Goal: Communication & Community: Answer question/provide support

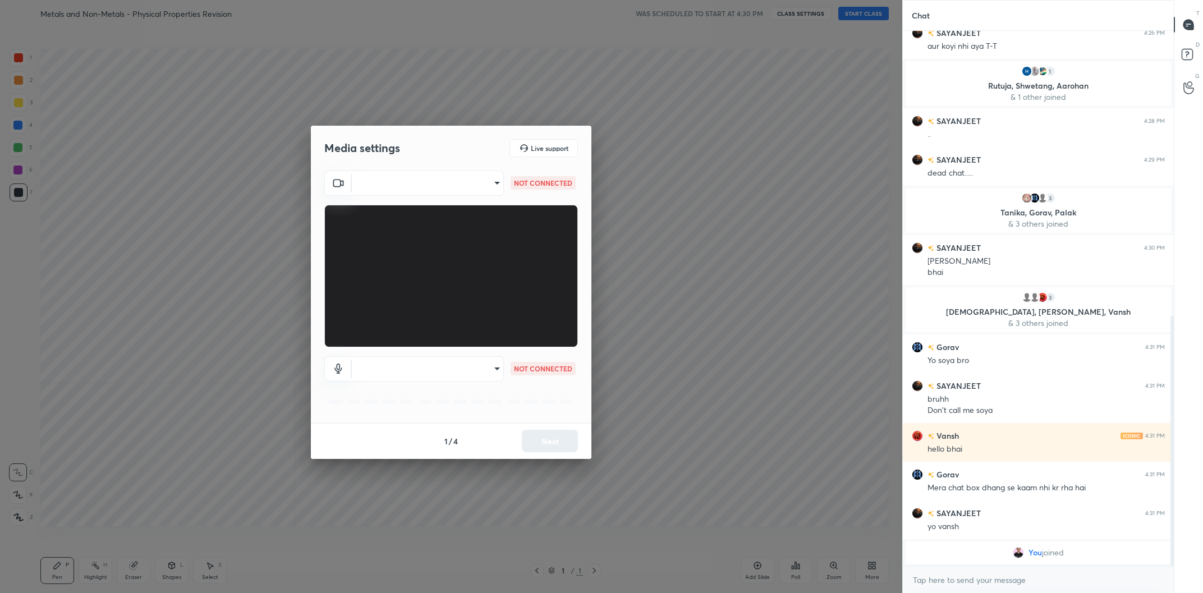
scroll to position [600, 0]
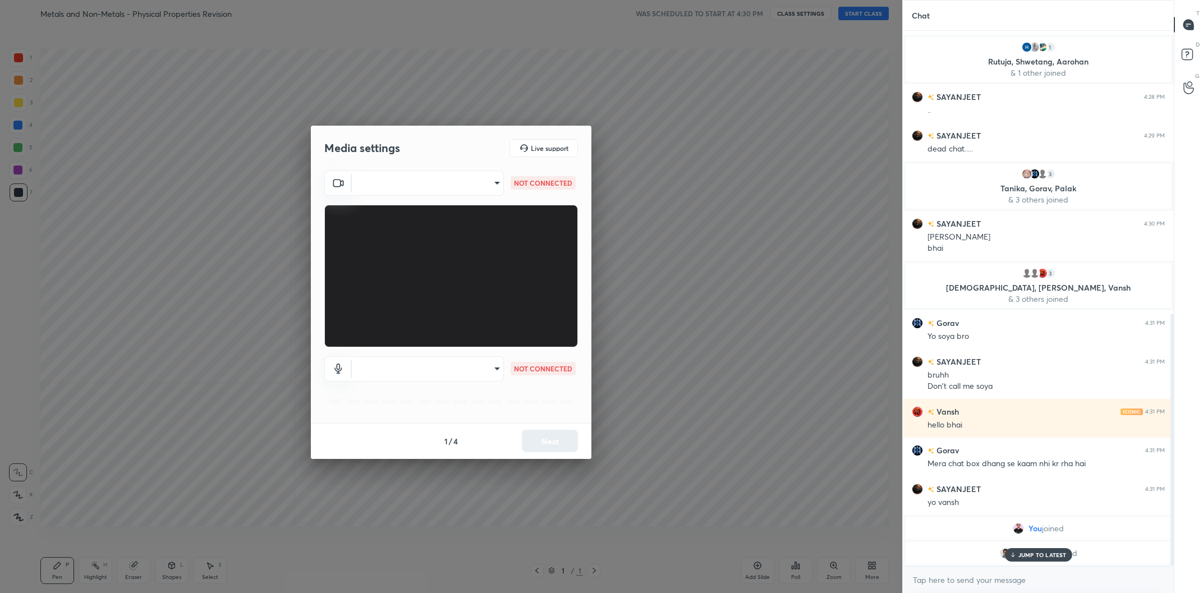
click at [455, 179] on body "1 2 3 4 5 6 7 C X Z C X Z E E Erase all H H Metals and Non-Metals - Physical Pr…" at bounding box center [601, 296] width 1203 height 593
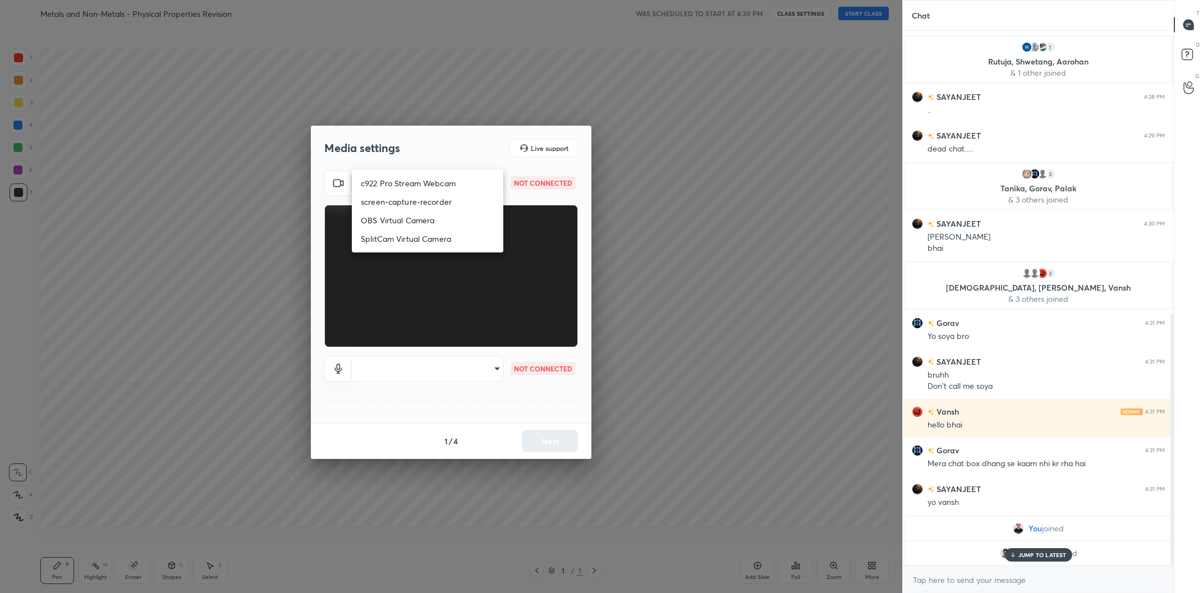
click at [428, 190] on li "c922 Pro Stream Webcam" at bounding box center [428, 183] width 152 height 19
type input "mz5XeYAkNWp2QV5IzfhKg2mI2T6XPNDecROMxnJfp9w="
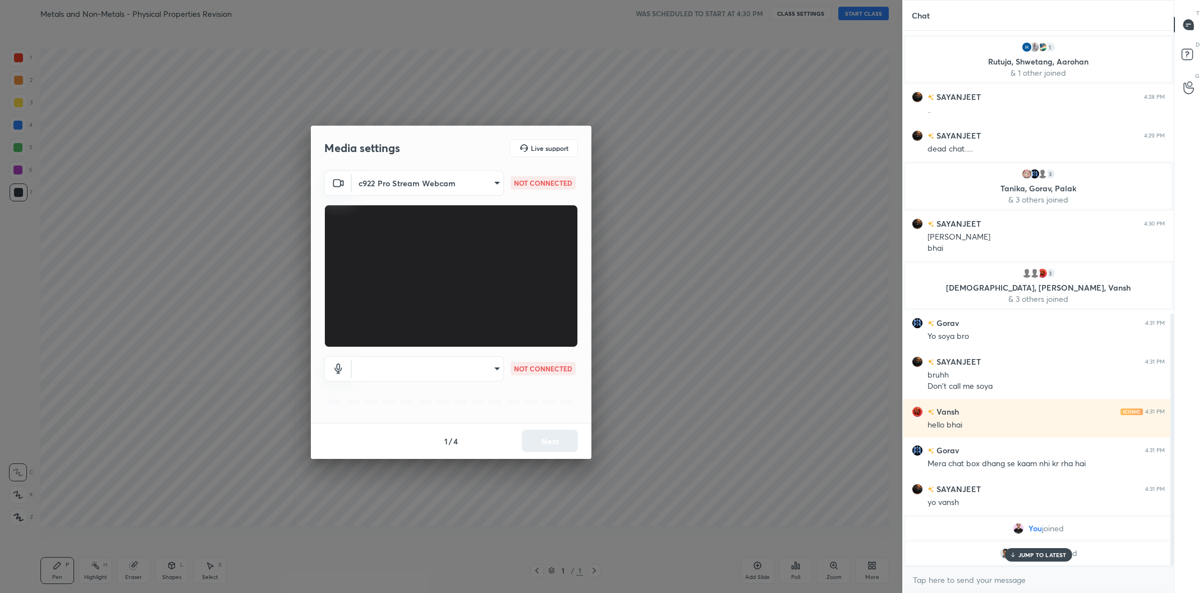
click at [429, 366] on body "1 2 3 4 5 6 7 C X Z C X Z E E Erase all H H Metals and Non-Metals - Physical Pr…" at bounding box center [601, 296] width 1203 height 593
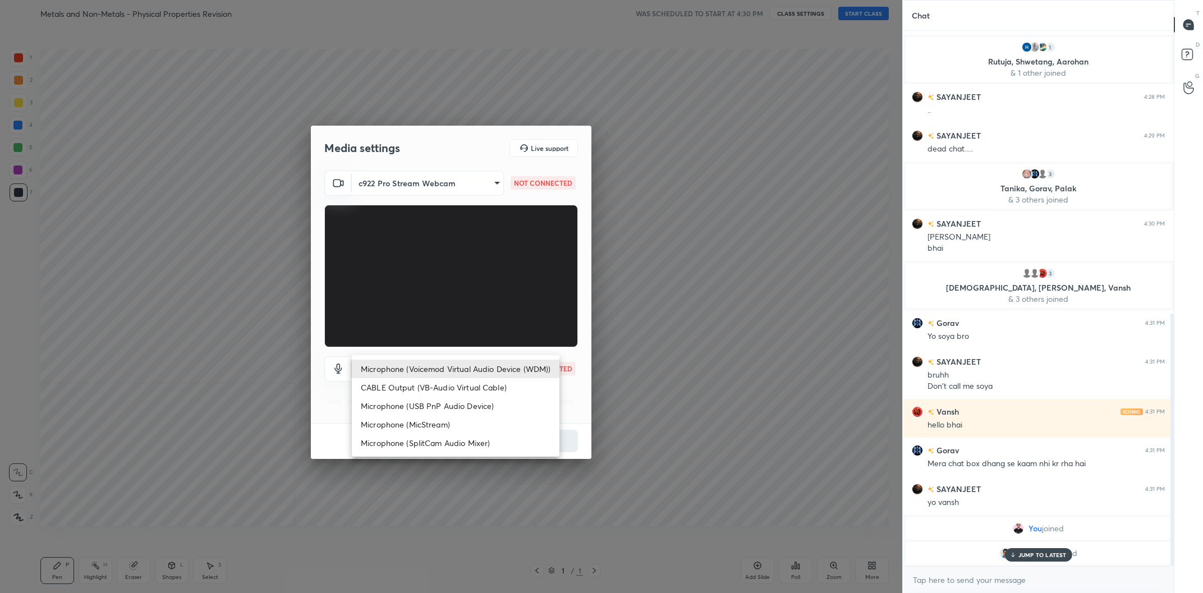
click at [429, 366] on li "Microphone (Voicemod Virtual Audio Device (WDM))" at bounding box center [456, 369] width 208 height 19
type input "VBCGzjgTZ+0gmPAsoHgp+LhUckAxO9S5WqeSPDF+pXU="
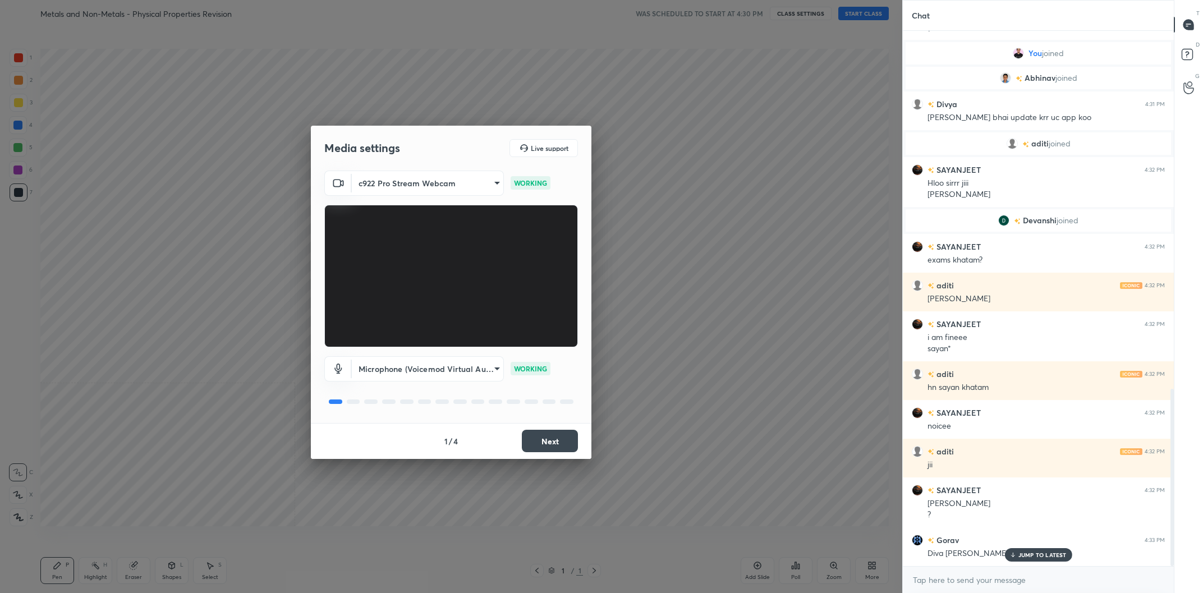
scroll to position [1082, 0]
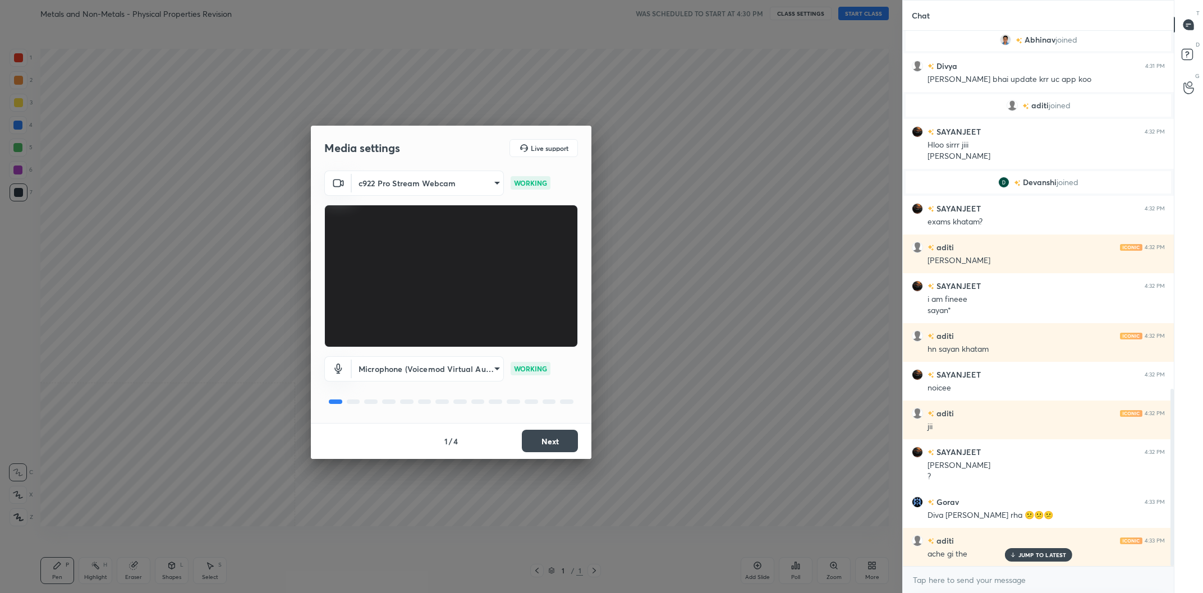
click at [547, 435] on button "Next" at bounding box center [550, 441] width 56 height 22
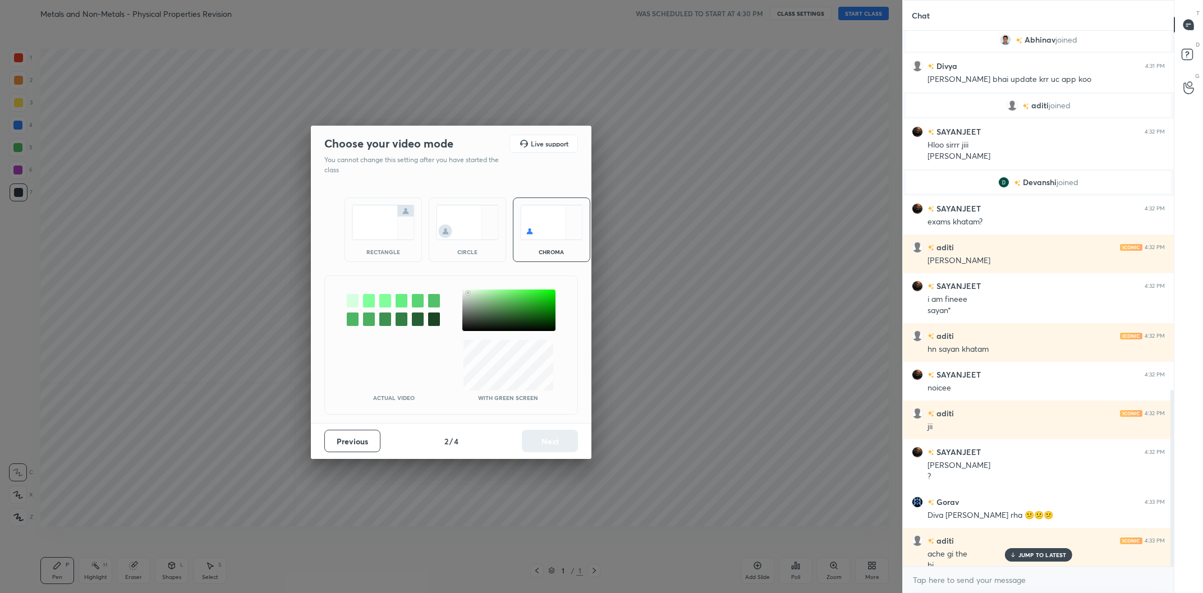
click at [468, 293] on div at bounding box center [508, 311] width 93 height 42
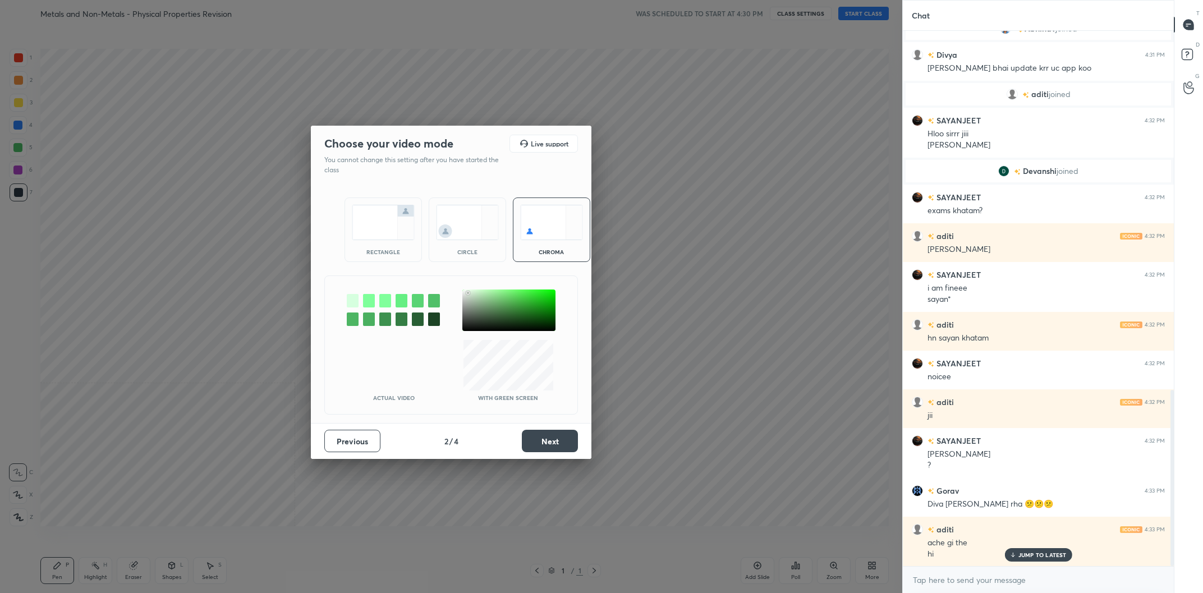
click at [540, 429] on div "Previous 2 / 4 Next" at bounding box center [451, 441] width 281 height 36
click at [544, 442] on button "Next" at bounding box center [550, 441] width 56 height 22
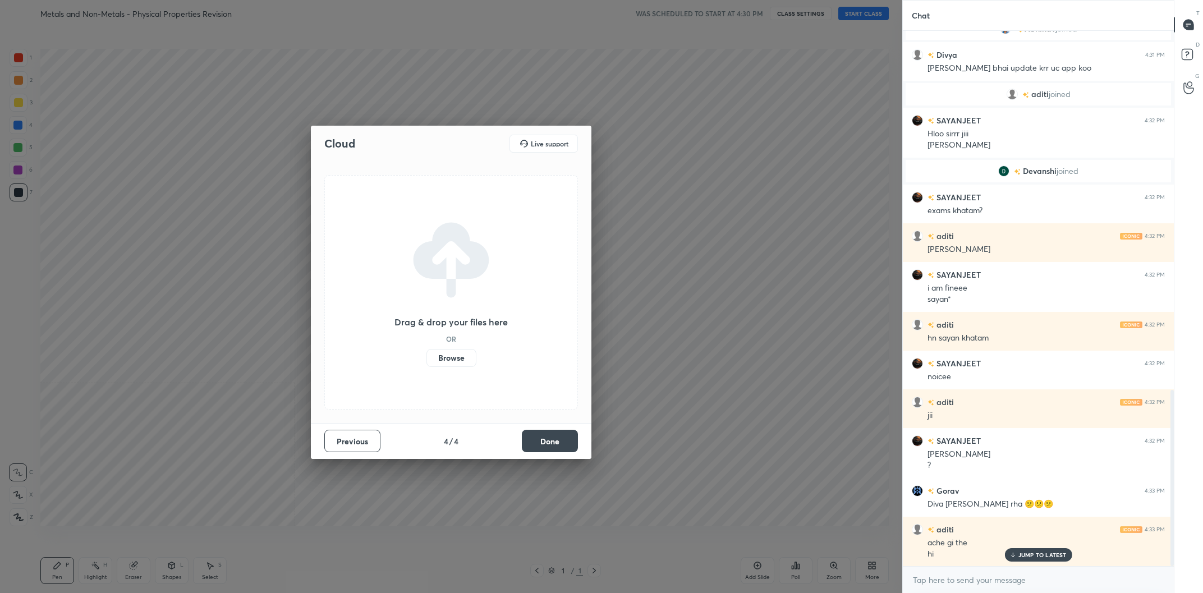
click at [543, 439] on button "Done" at bounding box center [550, 441] width 56 height 22
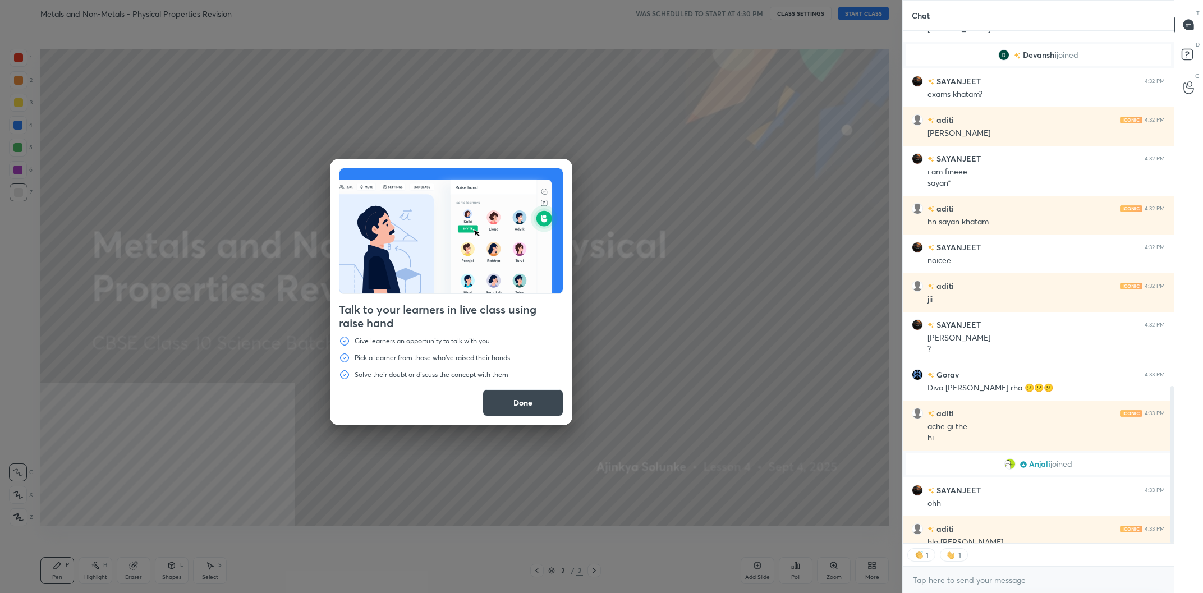
scroll to position [1271, 0]
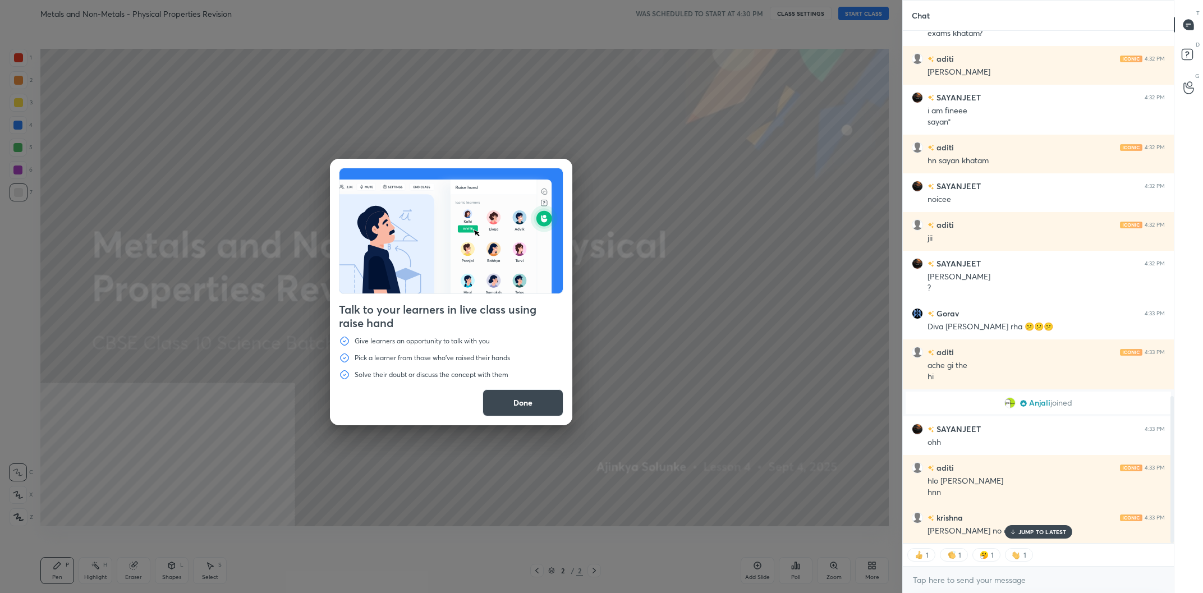
click at [520, 414] on button "Done" at bounding box center [523, 402] width 81 height 27
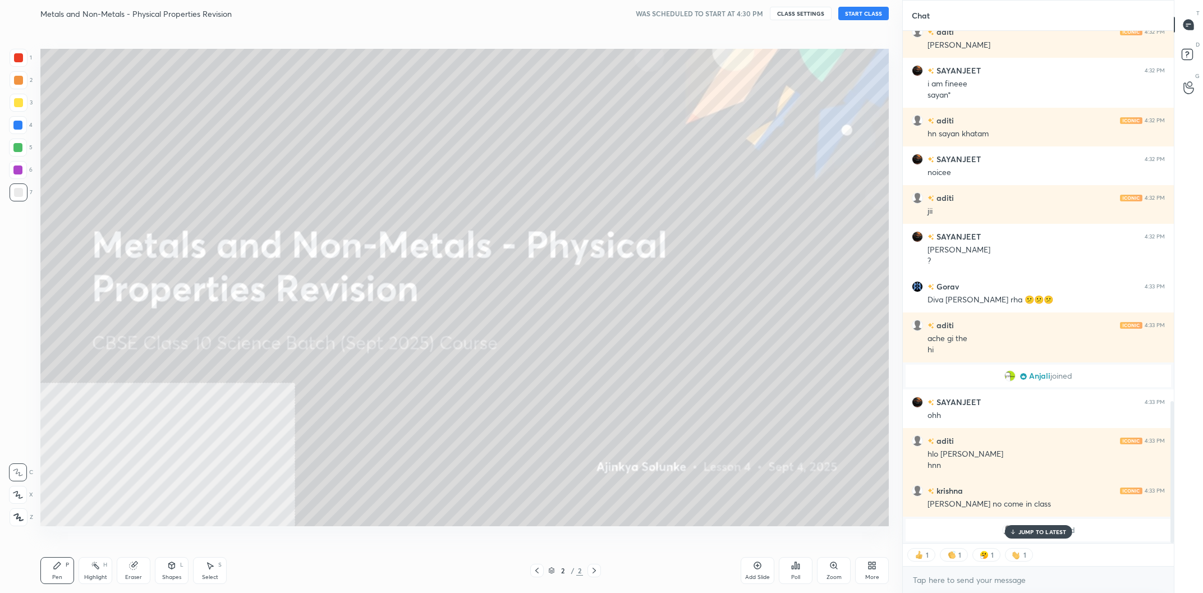
scroll to position [1337, 0]
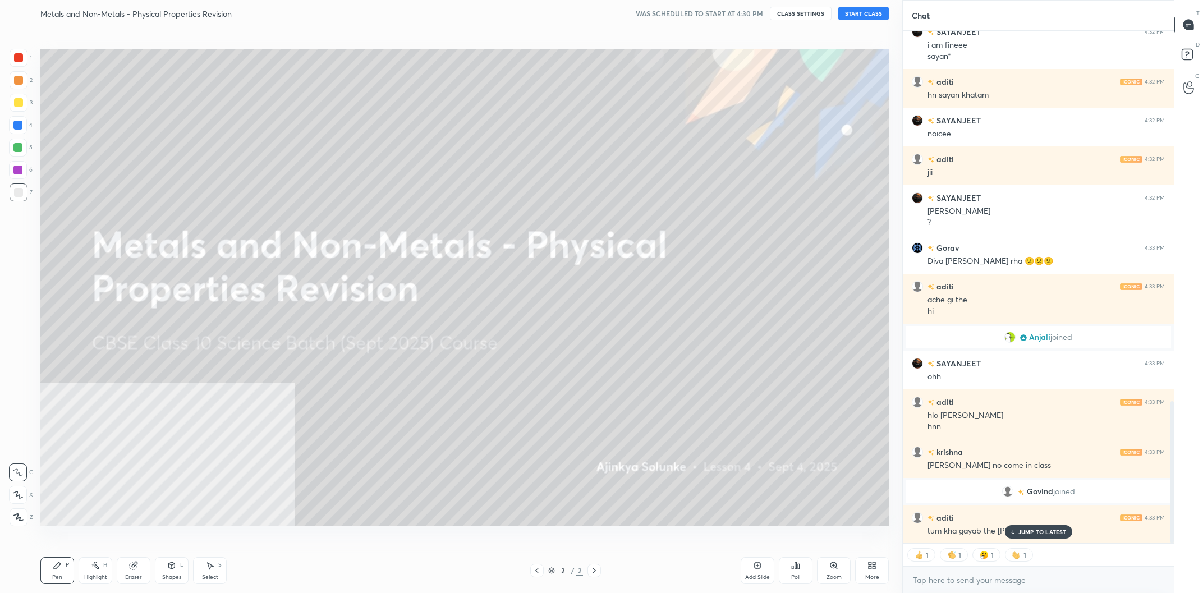
click at [875, 15] on button "START CLASS" at bounding box center [863, 13] width 51 height 13
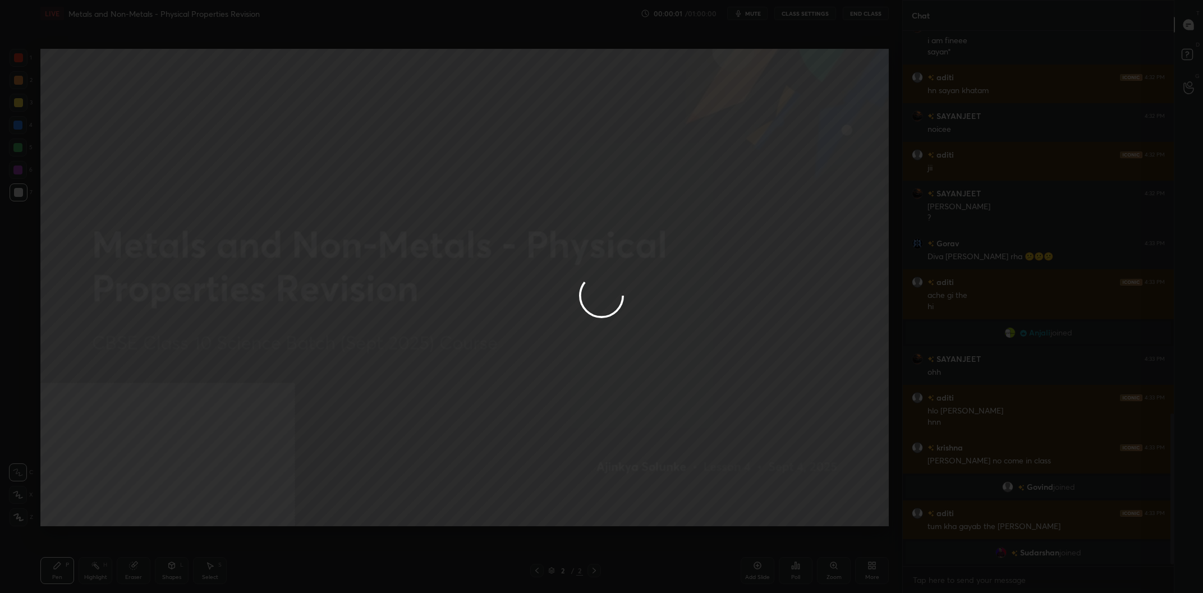
scroll to position [535, 271]
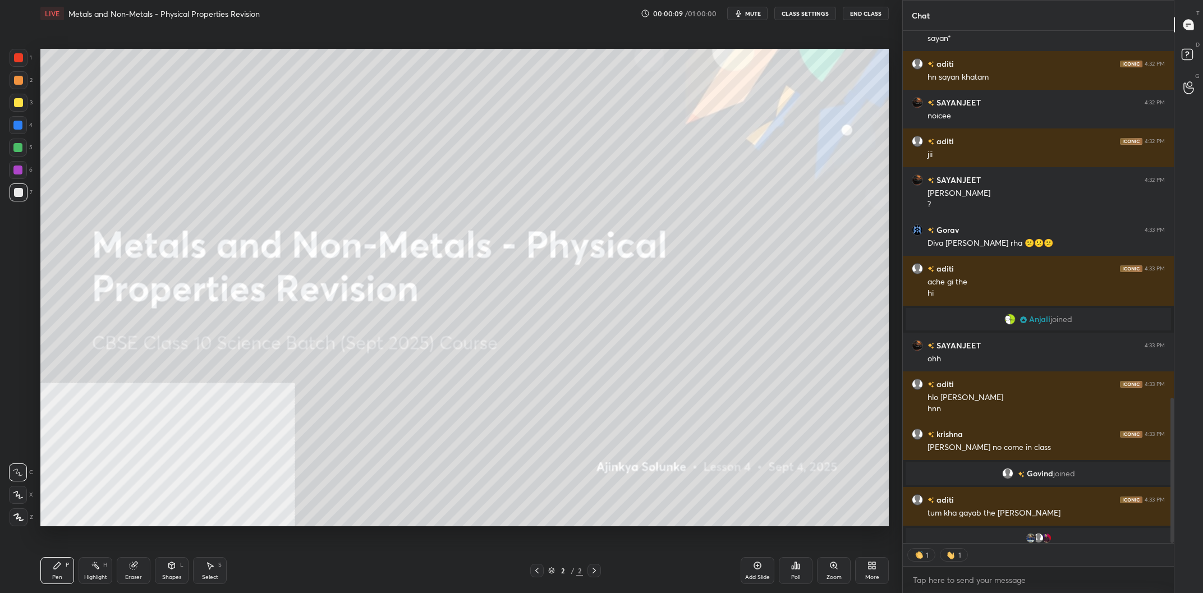
click at [866, 576] on div "More" at bounding box center [872, 578] width 14 height 6
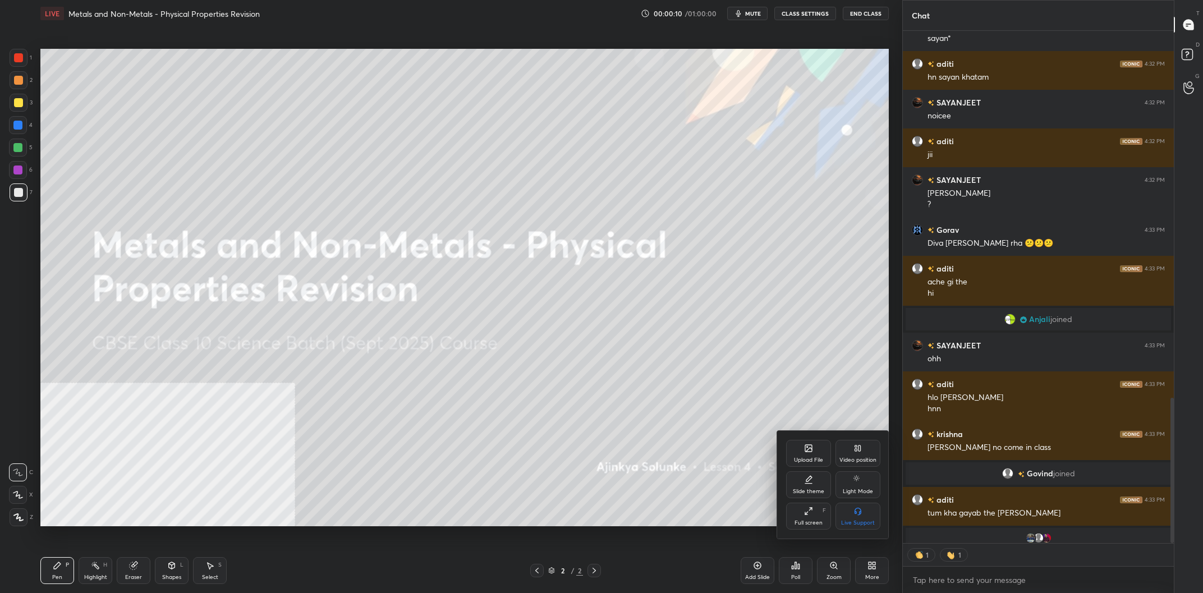
click at [859, 468] on div "Upload File Video position Slide theme Light Mode Full screen F Live Support" at bounding box center [833, 485] width 94 height 90
click at [859, 463] on div "Video position" at bounding box center [857, 460] width 37 height 6
click at [863, 512] on div "Bottom right" at bounding box center [858, 516] width 45 height 27
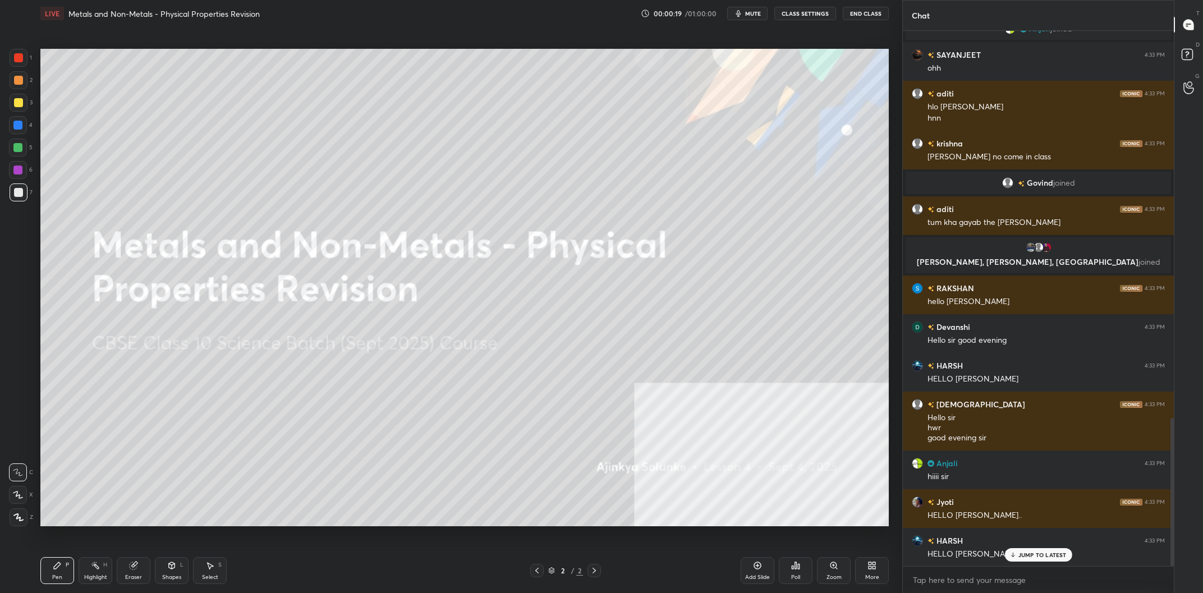
click at [17, 102] on div at bounding box center [18, 102] width 9 height 9
click at [20, 517] on icon at bounding box center [18, 517] width 9 height 7
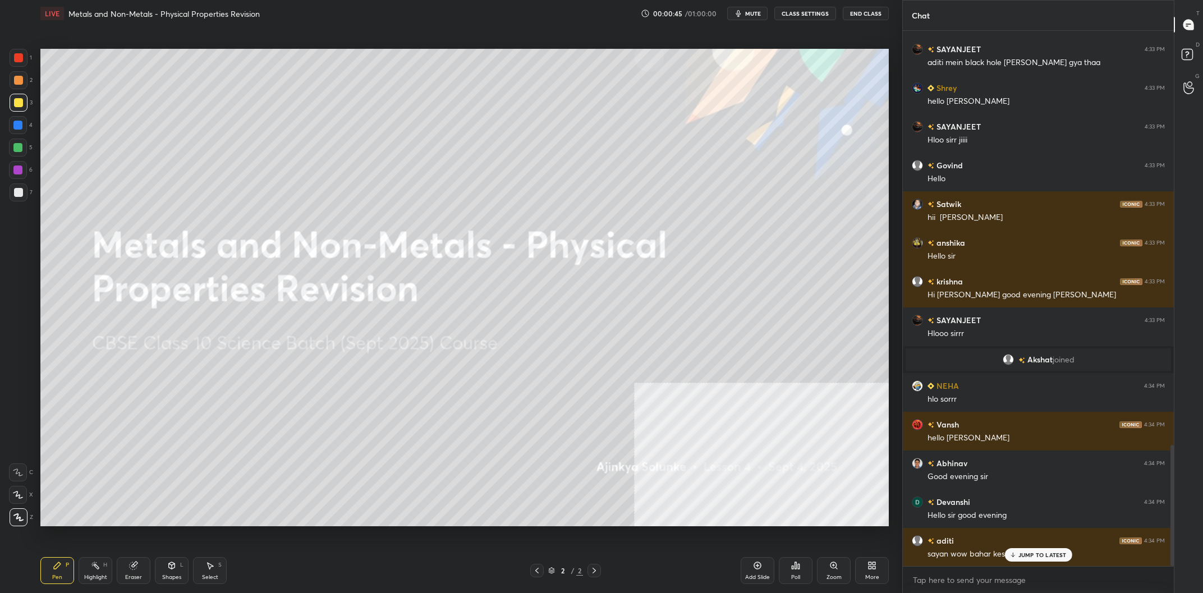
click at [19, 97] on div at bounding box center [19, 103] width 18 height 18
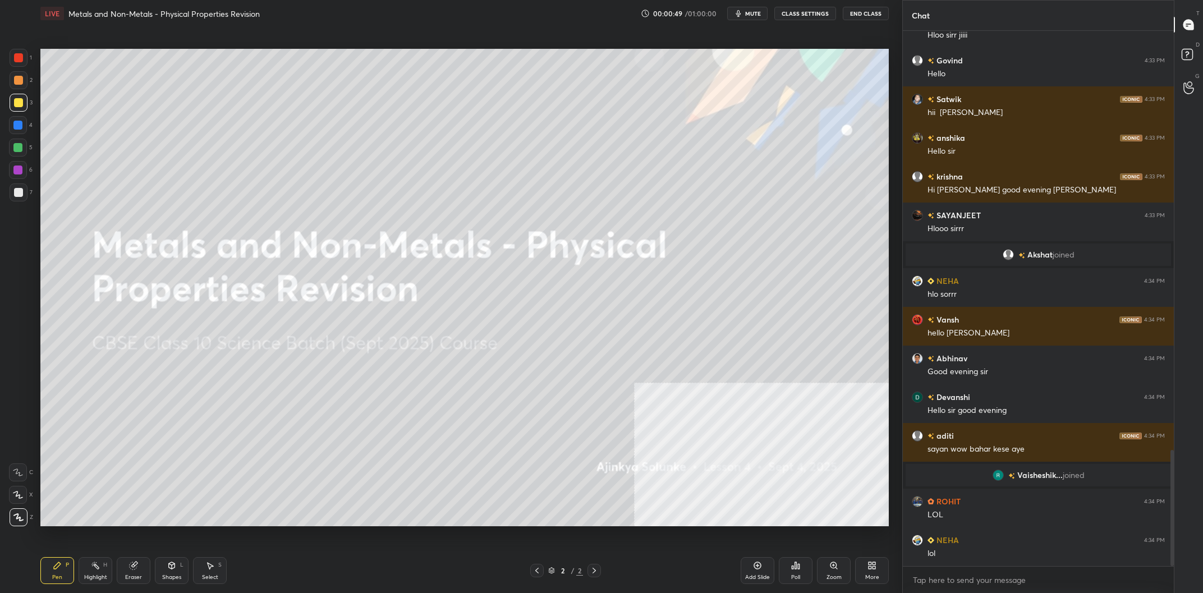
click at [864, 559] on div "More" at bounding box center [872, 570] width 34 height 27
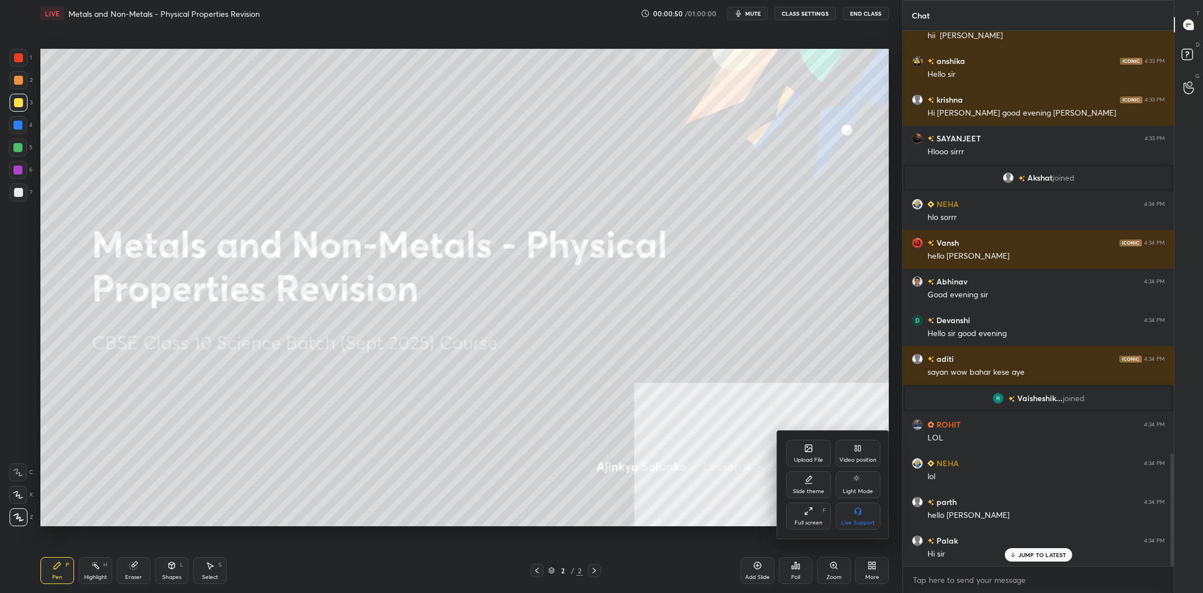
click at [805, 452] on icon at bounding box center [808, 448] width 9 height 9
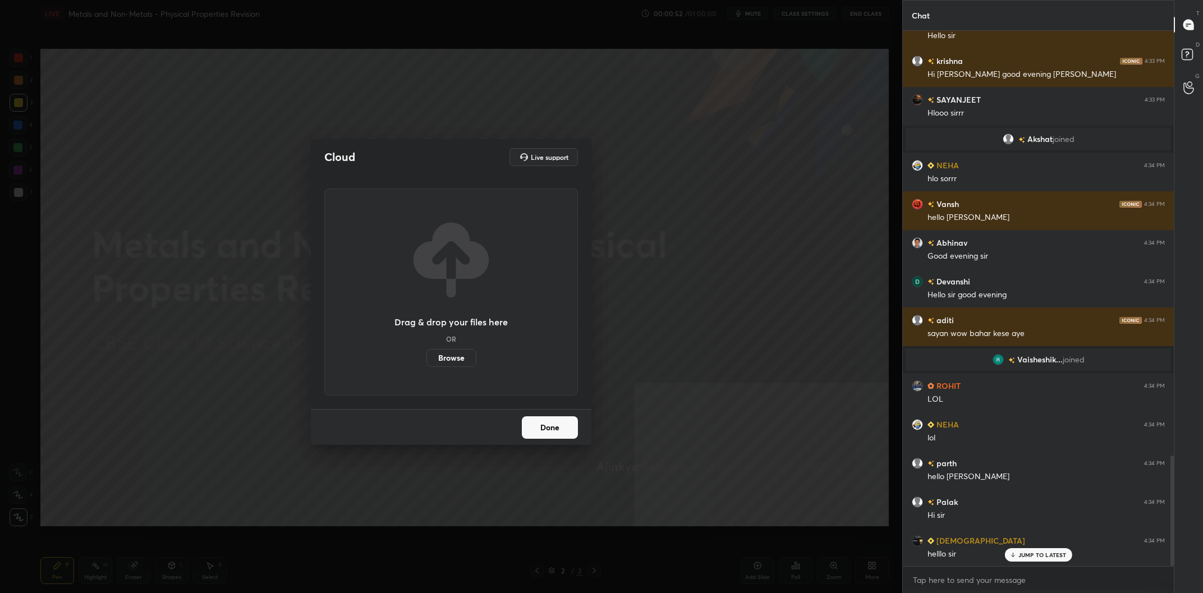
click at [453, 360] on label "Browse" at bounding box center [451, 358] width 50 height 18
click at [426, 360] on input "Browse" at bounding box center [426, 358] width 0 height 18
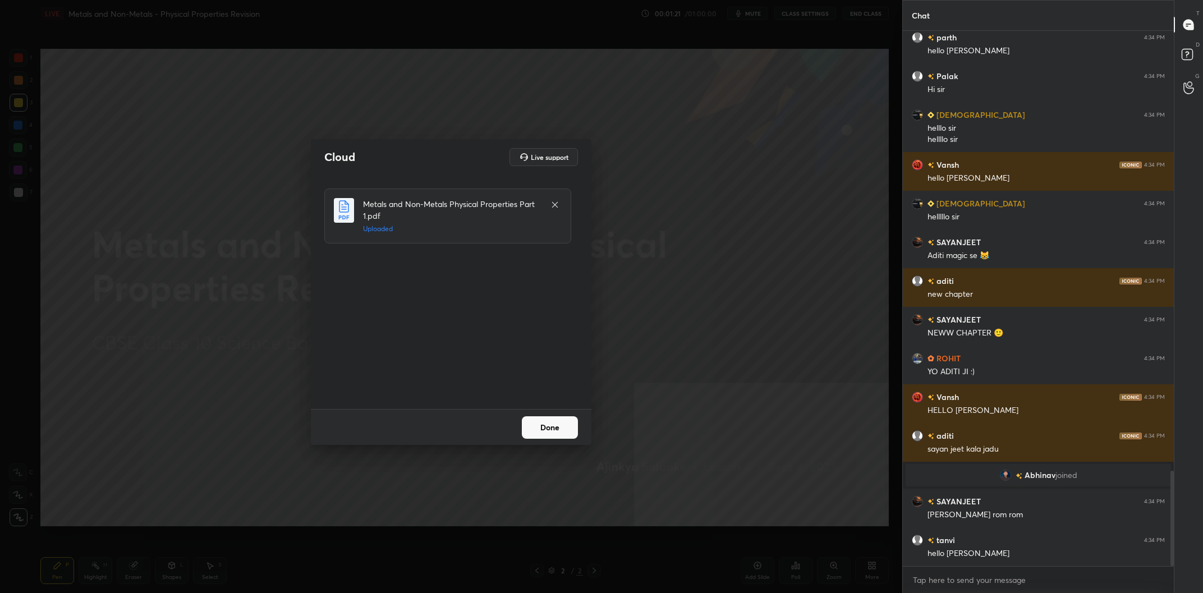
click at [553, 426] on button "Done" at bounding box center [550, 427] width 56 height 22
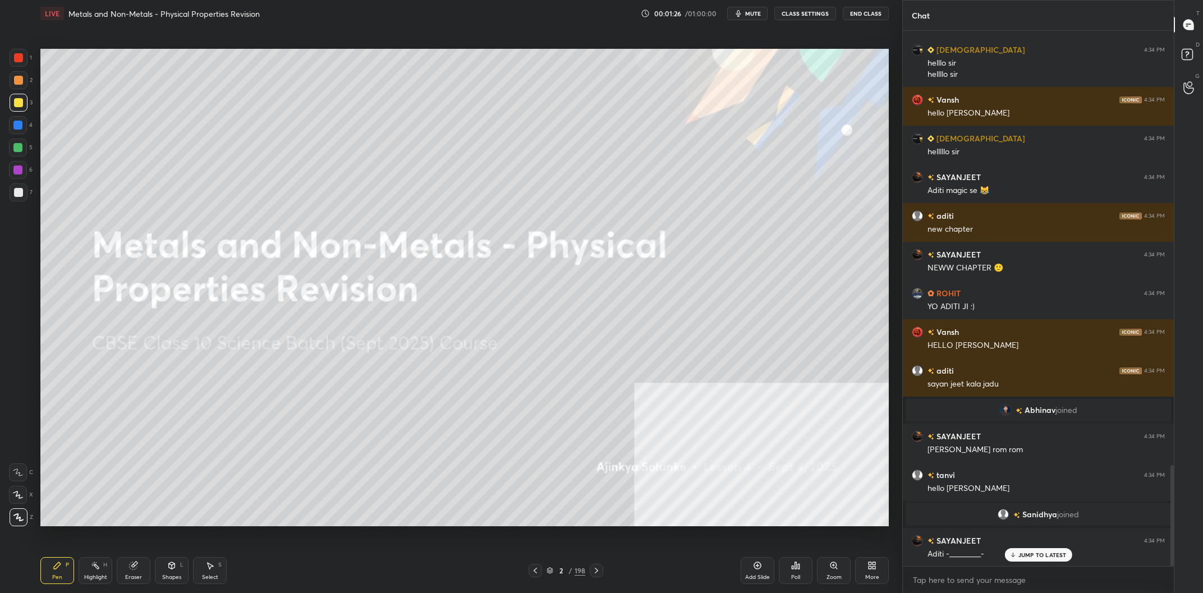
click at [566, 571] on div "2" at bounding box center [561, 570] width 11 height 7
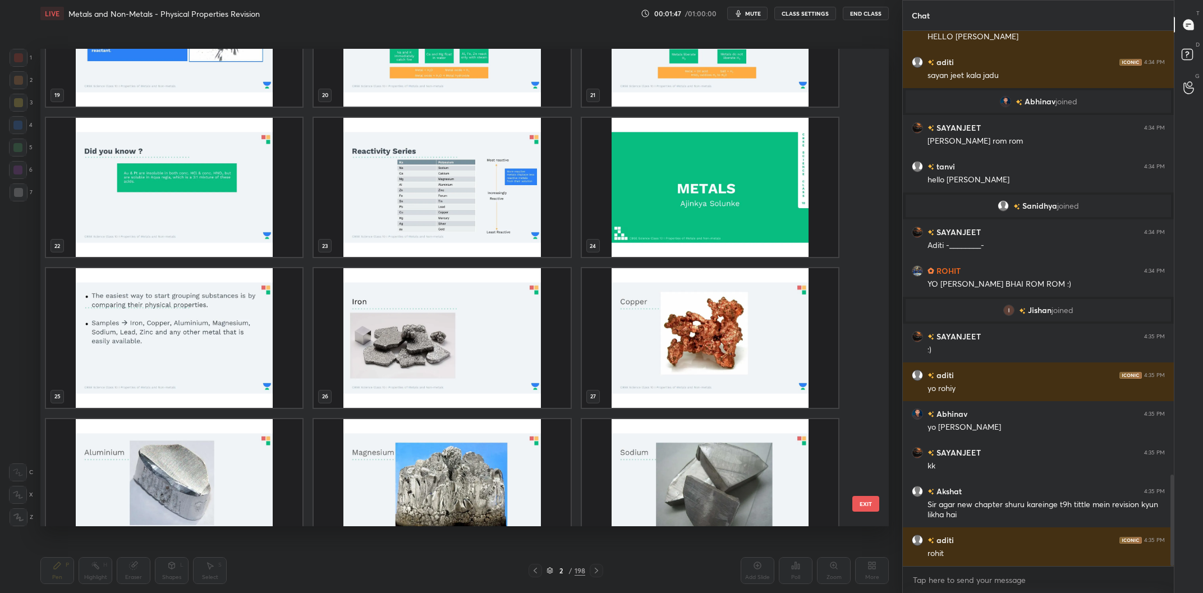
click at [253, 319] on img "grid" at bounding box center [174, 338] width 256 height 140
click at [639, 182] on img "grid" at bounding box center [710, 188] width 256 height 140
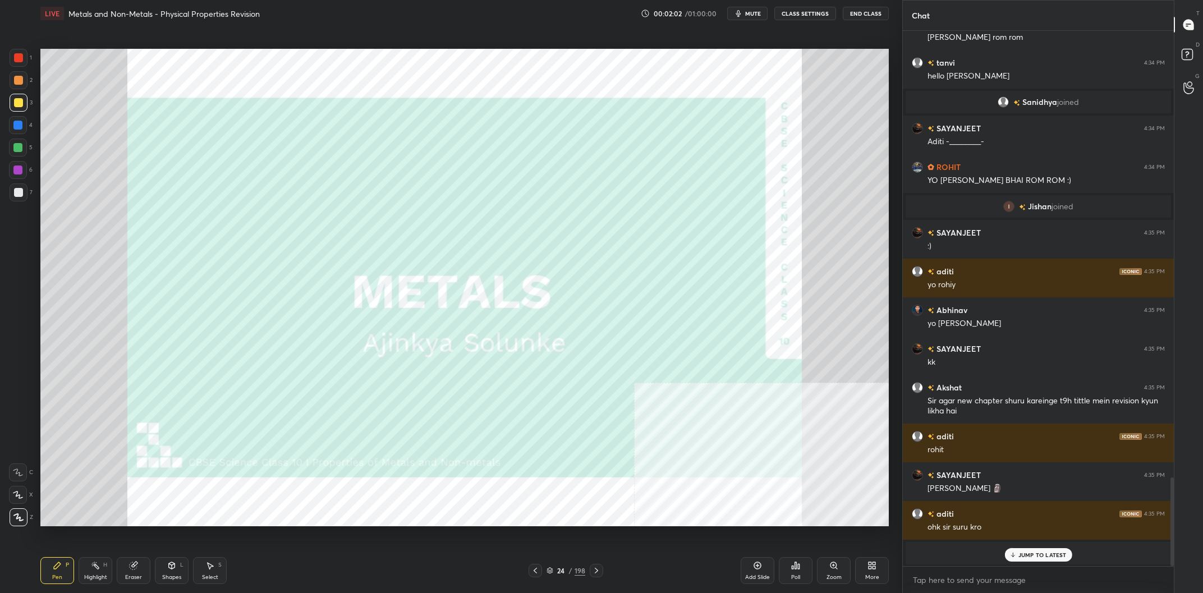
click at [22, 57] on div at bounding box center [18, 57] width 9 height 9
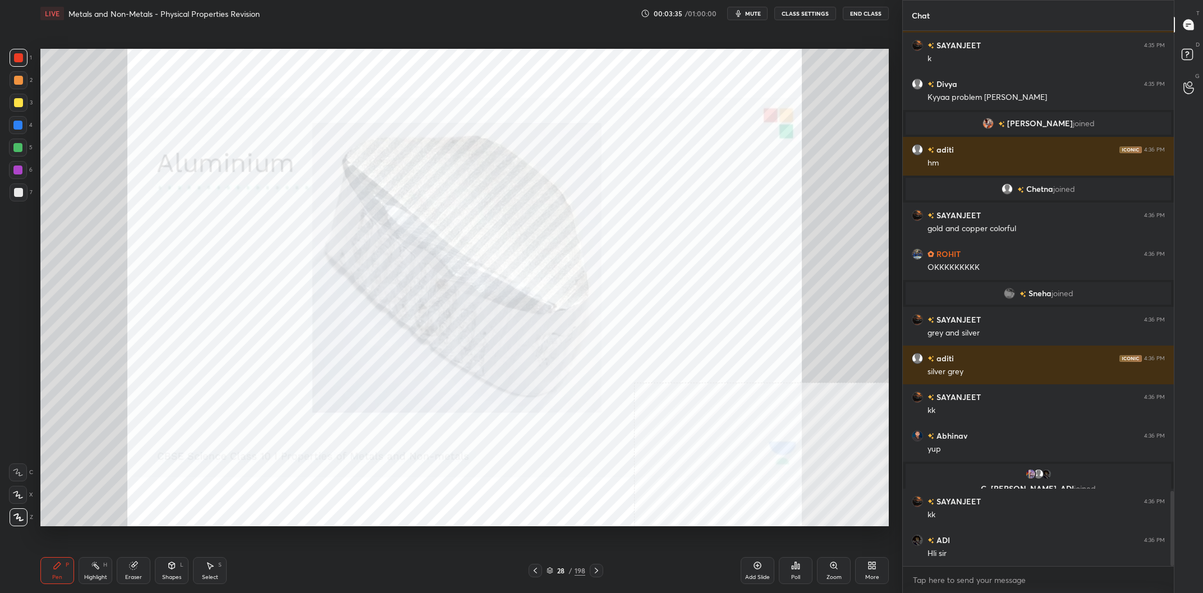
scroll to position [3321, 0]
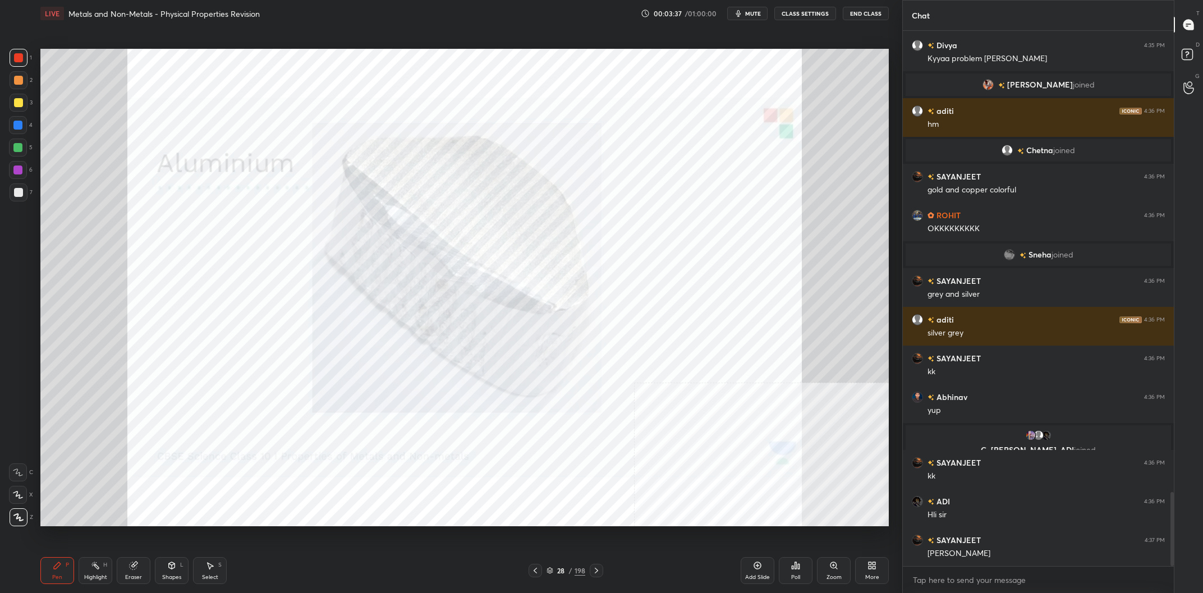
click at [63, 554] on div "Pen P Highlight H Eraser Shapes L Select S 28 / 198 Add Slide Poll Zoom More" at bounding box center [464, 570] width 848 height 45
click at [89, 560] on div "Highlight H" at bounding box center [96, 570] width 34 height 27
click at [91, 564] on div "Highlight H" at bounding box center [96, 570] width 34 height 27
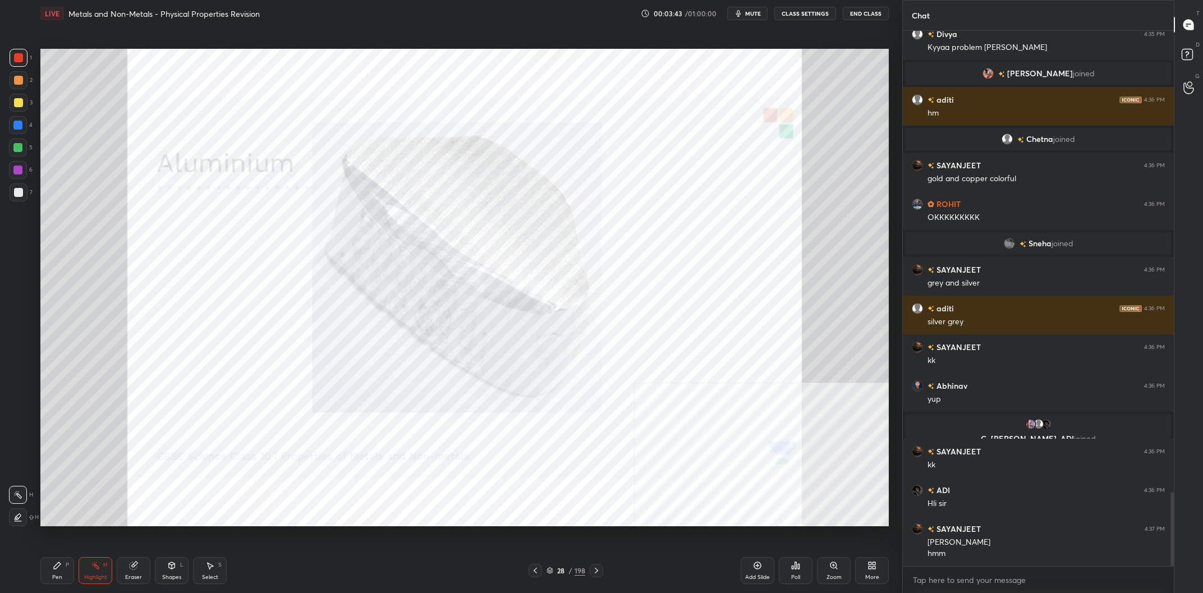
scroll to position [3371, 0]
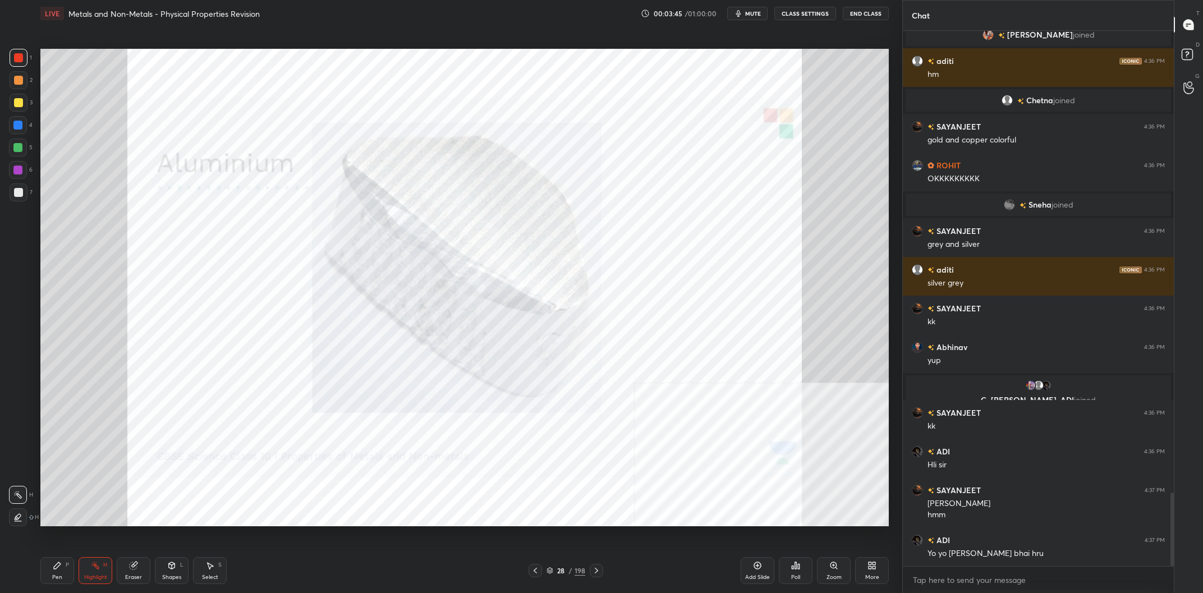
click at [47, 574] on div "Pen P" at bounding box center [57, 570] width 34 height 27
click at [56, 571] on div "Pen P" at bounding box center [57, 570] width 34 height 27
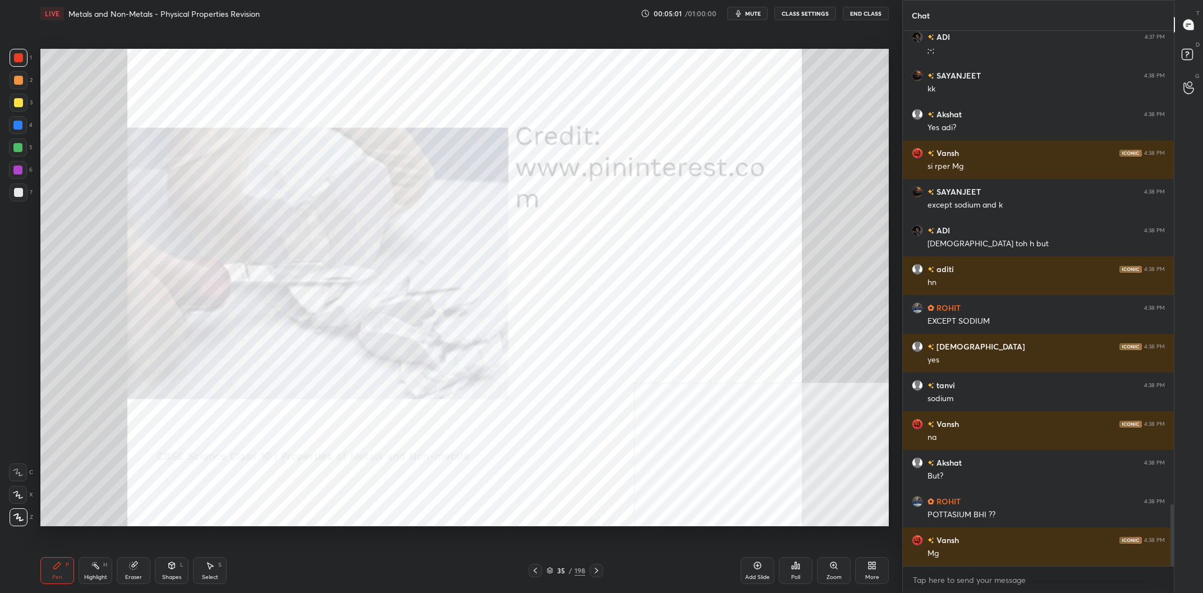
scroll to position [4150, 0]
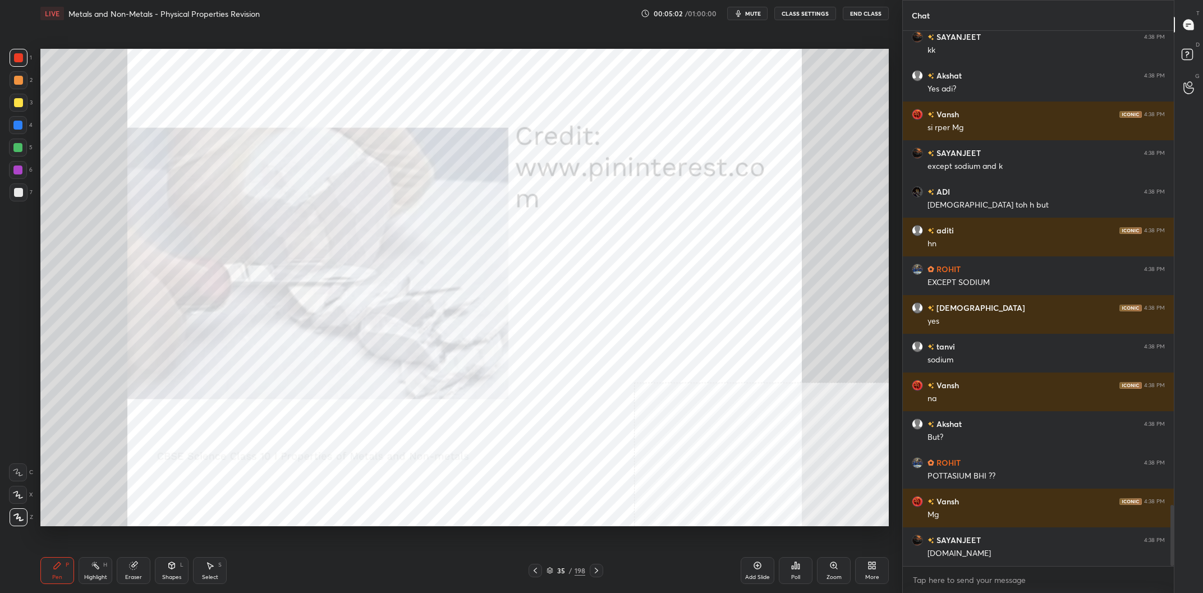
click at [20, 121] on div at bounding box center [17, 125] width 9 height 9
click at [21, 120] on div at bounding box center [18, 125] width 18 height 18
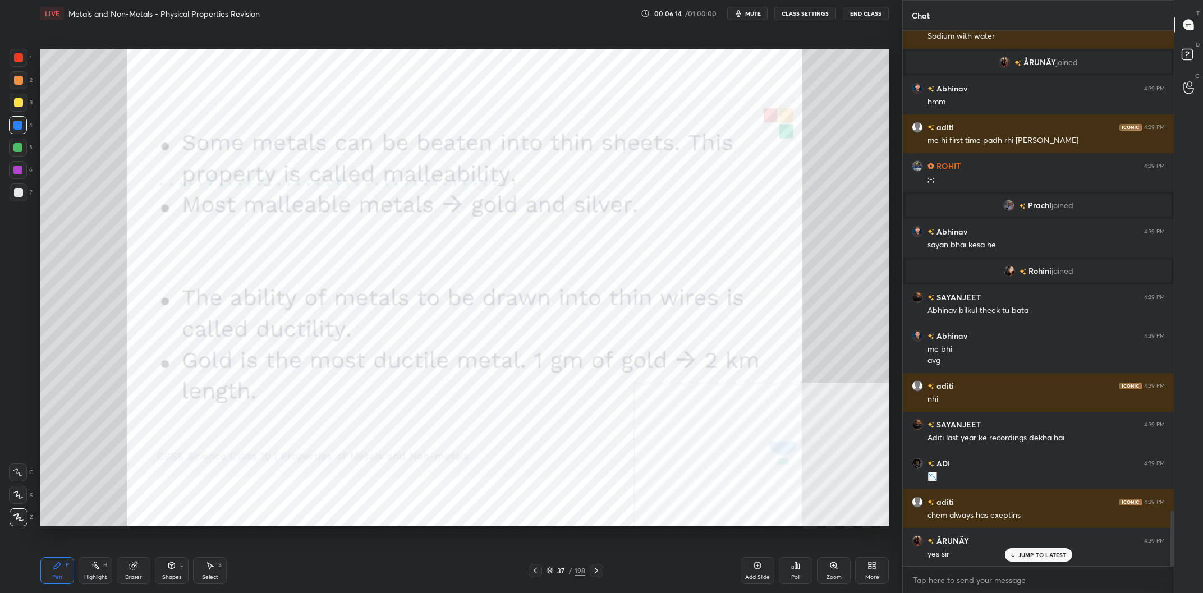
scroll to position [4684, 0]
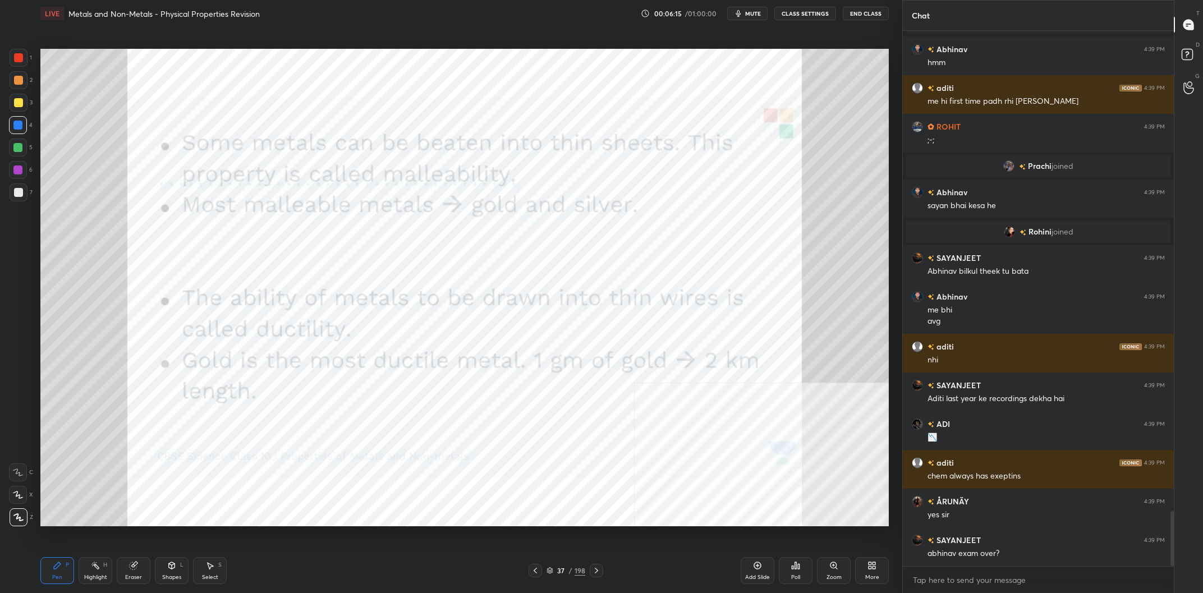
click at [25, 56] on div at bounding box center [19, 58] width 18 height 18
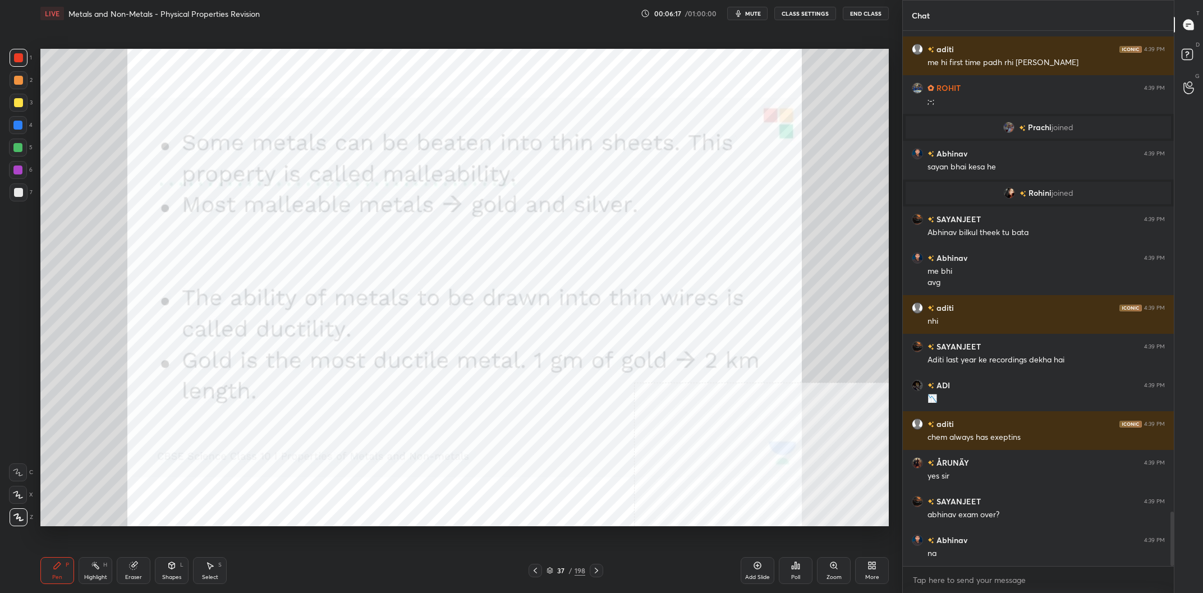
click at [18, 141] on div at bounding box center [18, 148] width 18 height 18
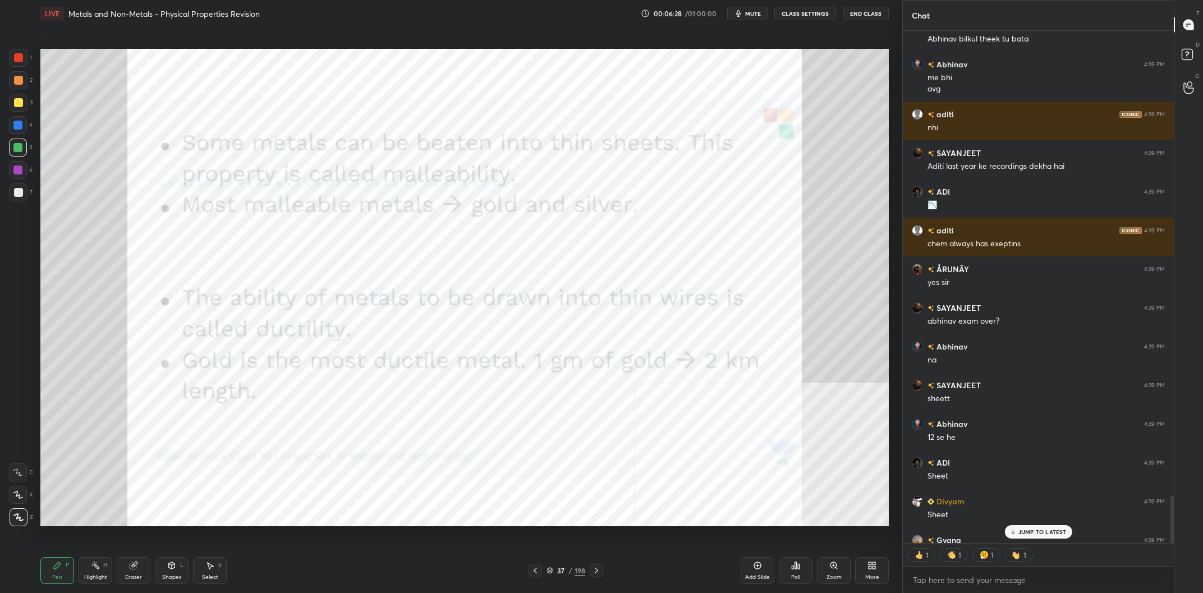
scroll to position [4977, 0]
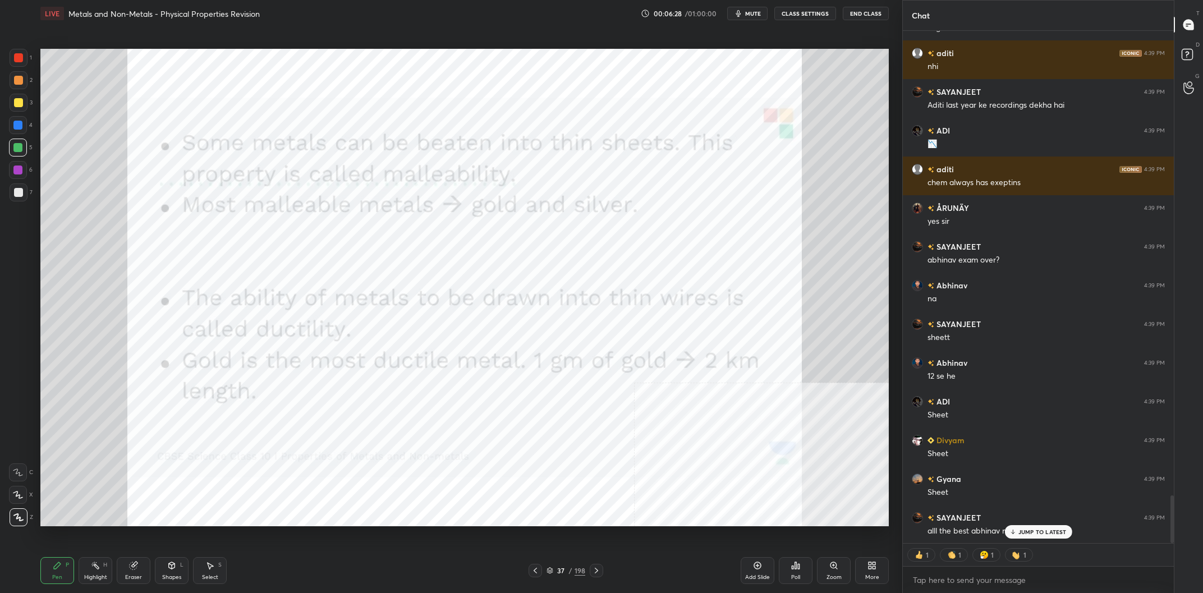
click at [15, 177] on div at bounding box center [18, 170] width 18 height 18
click at [22, 173] on div at bounding box center [17, 170] width 9 height 9
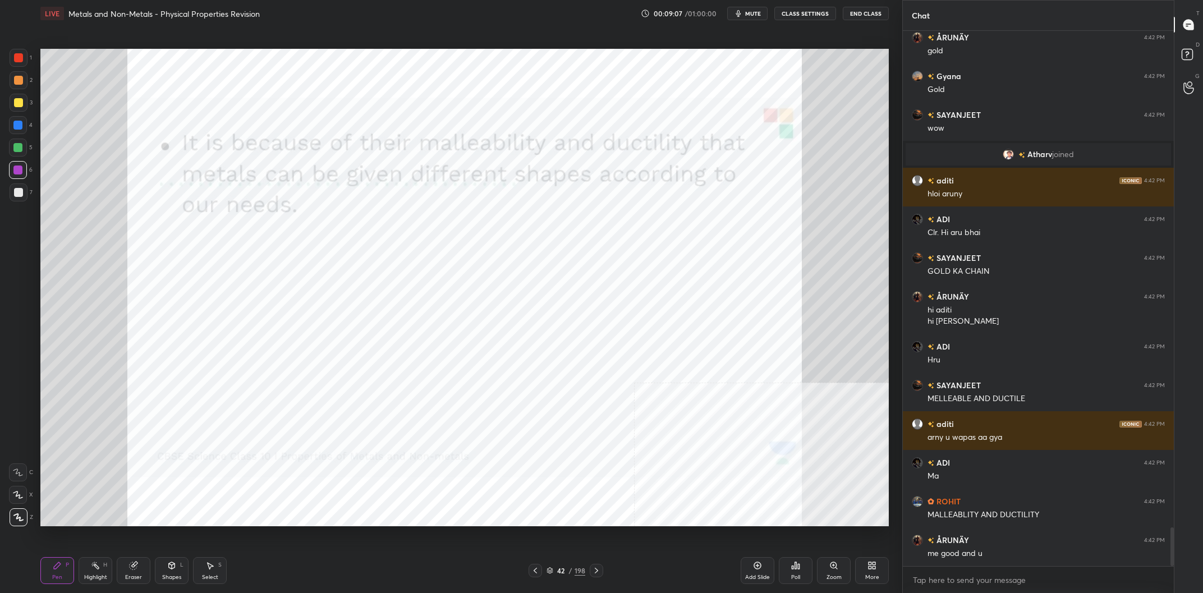
scroll to position [512, 271]
click at [565, 568] on div "42" at bounding box center [561, 570] width 11 height 7
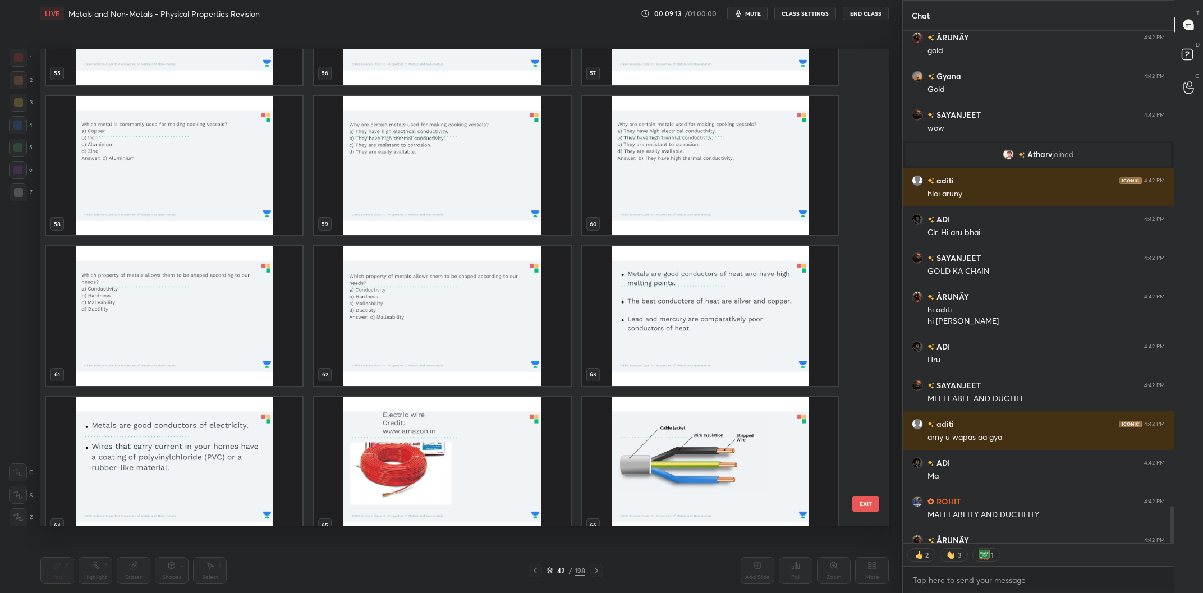
scroll to position [2846, 0]
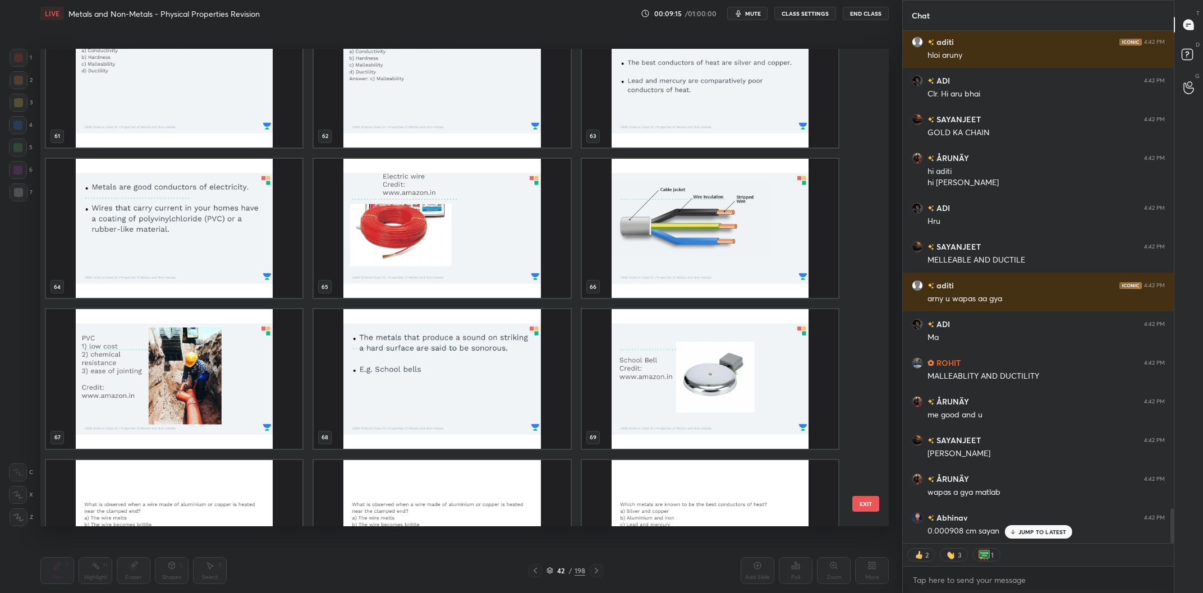
click at [207, 232] on img "grid" at bounding box center [174, 229] width 256 height 140
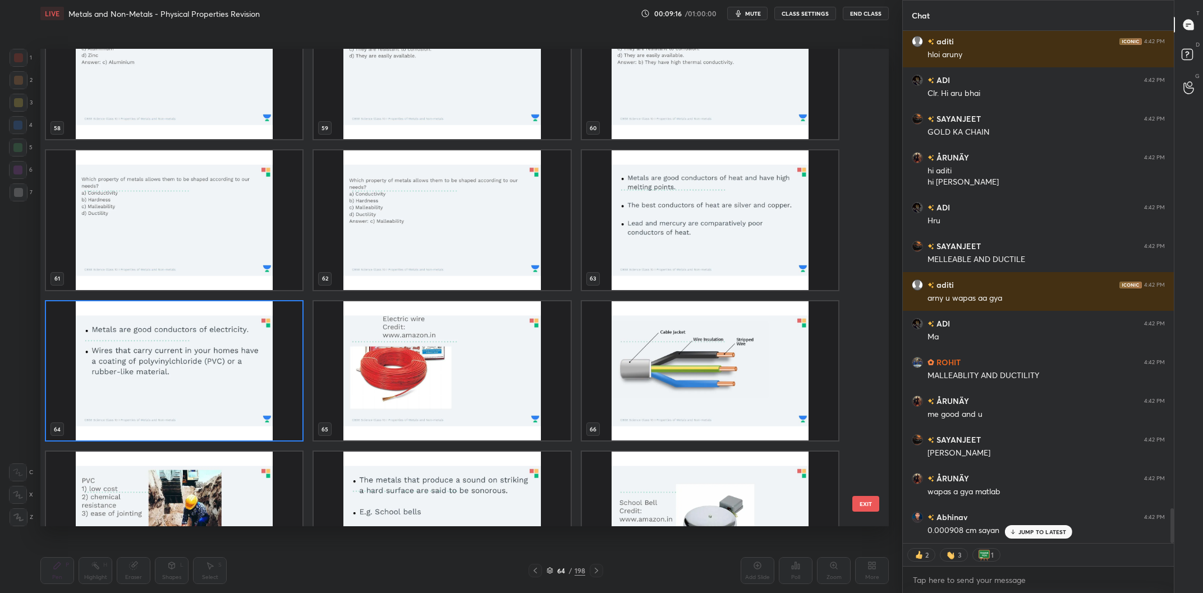
click at [709, 220] on img "grid" at bounding box center [710, 220] width 256 height 140
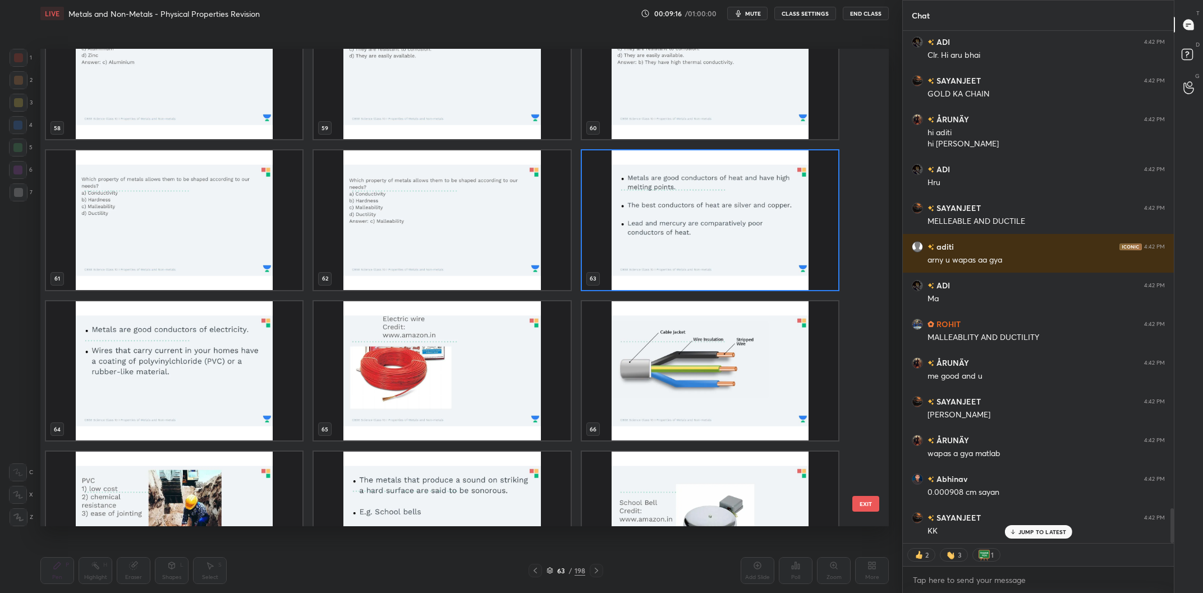
click at [709, 220] on img "grid" at bounding box center [710, 220] width 256 height 140
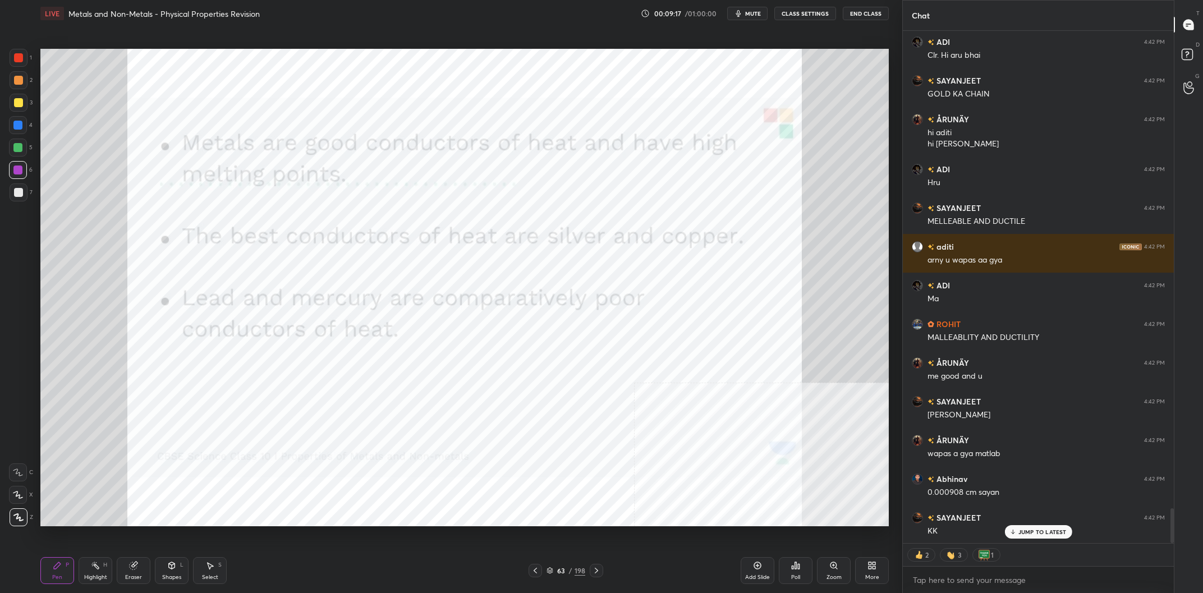
click at [709, 220] on img "grid" at bounding box center [710, 220] width 256 height 140
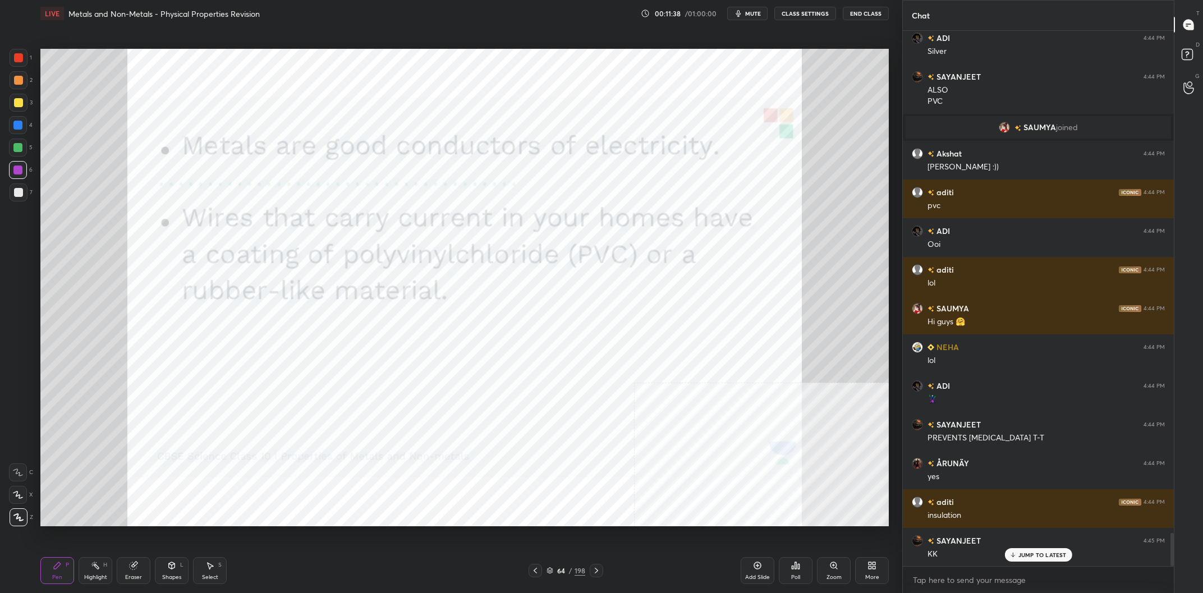
scroll to position [8125, 0]
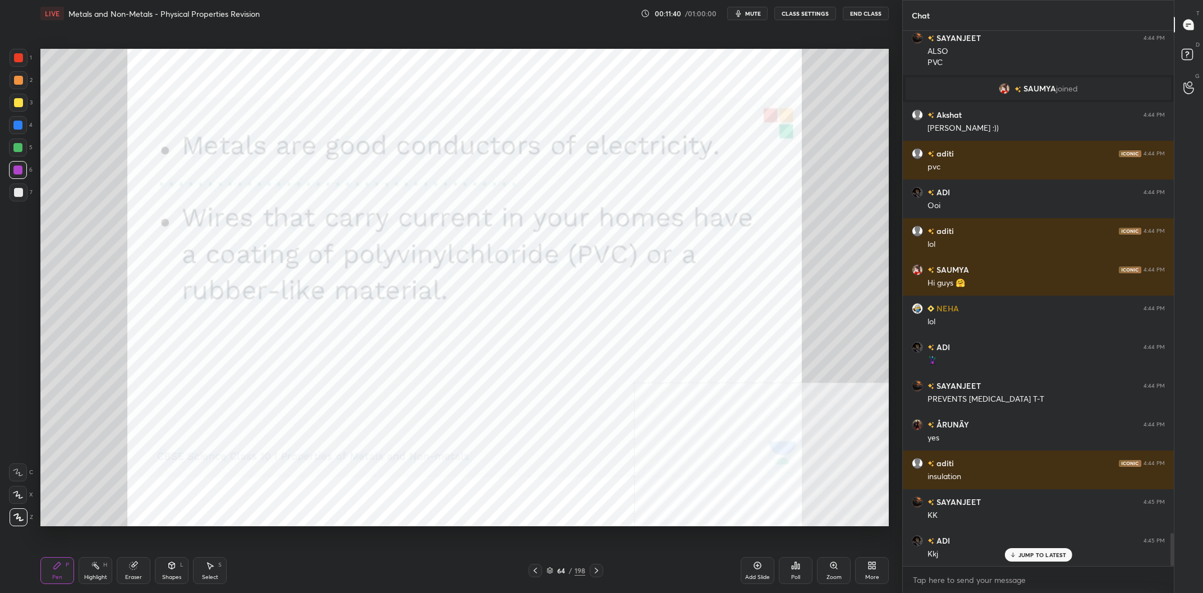
click at [560, 570] on div "64" at bounding box center [561, 570] width 11 height 7
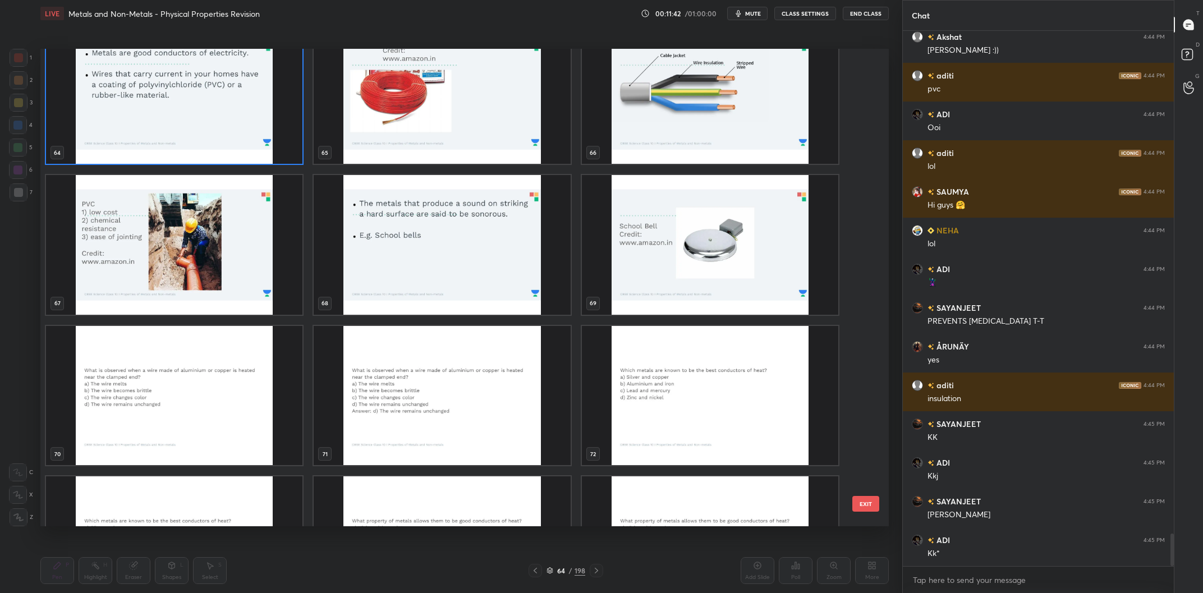
scroll to position [8242, 0]
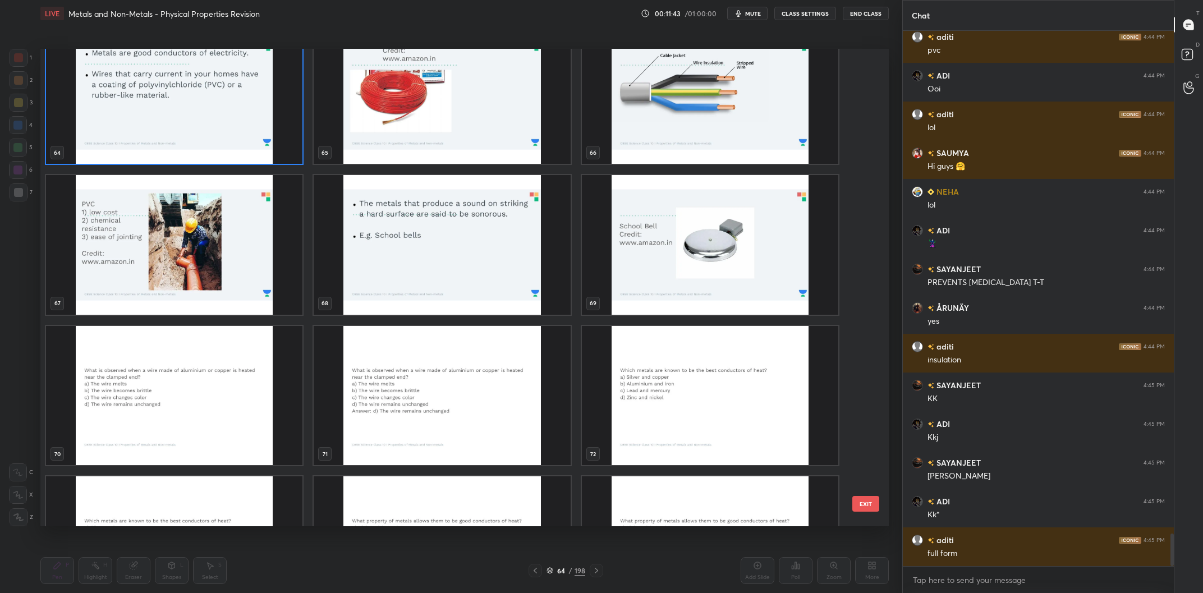
click at [431, 275] on img "grid" at bounding box center [442, 245] width 256 height 140
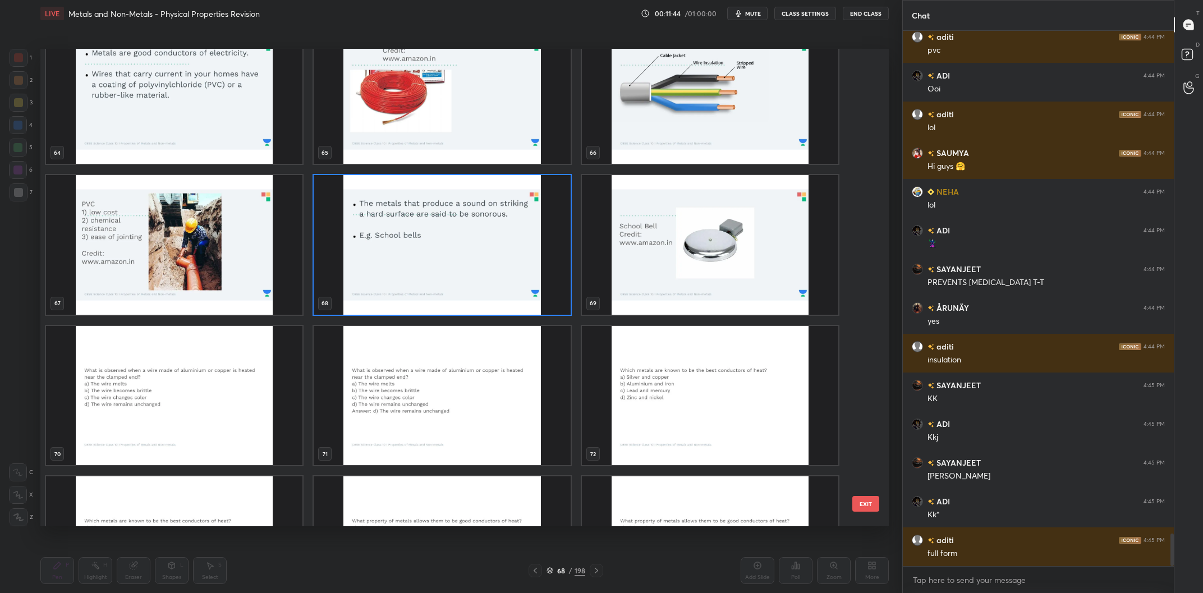
click at [431, 275] on img "grid" at bounding box center [442, 245] width 256 height 140
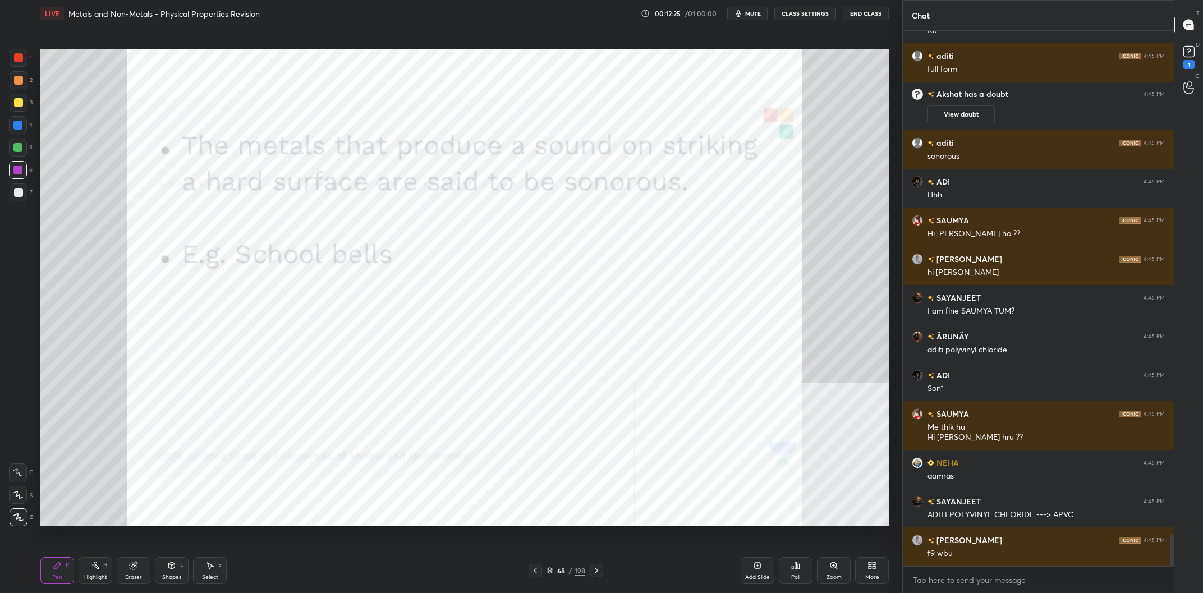
scroll to position [8595, 0]
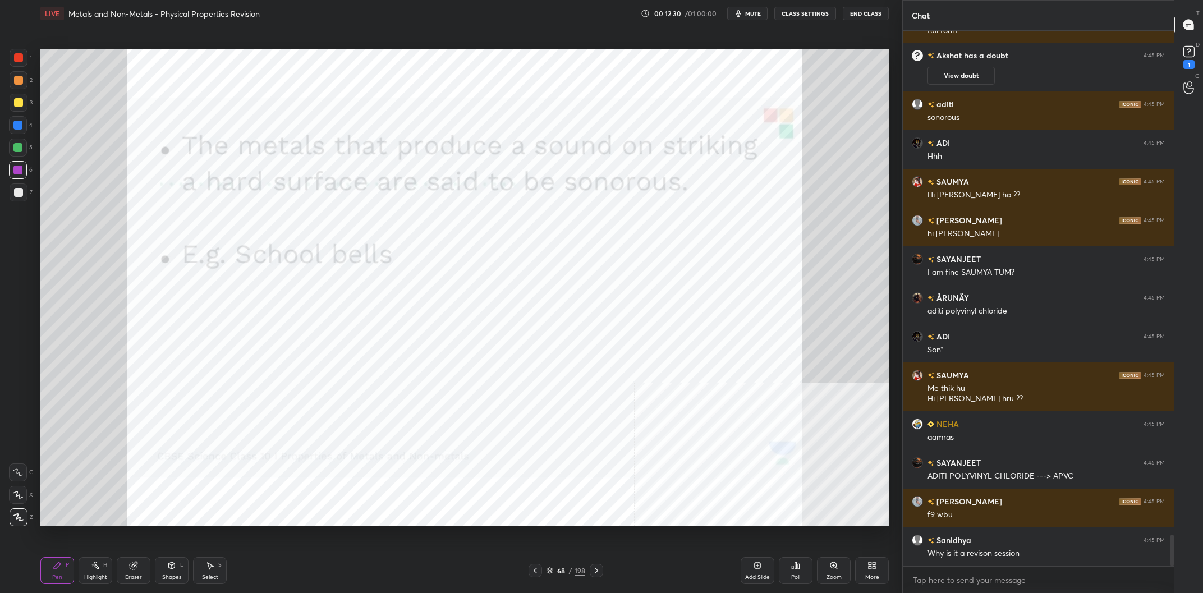
click at [568, 571] on div "68 / 198" at bounding box center [566, 571] width 39 height 10
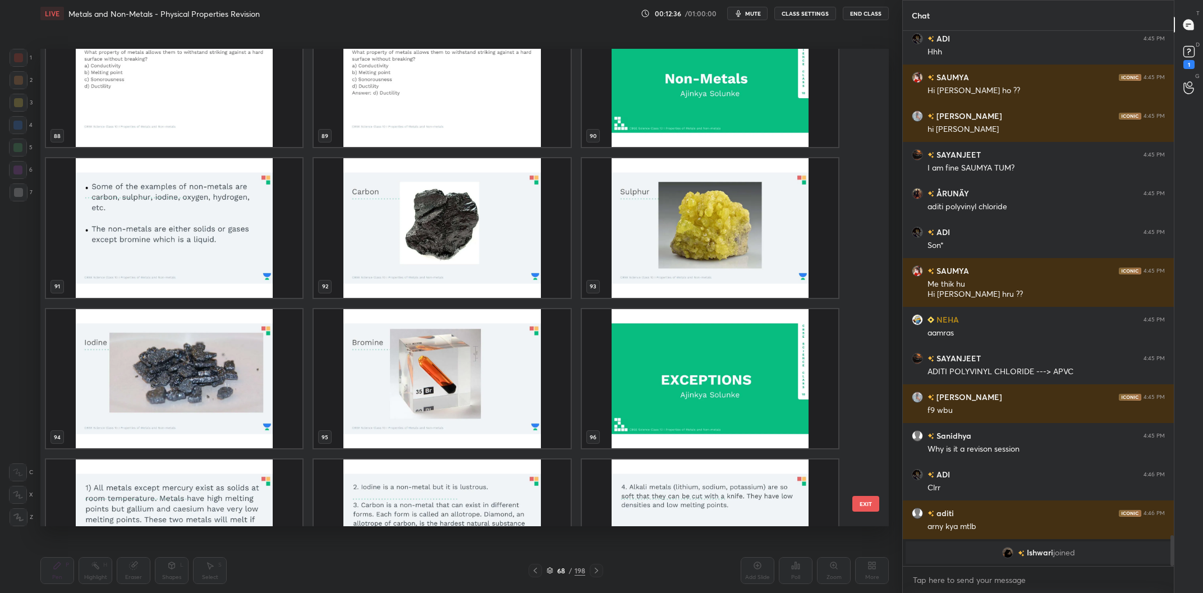
scroll to position [4131, 0]
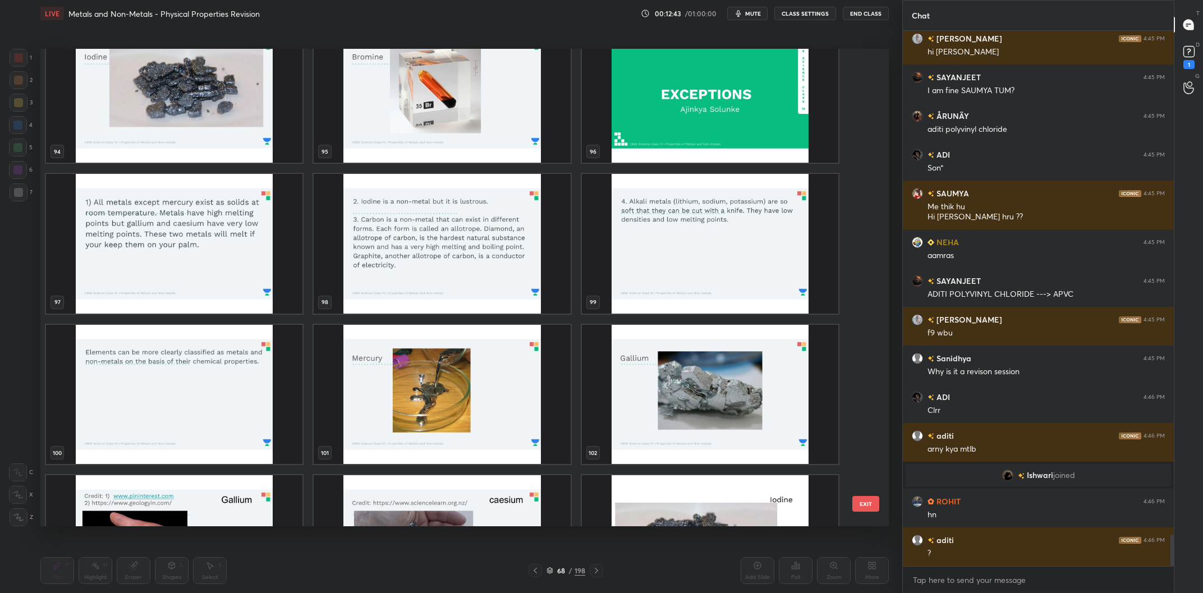
click at [728, 131] on img "grid" at bounding box center [710, 94] width 256 height 140
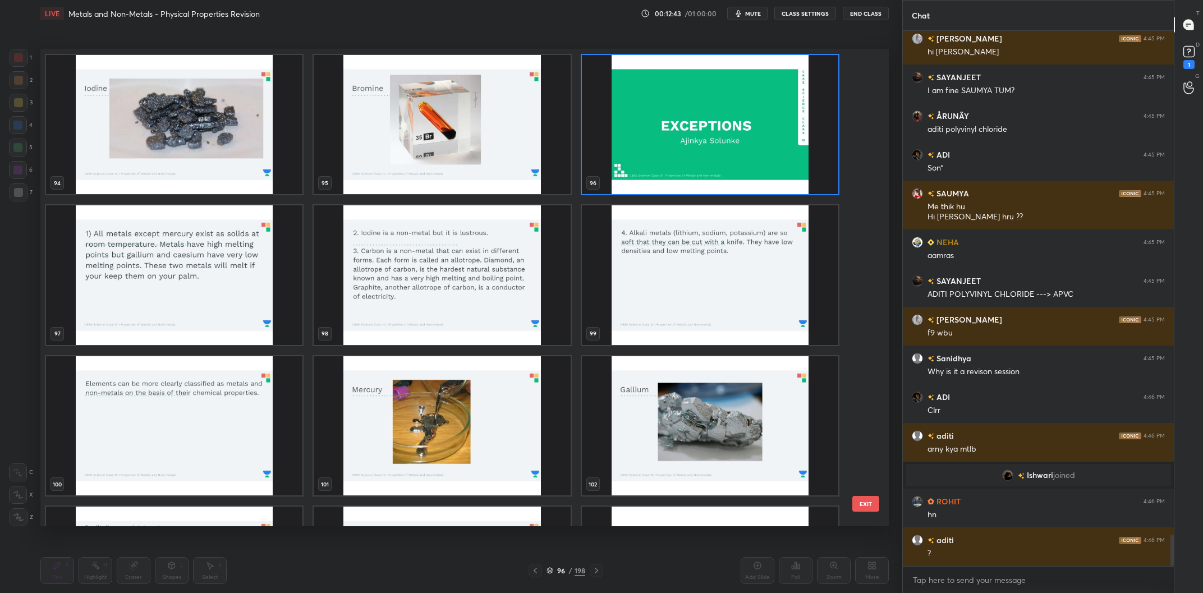
click at [728, 131] on div "94 95 96 97 98 99 100 101 102 103 104 105 106 107 108" at bounding box center [454, 288] width 829 height 478
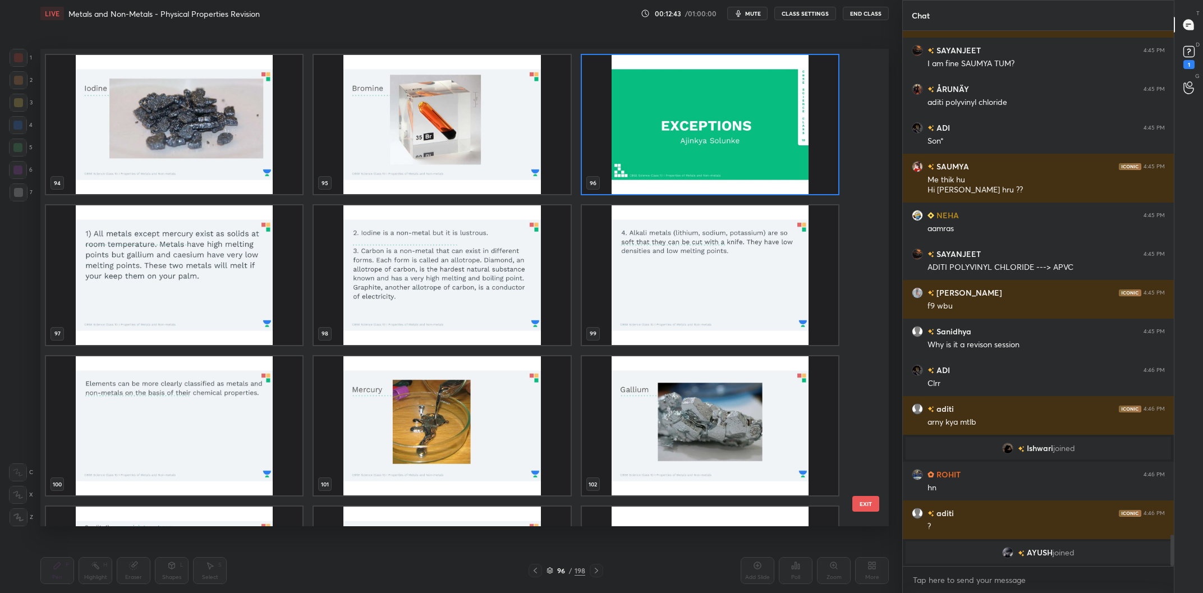
click at [727, 130] on img "grid" at bounding box center [710, 125] width 256 height 140
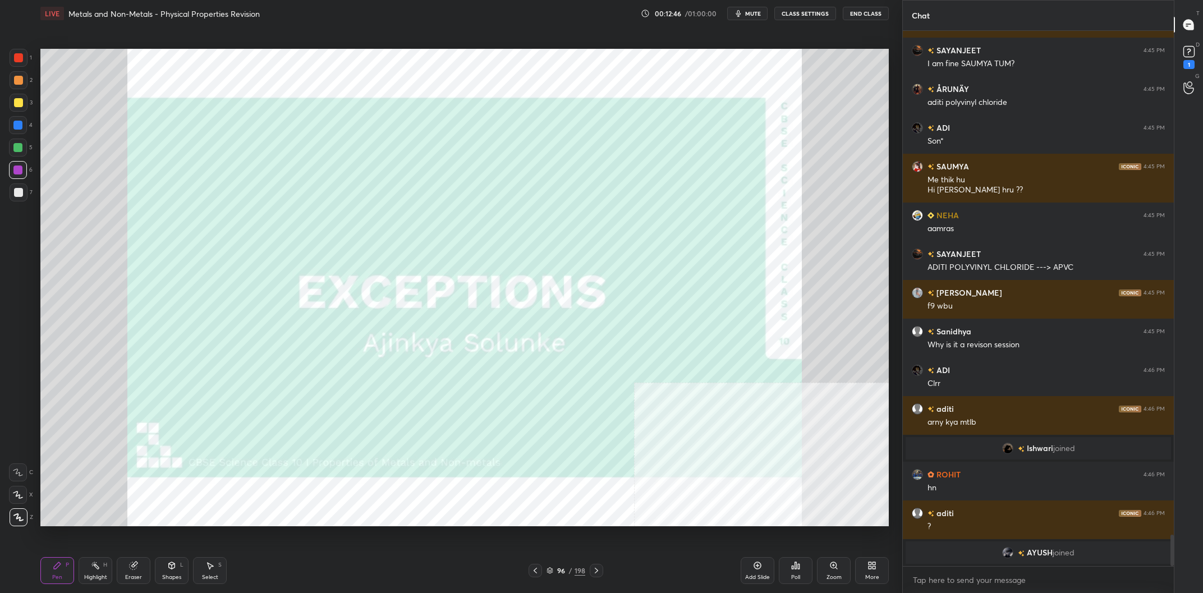
click at [583, 566] on div "198" at bounding box center [580, 571] width 11 height 10
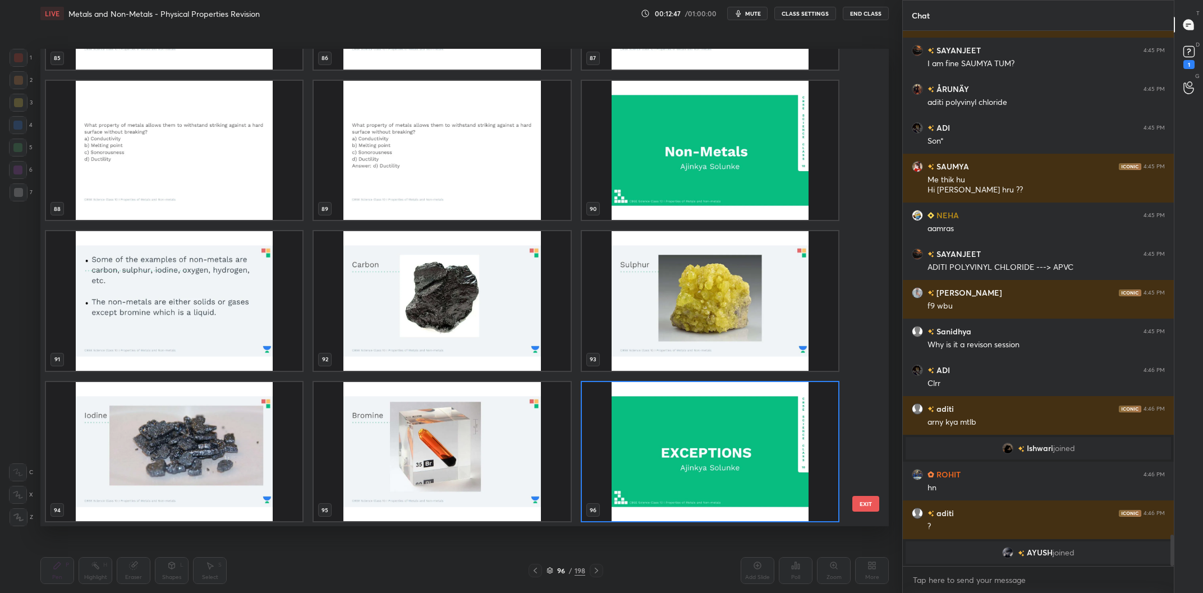
scroll to position [4449, 0]
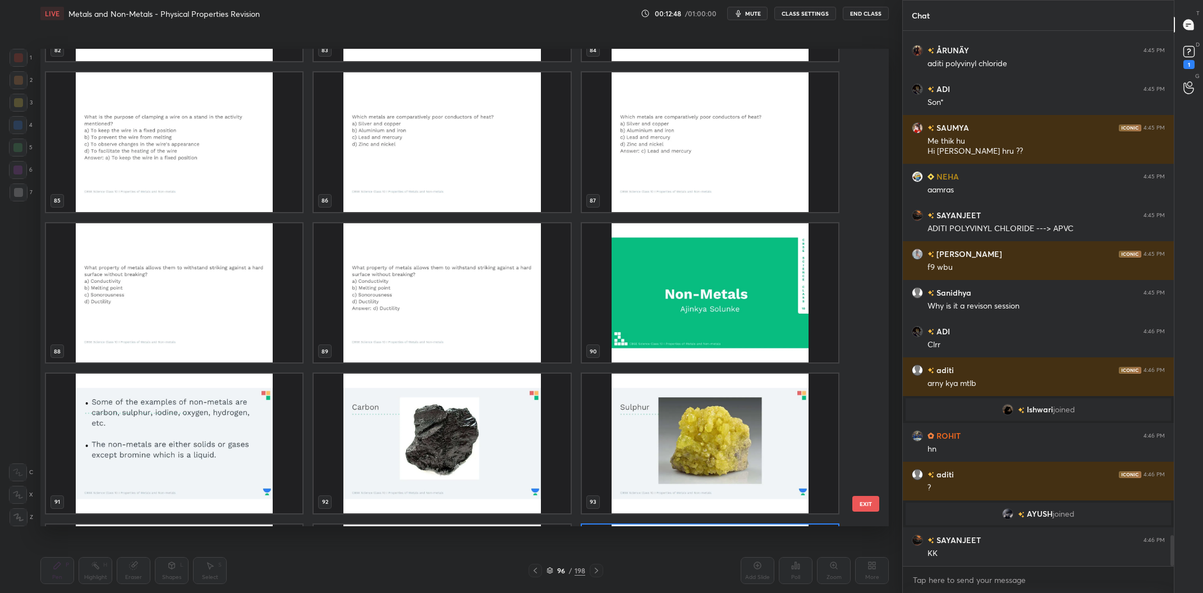
click at [721, 285] on img "grid" at bounding box center [710, 293] width 256 height 140
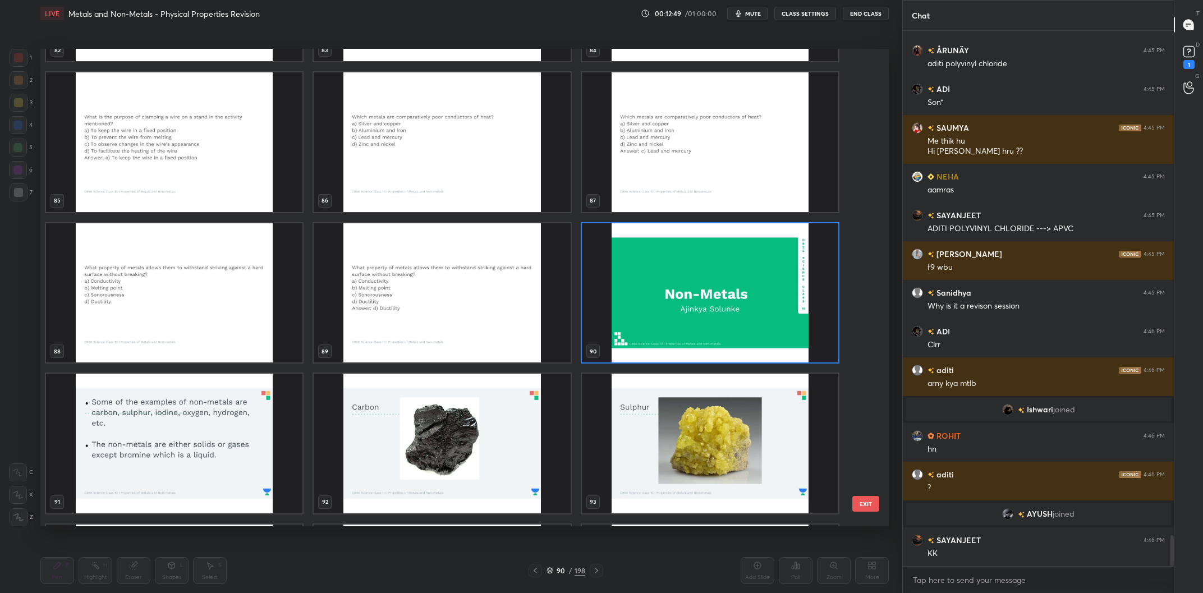
click at [721, 285] on img "grid" at bounding box center [710, 293] width 256 height 140
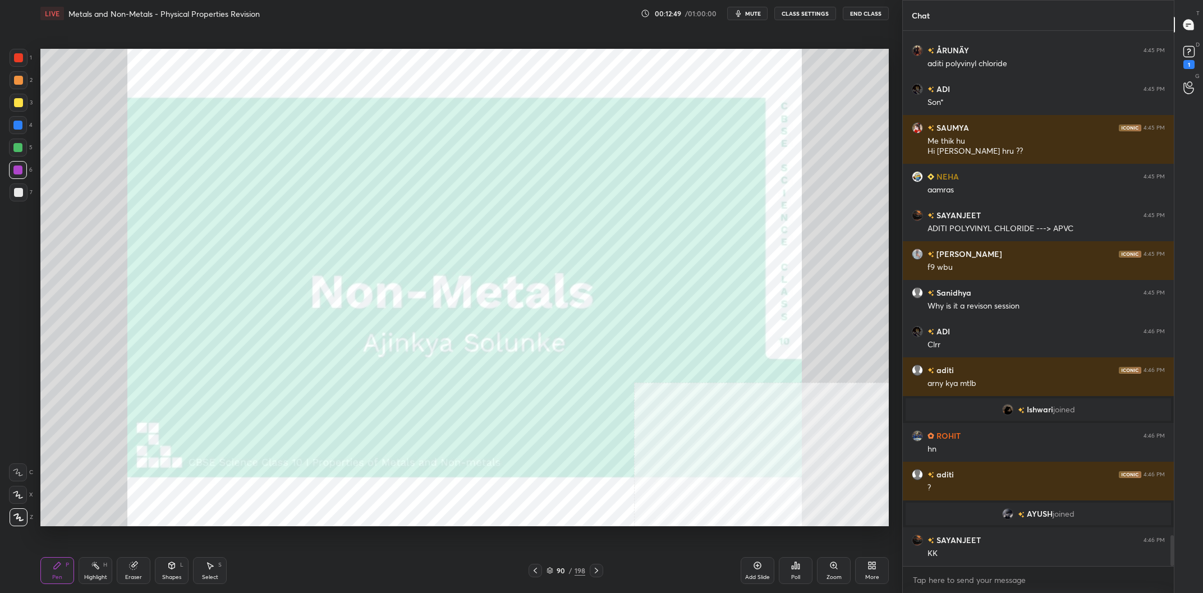
click at [721, 285] on img "grid" at bounding box center [710, 293] width 256 height 140
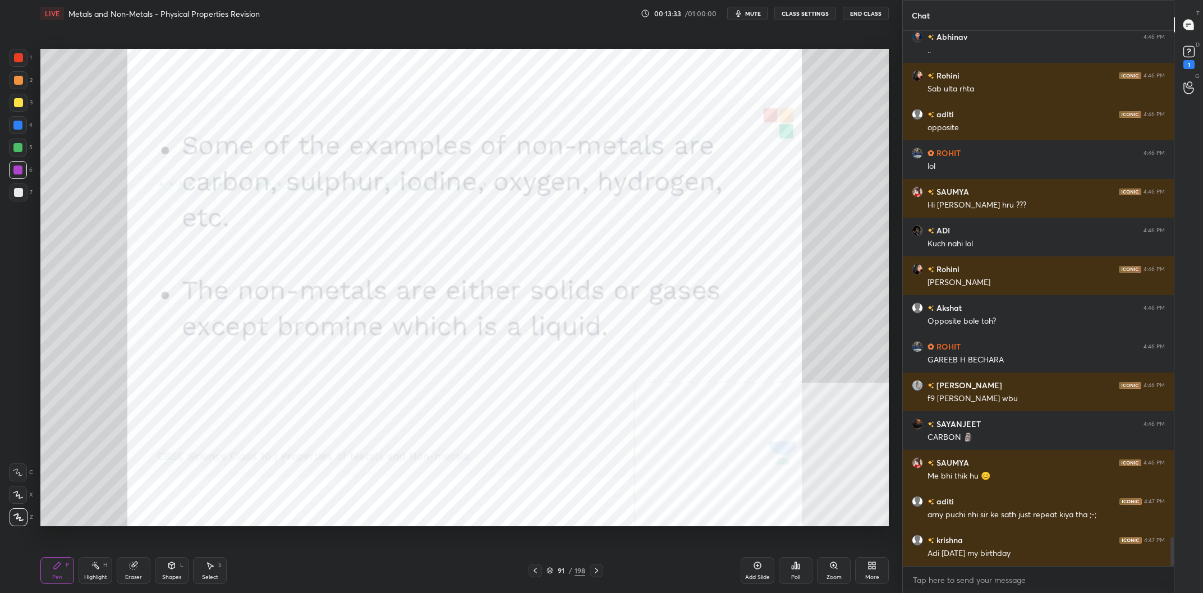
click at [15, 62] on div at bounding box center [18, 57] width 9 height 9
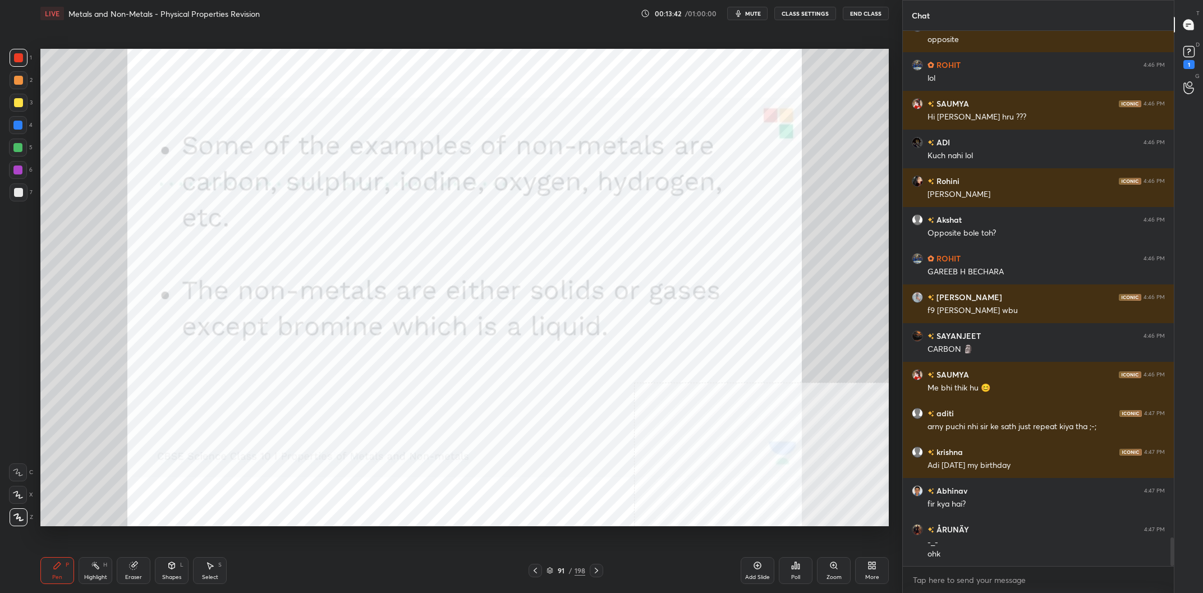
scroll to position [9505, 0]
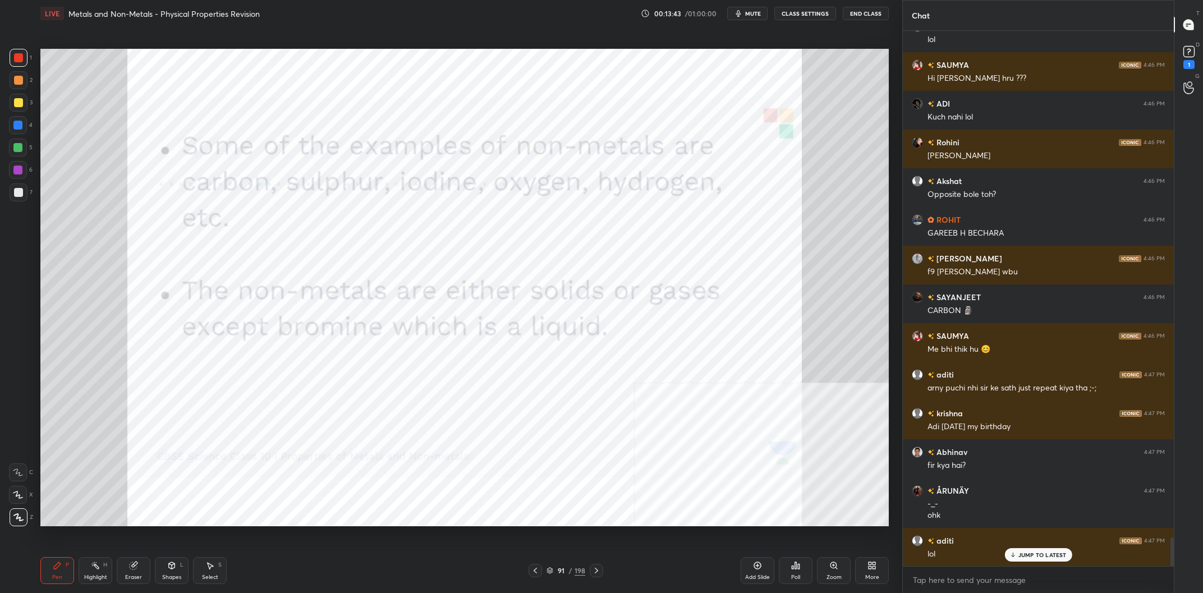
click at [562, 567] on div "91" at bounding box center [561, 570] width 11 height 7
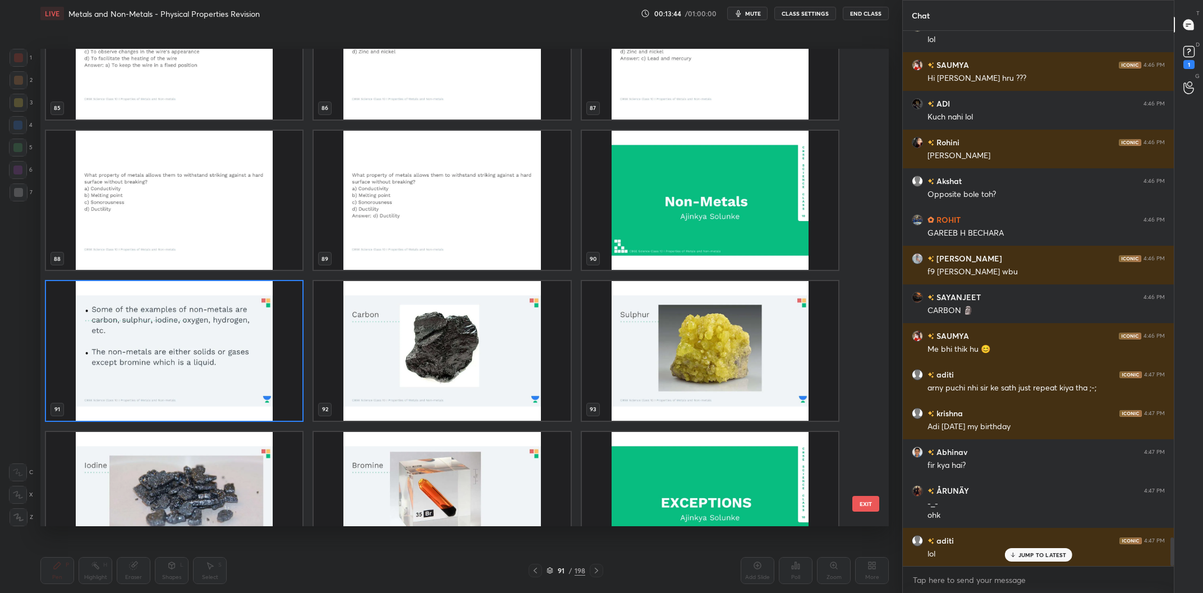
scroll to position [4407, 0]
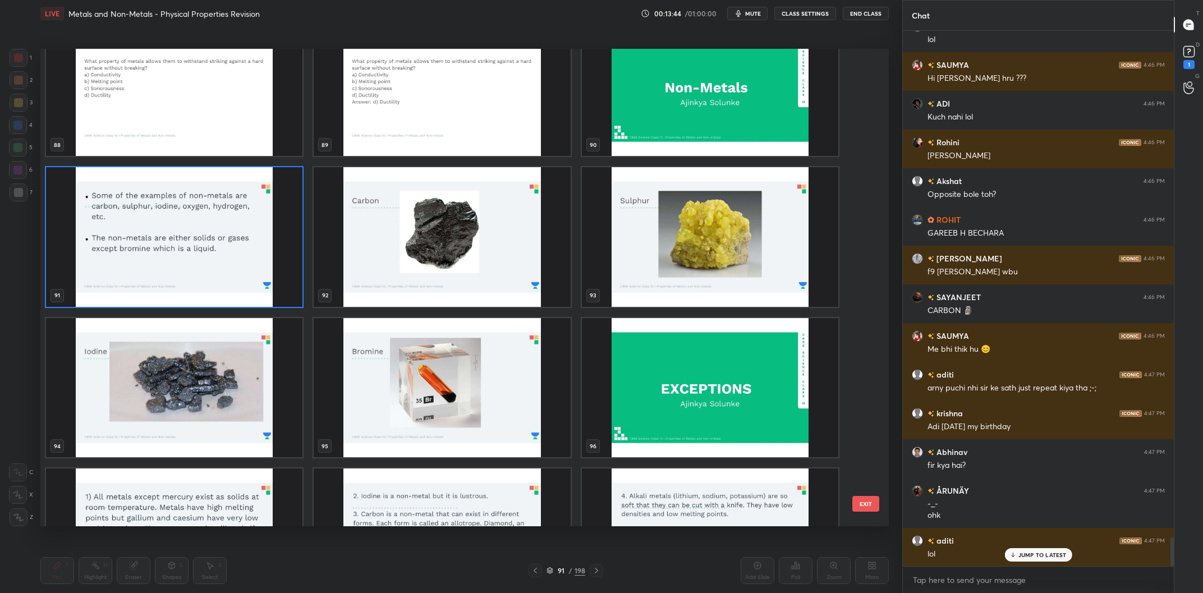
click at [473, 230] on img "grid" at bounding box center [442, 237] width 256 height 140
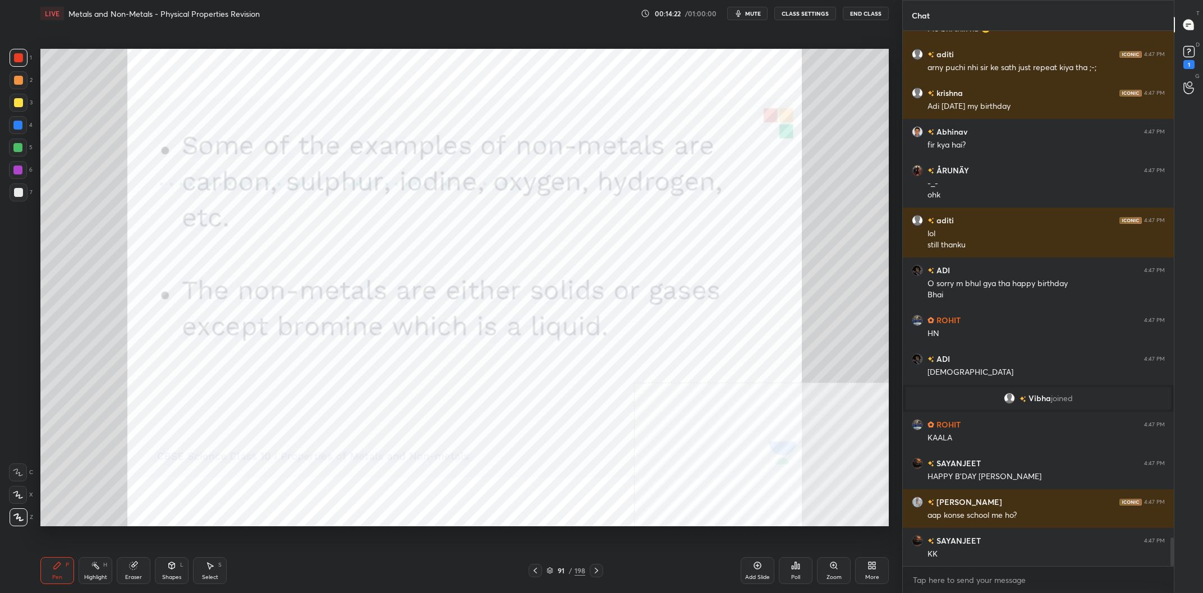
scroll to position [9581, 0]
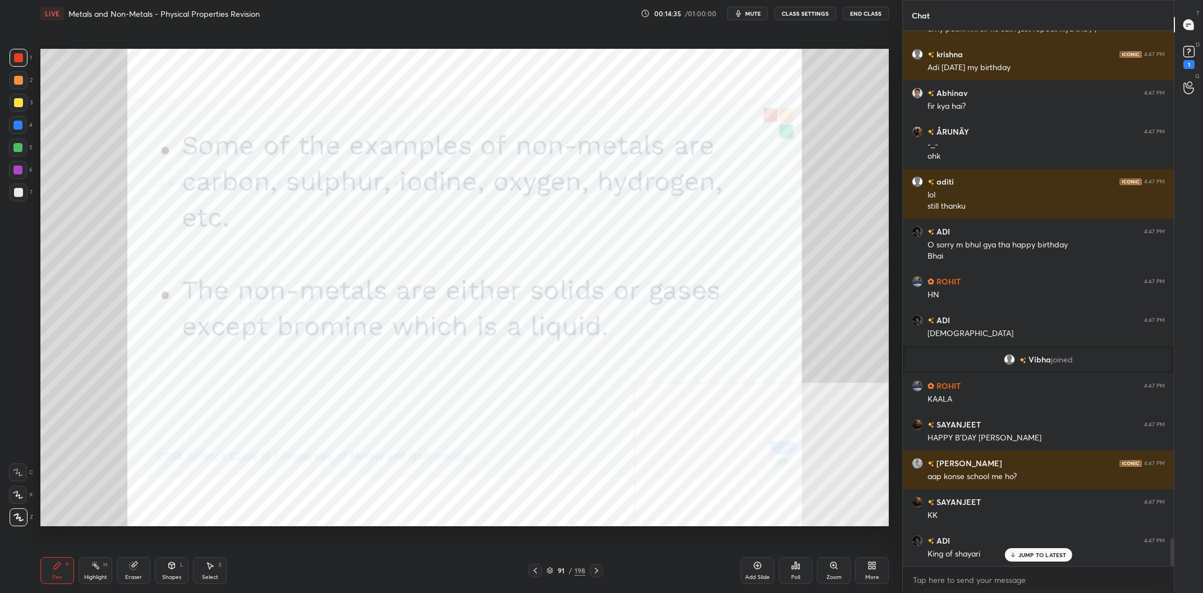
click at [570, 568] on div "/" at bounding box center [570, 570] width 3 height 7
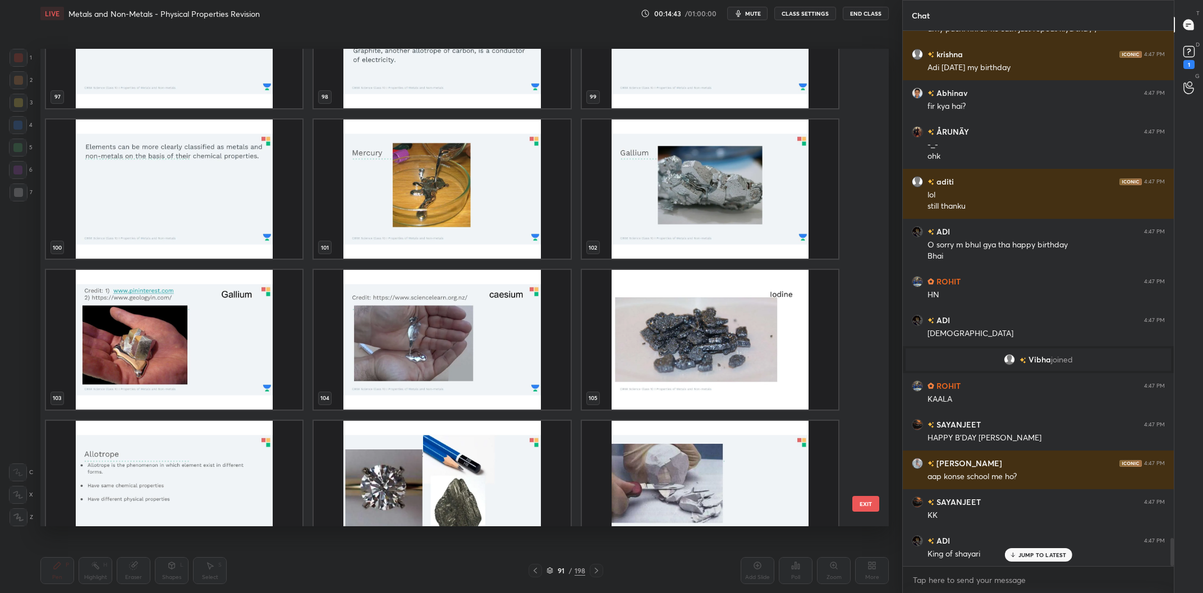
scroll to position [4765, 0]
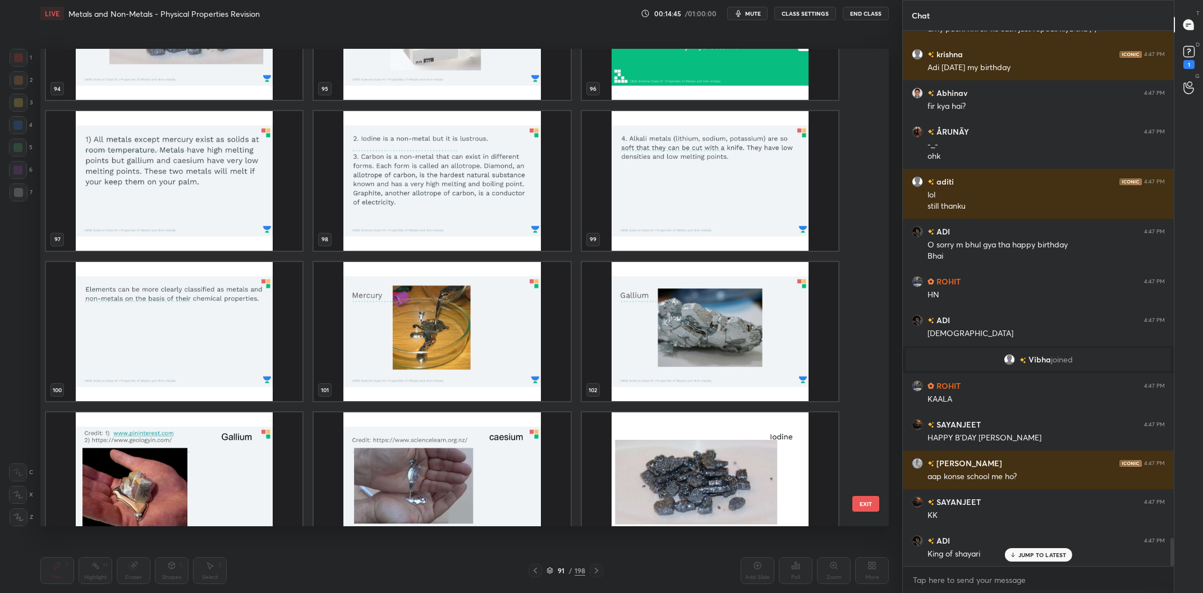
click at [482, 317] on img "grid" at bounding box center [442, 332] width 256 height 140
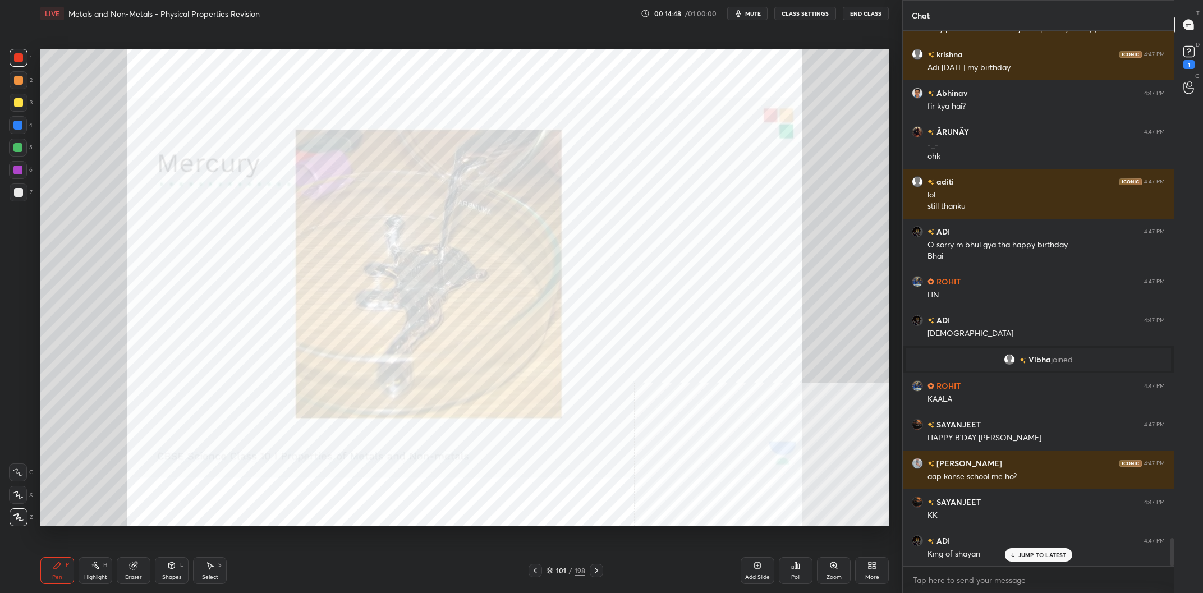
scroll to position [9629, 0]
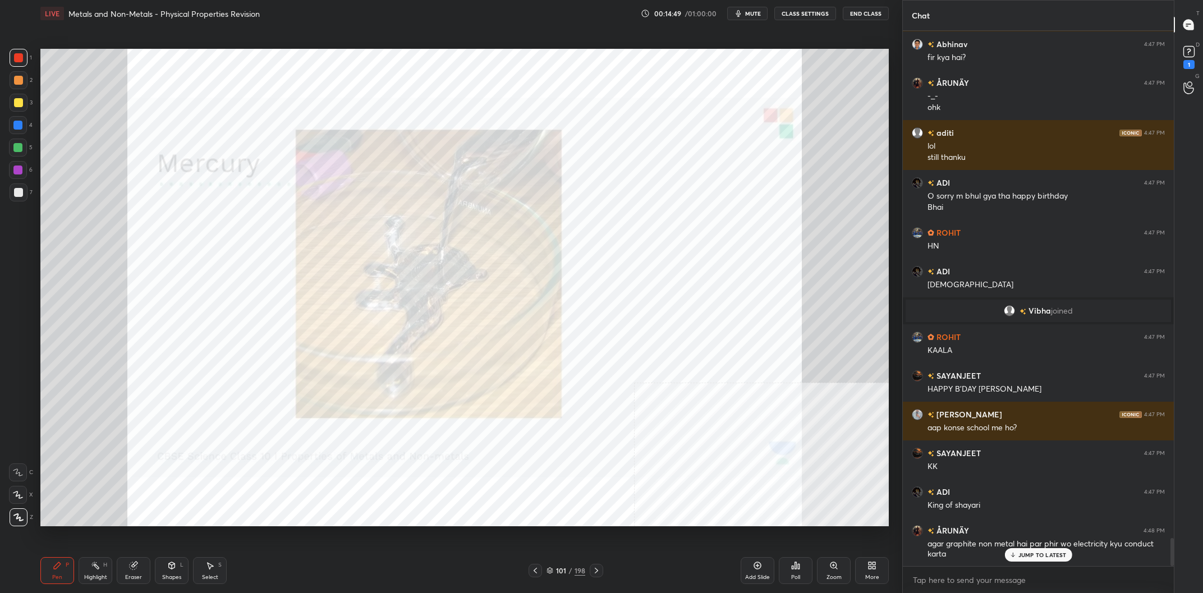
click at [16, 59] on div at bounding box center [18, 57] width 9 height 9
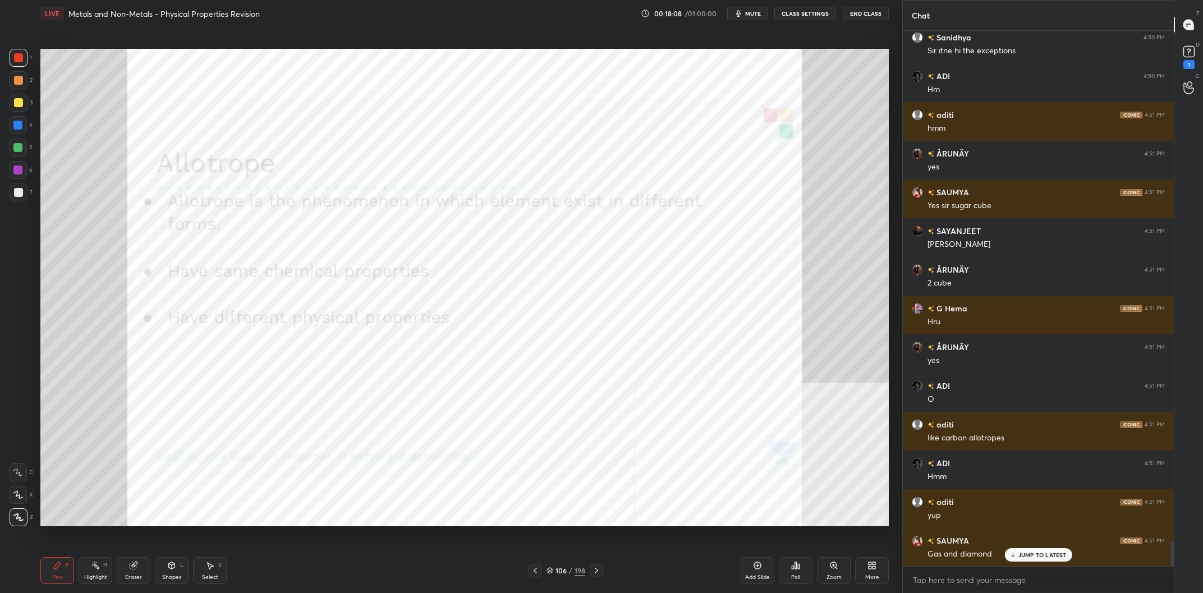
scroll to position [10902, 0]
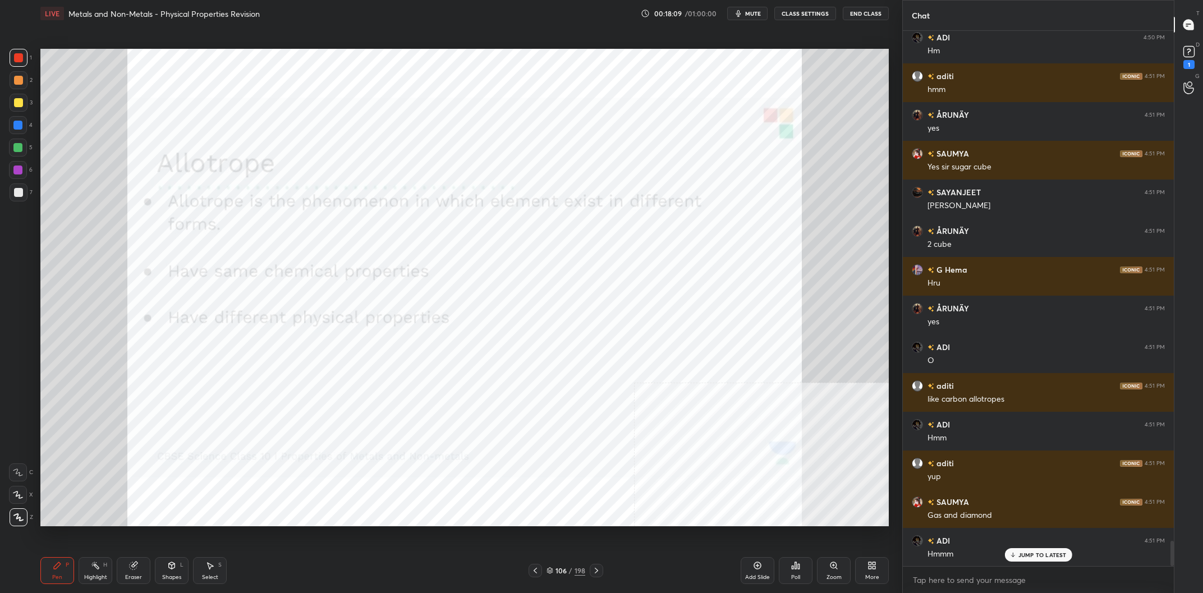
click at [100, 568] on div "Highlight H" at bounding box center [96, 570] width 34 height 27
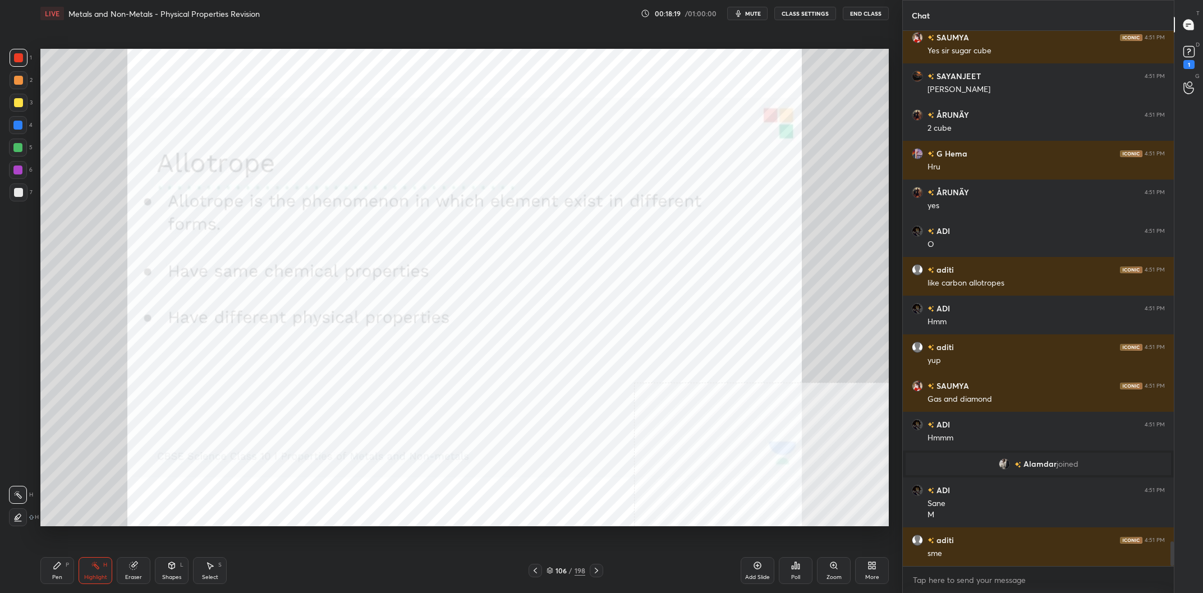
scroll to position [11056, 0]
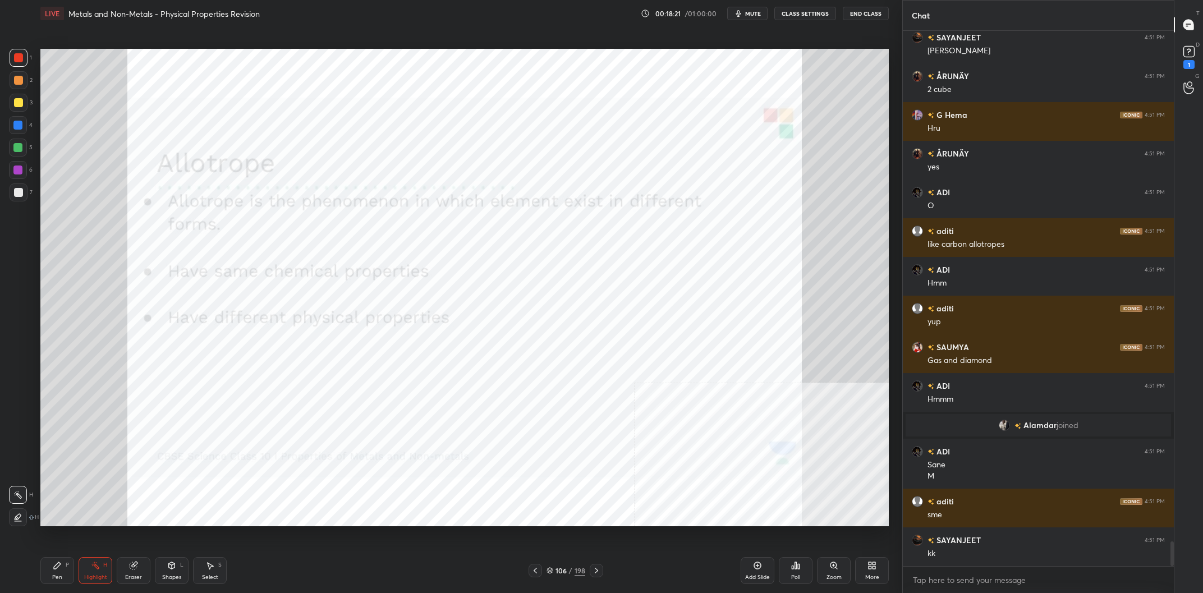
click at [65, 572] on div "Pen P" at bounding box center [57, 570] width 34 height 27
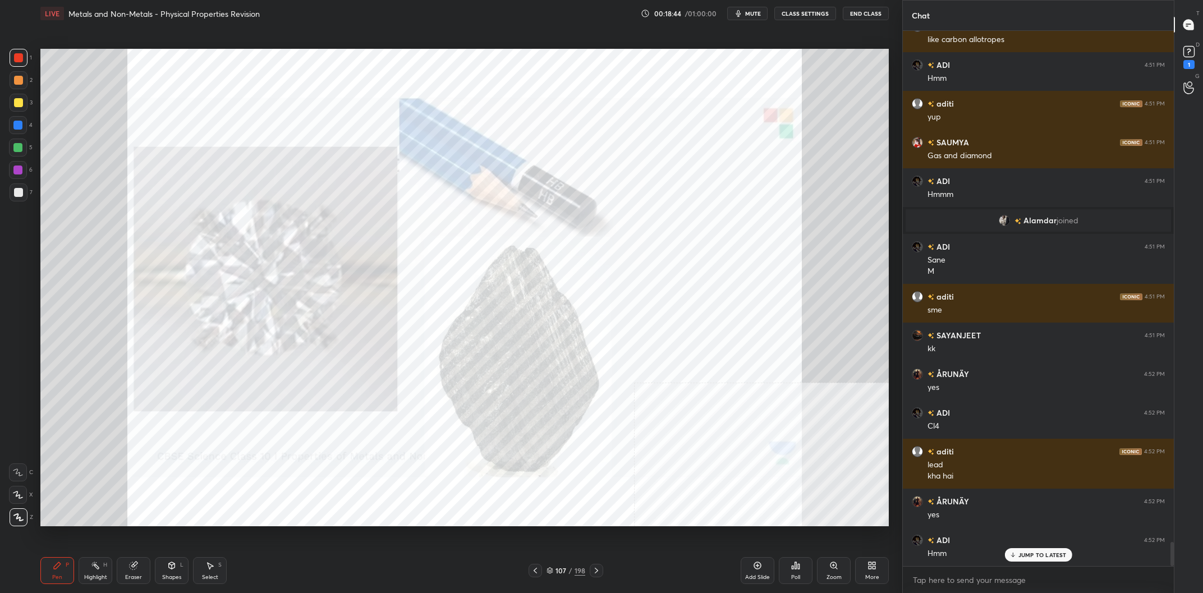
scroll to position [11299, 0]
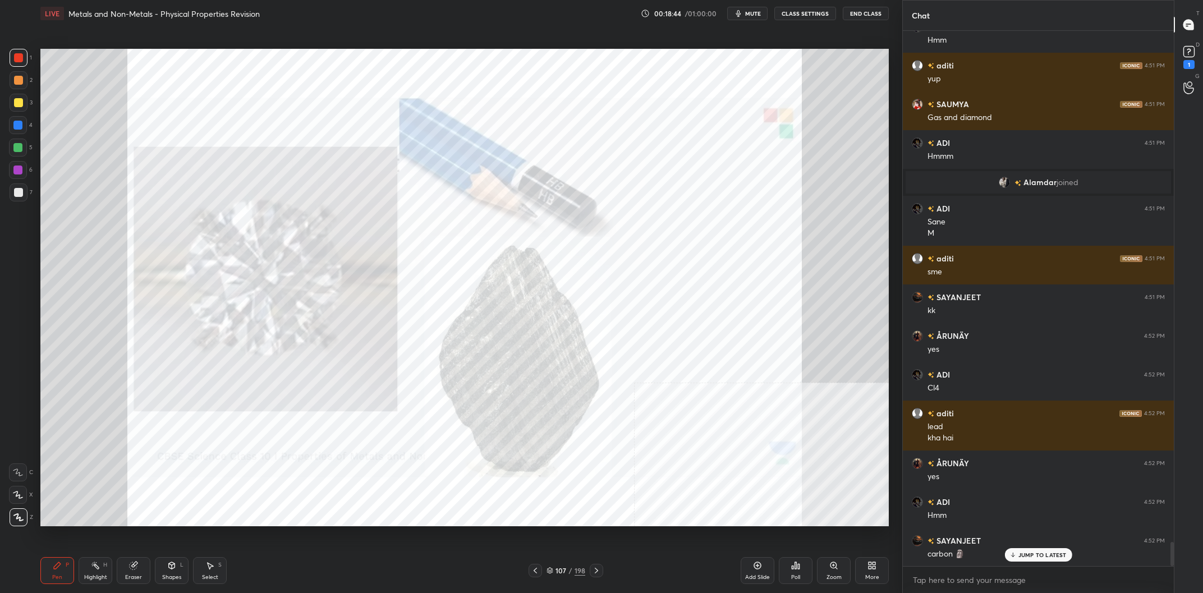
click at [564, 573] on div "107" at bounding box center [561, 570] width 11 height 7
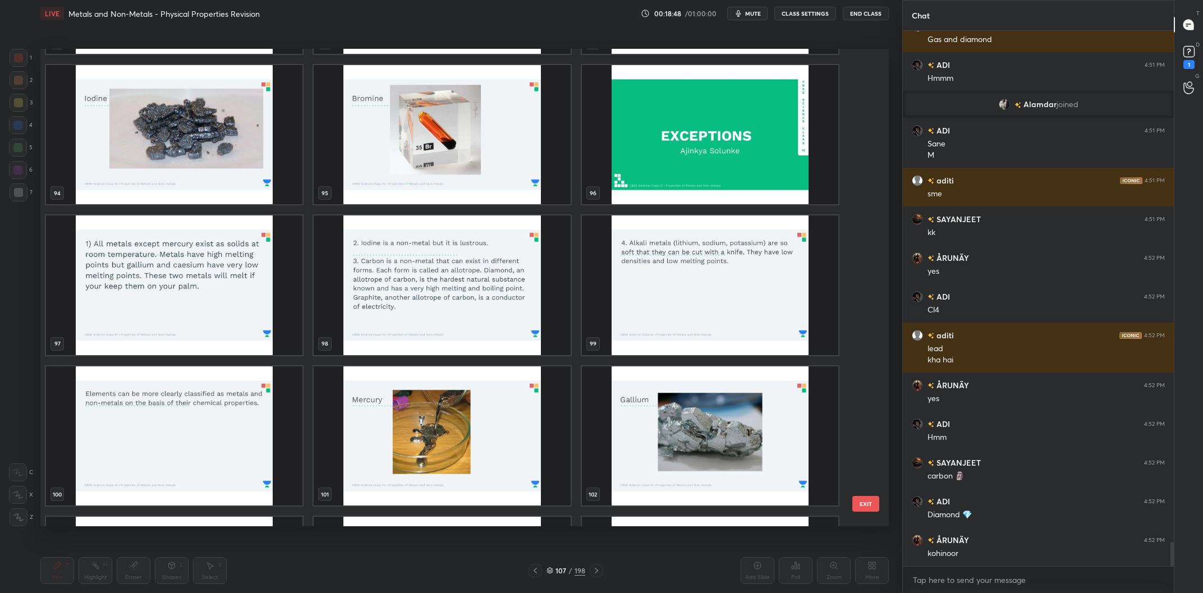
scroll to position [11454, 0]
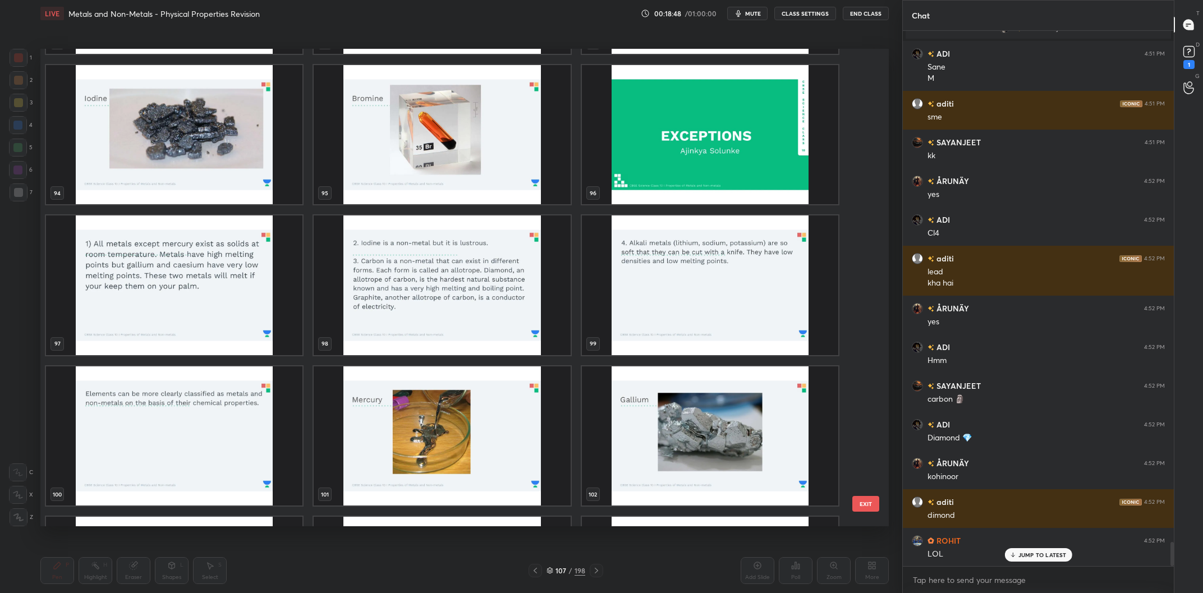
click at [470, 308] on img "grid" at bounding box center [442, 285] width 256 height 140
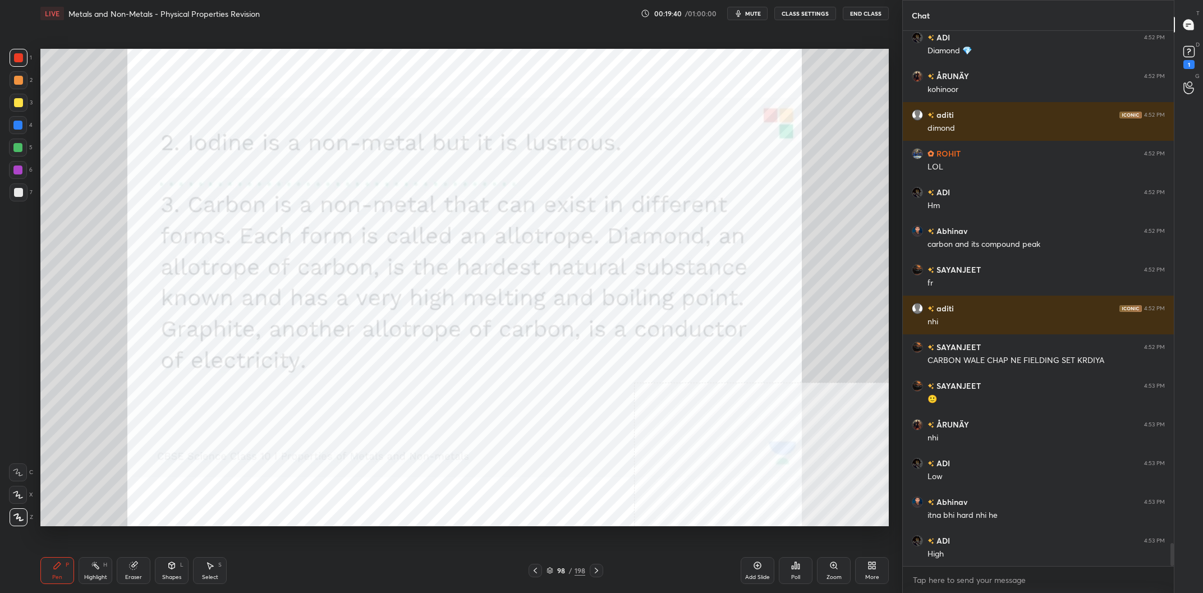
scroll to position [11881, 0]
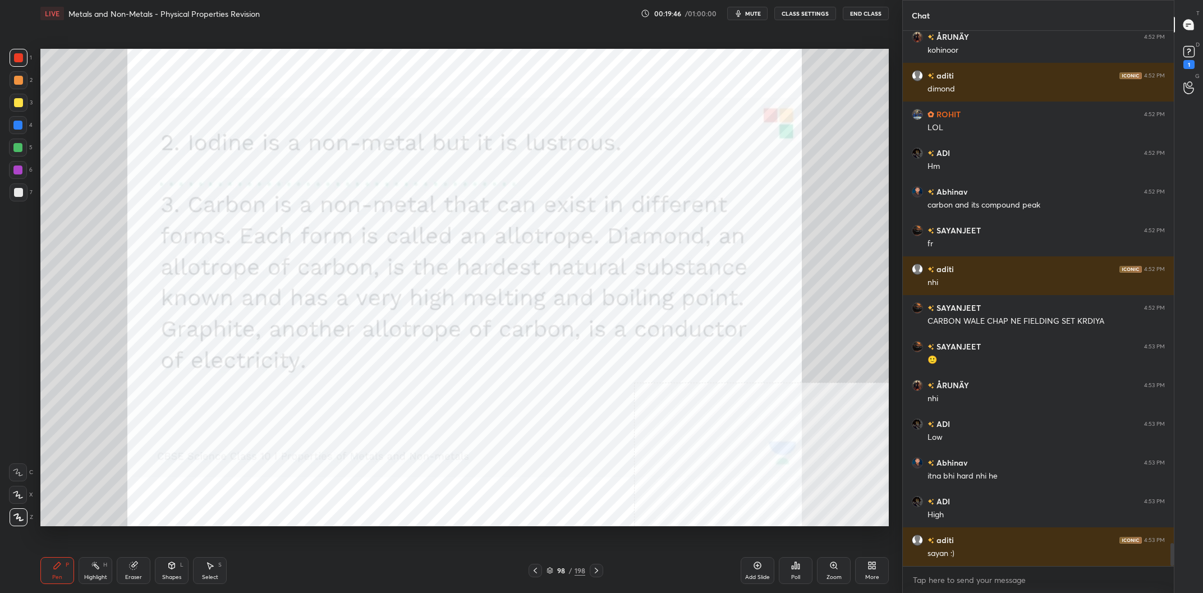
click at [29, 182] on div "6" at bounding box center [21, 172] width 24 height 22
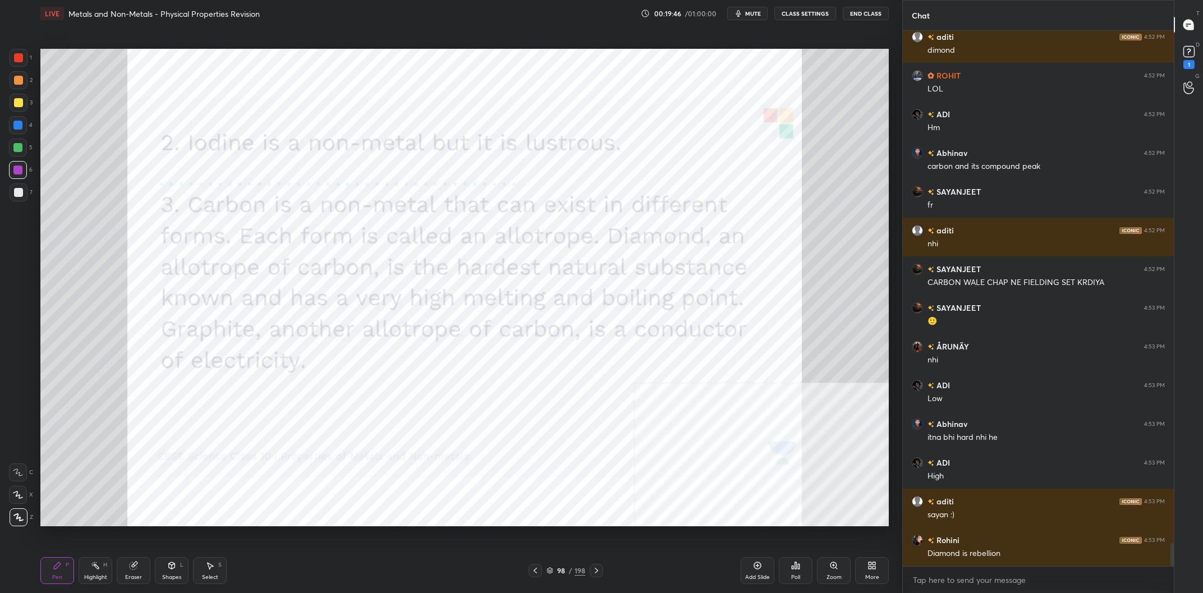
click at [25, 178] on div at bounding box center [18, 170] width 18 height 18
click at [24, 177] on div at bounding box center [18, 170] width 18 height 18
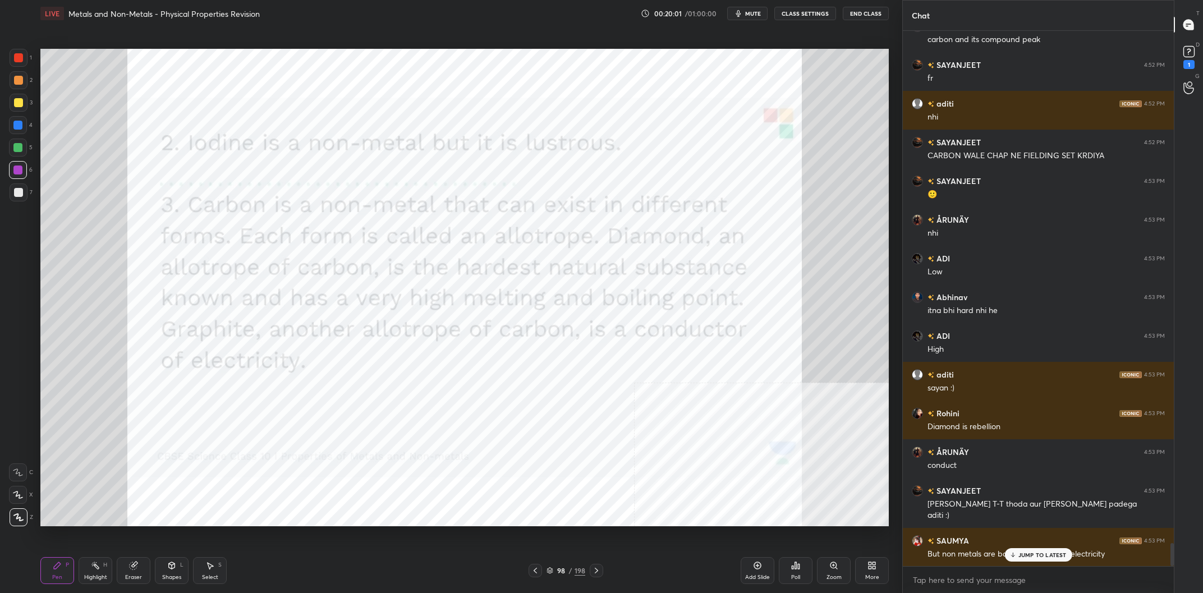
scroll to position [12073, 0]
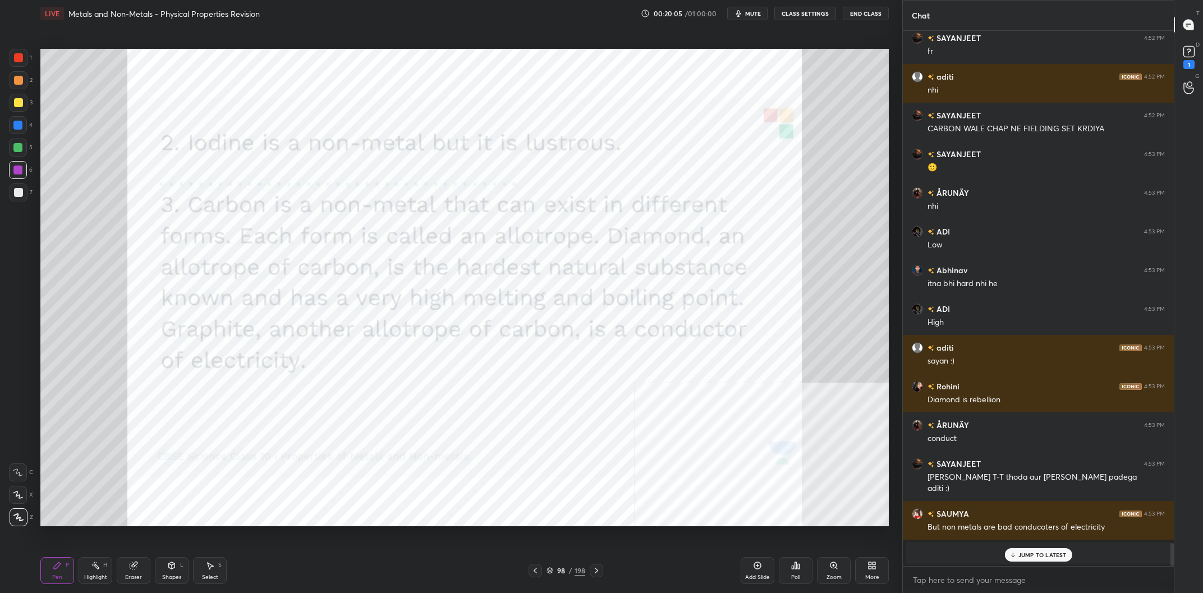
drag, startPoint x: 565, startPoint y: 569, endPoint x: 560, endPoint y: 563, distance: 7.5
click at [563, 569] on div "98" at bounding box center [561, 570] width 11 height 7
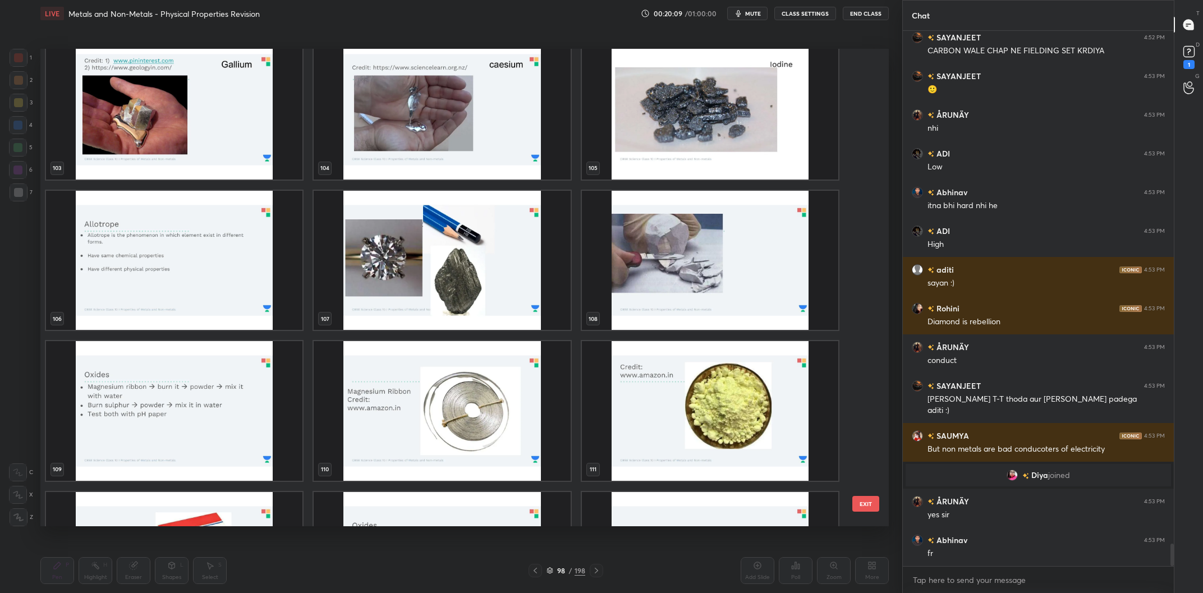
scroll to position [12189, 0]
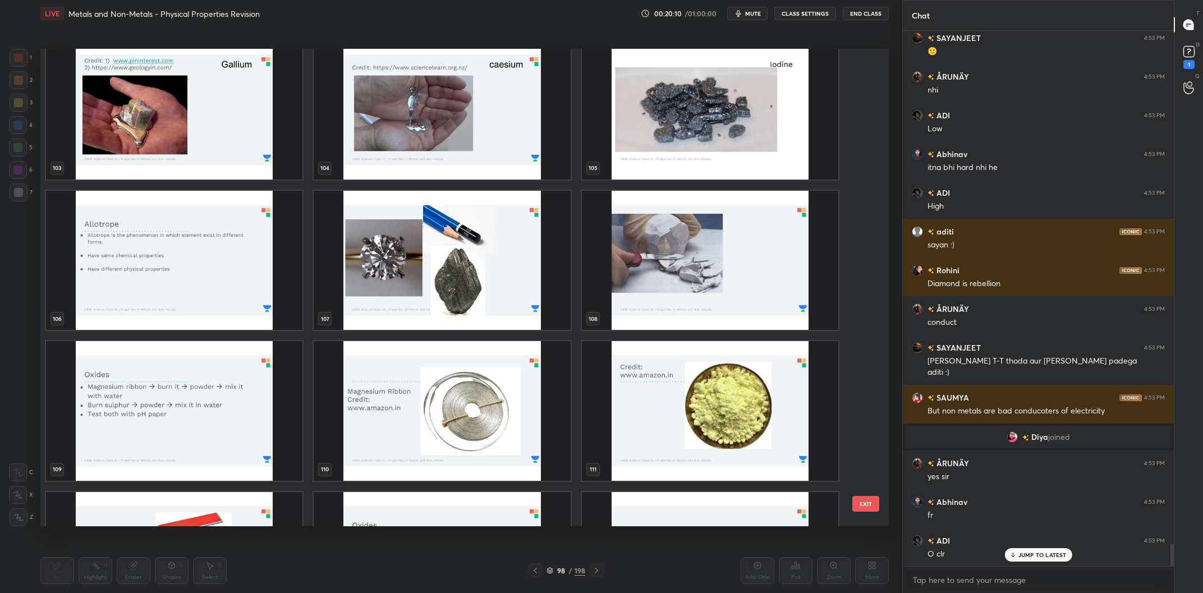
click at [764, 281] on img "grid" at bounding box center [710, 261] width 256 height 140
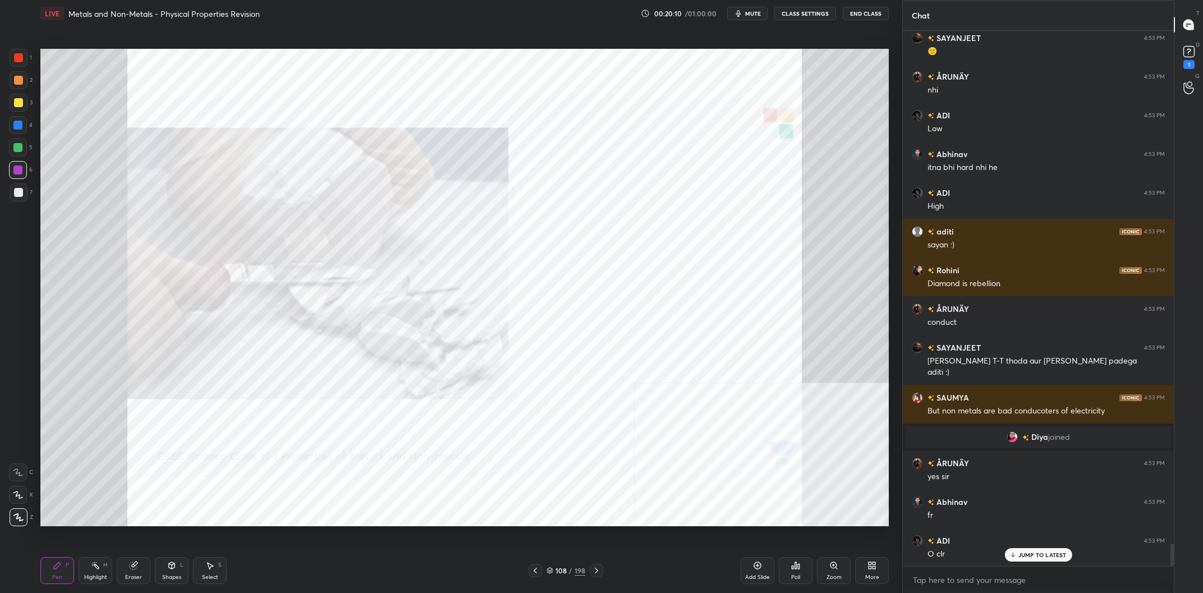
click at [764, 281] on img "grid" at bounding box center [710, 261] width 256 height 140
click at [559, 567] on div "108" at bounding box center [561, 570] width 11 height 7
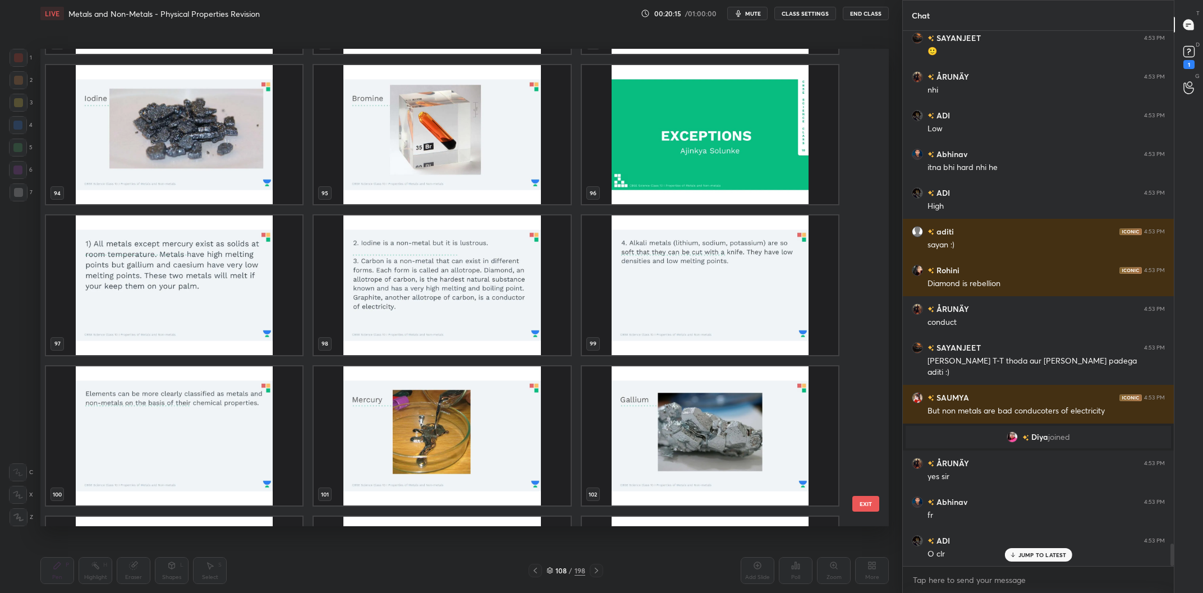
scroll to position [12228, 0]
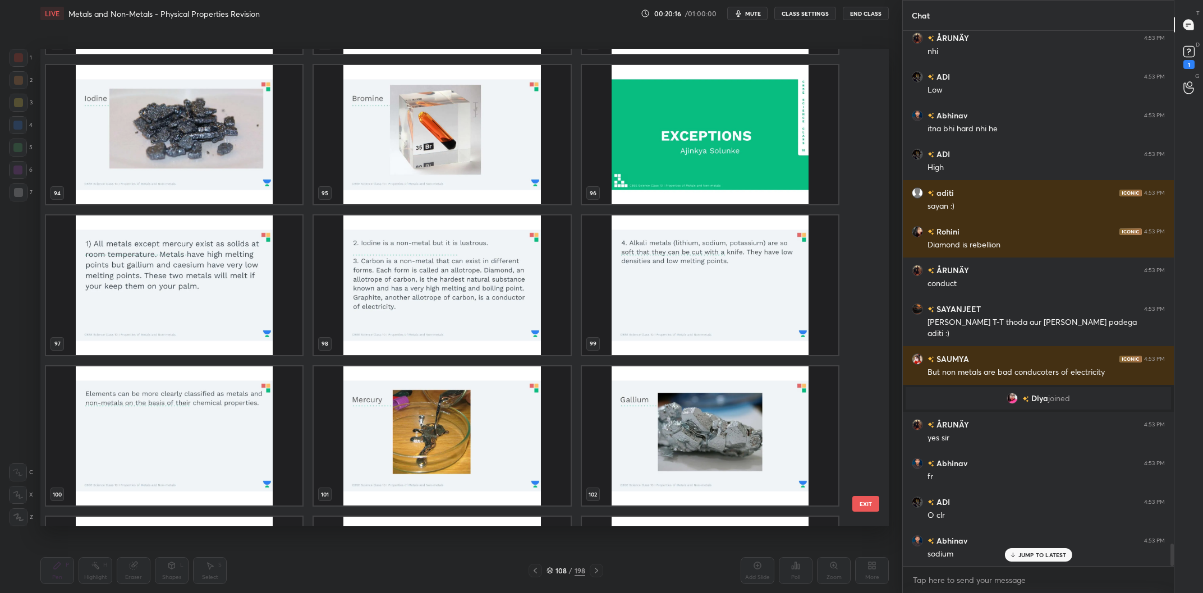
click at [733, 290] on img "grid" at bounding box center [710, 285] width 256 height 140
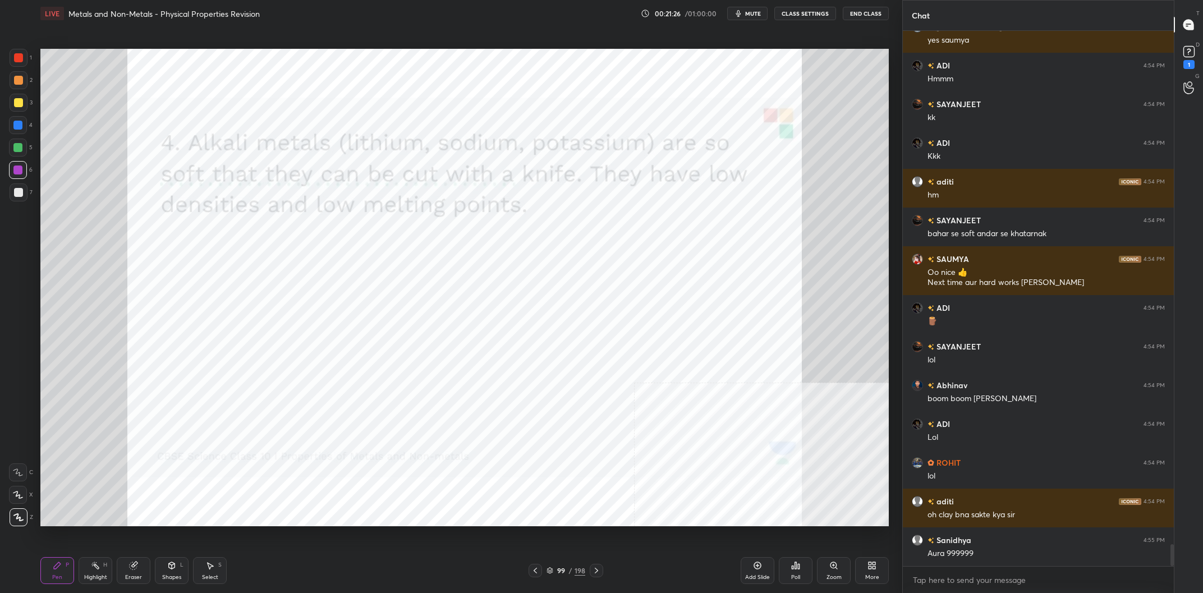
scroll to position [12652, 0]
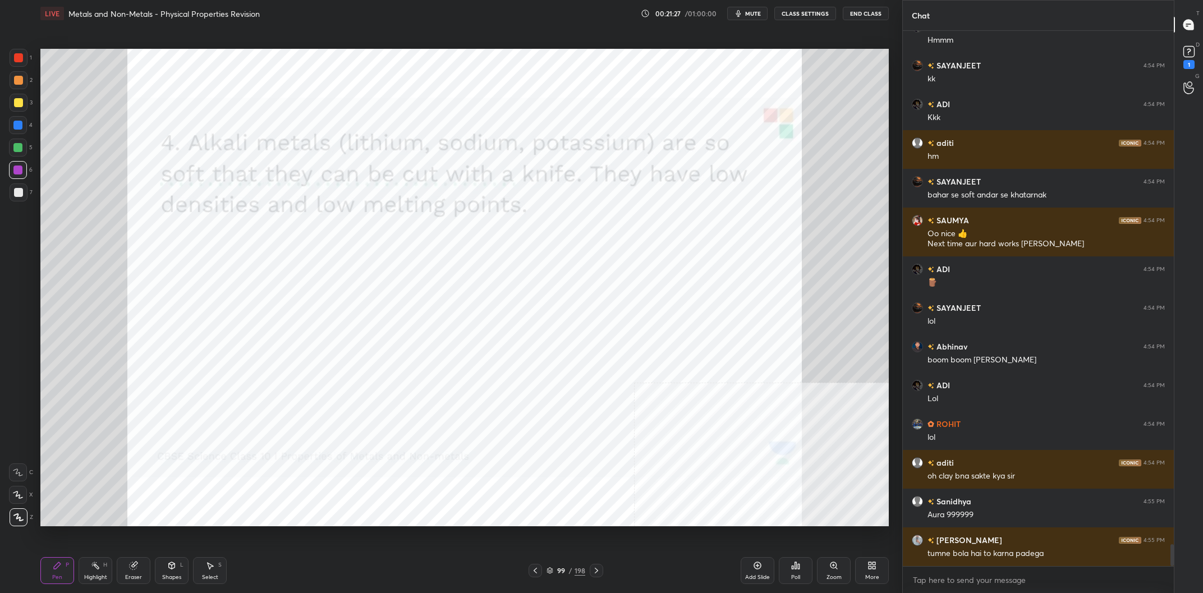
drag, startPoint x: 568, startPoint y: 569, endPoint x: 572, endPoint y: 559, distance: 11.1
click at [567, 569] on div "99 / 198" at bounding box center [566, 571] width 39 height 10
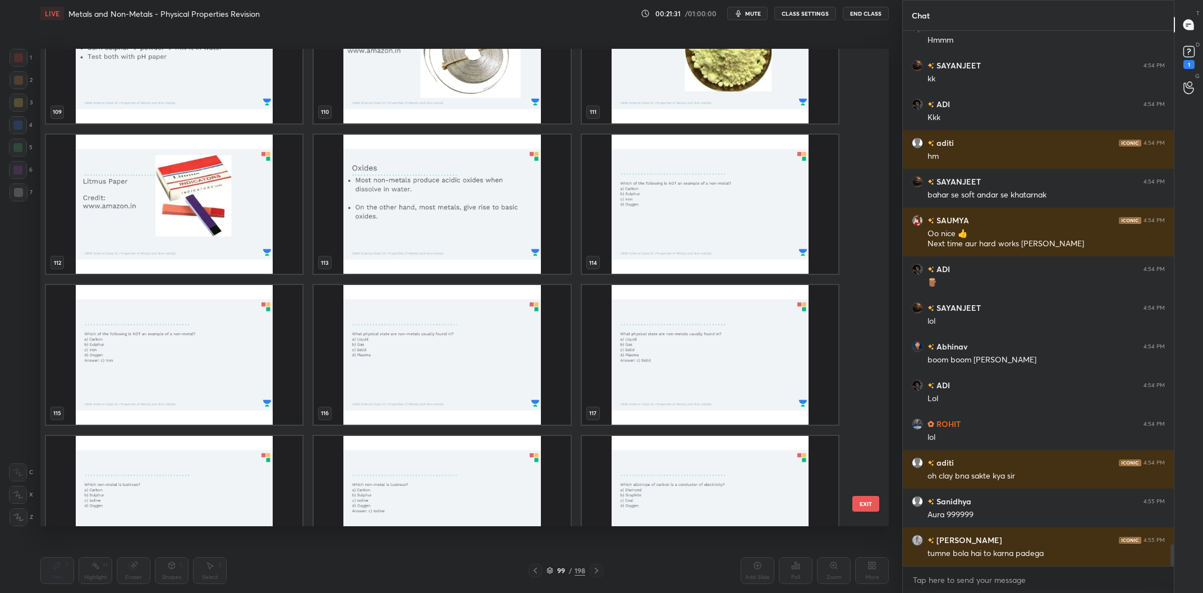
scroll to position [12690, 0]
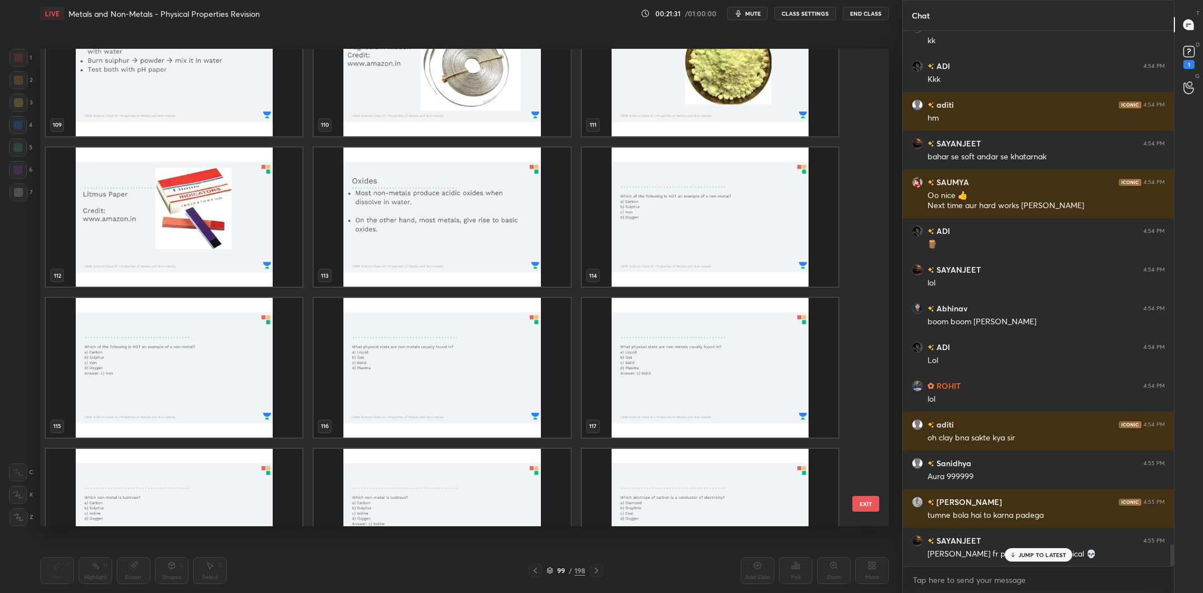
click at [213, 139] on div "109 110 111 112 113 114 115 116 117 118 119 120 121 122 123" at bounding box center [454, 288] width 829 height 478
click at [215, 114] on img "grid" at bounding box center [174, 67] width 256 height 140
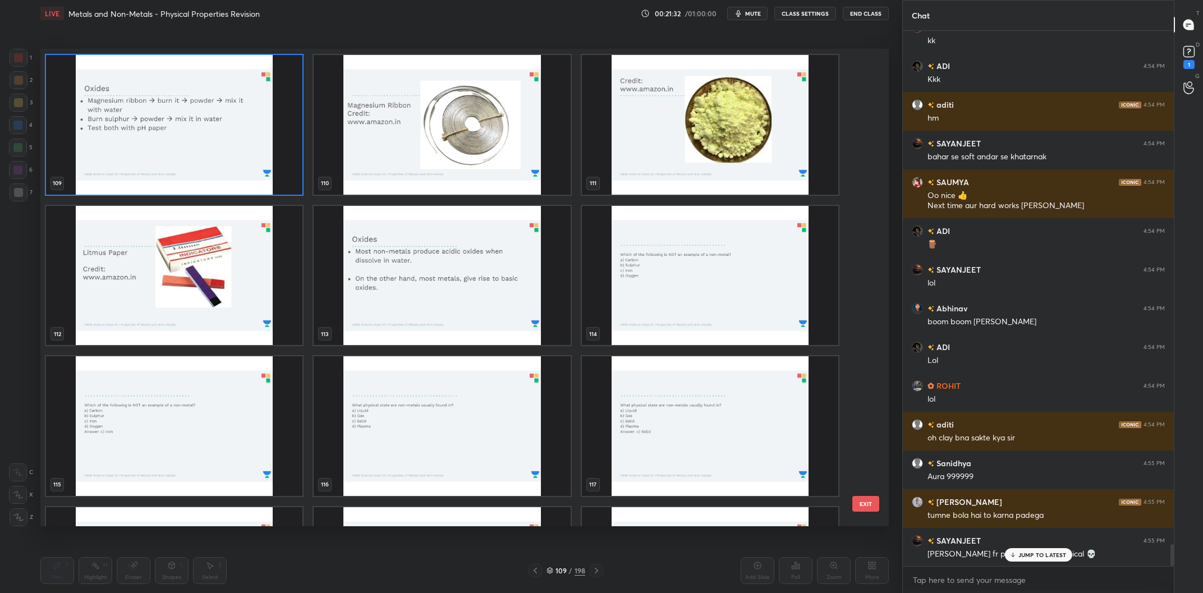
click at [215, 114] on div "103 104 105 106 107 108 109 110 111 112 113 114 115 116 117 118 119 120" at bounding box center [454, 288] width 829 height 478
click at [215, 114] on img "grid" at bounding box center [174, 125] width 256 height 140
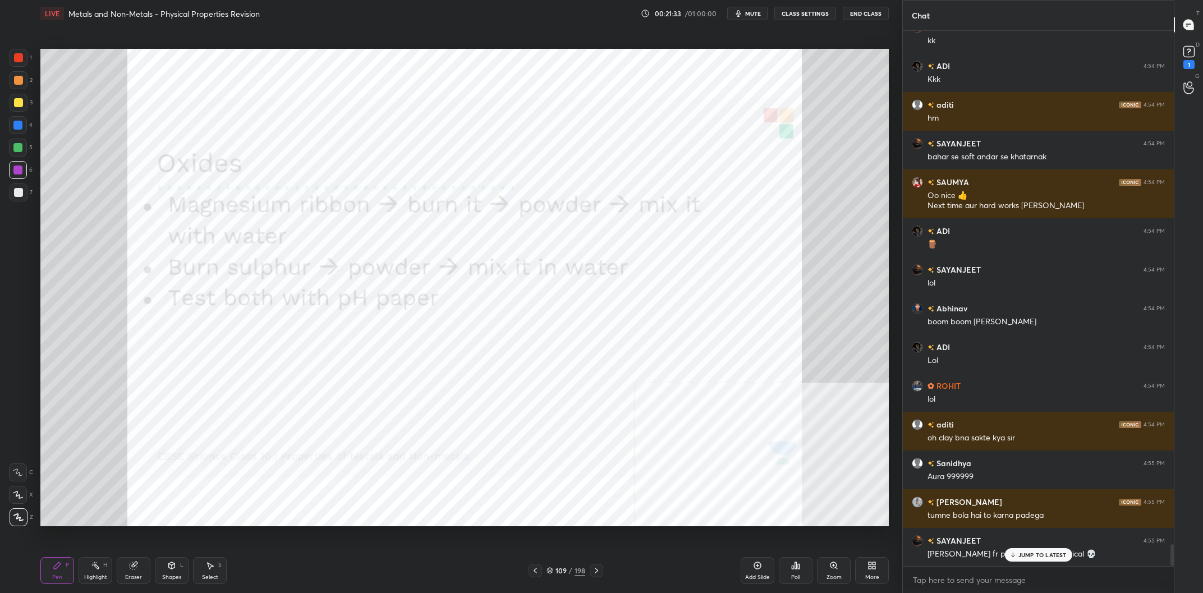
click at [215, 114] on img "grid" at bounding box center [174, 125] width 256 height 140
click at [17, 76] on div at bounding box center [19, 80] width 18 height 18
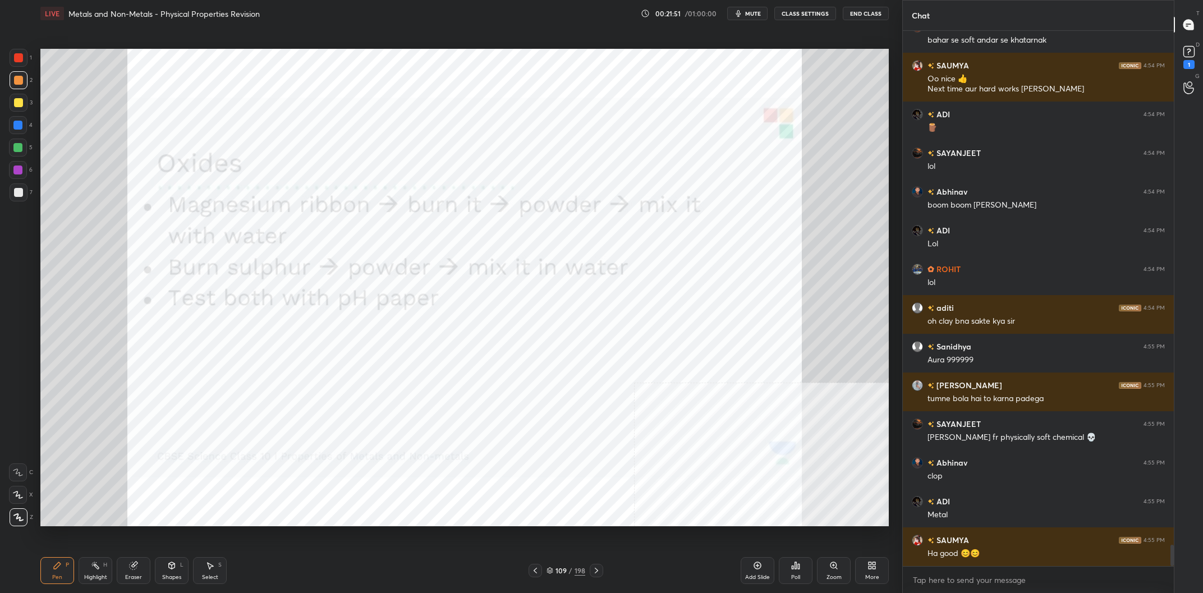
scroll to position [12846, 0]
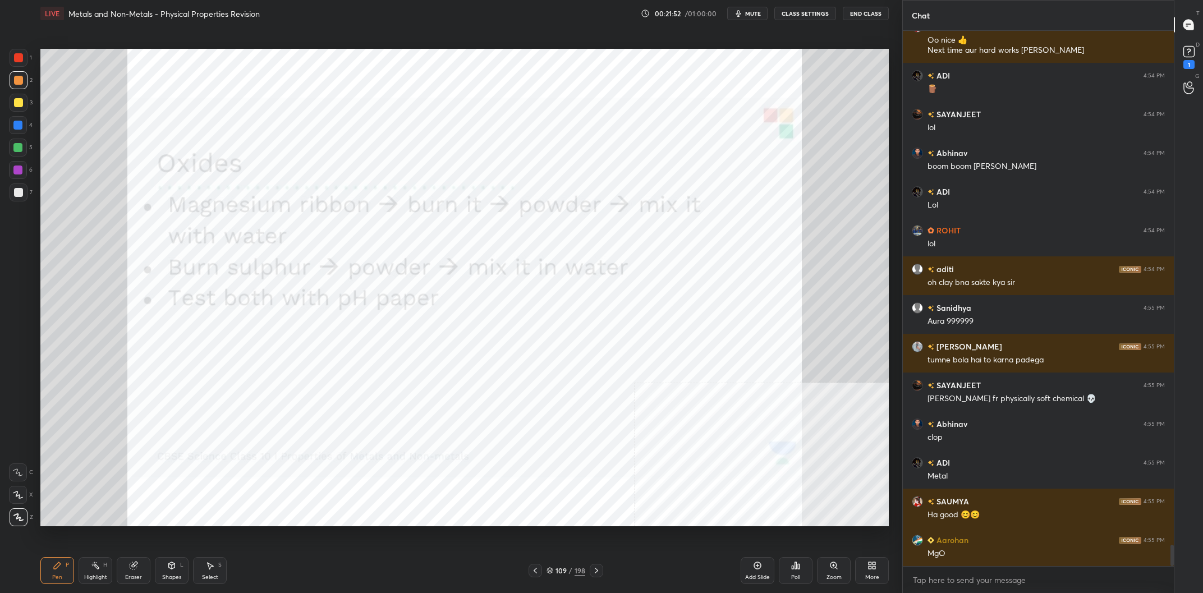
click at [18, 141] on div at bounding box center [18, 148] width 18 height 18
click at [18, 132] on div at bounding box center [18, 125] width 18 height 18
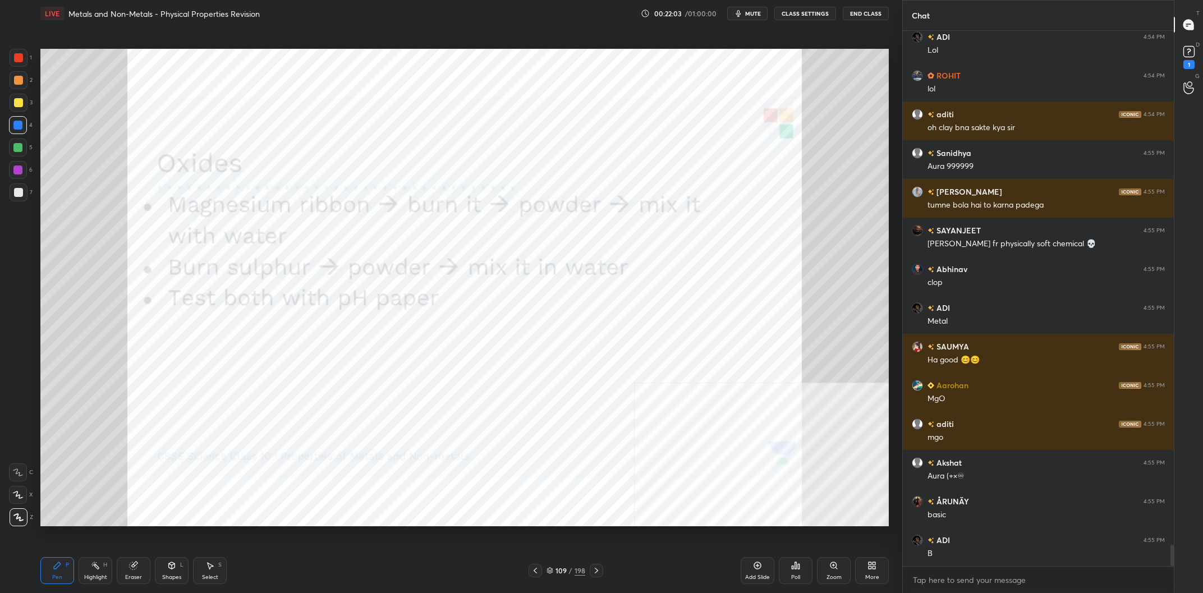
scroll to position [13039, 0]
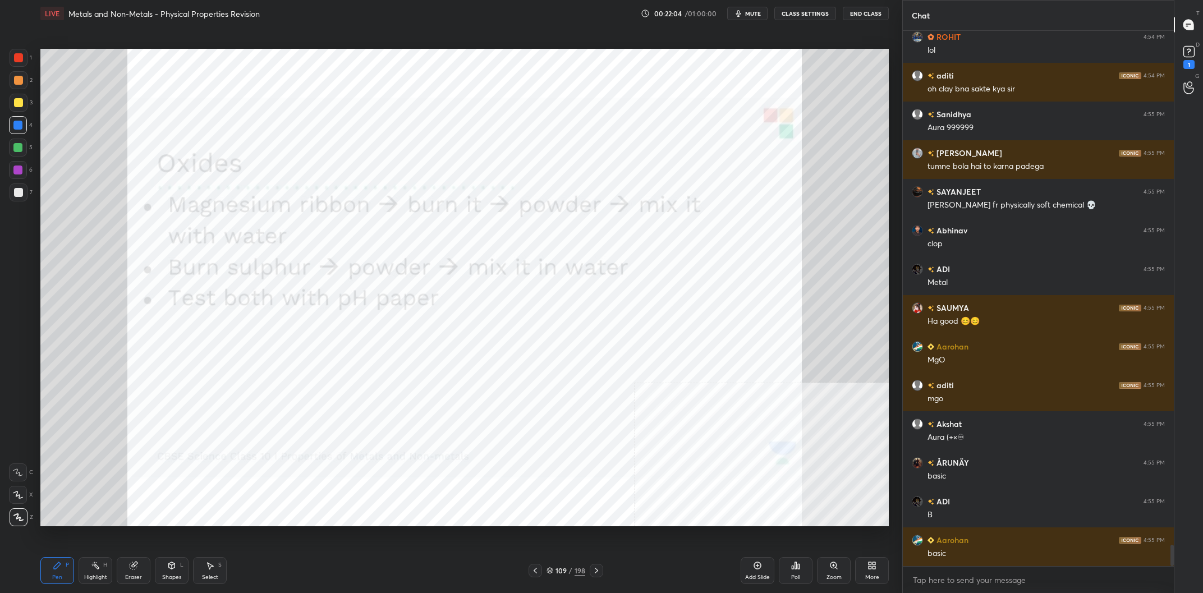
click at [20, 158] on div "5" at bounding box center [21, 150] width 24 height 22
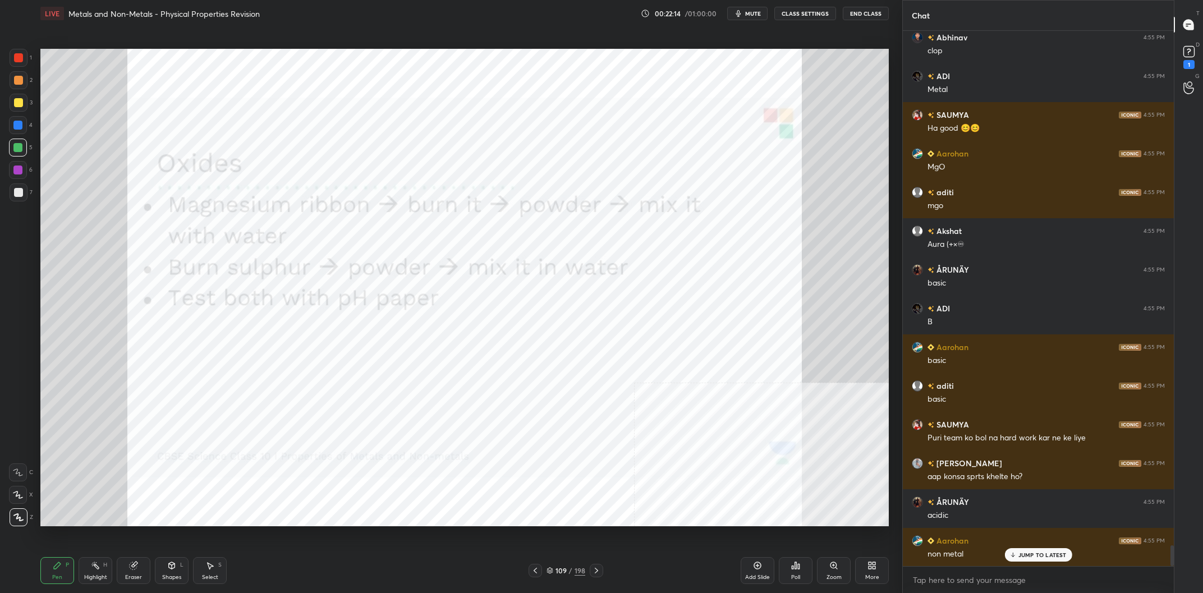
scroll to position [13272, 0]
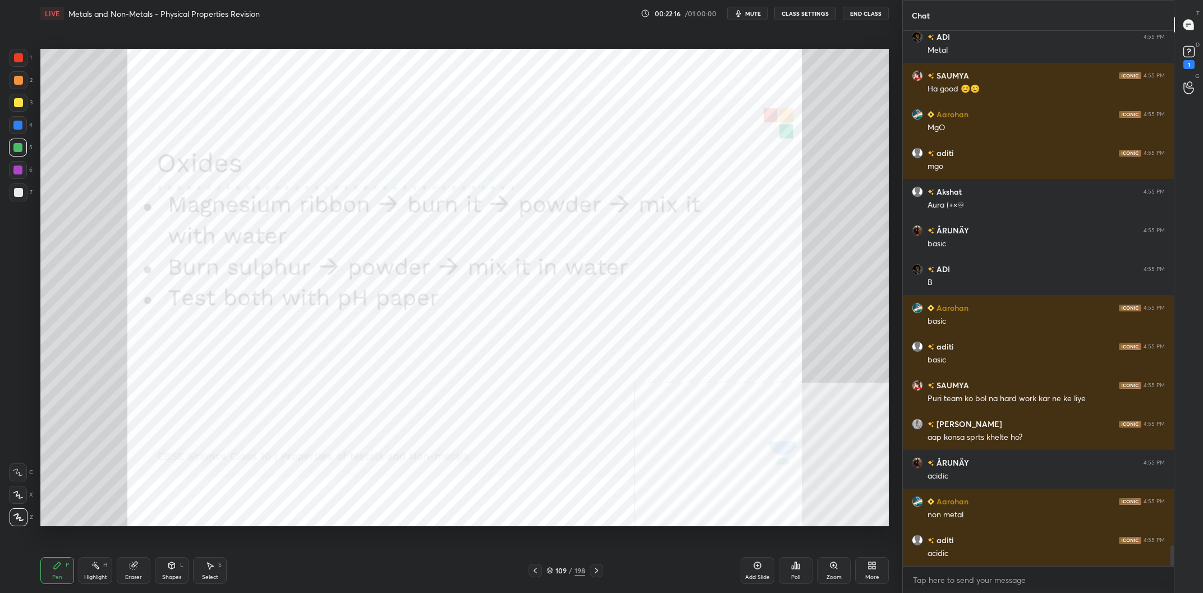
click at [12, 127] on div at bounding box center [18, 125] width 18 height 18
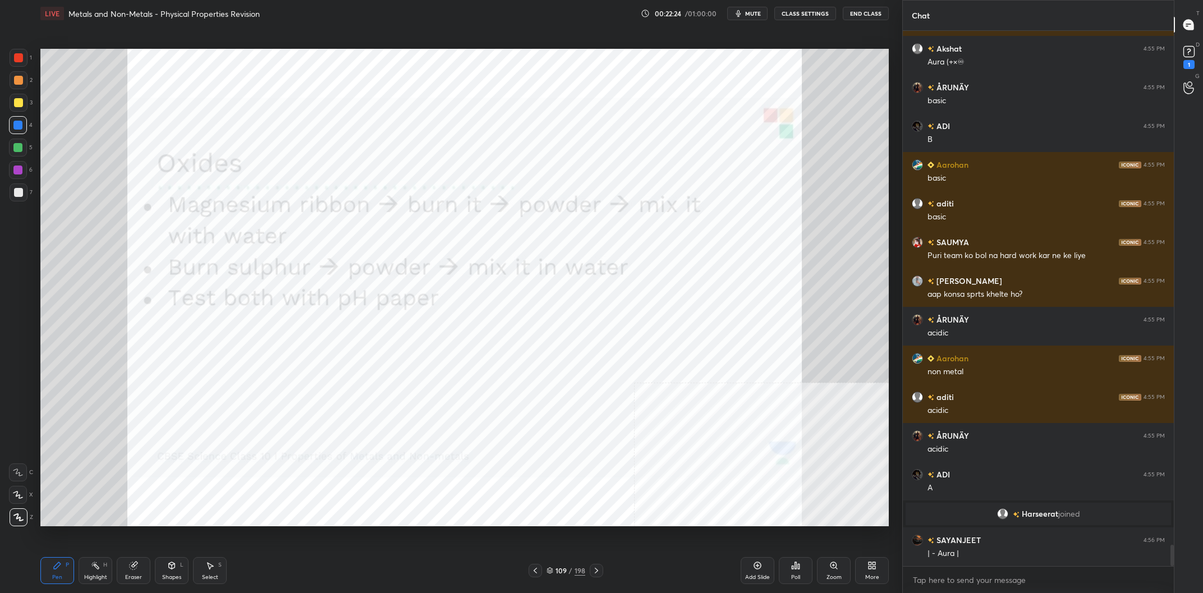
scroll to position [13011, 0]
click at [21, 163] on div at bounding box center [18, 170] width 18 height 18
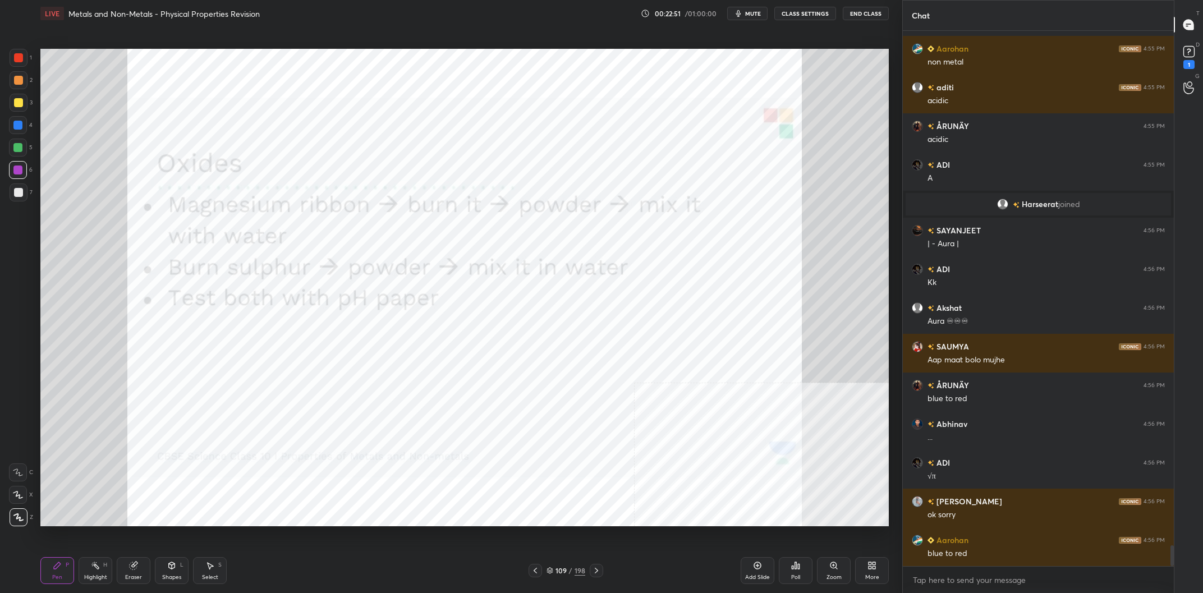
scroll to position [13360, 0]
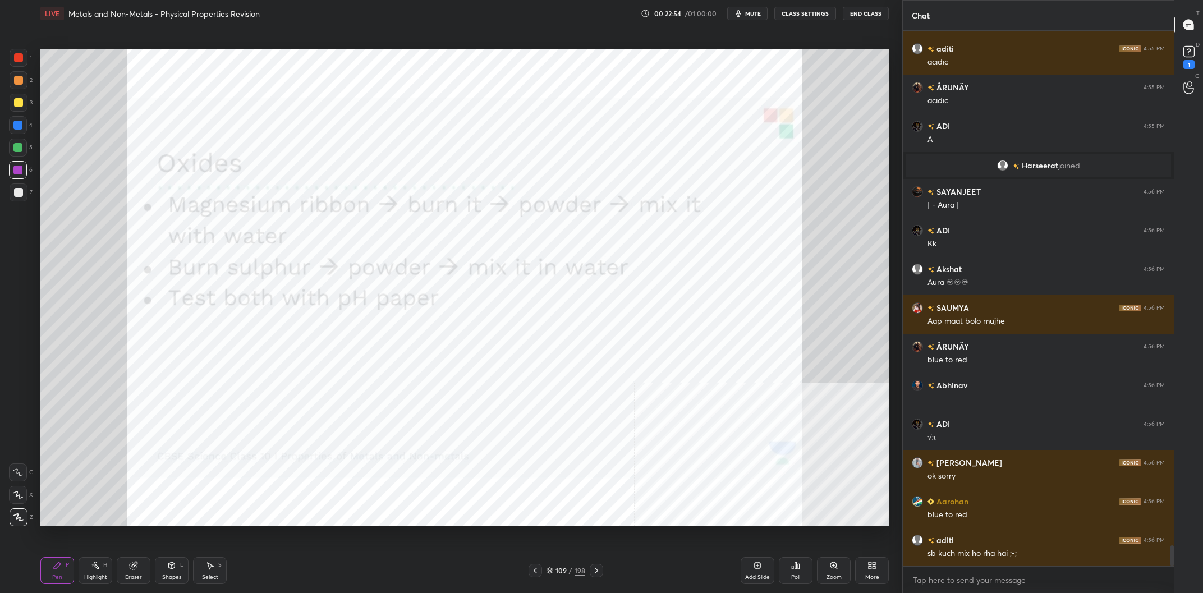
click at [566, 568] on div "109" at bounding box center [561, 570] width 11 height 7
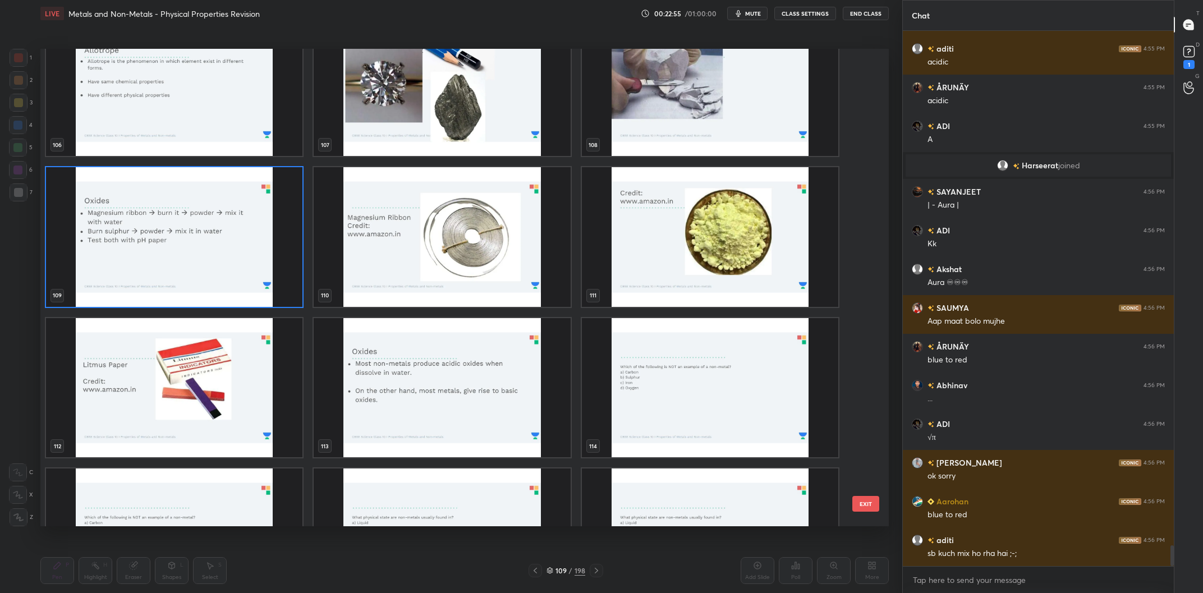
scroll to position [5383, 0]
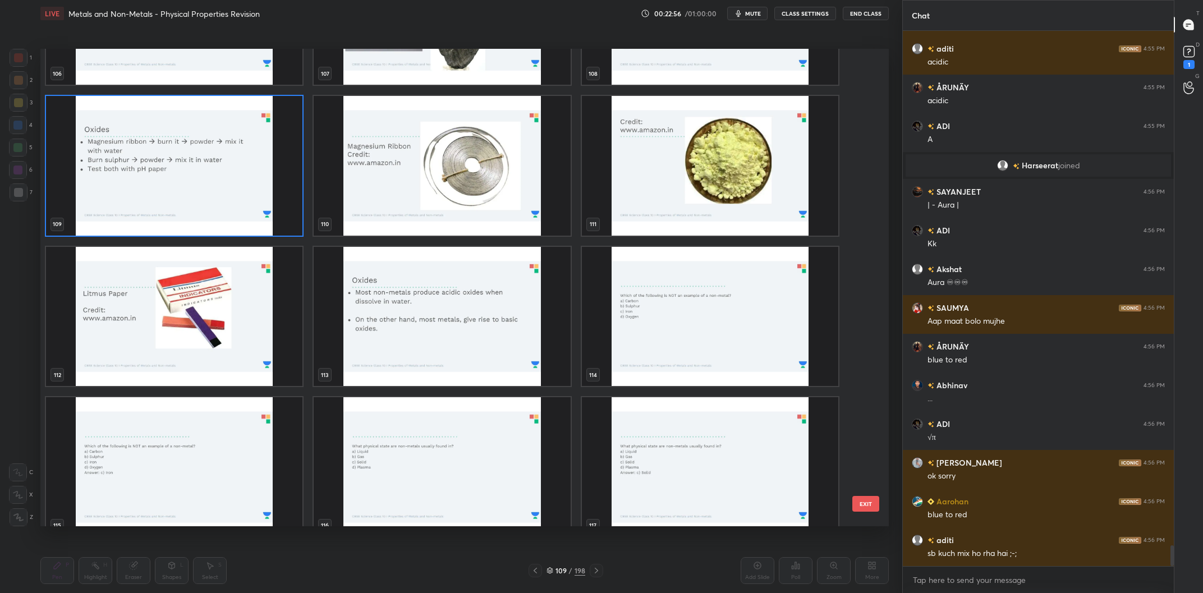
click at [511, 328] on img "grid" at bounding box center [442, 317] width 256 height 140
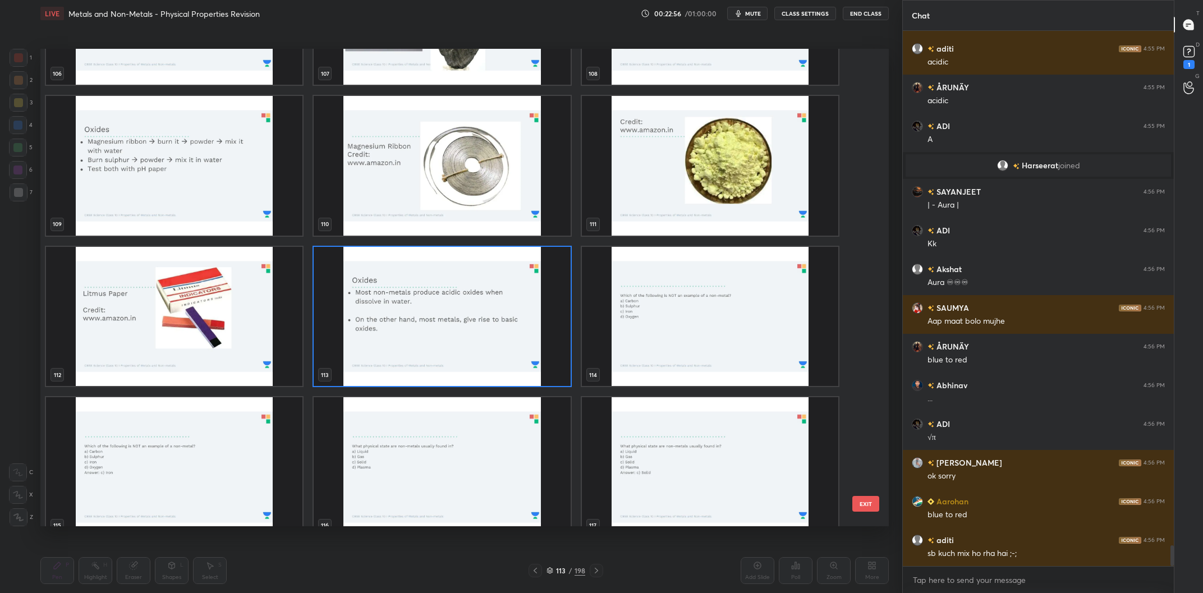
click at [511, 328] on img "grid" at bounding box center [442, 317] width 256 height 140
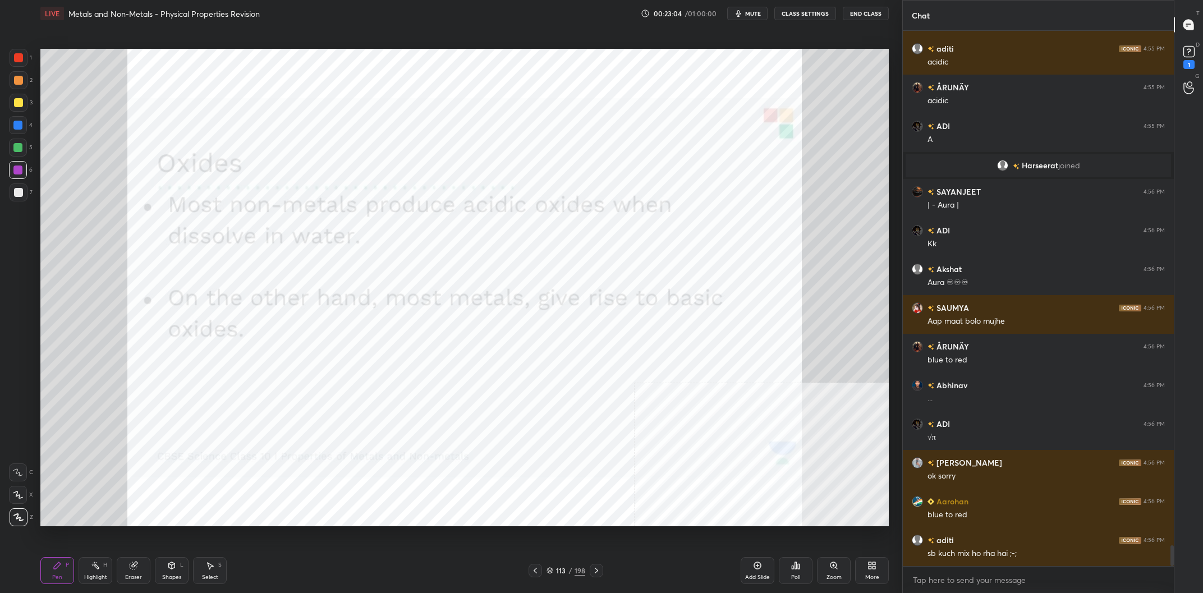
scroll to position [13399, 0]
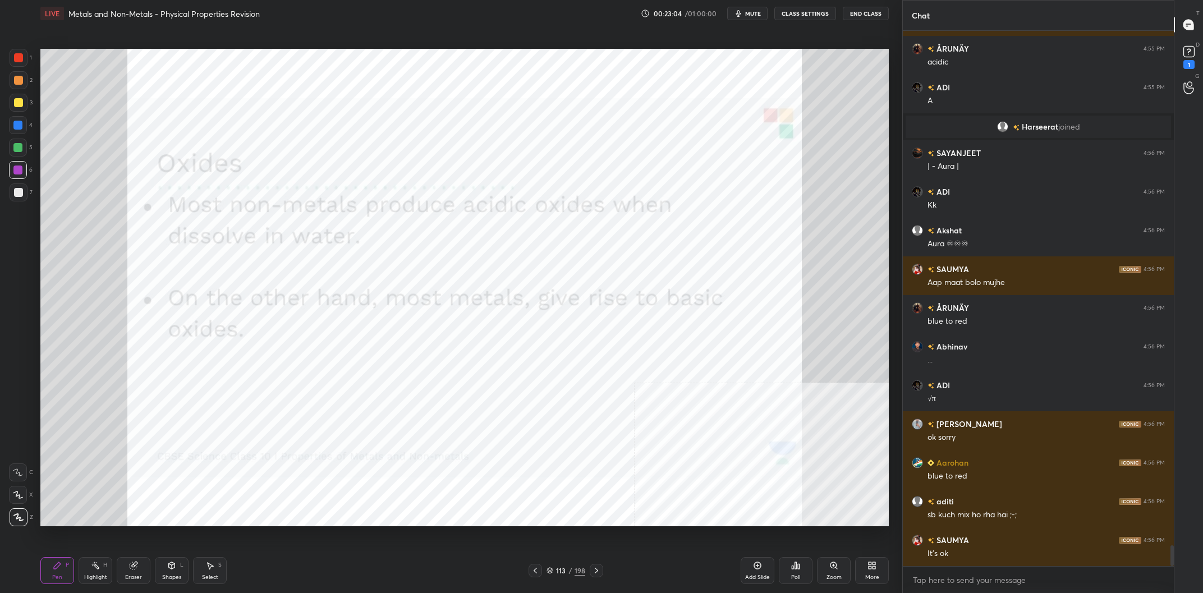
click at [760, 571] on div "Add Slide" at bounding box center [758, 570] width 34 height 27
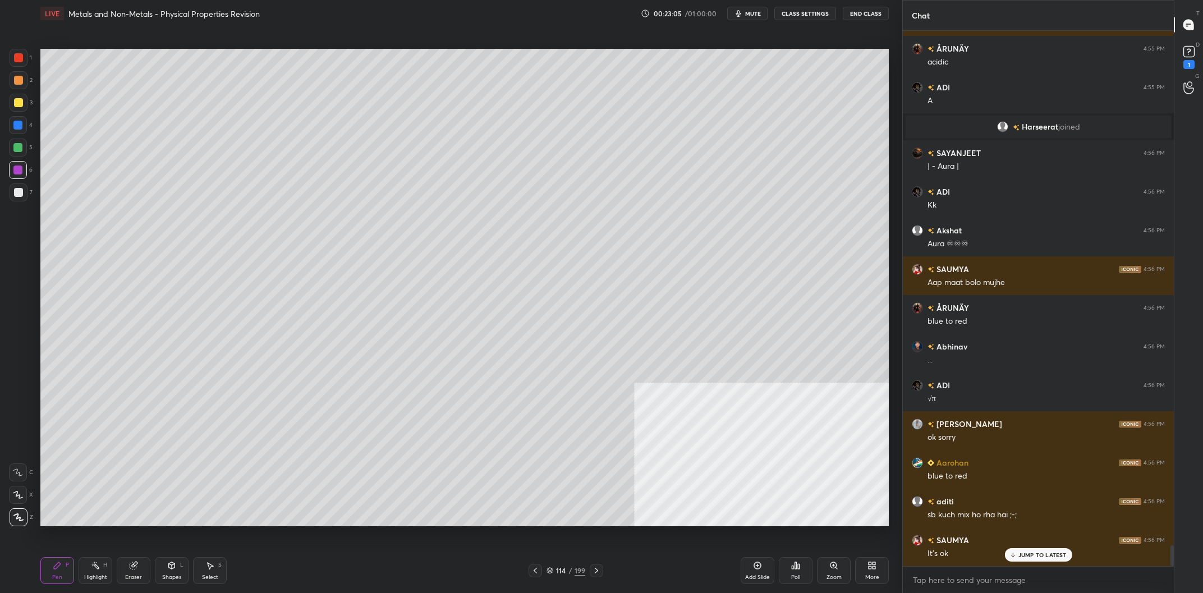
scroll to position [13437, 0]
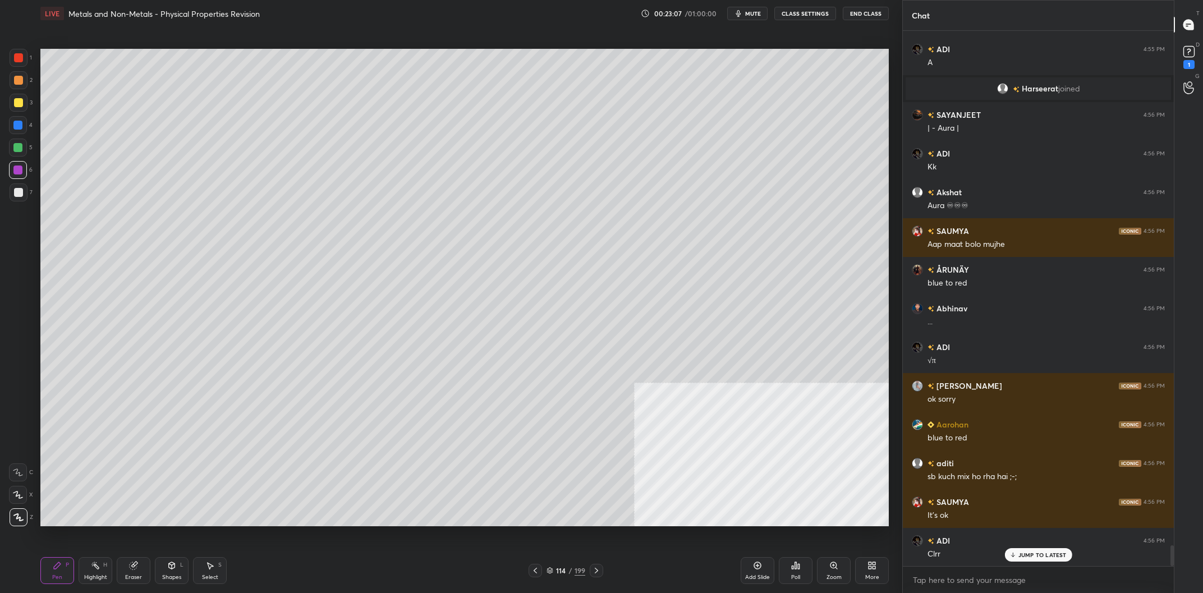
click at [875, 569] on icon at bounding box center [874, 567] width 3 height 3
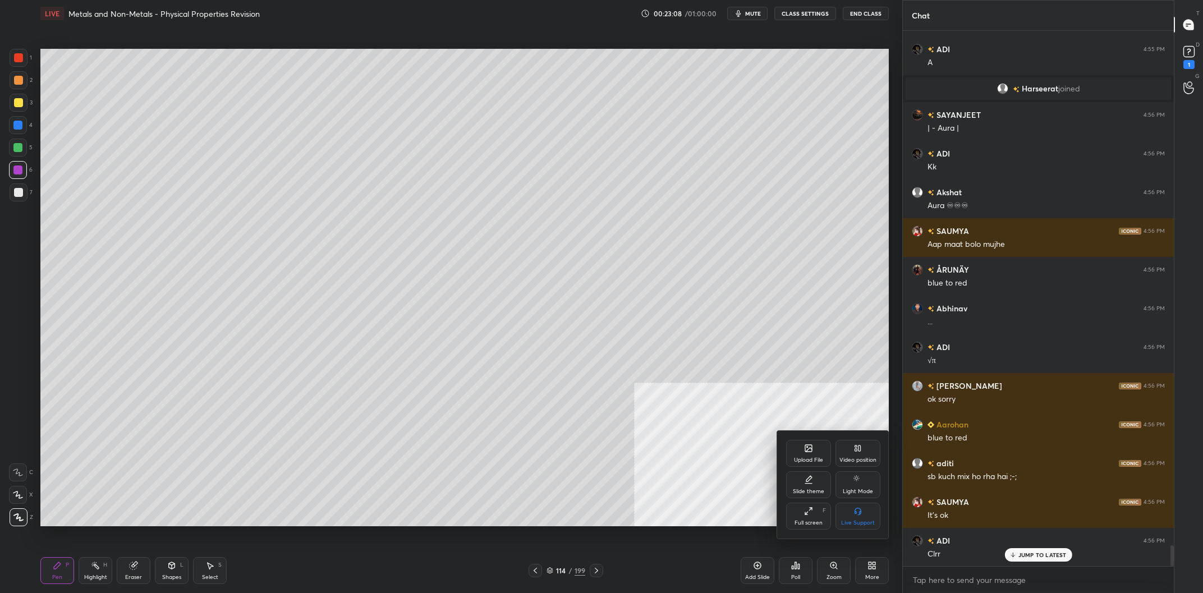
click at [804, 490] on div "Slide theme" at bounding box center [808, 492] width 31 height 6
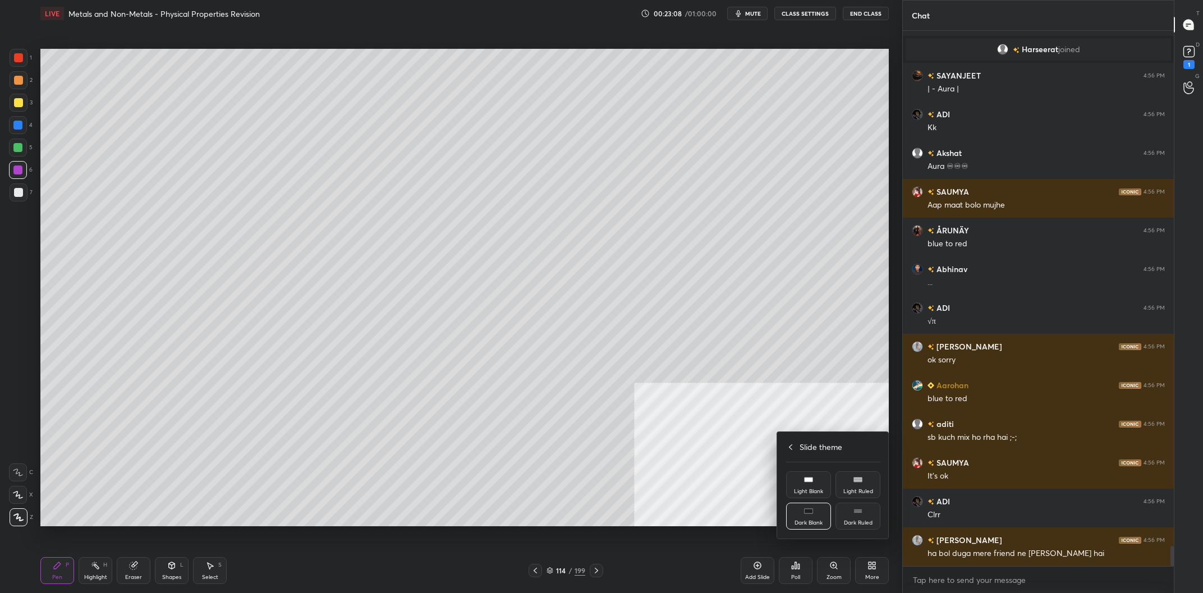
click at [862, 528] on div "Dark Ruled" at bounding box center [858, 516] width 45 height 27
click at [736, 549] on div at bounding box center [601, 296] width 1203 height 593
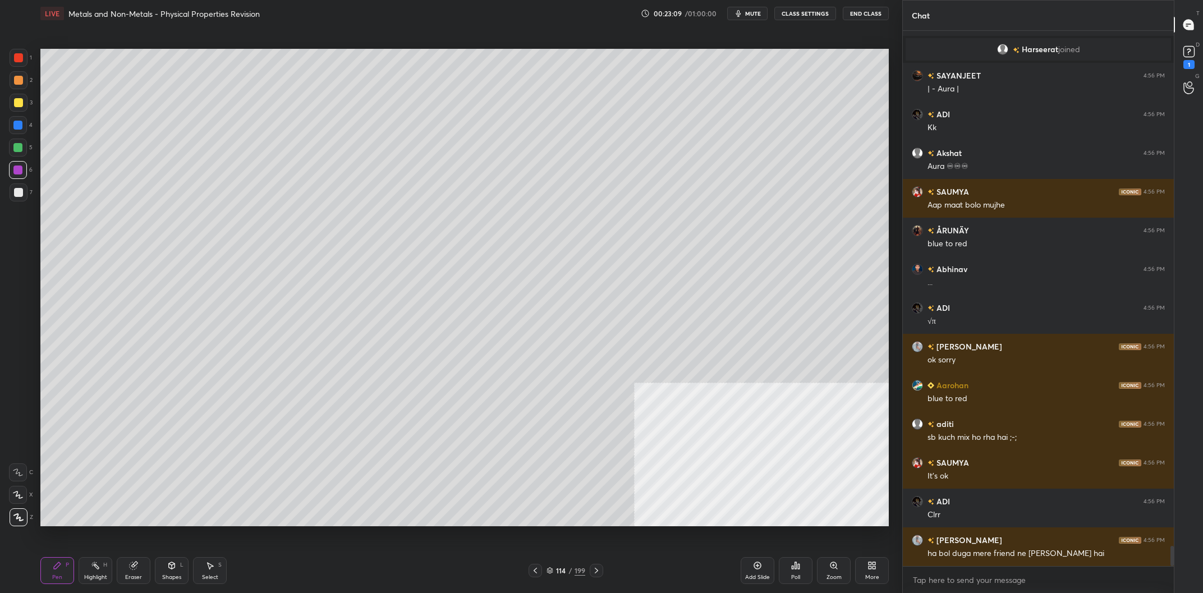
click at [751, 570] on div "Upload File Video position Slide theme Light Mode Full screen F Live Support Sl…" at bounding box center [601, 296] width 1203 height 593
click at [741, 566] on div "Add Slide" at bounding box center [758, 570] width 34 height 27
click at [18, 118] on div at bounding box center [18, 125] width 18 height 18
click at [19, 112] on div "3" at bounding box center [21, 105] width 23 height 22
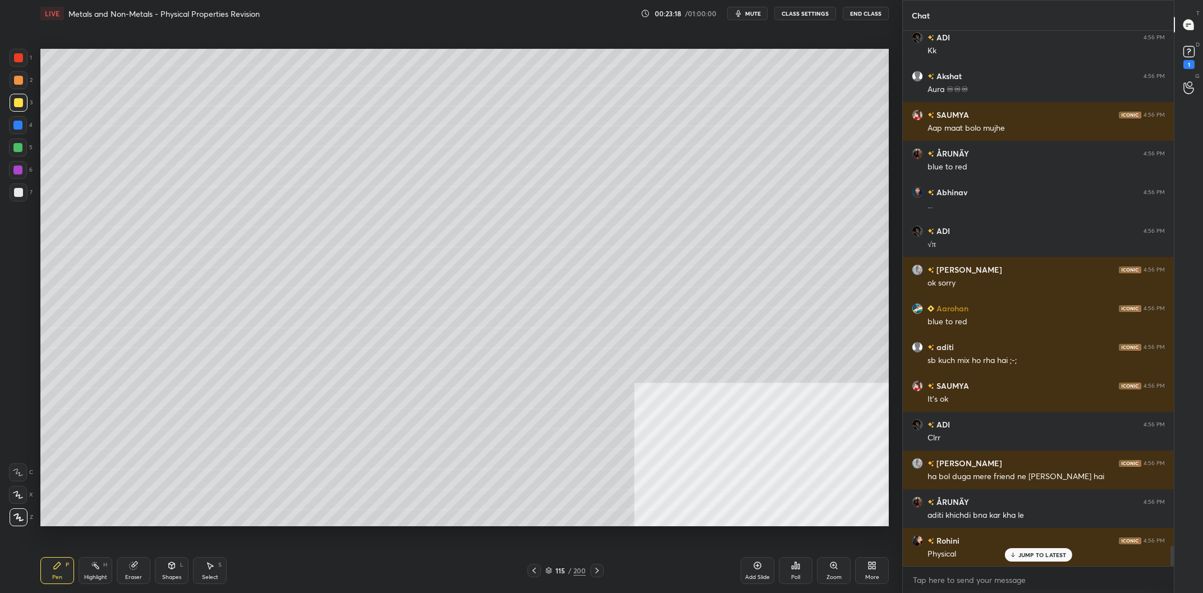
scroll to position [13592, 0]
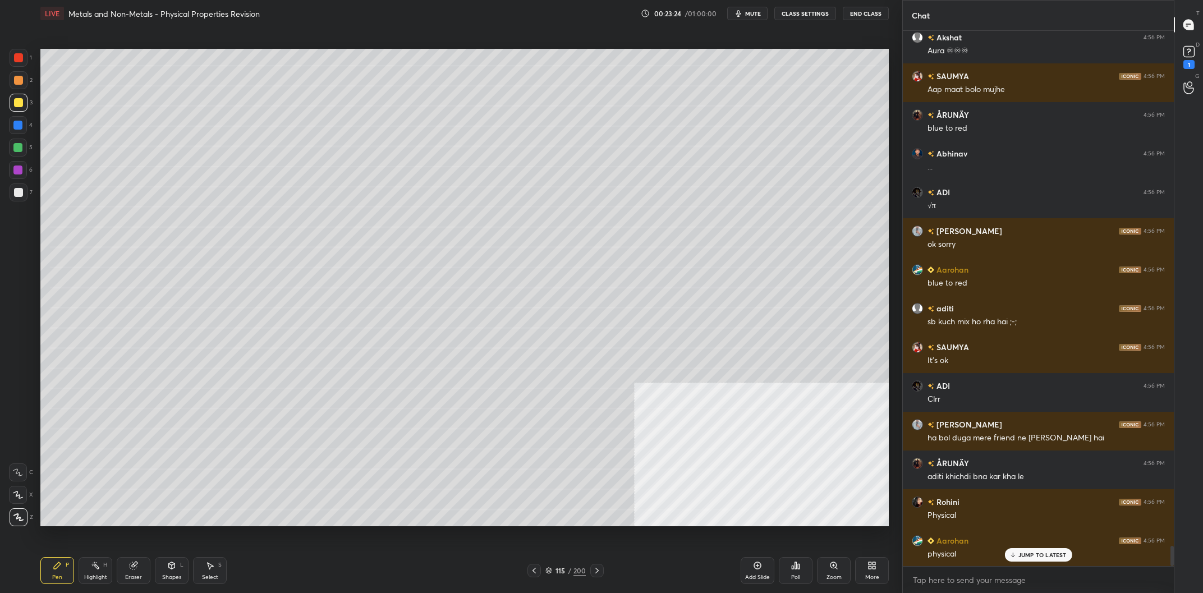
click at [27, 192] on div at bounding box center [19, 192] width 18 height 18
click at [29, 190] on div "7" at bounding box center [21, 192] width 23 height 18
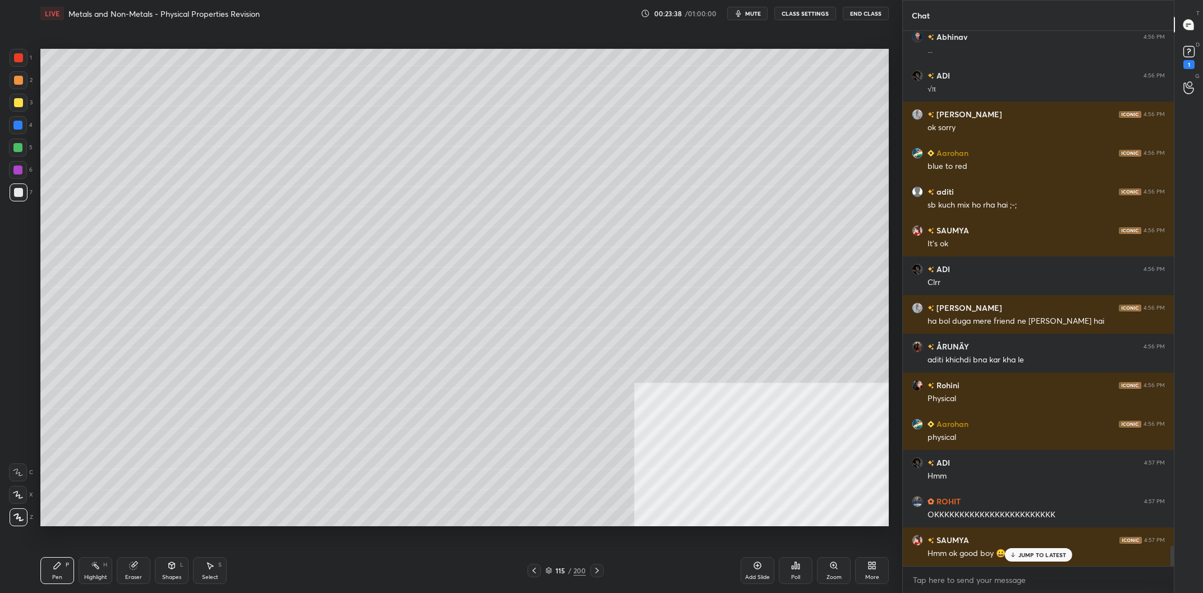
scroll to position [13747, 0]
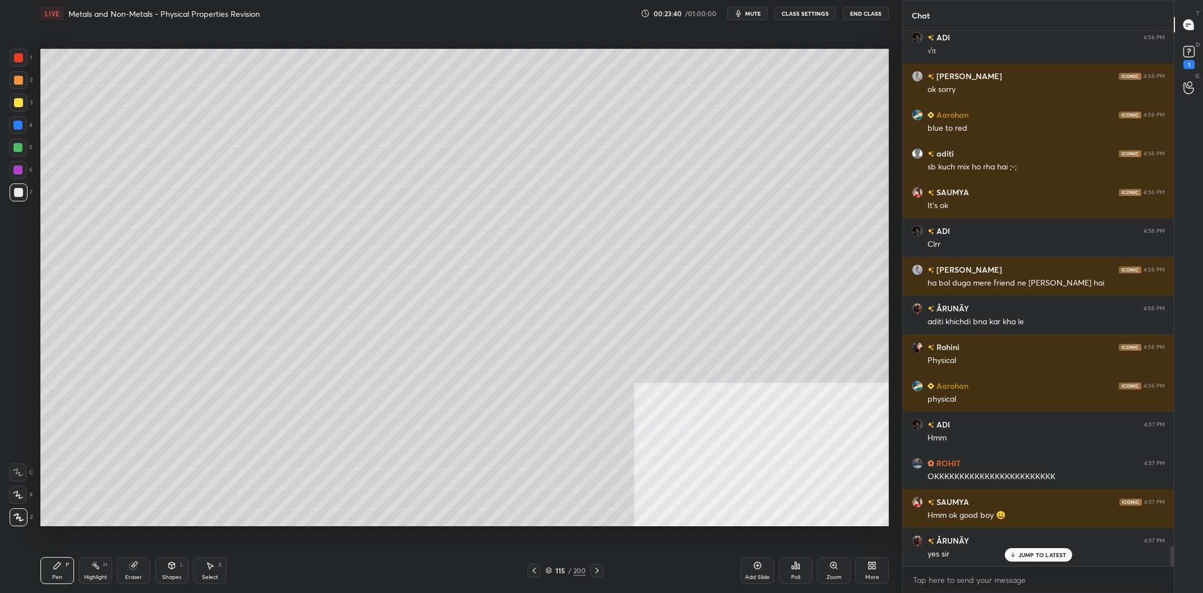
click at [22, 127] on div at bounding box center [18, 125] width 18 height 18
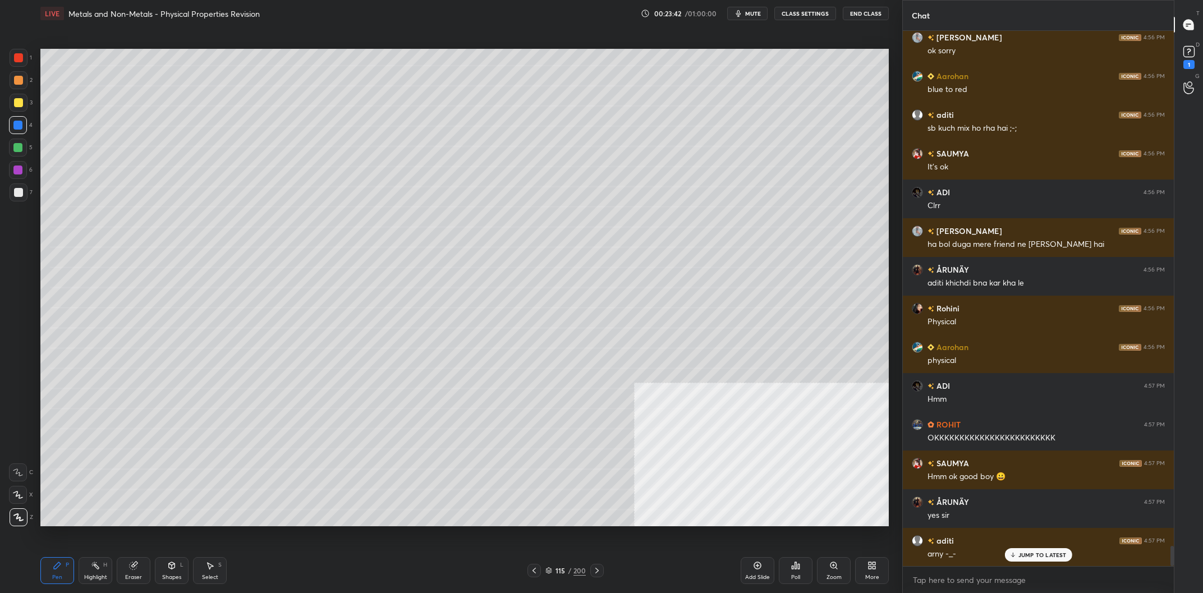
click at [24, 196] on div at bounding box center [19, 192] width 18 height 18
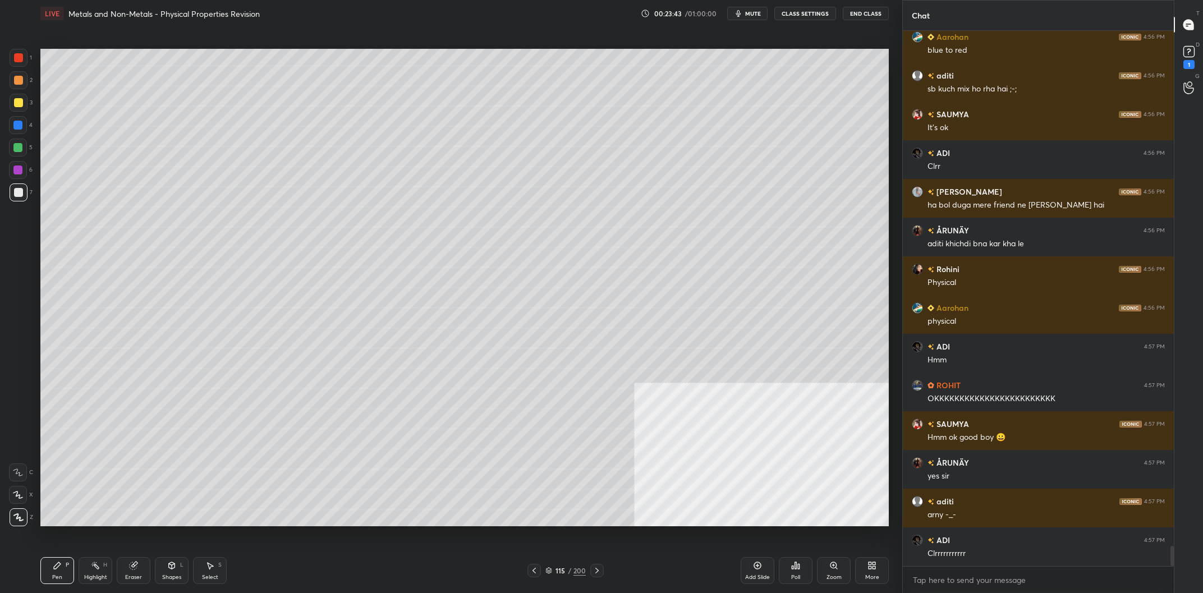
click at [17, 167] on div at bounding box center [17, 170] width 9 height 9
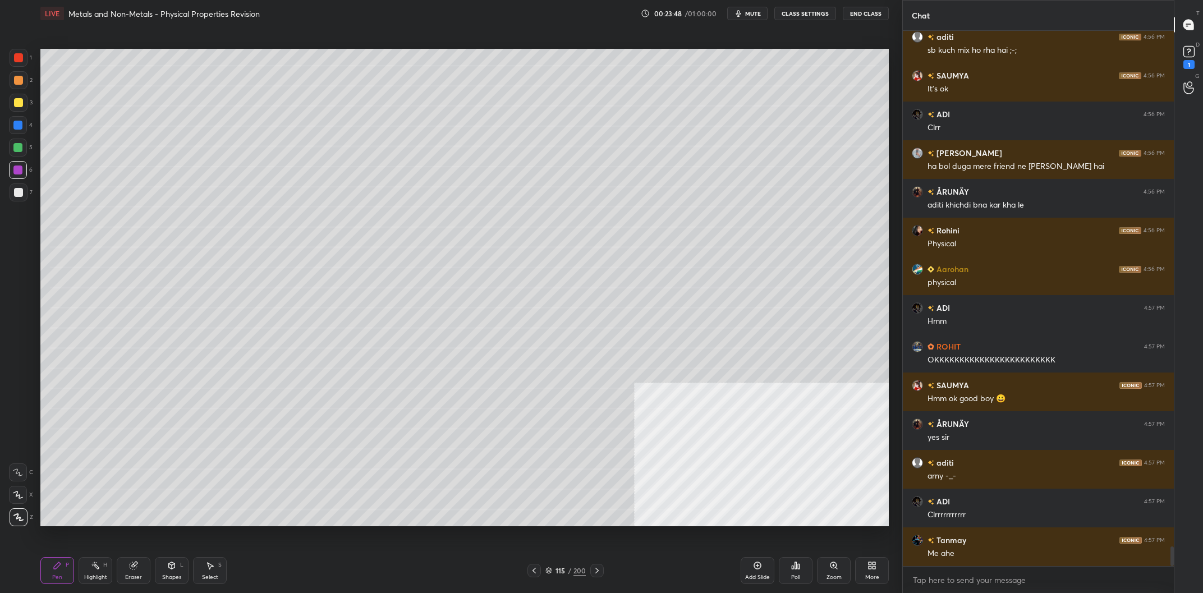
click at [25, 61] on div at bounding box center [19, 58] width 18 height 18
click at [20, 62] on div at bounding box center [18, 57] width 9 height 9
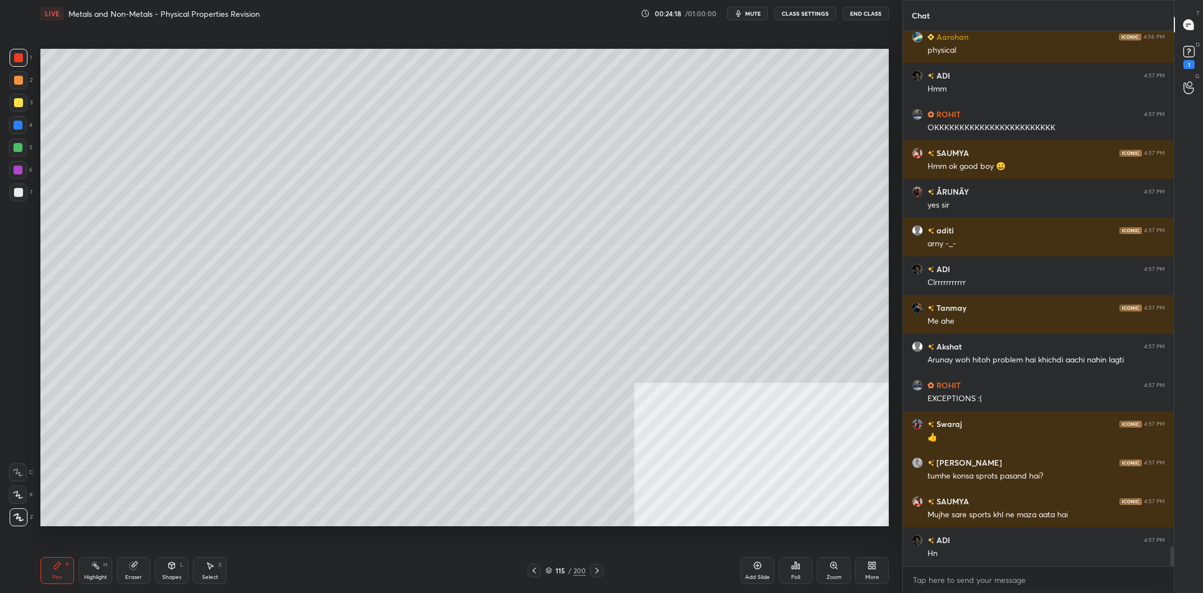
scroll to position [14135, 0]
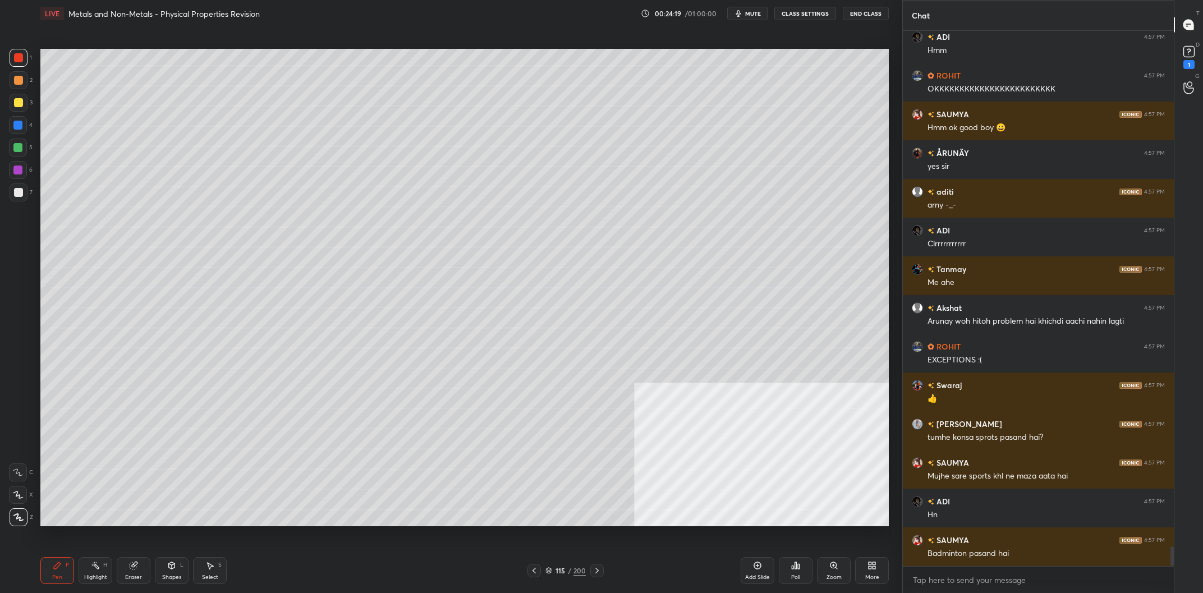
click at [23, 193] on div at bounding box center [19, 192] width 18 height 18
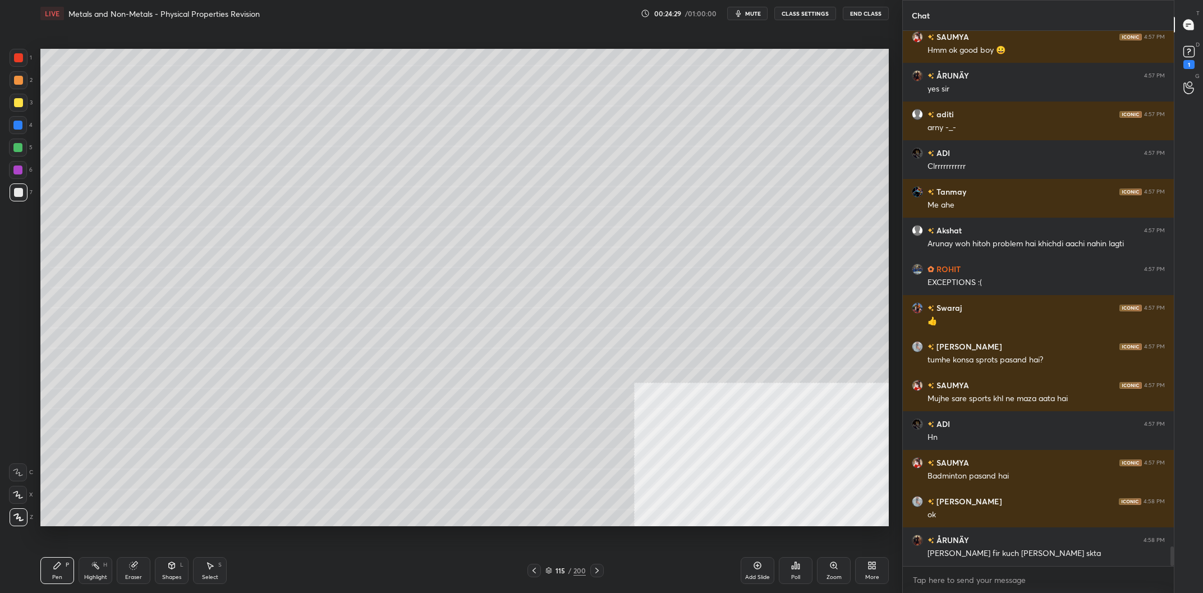
scroll to position [14251, 0]
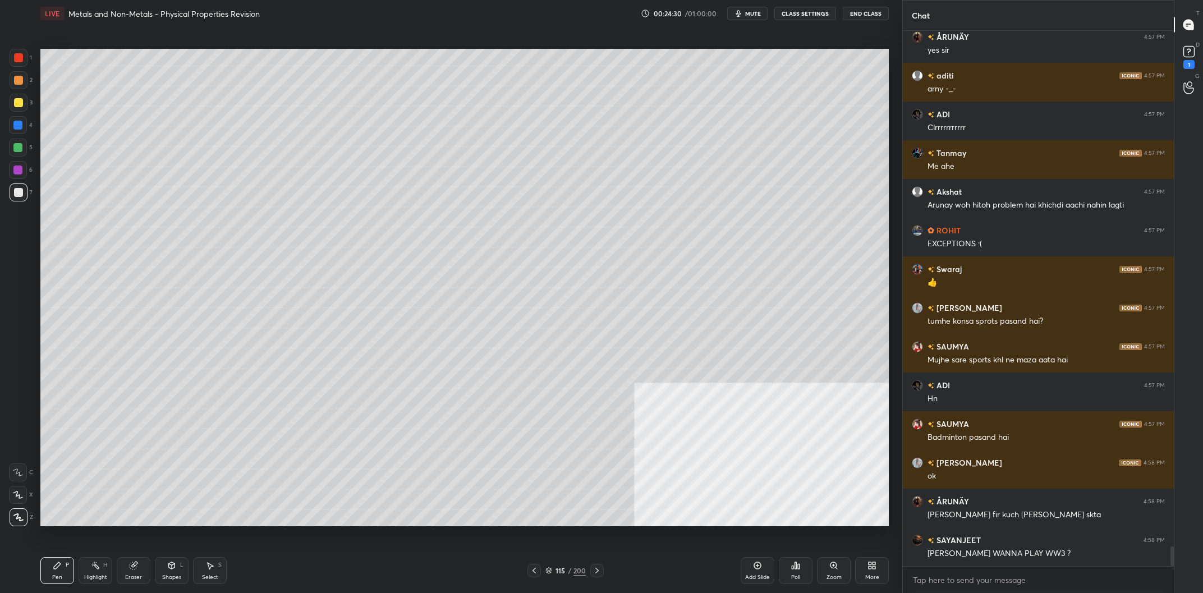
click at [21, 84] on div at bounding box center [18, 80] width 9 height 9
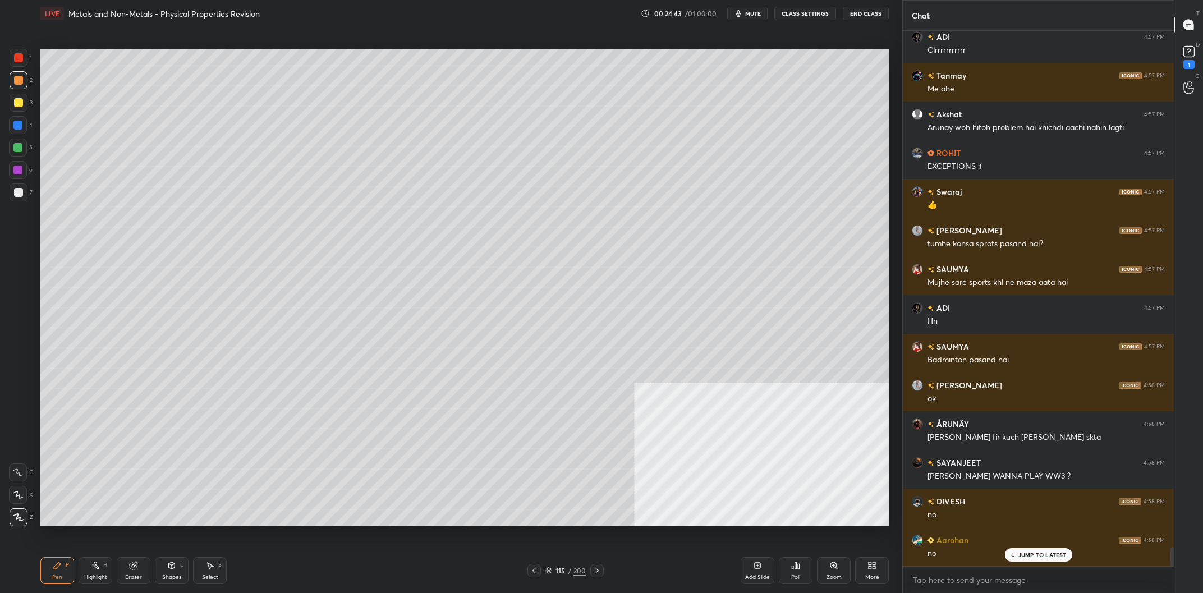
scroll to position [14367, 0]
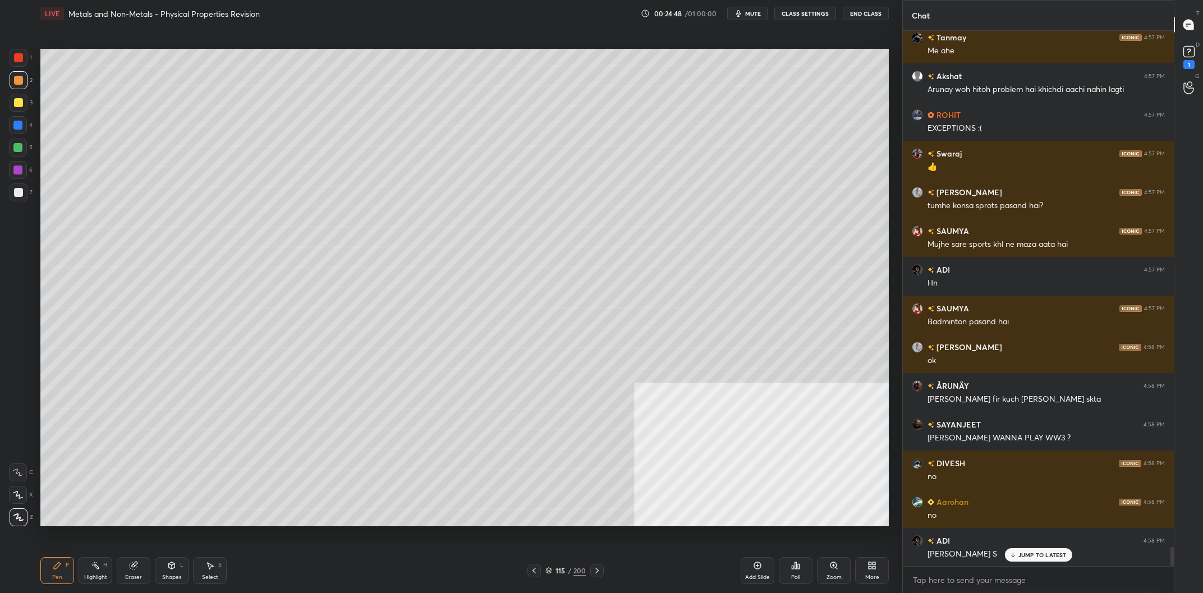
click at [21, 103] on div at bounding box center [18, 102] width 9 height 9
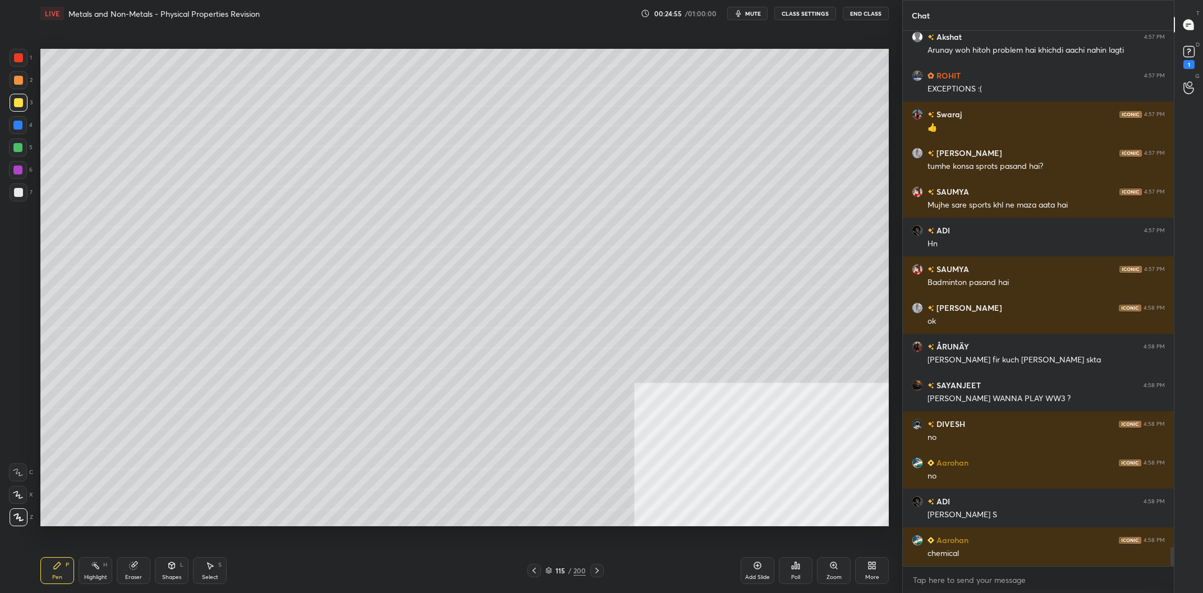
click at [10, 200] on div "7" at bounding box center [21, 192] width 23 height 18
click at [21, 198] on div at bounding box center [19, 192] width 18 height 18
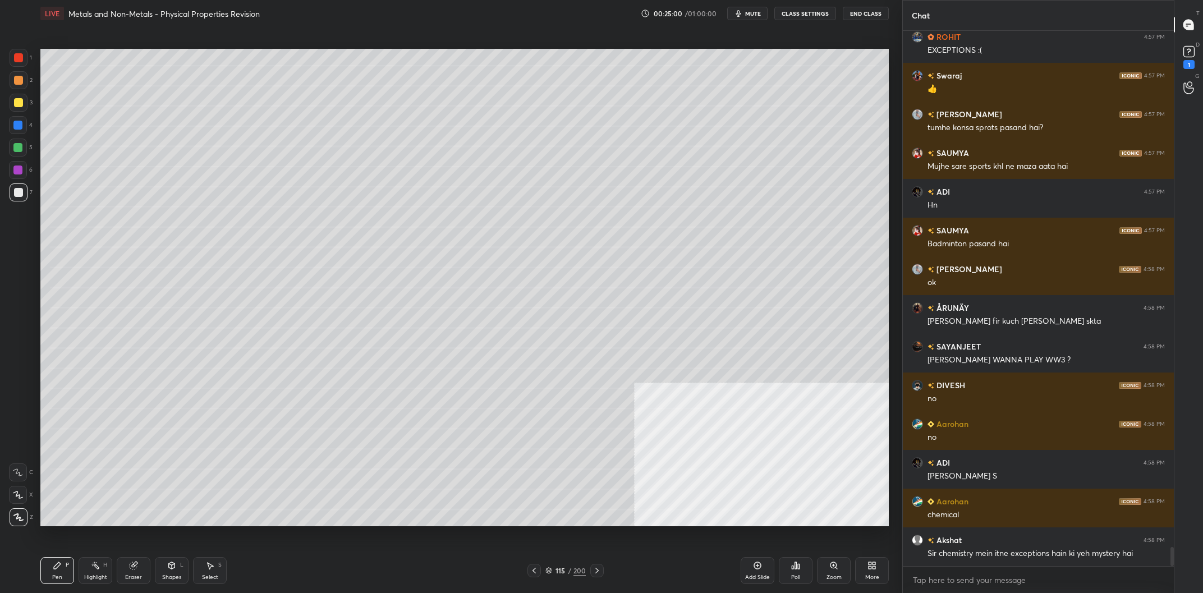
click at [22, 108] on div at bounding box center [19, 103] width 18 height 18
click at [20, 88] on div at bounding box center [19, 80] width 18 height 18
click at [21, 85] on div at bounding box center [18, 80] width 9 height 9
click at [11, 144] on div at bounding box center [18, 148] width 18 height 18
click at [15, 152] on div at bounding box center [18, 148] width 18 height 18
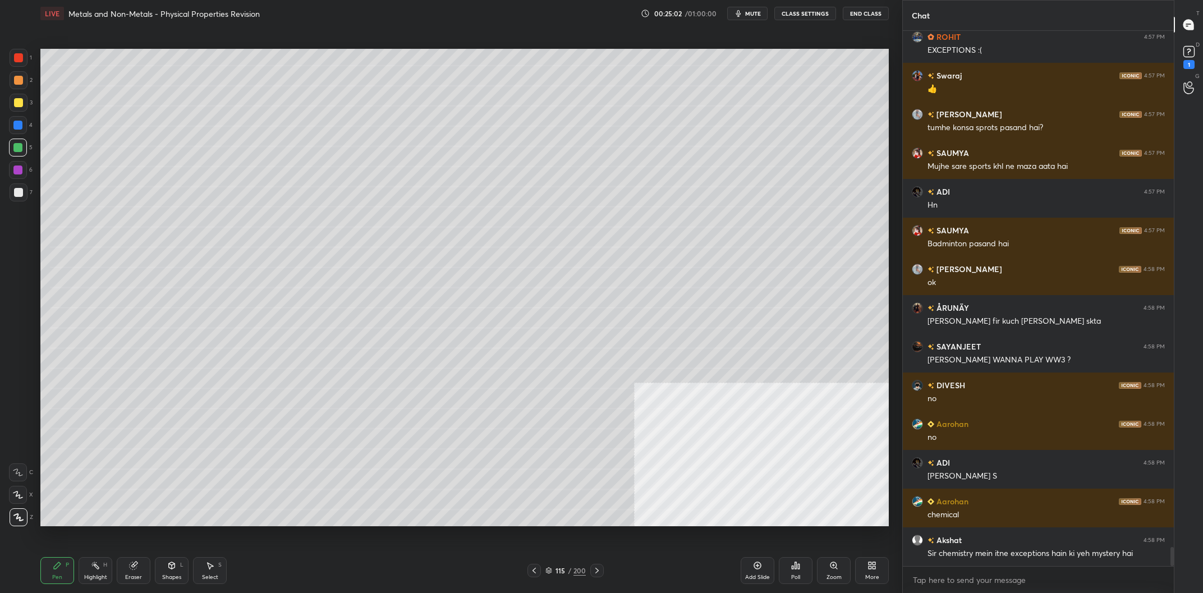
click at [20, 171] on div at bounding box center [17, 170] width 9 height 9
click at [18, 168] on div at bounding box center [17, 170] width 9 height 9
click at [20, 134] on div at bounding box center [18, 125] width 18 height 18
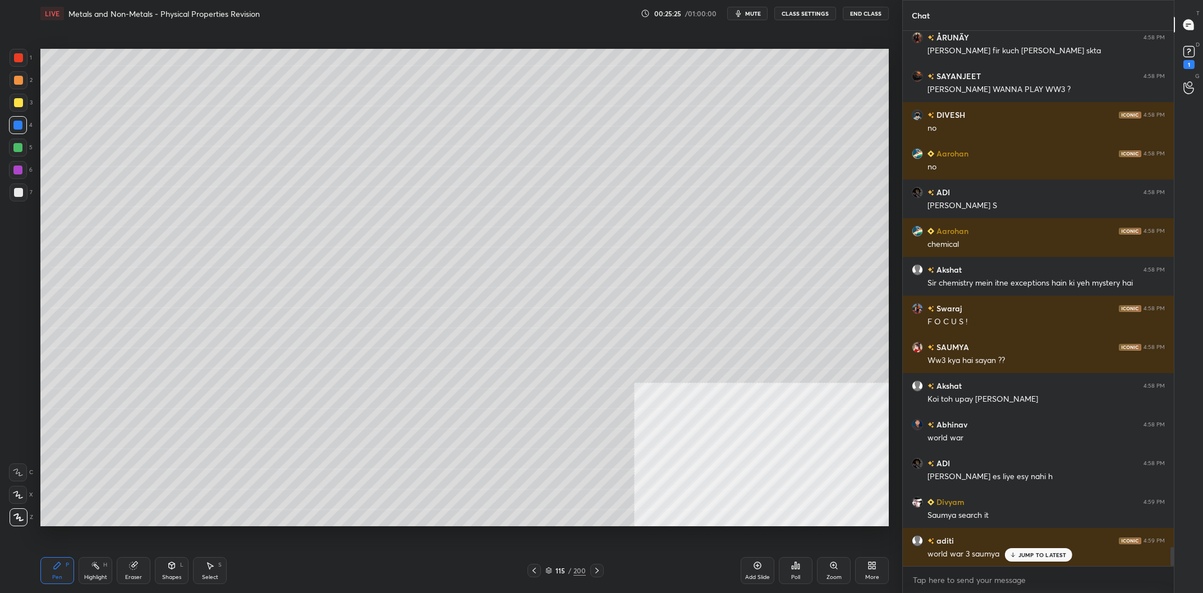
scroll to position [14742, 0]
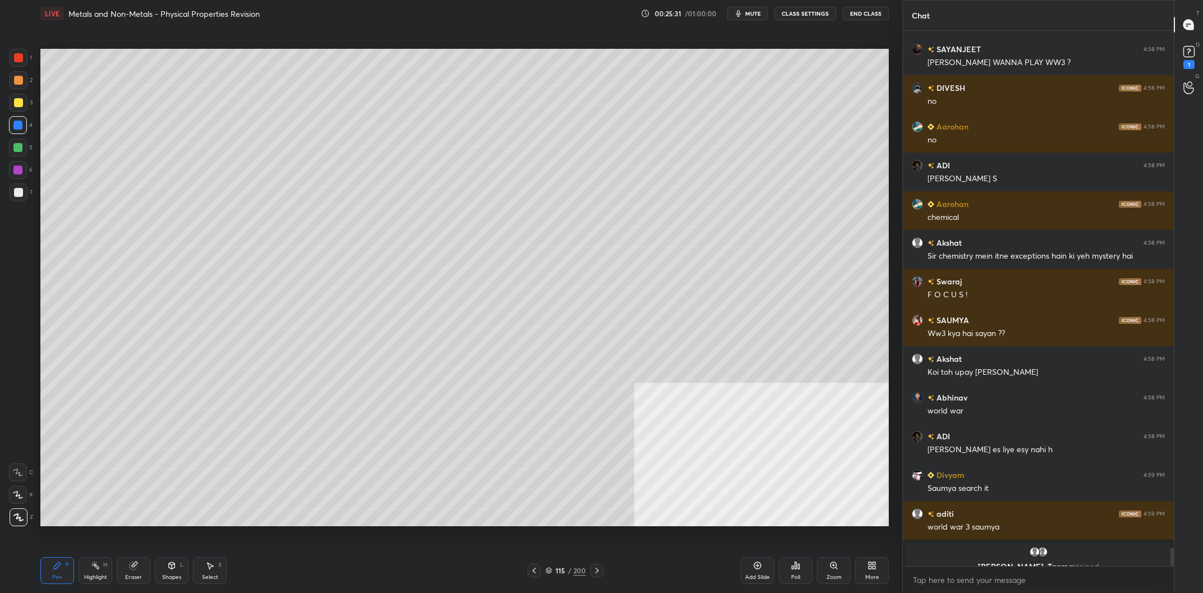
click at [577, 569] on div "200" at bounding box center [579, 571] width 12 height 10
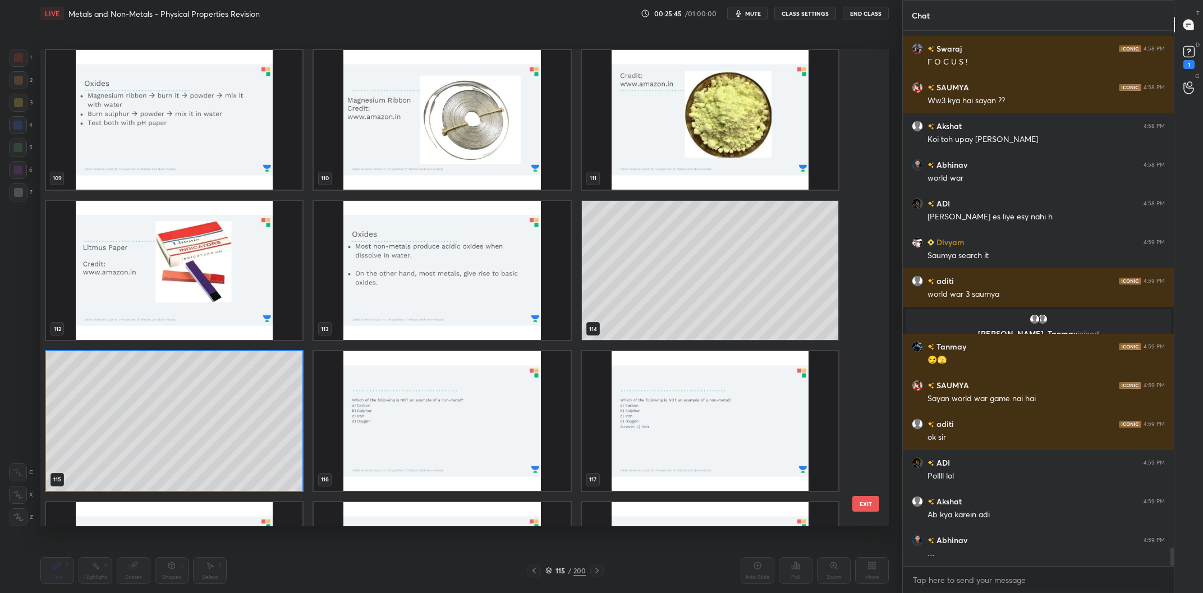
scroll to position [15014, 0]
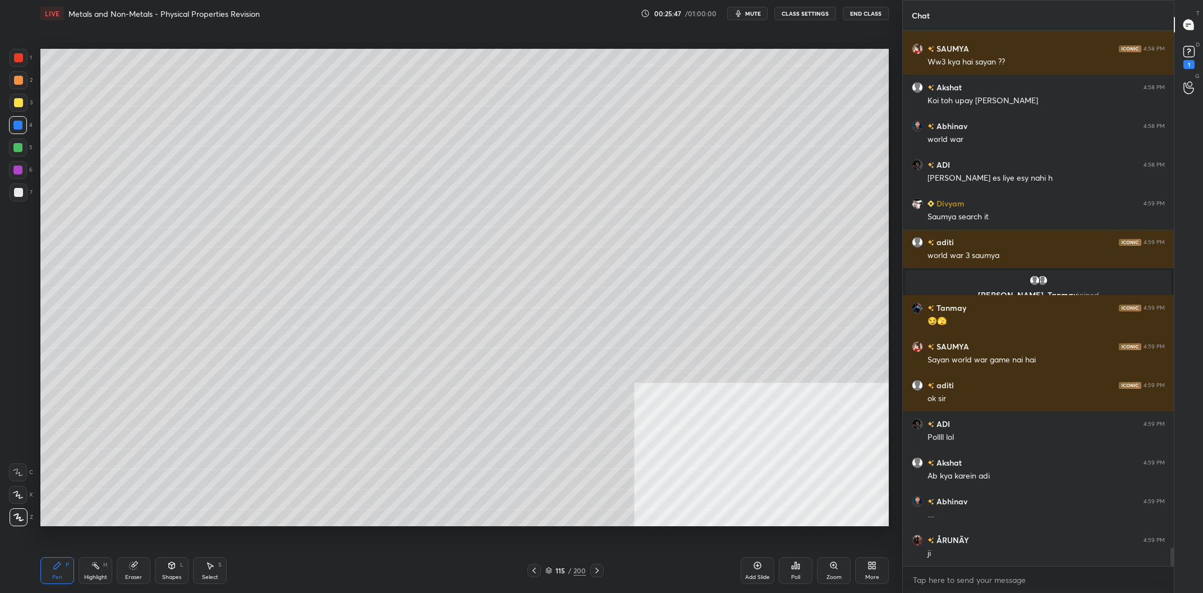
click at [764, 568] on div "Add Slide" at bounding box center [758, 570] width 34 height 27
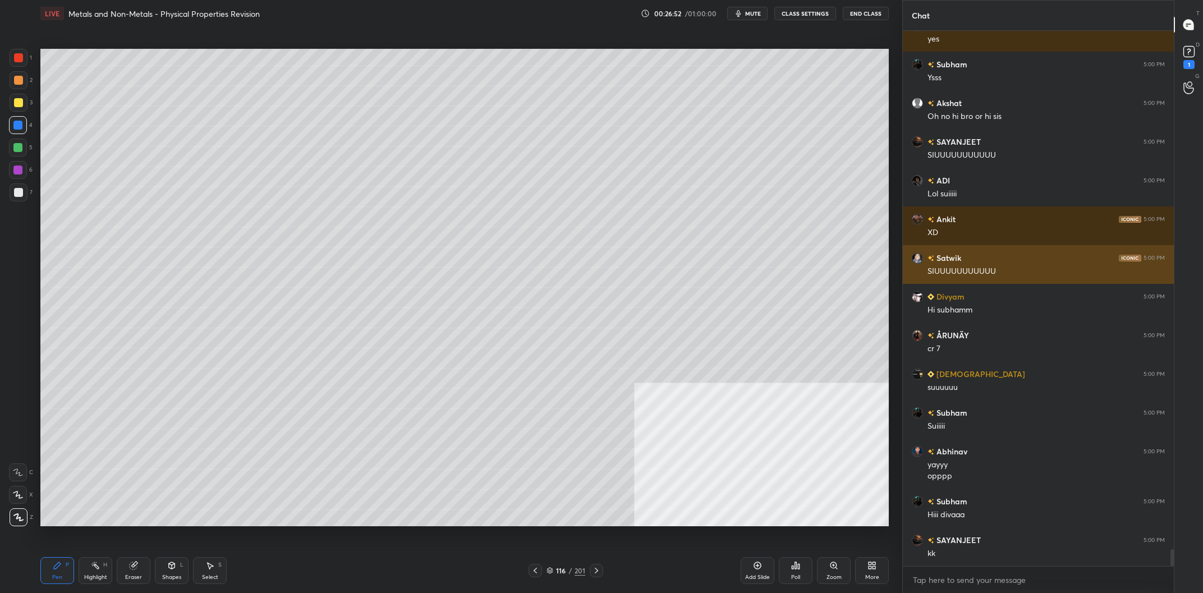
scroll to position [16674, 0]
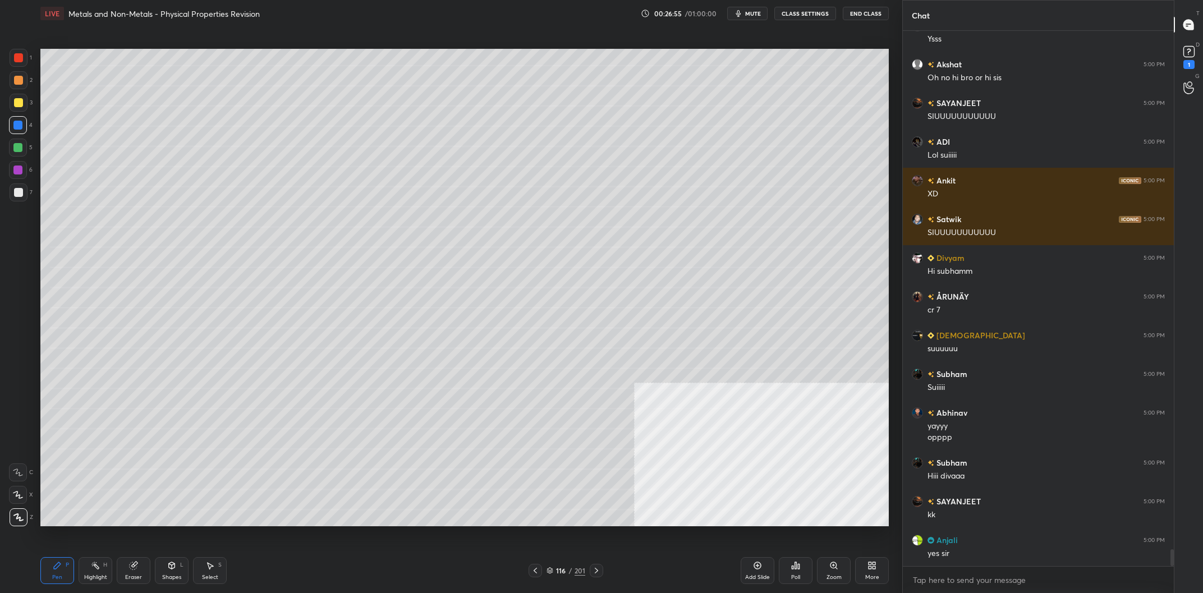
click at [31, 117] on div "4" at bounding box center [21, 125] width 24 height 18
click at [29, 108] on div "3" at bounding box center [21, 103] width 23 height 18
click at [578, 569] on div "201" at bounding box center [580, 571] width 11 height 10
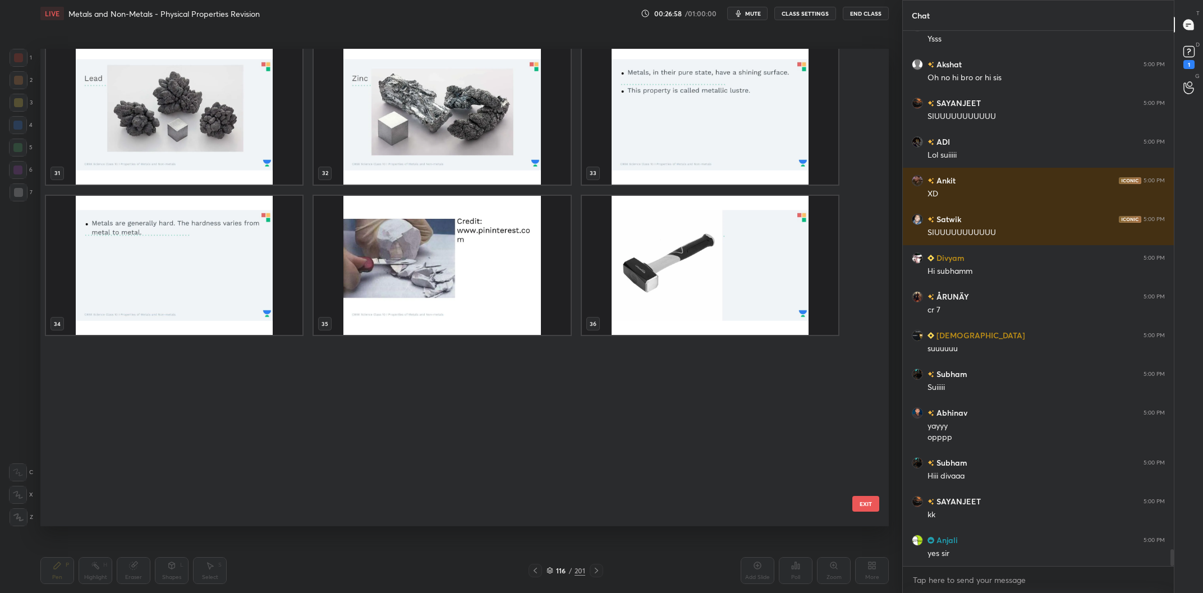
scroll to position [263, 0]
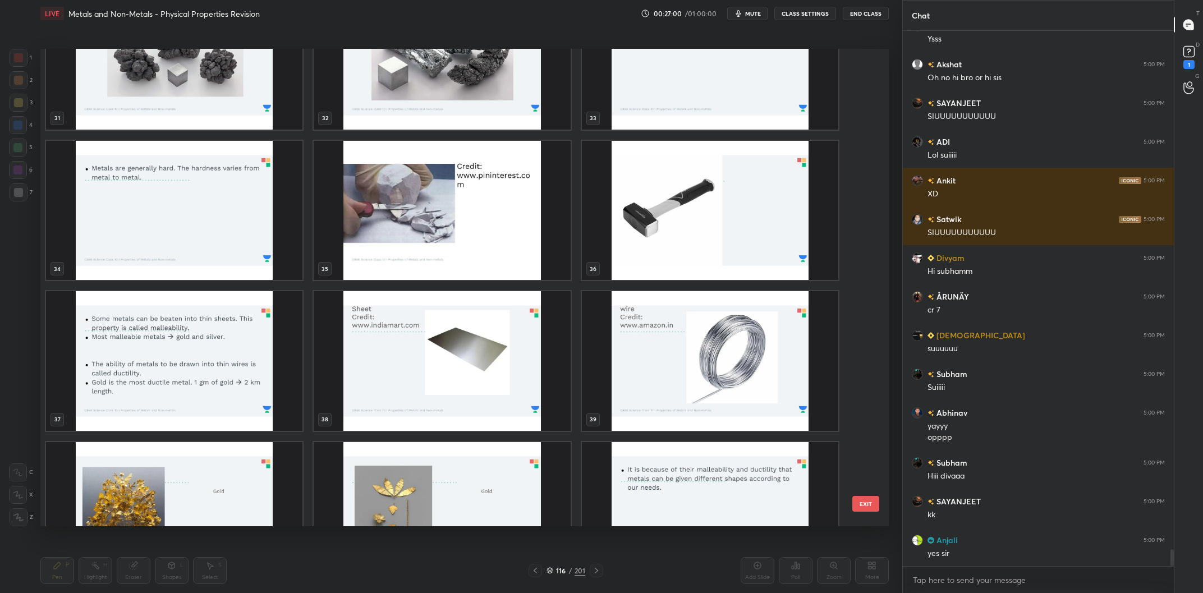
click at [533, 240] on img "grid" at bounding box center [442, 211] width 256 height 140
click at [232, 240] on img "grid" at bounding box center [174, 211] width 256 height 140
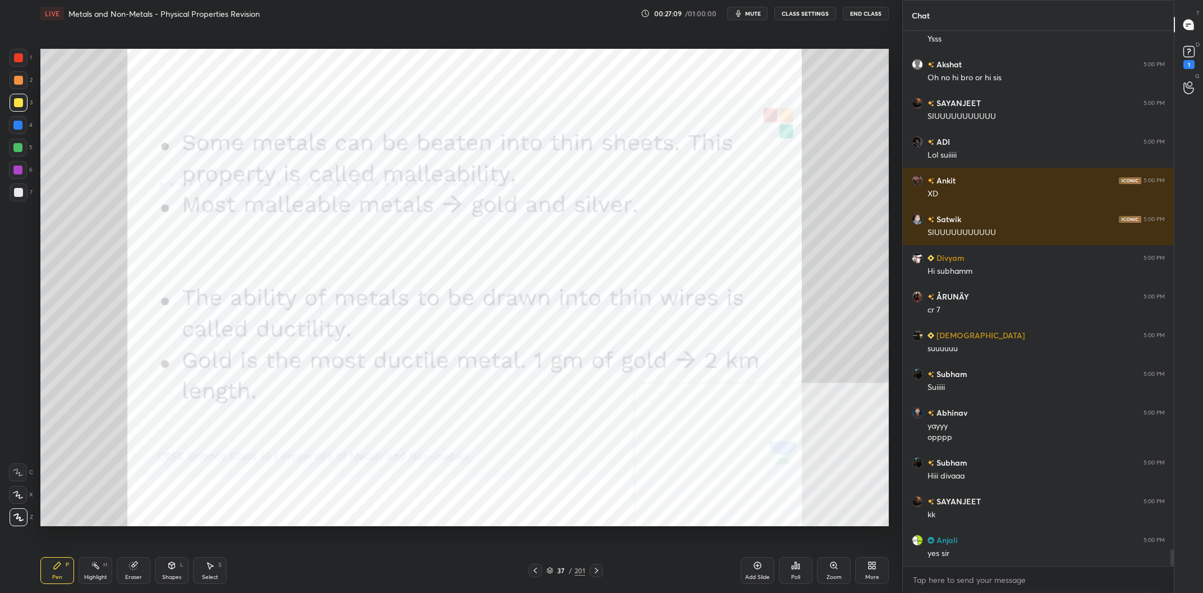
click at [97, 564] on icon at bounding box center [95, 565] width 9 height 9
click at [32, 172] on div "6" at bounding box center [21, 170] width 24 height 18
click at [26, 169] on div at bounding box center [18, 170] width 18 height 18
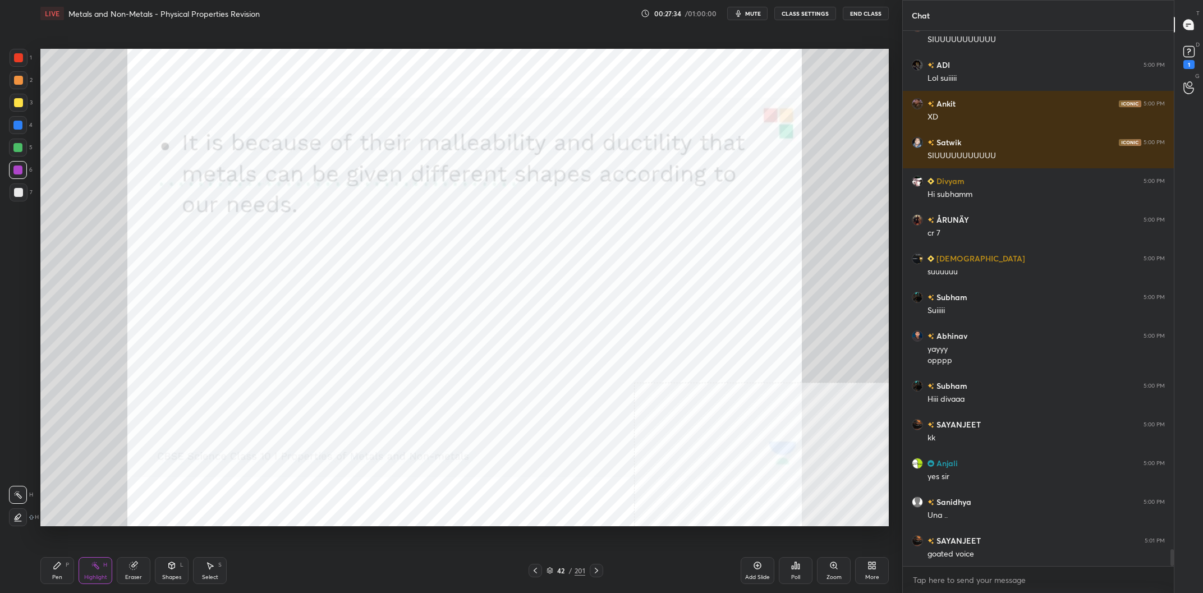
scroll to position [16789, 0]
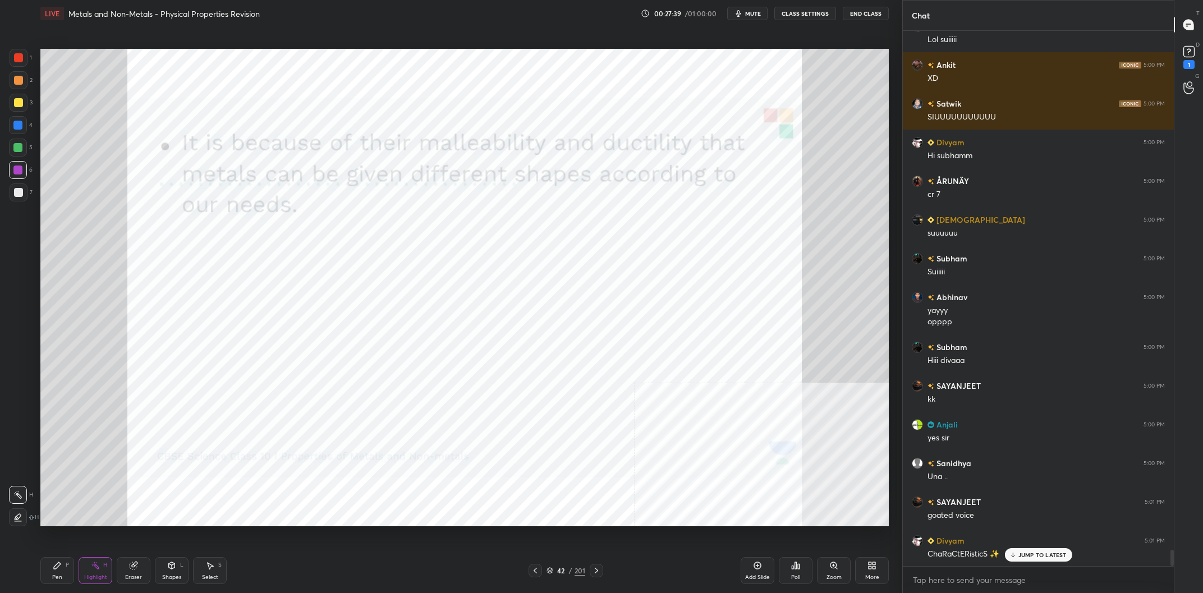
click at [568, 568] on div "42 / 201" at bounding box center [566, 571] width 39 height 10
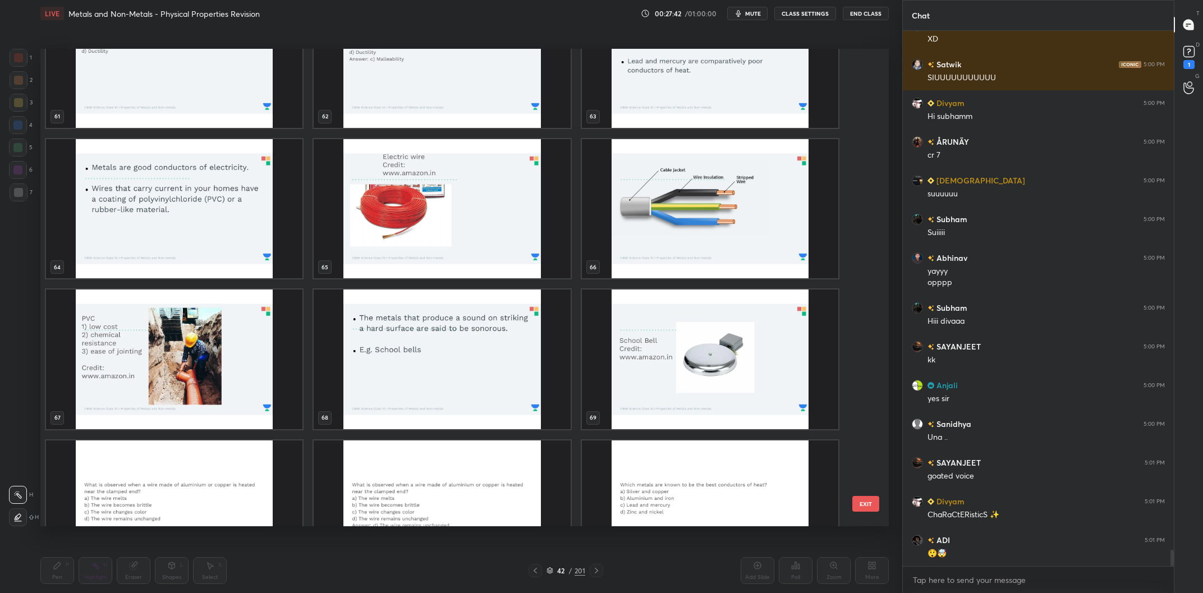
scroll to position [3060, 0]
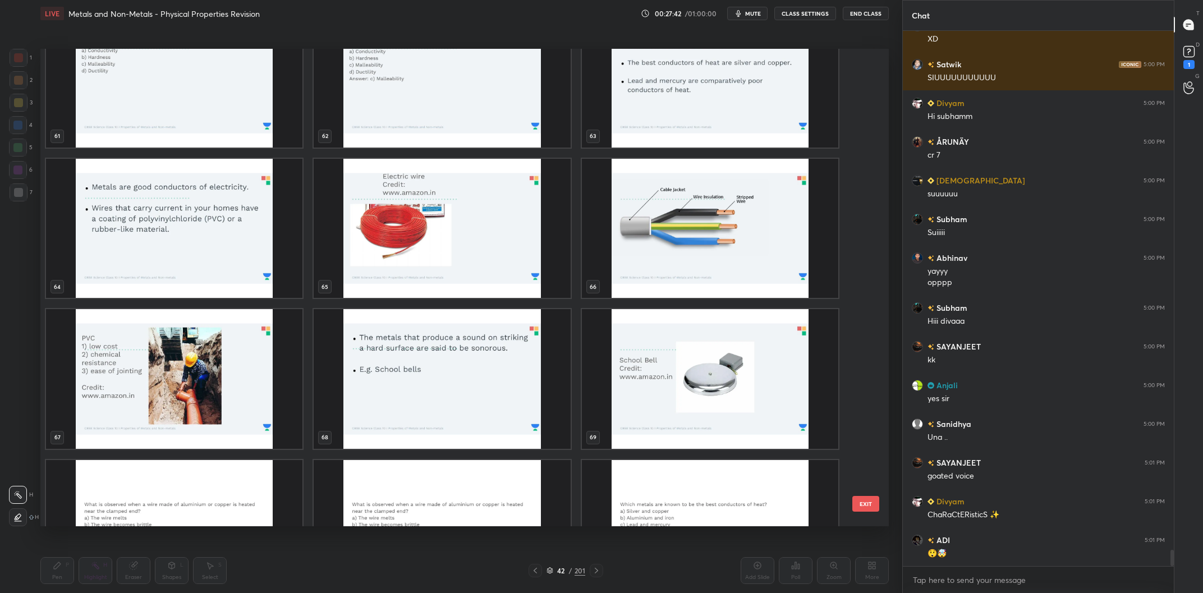
click at [152, 222] on img "grid" at bounding box center [174, 229] width 256 height 140
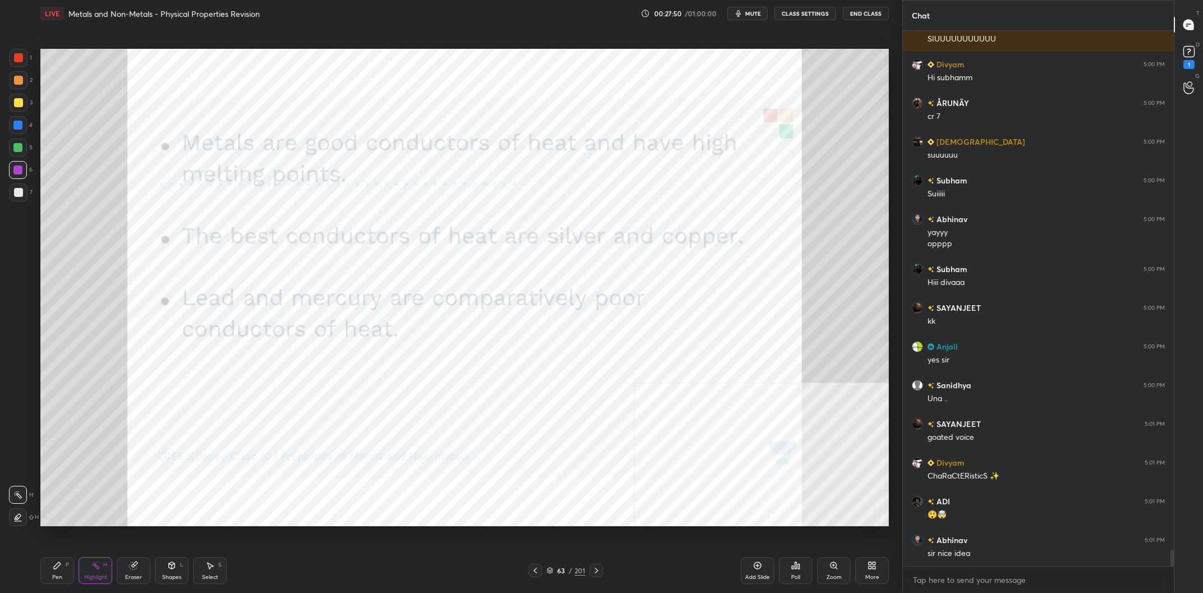
scroll to position [16878, 0]
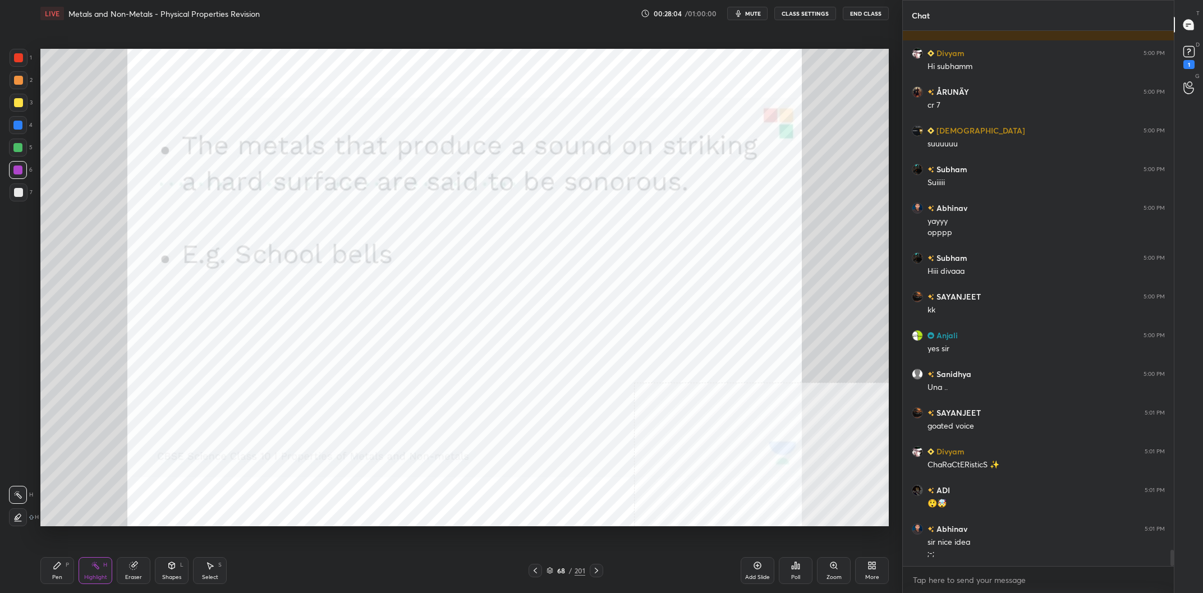
click at [560, 568] on div "68" at bounding box center [561, 570] width 11 height 7
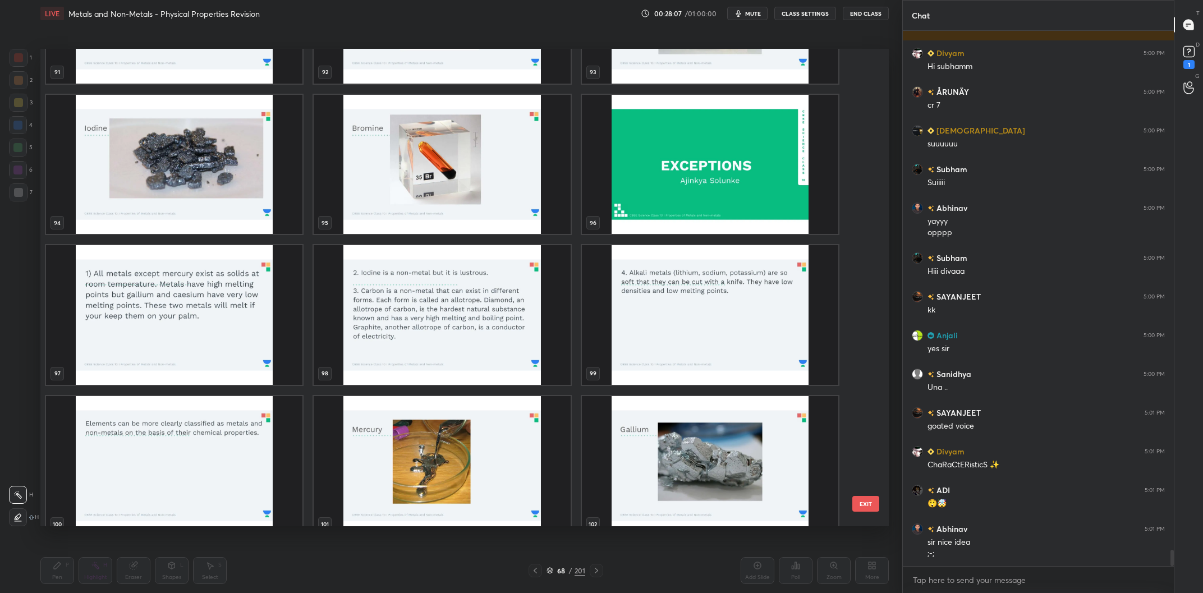
scroll to position [16890, 0]
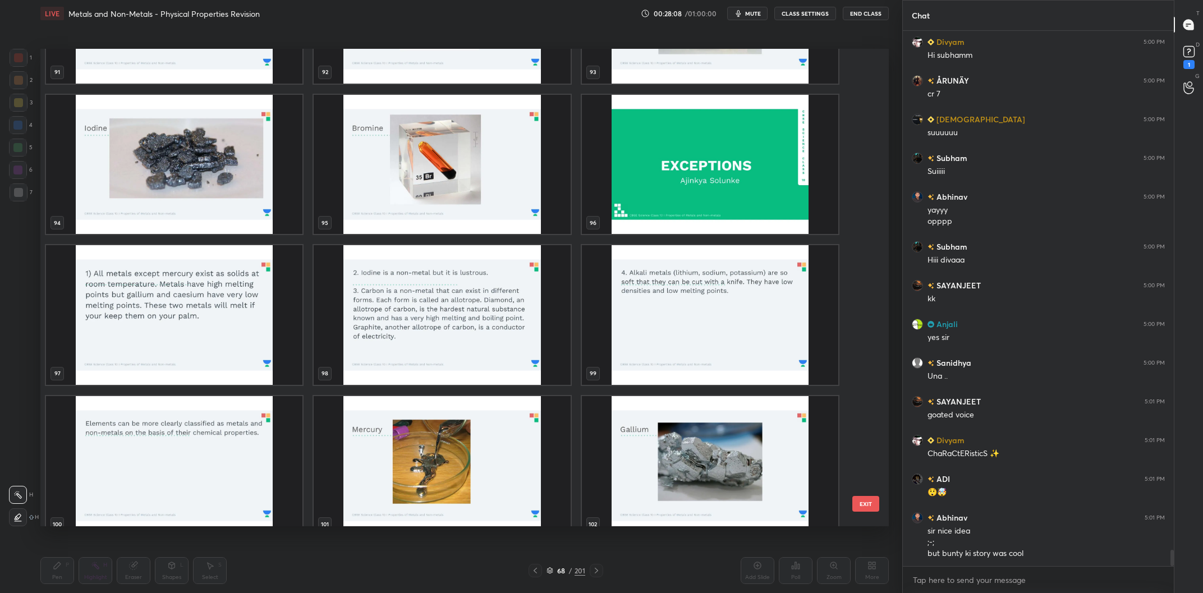
click at [216, 330] on img "grid" at bounding box center [174, 315] width 256 height 140
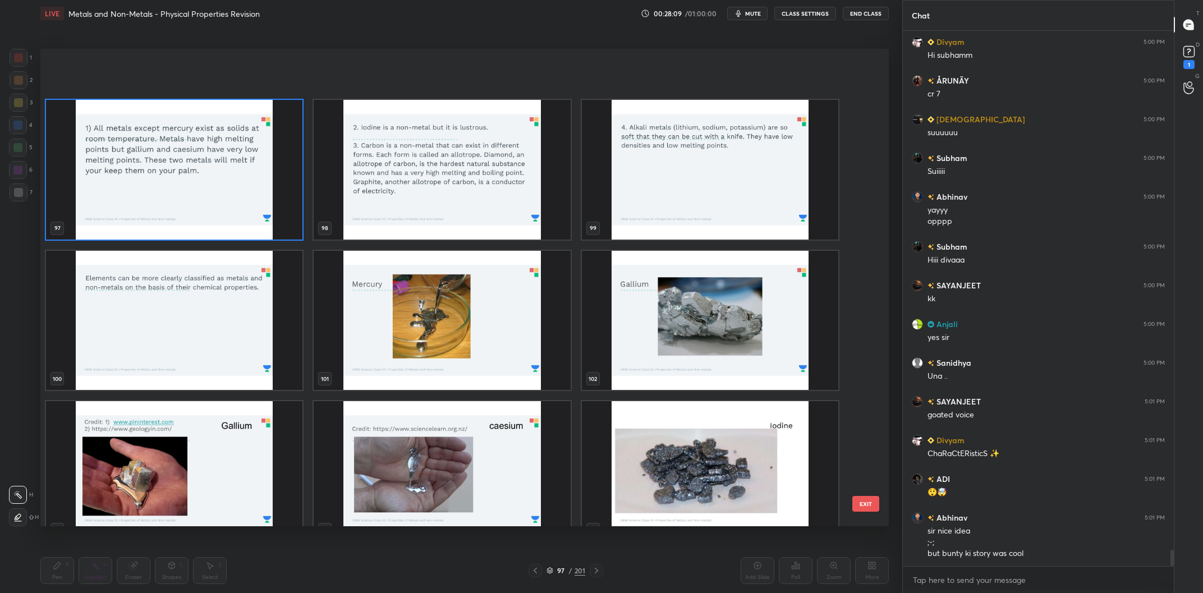
scroll to position [4845, 0]
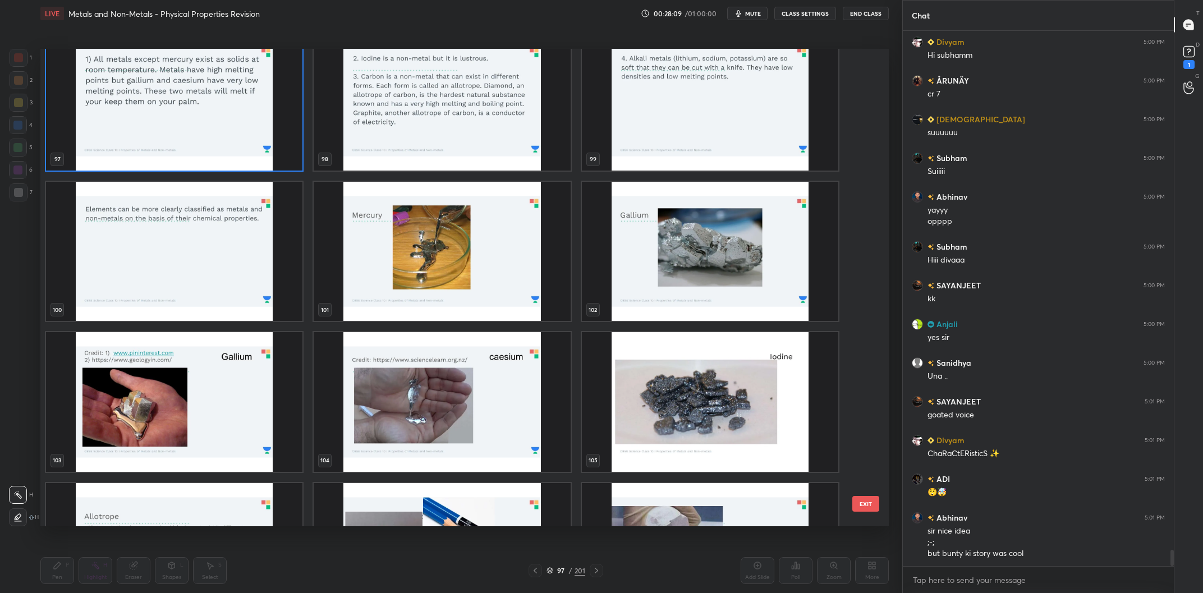
click at [402, 215] on img "grid" at bounding box center [442, 252] width 256 height 140
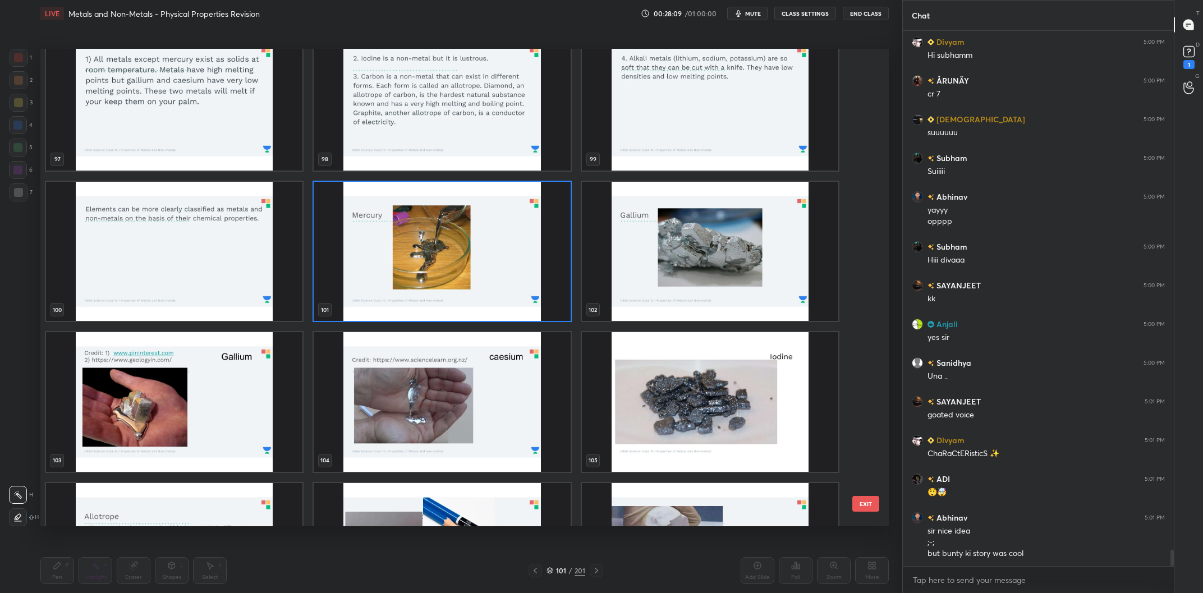
click at [402, 215] on img "grid" at bounding box center [442, 252] width 256 height 140
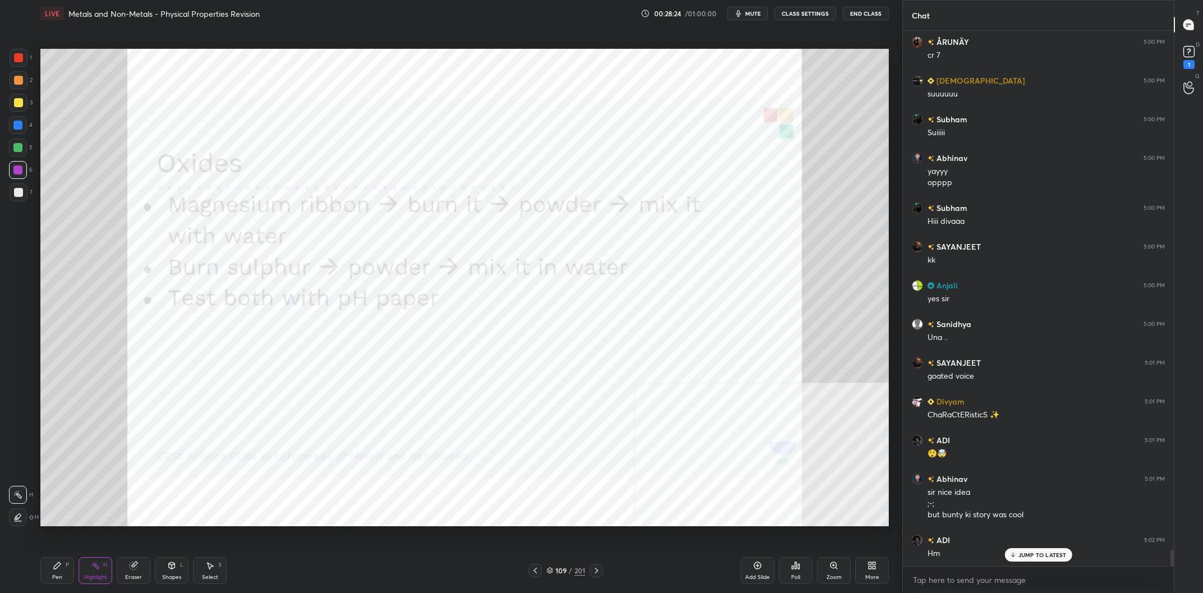
scroll to position [16966, 0]
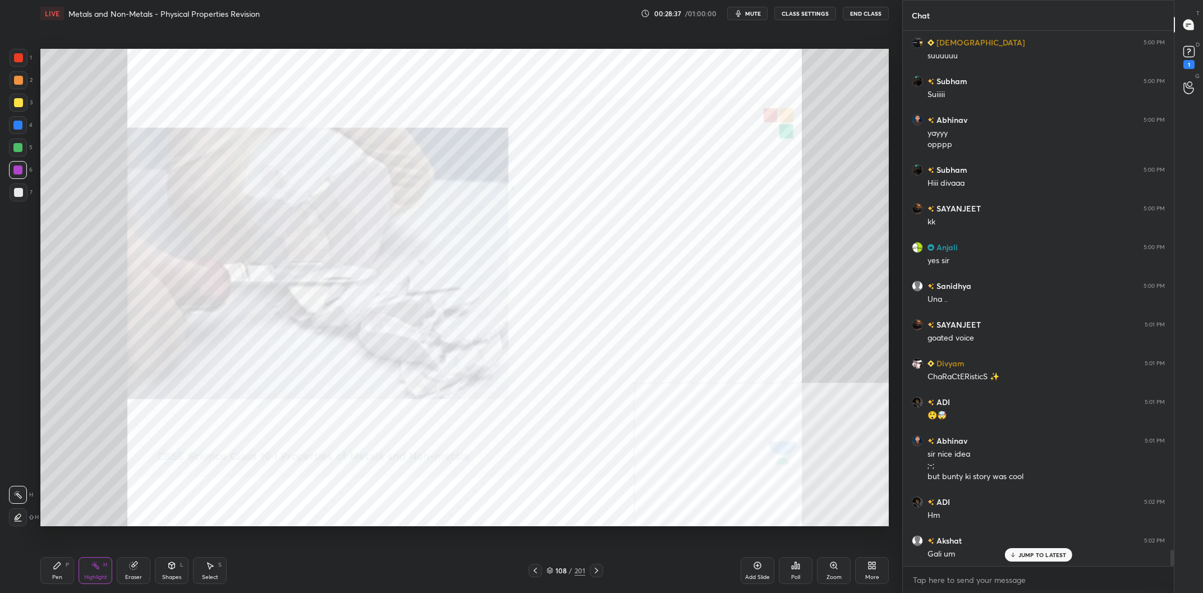
click at [571, 565] on div "108 / 201" at bounding box center [566, 570] width 75 height 13
drag, startPoint x: 569, startPoint y: 569, endPoint x: 566, endPoint y: 526, distance: 42.8
click at [568, 569] on div "108 / 201" at bounding box center [566, 571] width 39 height 10
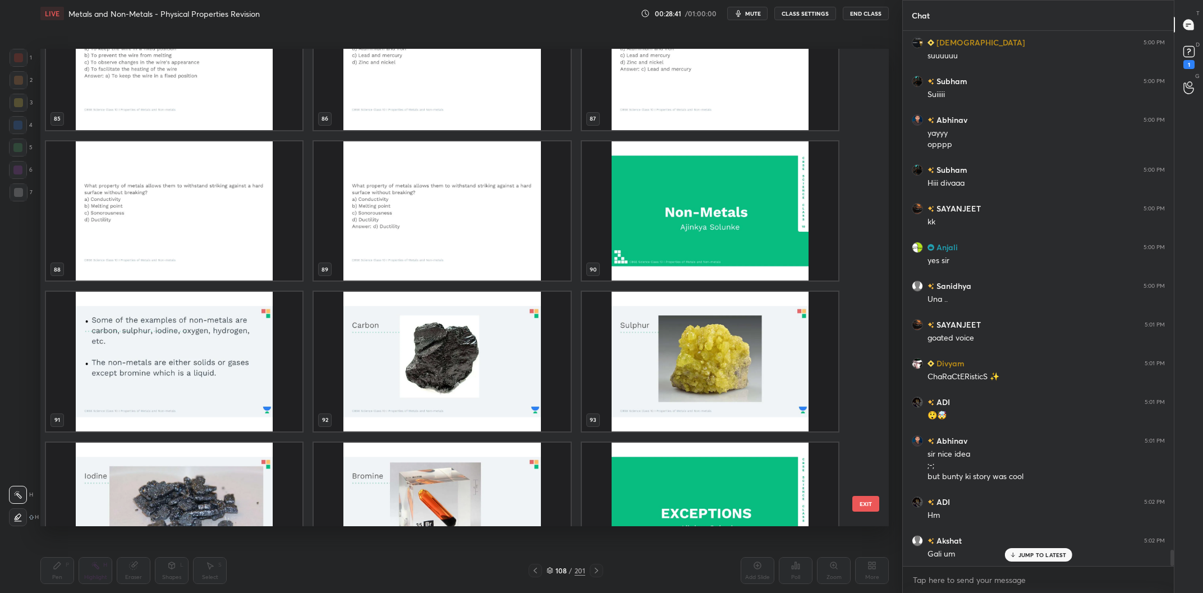
scroll to position [4303, 0]
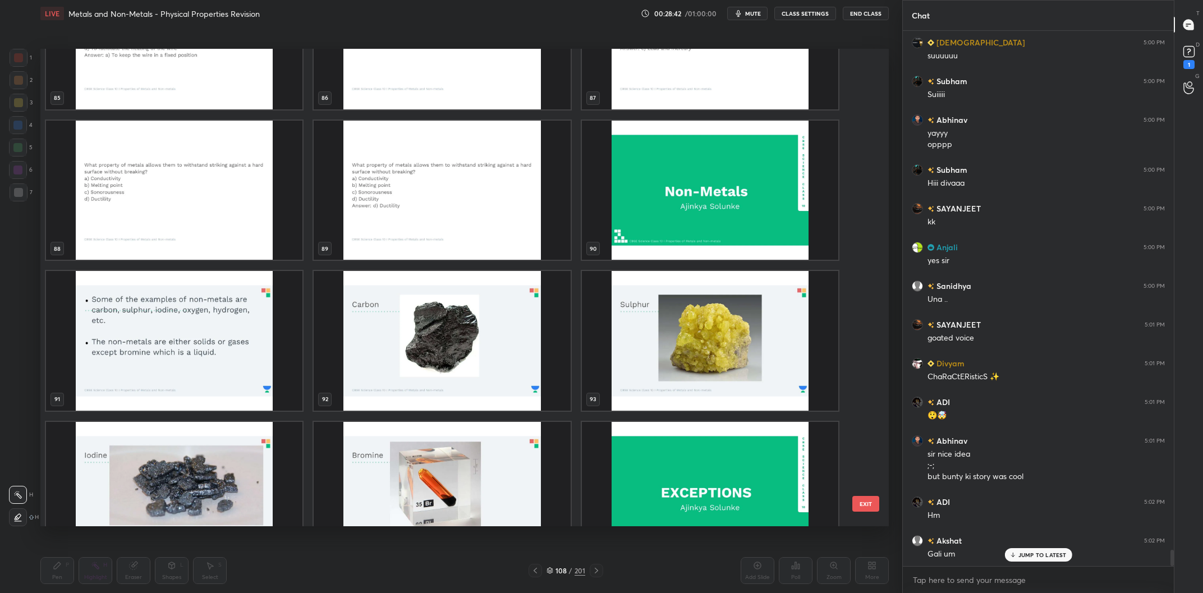
click at [229, 338] on img "grid" at bounding box center [174, 341] width 256 height 140
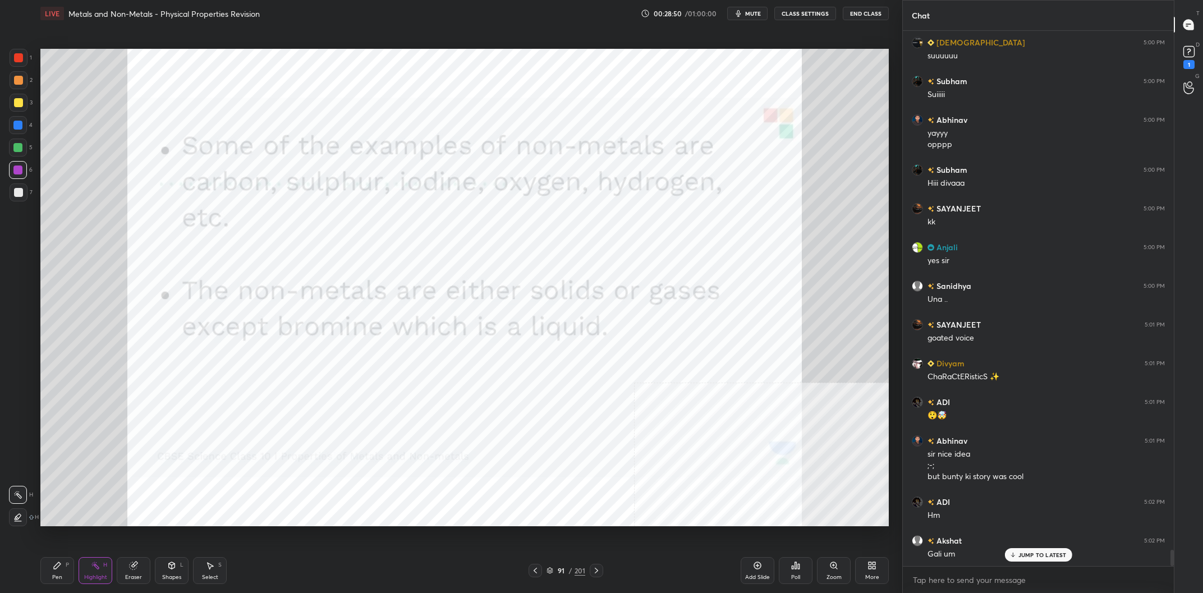
click at [69, 571] on div "Pen P" at bounding box center [57, 570] width 34 height 27
click at [65, 573] on div "Pen P" at bounding box center [57, 570] width 34 height 27
click at [566, 570] on div "91" at bounding box center [561, 570] width 11 height 7
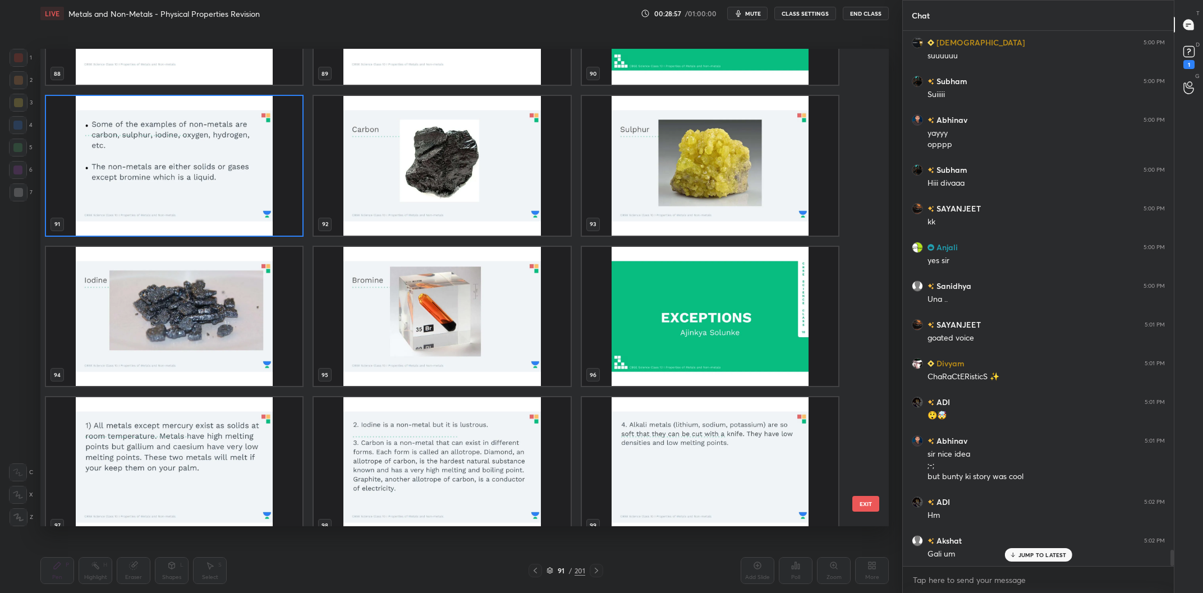
scroll to position [17006, 0]
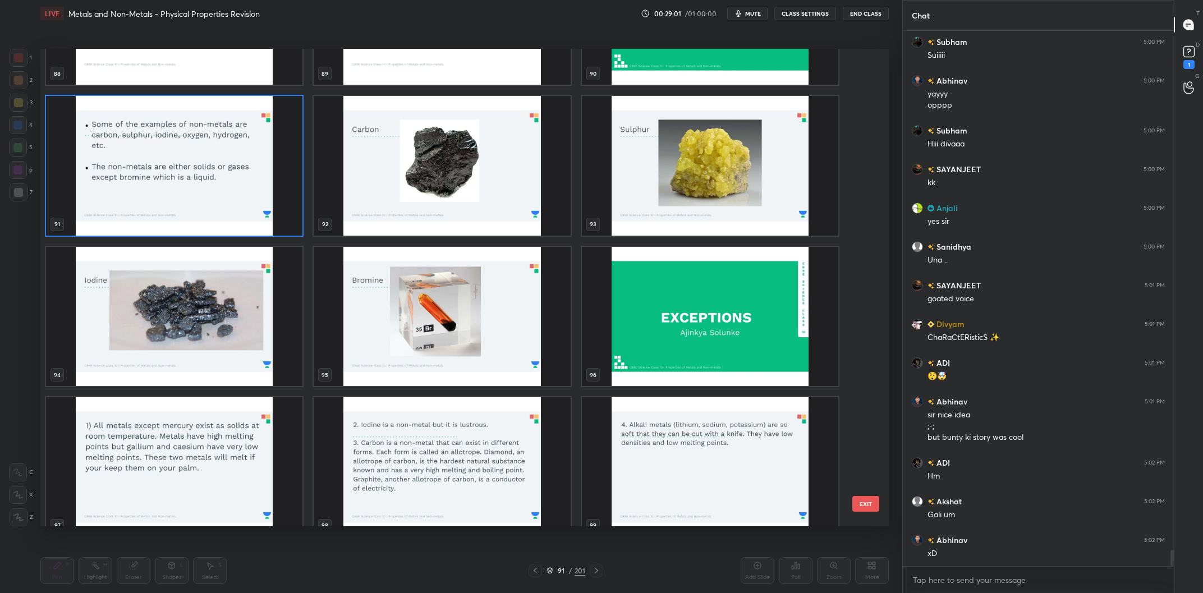
click at [261, 195] on img "grid" at bounding box center [174, 166] width 256 height 140
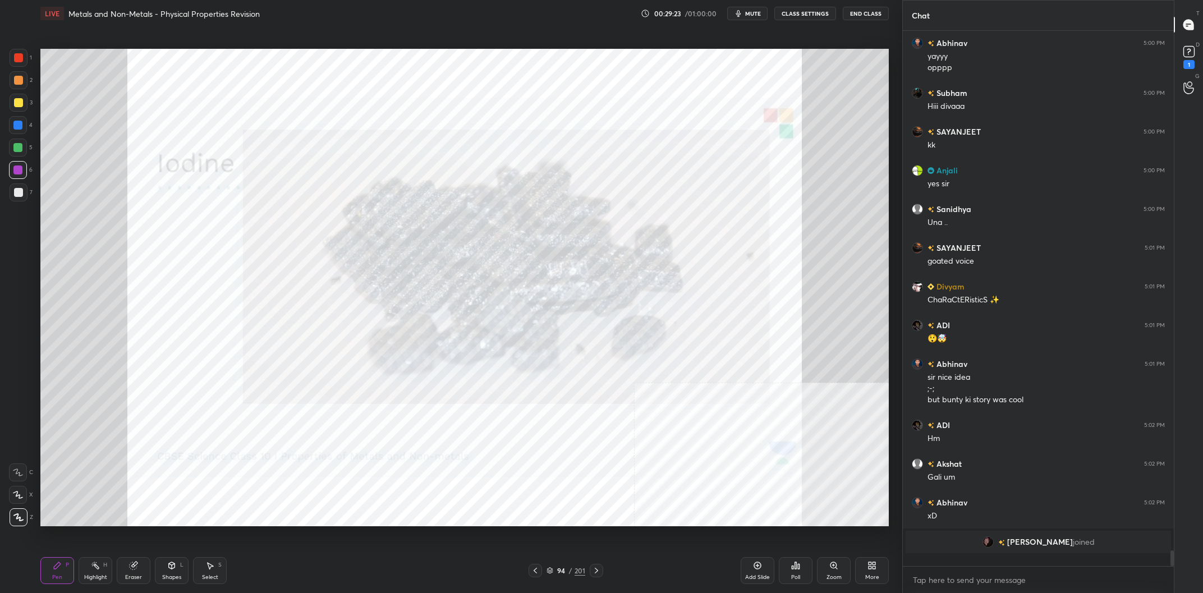
scroll to position [17033, 0]
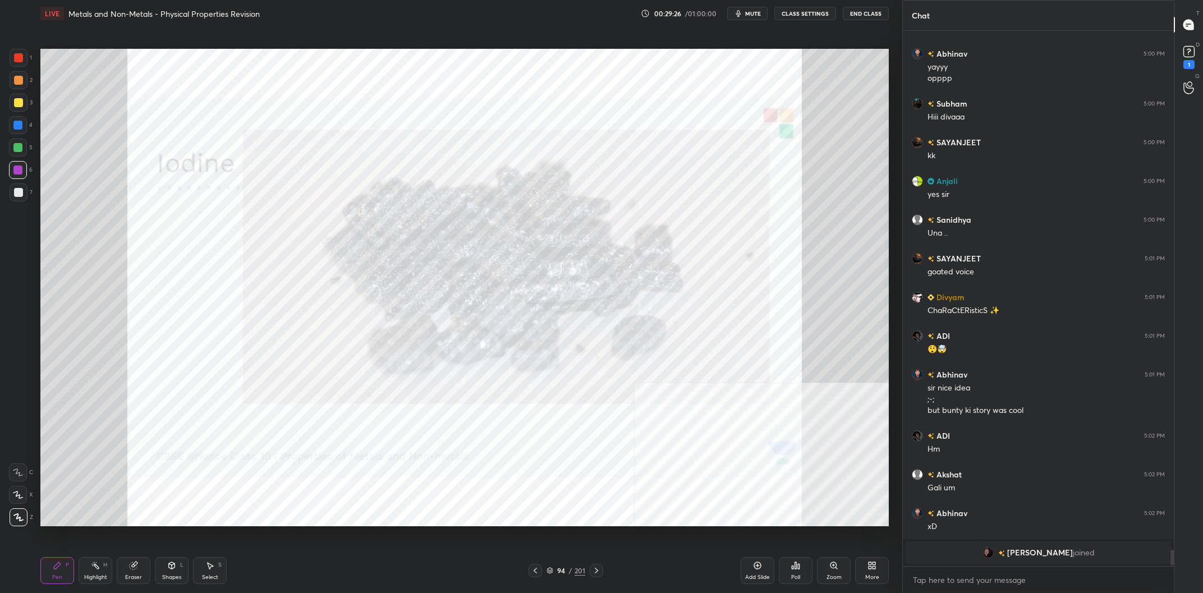
click at [573, 572] on div "94 / 201" at bounding box center [566, 571] width 39 height 10
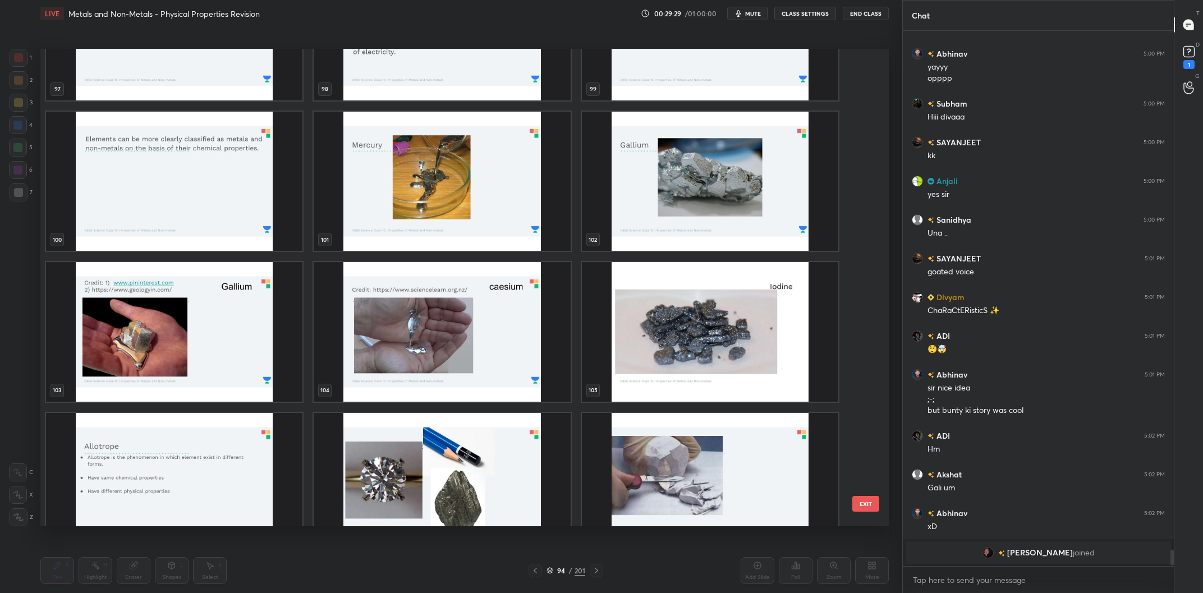
scroll to position [5129, 0]
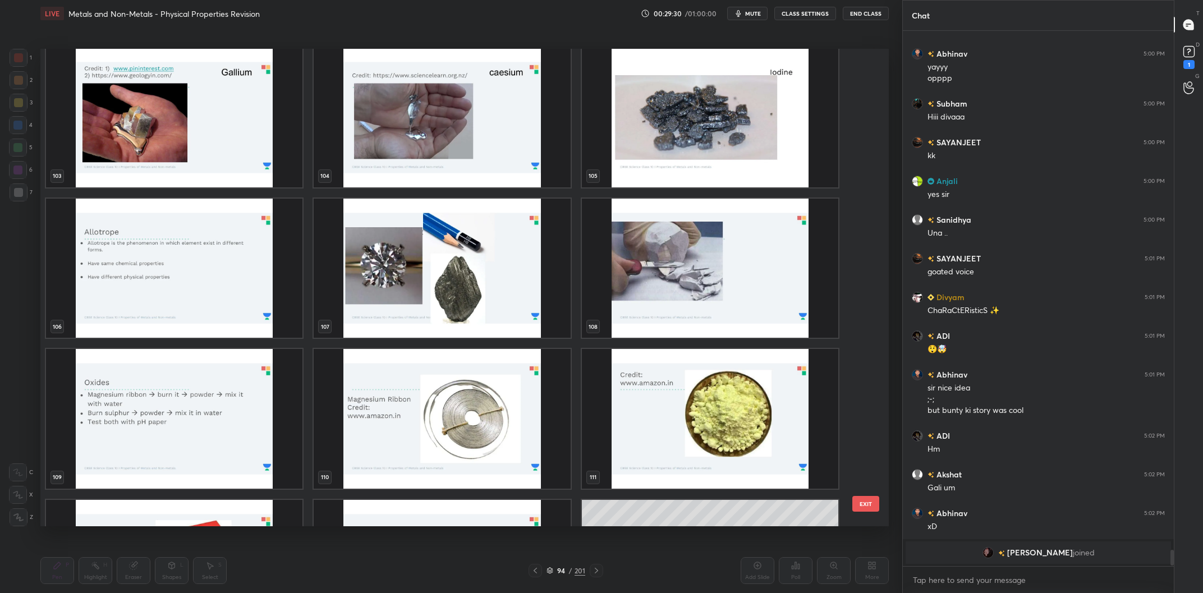
click at [449, 277] on img "grid" at bounding box center [442, 269] width 256 height 140
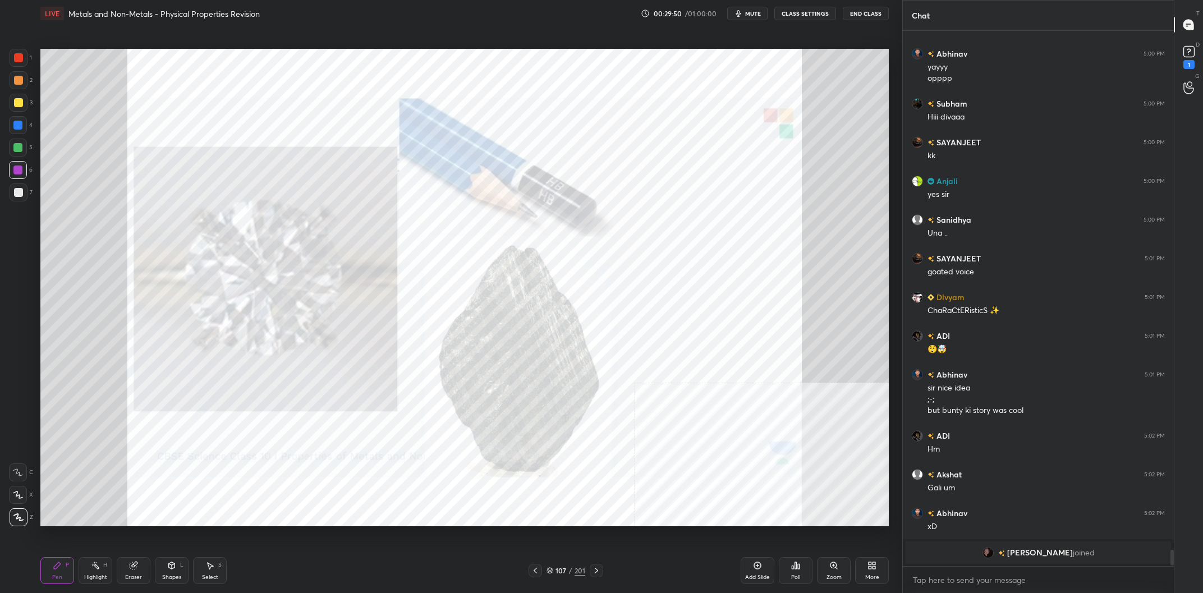
click at [578, 571] on div "201" at bounding box center [580, 571] width 11 height 10
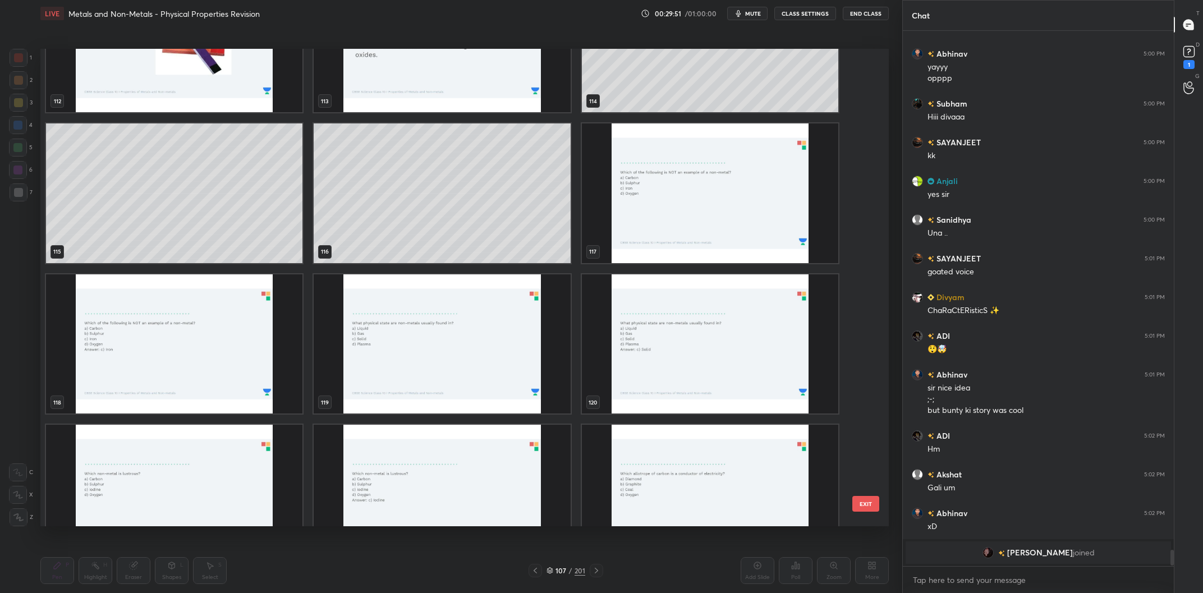
scroll to position [5660, 0]
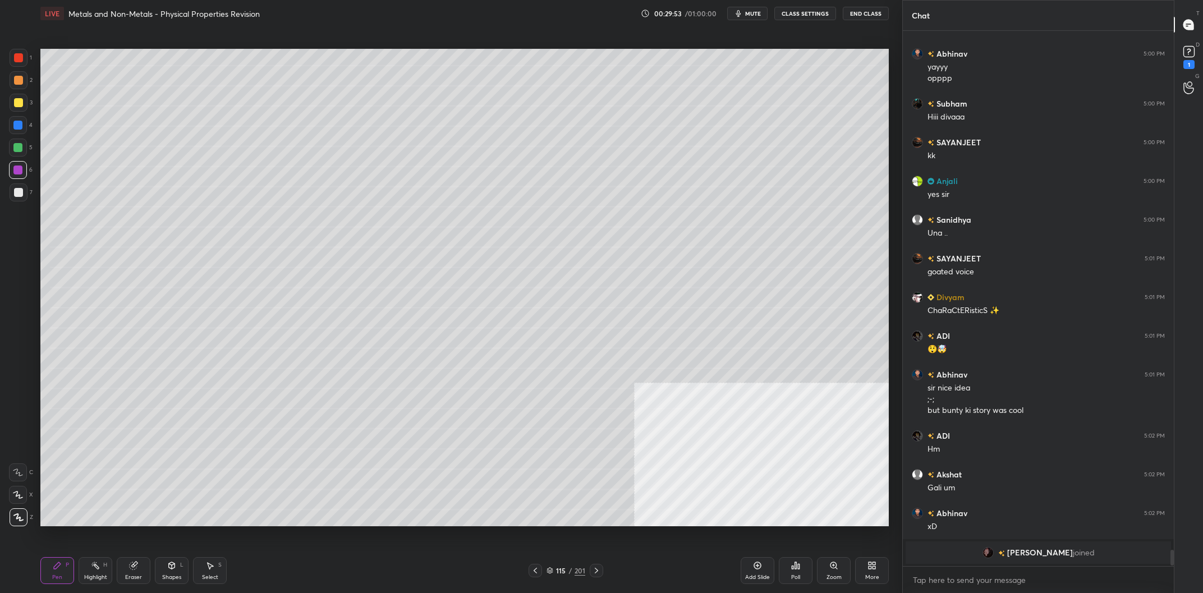
click at [102, 562] on div "Highlight H" at bounding box center [96, 570] width 34 height 27
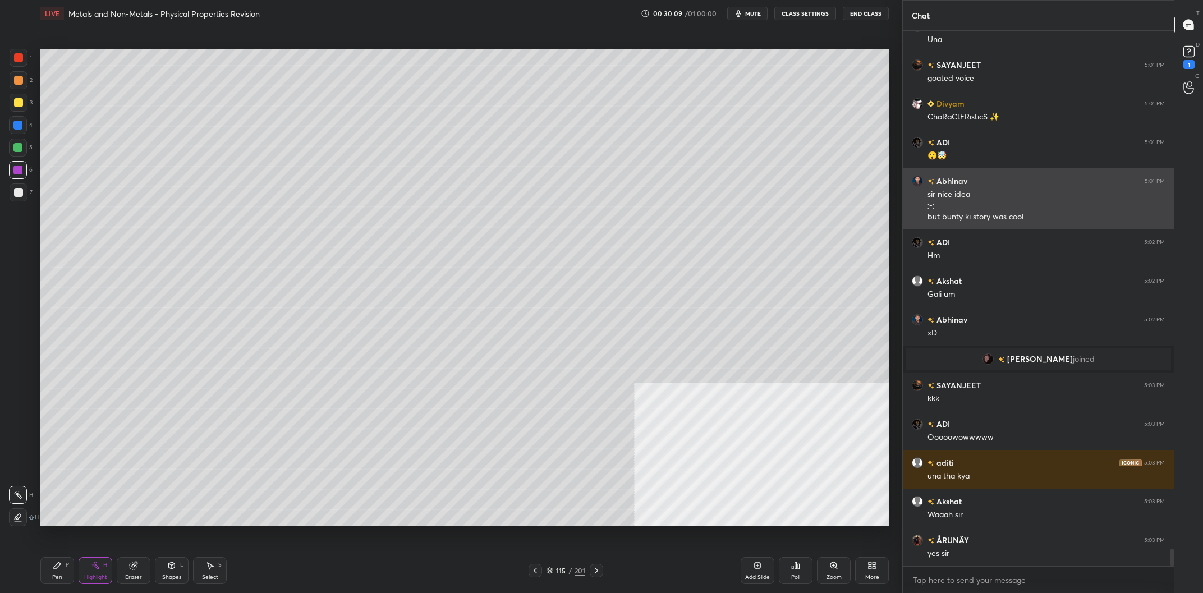
scroll to position [16136, 0]
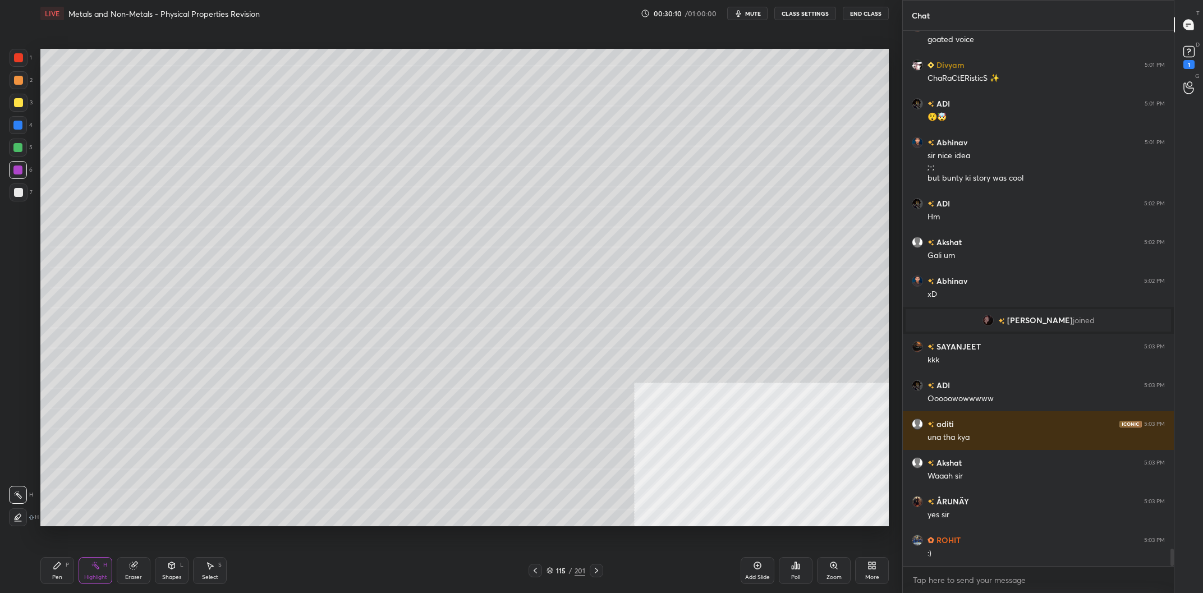
click at [27, 123] on div at bounding box center [18, 125] width 18 height 18
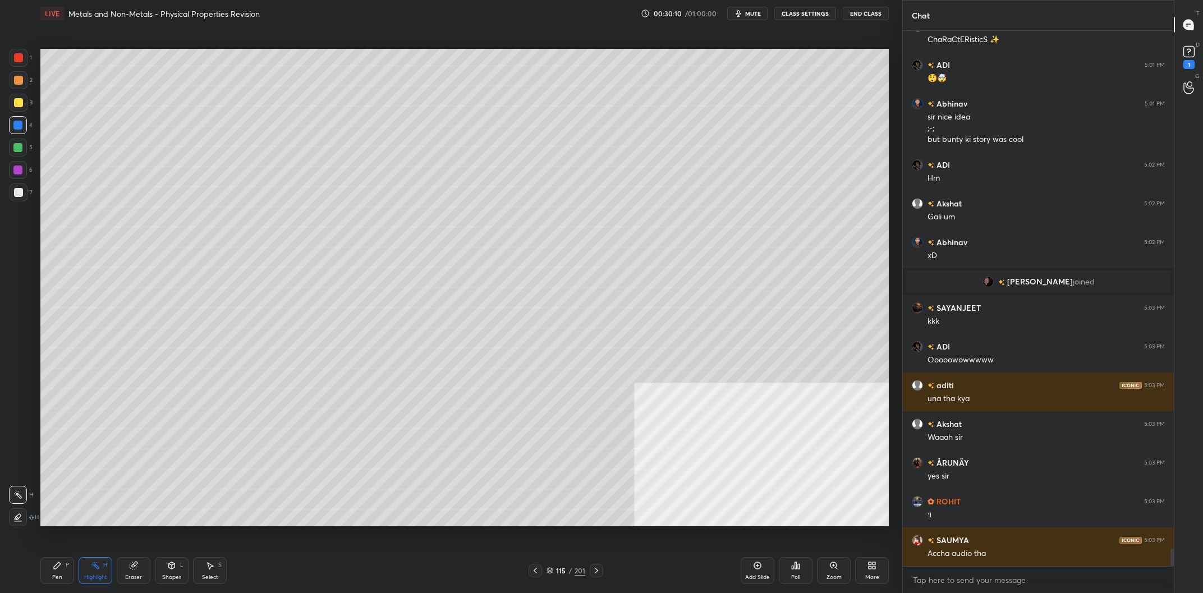
click at [51, 566] on div "Pen P" at bounding box center [57, 570] width 34 height 27
click at [568, 568] on div "115 / 201" at bounding box center [566, 571] width 39 height 10
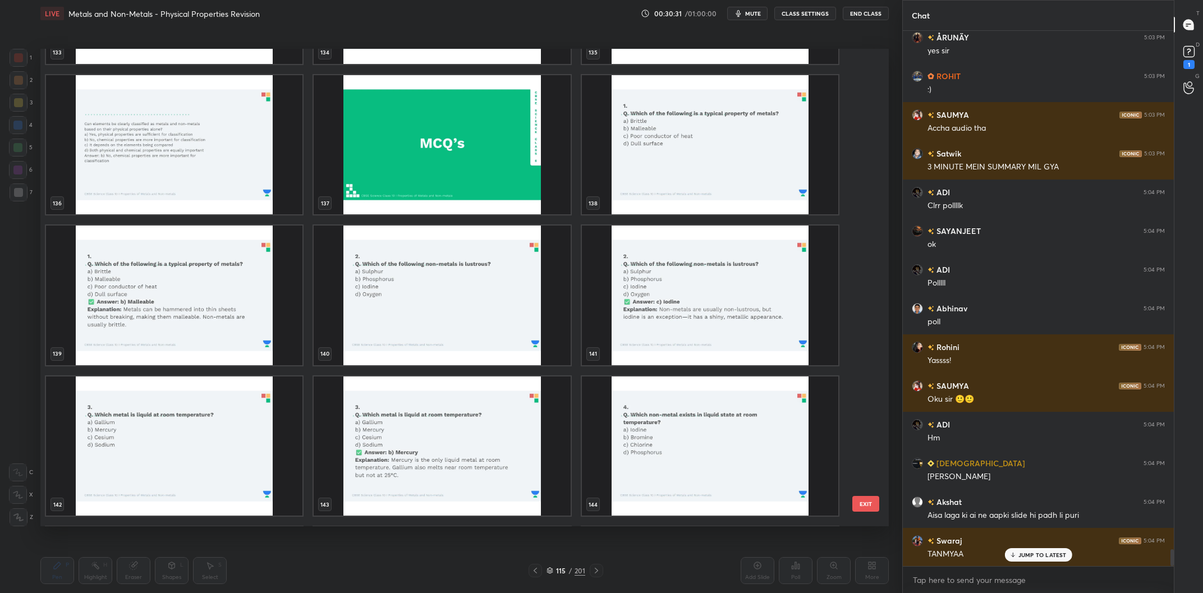
scroll to position [16717, 0]
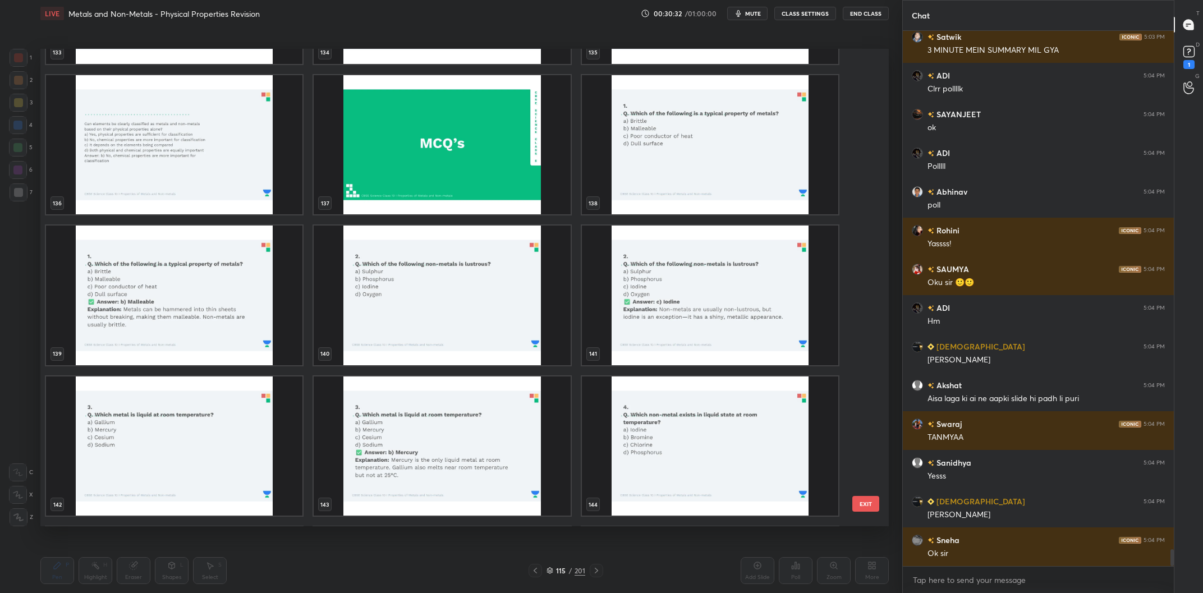
click at [483, 141] on img "grid" at bounding box center [442, 145] width 256 height 140
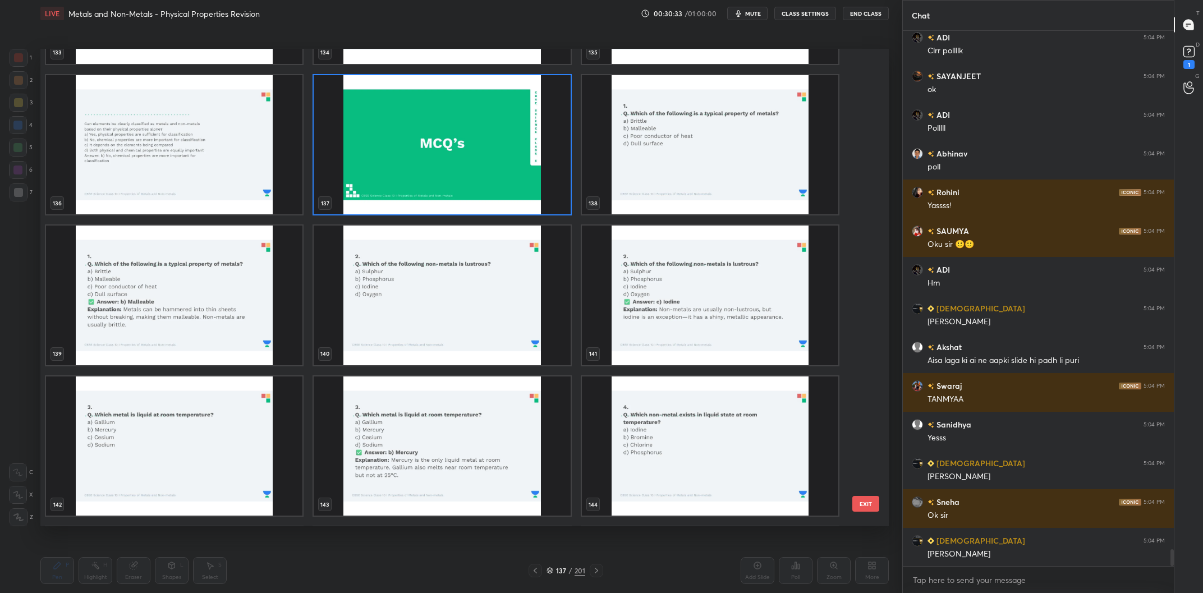
click at [483, 141] on img "grid" at bounding box center [442, 145] width 256 height 140
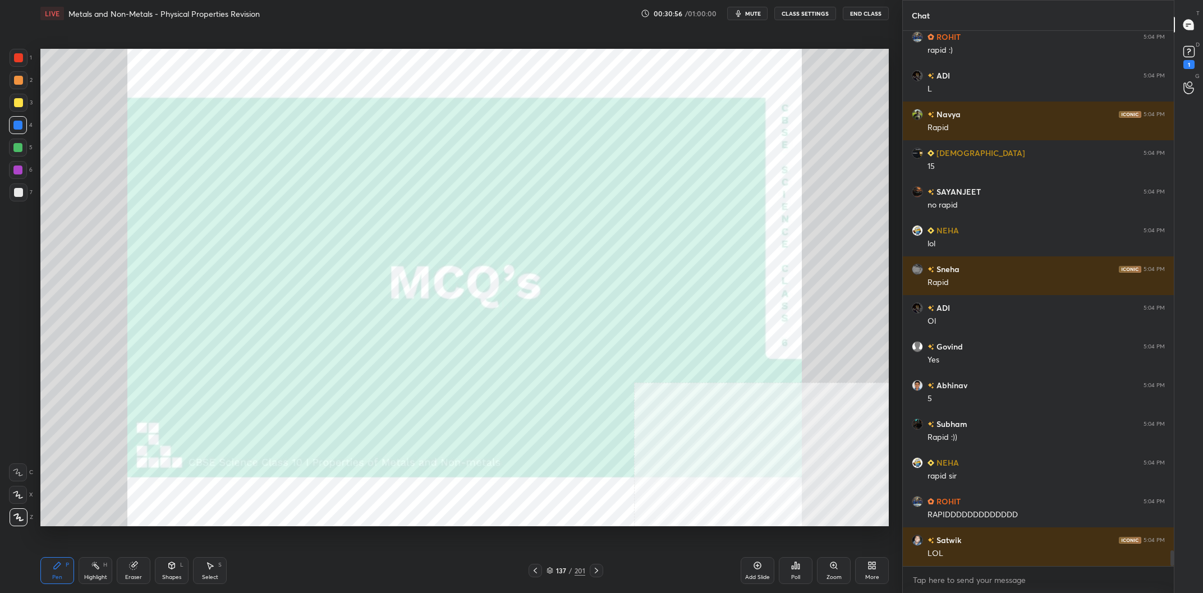
click at [595, 573] on icon at bounding box center [596, 570] width 9 height 9
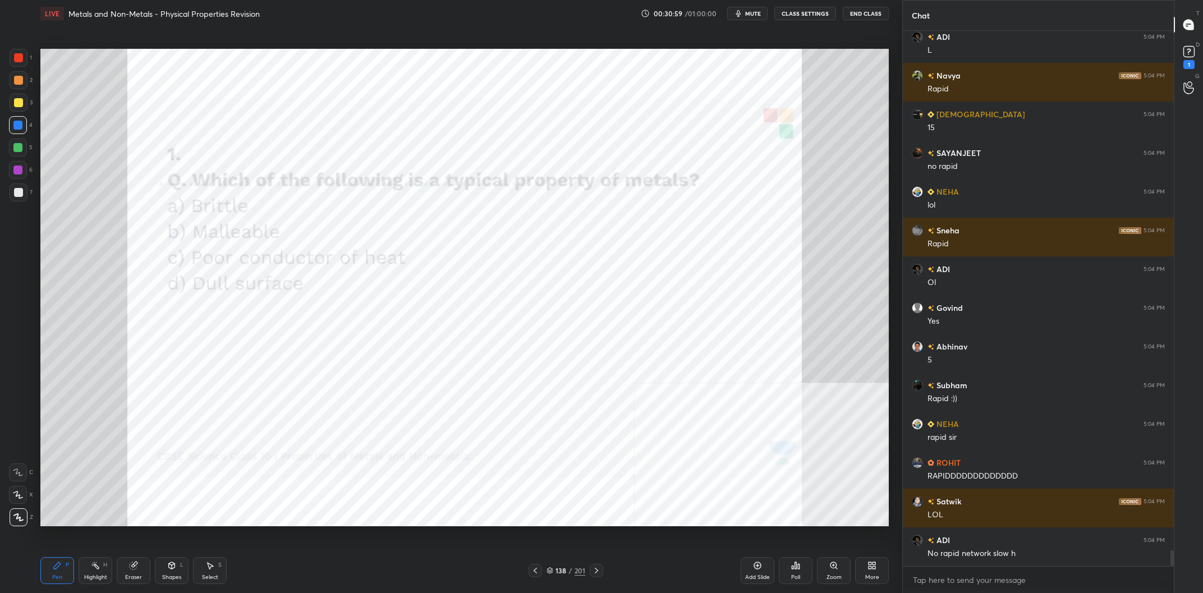
click at [804, 568] on div "Poll" at bounding box center [796, 570] width 34 height 27
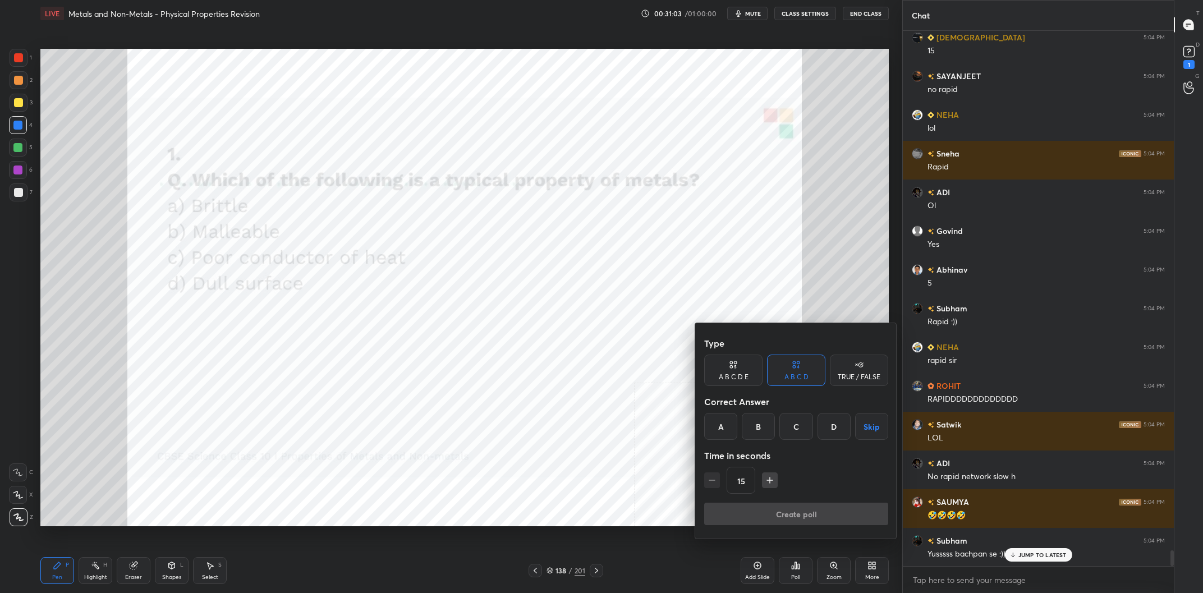
click at [764, 436] on div "B" at bounding box center [758, 426] width 33 height 27
click at [793, 509] on button "Create poll" at bounding box center [796, 514] width 184 height 22
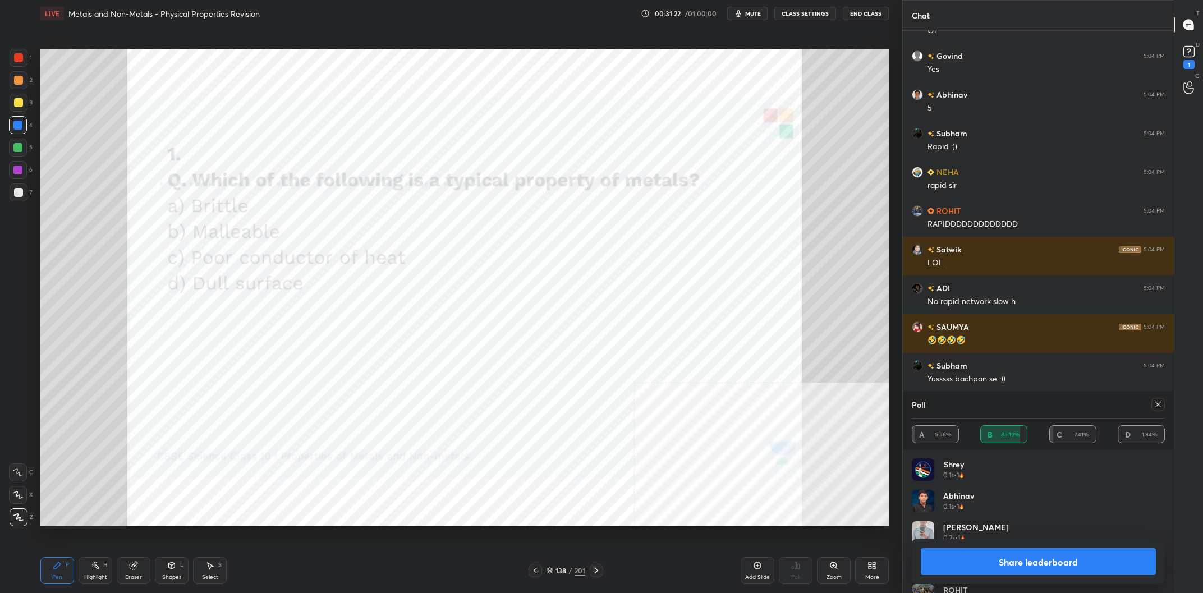
click at [995, 568] on button "Share leaderboard" at bounding box center [1038, 561] width 235 height 27
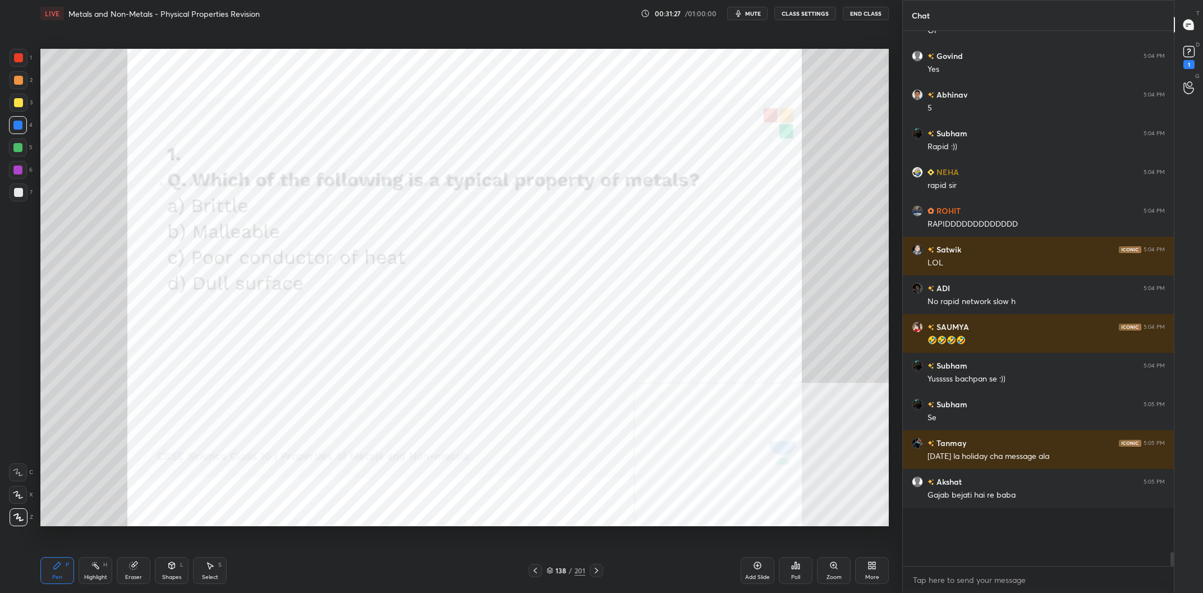
click at [563, 568] on div "138" at bounding box center [561, 570] width 11 height 7
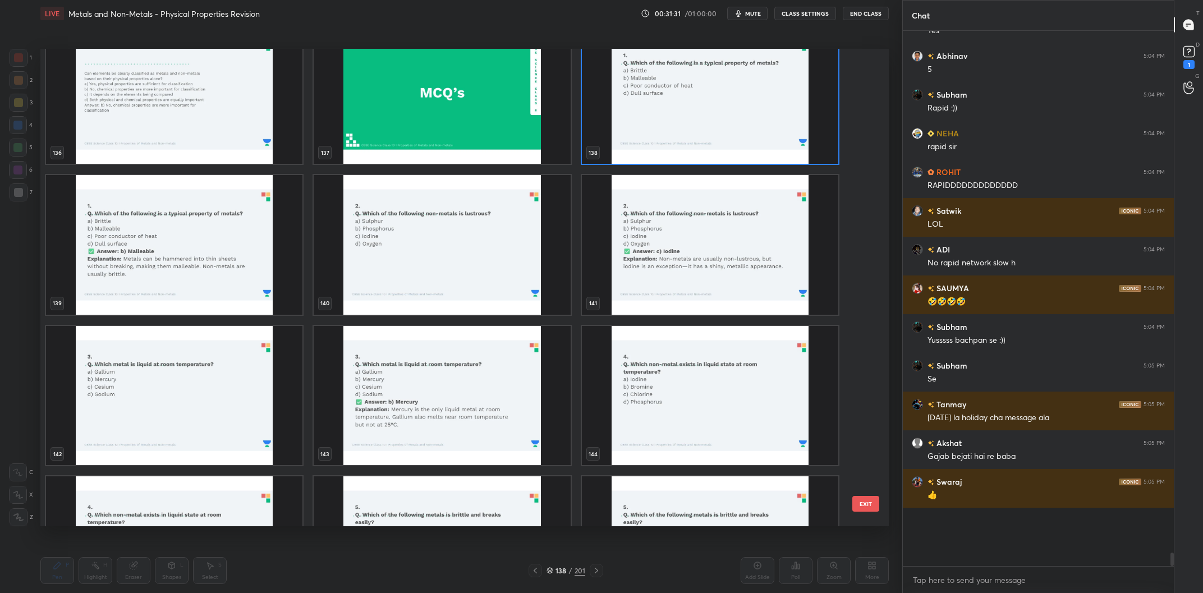
click at [490, 257] on img "grid" at bounding box center [442, 245] width 256 height 140
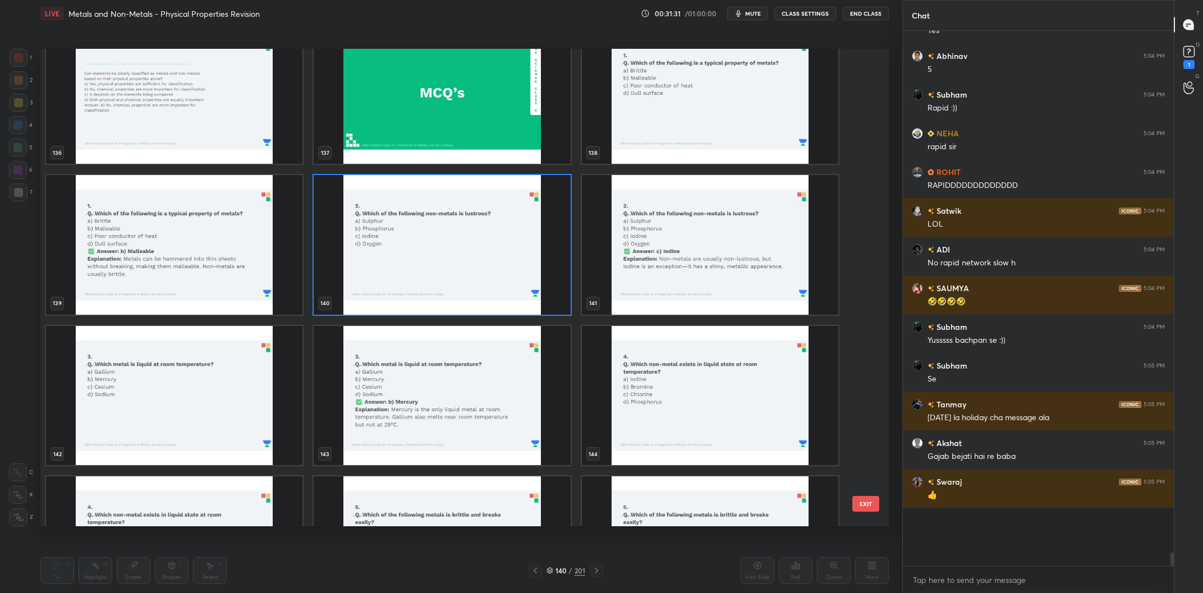
click at [490, 257] on img "grid" at bounding box center [442, 245] width 256 height 140
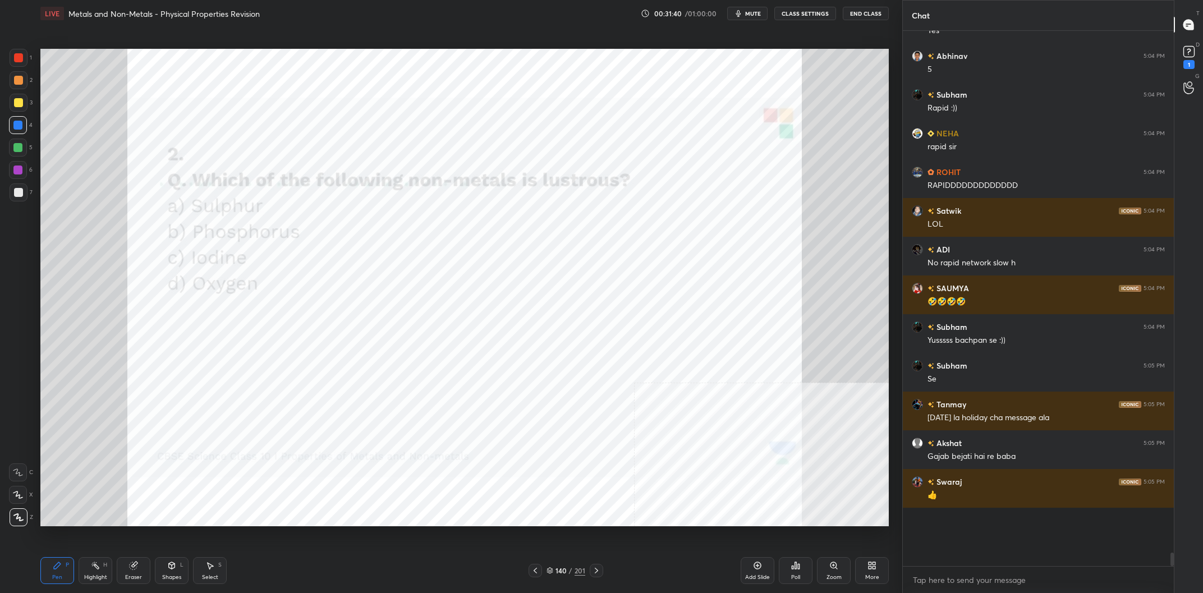
click at [564, 573] on div "140" at bounding box center [561, 570] width 11 height 7
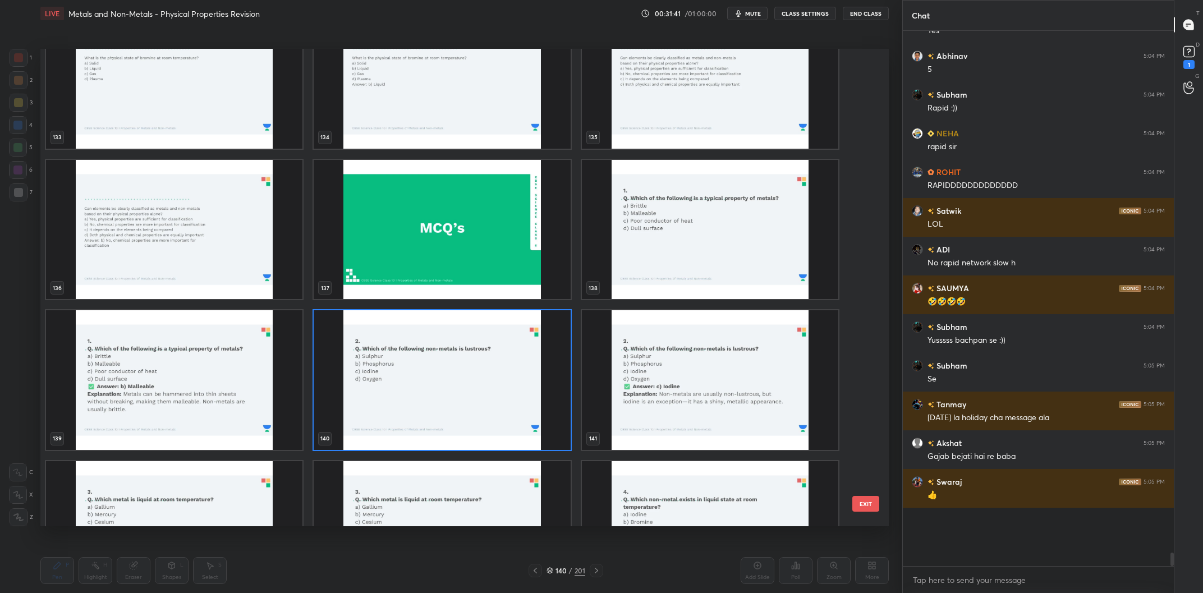
click at [499, 364] on img "grid" at bounding box center [442, 380] width 256 height 140
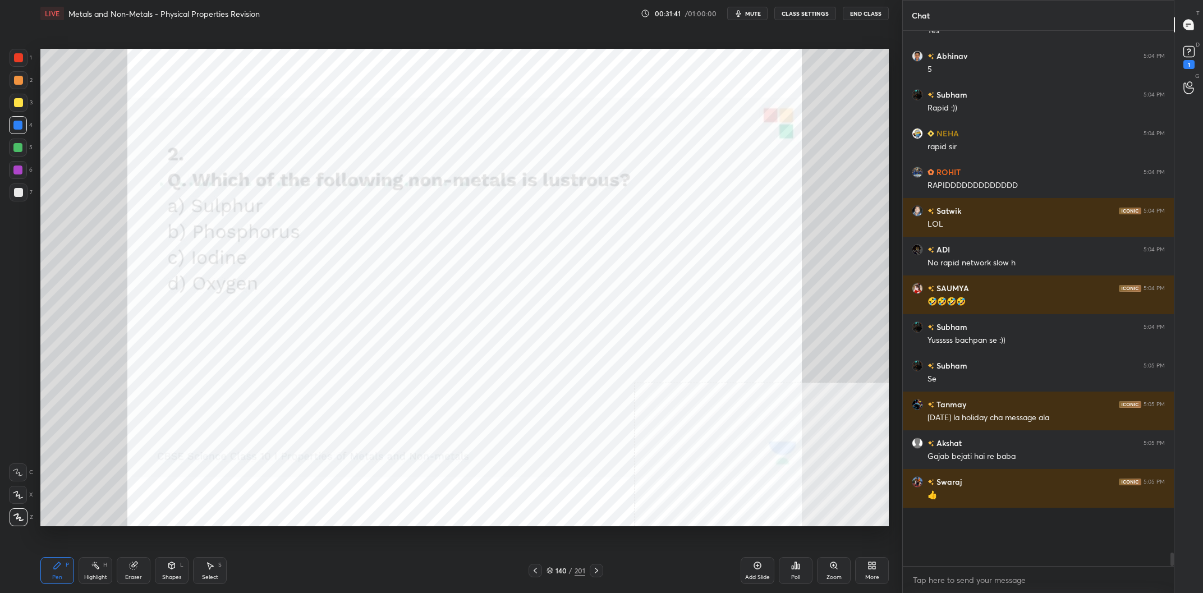
click at [499, 364] on img "grid" at bounding box center [442, 380] width 256 height 140
click at [784, 568] on div "Poll" at bounding box center [796, 570] width 34 height 27
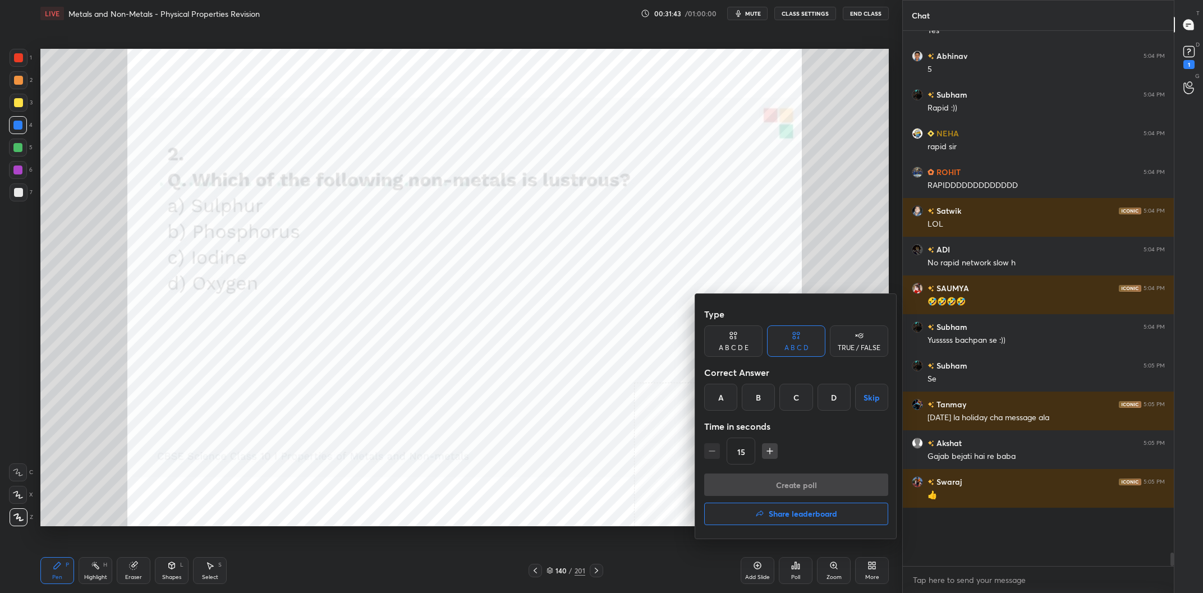
click at [800, 394] on div "C" at bounding box center [795, 397] width 33 height 27
click at [811, 478] on button "Create poll" at bounding box center [796, 485] width 184 height 22
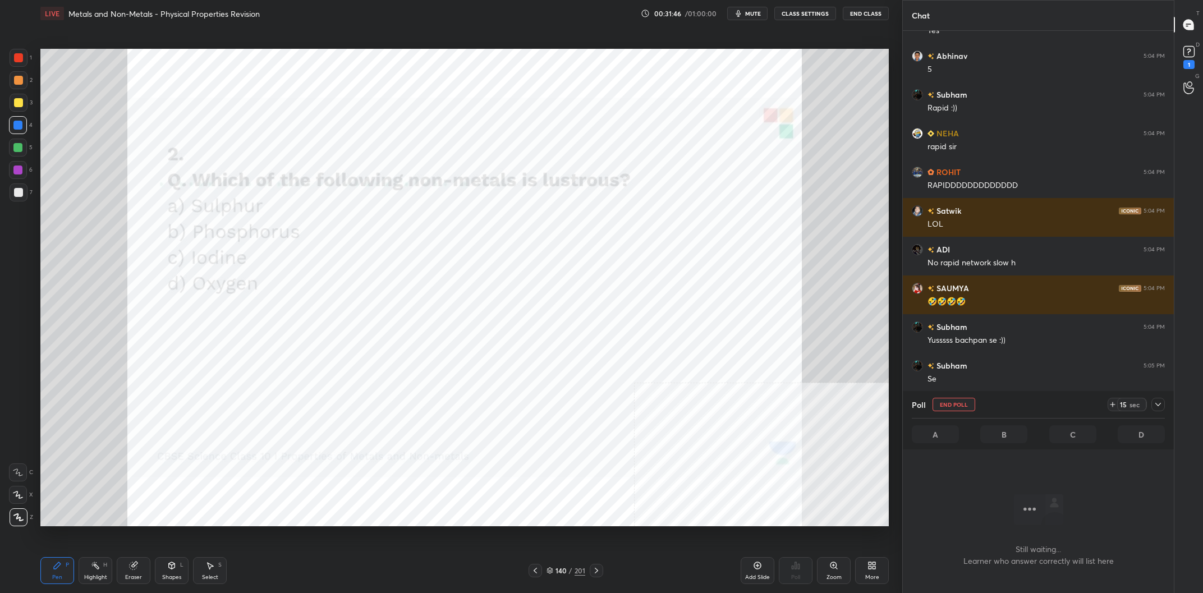
click at [1156, 405] on icon at bounding box center [1158, 404] width 9 height 9
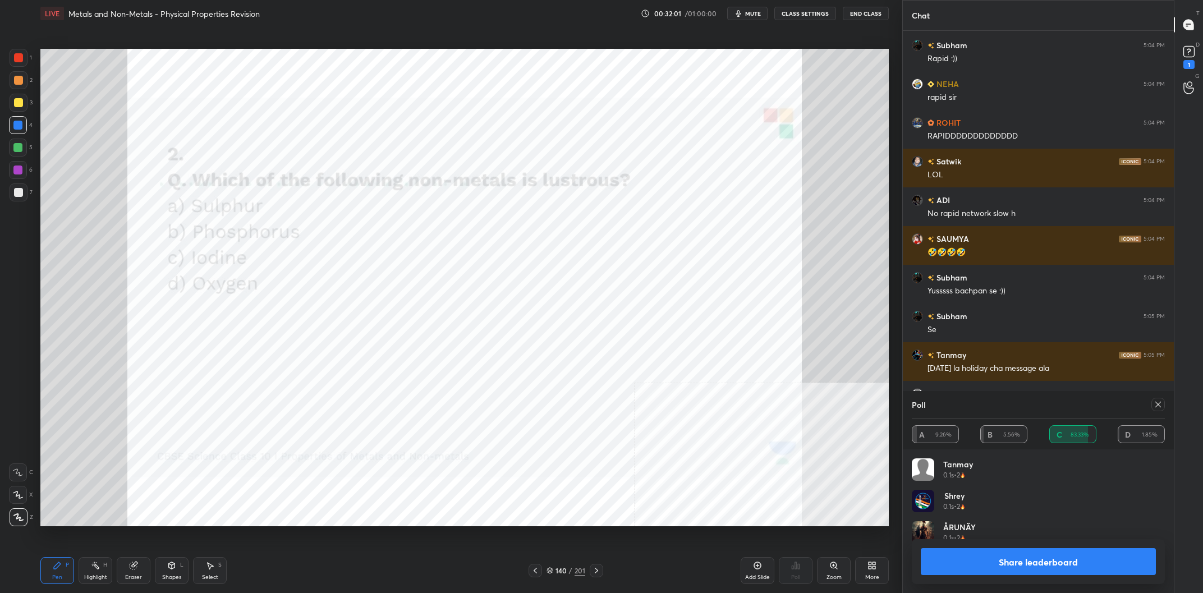
scroll to position [0, 1]
click at [1083, 565] on button "Share leaderboard" at bounding box center [1038, 561] width 235 height 27
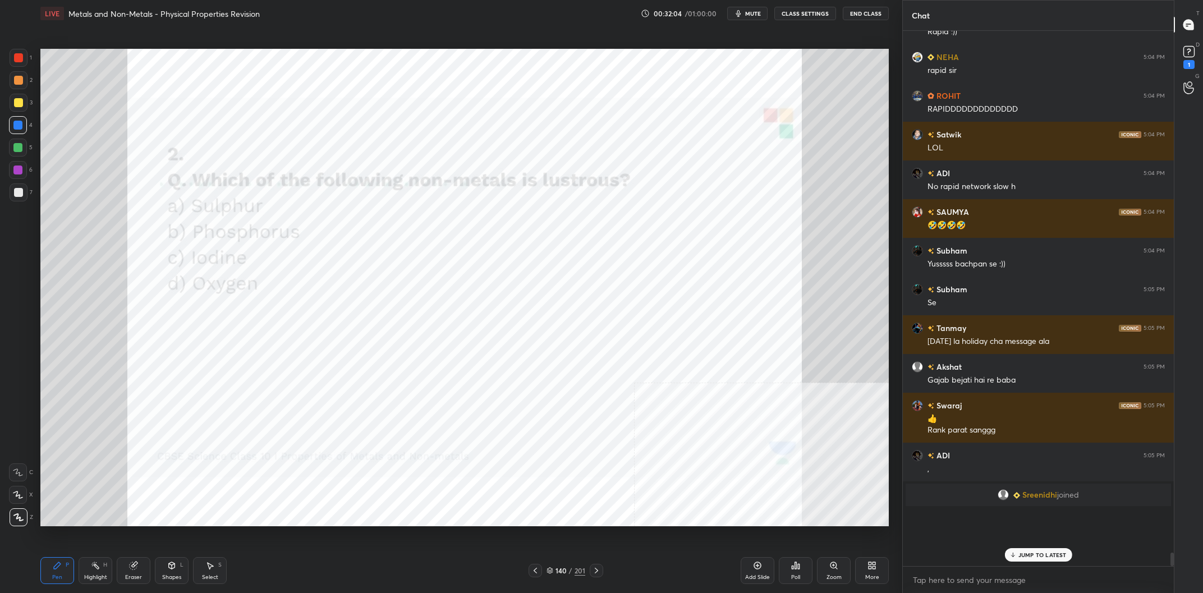
click at [579, 571] on div "201" at bounding box center [580, 571] width 11 height 10
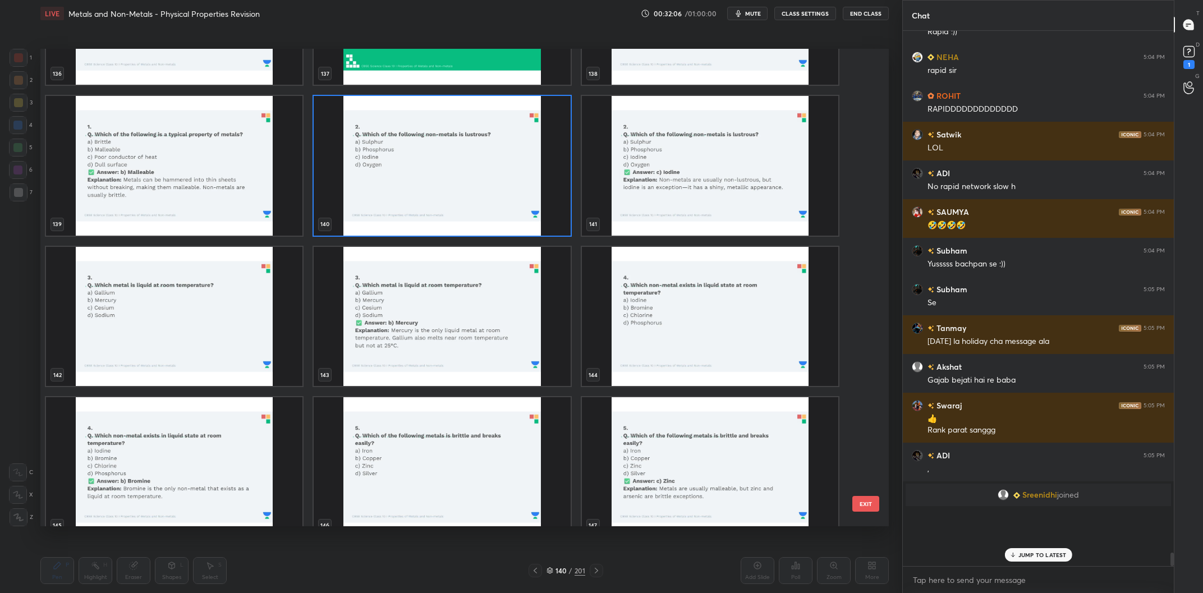
click at [172, 306] on img "grid" at bounding box center [174, 317] width 256 height 140
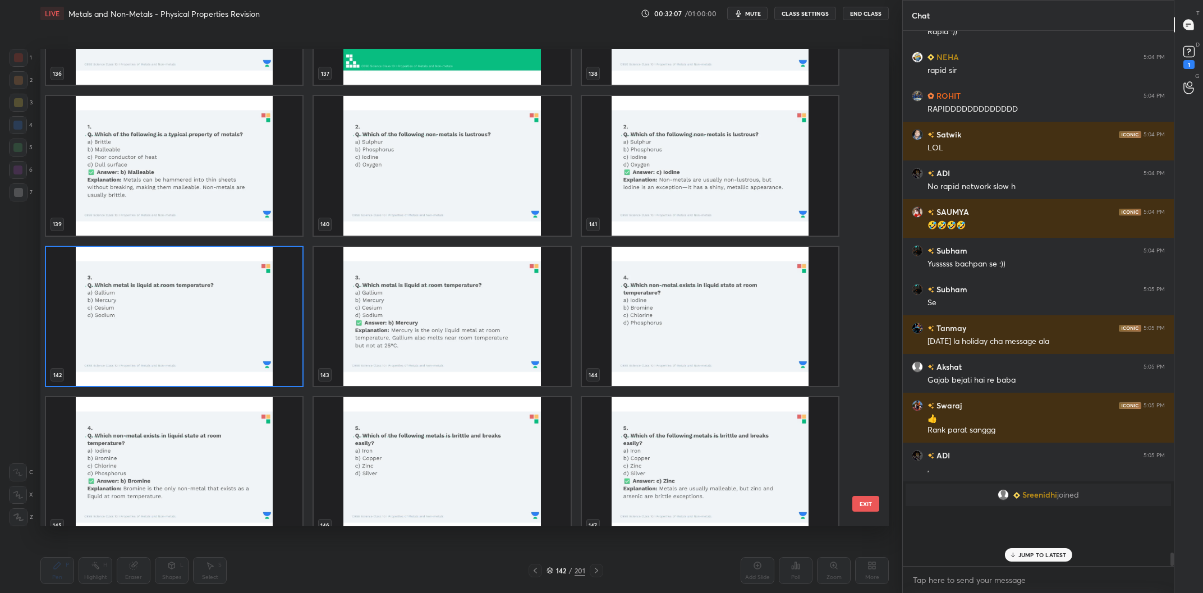
click at [172, 306] on img "grid" at bounding box center [174, 317] width 256 height 140
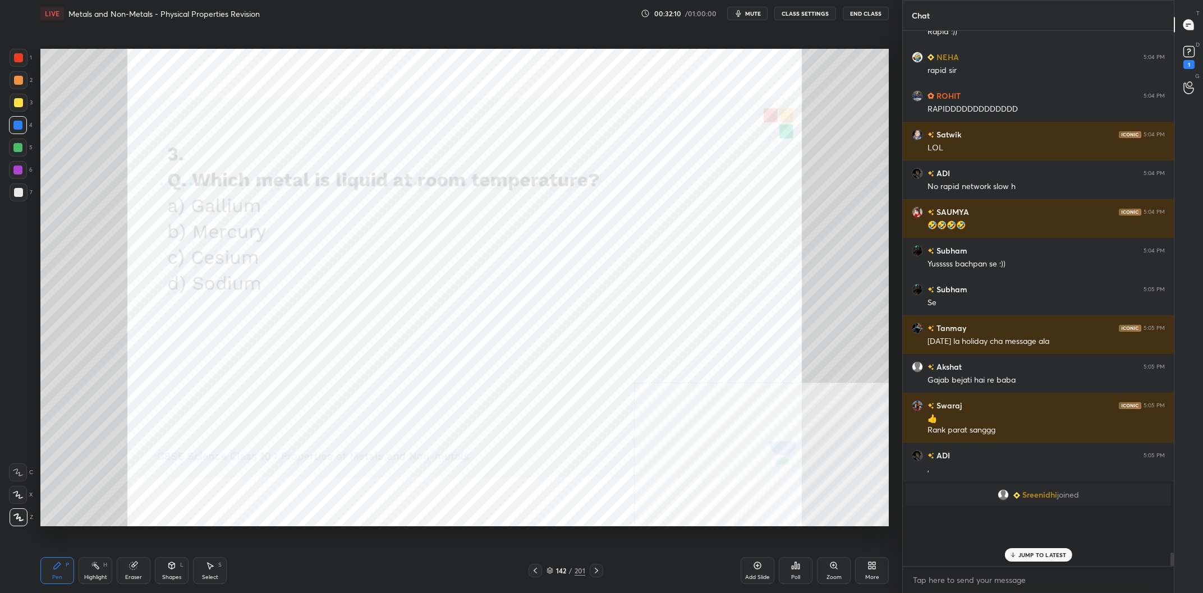
scroll to position [18202, 0]
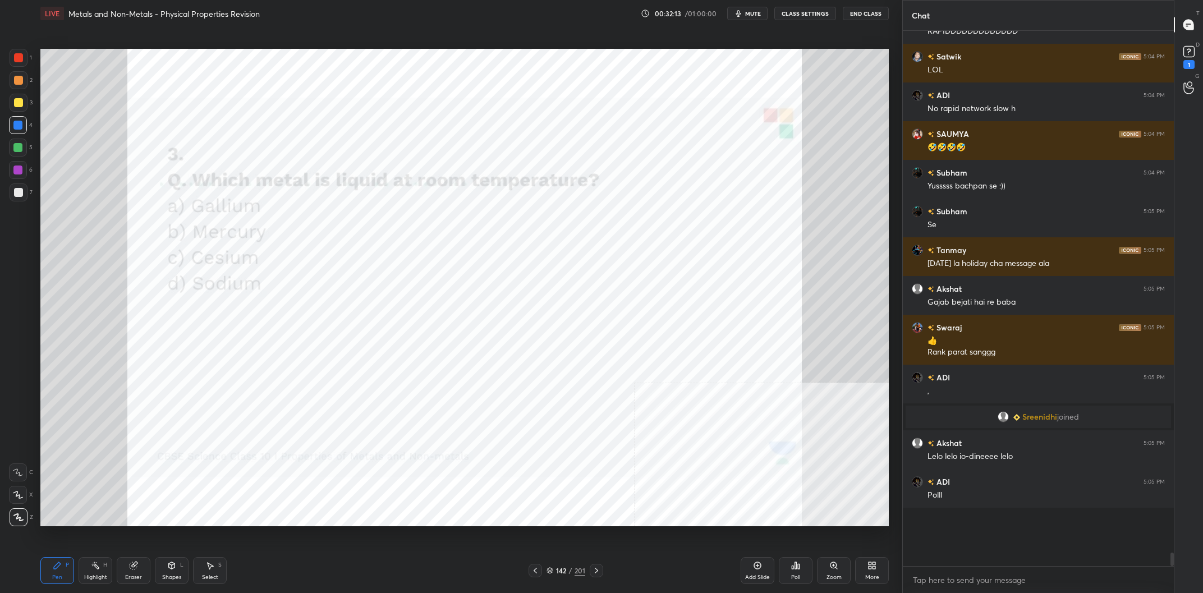
click at [794, 572] on div "Poll" at bounding box center [796, 570] width 34 height 27
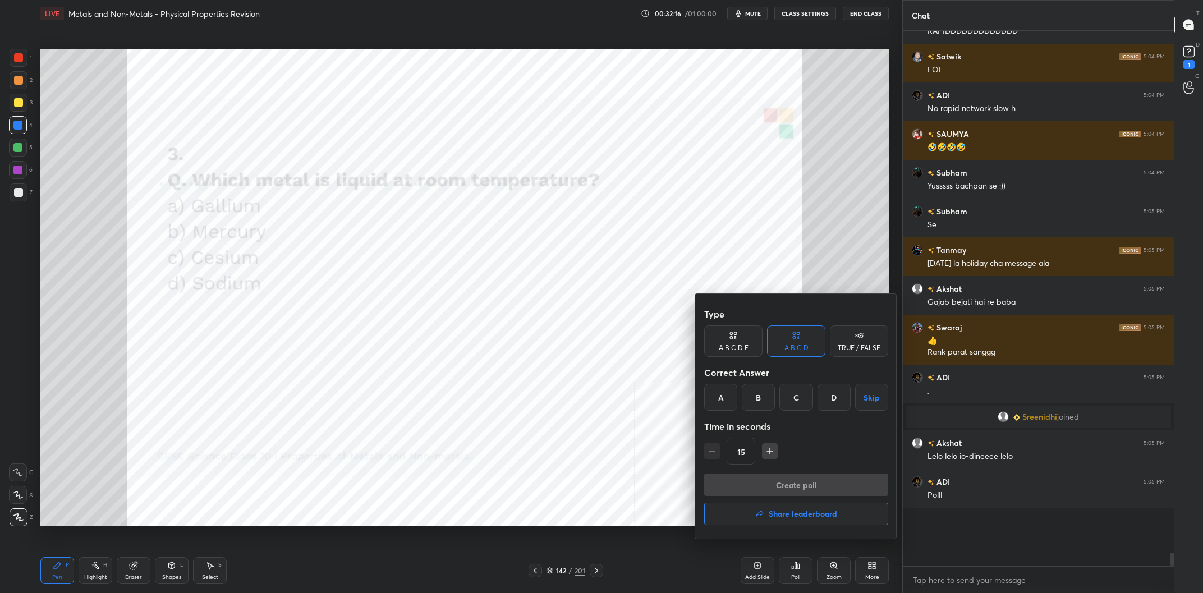
click at [756, 401] on div "B" at bounding box center [758, 397] width 33 height 27
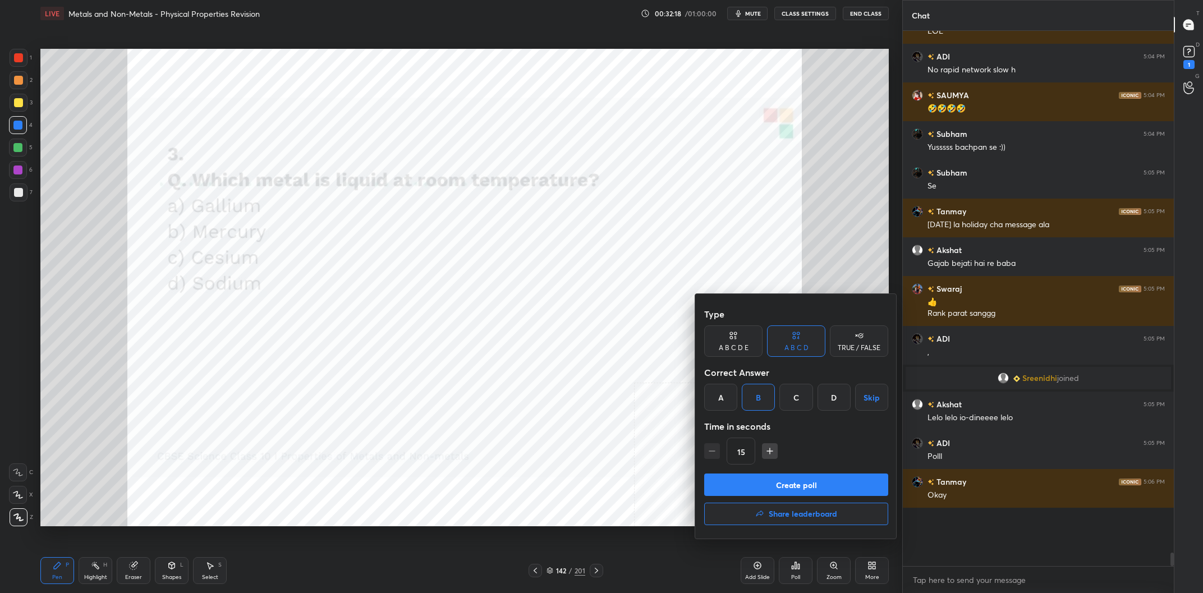
drag, startPoint x: 799, startPoint y: 480, endPoint x: 813, endPoint y: 471, distance: 16.2
click at [799, 480] on button "Create poll" at bounding box center [796, 485] width 184 height 22
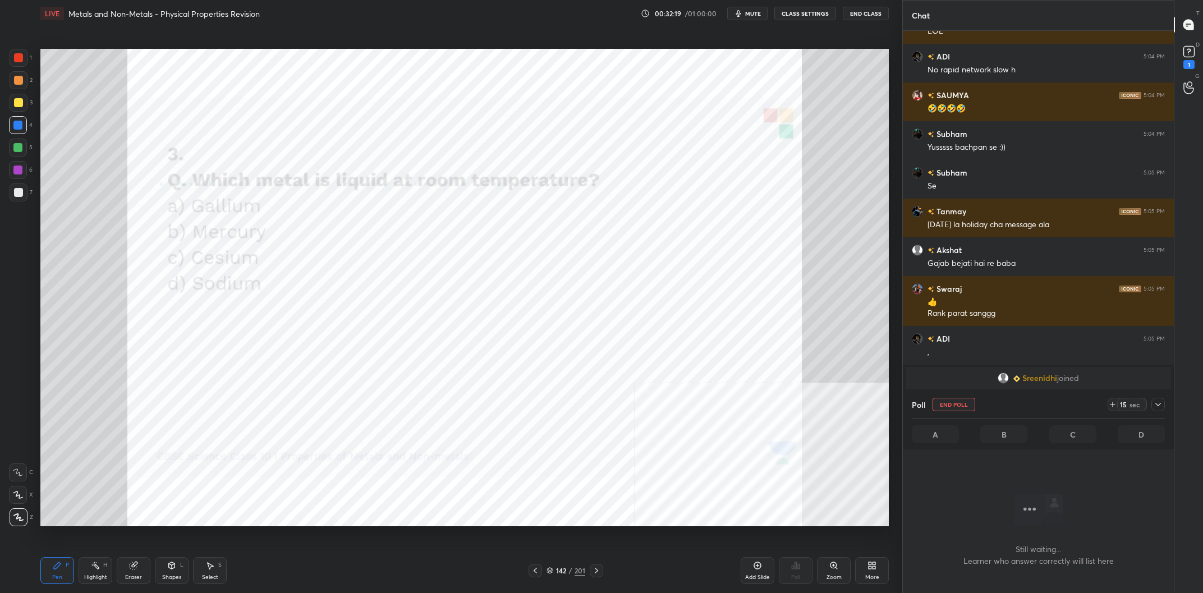
click at [1160, 412] on div "Poll End Poll 15 sec" at bounding box center [1038, 404] width 253 height 27
click at [1160, 401] on icon at bounding box center [1158, 404] width 9 height 9
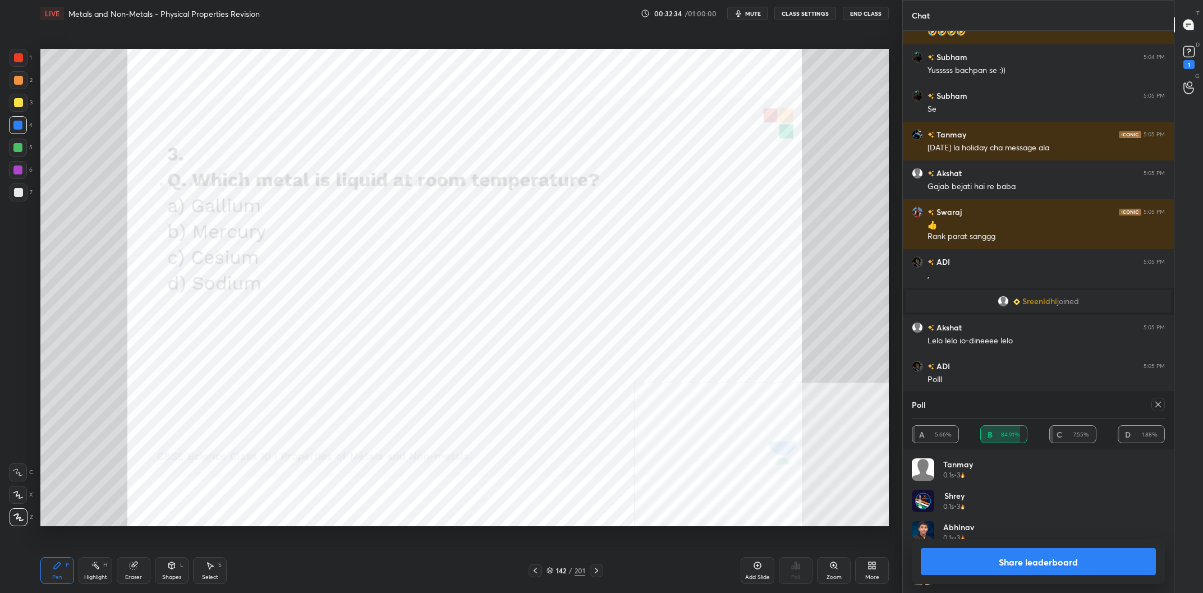
scroll to position [1, 1]
drag, startPoint x: 992, startPoint y: 554, endPoint x: 992, endPoint y: 504, distance: 50.5
click at [992, 505] on div "Poll A 7.27% B 83.64% C 7.27% D 1.82% Tanmay 0.1s • 3 Shrey 0.1s • 3 Abhinav 0.…" at bounding box center [1038, 492] width 271 height 202
click at [988, 562] on button "Share leaderboard" at bounding box center [1038, 561] width 235 height 27
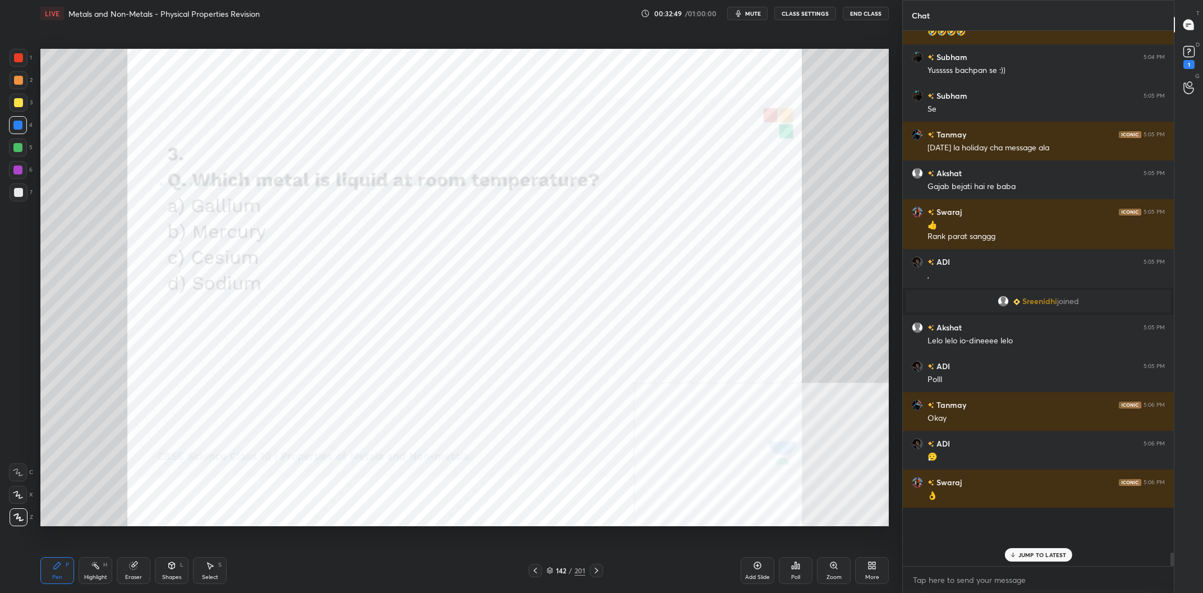
scroll to position [18395, 0]
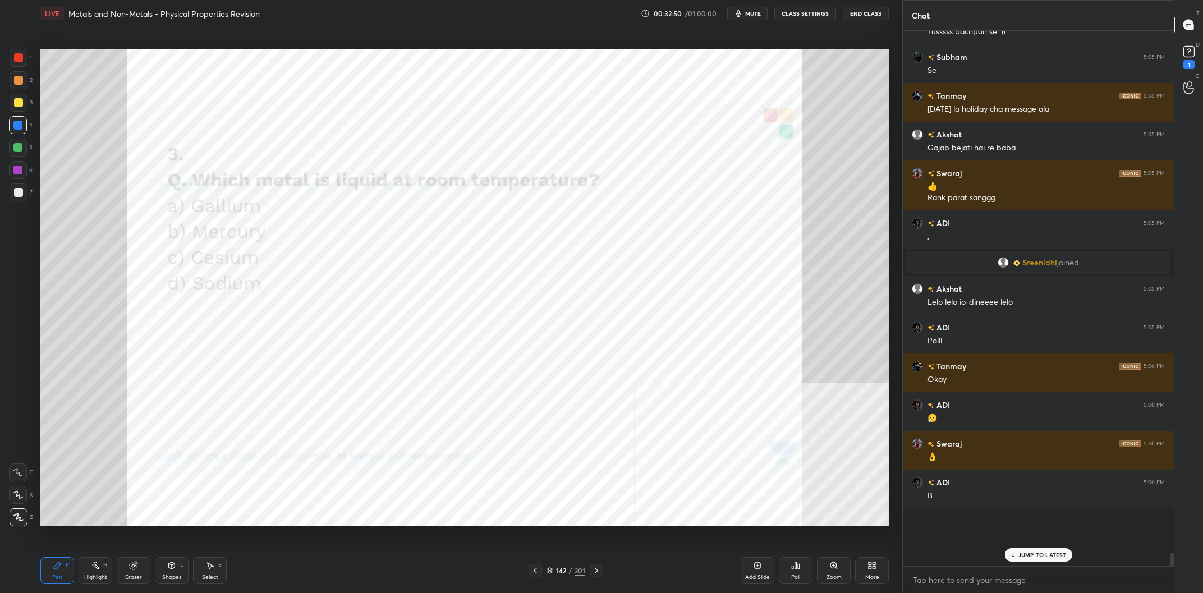
click at [568, 574] on div "142 / 201" at bounding box center [566, 571] width 39 height 10
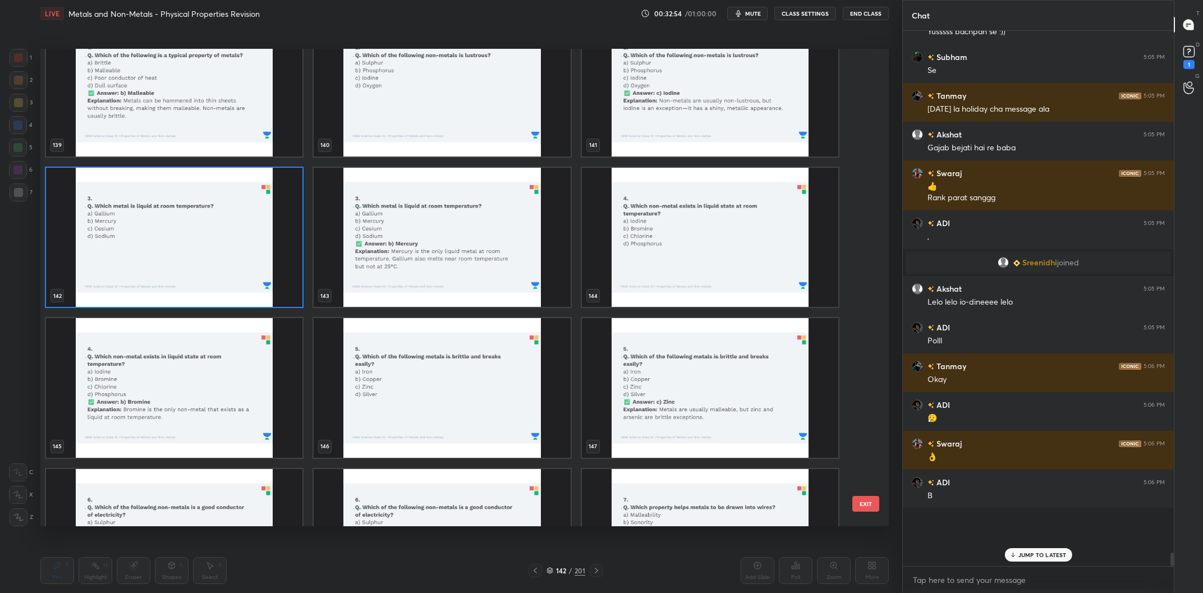
click at [635, 265] on img "grid" at bounding box center [710, 238] width 256 height 140
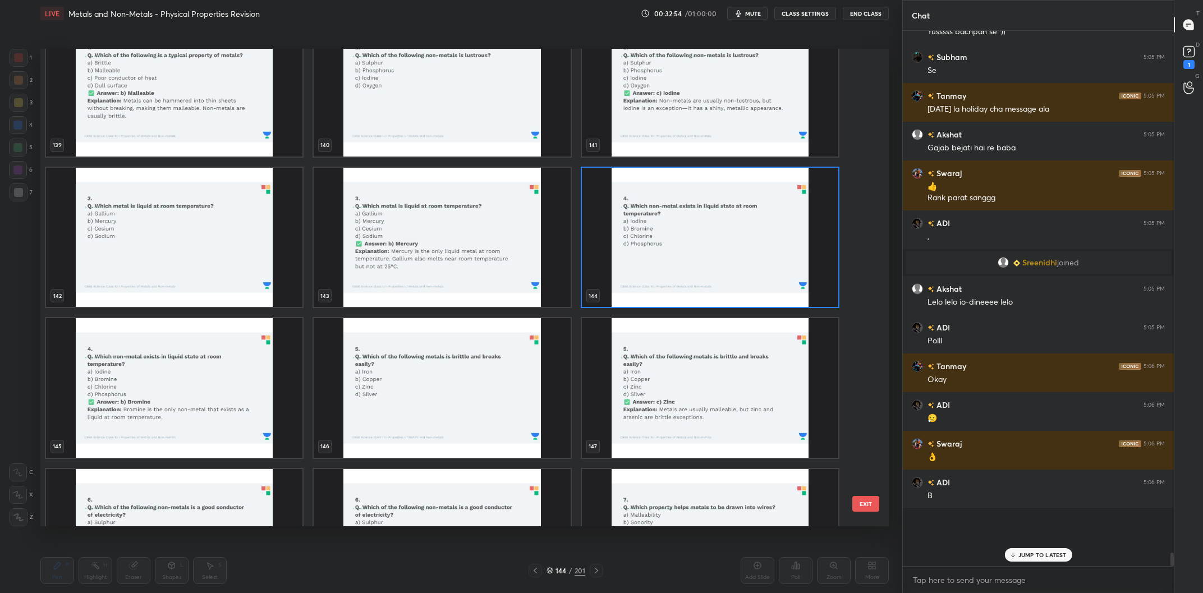
click at [635, 265] on img "grid" at bounding box center [710, 238] width 256 height 140
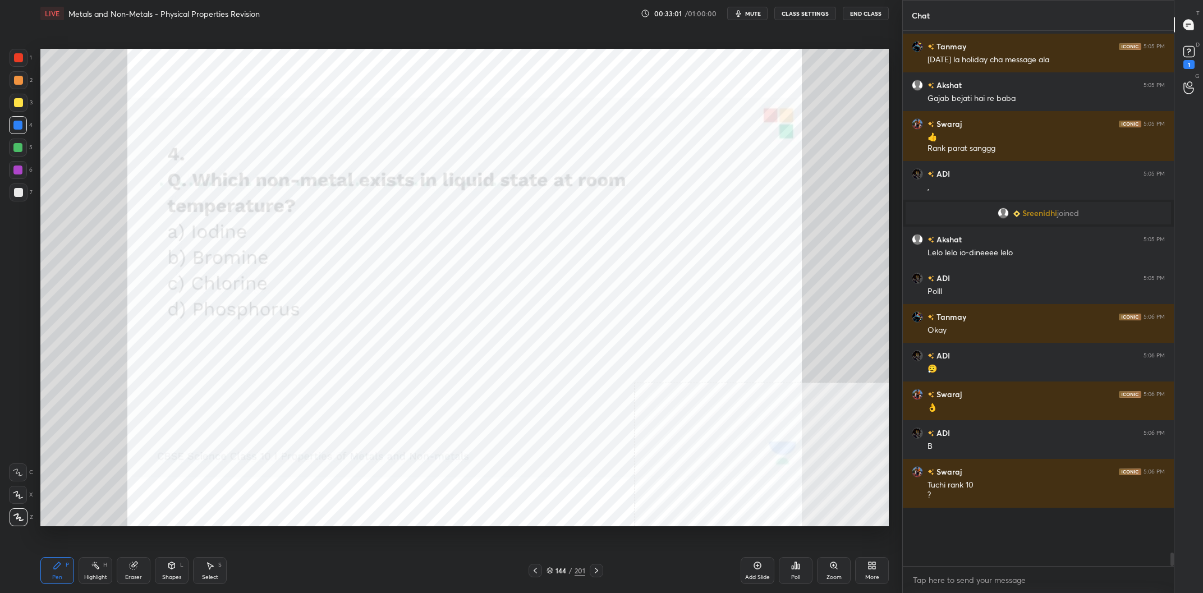
click at [567, 572] on div "144 / 201" at bounding box center [566, 571] width 39 height 10
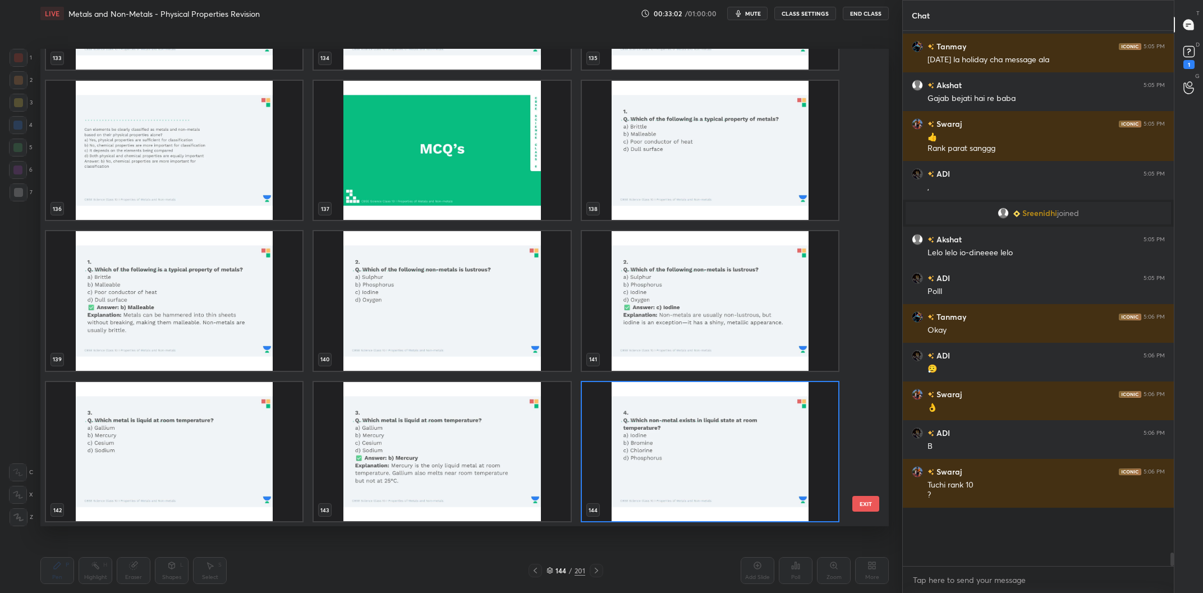
scroll to position [6897, 0]
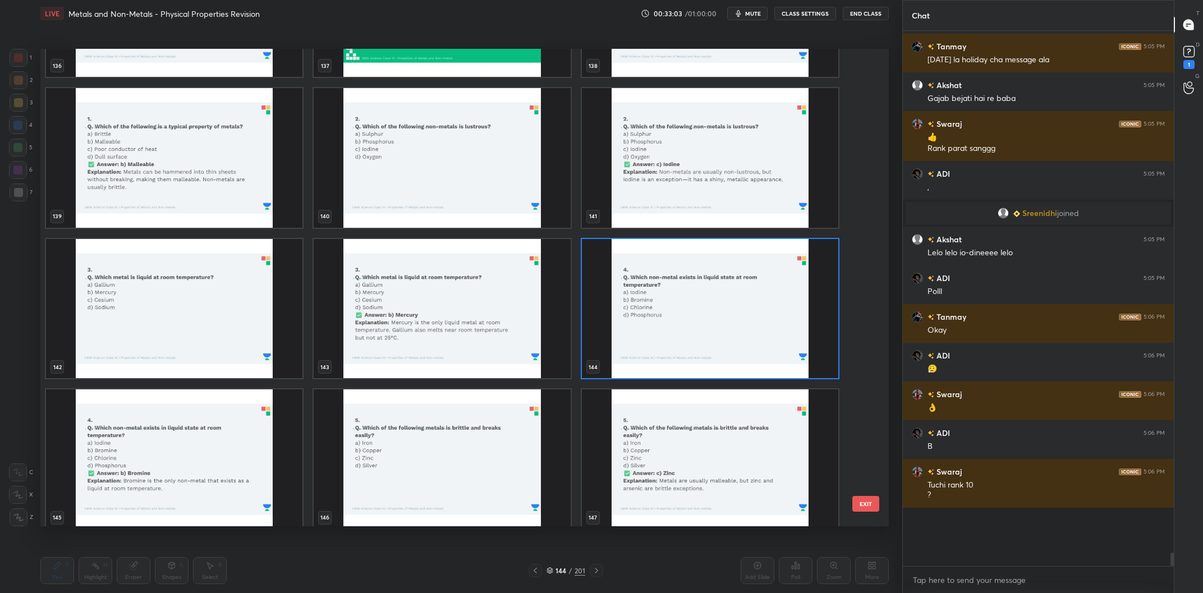
click at [764, 313] on img "grid" at bounding box center [710, 309] width 256 height 140
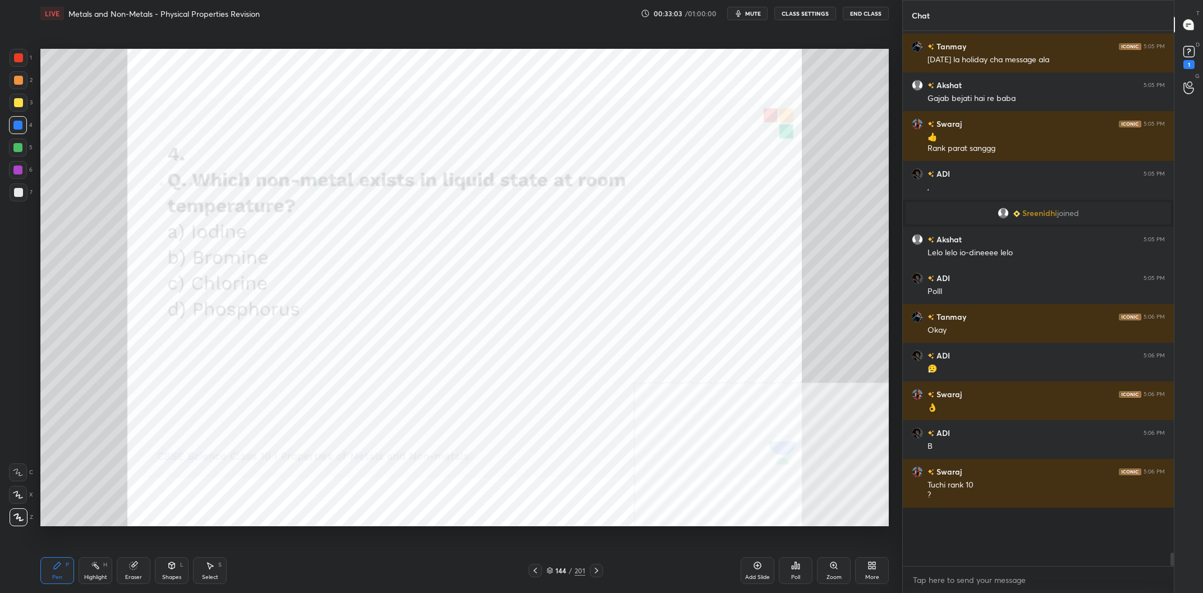
click at [760, 571] on div "Add Slide" at bounding box center [758, 570] width 34 height 27
click at [796, 562] on icon at bounding box center [795, 565] width 9 height 9
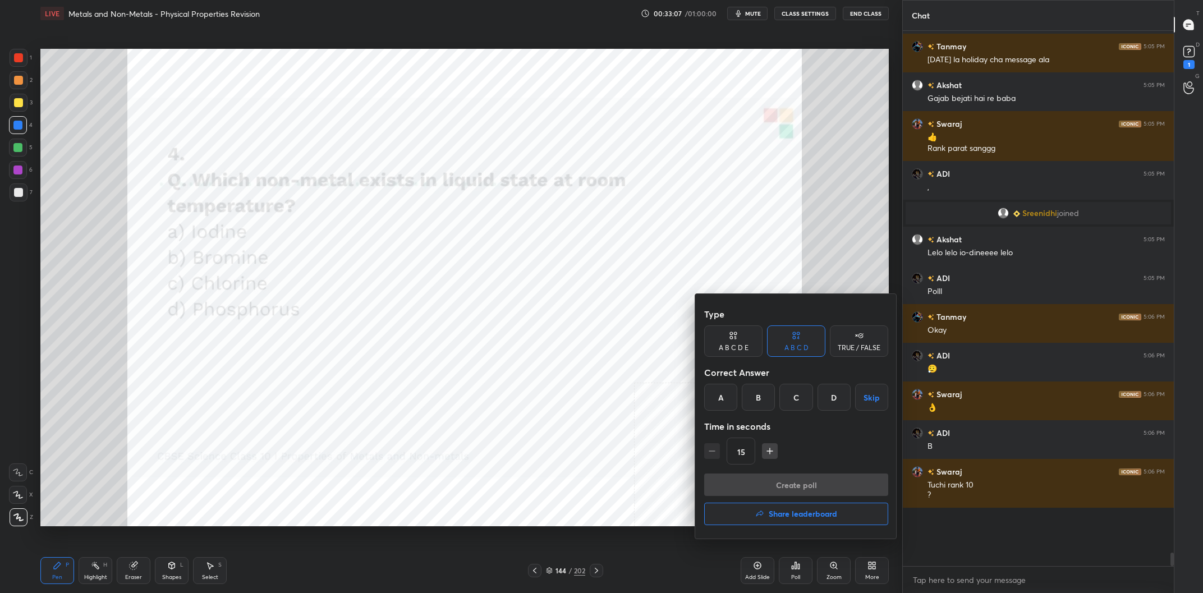
click at [754, 401] on div "B" at bounding box center [758, 397] width 33 height 27
click at [783, 483] on button "Create poll" at bounding box center [796, 485] width 184 height 22
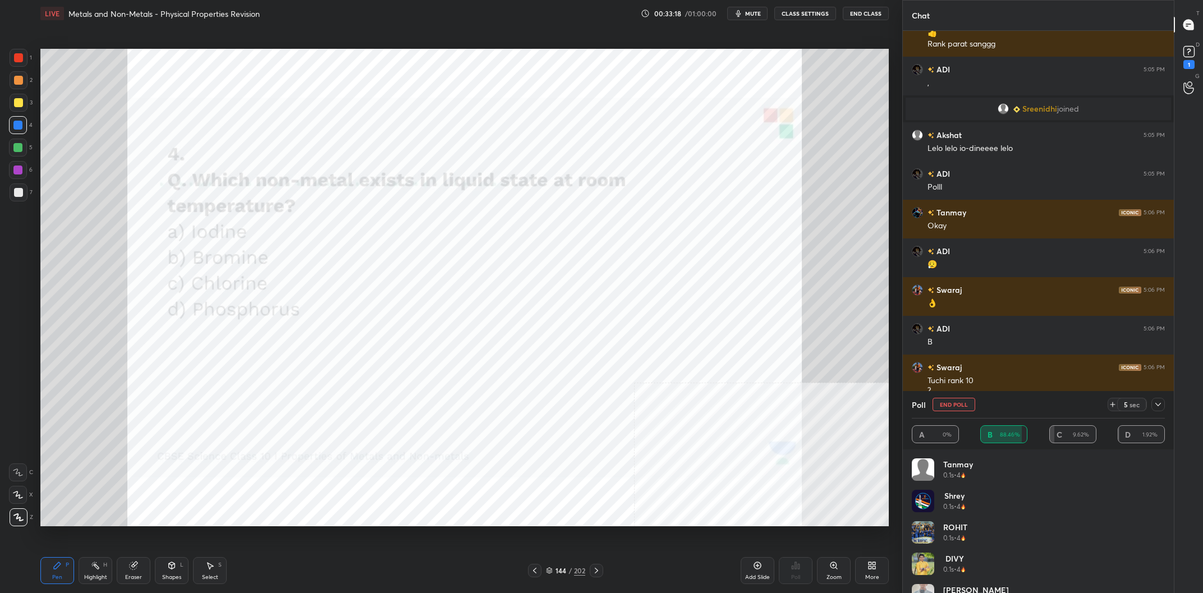
scroll to position [17850, 0]
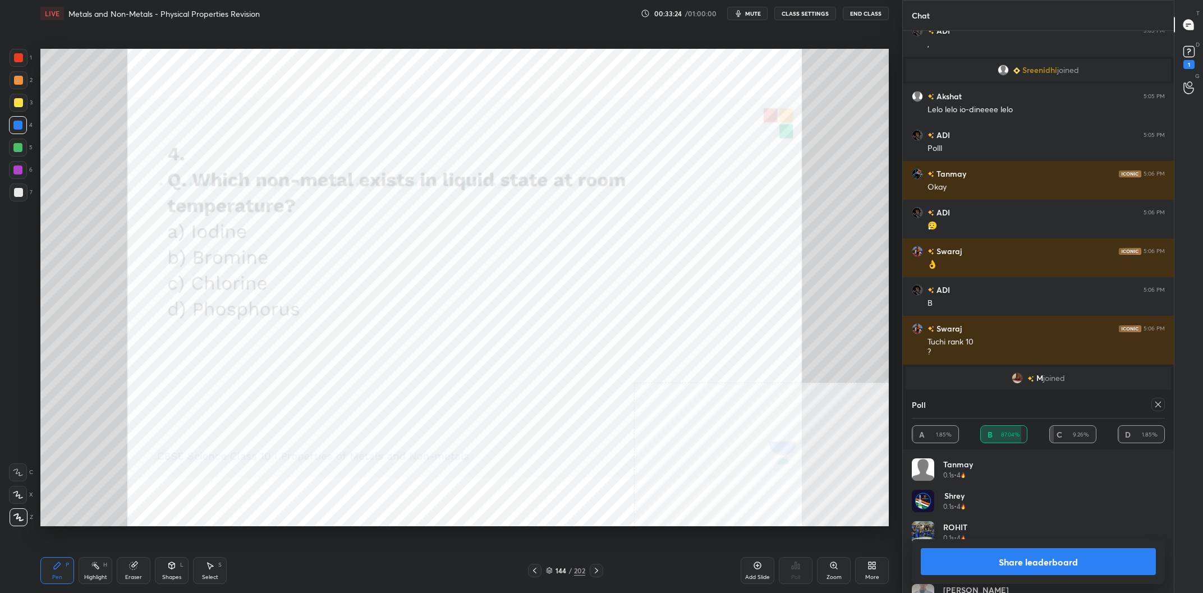
click at [1085, 569] on button "Share leaderboard" at bounding box center [1038, 561] width 235 height 27
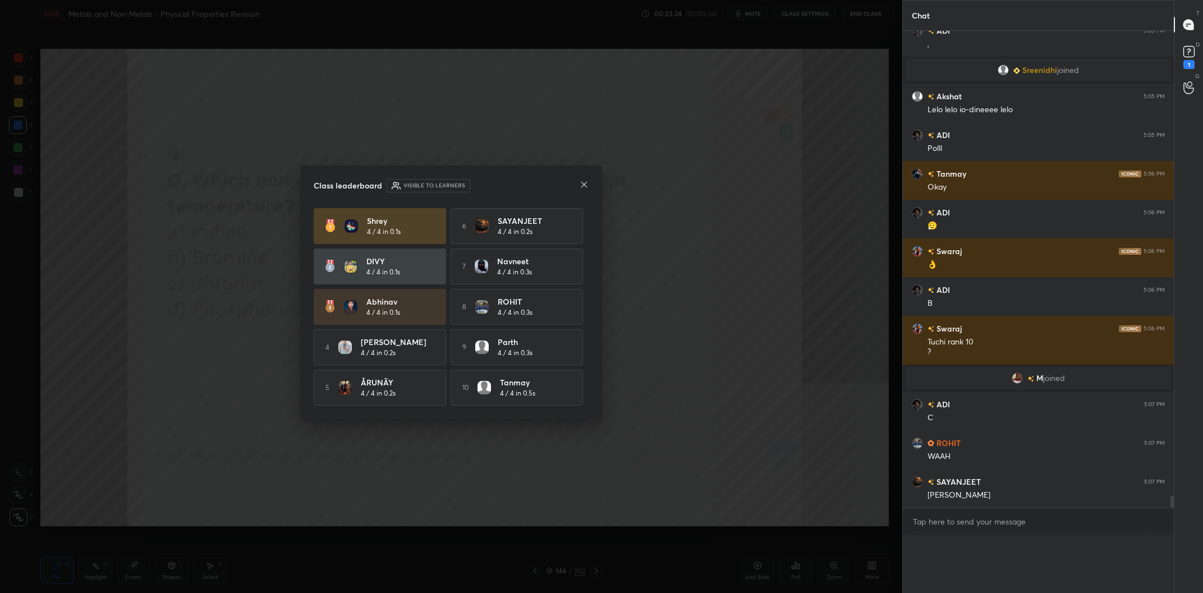
scroll to position [0, 0]
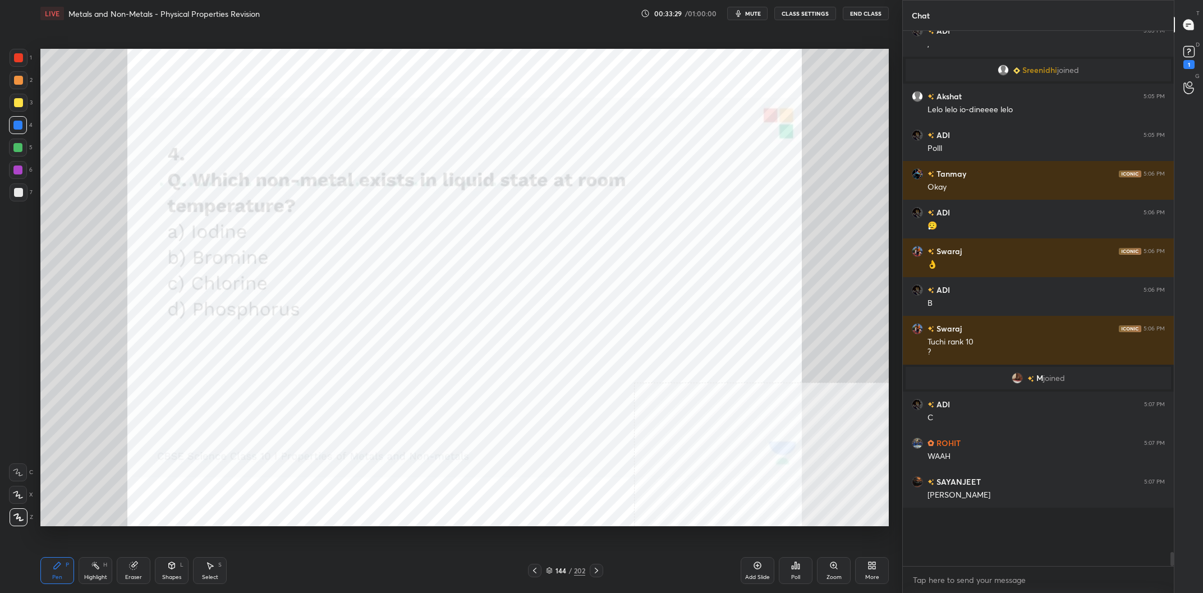
click at [552, 567] on div "144 / 202" at bounding box center [565, 571] width 39 height 10
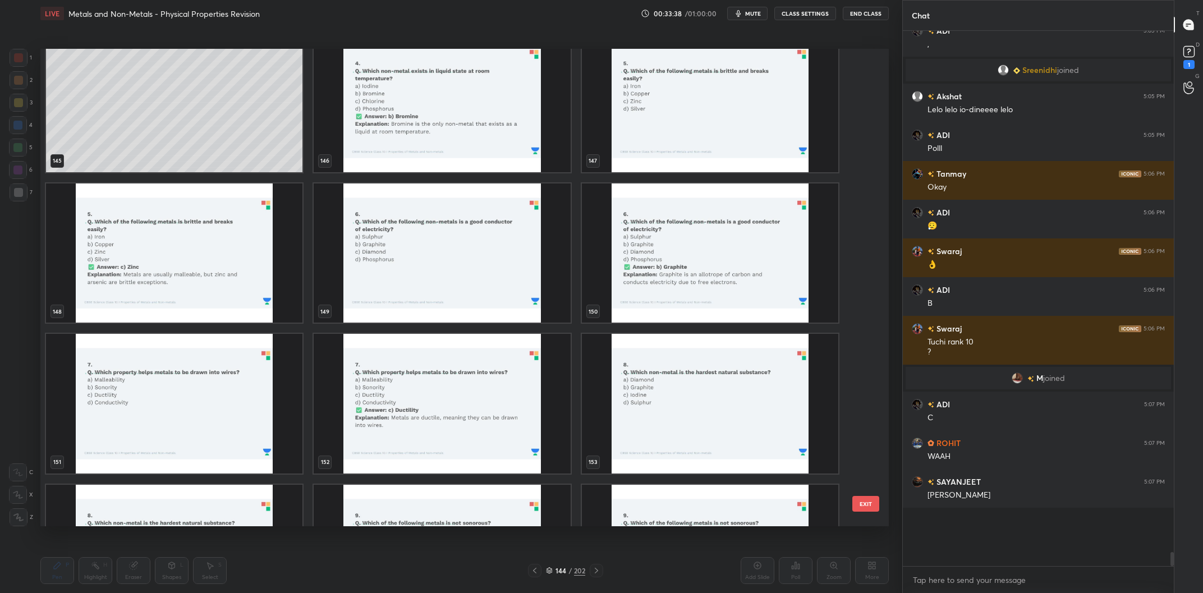
scroll to position [17888, 0]
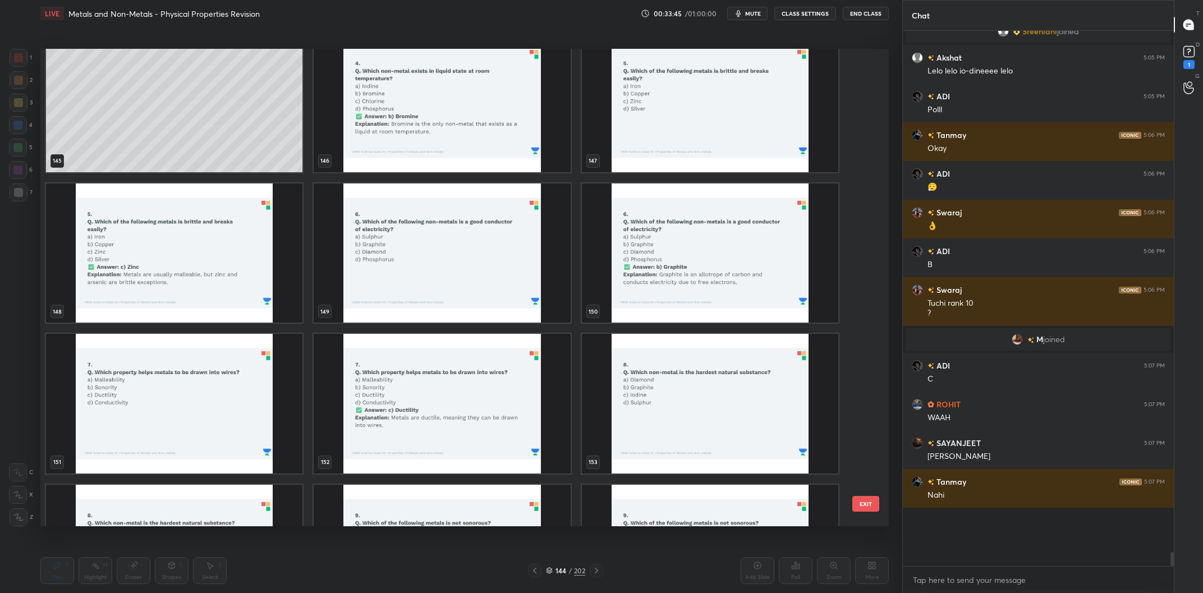
click at [506, 234] on img "grid" at bounding box center [442, 253] width 256 height 140
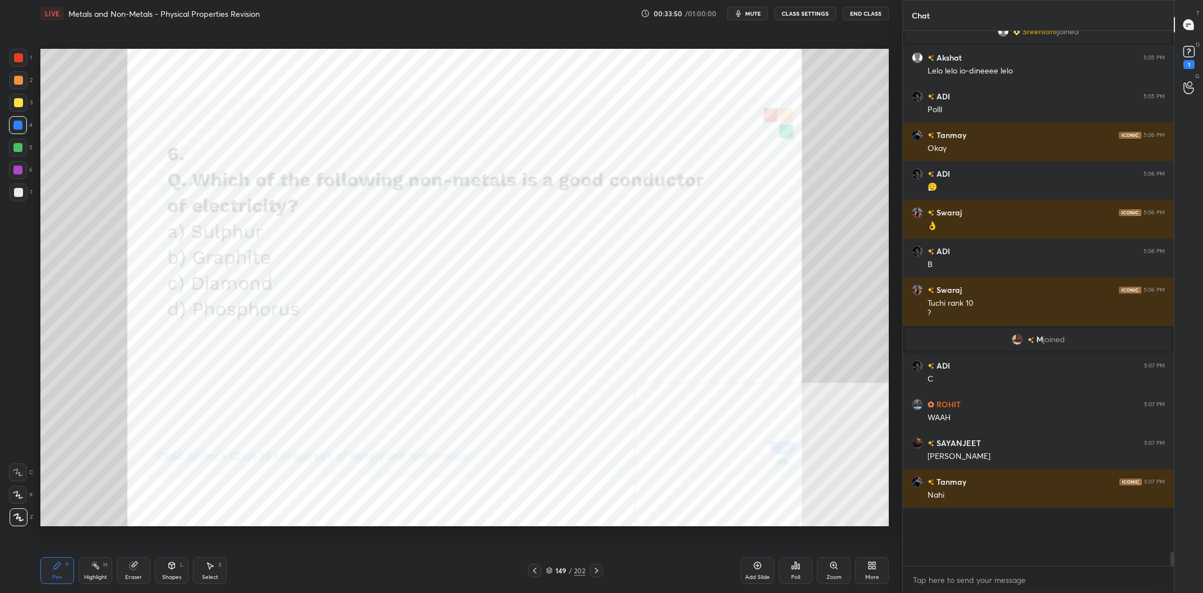
click at [792, 575] on div "Poll" at bounding box center [795, 578] width 9 height 6
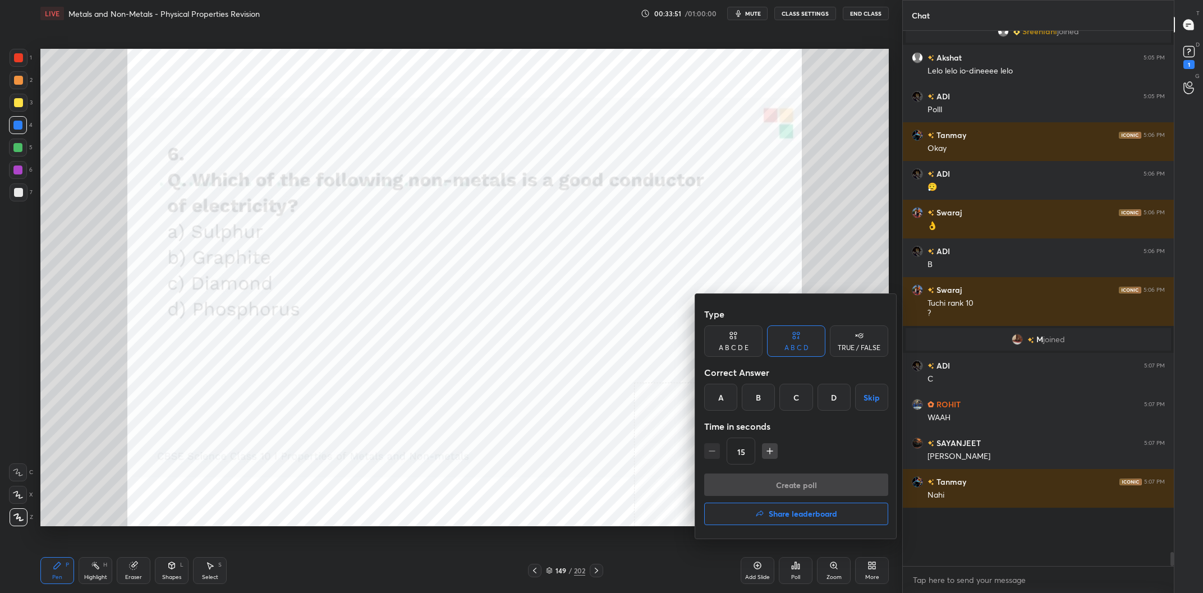
click at [765, 401] on div "B" at bounding box center [758, 397] width 33 height 27
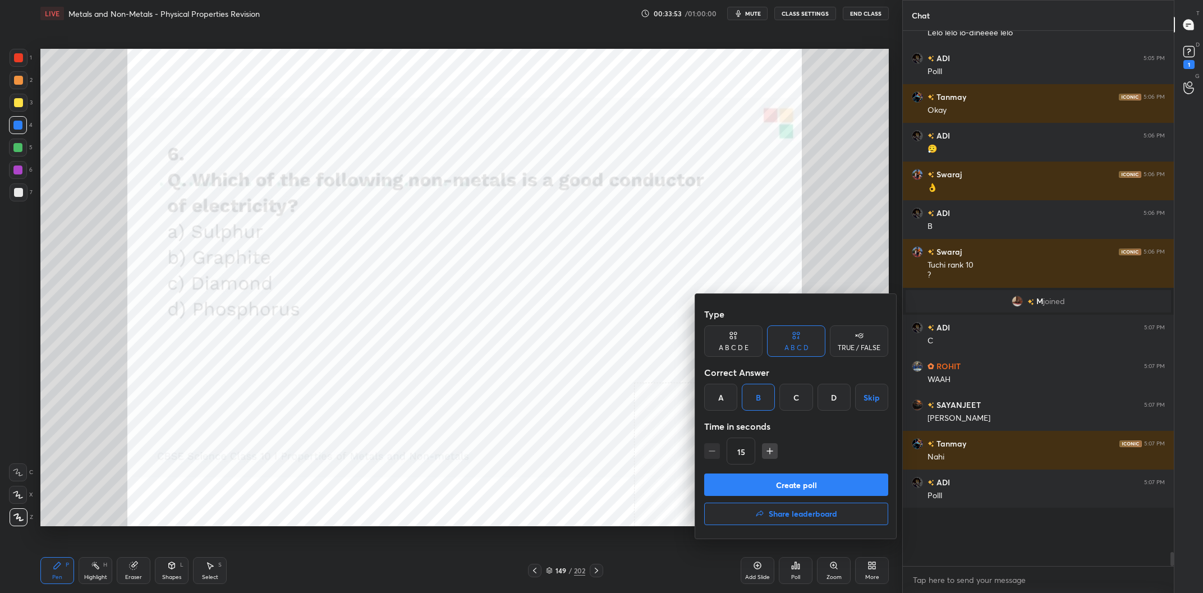
click at [794, 479] on button "Create poll" at bounding box center [796, 485] width 184 height 22
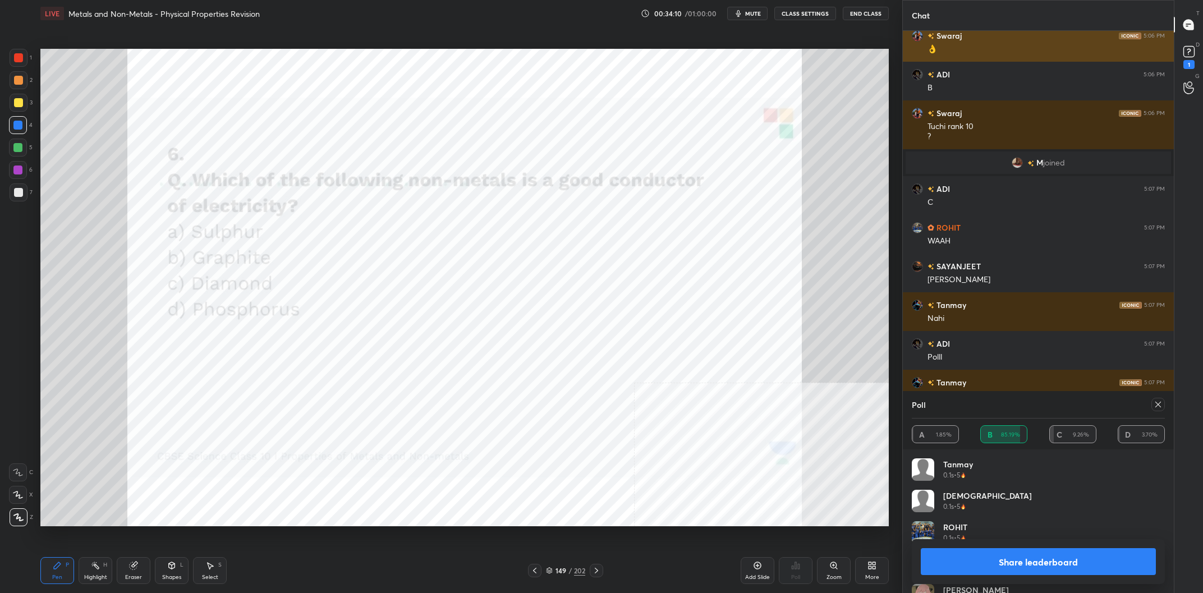
scroll to position [18104, 0]
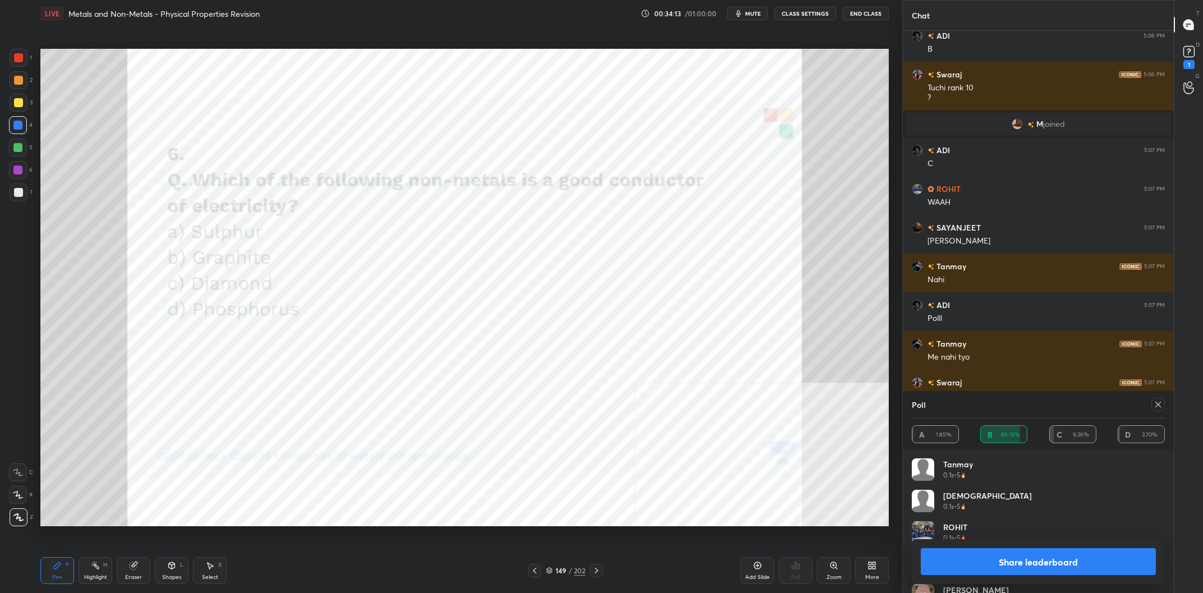
click at [1017, 576] on div "Share leaderboard" at bounding box center [1038, 561] width 253 height 45
click at [1016, 563] on button "Share leaderboard" at bounding box center [1038, 561] width 235 height 27
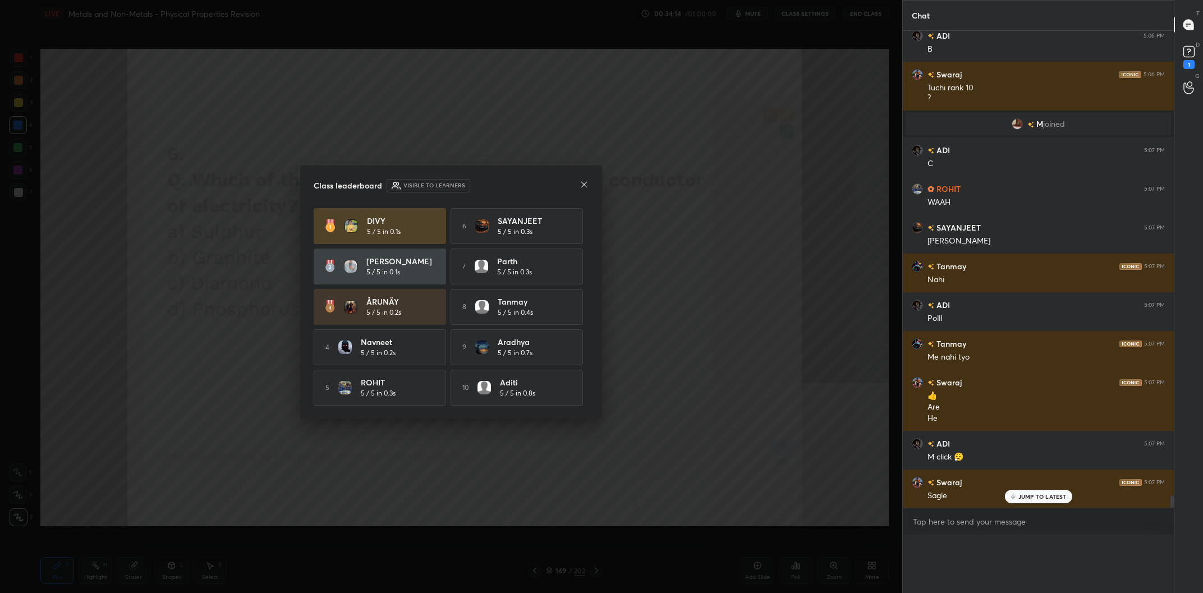
scroll to position [0, 0]
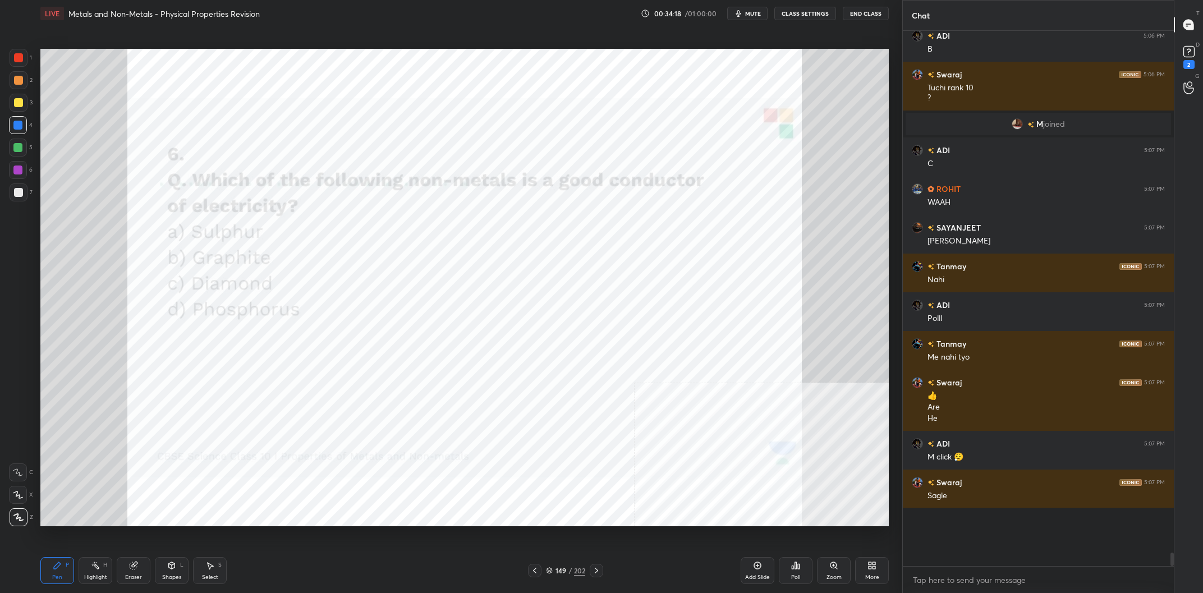
click at [576, 570] on div "202" at bounding box center [579, 571] width 11 height 10
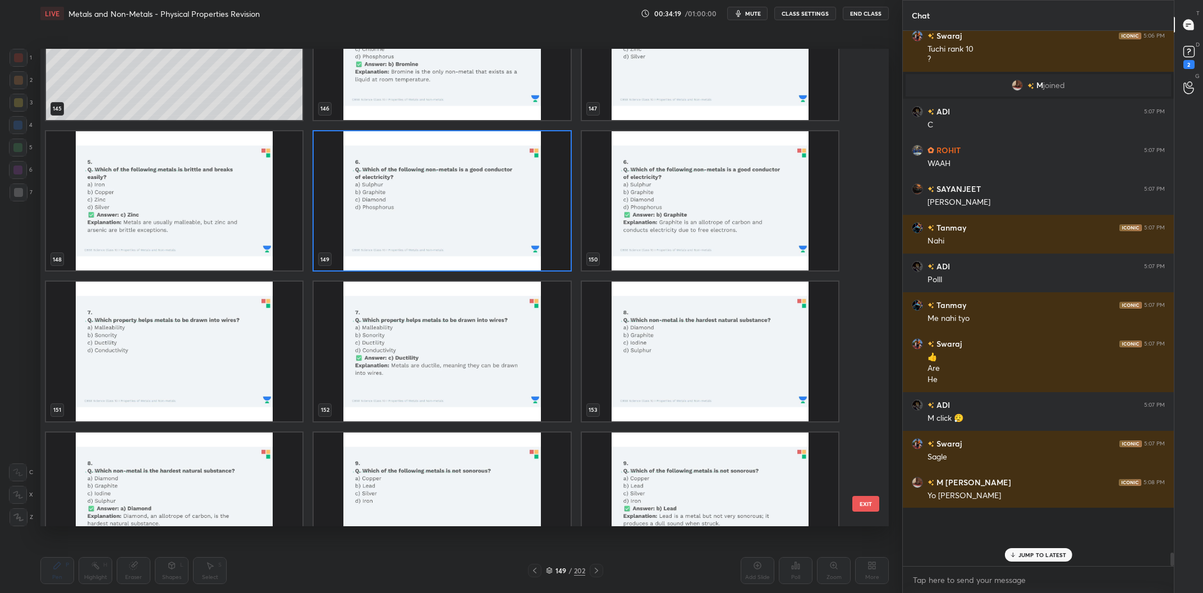
scroll to position [7341, 0]
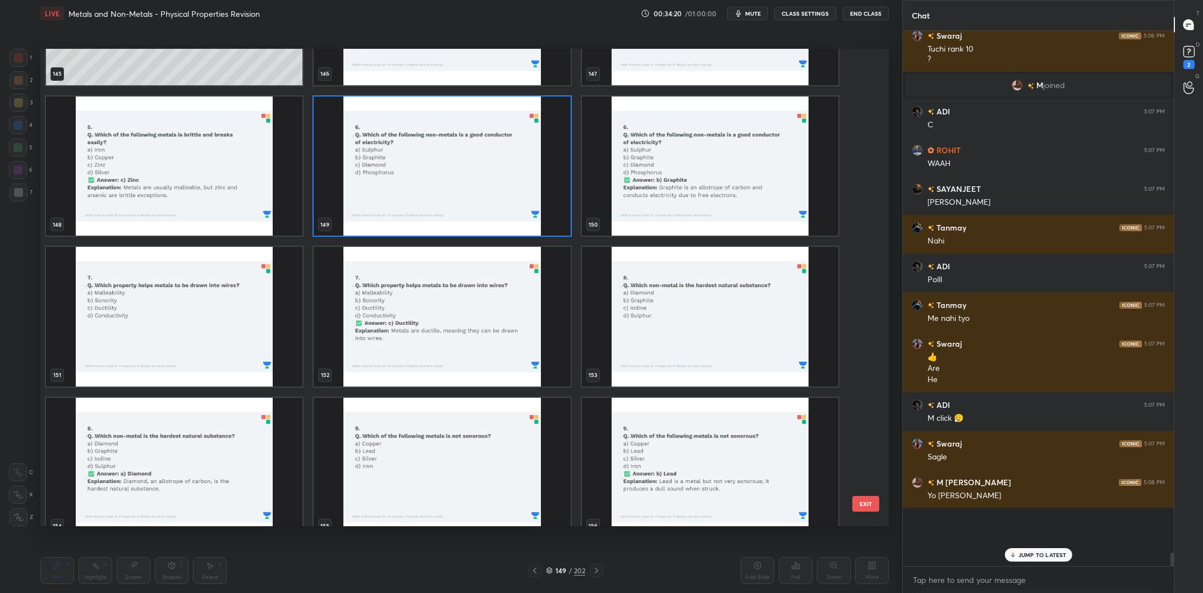
click at [228, 323] on img "grid" at bounding box center [174, 317] width 256 height 140
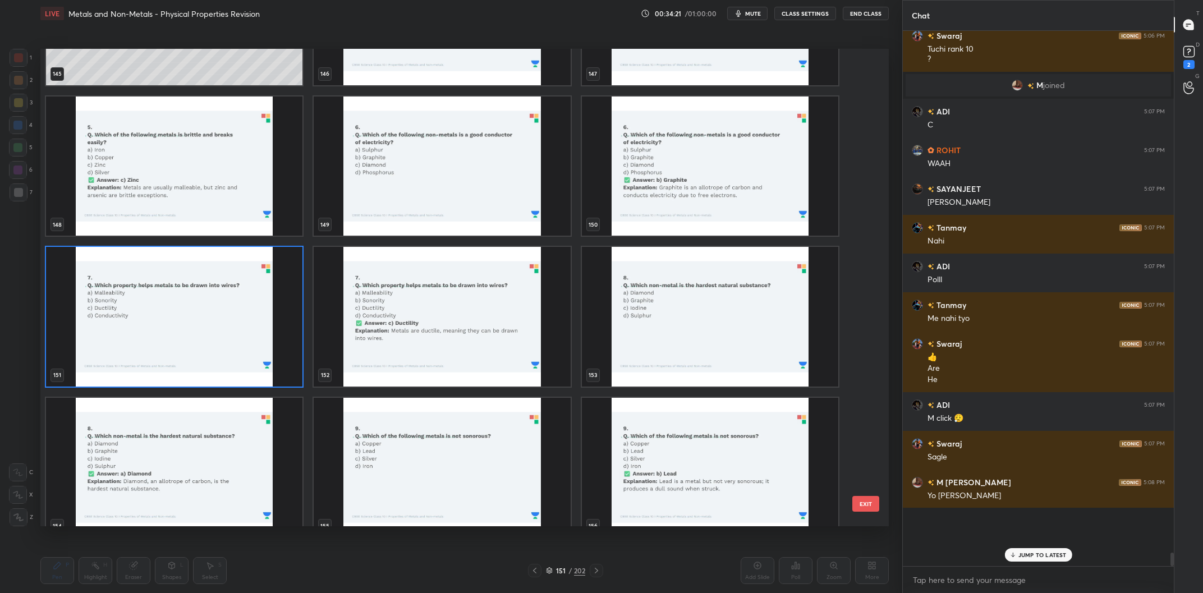
click at [228, 323] on img "grid" at bounding box center [174, 317] width 256 height 140
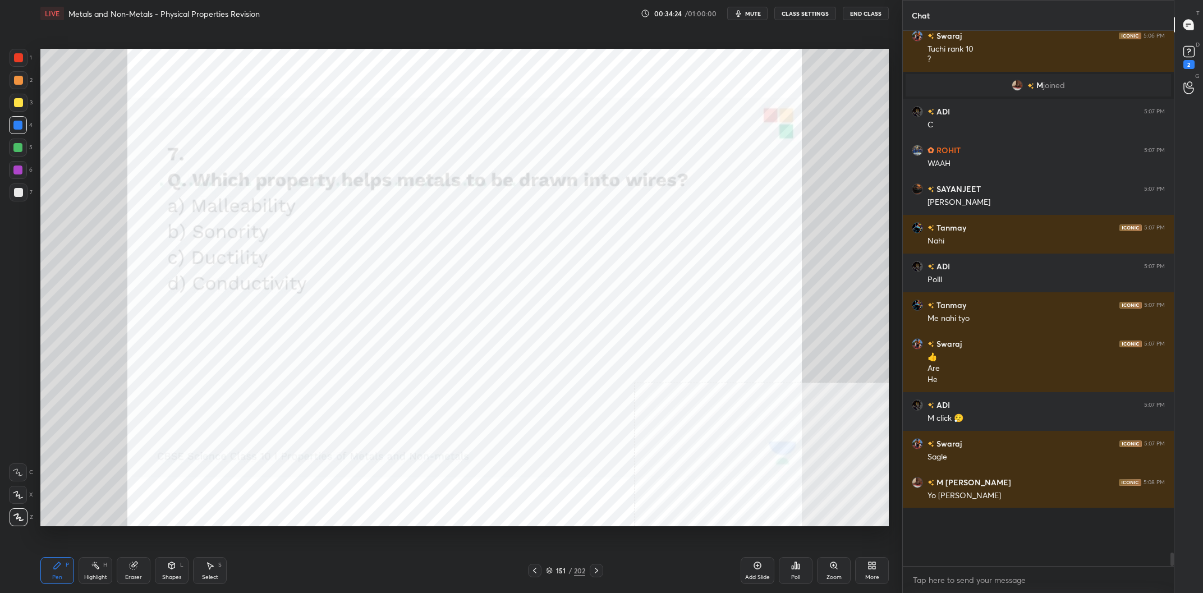
scroll to position [18182, 0]
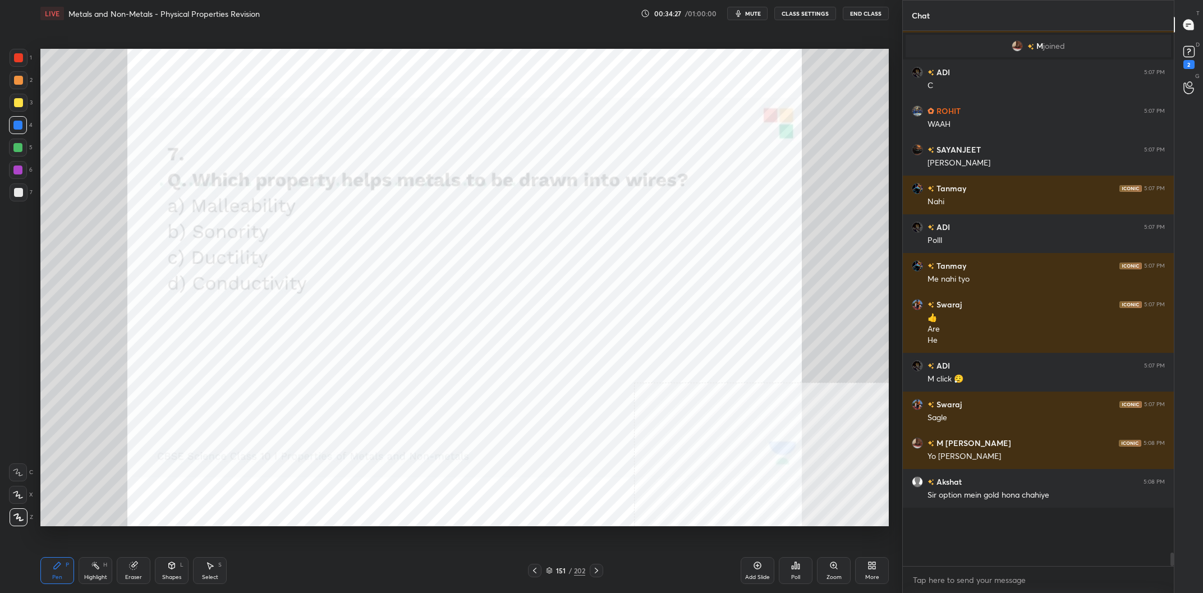
click at [789, 573] on div "Poll" at bounding box center [796, 570] width 34 height 27
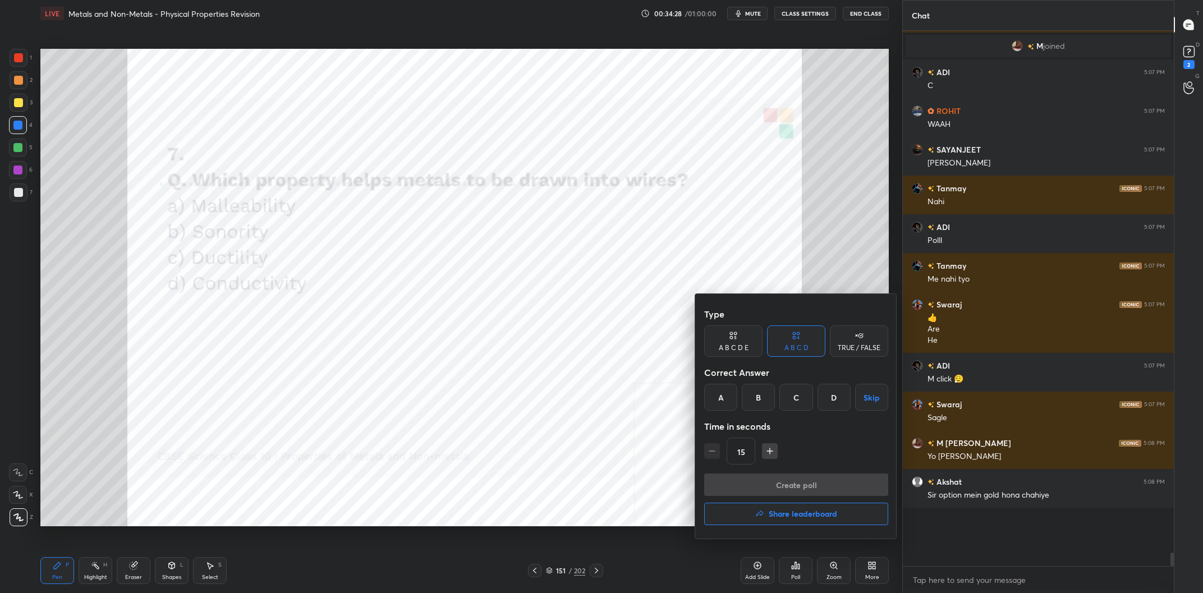
click at [791, 392] on div "C" at bounding box center [795, 397] width 33 height 27
click at [788, 493] on button "Create poll" at bounding box center [796, 485] width 184 height 22
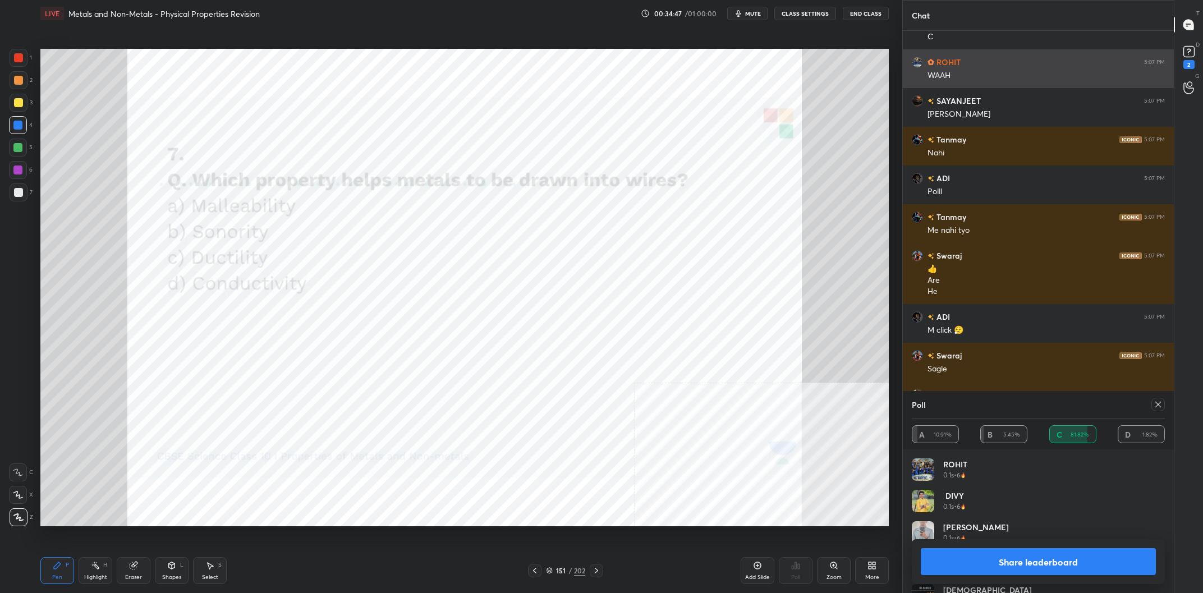
scroll to position [18269, 0]
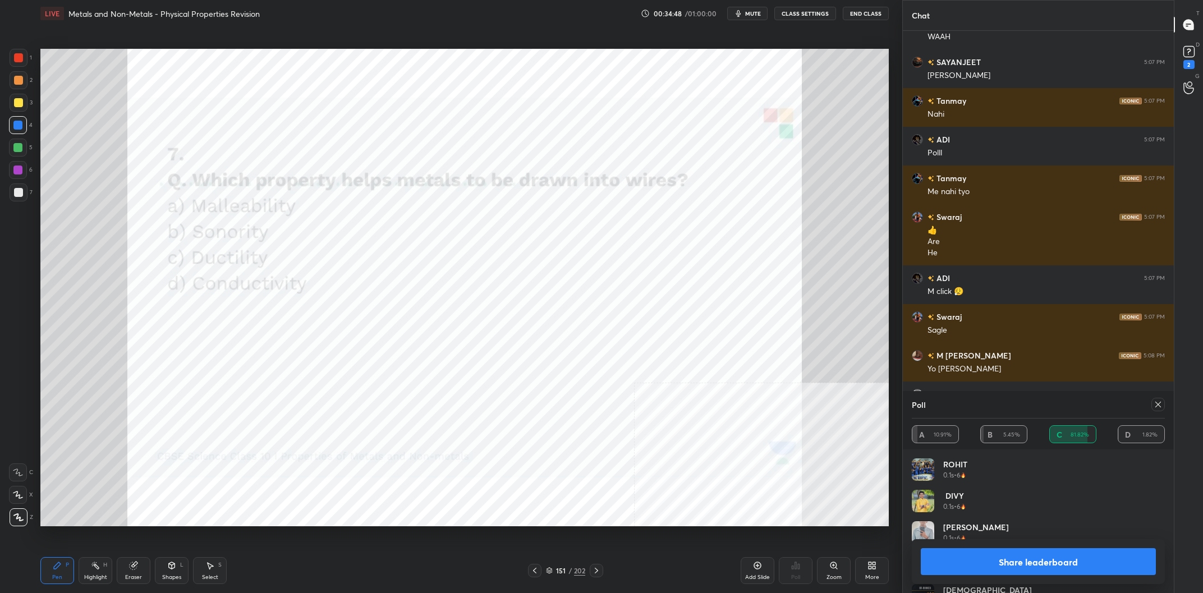
click at [984, 559] on button "Share leaderboard" at bounding box center [1038, 561] width 235 height 27
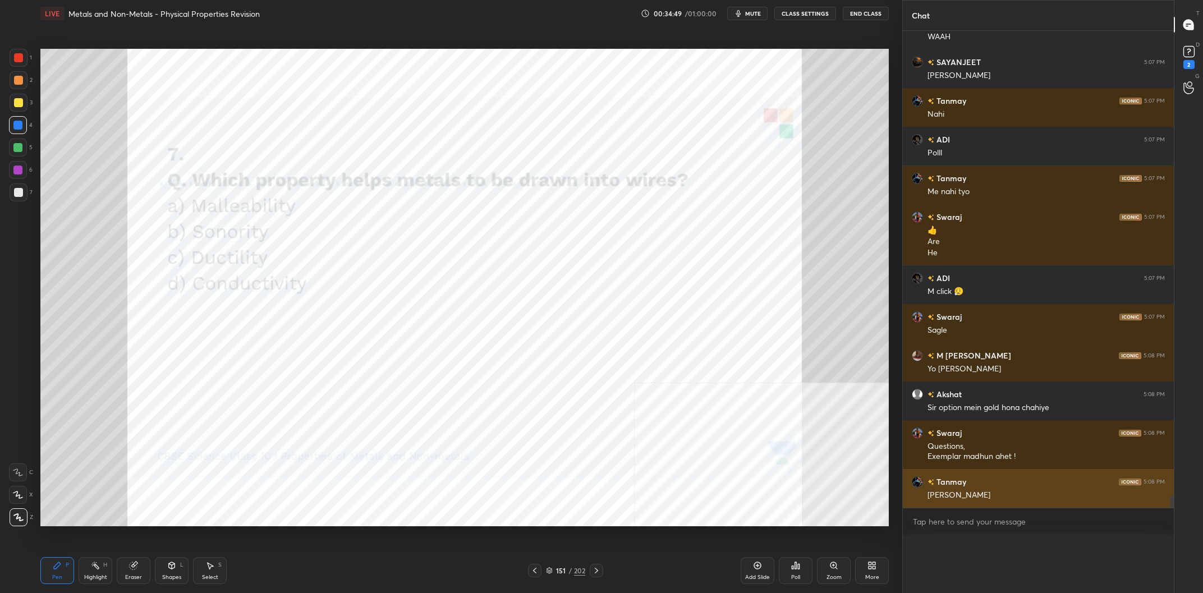
scroll to position [0, 0]
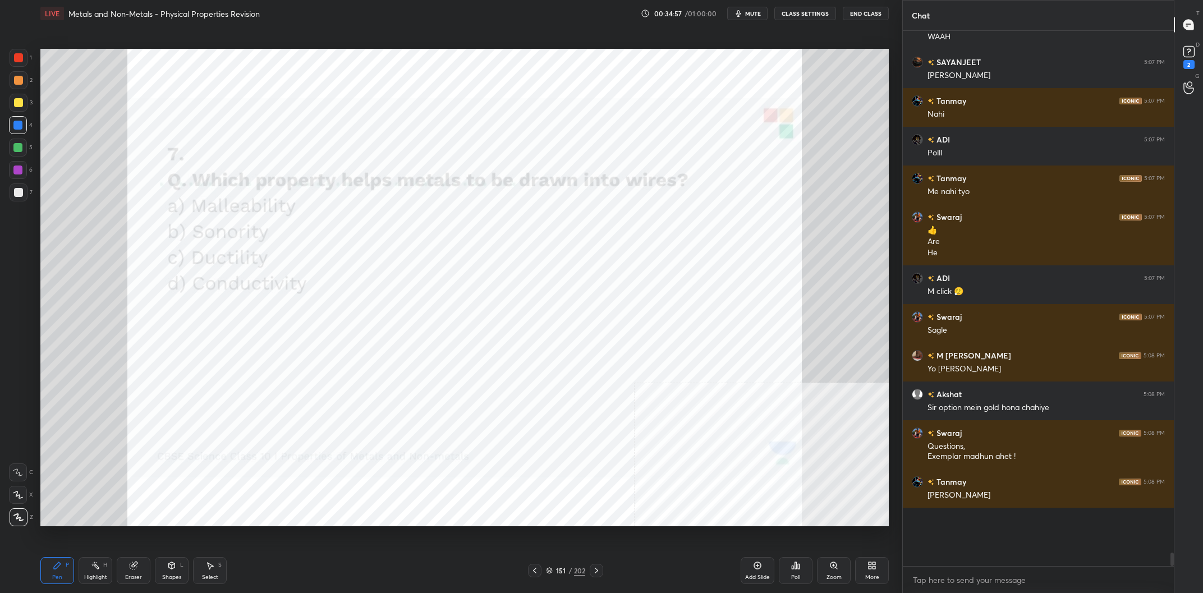
click at [565, 574] on div "151" at bounding box center [560, 570] width 11 height 7
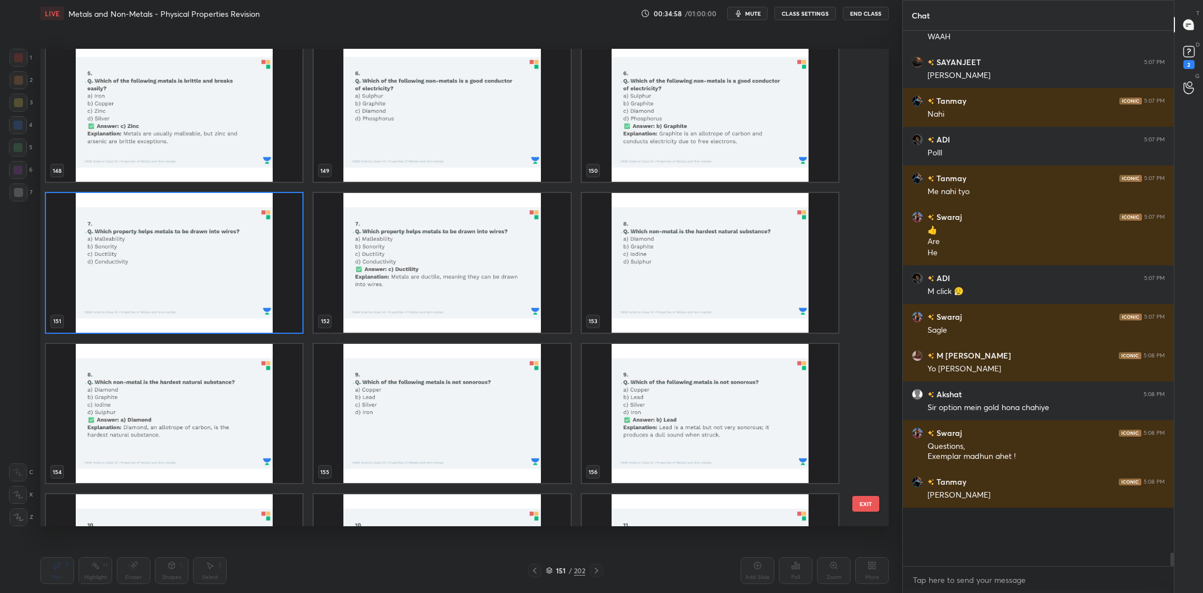
scroll to position [7421, 0]
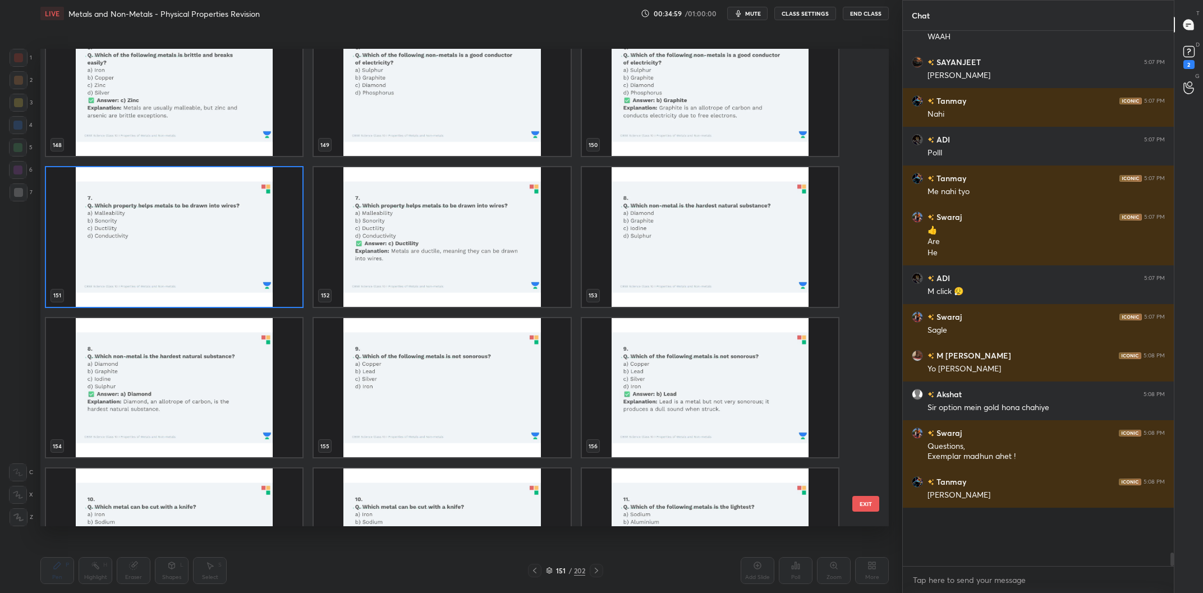
click at [682, 246] on img "grid" at bounding box center [710, 237] width 256 height 140
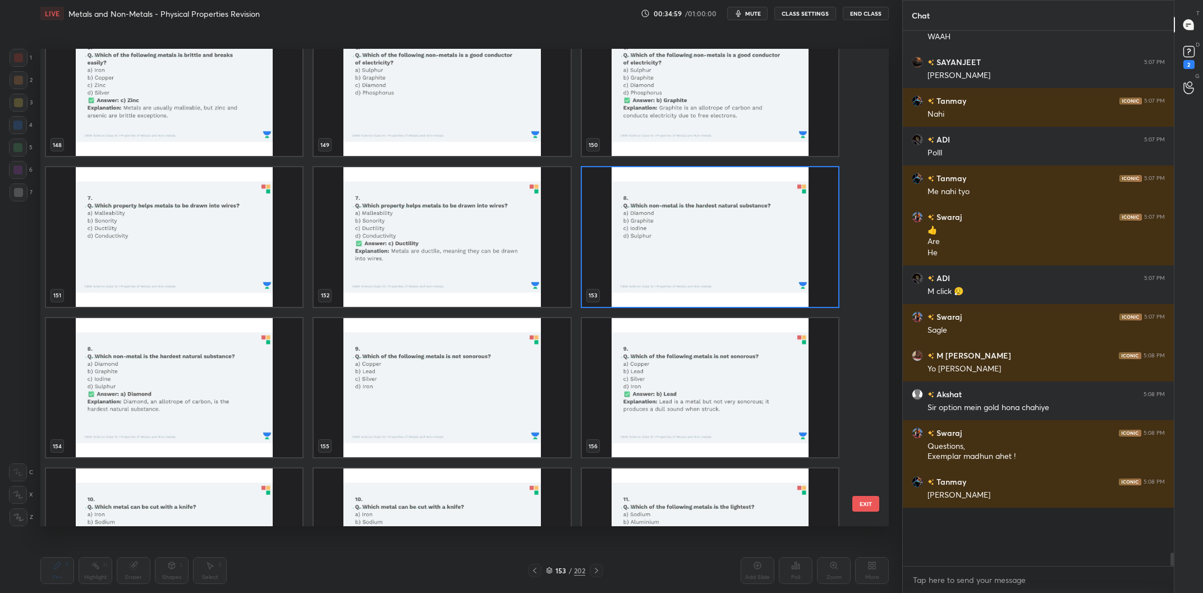
click at [682, 246] on img "grid" at bounding box center [710, 237] width 256 height 140
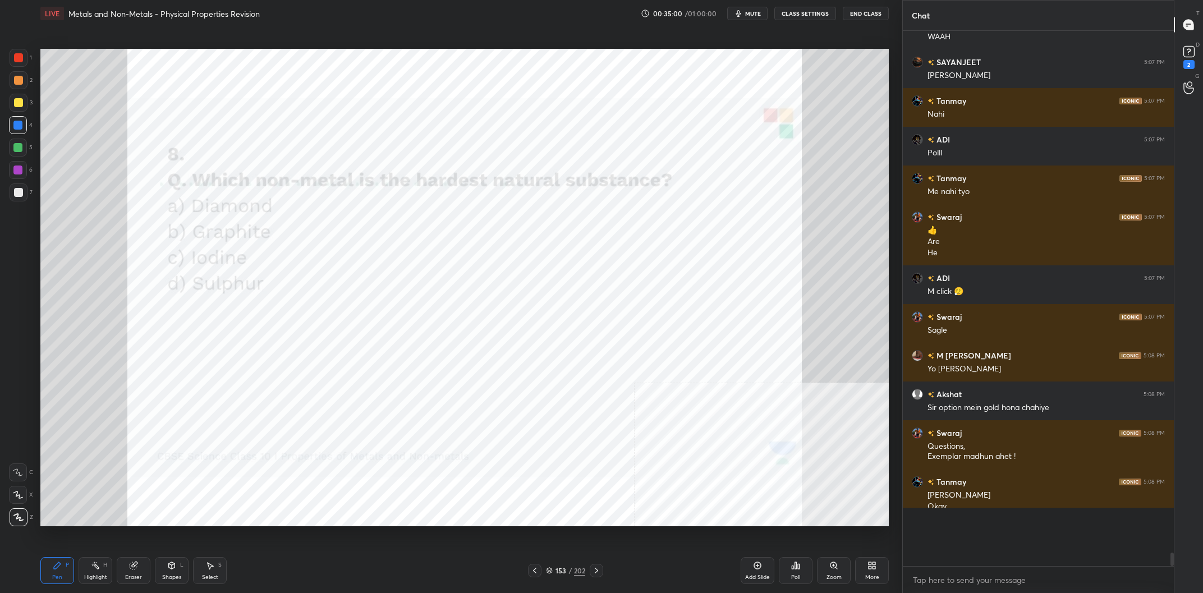
scroll to position [18281, 0]
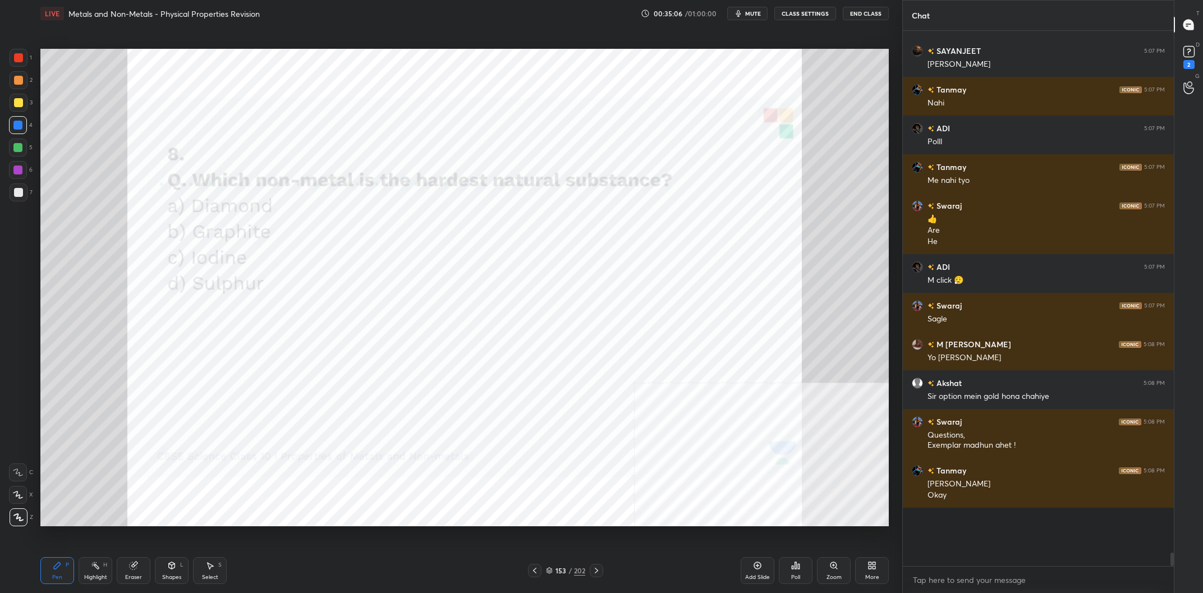
click at [792, 569] on icon at bounding box center [793, 567] width 2 height 3
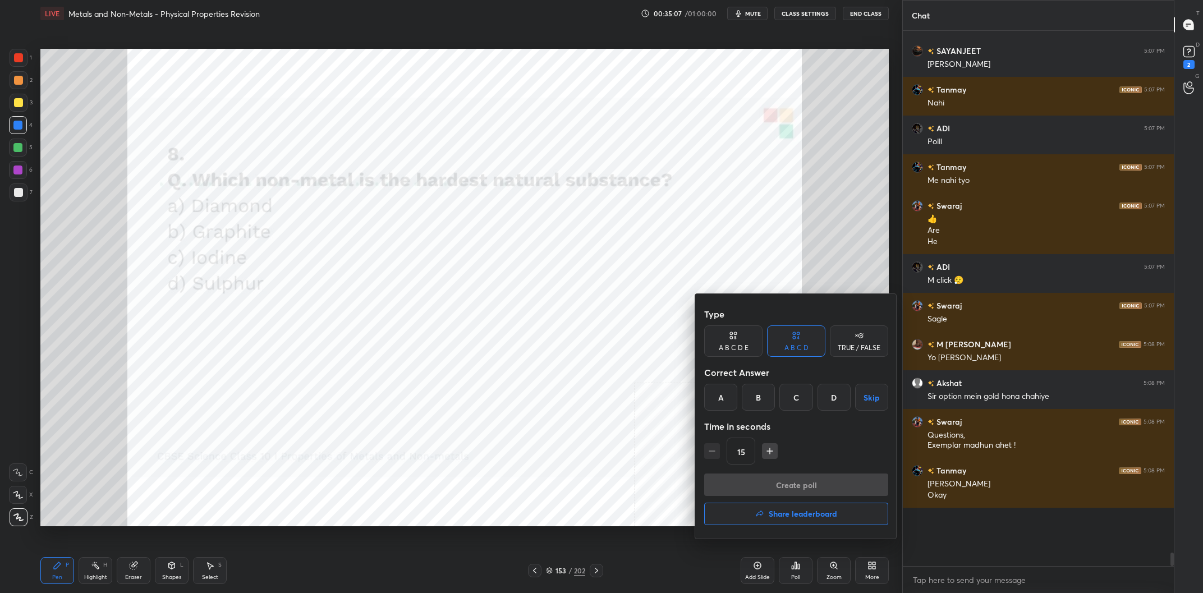
click at [725, 397] on div "A" at bounding box center [720, 397] width 33 height 27
click at [747, 494] on button "Create poll" at bounding box center [796, 485] width 184 height 22
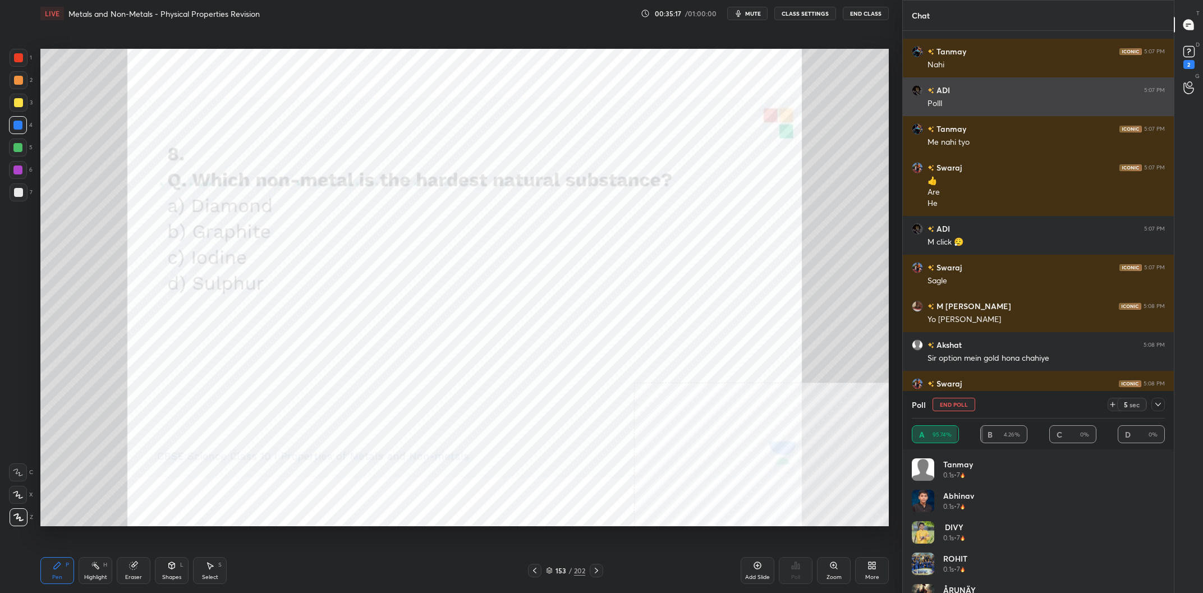
scroll to position [18358, 0]
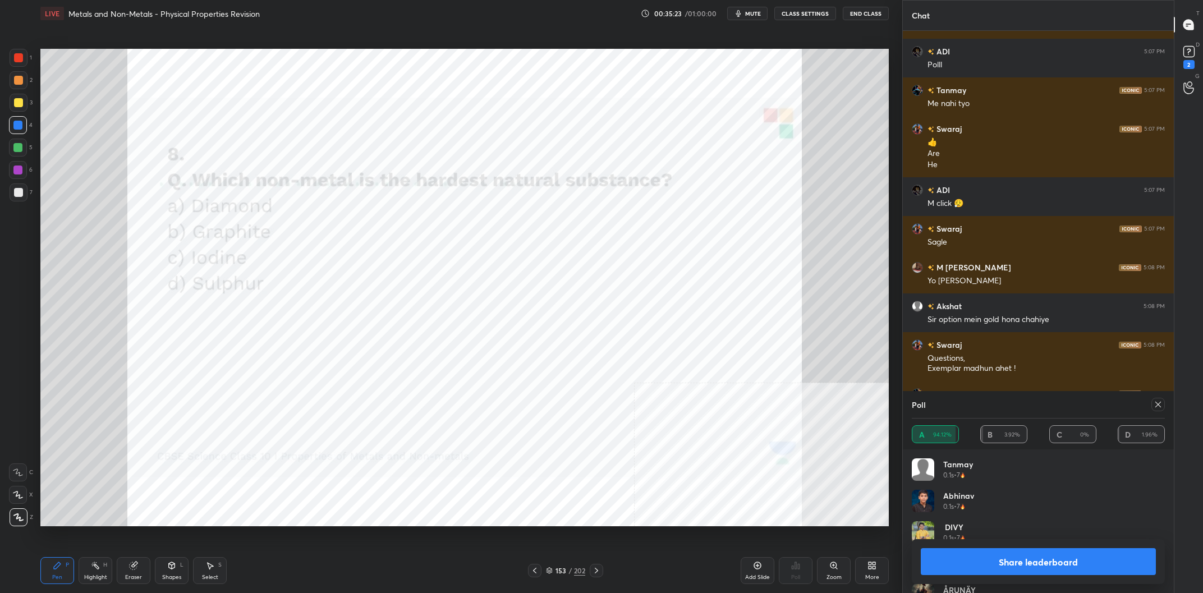
click at [974, 562] on button "Share leaderboard" at bounding box center [1038, 561] width 235 height 27
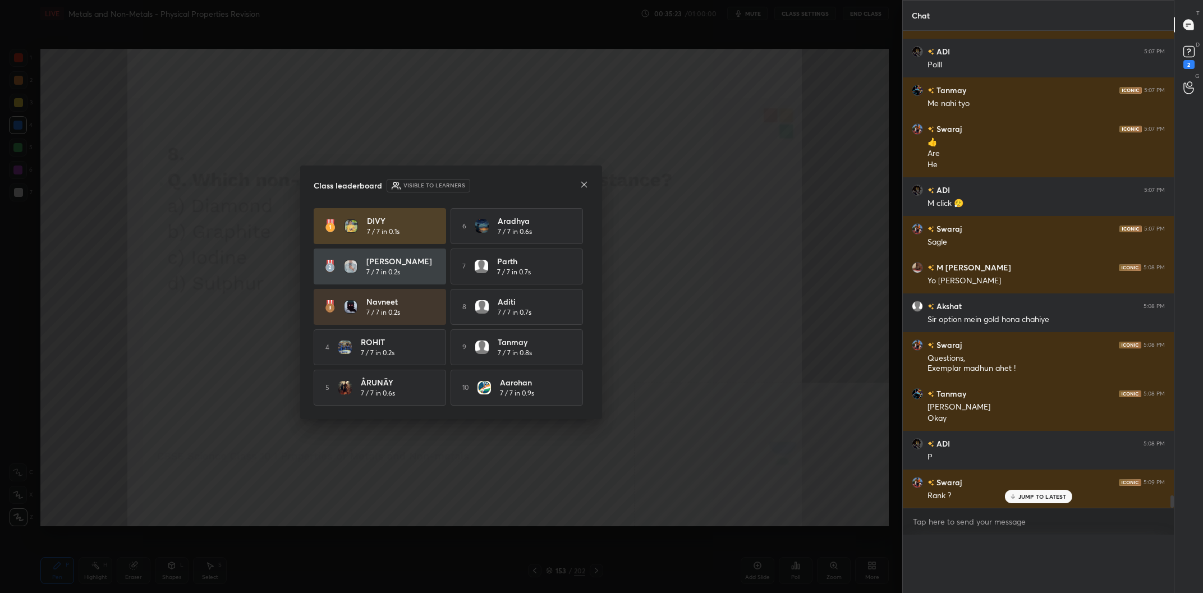
scroll to position [0, 0]
click at [424, 329] on div "4 ROHIT 7 / 7 in 0.2s" at bounding box center [380, 347] width 132 height 36
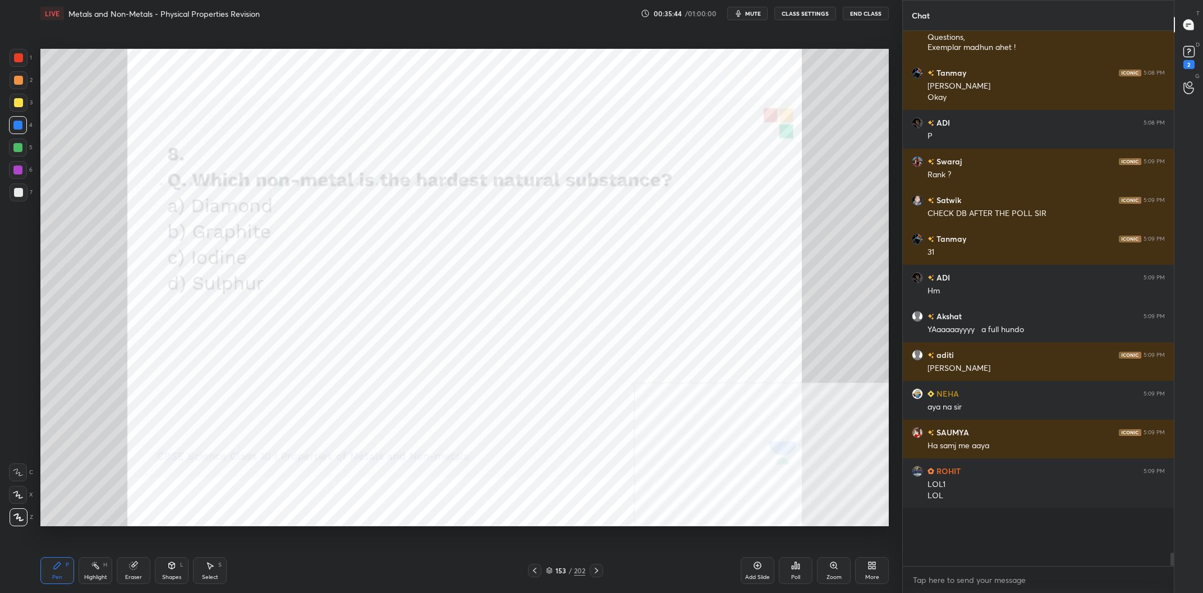
scroll to position [18757, 0]
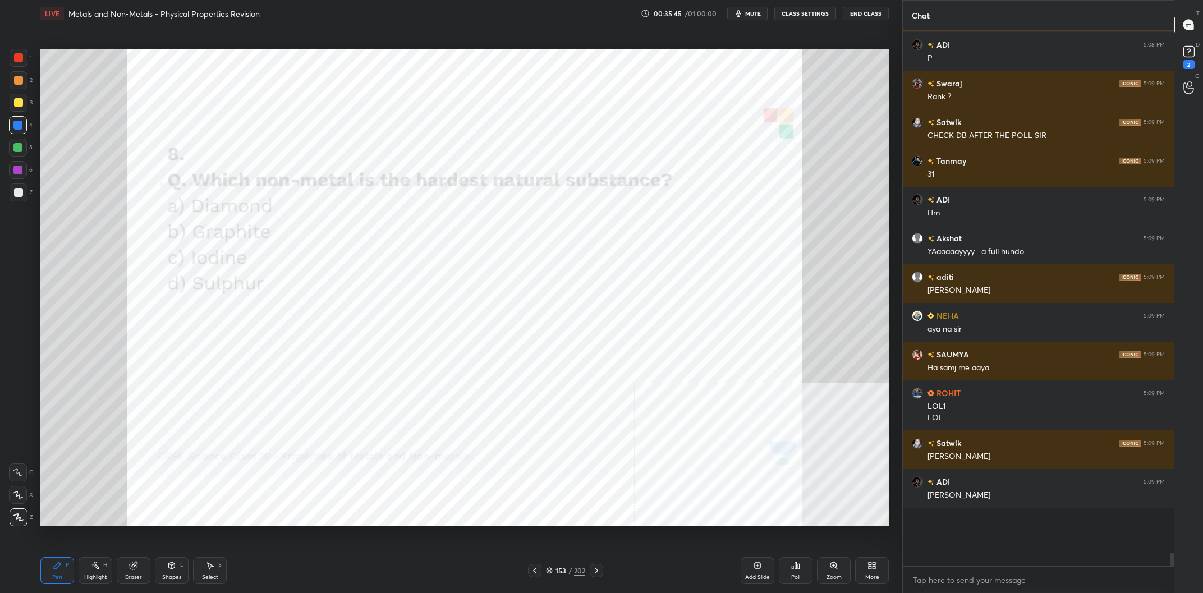
click at [573, 570] on div "153 / 202" at bounding box center [565, 571] width 39 height 10
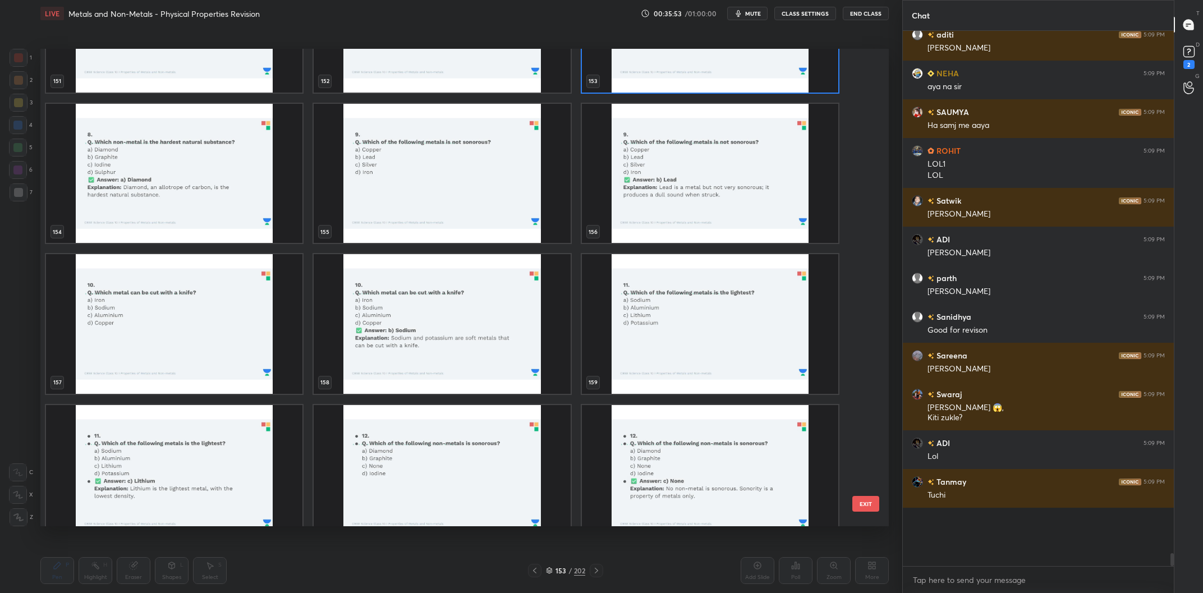
scroll to position [19038, 0]
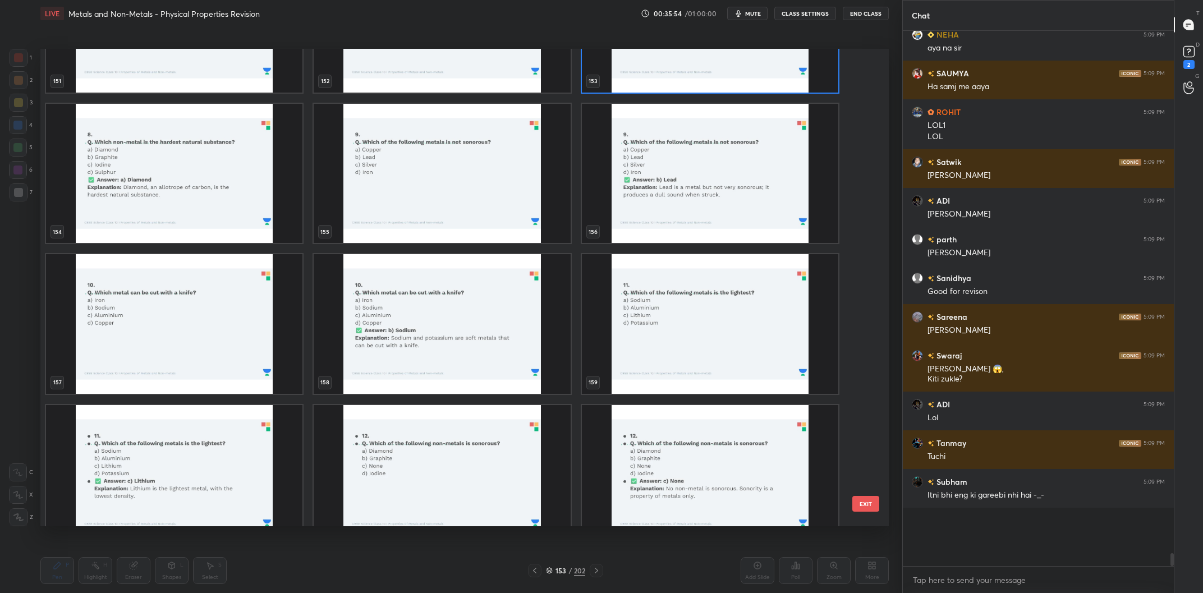
click at [147, 323] on img "grid" at bounding box center [174, 324] width 256 height 140
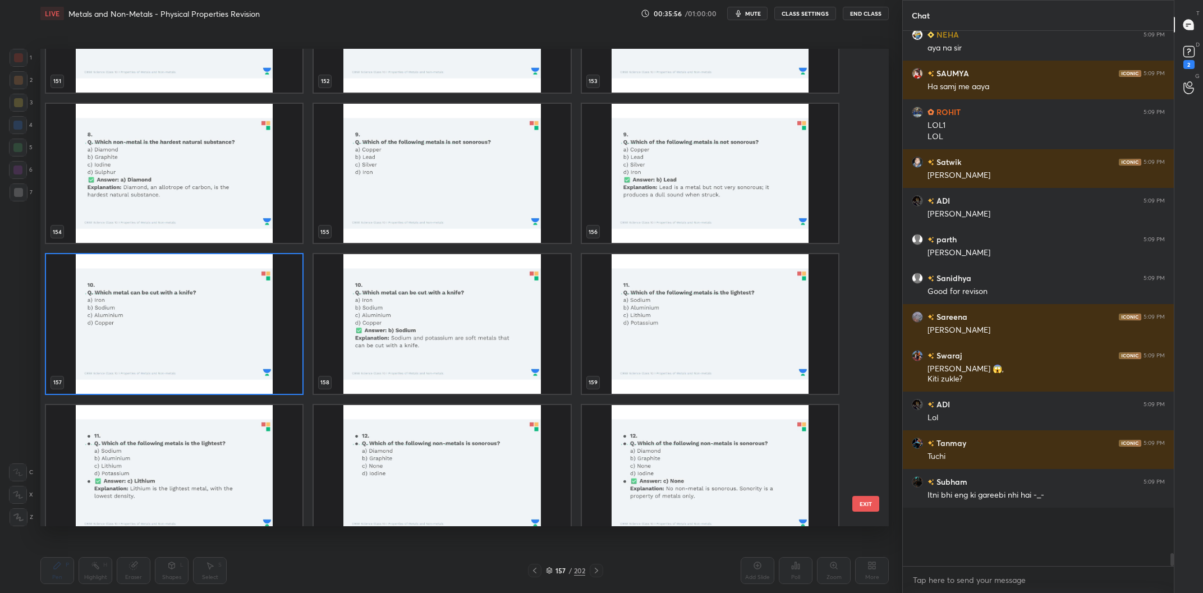
scroll to position [19076, 0]
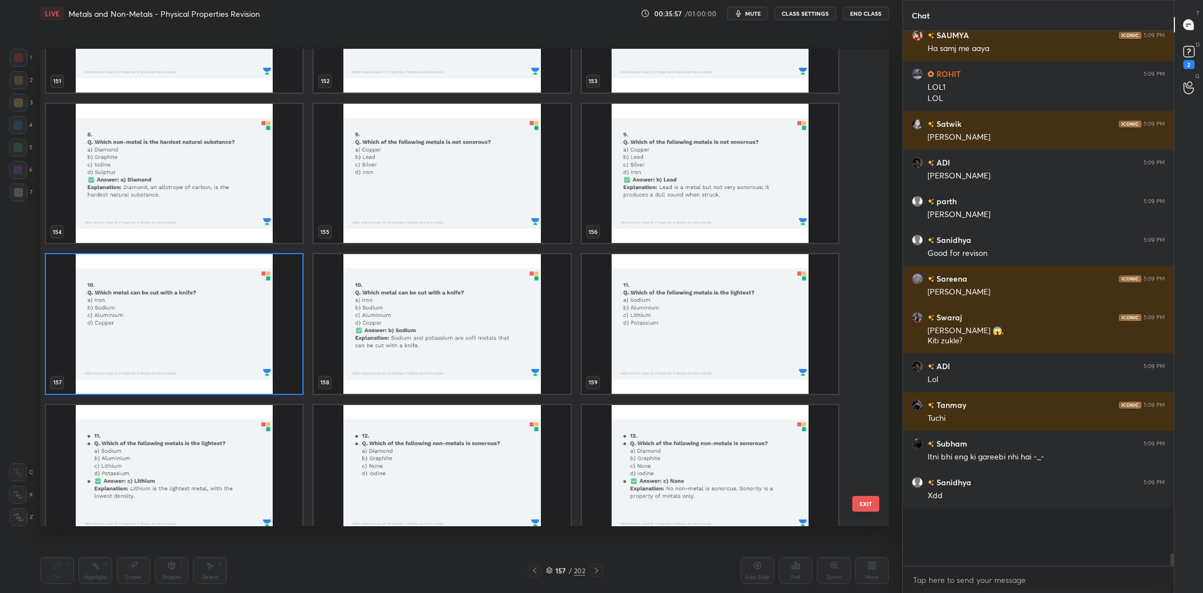
click at [147, 323] on img "grid" at bounding box center [174, 324] width 256 height 140
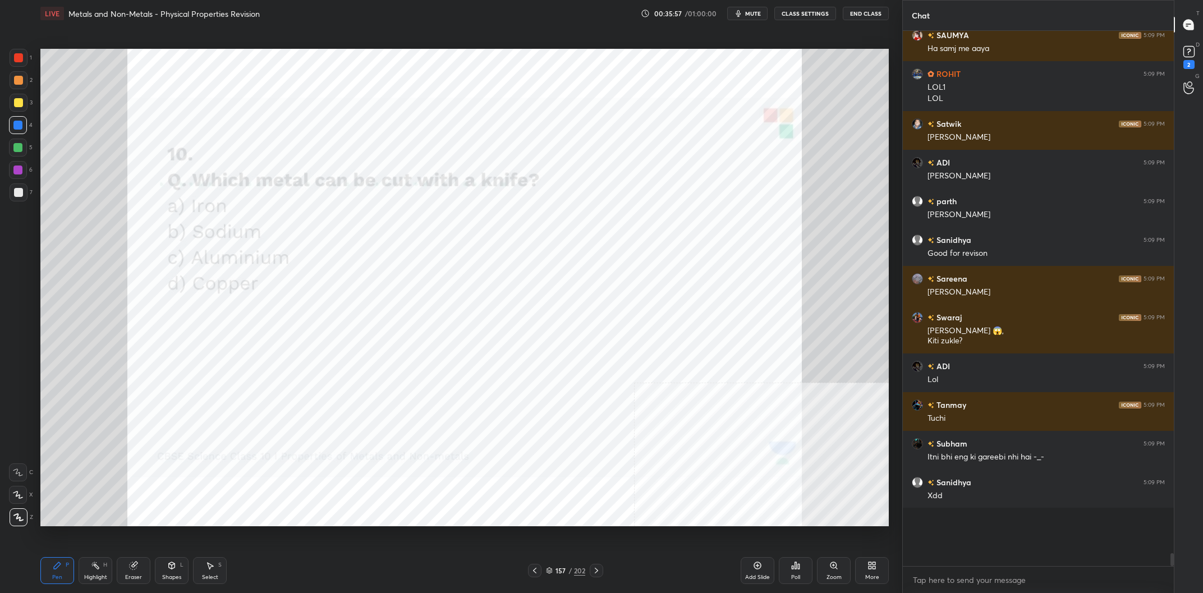
click at [147, 323] on img "grid" at bounding box center [174, 324] width 256 height 140
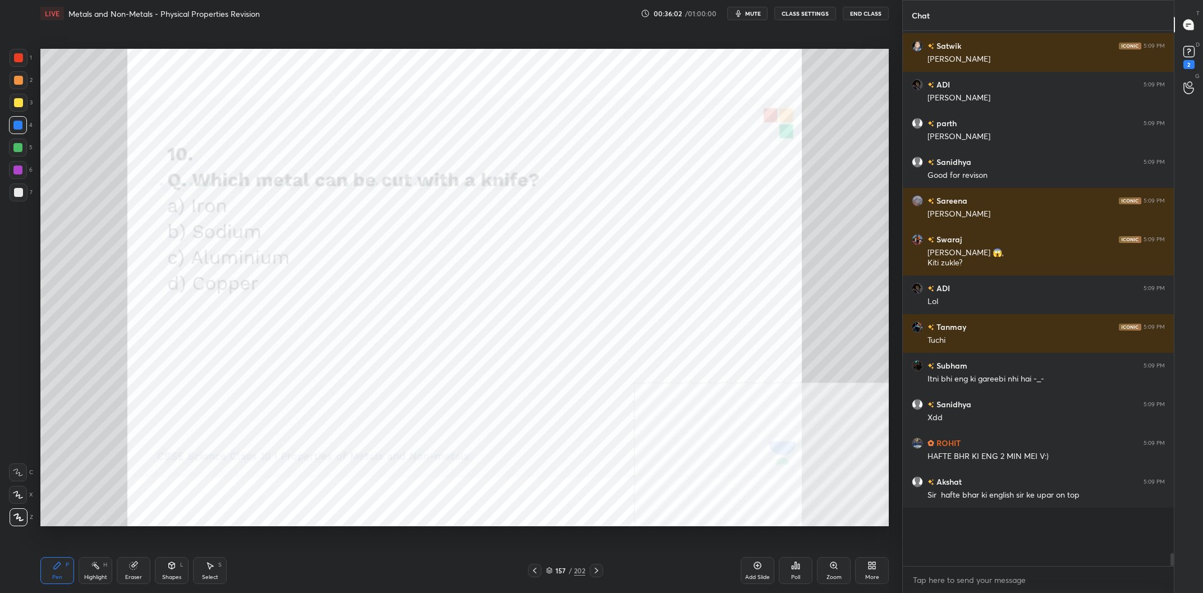
scroll to position [19193, 0]
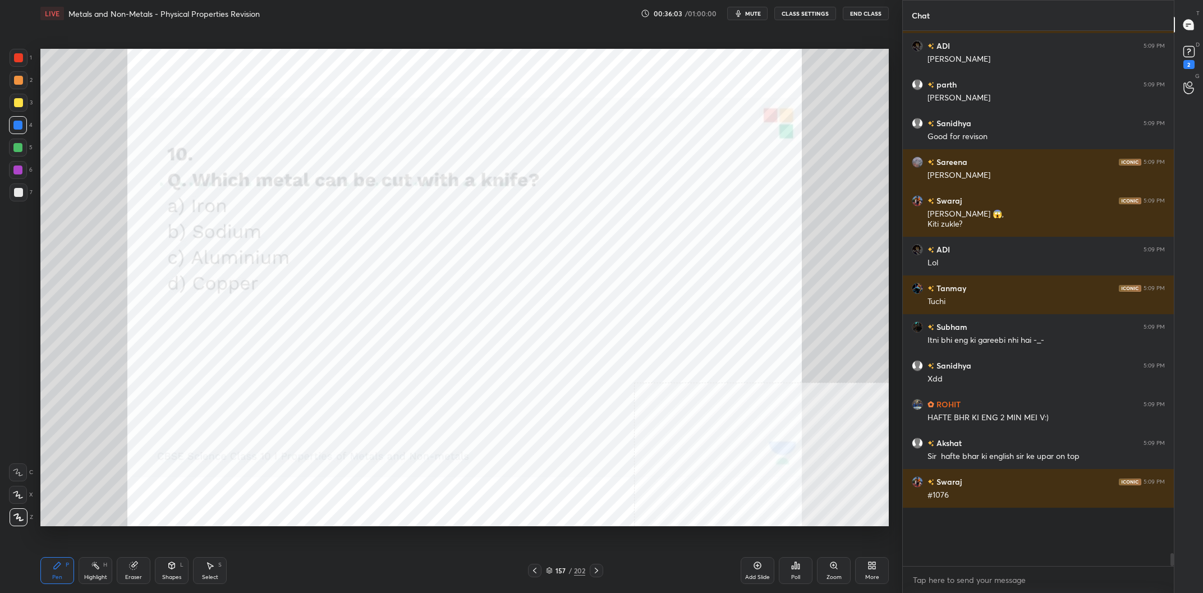
click at [793, 577] on div "Poll" at bounding box center [795, 578] width 9 height 6
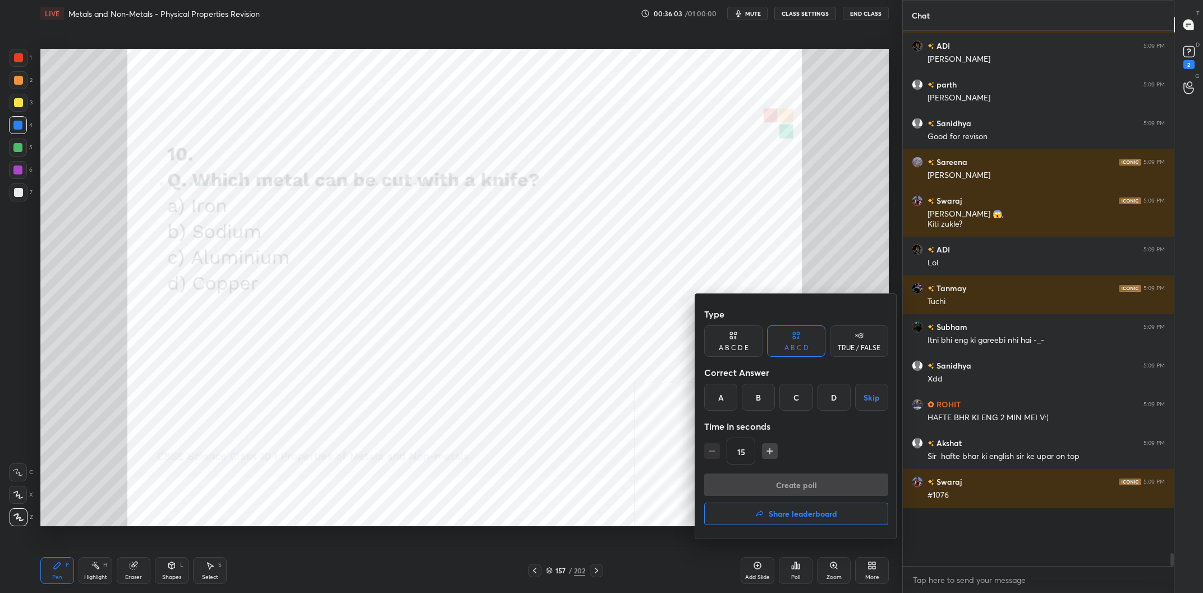
click at [764, 399] on div "B" at bounding box center [758, 397] width 33 height 27
click at [792, 485] on button "Create poll" at bounding box center [796, 485] width 184 height 22
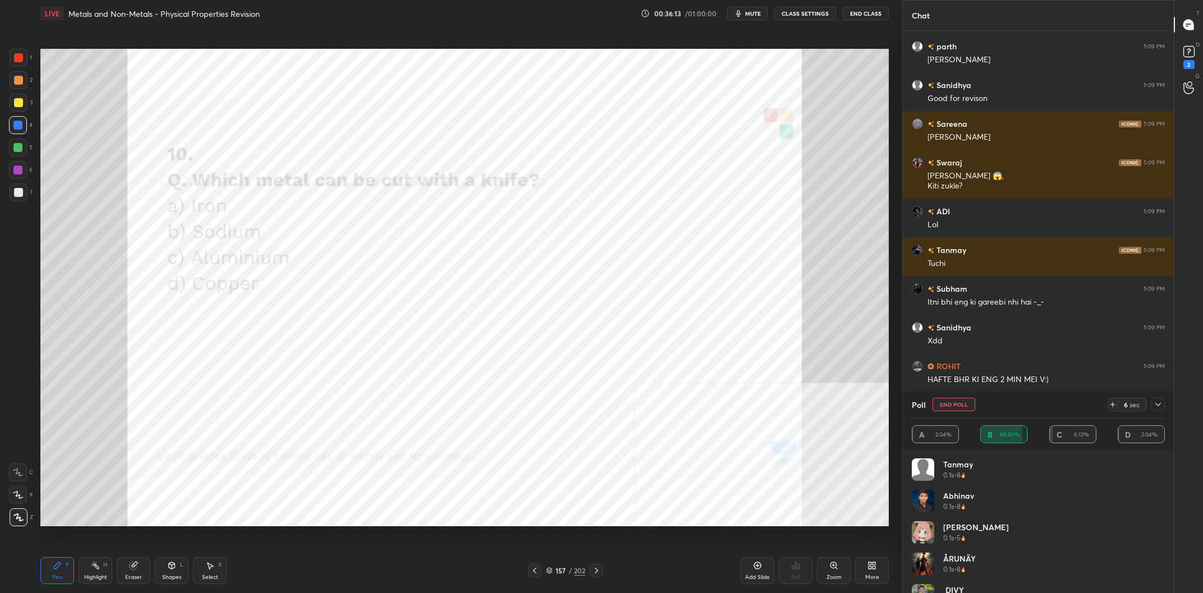
scroll to position [19269, 0]
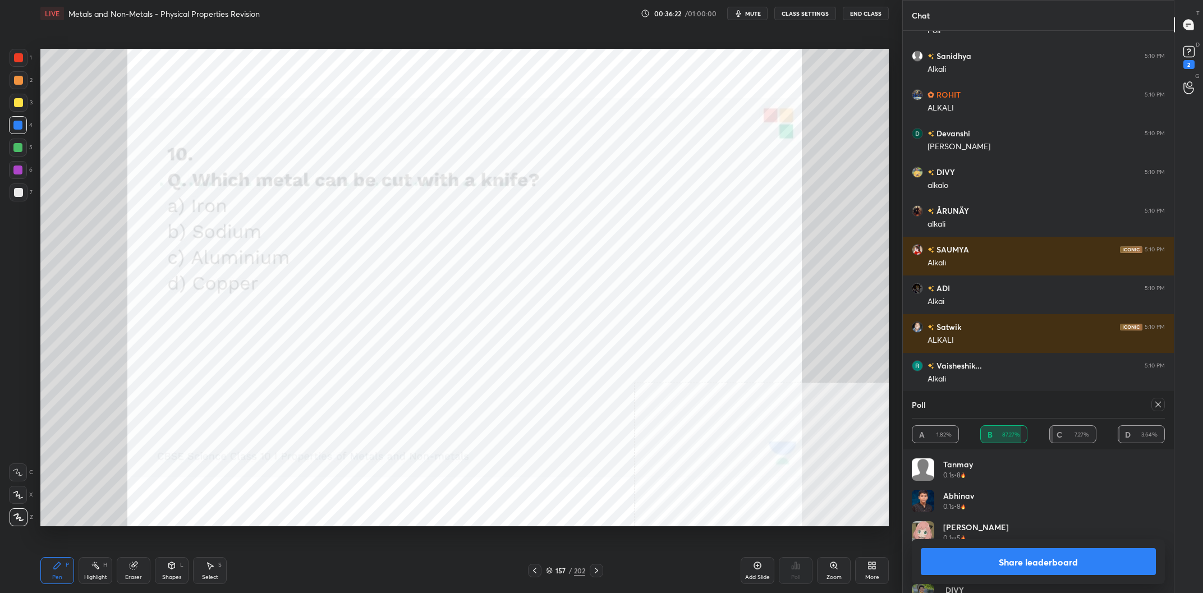
click at [1086, 560] on button "Share leaderboard" at bounding box center [1038, 561] width 235 height 27
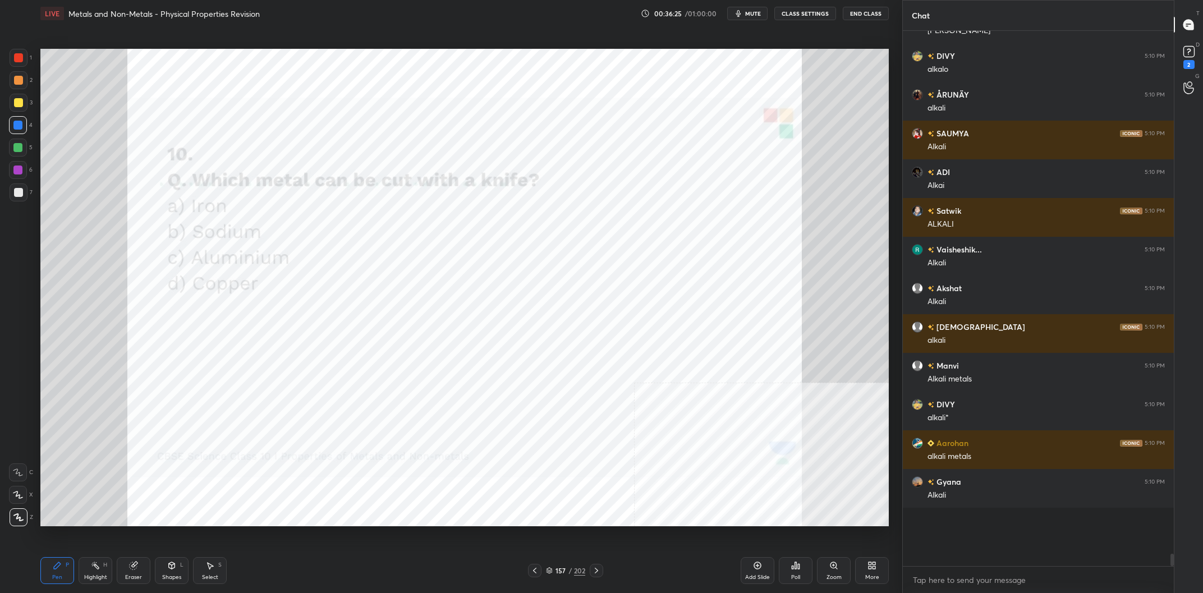
click at [561, 573] on div "157" at bounding box center [560, 570] width 11 height 7
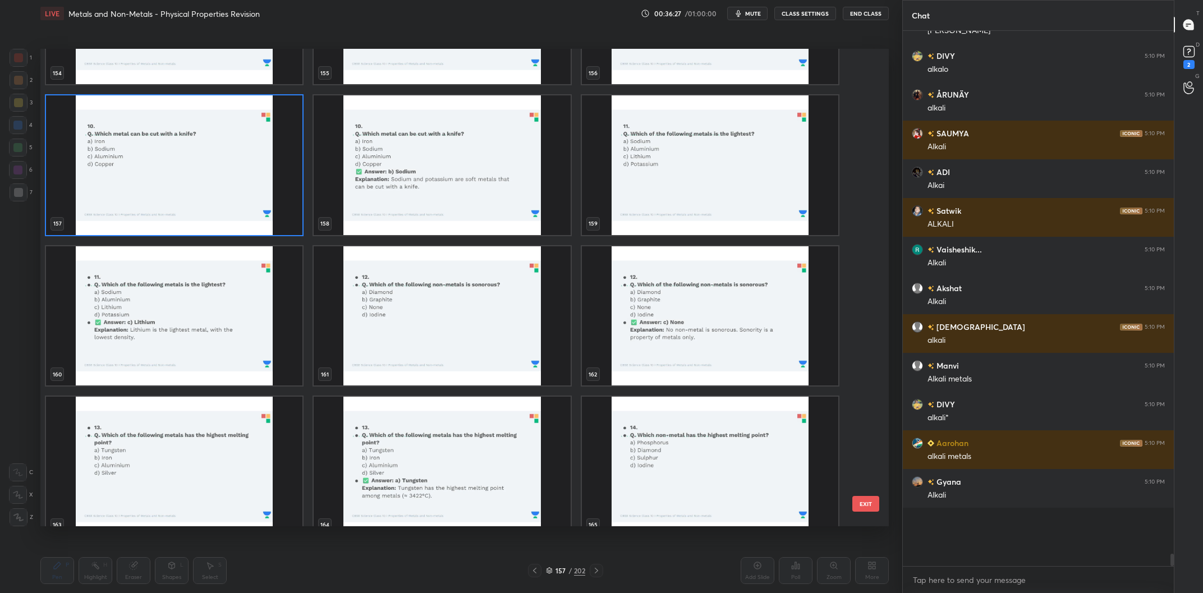
click at [685, 157] on img "grid" at bounding box center [710, 165] width 256 height 140
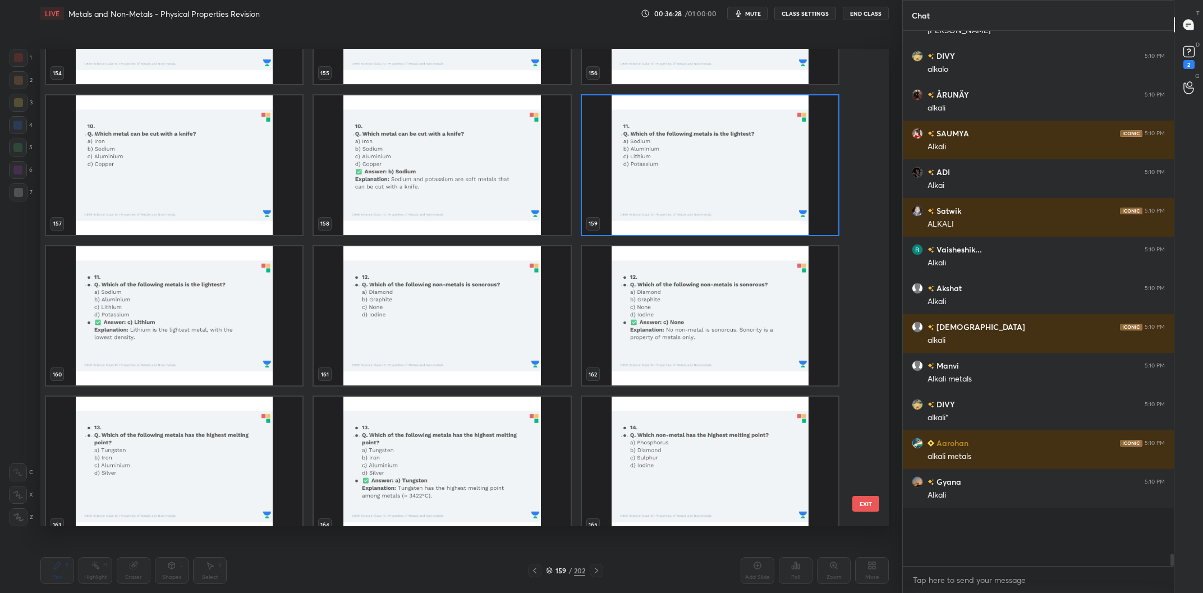
click at [685, 157] on img "grid" at bounding box center [710, 165] width 256 height 140
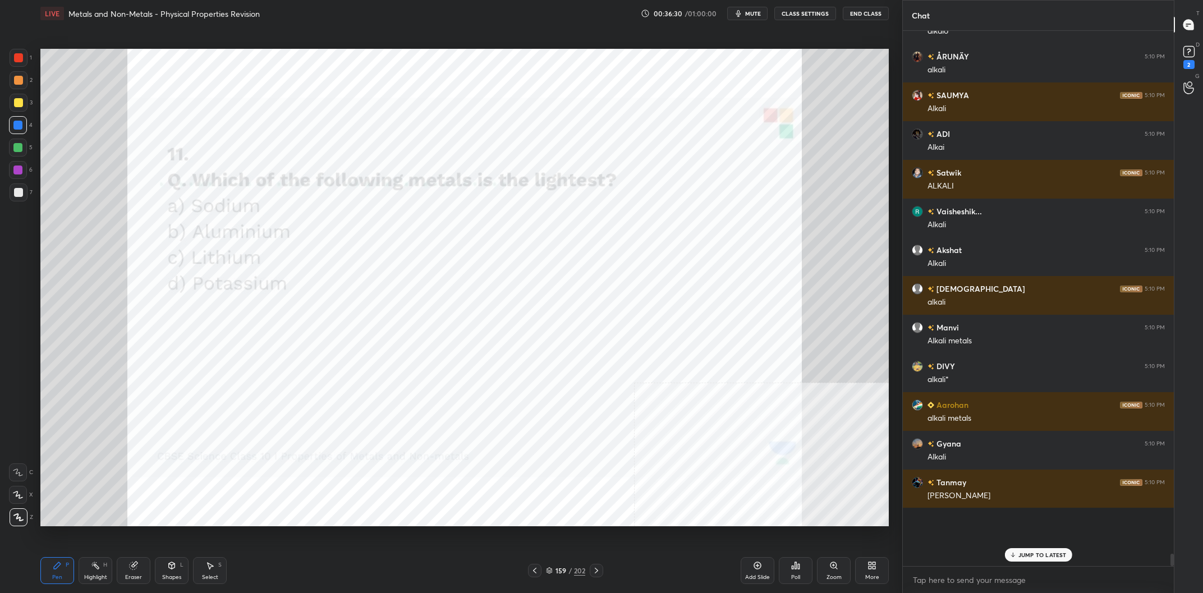
click at [568, 571] on div "159 / 202" at bounding box center [565, 571] width 39 height 10
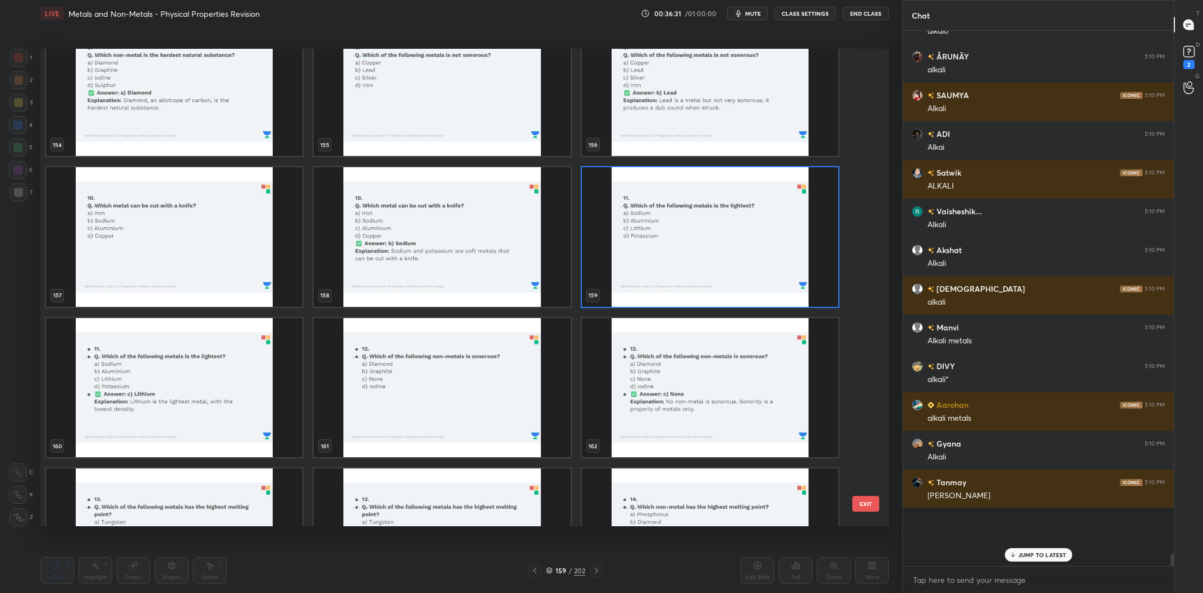
click at [714, 217] on img "grid" at bounding box center [710, 237] width 256 height 140
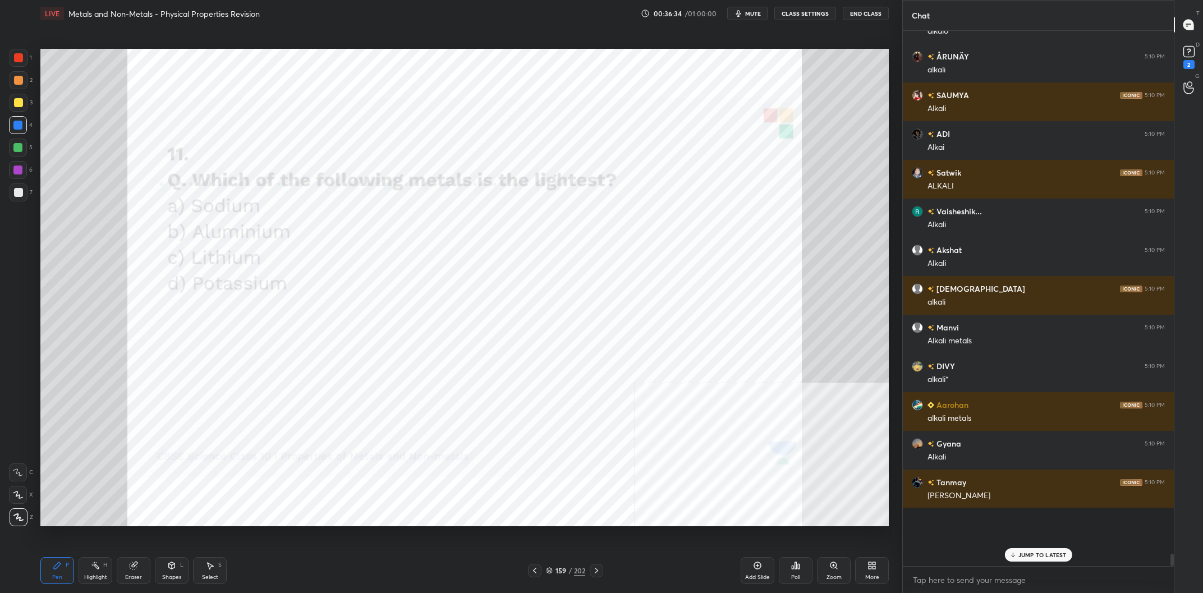
click at [805, 577] on div "Poll" at bounding box center [796, 570] width 34 height 27
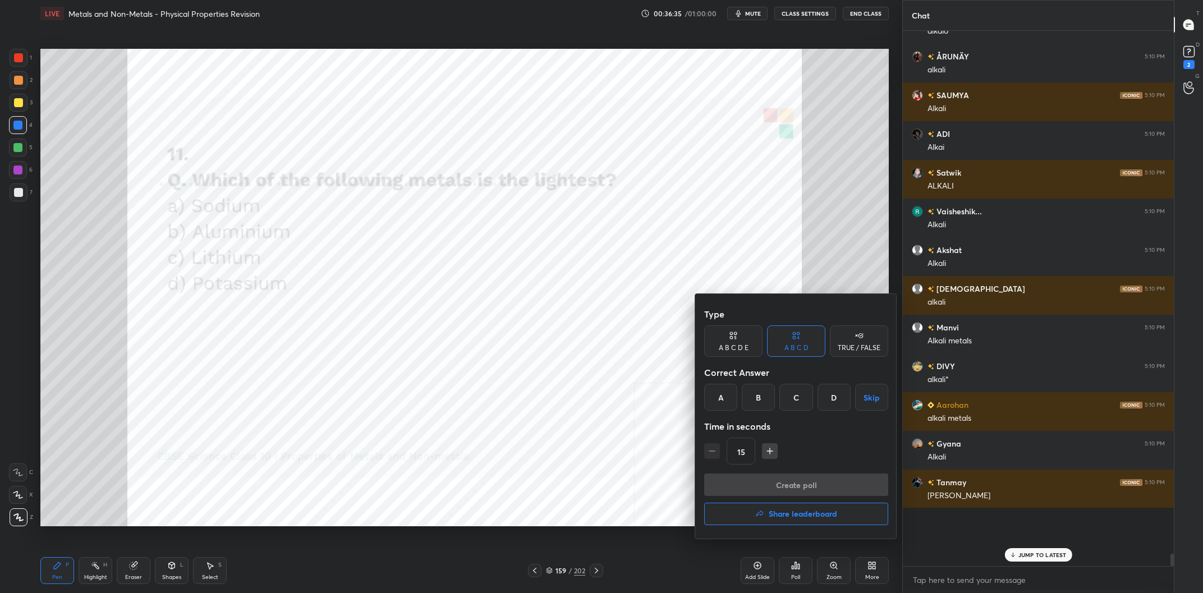
click at [791, 393] on div "C" at bounding box center [795, 397] width 33 height 27
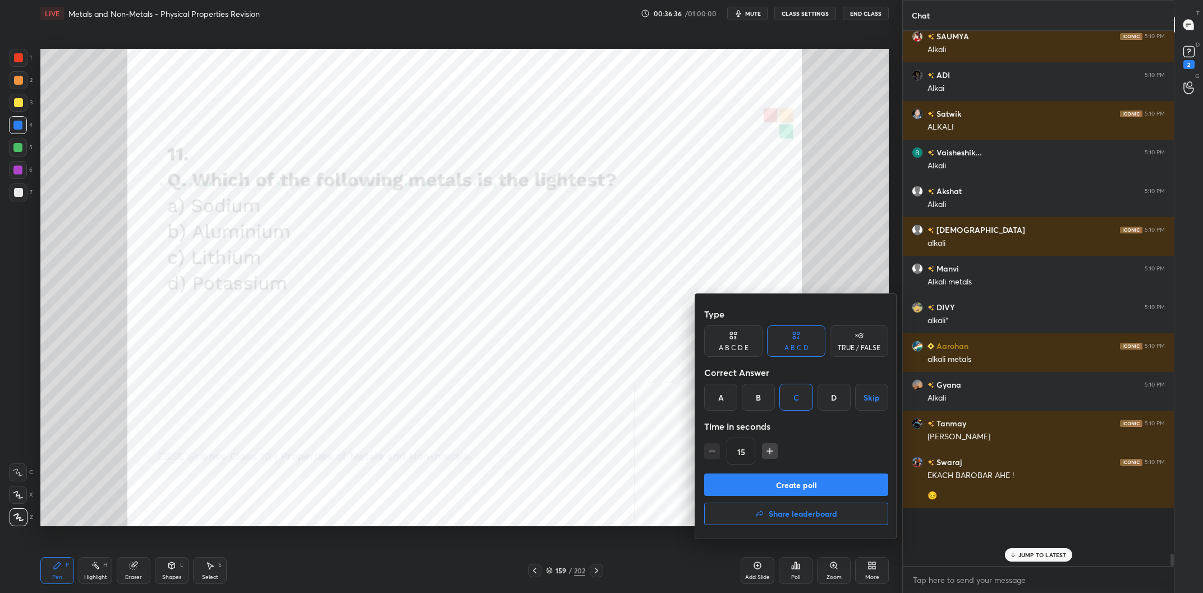
drag, startPoint x: 479, startPoint y: 433, endPoint x: 599, endPoint y: 488, distance: 132.4
click at [480, 433] on div at bounding box center [601, 296] width 1203 height 593
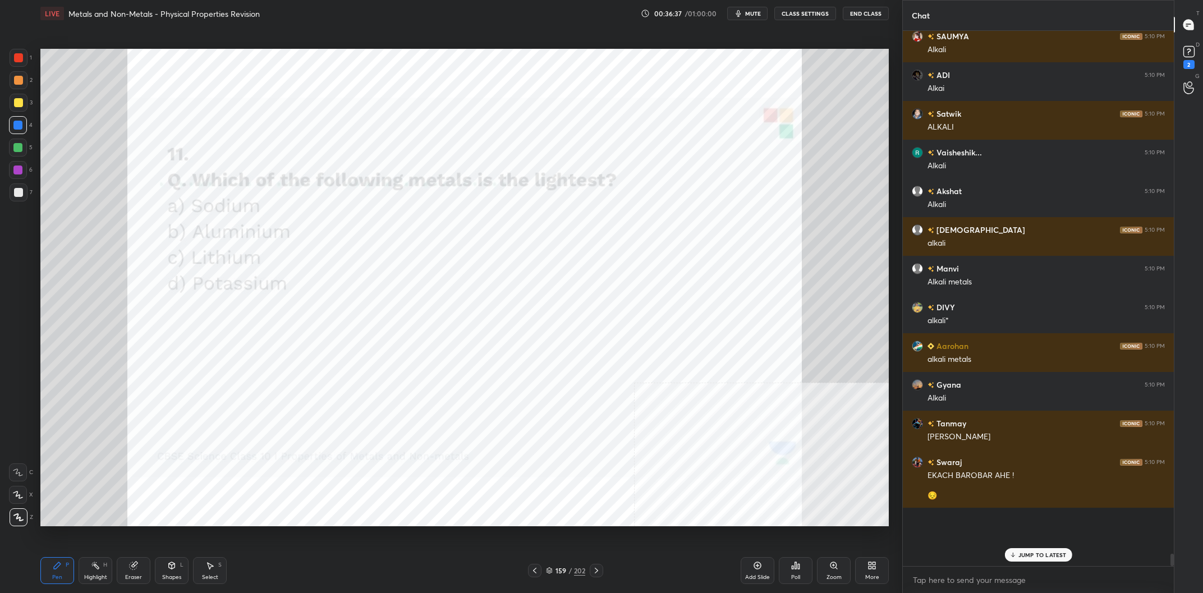
click at [561, 570] on div "159" at bounding box center [560, 570] width 11 height 7
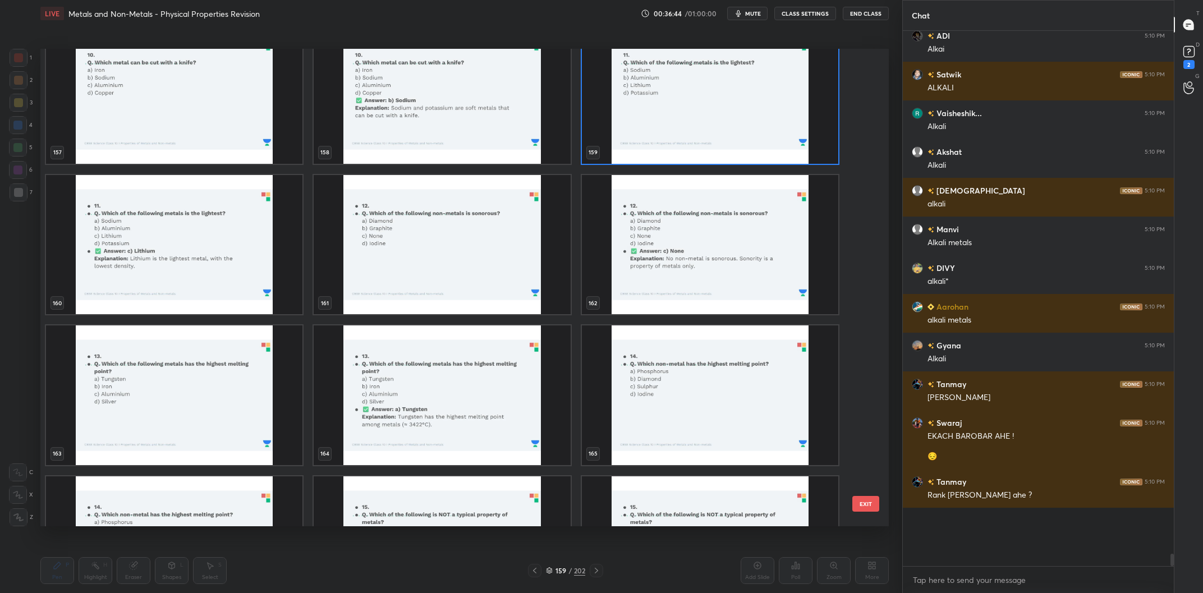
click at [494, 269] on img "grid" at bounding box center [442, 245] width 256 height 140
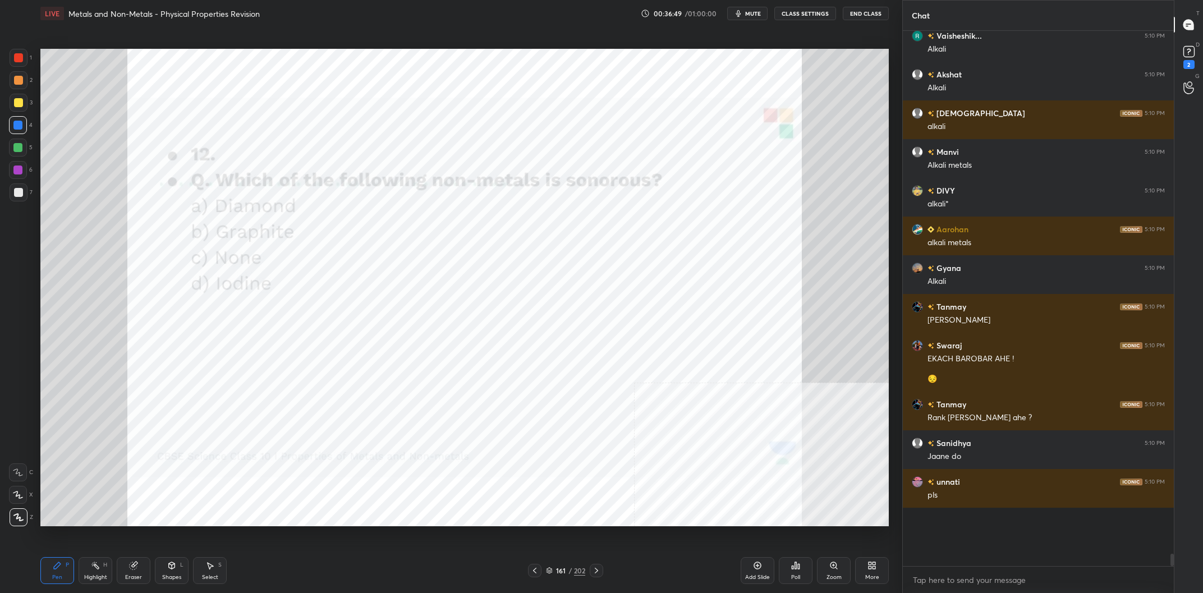
click at [805, 571] on div "Poll" at bounding box center [796, 570] width 34 height 27
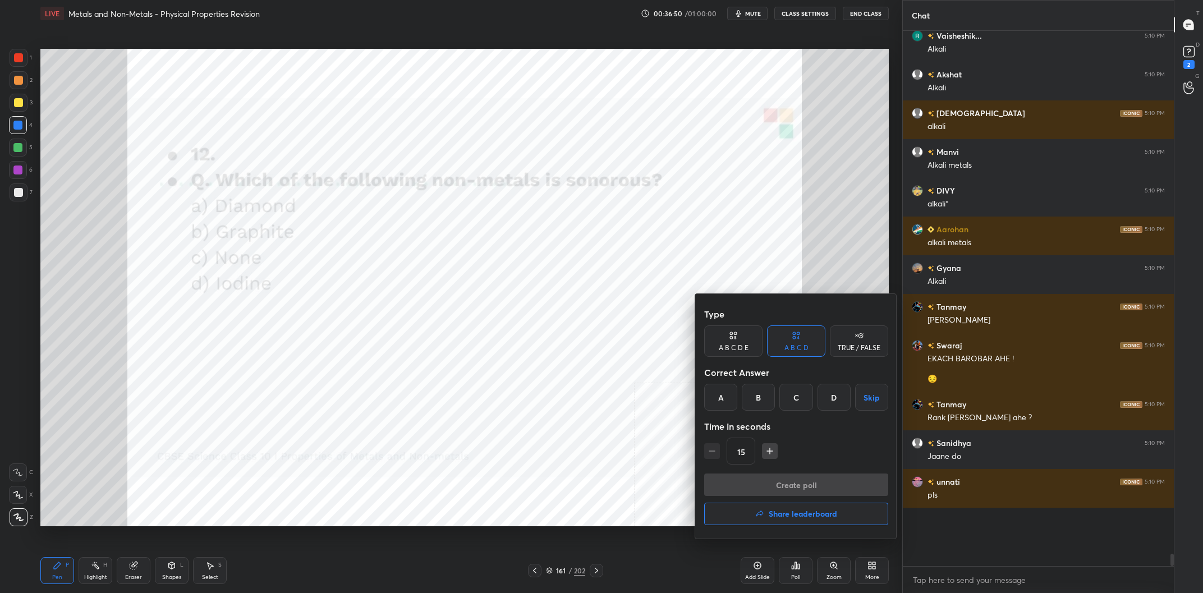
click at [797, 397] on div "C" at bounding box center [795, 397] width 33 height 27
click at [789, 477] on button "Create poll" at bounding box center [796, 485] width 184 height 22
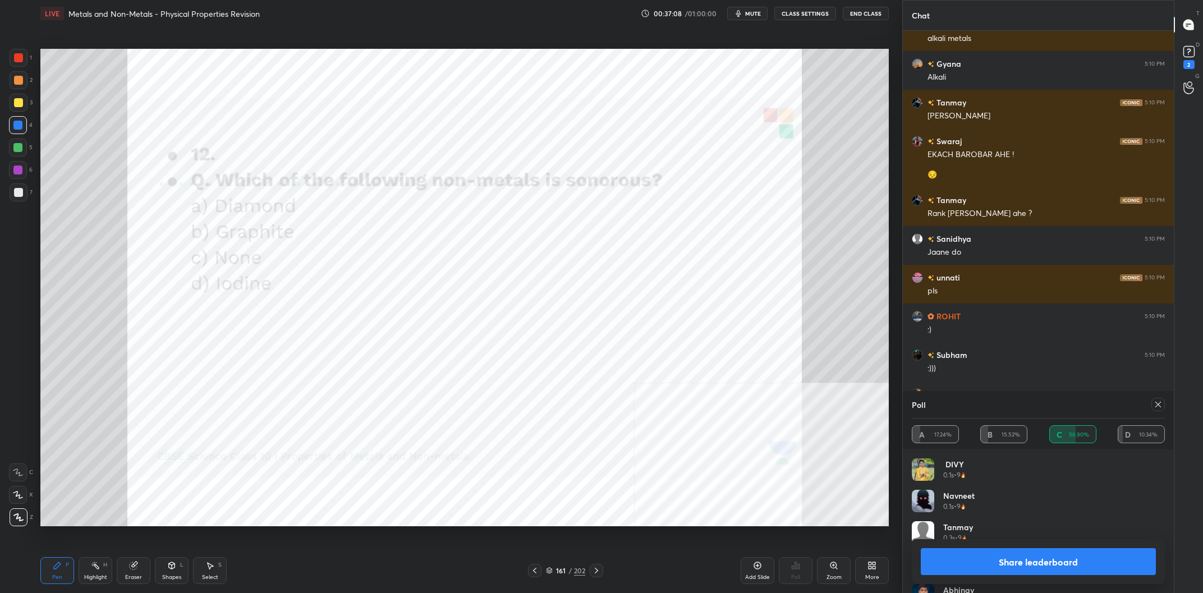
click at [941, 558] on button "Share leaderboard" at bounding box center [1038, 561] width 235 height 27
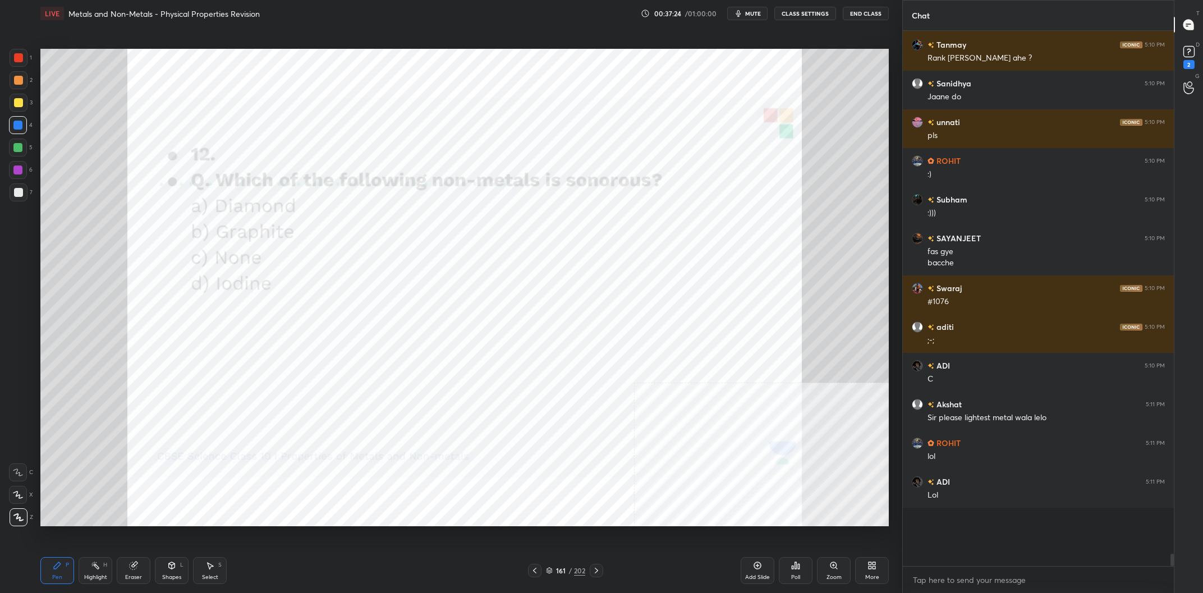
click at [575, 577] on div "161 / 202" at bounding box center [565, 570] width 75 height 13
click at [576, 572] on div "202" at bounding box center [579, 571] width 11 height 10
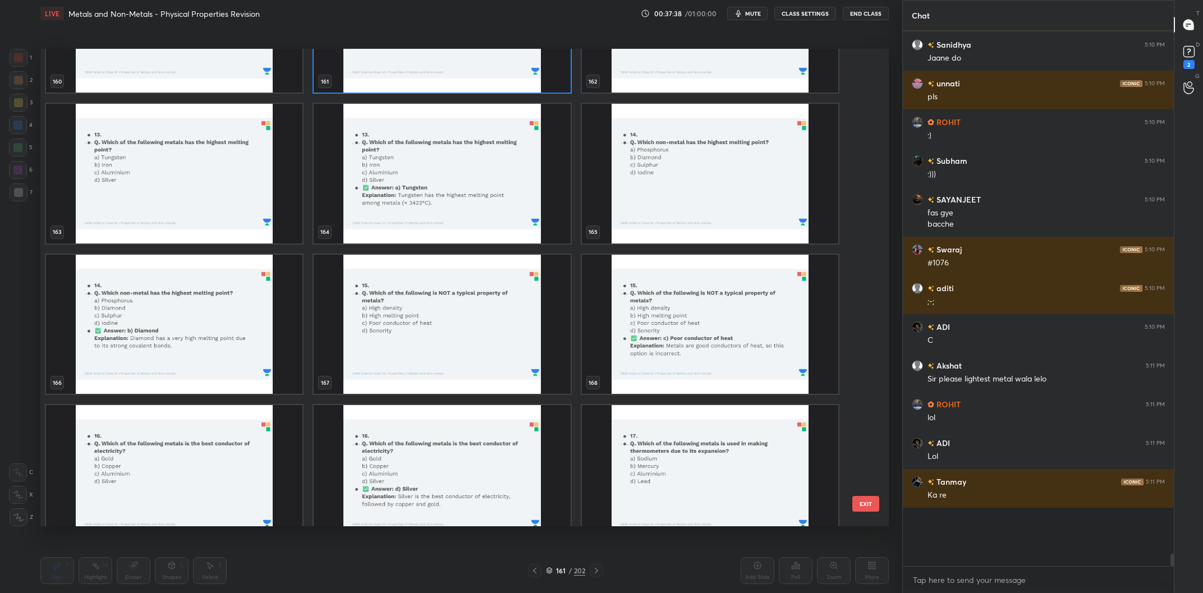
click at [651, 166] on img "grid" at bounding box center [710, 174] width 256 height 140
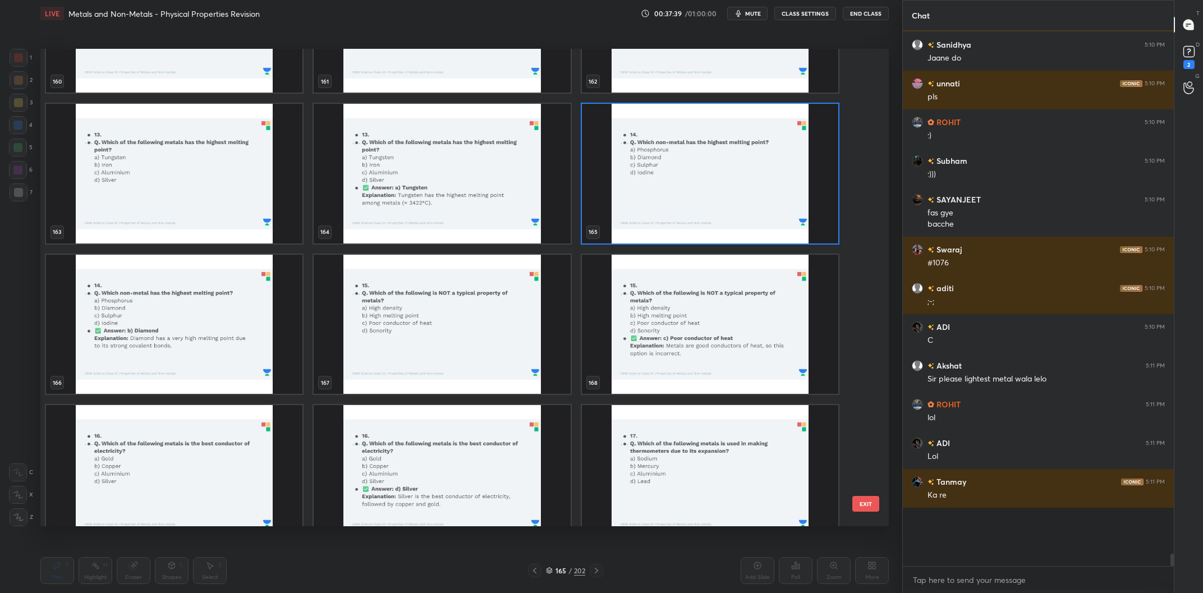
click at [651, 166] on img "grid" at bounding box center [710, 174] width 256 height 140
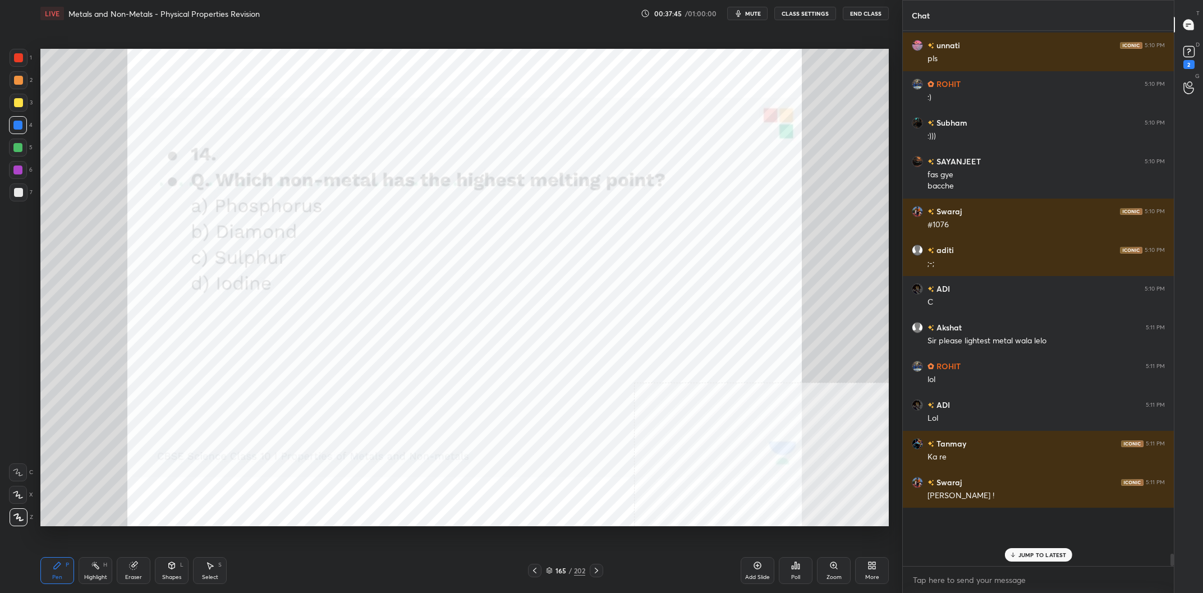
scroll to position [20502, 0]
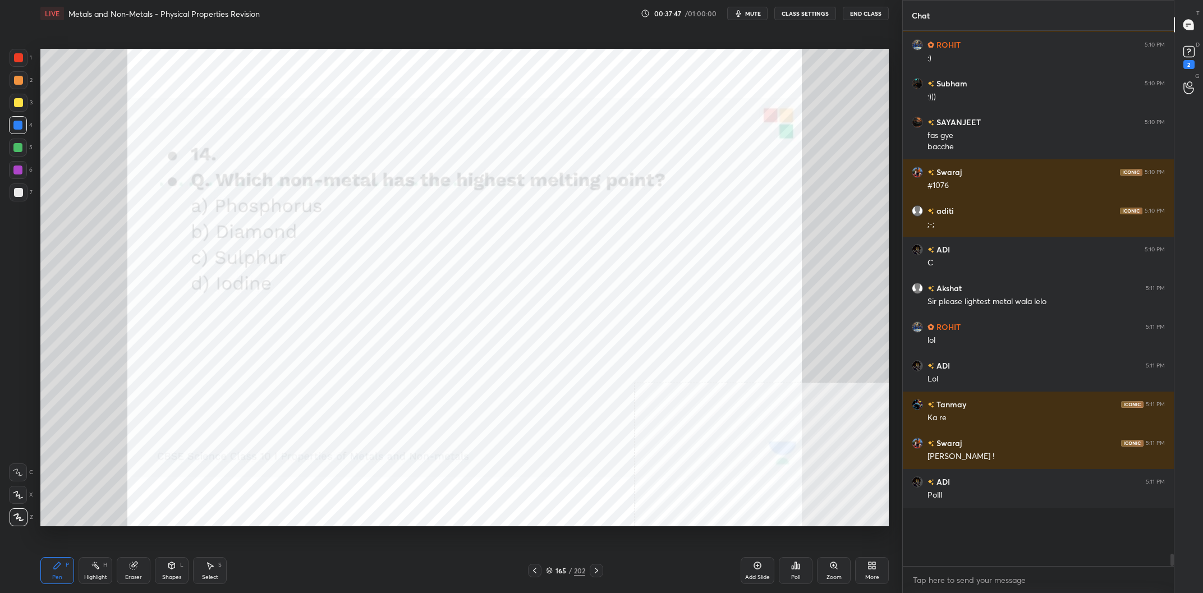
click at [802, 562] on div "Poll" at bounding box center [796, 570] width 34 height 27
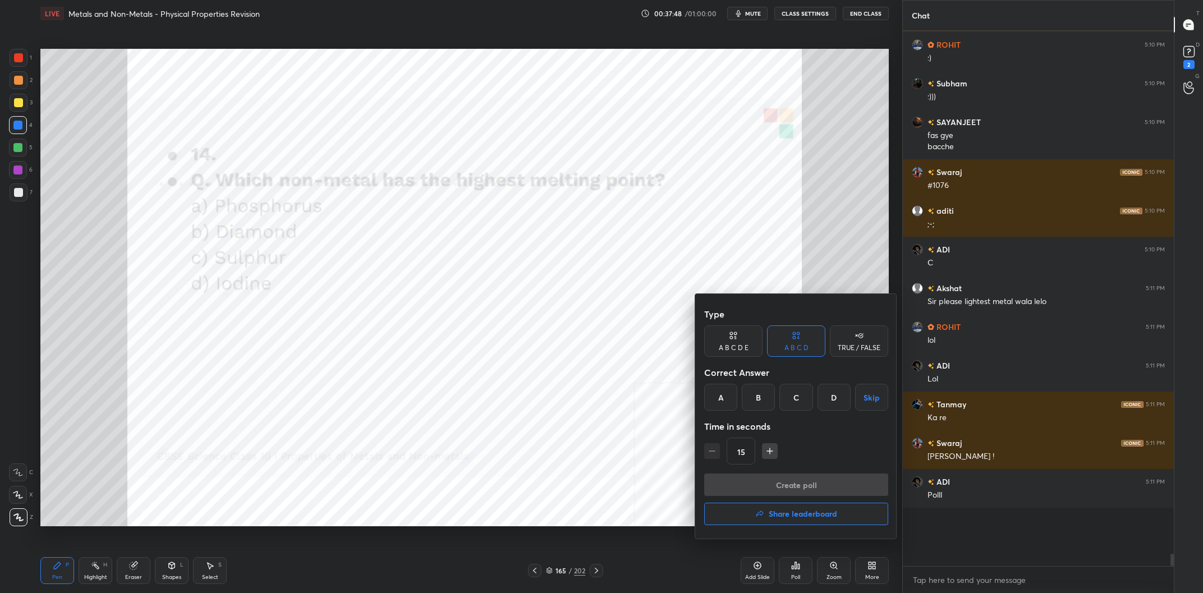
click at [764, 392] on div "B" at bounding box center [758, 397] width 33 height 27
click at [795, 475] on button "Create poll" at bounding box center [796, 485] width 184 height 22
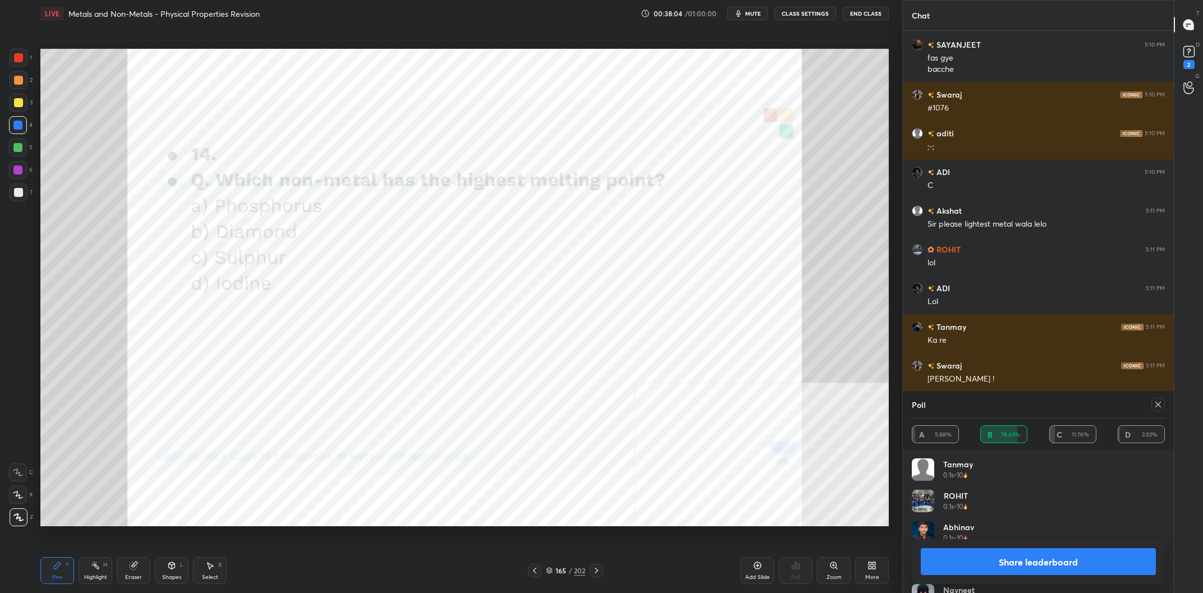
scroll to position [20617, 0]
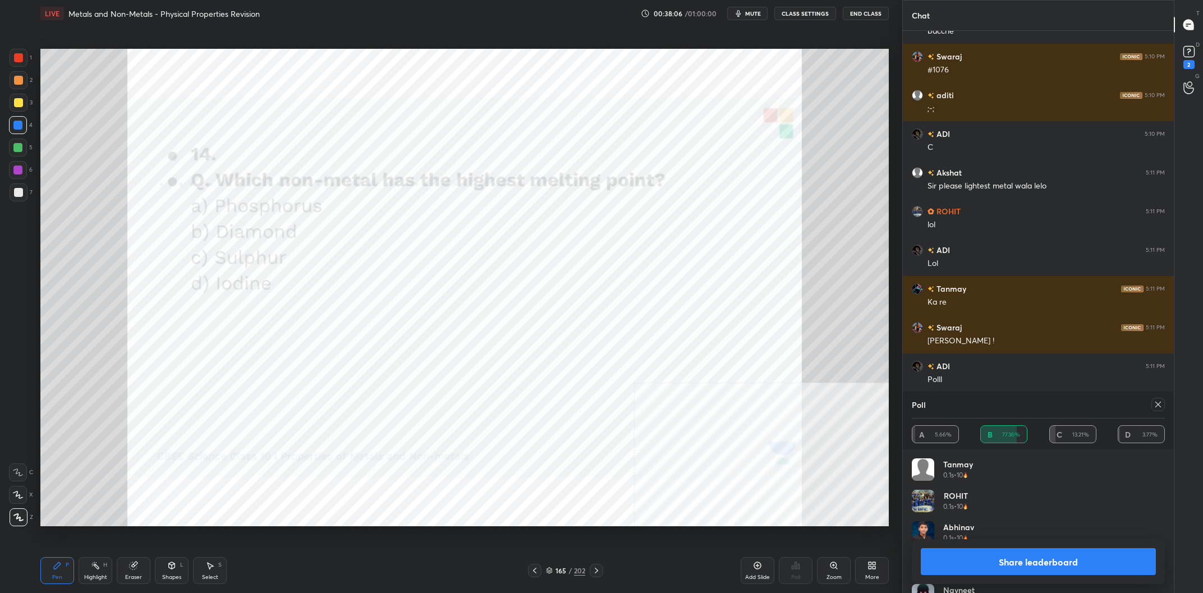
click at [1025, 564] on button "Share leaderboard" at bounding box center [1038, 561] width 235 height 27
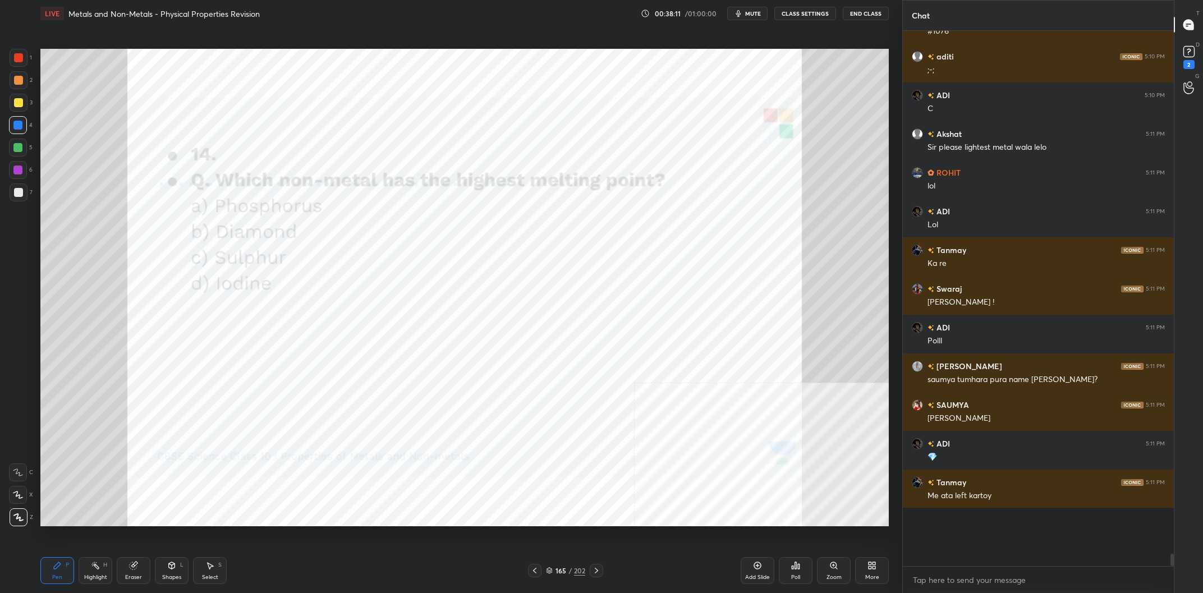
scroll to position [20695, 0]
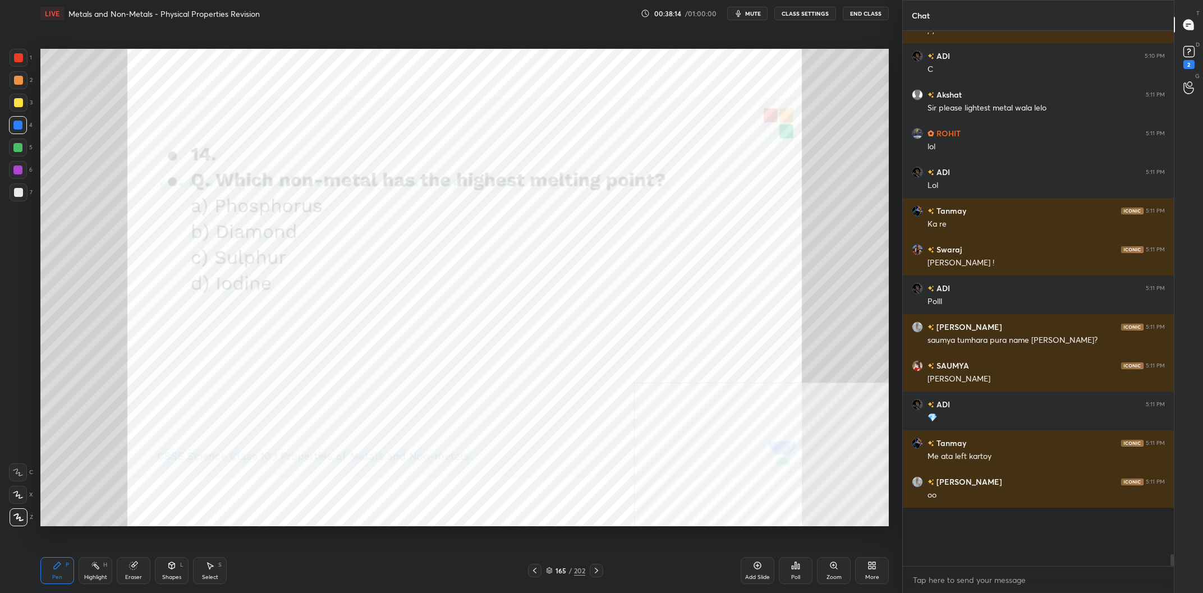
click at [562, 571] on div "165" at bounding box center [560, 570] width 11 height 7
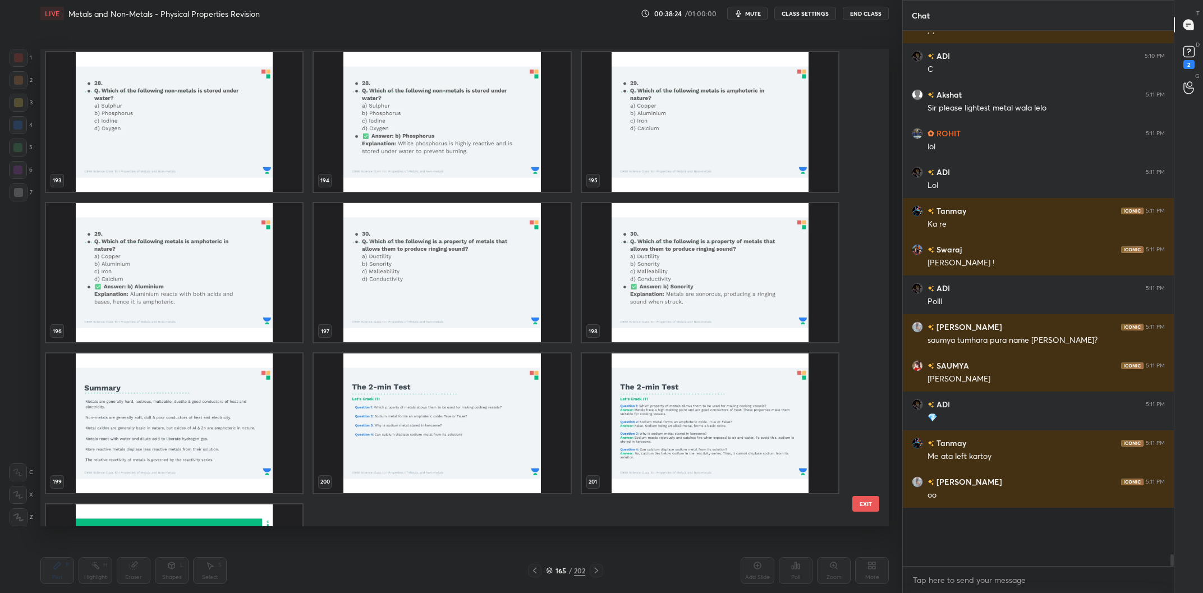
scroll to position [9625, 0]
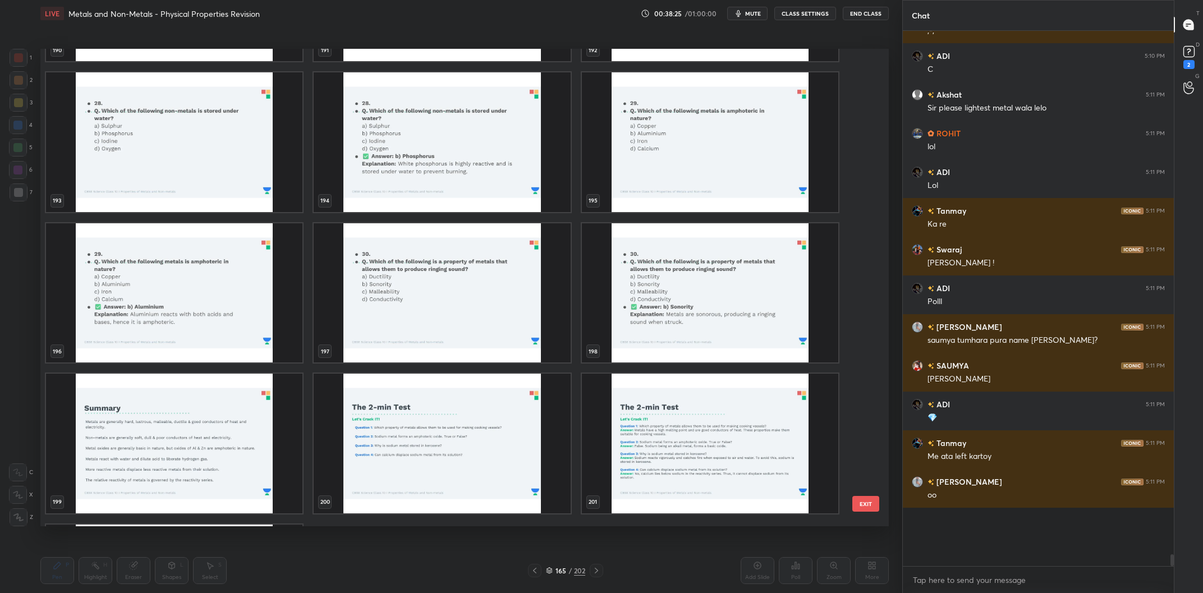
click at [449, 315] on img "grid" at bounding box center [442, 293] width 256 height 140
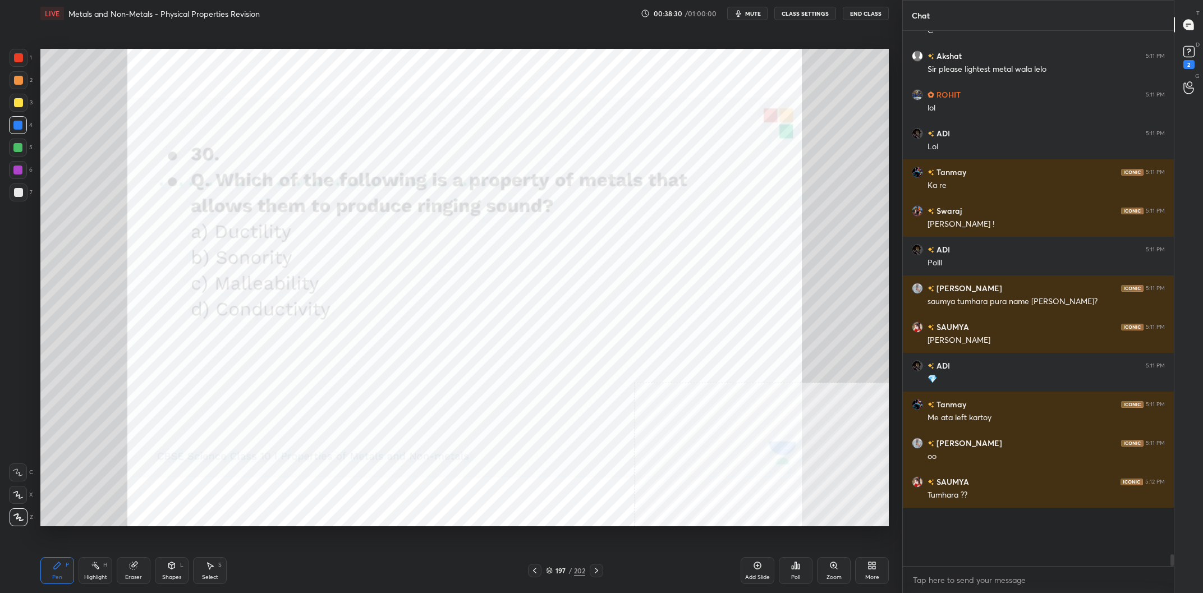
scroll to position [20783, 0]
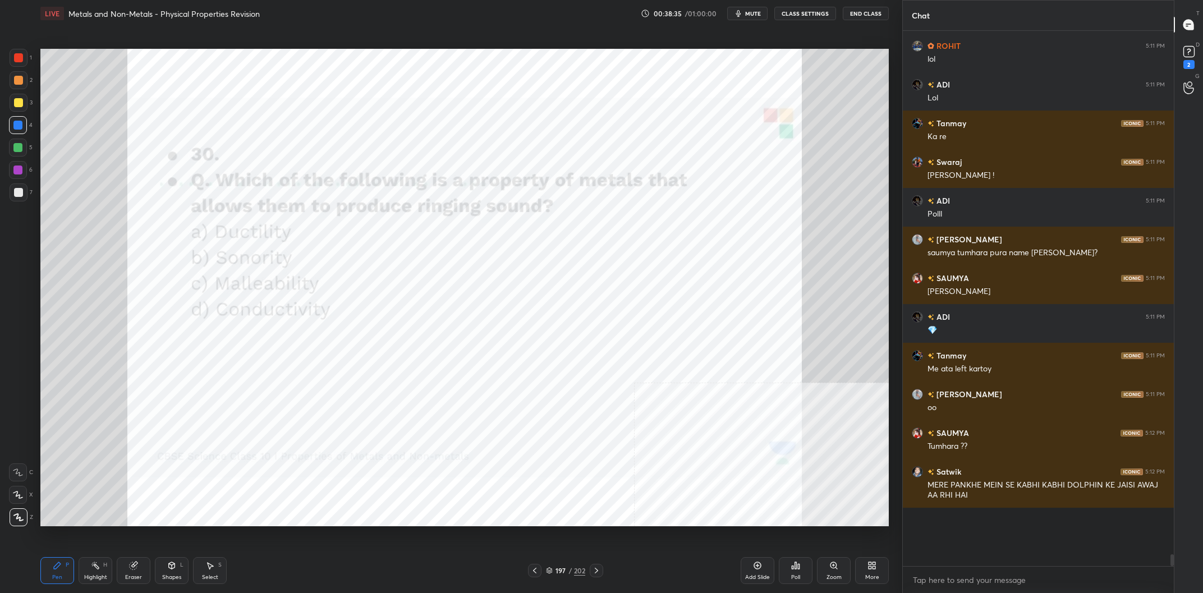
click at [797, 568] on icon at bounding box center [795, 565] width 9 height 9
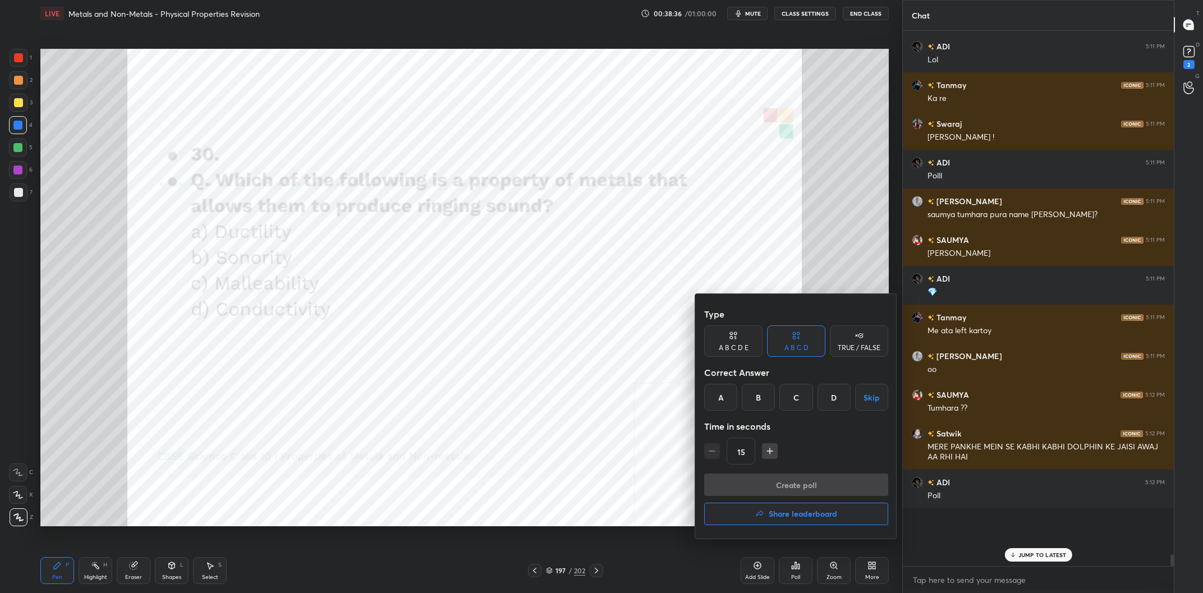
click at [768, 397] on div "B" at bounding box center [758, 397] width 33 height 27
click at [789, 480] on button "Create poll" at bounding box center [796, 485] width 184 height 22
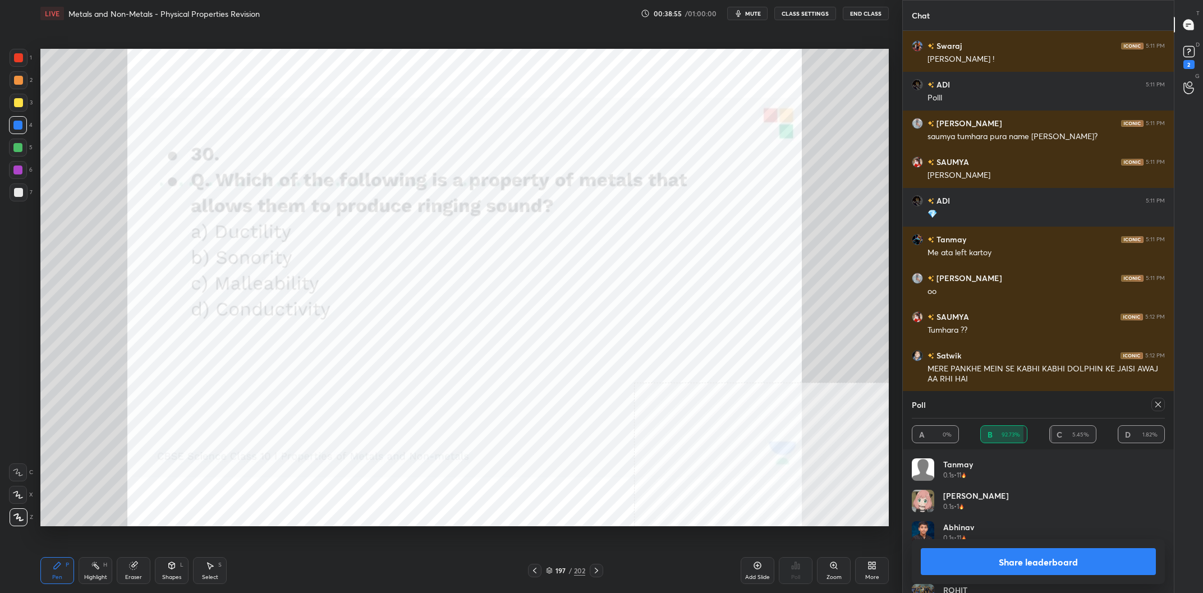
scroll to position [20938, 0]
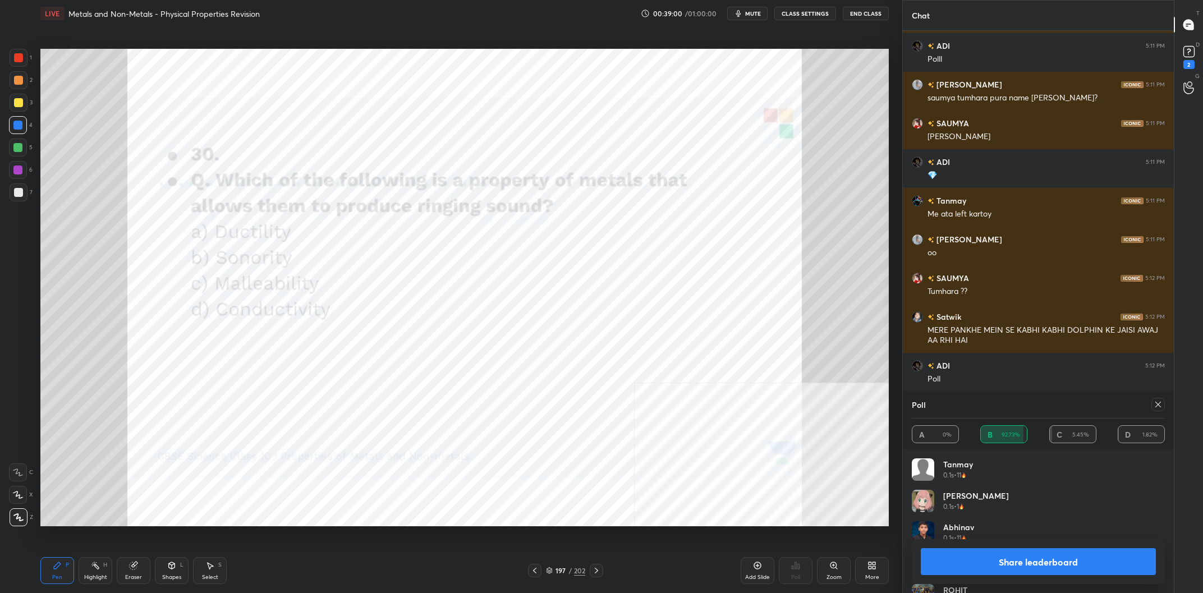
click at [965, 573] on button "Share leaderboard" at bounding box center [1038, 561] width 235 height 27
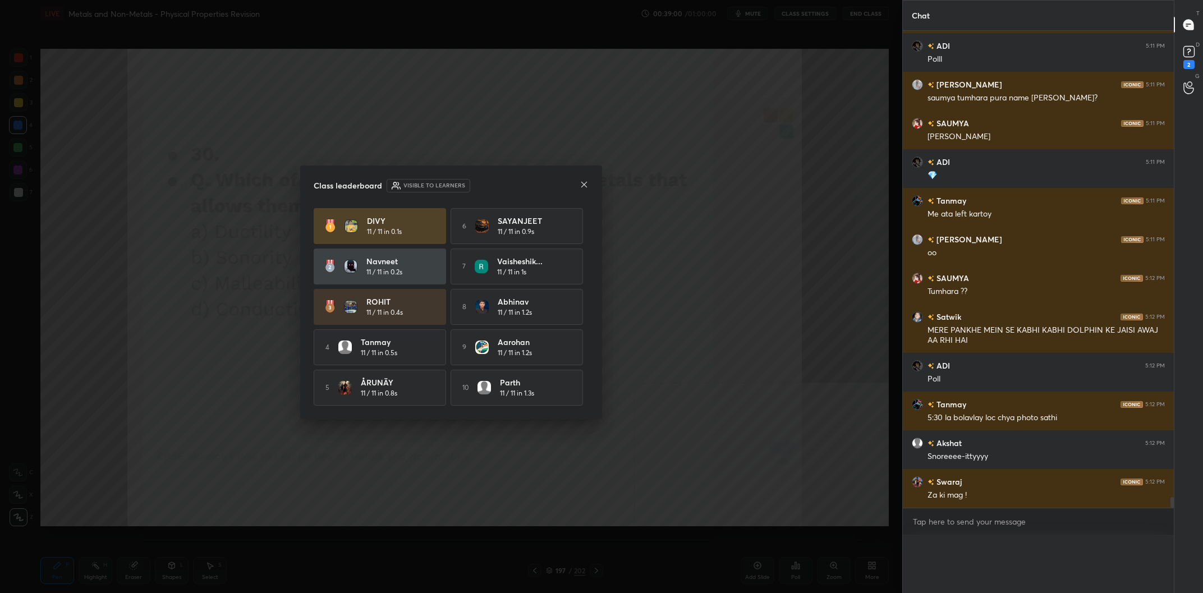
scroll to position [0, 0]
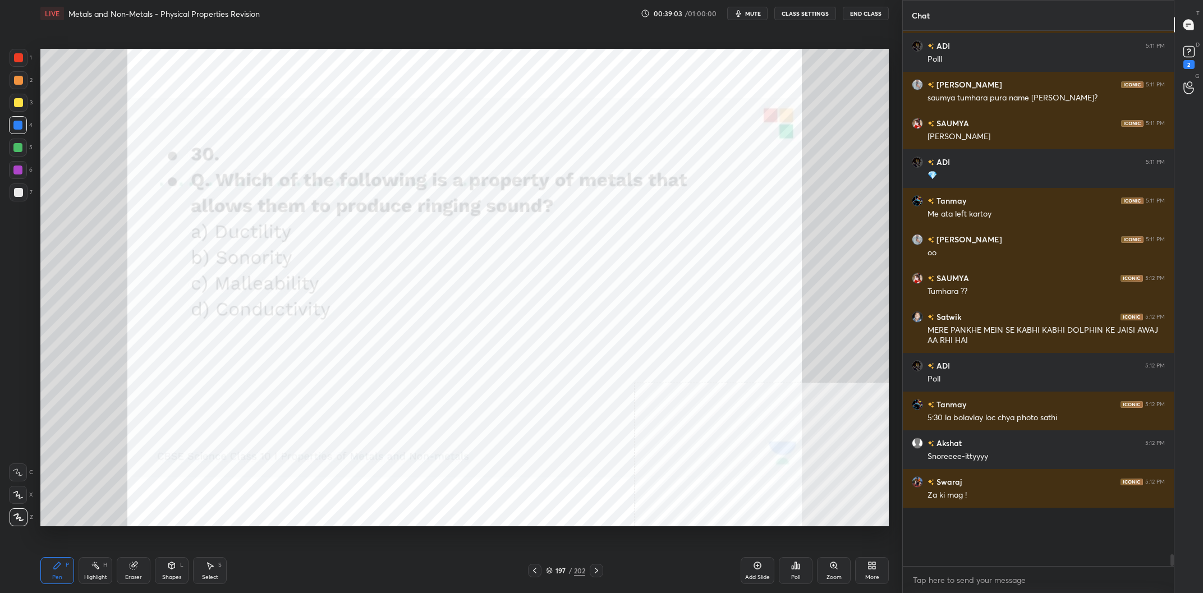
click at [565, 570] on div "197" at bounding box center [560, 570] width 11 height 7
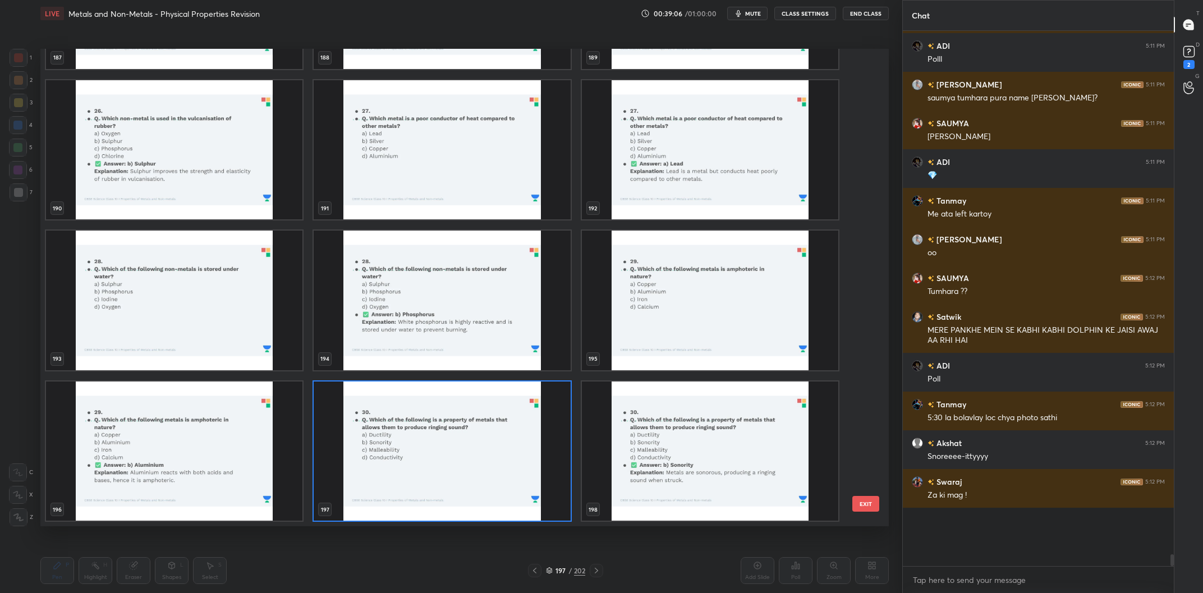
scroll to position [20976, 0]
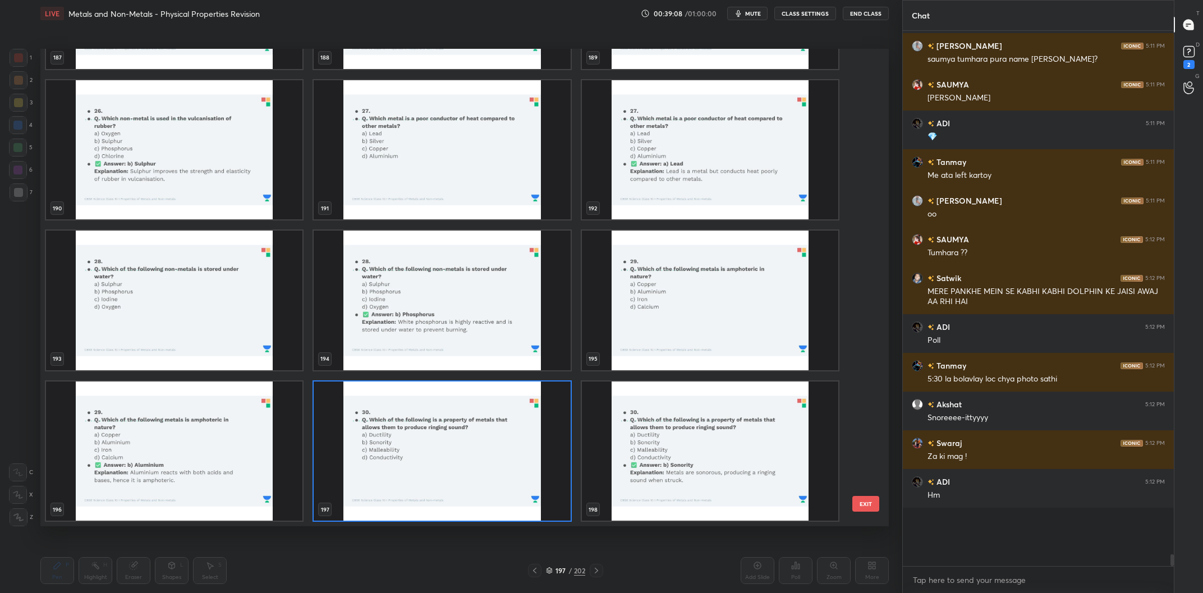
click at [661, 343] on img "grid" at bounding box center [710, 301] width 256 height 140
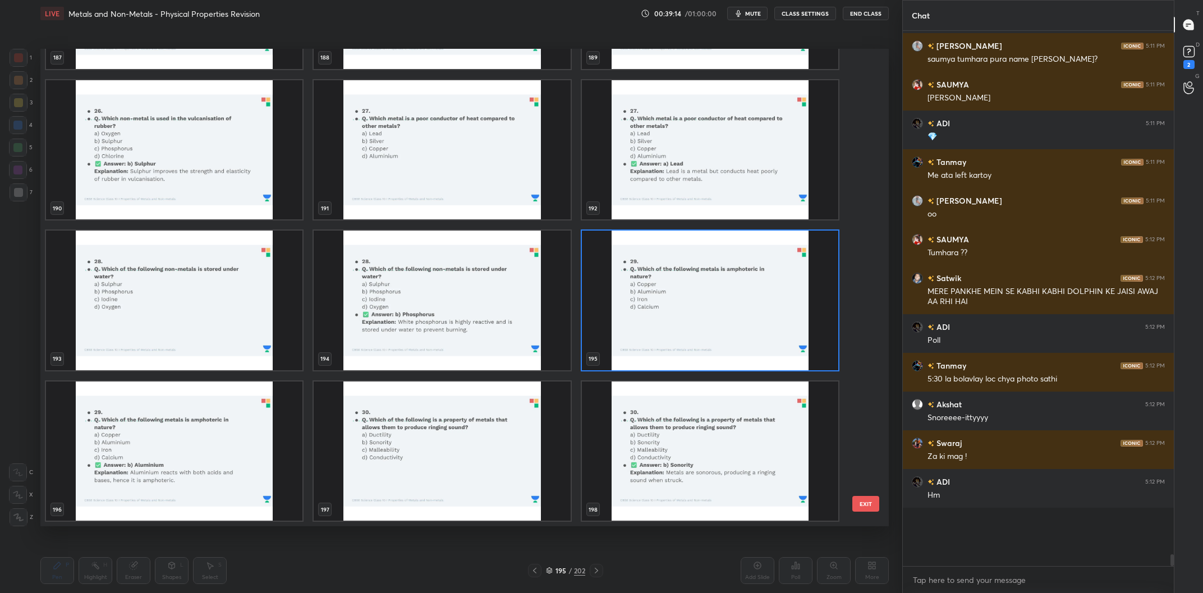
scroll to position [9395, 0]
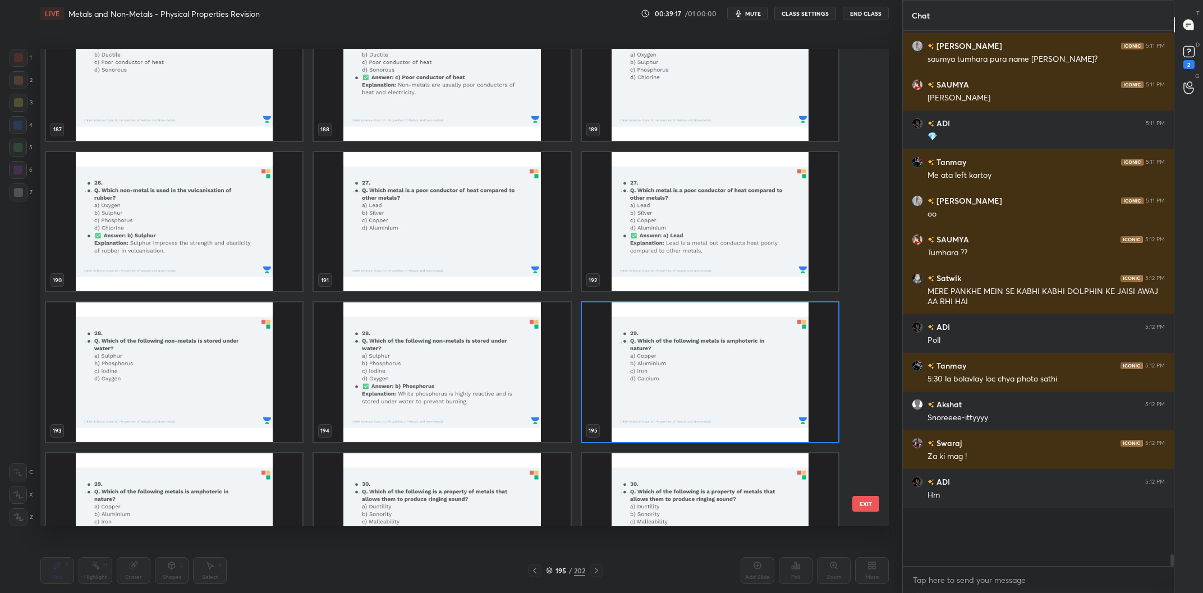
click at [219, 348] on img "grid" at bounding box center [174, 372] width 256 height 140
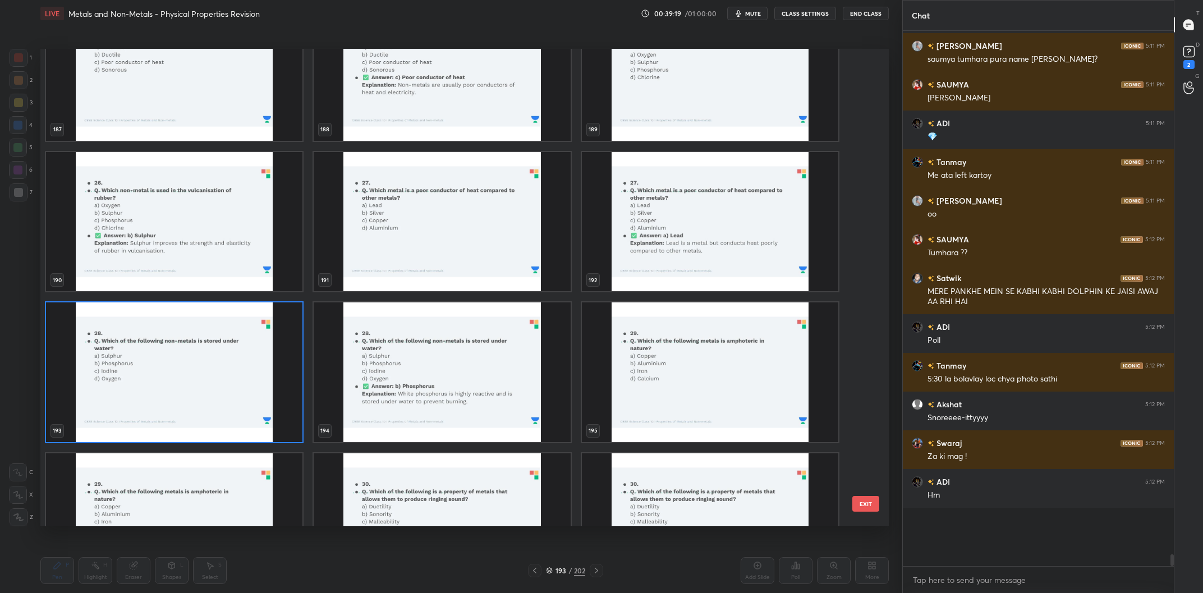
click at [219, 348] on img "grid" at bounding box center [174, 372] width 256 height 140
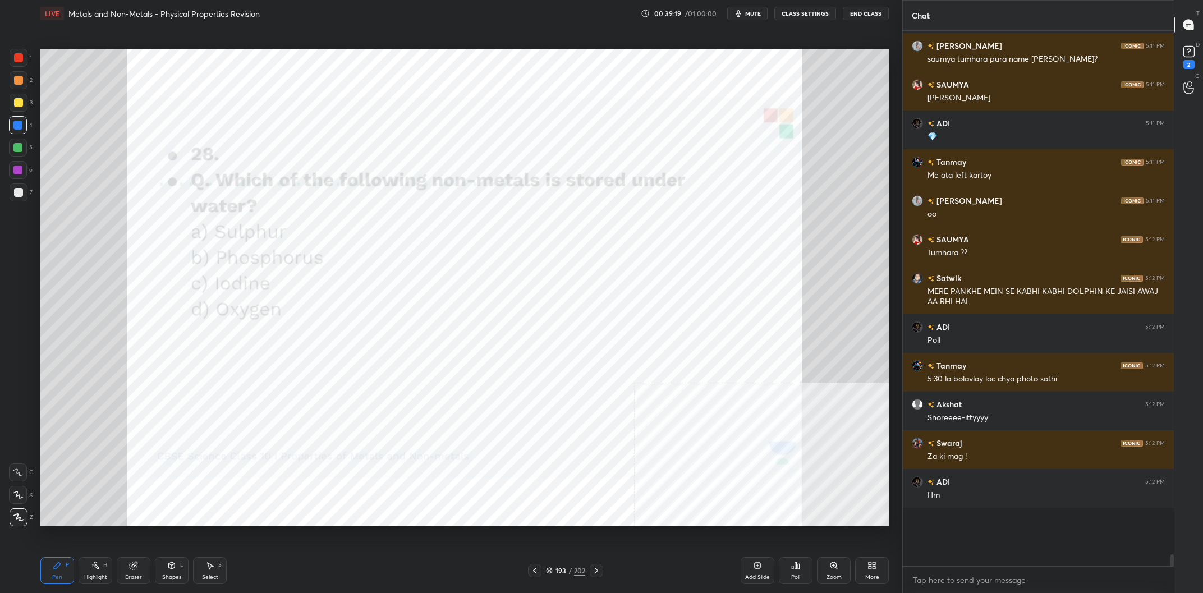
click at [219, 348] on img "grid" at bounding box center [174, 372] width 256 height 140
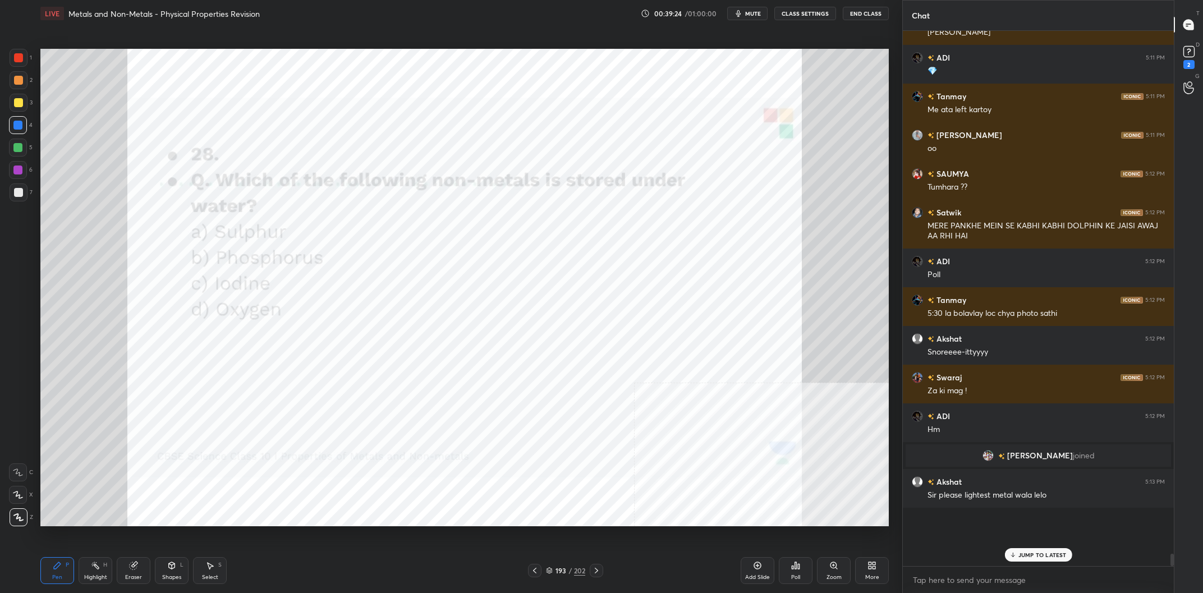
scroll to position [20123, 0]
click at [580, 565] on div "193 / 202" at bounding box center [565, 570] width 75 height 13
click at [564, 570] on div "193" at bounding box center [560, 570] width 11 height 7
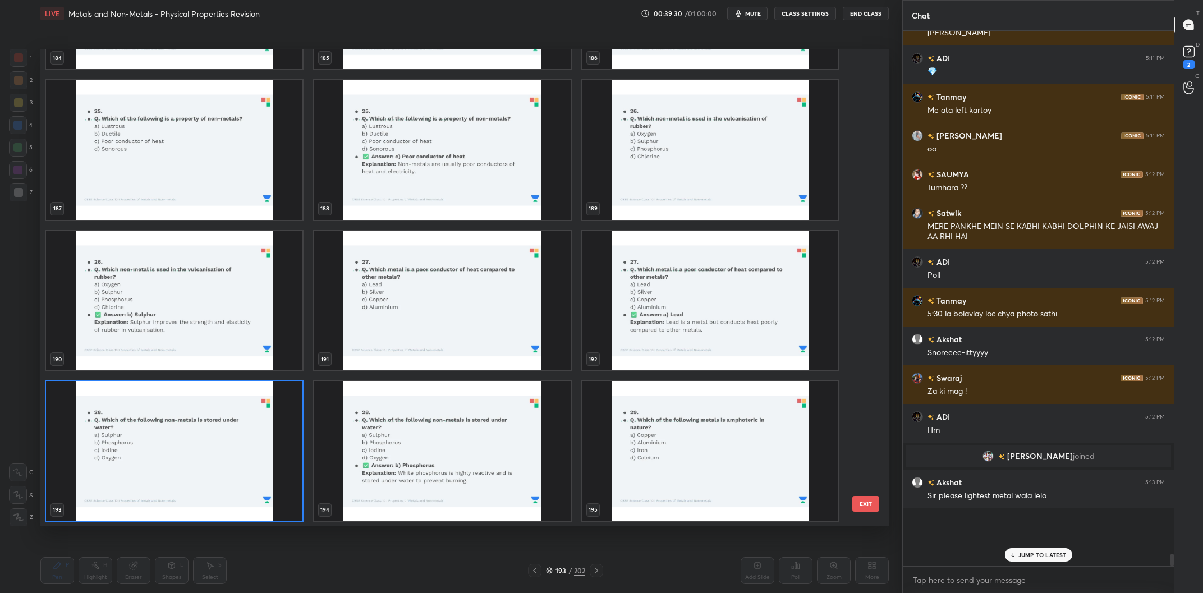
scroll to position [9387, 0]
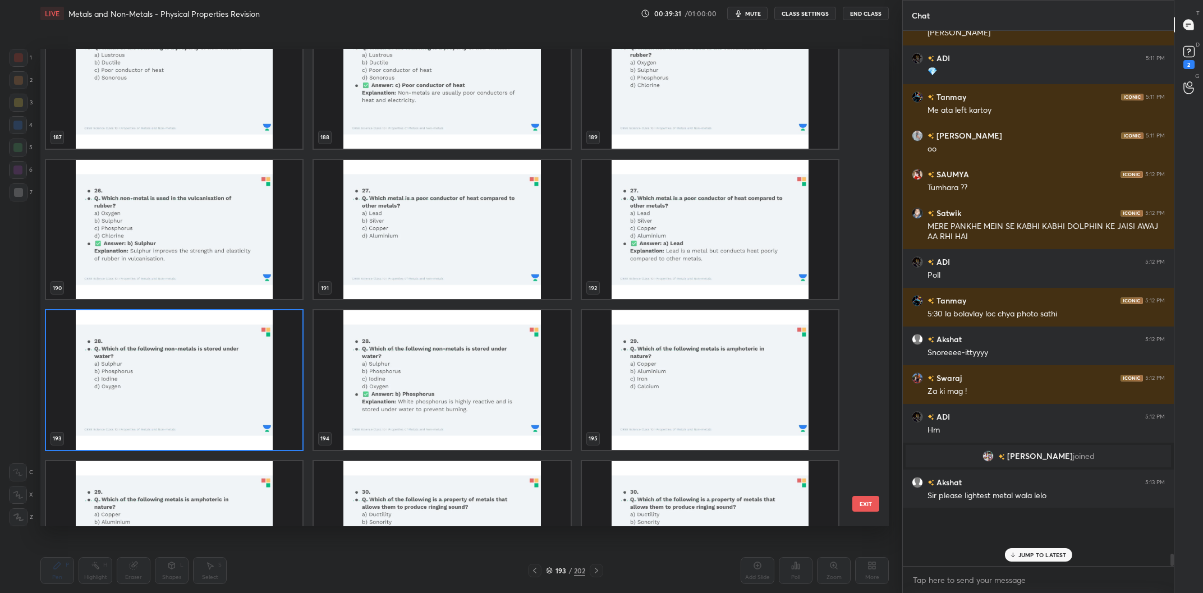
click at [224, 417] on img "grid" at bounding box center [174, 380] width 256 height 140
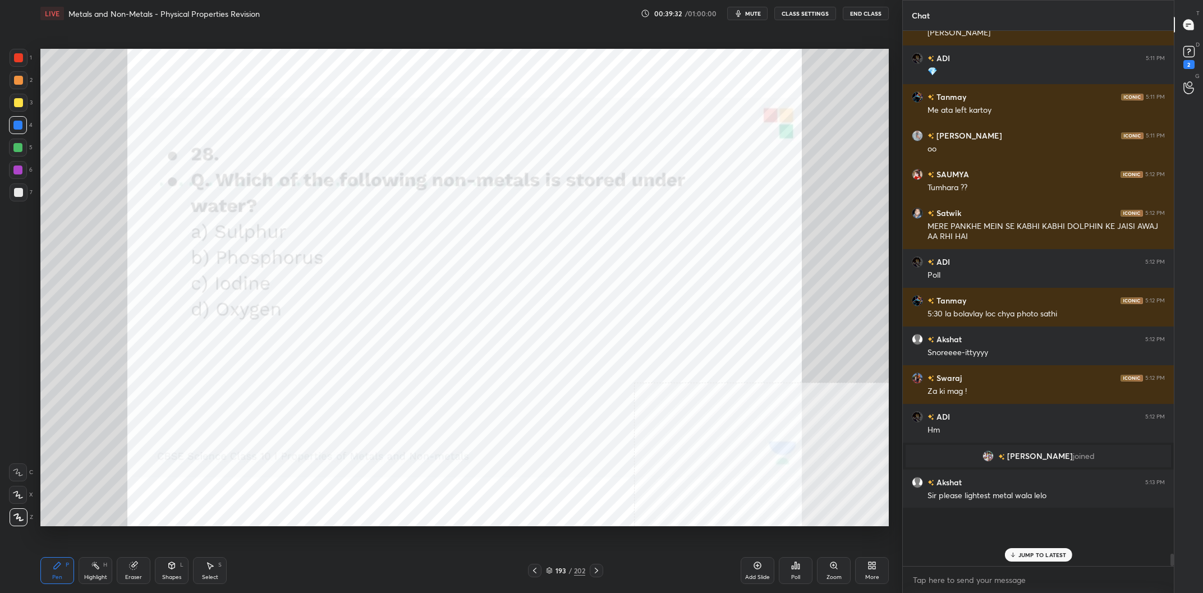
click at [801, 581] on div "Poll" at bounding box center [796, 570] width 34 height 27
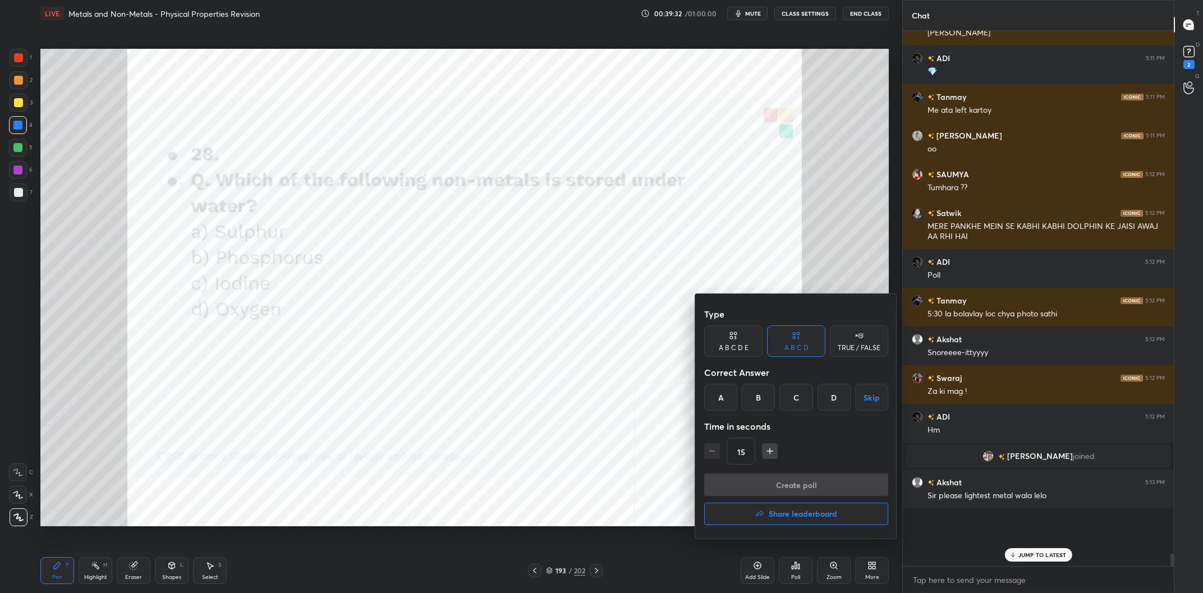
click at [759, 401] on div "B" at bounding box center [758, 397] width 33 height 27
click at [793, 487] on button "Create poll" at bounding box center [796, 485] width 184 height 22
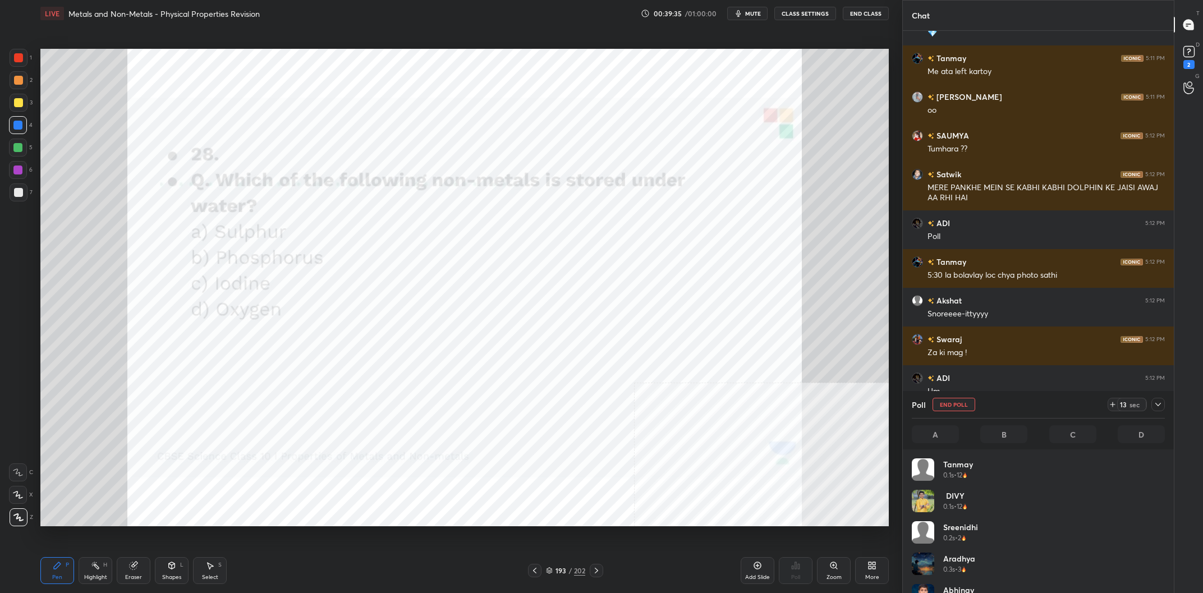
scroll to position [135, 253]
click at [573, 571] on div "193 / 202" at bounding box center [565, 571] width 39 height 10
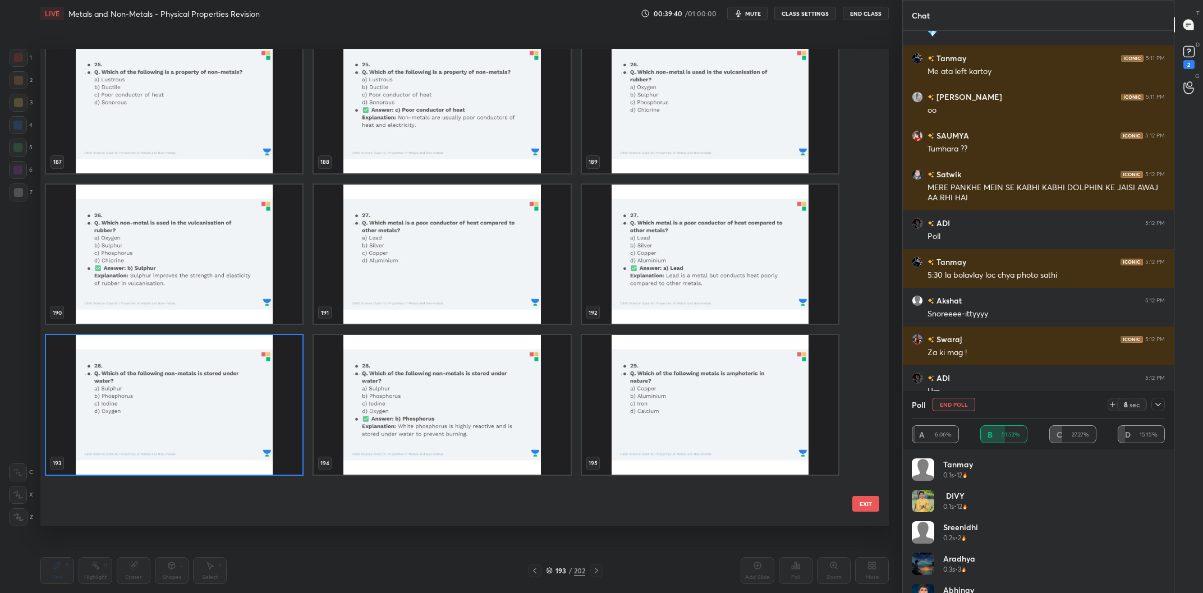
scroll to position [9387, 0]
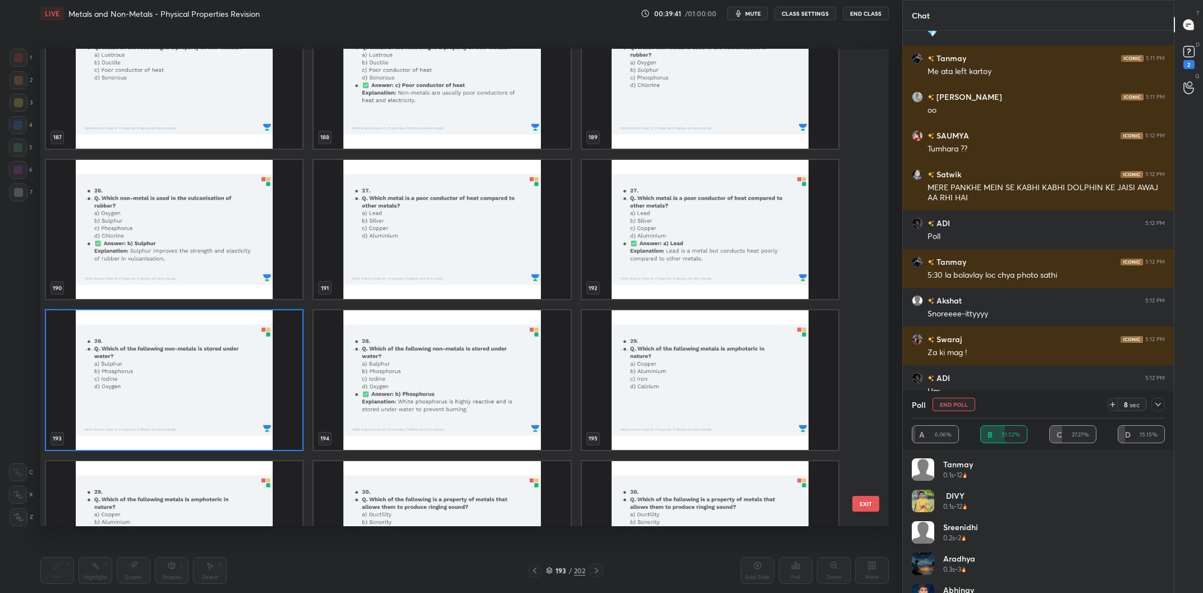
click at [210, 380] on img "grid" at bounding box center [174, 380] width 256 height 140
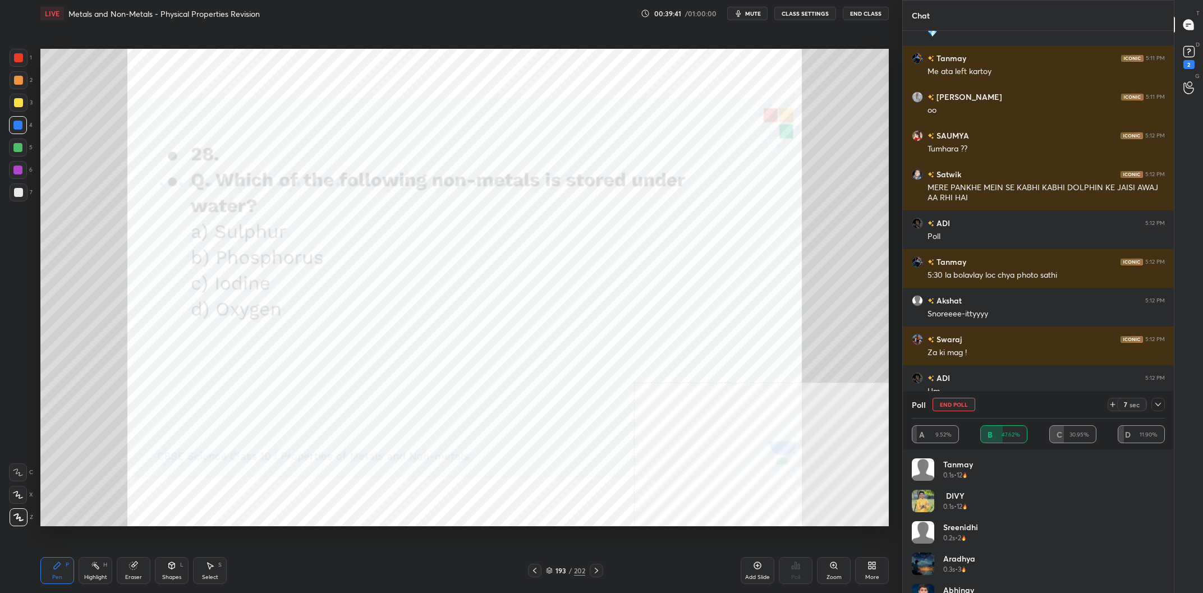
click at [210, 380] on img "grid" at bounding box center [174, 380] width 256 height 140
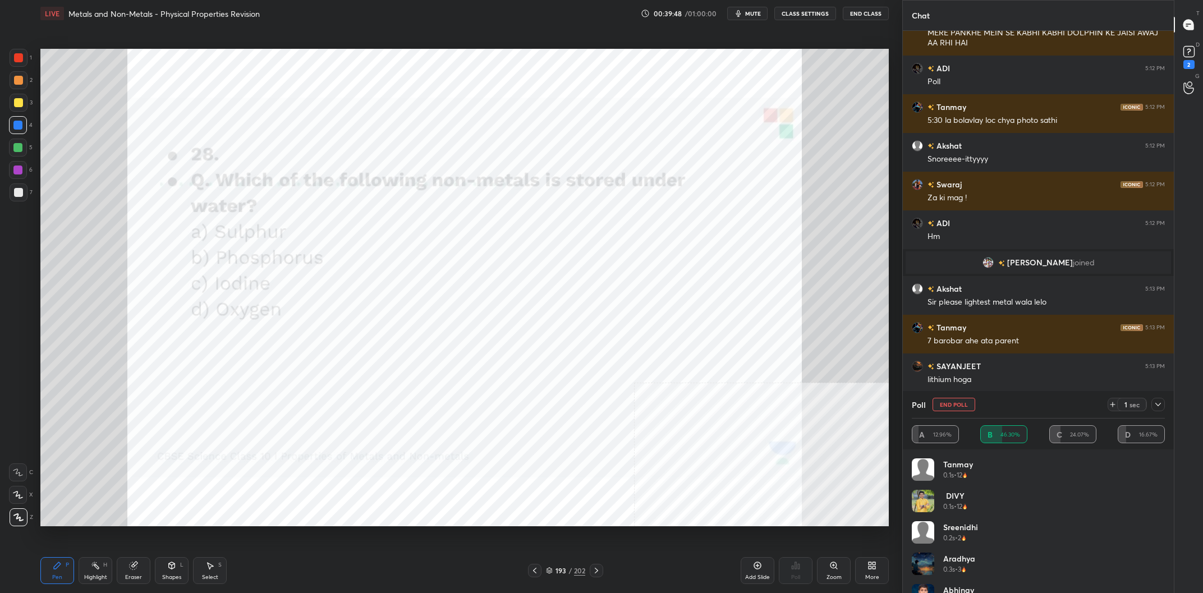
scroll to position [20355, 0]
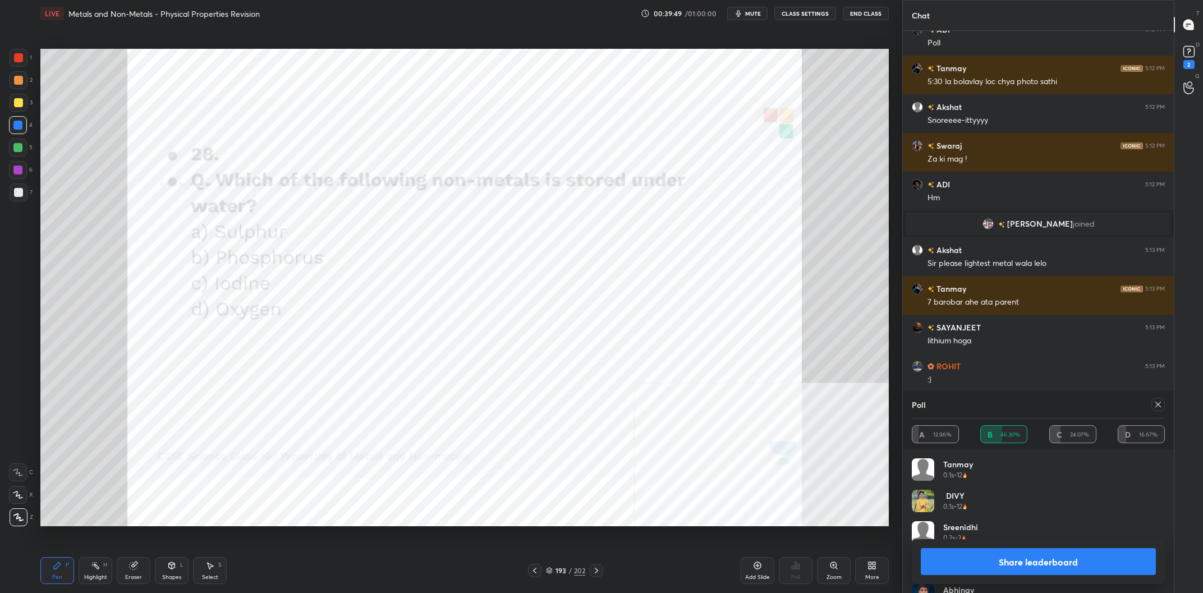
drag, startPoint x: 1070, startPoint y: 559, endPoint x: 902, endPoint y: 560, distance: 167.2
click at [1069, 561] on button "Share leaderboard" at bounding box center [1038, 561] width 235 height 27
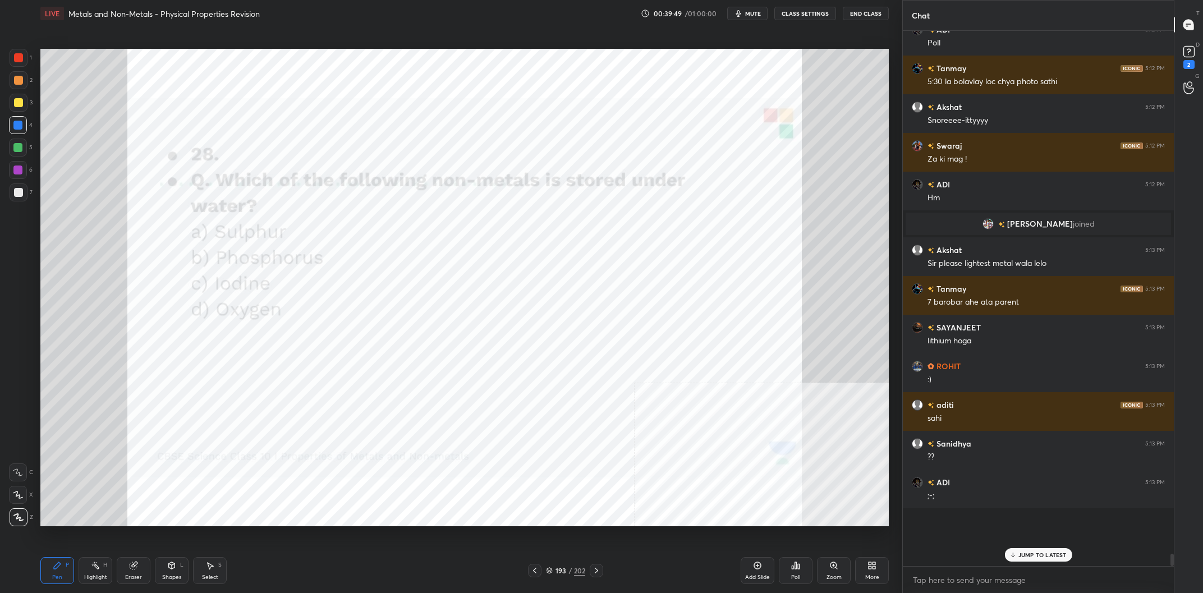
scroll to position [20395, 0]
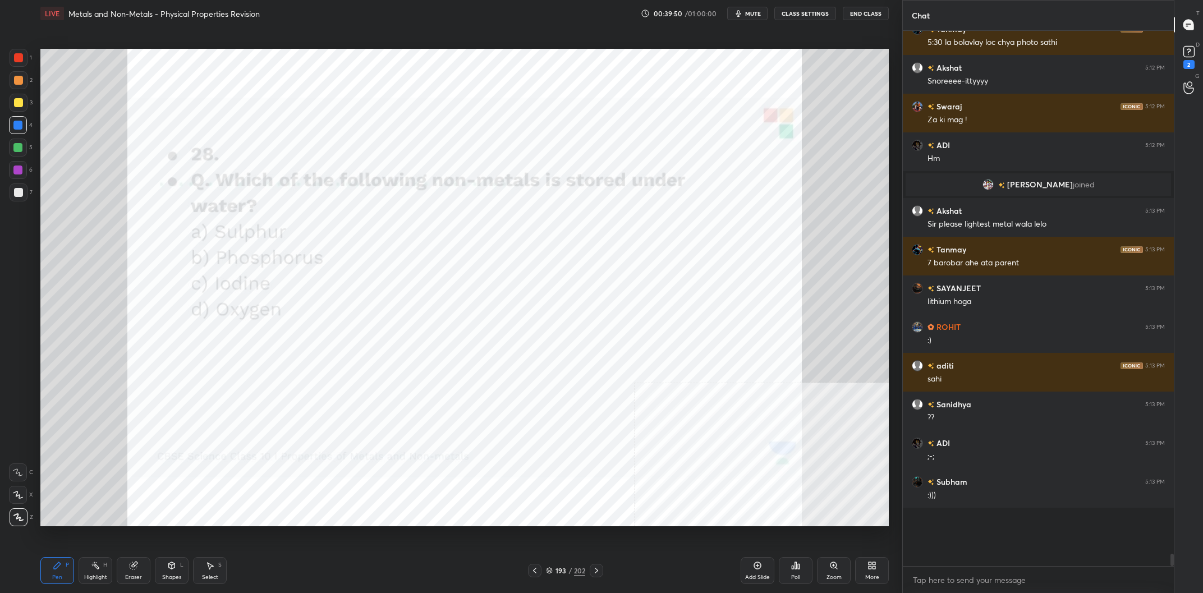
click at [565, 566] on div "193 / 202" at bounding box center [565, 571] width 39 height 10
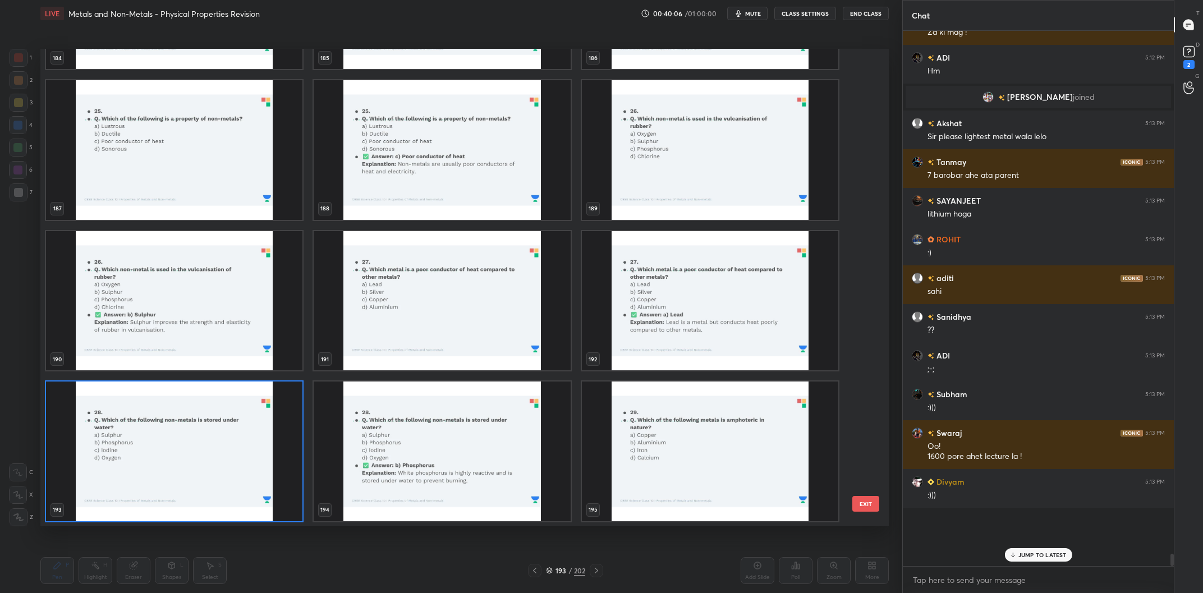
scroll to position [20520, 0]
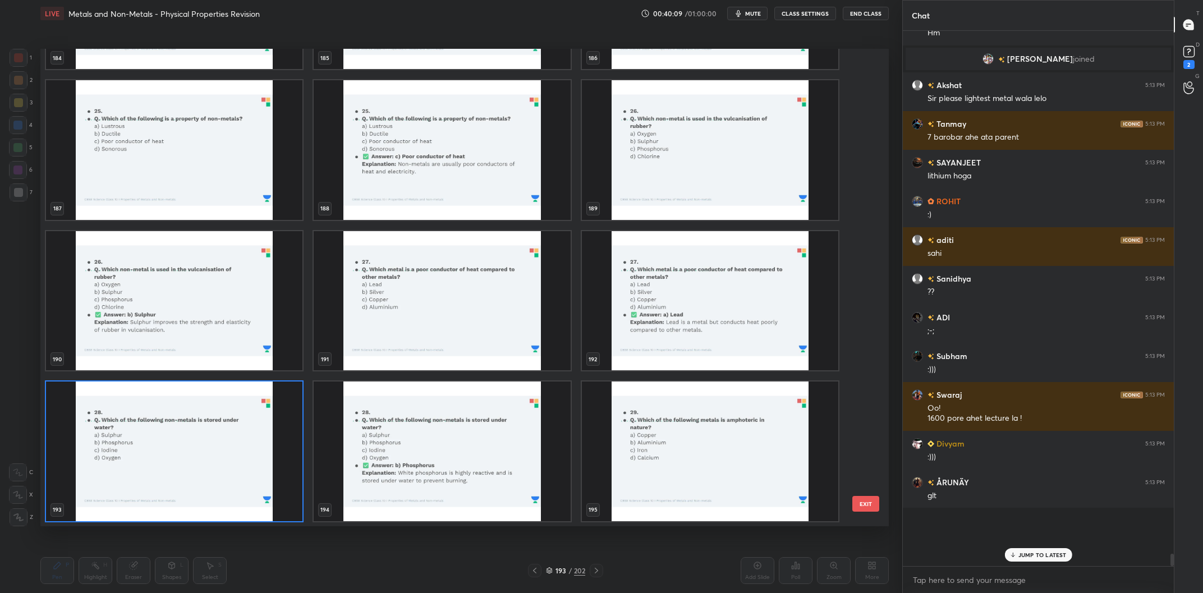
click at [692, 139] on img "grid" at bounding box center [710, 150] width 256 height 140
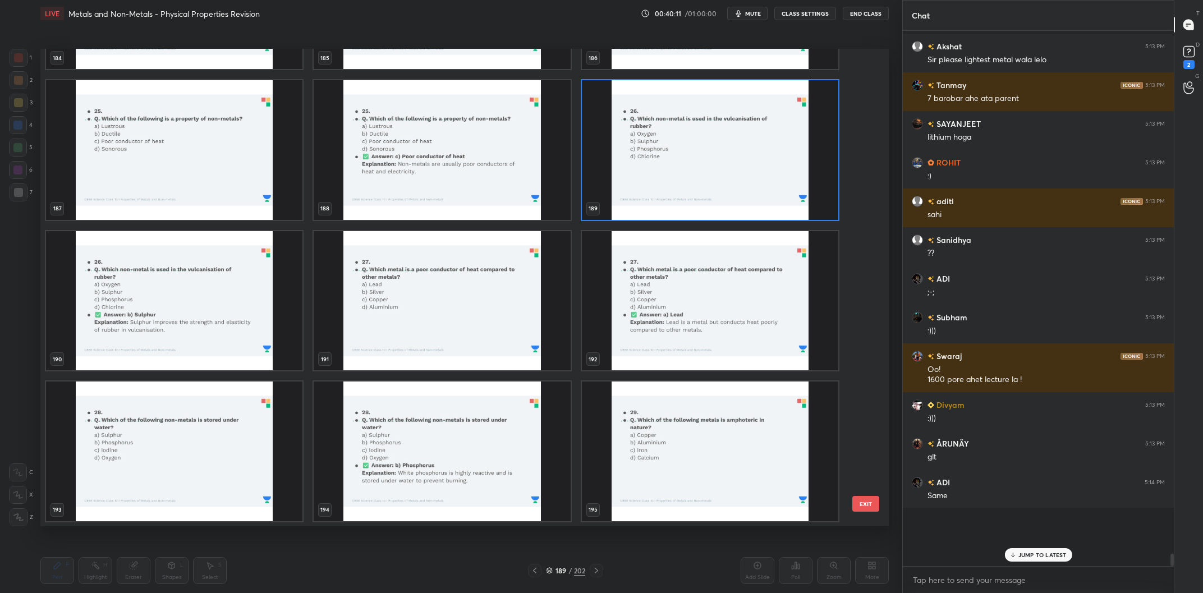
click at [692, 139] on img "grid" at bounding box center [710, 150] width 256 height 140
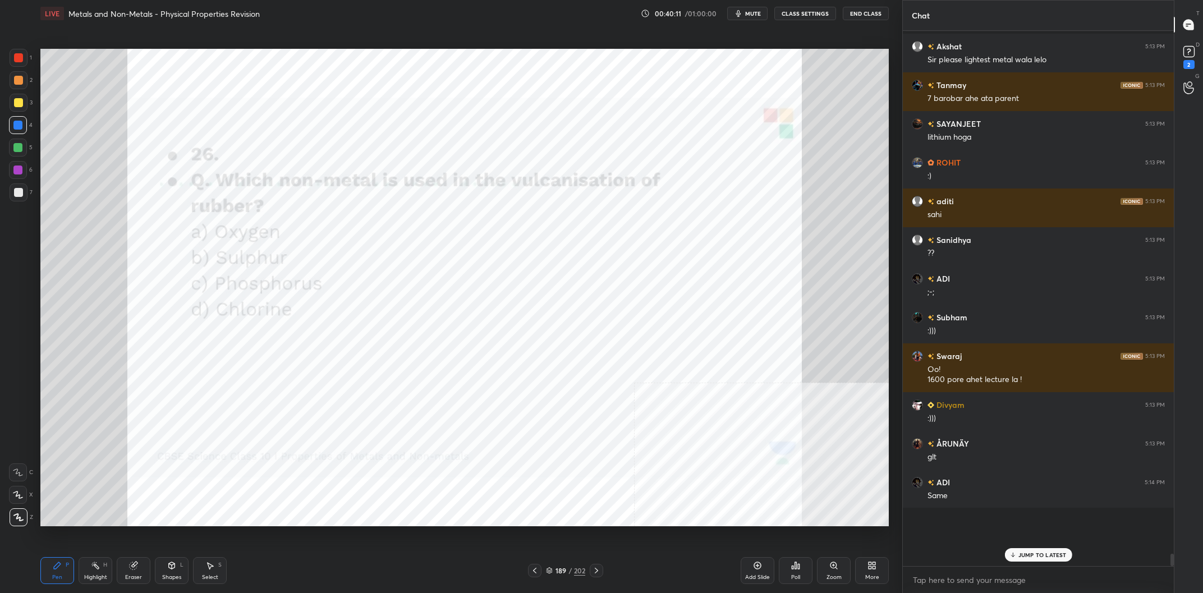
click at [692, 139] on img "grid" at bounding box center [710, 150] width 256 height 140
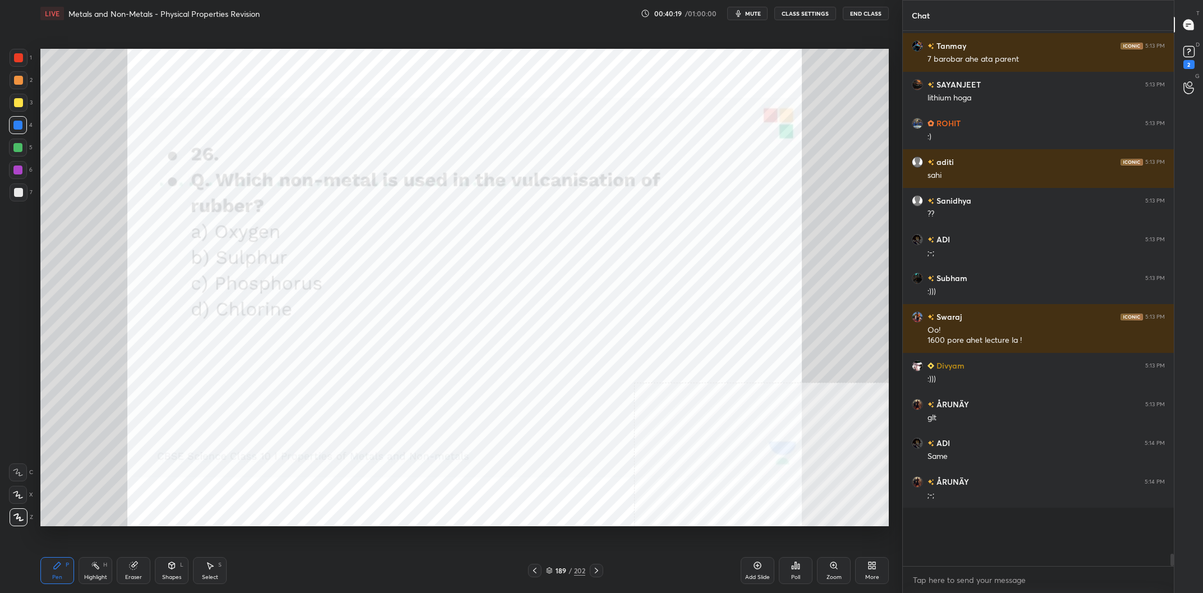
scroll to position [20637, 0]
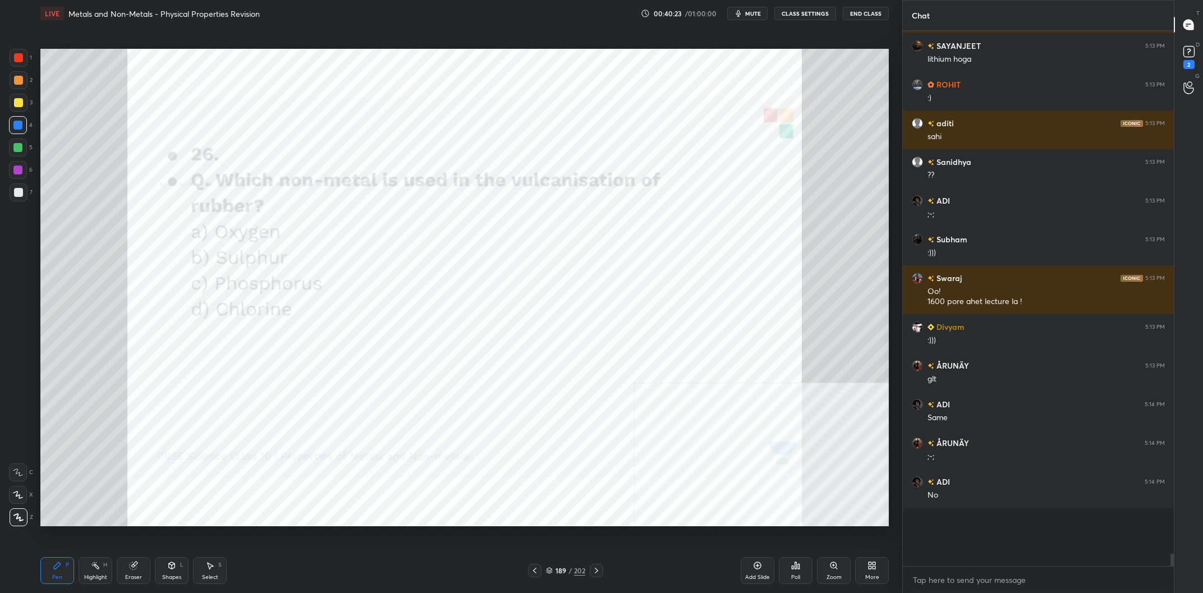
click at [800, 568] on icon at bounding box center [799, 566] width 2 height 5
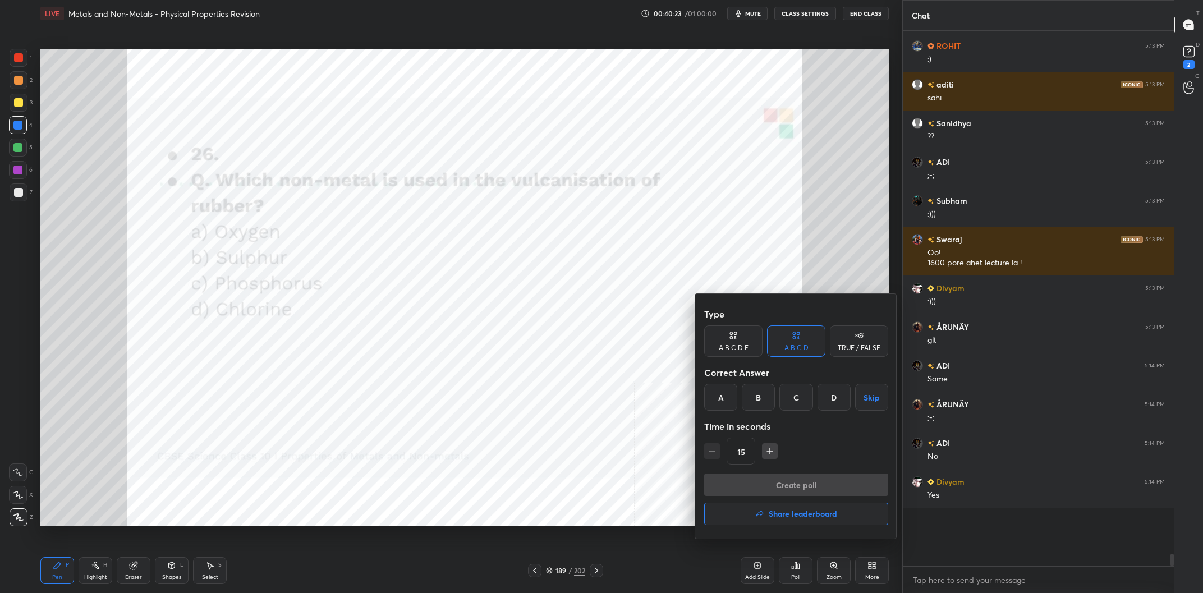
click at [758, 402] on div "B" at bounding box center [758, 397] width 33 height 27
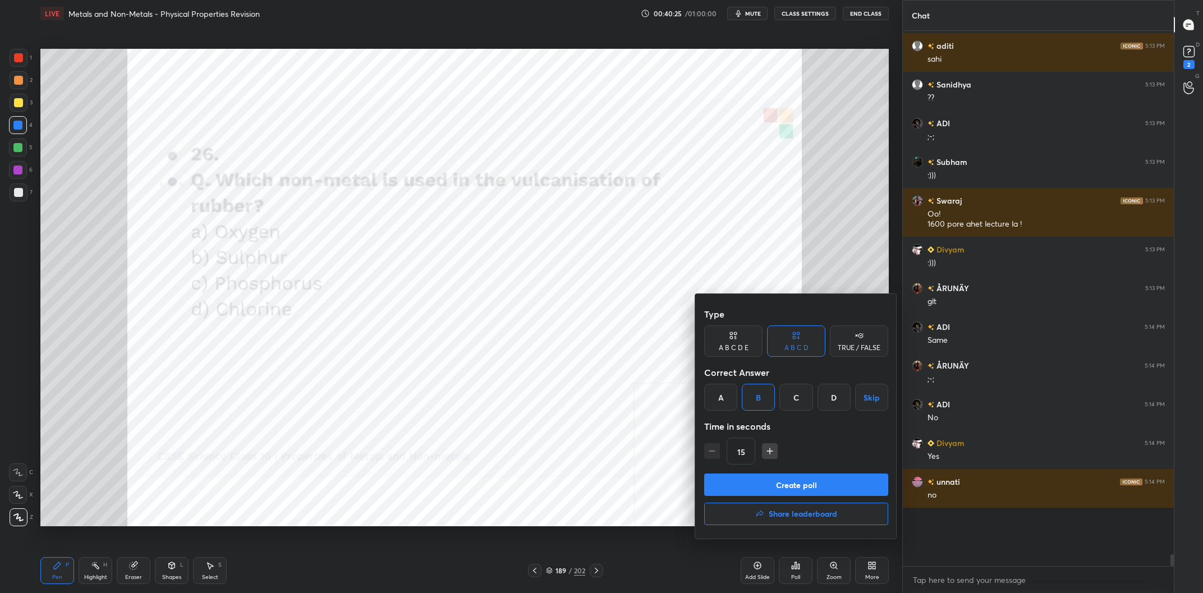
click at [810, 474] on button "Create poll" at bounding box center [796, 485] width 184 height 22
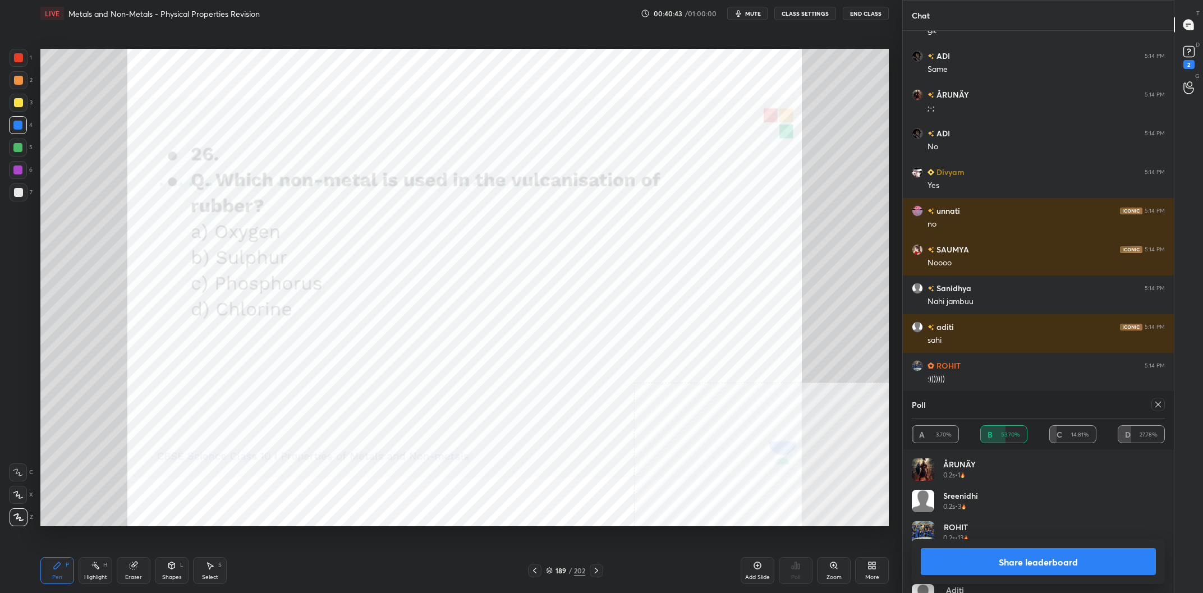
scroll to position [21024, 0]
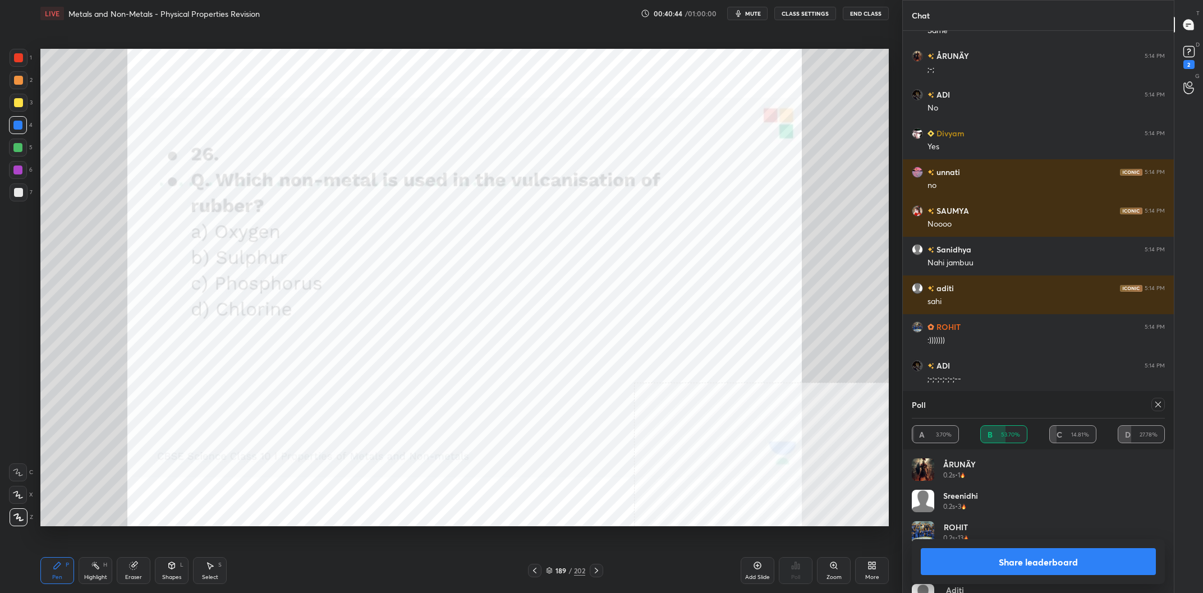
click at [1040, 561] on button "Share leaderboard" at bounding box center [1038, 561] width 235 height 27
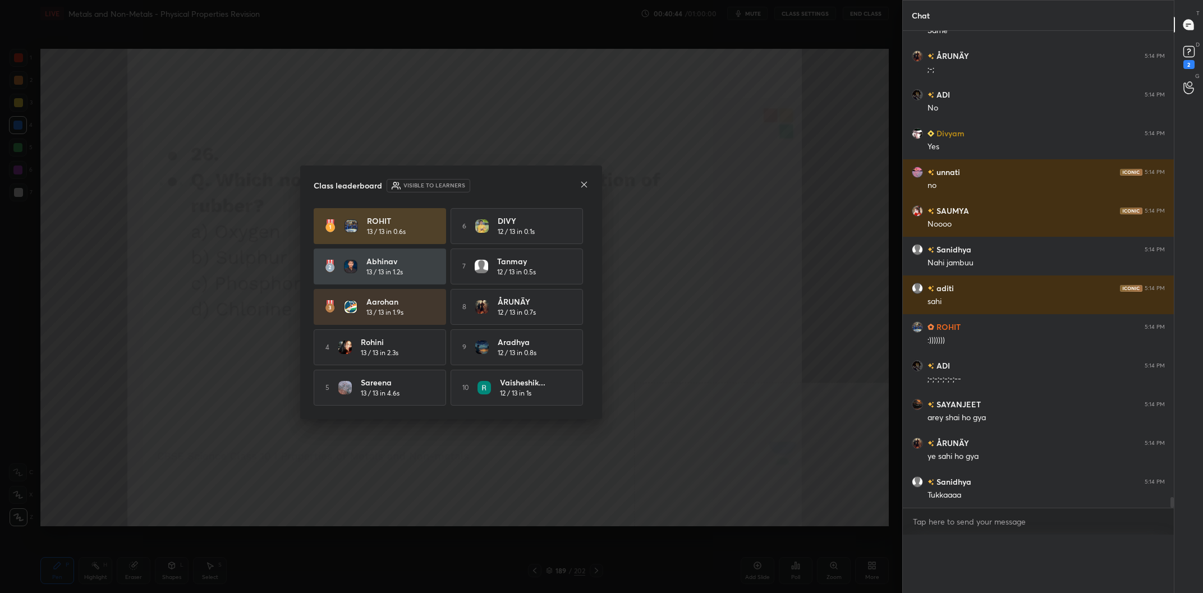
scroll to position [0, 0]
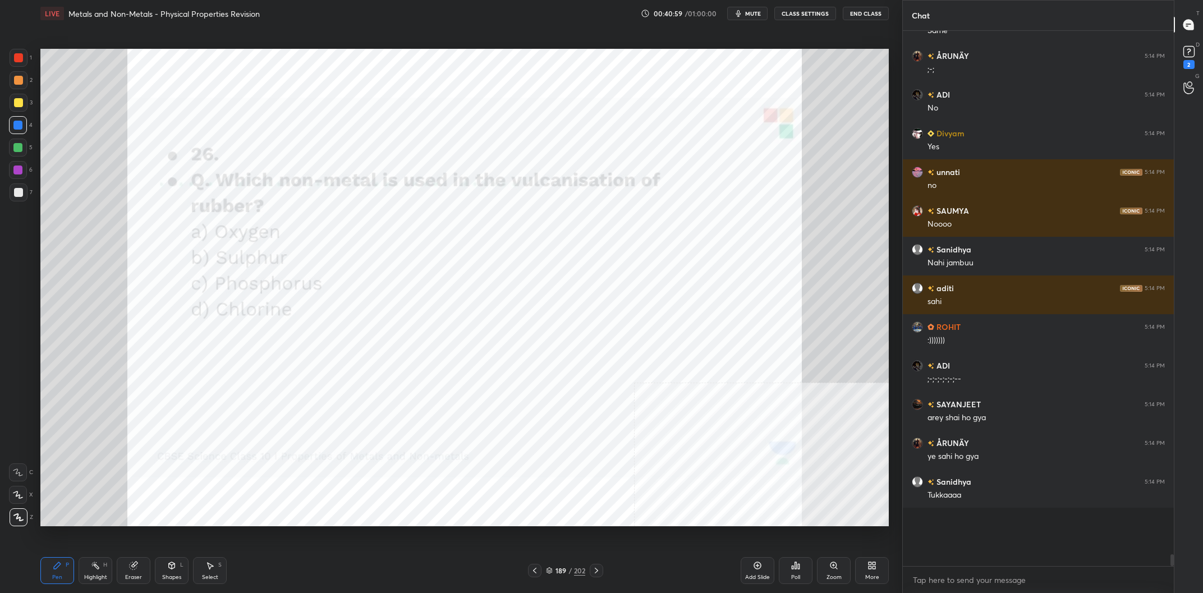
click at [563, 566] on div "189 / 202" at bounding box center [565, 571] width 39 height 10
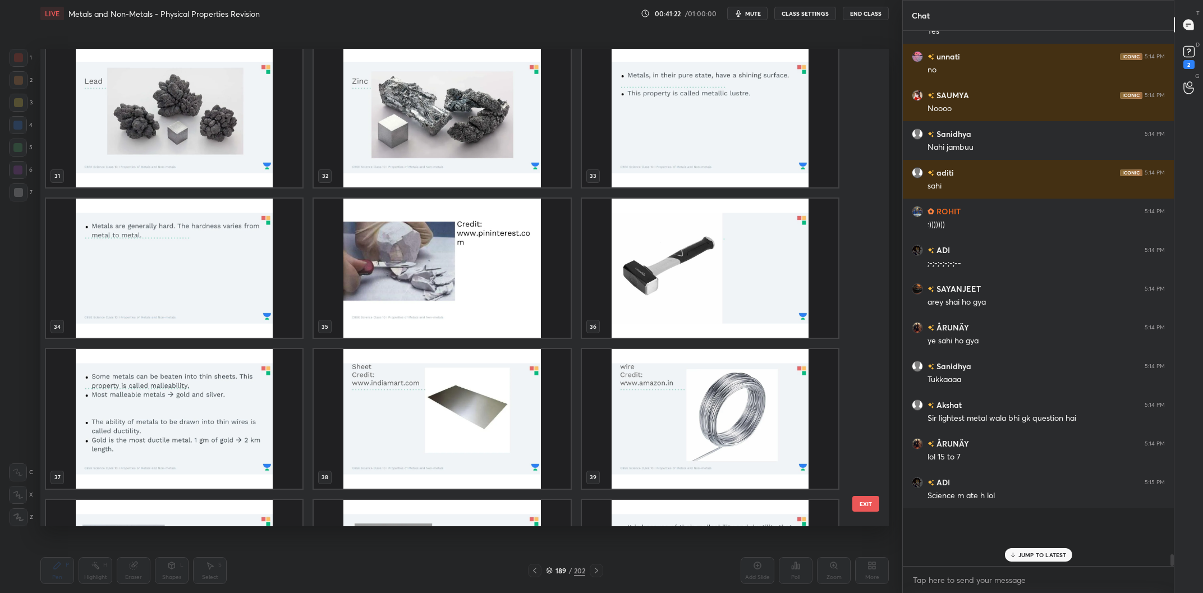
scroll to position [1942, 0]
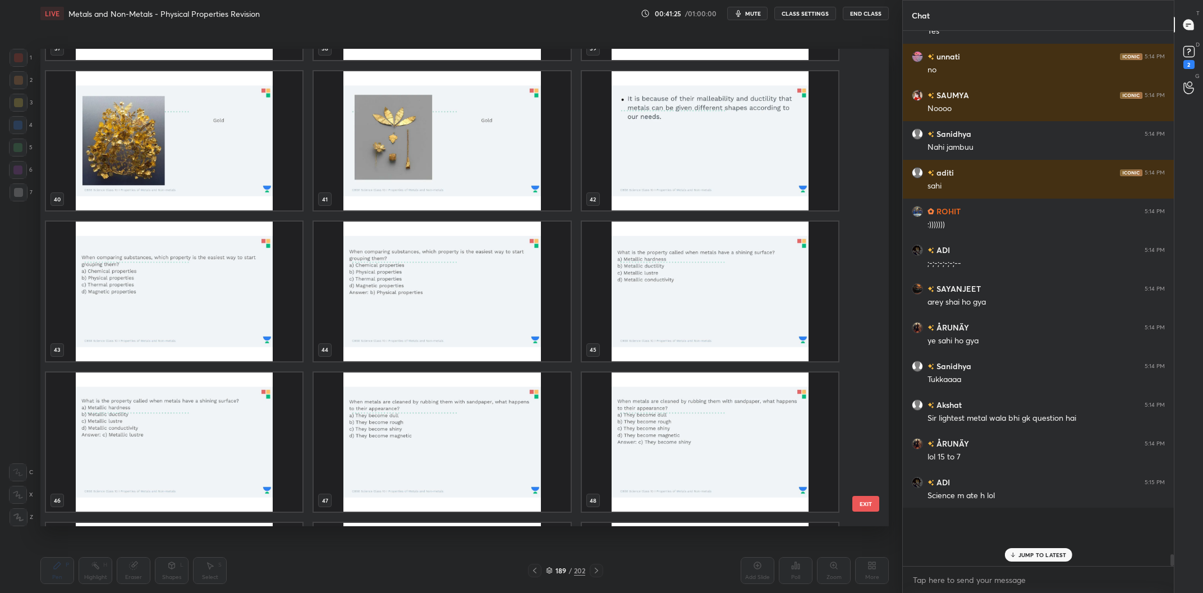
click at [250, 295] on img "grid" at bounding box center [174, 292] width 256 height 140
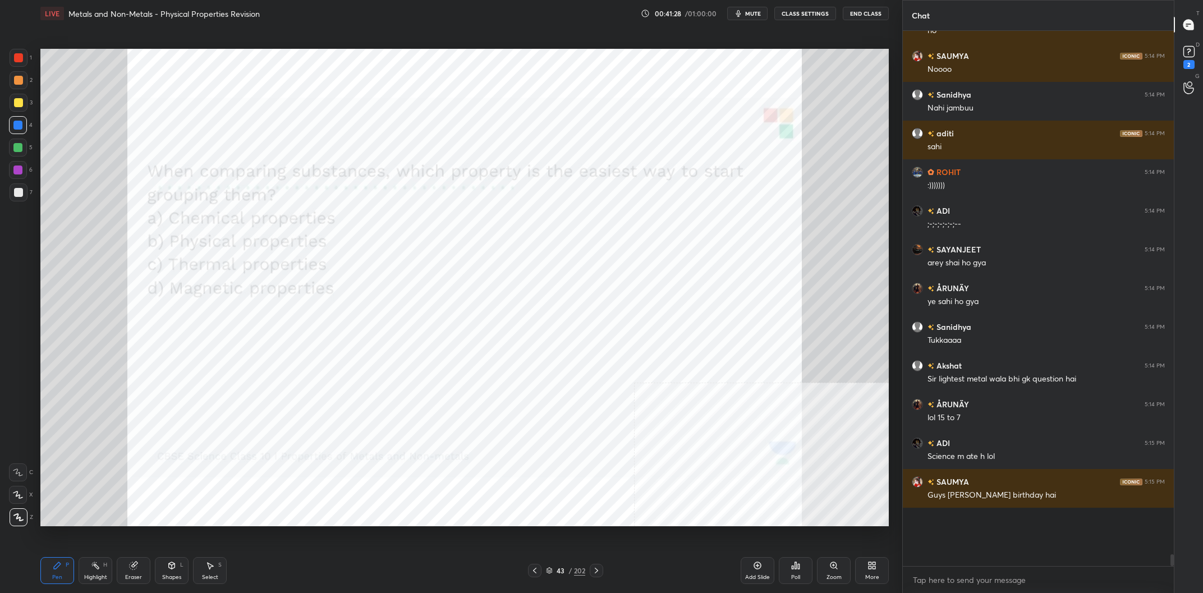
scroll to position [21218, 0]
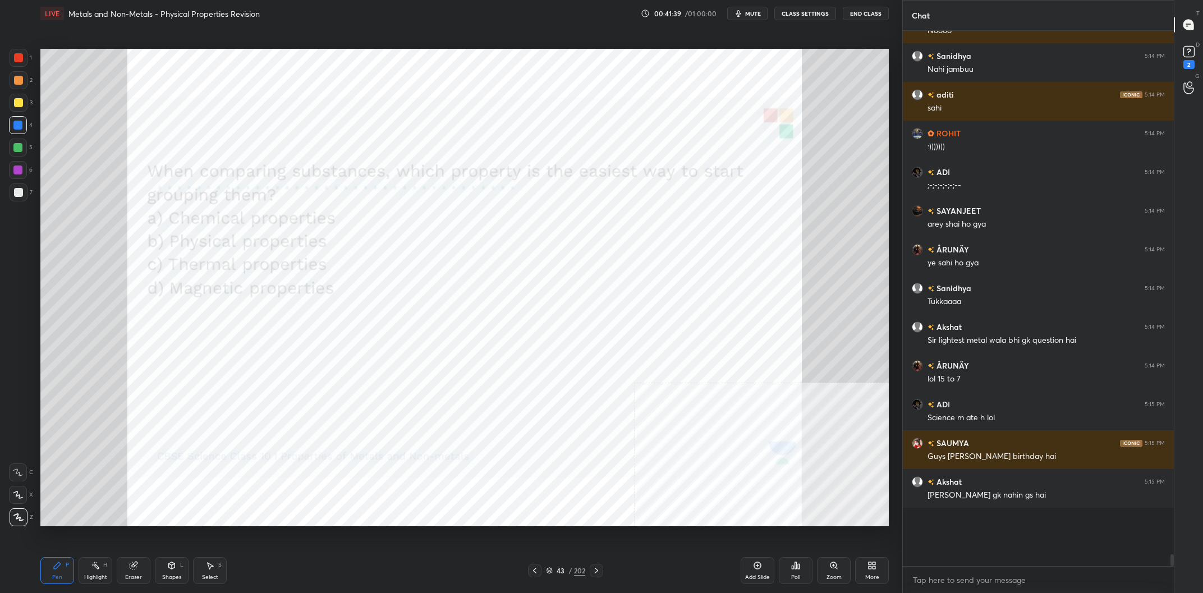
click at [796, 569] on icon at bounding box center [796, 565] width 2 height 7
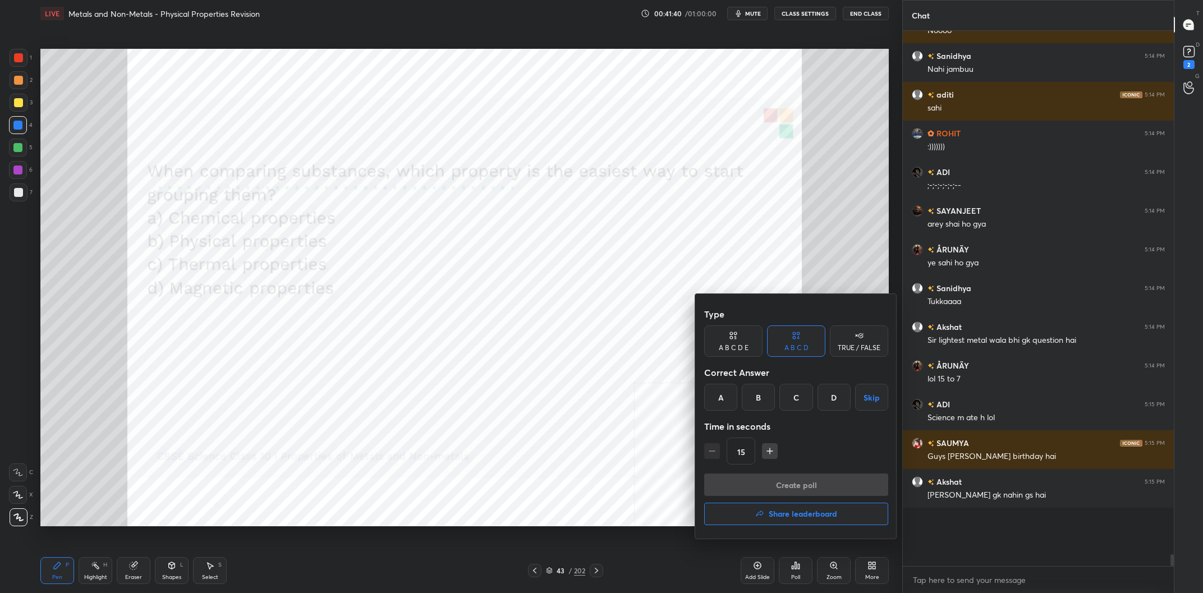
click at [767, 398] on div "B" at bounding box center [758, 397] width 33 height 27
click at [811, 483] on button "Create poll" at bounding box center [796, 485] width 184 height 22
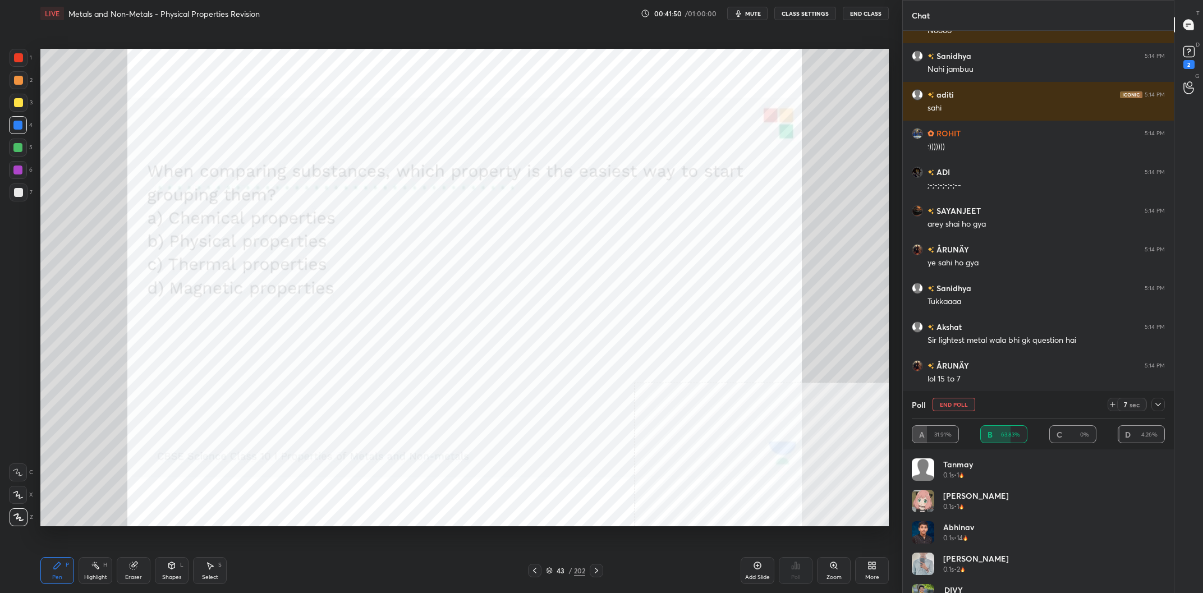
scroll to position [21279, 0]
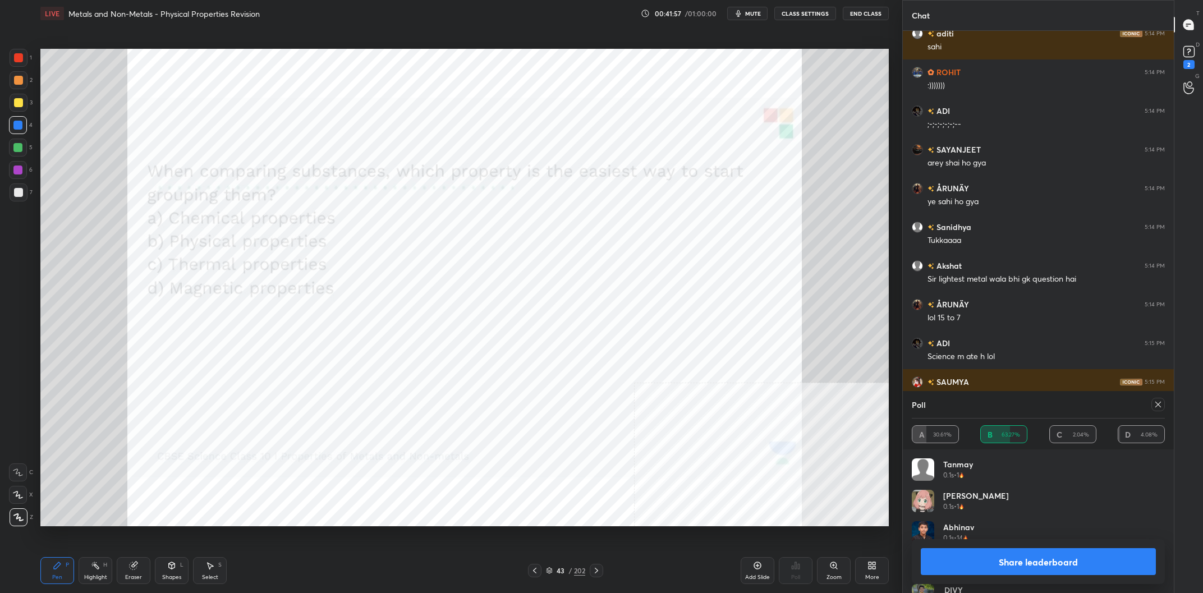
click at [1027, 563] on button "Share leaderboard" at bounding box center [1038, 561] width 235 height 27
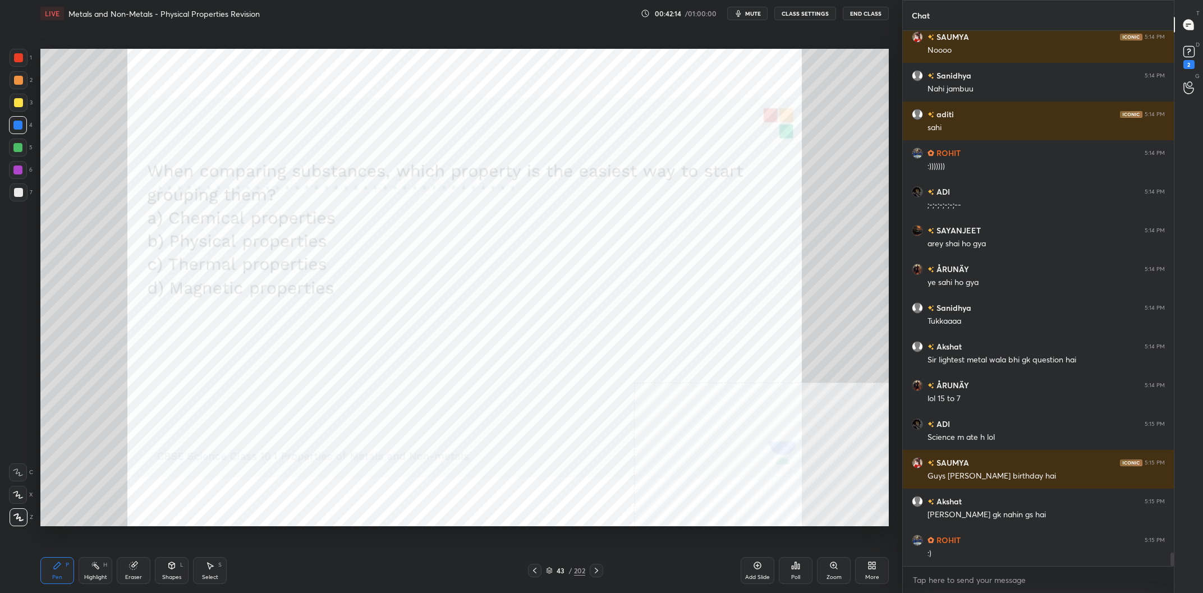
scroll to position [21236, 0]
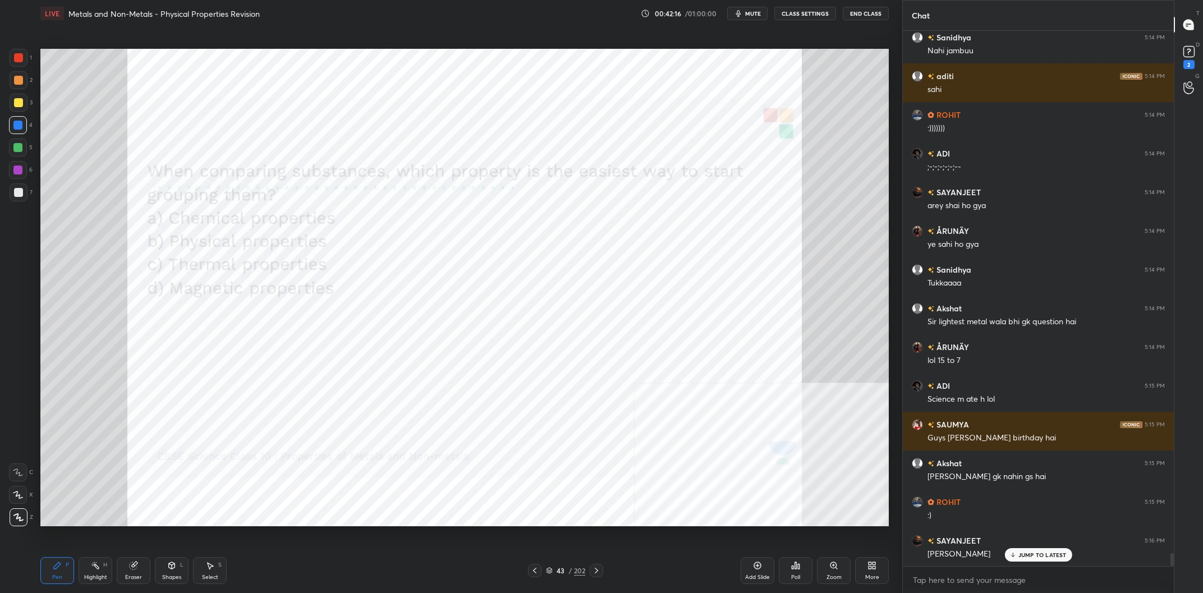
click at [576, 570] on div "202" at bounding box center [579, 571] width 11 height 10
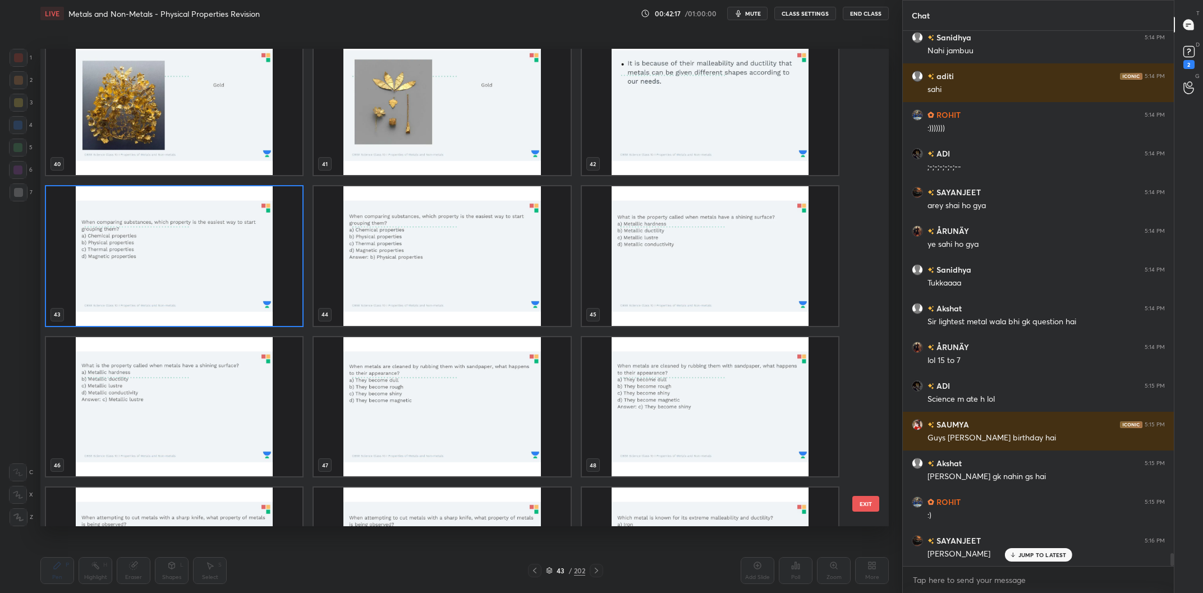
scroll to position [1997, 0]
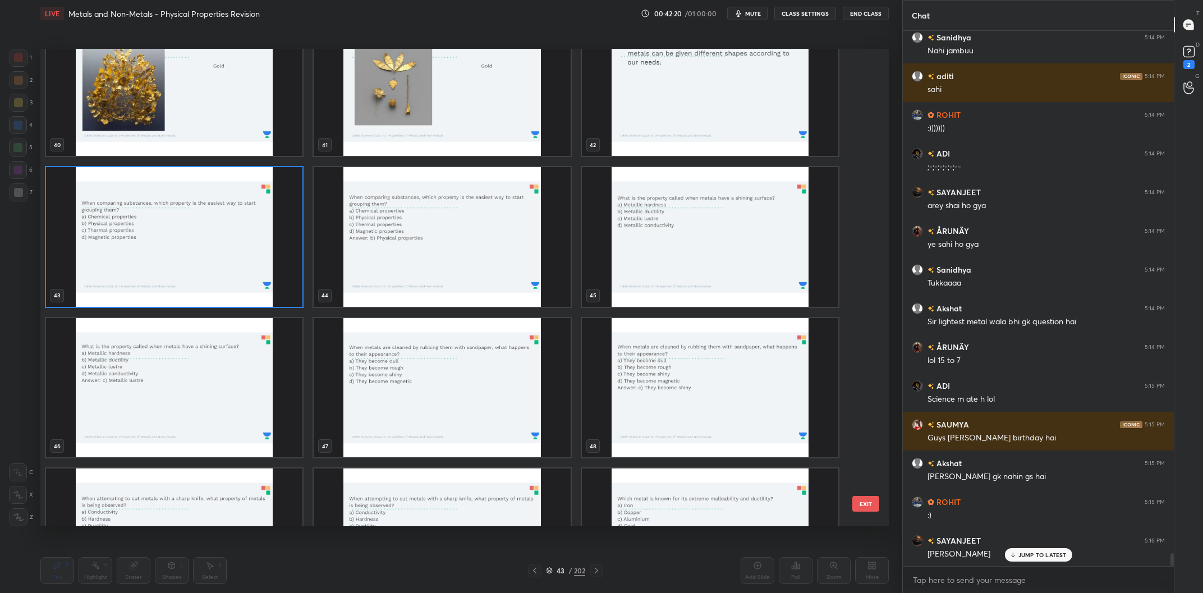
click at [700, 248] on img "grid" at bounding box center [710, 237] width 256 height 140
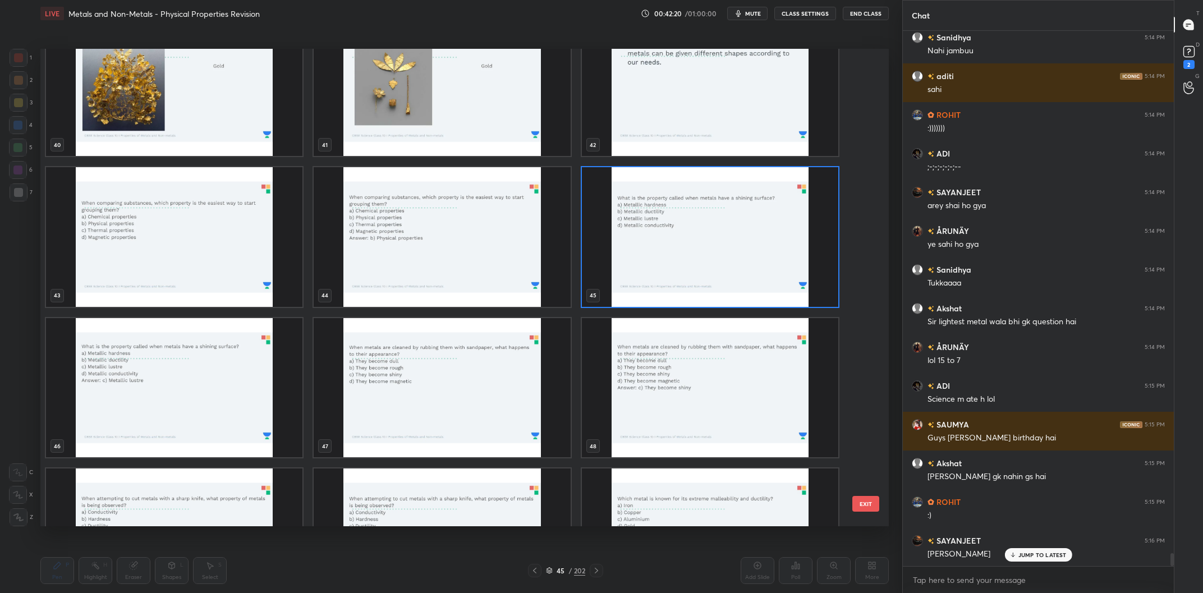
click at [700, 248] on img "grid" at bounding box center [710, 237] width 256 height 140
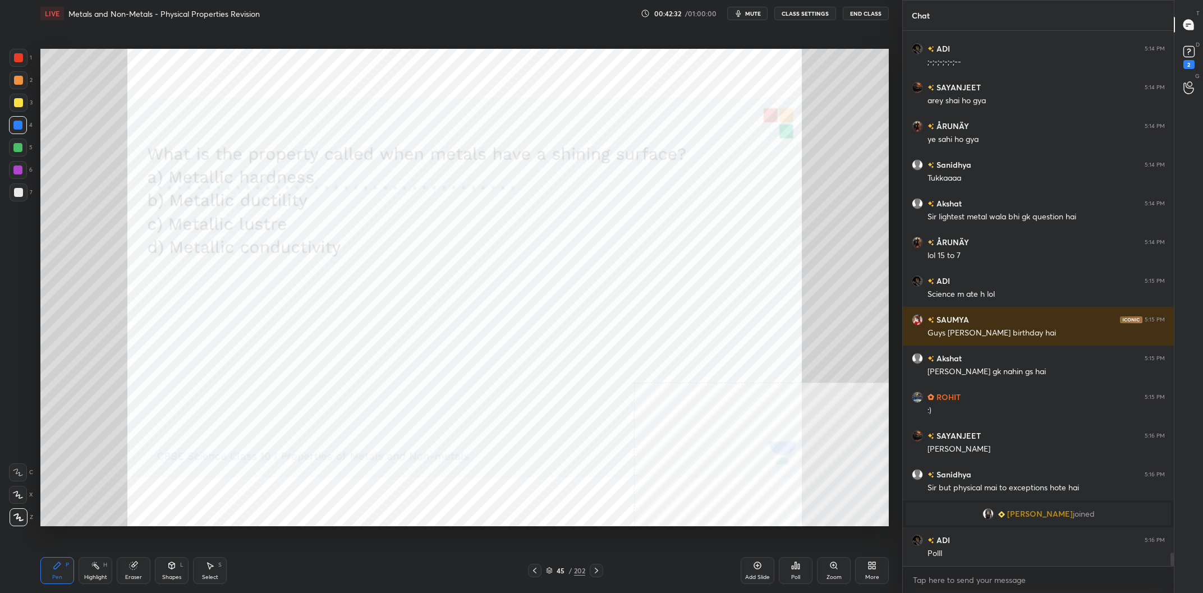
scroll to position [21001, 0]
click at [565, 570] on div "45" at bounding box center [560, 570] width 11 height 7
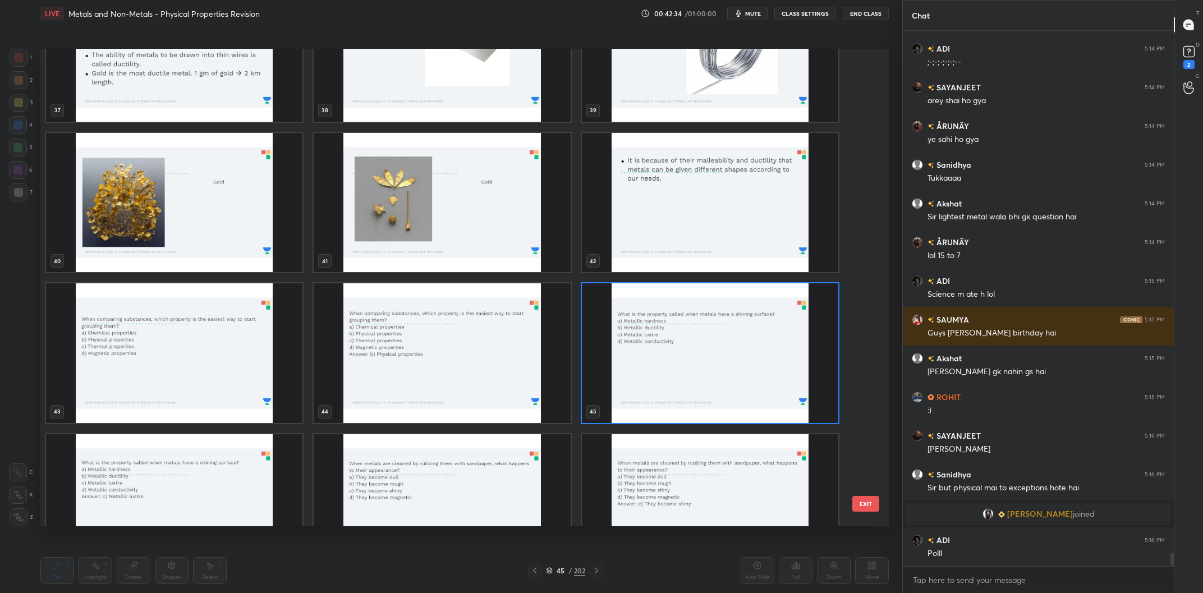
scroll to position [1925, 0]
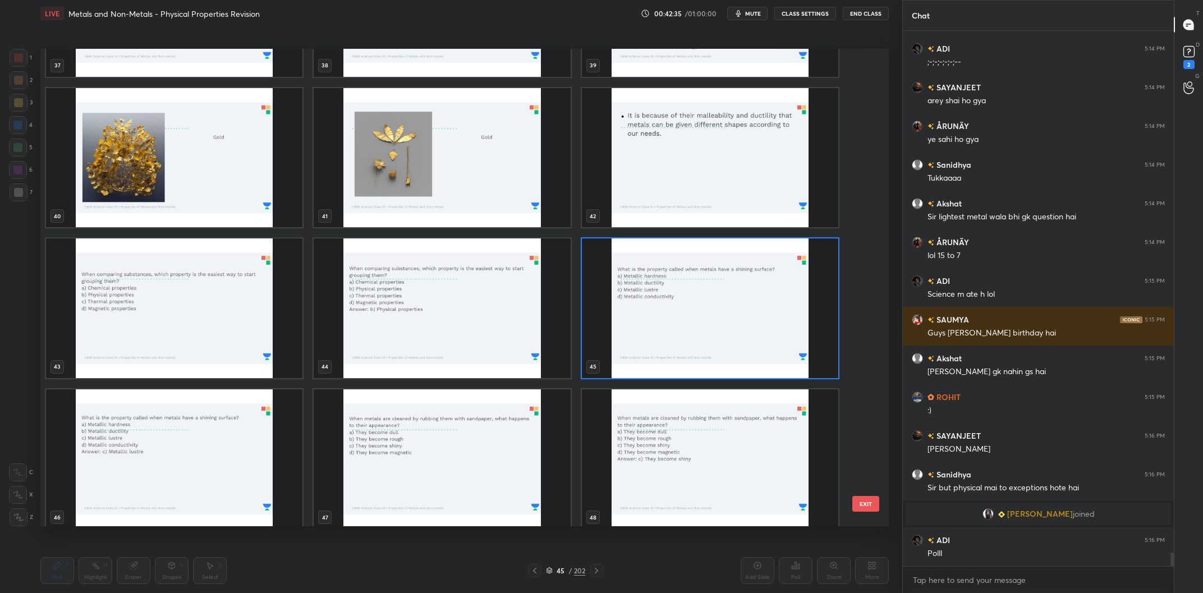
click at [697, 290] on img "grid" at bounding box center [710, 308] width 256 height 140
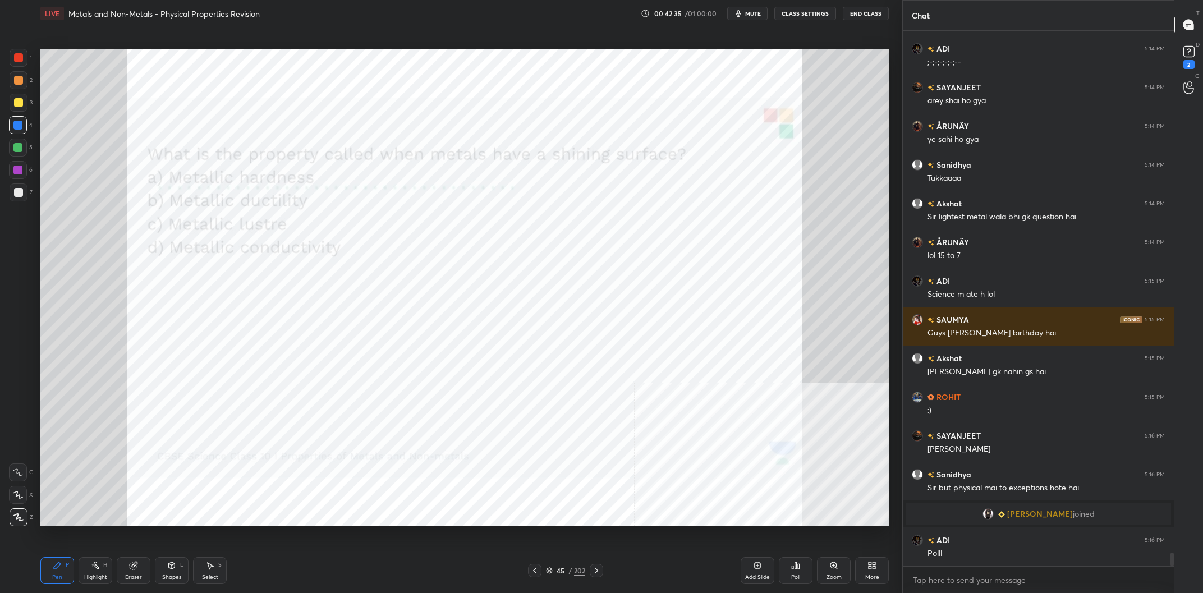
click at [697, 290] on img "grid" at bounding box center [710, 308] width 256 height 140
click at [796, 563] on icon at bounding box center [796, 565] width 2 height 7
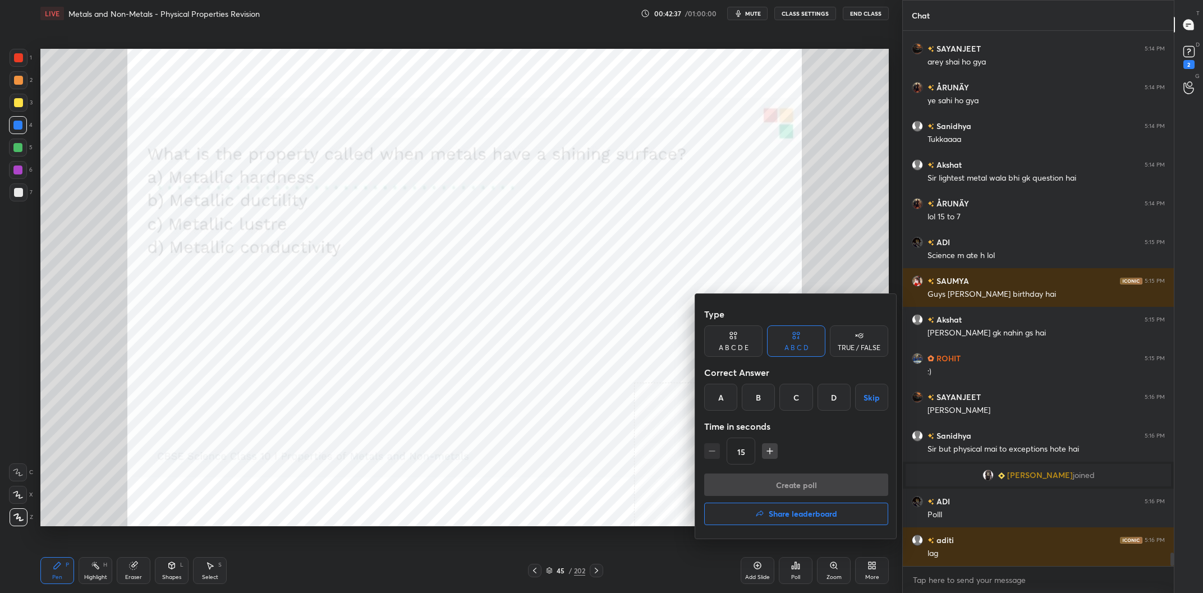
click at [789, 399] on div "C" at bounding box center [795, 397] width 33 height 27
click at [812, 477] on button "Create poll" at bounding box center [796, 485] width 184 height 22
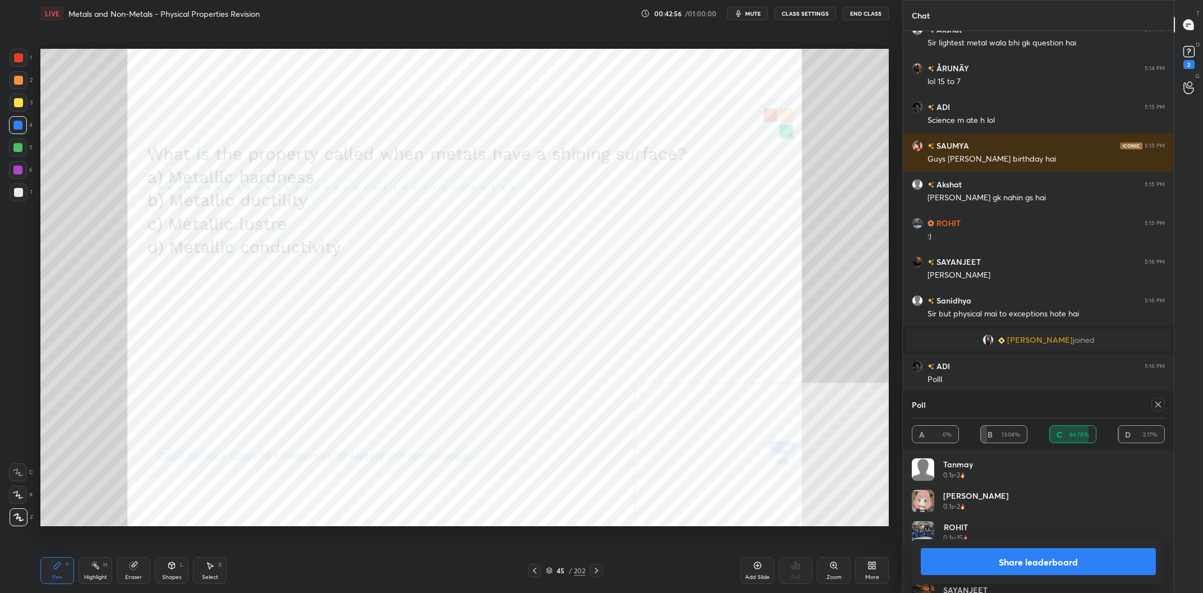
scroll to position [21214, 0]
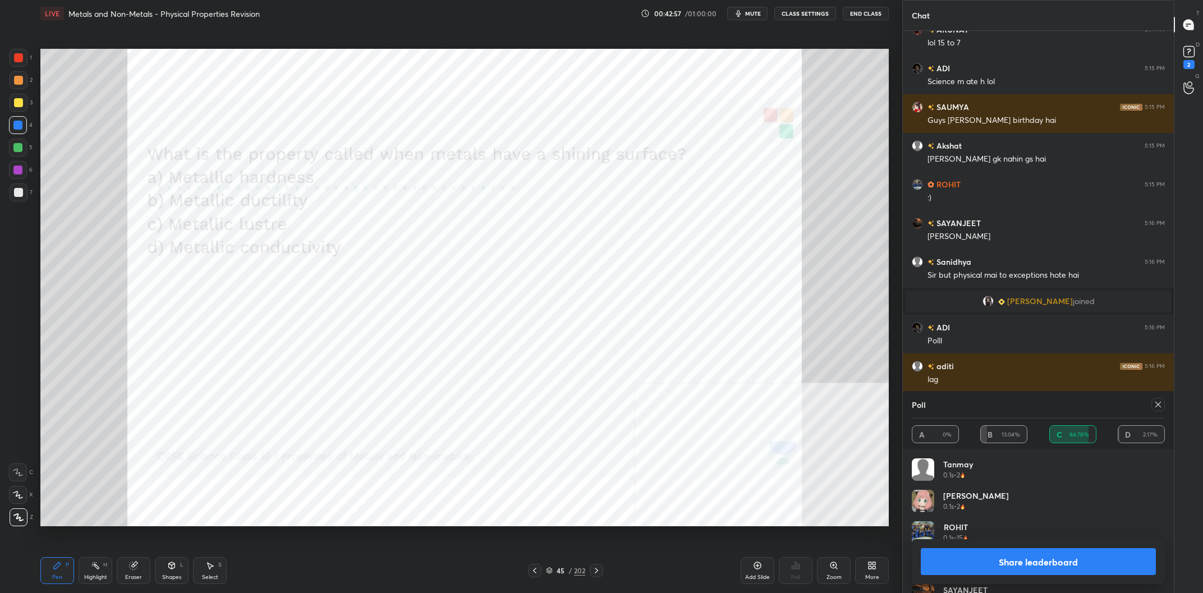
click at [998, 557] on button "Share leaderboard" at bounding box center [1038, 561] width 235 height 27
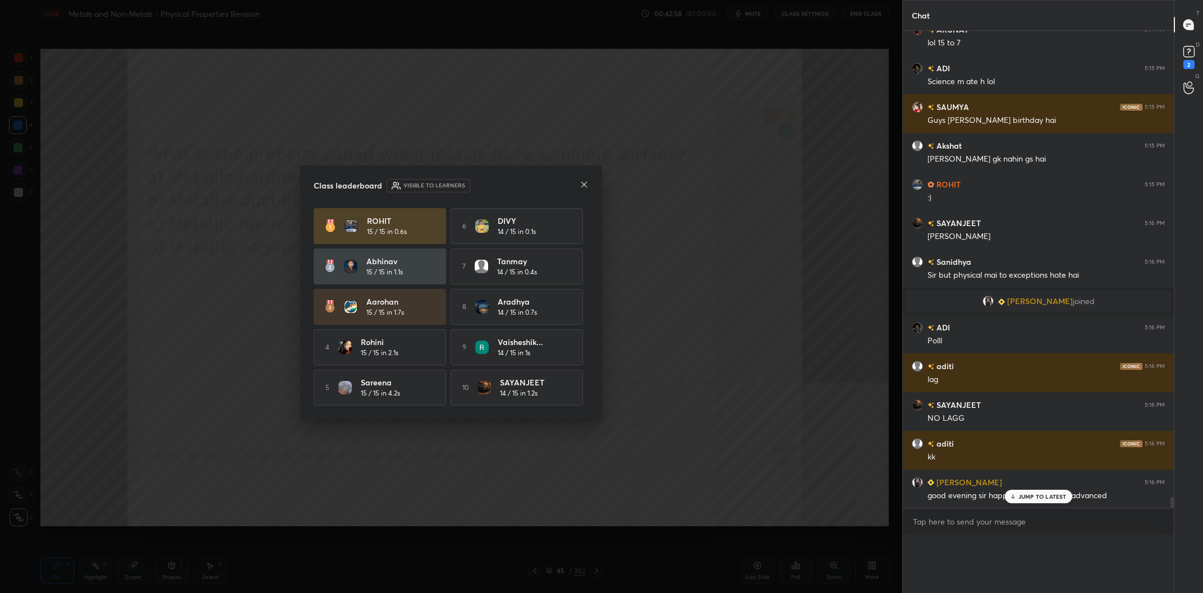
scroll to position [0, 0]
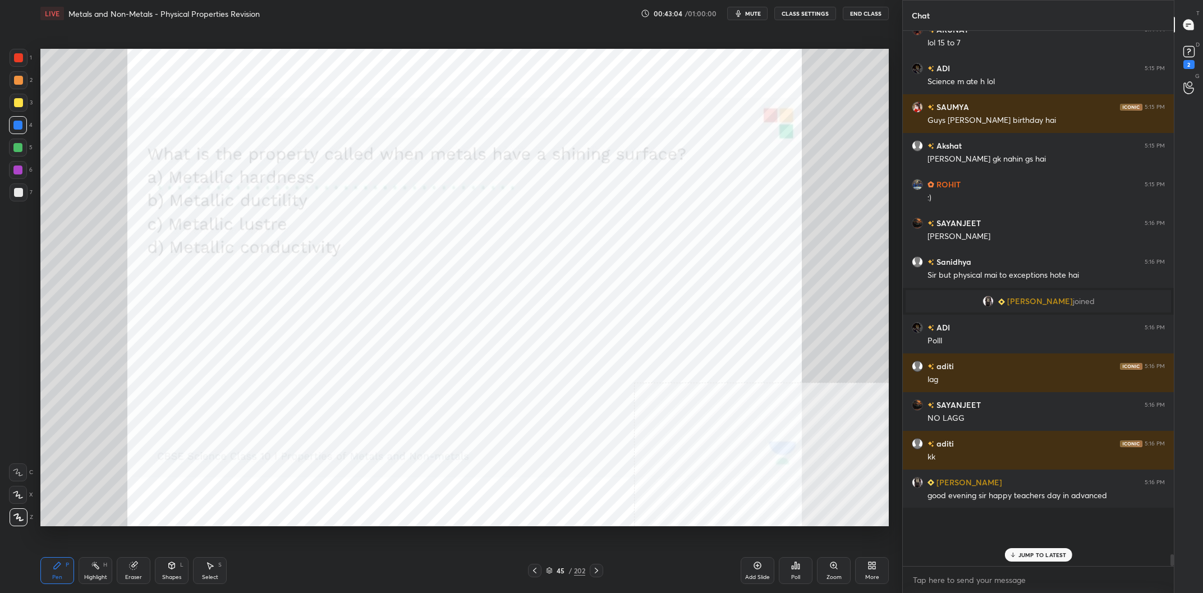
click at [577, 568] on div "202" at bounding box center [579, 571] width 11 height 10
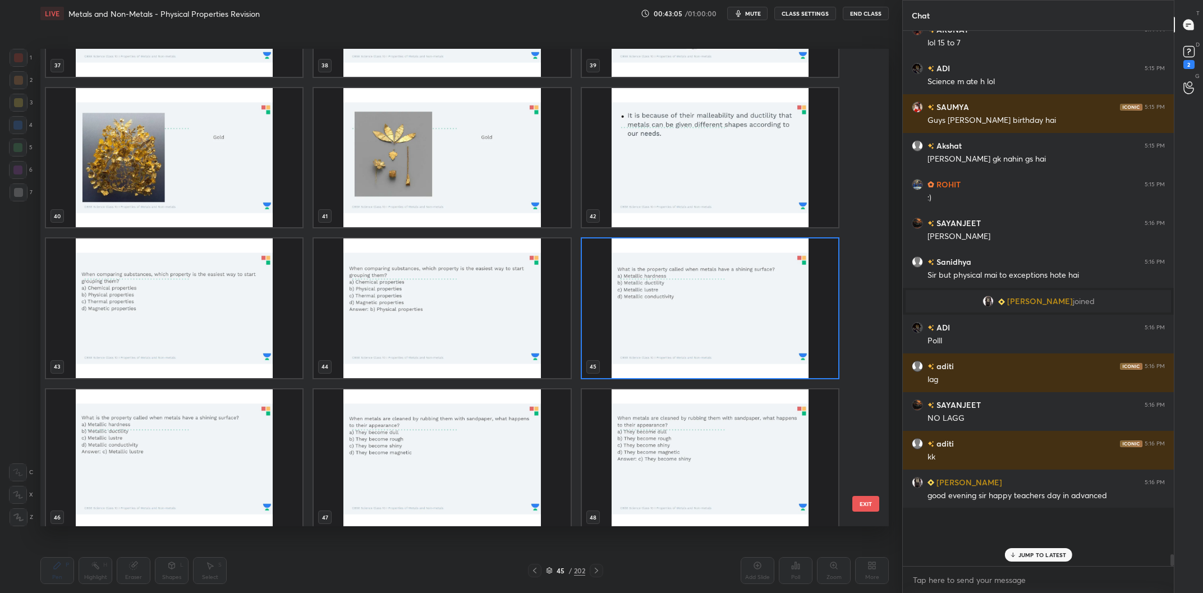
scroll to position [21253, 0]
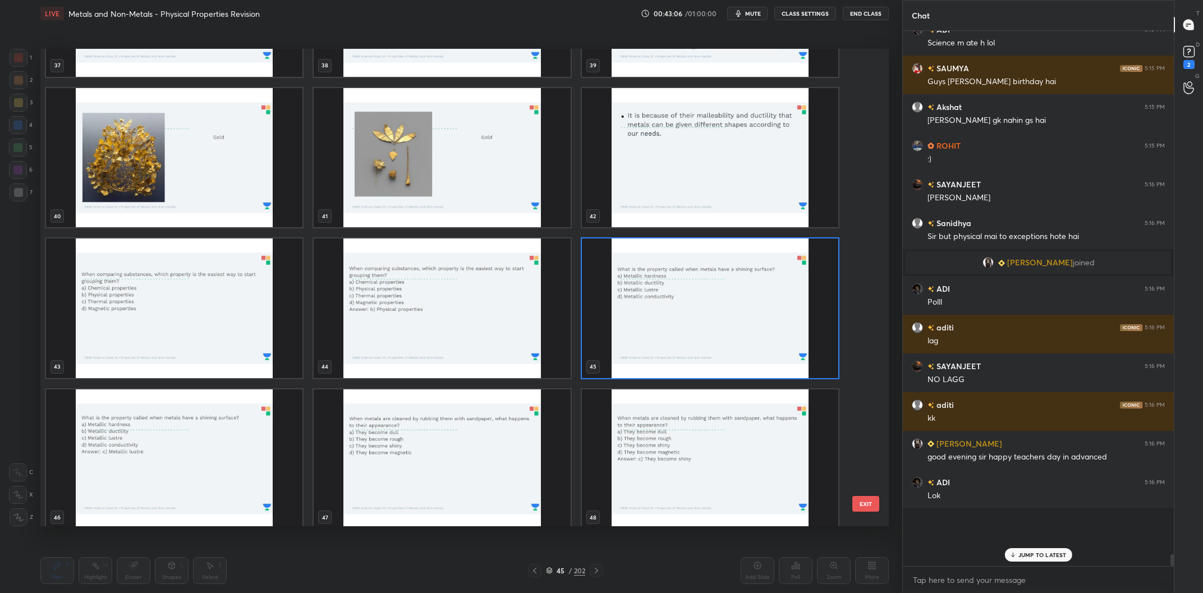
click at [659, 311] on img "grid" at bounding box center [710, 308] width 256 height 140
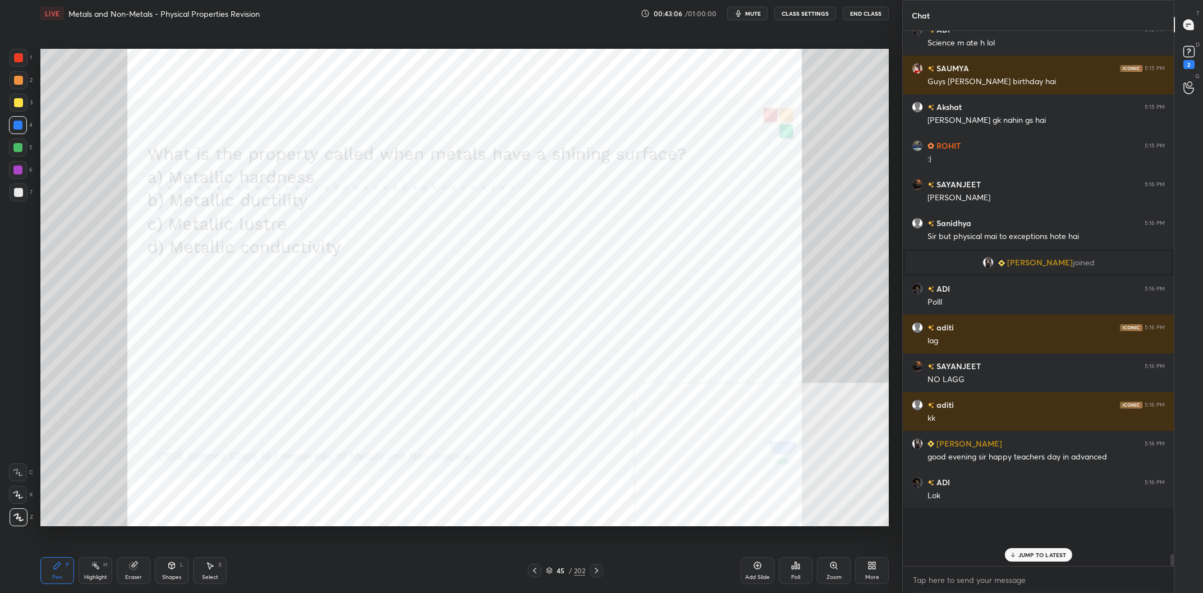
click at [659, 311] on img "grid" at bounding box center [710, 308] width 256 height 140
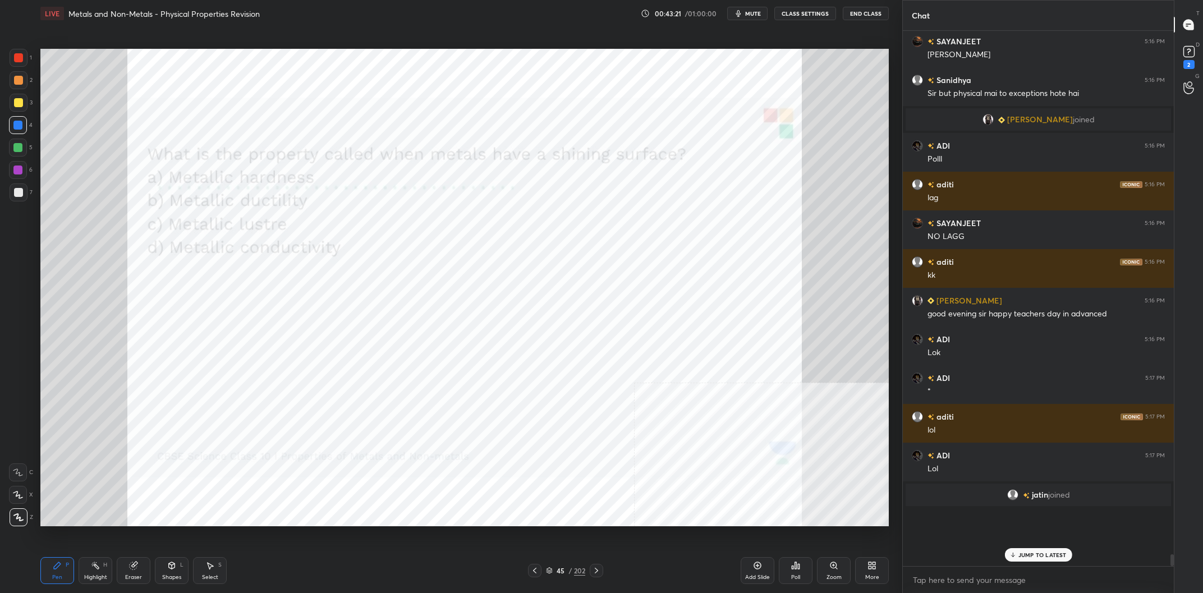
scroll to position [21434, 0]
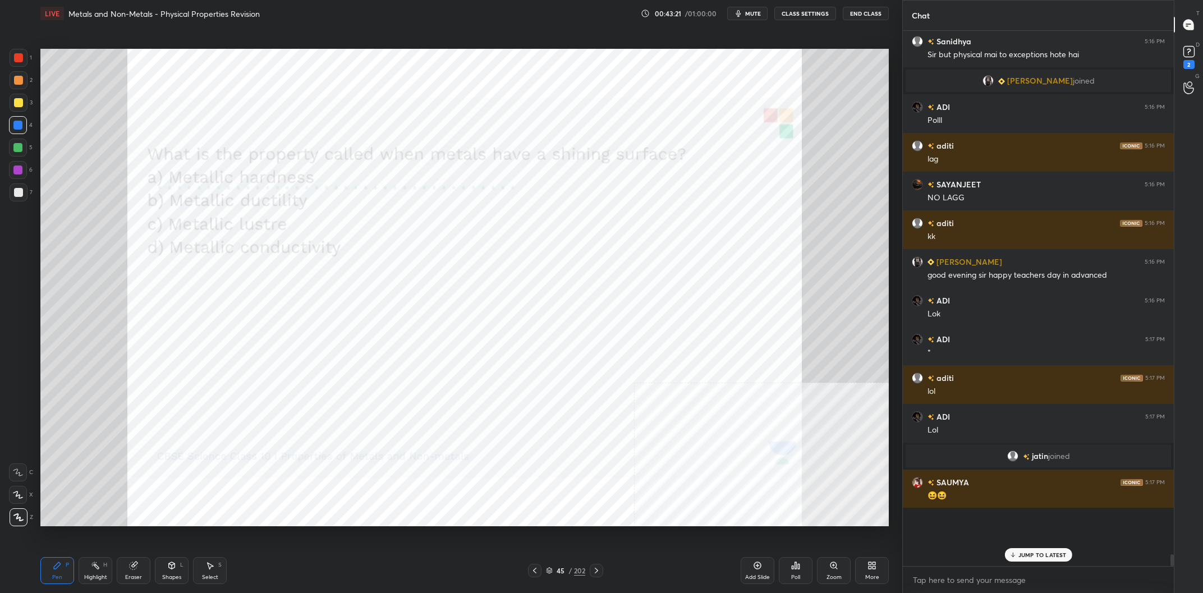
click at [567, 567] on div "45 / 202" at bounding box center [565, 571] width 39 height 10
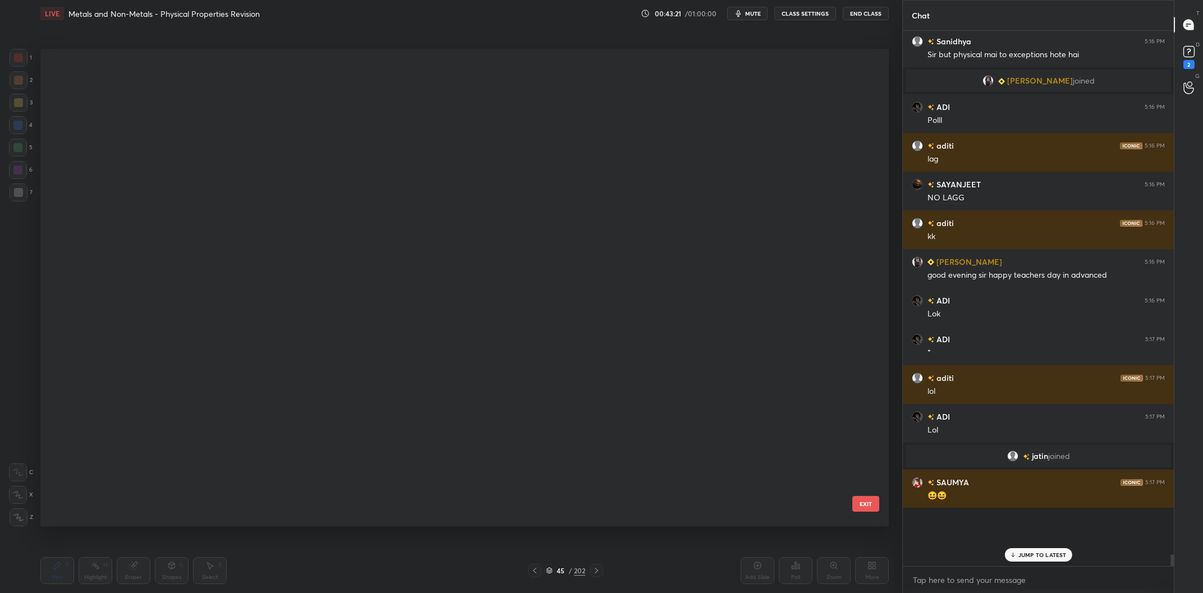
scroll to position [1782, 0]
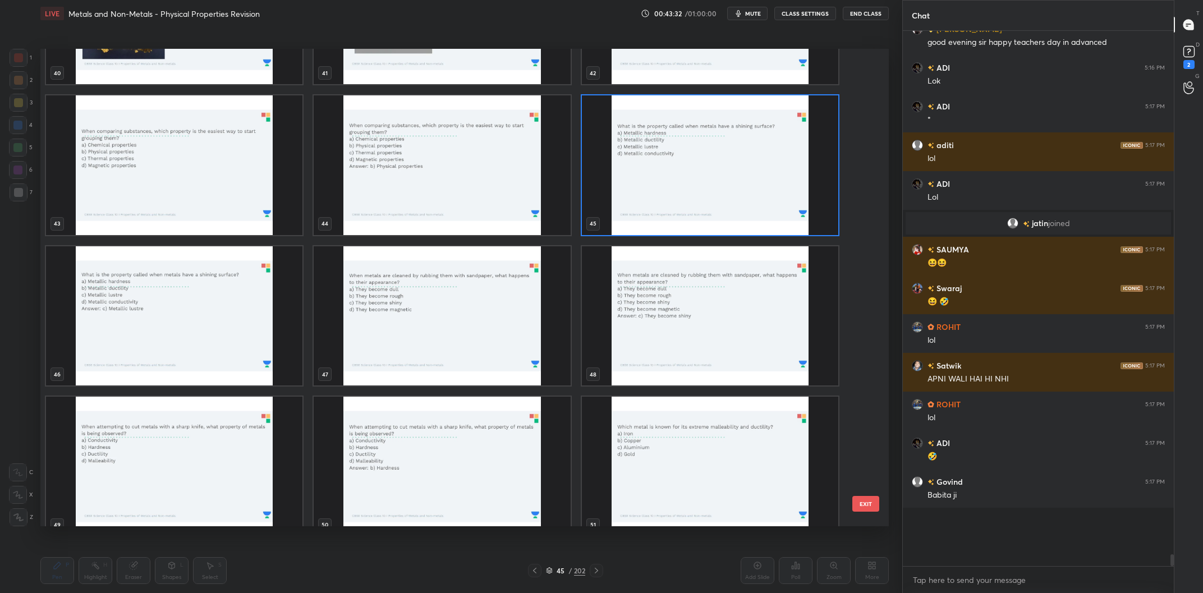
click at [466, 345] on img "grid" at bounding box center [442, 316] width 256 height 140
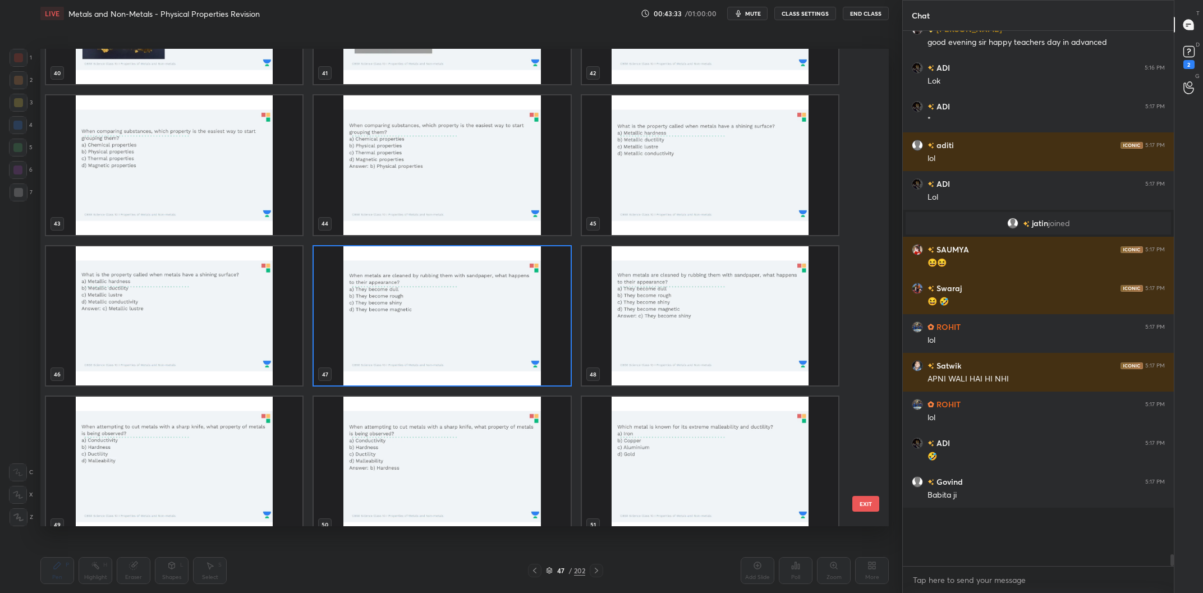
click at [466, 345] on img "grid" at bounding box center [442, 316] width 256 height 140
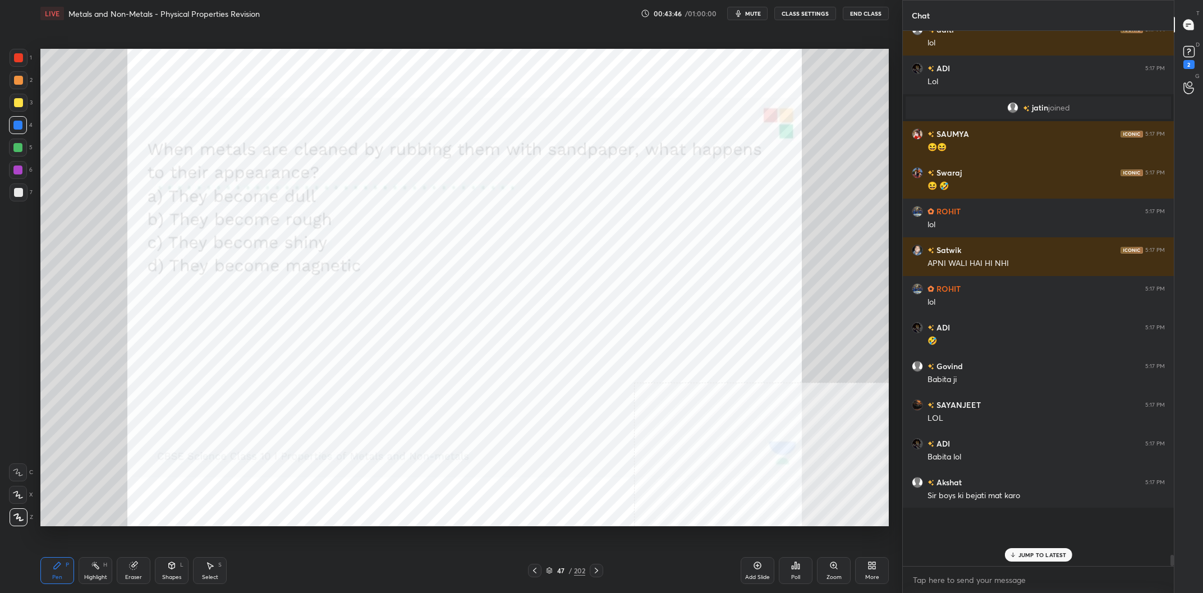
scroll to position [21822, 0]
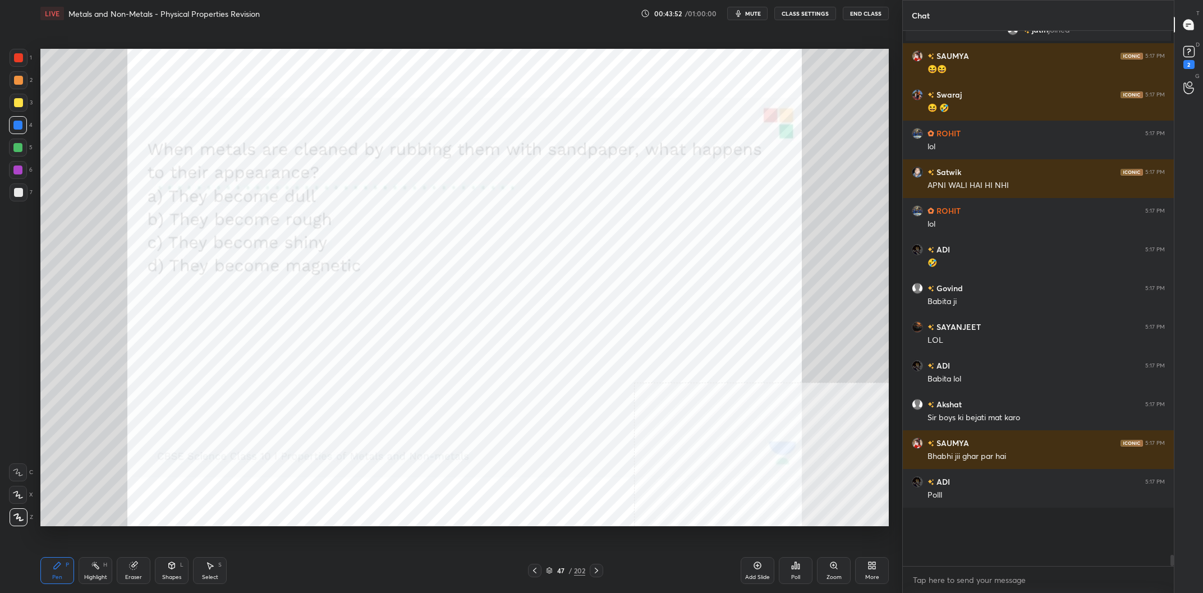
click at [798, 570] on icon at bounding box center [795, 565] width 9 height 9
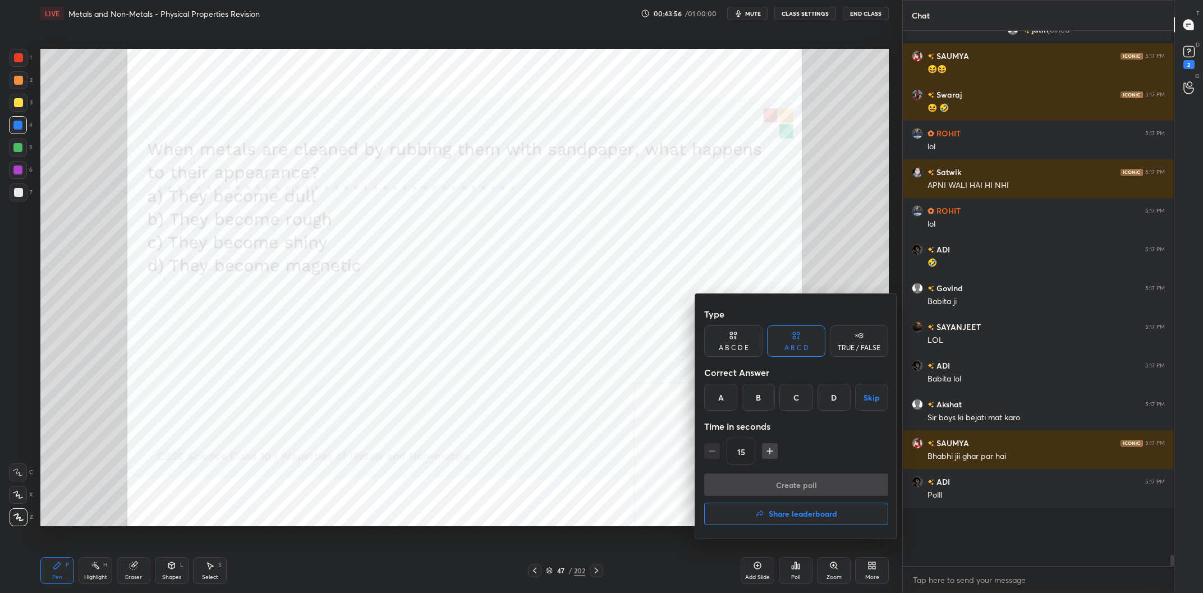
click at [799, 399] on div "C" at bounding box center [795, 397] width 33 height 27
click at [802, 483] on button "Create poll" at bounding box center [796, 485] width 184 height 22
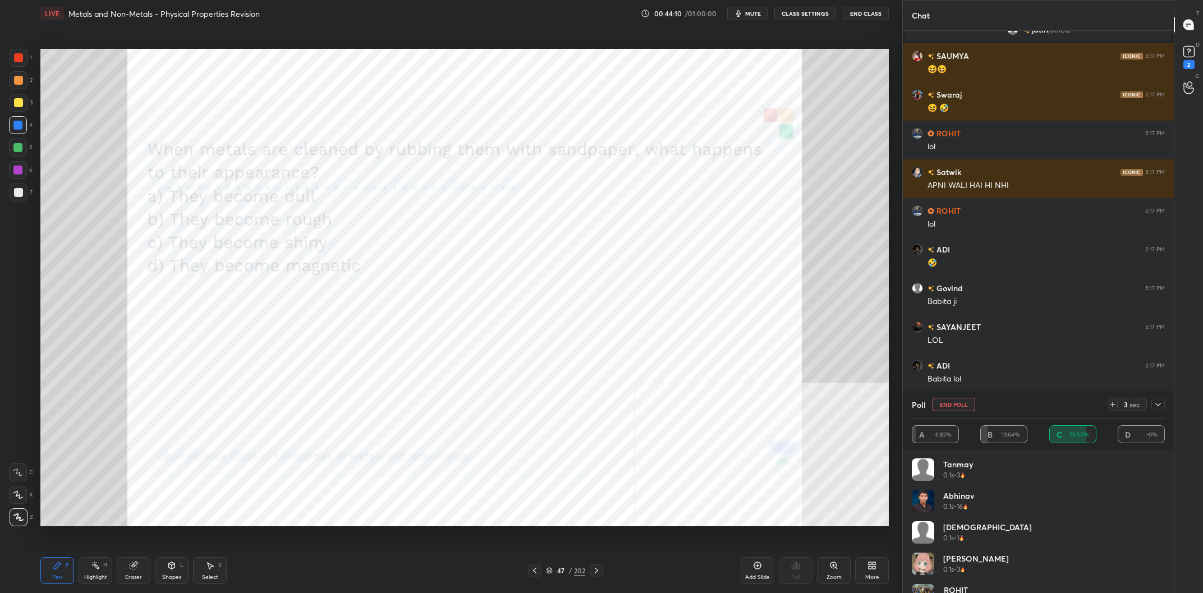
scroll to position [21900, 0]
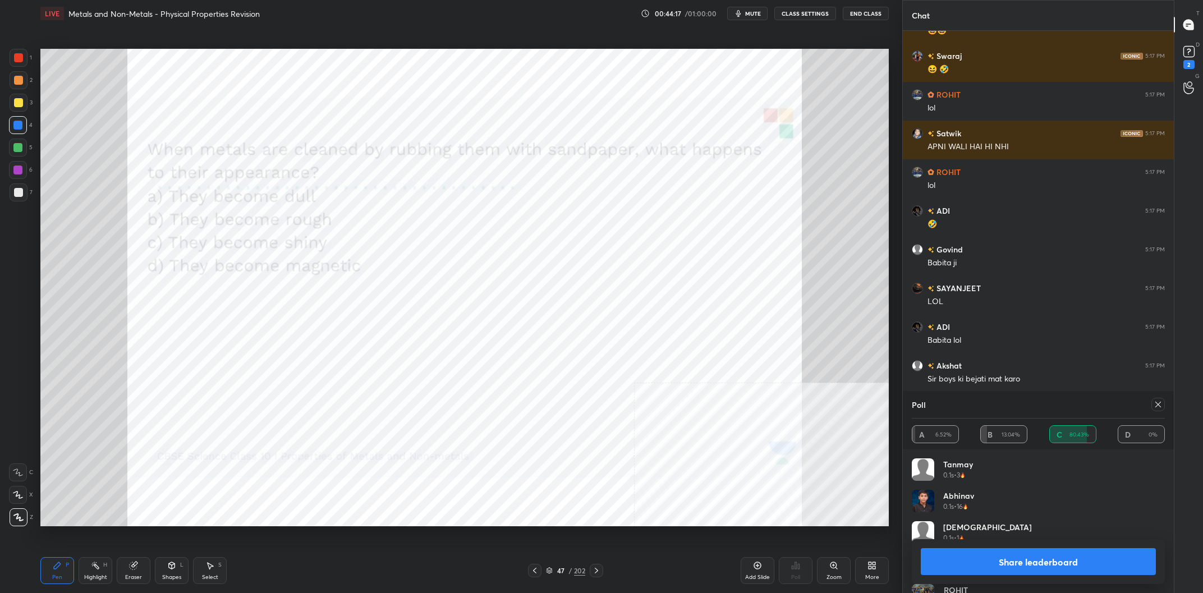
click at [1053, 562] on button "Share leaderboard" at bounding box center [1038, 561] width 235 height 27
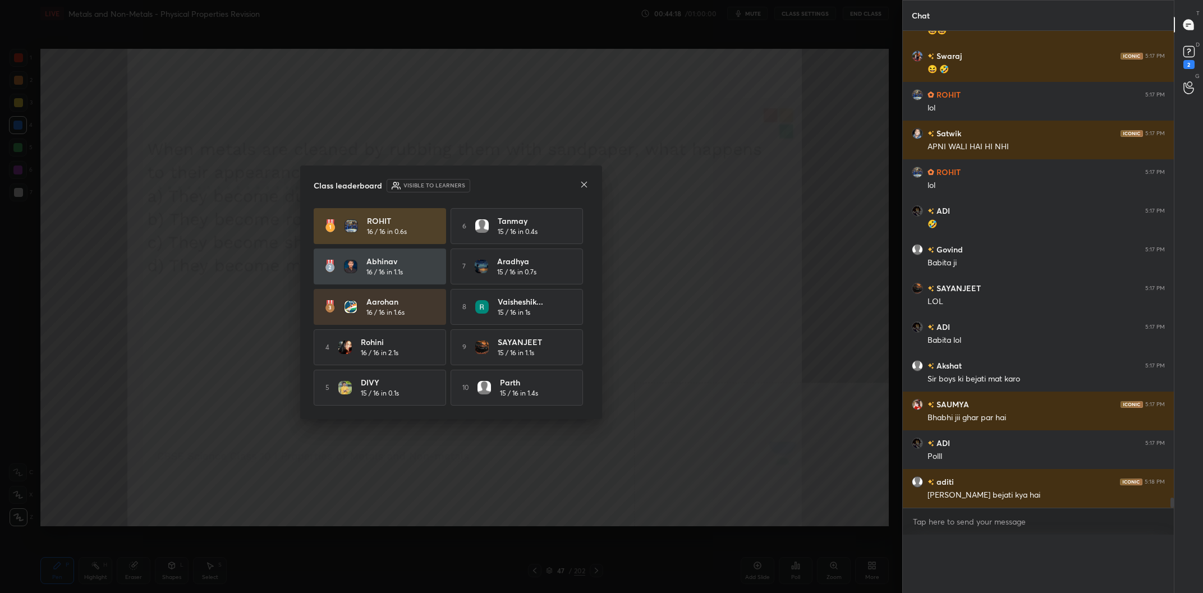
scroll to position [0, 0]
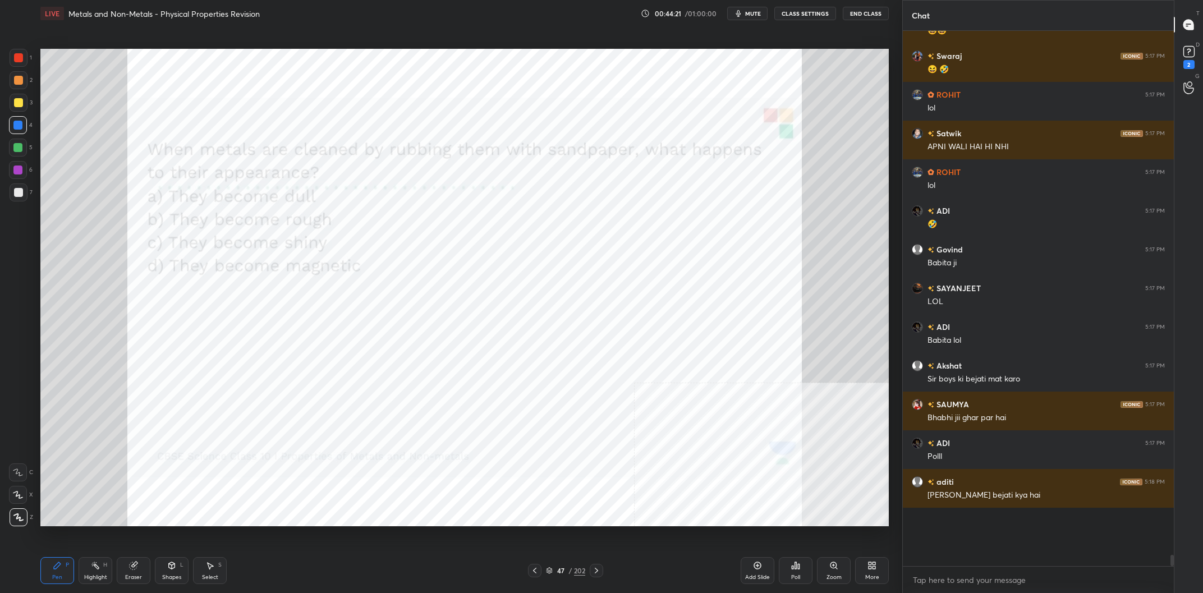
click at [566, 573] on div "47" at bounding box center [560, 570] width 11 height 7
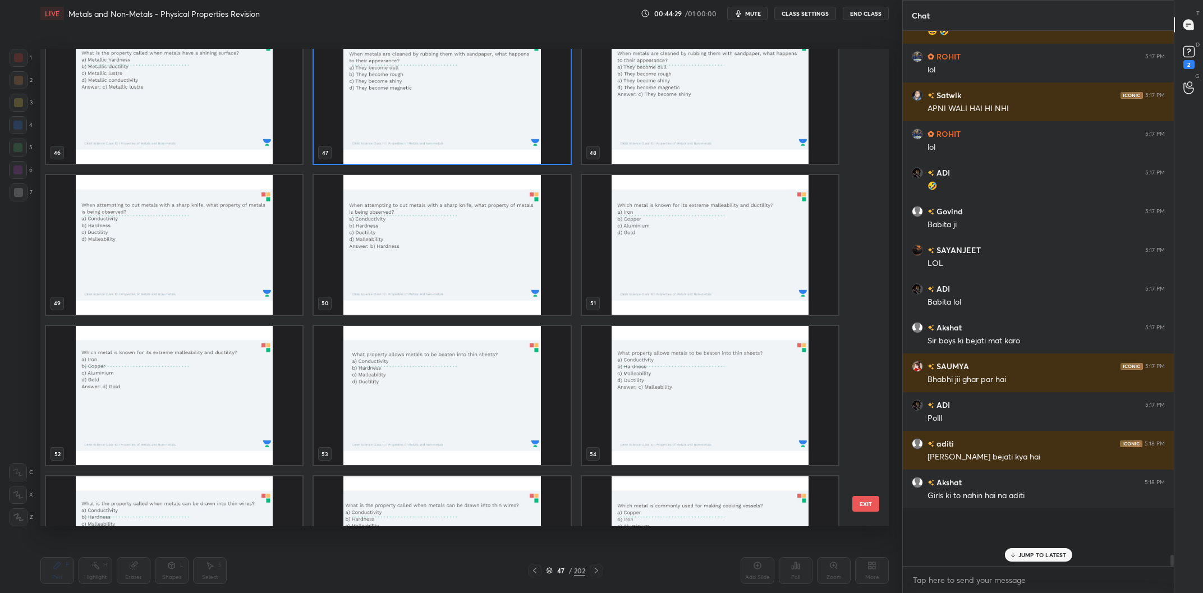
scroll to position [21976, 0]
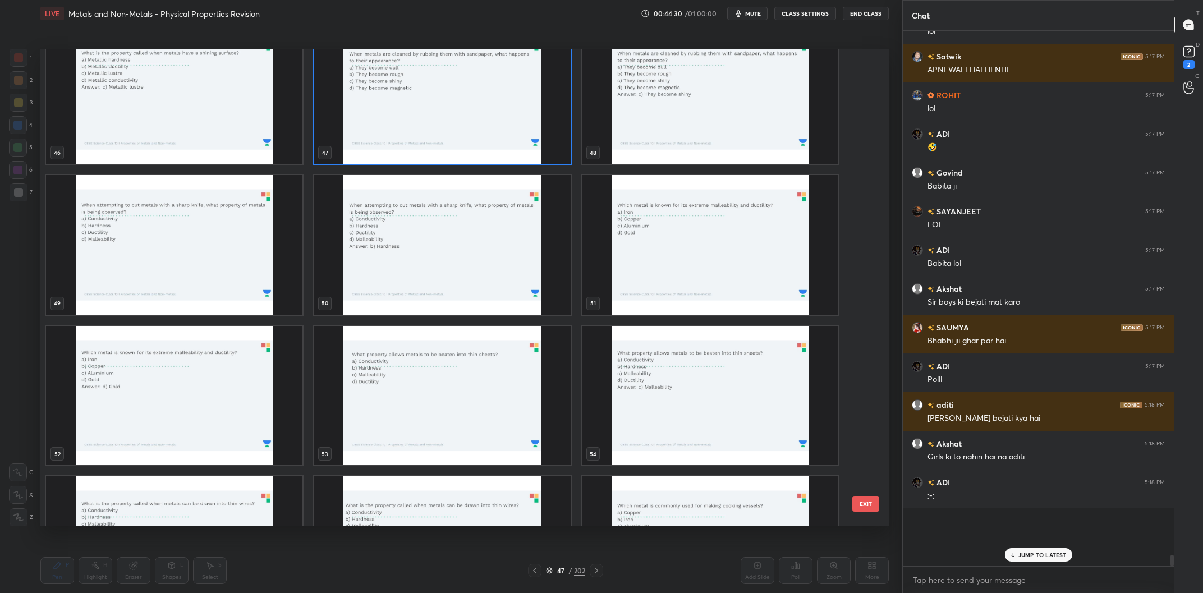
click at [780, 276] on img "grid" at bounding box center [710, 245] width 256 height 140
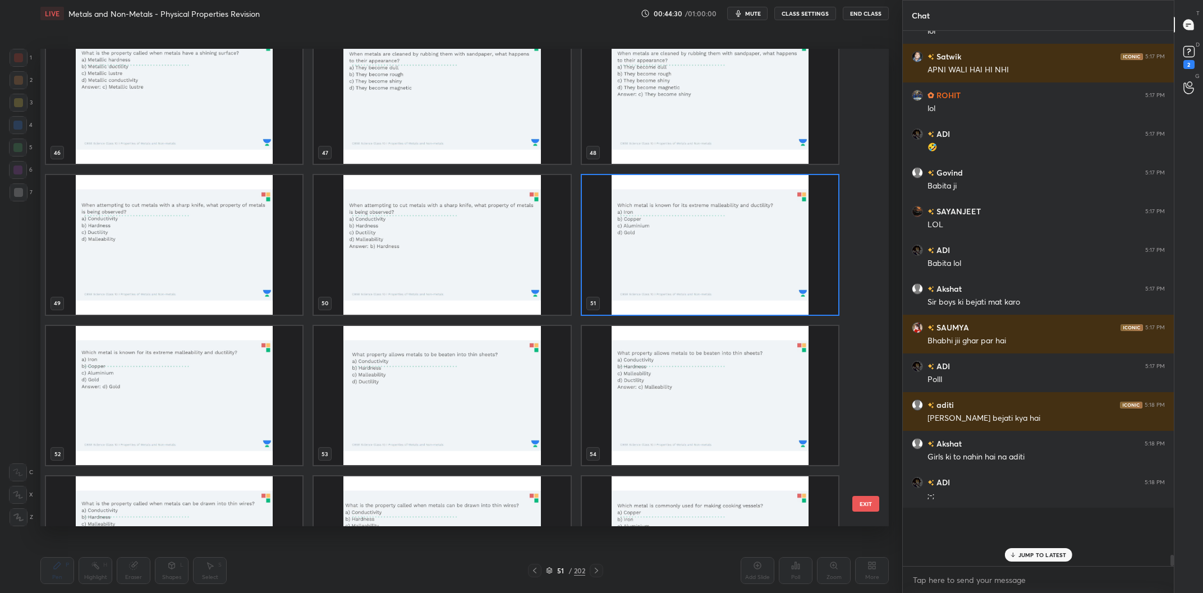
click at [780, 276] on img "grid" at bounding box center [710, 245] width 256 height 140
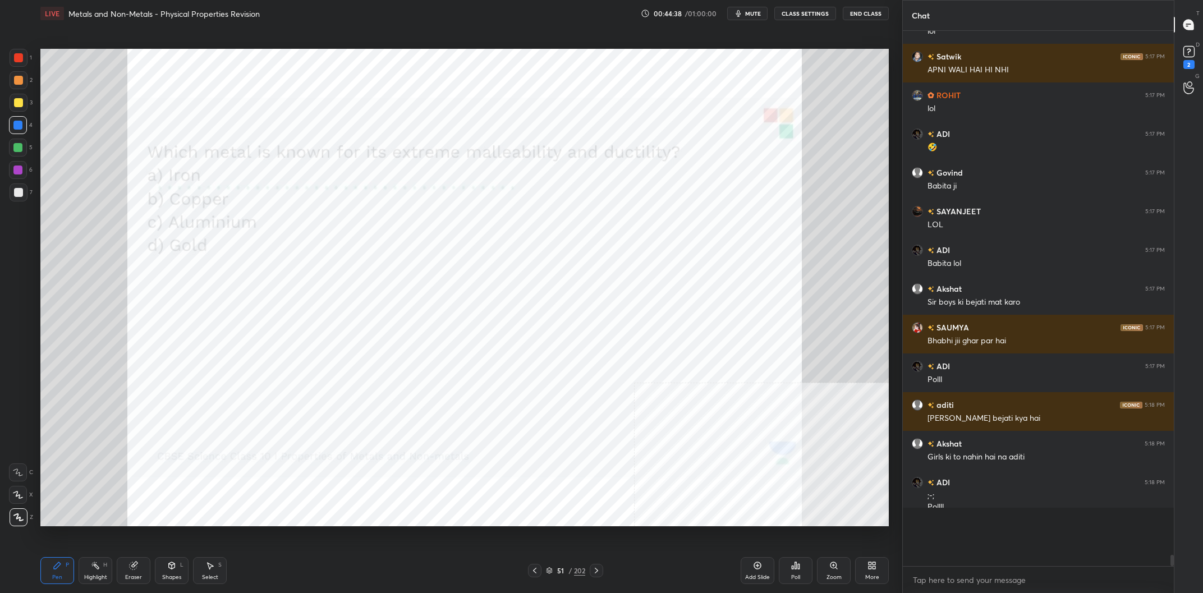
scroll to position [21988, 0]
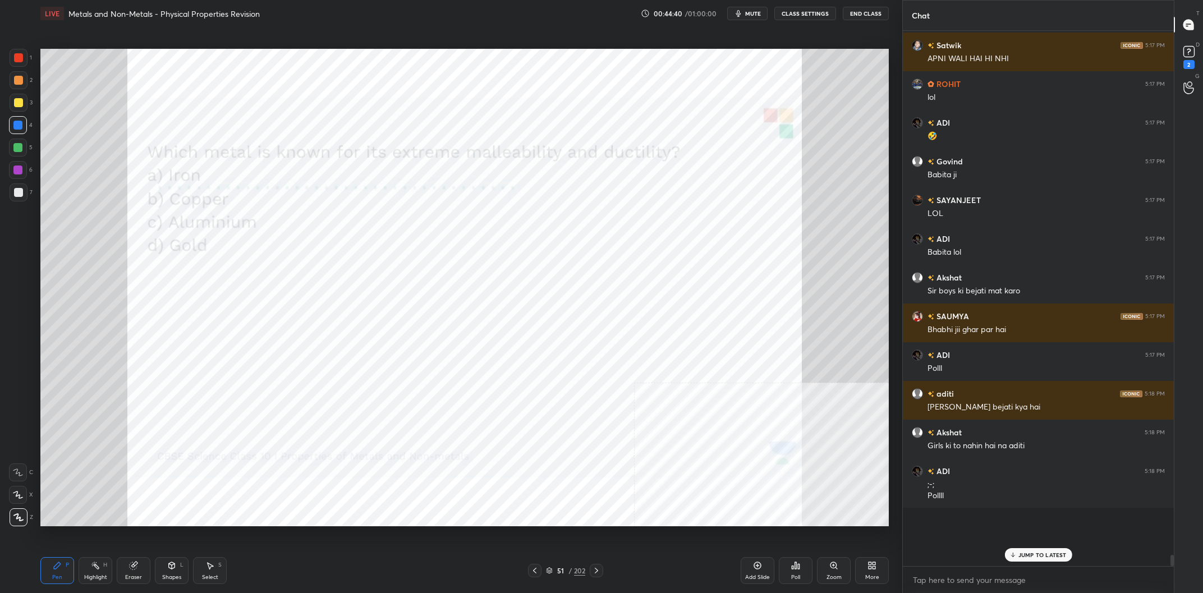
click at [789, 575] on div "Poll" at bounding box center [796, 570] width 34 height 27
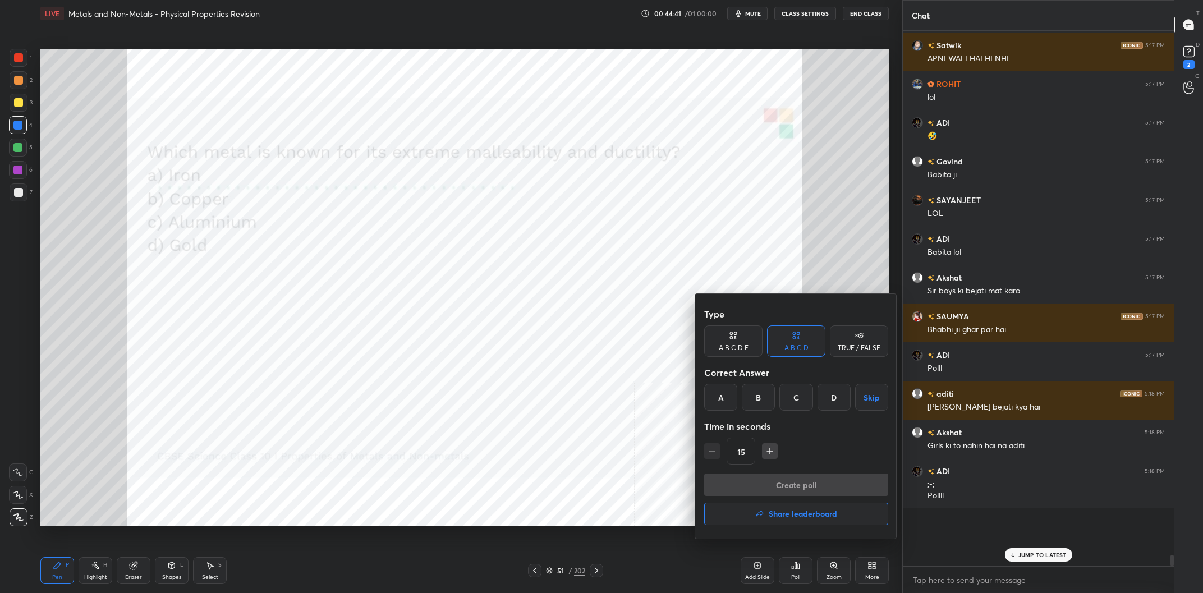
click at [836, 402] on div "D" at bounding box center [834, 397] width 33 height 27
click at [834, 477] on button "Create poll" at bounding box center [796, 485] width 184 height 22
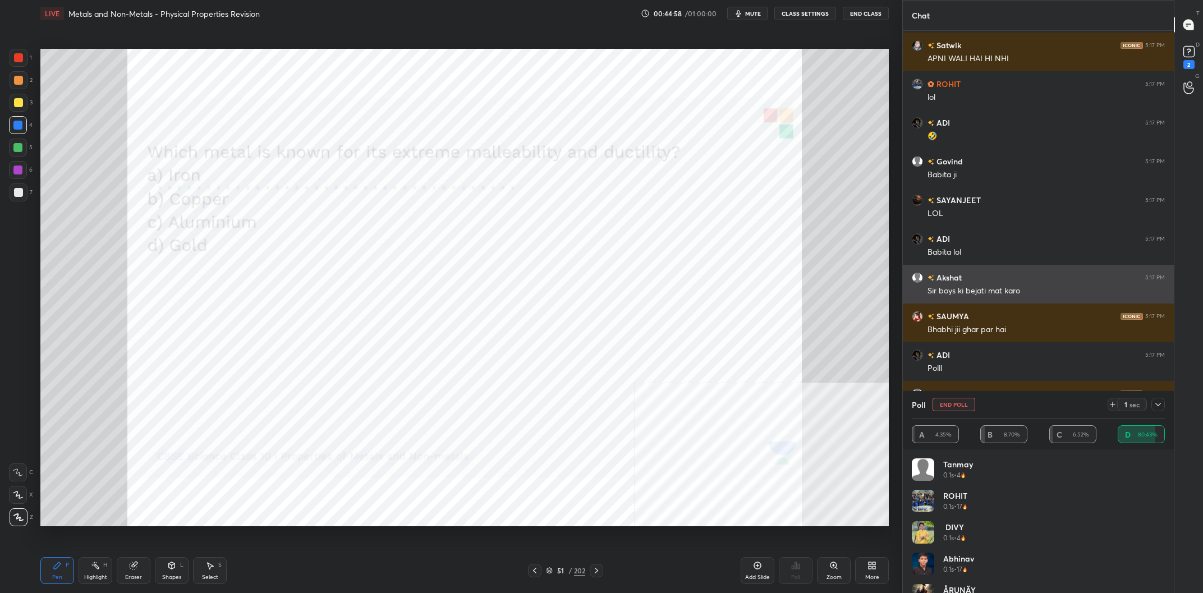
scroll to position [22027, 0]
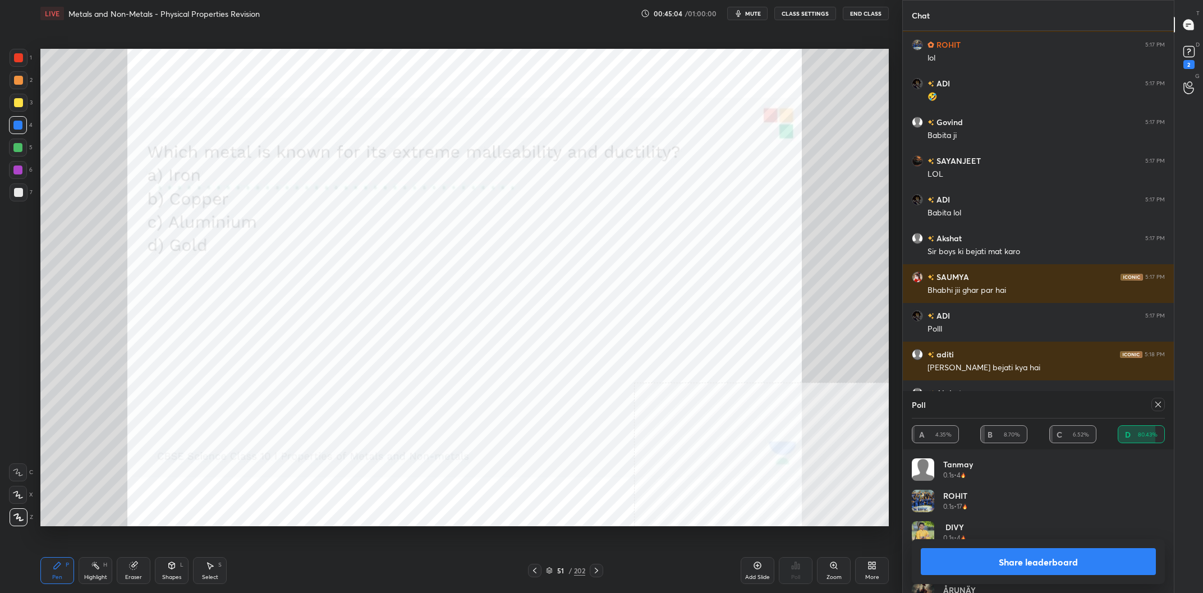
click at [1042, 553] on button "Share leaderboard" at bounding box center [1038, 561] width 235 height 27
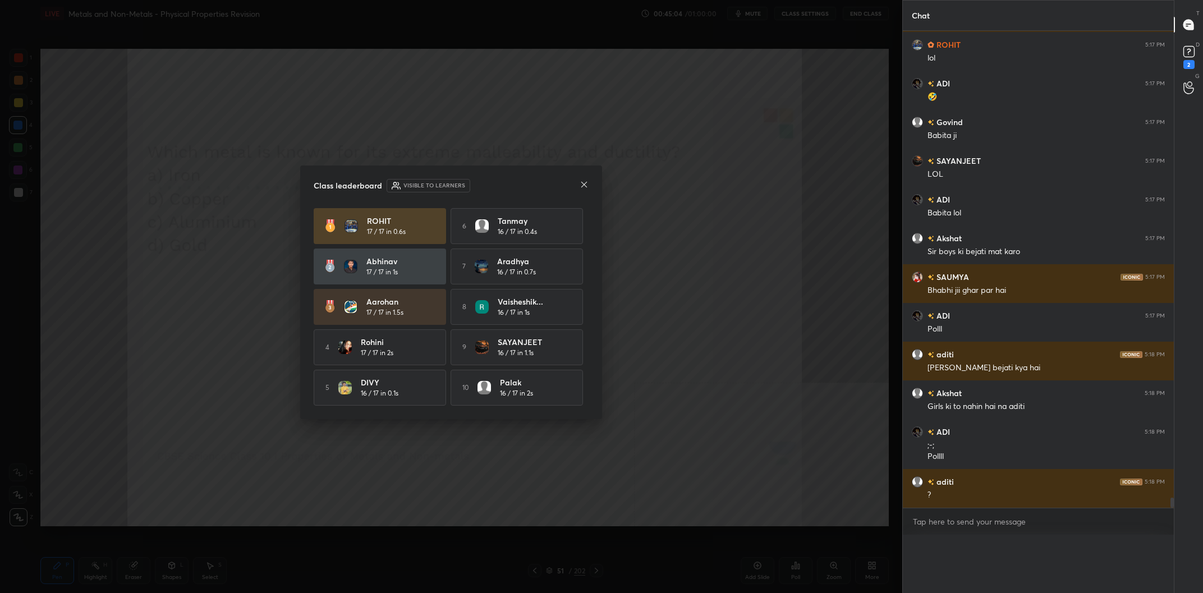
scroll to position [0, 0]
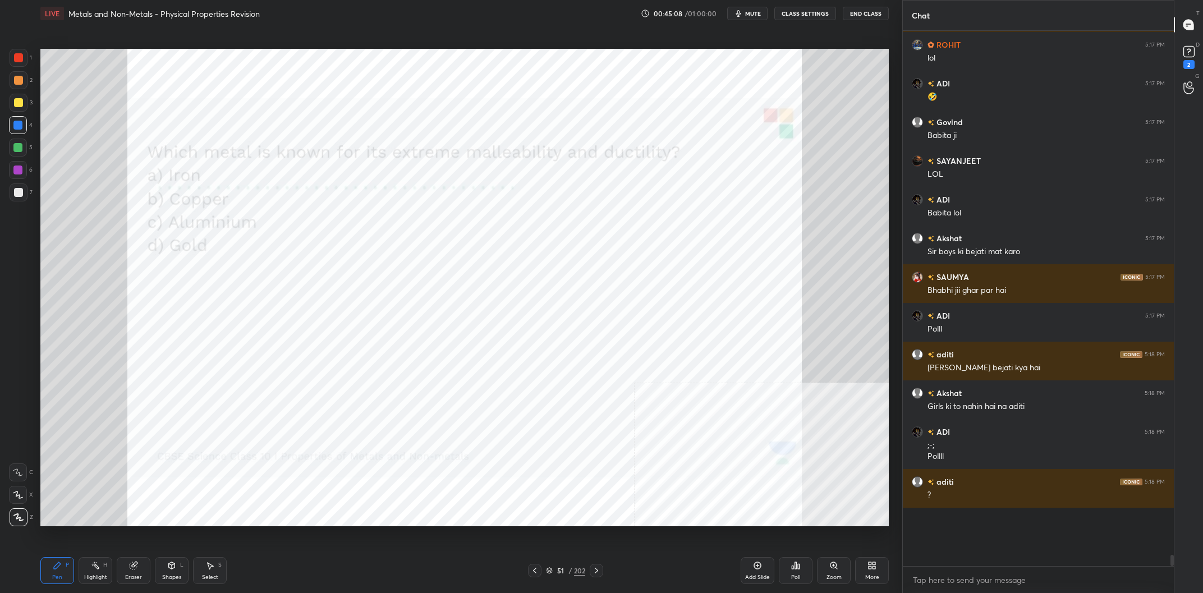
click at [623, 552] on div "Pen P Highlight H Eraser Shapes L Select S 51 / 202 Add Slide Poll Zoom More" at bounding box center [464, 570] width 848 height 45
click at [570, 574] on div "/" at bounding box center [569, 570] width 3 height 7
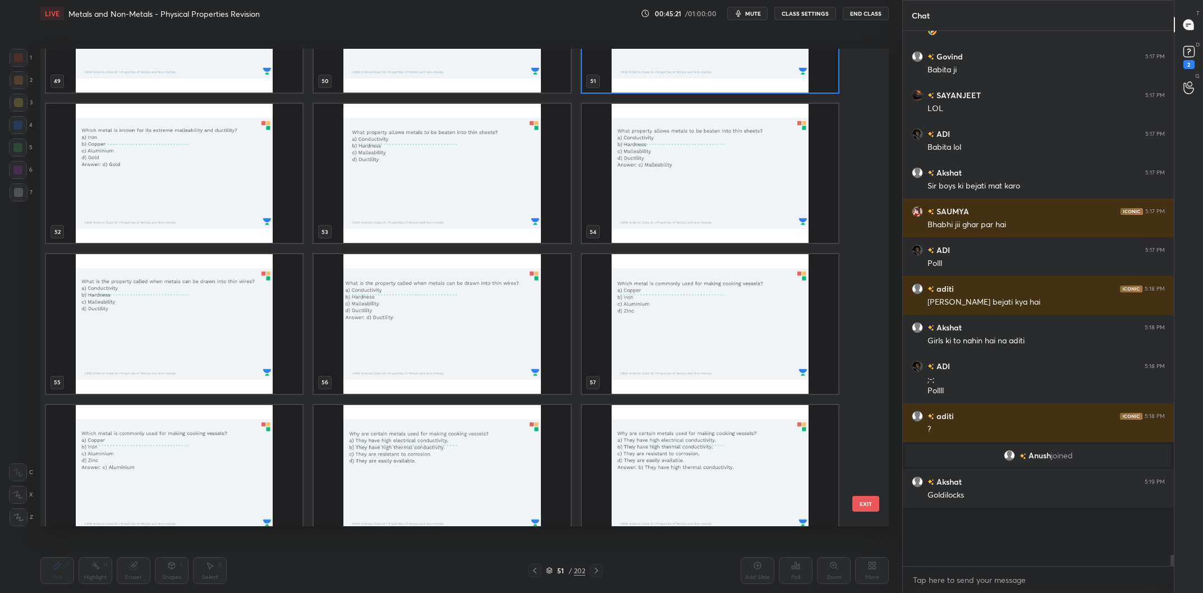
scroll to position [21813, 0]
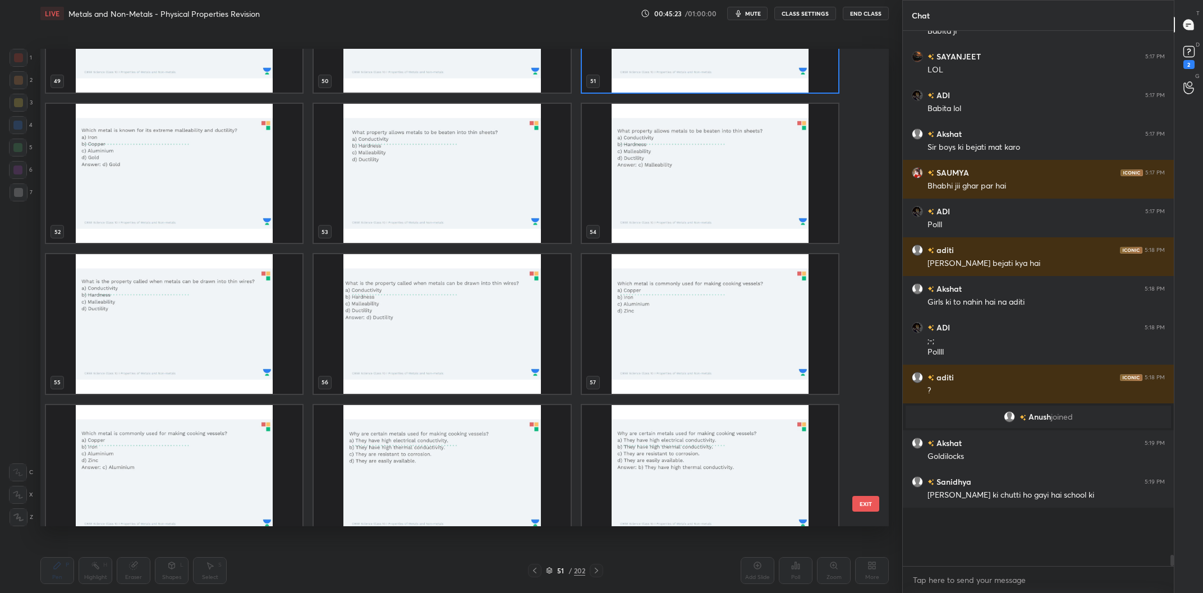
click at [662, 336] on img "grid" at bounding box center [710, 324] width 256 height 140
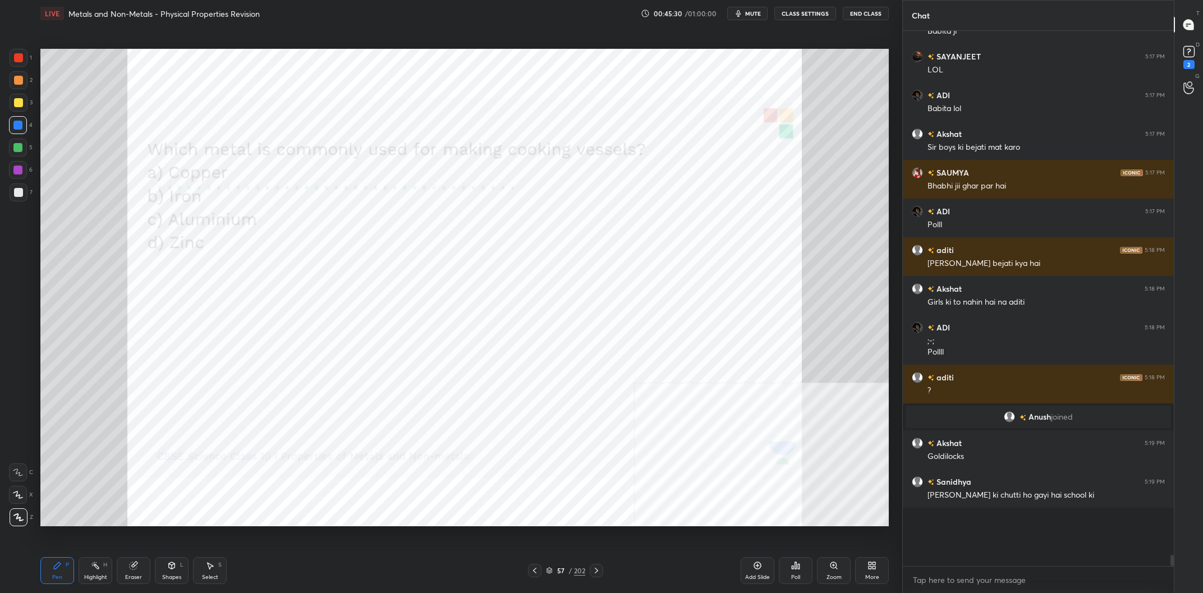
click at [802, 565] on div "Poll" at bounding box center [796, 570] width 34 height 27
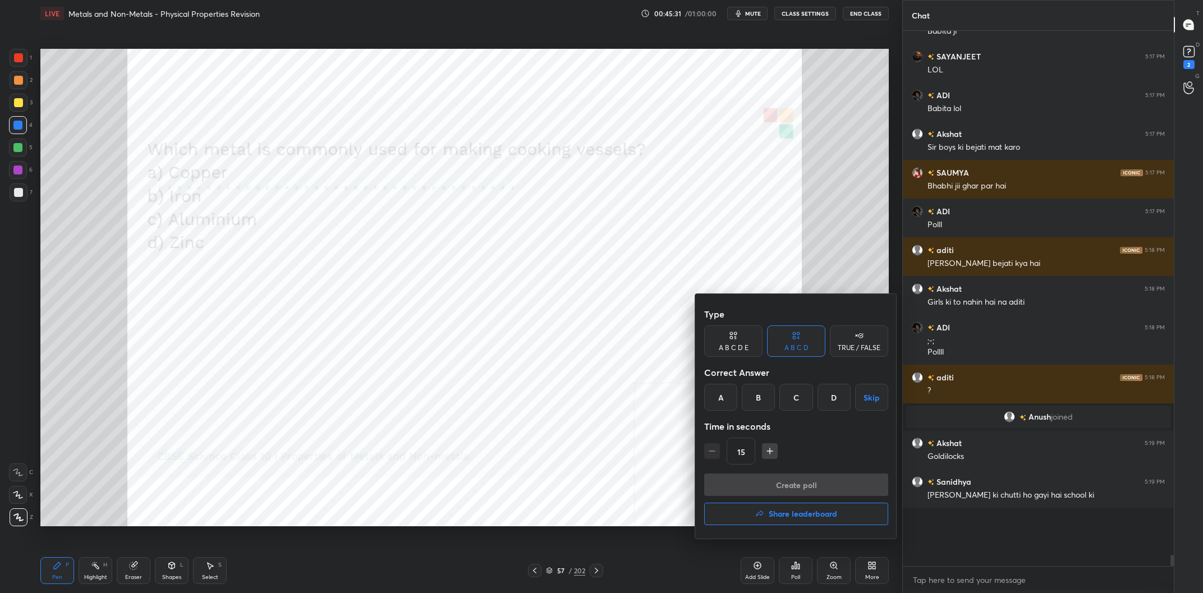
click at [784, 402] on div "C" at bounding box center [795, 397] width 33 height 27
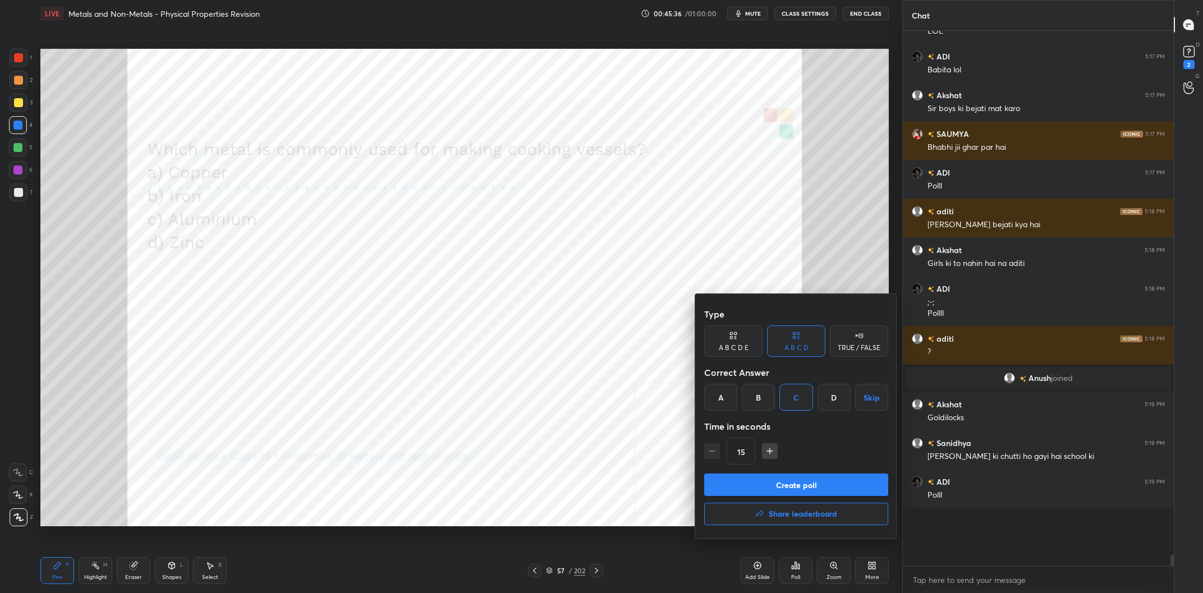
click at [826, 475] on button "Create poll" at bounding box center [796, 485] width 184 height 22
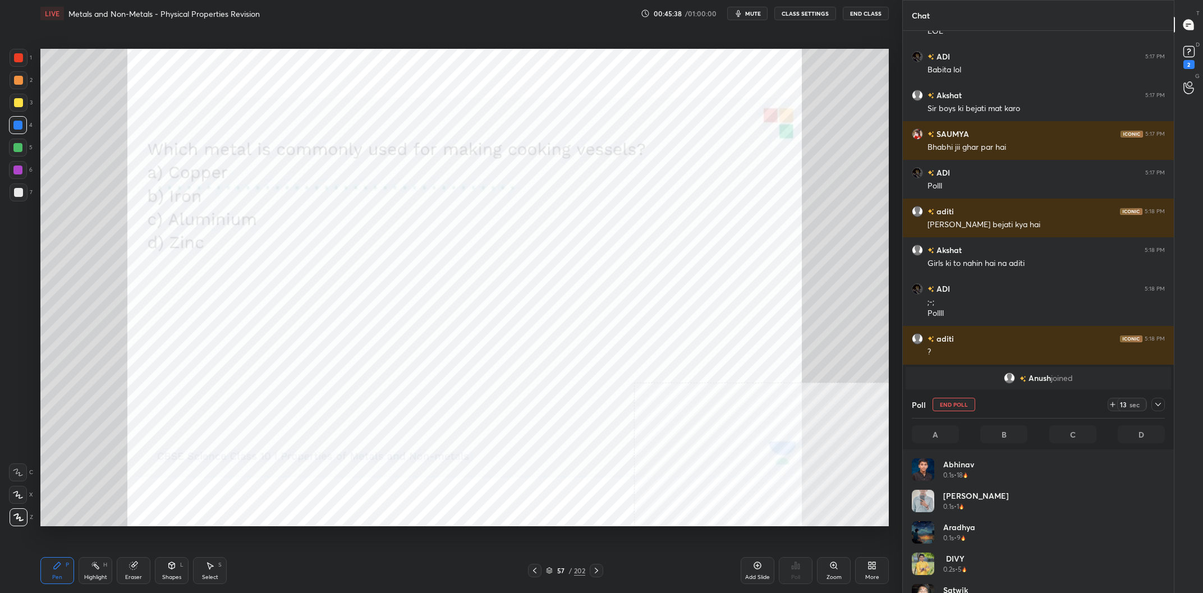
scroll to position [135, 253]
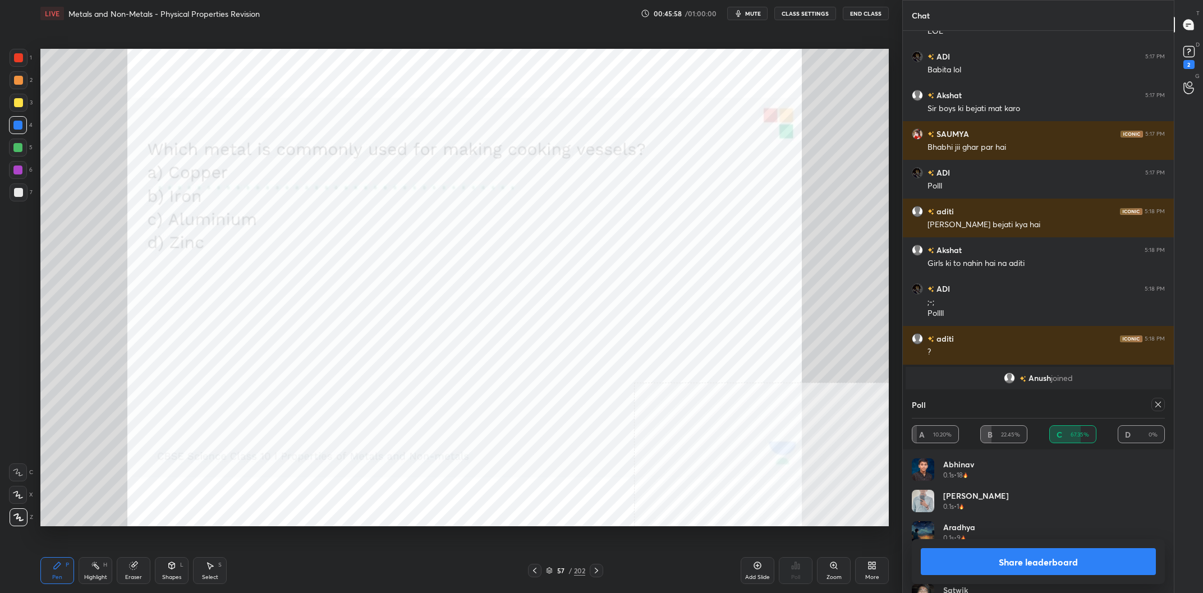
click at [1067, 554] on button "Share leaderboard" at bounding box center [1038, 561] width 235 height 27
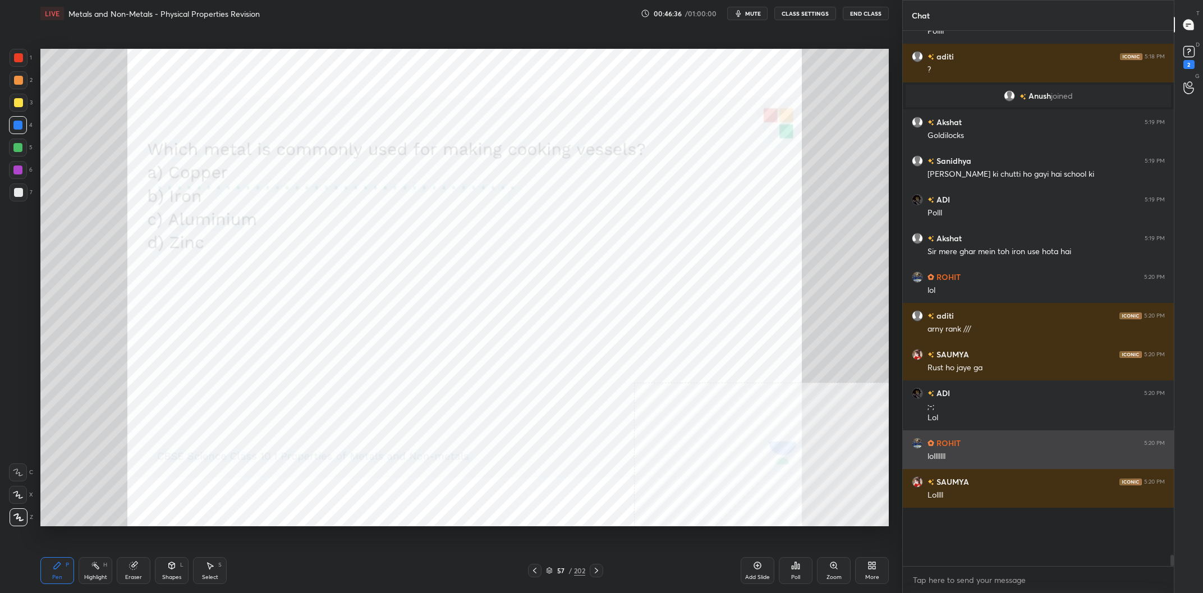
scroll to position [22173, 0]
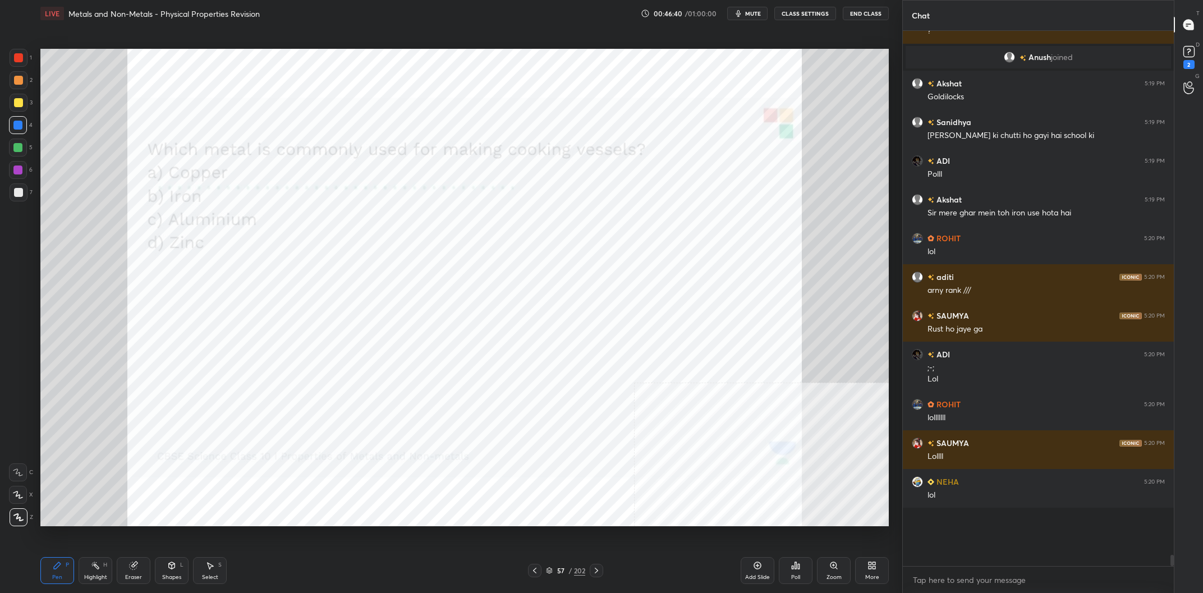
click at [562, 568] on div "57" at bounding box center [560, 570] width 11 height 7
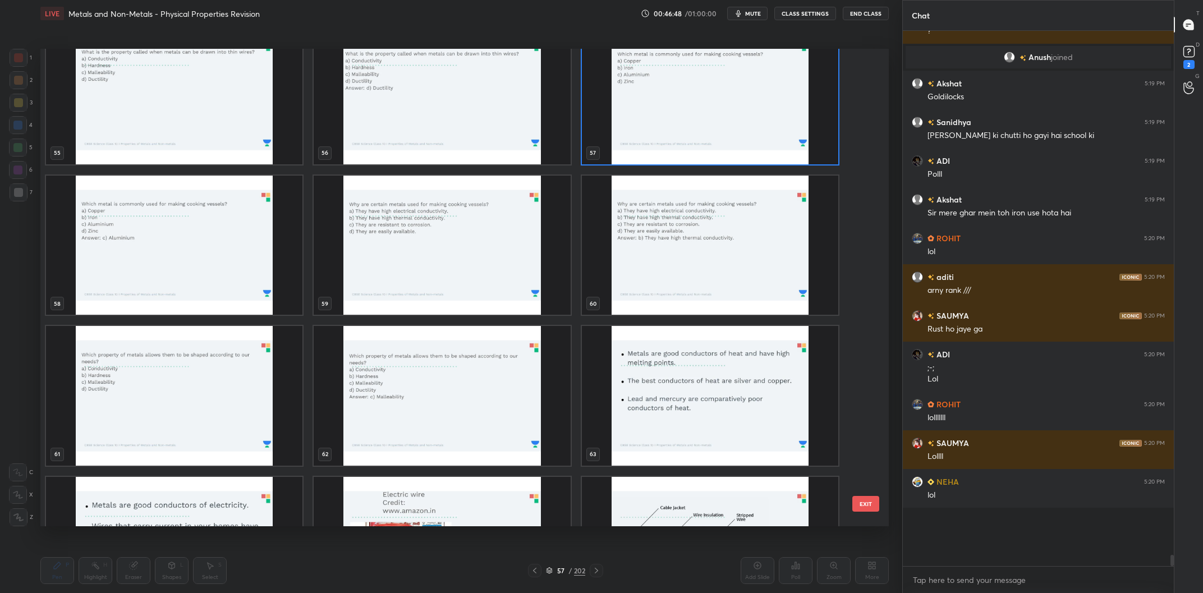
scroll to position [22212, 0]
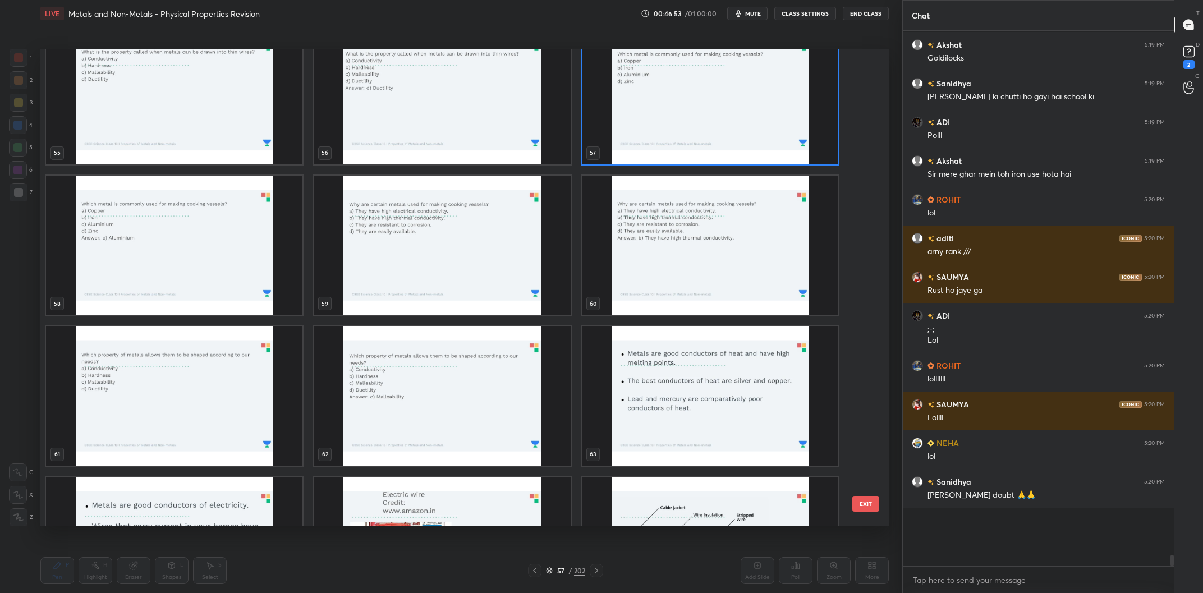
click at [675, 125] on img "grid" at bounding box center [710, 95] width 256 height 140
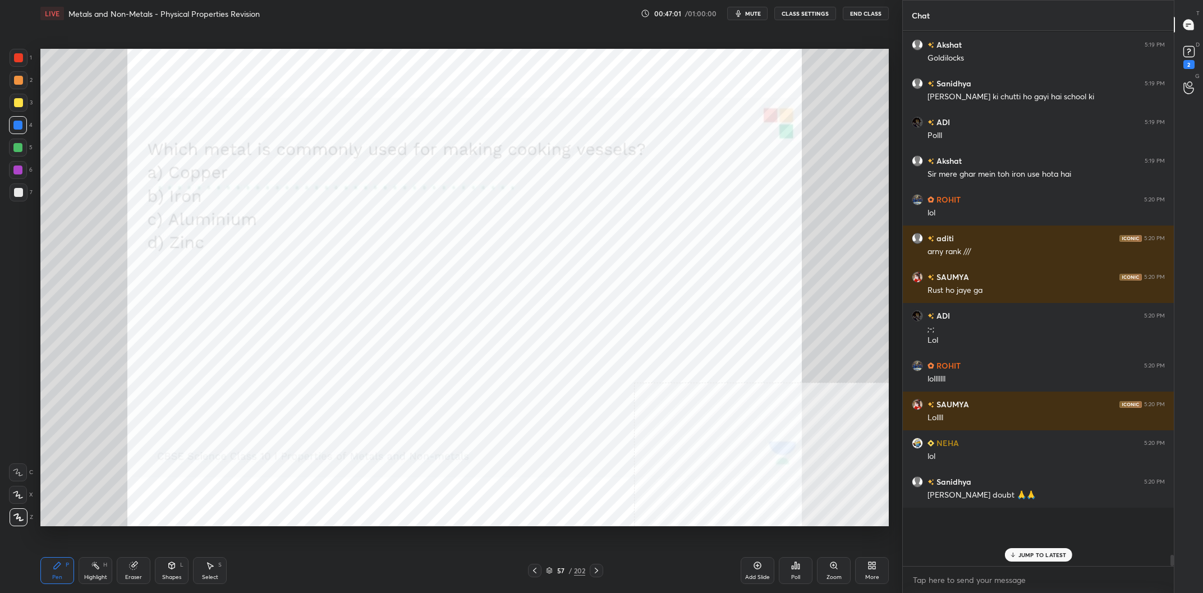
scroll to position [22250, 0]
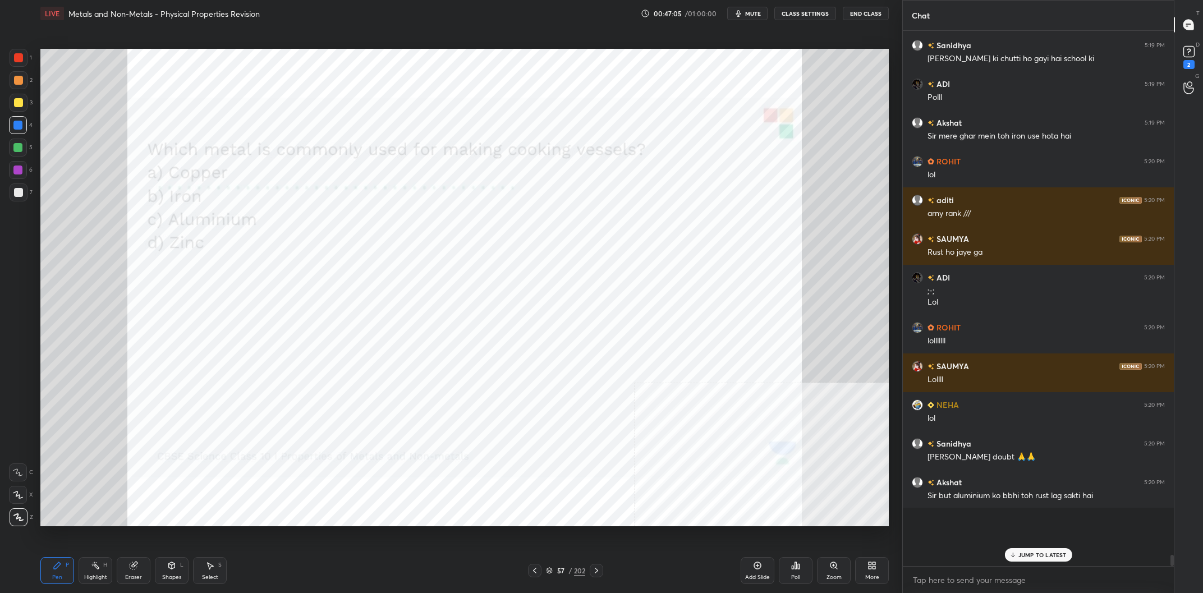
click at [566, 570] on div "57" at bounding box center [560, 570] width 11 height 7
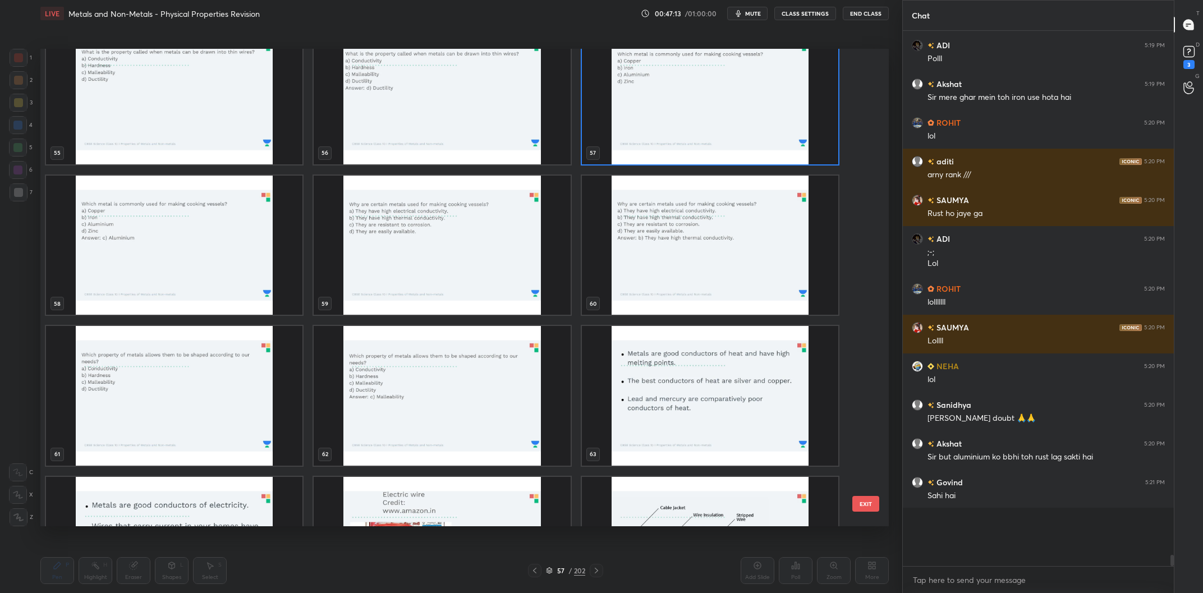
scroll to position [22328, 0]
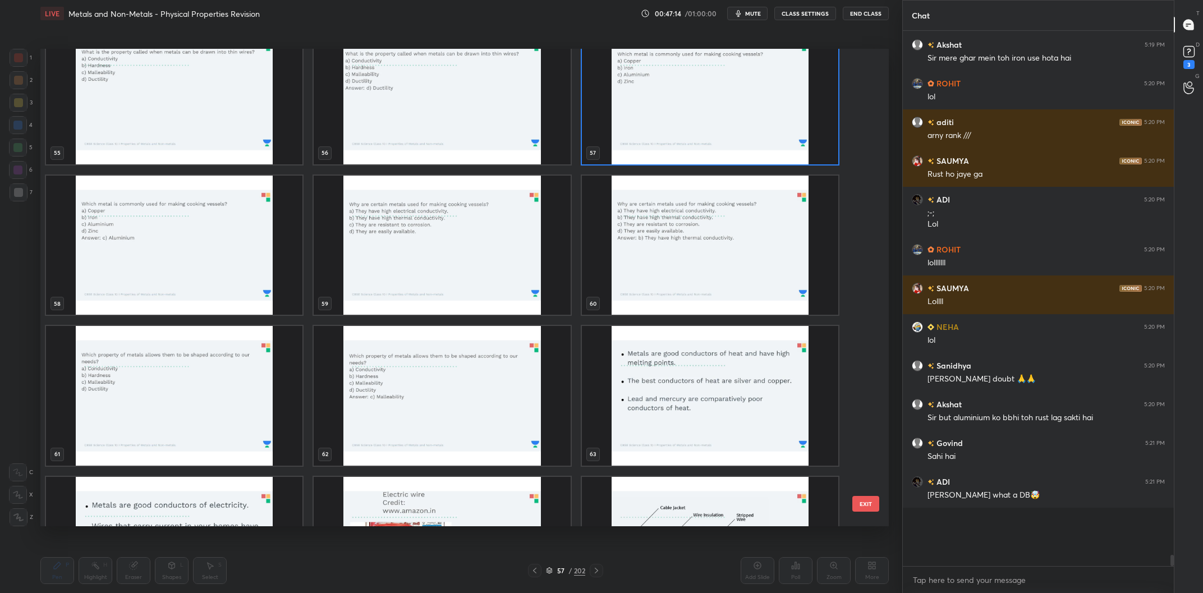
click at [471, 272] on img "grid" at bounding box center [442, 246] width 256 height 140
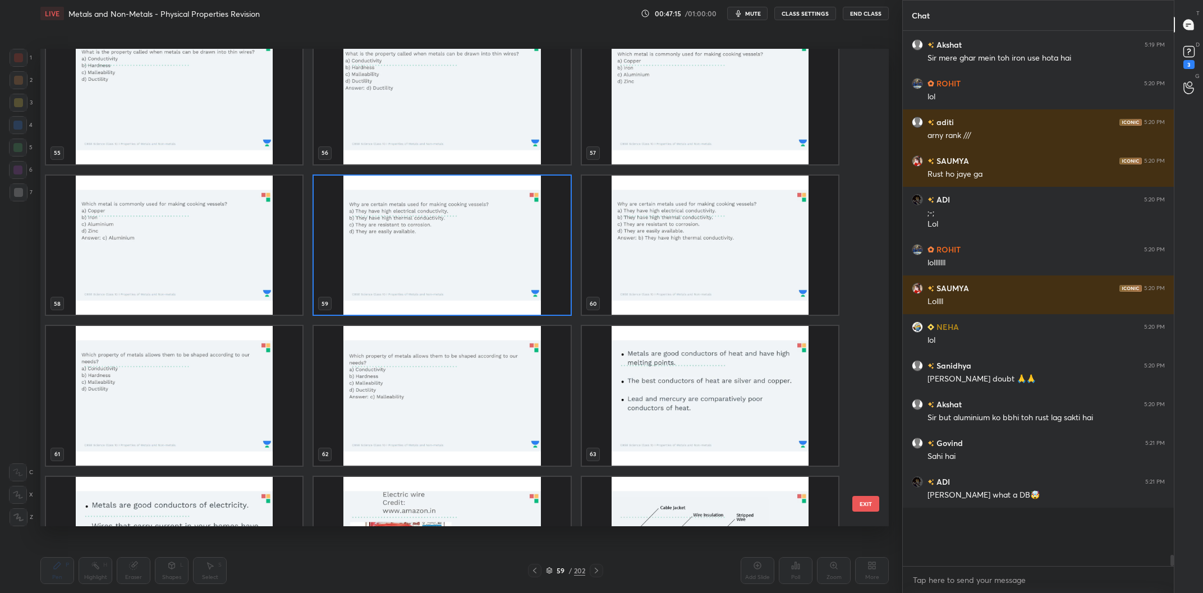
click at [478, 259] on img "grid" at bounding box center [442, 246] width 256 height 140
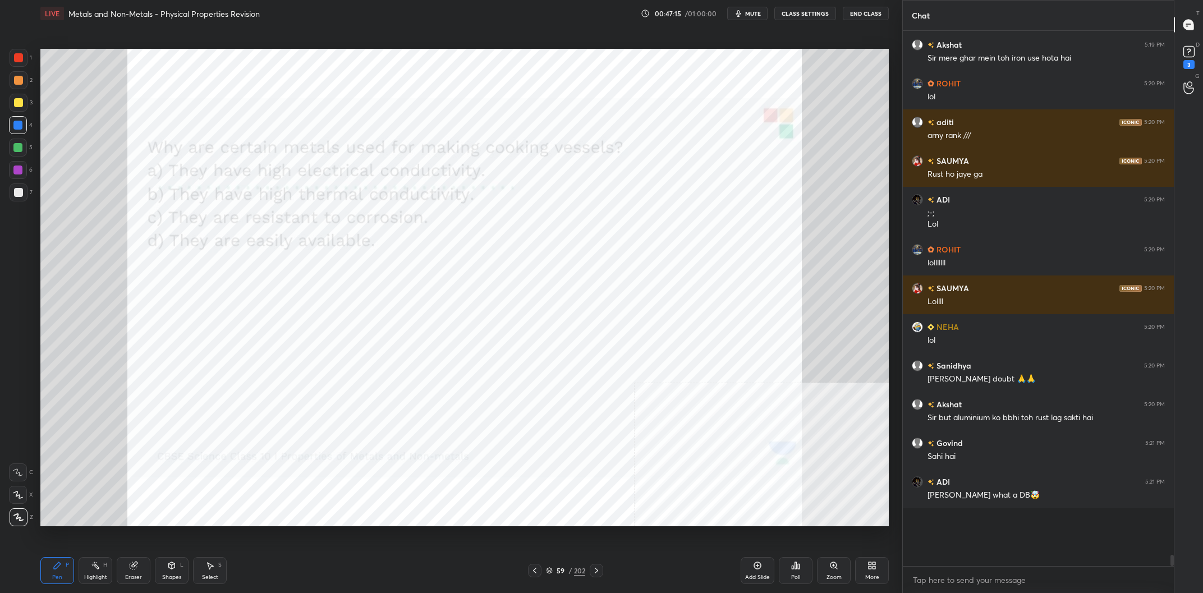
click at [478, 259] on img "grid" at bounding box center [442, 246] width 256 height 140
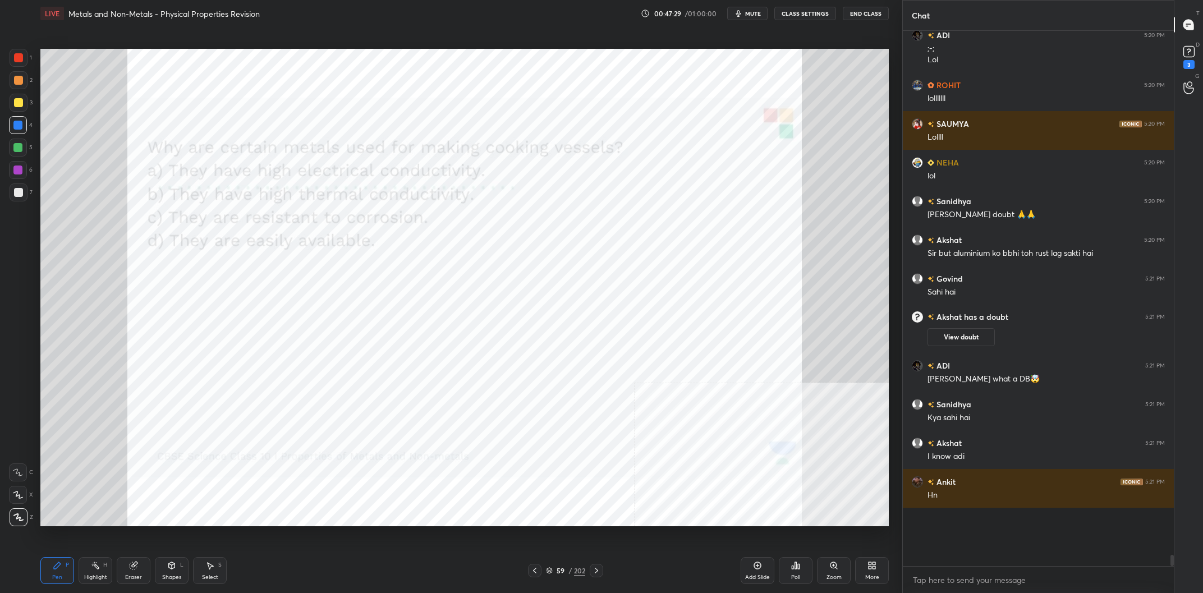
scroll to position [22361, 0]
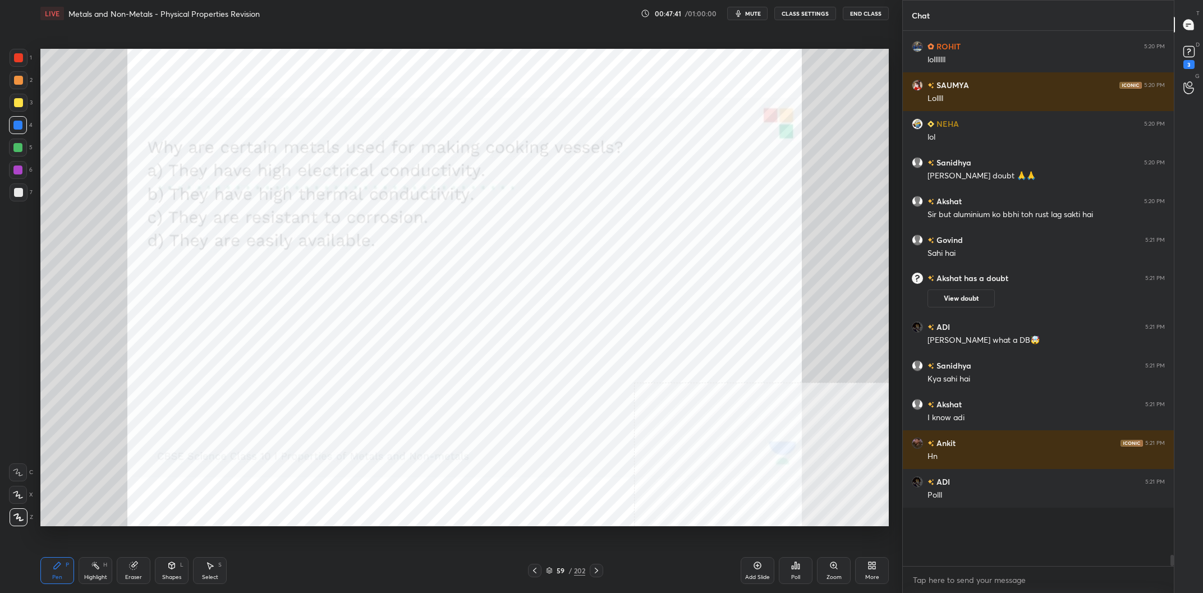
click at [568, 570] on div "59 / 202" at bounding box center [565, 571] width 39 height 10
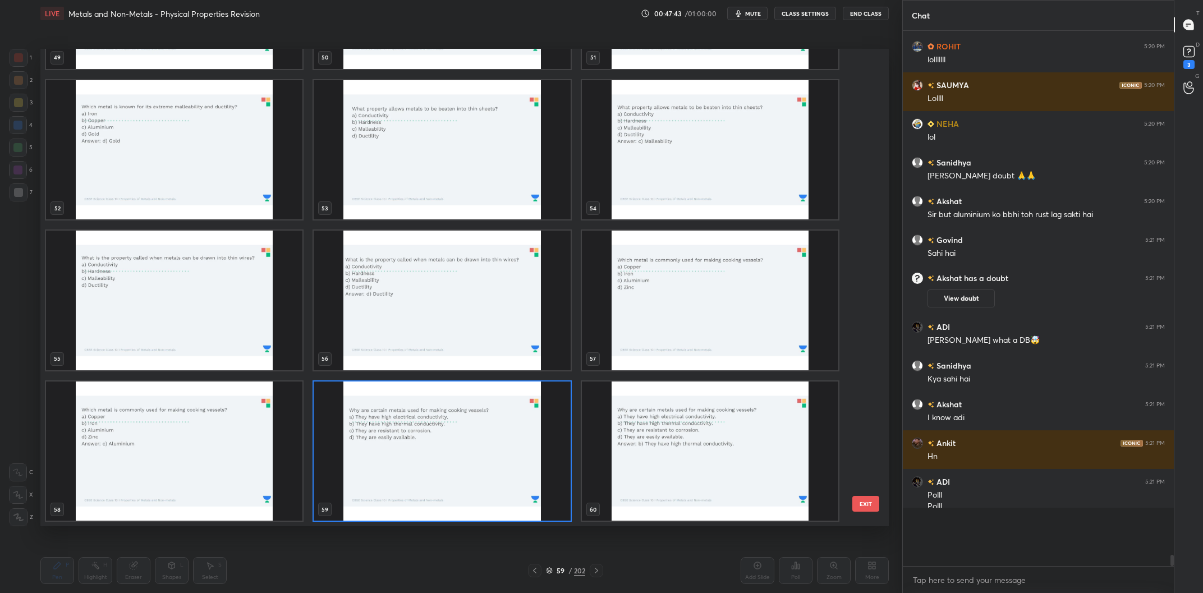
scroll to position [22373, 0]
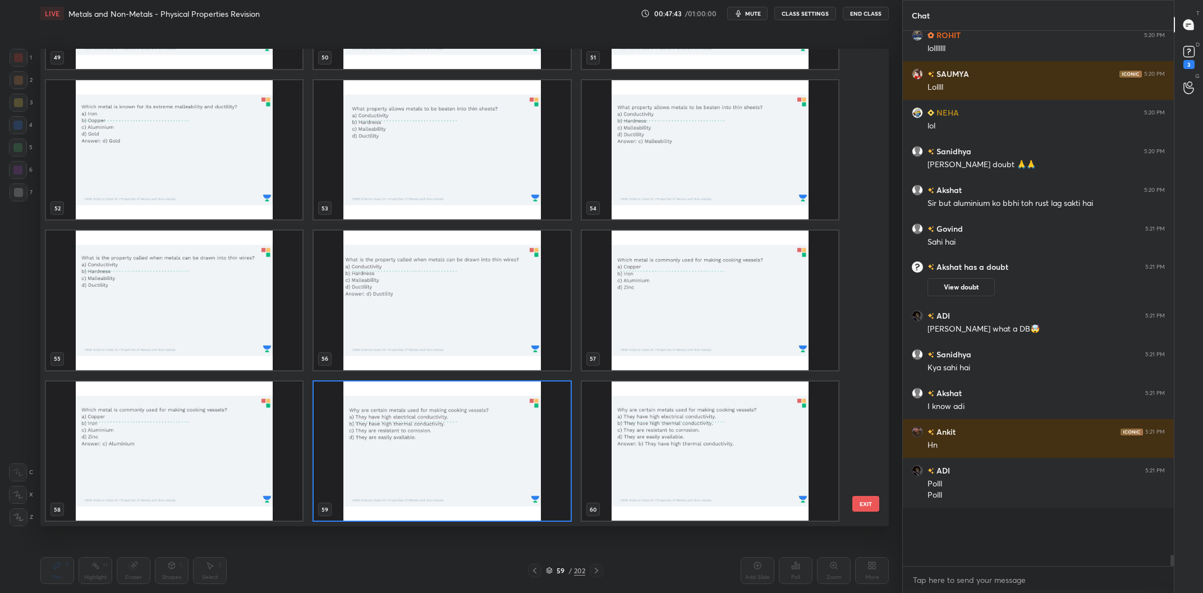
click at [491, 426] on img "grid" at bounding box center [442, 452] width 256 height 140
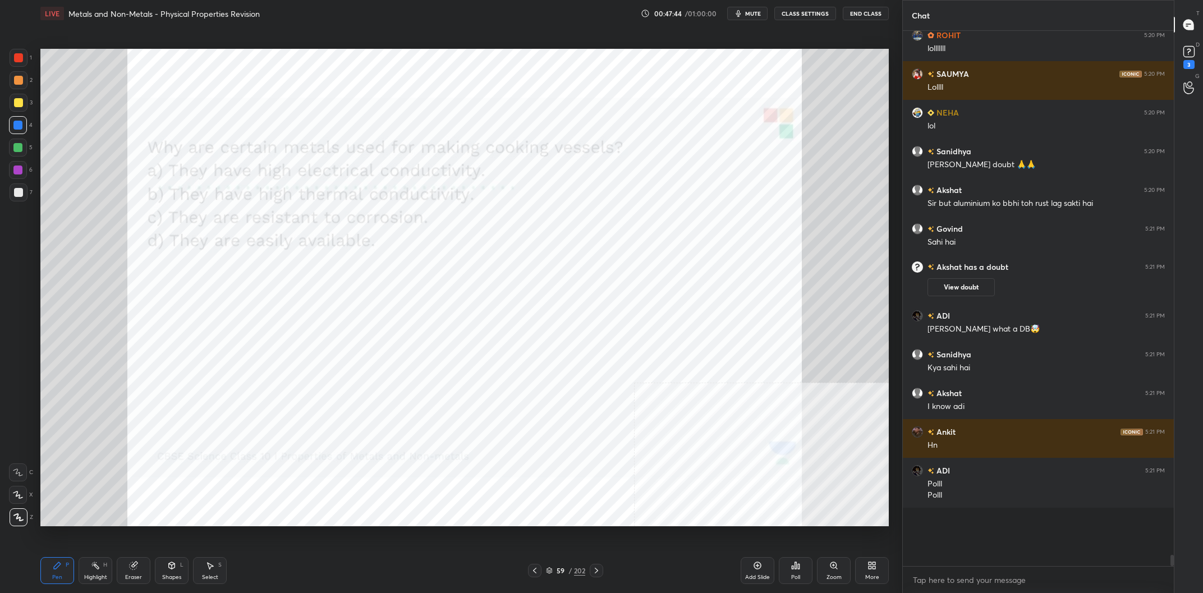
click at [491, 426] on img "grid" at bounding box center [442, 452] width 256 height 140
click at [805, 566] on div "Poll" at bounding box center [796, 570] width 34 height 27
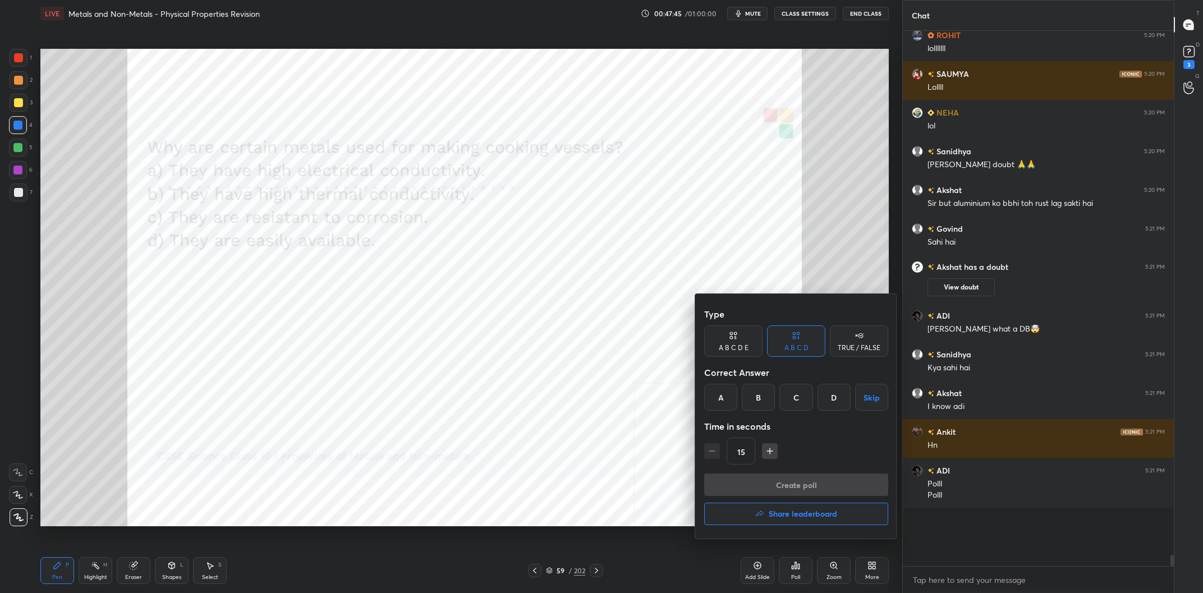
click at [746, 378] on div "Correct Answer" at bounding box center [796, 372] width 184 height 22
click at [754, 407] on div "B" at bounding box center [758, 397] width 33 height 27
drag, startPoint x: 786, startPoint y: 484, endPoint x: 861, endPoint y: 456, distance: 80.3
click at [786, 485] on button "Create poll" at bounding box center [796, 485] width 184 height 22
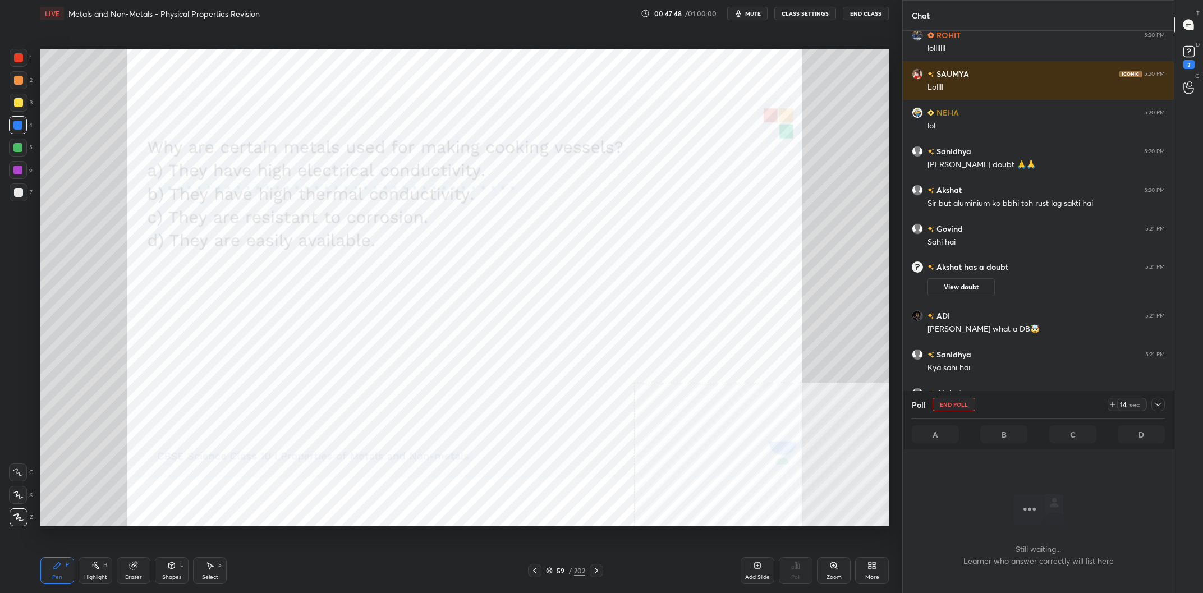
click at [1156, 405] on icon at bounding box center [1158, 404] width 9 height 9
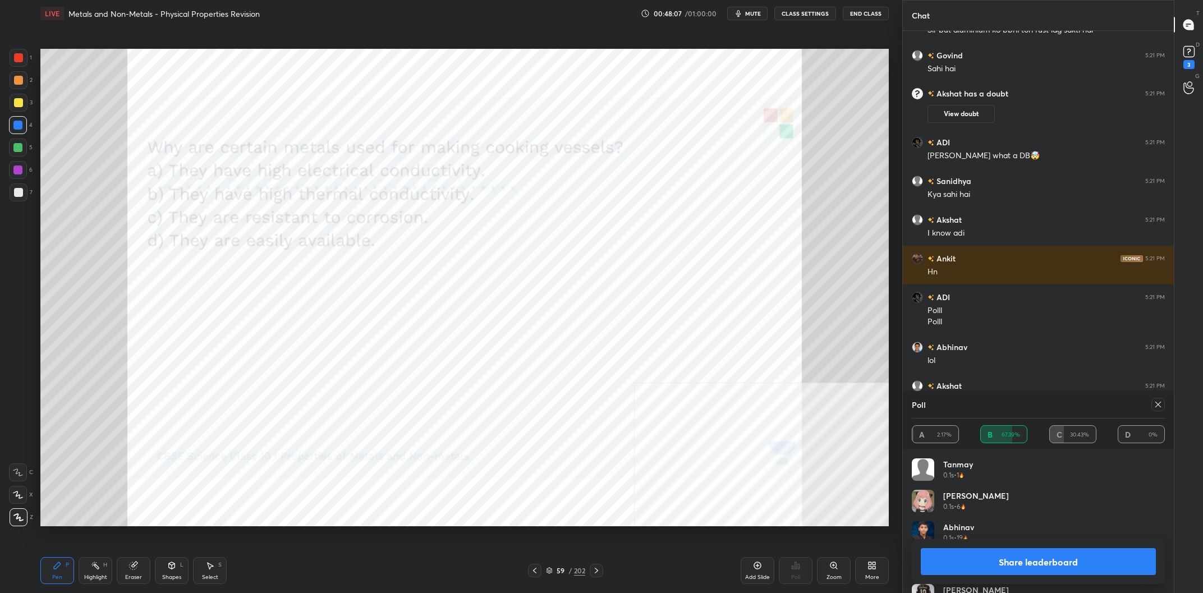
scroll to position [22452, 0]
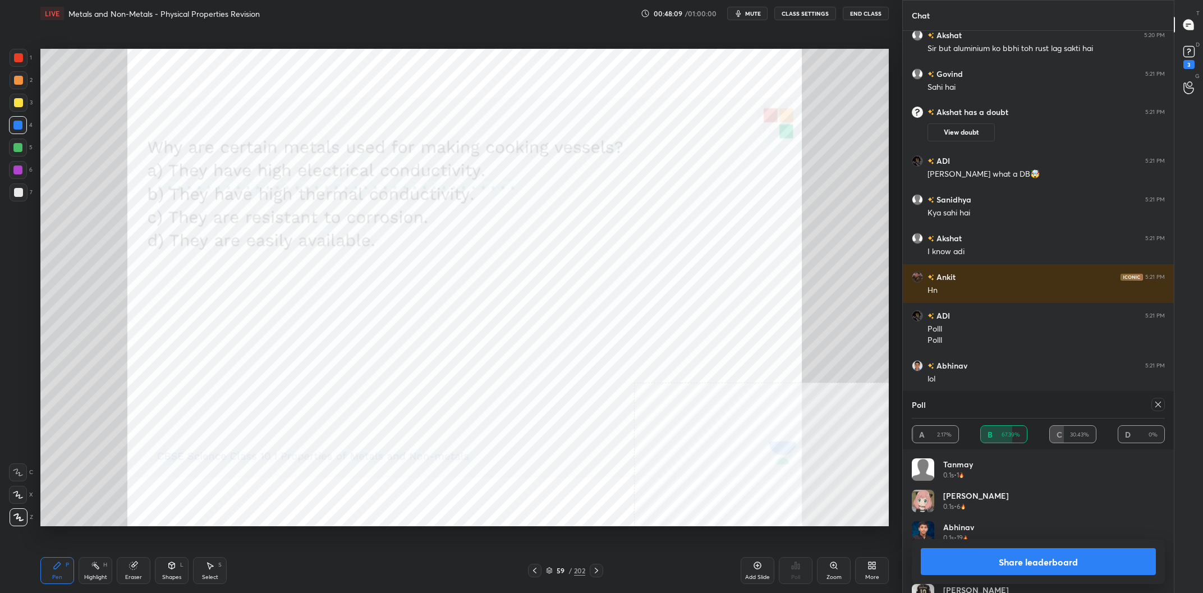
click at [1033, 562] on button "Share leaderboard" at bounding box center [1038, 561] width 235 height 27
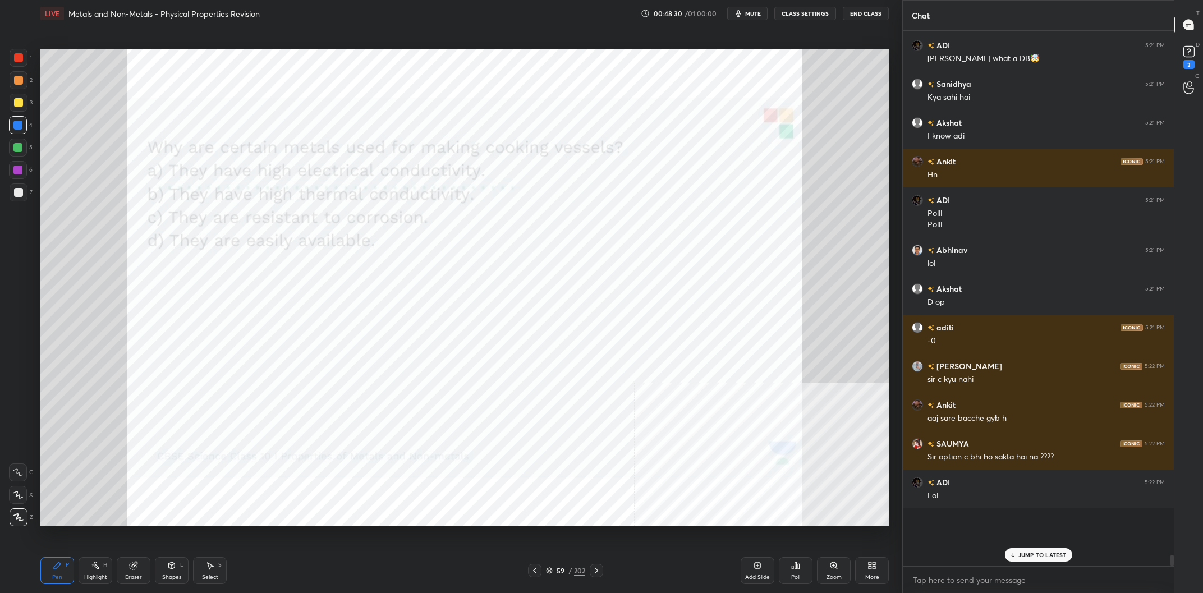
scroll to position [22607, 0]
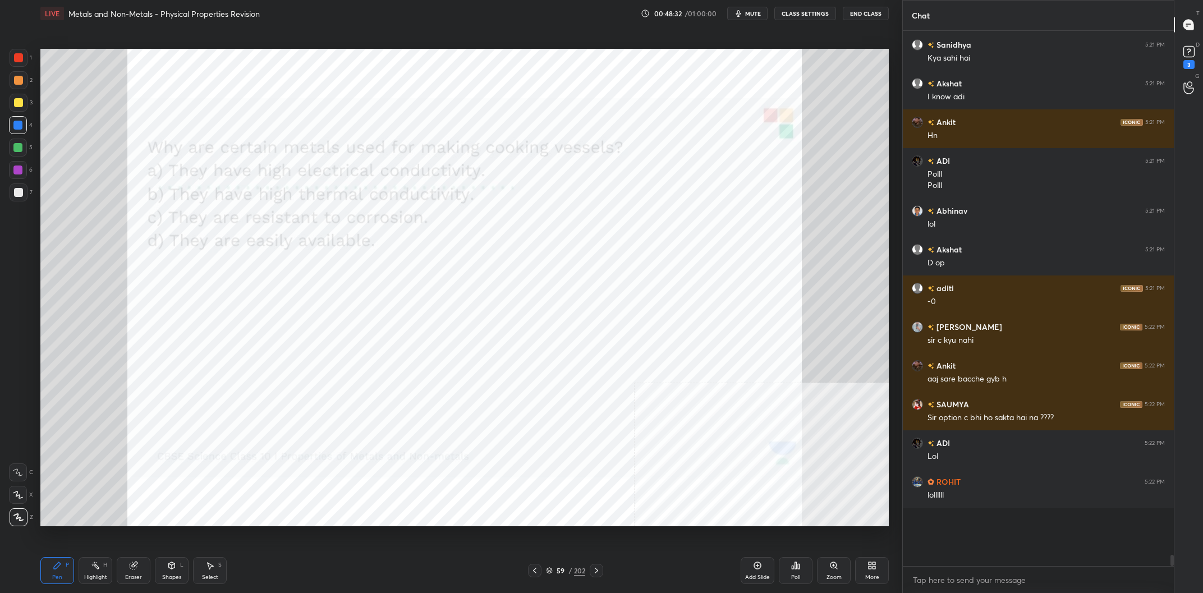
click at [17, 97] on div at bounding box center [19, 103] width 18 height 18
click at [22, 82] on div at bounding box center [18, 80] width 9 height 9
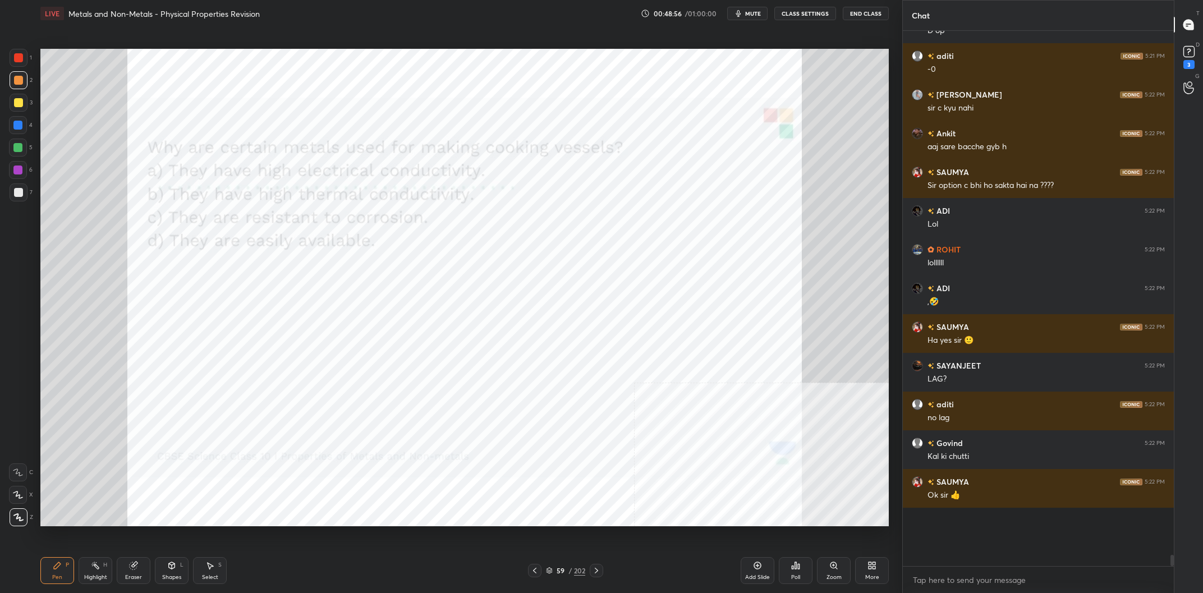
scroll to position [22878, 0]
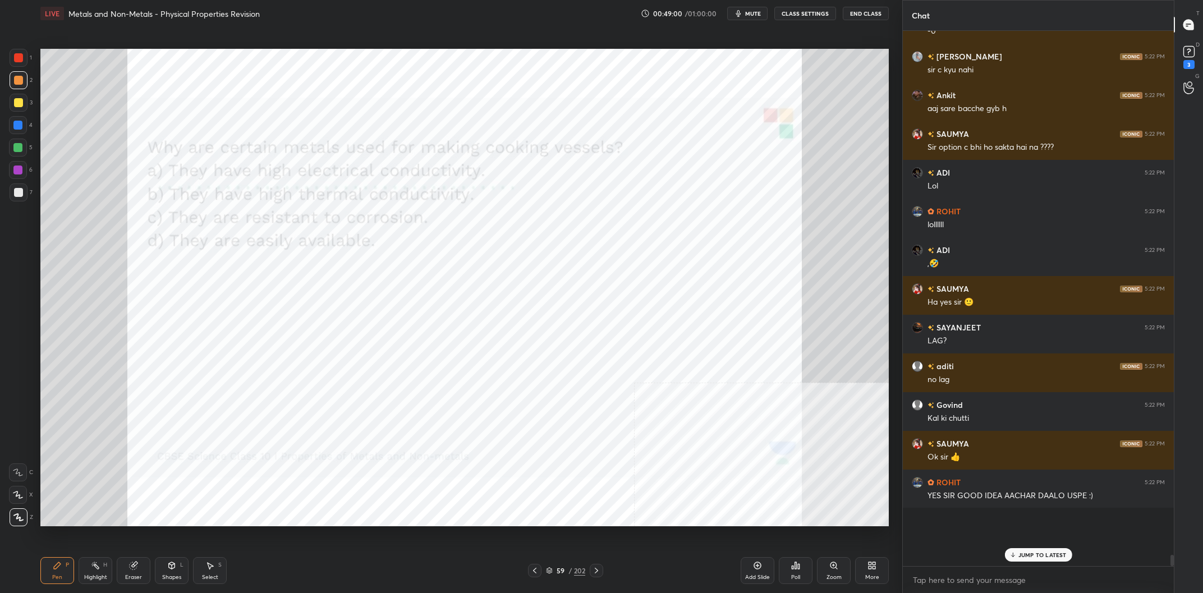
click at [571, 569] on div "/" at bounding box center [569, 570] width 3 height 7
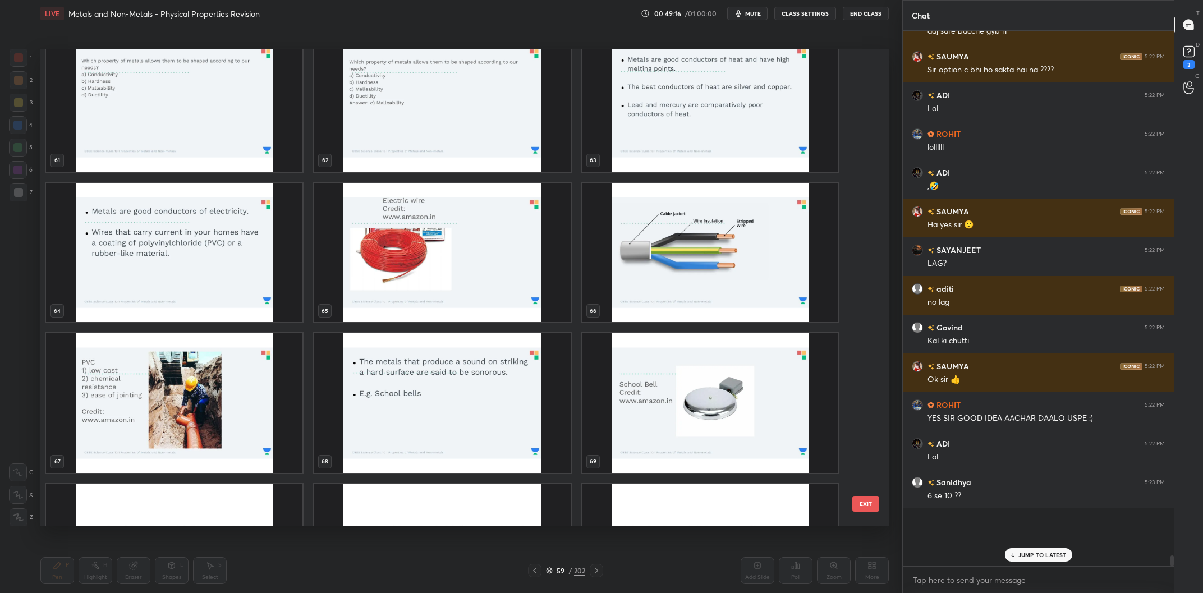
scroll to position [2678, 0]
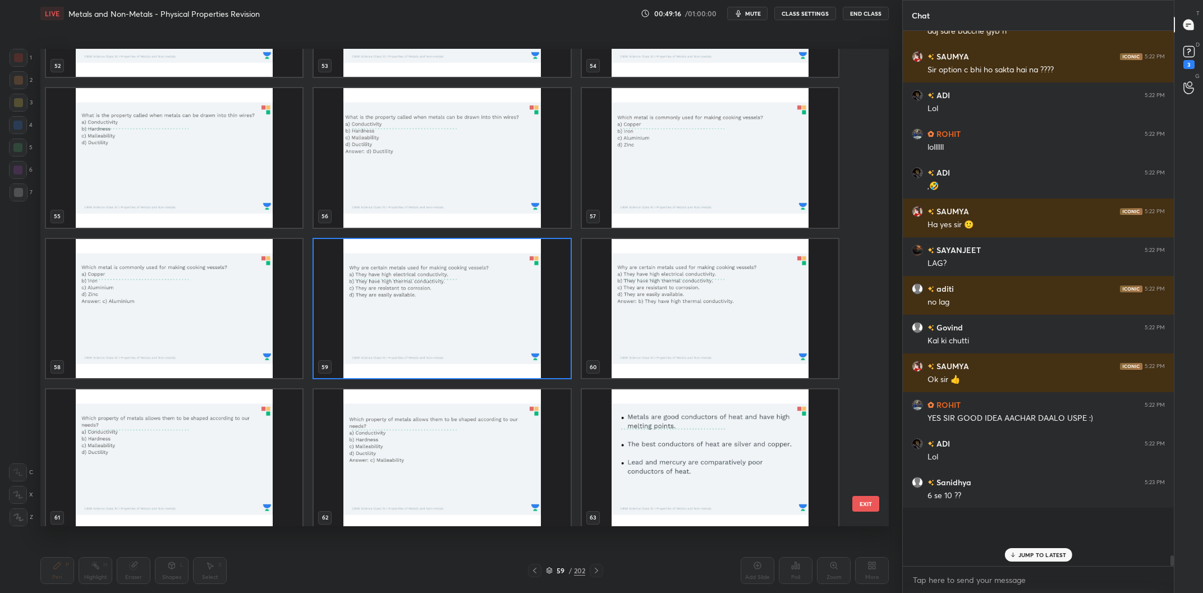
click at [470, 329] on img "grid" at bounding box center [442, 309] width 256 height 140
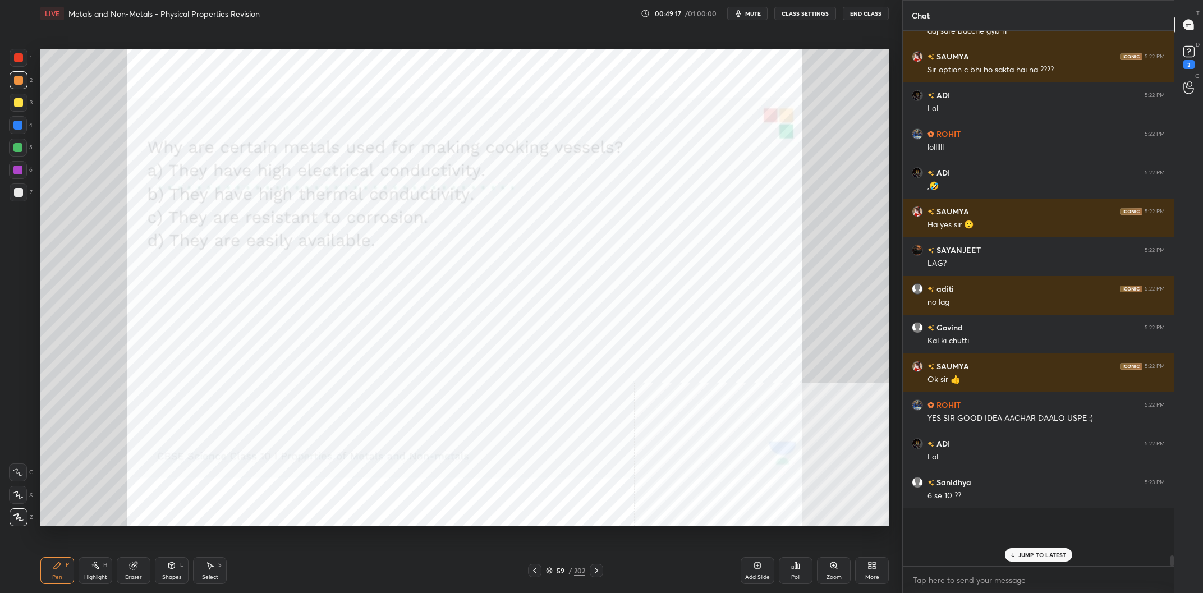
click at [470, 329] on img "grid" at bounding box center [442, 309] width 256 height 140
click at [1186, 52] on rect at bounding box center [1188, 52] width 11 height 11
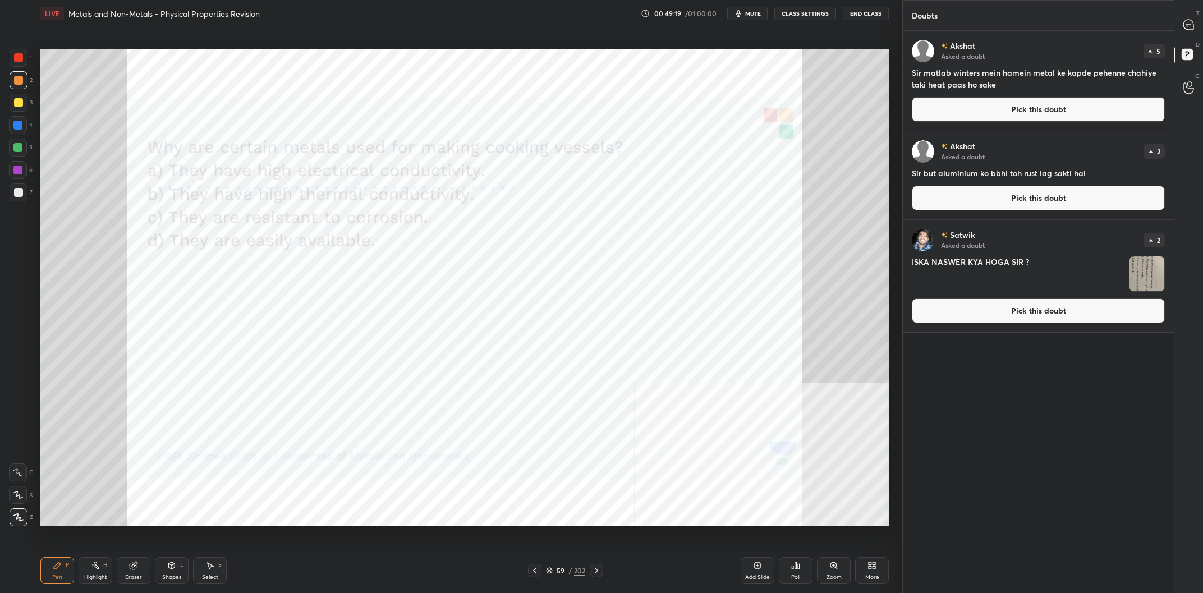
click at [1019, 309] on button "Pick this doubt" at bounding box center [1038, 311] width 253 height 25
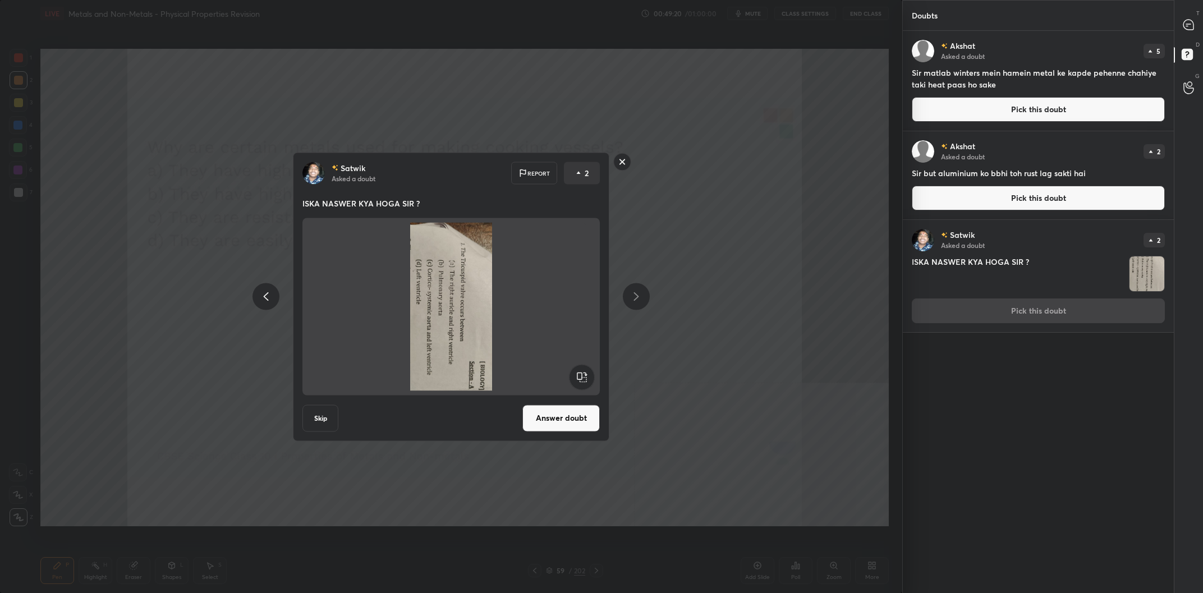
click at [585, 369] on rect at bounding box center [581, 376] width 25 height 25
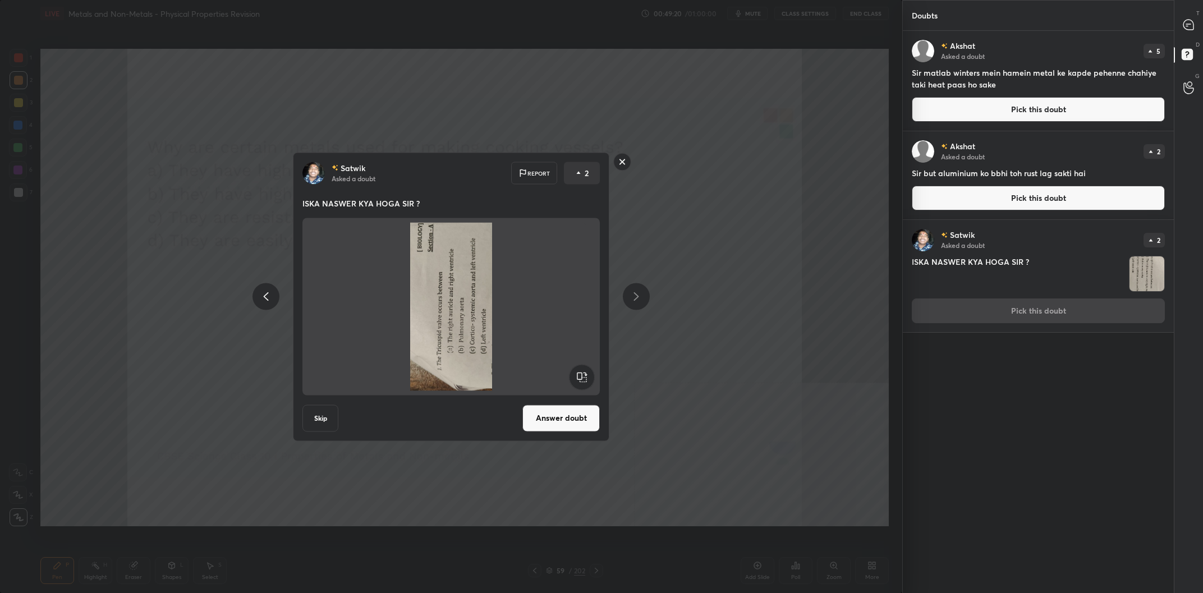
click at [585, 369] on rect at bounding box center [581, 376] width 25 height 25
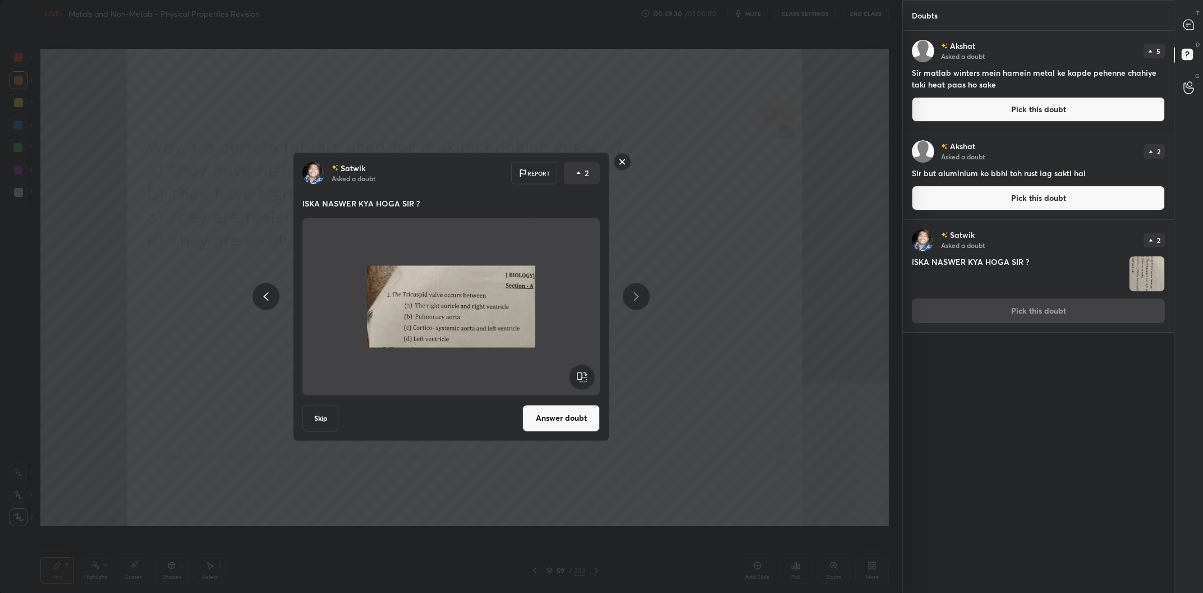
click at [621, 167] on rect at bounding box center [622, 161] width 17 height 17
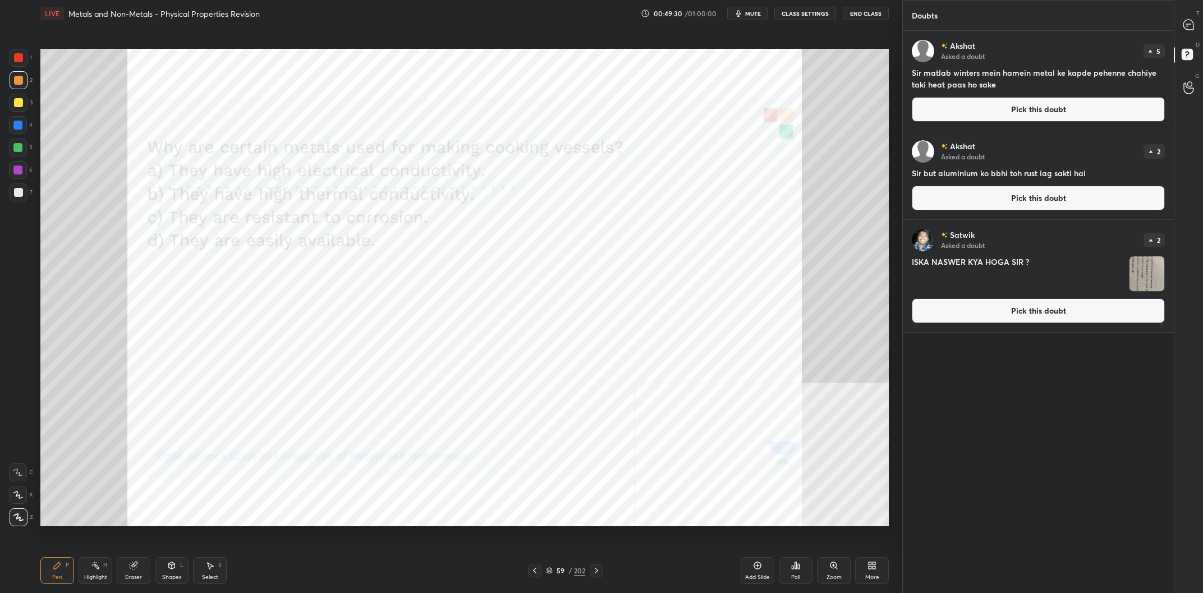
click at [992, 93] on div "Akshat Asked a doubt 5 Sir matlab winters mein hamein metal ke kapde pehenne ch…" at bounding box center [1038, 81] width 271 height 100
click at [977, 102] on button "Pick this doubt" at bounding box center [1038, 109] width 253 height 25
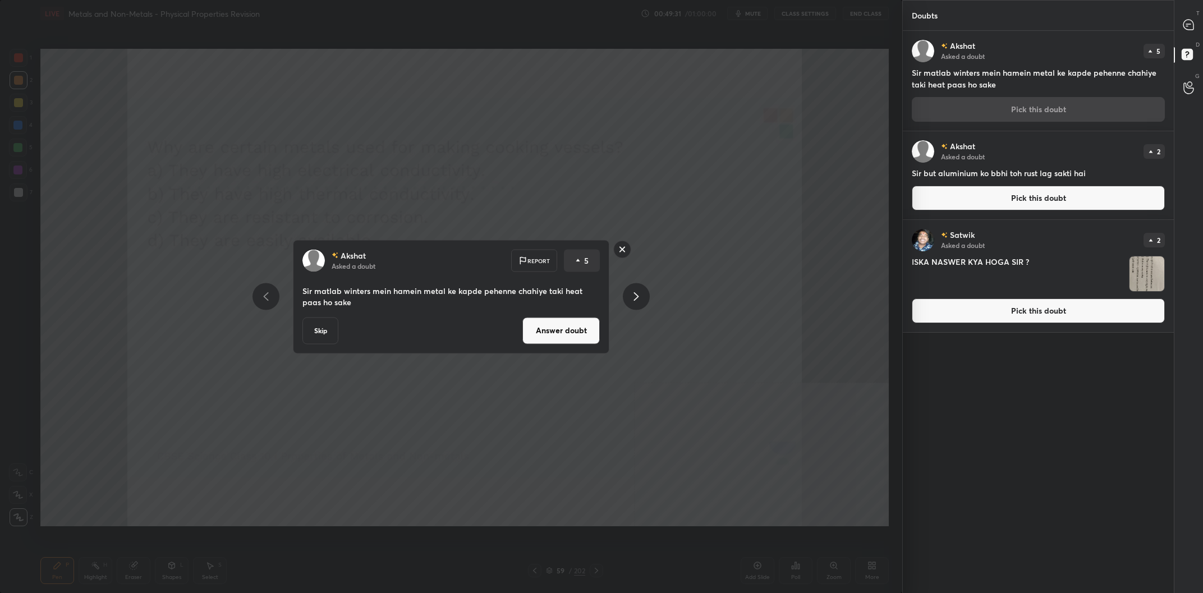
click at [575, 323] on button "Answer doubt" at bounding box center [560, 330] width 77 height 27
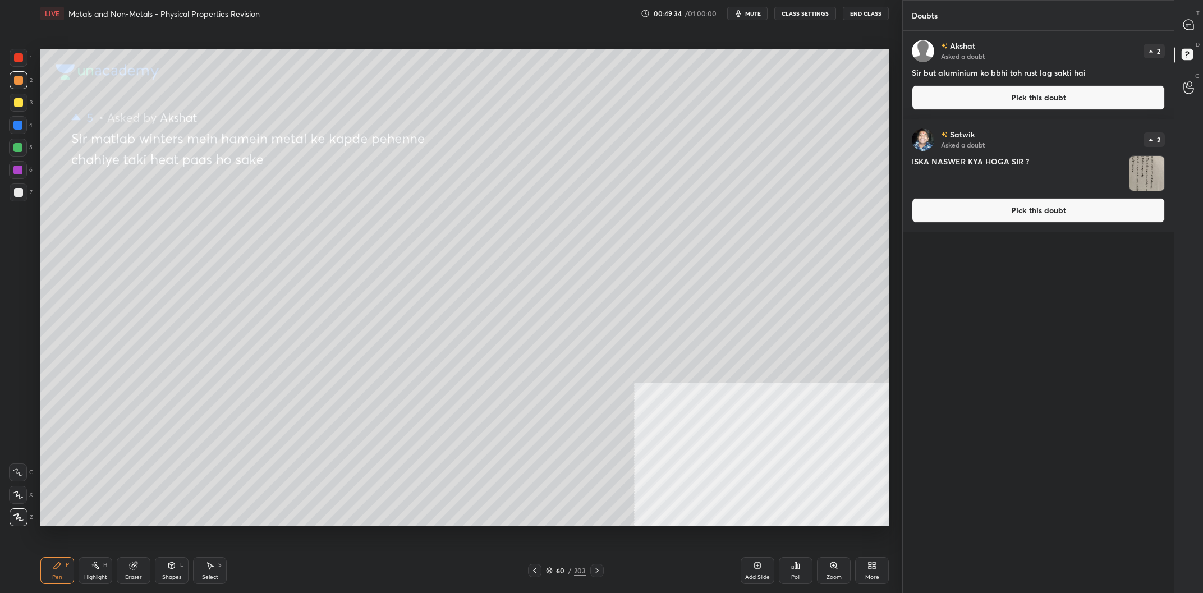
click at [1002, 210] on button "Pick this doubt" at bounding box center [1038, 210] width 253 height 25
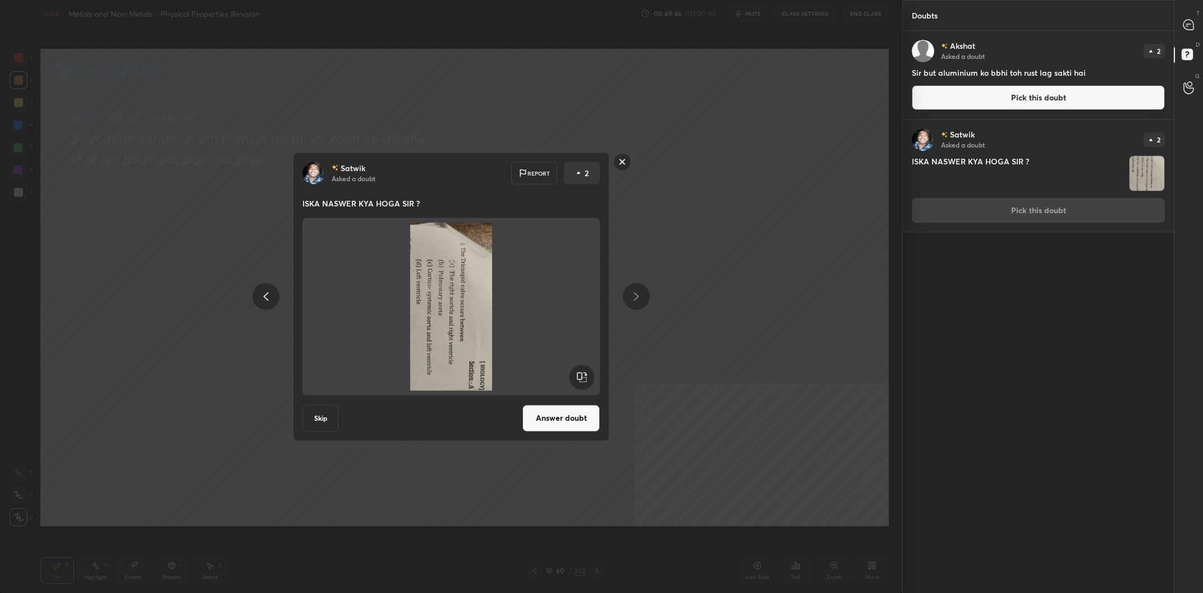
click at [197, 176] on div "Satwik Asked a doubt Report 2 ISKA NASWER KYA HOGA SIR ? Skip Answer doubt" at bounding box center [451, 296] width 902 height 593
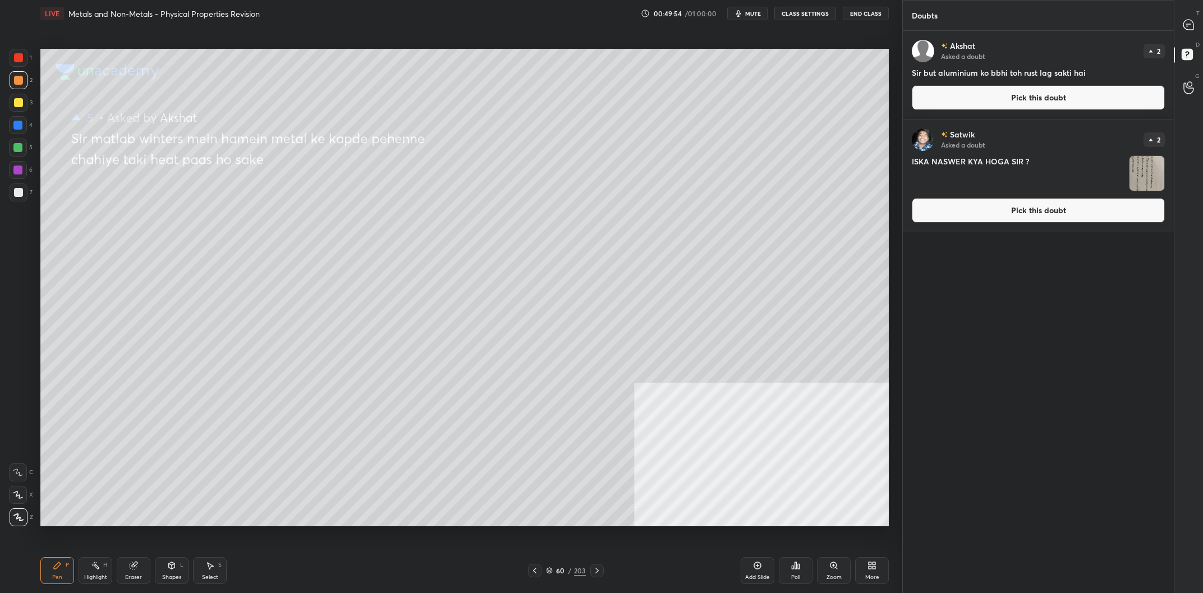
click at [1194, 11] on div "T Messages (T)" at bounding box center [1188, 24] width 29 height 31
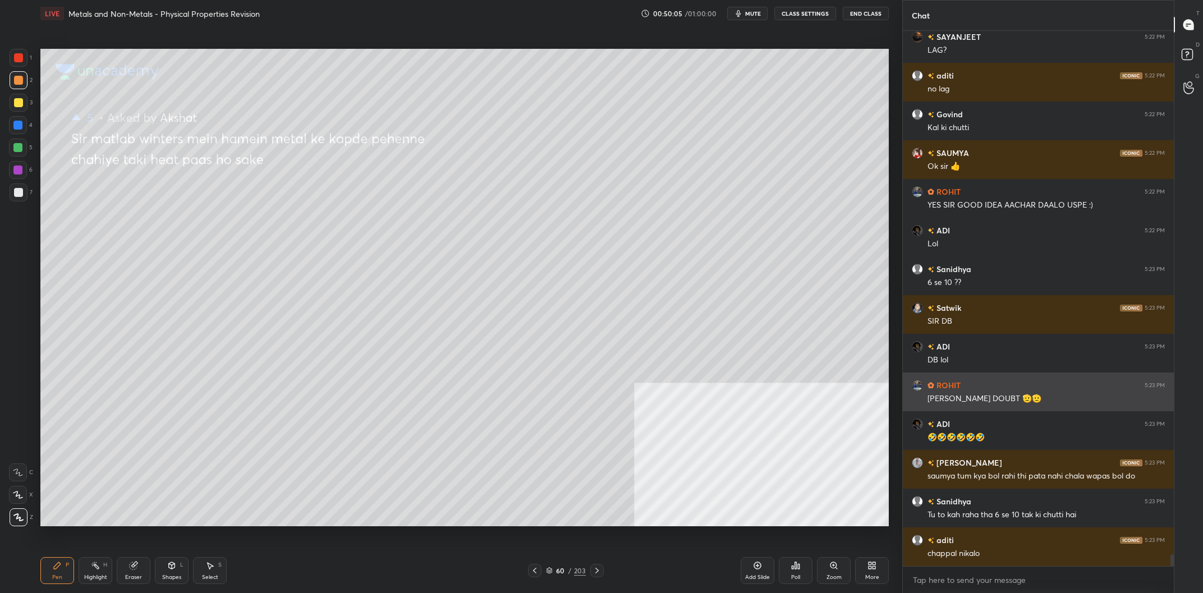
scroll to position [23479, 0]
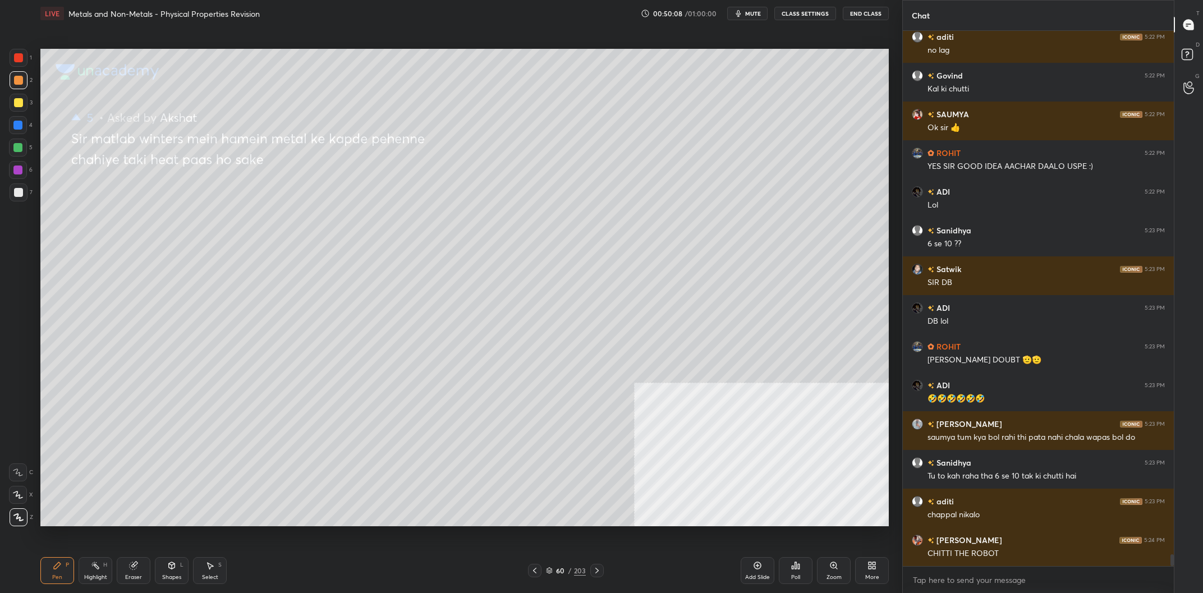
click at [17, 107] on div at bounding box center [18, 102] width 9 height 9
click at [19, 104] on div at bounding box center [18, 102] width 9 height 9
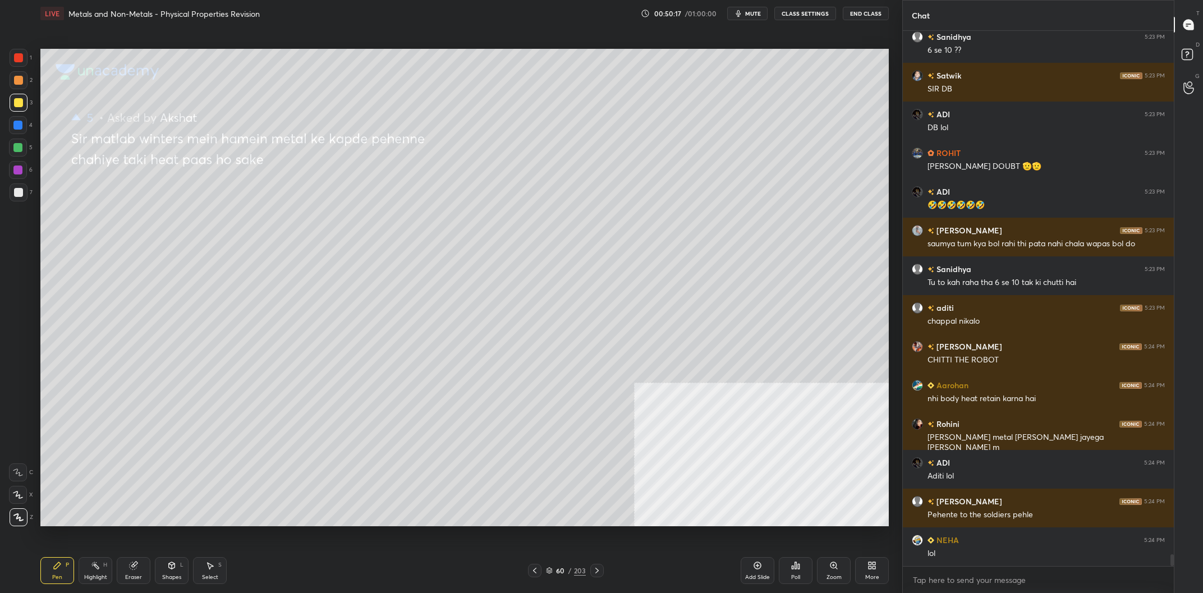
scroll to position [23710, 0]
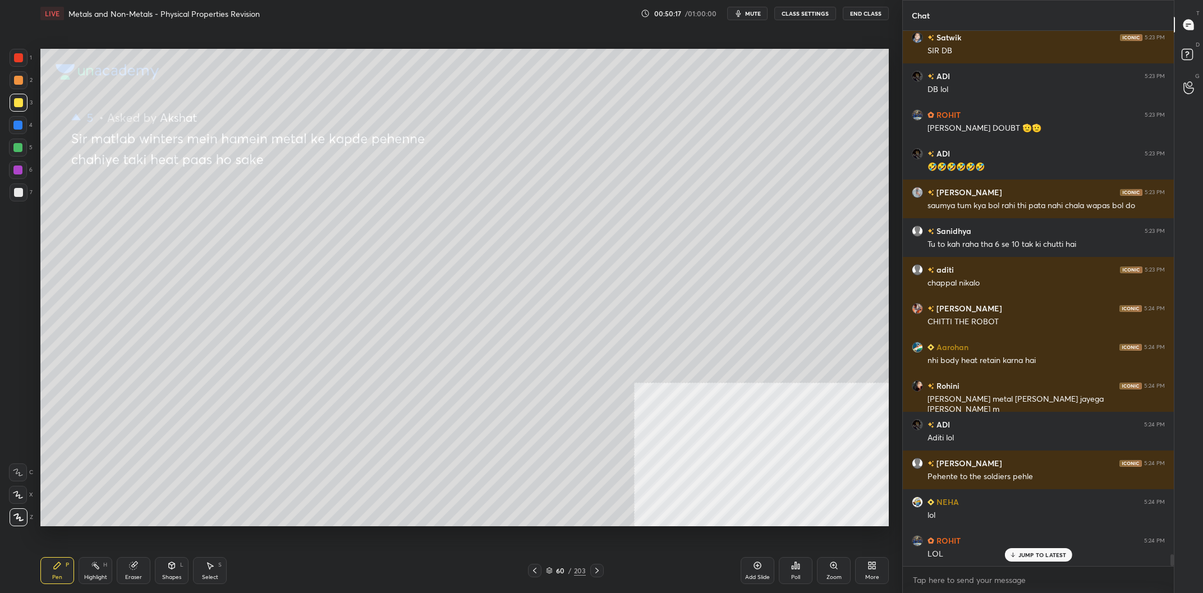
click at [11, 198] on div at bounding box center [19, 192] width 18 height 18
click at [14, 195] on div at bounding box center [18, 192] width 9 height 9
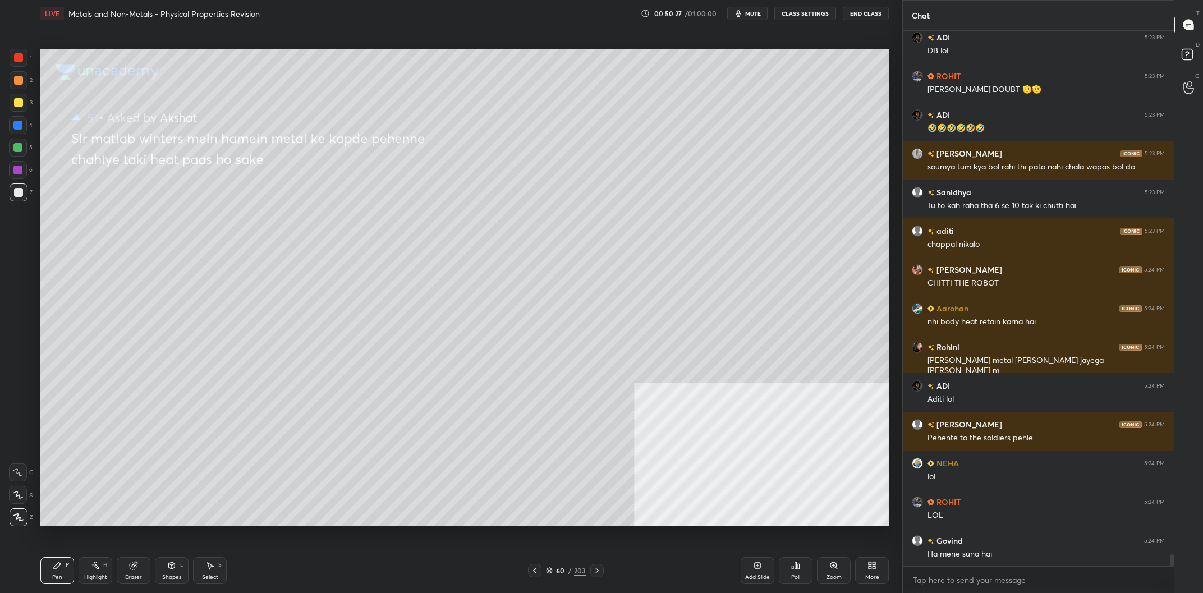
scroll to position [23788, 0]
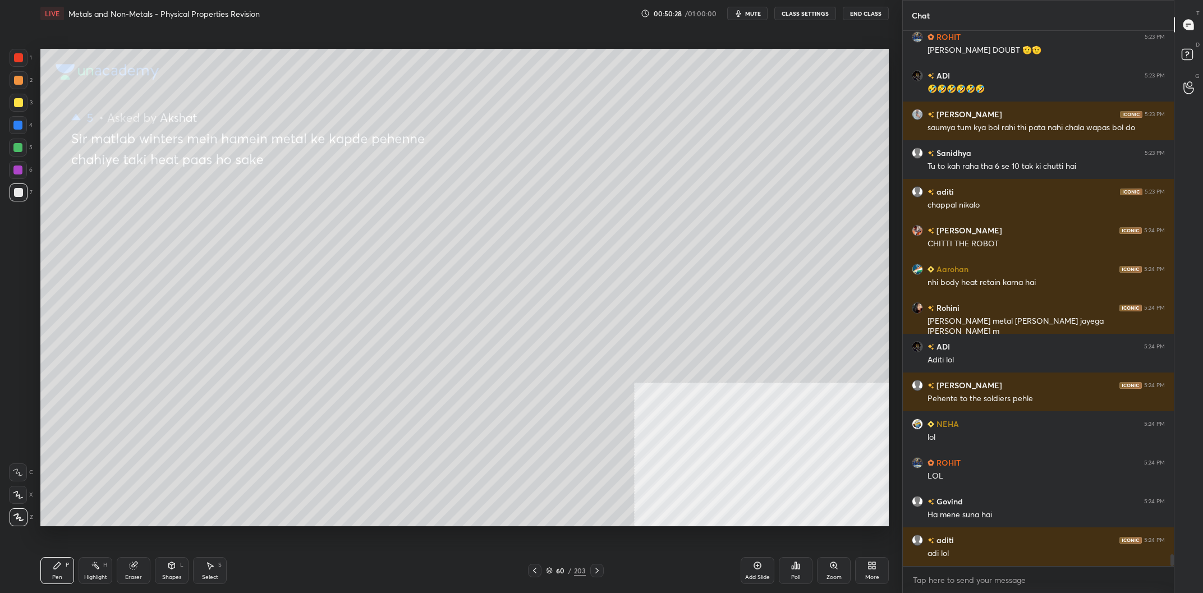
click at [9, 129] on div "1 2 3 4 5 6 7 C X Z C X Z E E Erase all H H" at bounding box center [18, 288] width 36 height 478
click at [12, 132] on div at bounding box center [18, 125] width 18 height 18
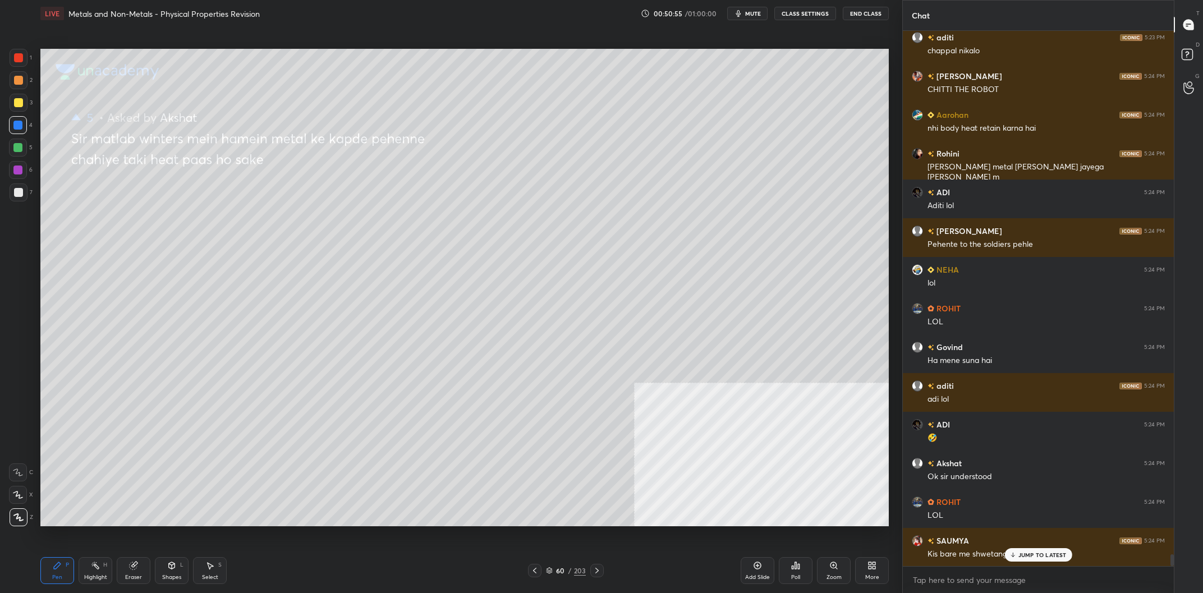
scroll to position [23982, 0]
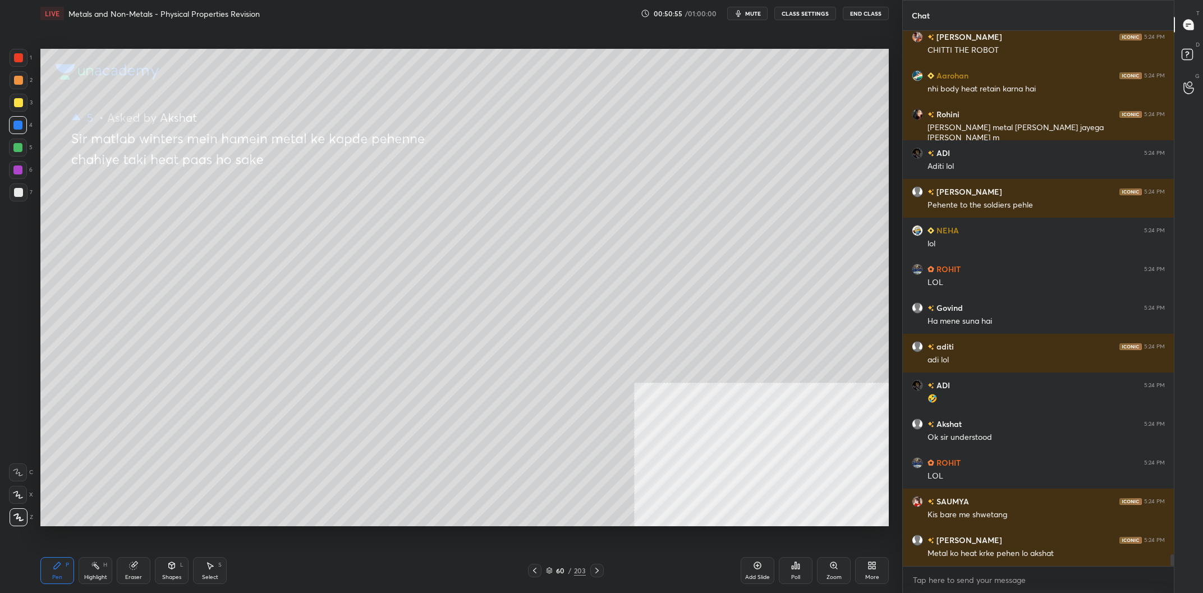
click at [42, 565] on div "Pen P" at bounding box center [57, 570] width 34 height 27
click at [40, 55] on div "Setting up your live class Poll for secs No correct answer Start poll" at bounding box center [464, 287] width 857 height 521
click at [27, 54] on div "1" at bounding box center [21, 58] width 22 height 18
click at [32, 58] on div "1 2 3 4 5 6 7" at bounding box center [21, 127] width 24 height 157
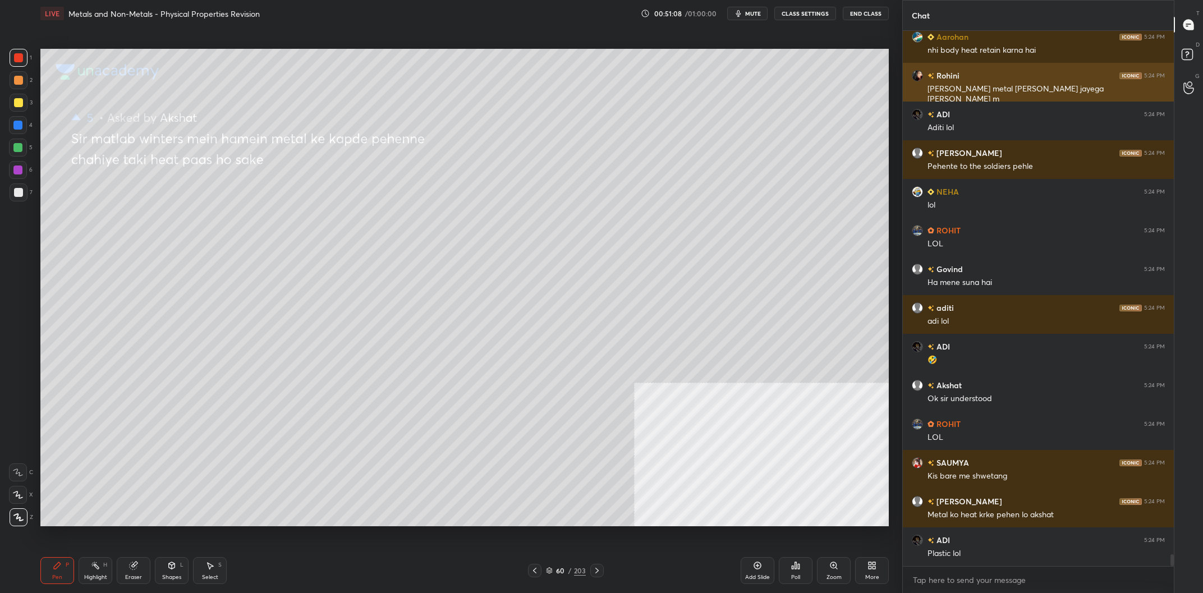
scroll to position [24059, 0]
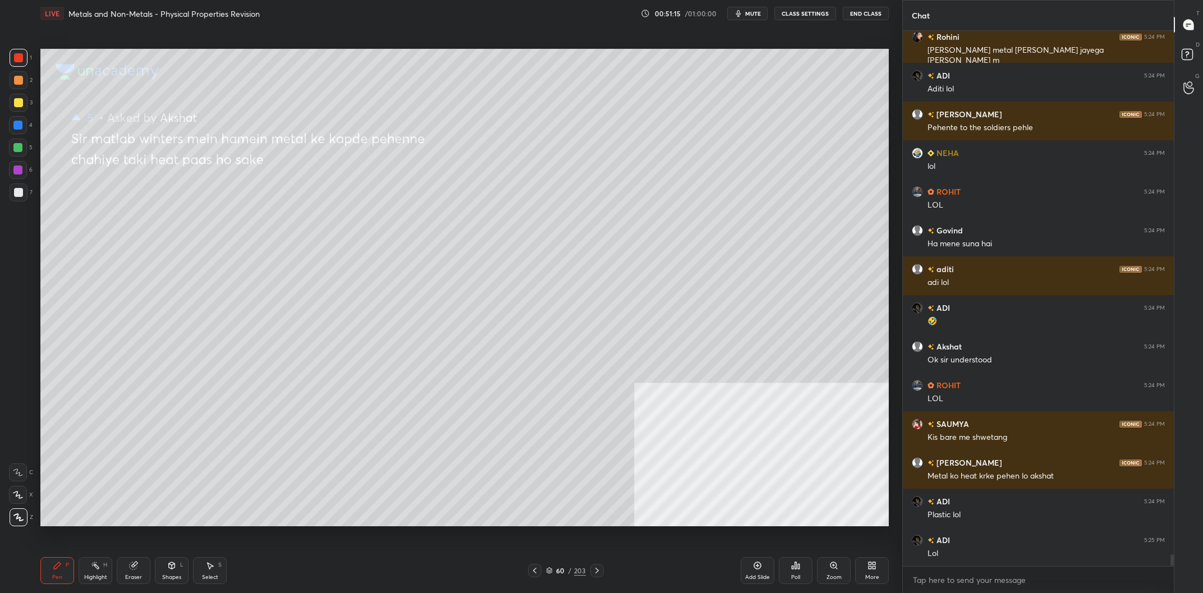
click at [1196, 54] on icon at bounding box center [1189, 56] width 20 height 20
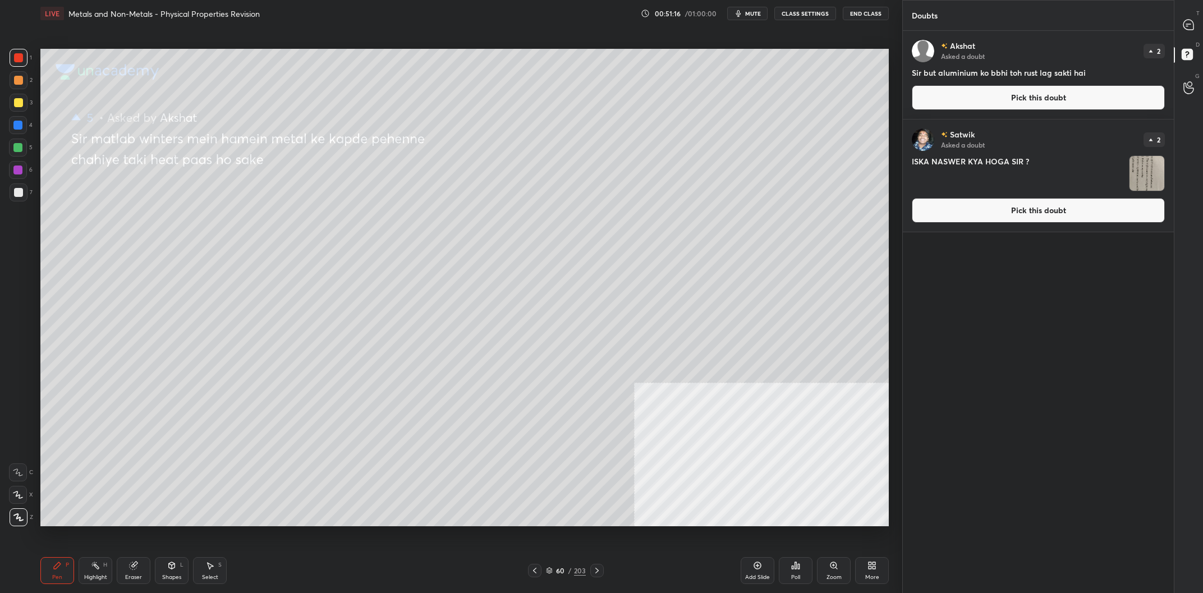
click at [1035, 214] on button "Pick this doubt" at bounding box center [1038, 210] width 253 height 25
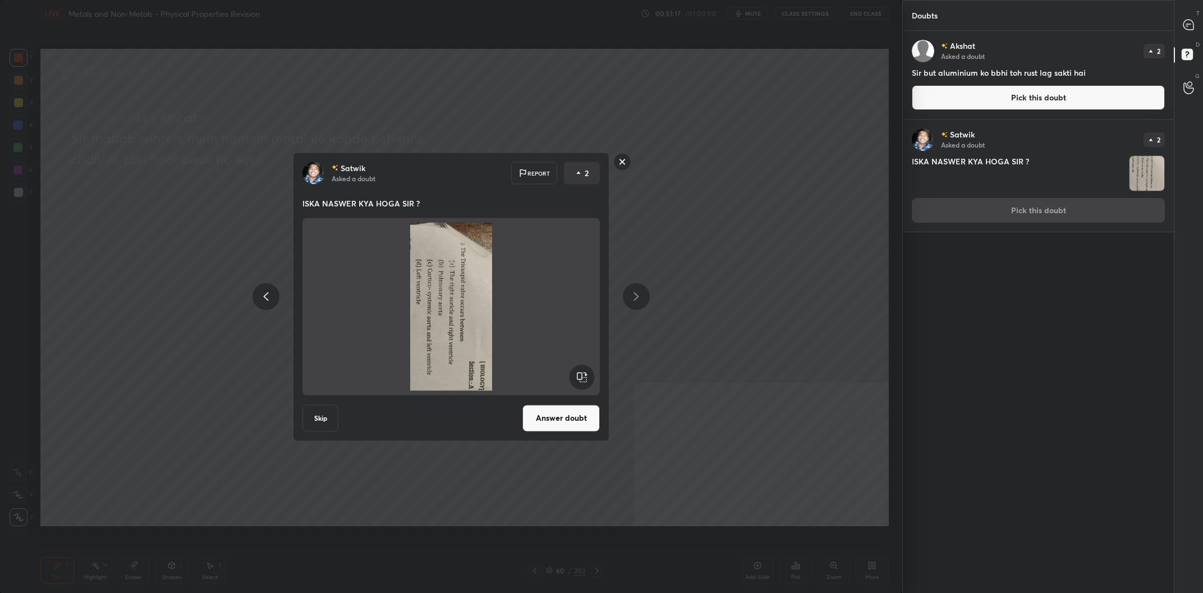
drag, startPoint x: 570, startPoint y: 388, endPoint x: 579, endPoint y: 379, distance: 12.3
click at [570, 387] on icon at bounding box center [582, 377] width 26 height 27
click at [579, 379] on rect at bounding box center [581, 376] width 25 height 25
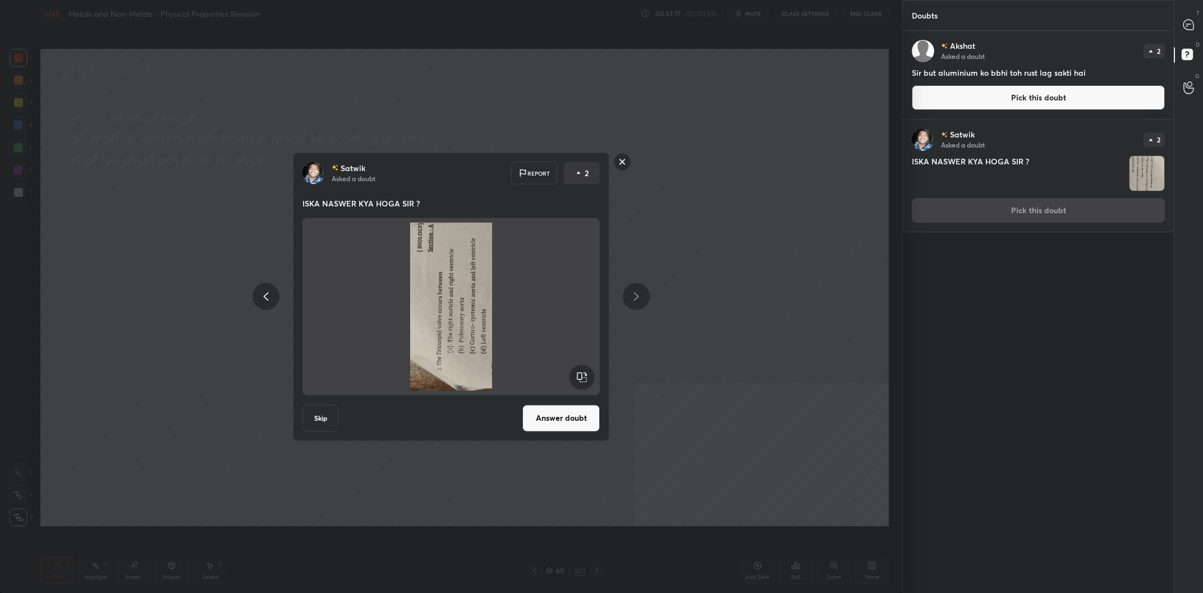
click at [579, 379] on rect at bounding box center [581, 376] width 25 height 25
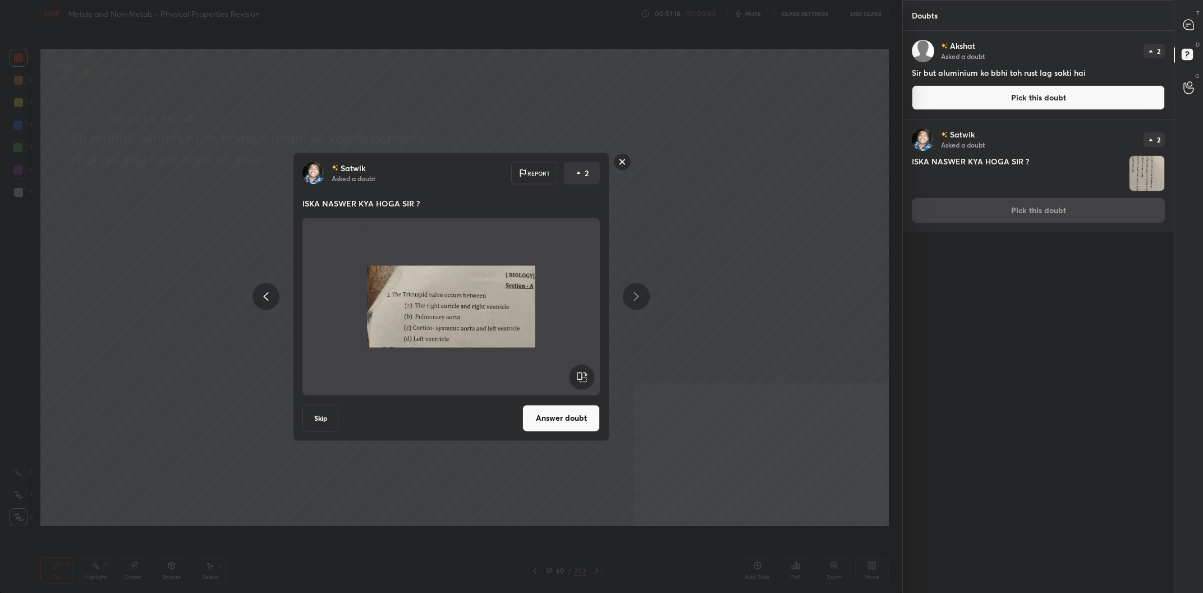
click at [582, 417] on button "Answer doubt" at bounding box center [560, 418] width 77 height 27
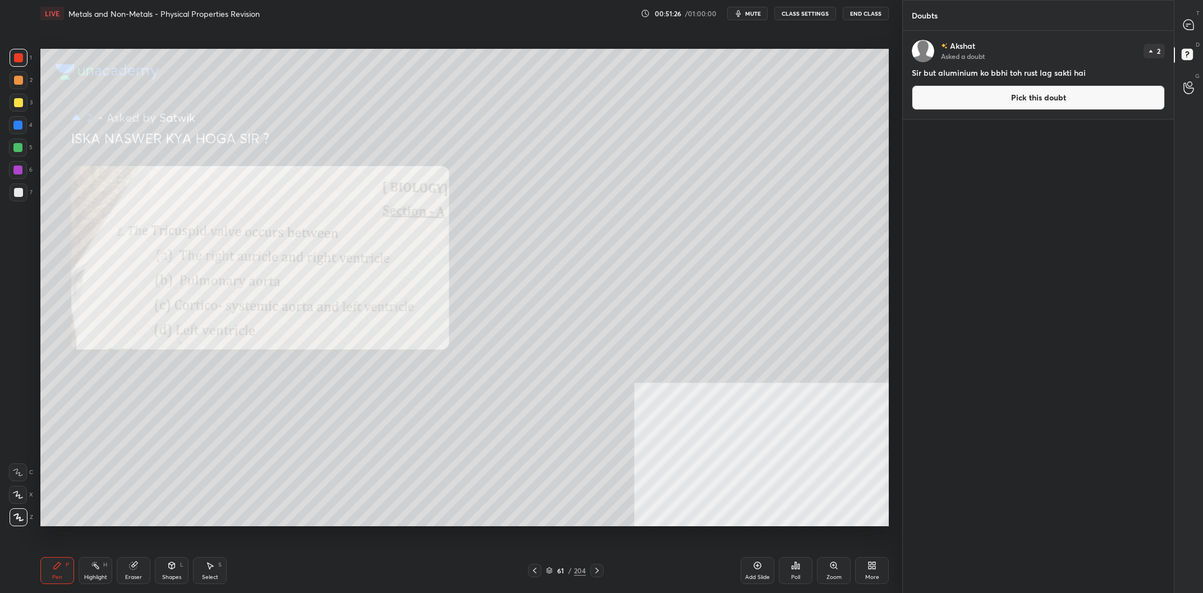
click at [18, 58] on div at bounding box center [18, 57] width 9 height 9
click at [1014, 86] on button "Pick this doubt" at bounding box center [1038, 97] width 253 height 25
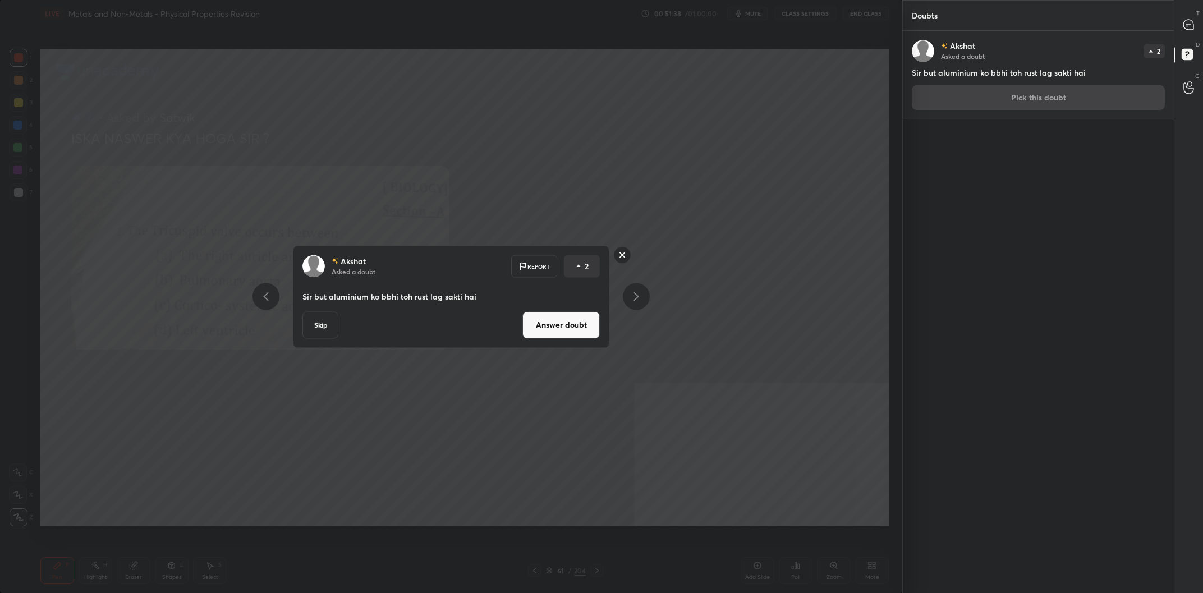
click at [546, 310] on div "Akshat Asked a doubt Report 2 Sir but aluminium ko bbhi toh rust lag sakti hai …" at bounding box center [451, 296] width 316 height 103
click at [541, 319] on button "Answer doubt" at bounding box center [560, 324] width 77 height 27
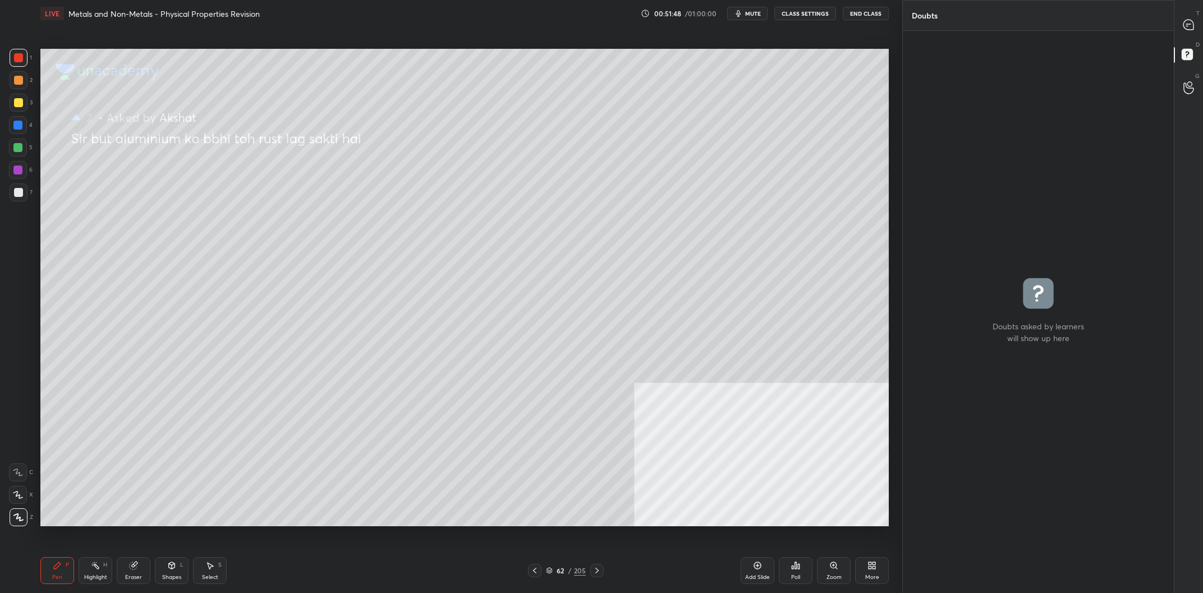
click at [17, 107] on div at bounding box center [18, 102] width 9 height 9
click at [21, 149] on div at bounding box center [17, 147] width 9 height 9
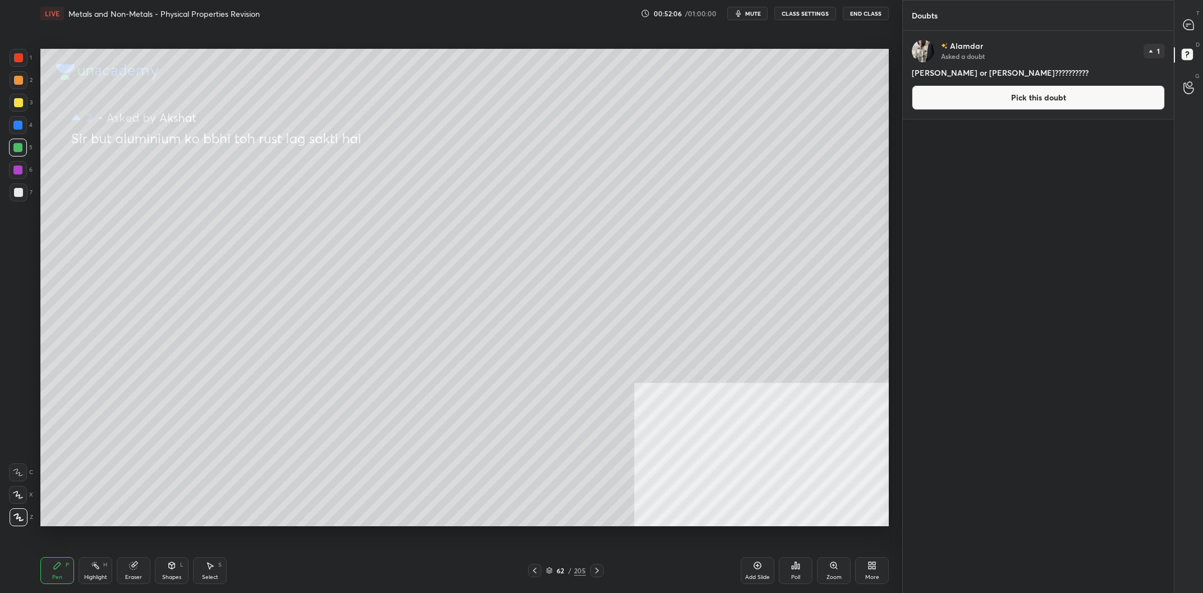
click at [21, 99] on div at bounding box center [18, 102] width 9 height 9
click at [20, 91] on div "2" at bounding box center [21, 82] width 23 height 22
click at [995, 101] on button "Pick this doubt" at bounding box center [1038, 97] width 253 height 25
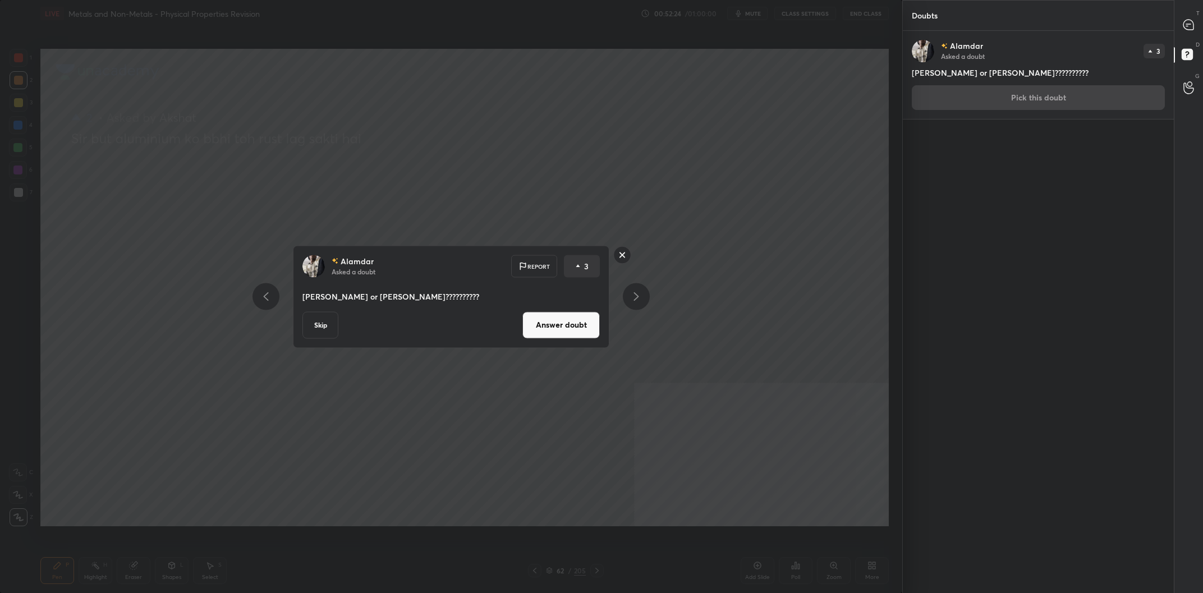
click at [559, 335] on button "Answer doubt" at bounding box center [560, 324] width 77 height 27
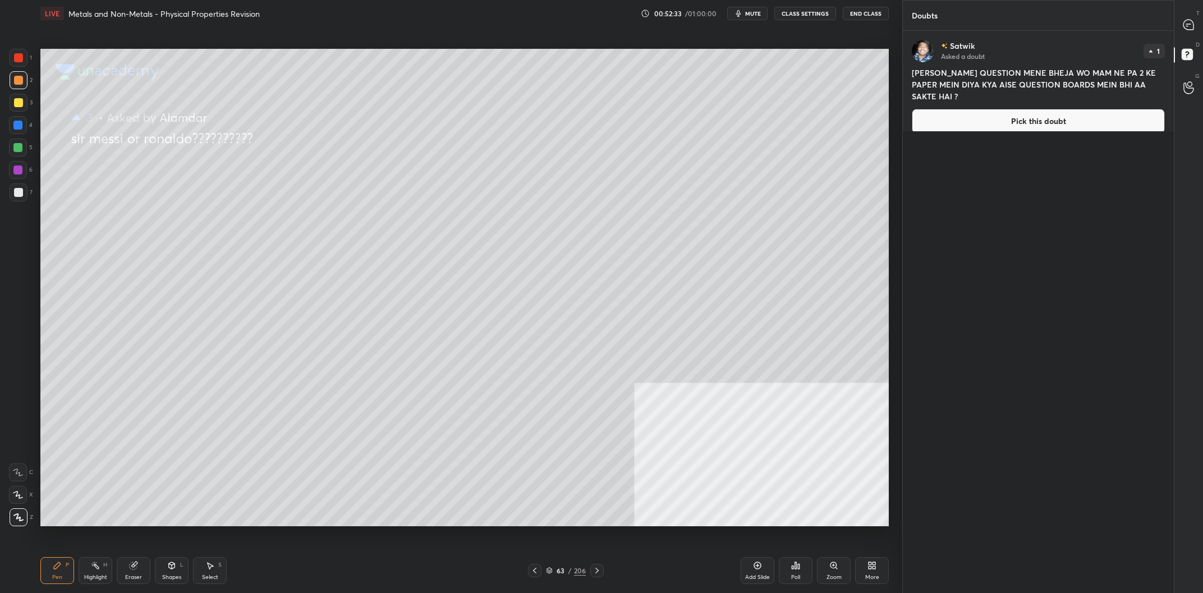
click at [1016, 116] on button "Pick this doubt" at bounding box center [1038, 121] width 253 height 25
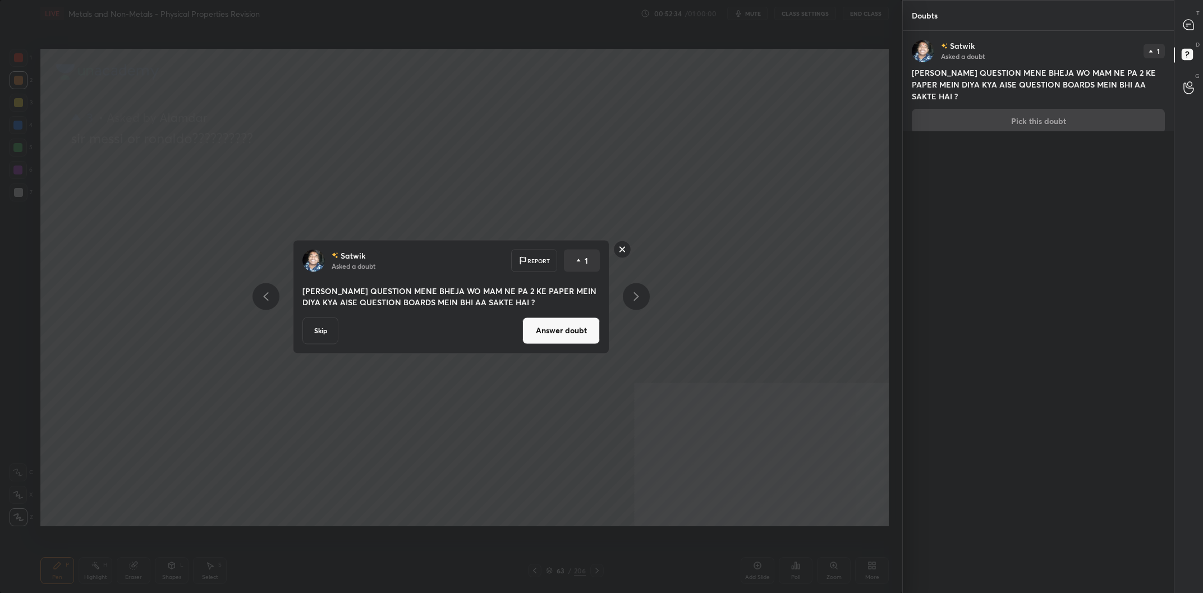
click at [580, 329] on button "Answer doubt" at bounding box center [560, 330] width 77 height 27
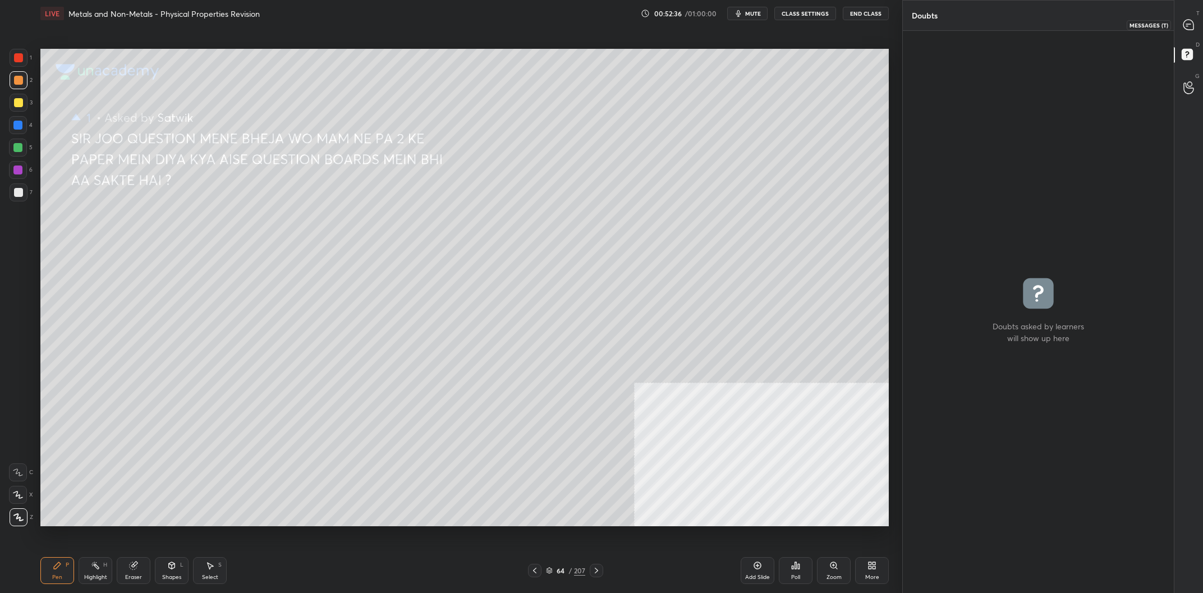
click at [1186, 26] on icon at bounding box center [1188, 25] width 10 height 10
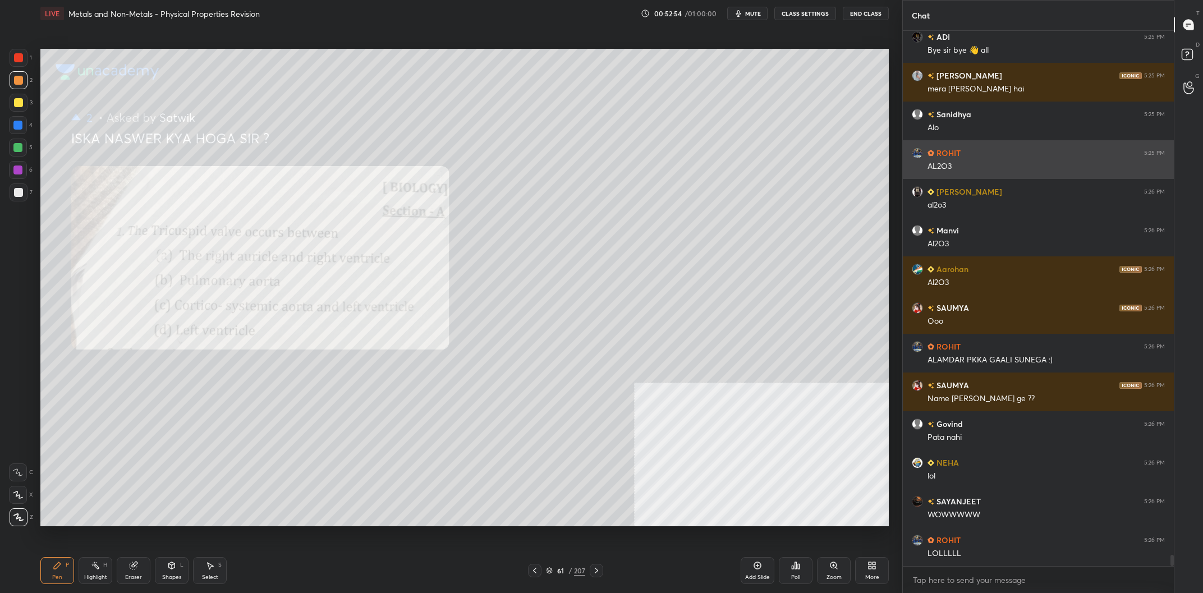
scroll to position [24768, 0]
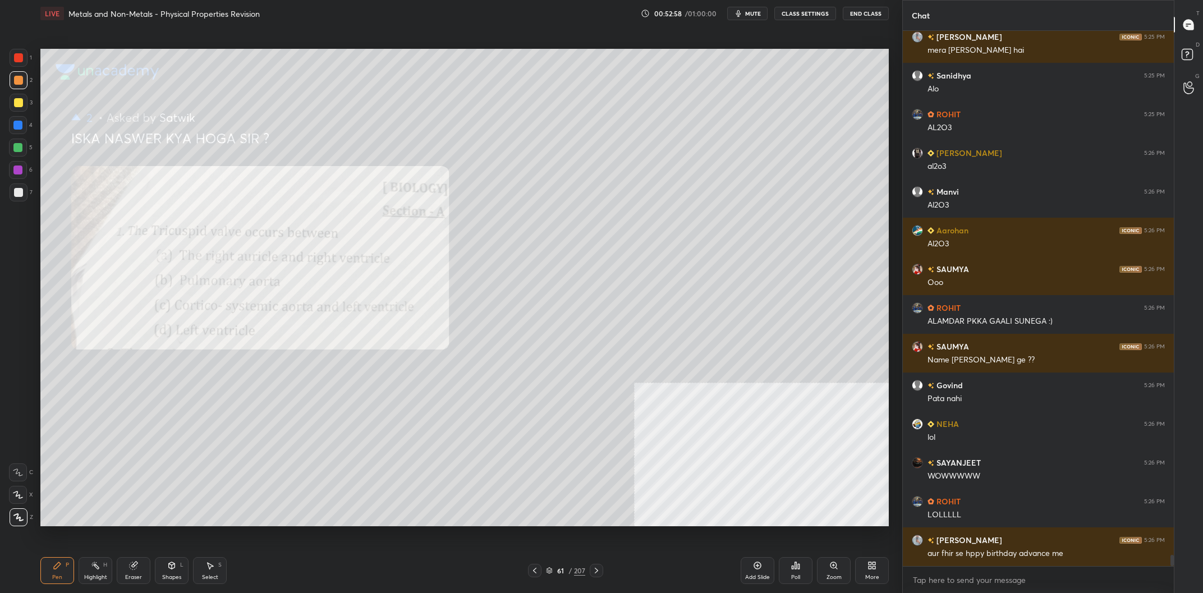
click at [159, 572] on div "Shapes L" at bounding box center [172, 570] width 34 height 27
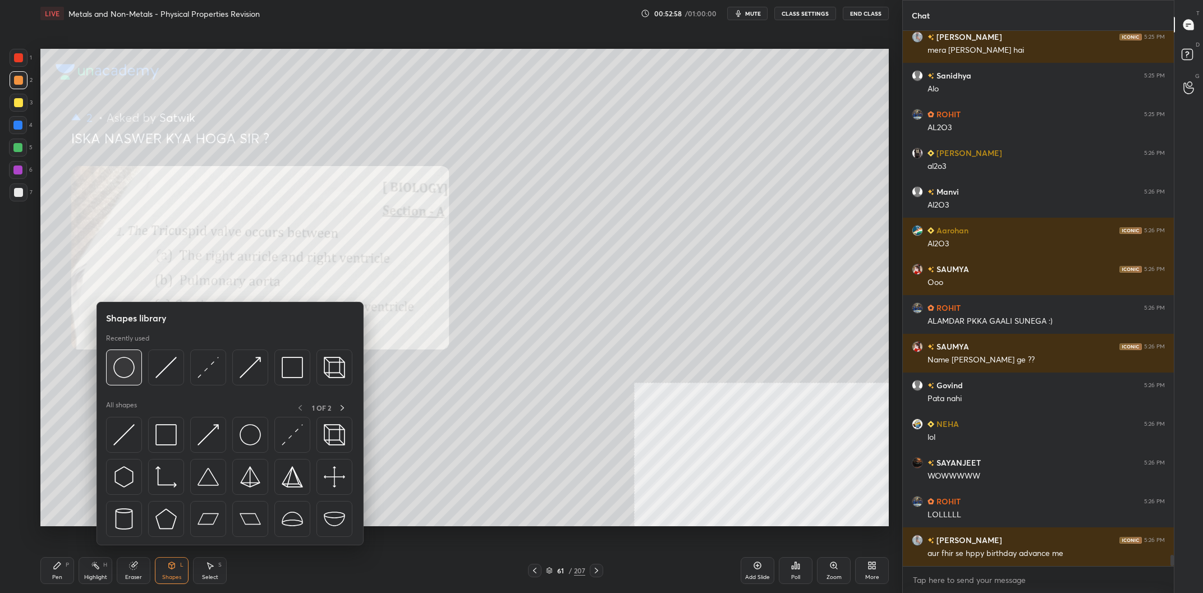
click at [121, 378] on img at bounding box center [123, 367] width 21 height 21
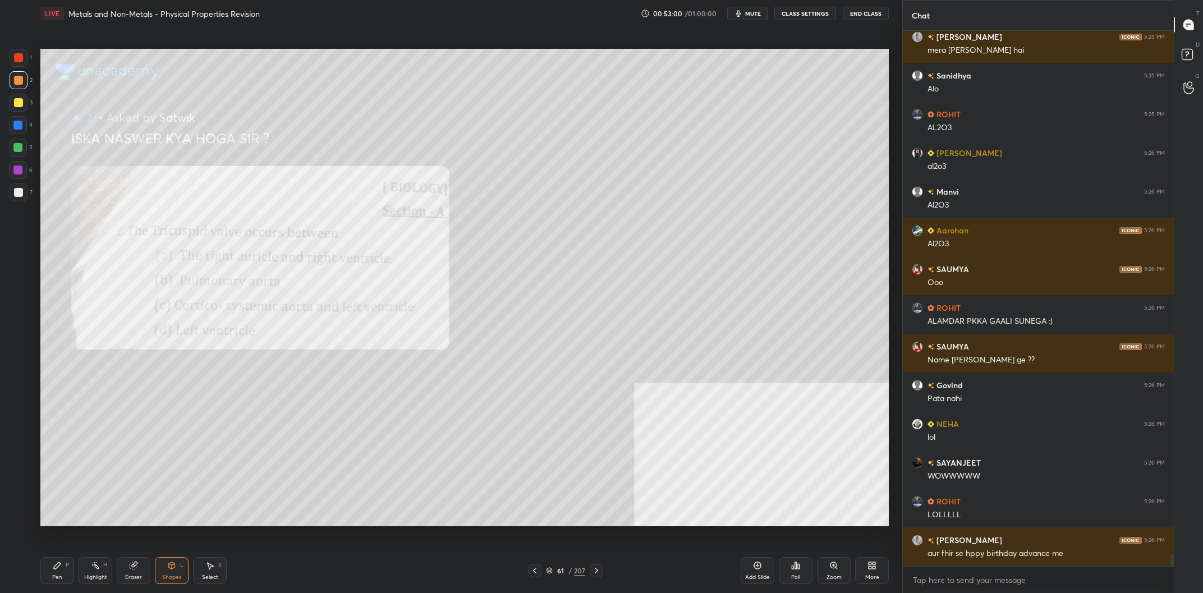
click at [50, 572] on div "Pen P" at bounding box center [57, 570] width 34 height 27
click at [16, 129] on div at bounding box center [17, 125] width 9 height 9
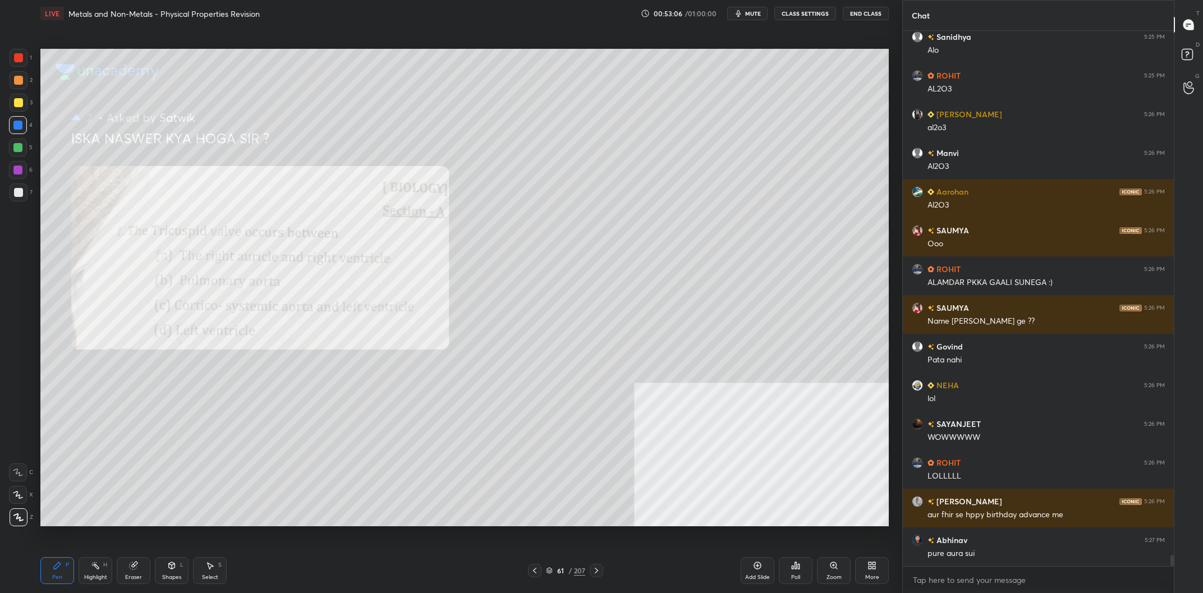
click at [162, 568] on div "Shapes L" at bounding box center [172, 570] width 34 height 27
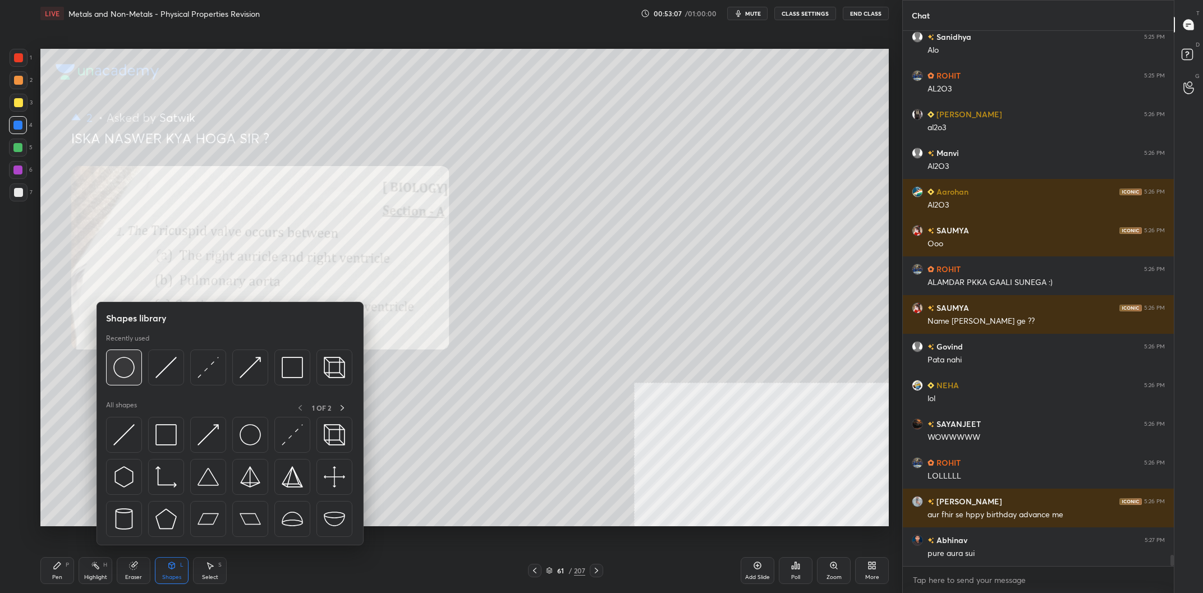
click at [128, 371] on img at bounding box center [123, 367] width 21 height 21
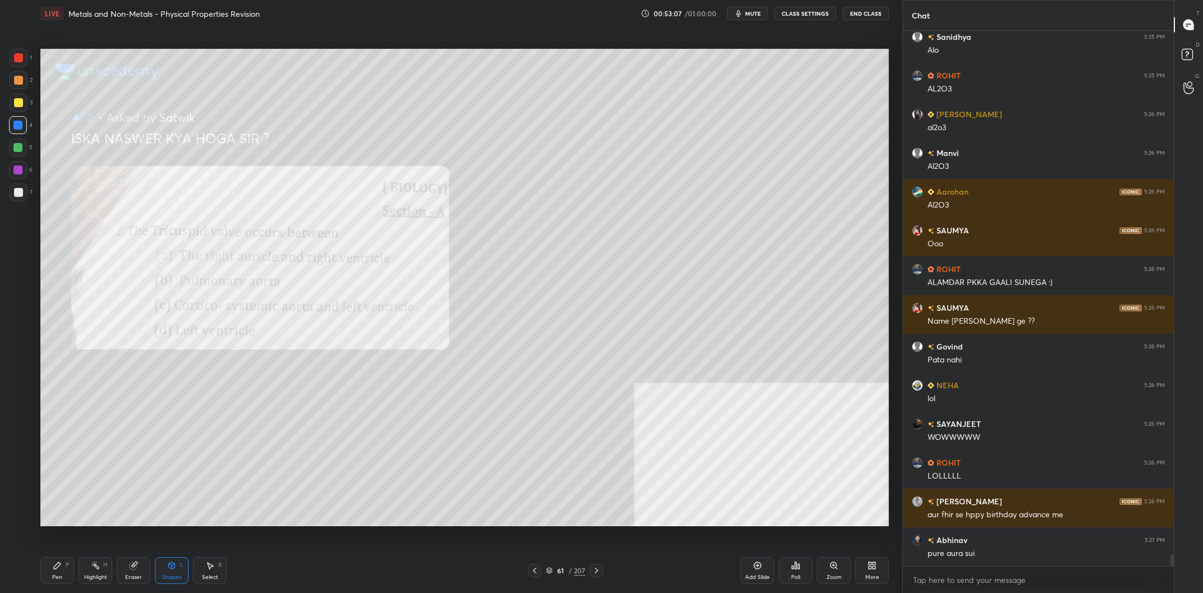
scroll to position [24845, 0]
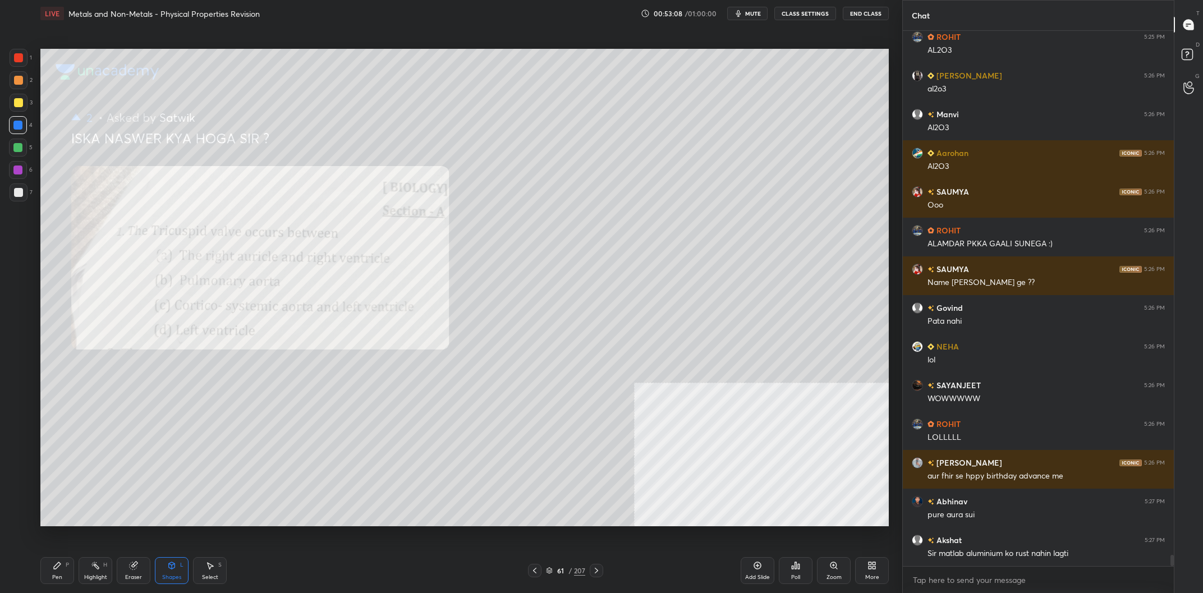
click at [27, 84] on div at bounding box center [19, 80] width 18 height 18
click at [53, 577] on div "Pen" at bounding box center [57, 578] width 10 height 6
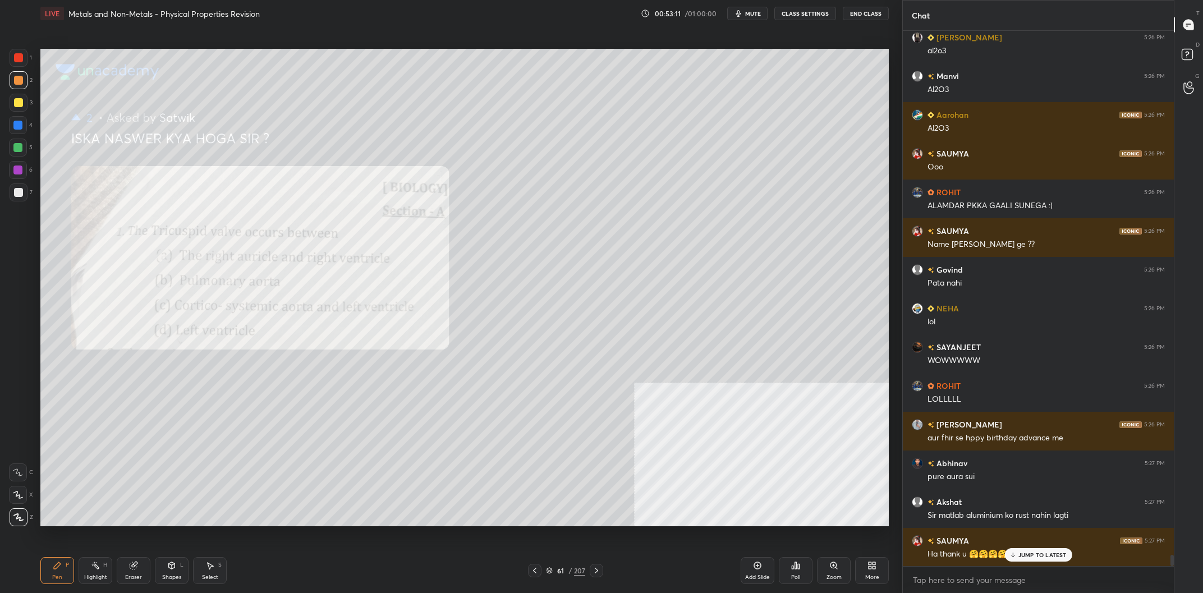
click at [20, 129] on div at bounding box center [17, 125] width 9 height 9
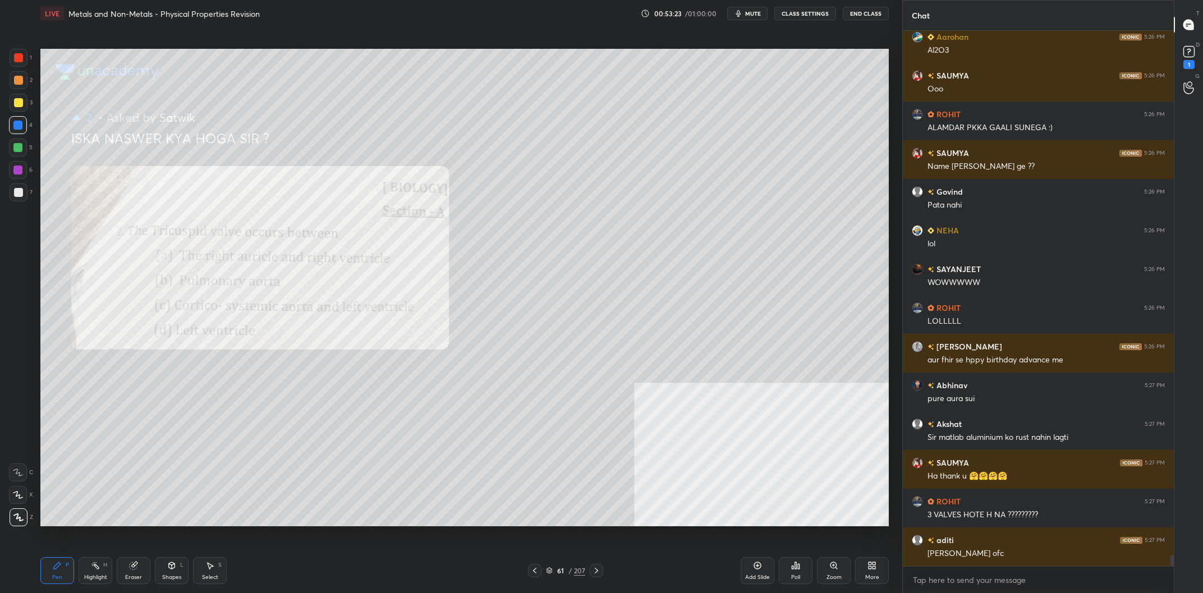
scroll to position [24999, 0]
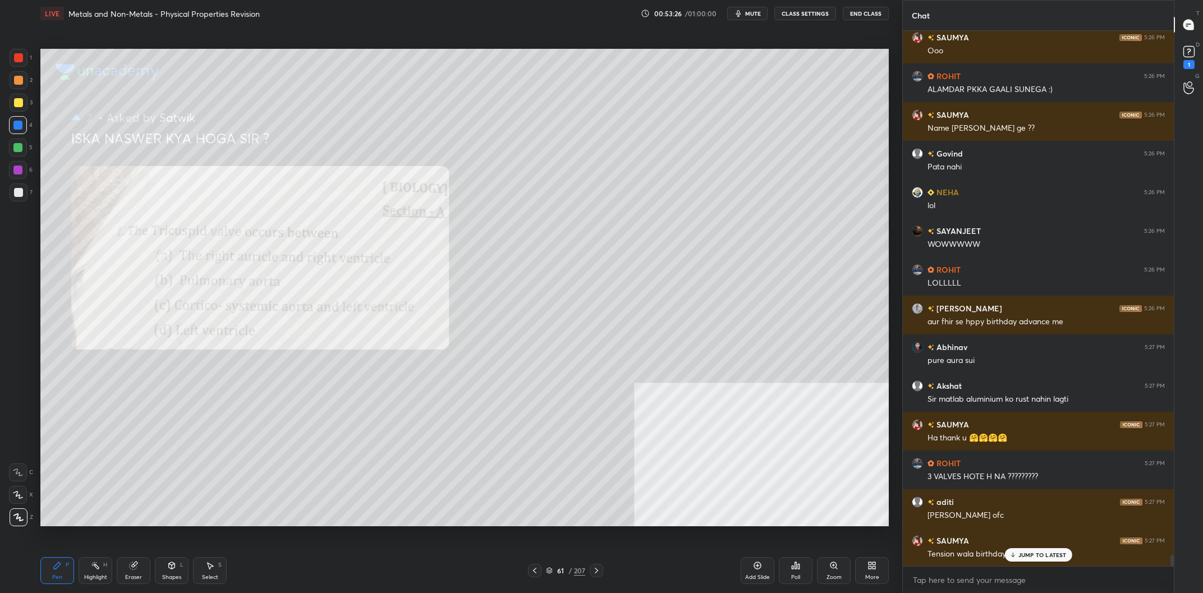
click at [32, 50] on div "1 2 3 4 5 6 7" at bounding box center [21, 127] width 24 height 157
click at [18, 52] on div at bounding box center [19, 58] width 18 height 18
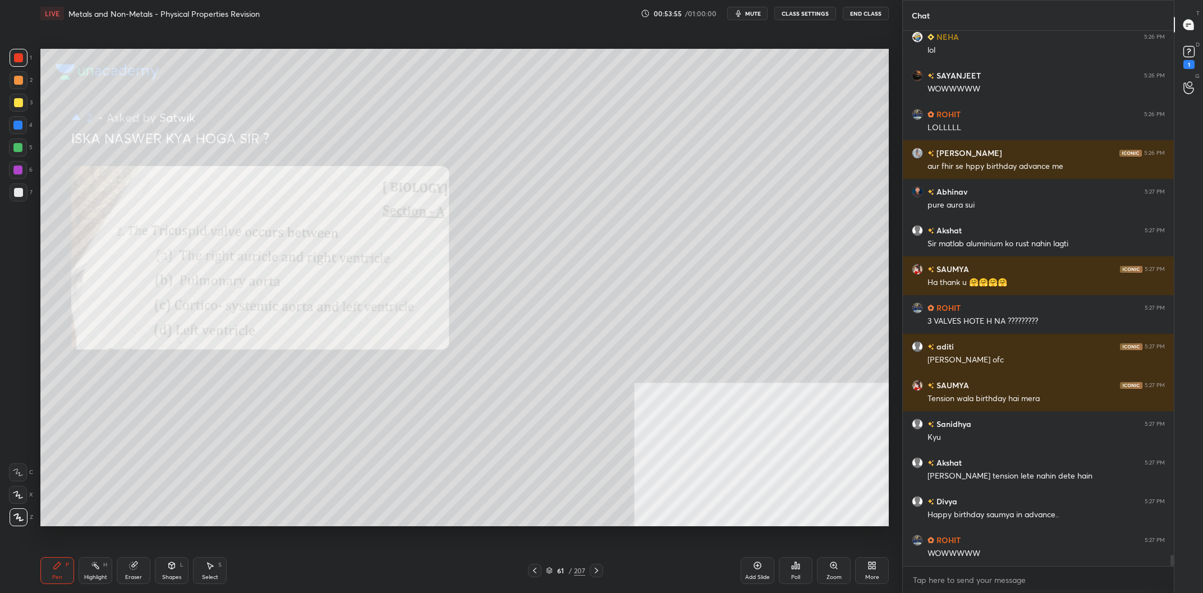
scroll to position [25232, 0]
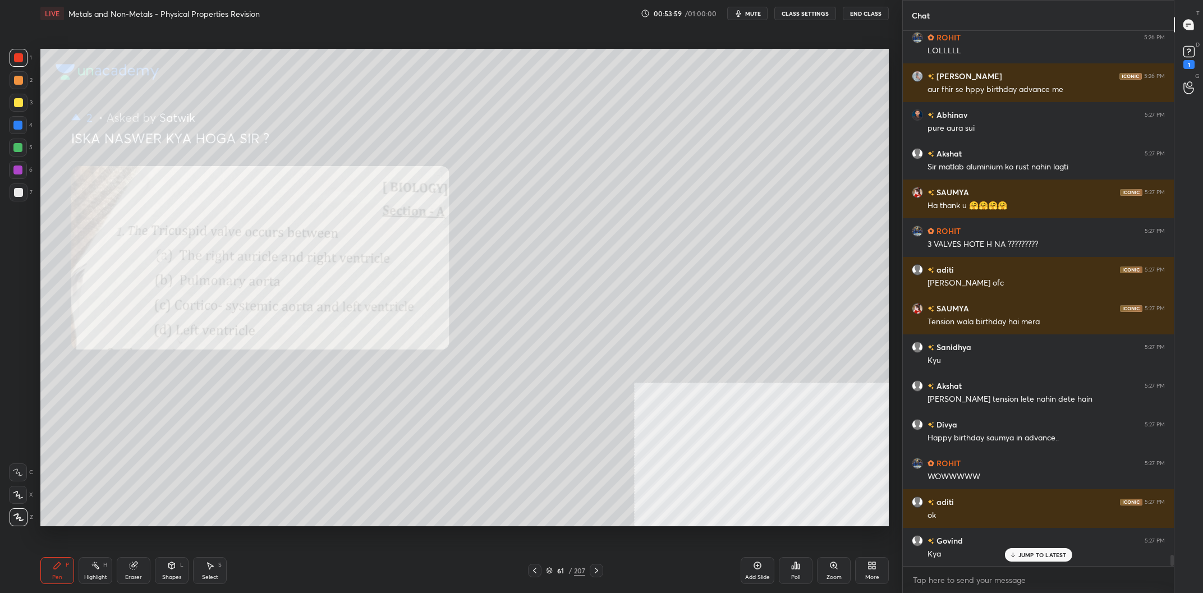
click at [21, 147] on div at bounding box center [17, 147] width 9 height 9
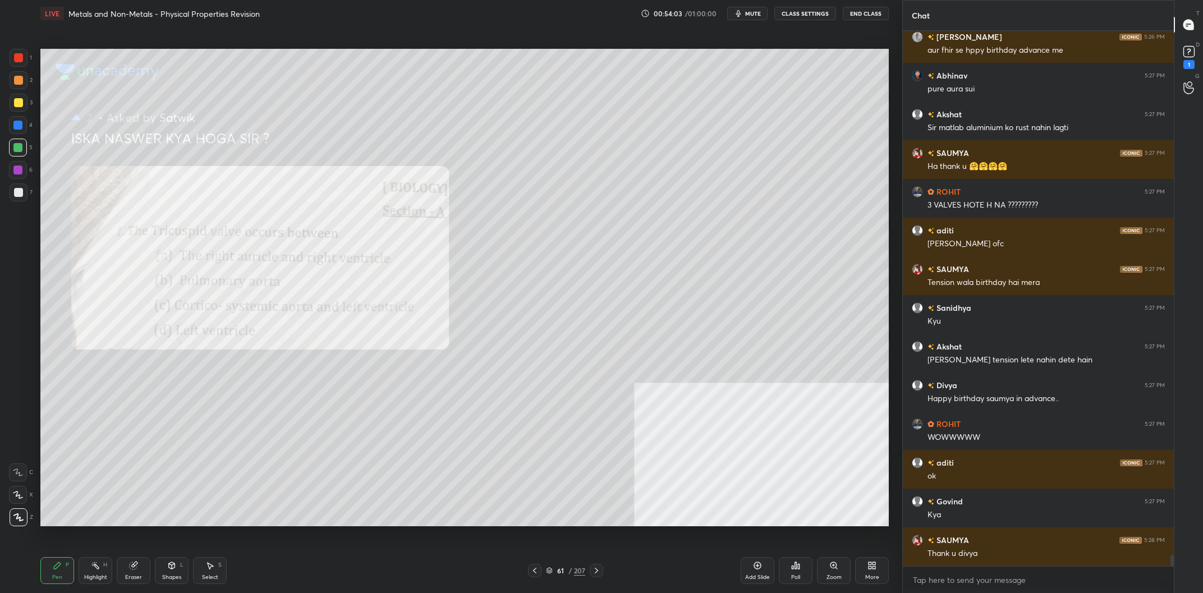
scroll to position [25310, 0]
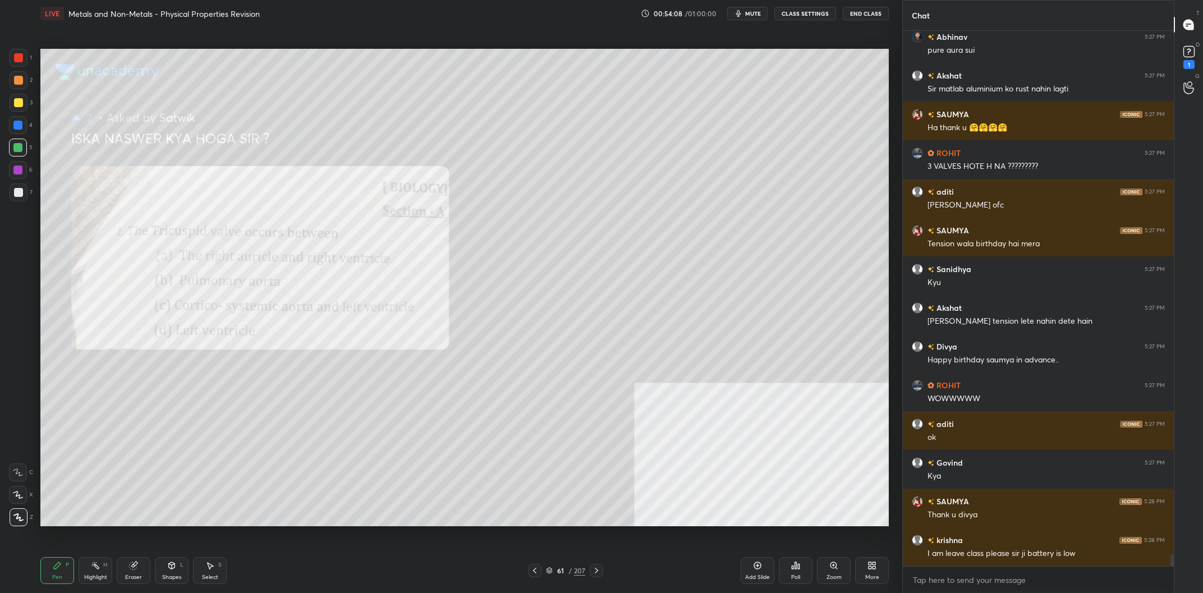
click at [569, 573] on div "/" at bounding box center [569, 570] width 3 height 7
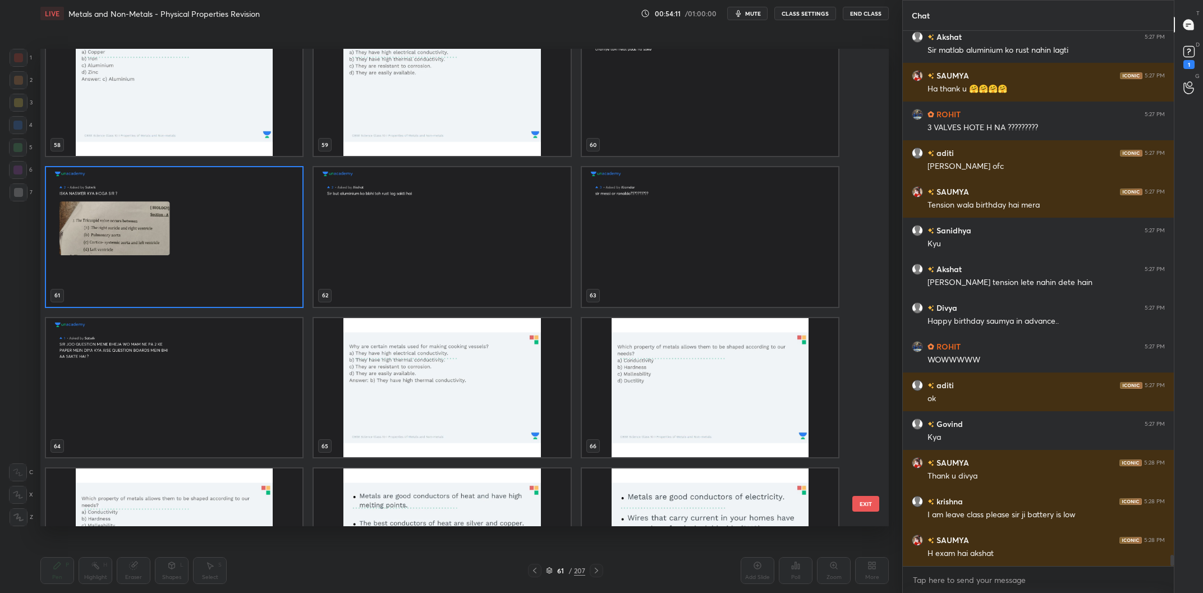
scroll to position [2758, 0]
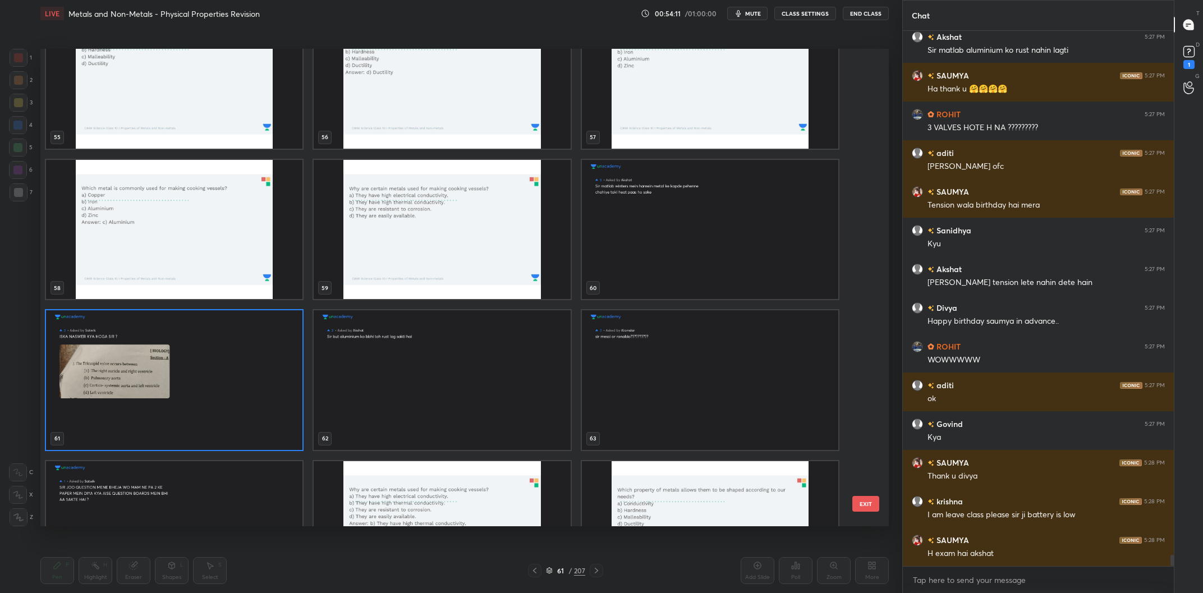
click at [214, 362] on img "grid" at bounding box center [174, 380] width 256 height 140
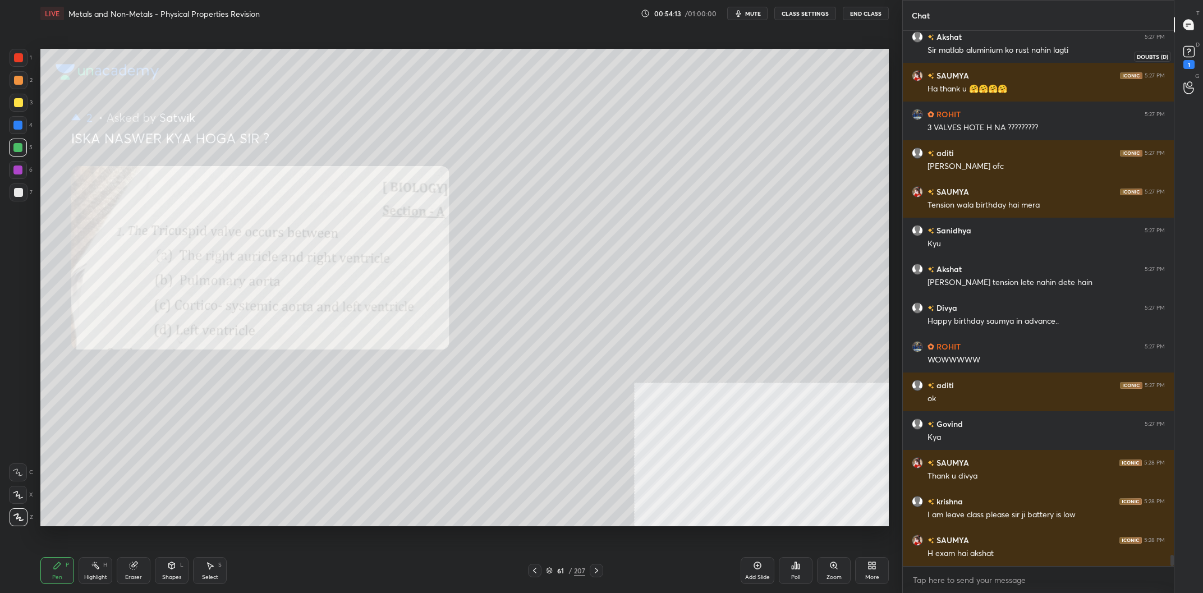
click at [1186, 61] on div "1" at bounding box center [1188, 64] width 11 height 9
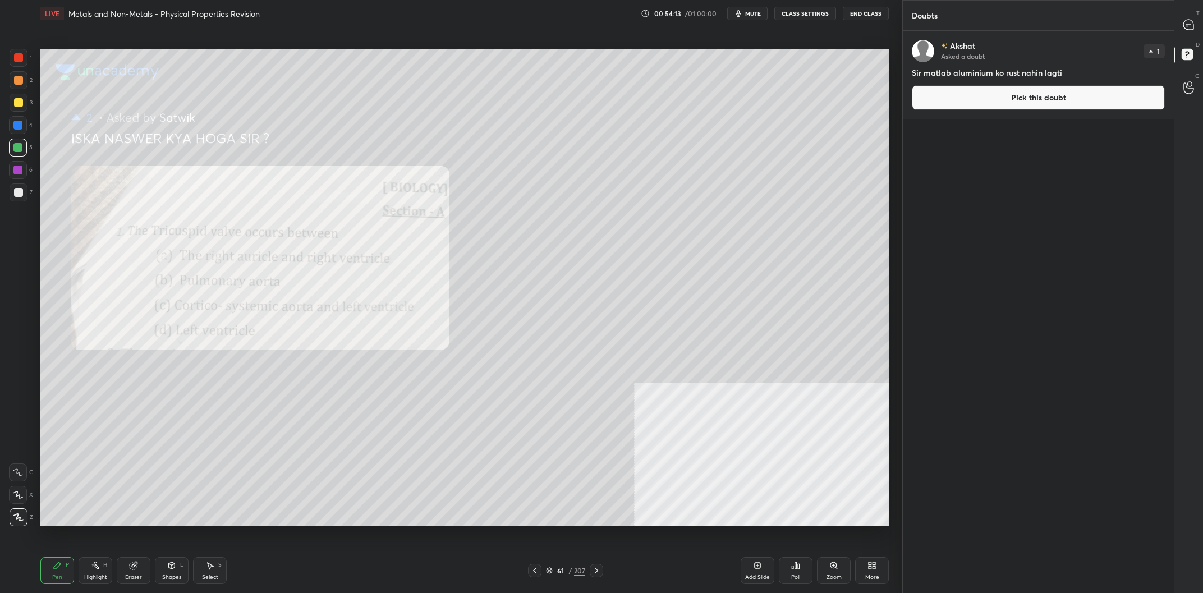
click at [1058, 102] on button "Pick this doubt" at bounding box center [1038, 97] width 253 height 25
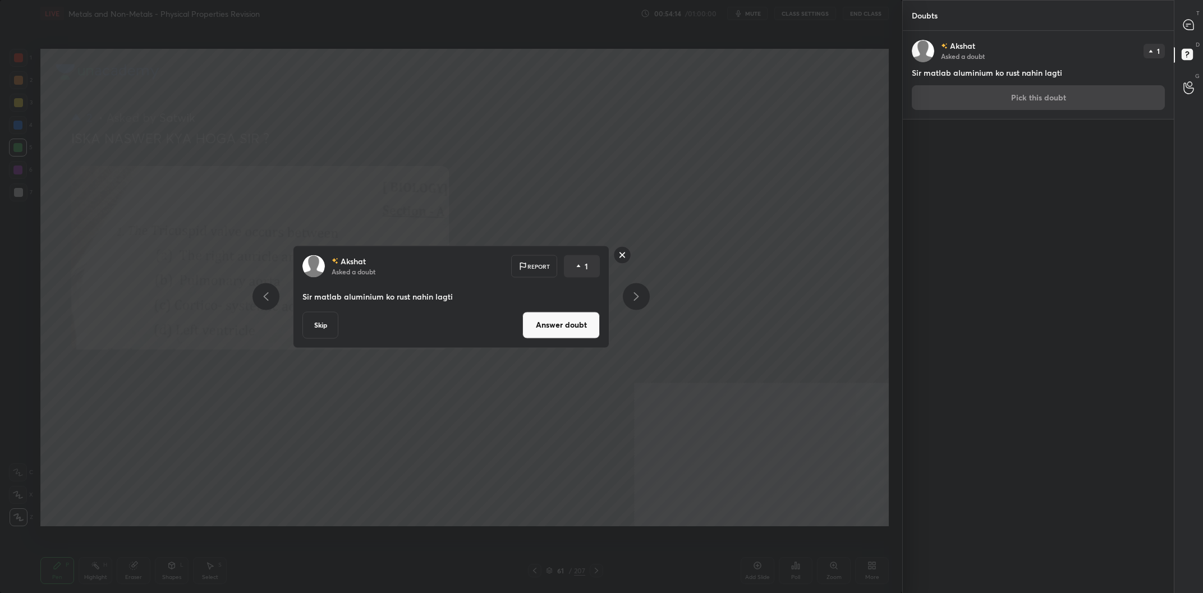
click at [577, 322] on button "Answer doubt" at bounding box center [560, 324] width 77 height 27
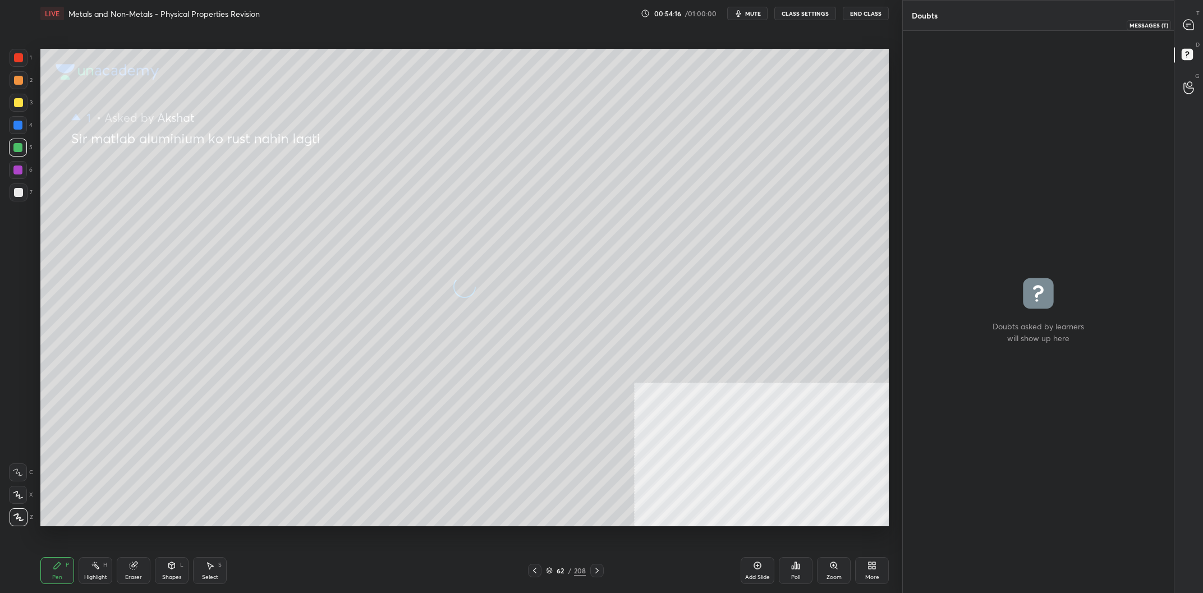
click at [1180, 24] on div at bounding box center [1189, 25] width 22 height 20
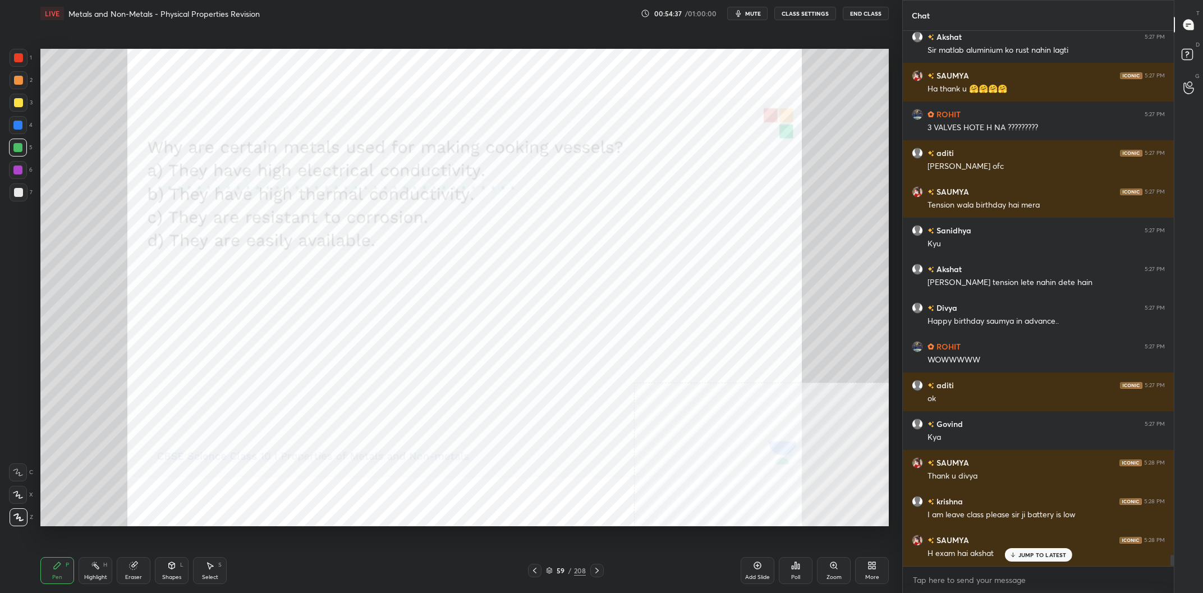
scroll to position [25387, 0]
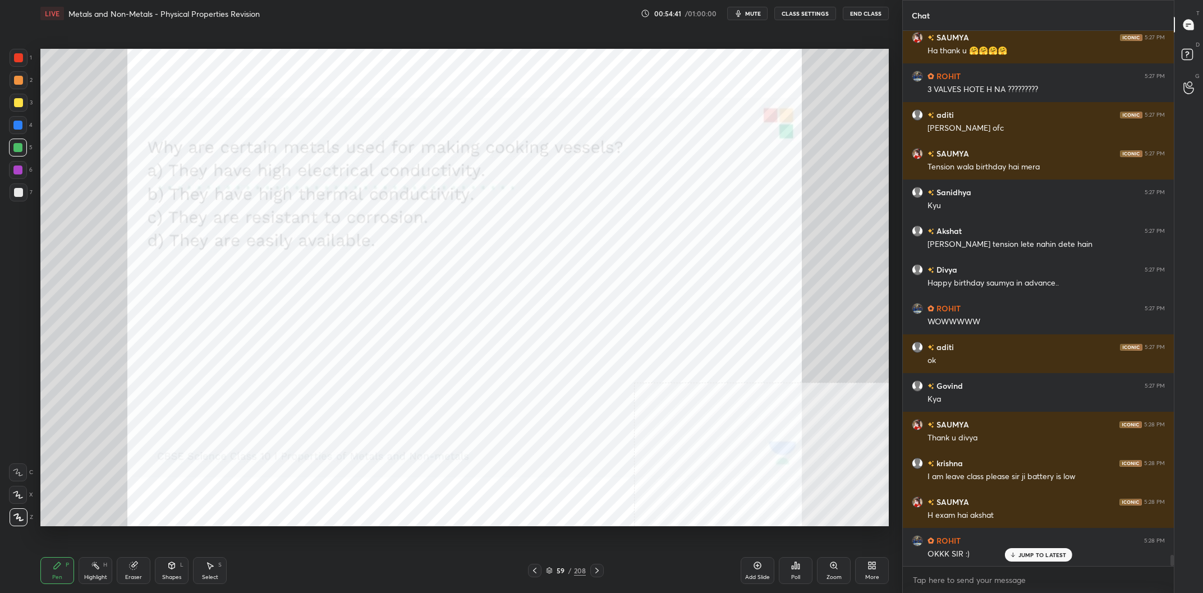
click at [748, 573] on div "Add Slide" at bounding box center [758, 570] width 34 height 27
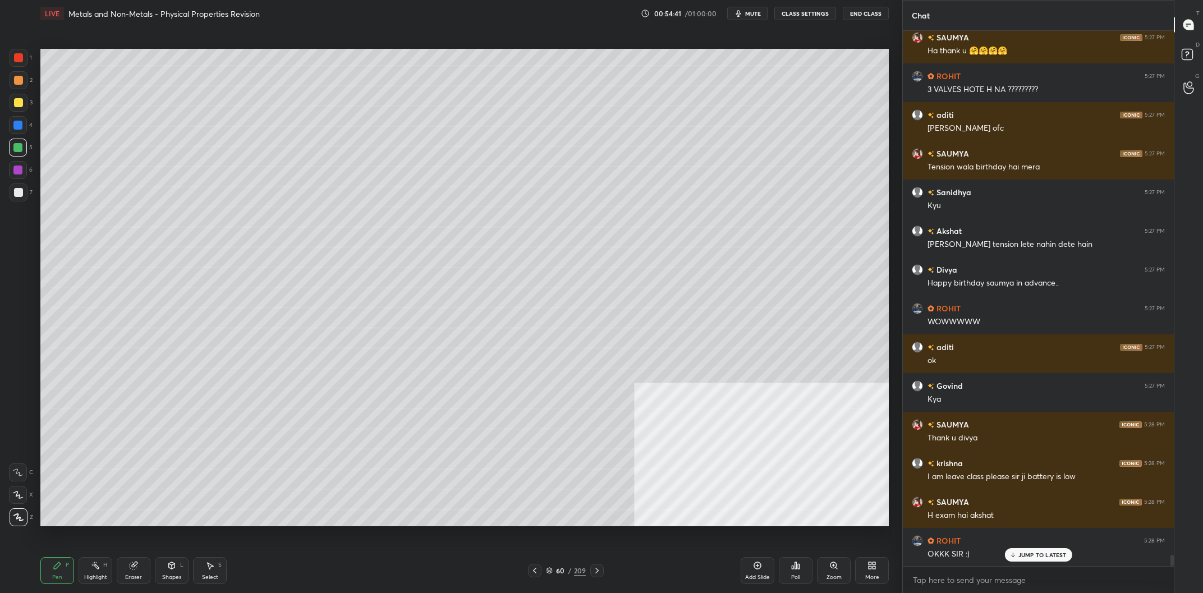
scroll to position [25425, 0]
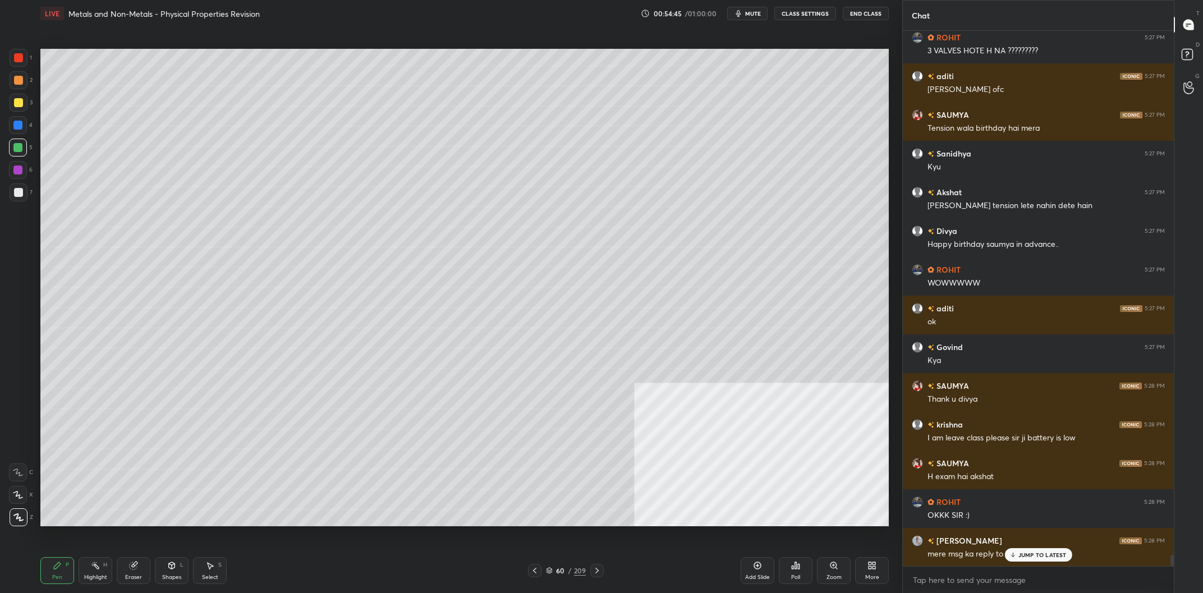
click at [575, 574] on div "209" at bounding box center [580, 571] width 12 height 10
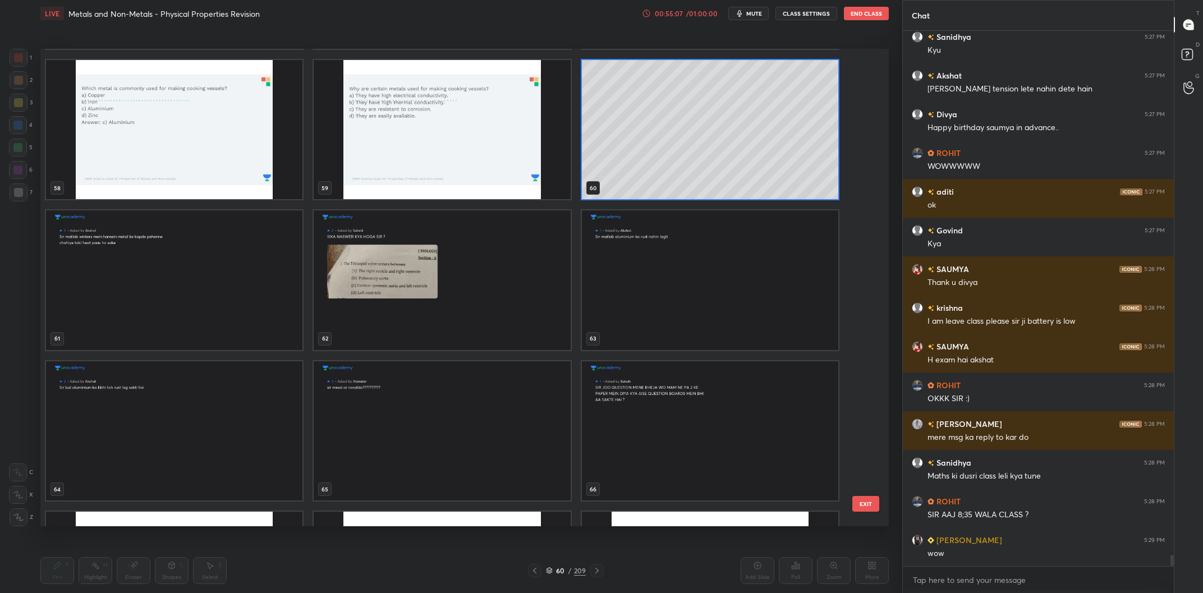
scroll to position [3143, 0]
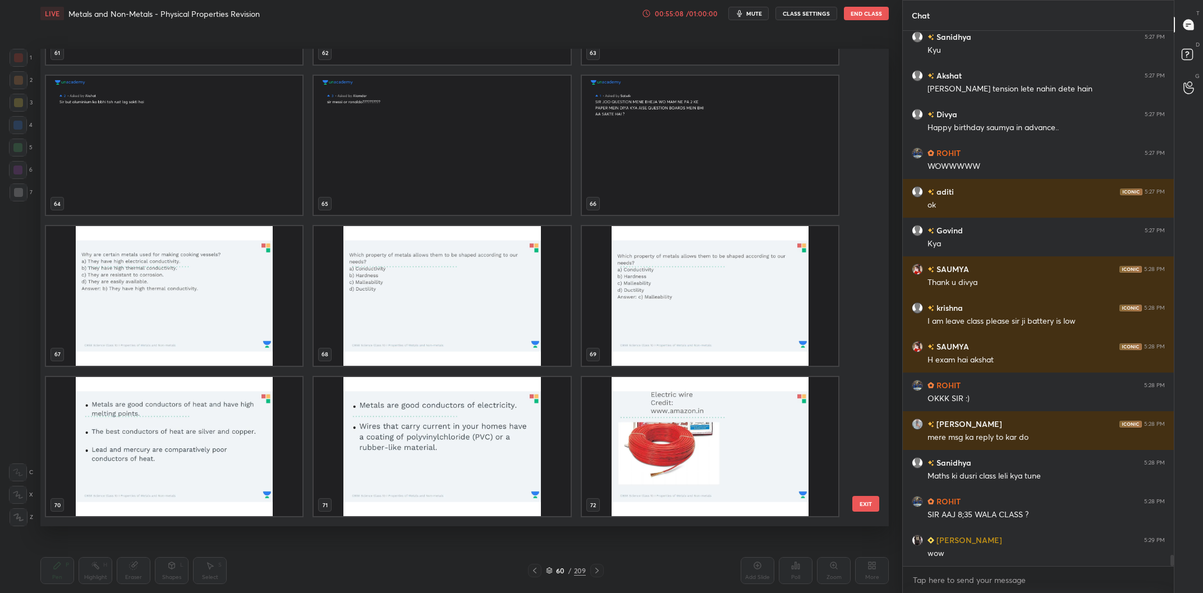
click at [470, 171] on img "grid" at bounding box center [442, 146] width 256 height 140
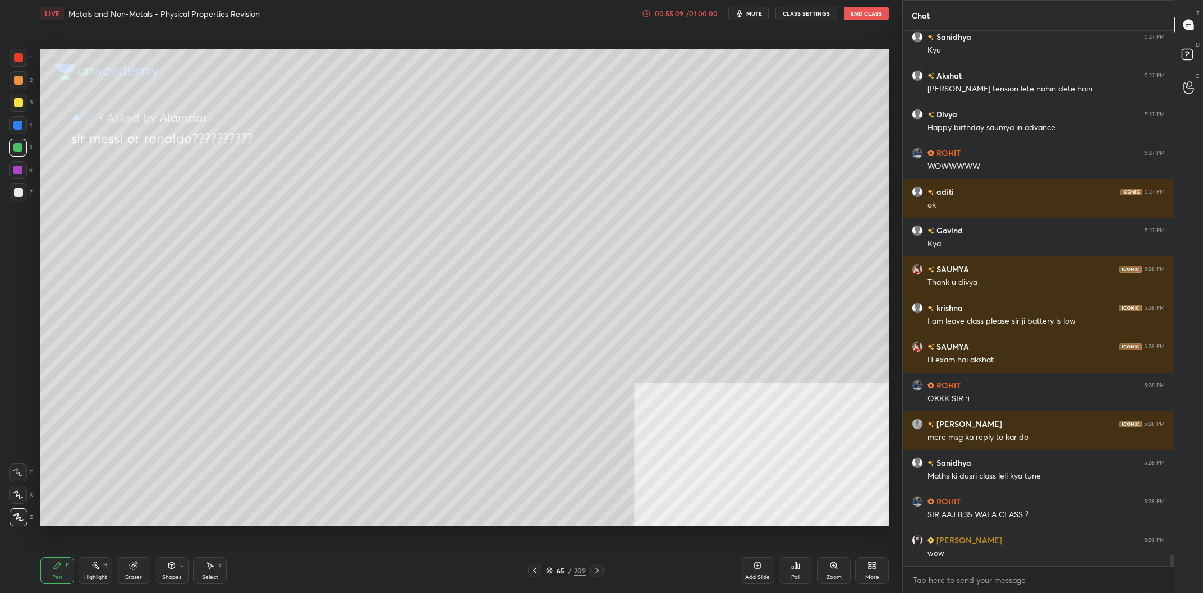
scroll to position [25581, 0]
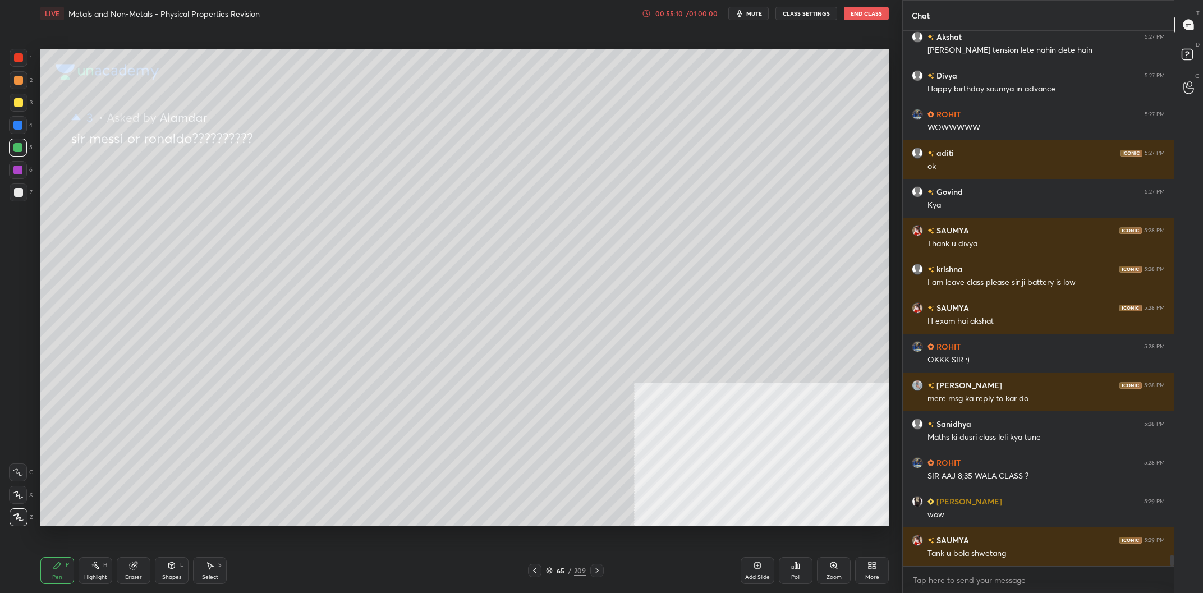
click at [745, 562] on div "Add Slide" at bounding box center [758, 570] width 34 height 27
click at [1197, 81] on div "1" at bounding box center [1189, 87] width 22 height 20
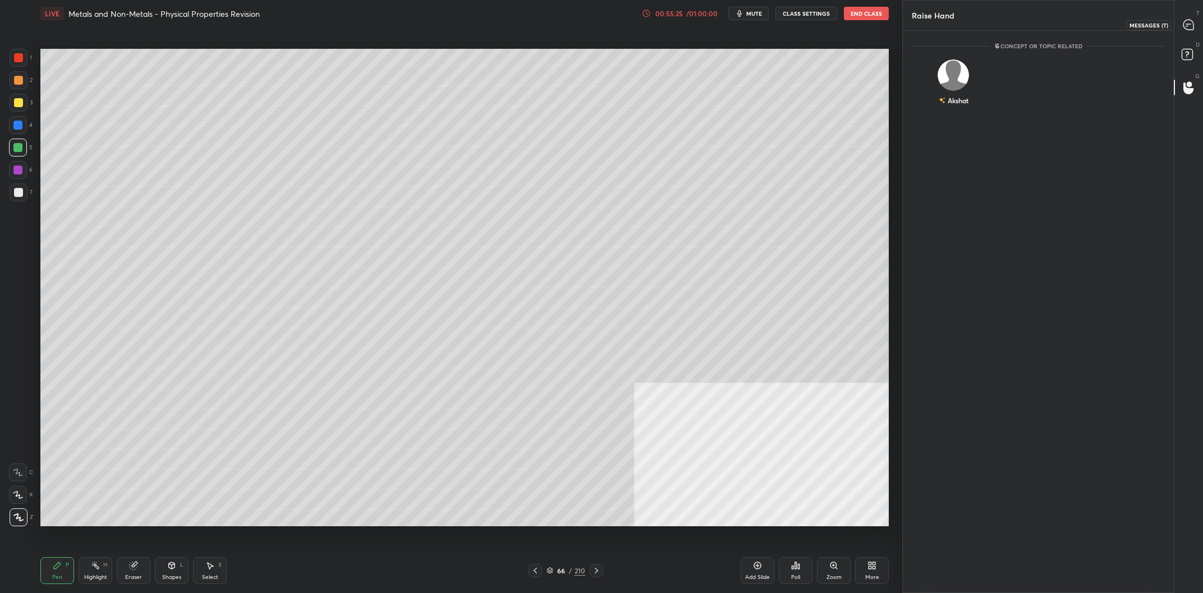
click at [1187, 29] on icon at bounding box center [1188, 25] width 10 height 10
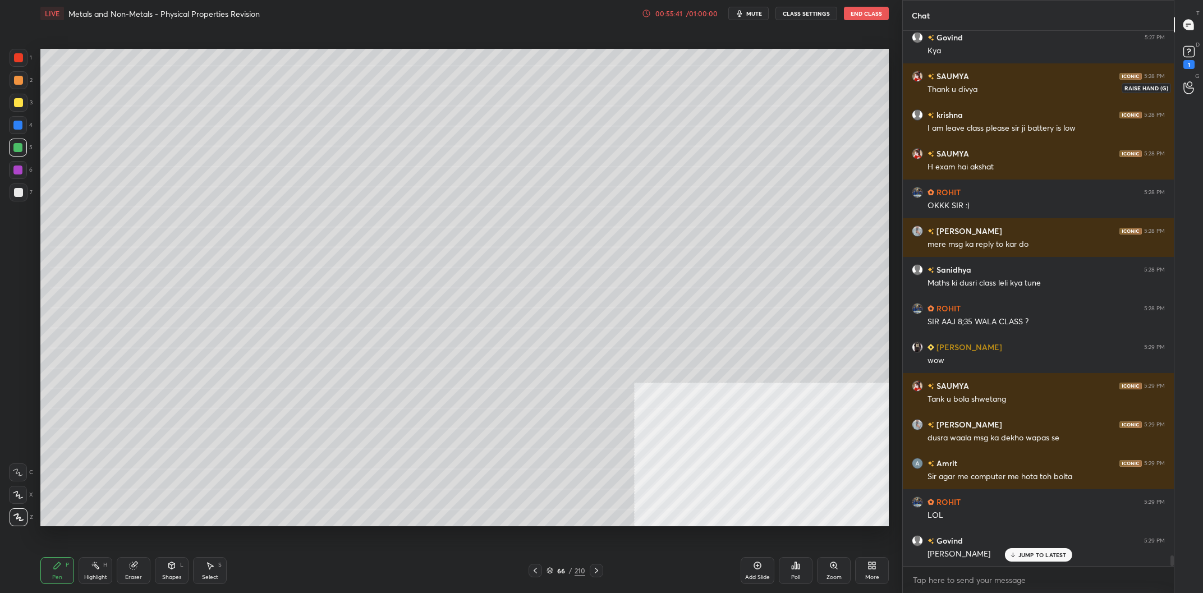
scroll to position [25774, 0]
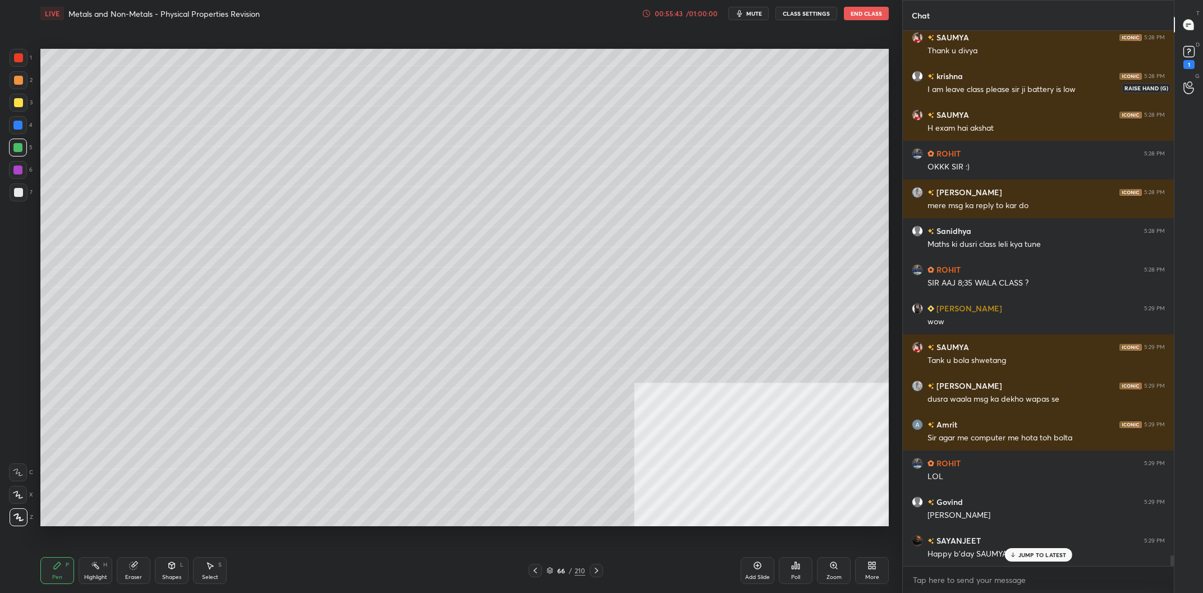
click at [1190, 88] on icon at bounding box center [1188, 87] width 11 height 13
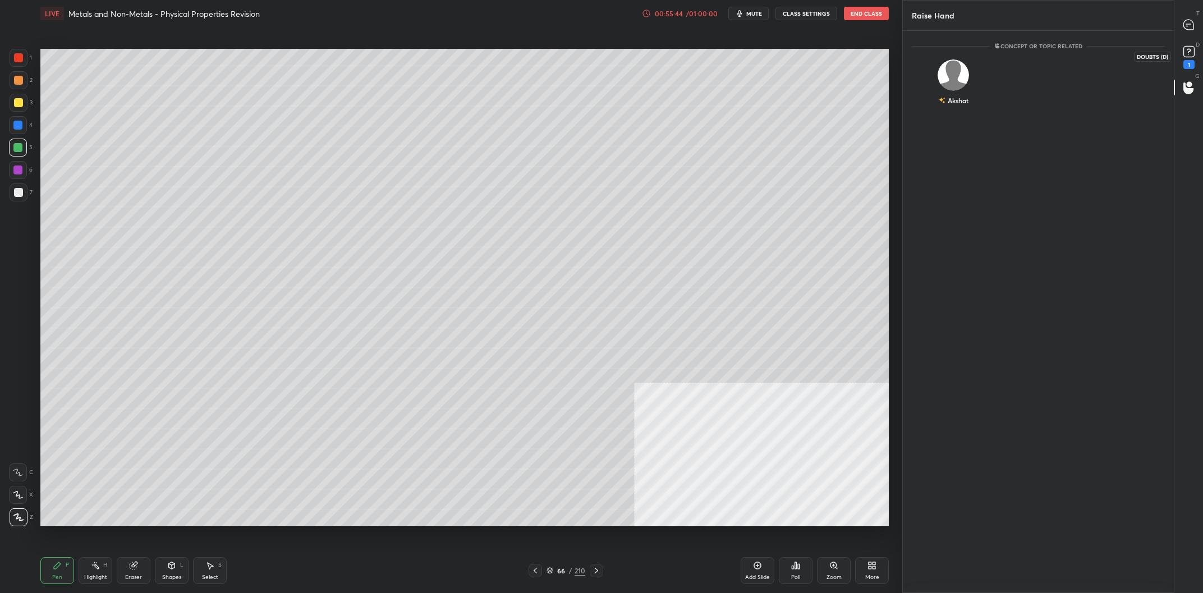
click at [1188, 47] on rect at bounding box center [1188, 52] width 11 height 11
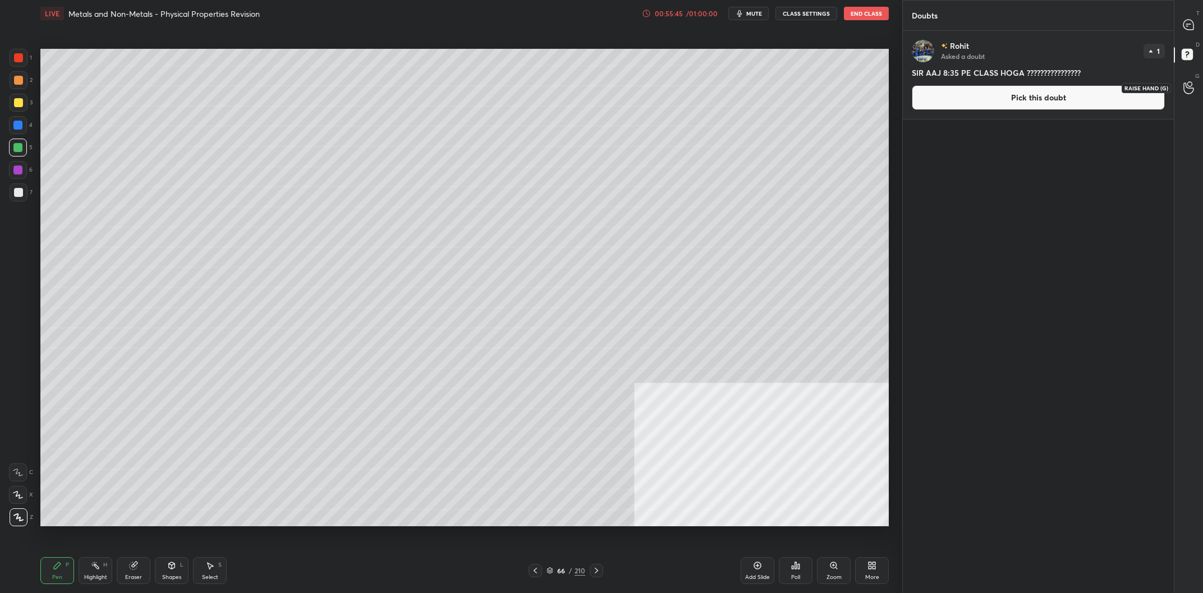
click at [1183, 86] on icon at bounding box center [1188, 87] width 11 height 13
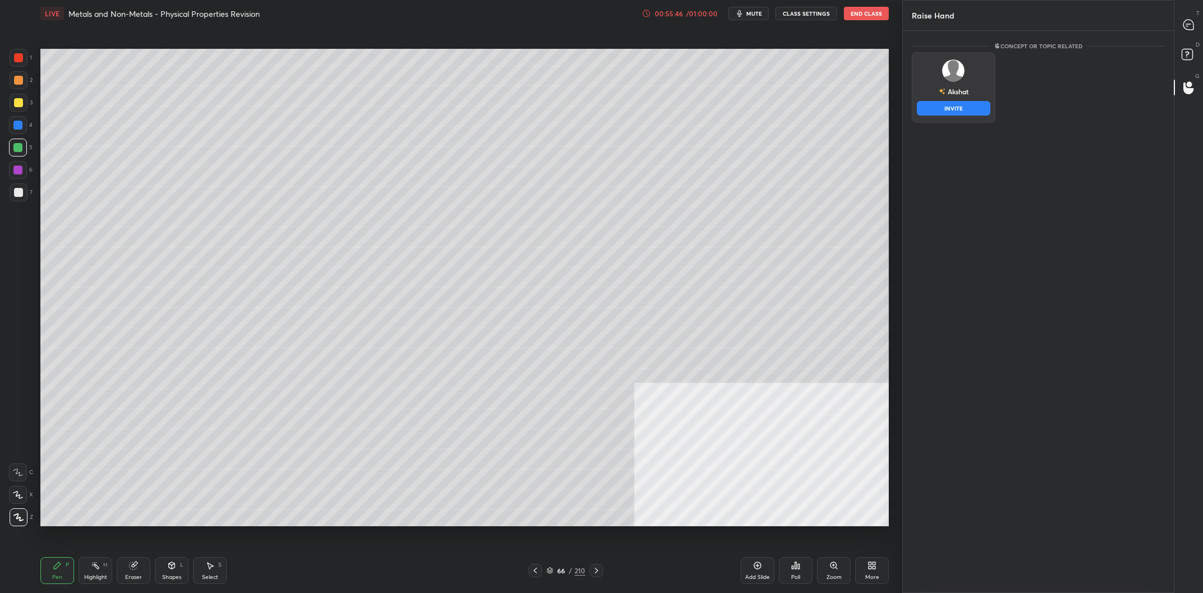
click at [962, 88] on div "Akshat INVITE" at bounding box center [954, 87] width 84 height 71
click at [958, 107] on button "INVITE" at bounding box center [954, 108] width 74 height 15
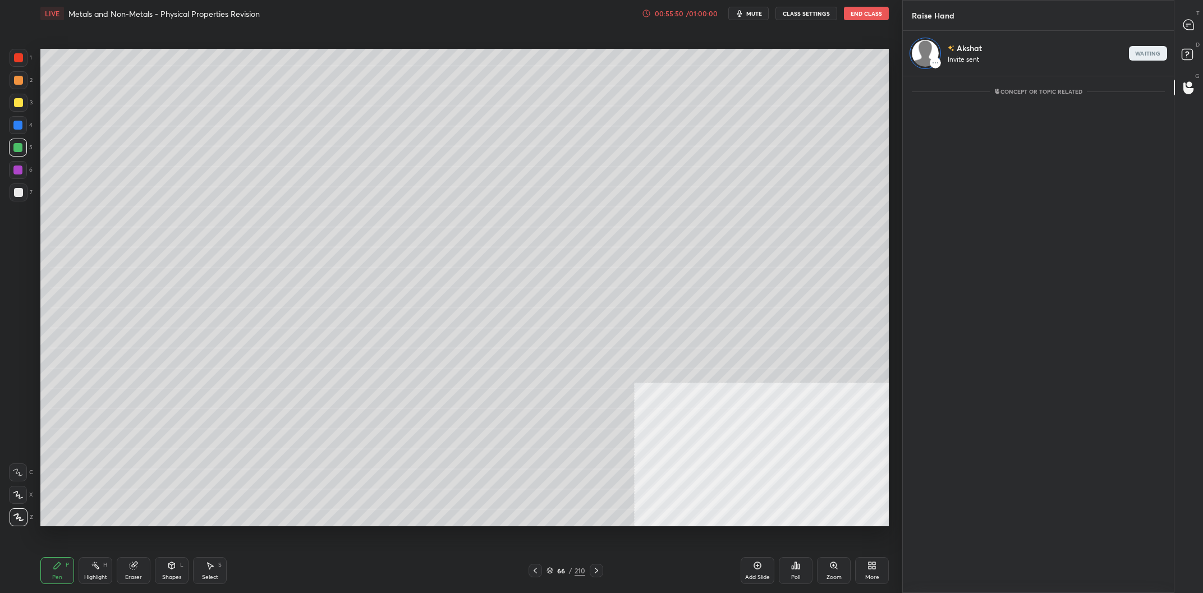
scroll to position [517, 271]
click at [1172, 25] on div "Raise Hand" at bounding box center [1038, 15] width 271 height 30
click at [1181, 24] on div at bounding box center [1189, 25] width 22 height 20
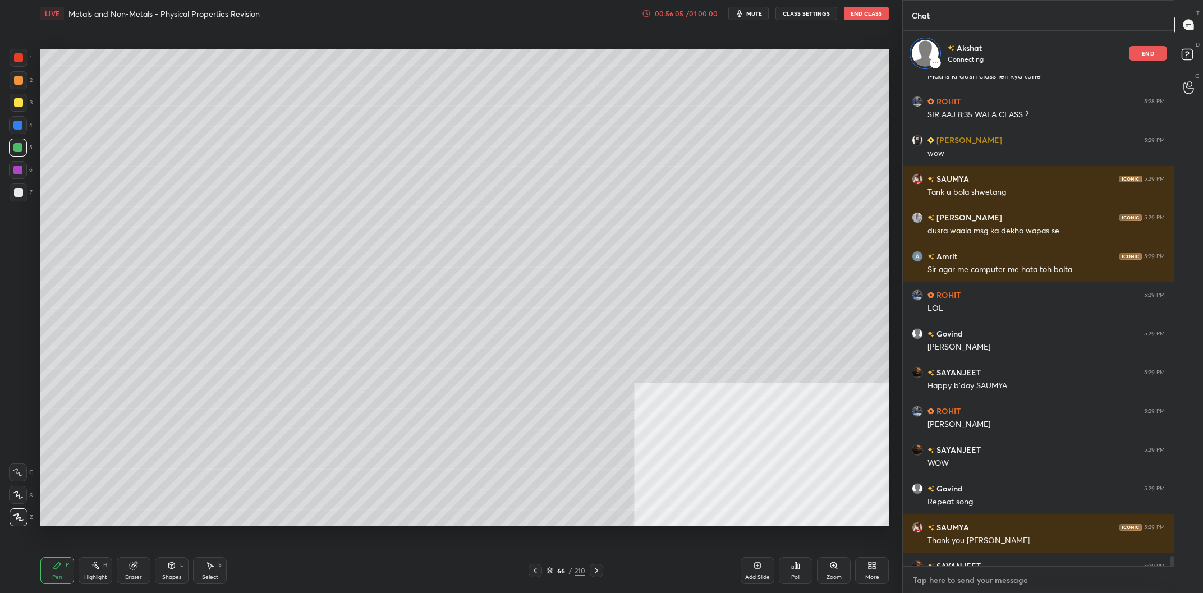
type textarea "x"
click at [967, 585] on textarea at bounding box center [1038, 580] width 253 height 18
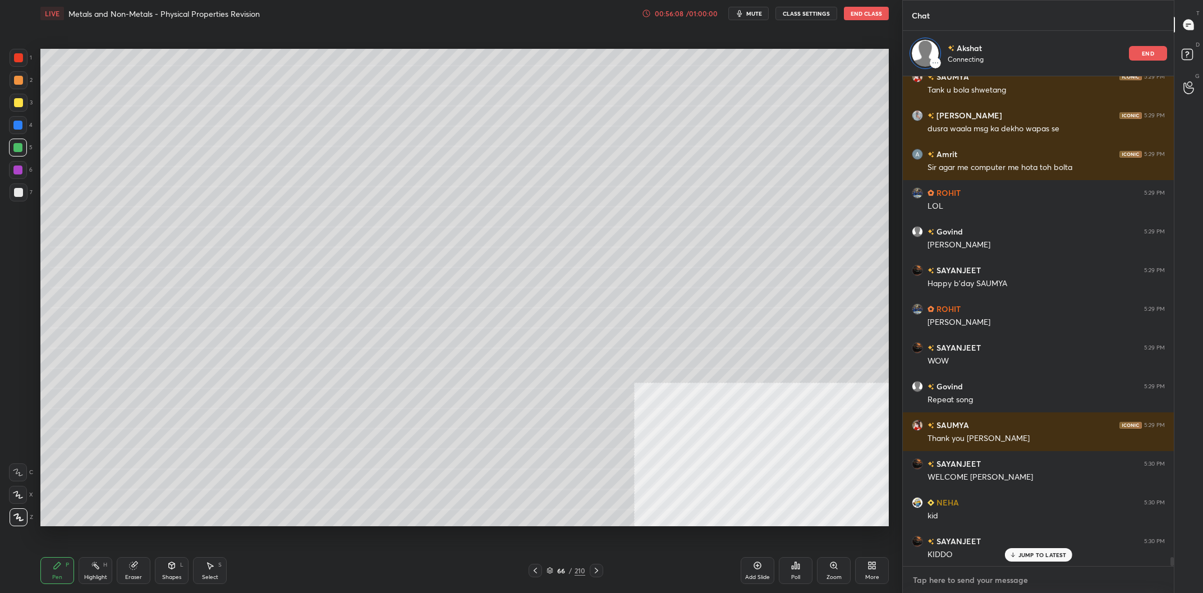
type textarea "A"
type textarea "x"
type textarea "A"
type textarea "x"
type textarea "A f"
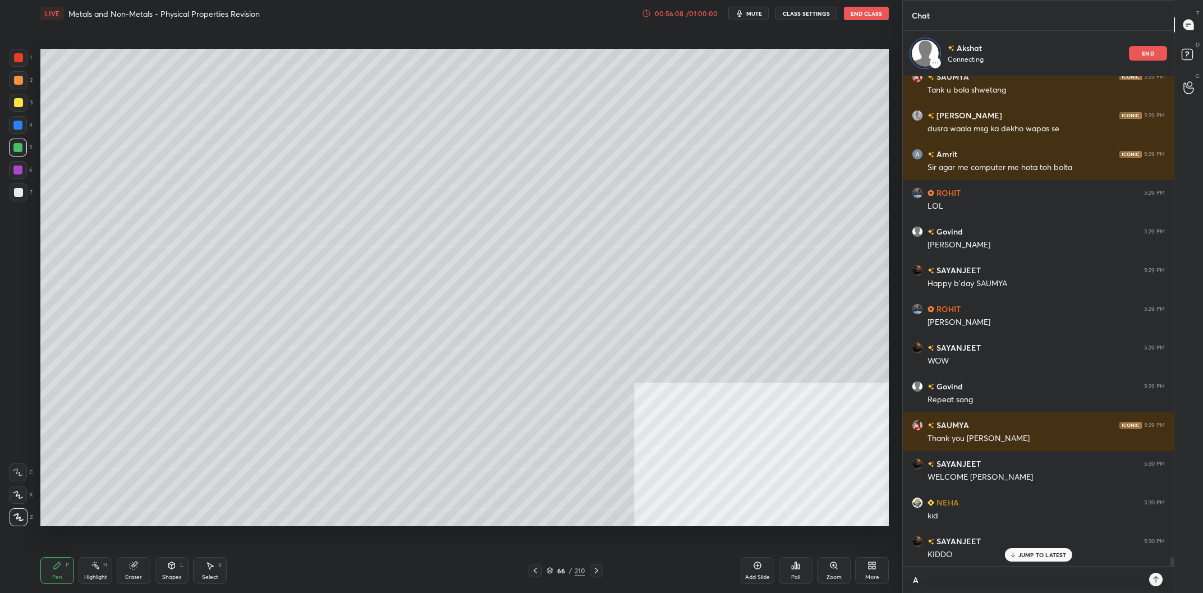
type textarea "x"
type textarea "A fe"
type textarea "x"
type textarea "A few"
type textarea "x"
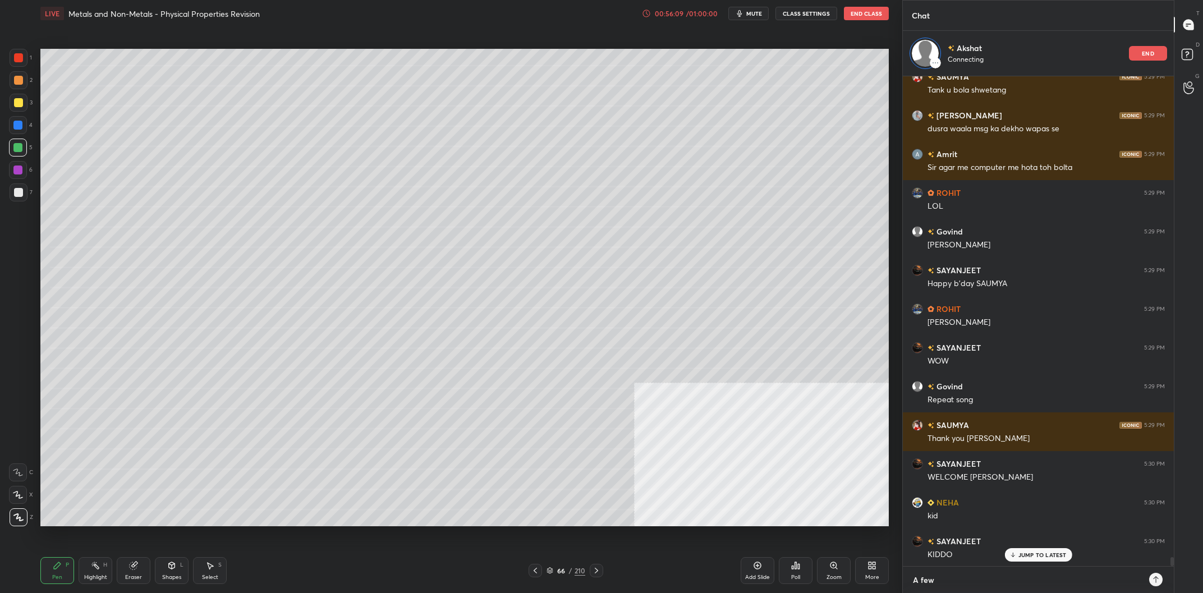
type textarea "A few"
type textarea "x"
type textarea "A few m"
type textarea "x"
type textarea "A few mi"
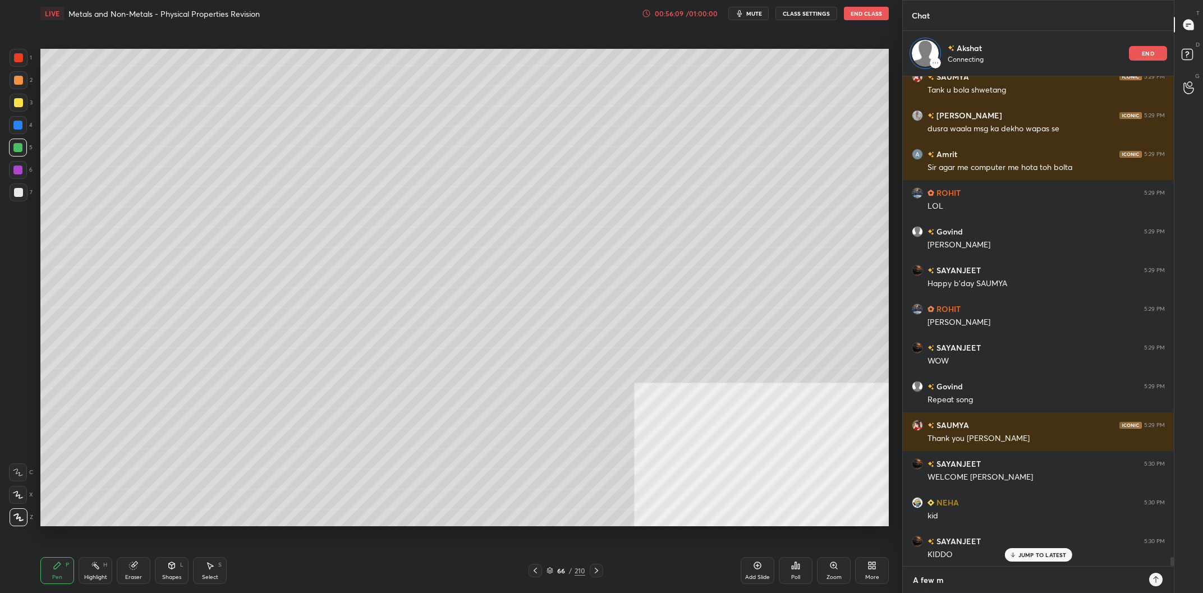
type textarea "x"
type textarea "A few min"
type textarea "x"
type textarea "A few minu"
type textarea "x"
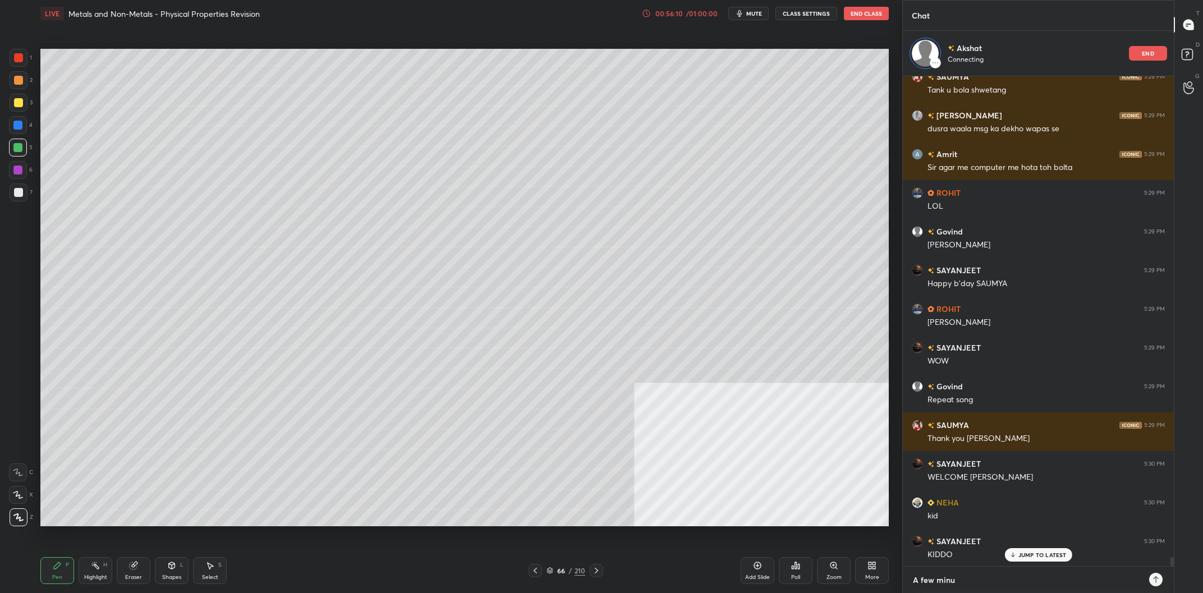
type textarea "A few minut"
type textarea "x"
type textarea "A few minute"
type textarea "x"
type textarea "A few minutes"
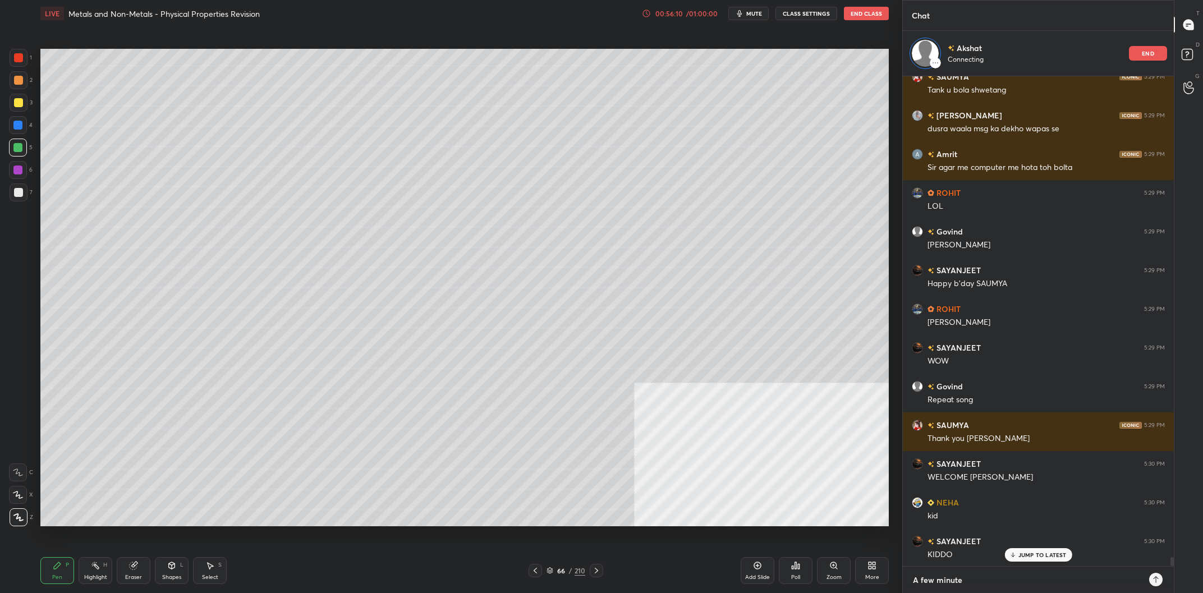
type textarea "x"
type textarea "A few minutes"
type textarea "x"
type textarea "A few minutes l"
type textarea "x"
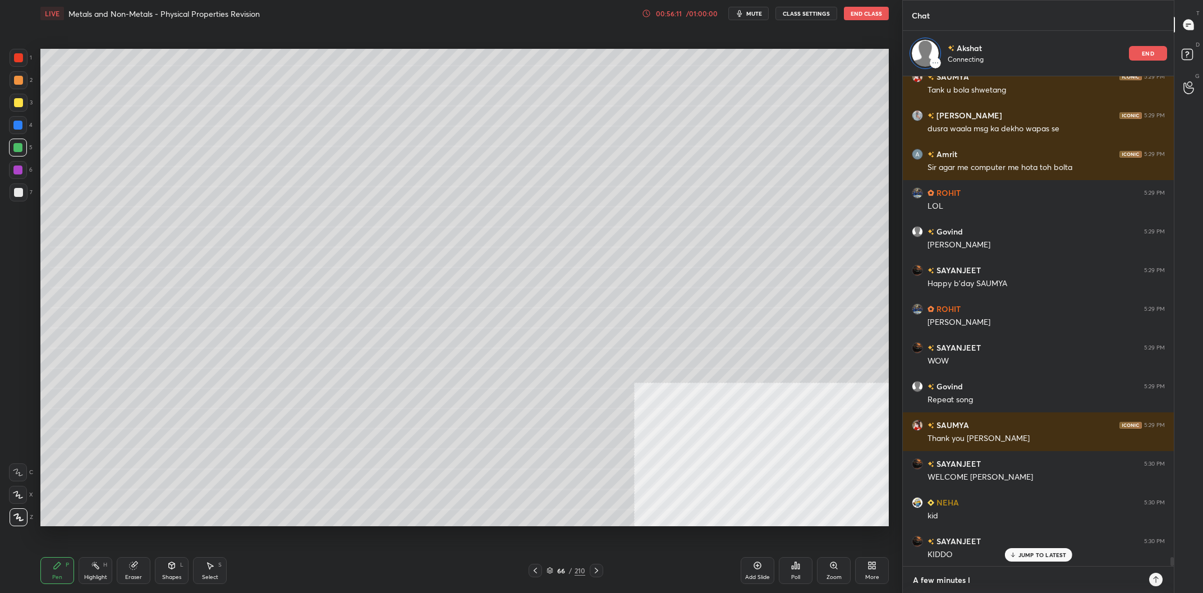
type textarea "A few minutes la"
type textarea "x"
type textarea "A few minutes lat"
type textarea "x"
type textarea "A few minutes late"
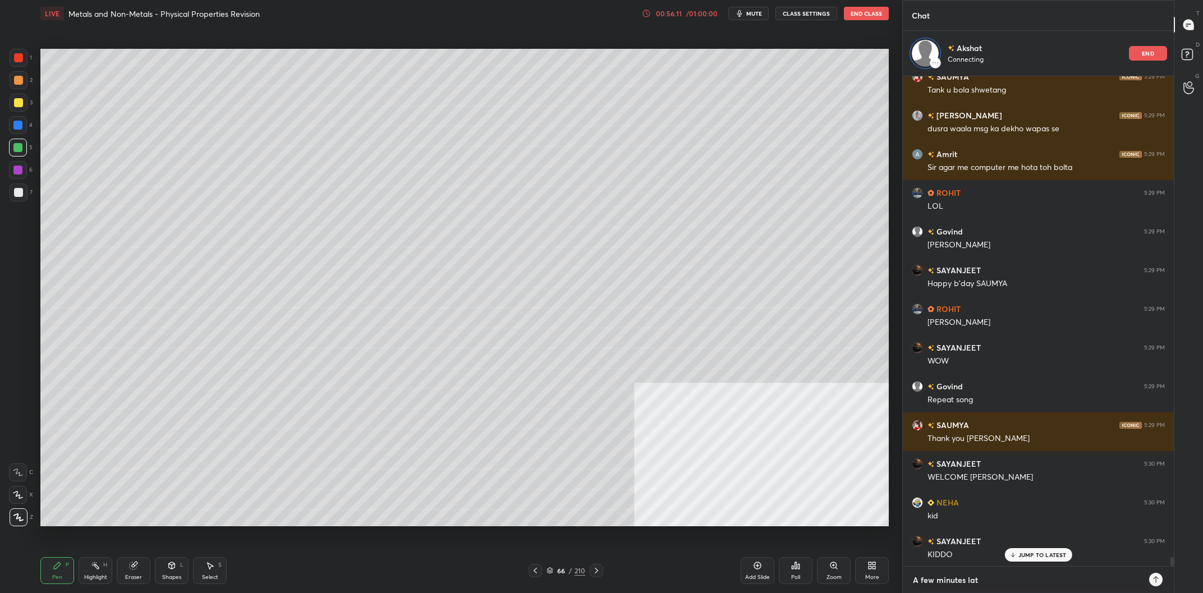
type textarea "x"
type textarea "A few minutes later"
type textarea "x"
type textarea "A few minutes later."
type textarea "x"
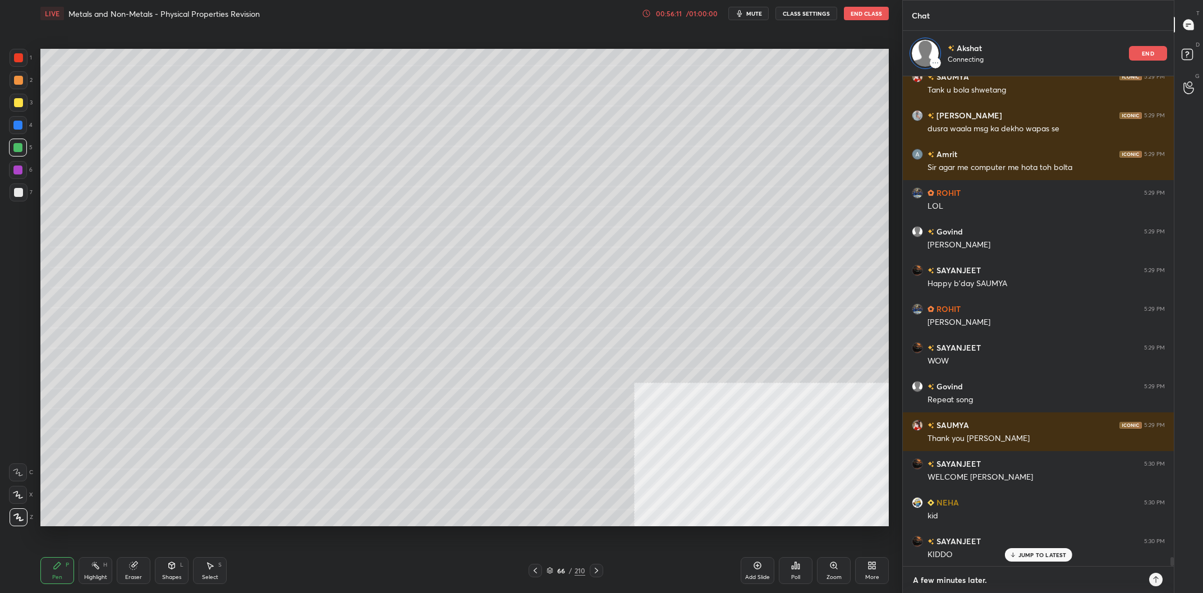
type textarea "A few minutes later.."
type textarea "x"
type textarea "A few minutes later..."
type textarea "x"
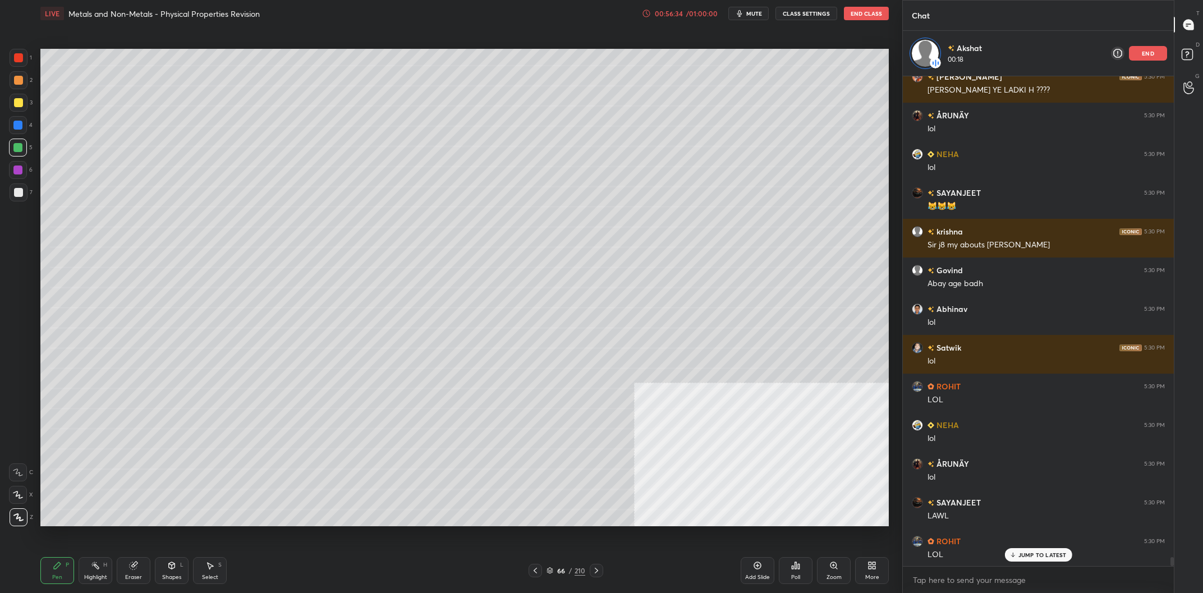
scroll to position [26772, 0]
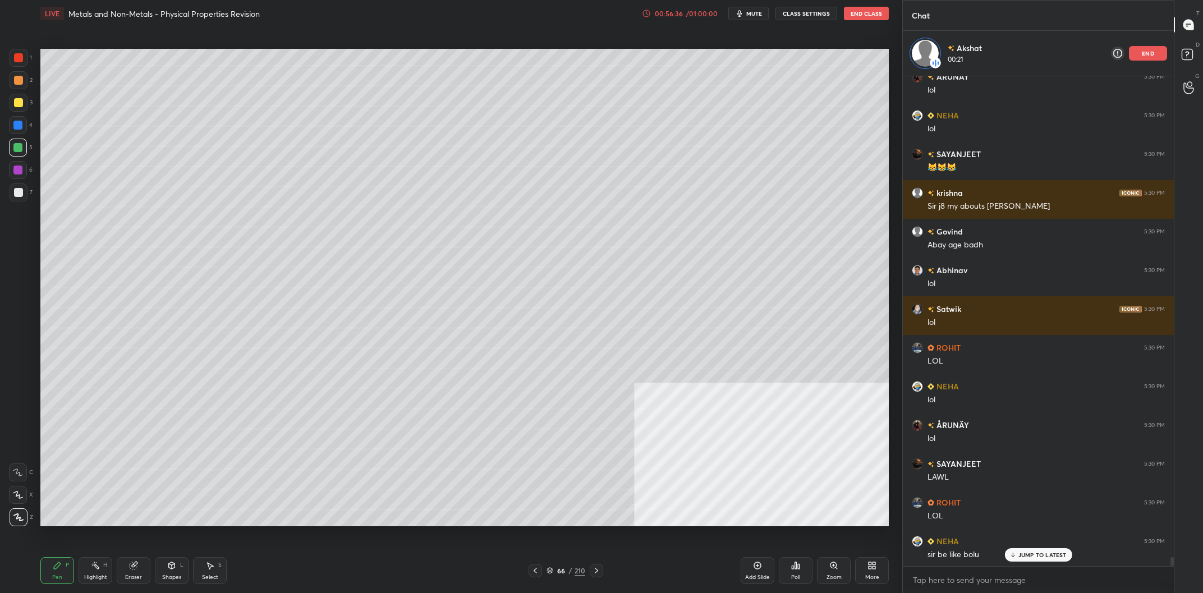
click at [1150, 54] on p "end" at bounding box center [1148, 54] width 12 height 6
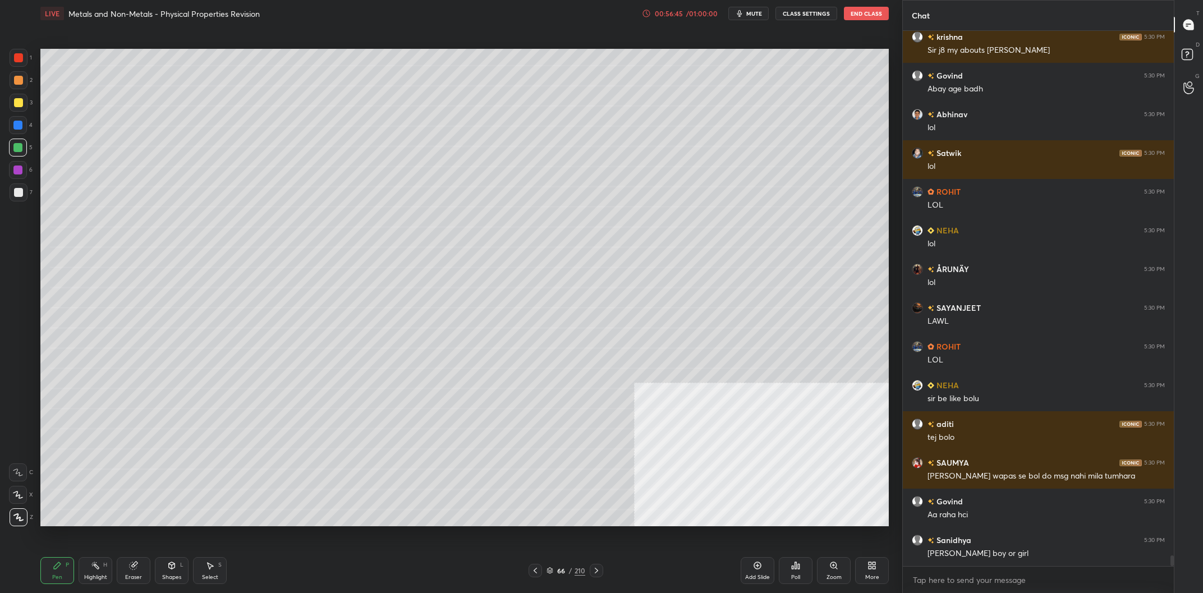
click at [1195, 66] on div "D Doubts (D)" at bounding box center [1188, 55] width 29 height 31
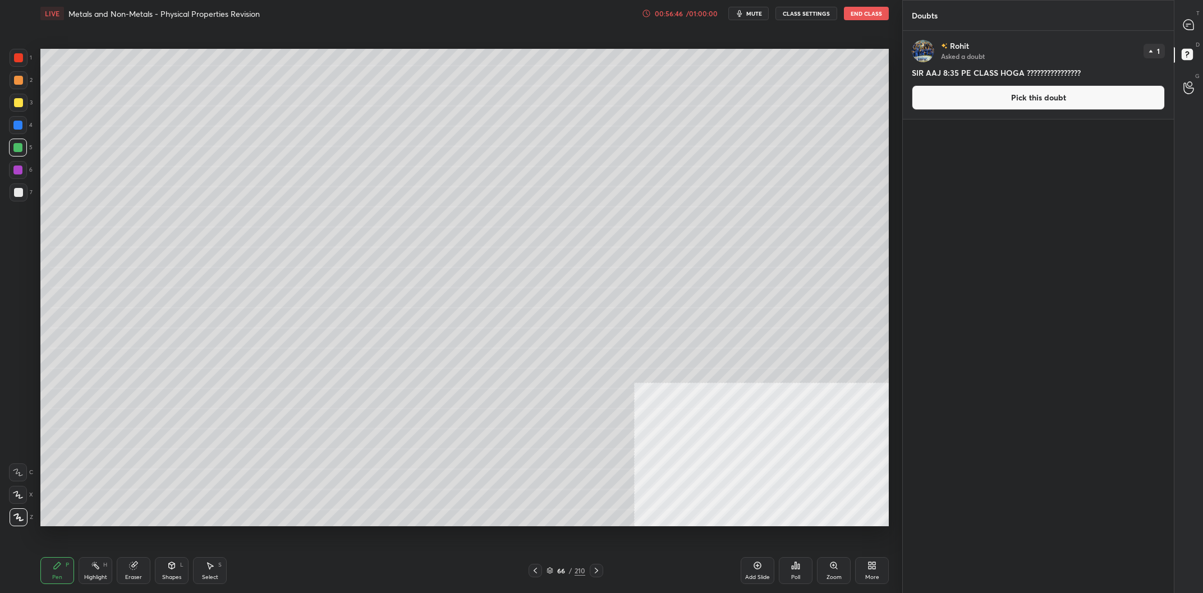
click at [1047, 93] on button "Pick this doubt" at bounding box center [1038, 97] width 253 height 25
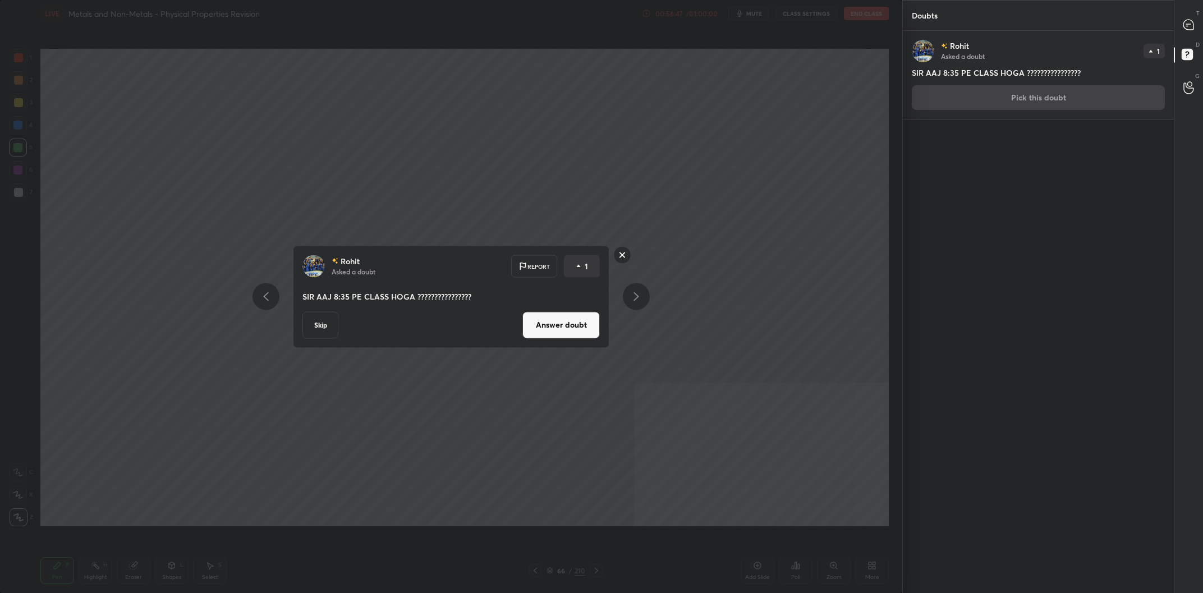
click at [550, 330] on button "Answer doubt" at bounding box center [560, 324] width 77 height 27
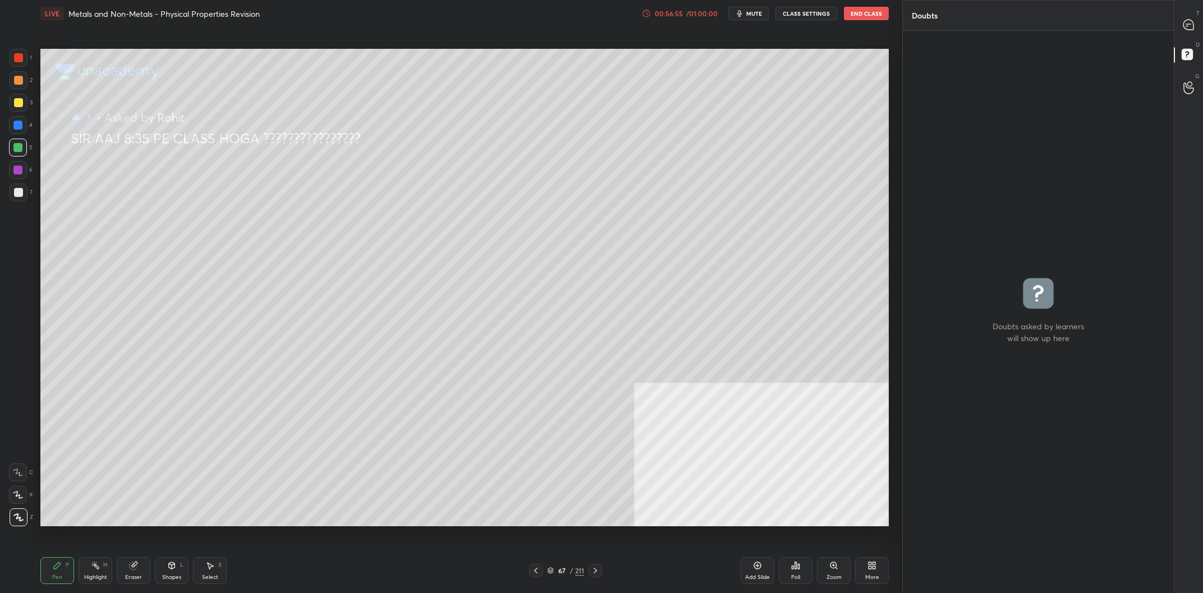
click at [16, 108] on div at bounding box center [19, 103] width 18 height 18
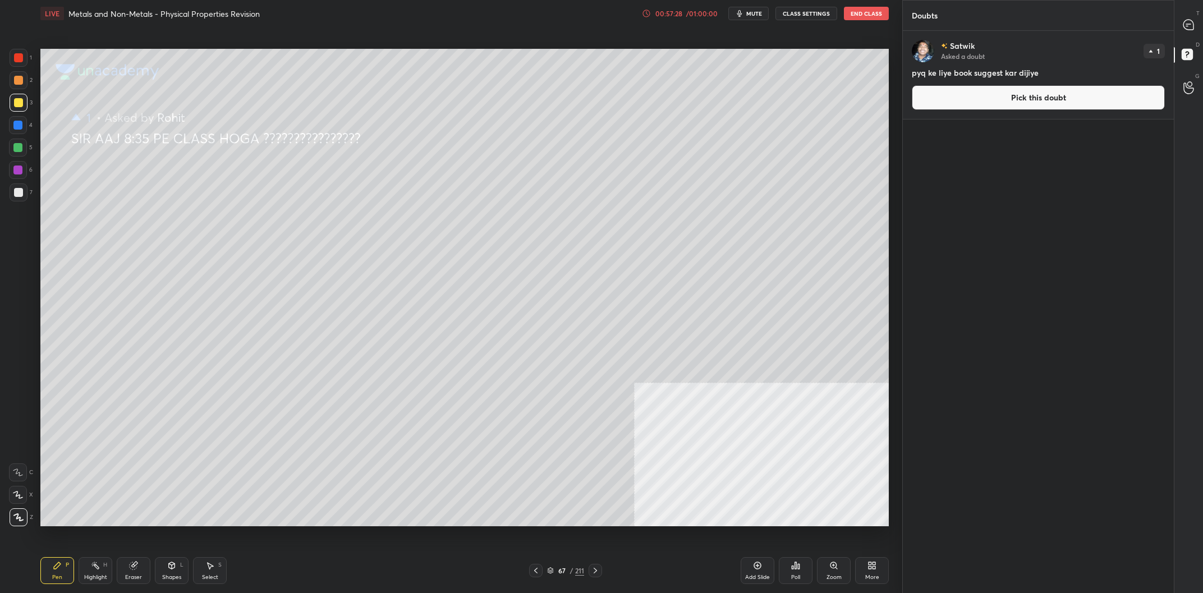
click at [21, 127] on div at bounding box center [17, 125] width 9 height 9
click at [978, 91] on button "Pick this doubt" at bounding box center [1038, 97] width 253 height 25
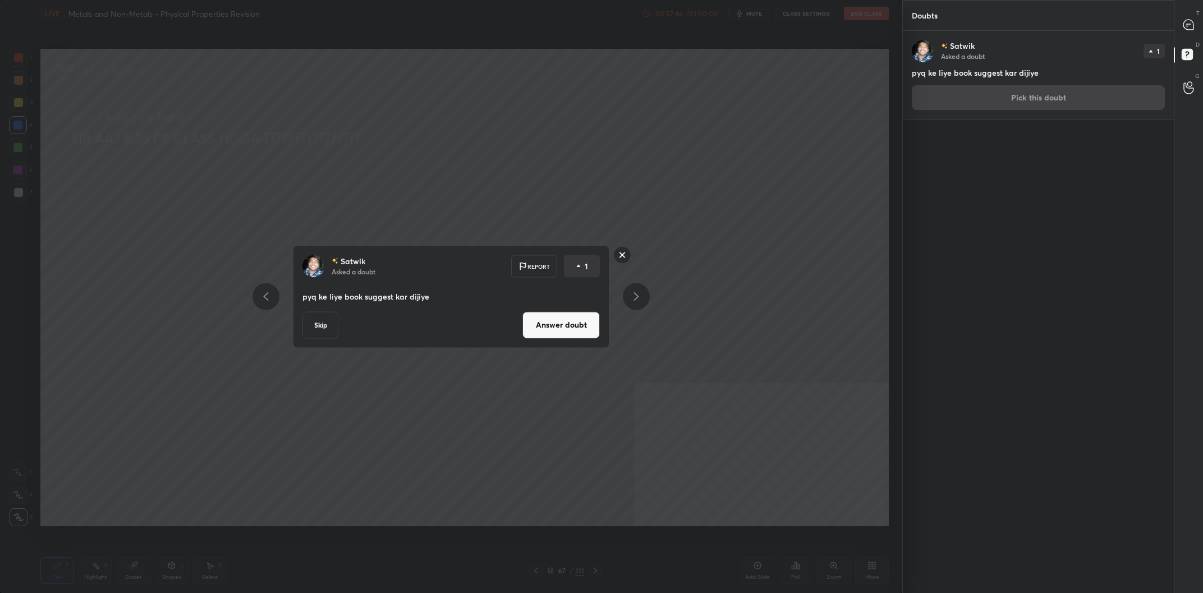
click at [554, 328] on button "Answer doubt" at bounding box center [560, 324] width 77 height 27
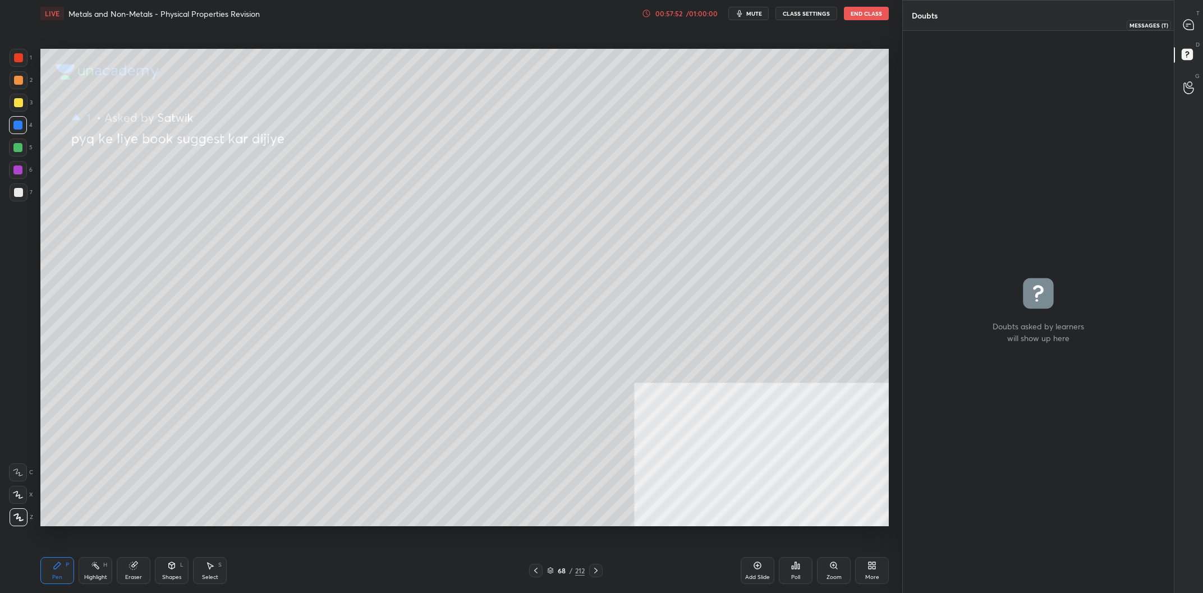
click at [1193, 22] on icon at bounding box center [1188, 25] width 10 height 10
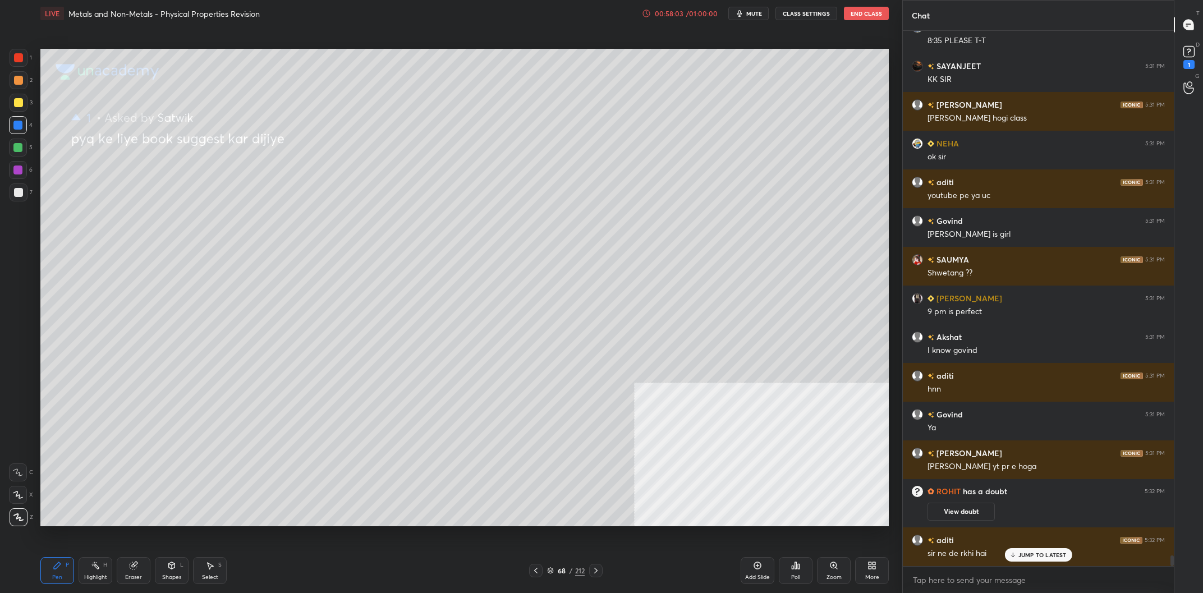
scroll to position [25967, 0]
click at [22, 100] on div at bounding box center [19, 103] width 18 height 18
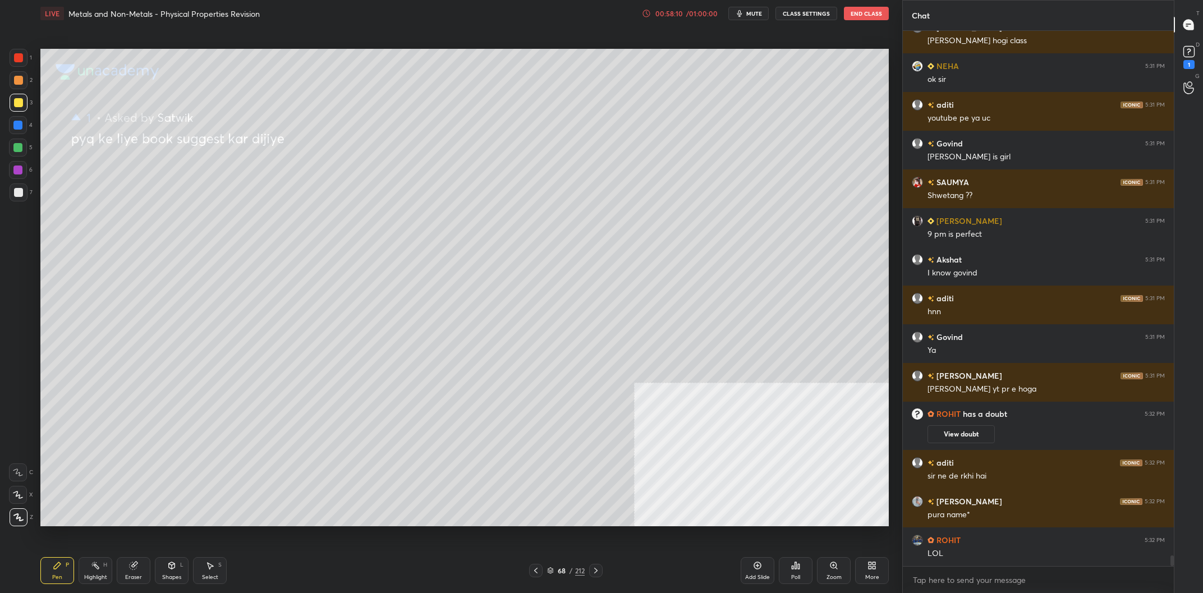
scroll to position [26084, 0]
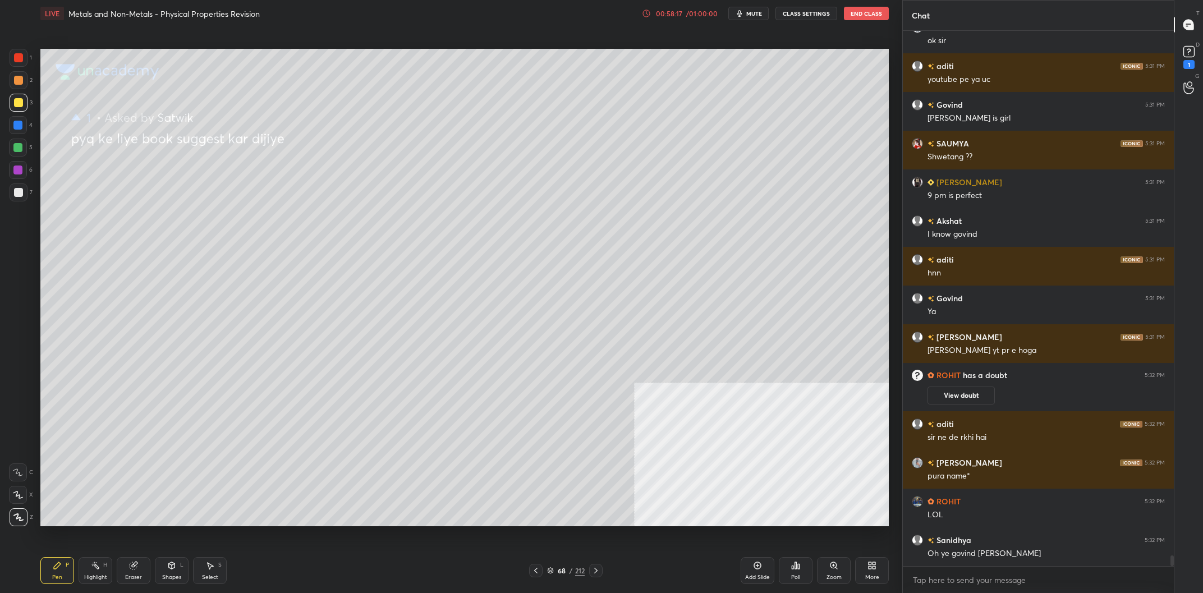
click at [19, 130] on div at bounding box center [18, 125] width 18 height 18
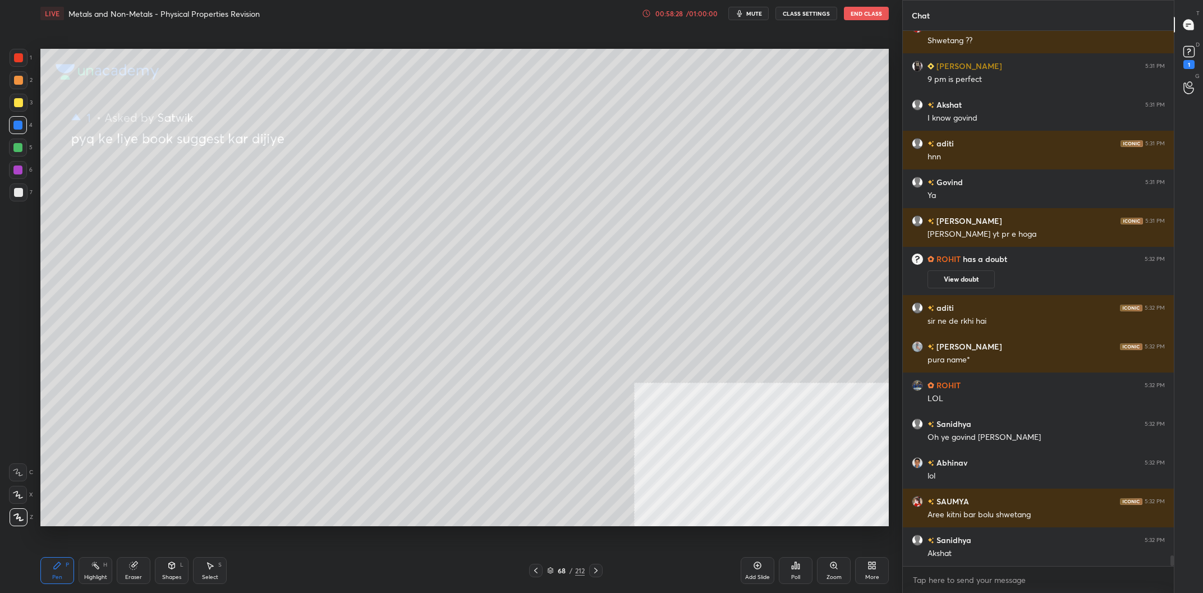
scroll to position [26239, 0]
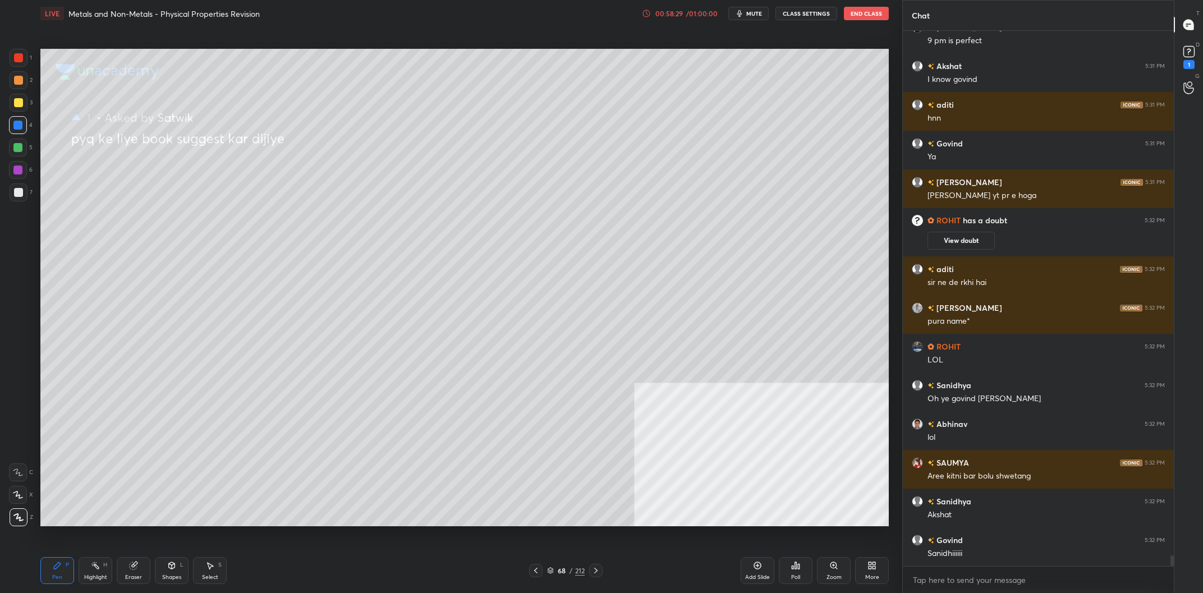
click at [29, 146] on div "5" at bounding box center [21, 148] width 24 height 18
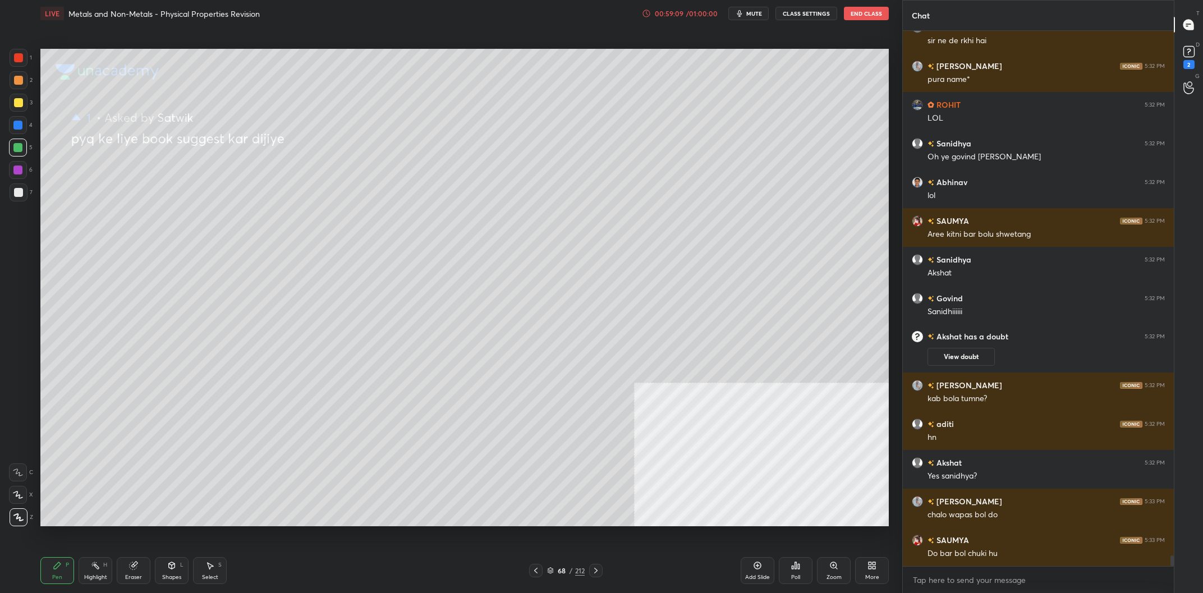
scroll to position [26413, 0]
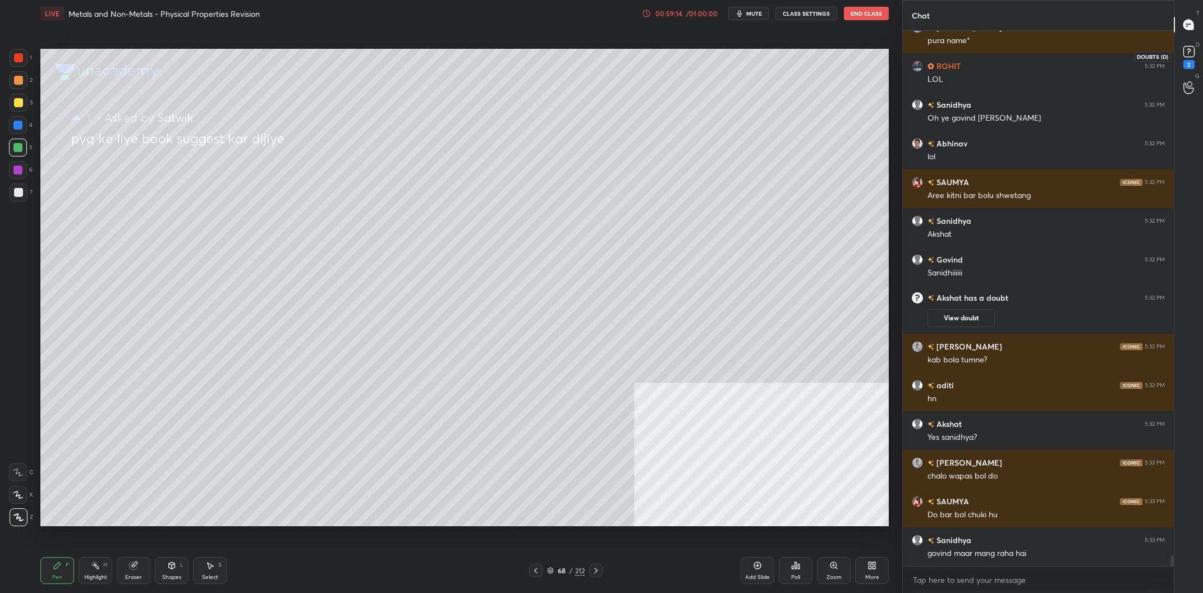
click at [1191, 61] on div "2" at bounding box center [1188, 64] width 11 height 9
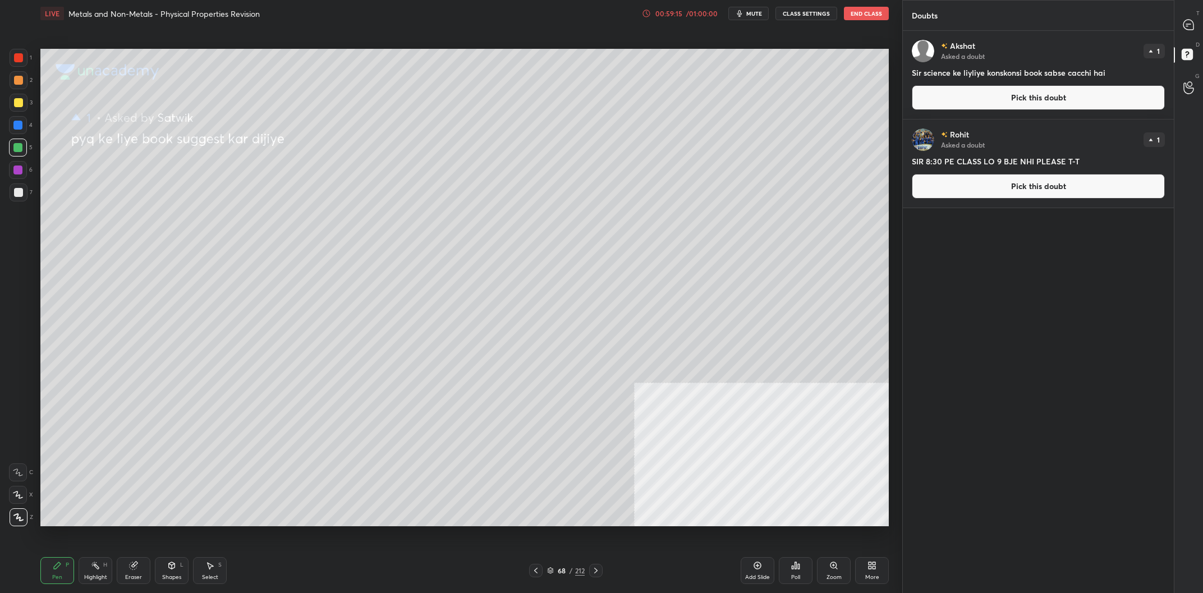
click at [1043, 94] on button "Pick this doubt" at bounding box center [1038, 97] width 253 height 25
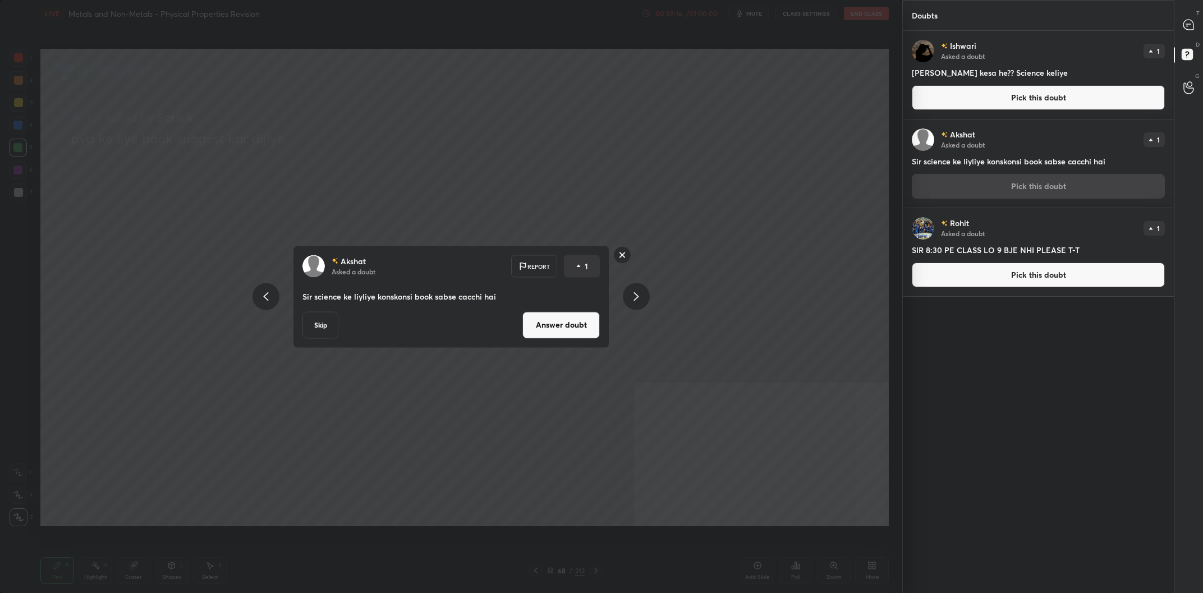
click at [586, 319] on button "Answer doubt" at bounding box center [560, 324] width 77 height 27
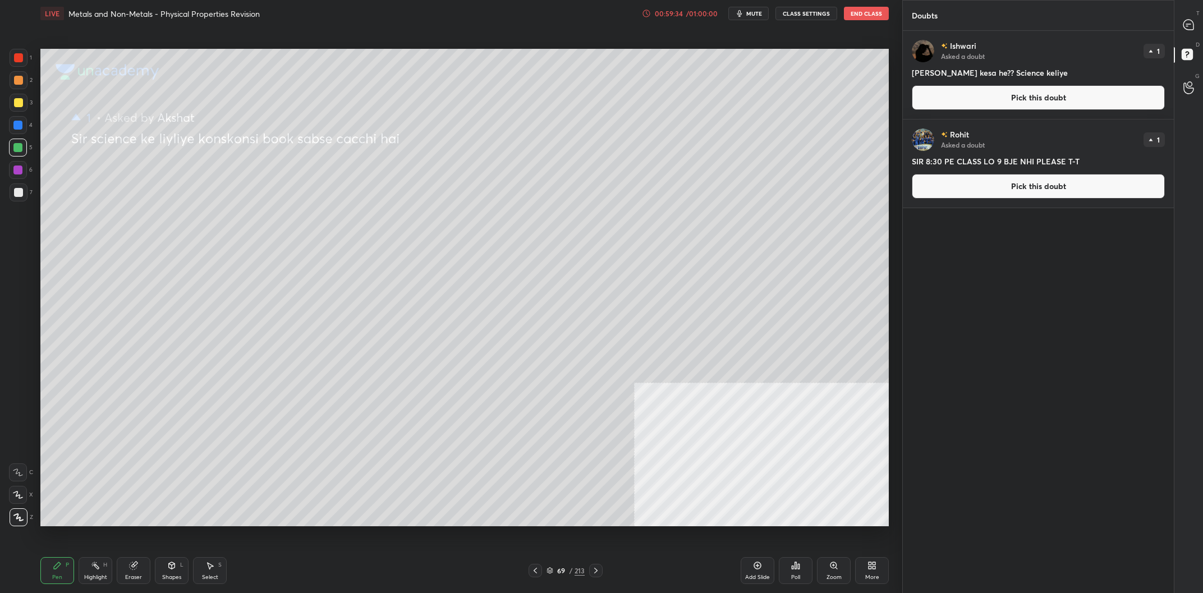
click at [1036, 109] on button "Pick this doubt" at bounding box center [1038, 97] width 253 height 25
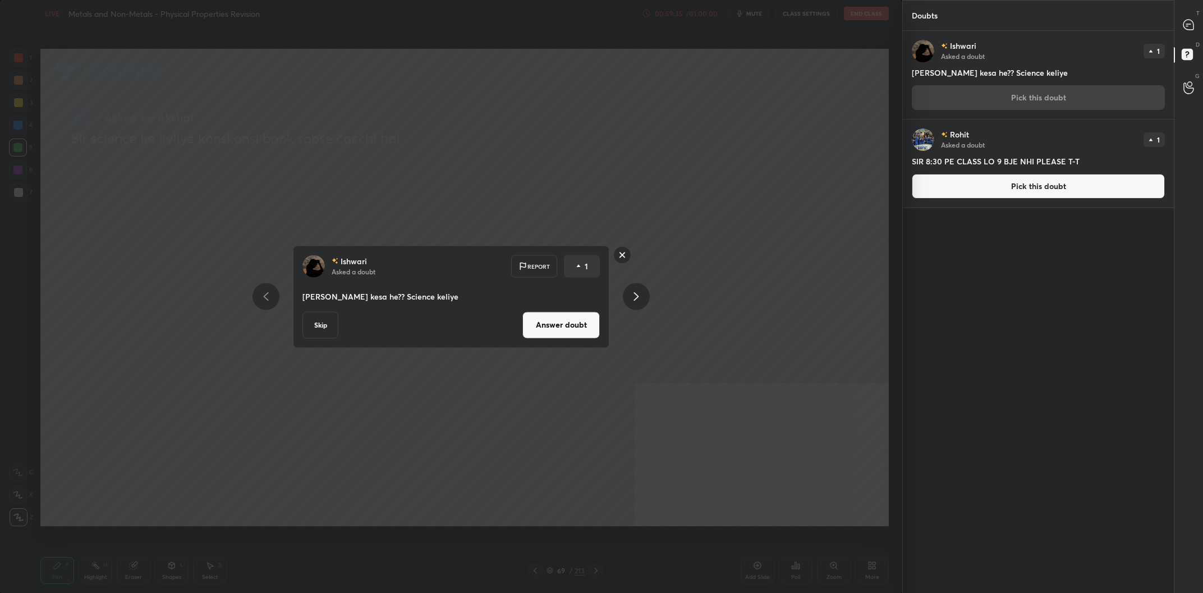
click at [577, 308] on div "Ishwari Asked a doubt Report 1 Sir oswaal kesa he?? Science keliye Skip Answer …" at bounding box center [451, 296] width 316 height 103
click at [559, 313] on button "Answer doubt" at bounding box center [560, 324] width 77 height 27
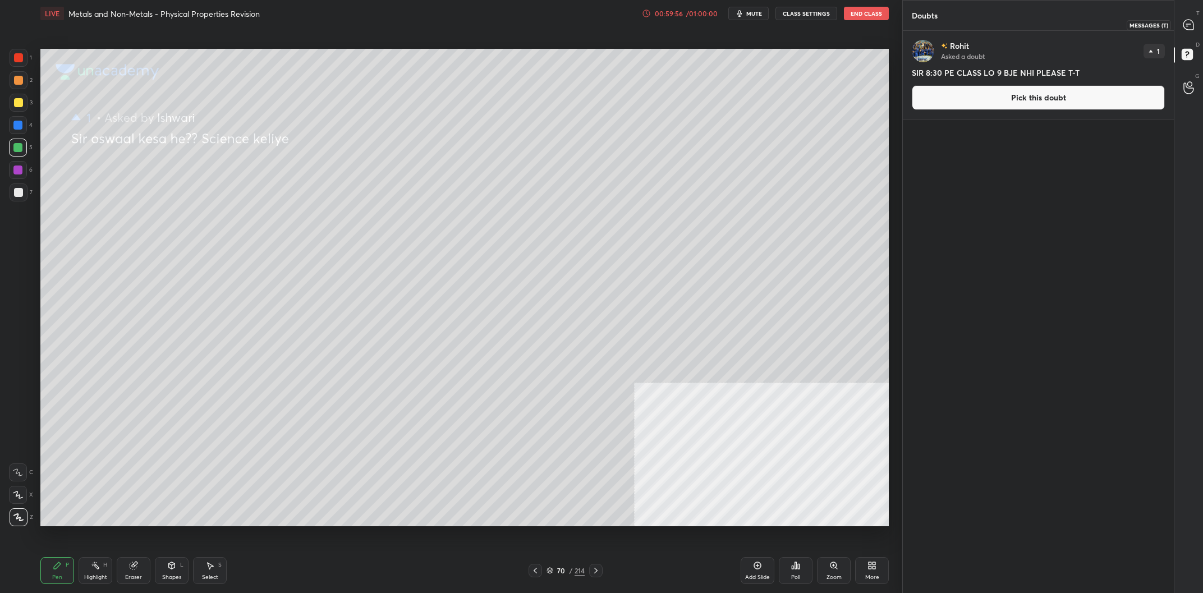
click at [1183, 22] on icon at bounding box center [1188, 25] width 10 height 10
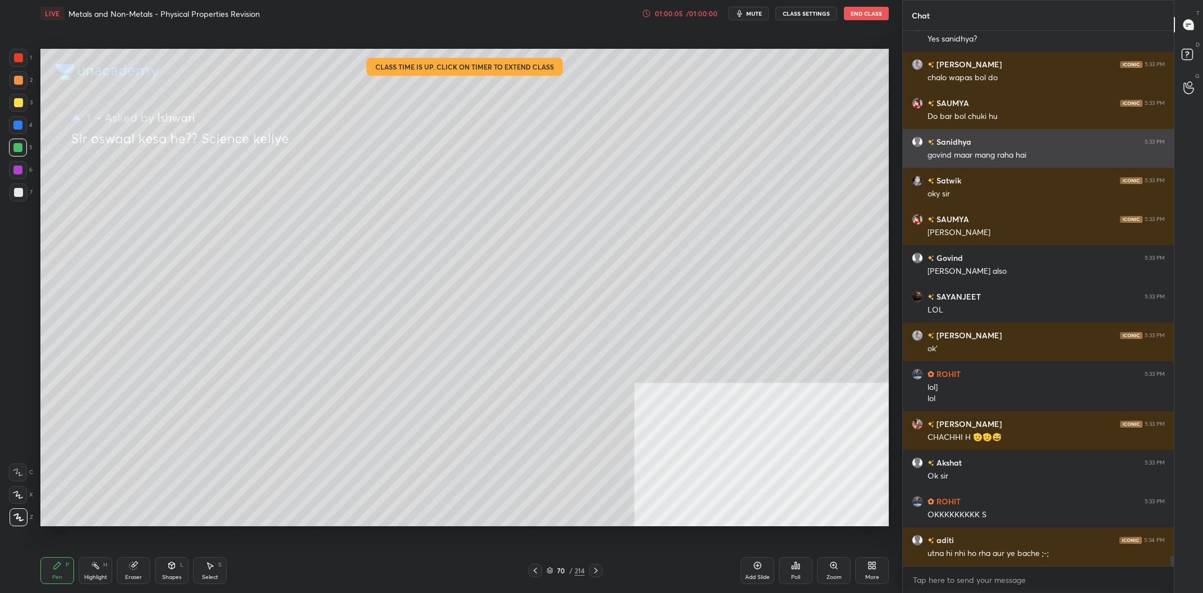
scroll to position [27128, 0]
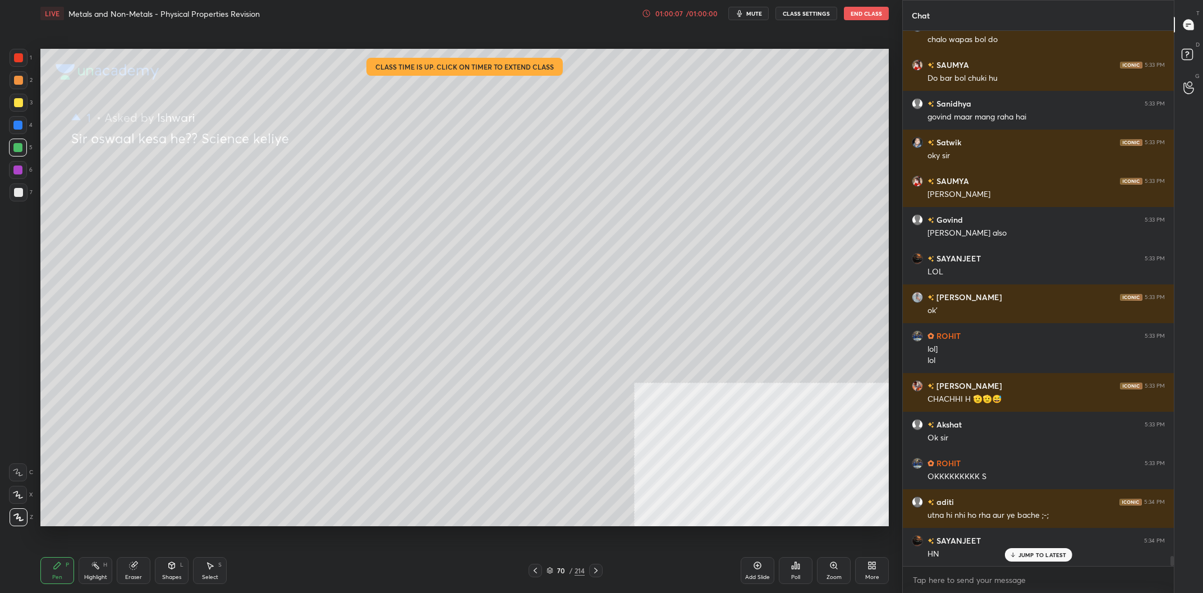
click at [568, 570] on div "70 / 214" at bounding box center [566, 571] width 38 height 10
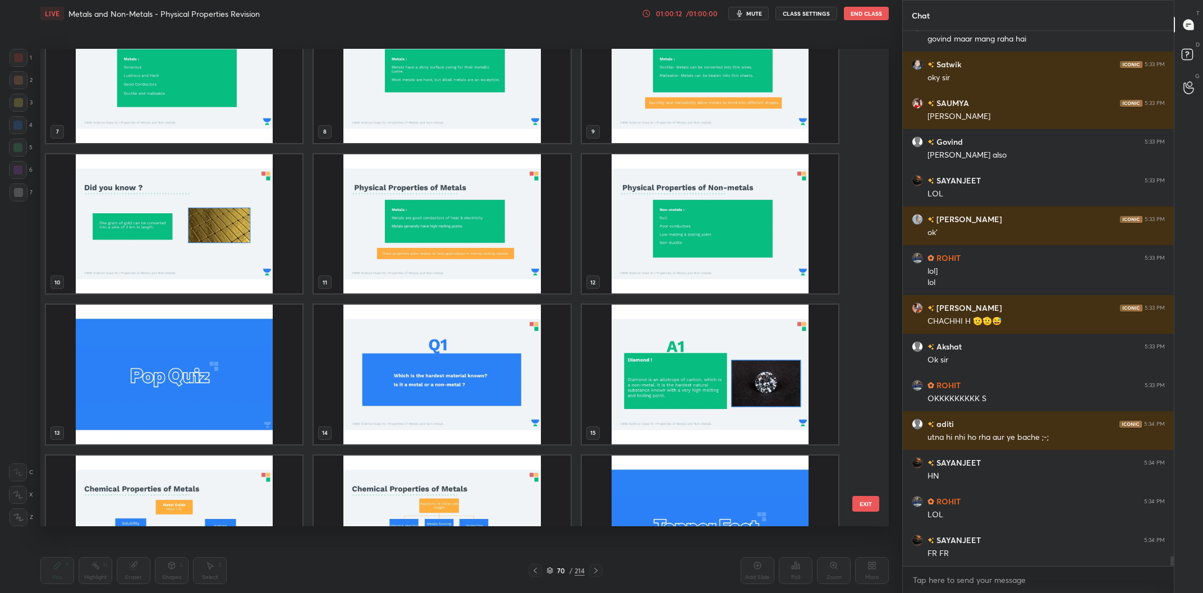
scroll to position [0, 0]
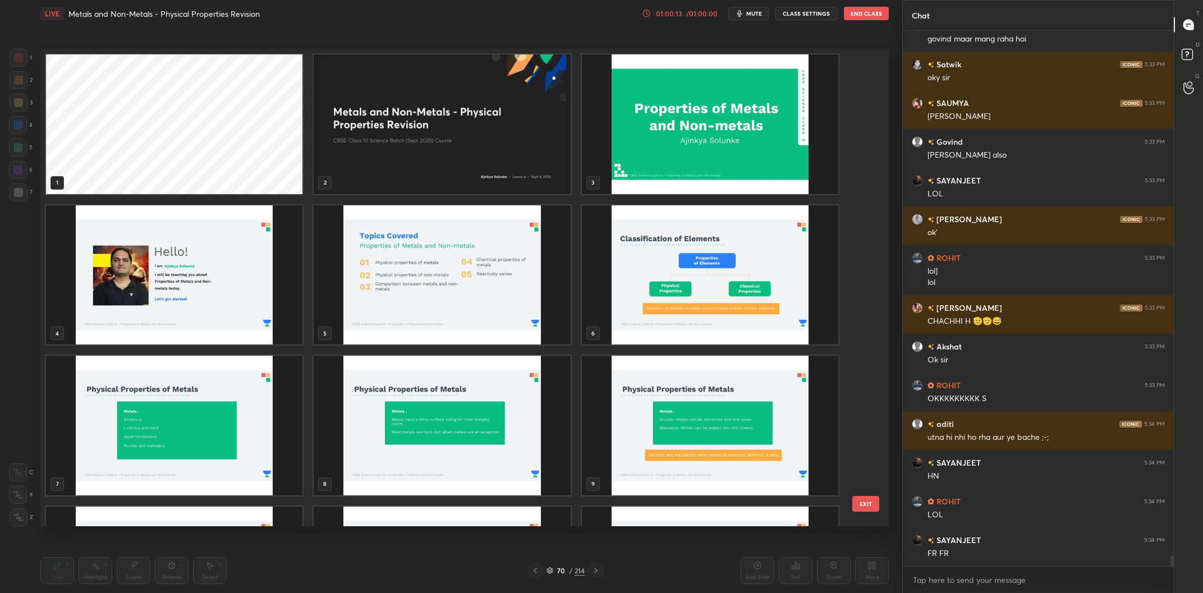
click at [512, 154] on img "grid" at bounding box center [442, 124] width 256 height 140
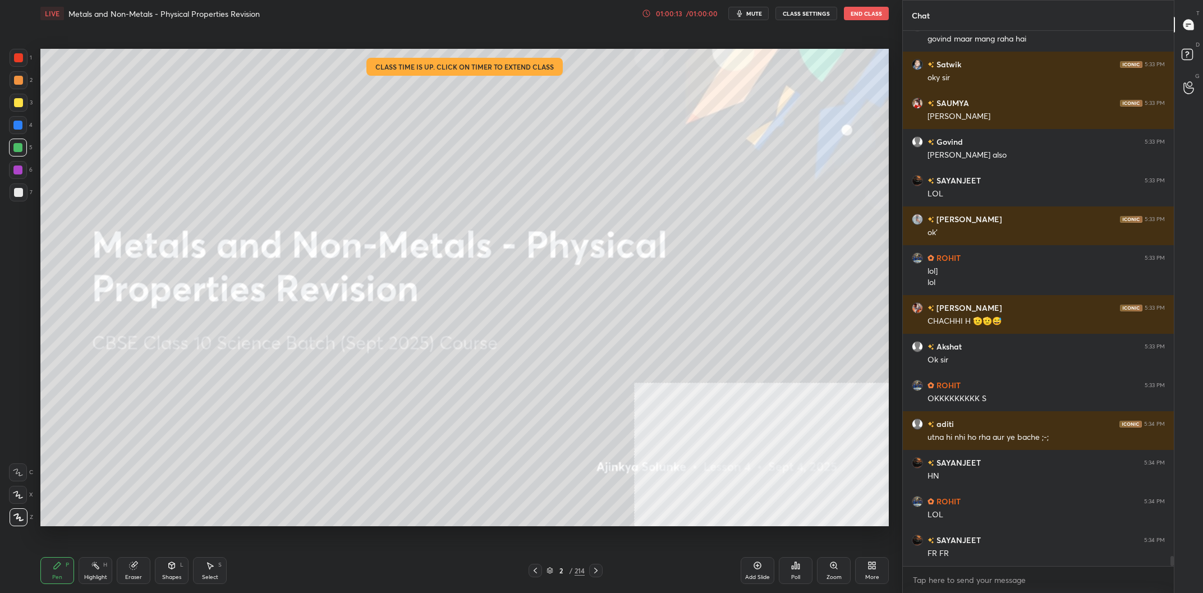
click at [512, 154] on img "grid" at bounding box center [442, 124] width 256 height 140
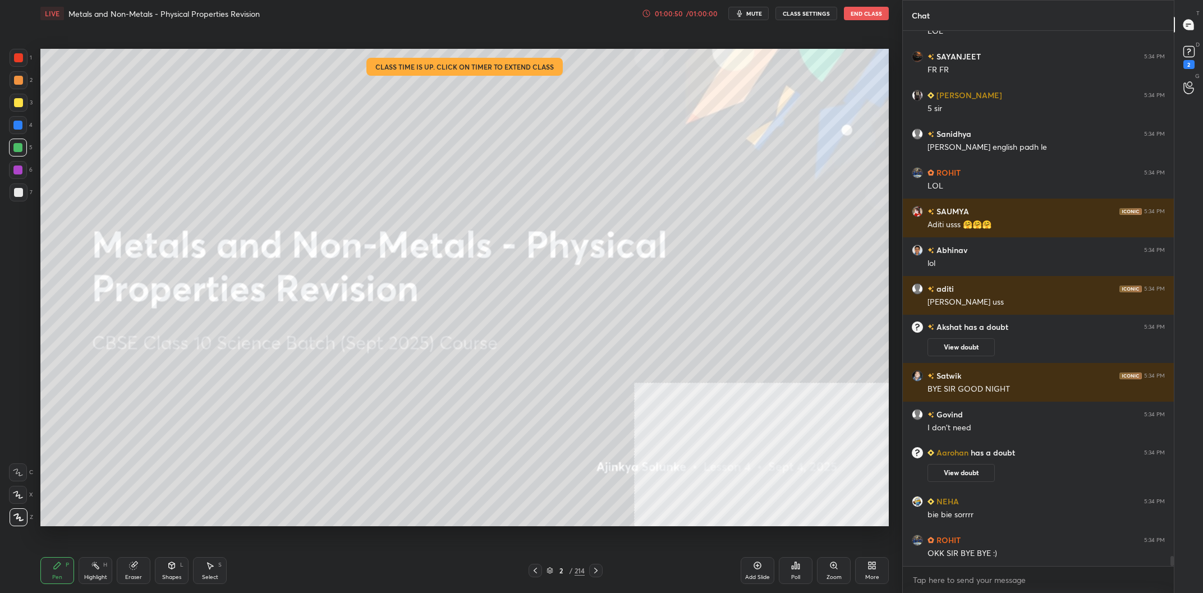
scroll to position [27104, 0]
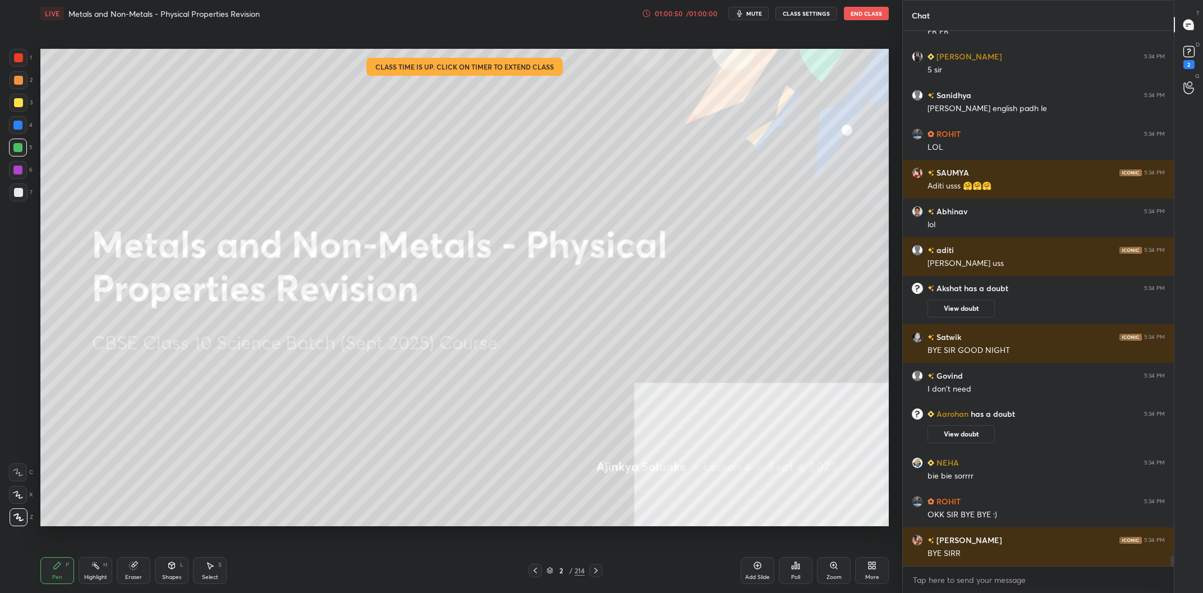
click at [804, 575] on div "Poll" at bounding box center [796, 570] width 34 height 27
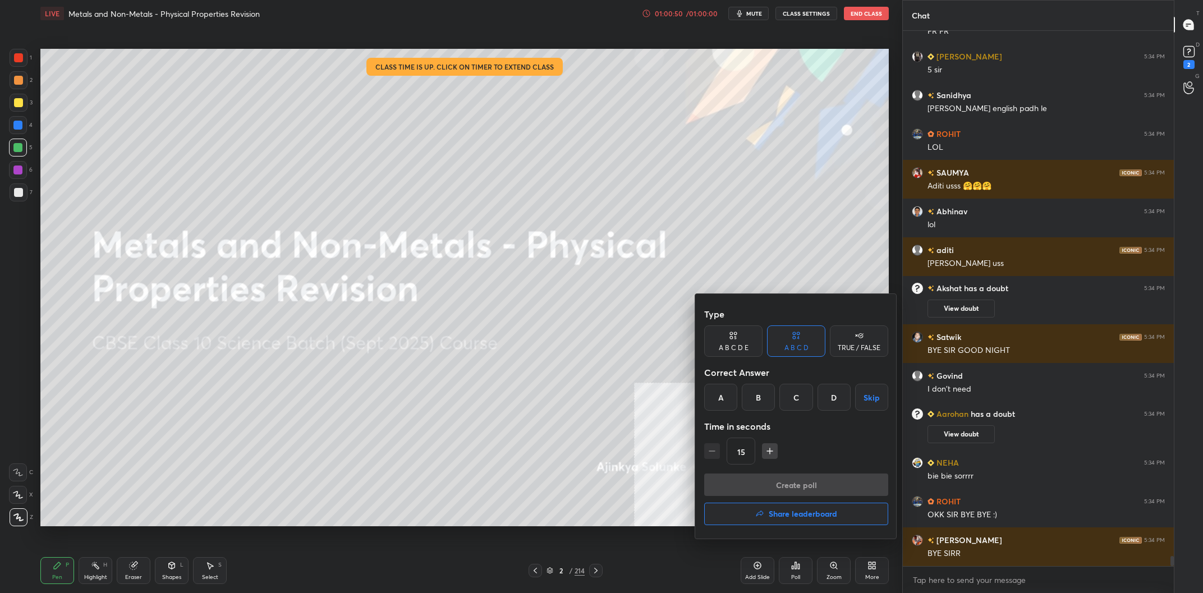
click at [790, 516] on h4 "Share leaderboard" at bounding box center [803, 514] width 68 height 8
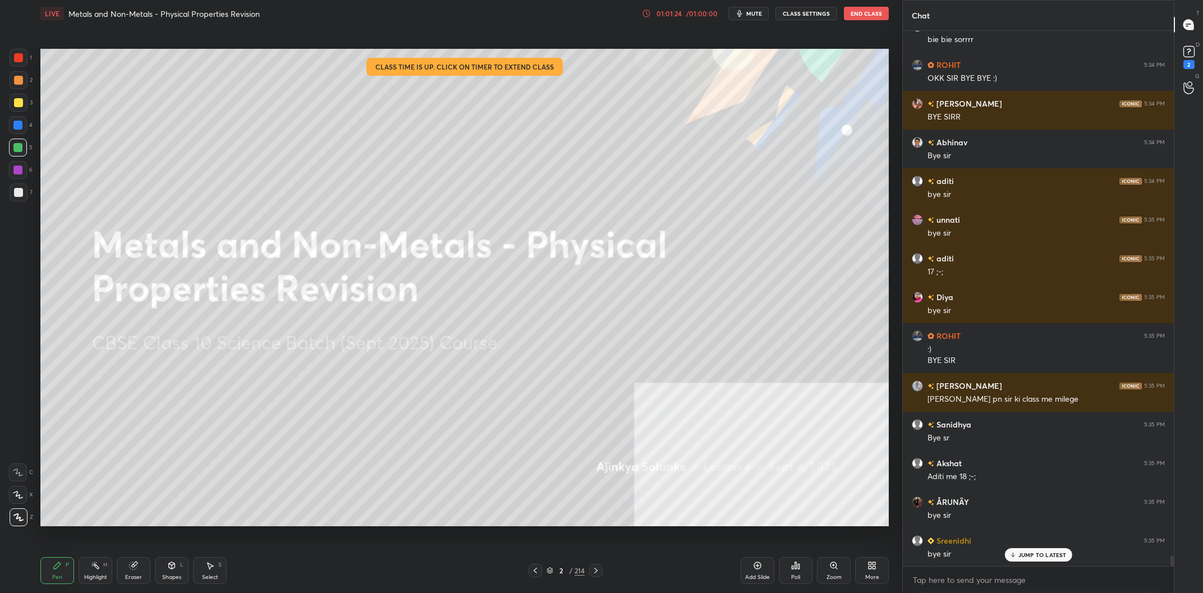
scroll to position [27527, 0]
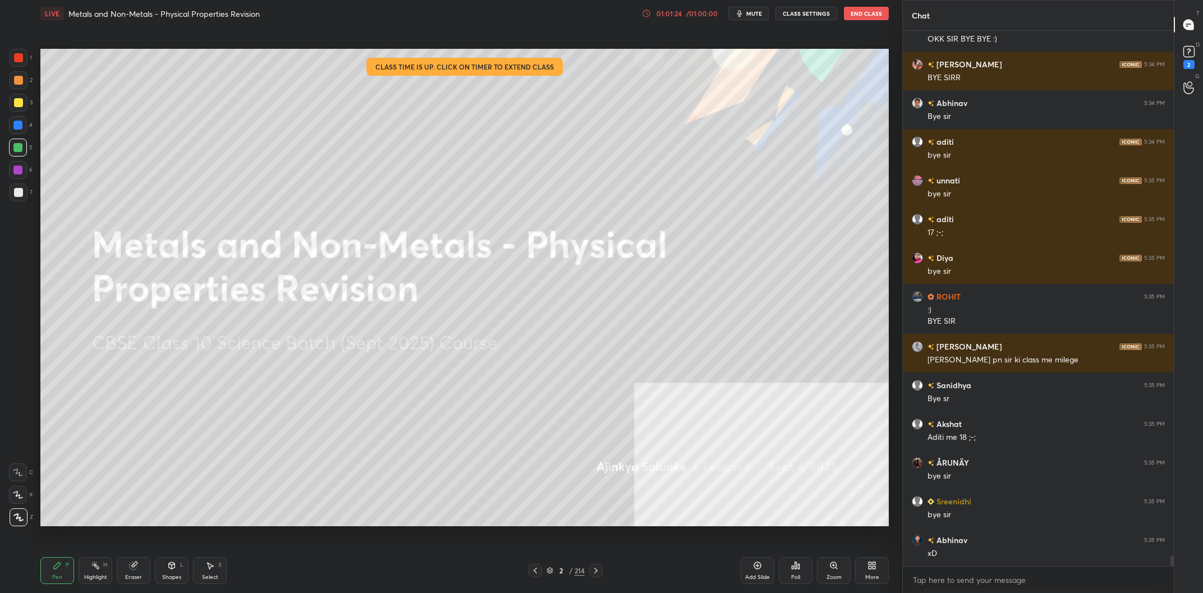
click at [874, 14] on button "End Class" at bounding box center [866, 13] width 45 height 13
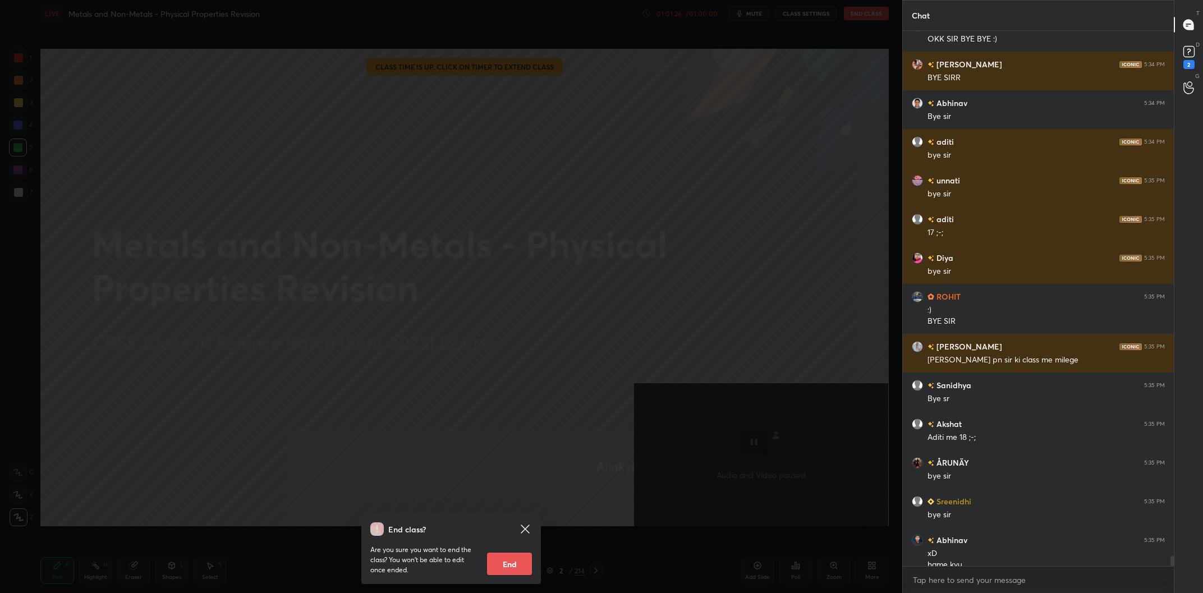
scroll to position [27538, 0]
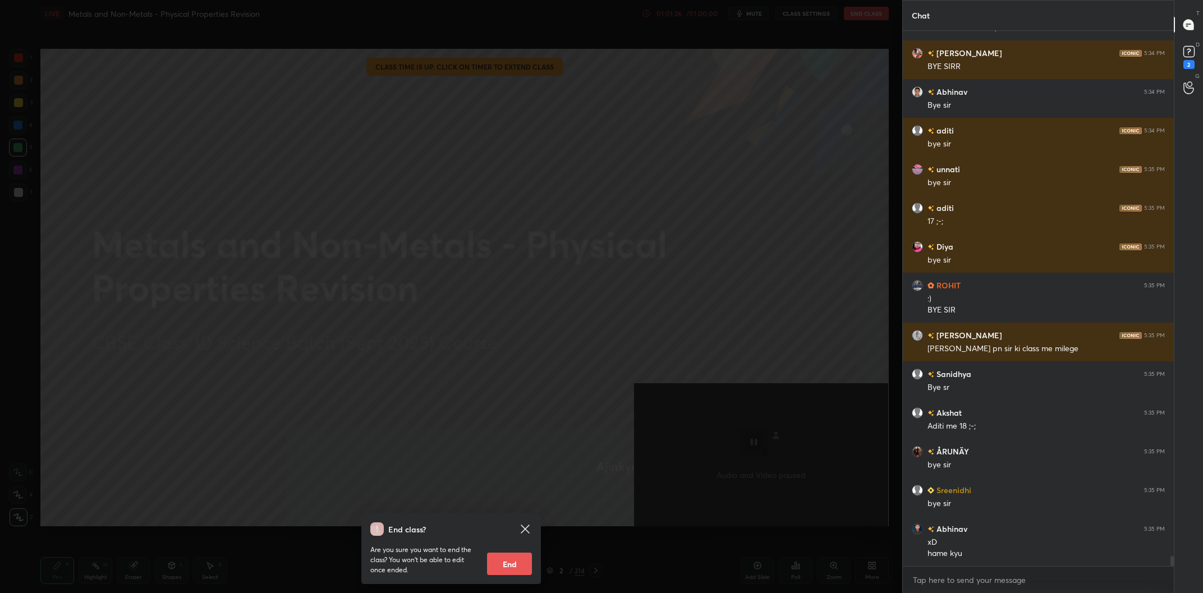
click at [528, 522] on div "End class? Are you sure you want to end the class? You won’t be able to edit on…" at bounding box center [451, 548] width 180 height 71
click at [523, 530] on icon at bounding box center [525, 529] width 8 height 8
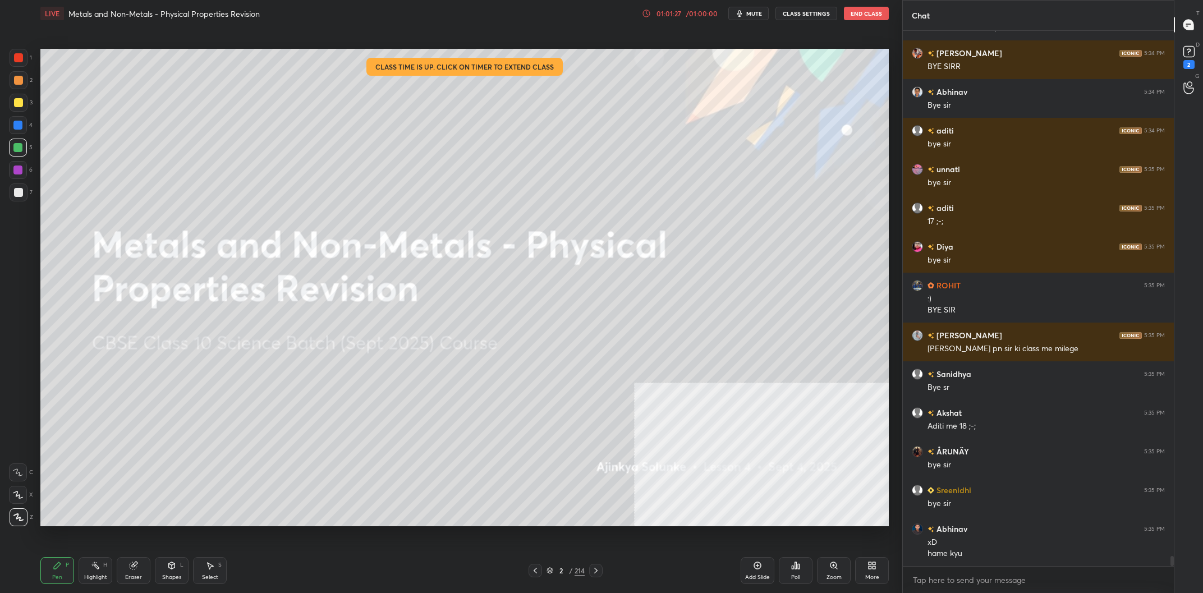
scroll to position [27577, 0]
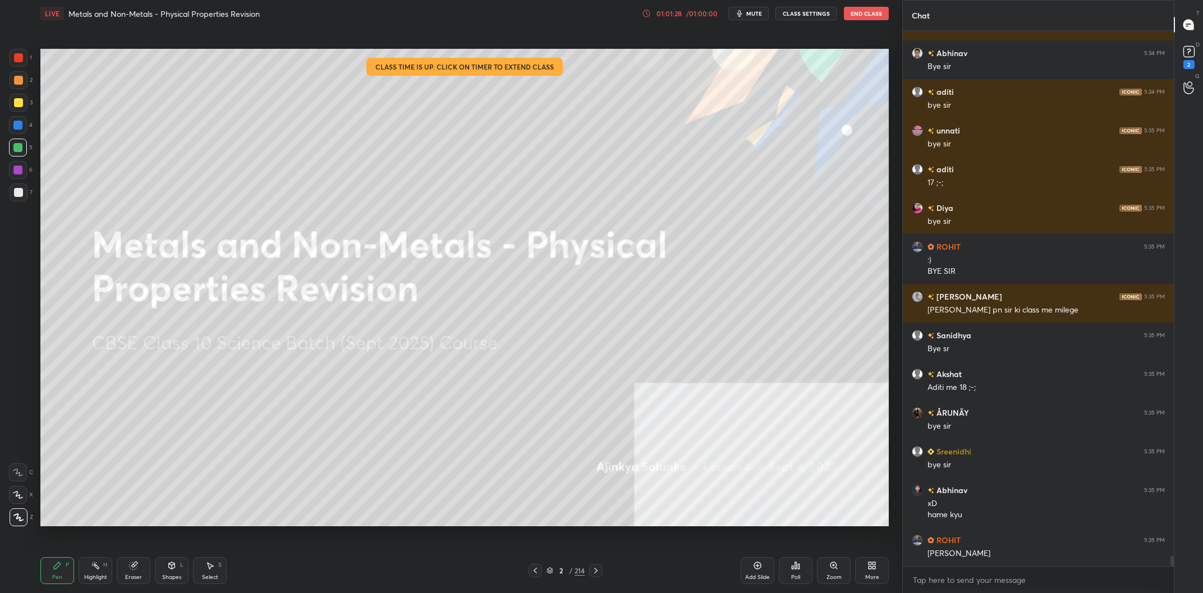
click at [874, 15] on button "End Class" at bounding box center [866, 13] width 45 height 13
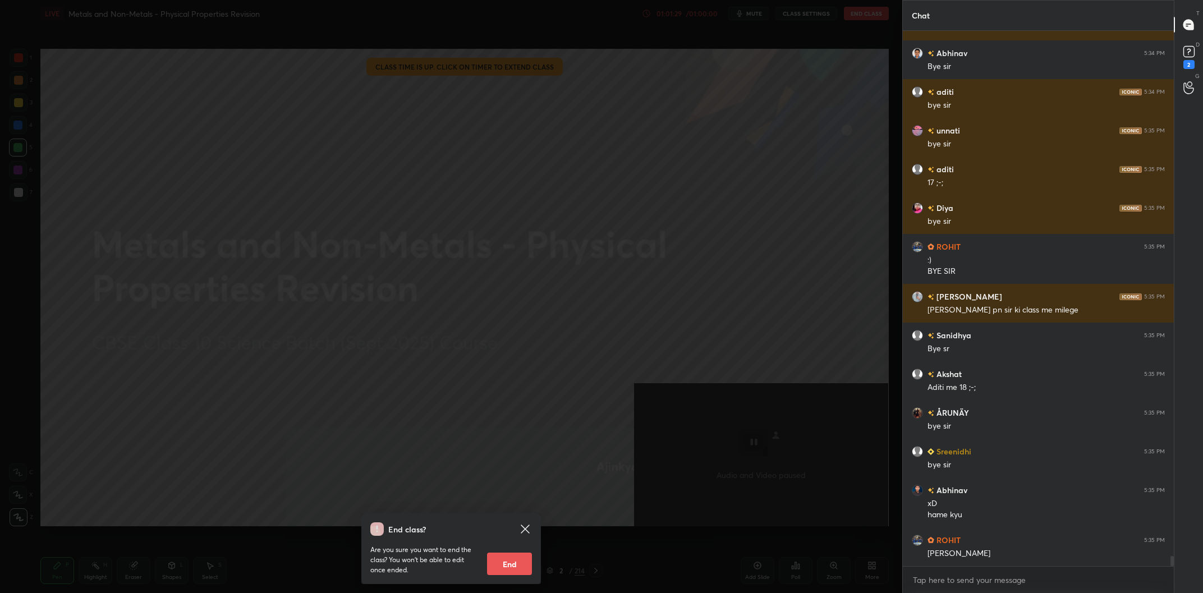
click at [530, 530] on icon at bounding box center [525, 528] width 13 height 13
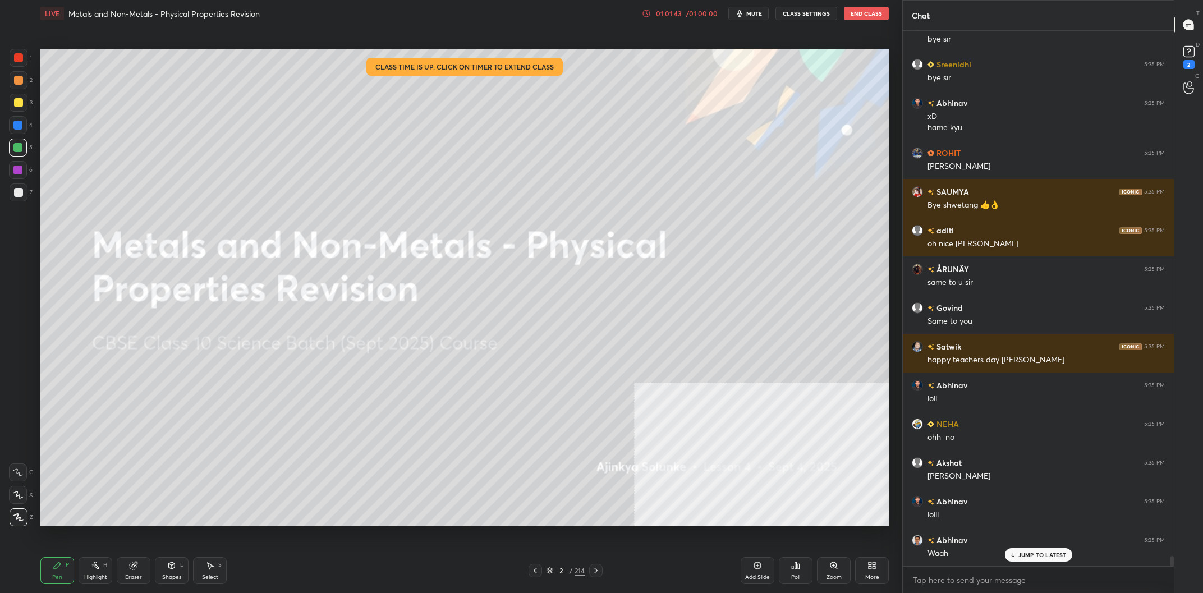
scroll to position [28041, 0]
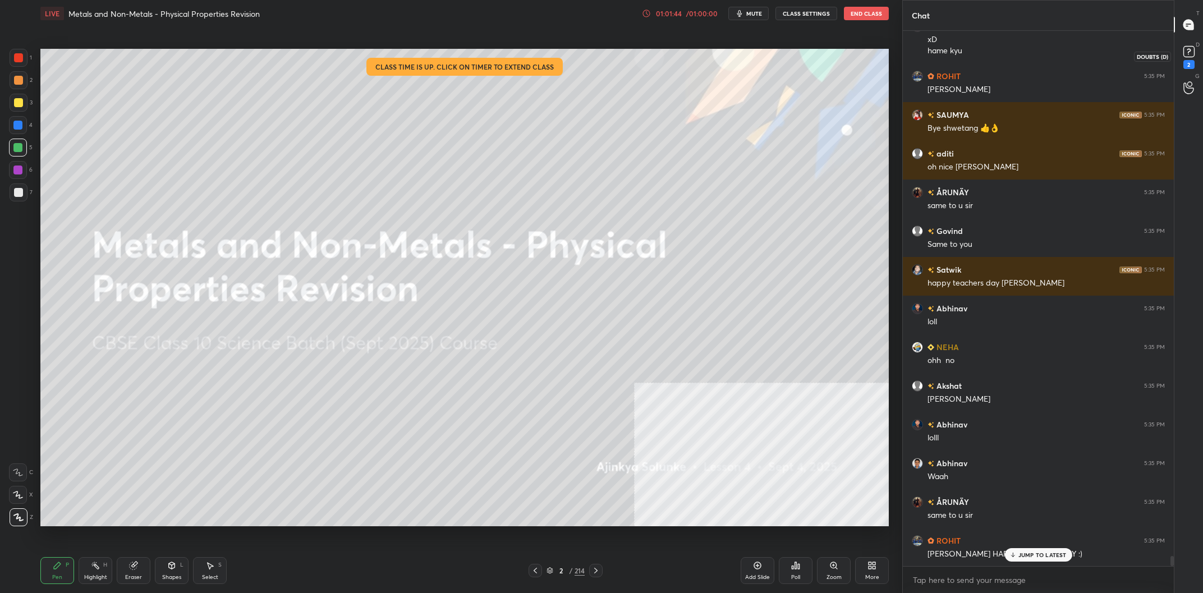
click at [1183, 52] on rect at bounding box center [1188, 52] width 11 height 11
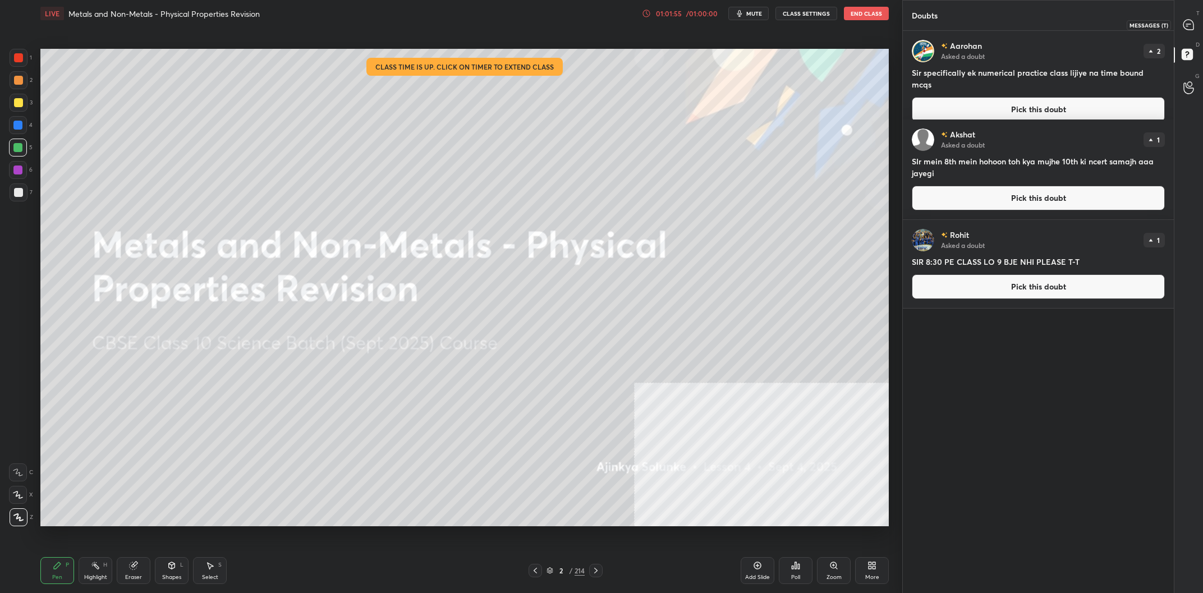
click at [1187, 22] on icon at bounding box center [1188, 25] width 10 height 10
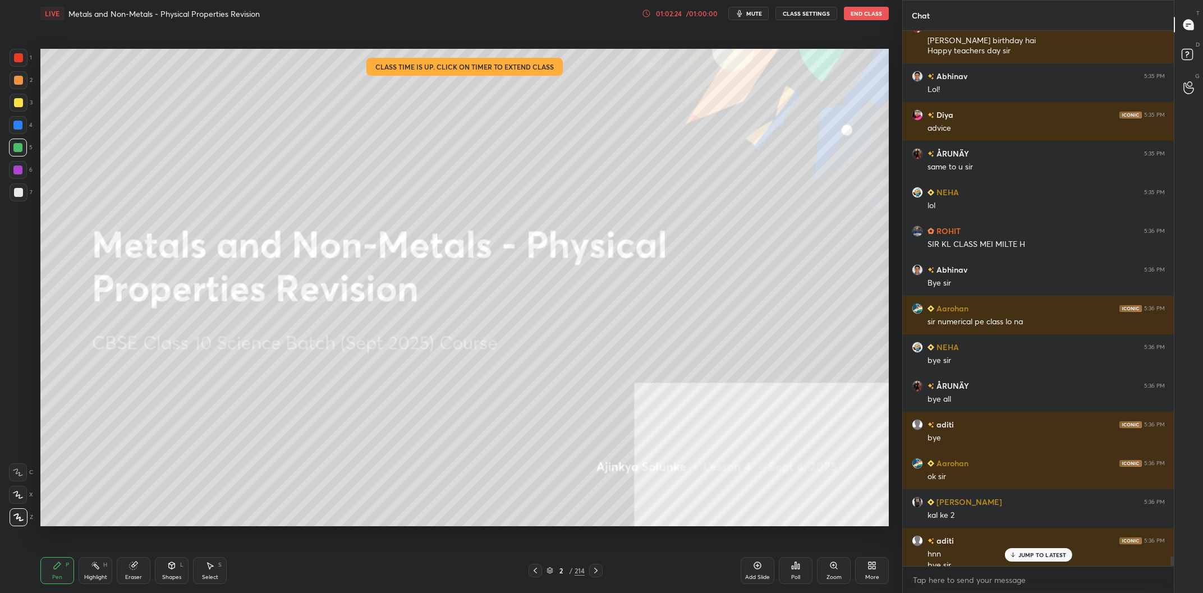
scroll to position [29008, 0]
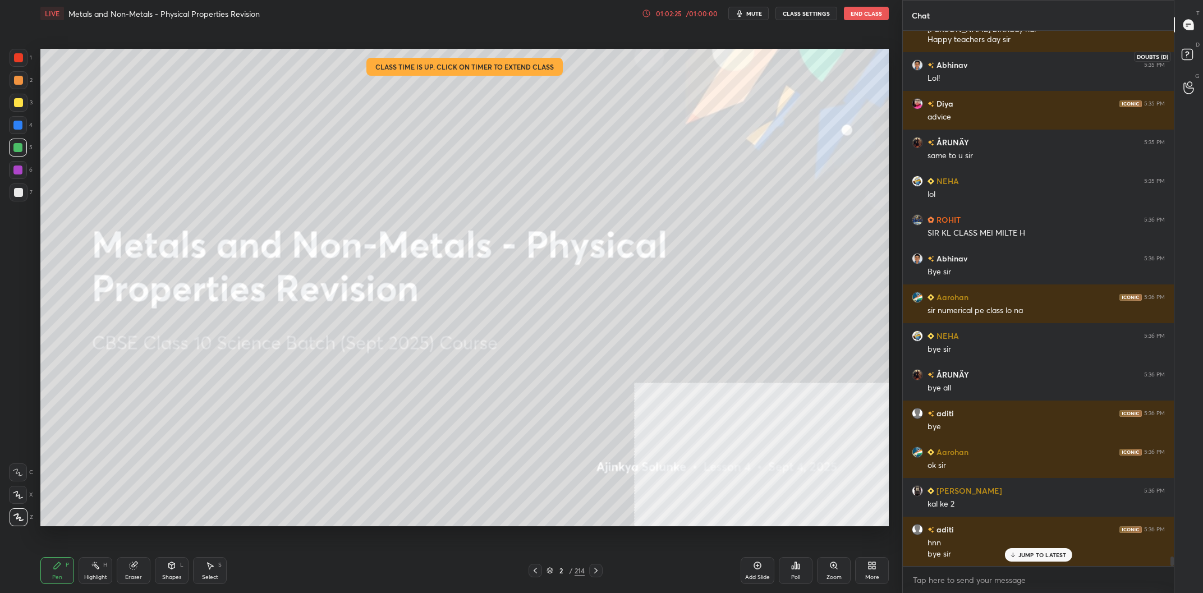
click at [1199, 52] on div at bounding box center [1189, 56] width 22 height 20
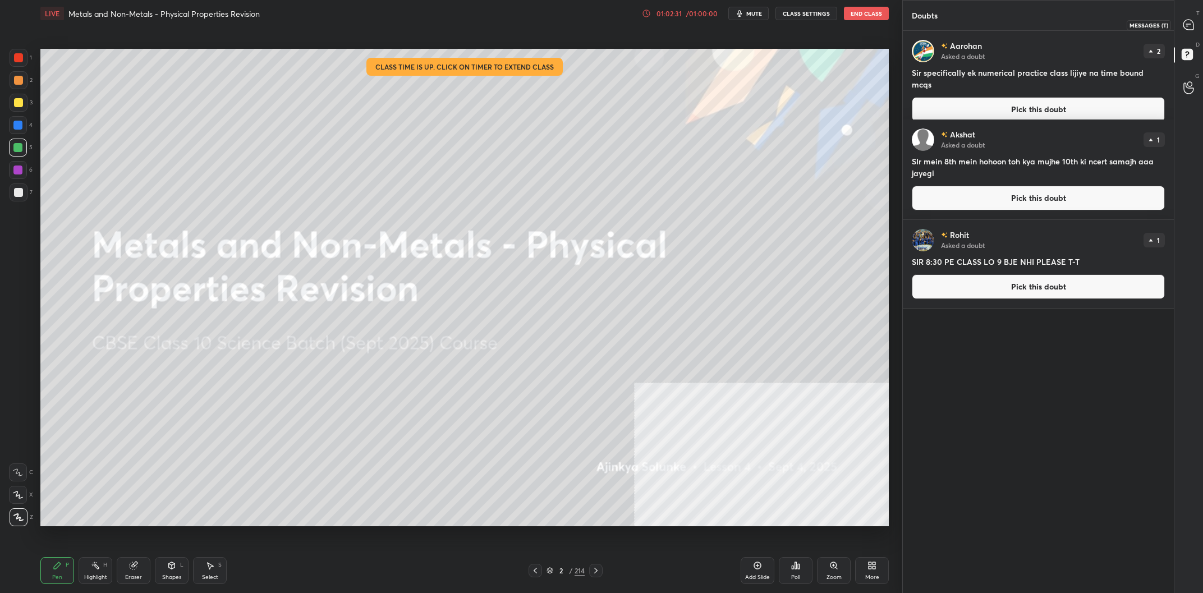
click at [1188, 21] on icon at bounding box center [1188, 25] width 10 height 10
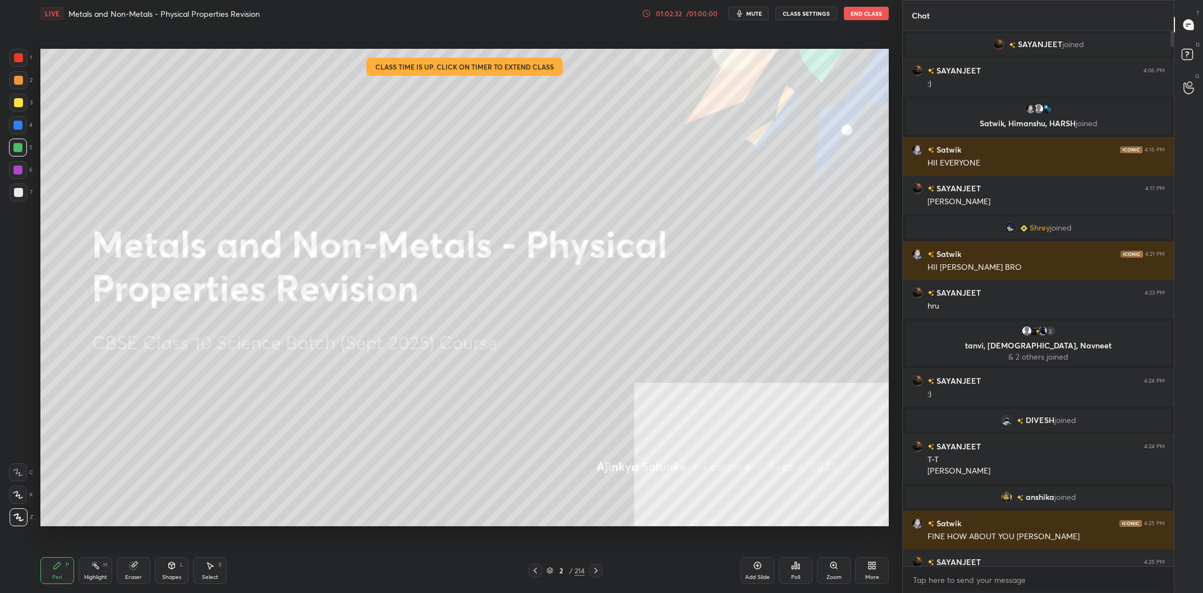
type textarea "x"
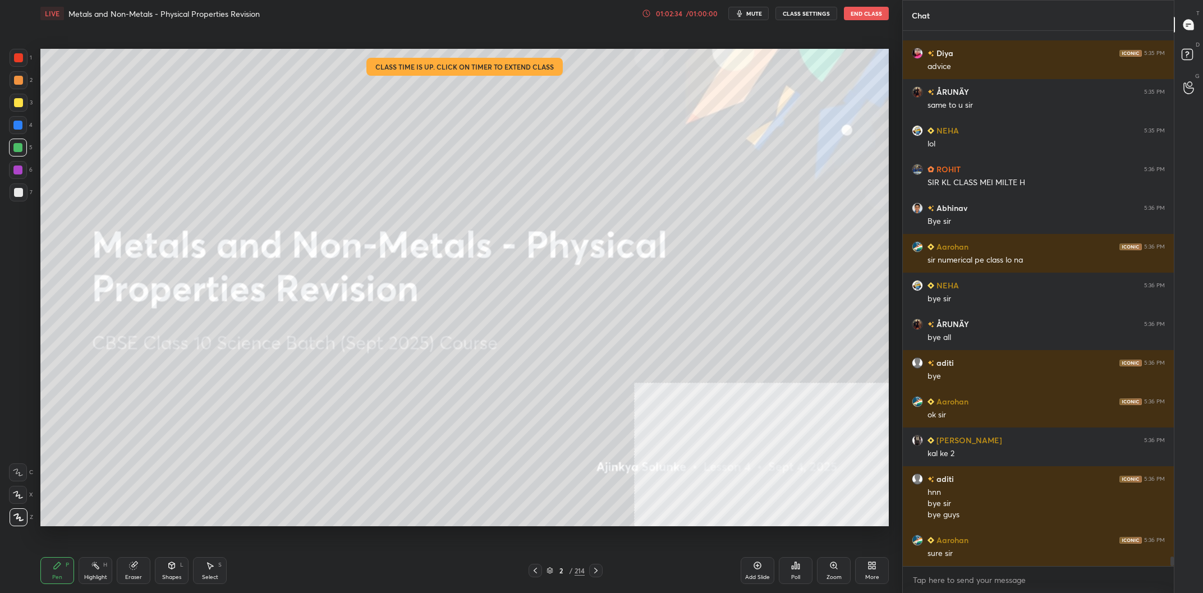
scroll to position [29136, 0]
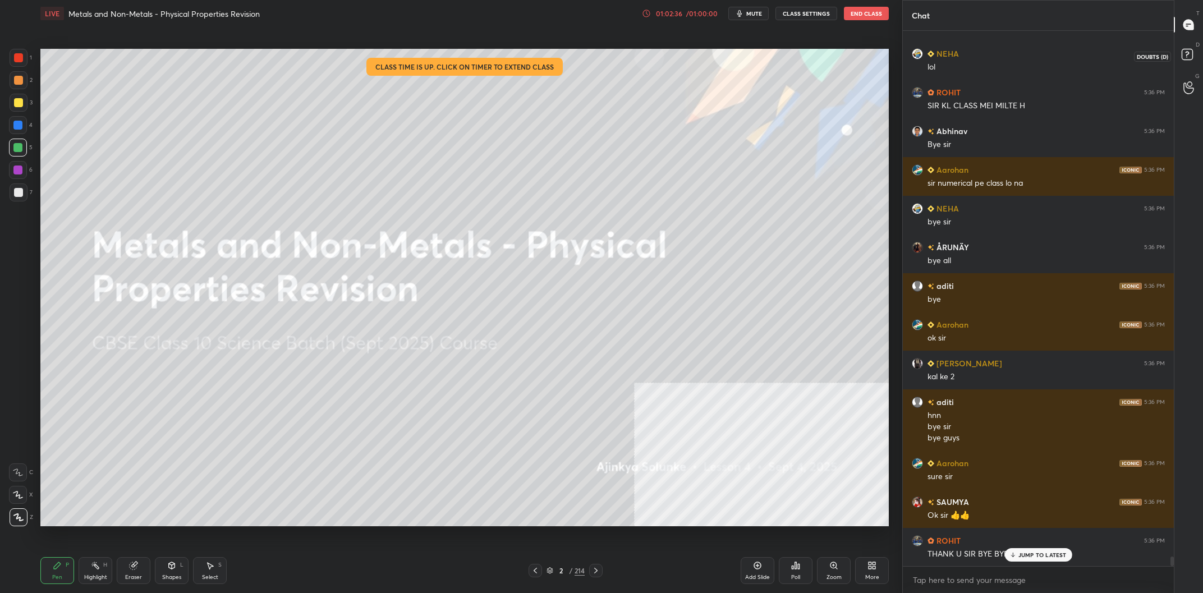
click at [1187, 57] on icon at bounding box center [1186, 57] width 1 height 1
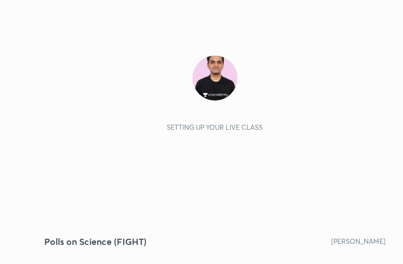
scroll to position [192, 357]
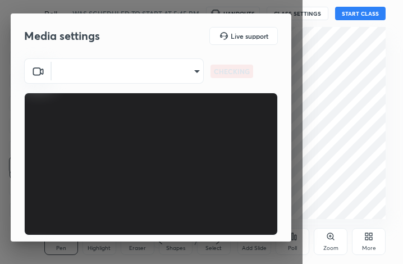
click at [169, 69] on body "1 2 3 4 5 6 7 C X Z C X Z E E Erase all H H Polls on Science (FIGHT) WAS SCHEDU…" at bounding box center [201, 132] width 403 height 264
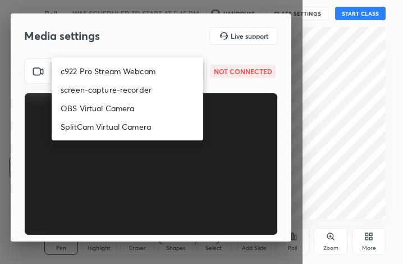
click at [163, 71] on li "c922 Pro Stream Webcam" at bounding box center [128, 71] width 152 height 19
type input "mz5XeYAkNWp2QV5IzfhKg2mI2T6XPNDecROMxnJfp9w="
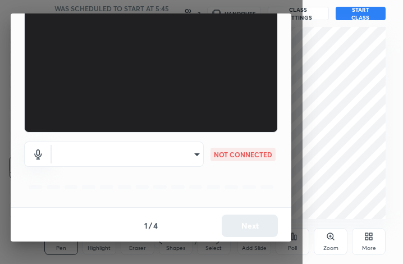
scroll to position [104, 0]
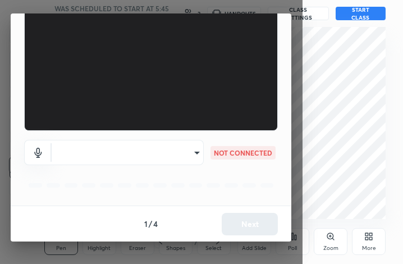
click at [164, 141] on body "1 2 3 4 5 6 7 C X Z C X Z E E Erase all H H Polls on Science (FIGHT) WAS SCHEDU…" at bounding box center [201, 132] width 403 height 264
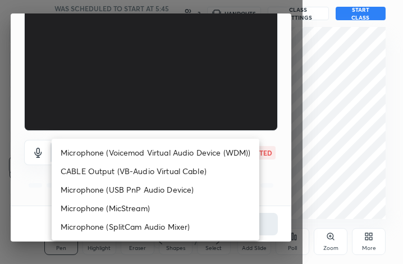
click at [151, 148] on li "Microphone (Voicemod Virtual Audio Device (WDM))" at bounding box center [156, 152] width 208 height 19
type input "VBCGzjgTZ+0gmPAsoHgp+LhUckAxO9S5WqeSPDF+pXU="
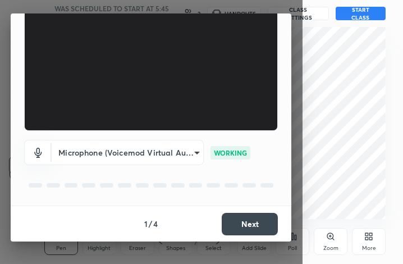
scroll to position [33, 0]
click at [240, 214] on button "Next" at bounding box center [250, 224] width 56 height 22
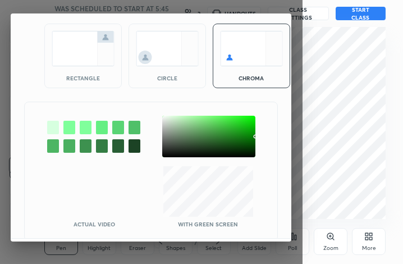
click at [167, 120] on div at bounding box center [208, 137] width 93 height 42
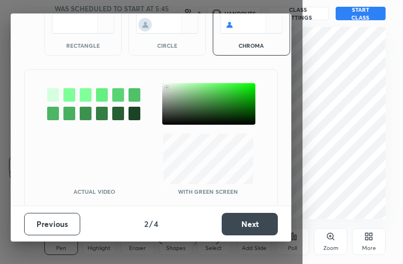
click at [264, 220] on button "Next" at bounding box center [250, 224] width 56 height 22
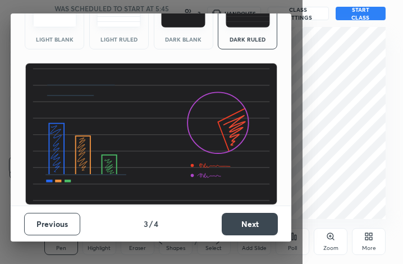
scroll to position [73, 0]
click at [264, 220] on button "Next" at bounding box center [250, 224] width 56 height 22
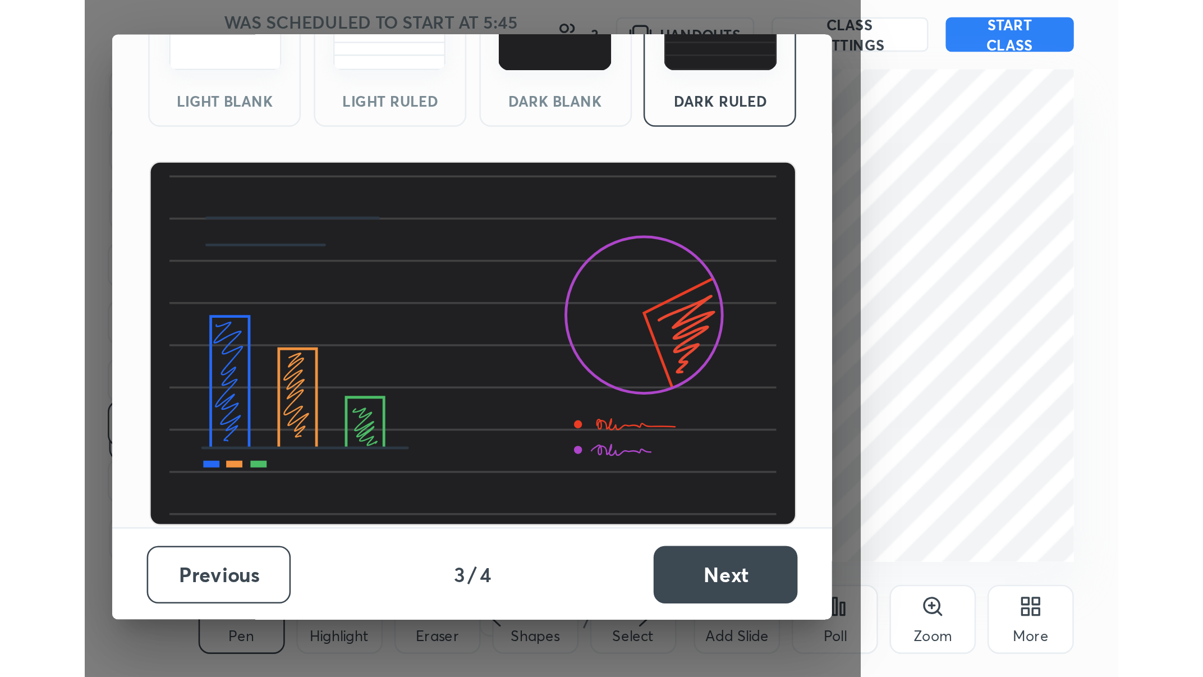
scroll to position [0, 0]
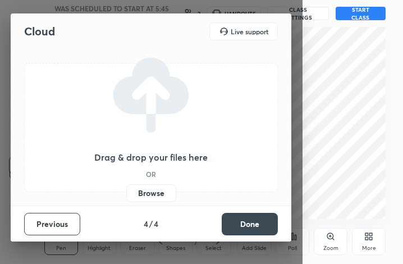
click at [264, 219] on button "Done" at bounding box center [250, 224] width 56 height 22
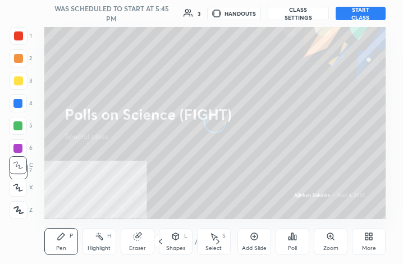
click at [375, 245] on div "More" at bounding box center [369, 241] width 34 height 27
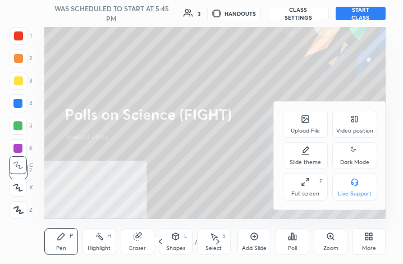
click at [355, 127] on div "Video position" at bounding box center [354, 124] width 45 height 27
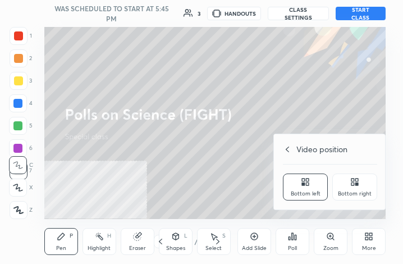
click at [363, 190] on div "Bottom right" at bounding box center [354, 186] width 45 height 27
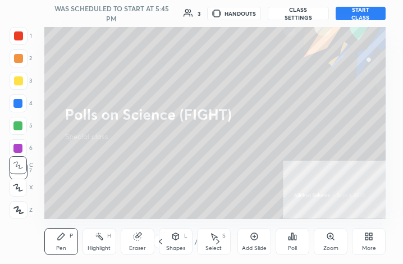
click at [377, 236] on div "More" at bounding box center [369, 241] width 34 height 27
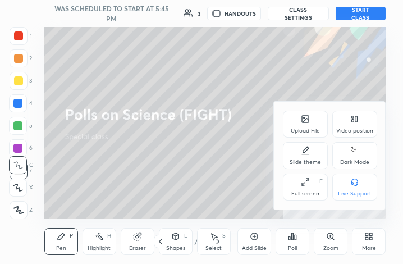
click at [320, 186] on div "Full screen F" at bounding box center [305, 186] width 45 height 27
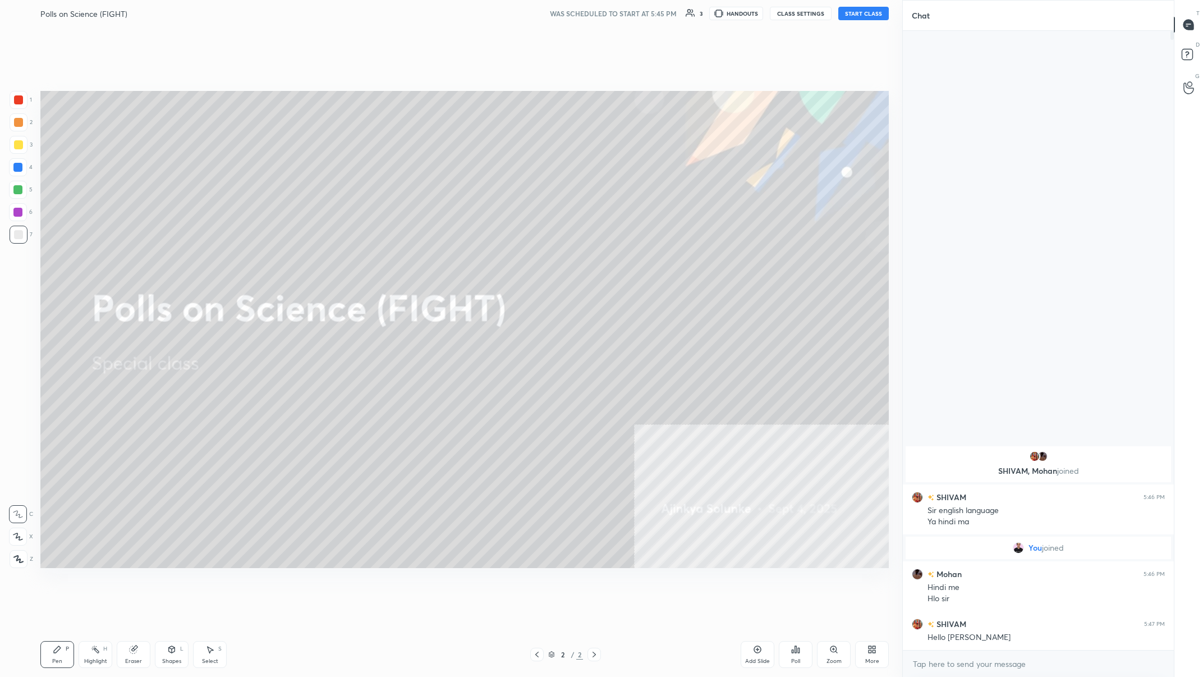
click at [402, 14] on button "START CLASS" at bounding box center [863, 13] width 51 height 13
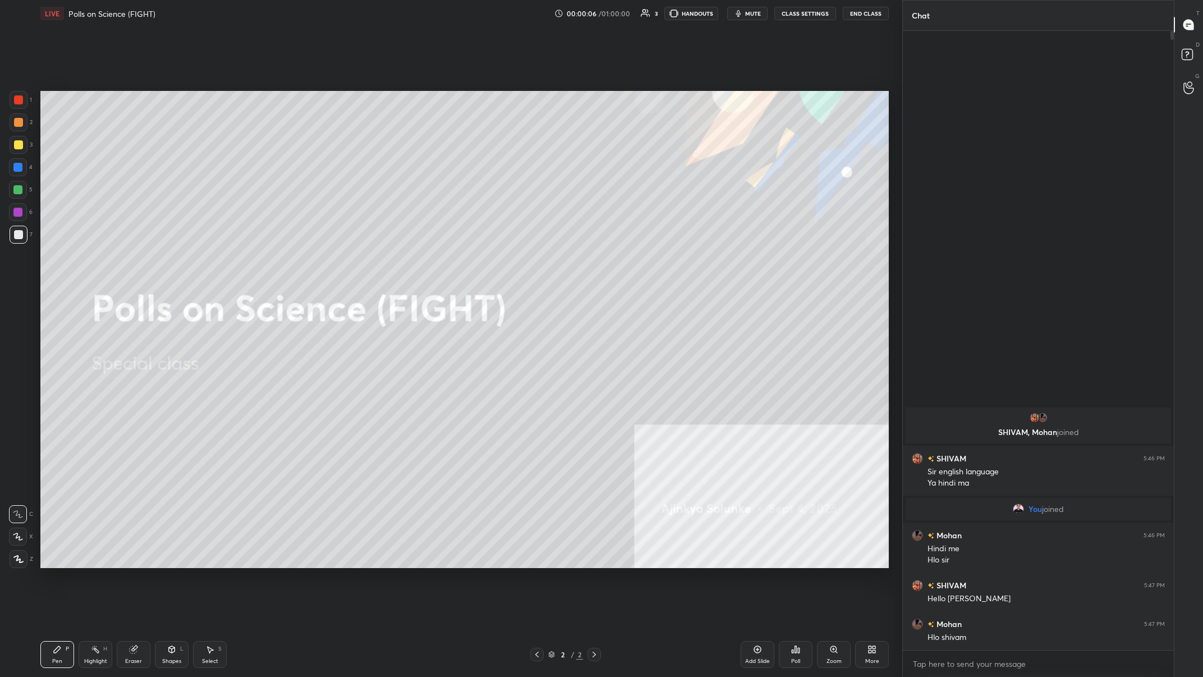
click at [17, 152] on div at bounding box center [19, 145] width 18 height 18
click at [19, 263] on div at bounding box center [19, 559] width 18 height 18
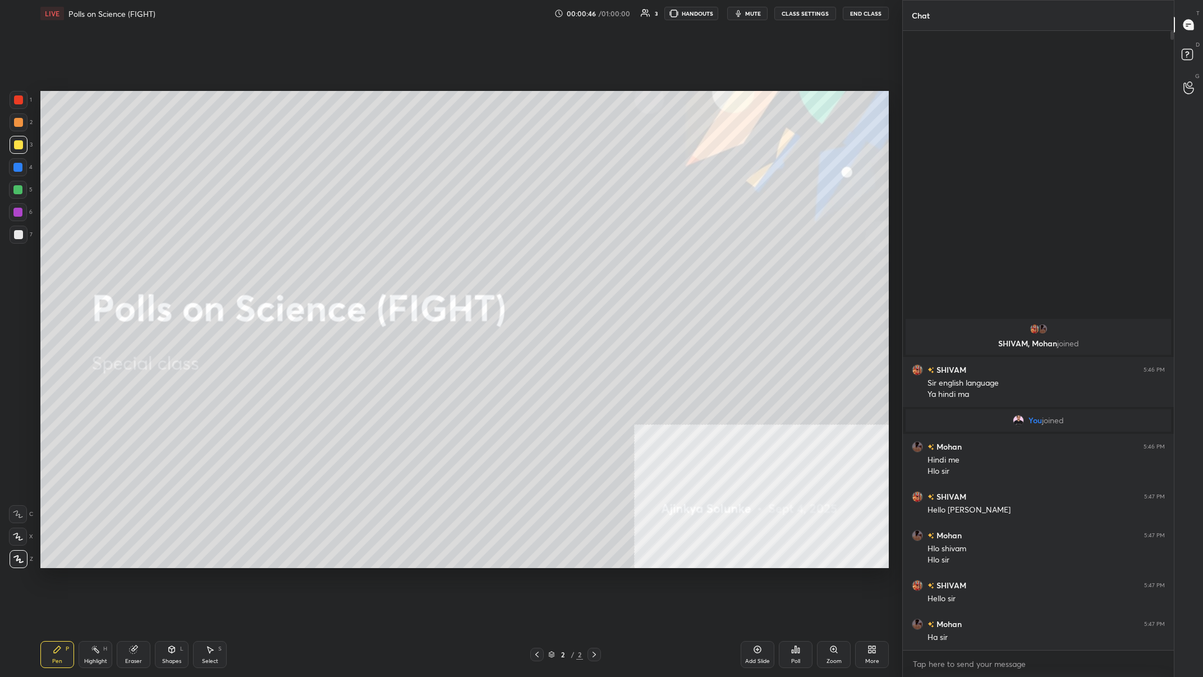
drag, startPoint x: 764, startPoint y: 650, endPoint x: 882, endPoint y: 621, distance: 121.3
click at [402, 263] on div "Add Slide" at bounding box center [758, 654] width 34 height 27
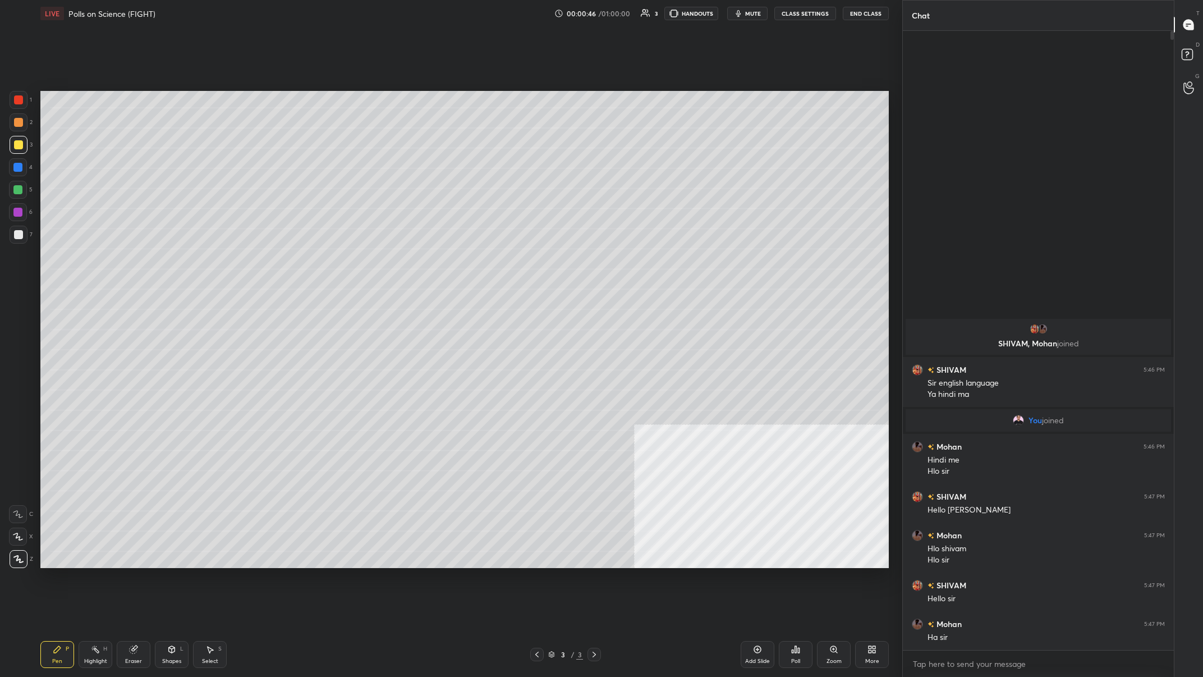
click at [402, 263] on div "More" at bounding box center [872, 654] width 34 height 27
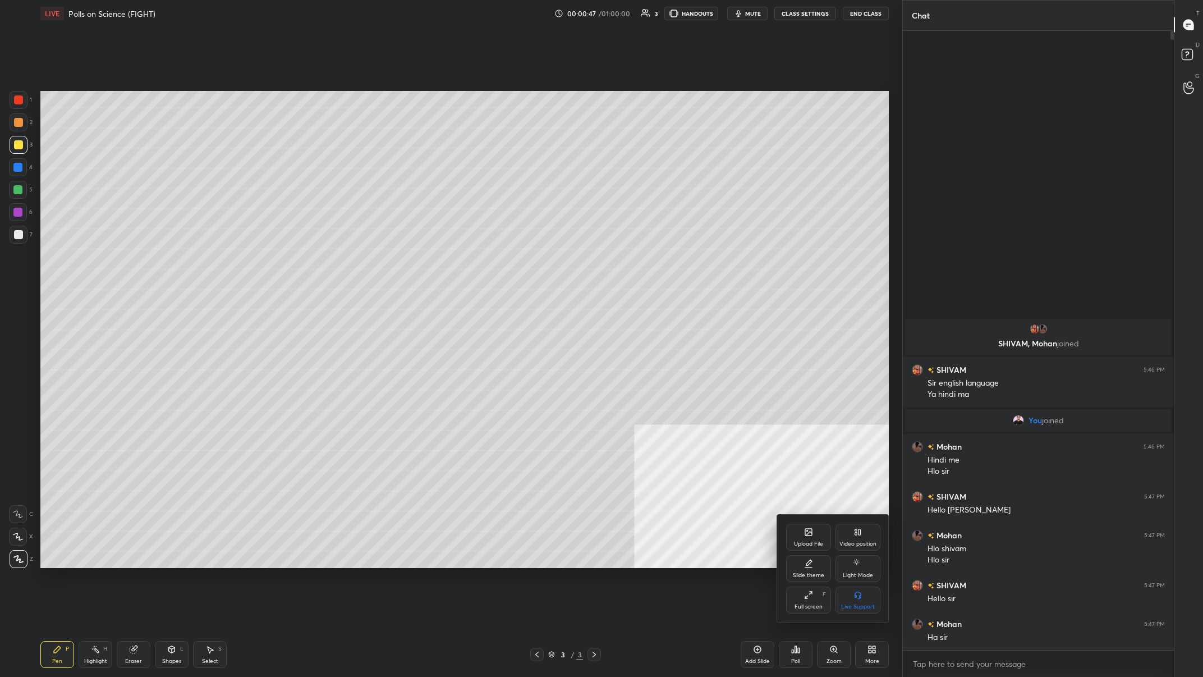
click at [402, 263] on div at bounding box center [601, 338] width 1203 height 677
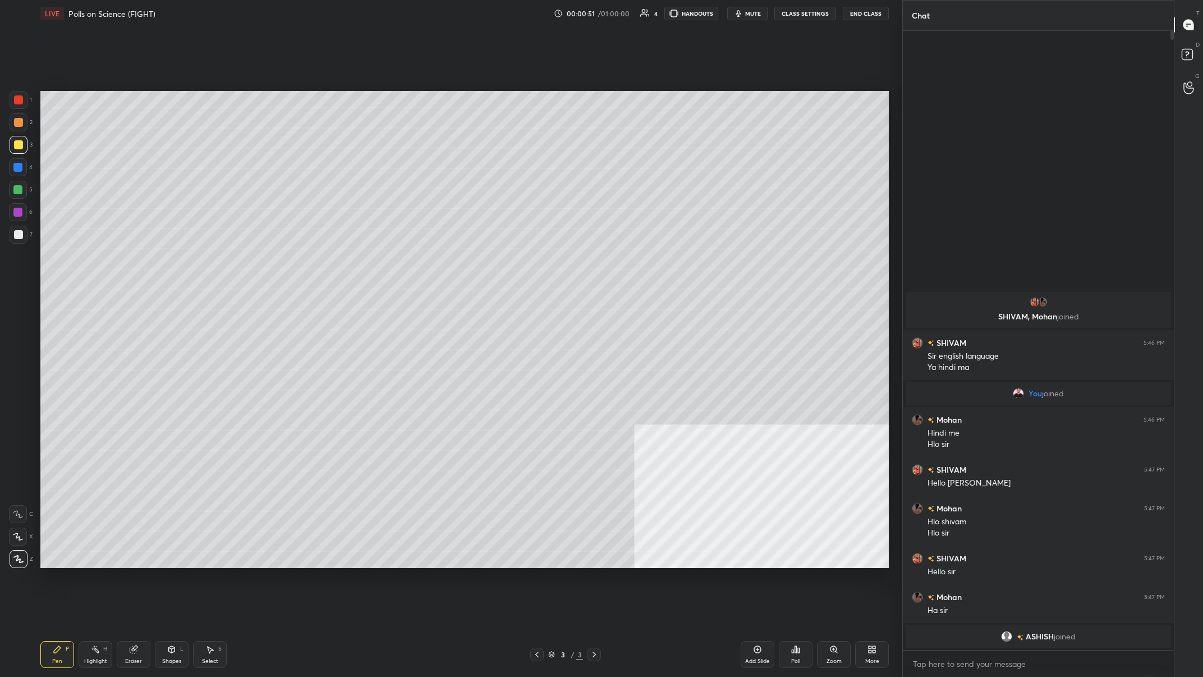
click at [402, 263] on div "More" at bounding box center [872, 654] width 34 height 27
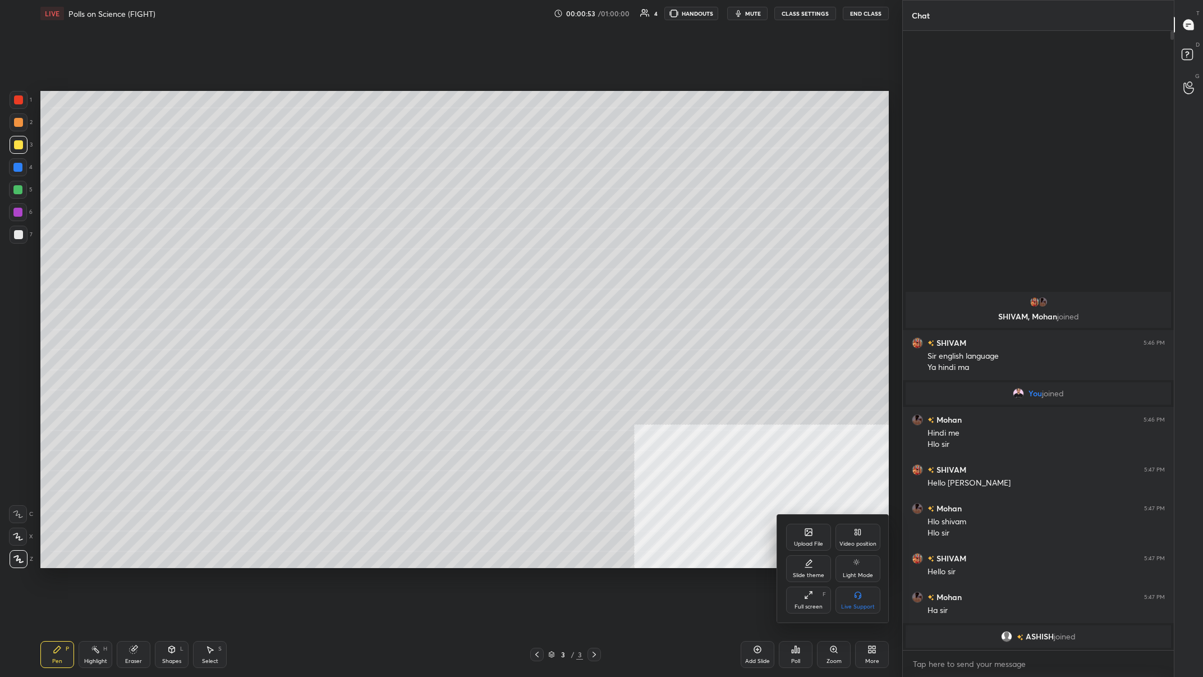
click at [402, 263] on div "Upload File" at bounding box center [808, 537] width 45 height 27
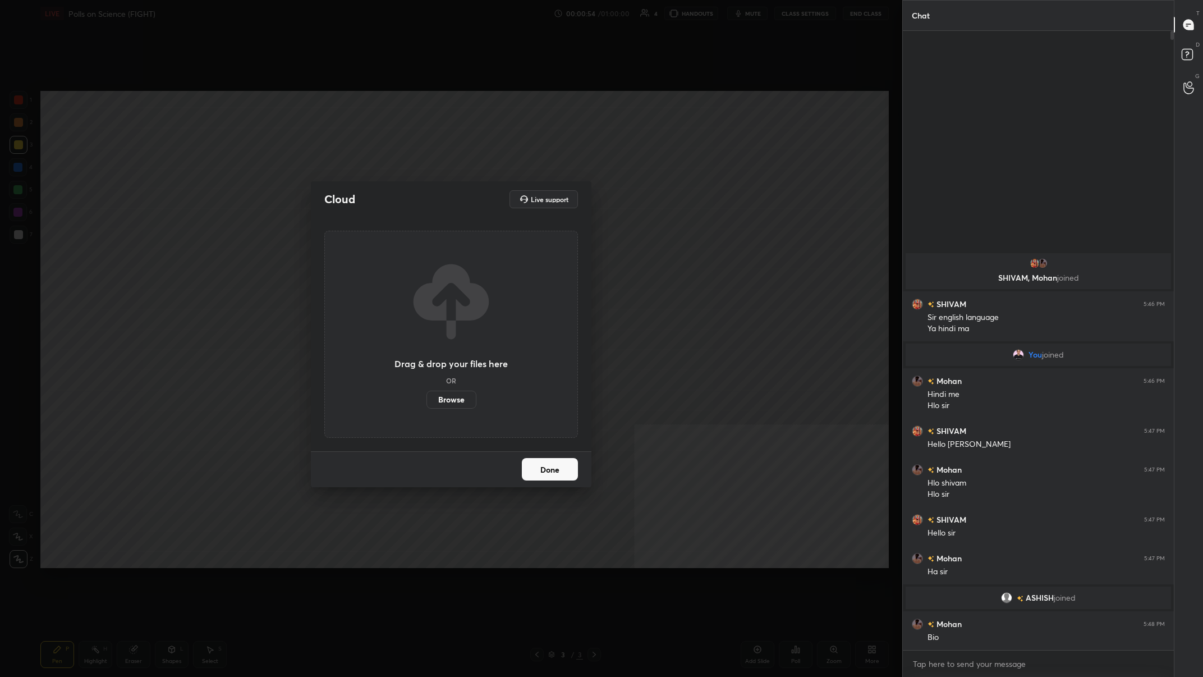
click at [402, 263] on label "Browse" at bounding box center [451, 400] width 50 height 18
click at [402, 263] on input "Browse" at bounding box center [426, 400] width 0 height 18
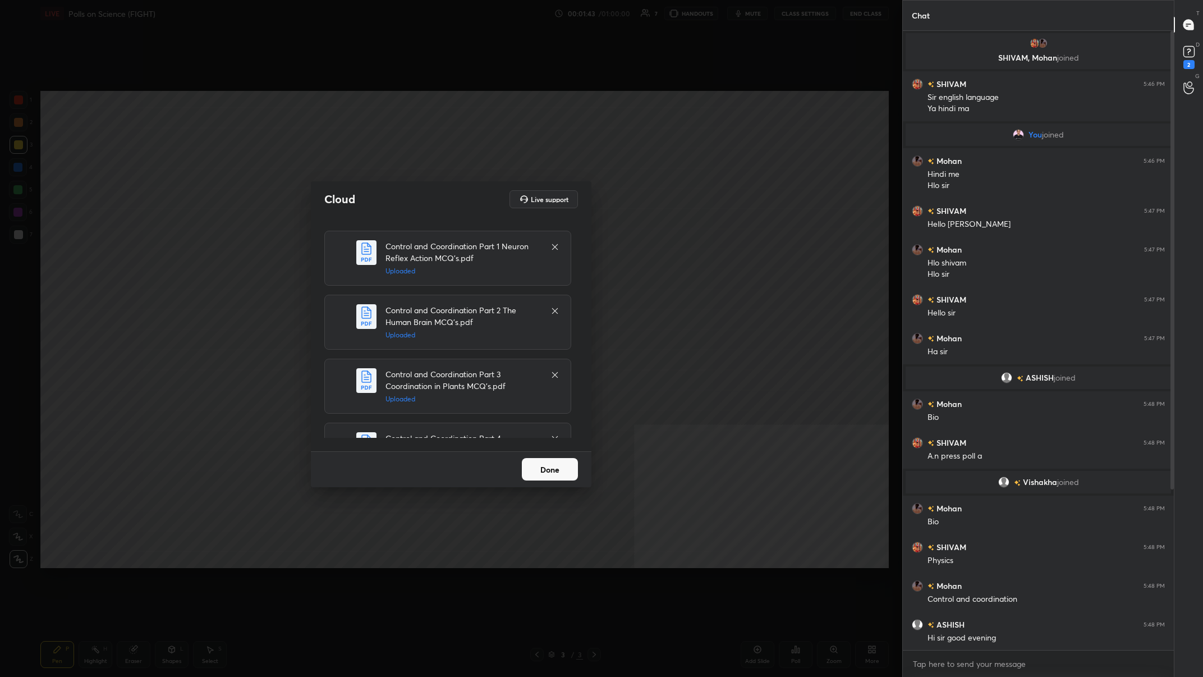
click at [402, 263] on button "Done" at bounding box center [550, 469] width 56 height 22
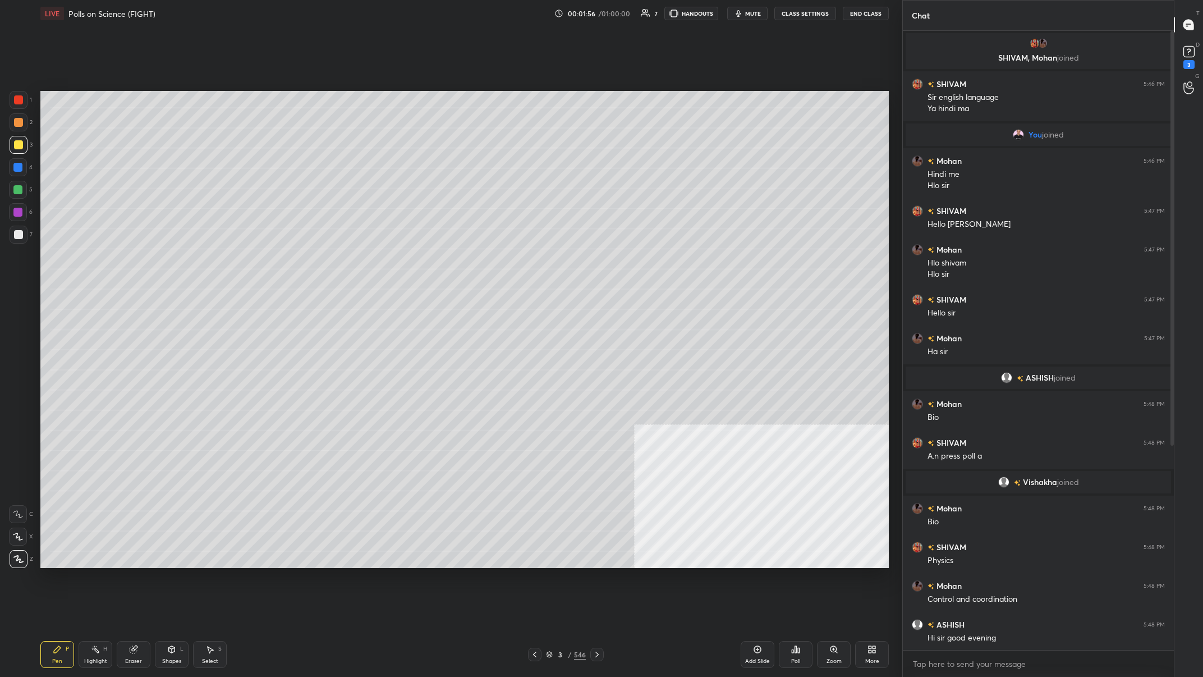
scroll to position [364, 0]
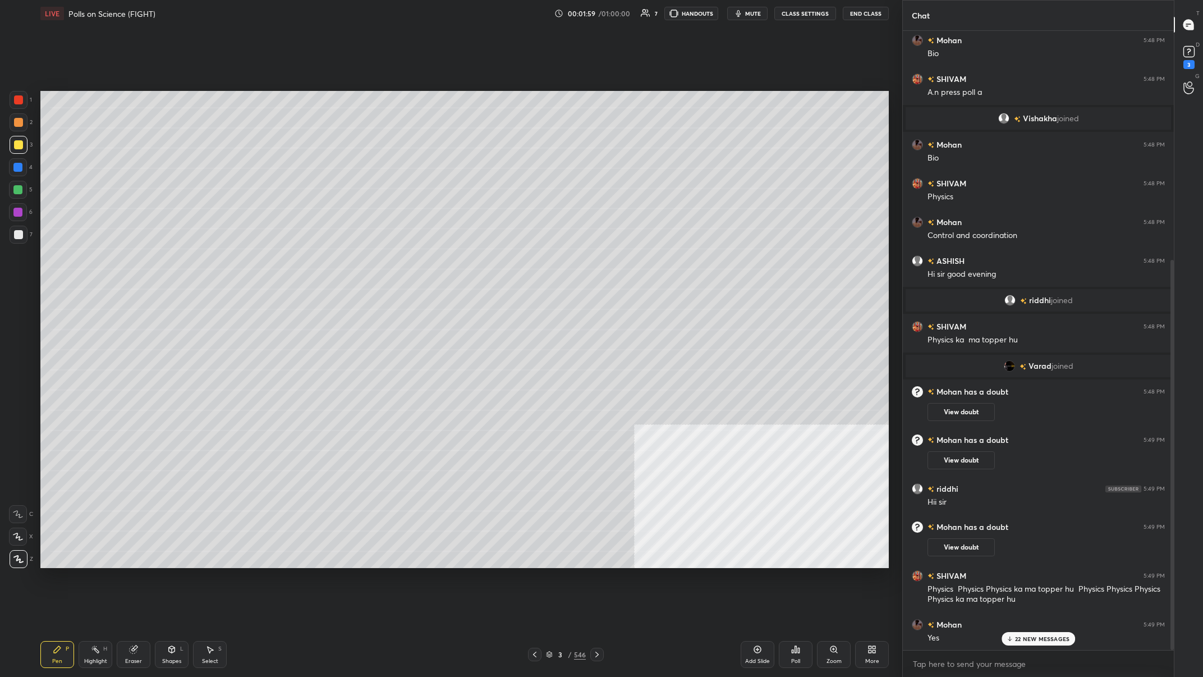
click at [402, 263] on div "3 / 546" at bounding box center [566, 654] width 40 height 10
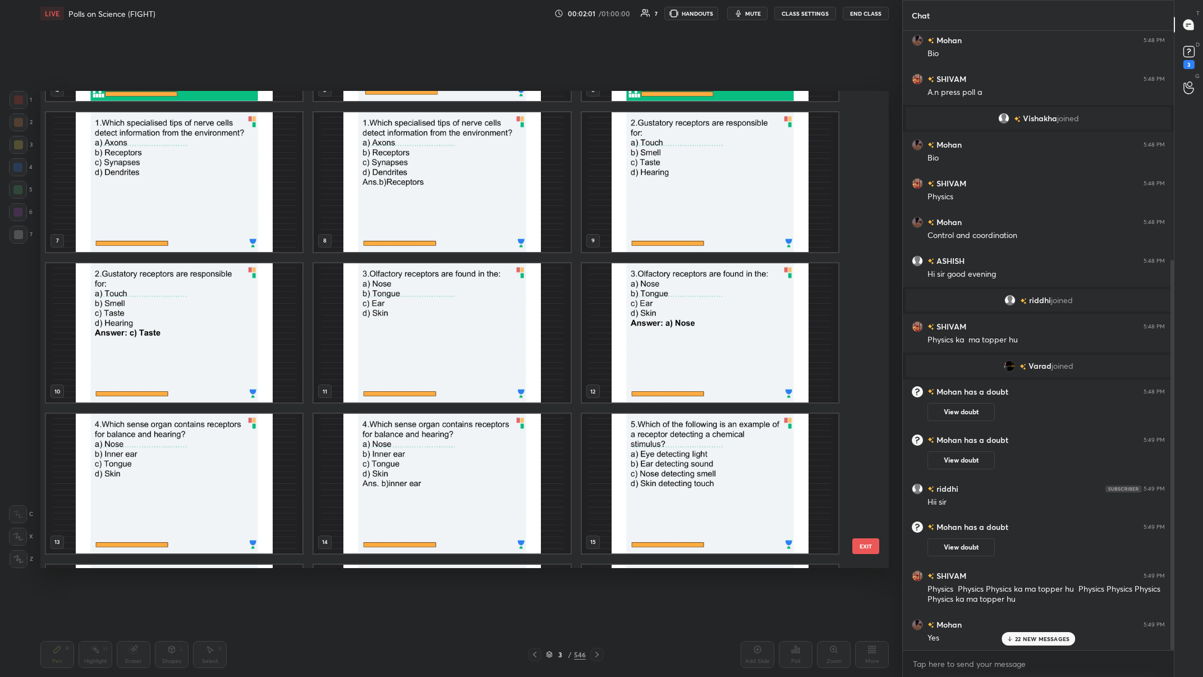
scroll to position [143, 0]
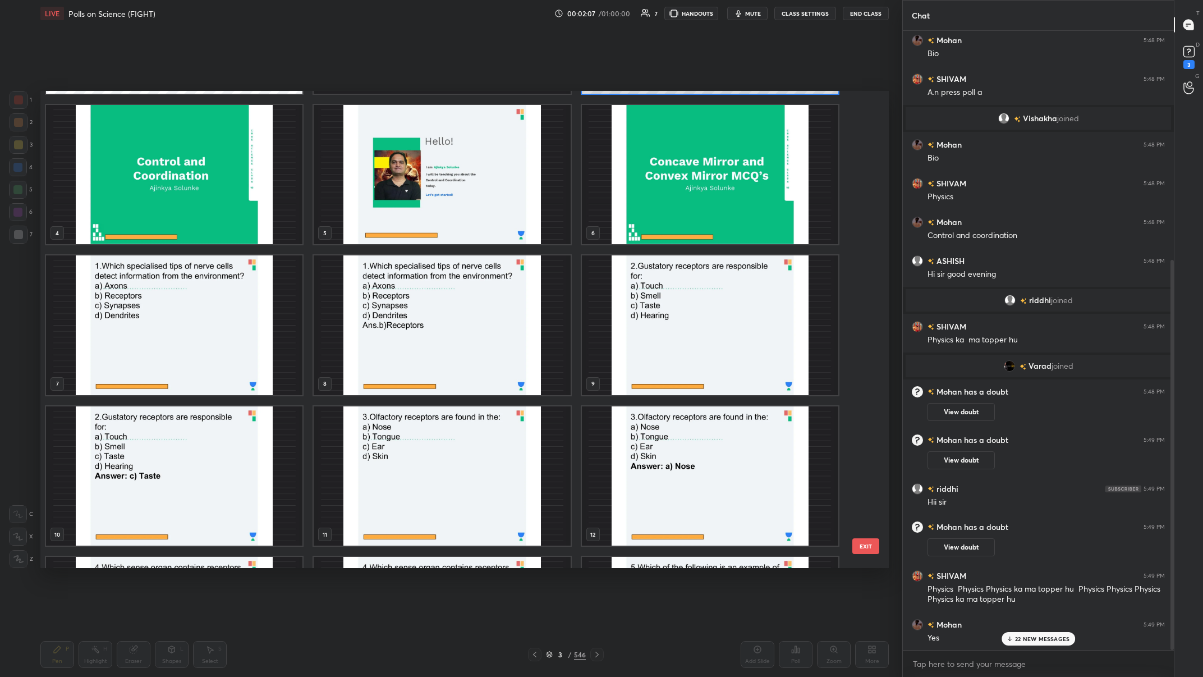
click at [231, 263] on img "grid" at bounding box center [174, 325] width 256 height 140
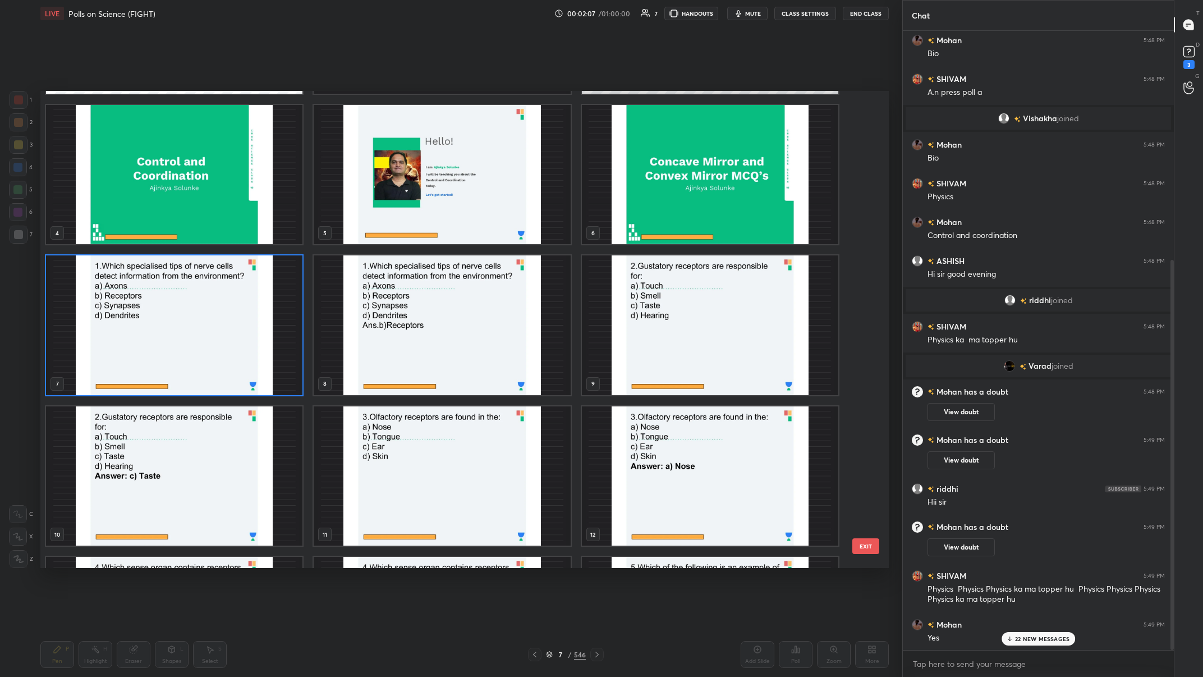
click at [231, 263] on img "grid" at bounding box center [174, 325] width 256 height 140
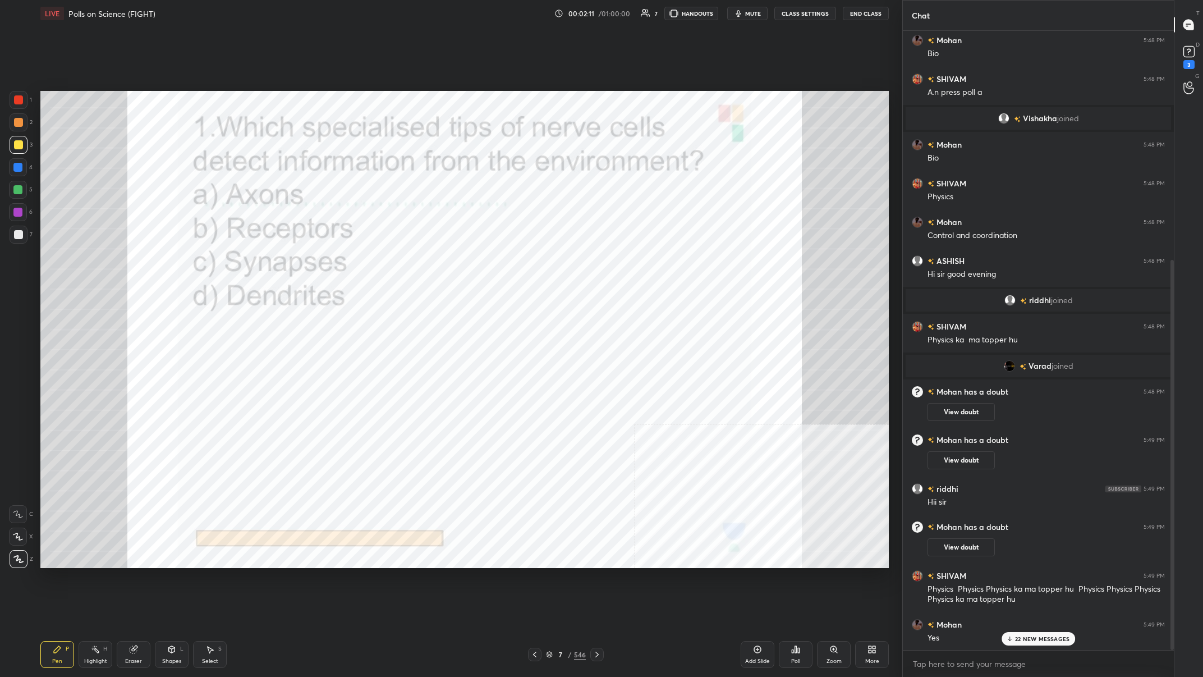
scroll to position [403, 0]
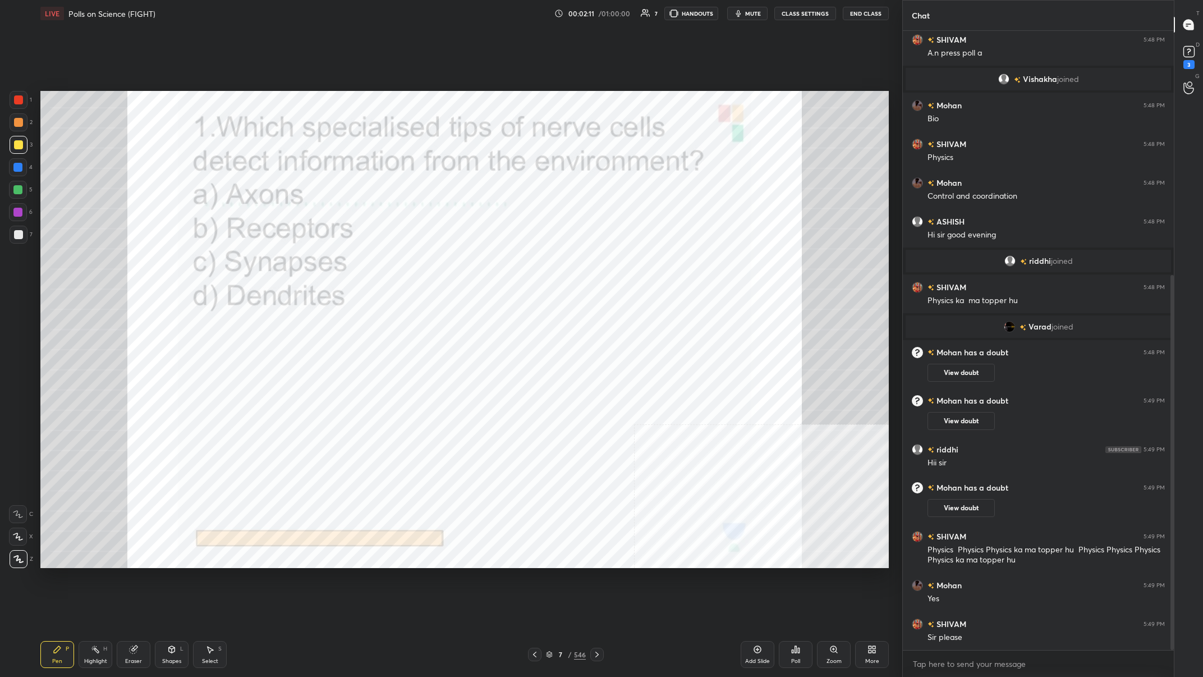
click at [15, 93] on div at bounding box center [19, 100] width 18 height 18
click at [114, 263] on div "Pen P Highlight H Eraser Shapes L Select S" at bounding box center [215, 654] width 350 height 27
click at [106, 263] on div "H" at bounding box center [105, 649] width 4 height 6
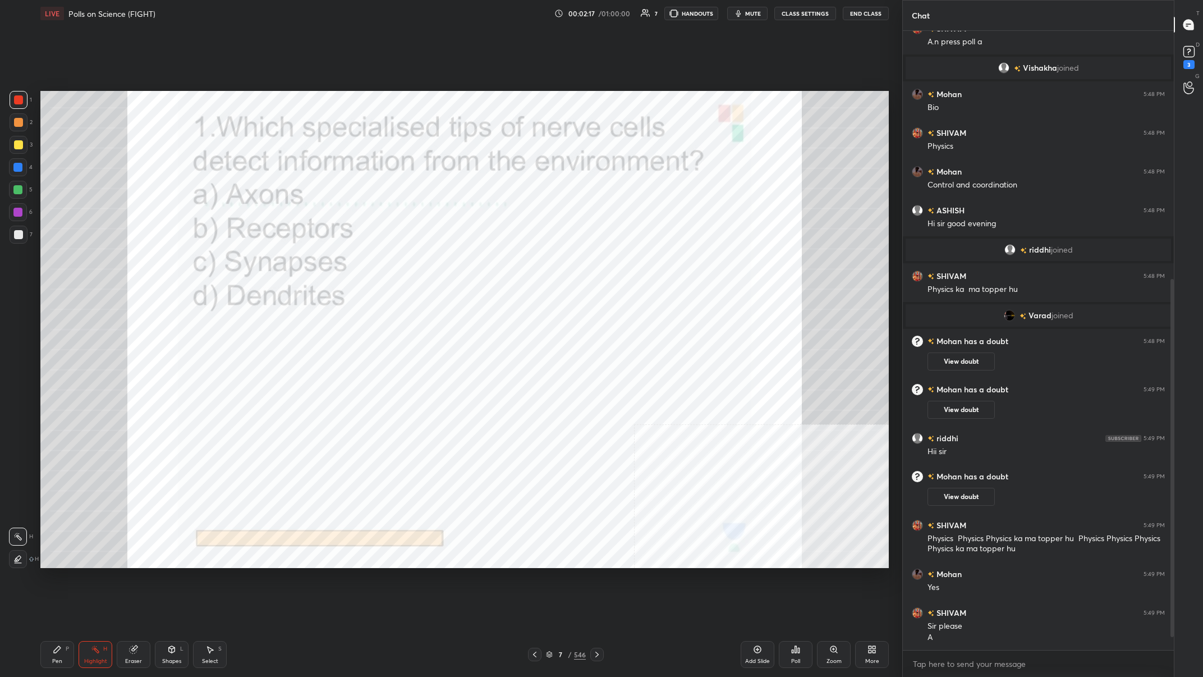
scroll to position [452, 0]
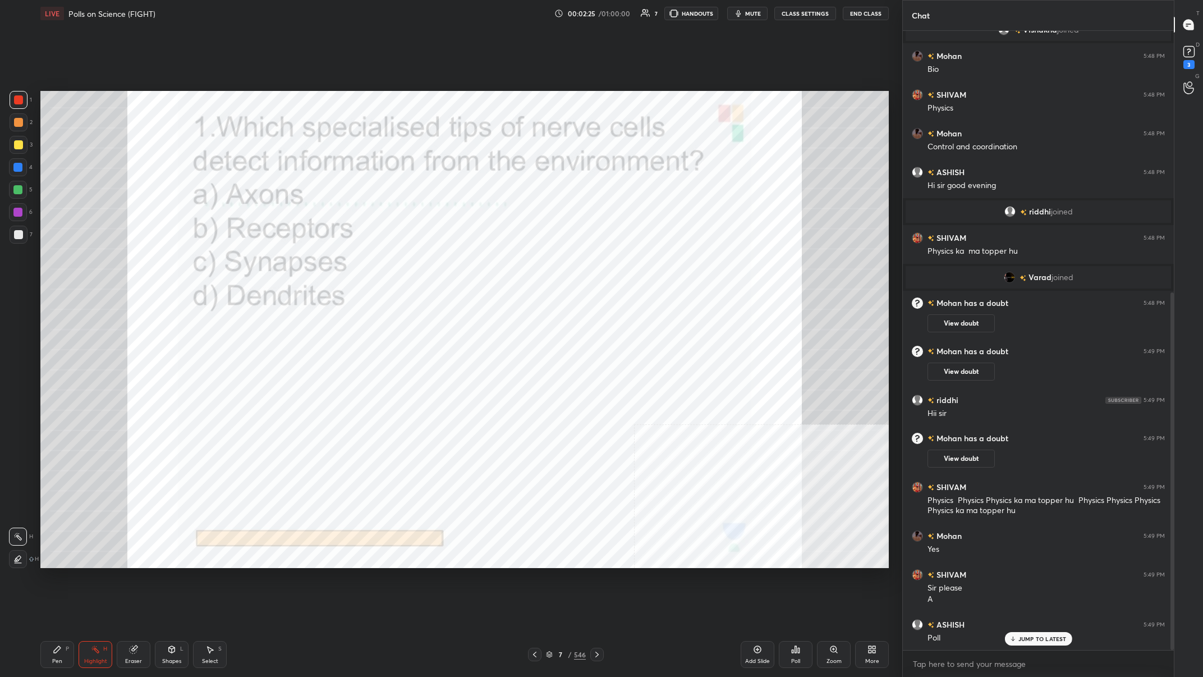
click at [402, 263] on div "/" at bounding box center [569, 654] width 3 height 7
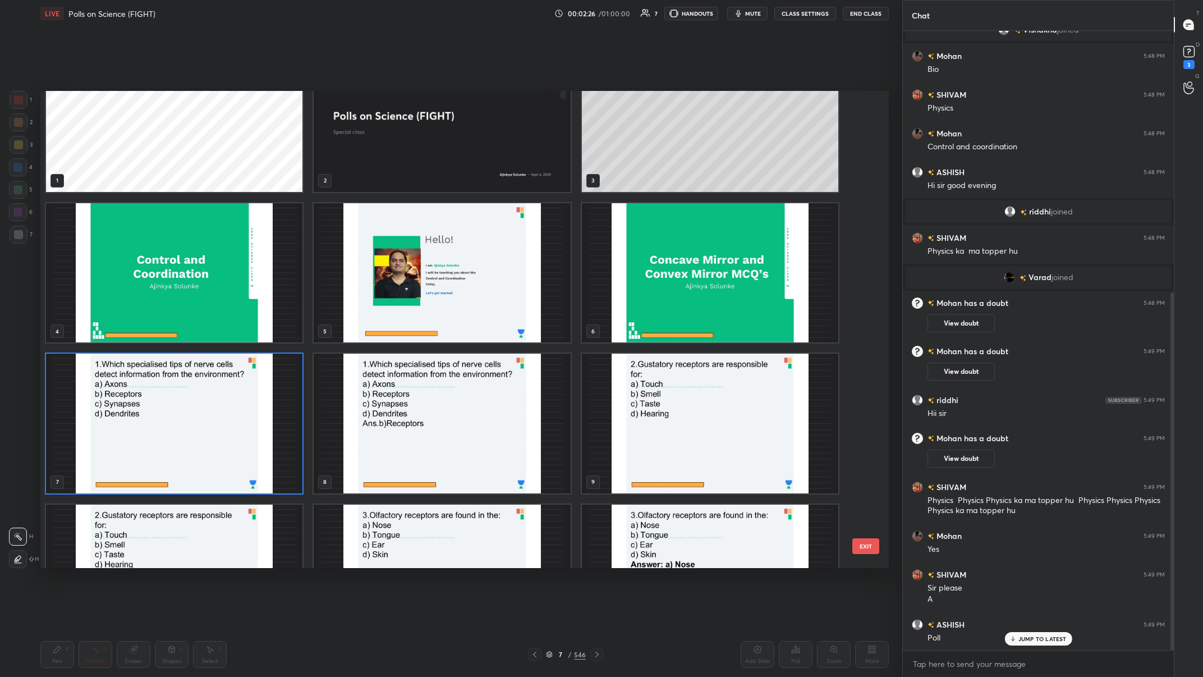
scroll to position [71, 0]
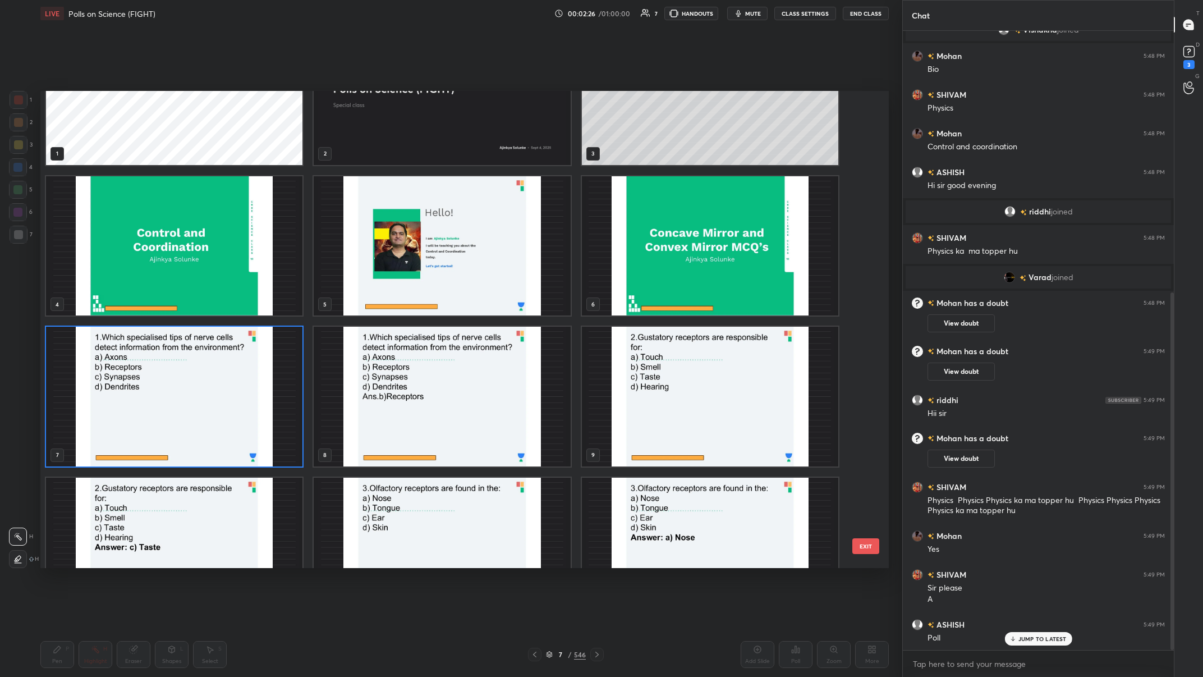
click at [277, 263] on img "grid" at bounding box center [174, 397] width 256 height 140
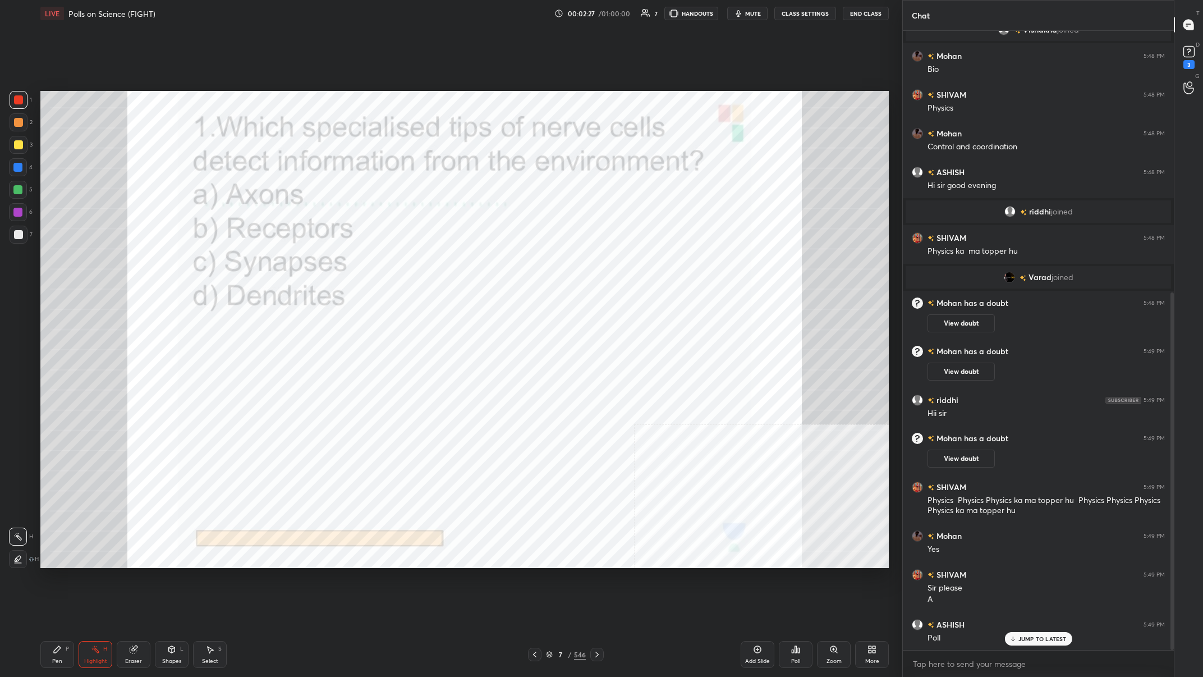
click at [277, 263] on img "grid" at bounding box center [174, 397] width 256 height 140
click at [402, 263] on div "Poll" at bounding box center [796, 654] width 34 height 27
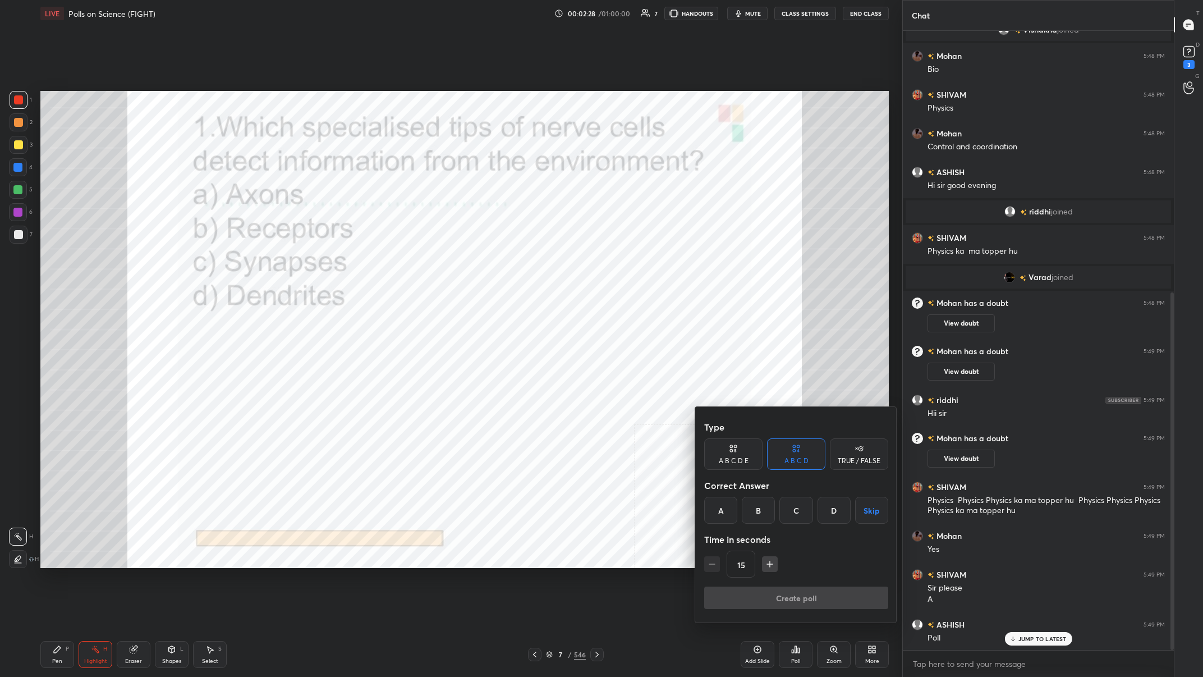
click at [402, 263] on div "B" at bounding box center [758, 510] width 33 height 27
click at [402, 263] on button "Create poll" at bounding box center [796, 597] width 184 height 22
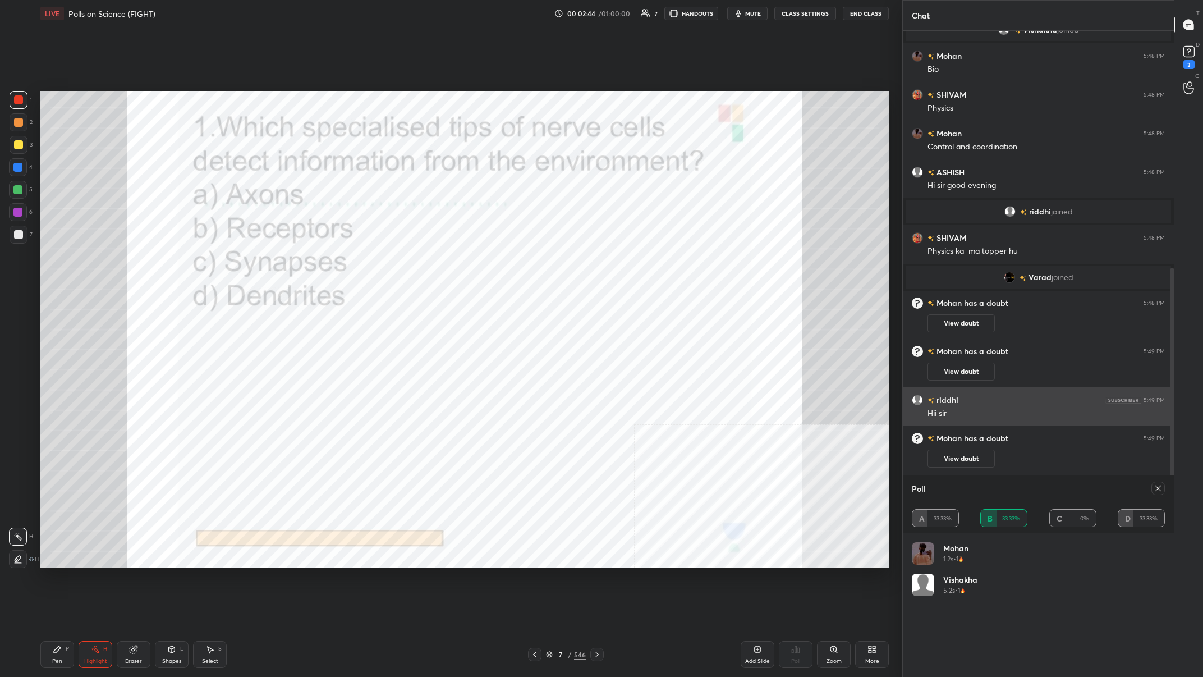
scroll to position [549, 0]
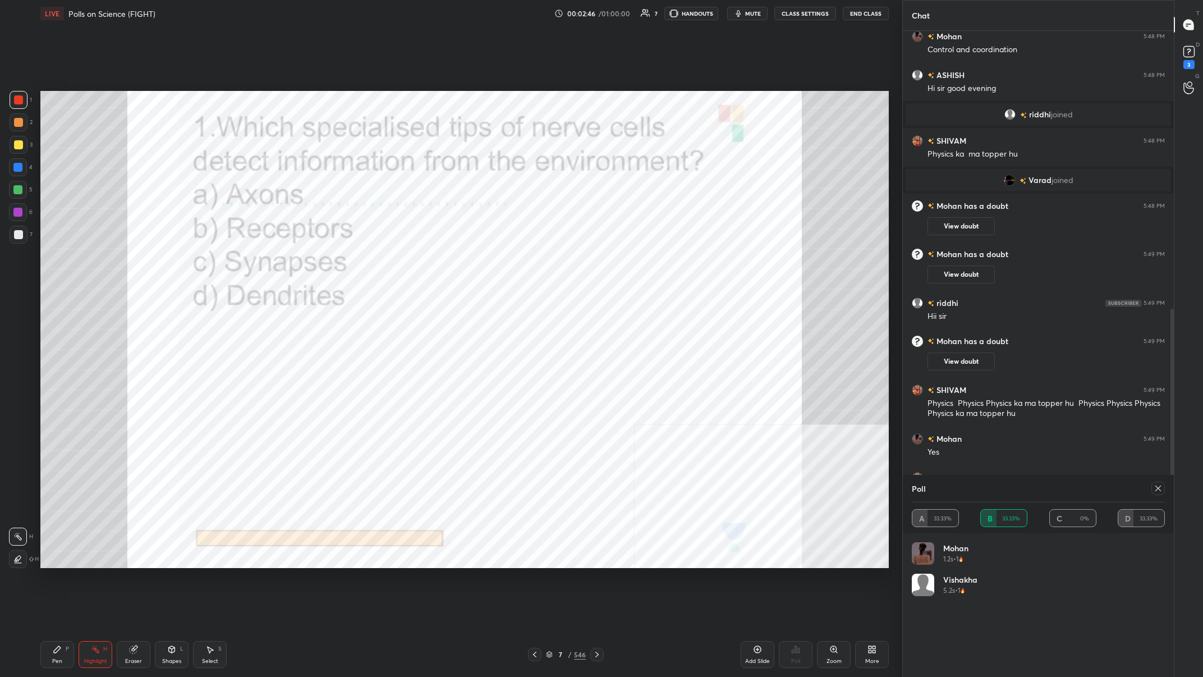
click at [402, 263] on icon at bounding box center [1158, 488] width 9 height 9
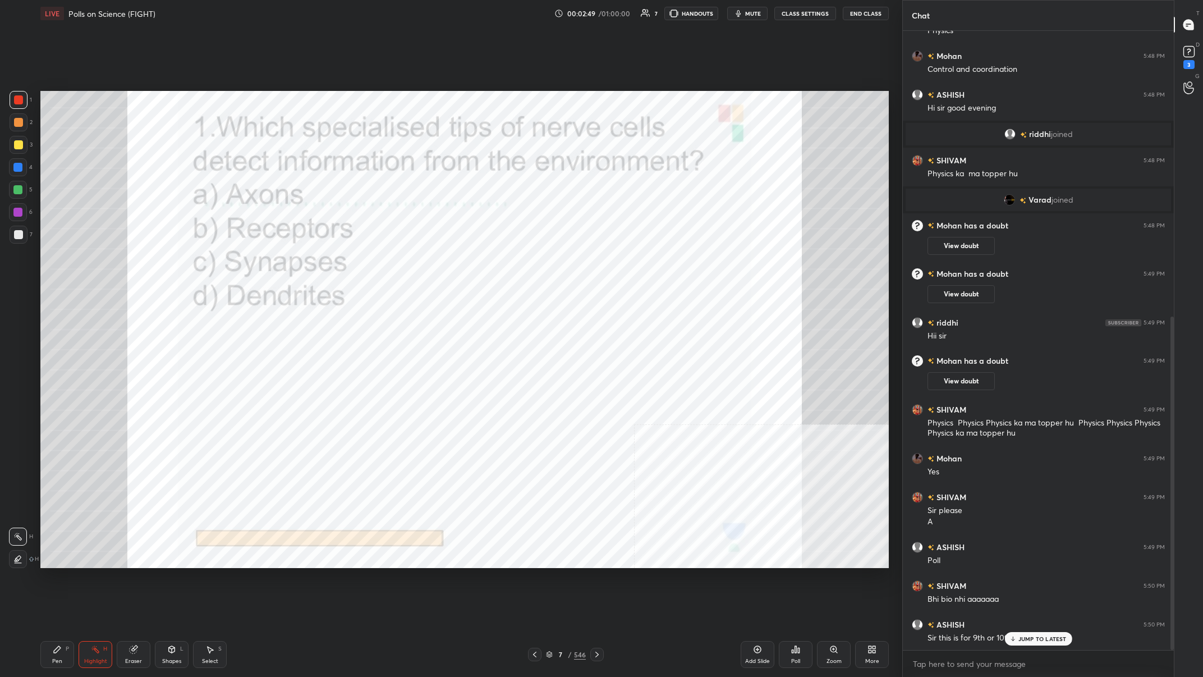
click at [66, 263] on div "Pen P Highlight H Eraser Shapes L Select S 7 / 546 Add Slide Poll Zoom More" at bounding box center [464, 654] width 848 height 45
click at [62, 263] on div "Pen P" at bounding box center [57, 654] width 34 height 27
click at [402, 263] on div "7" at bounding box center [560, 654] width 11 height 7
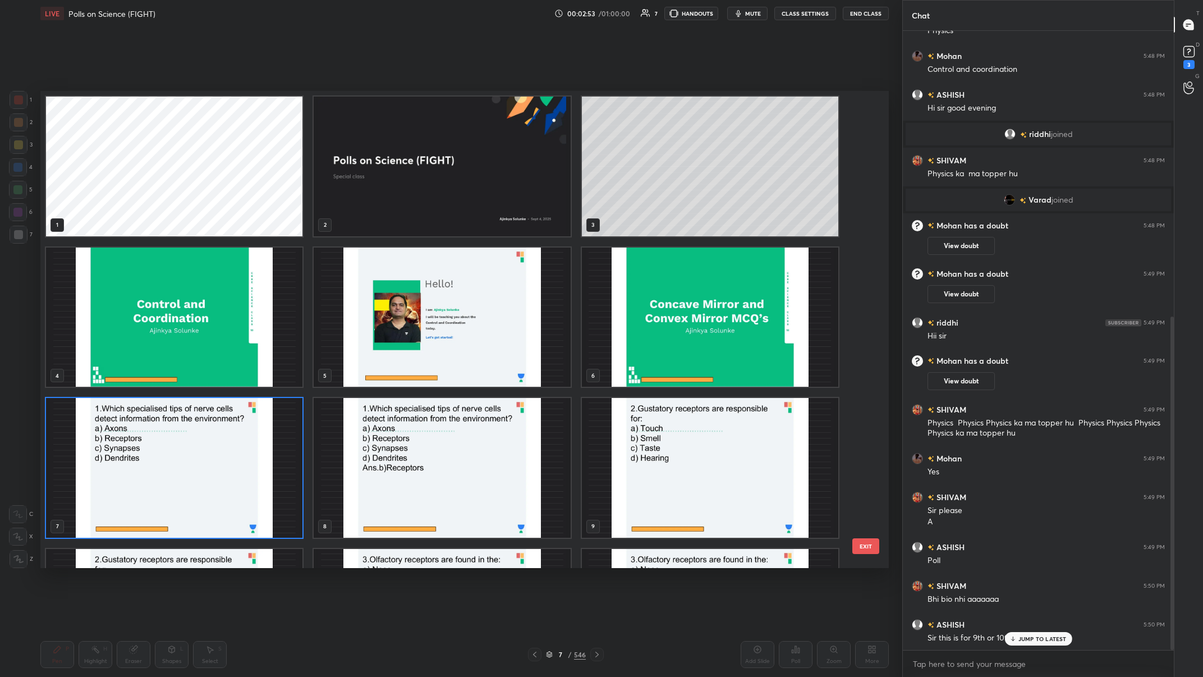
click at [236, 263] on img "grid" at bounding box center [174, 468] width 256 height 140
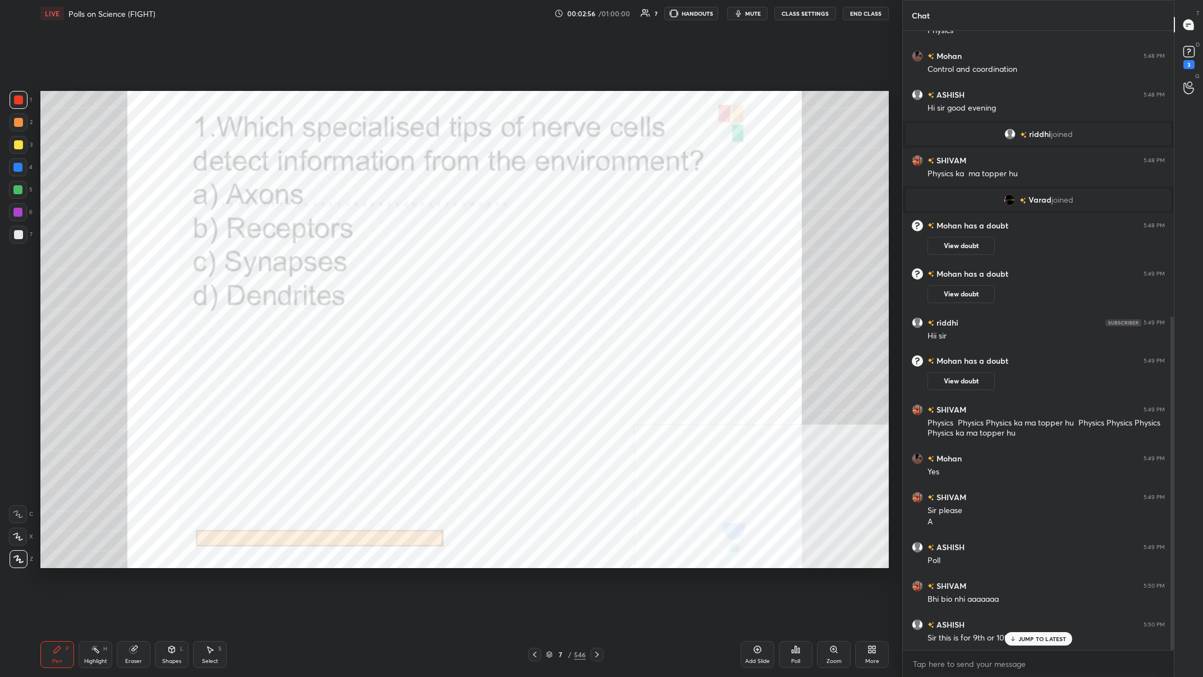
click at [402, 263] on div "7" at bounding box center [560, 654] width 11 height 7
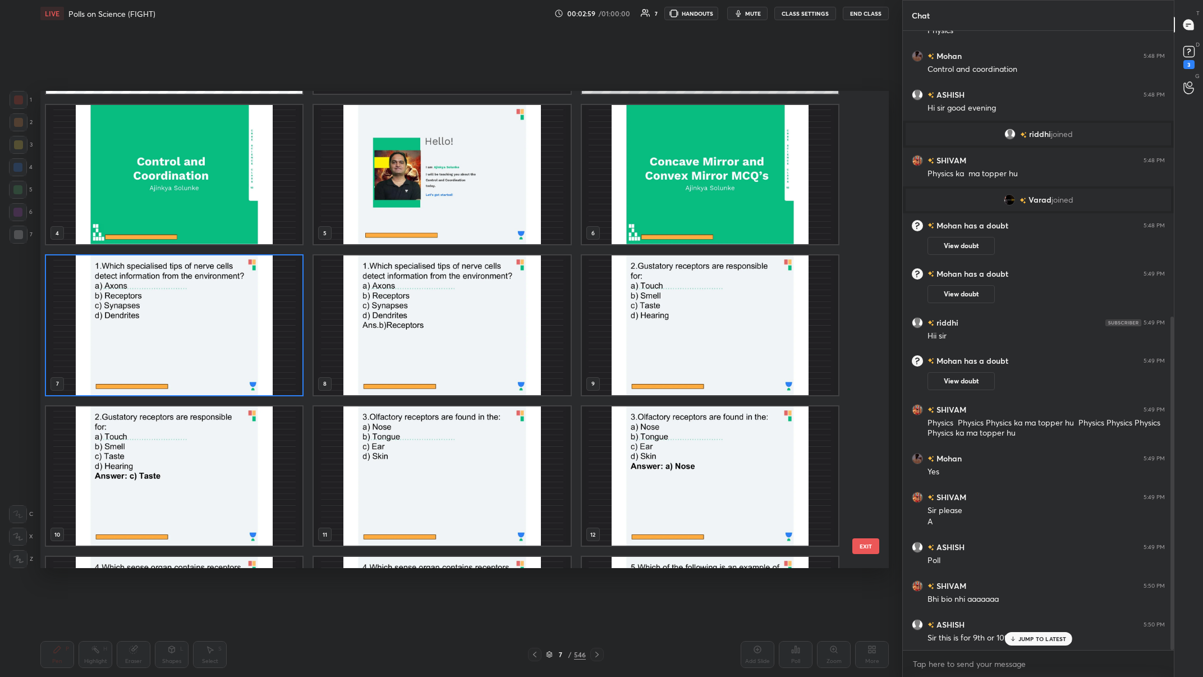
click at [402, 263] on div "JUMP TO LATEST" at bounding box center [1037, 638] width 67 height 13
click at [402, 263] on img "grid" at bounding box center [710, 325] width 256 height 140
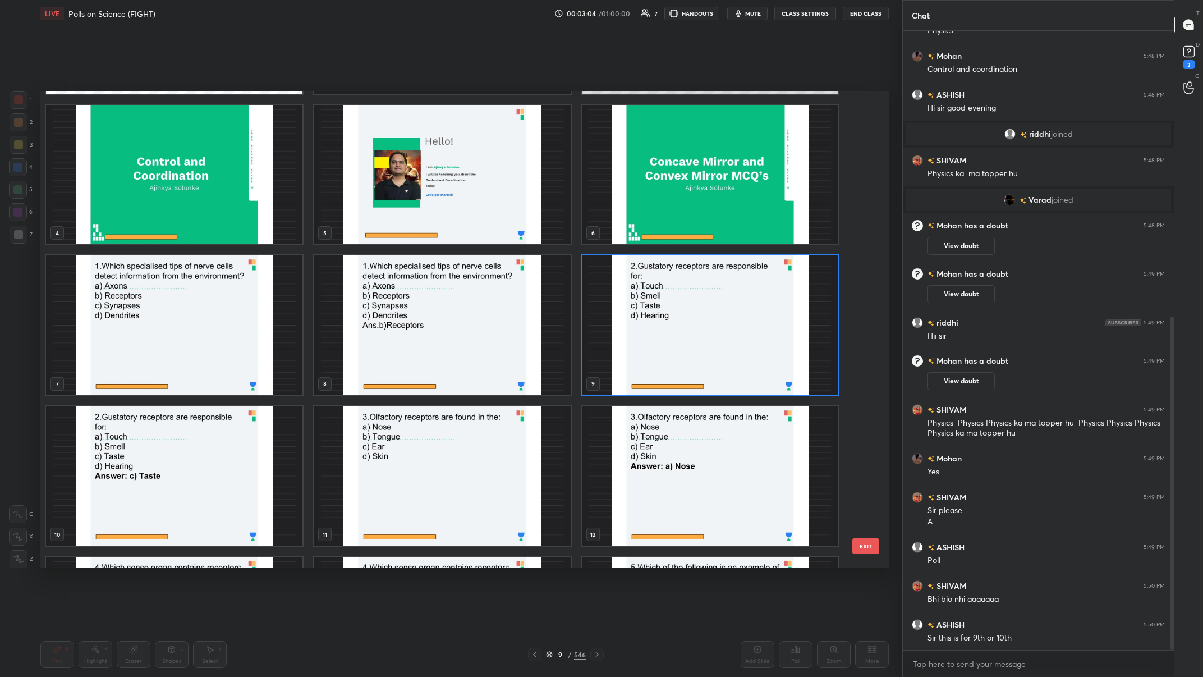
click at [402, 263] on img "grid" at bounding box center [710, 325] width 256 height 140
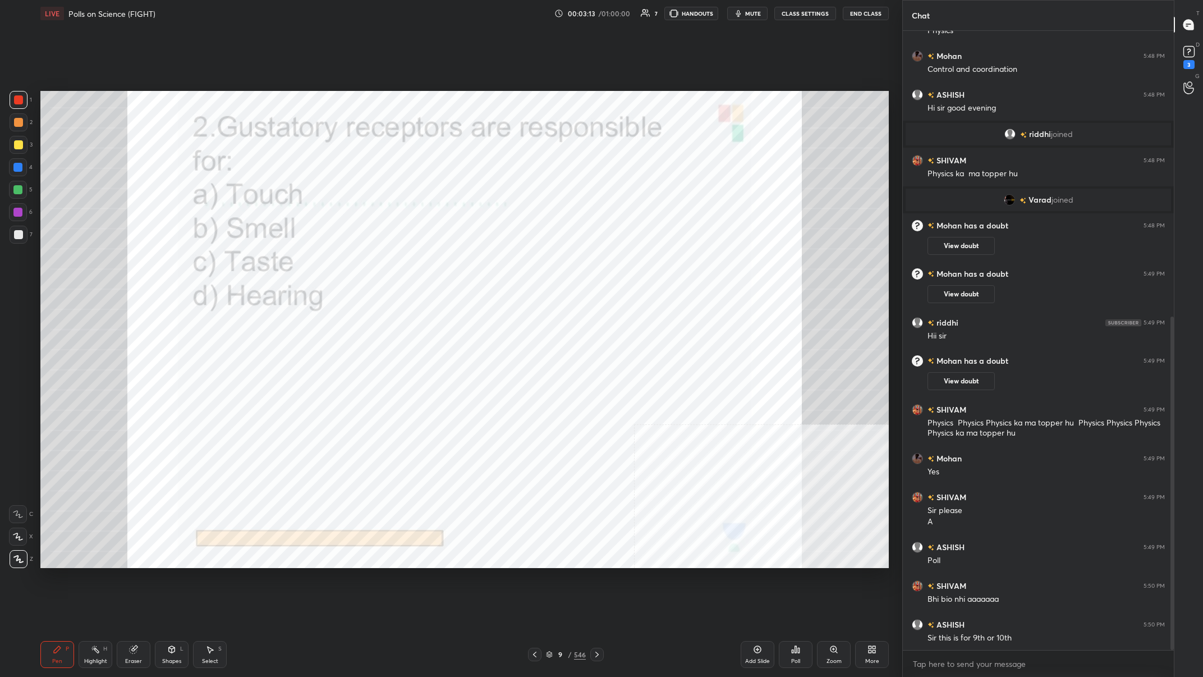
click at [402, 263] on div "/" at bounding box center [569, 654] width 3 height 7
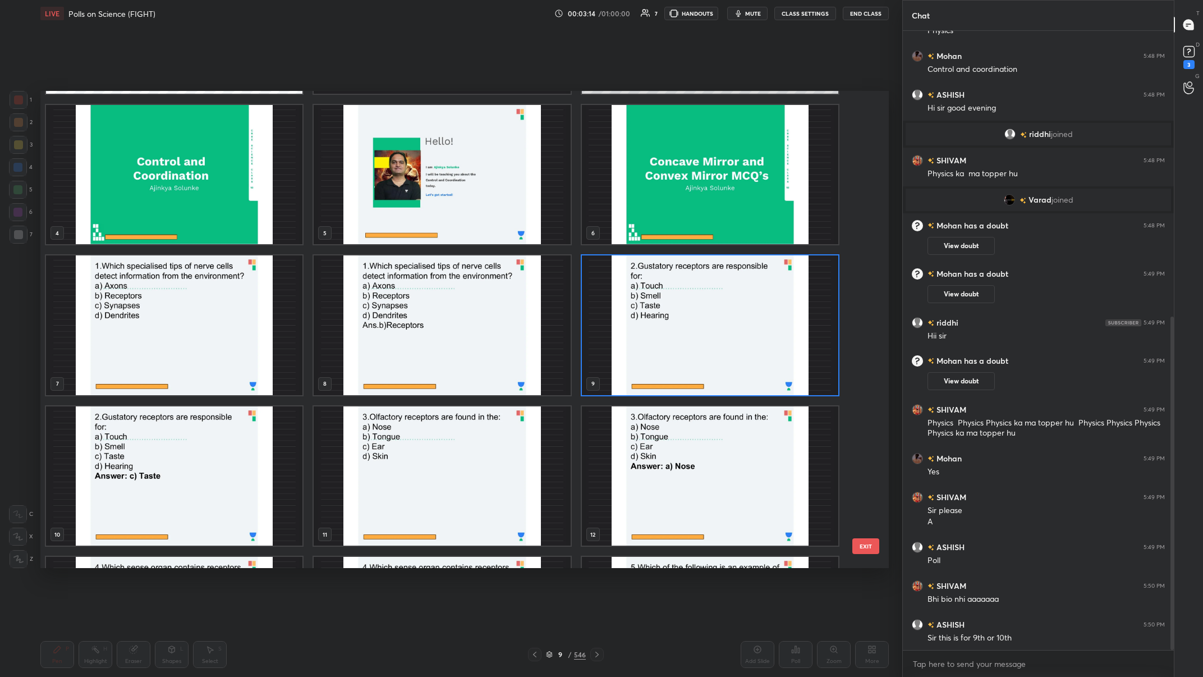
click at [402, 263] on img "grid" at bounding box center [710, 325] width 256 height 140
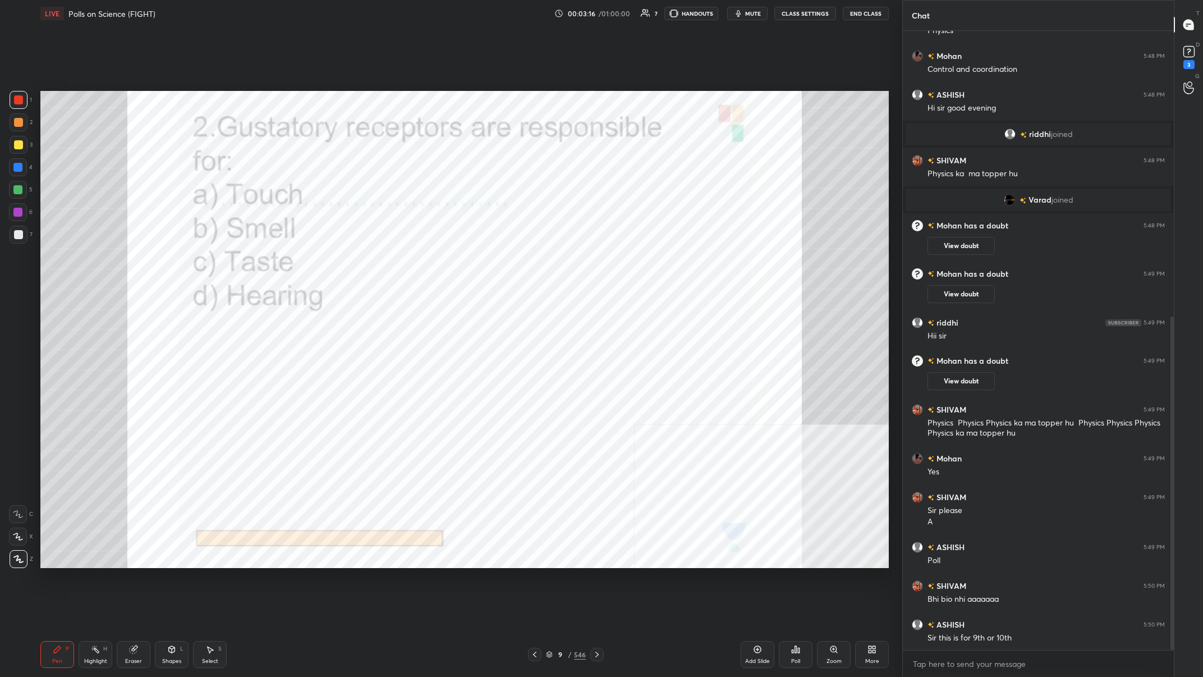
click at [402, 263] on div "Poll" at bounding box center [796, 654] width 34 height 27
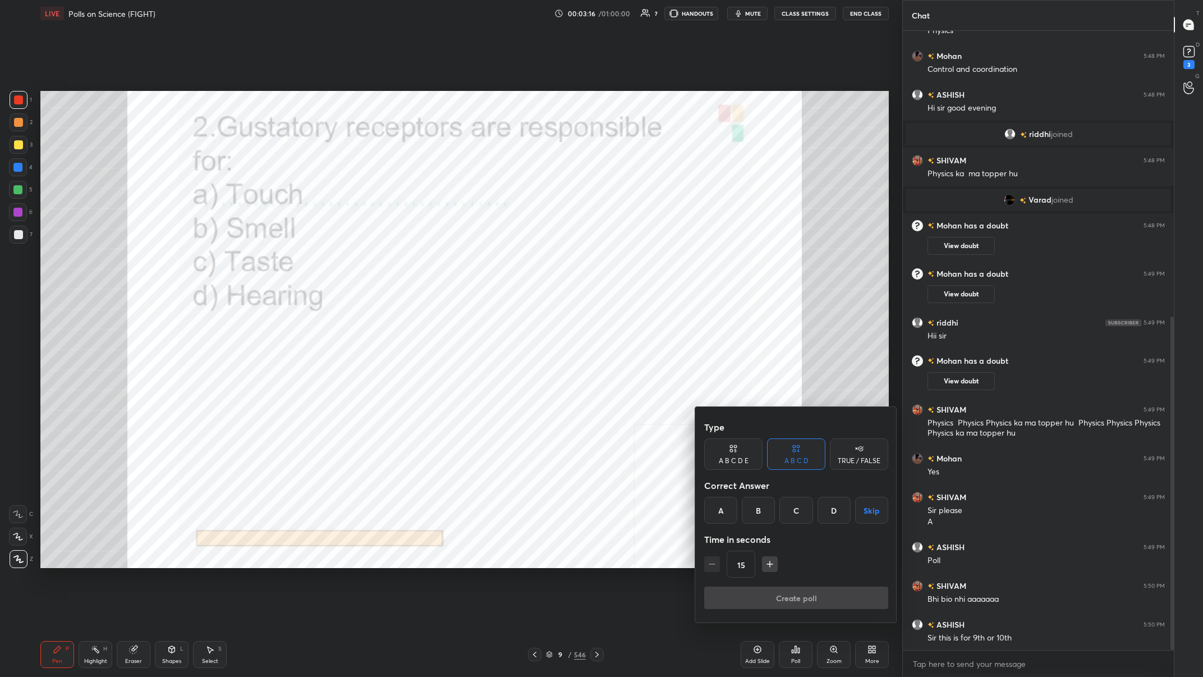
click at [402, 263] on div "C" at bounding box center [795, 510] width 33 height 27
click at [402, 263] on button "Create poll" at bounding box center [796, 597] width 184 height 22
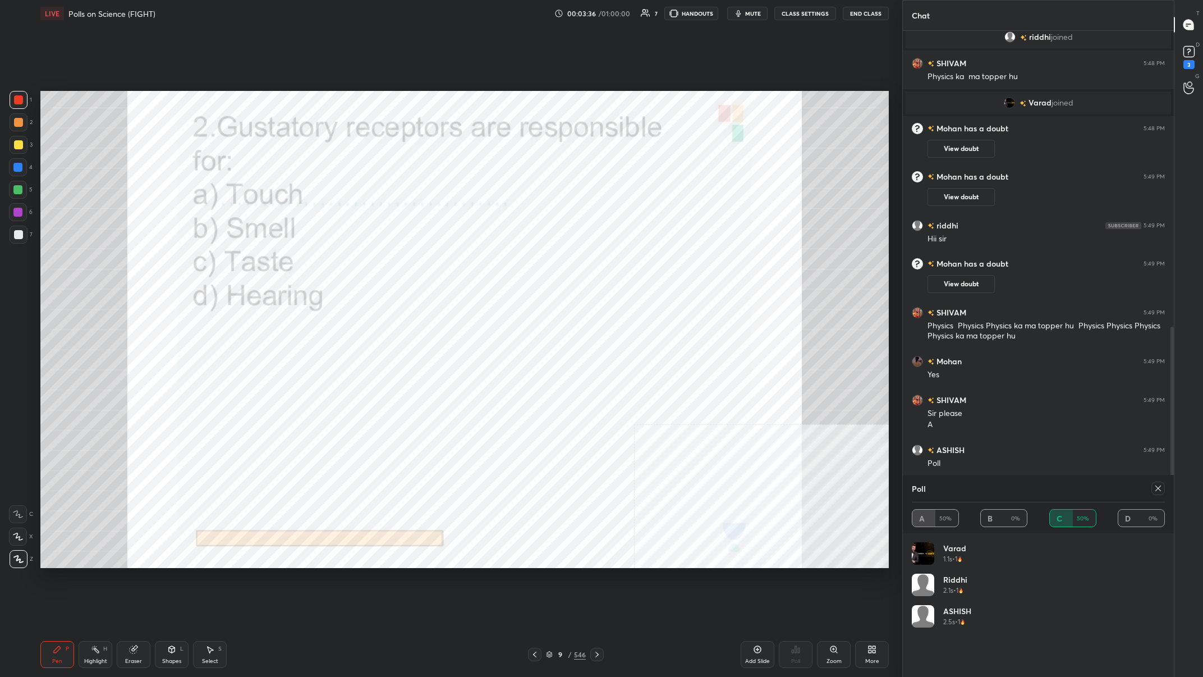
click at [402, 263] on div at bounding box center [1157, 487] width 13 height 13
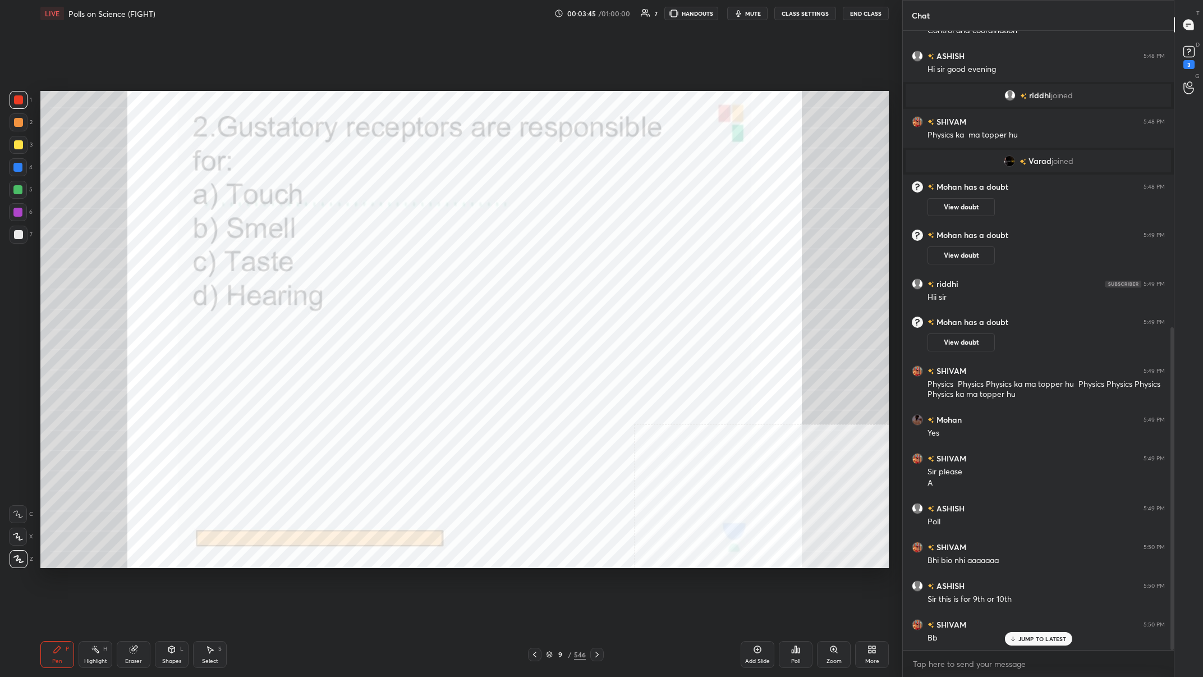
click at [402, 263] on div "9 / 546" at bounding box center [566, 654] width 40 height 10
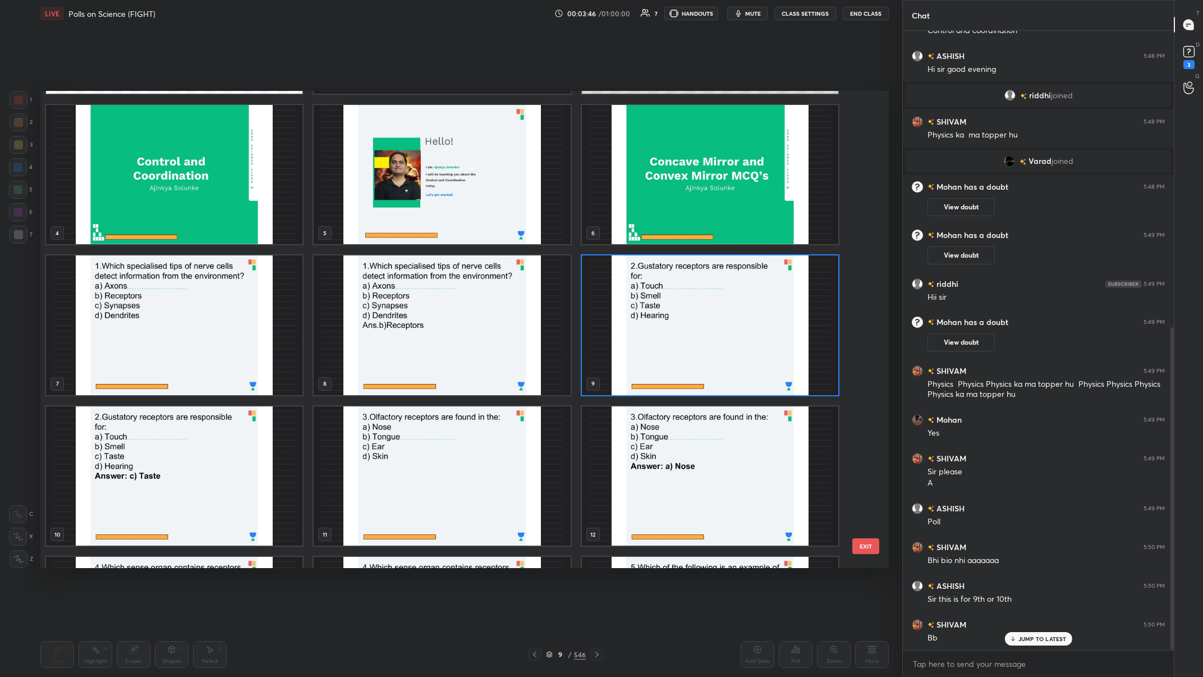
click at [402, 263] on img "grid" at bounding box center [442, 476] width 256 height 140
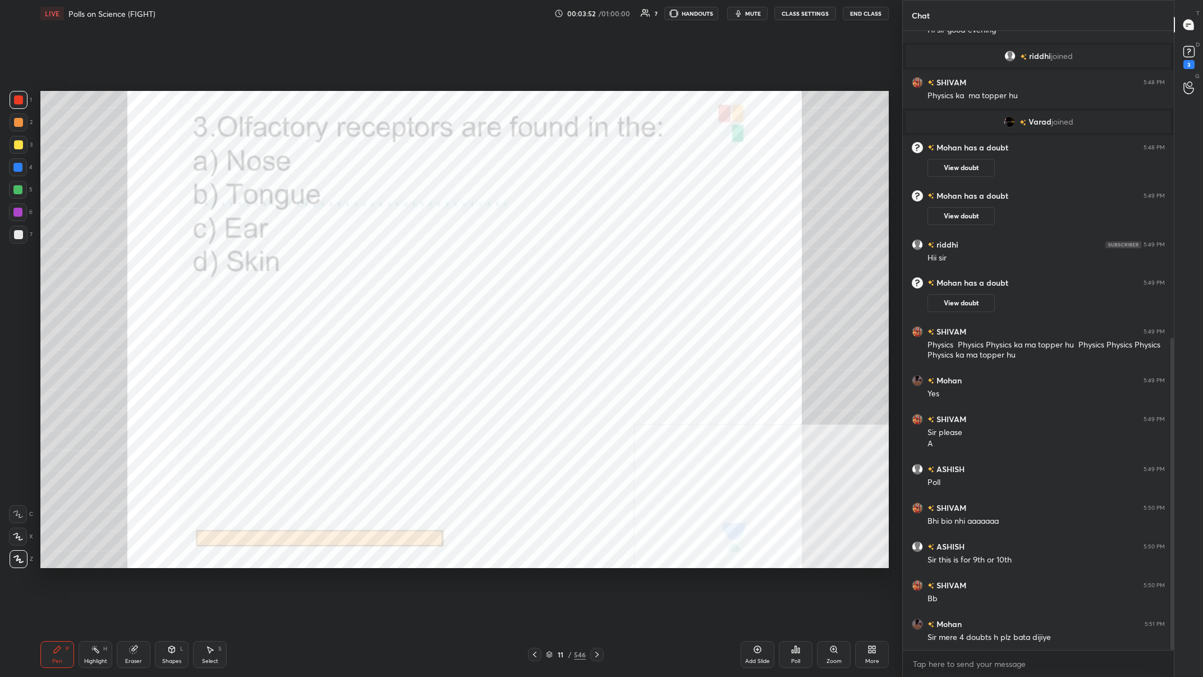
click at [402, 263] on div "546" at bounding box center [580, 654] width 12 height 10
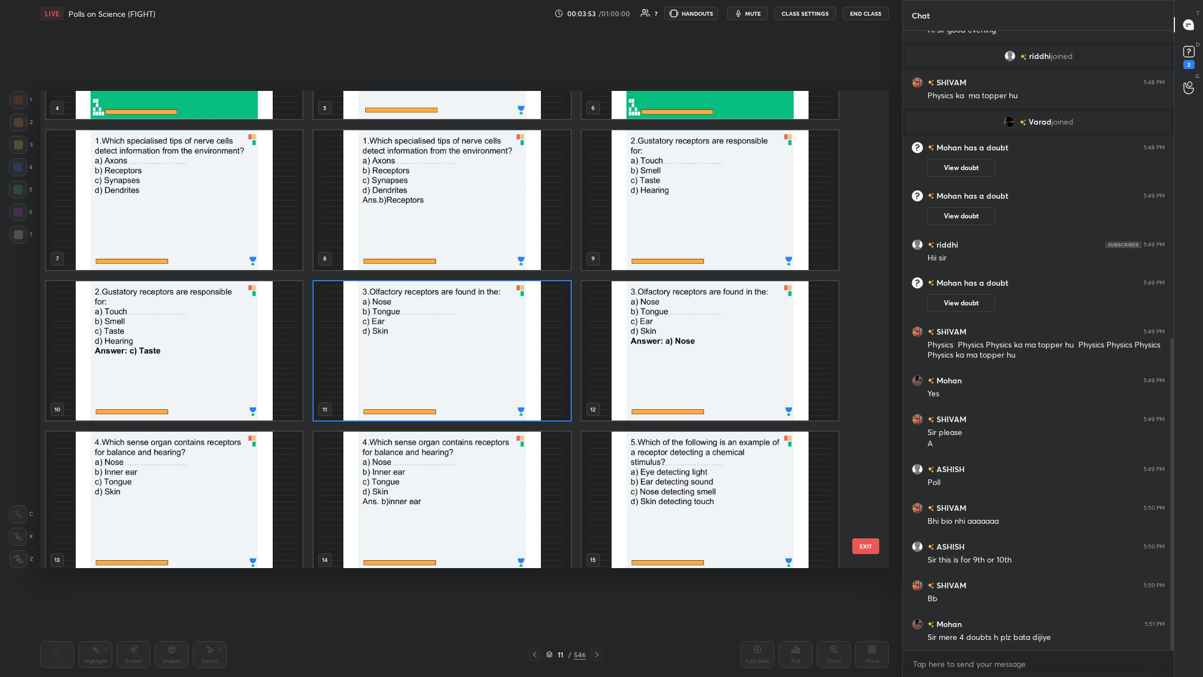
click at [402, 263] on img "grid" at bounding box center [442, 351] width 256 height 140
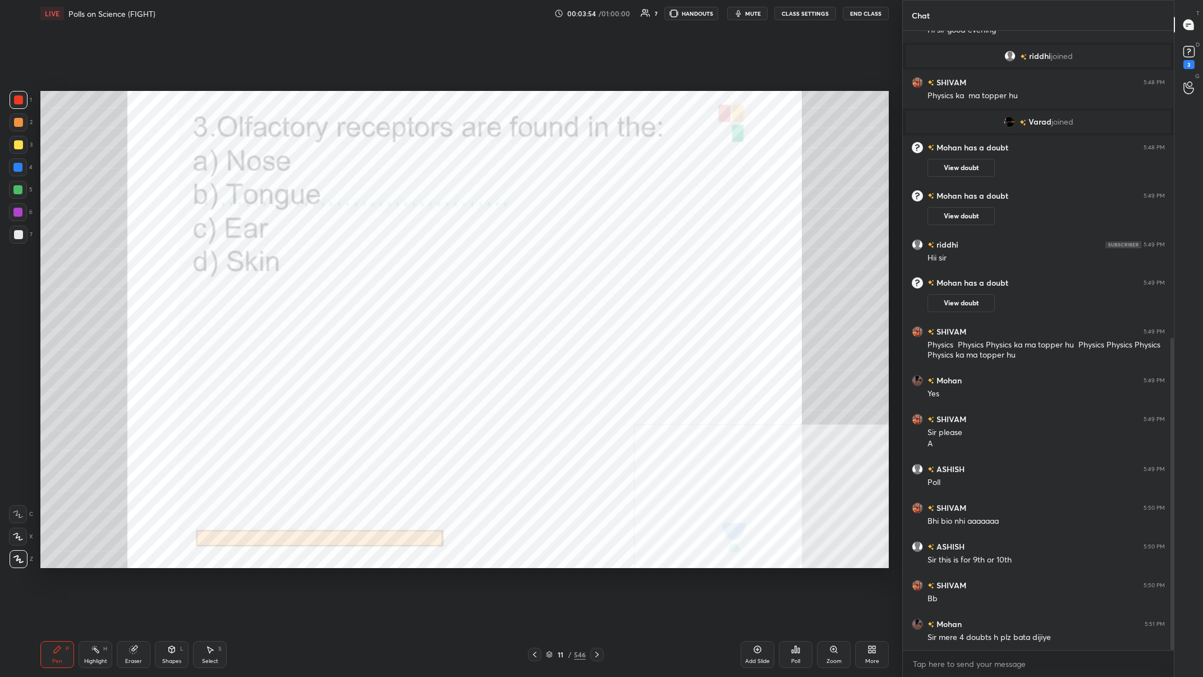
click at [402, 263] on div "Poll" at bounding box center [796, 654] width 34 height 27
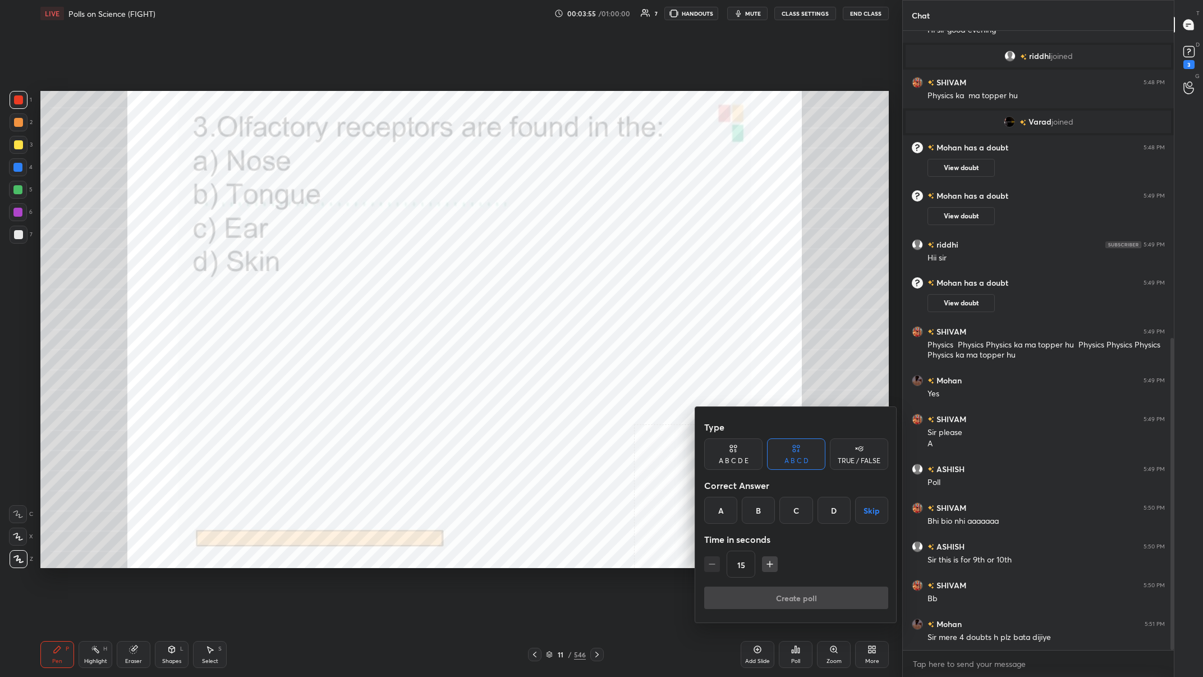
click at [402, 263] on div "A" at bounding box center [720, 510] width 33 height 27
click at [402, 263] on button "Create poll" at bounding box center [796, 597] width 184 height 22
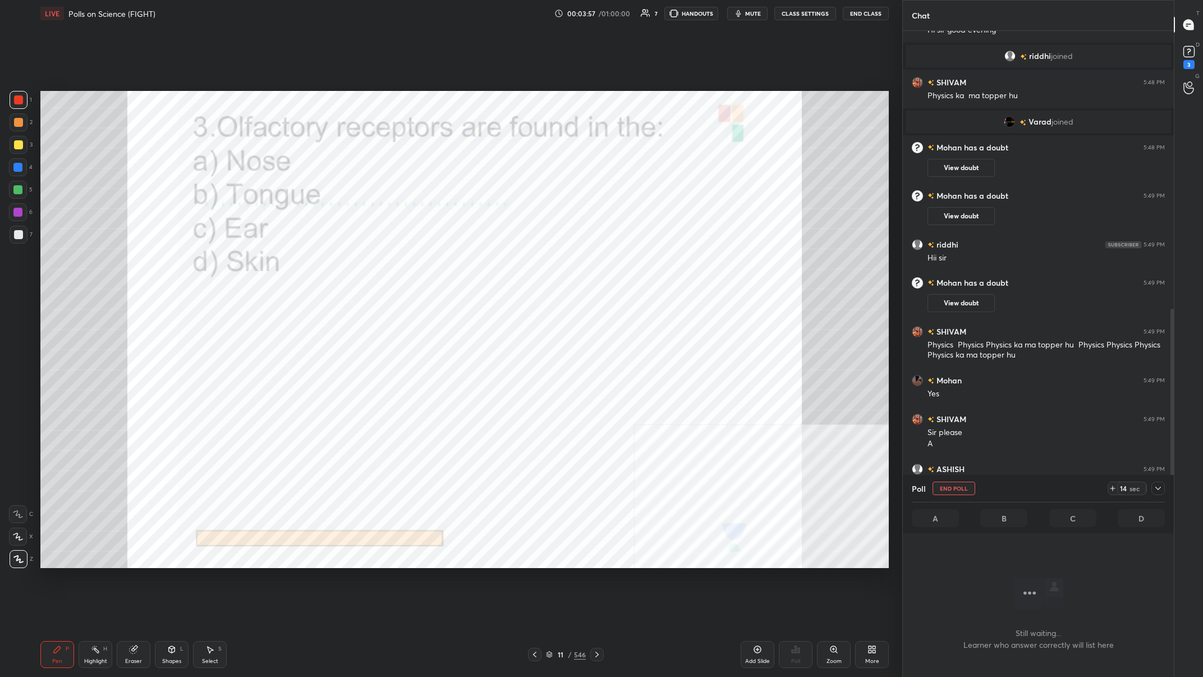
click at [402, 263] on div at bounding box center [1157, 487] width 13 height 13
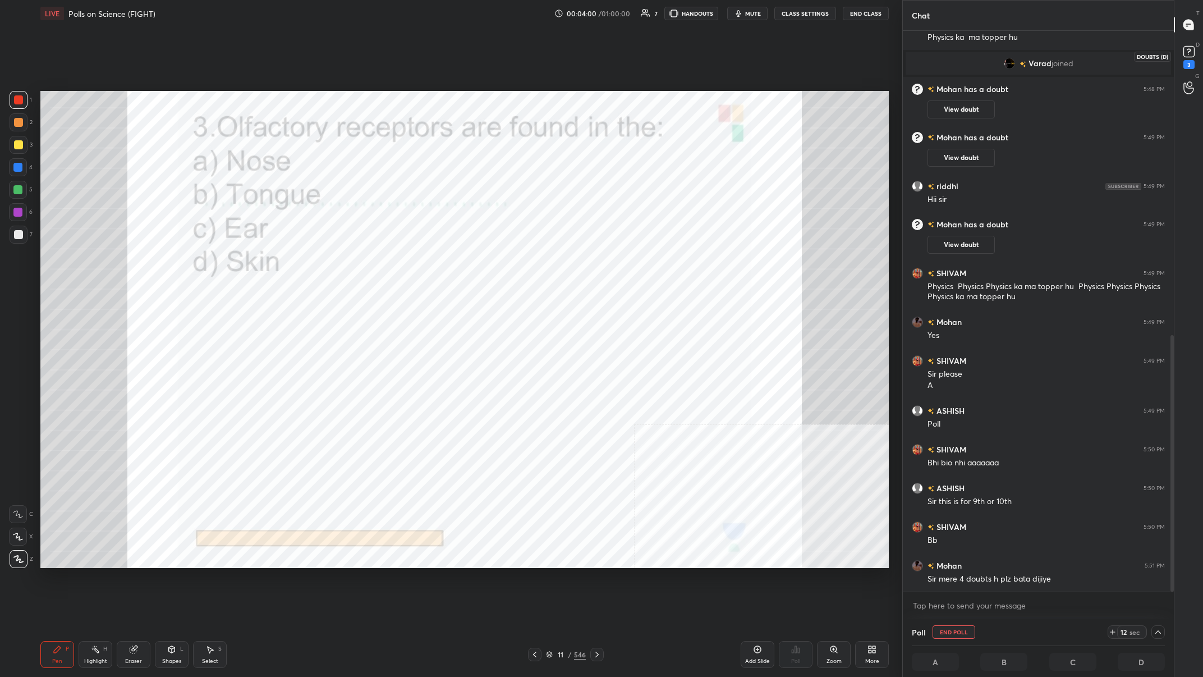
click at [402, 51] on icon at bounding box center [1189, 51] width 17 height 17
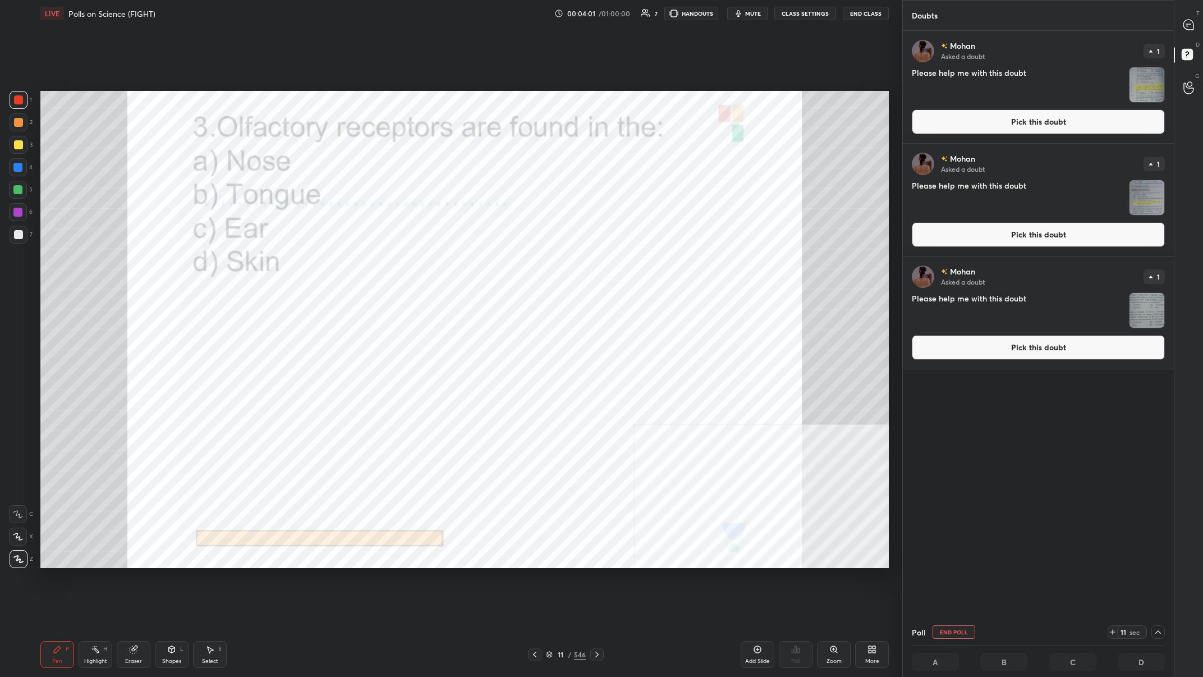
click at [402, 137] on div "[PERSON_NAME] Asked a doubt 1 Please help me with this doubt Pick this doubt" at bounding box center [1038, 87] width 271 height 112
click at [402, 135] on div "[PERSON_NAME] Asked a doubt 1 Please help me with this doubt Pick this doubt" at bounding box center [1038, 87] width 271 height 112
click at [402, 125] on button "Pick this doubt" at bounding box center [1038, 121] width 253 height 25
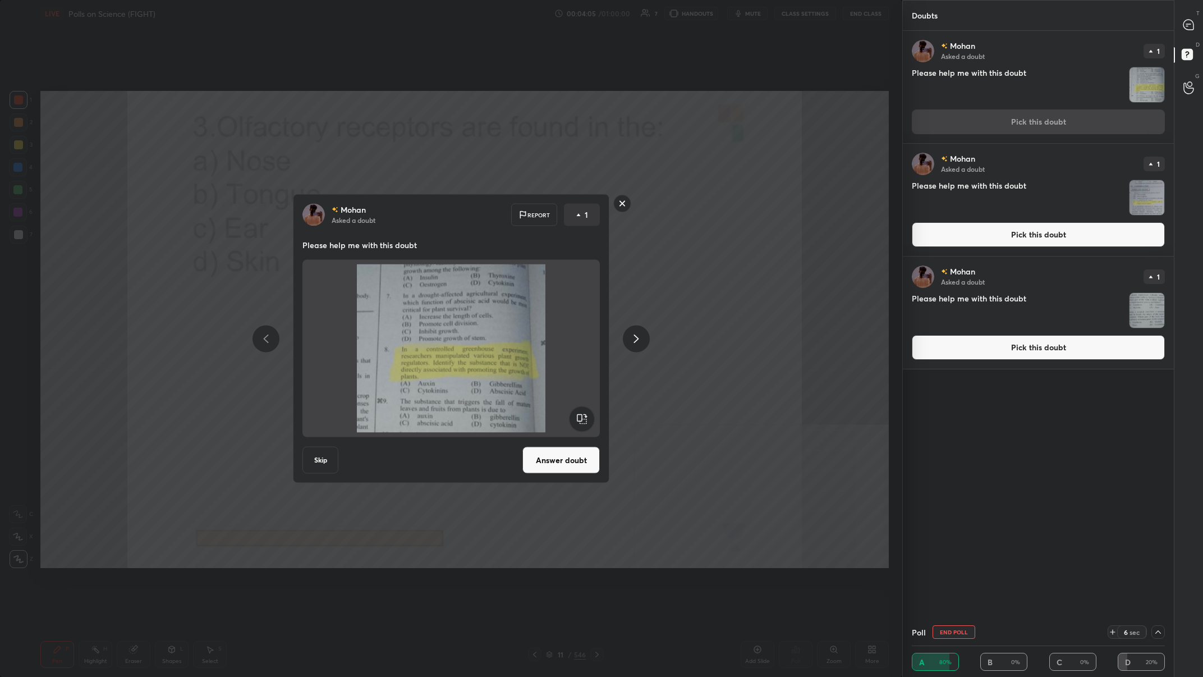
click at [402, 208] on rect at bounding box center [622, 203] width 17 height 17
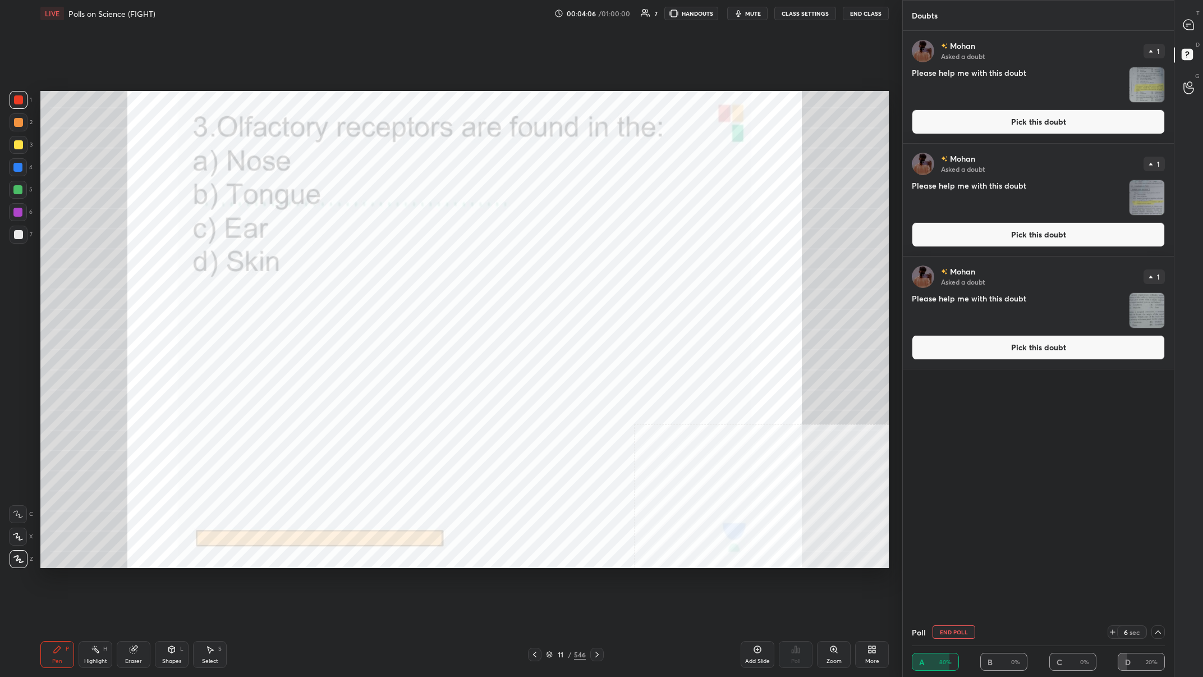
click at [402, 241] on button "Pick this doubt" at bounding box center [1038, 234] width 253 height 25
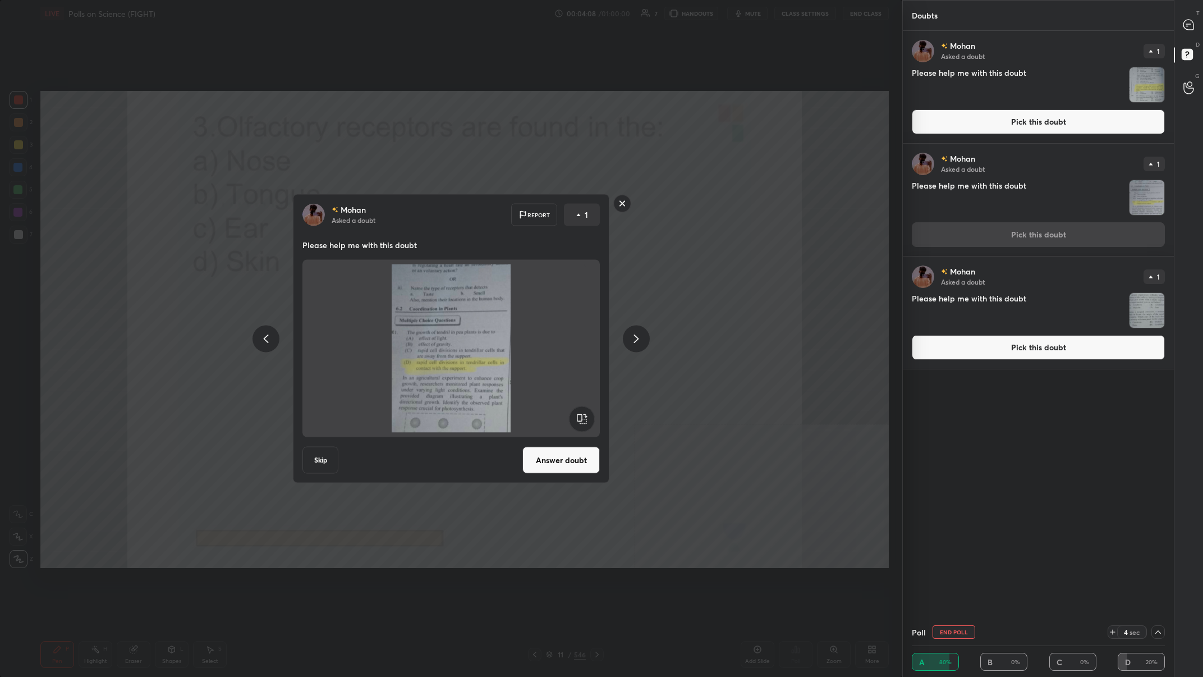
click at [402, 219] on div "[PERSON_NAME] Asked a doubt Report 1 Please help me with this doubt Skip Answer…" at bounding box center [451, 338] width 902 height 677
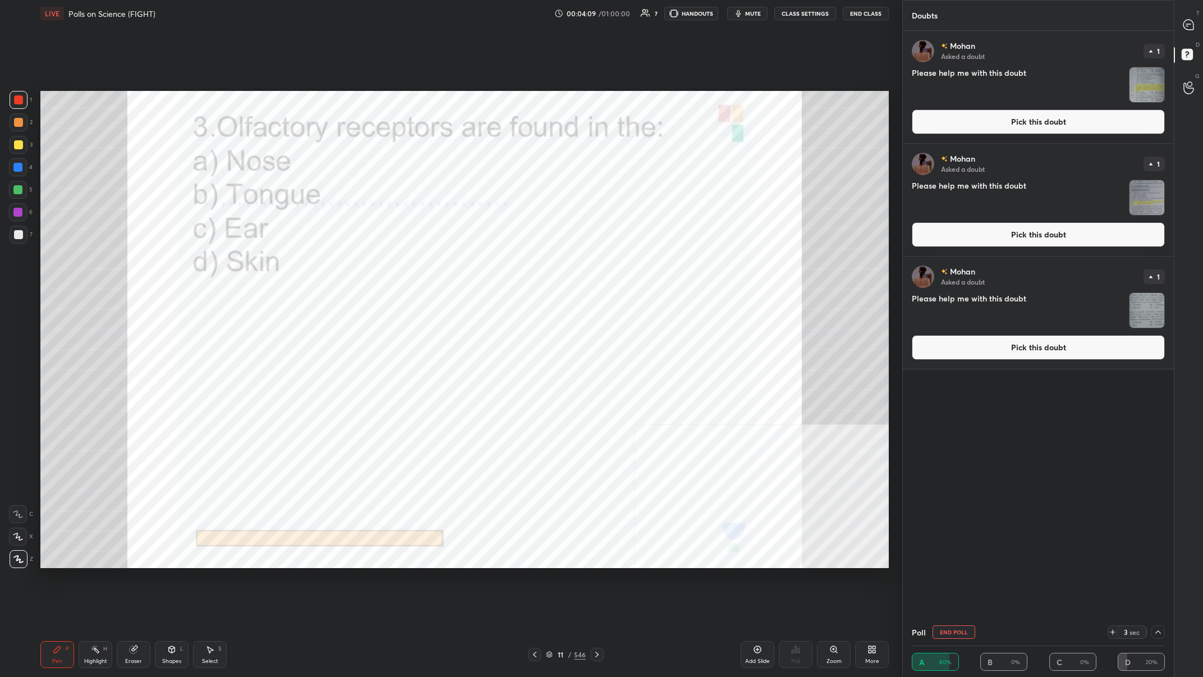
click at [402, 263] on button "Pick this doubt" at bounding box center [1038, 347] width 253 height 25
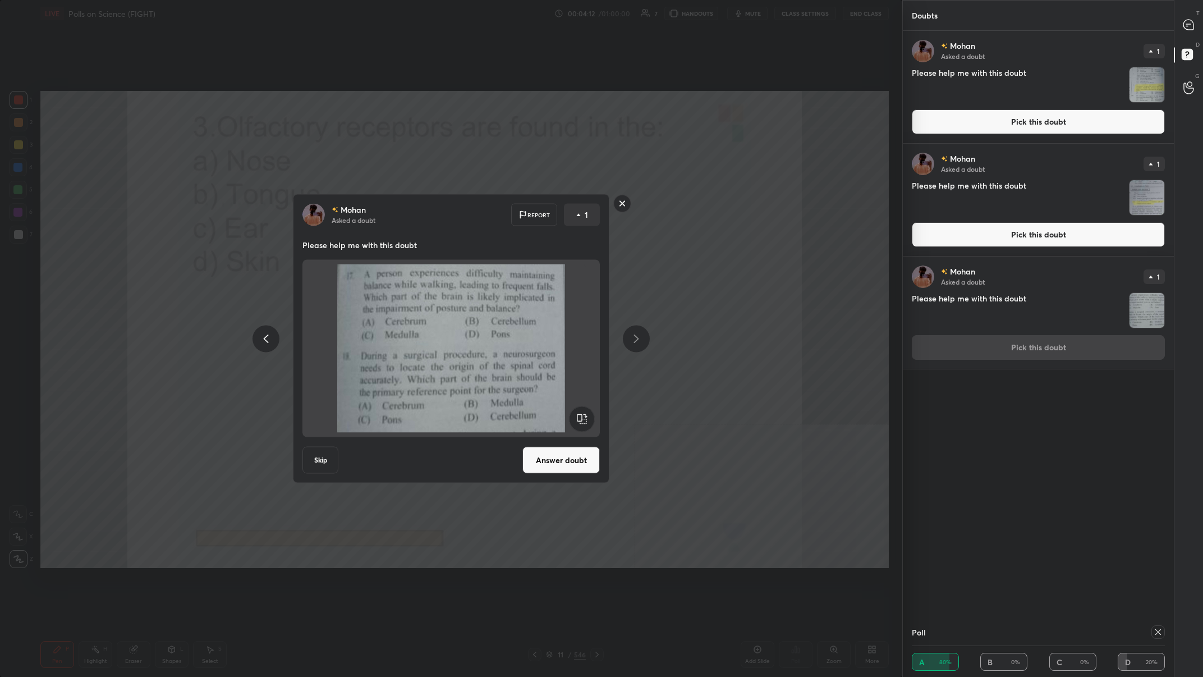
click at [402, 240] on div "[PERSON_NAME] Asked a doubt Report 1 Please help me with this doubt Skip Answer…" at bounding box center [451, 338] width 902 height 677
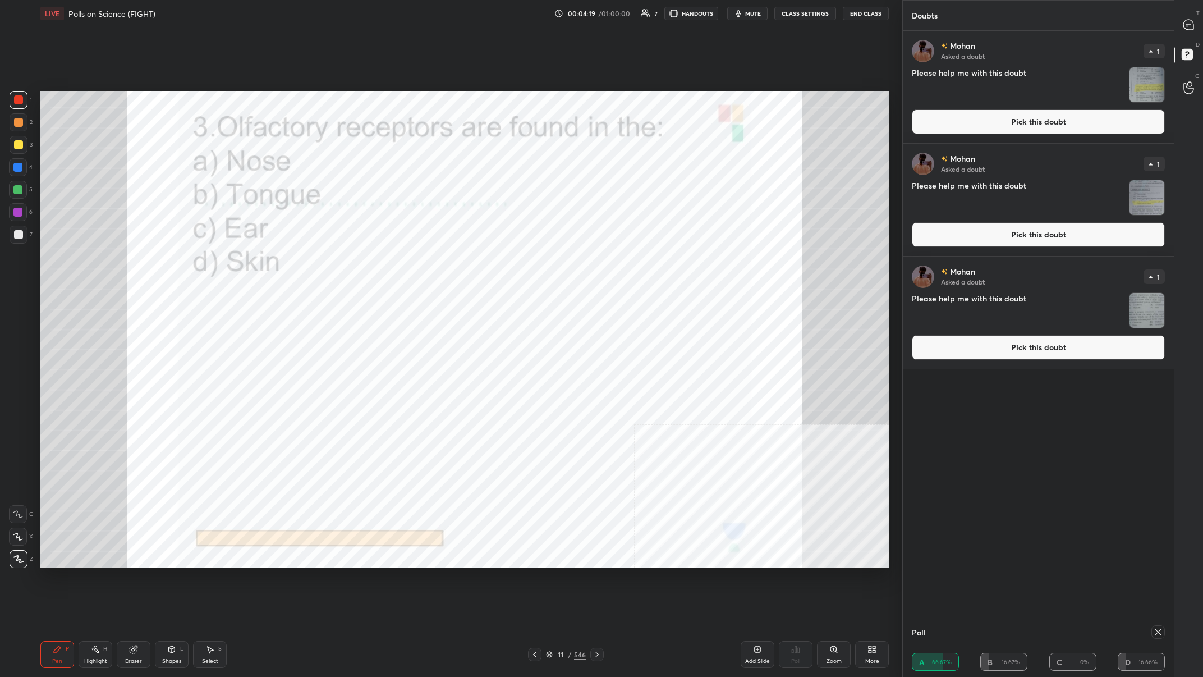
click at [402, 9] on div "T Messages (T) D Doubts (D) G Raise Hand (G)" at bounding box center [1188, 338] width 29 height 677
click at [402, 15] on div "T Messages (T)" at bounding box center [1188, 24] width 29 height 31
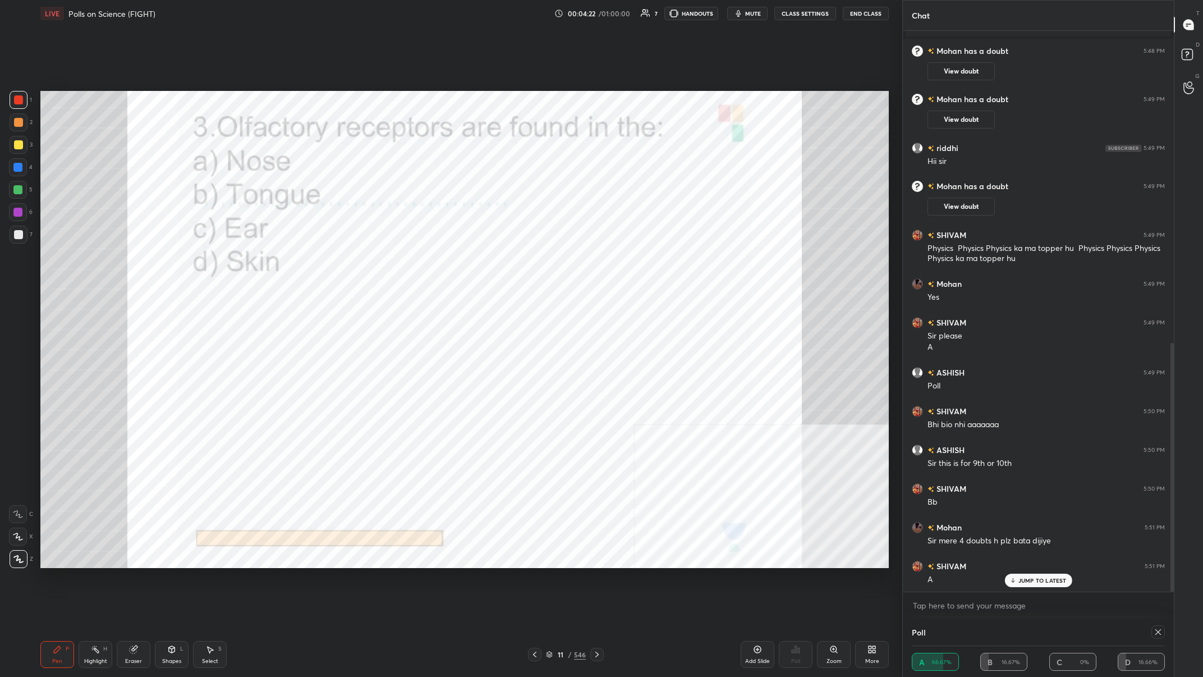
click at [402, 263] on div "Poll" at bounding box center [1038, 631] width 253 height 27
click at [402, 263] on icon at bounding box center [1158, 631] width 9 height 9
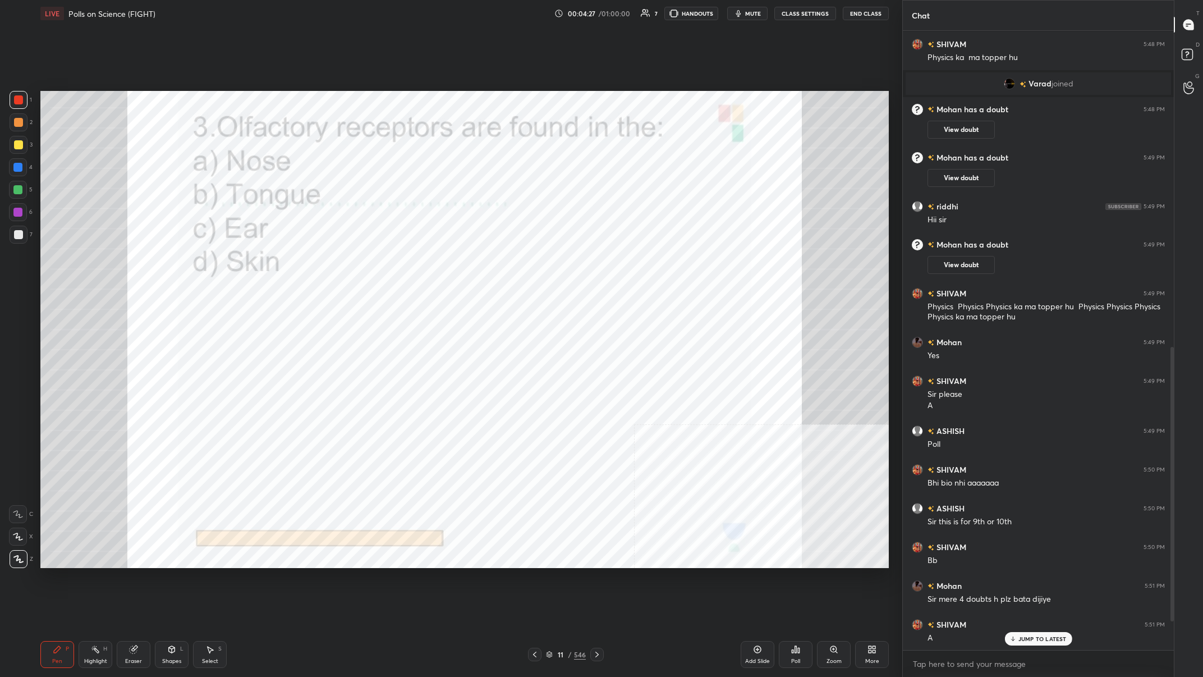
click at [402, 263] on div "11" at bounding box center [560, 654] width 11 height 7
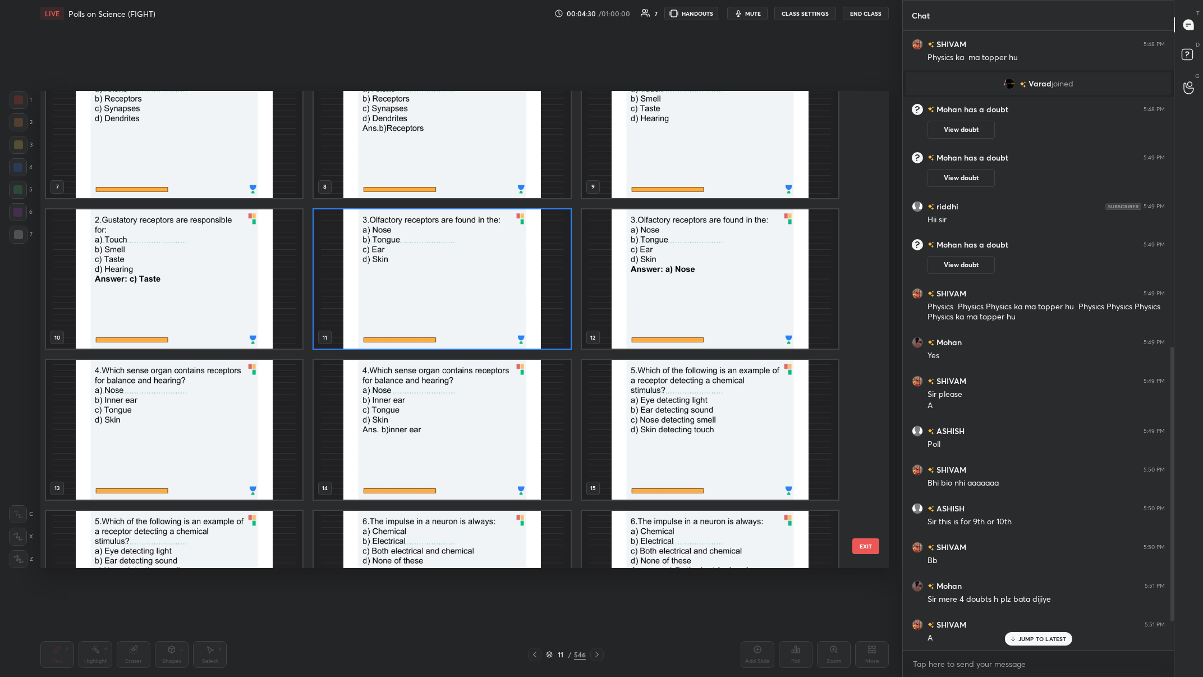
click at [179, 263] on img "grid" at bounding box center [174, 430] width 256 height 140
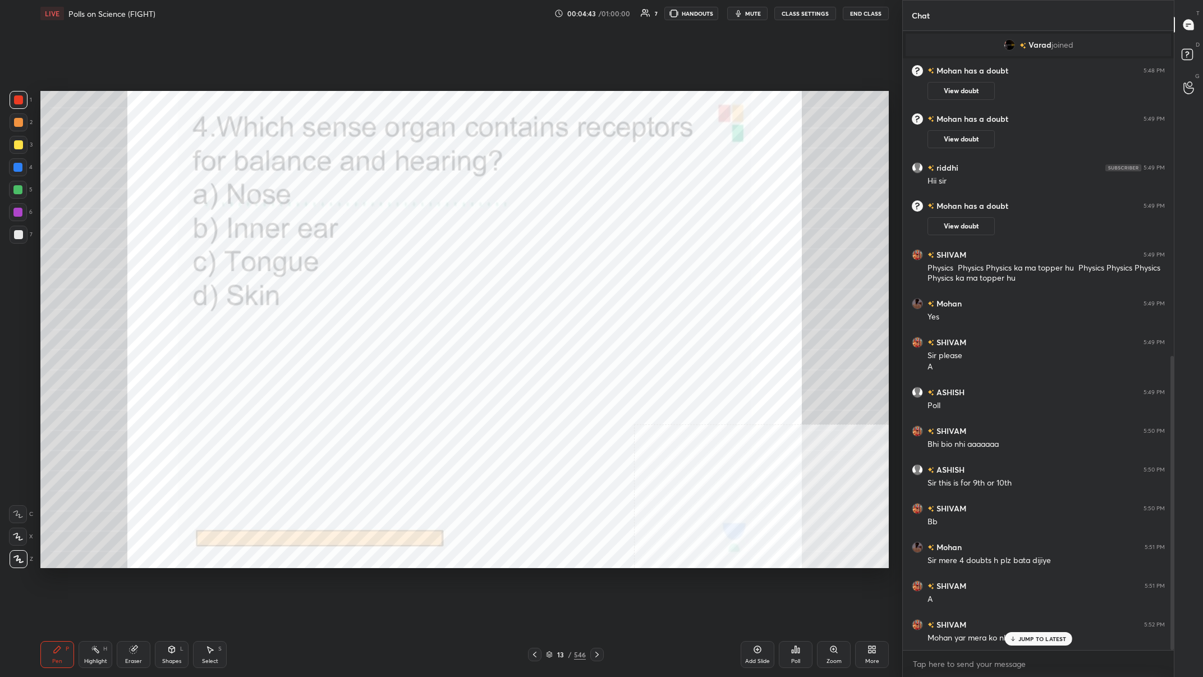
click at [402, 263] on div "Poll" at bounding box center [795, 661] width 9 height 6
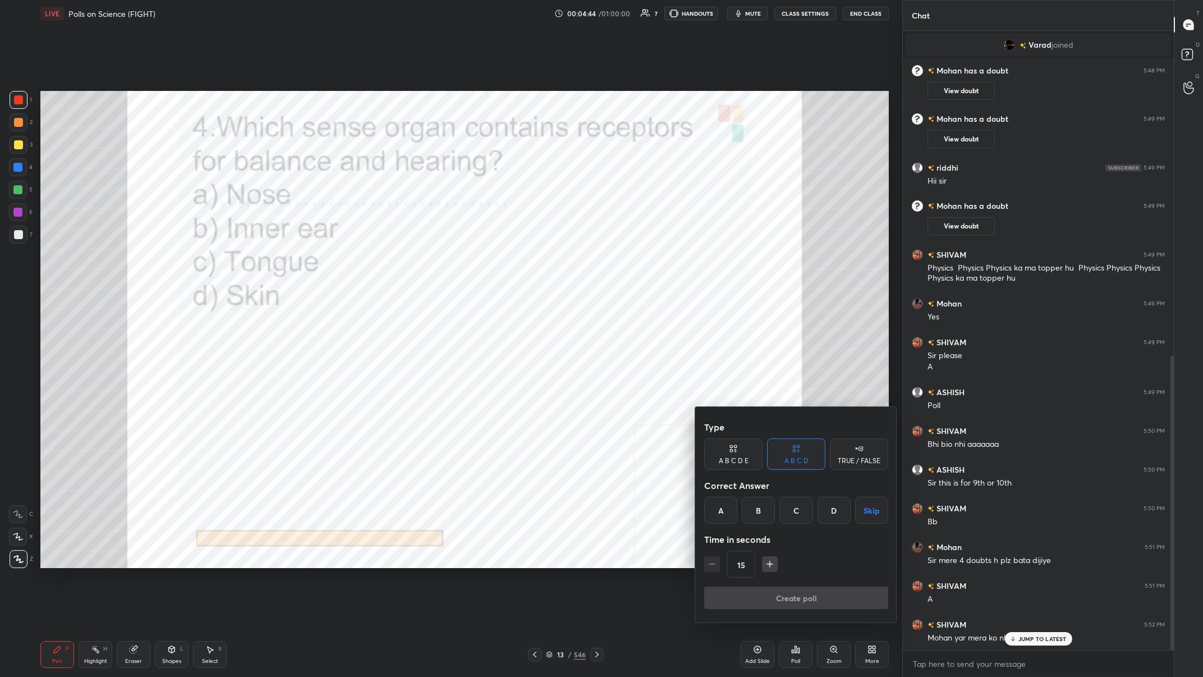
click at [402, 263] on div "B" at bounding box center [758, 510] width 33 height 27
click at [402, 263] on button "Create poll" at bounding box center [796, 597] width 184 height 22
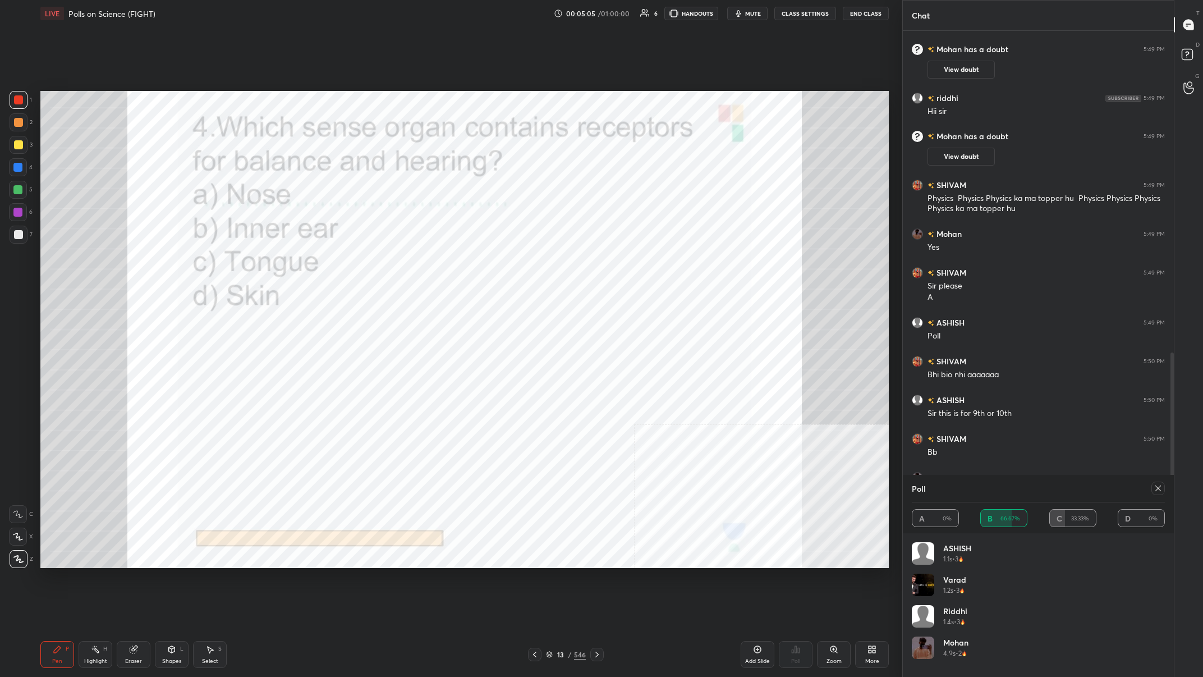
click at [402, 263] on icon at bounding box center [1158, 488] width 9 height 9
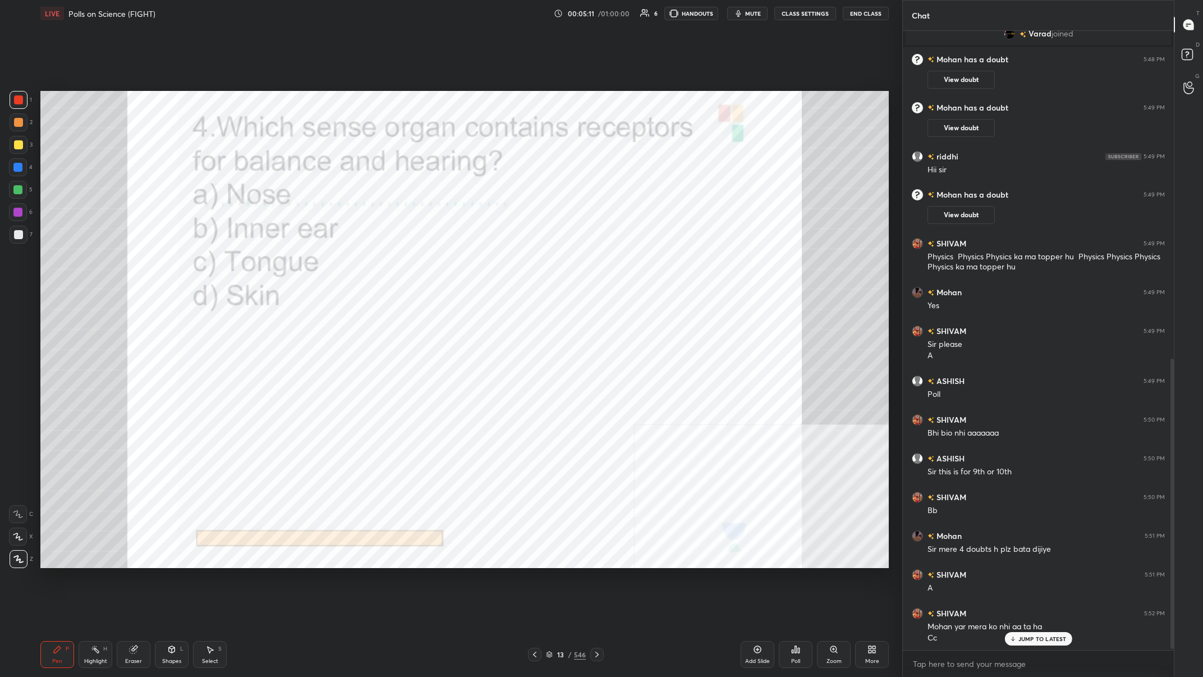
click at [402, 263] on div "JUMP TO LATEST" at bounding box center [1037, 638] width 67 height 13
click at [402, 263] on div "13" at bounding box center [560, 654] width 11 height 7
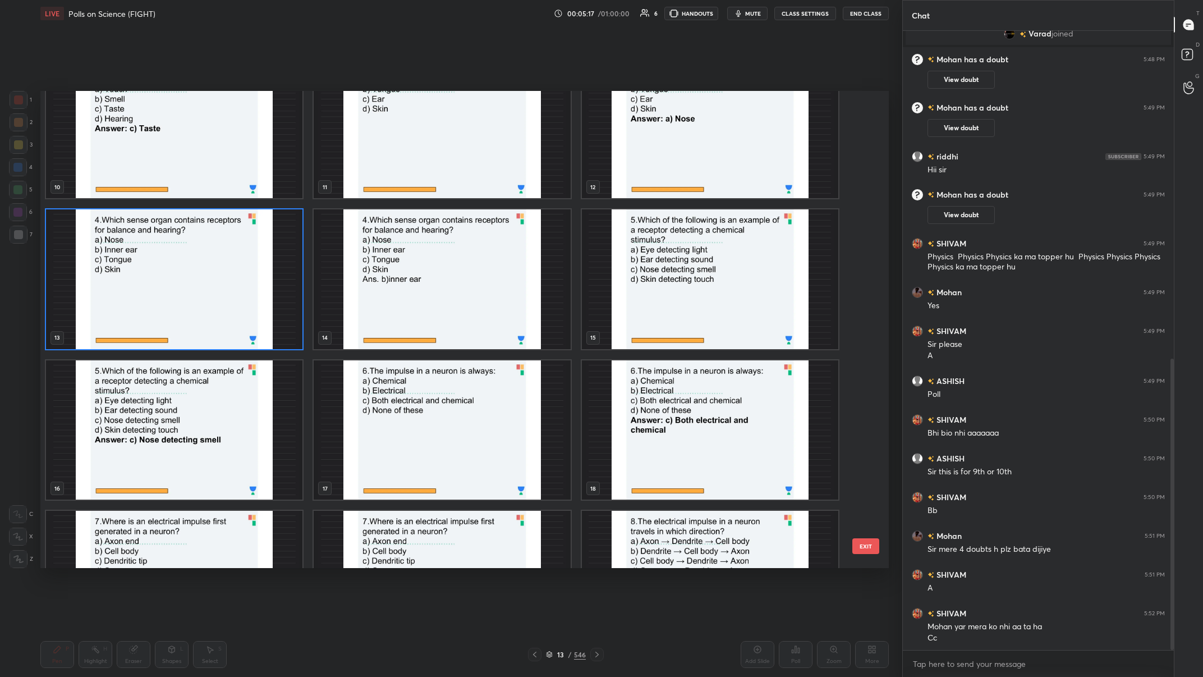
click at [248, 263] on img "grid" at bounding box center [174, 279] width 256 height 140
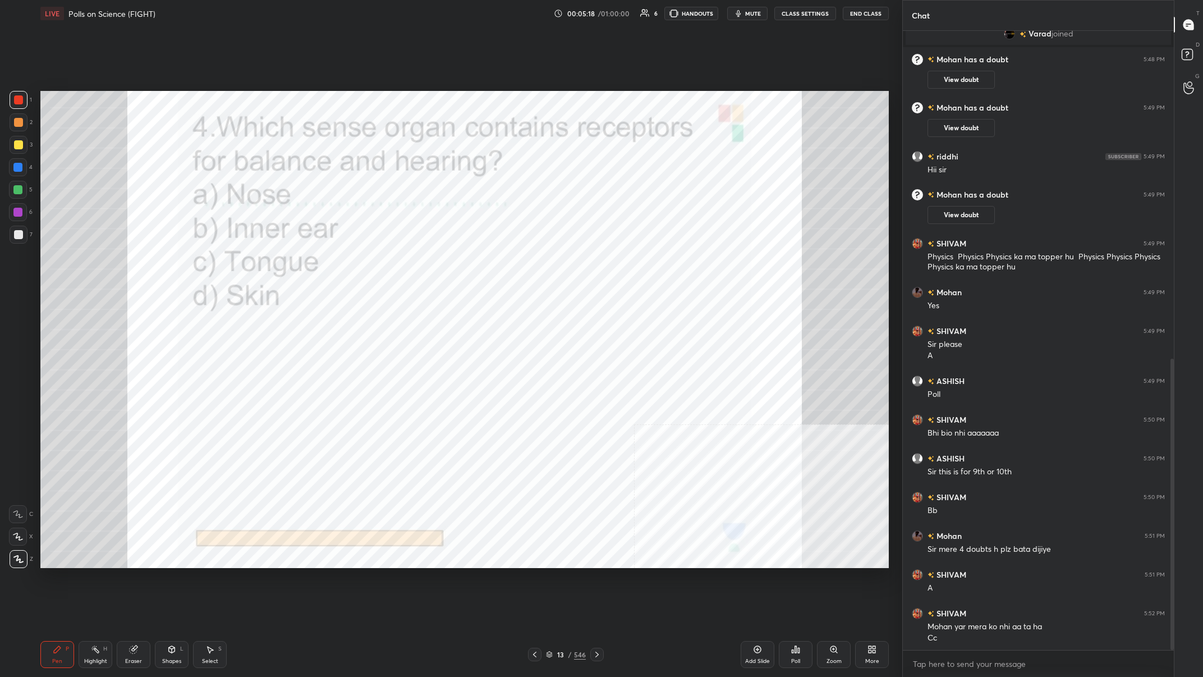
click at [248, 263] on img "grid" at bounding box center [174, 279] width 256 height 140
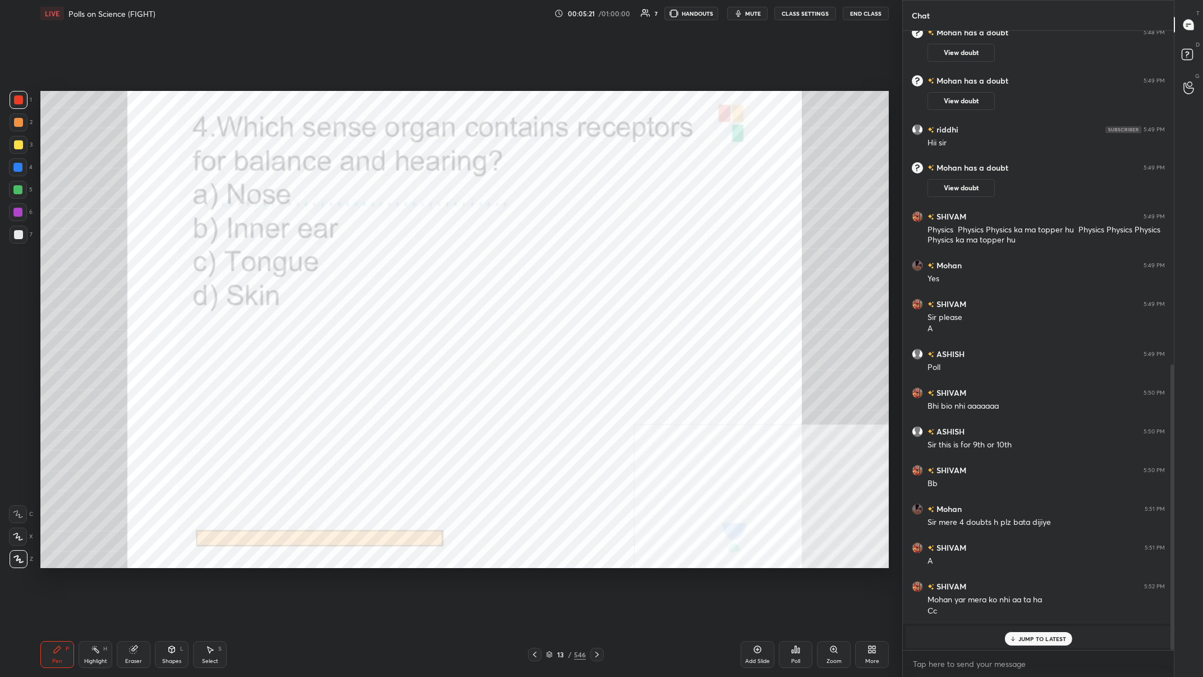
click at [402, 263] on div "Add Slide" at bounding box center [758, 654] width 34 height 27
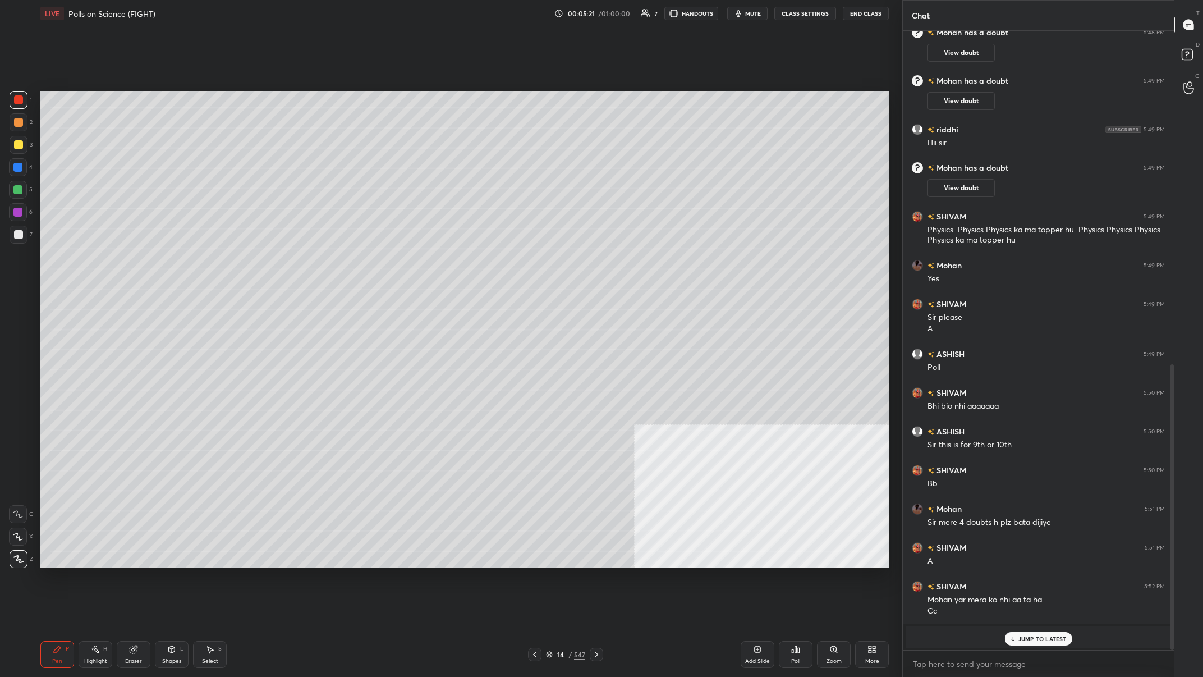
click at [402, 263] on div "More" at bounding box center [872, 654] width 34 height 27
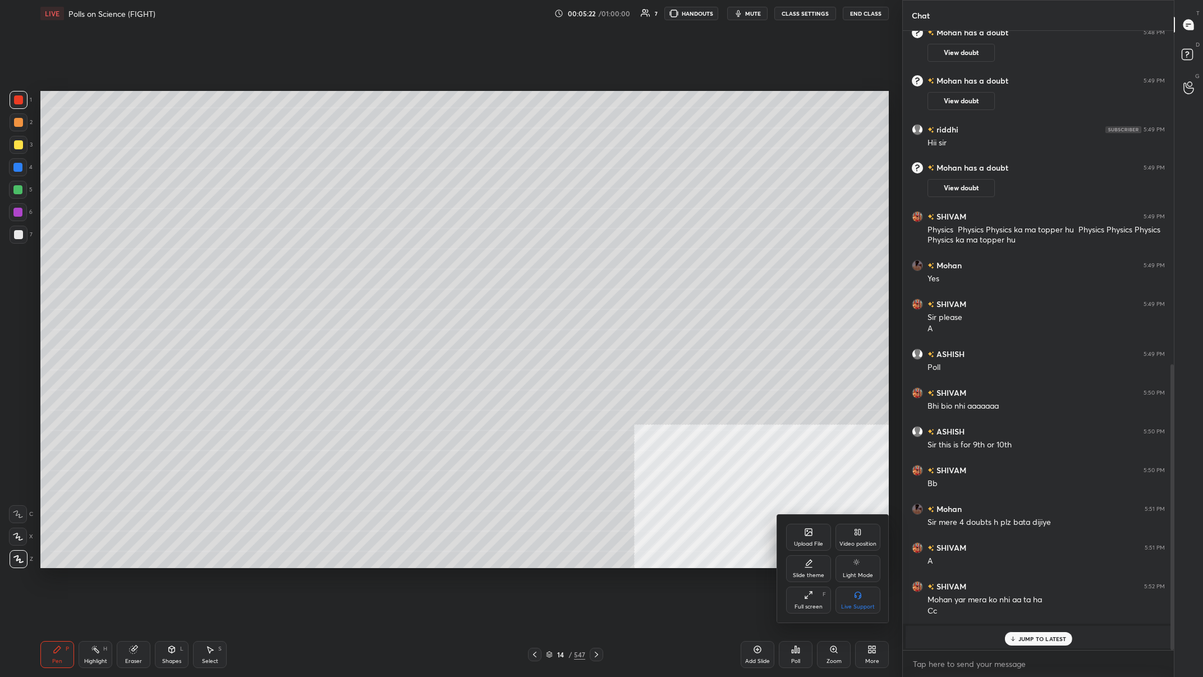
click at [402, 263] on icon at bounding box center [808, 532] width 7 height 7
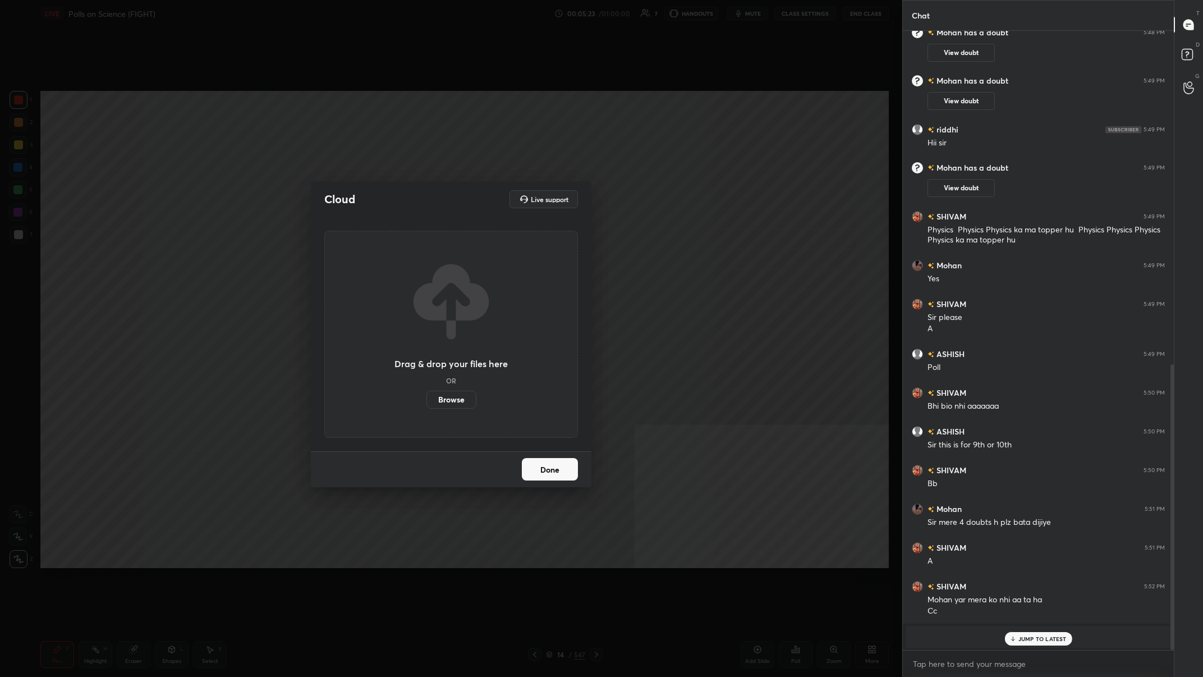
click at [402, 263] on label "Browse" at bounding box center [451, 400] width 50 height 18
click at [402, 263] on input "Browse" at bounding box center [426, 400] width 0 height 18
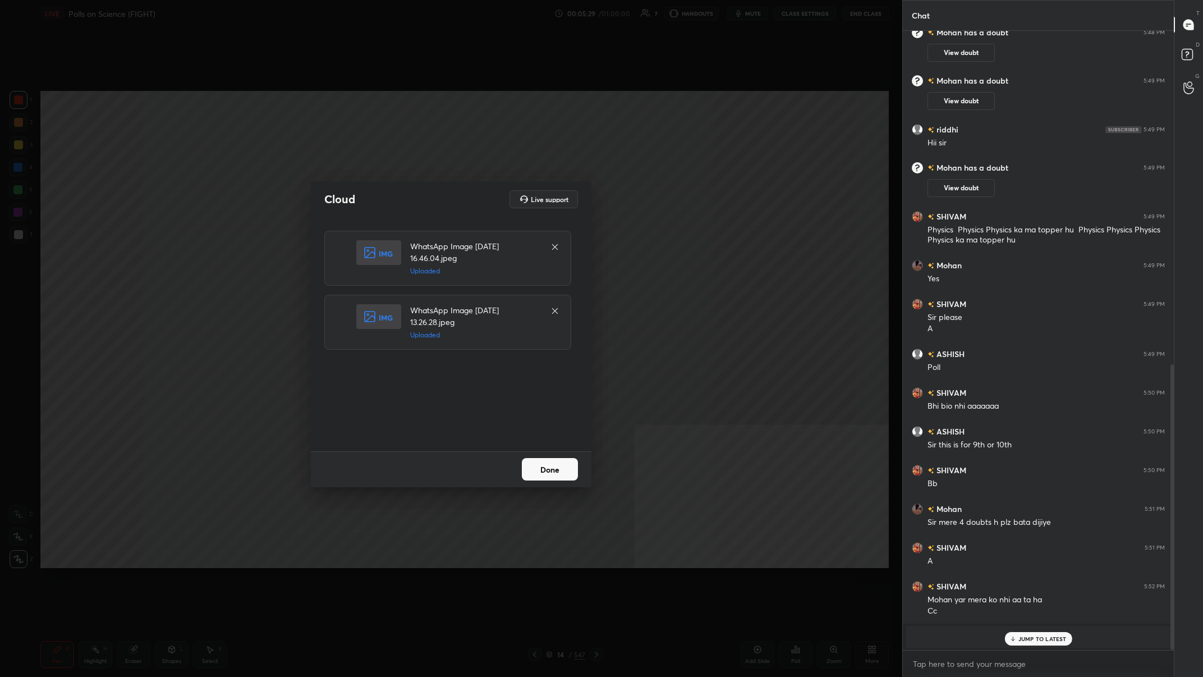
click at [402, 263] on button "Done" at bounding box center [550, 469] width 56 height 22
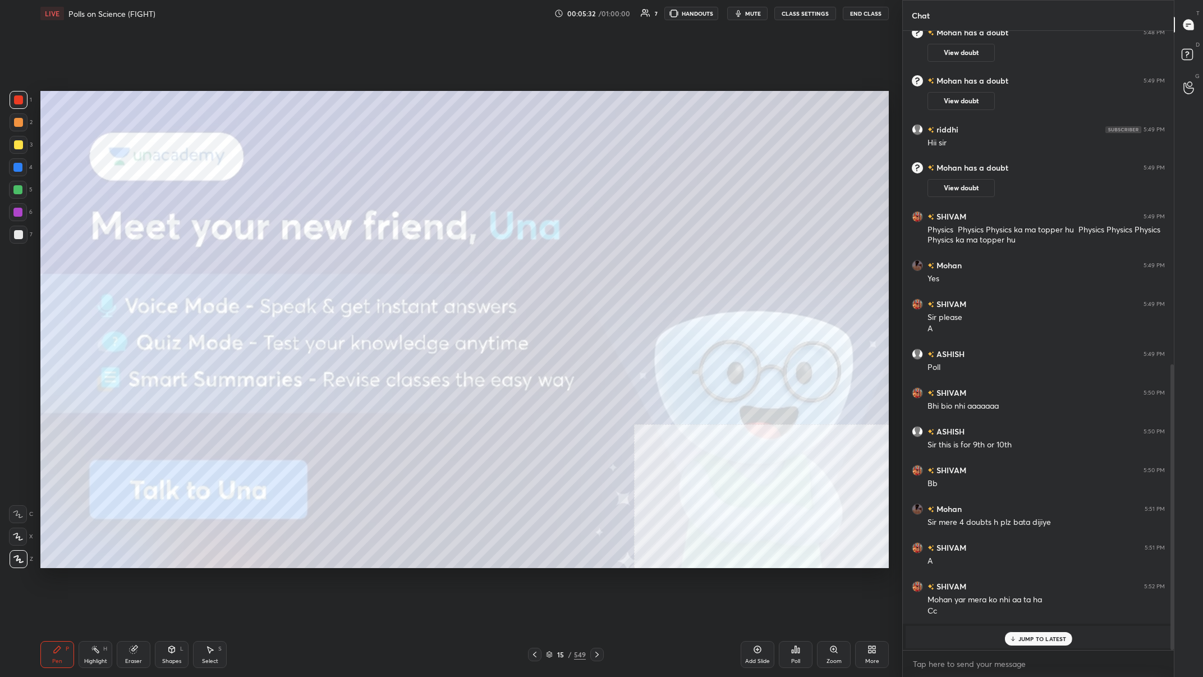
click at [20, 141] on div at bounding box center [18, 144] width 9 height 9
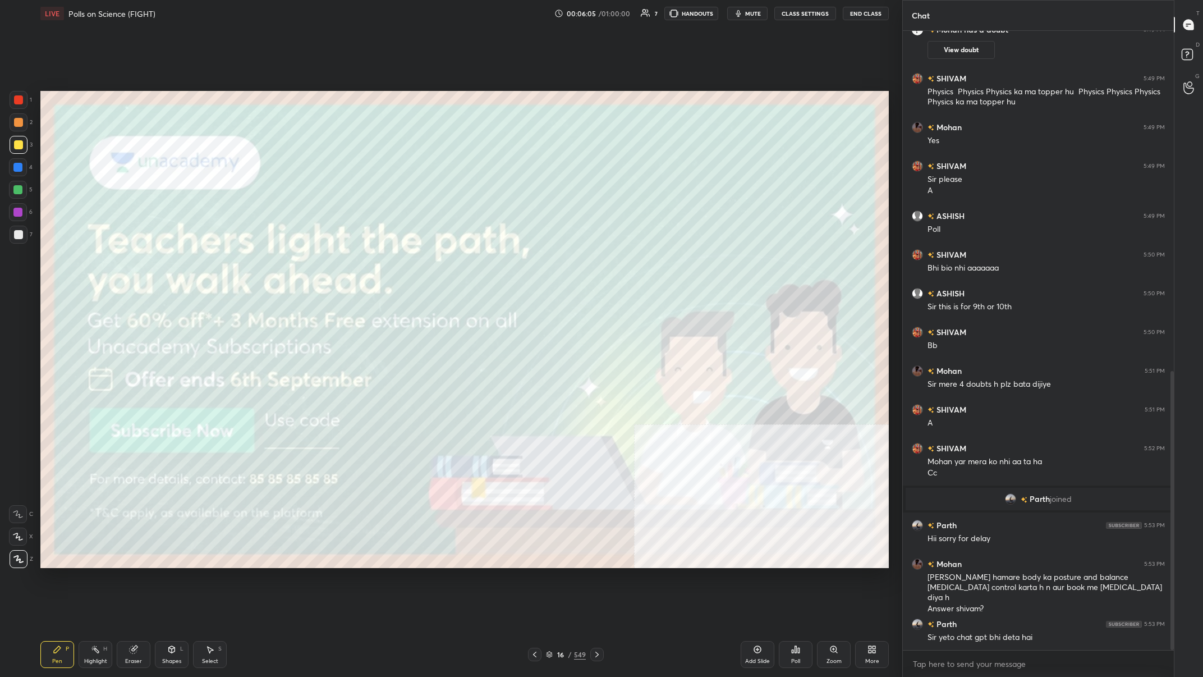
scroll to position [791, 0]
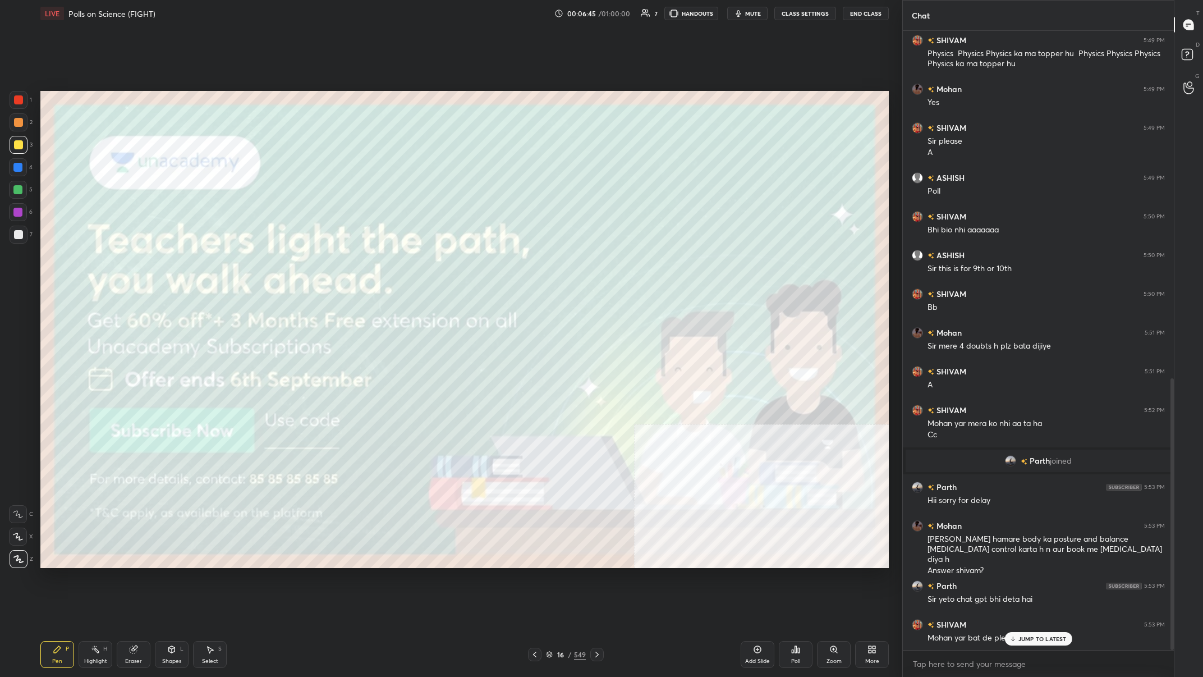
click at [402, 263] on div "16" at bounding box center [560, 654] width 11 height 7
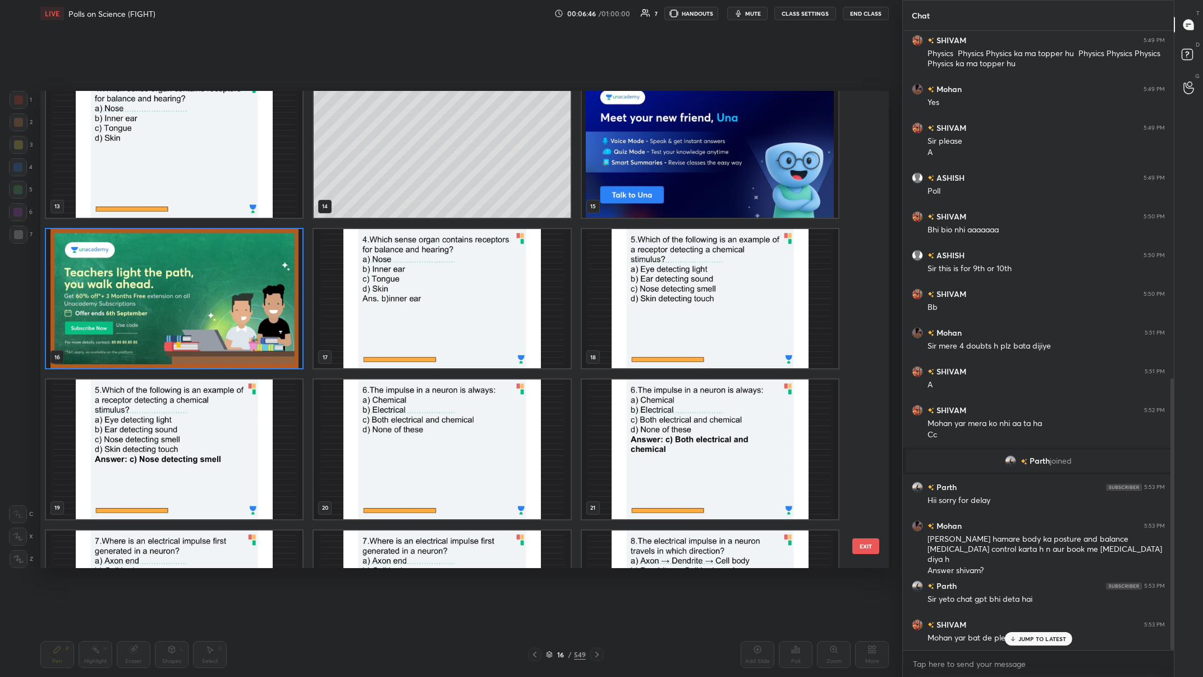
scroll to position [641, 0]
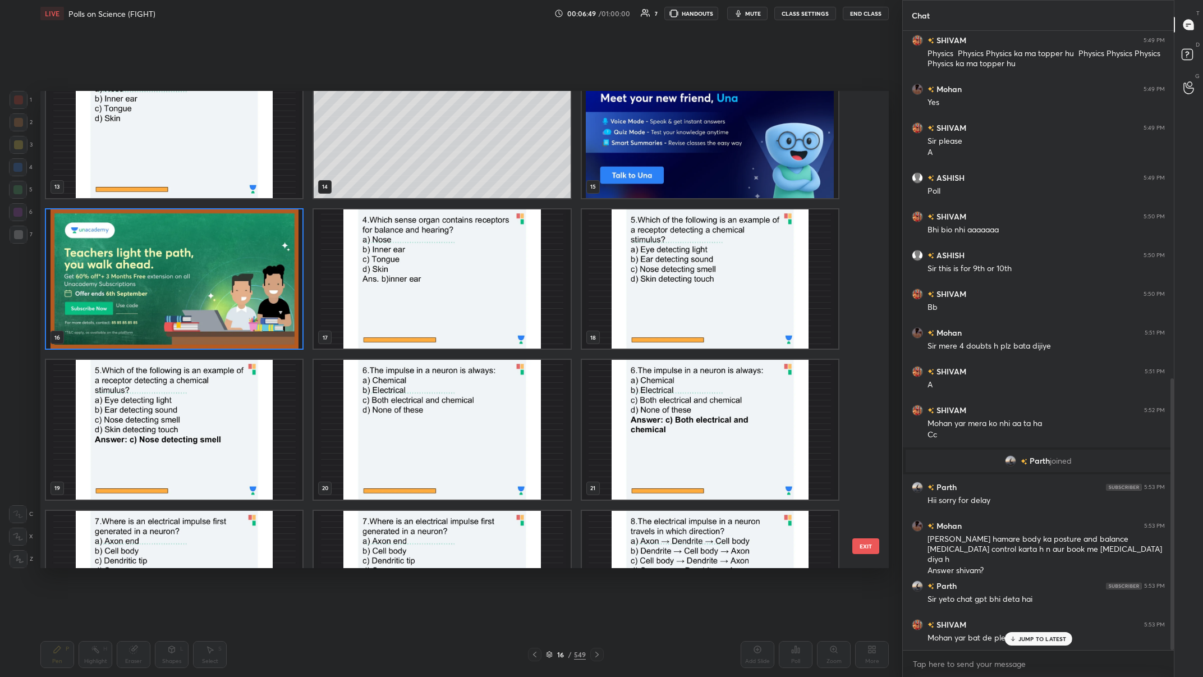
click at [402, 263] on img "grid" at bounding box center [710, 279] width 256 height 140
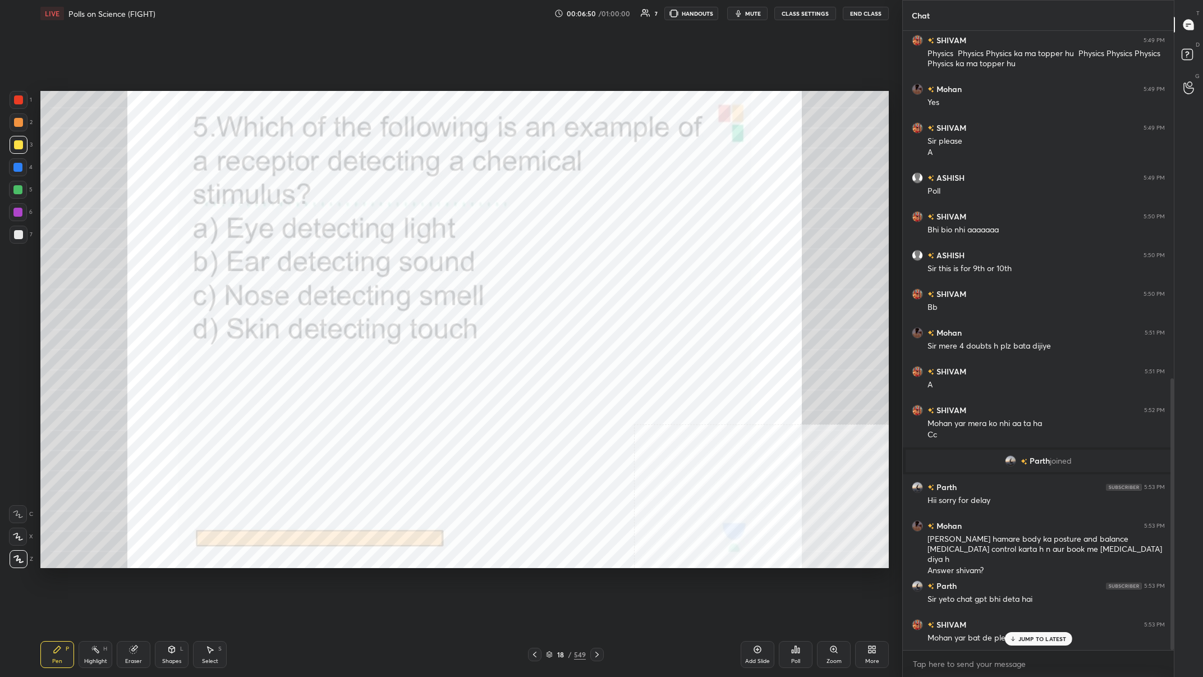
click at [402, 263] on div "Poll" at bounding box center [796, 654] width 34 height 27
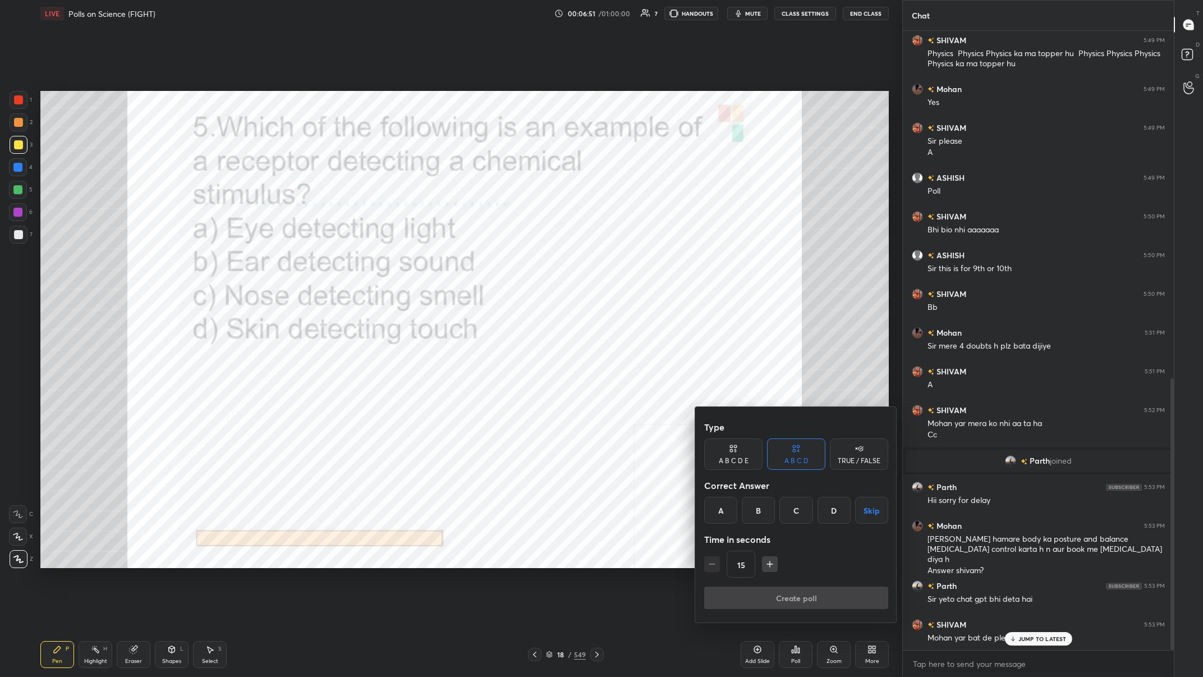
click at [402, 263] on div "C" at bounding box center [795, 510] width 33 height 27
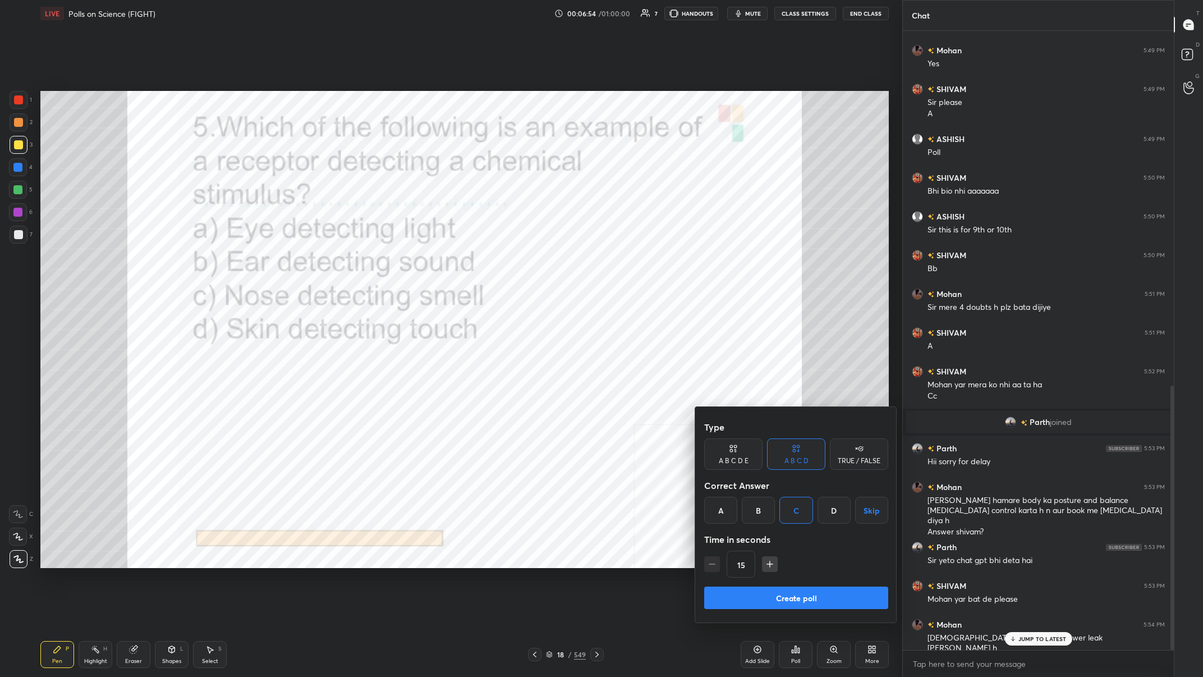
click at [15, 162] on div at bounding box center [601, 338] width 1203 height 677
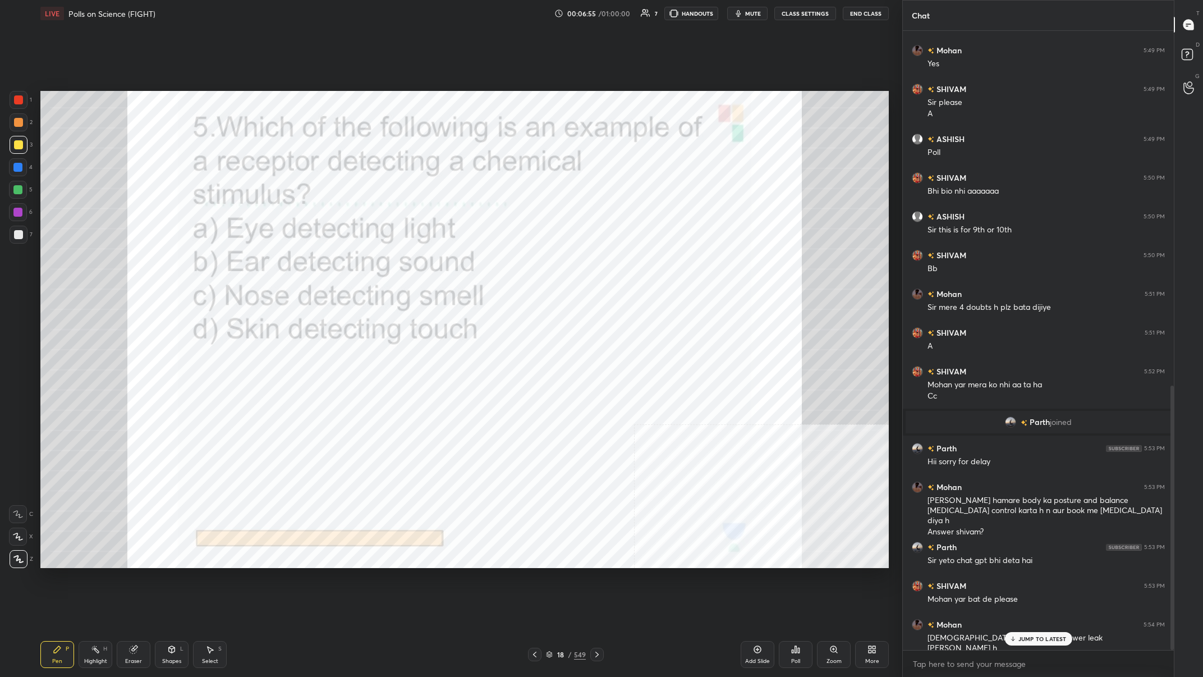
click at [16, 169] on div at bounding box center [17, 167] width 9 height 9
click at [402, 263] on icon at bounding box center [793, 651] width 2 height 3
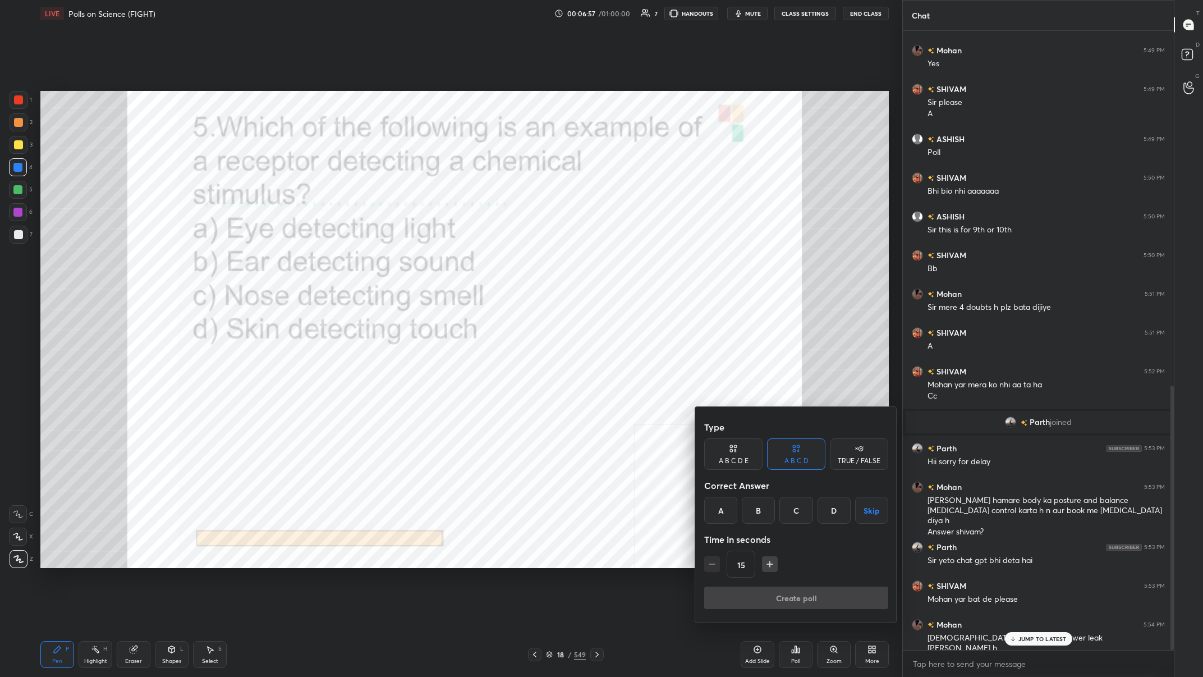
click at [402, 263] on div "C" at bounding box center [795, 510] width 33 height 27
click at [402, 263] on div at bounding box center [601, 338] width 1203 height 677
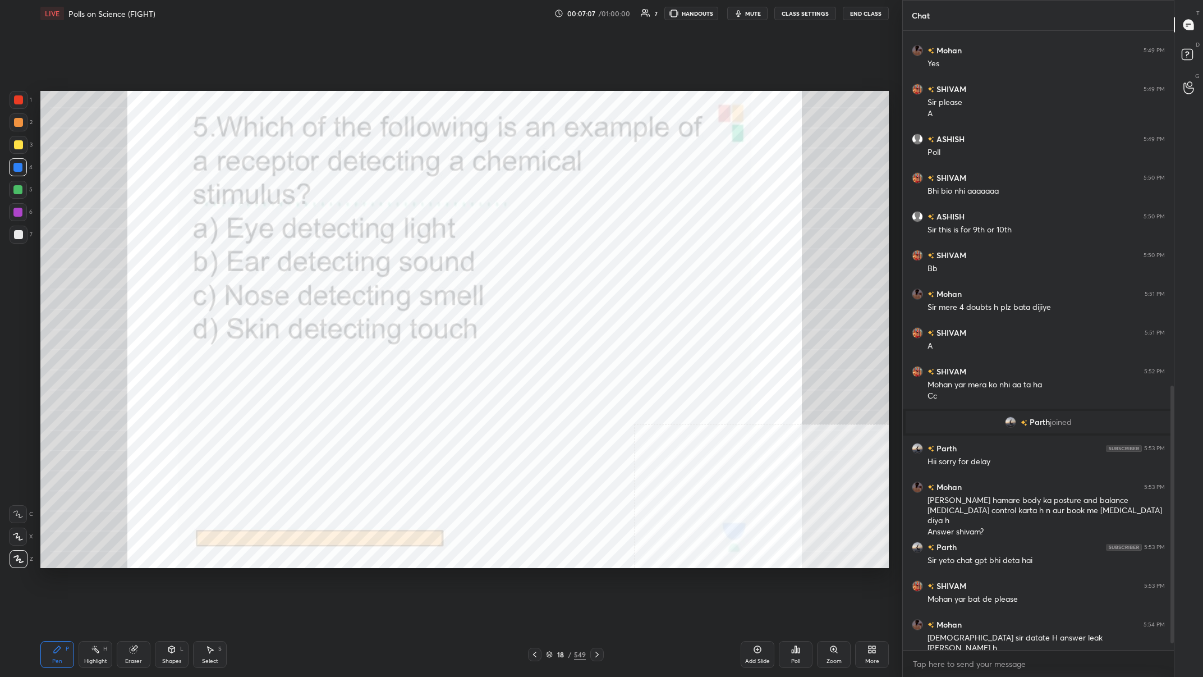
scroll to position [869, 0]
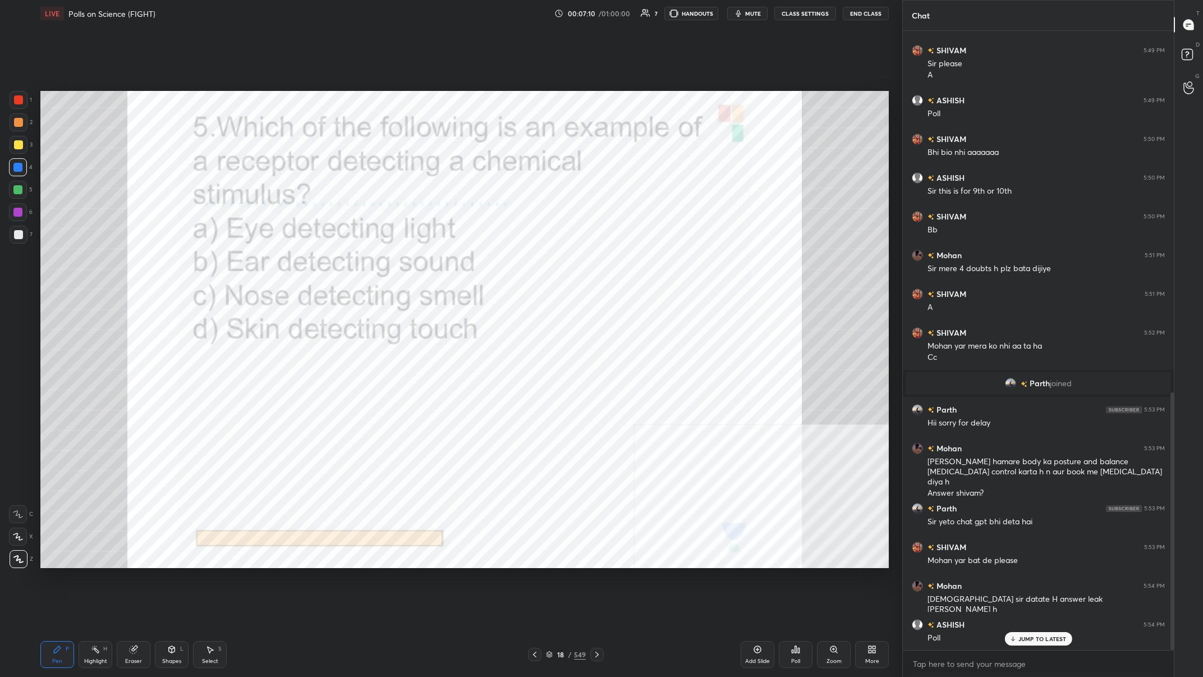
click at [402, 263] on div "18" at bounding box center [560, 654] width 11 height 7
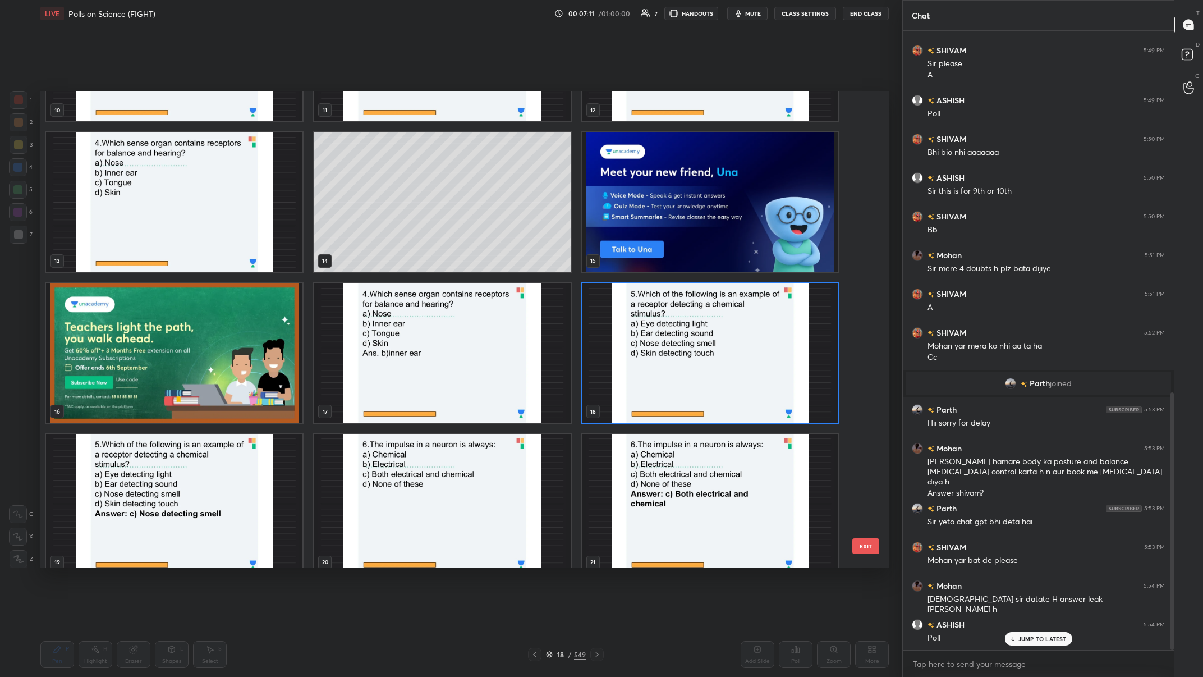
scroll to position [570, 0]
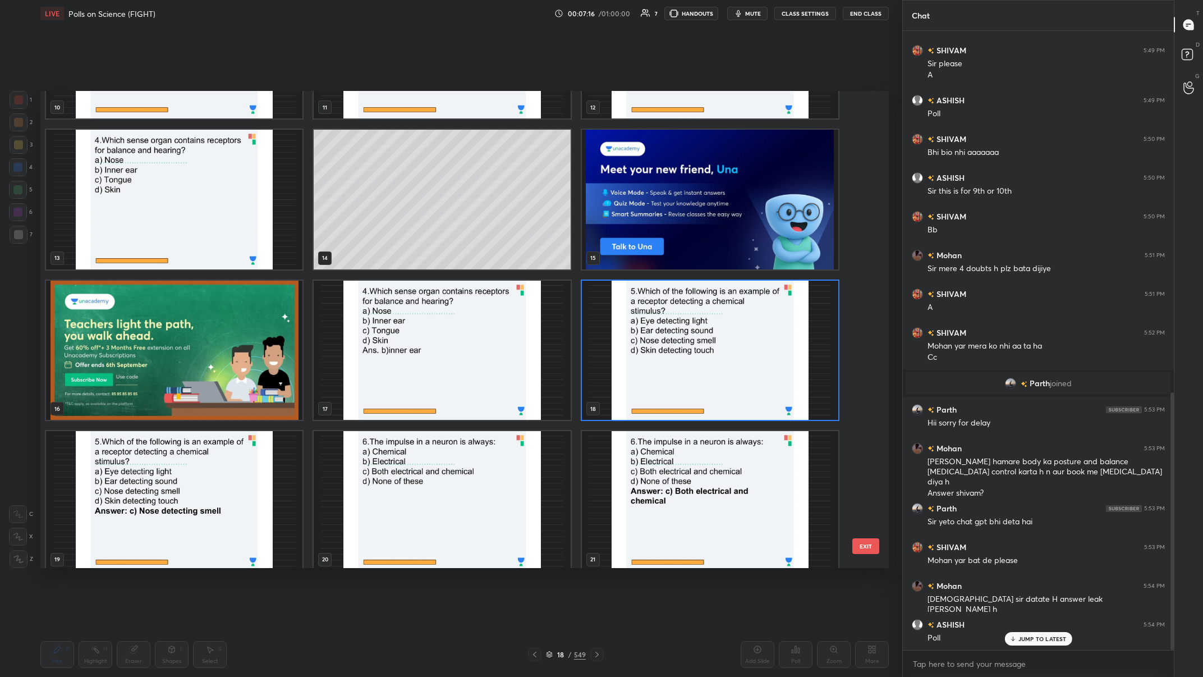
click at [402, 263] on img "grid" at bounding box center [710, 350] width 256 height 140
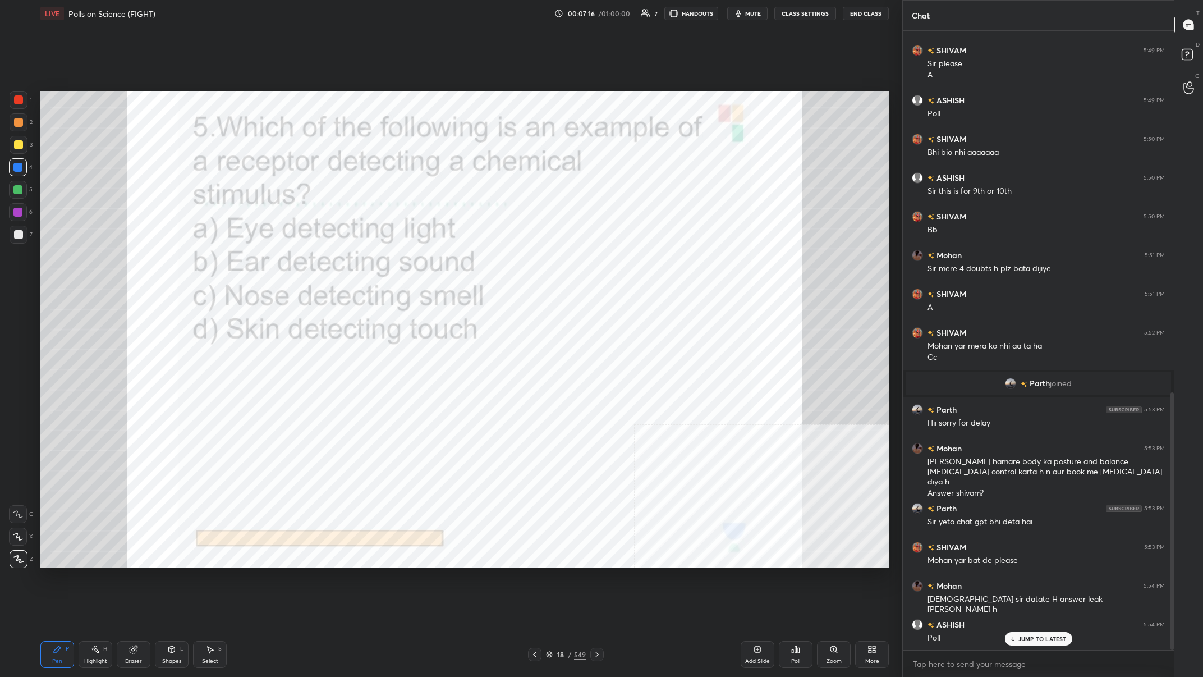
click at [402, 263] on img "grid" at bounding box center [710, 350] width 256 height 140
click at [402, 263] on div "Poll" at bounding box center [795, 661] width 9 height 6
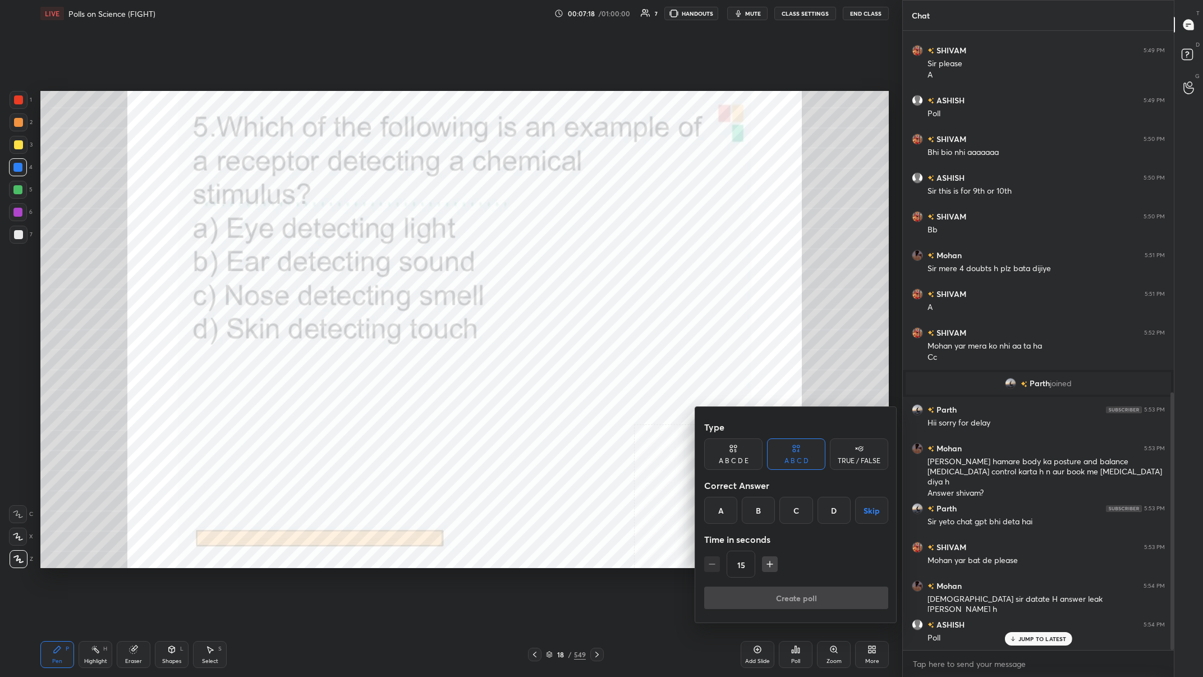
click at [402, 263] on div "C" at bounding box center [795, 510] width 33 height 27
click at [402, 263] on button "Create poll" at bounding box center [796, 597] width 184 height 22
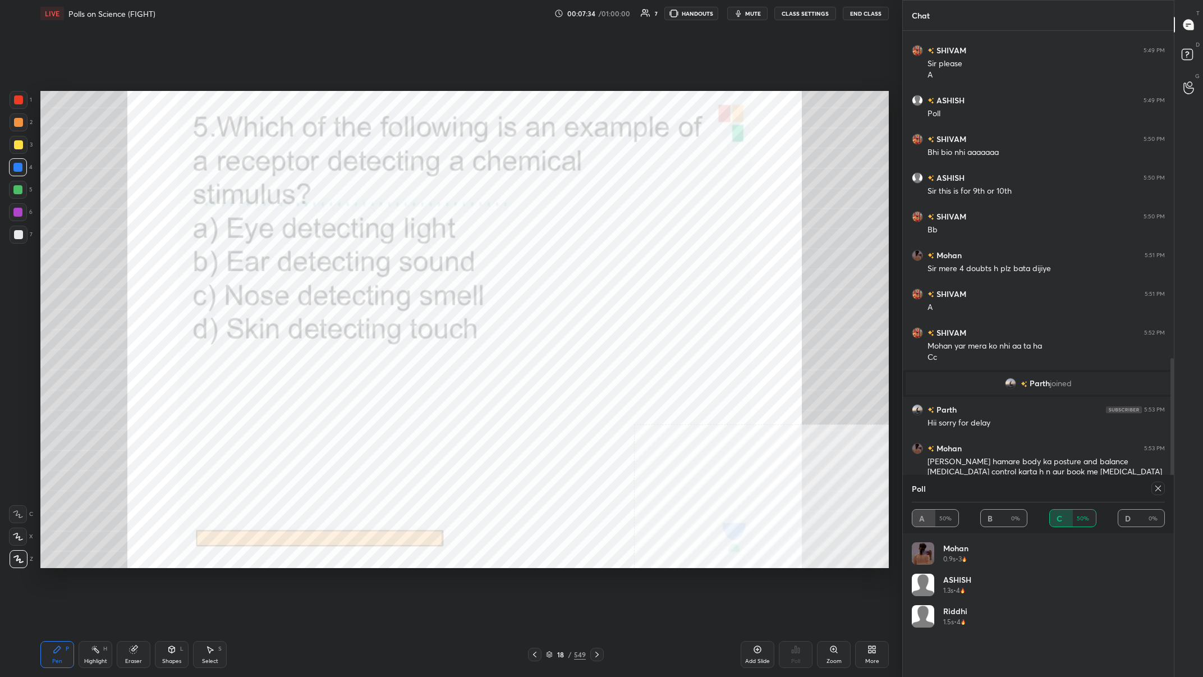
scroll to position [966, 0]
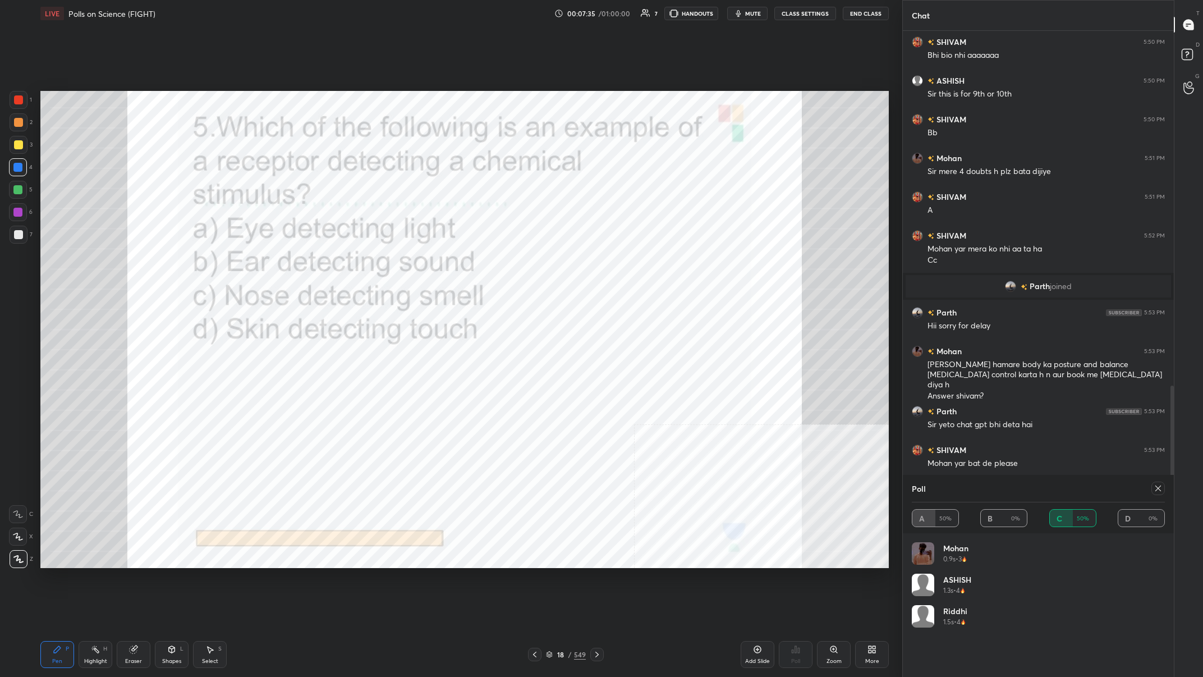
click at [402, 263] on icon at bounding box center [1158, 488] width 9 height 9
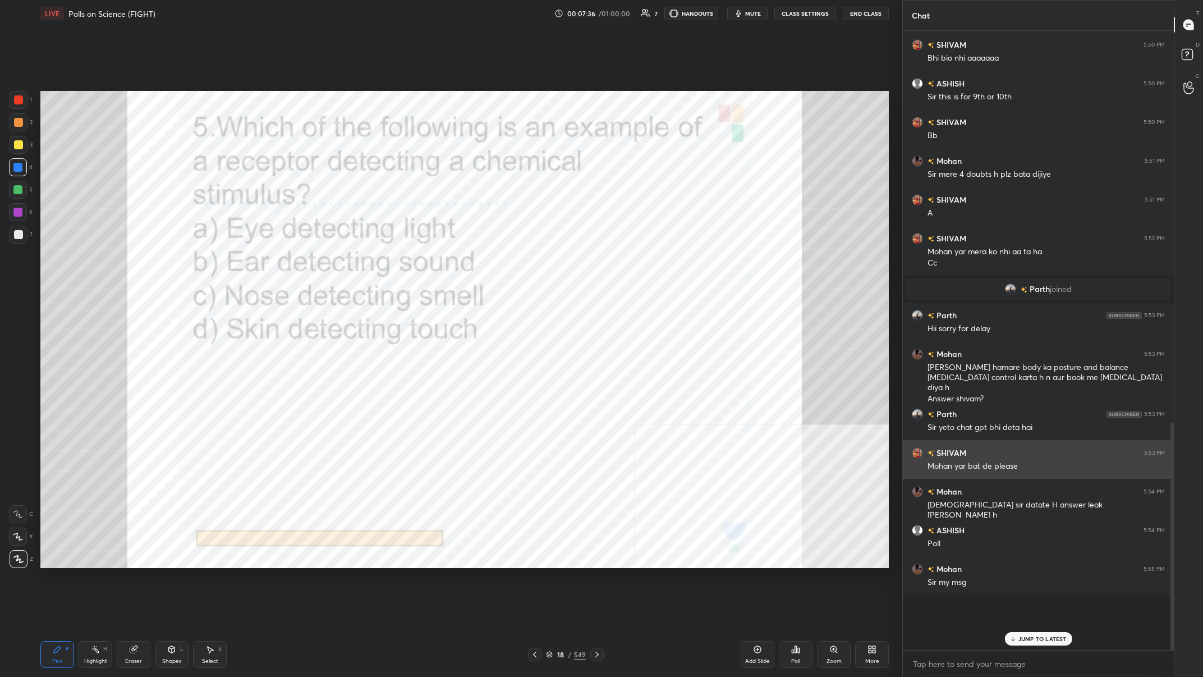
scroll to position [615, 271]
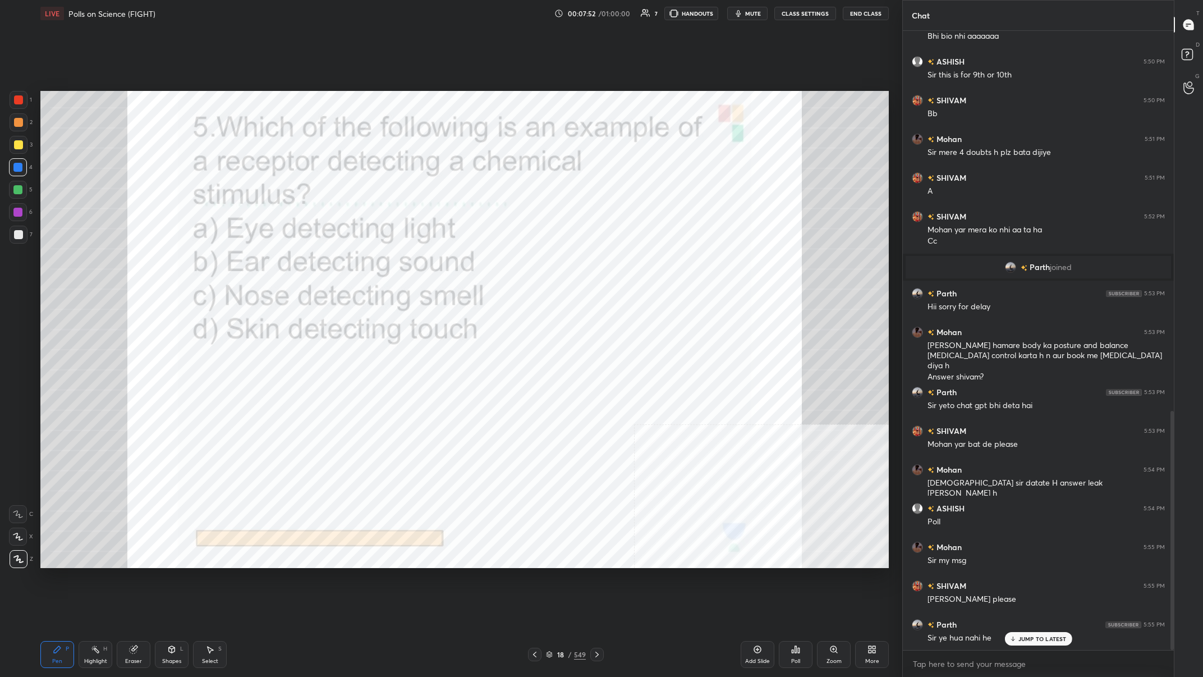
click at [402, 263] on div "/" at bounding box center [569, 654] width 3 height 7
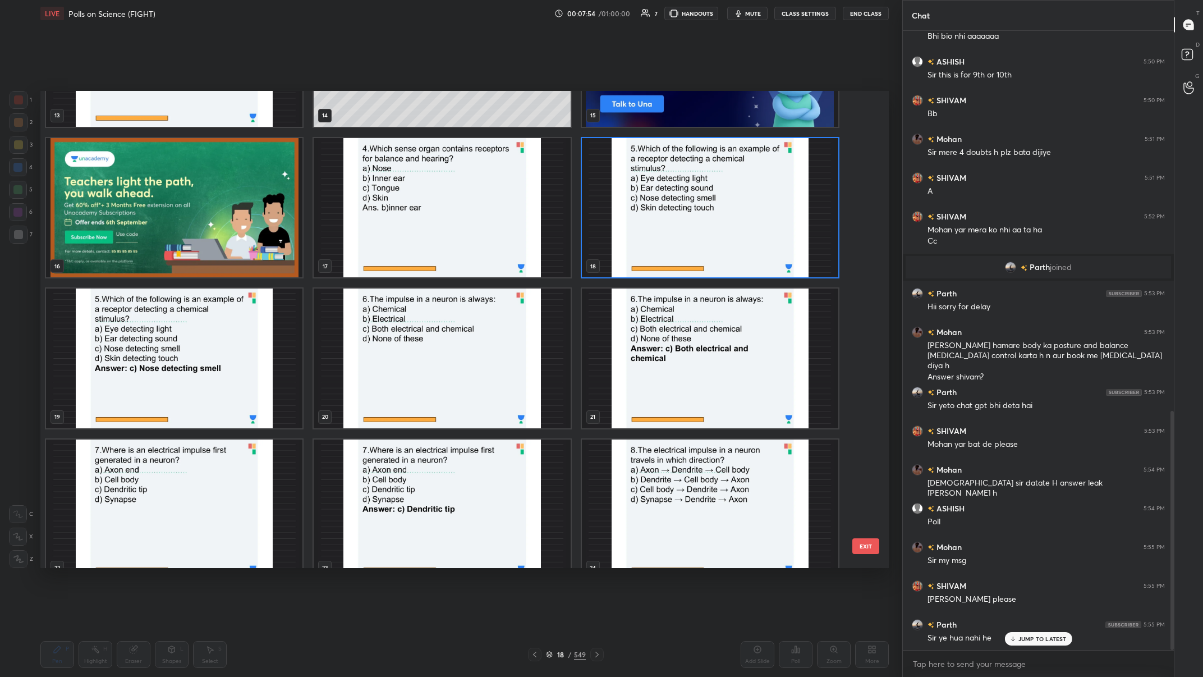
click at [402, 220] on img "grid" at bounding box center [710, 207] width 256 height 140
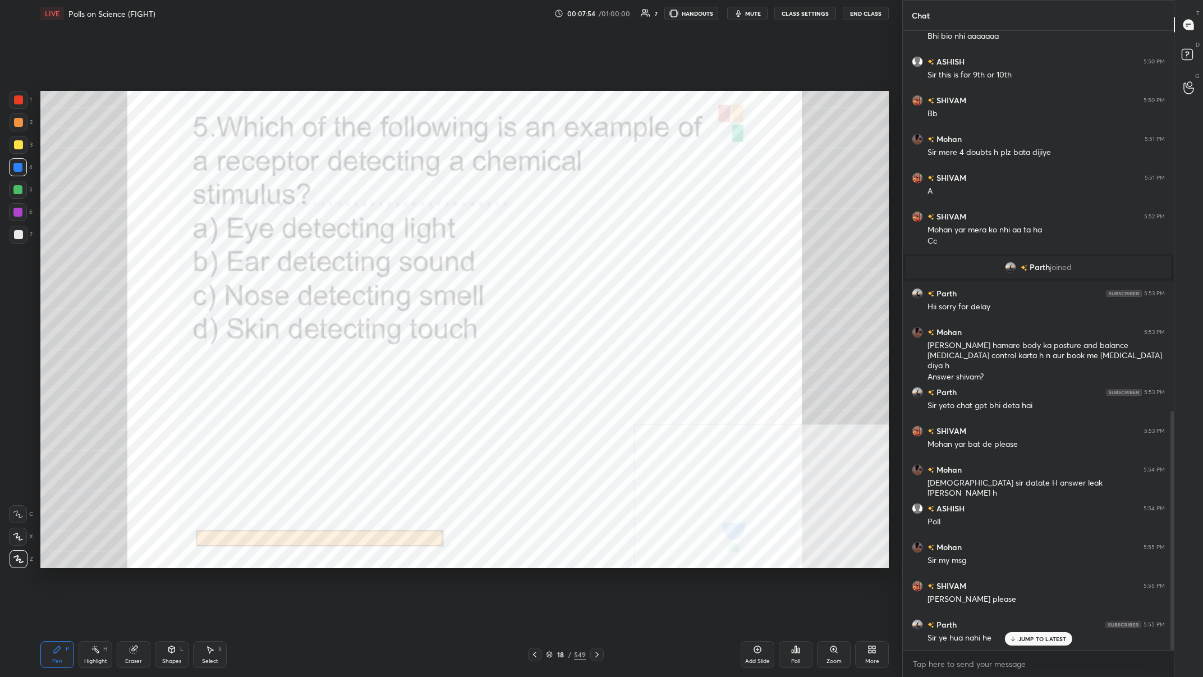
click at [402, 220] on img "grid" at bounding box center [710, 207] width 256 height 140
click at [402, 263] on div "18 / 549" at bounding box center [566, 654] width 40 height 10
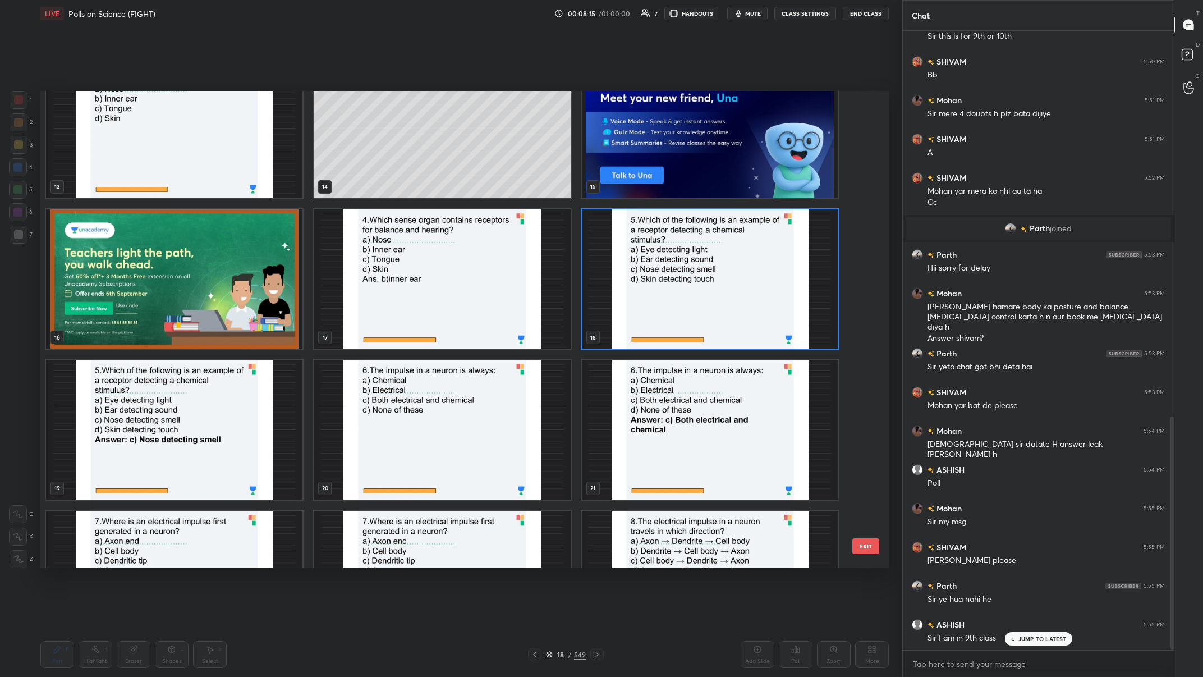
click at [402, 263] on img "grid" at bounding box center [442, 430] width 256 height 140
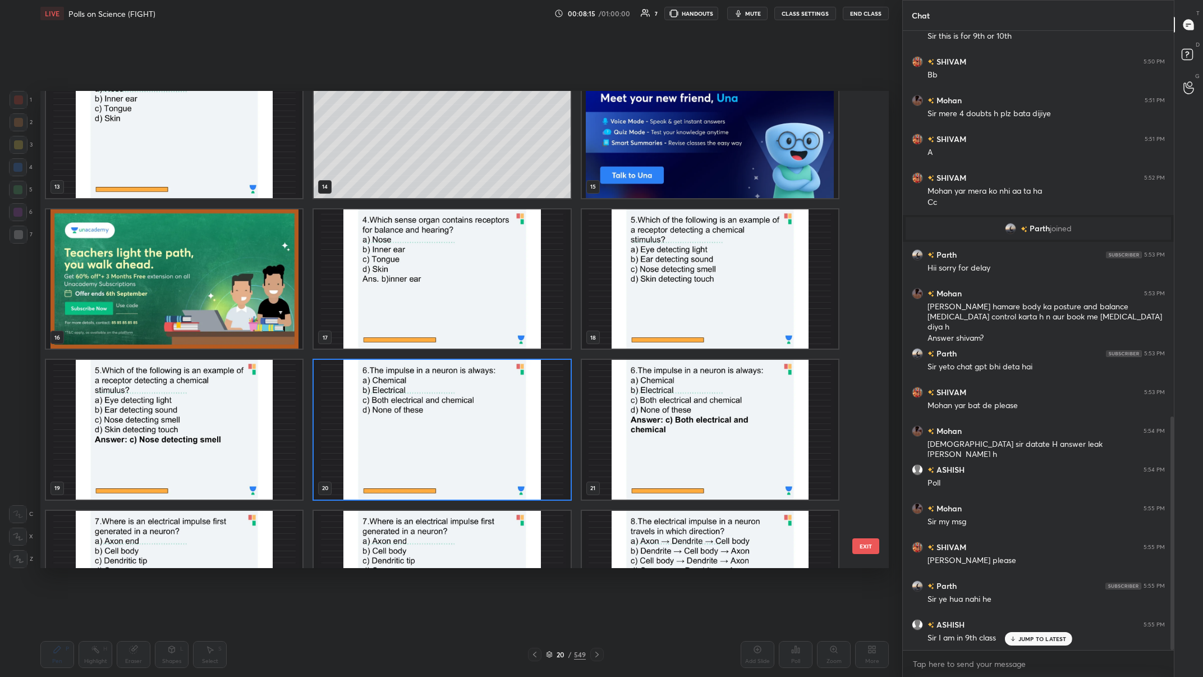
click at [402, 263] on img "grid" at bounding box center [442, 430] width 256 height 140
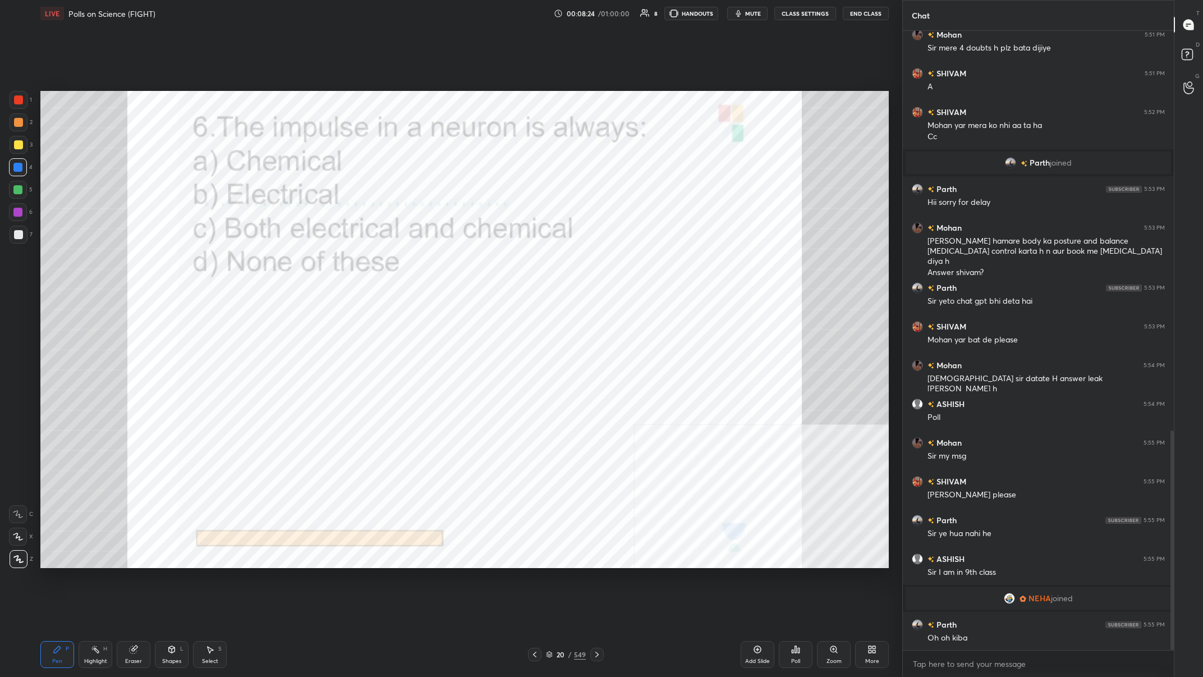
scroll to position [1128, 0]
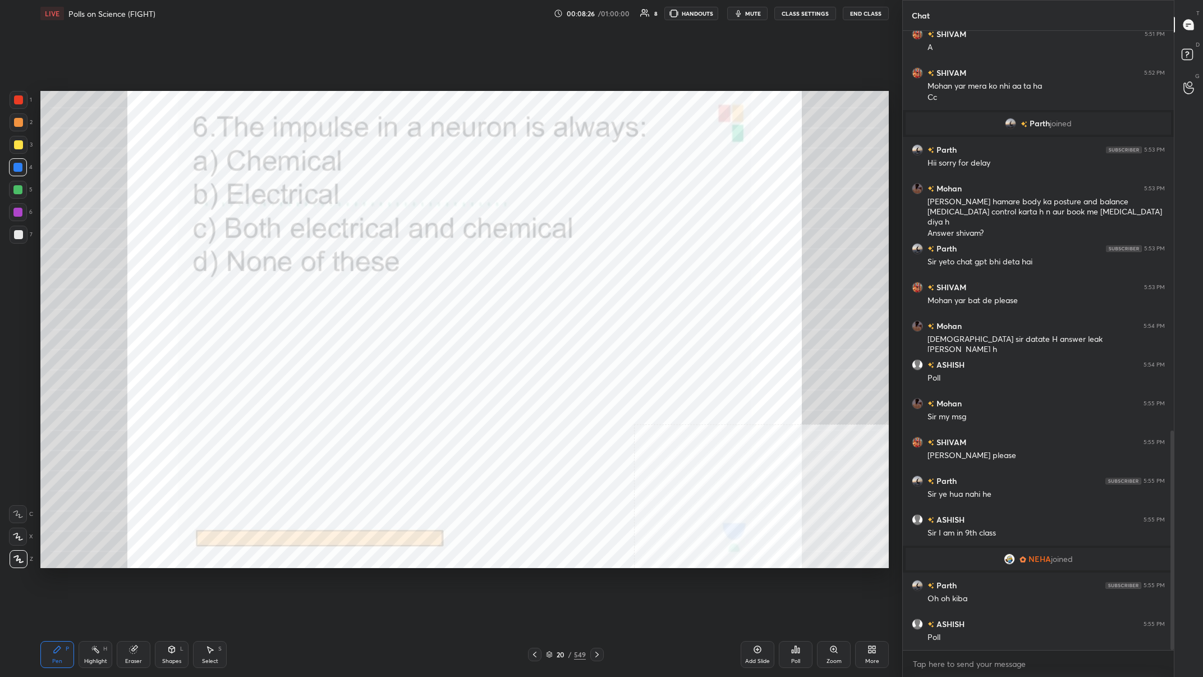
click at [402, 263] on div "20 / 549" at bounding box center [566, 654] width 40 height 10
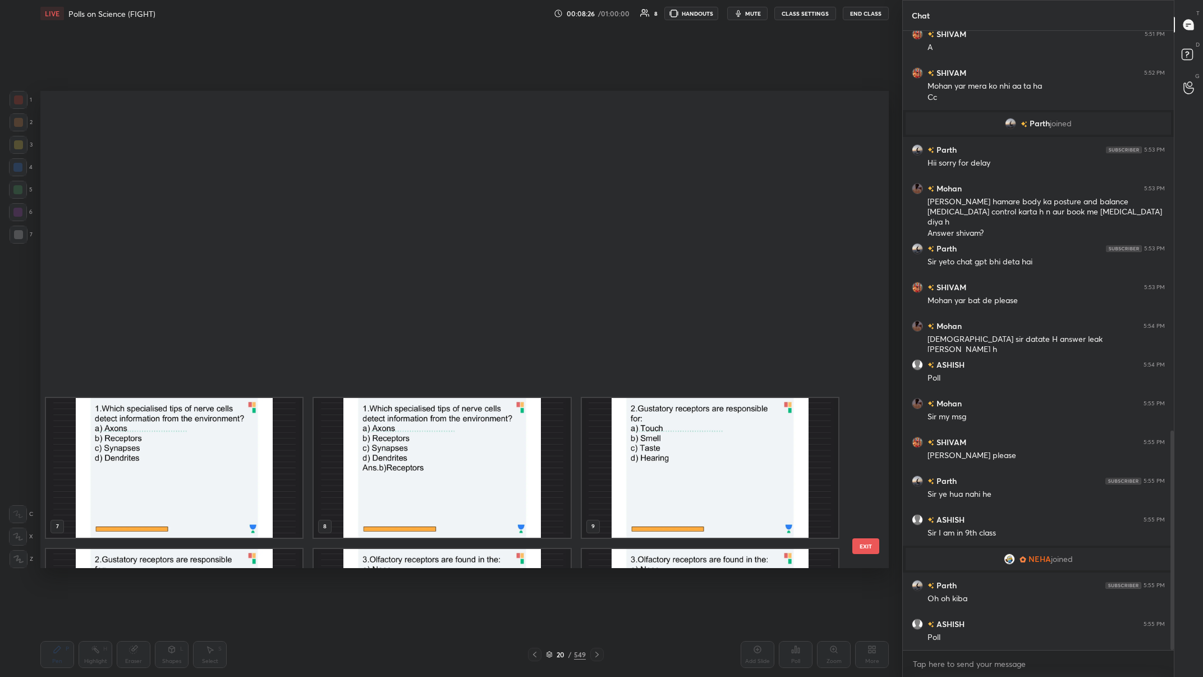
scroll to position [477, 848]
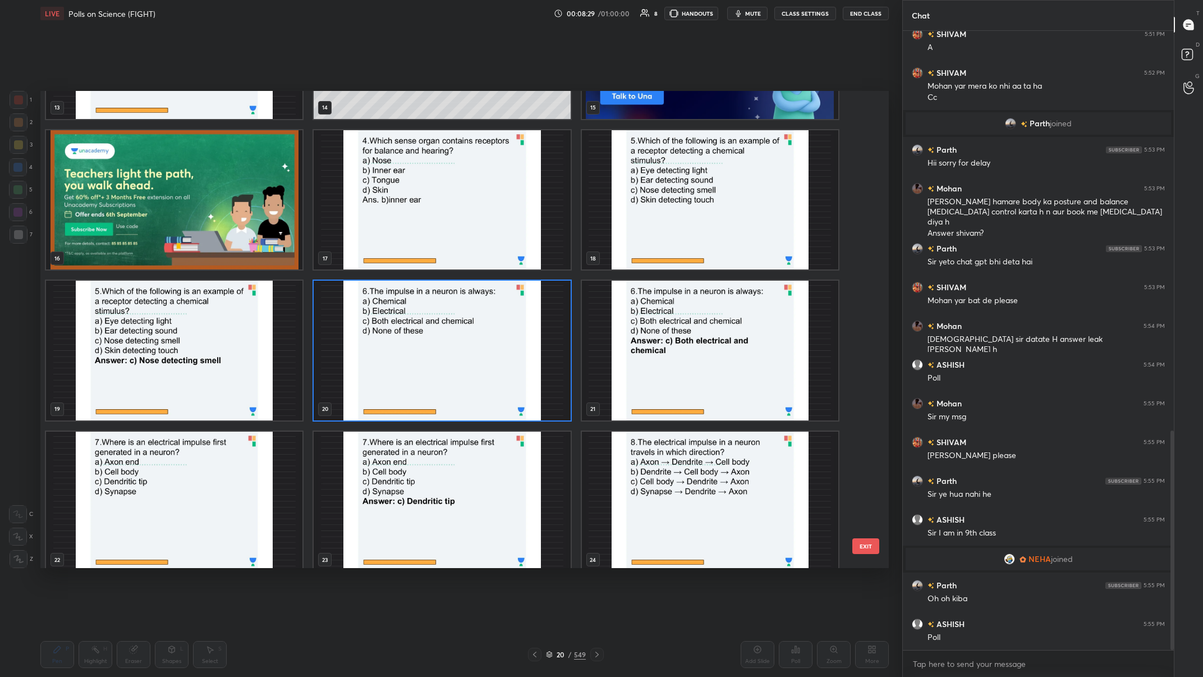
click at [402, 263] on img "grid" at bounding box center [442, 351] width 256 height 140
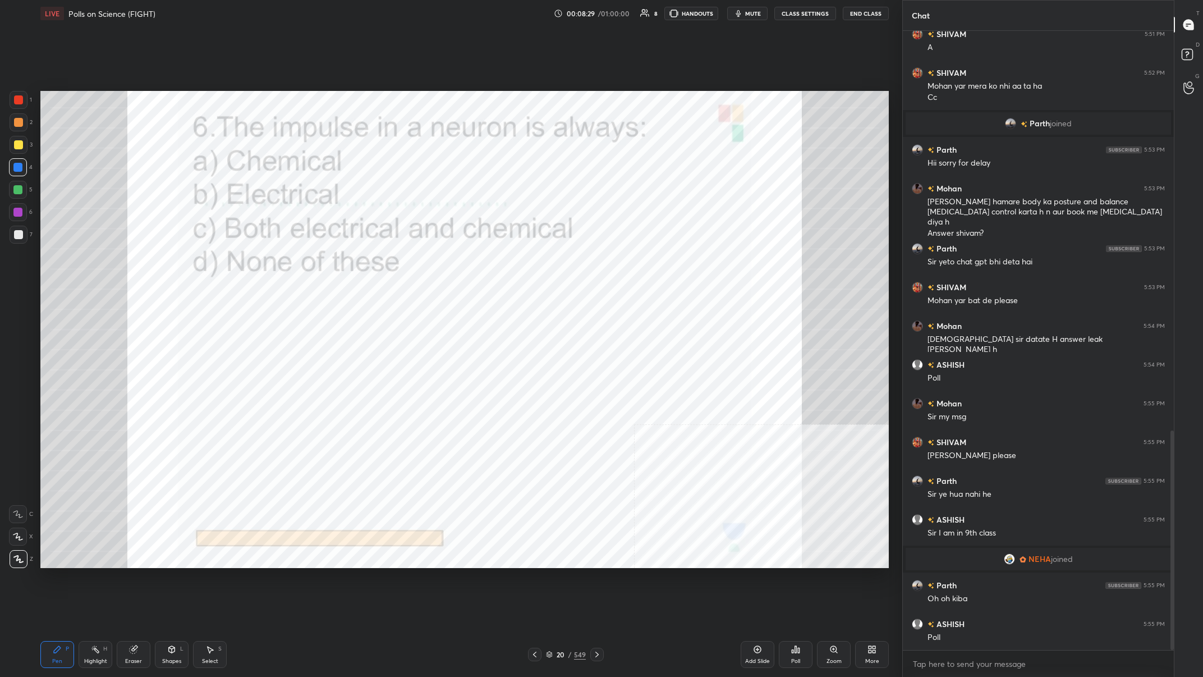
click at [402, 263] on img "grid" at bounding box center [442, 351] width 256 height 140
click at [402, 263] on div "Poll" at bounding box center [796, 654] width 34 height 27
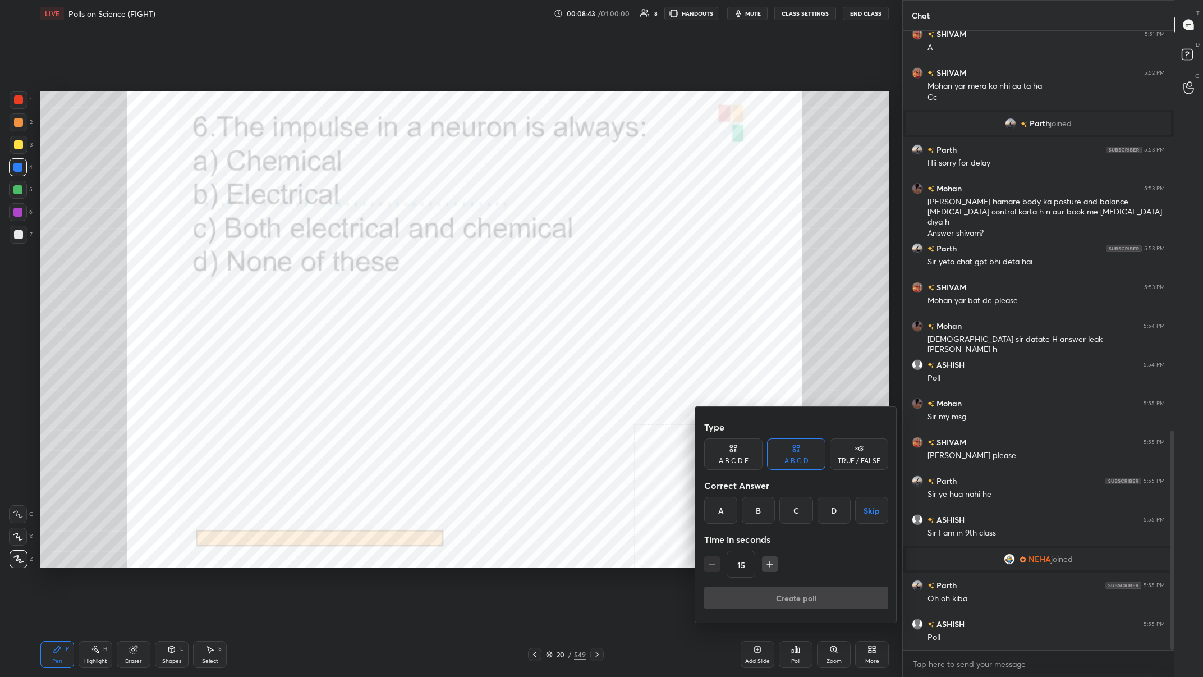
click at [402, 263] on div "C" at bounding box center [795, 510] width 33 height 27
click at [402, 263] on button "Create poll" at bounding box center [796, 597] width 184 height 22
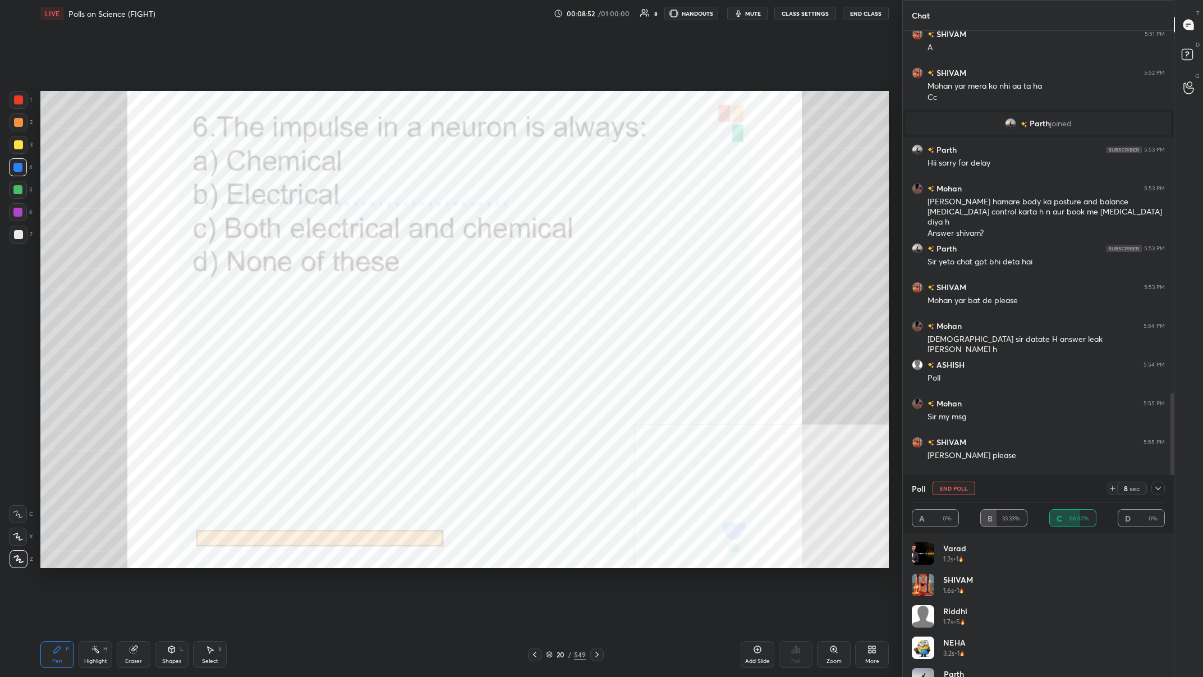
scroll to position [1225, 0]
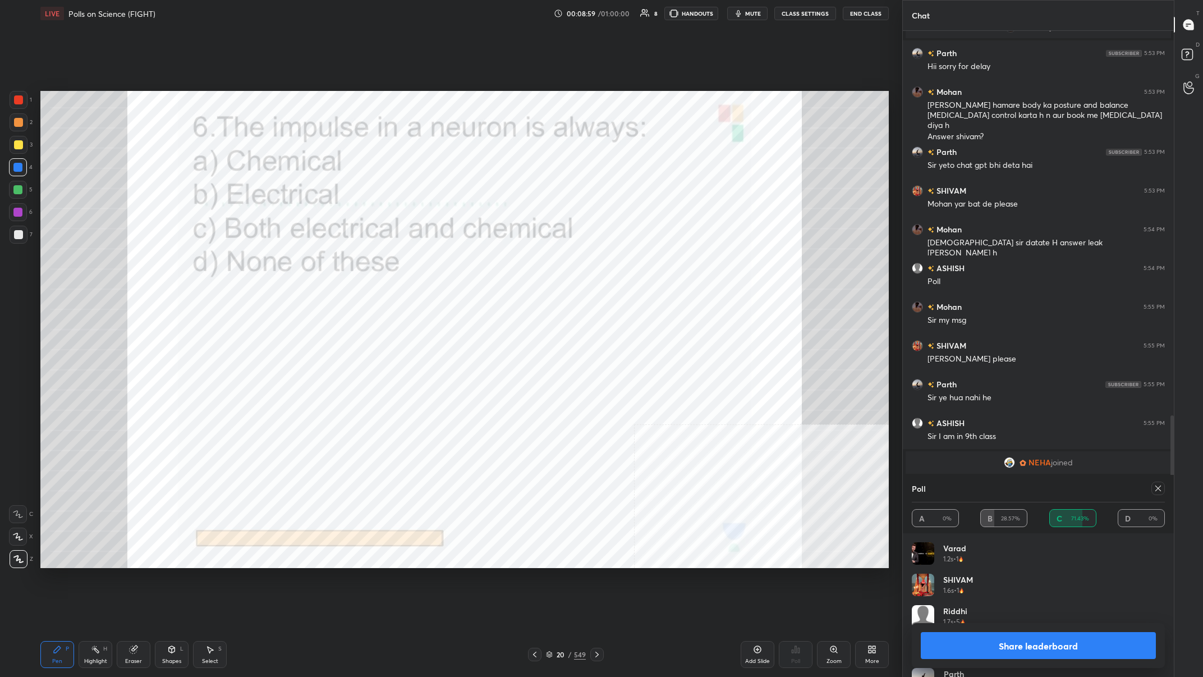
click at [402, 263] on button "Share leaderboard" at bounding box center [1038, 645] width 235 height 27
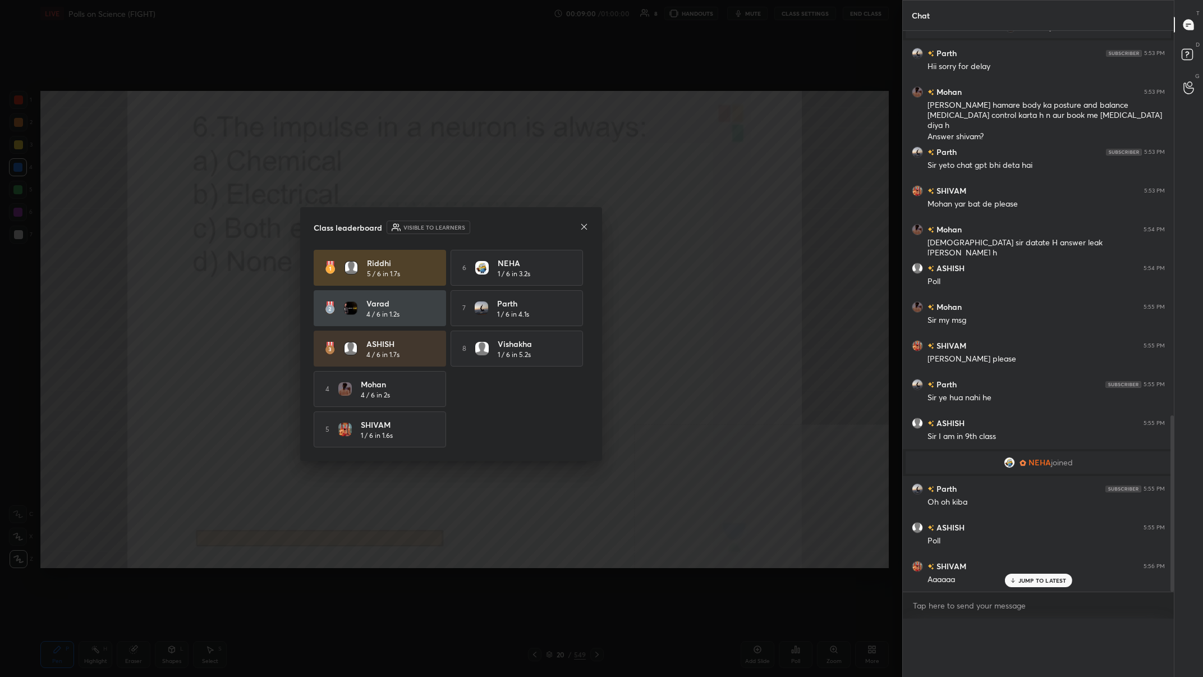
scroll to position [0, 0]
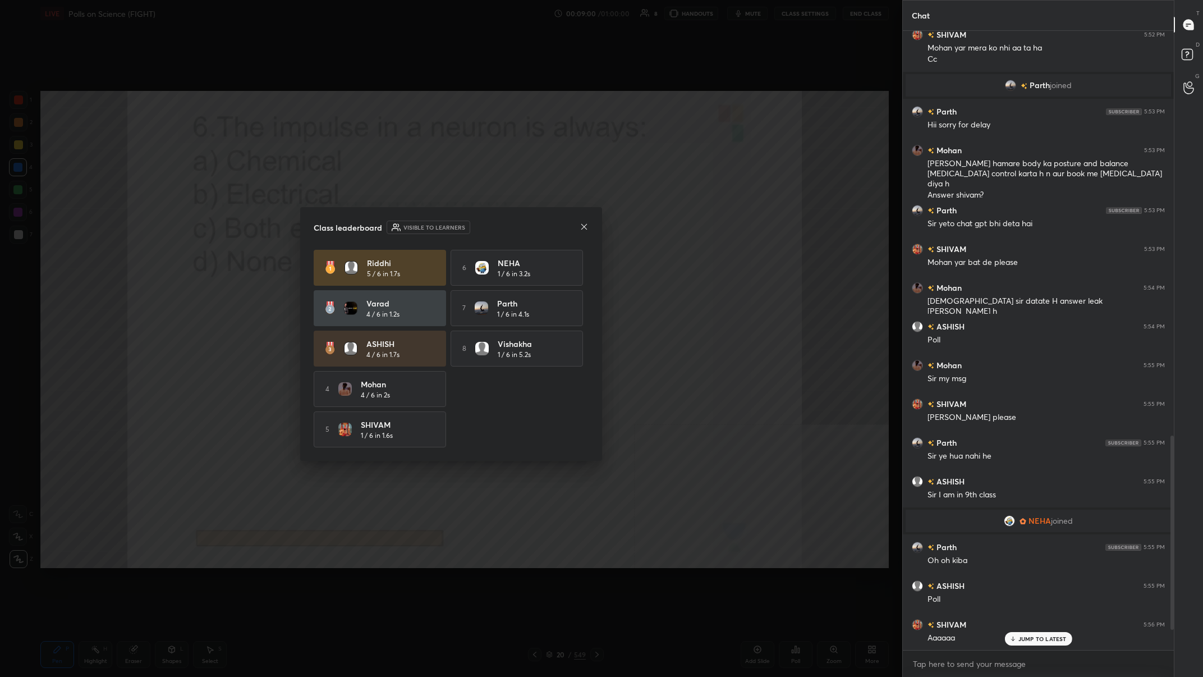
click at [402, 263] on div "[PERSON_NAME] 5 / 6 in 1.7s 6 NEHA 1 / 6 in 3.2s [PERSON_NAME] 4 / 6 in 1.2s 7 …" at bounding box center [451, 349] width 275 height 198
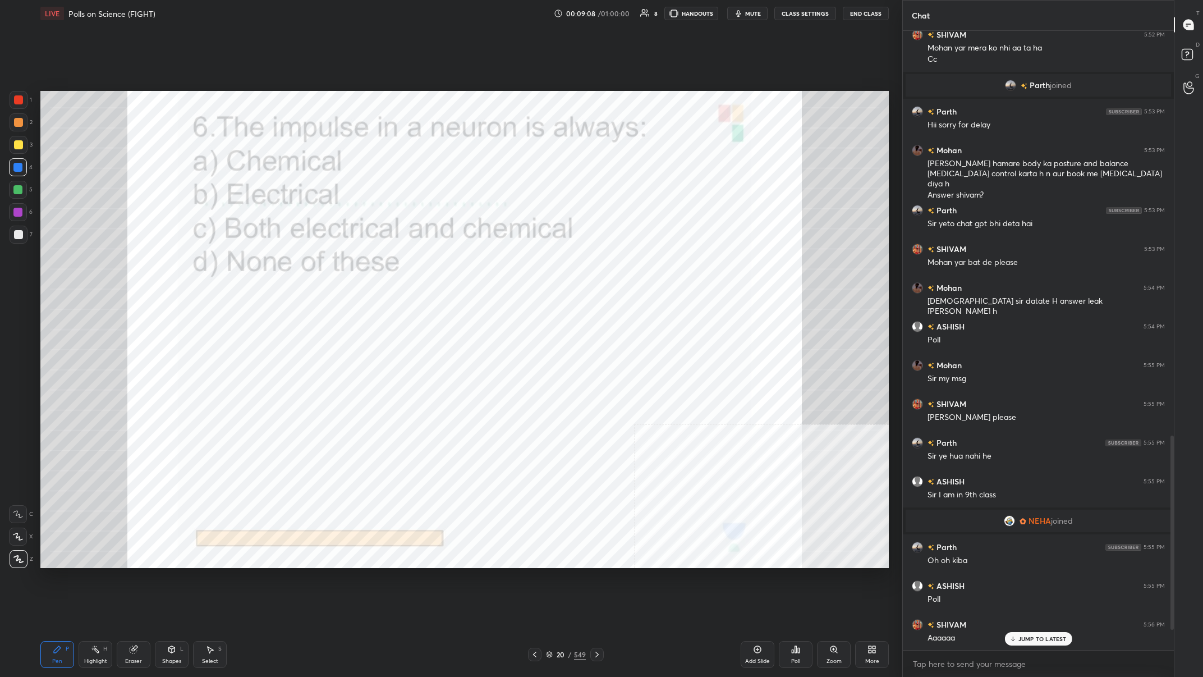
click at [402, 263] on div "20 / 549" at bounding box center [566, 654] width 40 height 10
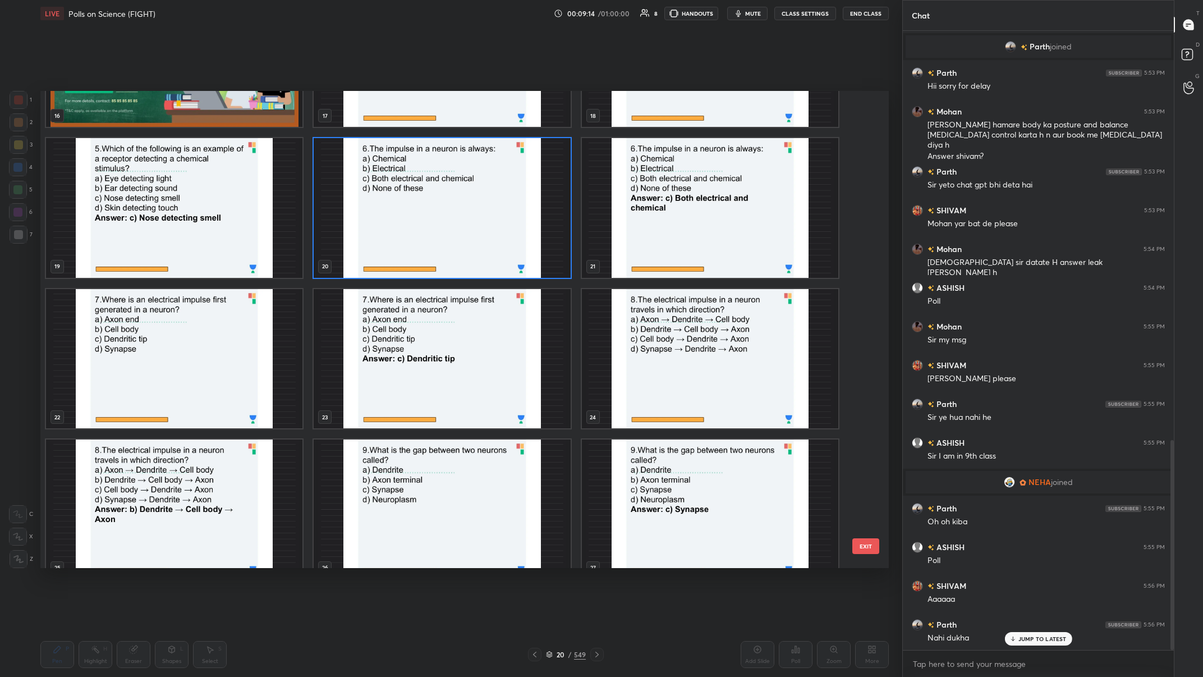
click at [195, 263] on img "grid" at bounding box center [174, 358] width 256 height 140
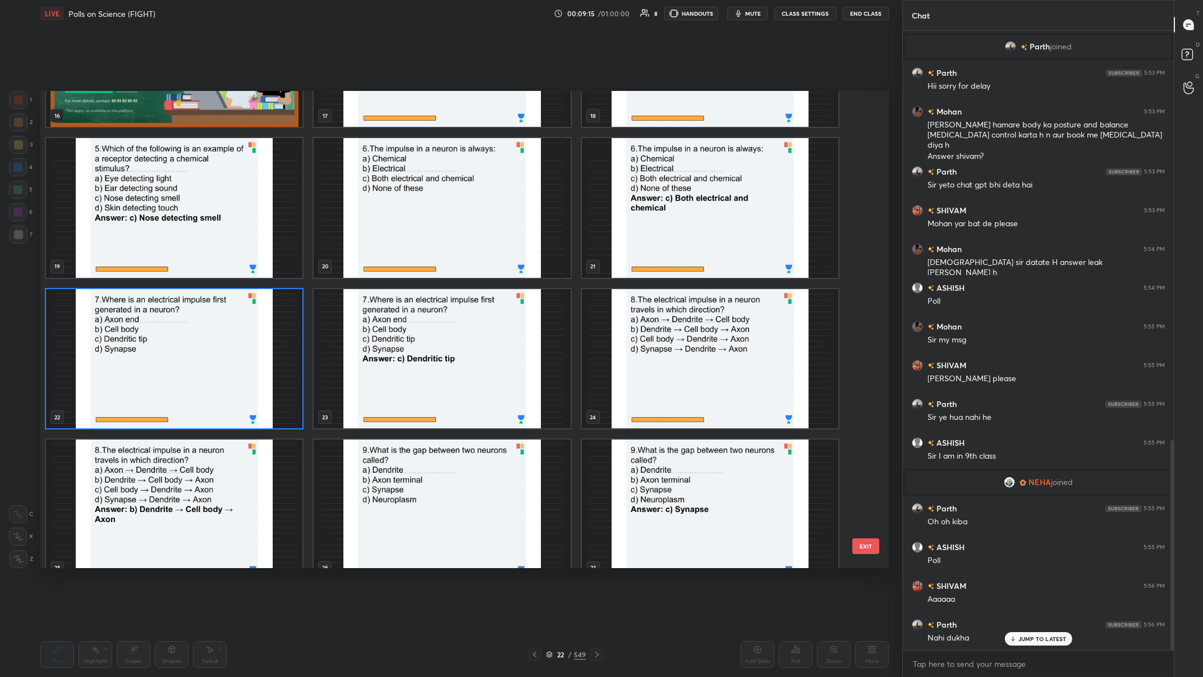
click at [195, 263] on img "grid" at bounding box center [174, 358] width 256 height 140
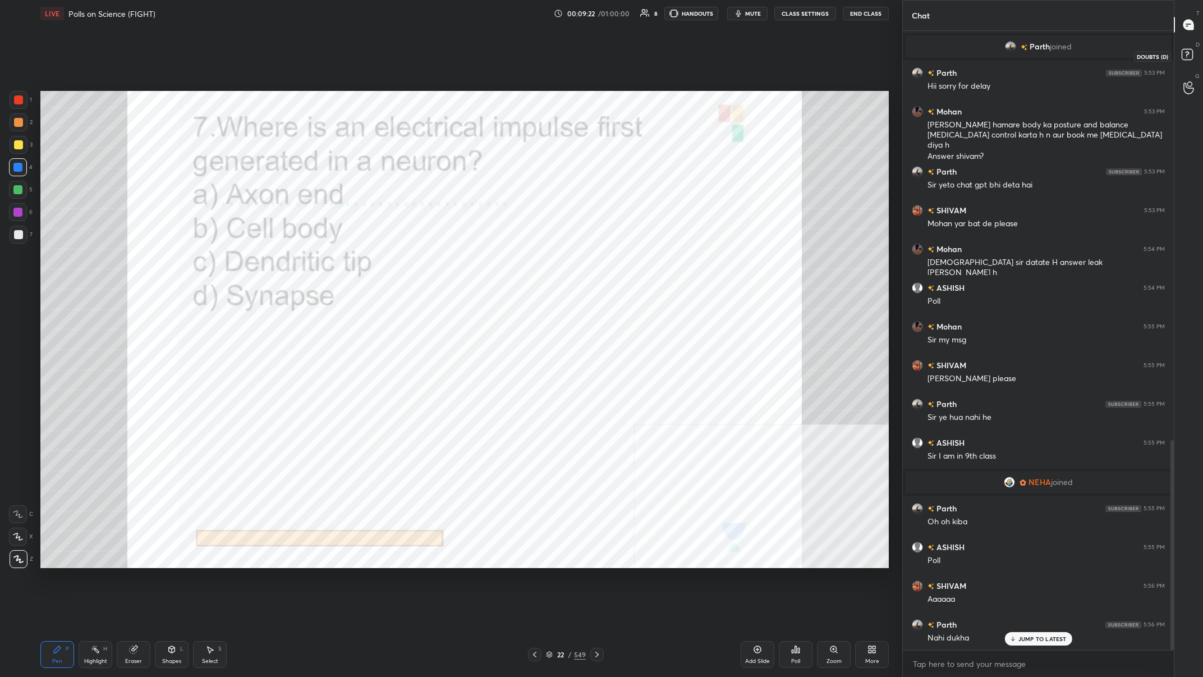
click at [402, 54] on icon at bounding box center [1189, 56] width 20 height 20
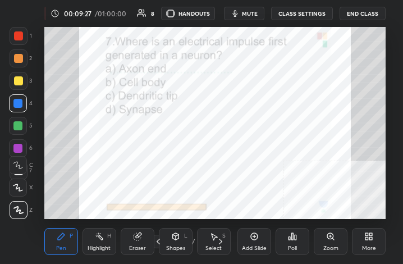
click at [365, 246] on div "More" at bounding box center [369, 248] width 14 height 6
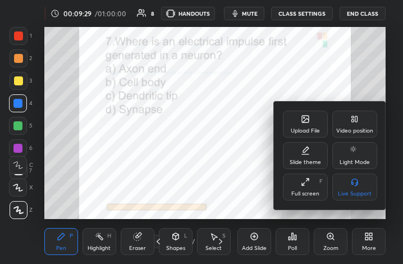
click at [304, 195] on div "Full screen" at bounding box center [305, 194] width 28 height 6
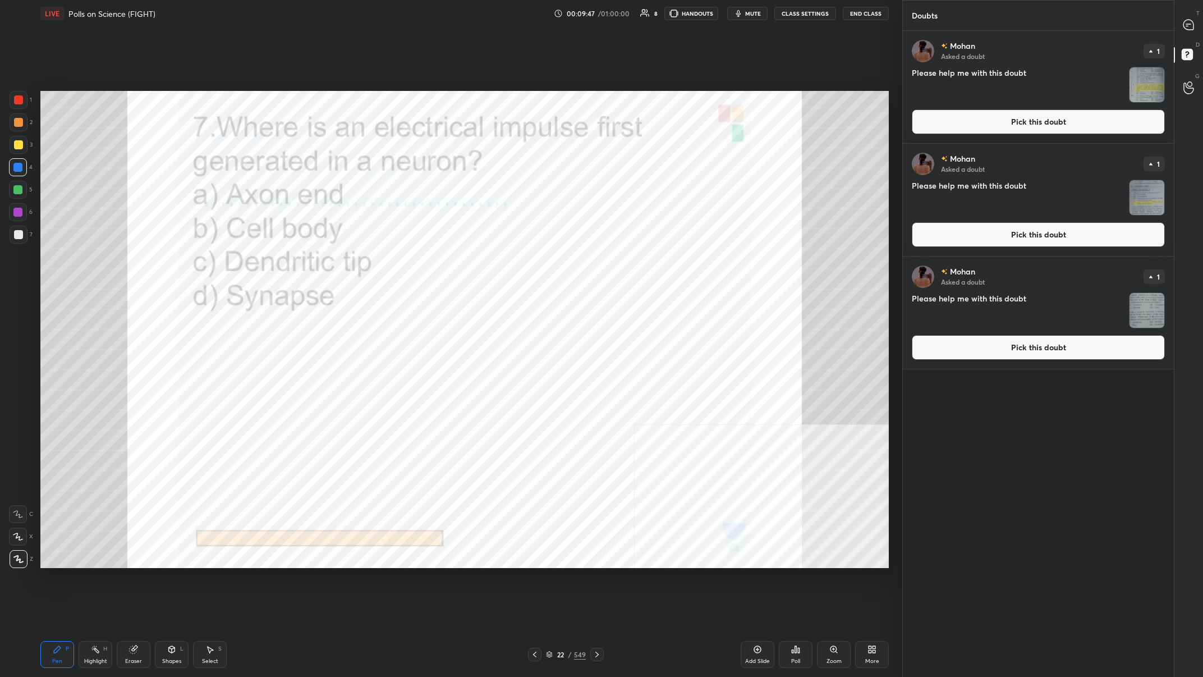
click at [402, 88] on img "grid" at bounding box center [1147, 84] width 35 height 35
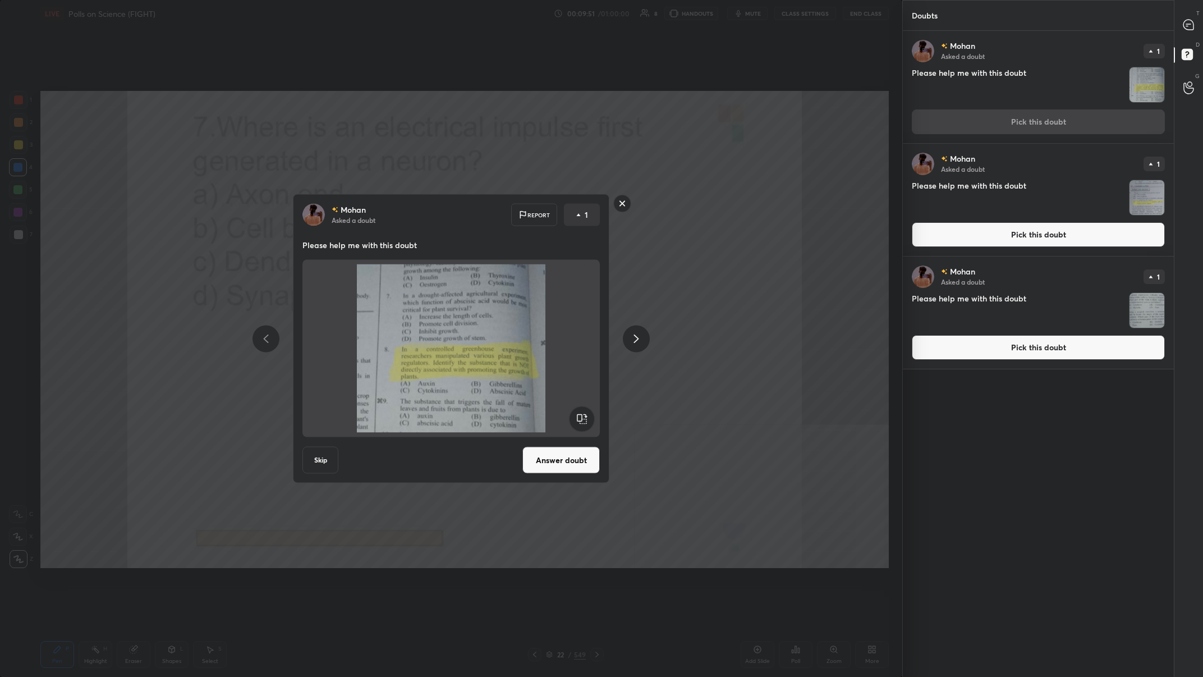
click at [402, 199] on h4 "Please help me with this doubt" at bounding box center [1018, 198] width 213 height 36
click at [402, 199] on div "[PERSON_NAME] Asked a doubt Report 1 Please help me with this doubt Skip Answer…" at bounding box center [451, 338] width 902 height 677
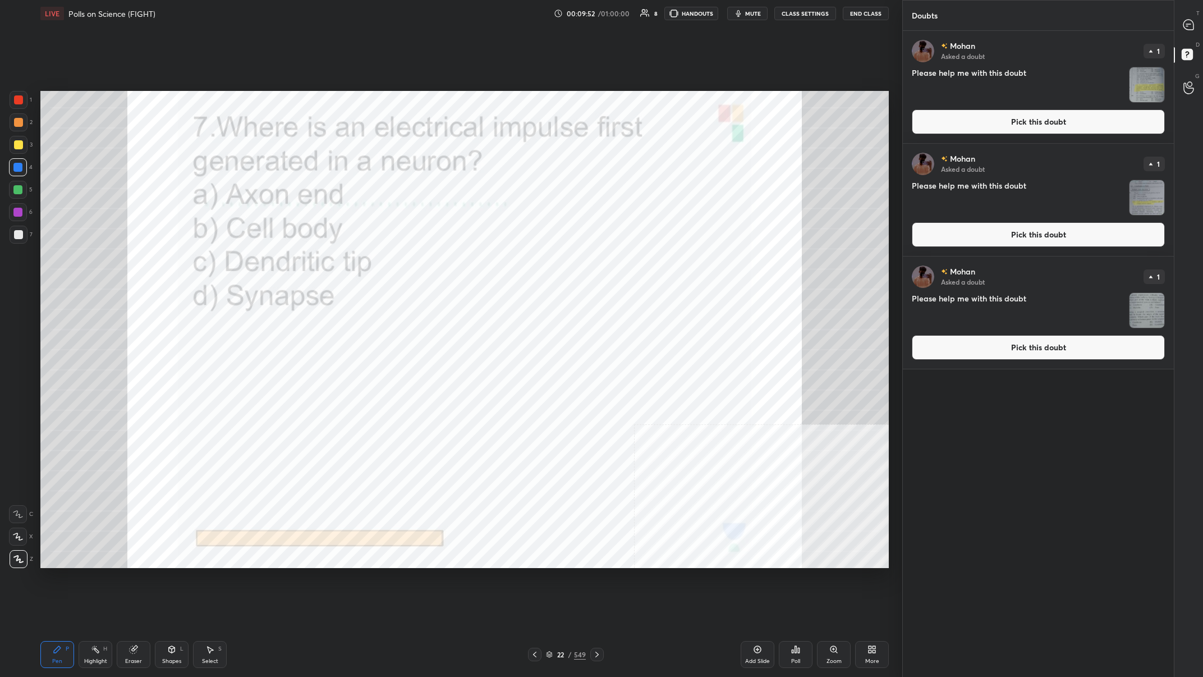
click at [402, 263] on div "22" at bounding box center [560, 654] width 11 height 7
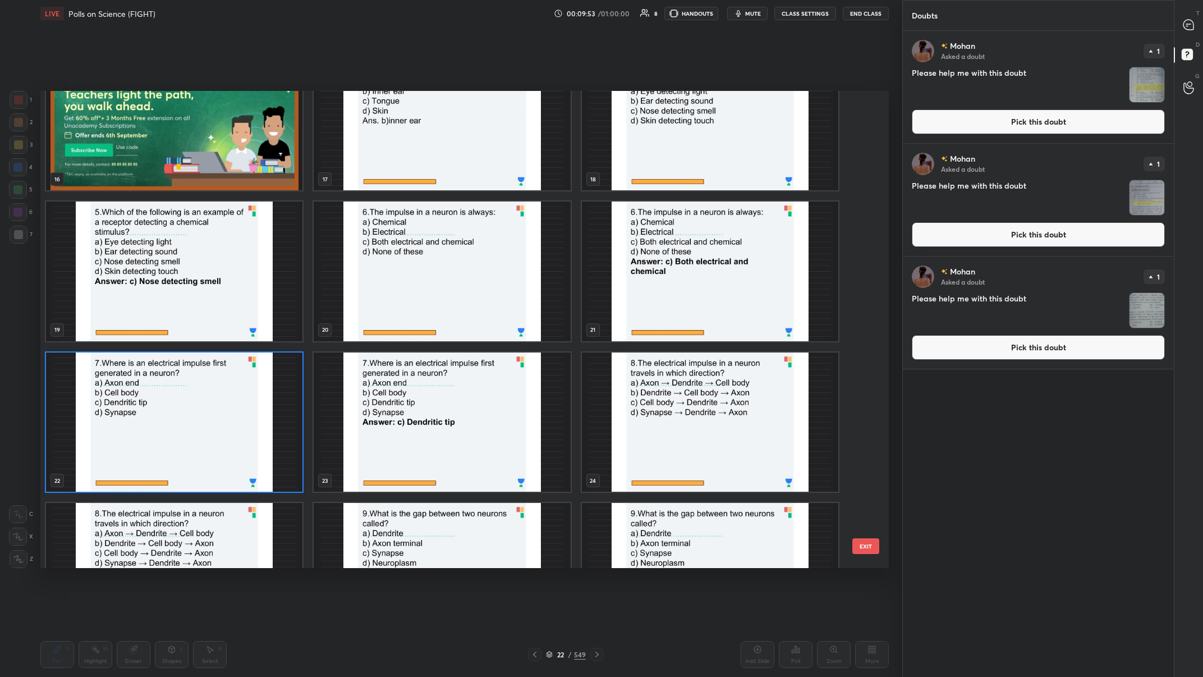
click at [238, 263] on img "grid" at bounding box center [174, 422] width 256 height 140
click at [241, 263] on img "grid" at bounding box center [174, 422] width 256 height 140
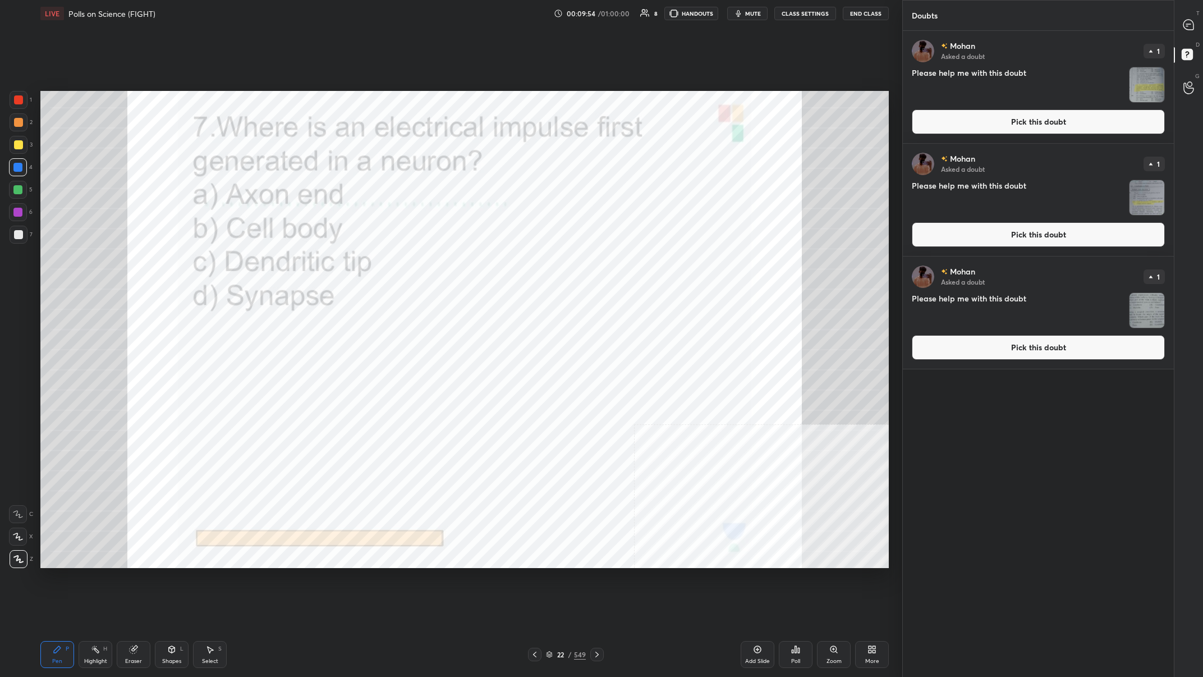
click at [402, 263] on div "Poll" at bounding box center [796, 654] width 34 height 27
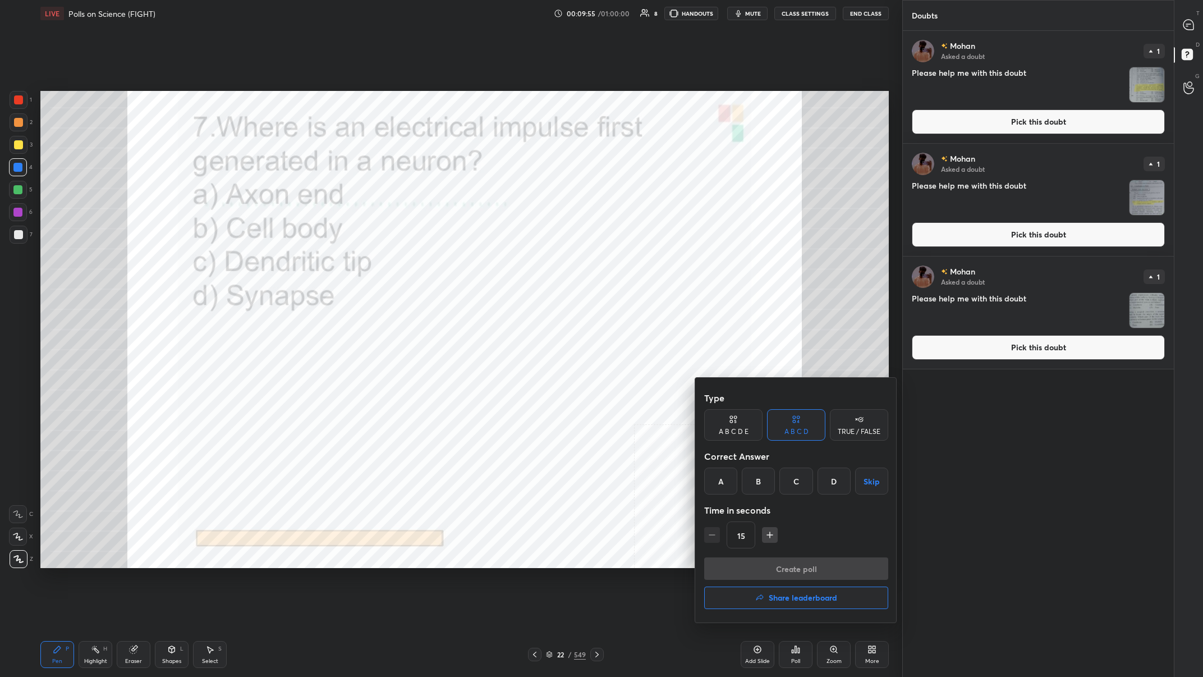
click at [402, 263] on div "C" at bounding box center [795, 480] width 33 height 27
click at [402, 263] on button "Create poll" at bounding box center [796, 568] width 184 height 22
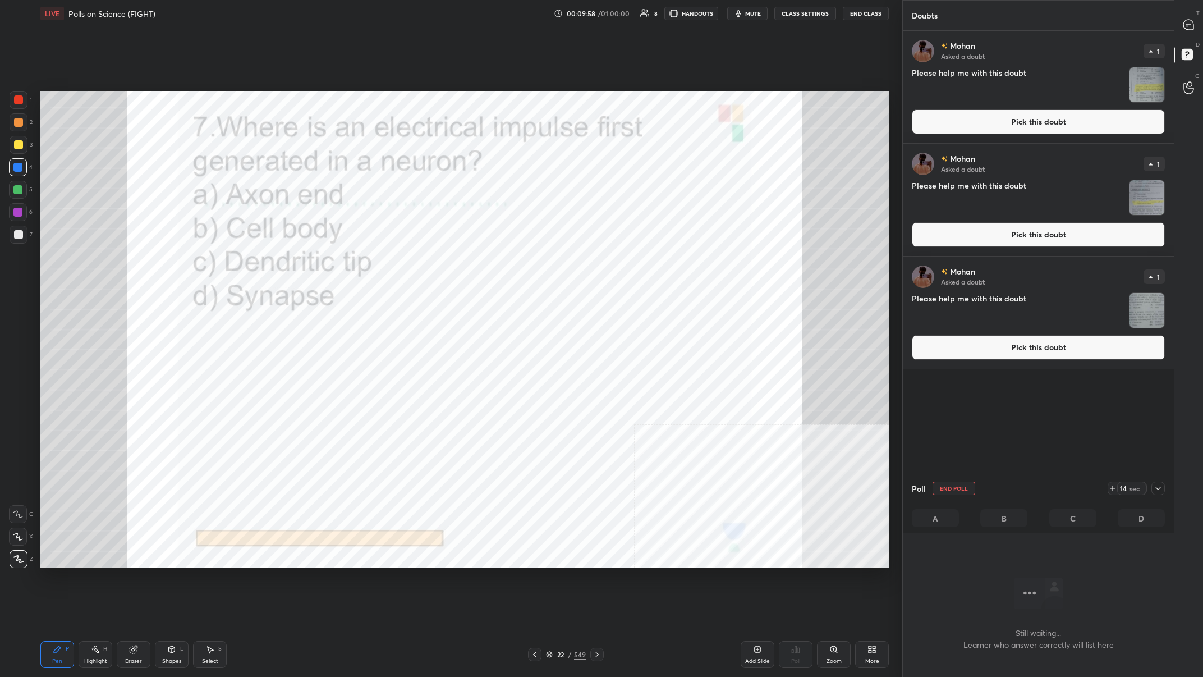
click at [402, 190] on img "grid" at bounding box center [1147, 197] width 35 height 35
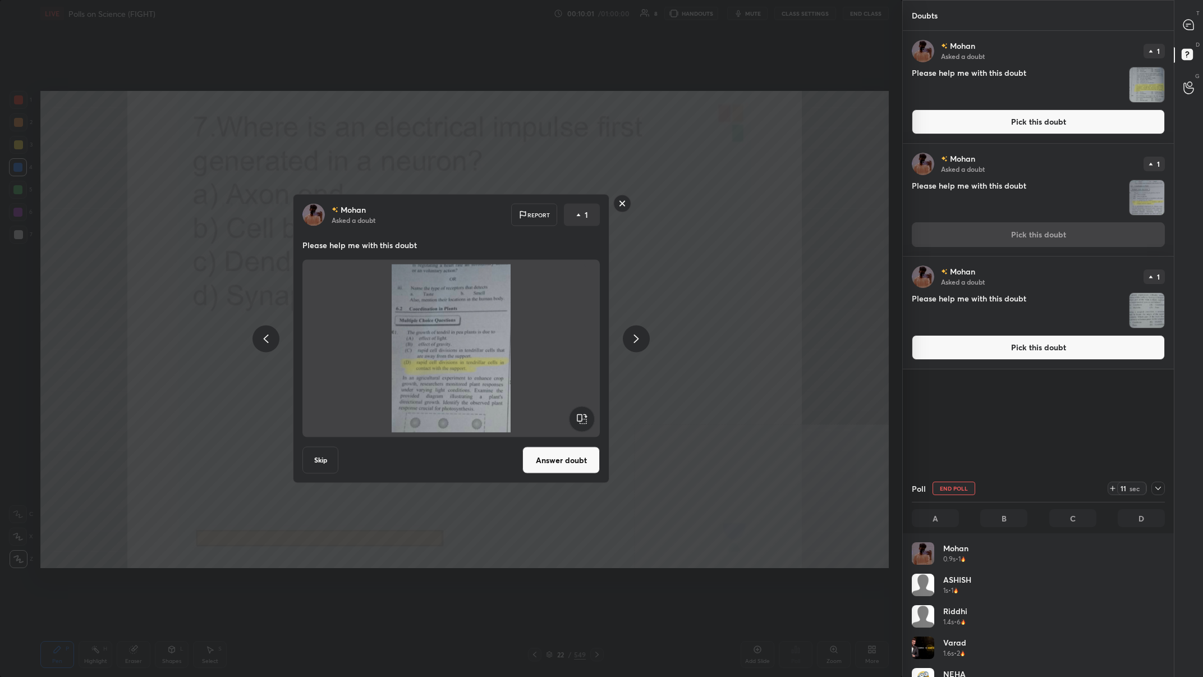
click at [402, 263] on div "[PERSON_NAME] Asked a doubt Report 1 Please help me with this doubt Skip Answer…" at bounding box center [451, 338] width 902 height 677
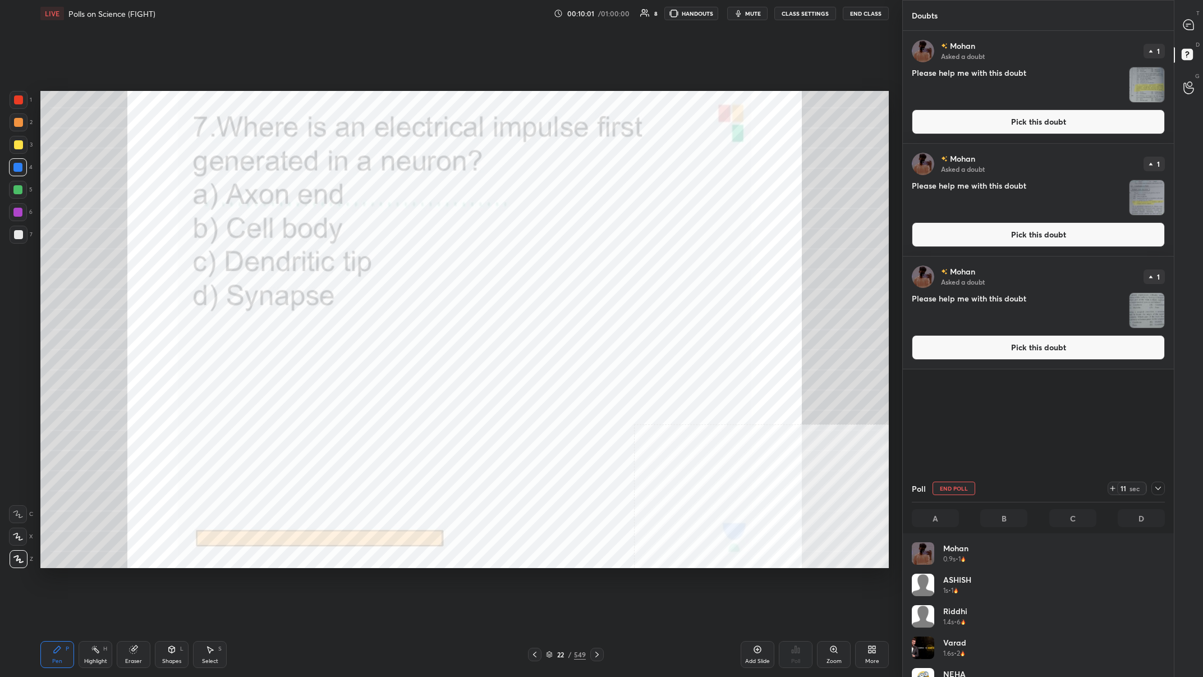
click at [402, 263] on img "grid" at bounding box center [1147, 310] width 35 height 35
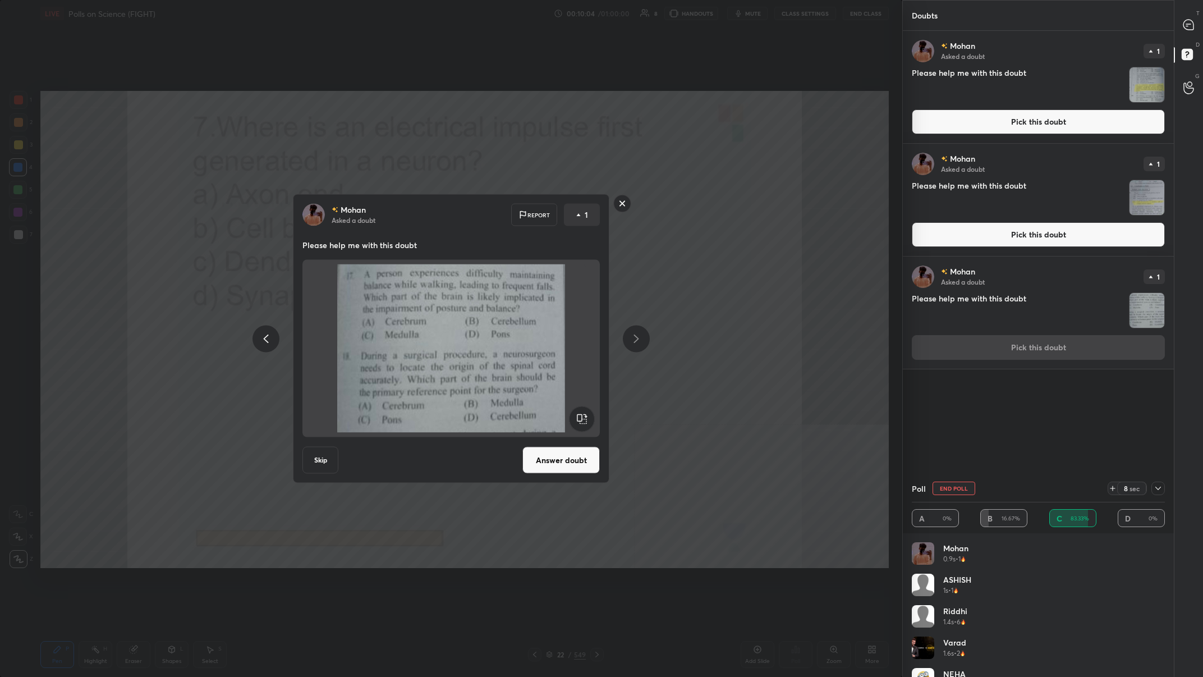
click at [402, 263] on div "[PERSON_NAME] Asked a doubt Report 1 Please help me with this doubt Skip Answer…" at bounding box center [451, 338] width 902 height 677
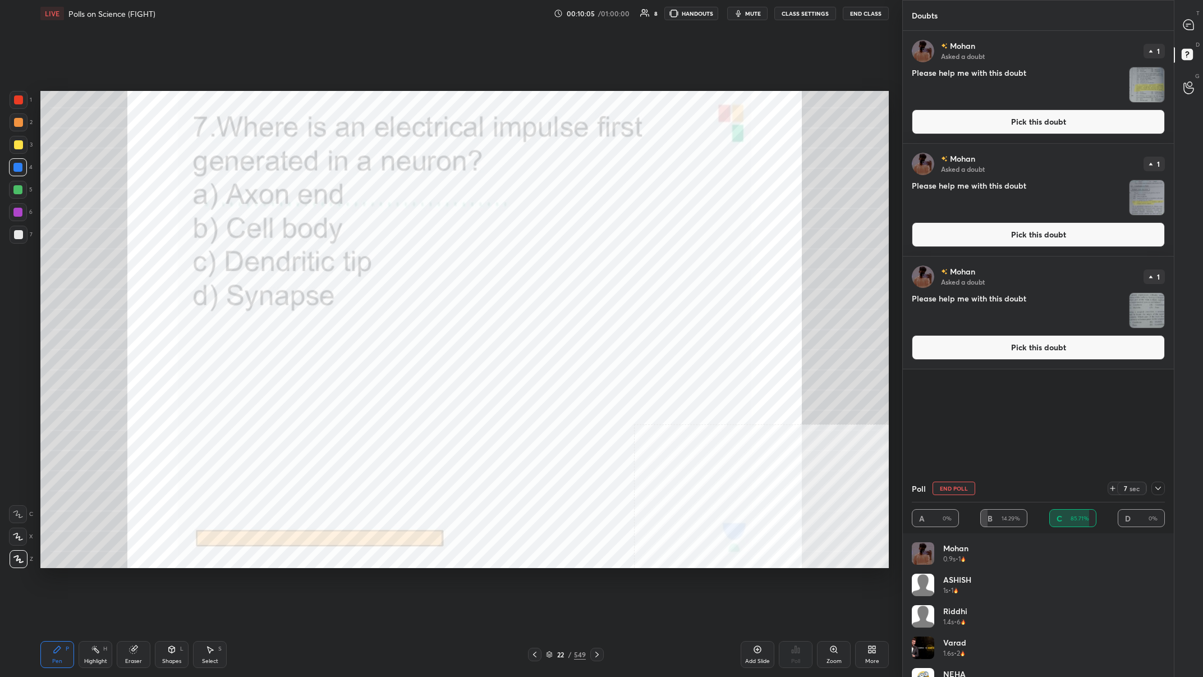
click at [402, 26] on div at bounding box center [1189, 25] width 22 height 20
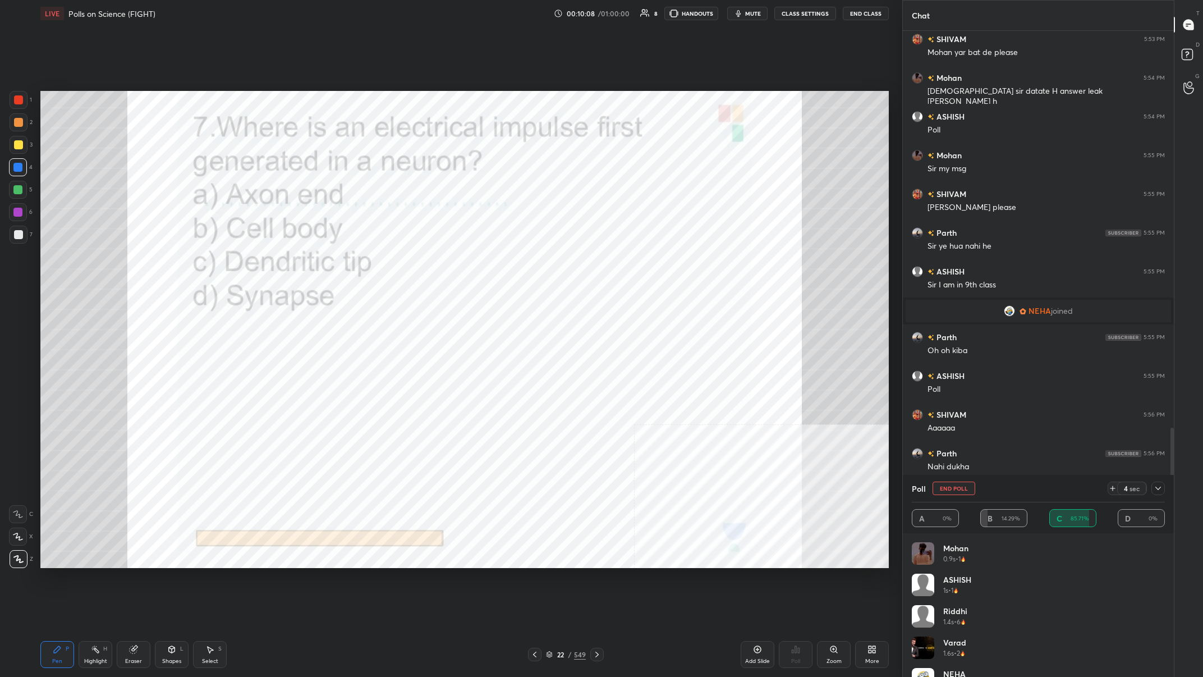
click at [402, 263] on icon at bounding box center [1158, 488] width 9 height 9
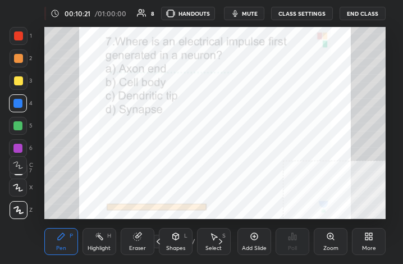
click at [374, 245] on div "More" at bounding box center [369, 241] width 34 height 27
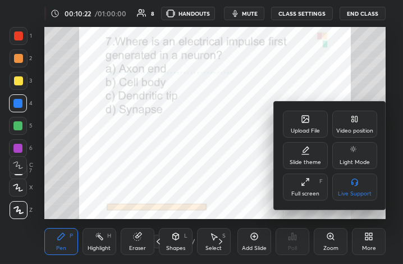
click at [310, 185] on icon at bounding box center [305, 181] width 9 height 9
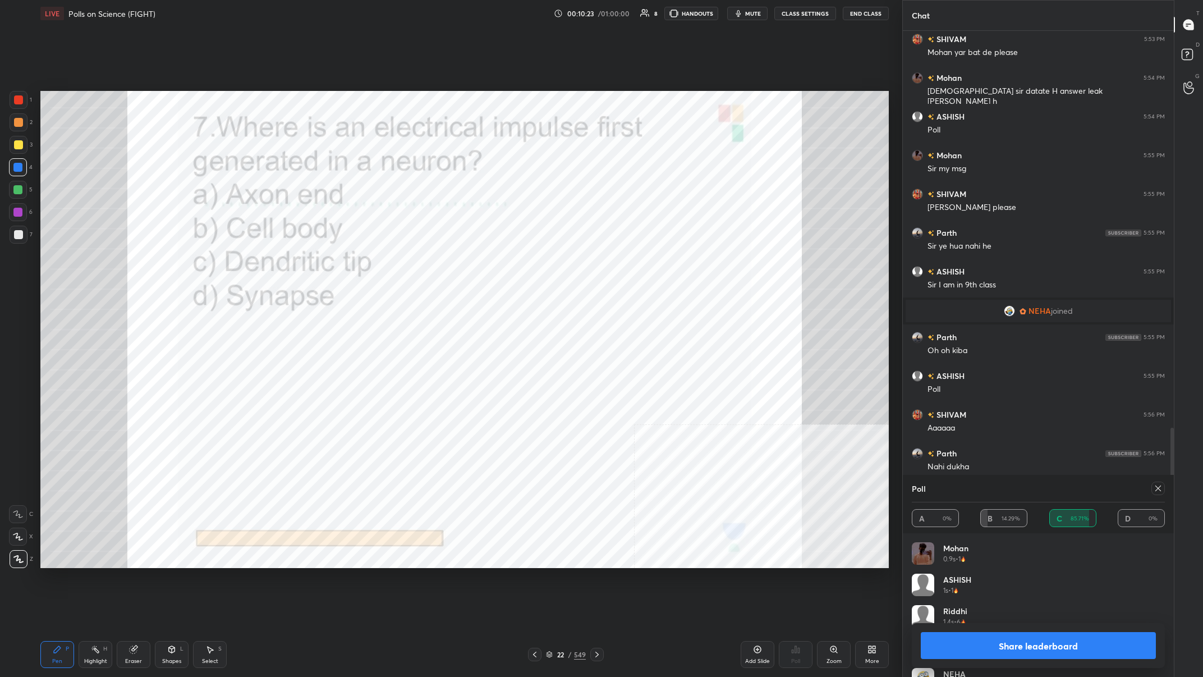
click at [402, 263] on button "Share leaderboard" at bounding box center [1038, 645] width 235 height 27
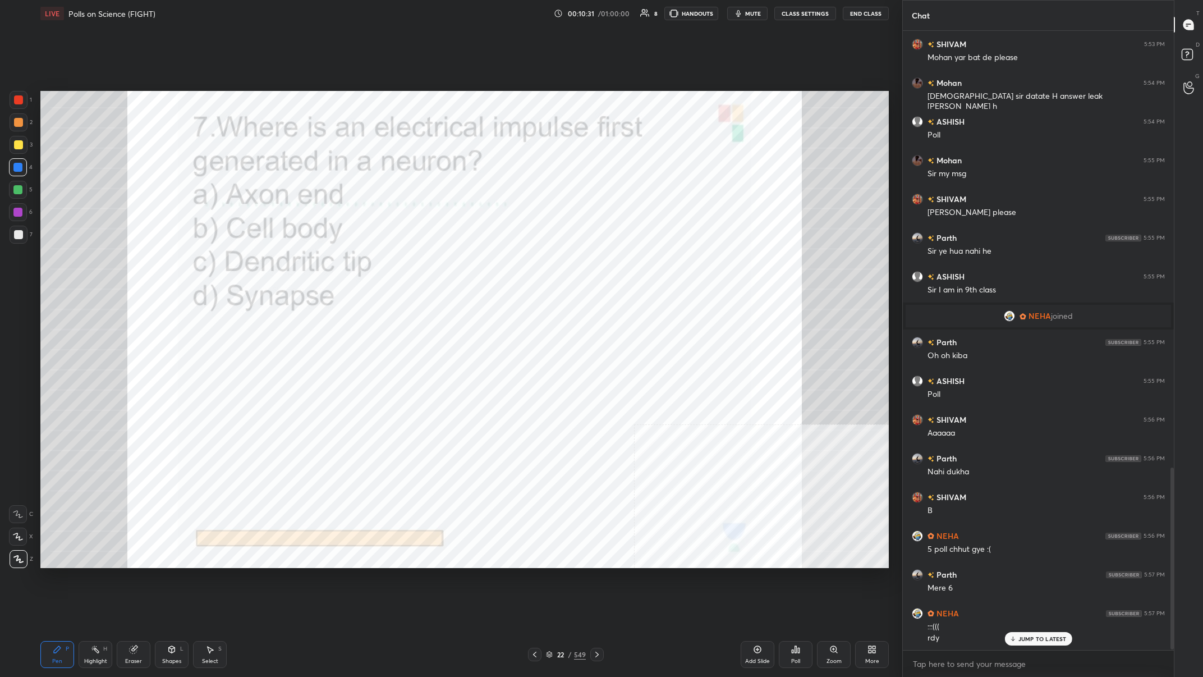
click at [402, 263] on div "22" at bounding box center [560, 654] width 11 height 7
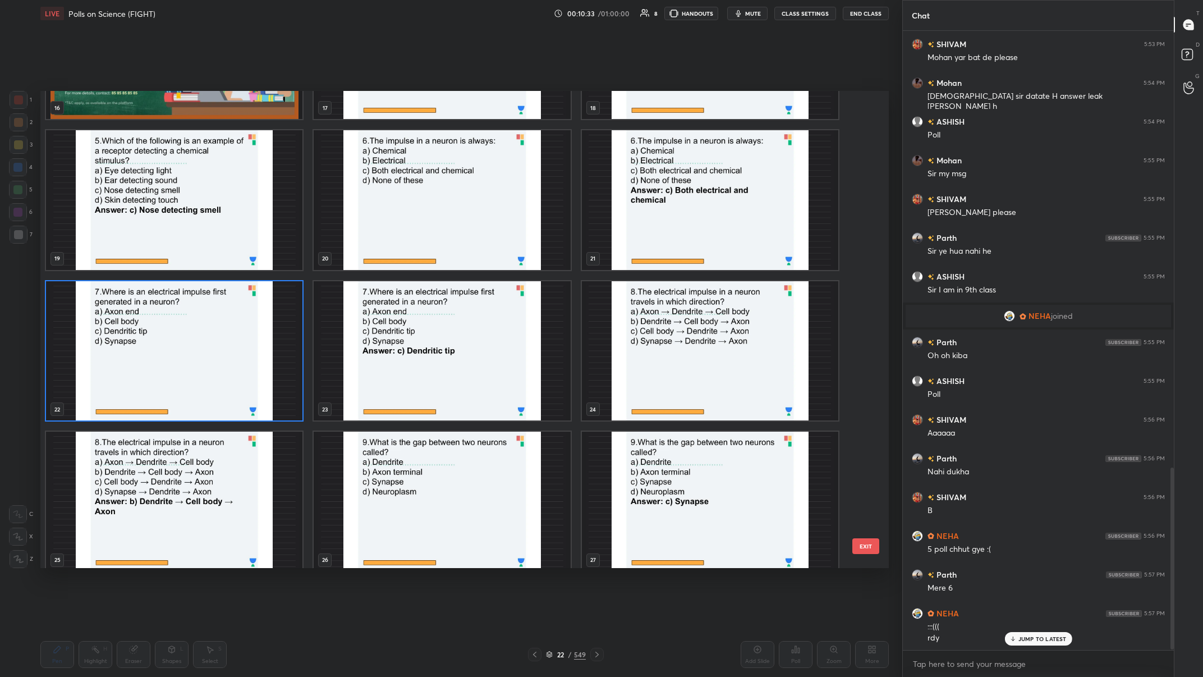
click at [402, 263] on img "grid" at bounding box center [710, 351] width 256 height 140
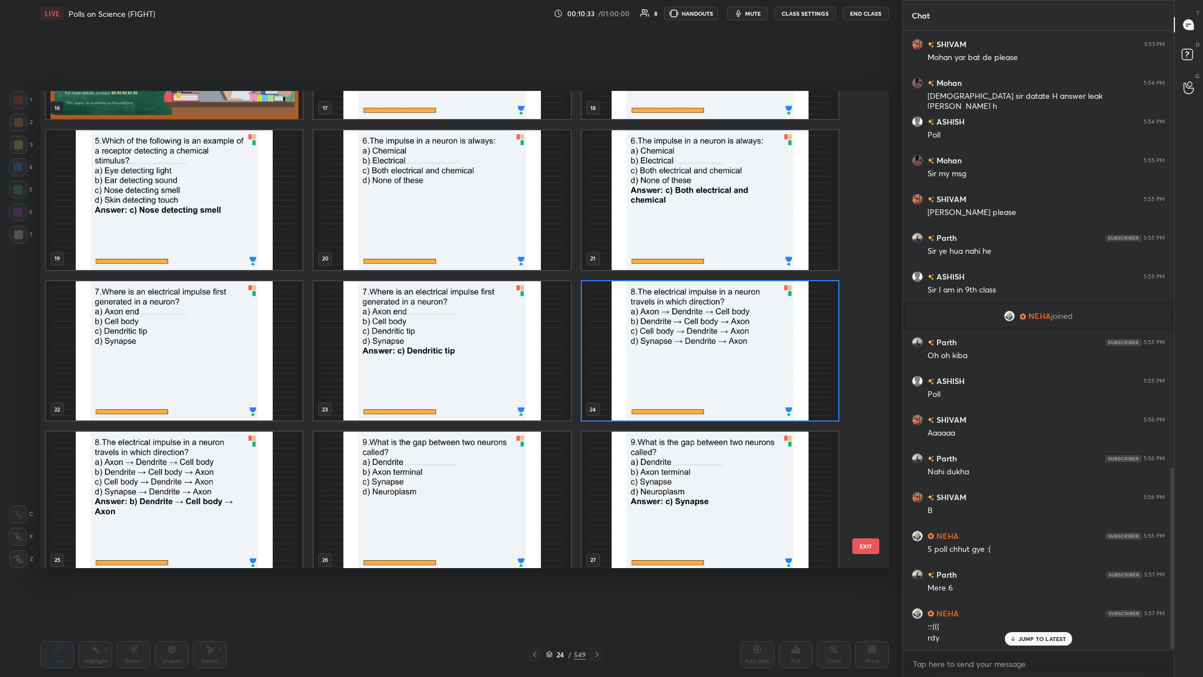
click at [402, 263] on img "grid" at bounding box center [710, 351] width 256 height 140
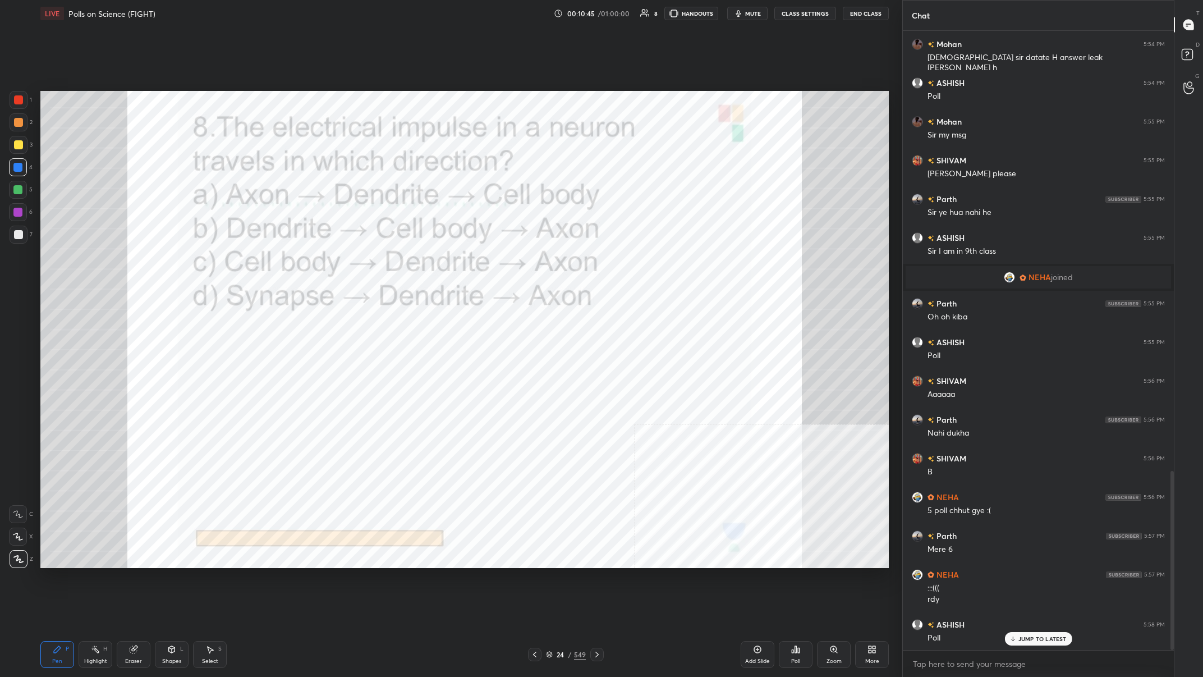
click at [402, 263] on div "24" at bounding box center [560, 654] width 11 height 7
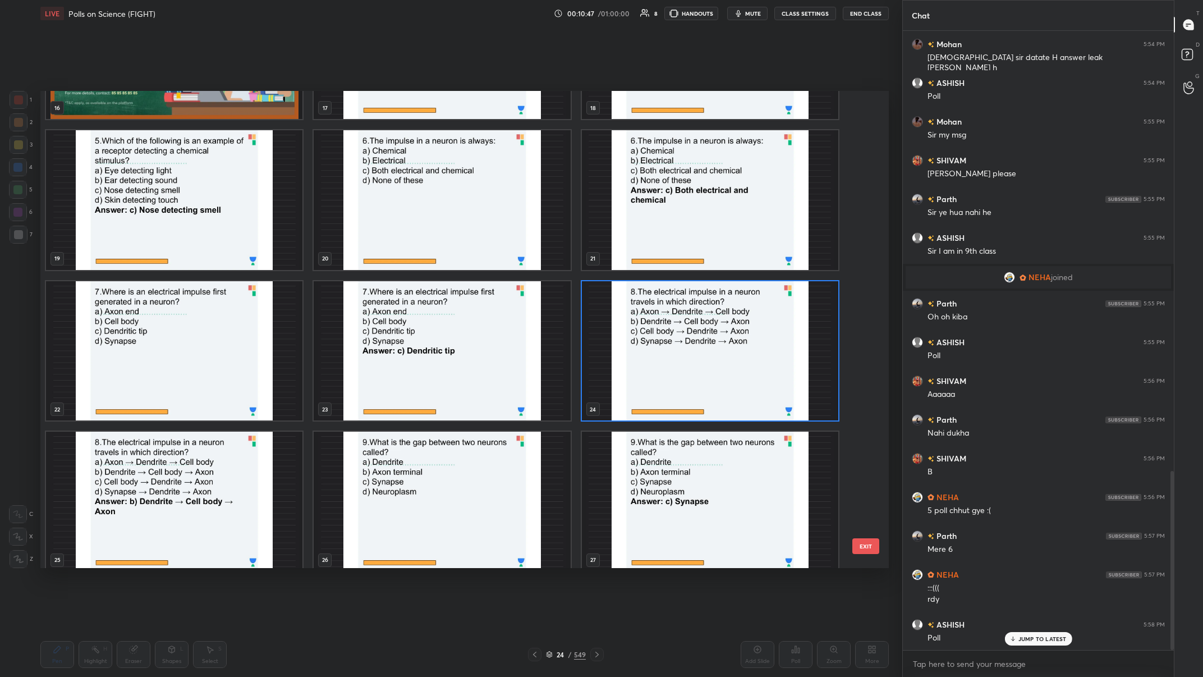
click at [402, 263] on img "grid" at bounding box center [710, 351] width 256 height 140
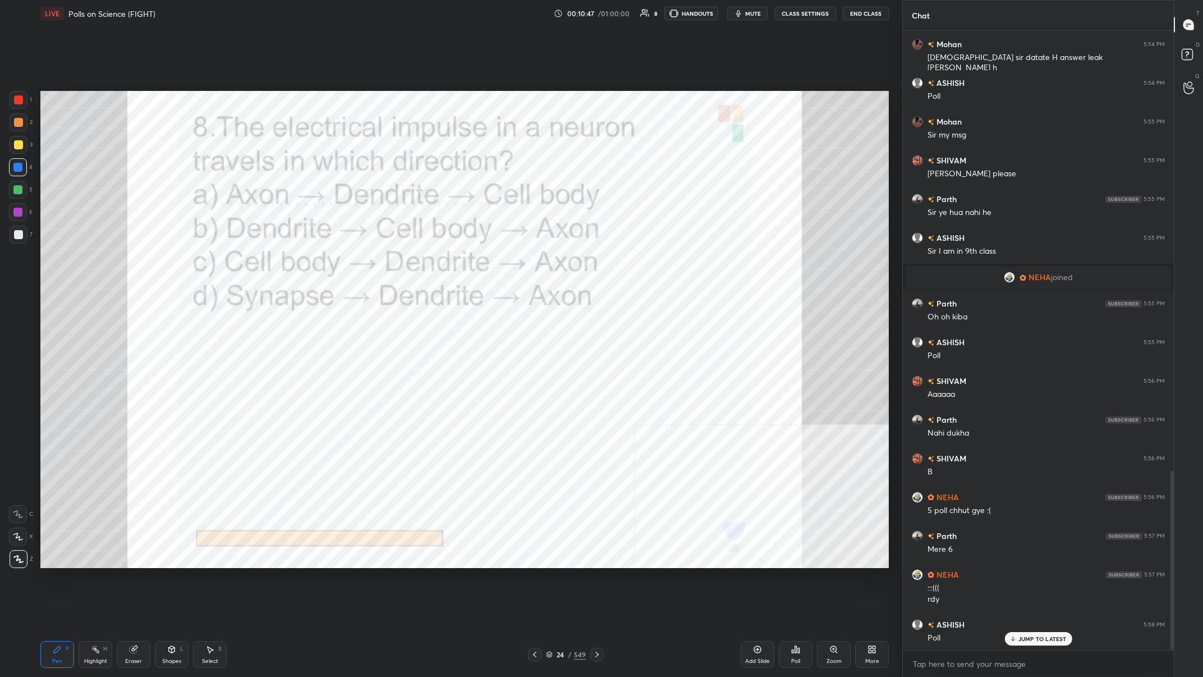
click at [402, 263] on img "grid" at bounding box center [710, 351] width 256 height 140
click at [402, 263] on div "Poll" at bounding box center [796, 654] width 34 height 27
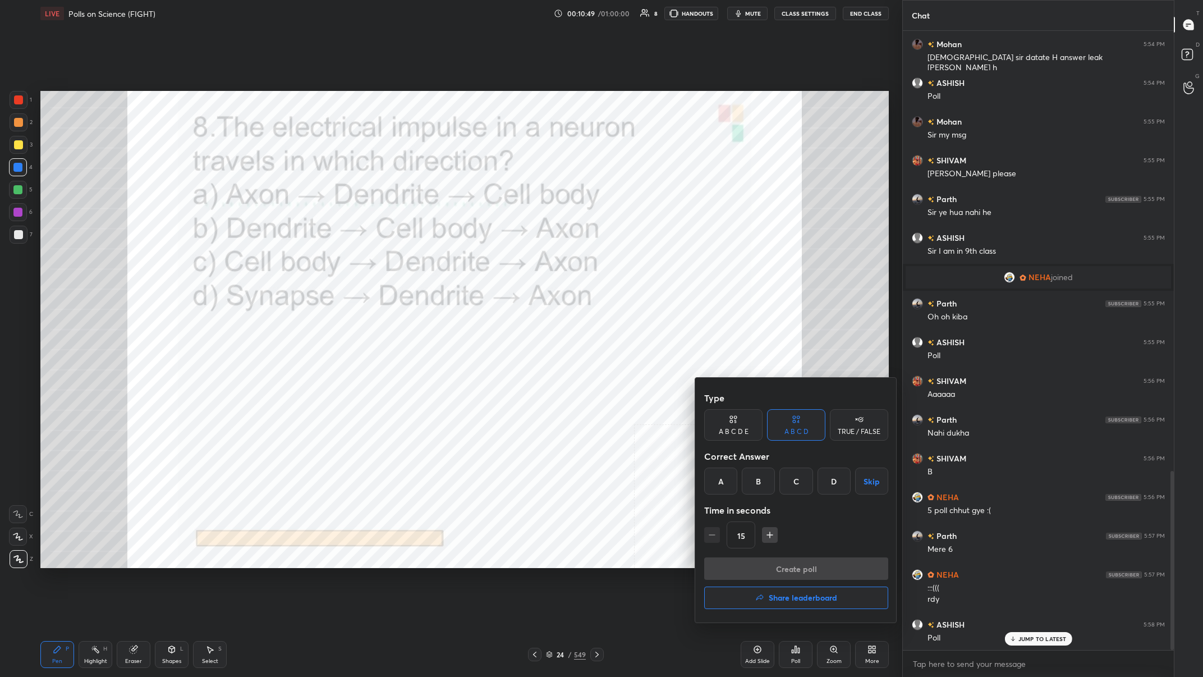
click at [402, 263] on div "B" at bounding box center [758, 480] width 33 height 27
click at [402, 263] on button "Create poll" at bounding box center [796, 568] width 184 height 22
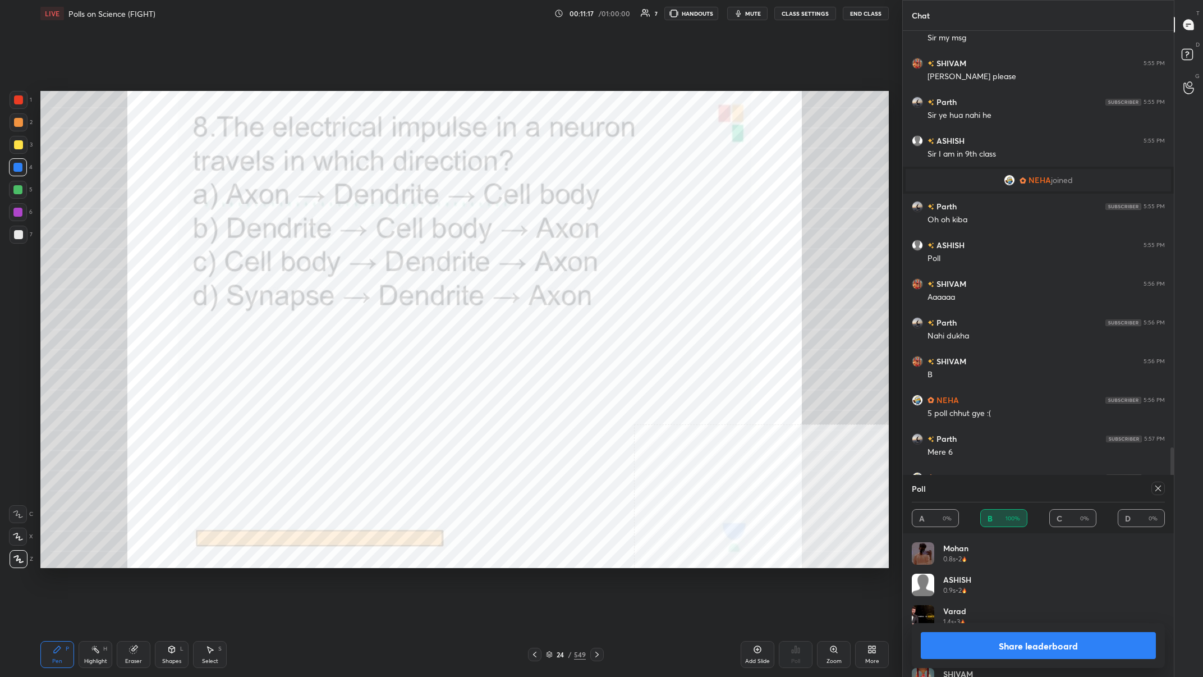
click at [402, 263] on button "Share leaderboard" at bounding box center [1038, 645] width 235 height 27
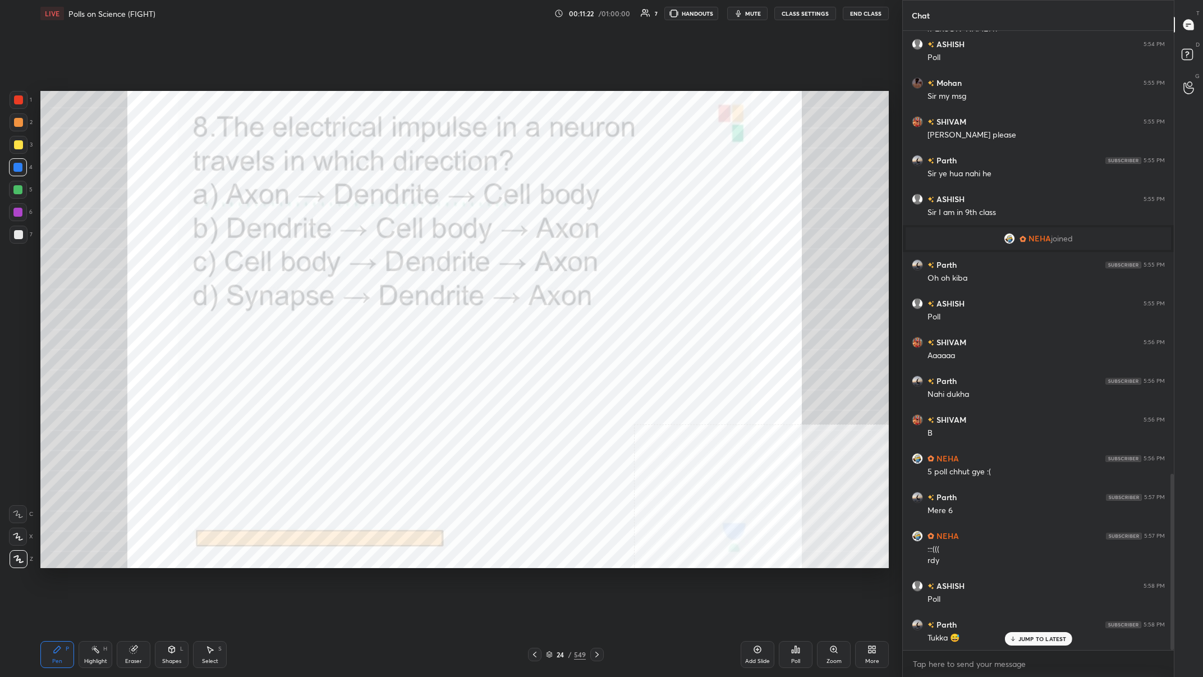
click at [402, 263] on div "/" at bounding box center [569, 654] width 3 height 7
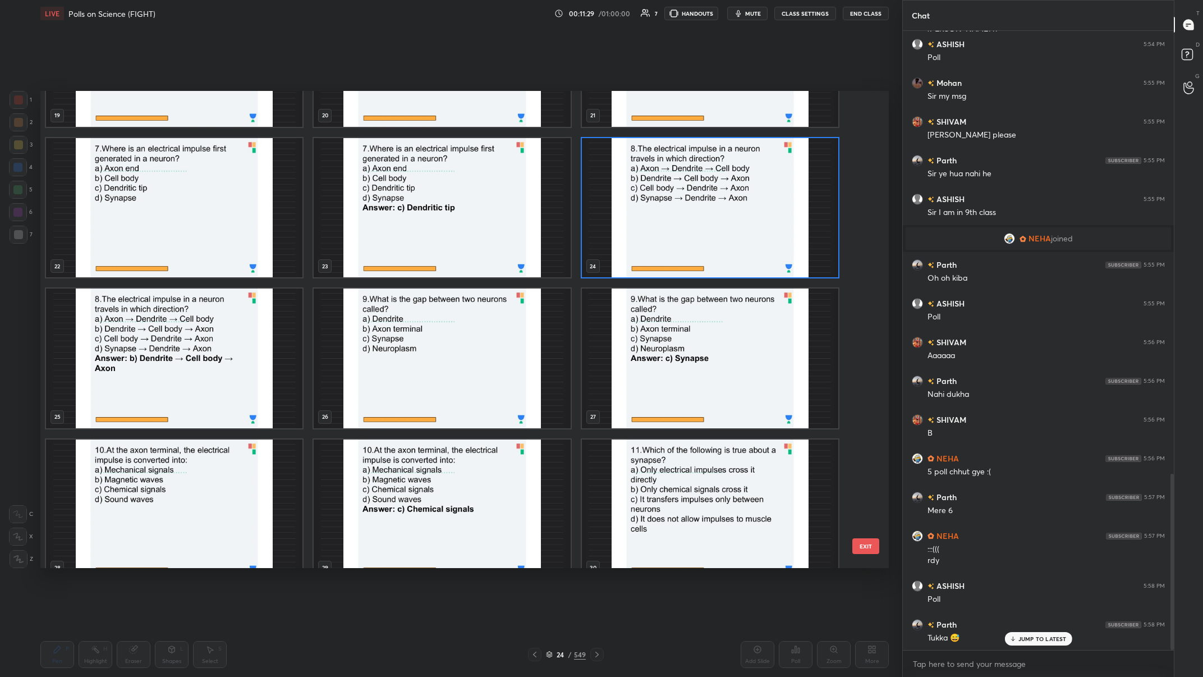
click at [402, 263] on img "grid" at bounding box center [442, 358] width 256 height 140
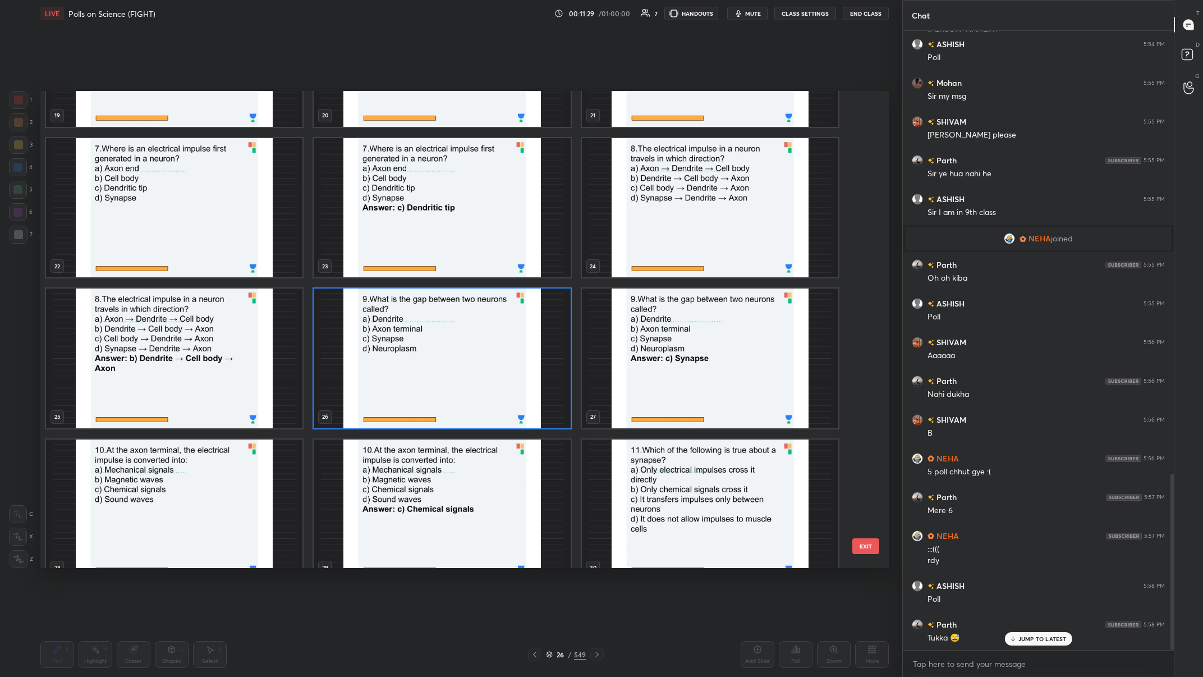
click at [402, 263] on img "grid" at bounding box center [442, 358] width 256 height 140
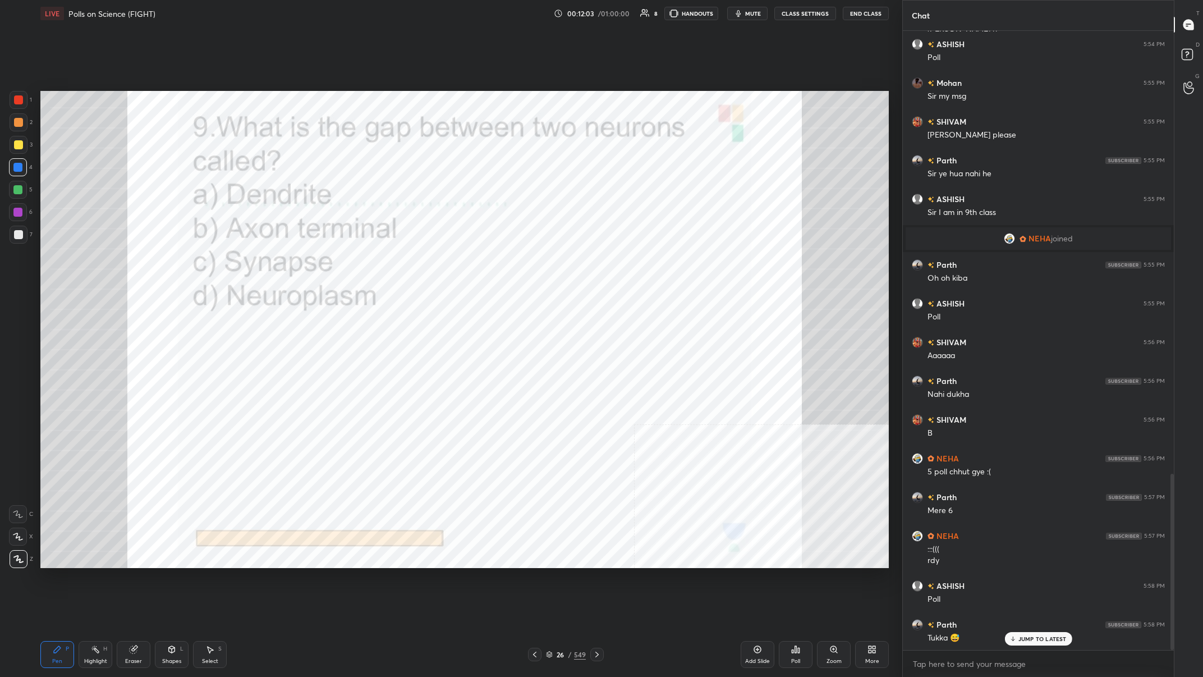
click at [402, 263] on div "549" at bounding box center [580, 654] width 12 height 10
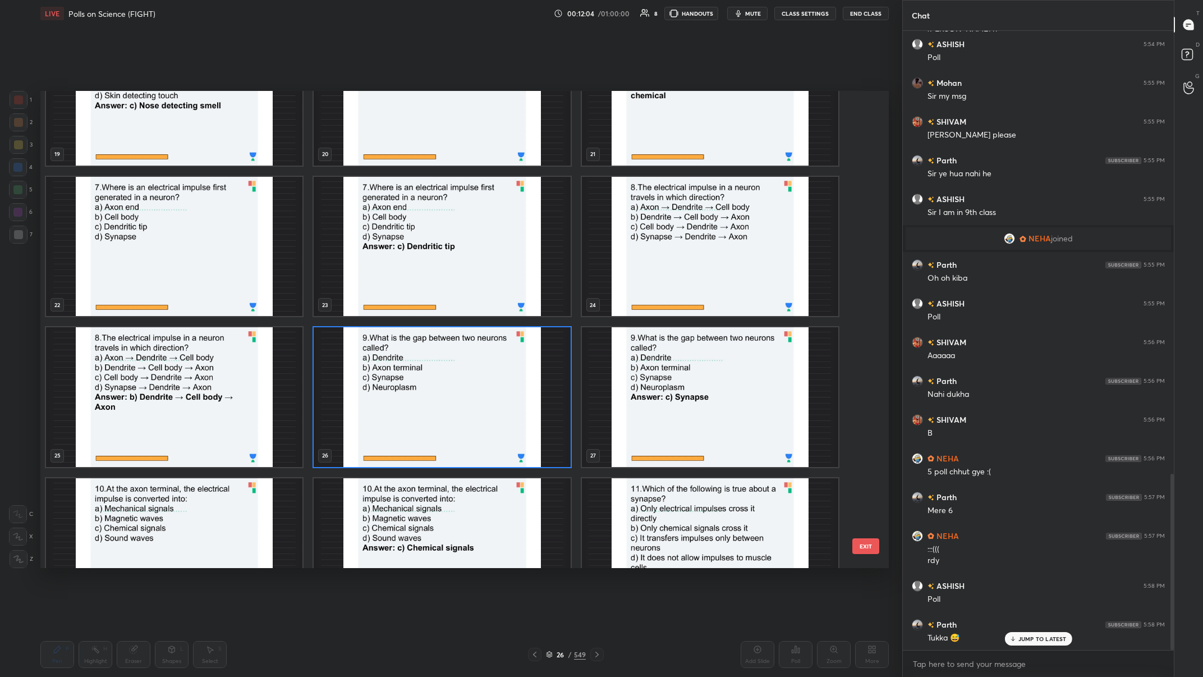
scroll to position [1021, 0]
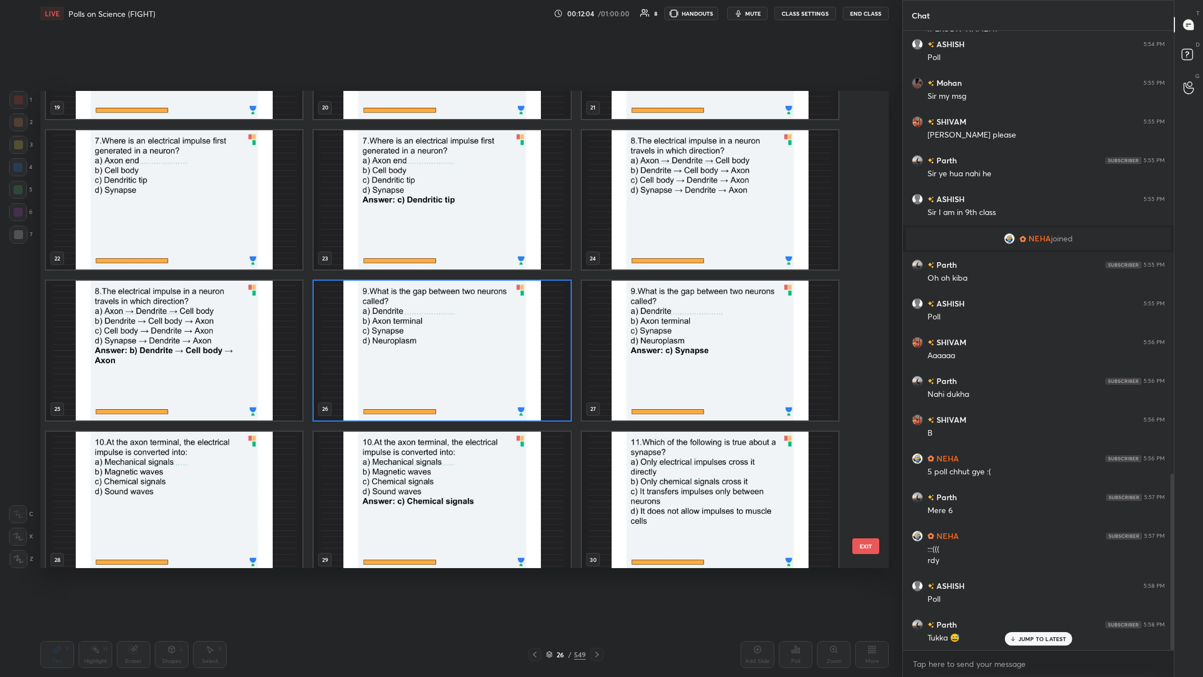
click at [402, 263] on img "grid" at bounding box center [442, 351] width 256 height 140
drag, startPoint x: 474, startPoint y: 353, endPoint x: 686, endPoint y: 463, distance: 238.9
click at [402, 263] on img "grid" at bounding box center [442, 351] width 256 height 140
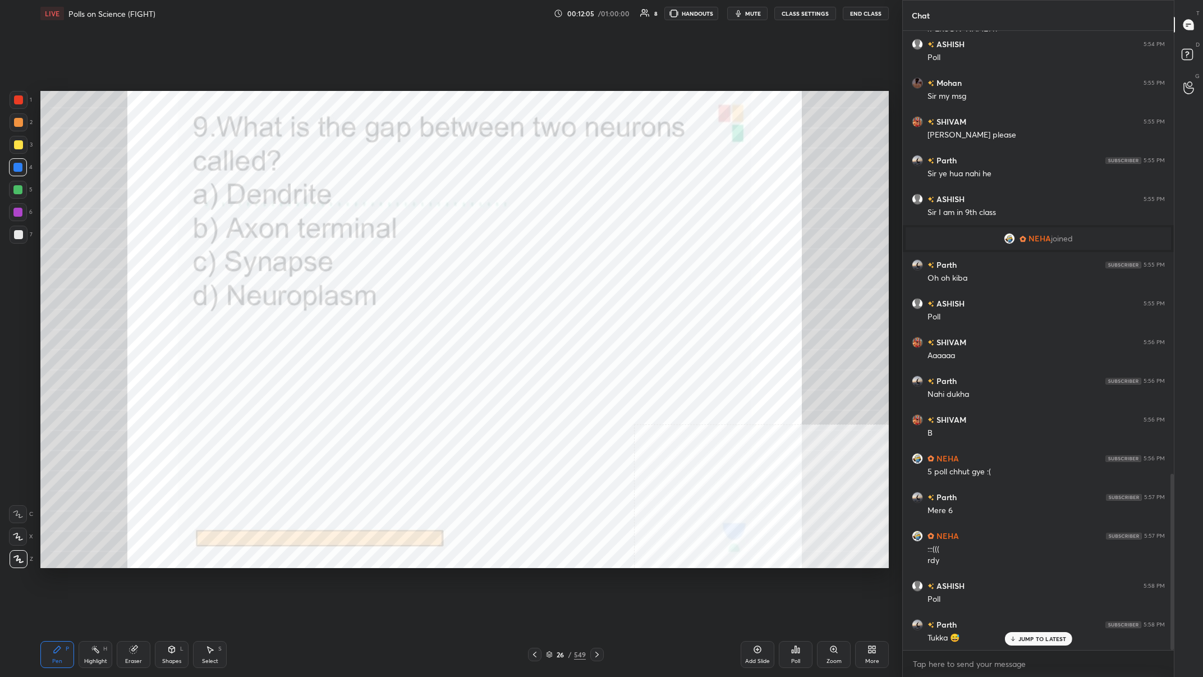
click at [402, 263] on div "Poll" at bounding box center [796, 654] width 34 height 27
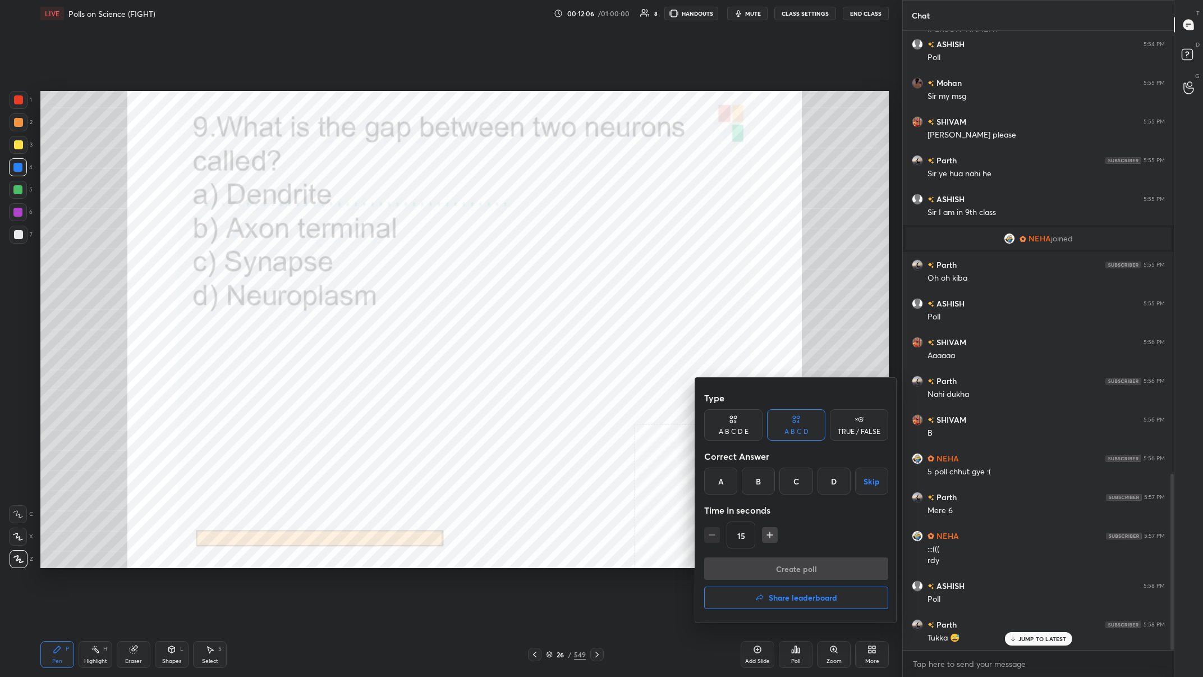
drag, startPoint x: 794, startPoint y: 483, endPoint x: 836, endPoint y: 564, distance: 91.4
click at [402, 263] on div "C" at bounding box center [795, 480] width 33 height 27
click at [402, 263] on button "Create poll" at bounding box center [796, 568] width 184 height 22
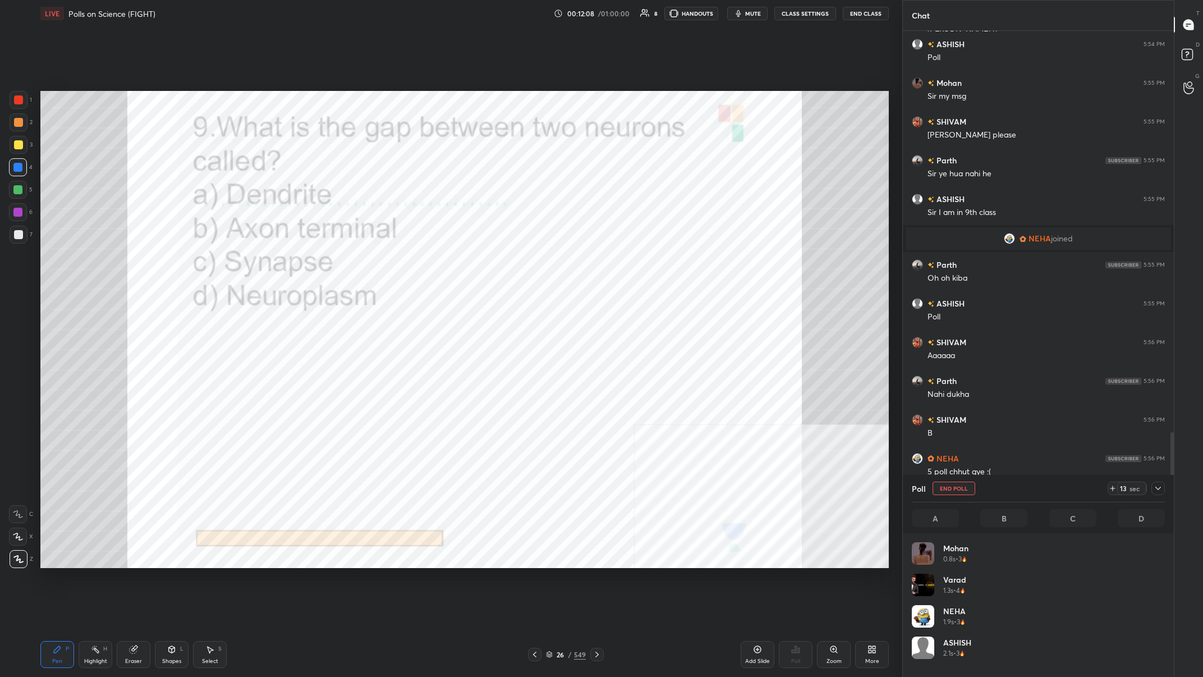
scroll to position [1, 1]
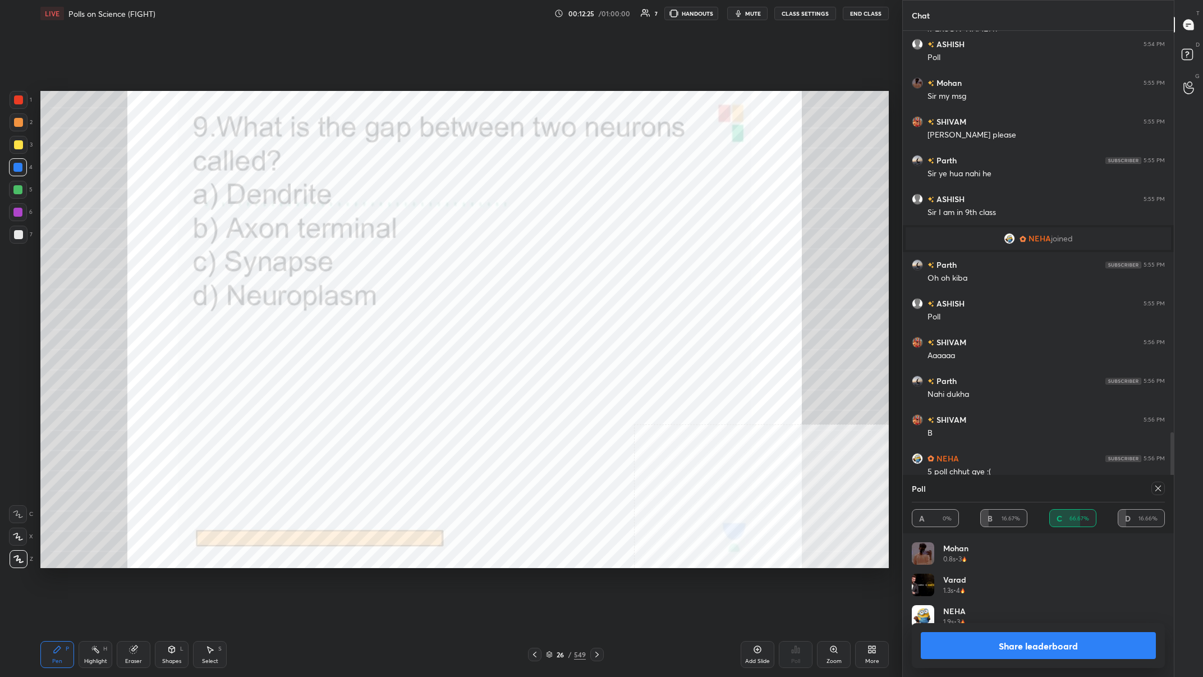
click at [402, 263] on div "Share leaderboard" at bounding box center [1038, 645] width 253 height 45
click at [402, 263] on button "Share leaderboard" at bounding box center [1038, 645] width 235 height 27
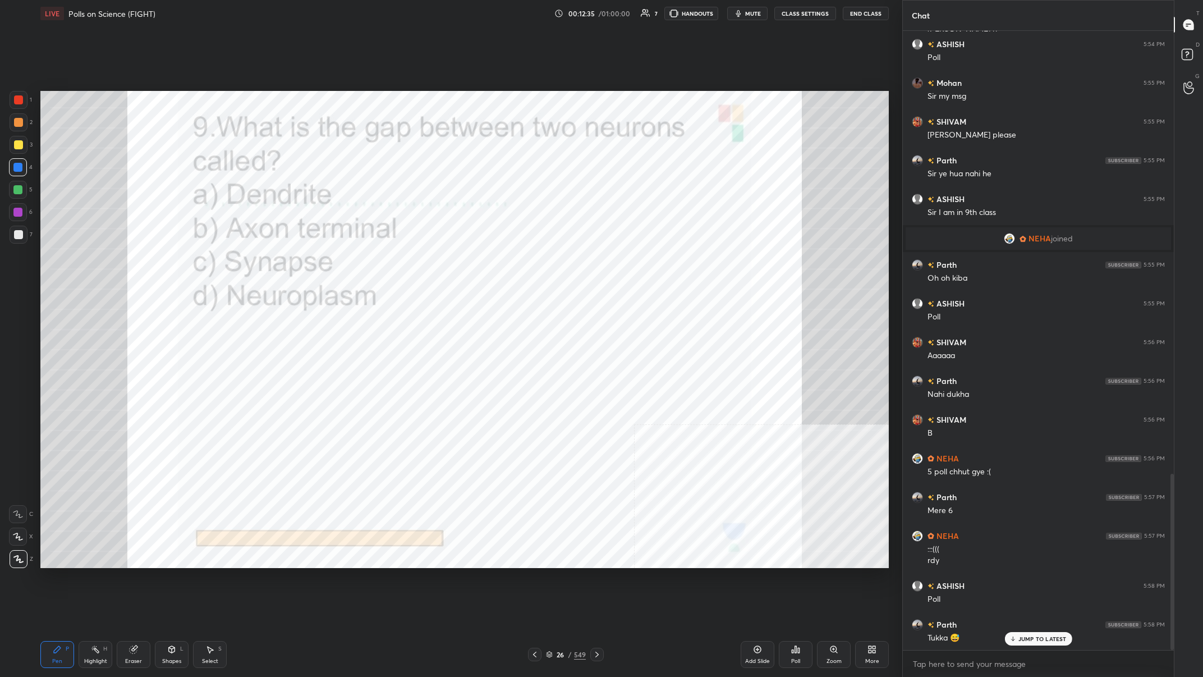
scroll to position [1596, 0]
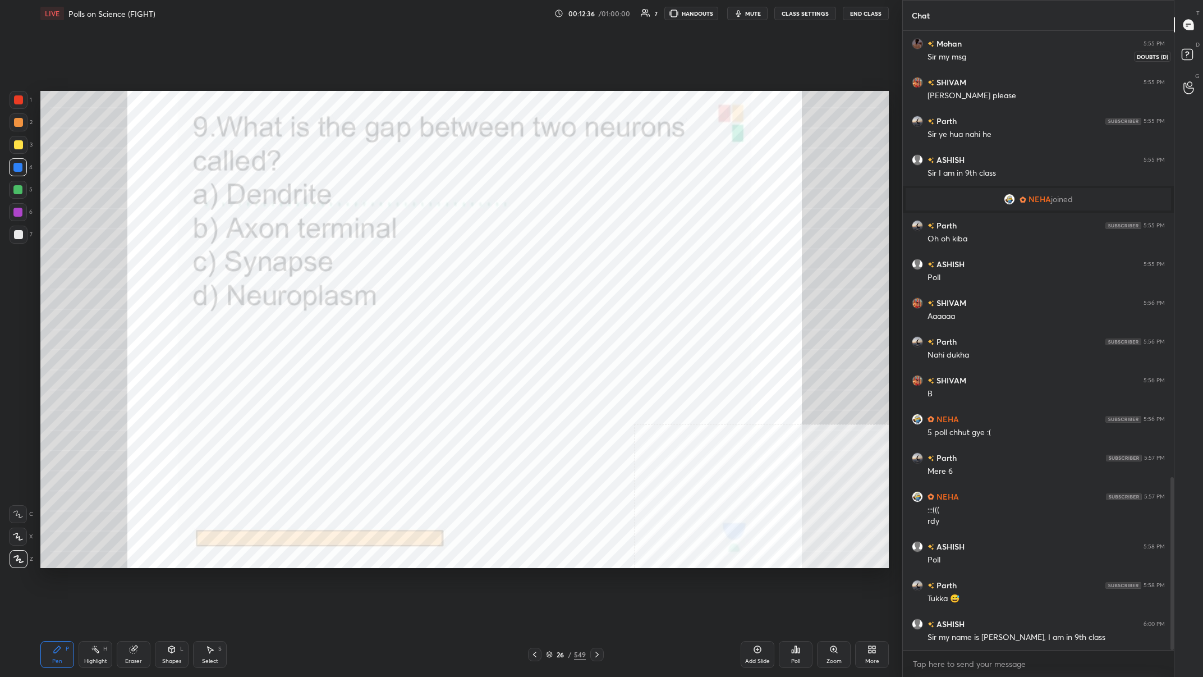
click at [402, 59] on rect at bounding box center [1187, 54] width 11 height 11
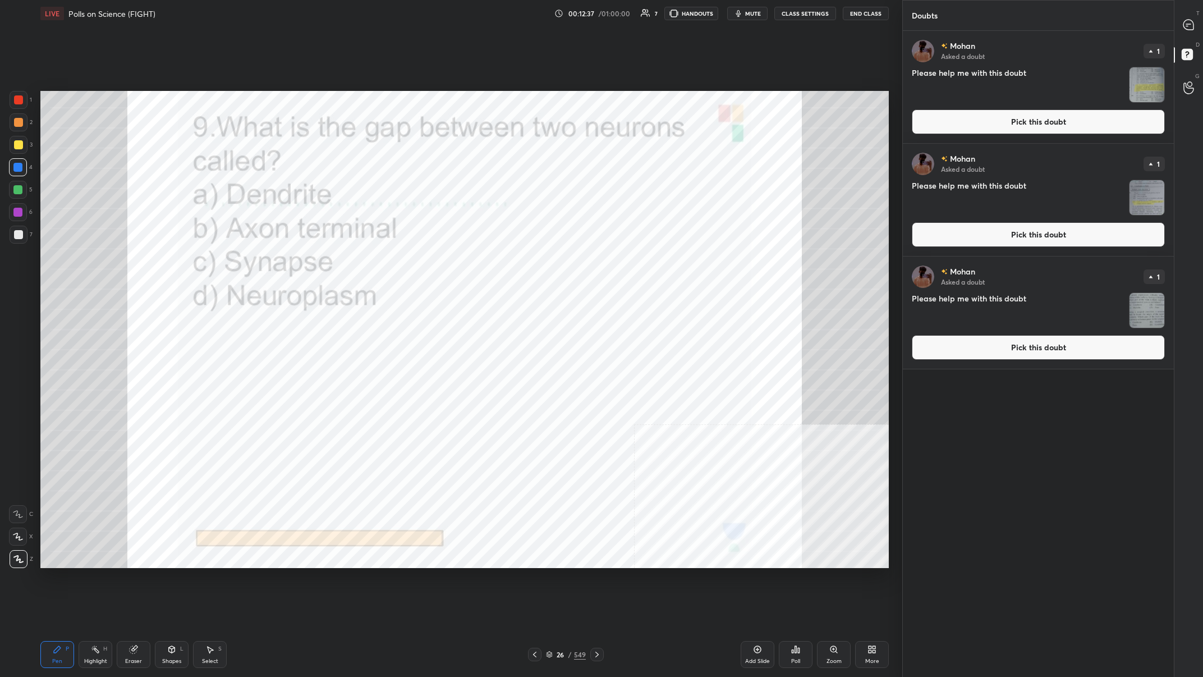
click at [402, 118] on button "Pick this doubt" at bounding box center [1038, 121] width 253 height 25
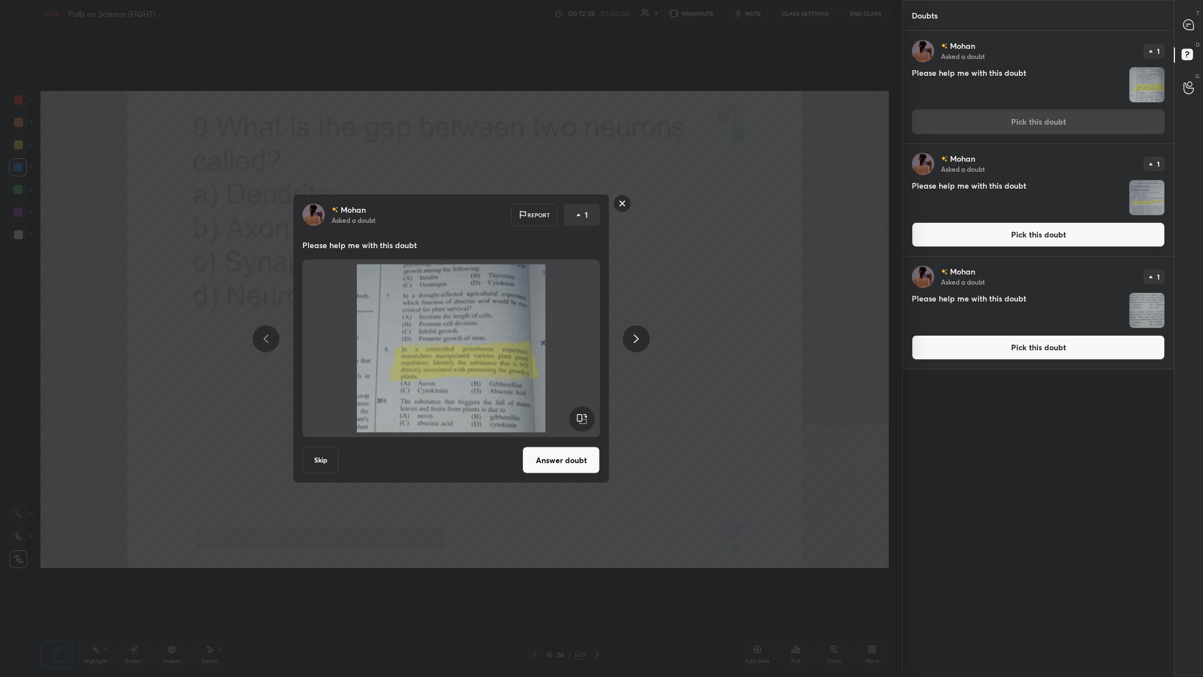
click at [402, 263] on button "Answer doubt" at bounding box center [560, 460] width 77 height 27
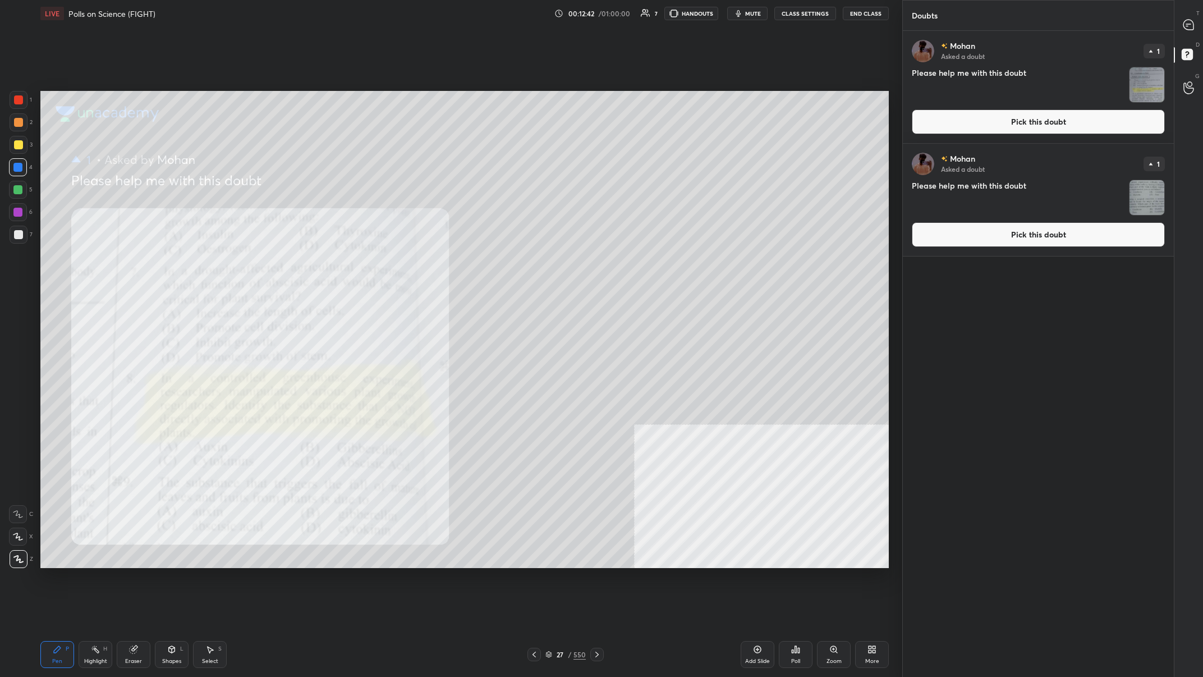
click at [9, 89] on div "1 2 3 4 5 6 7 C X Z C X Z E E Erase all H H LIVE Polls on Science (FIGHT) 00:12…" at bounding box center [446, 338] width 893 height 677
click at [16, 100] on div at bounding box center [18, 99] width 9 height 9
click at [402, 123] on button "Pick this doubt" at bounding box center [1038, 121] width 253 height 25
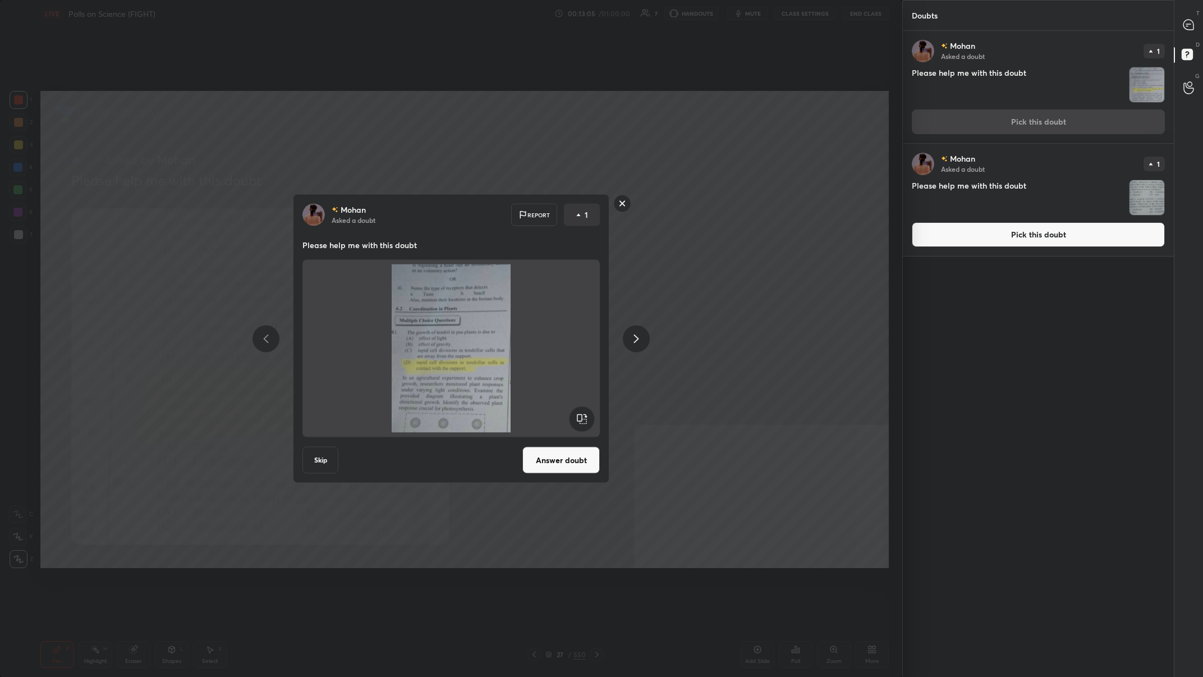
click at [402, 263] on button "Answer doubt" at bounding box center [560, 460] width 77 height 27
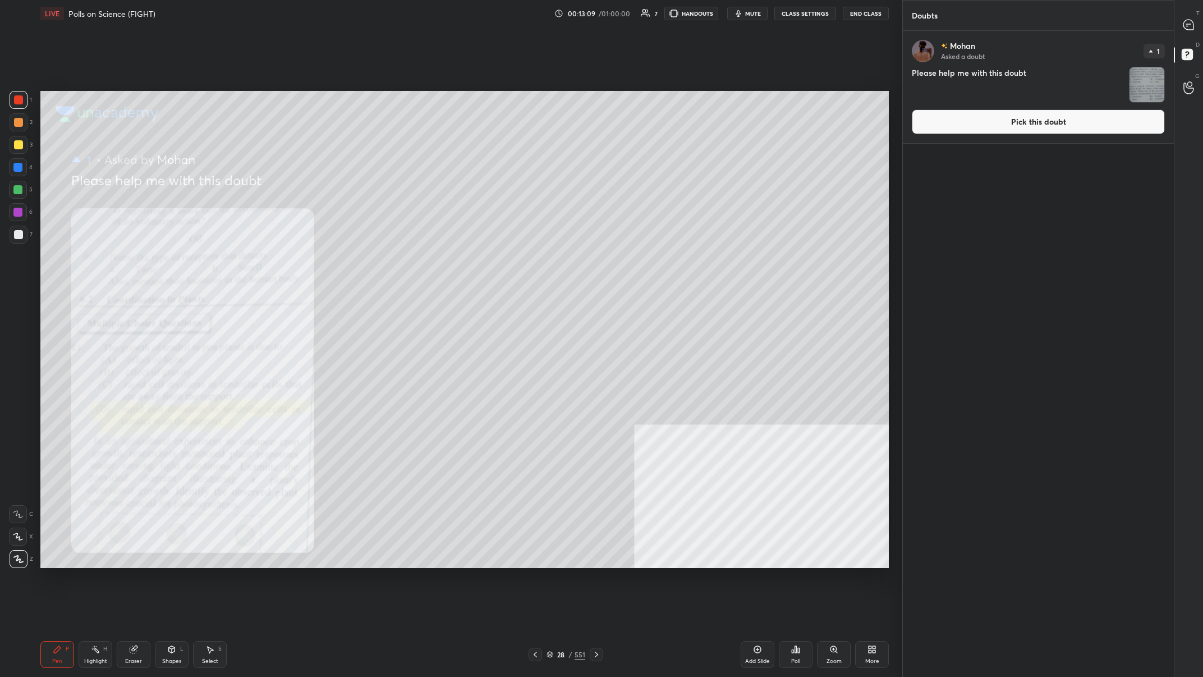
click at [402, 263] on icon at bounding box center [834, 649] width 6 height 6
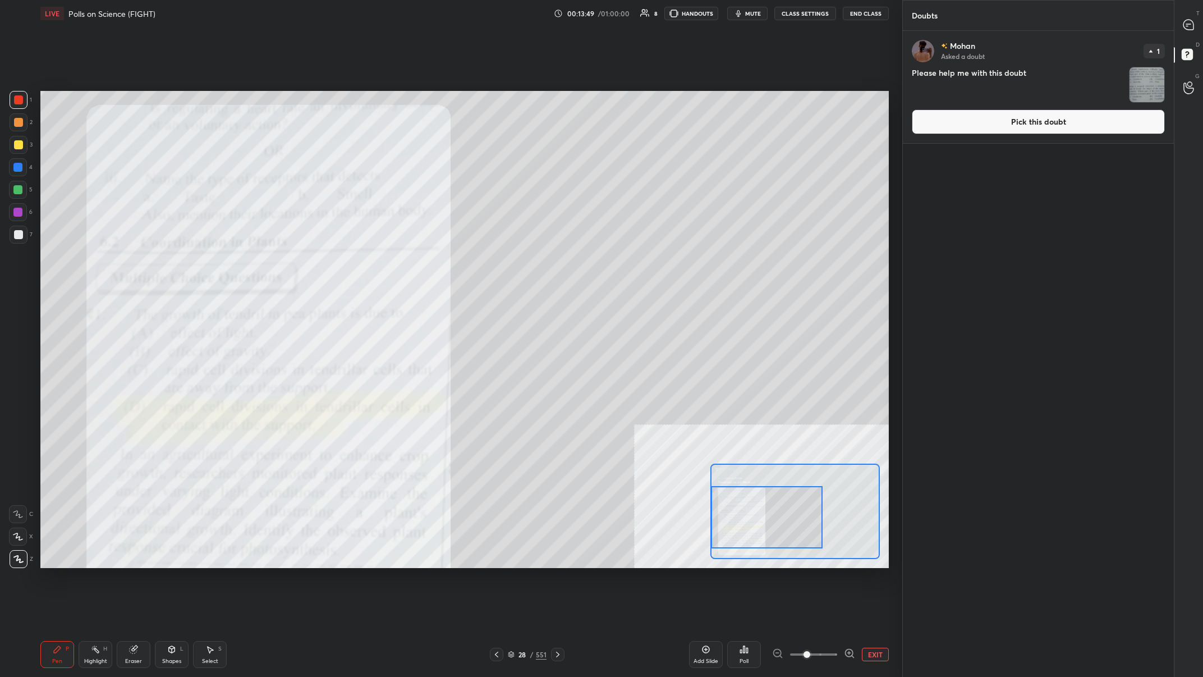
click at [402, 123] on button "Pick this doubt" at bounding box center [1038, 121] width 253 height 25
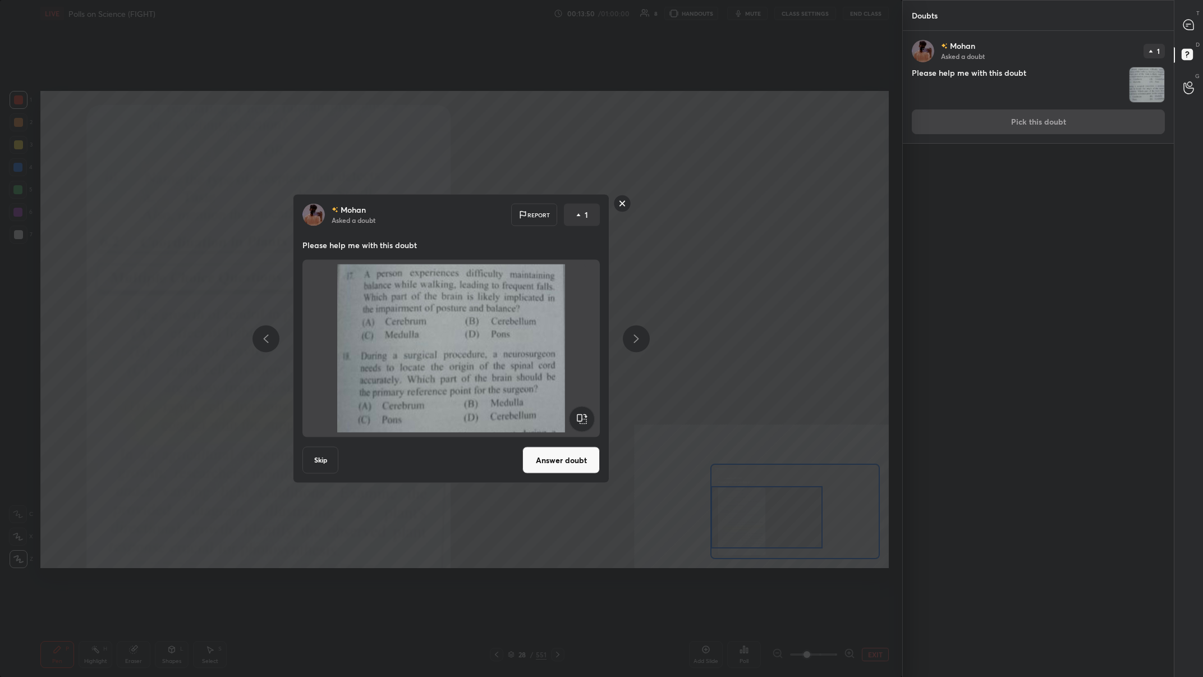
click at [402, 263] on button "Answer doubt" at bounding box center [560, 460] width 77 height 27
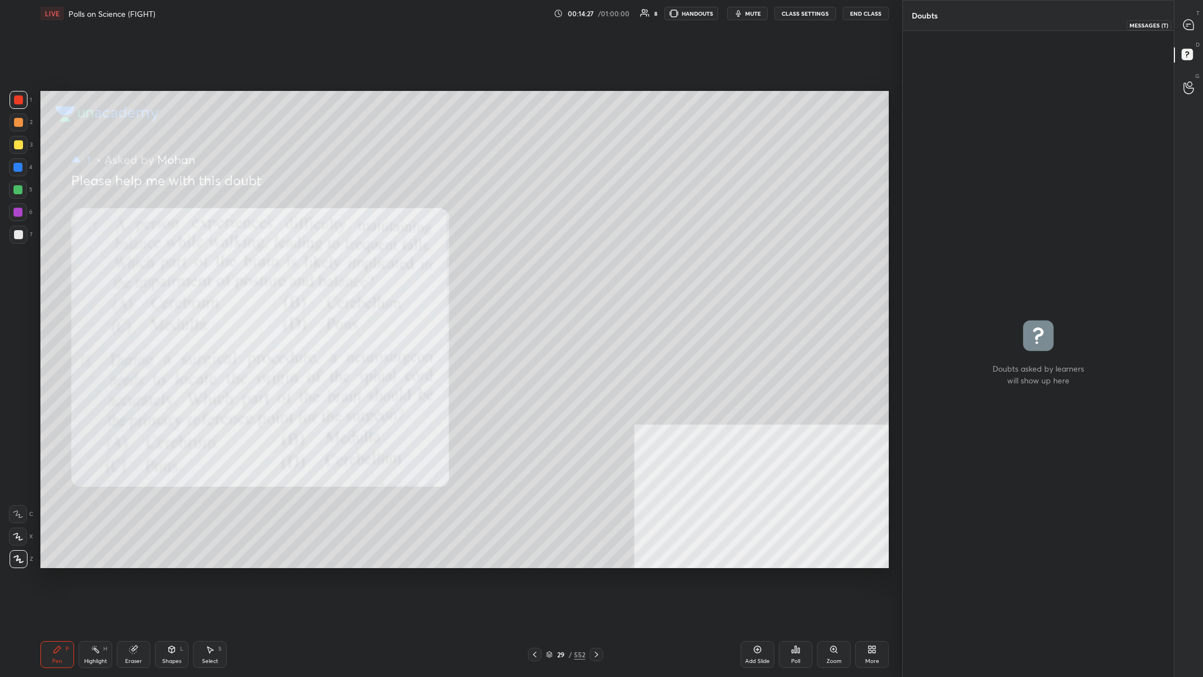
click at [402, 27] on div at bounding box center [1189, 25] width 22 height 20
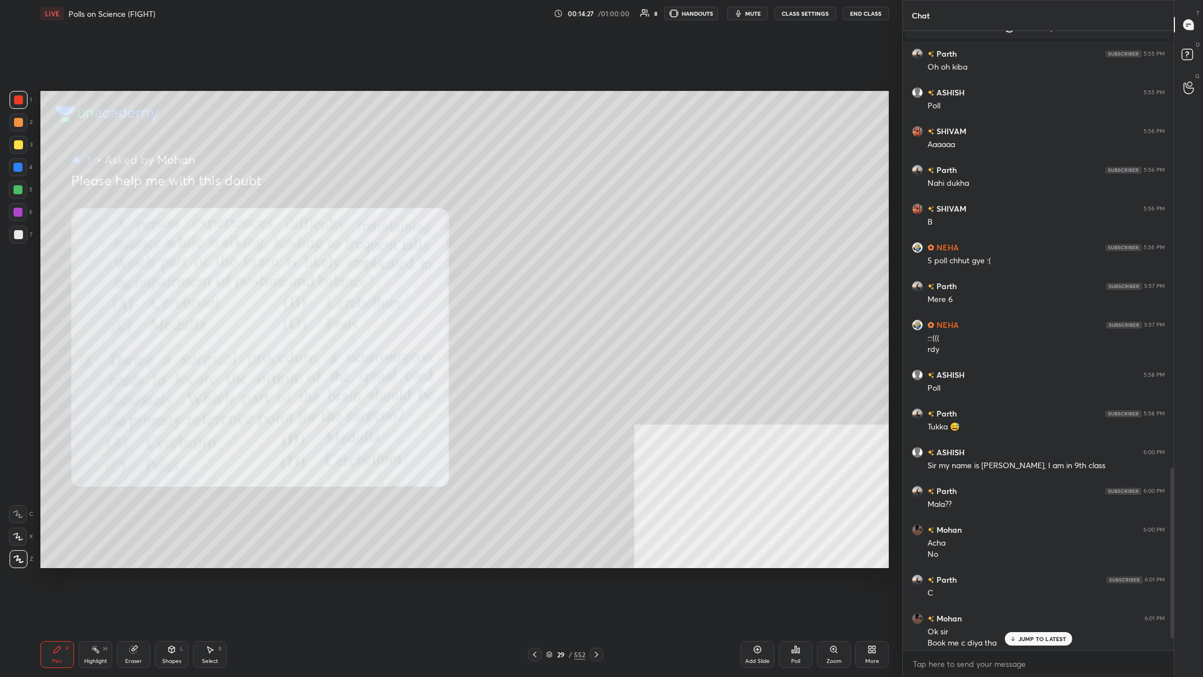
scroll to position [1629, 0]
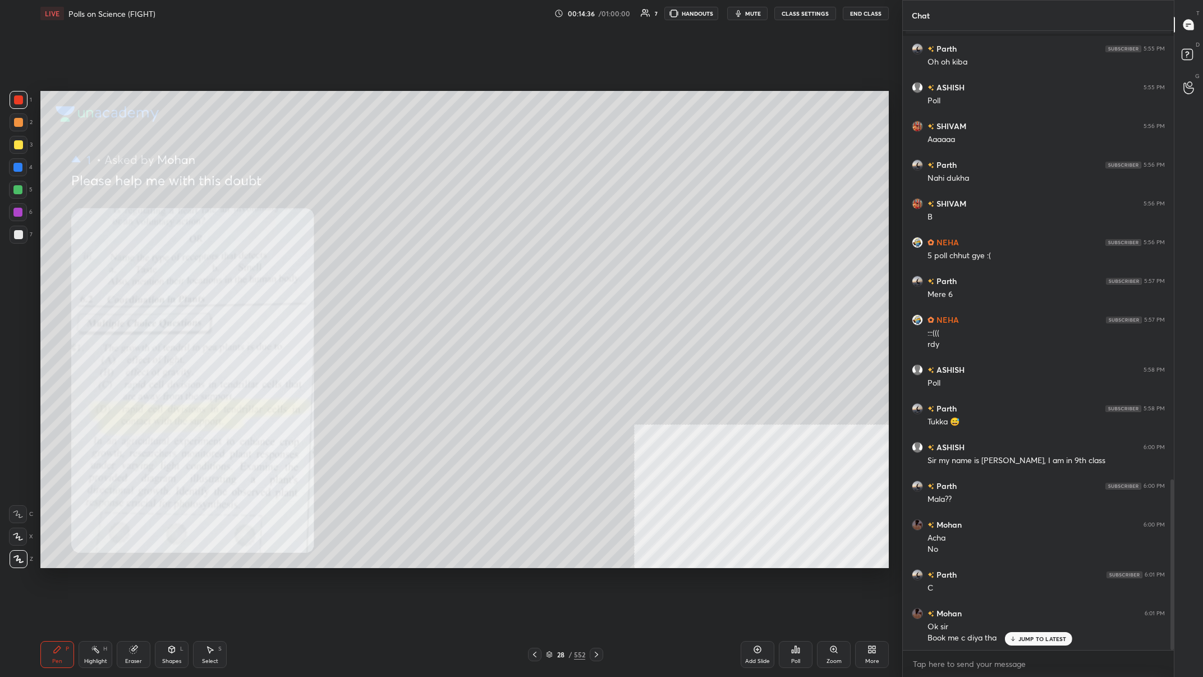
click at [24, 149] on div at bounding box center [19, 145] width 18 height 18
click at [19, 125] on div at bounding box center [18, 122] width 9 height 9
click at [138, 263] on div "Eraser" at bounding box center [134, 654] width 34 height 27
click at [16, 263] on span "Erase all" at bounding box center [18, 559] width 17 height 8
click at [60, 263] on icon at bounding box center [57, 649] width 7 height 7
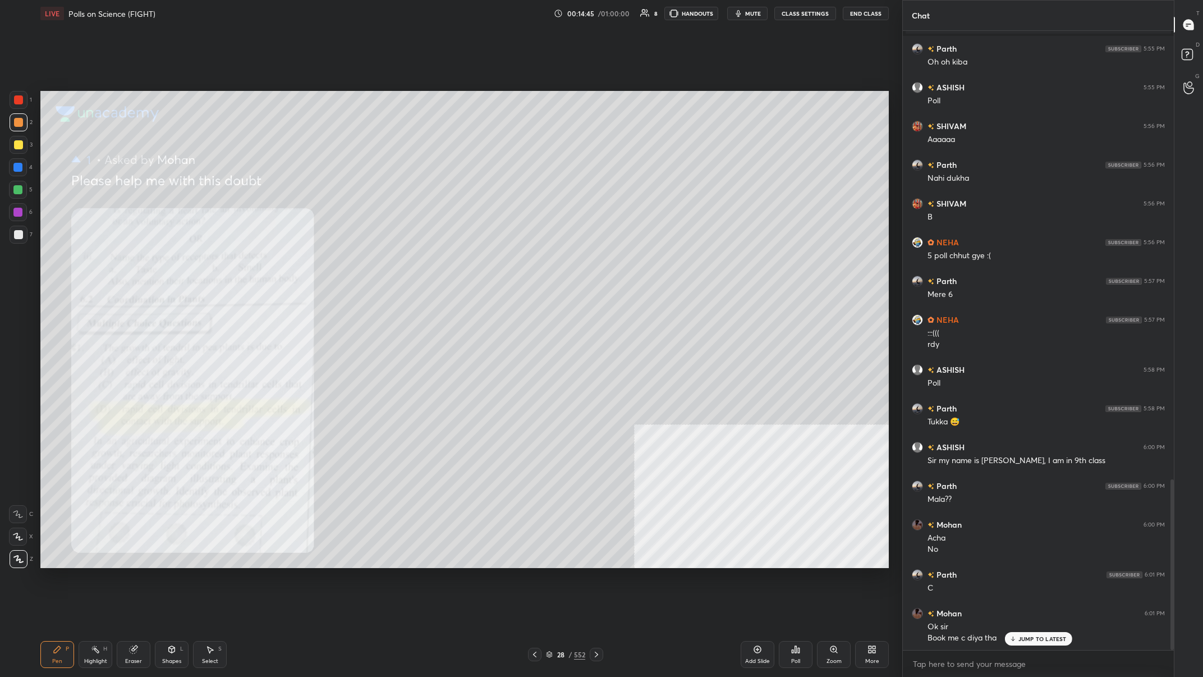
click at [5, 213] on div "1 2 3 4 5 6 7 C X Z C X Z E E Erase all H H" at bounding box center [18, 330] width 36 height 478
click at [7, 210] on div "1 2 3 4 5 6 7 C X Z C X Z E E Erase all H H" at bounding box center [18, 330] width 36 height 478
click at [22, 215] on div at bounding box center [18, 212] width 18 height 18
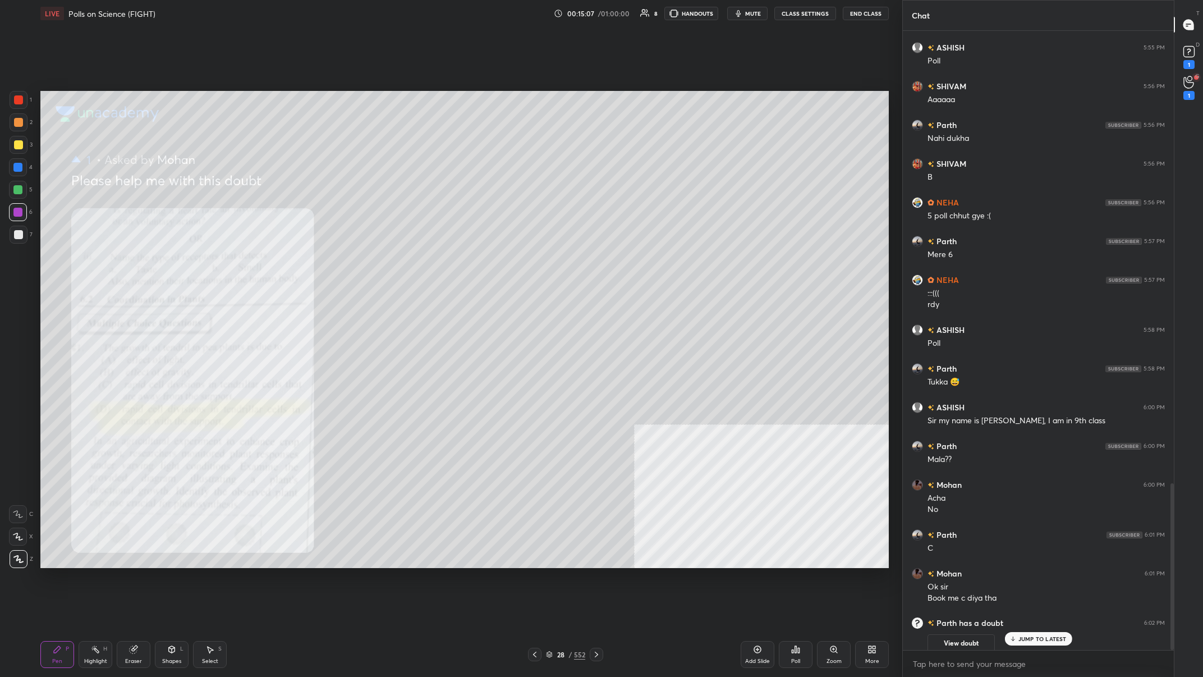
scroll to position [1677, 0]
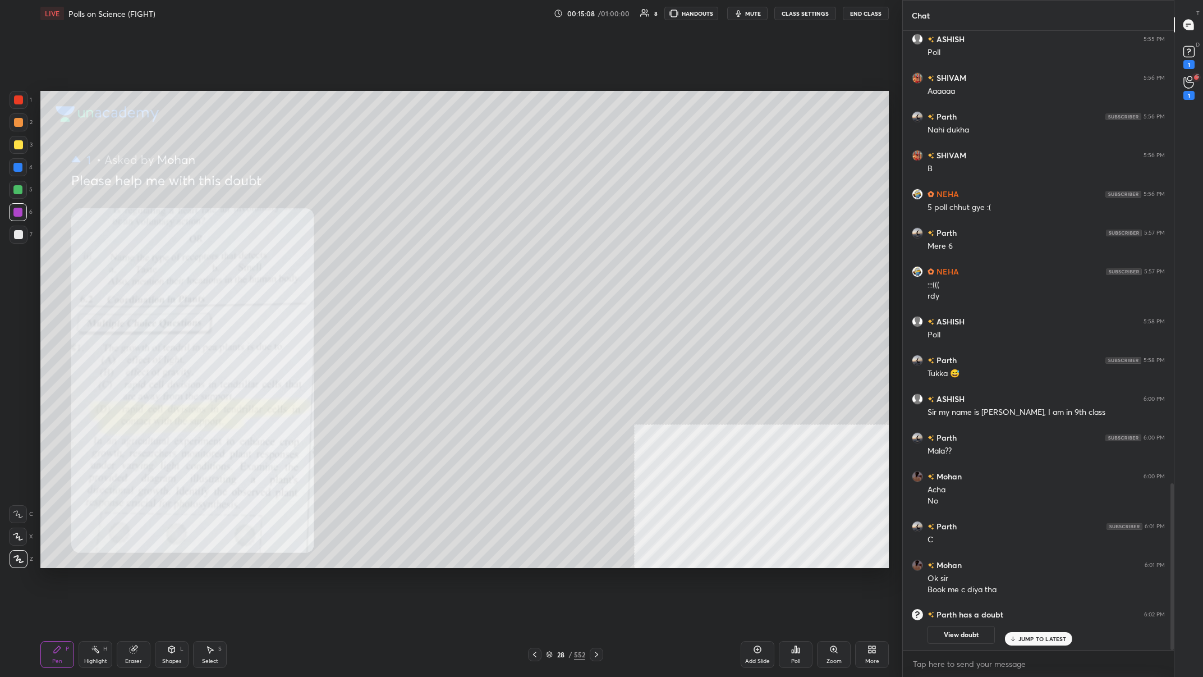
click at [402, 263] on div "28 / 552" at bounding box center [566, 654] width 350 height 13
click at [402, 263] on div "28 / 552" at bounding box center [565, 654] width 75 height 13
click at [402, 263] on icon at bounding box center [549, 654] width 7 height 7
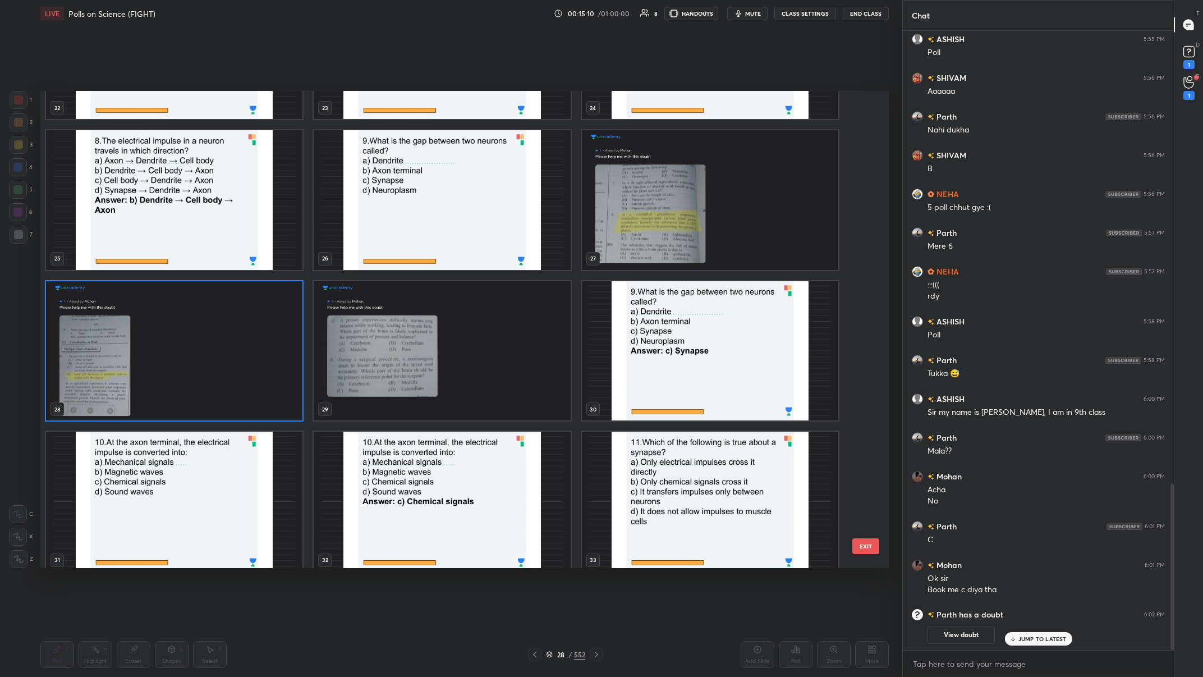
scroll to position [1243, 0]
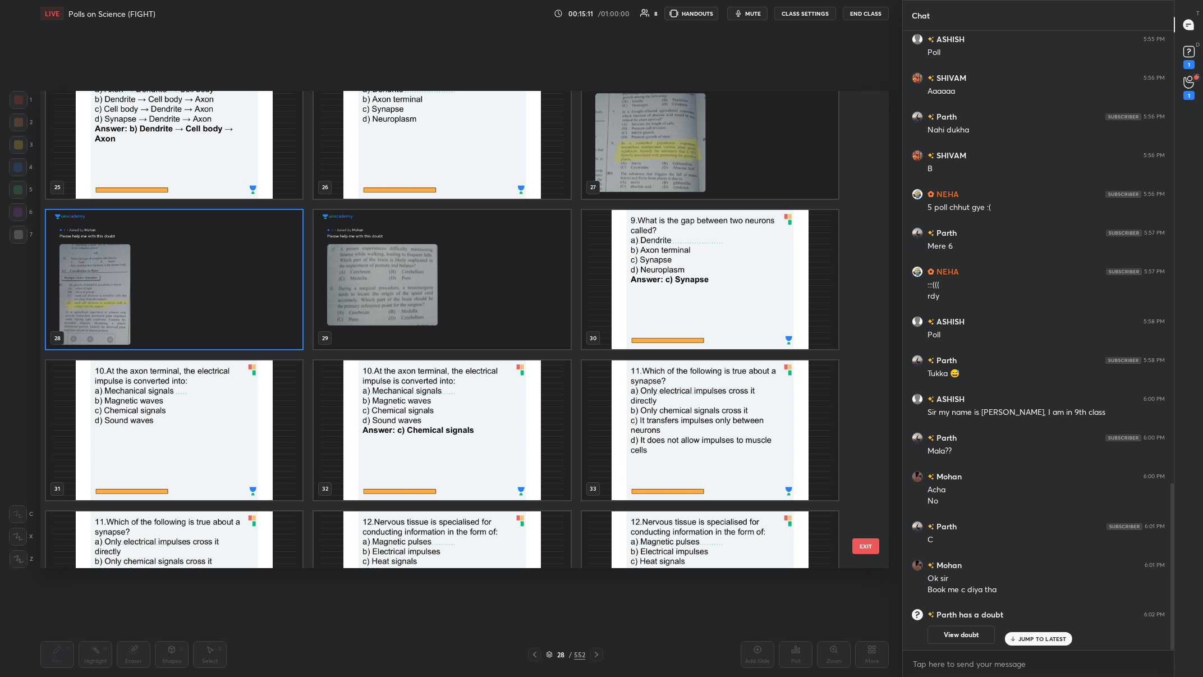
click at [113, 263] on img "grid" at bounding box center [174, 430] width 256 height 140
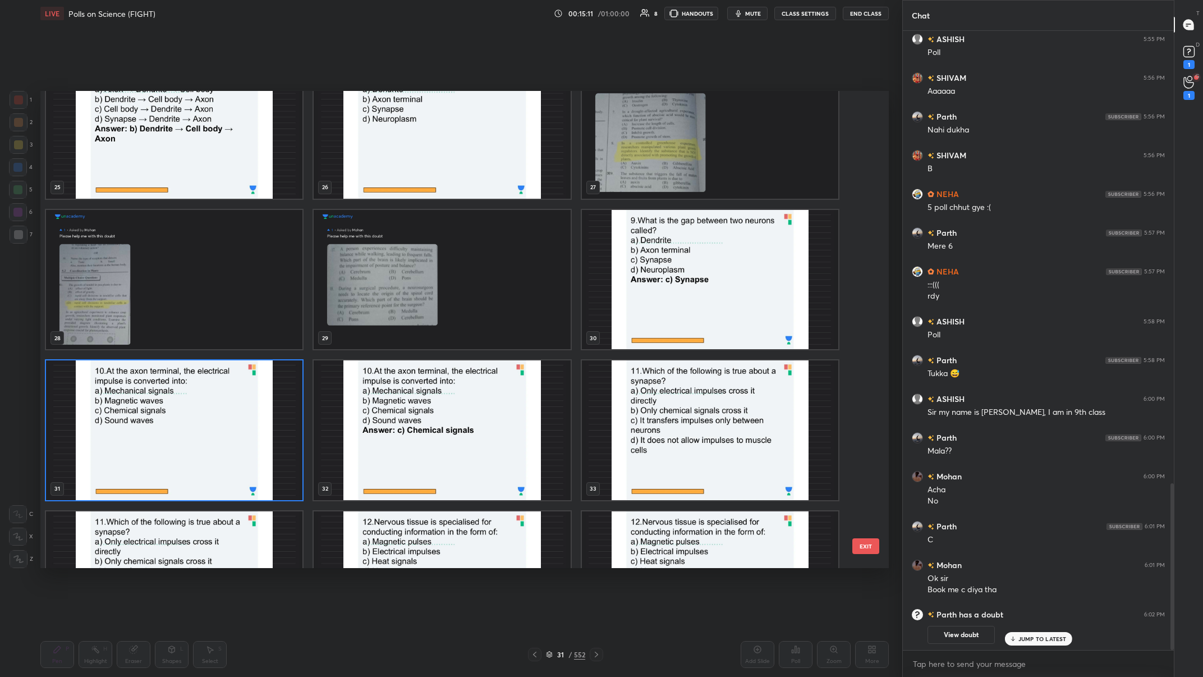
click at [113, 263] on img "grid" at bounding box center [174, 430] width 256 height 140
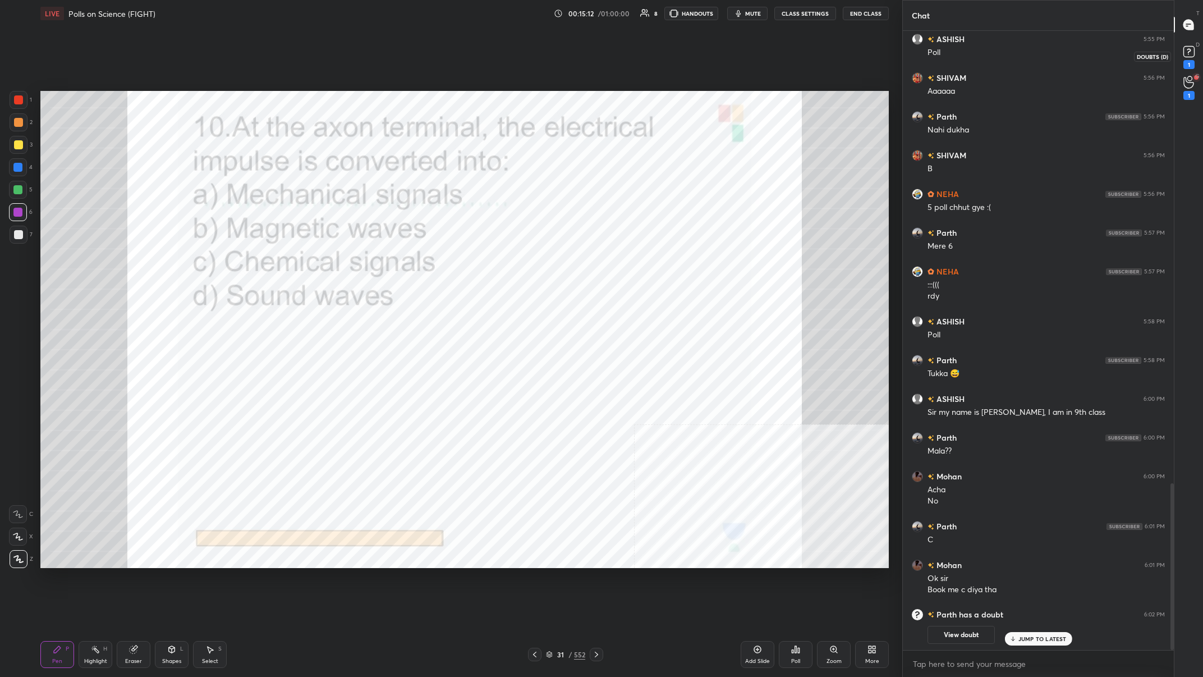
click at [402, 54] on rect at bounding box center [1188, 52] width 11 height 11
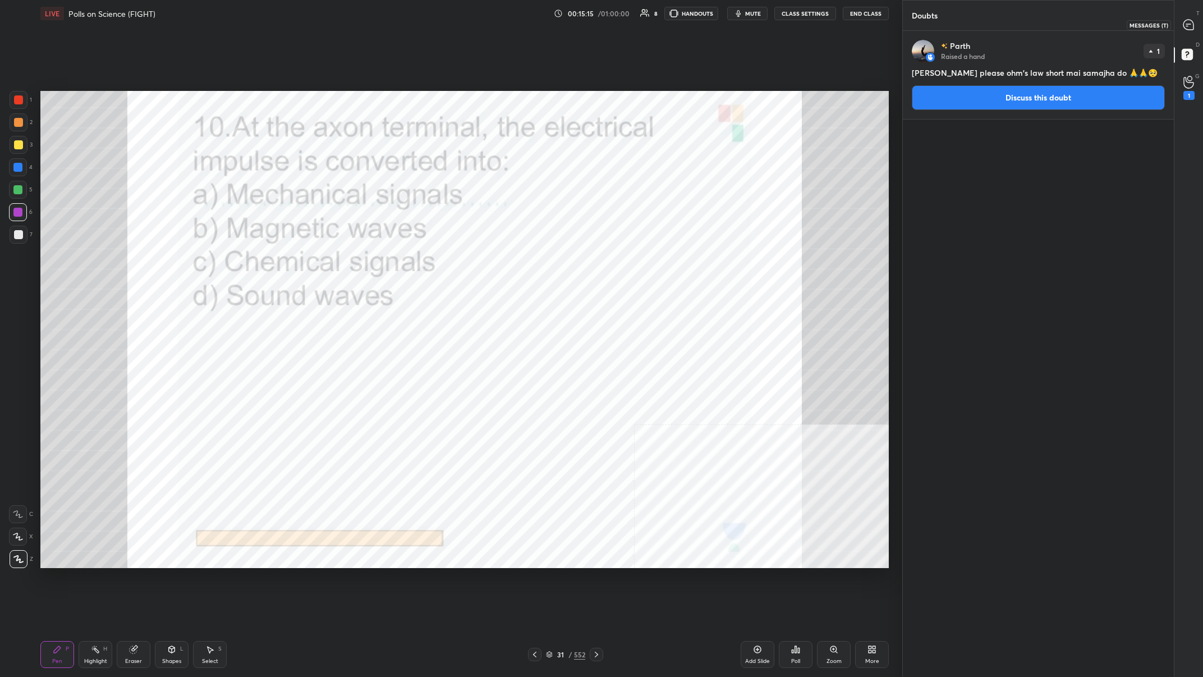
click at [402, 18] on div at bounding box center [1189, 25] width 22 height 20
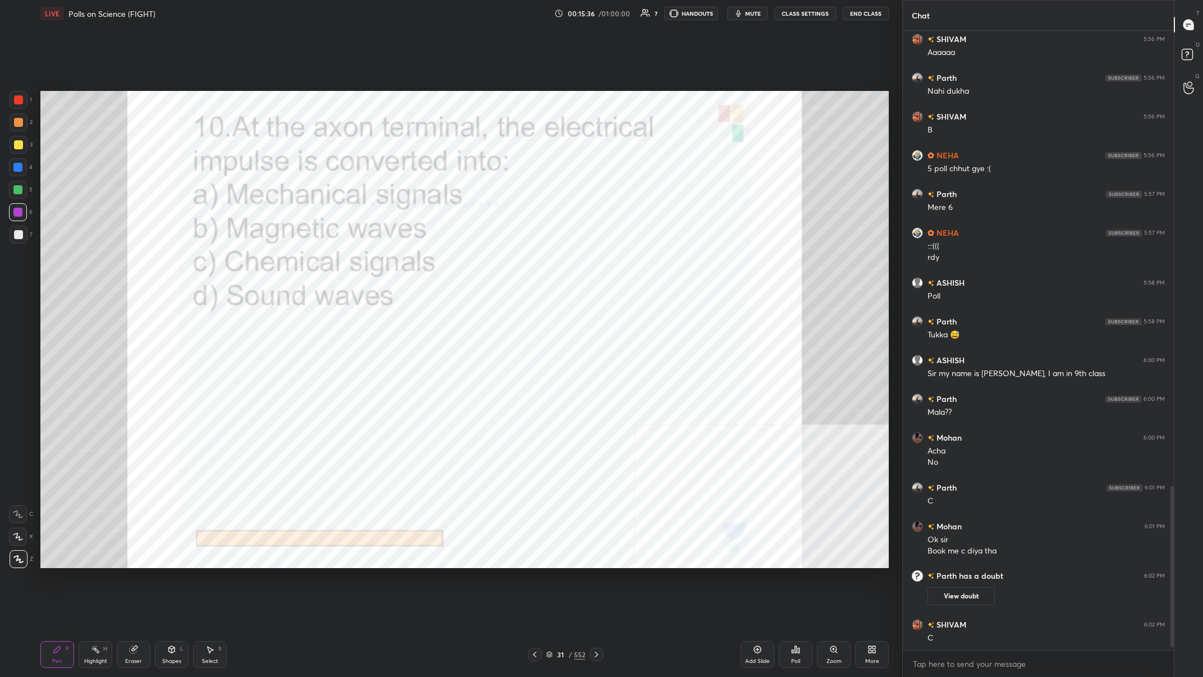
scroll to position [1754, 0]
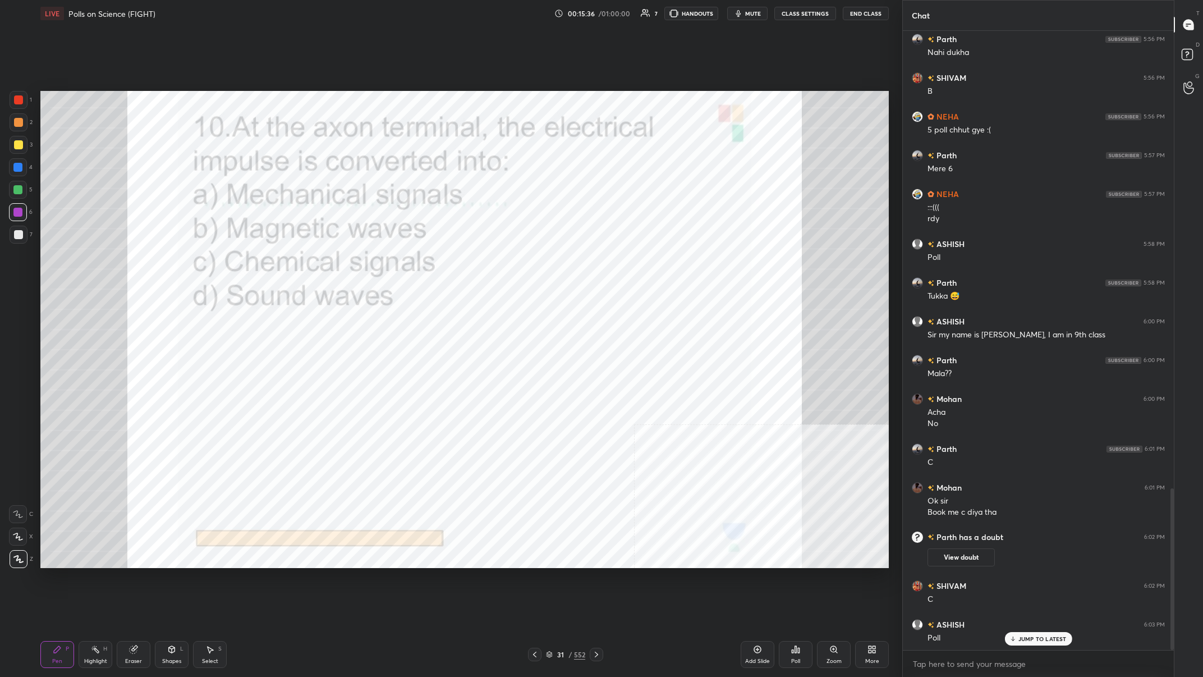
click at [402, 263] on div "31" at bounding box center [560, 654] width 11 height 7
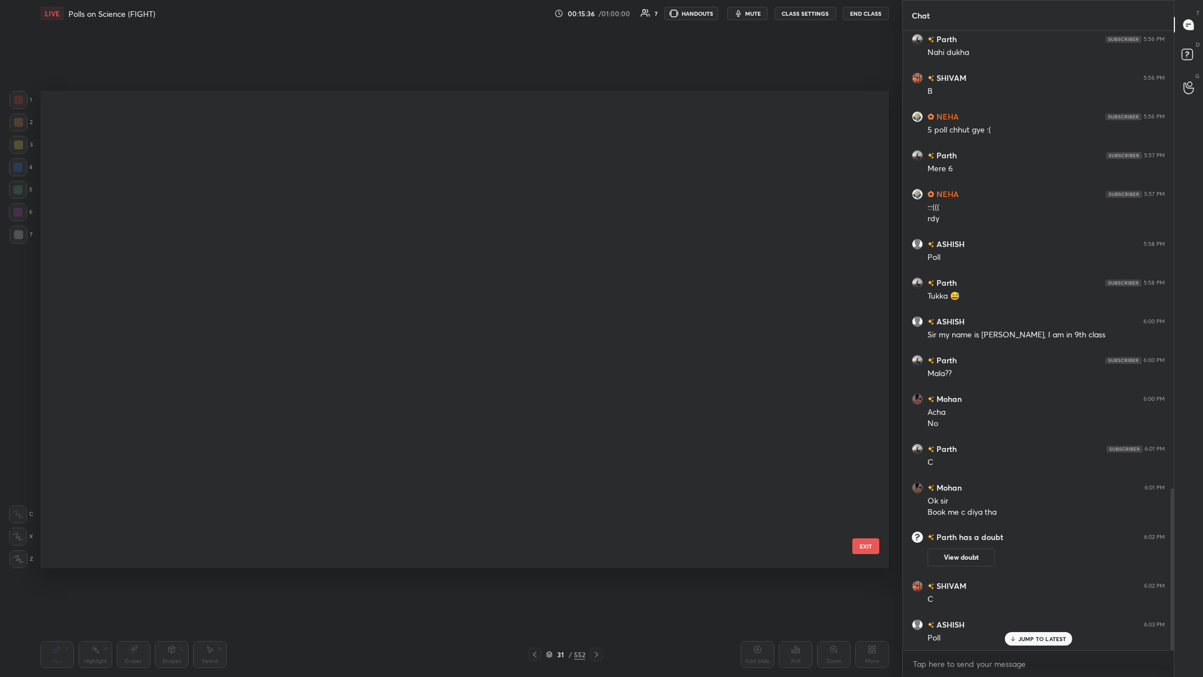
scroll to position [477, 848]
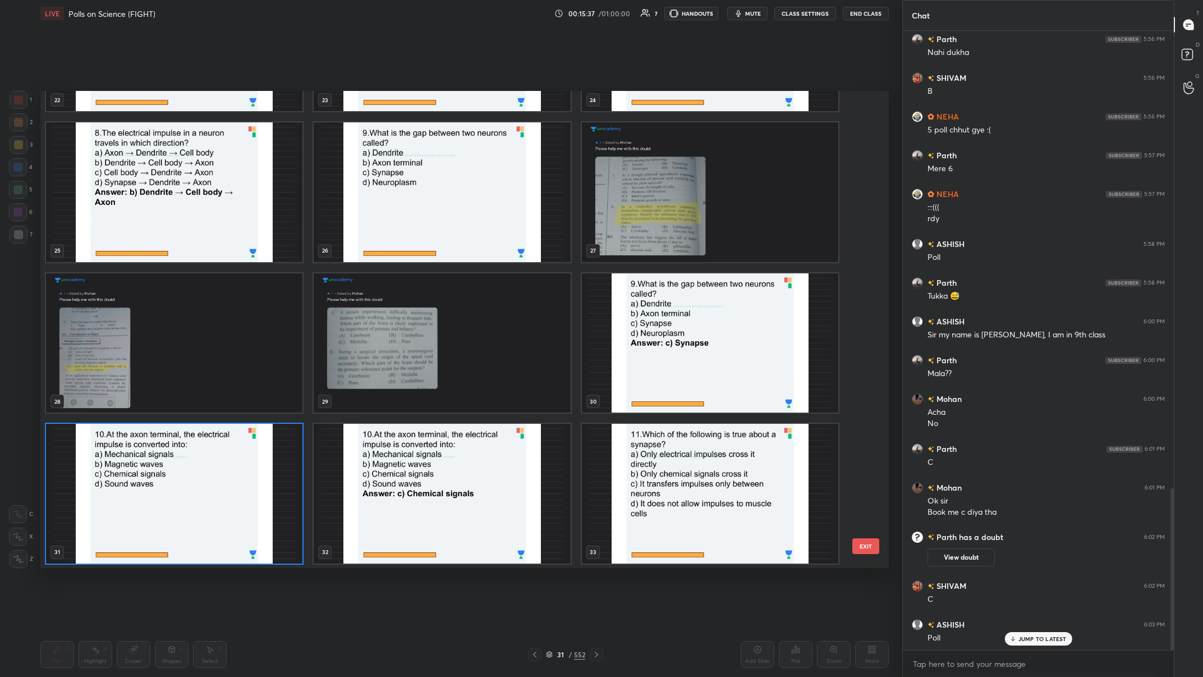
click at [229, 263] on img "grid" at bounding box center [174, 494] width 256 height 140
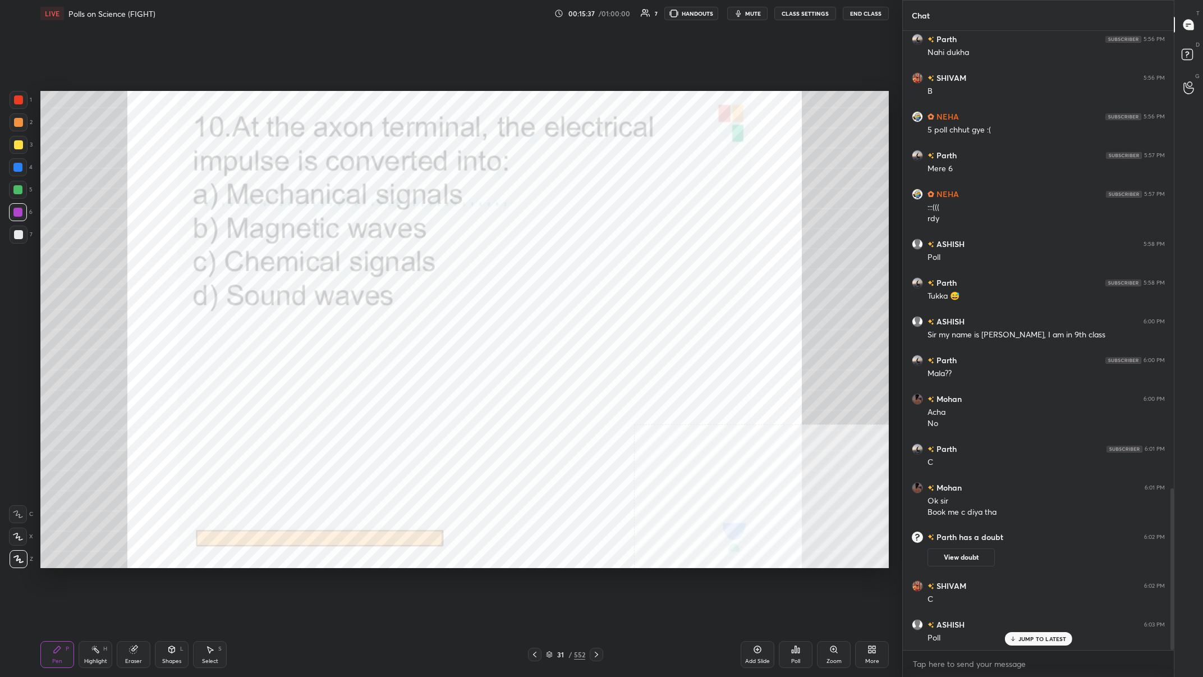
click at [238, 263] on img "grid" at bounding box center [174, 494] width 256 height 140
click at [402, 263] on div "Poll" at bounding box center [796, 654] width 34 height 27
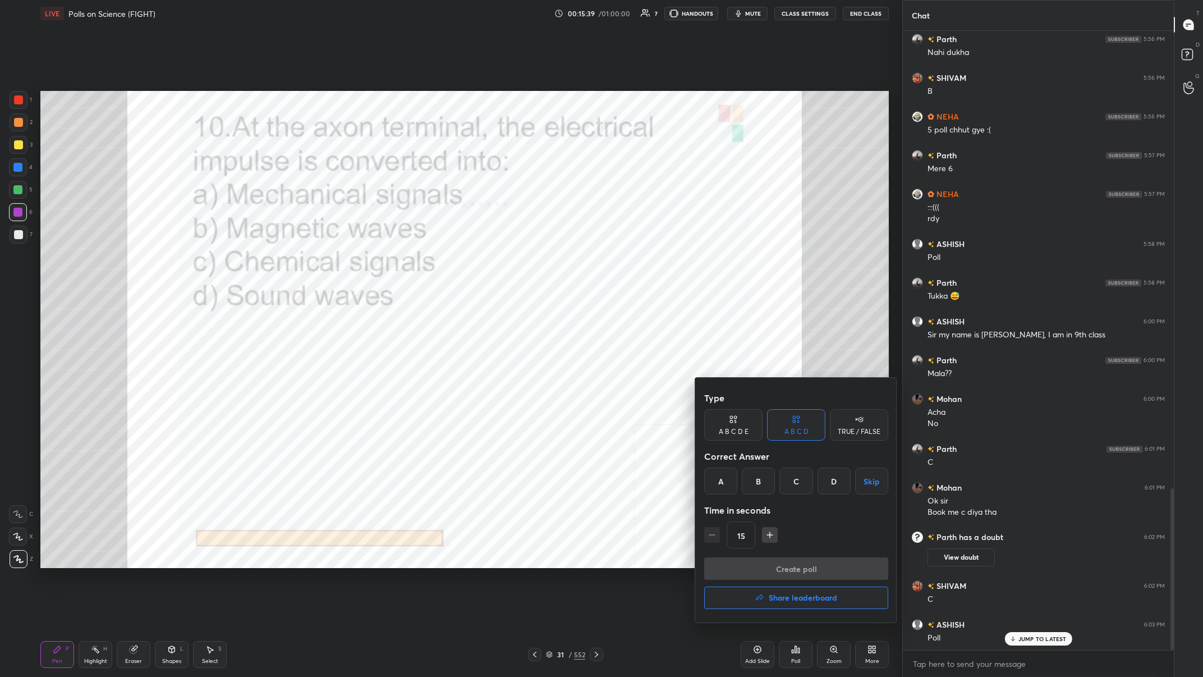
click at [402, 263] on div "C" at bounding box center [795, 480] width 33 height 27
click at [402, 263] on button "Create poll" at bounding box center [796, 568] width 184 height 22
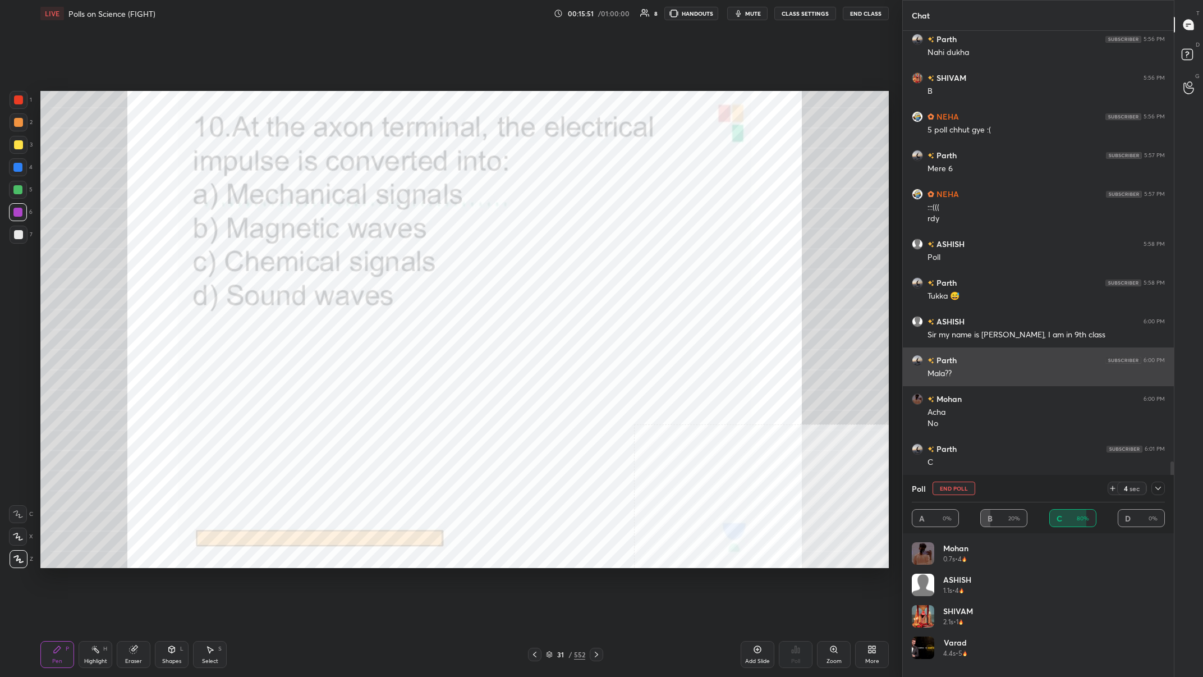
scroll to position [1851, 0]
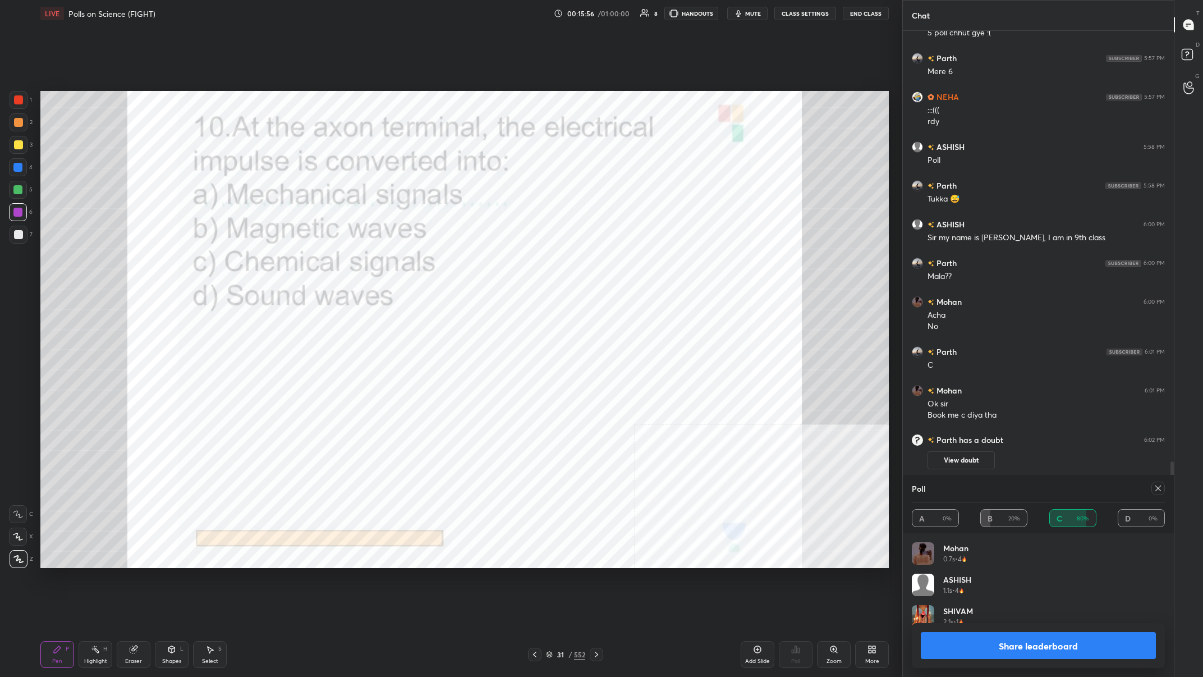
click at [402, 263] on div "Share leaderboard" at bounding box center [1038, 645] width 253 height 45
click at [402, 263] on button "Share leaderboard" at bounding box center [1038, 645] width 235 height 27
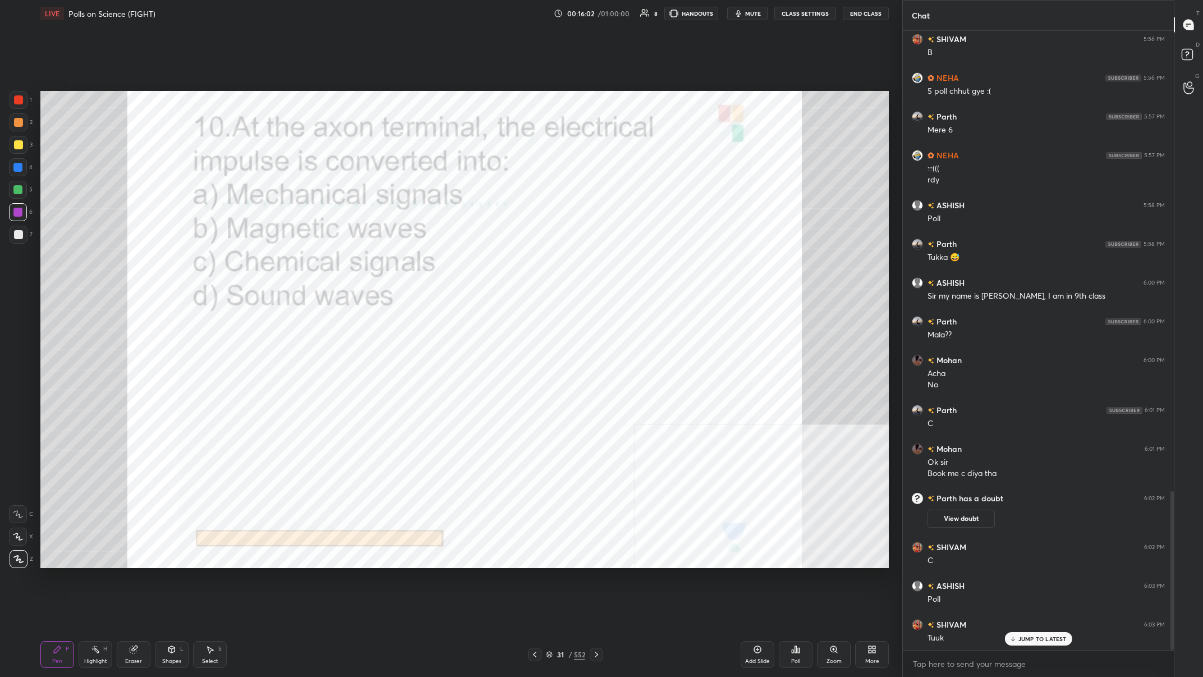
click at [402, 263] on div "31 / 552" at bounding box center [565, 654] width 39 height 10
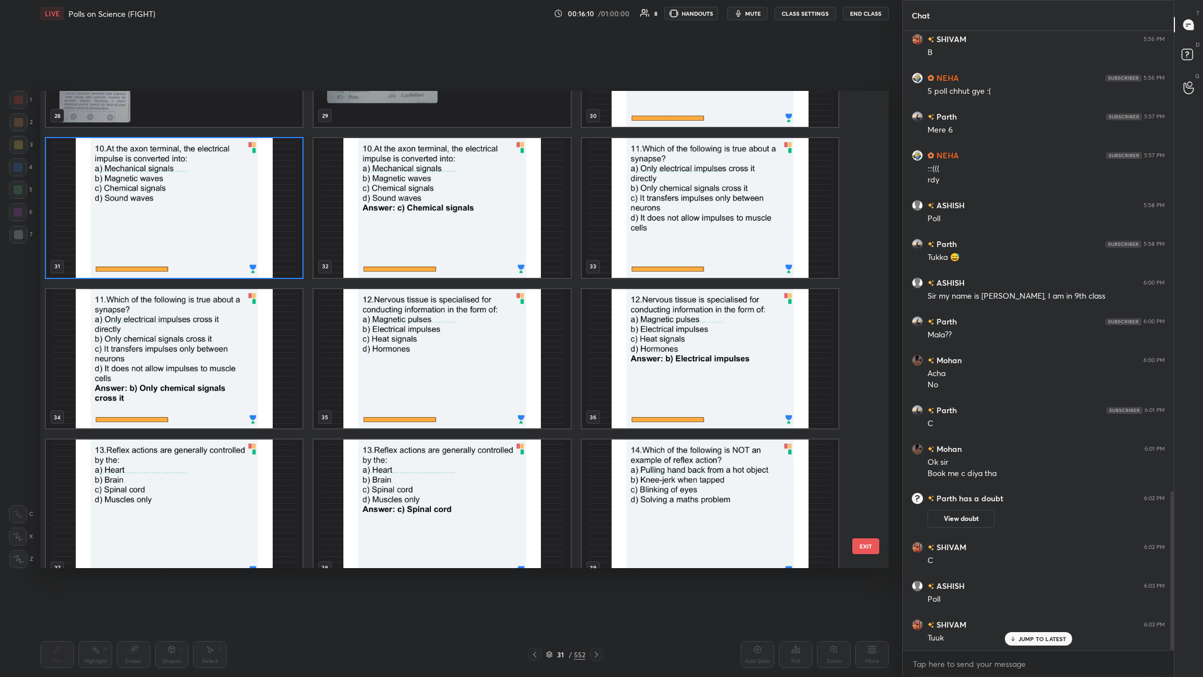
click at [402, 236] on img "grid" at bounding box center [710, 208] width 256 height 140
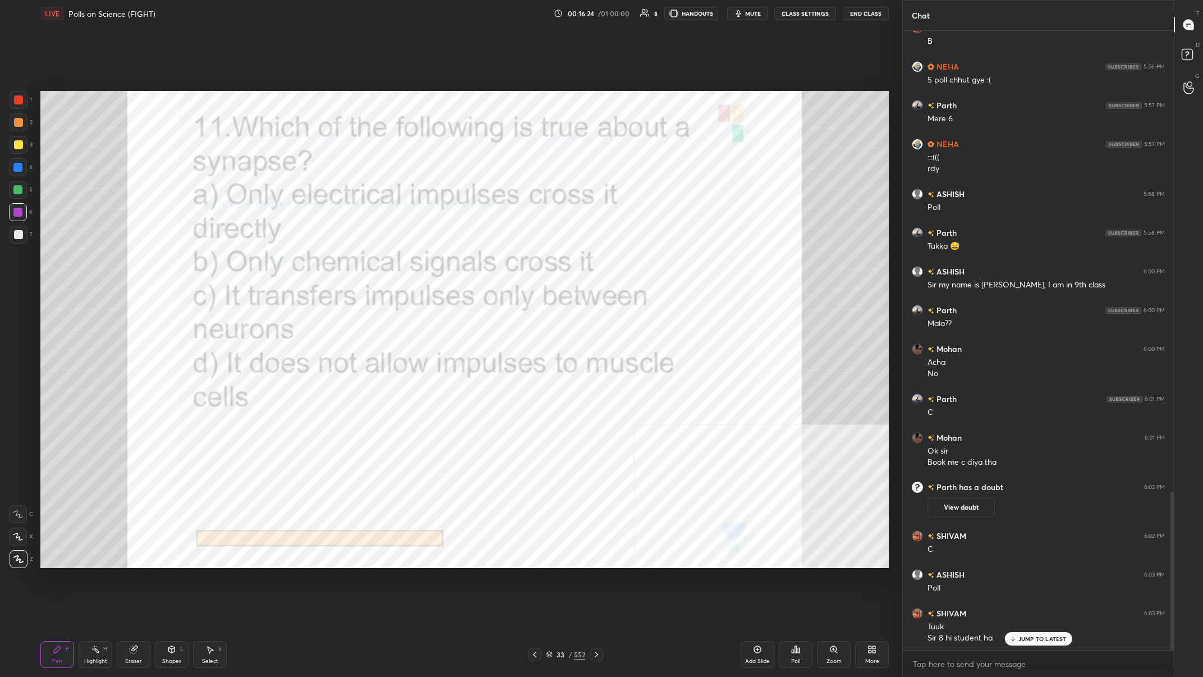
click at [402, 263] on div "JUMP TO LATEST" at bounding box center [1037, 638] width 67 height 13
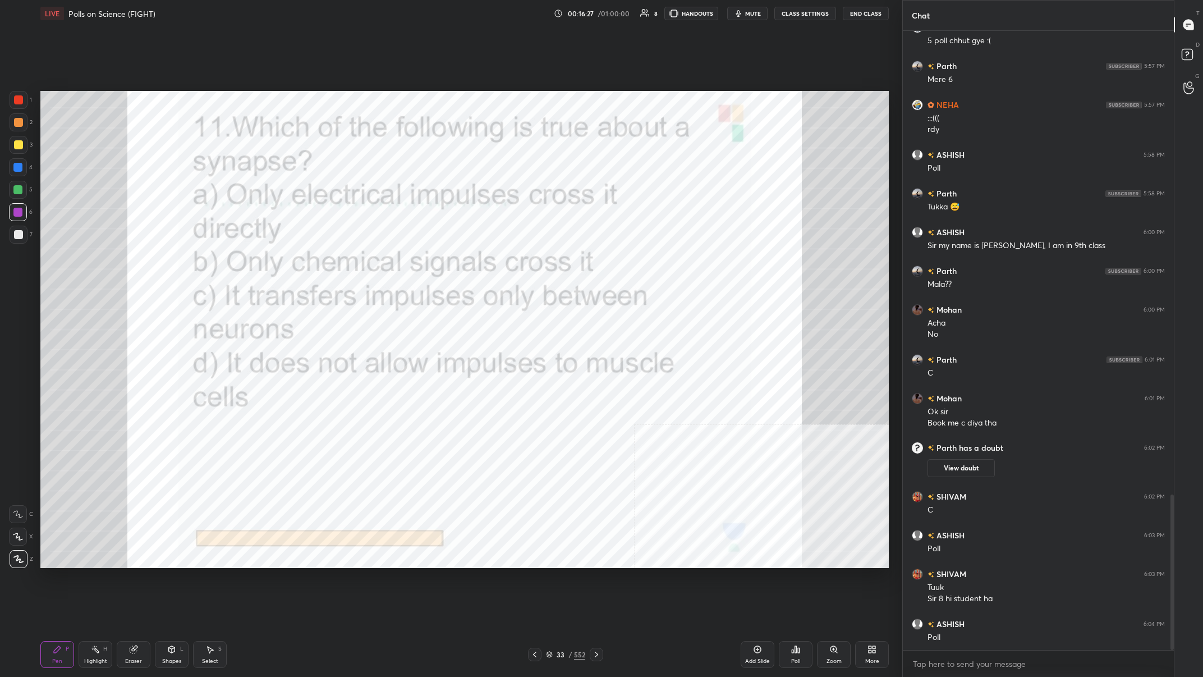
click at [402, 263] on div "/" at bounding box center [569, 654] width 3 height 7
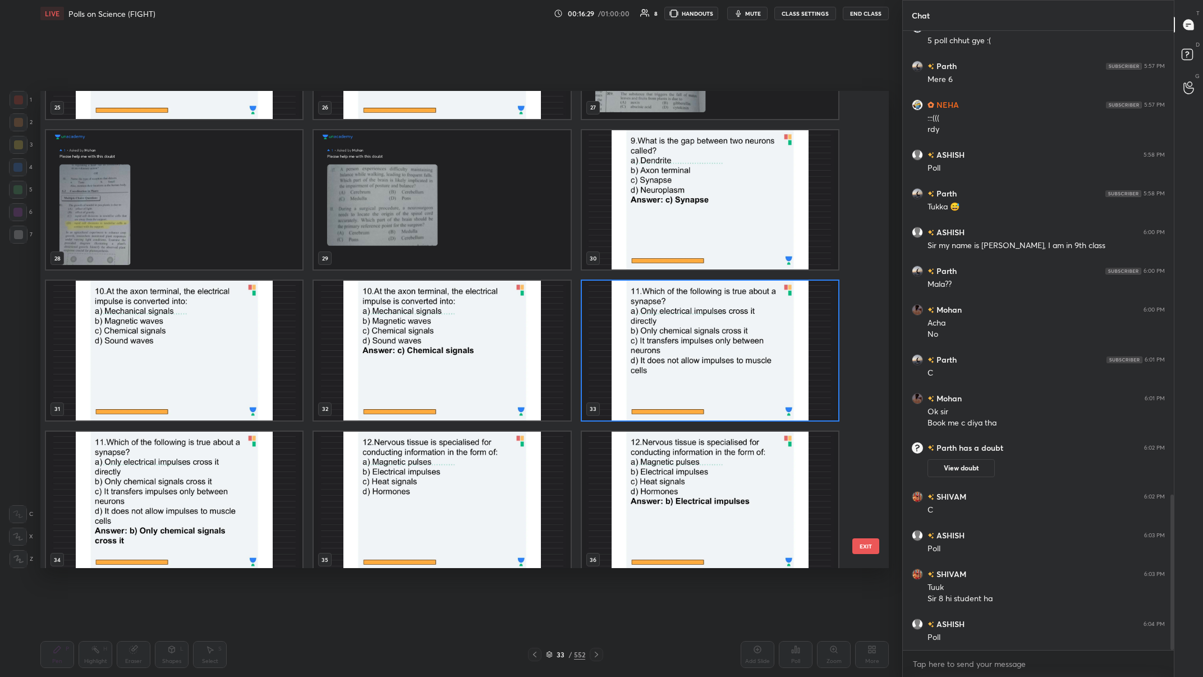
click at [402, 263] on img "grid" at bounding box center [710, 351] width 256 height 140
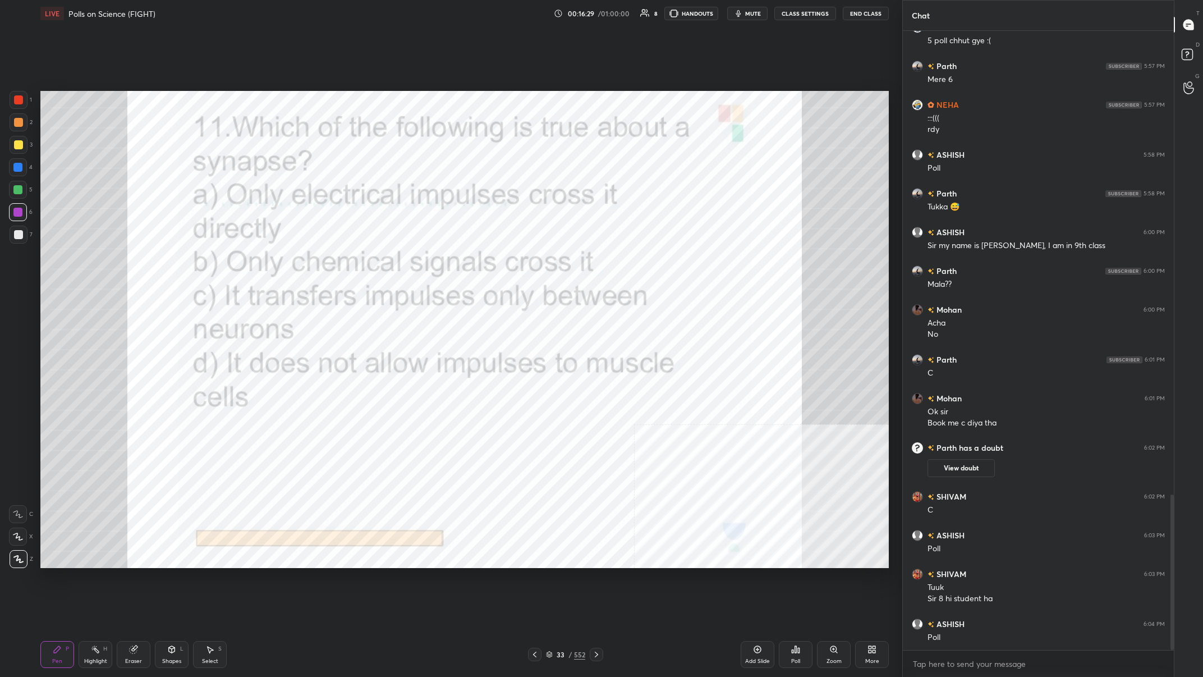
click at [402, 263] on img "grid" at bounding box center [710, 351] width 256 height 140
click at [402, 263] on icon at bounding box center [795, 649] width 9 height 9
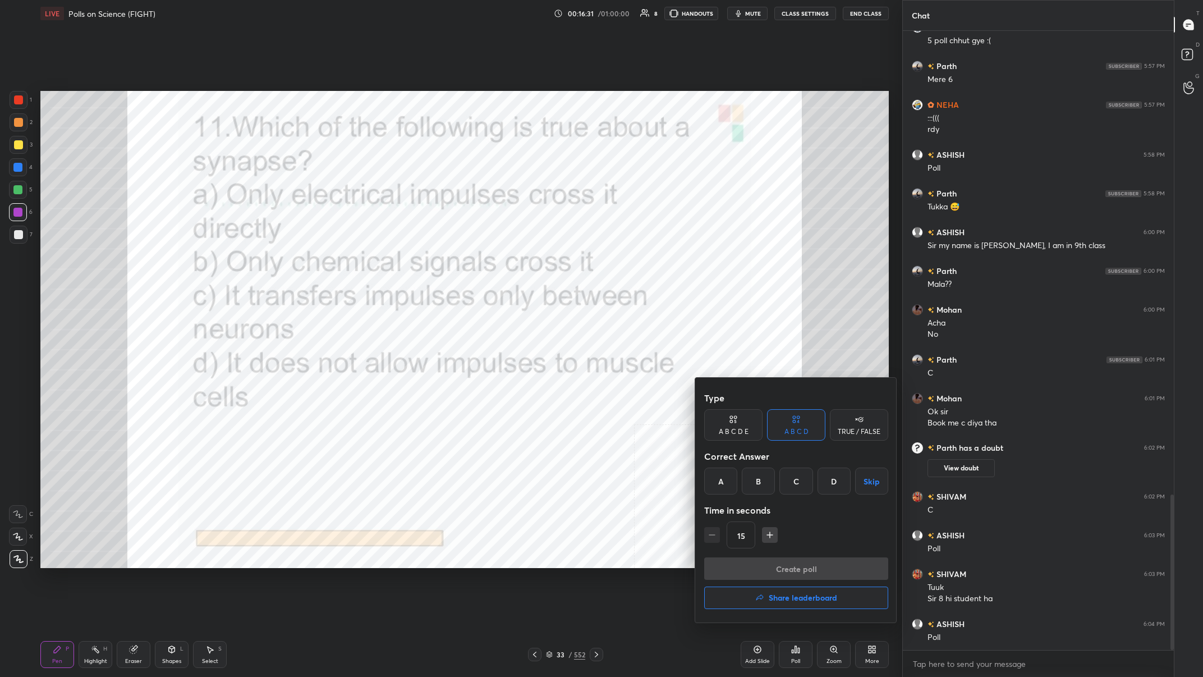
click at [402, 263] on div "B" at bounding box center [758, 480] width 33 height 27
click at [402, 263] on button "Create poll" at bounding box center [796, 568] width 184 height 22
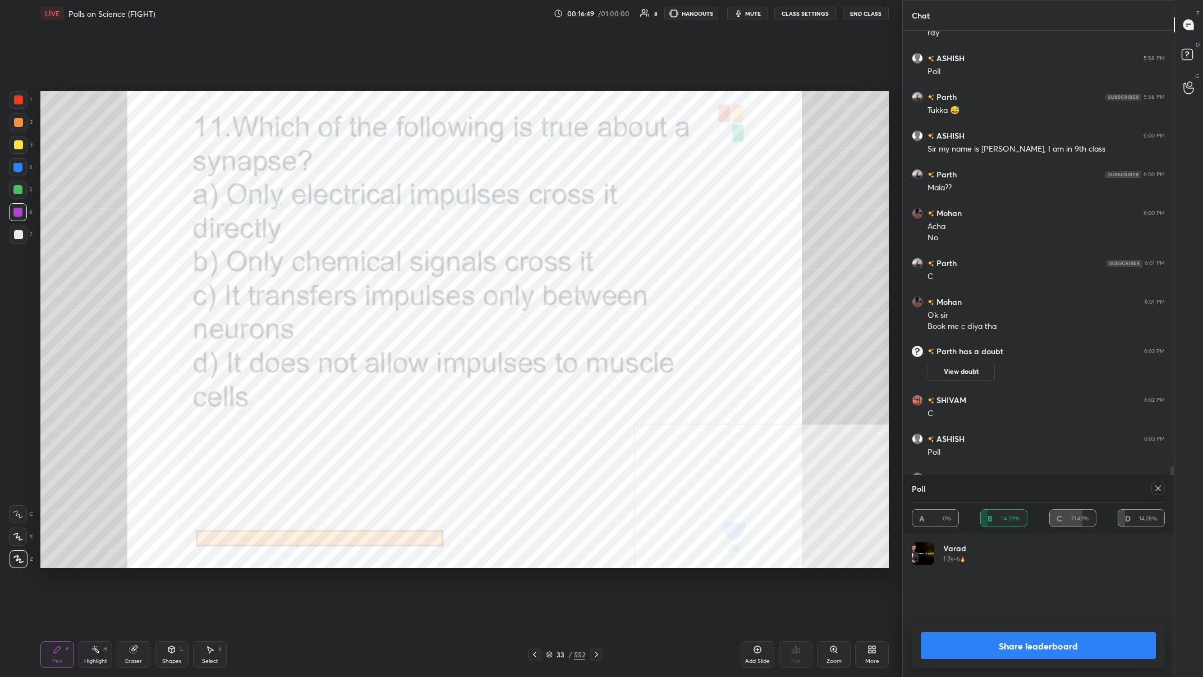
click at [402, 263] on button "Share leaderboard" at bounding box center [1038, 645] width 235 height 27
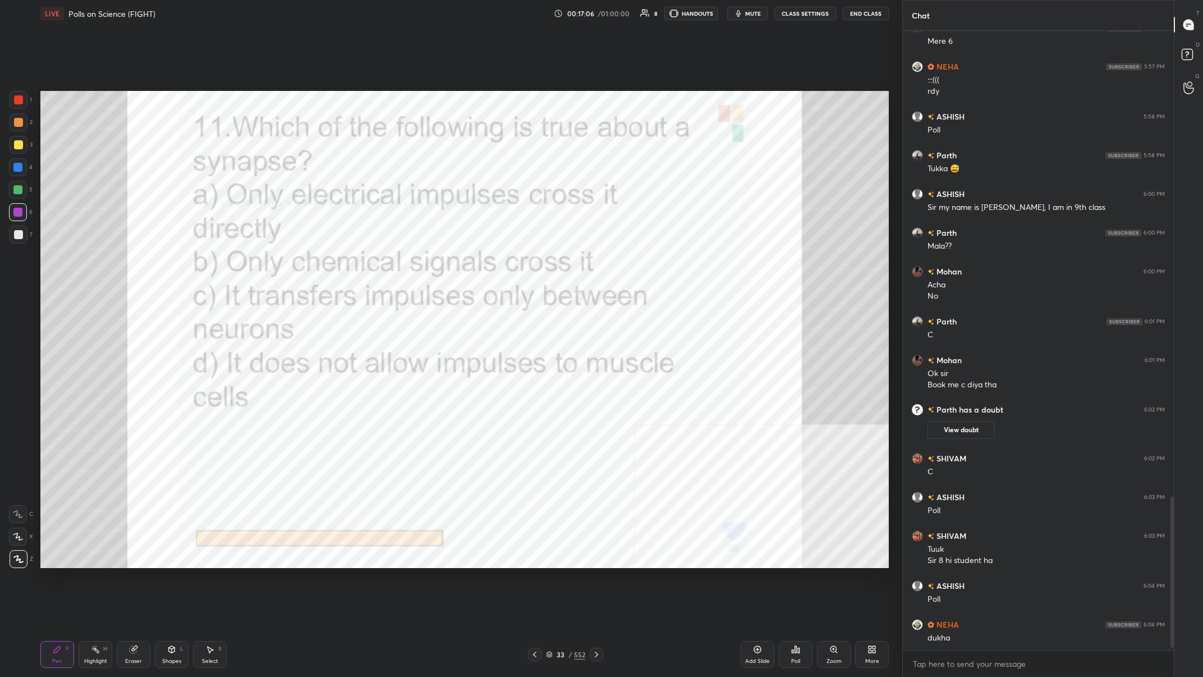
scroll to position [1920, 0]
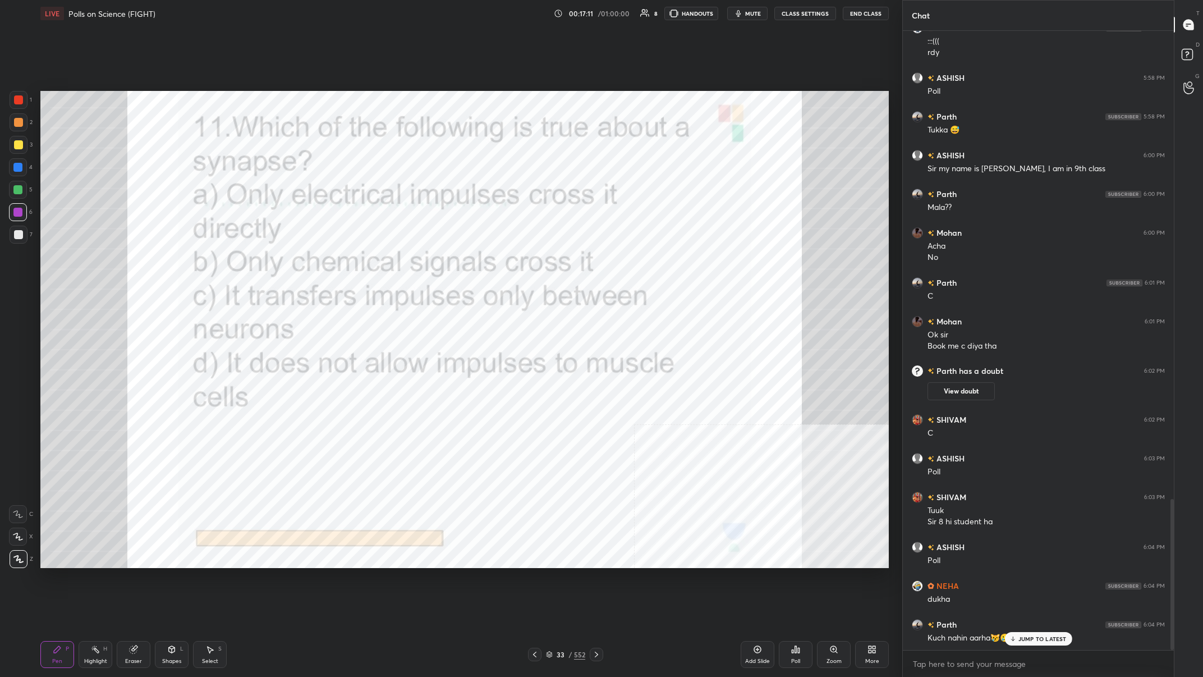
click at [402, 263] on div "33 / 552" at bounding box center [565, 654] width 39 height 10
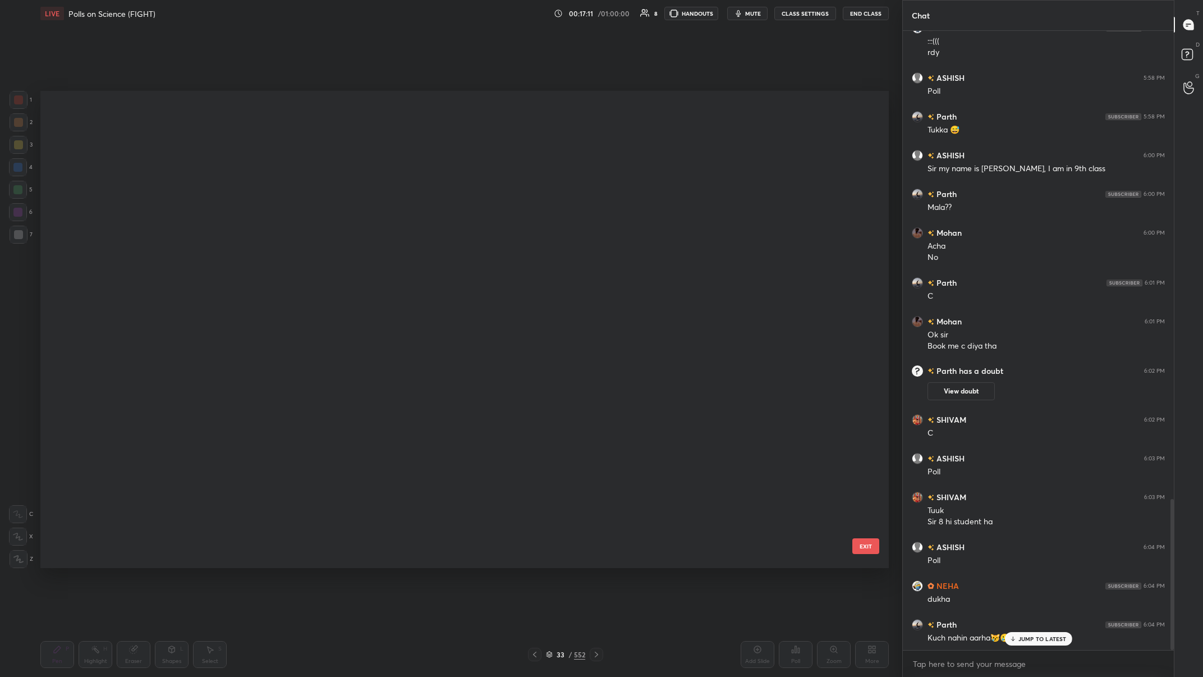
scroll to position [1180, 0]
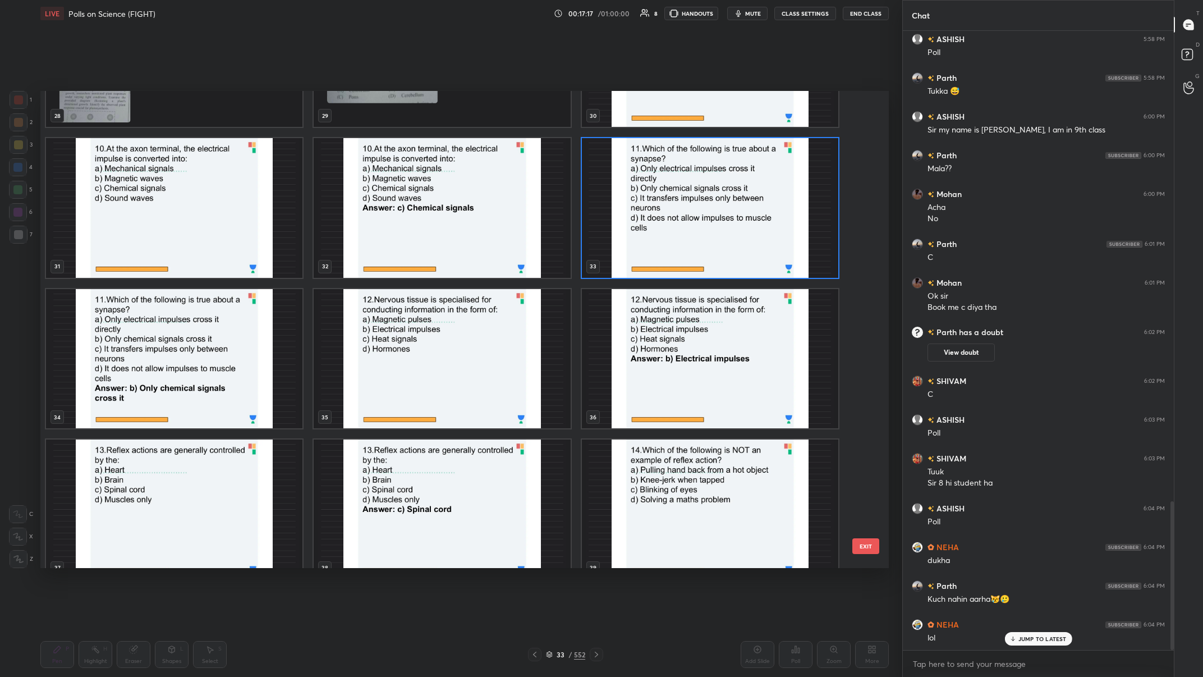
click at [381, 263] on img "grid" at bounding box center [442, 358] width 256 height 140
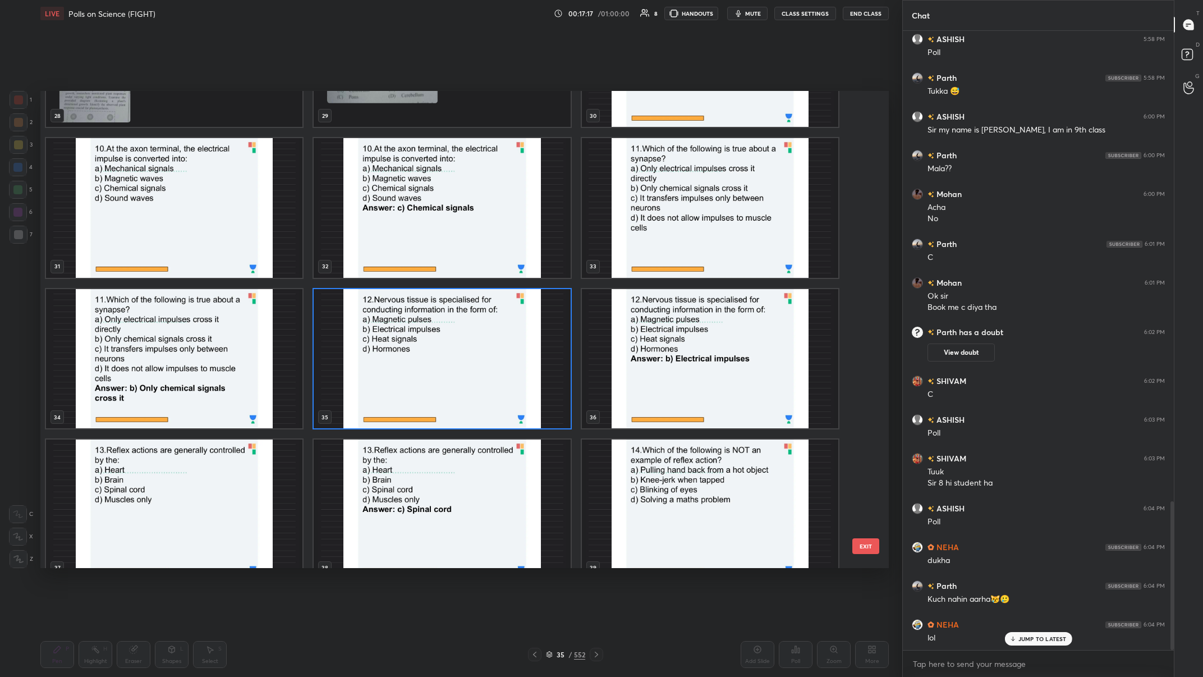
click at [381, 263] on img "grid" at bounding box center [442, 358] width 256 height 140
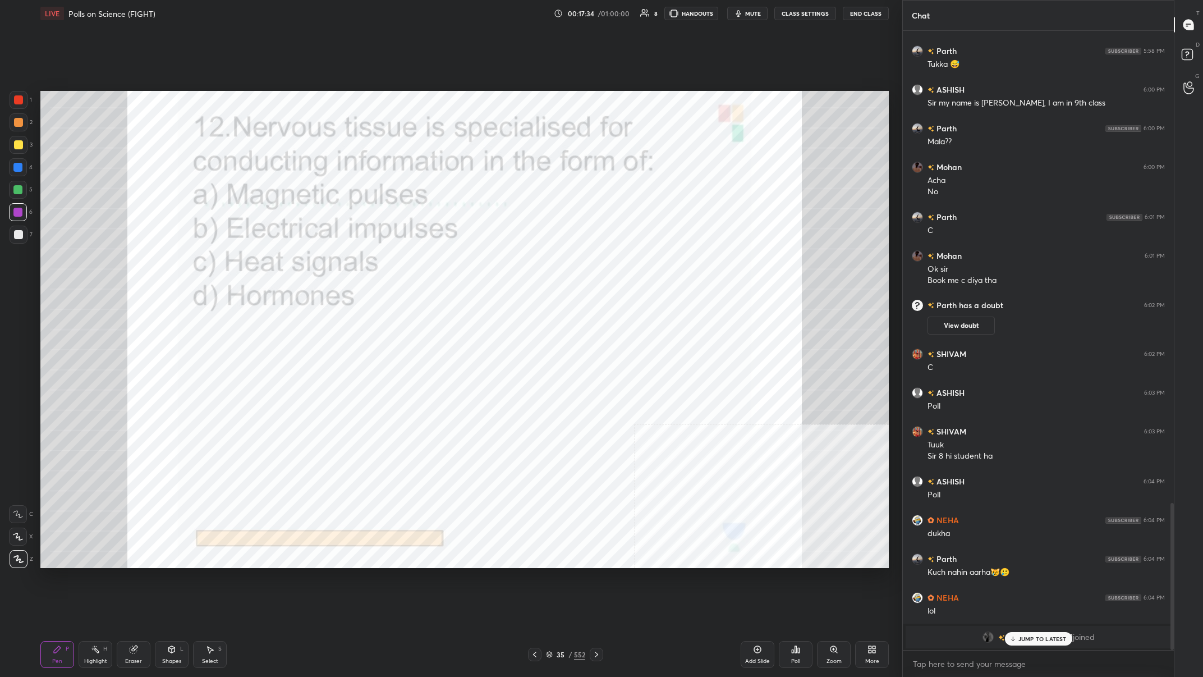
scroll to position [2024, 0]
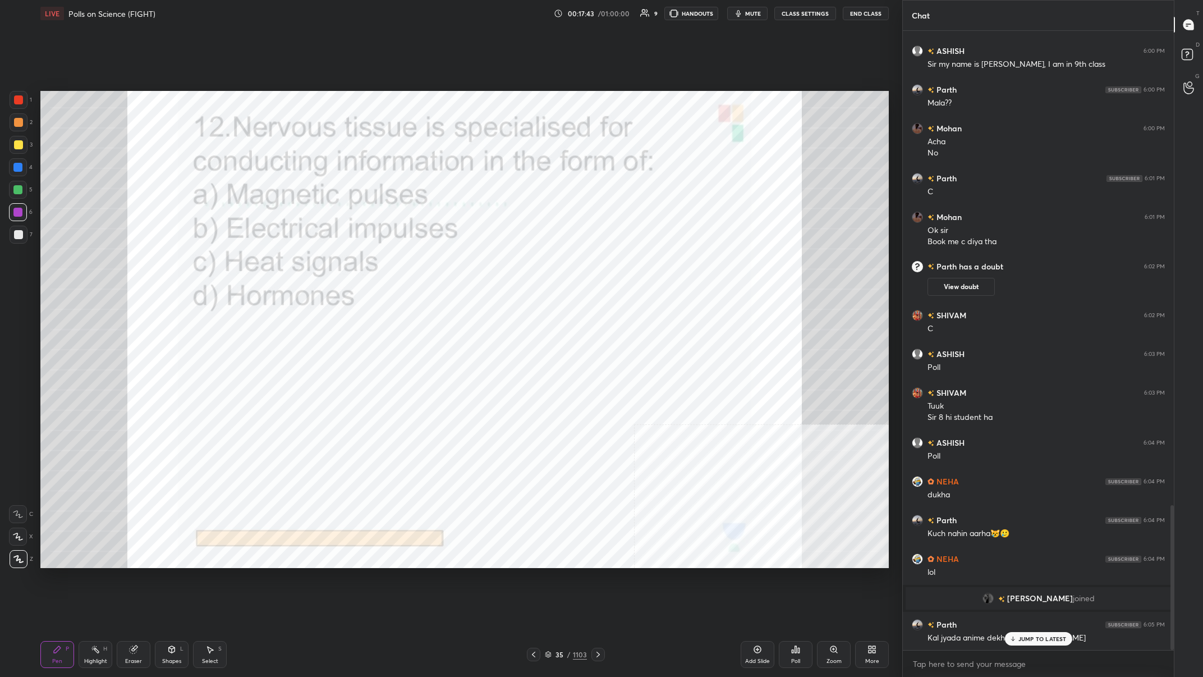
click at [402, 263] on div "35 / 1103" at bounding box center [566, 654] width 42 height 10
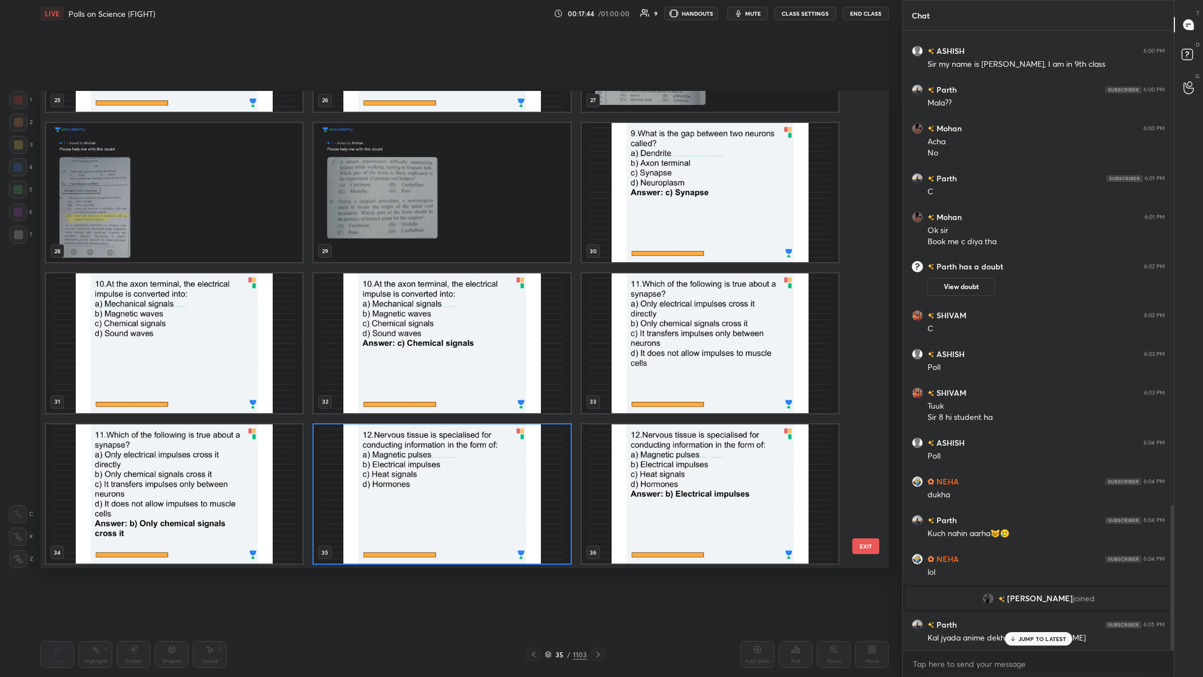
scroll to position [1473, 0]
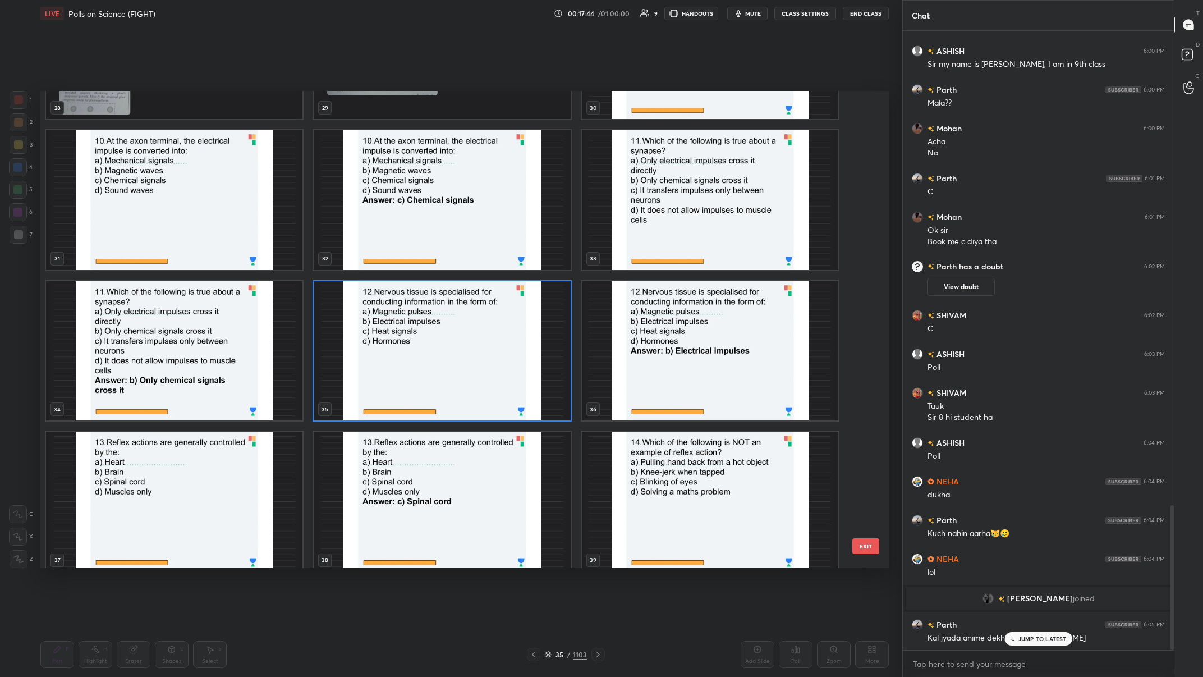
click at [402, 263] on img "grid" at bounding box center [442, 351] width 256 height 140
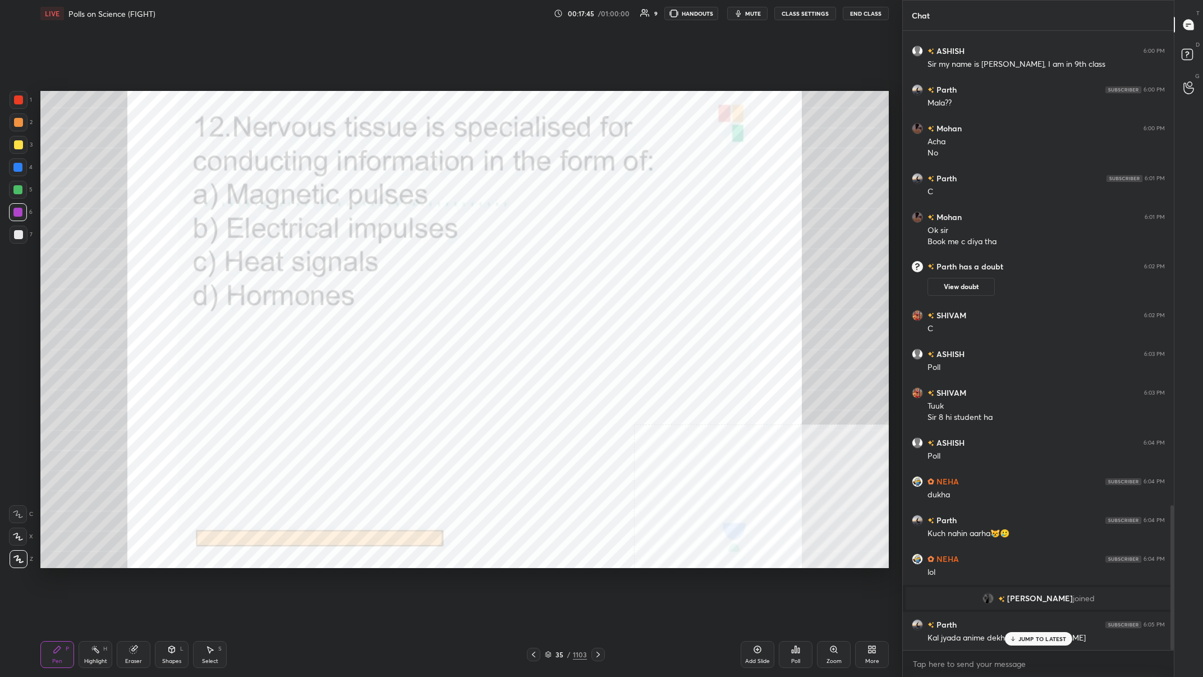
scroll to position [0, 0]
click at [402, 263] on icon at bounding box center [796, 649] width 2 height 7
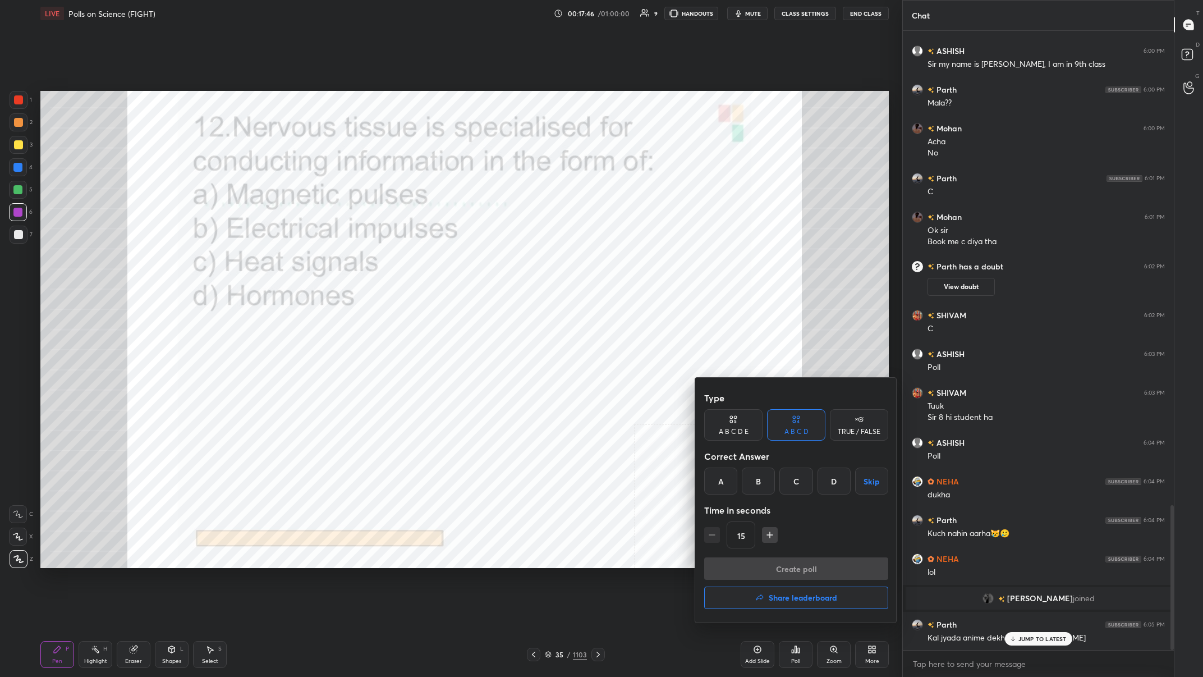
click at [402, 263] on div "B" at bounding box center [758, 480] width 33 height 27
click at [402, 263] on button "Create poll" at bounding box center [796, 568] width 184 height 22
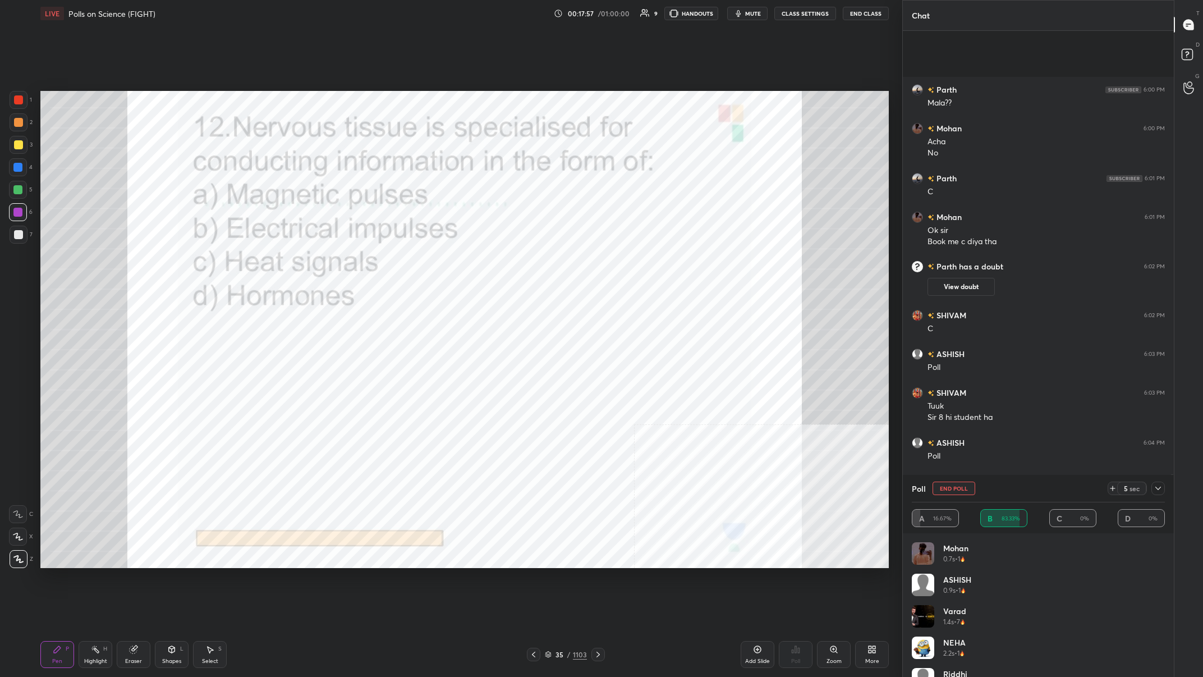
scroll to position [2122, 0]
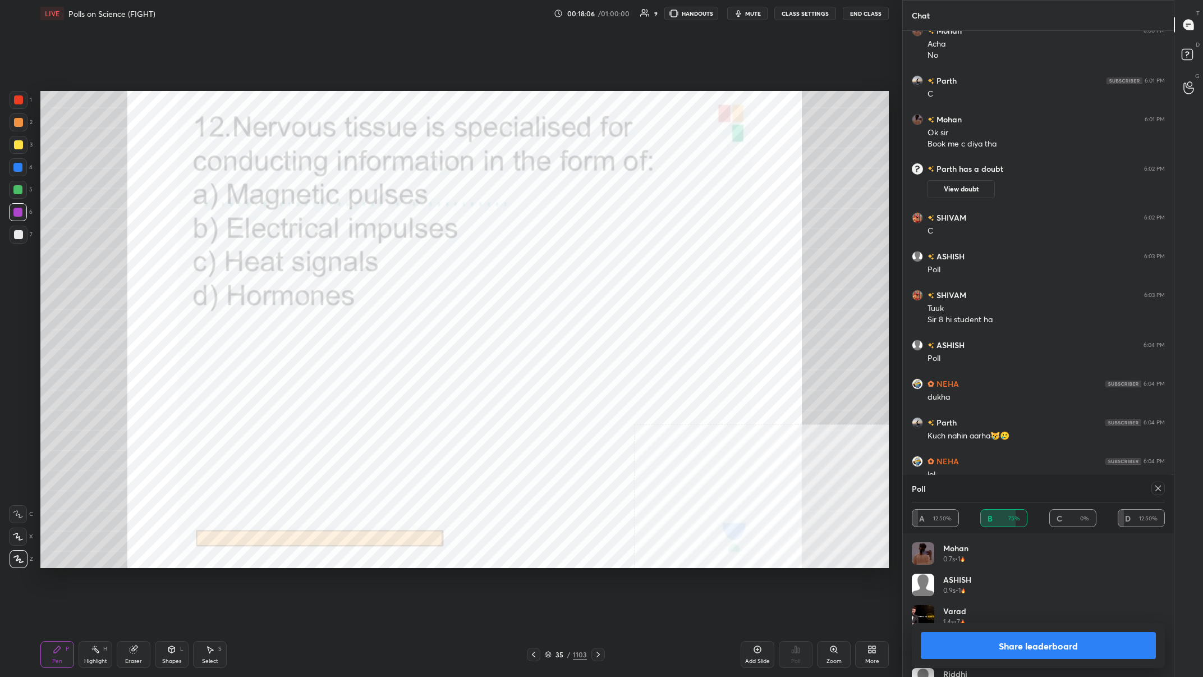
click at [402, 263] on button "Share leaderboard" at bounding box center [1038, 645] width 235 height 27
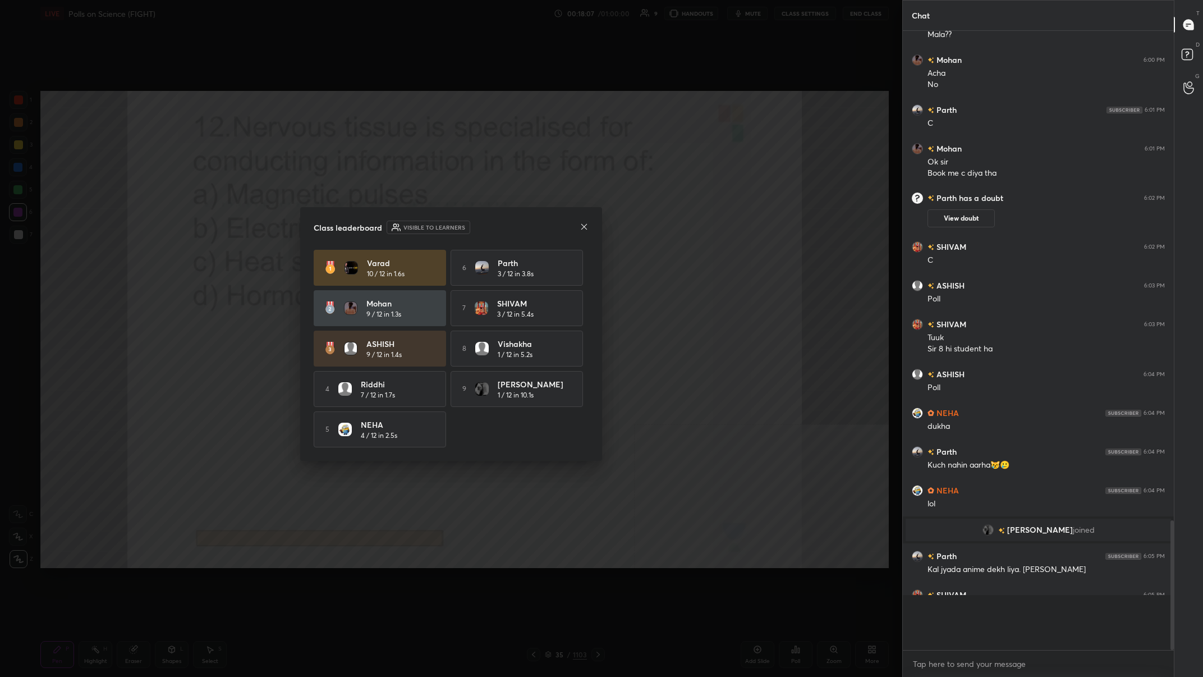
scroll to position [642, 271]
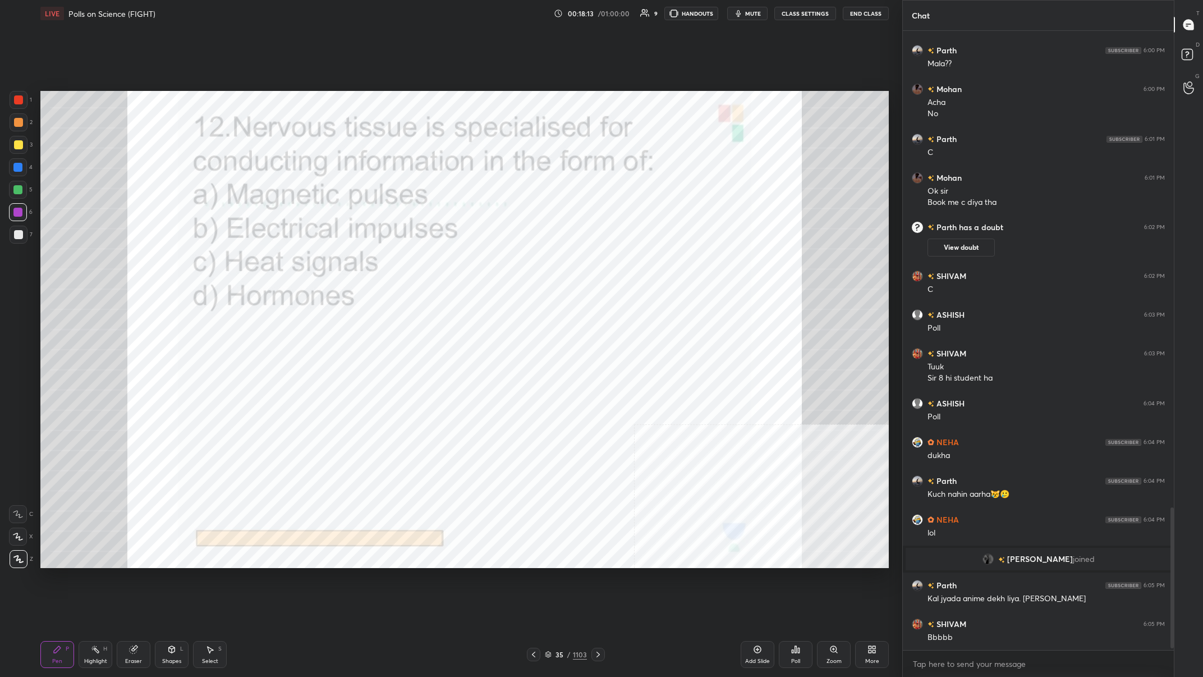
click at [402, 263] on div "35 / 1103" at bounding box center [566, 654] width 42 height 10
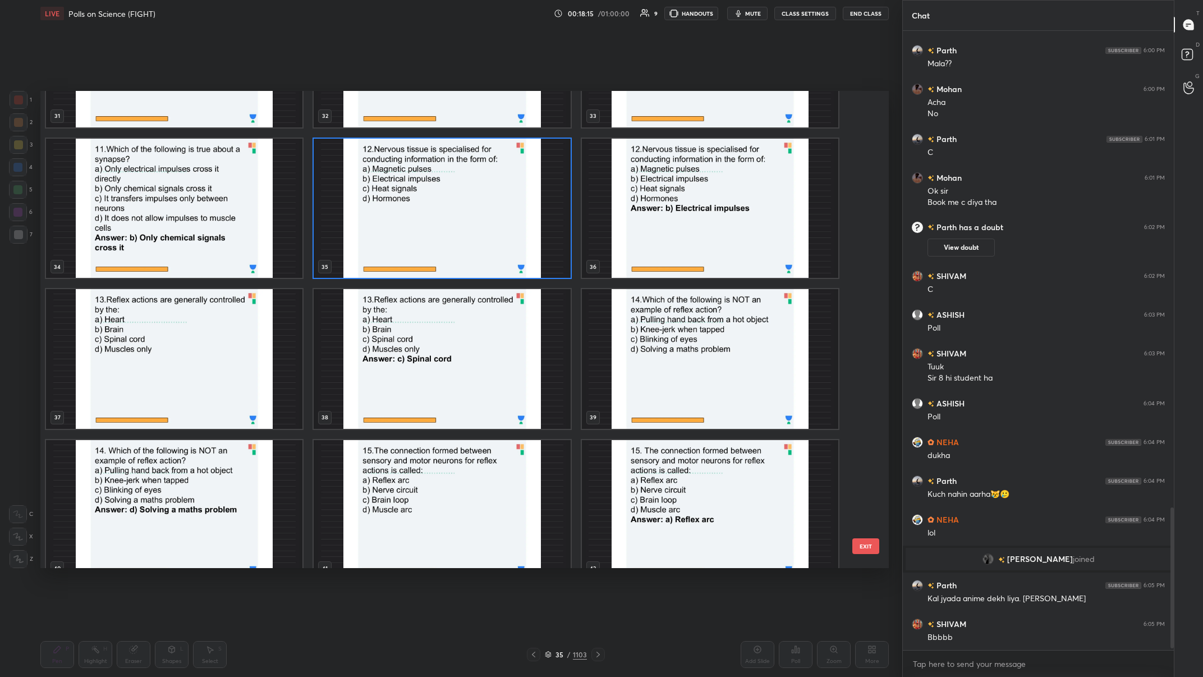
click at [205, 263] on img "grid" at bounding box center [174, 359] width 256 height 140
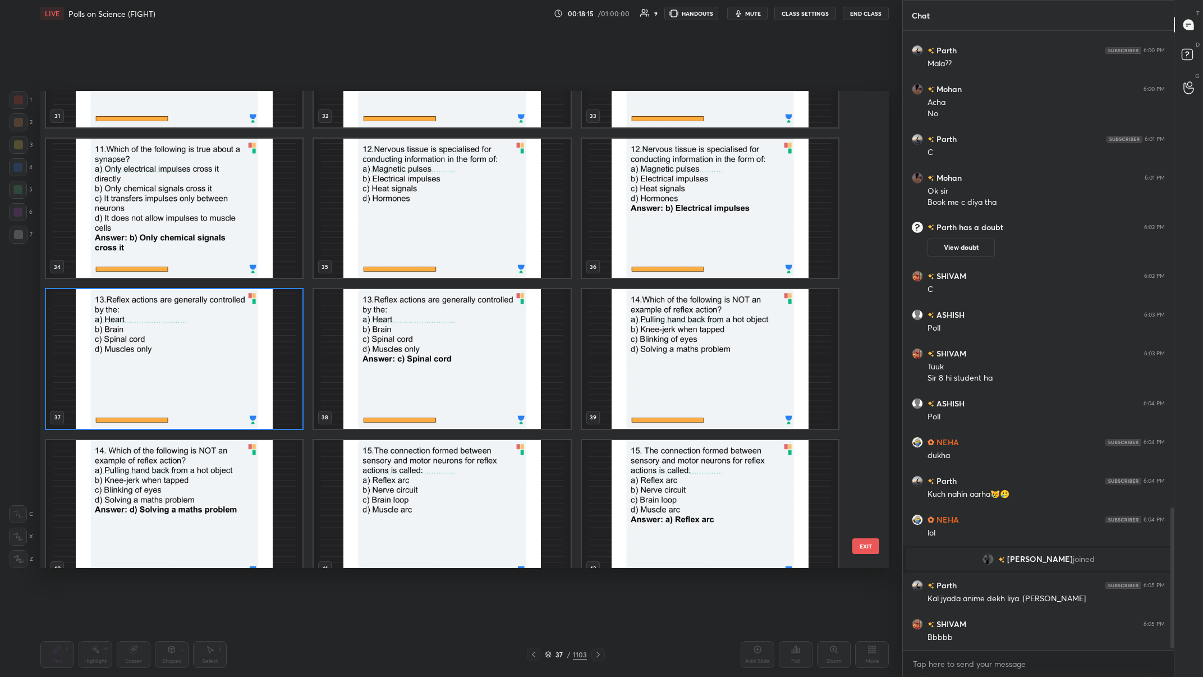
click at [205, 263] on img "grid" at bounding box center [174, 359] width 256 height 140
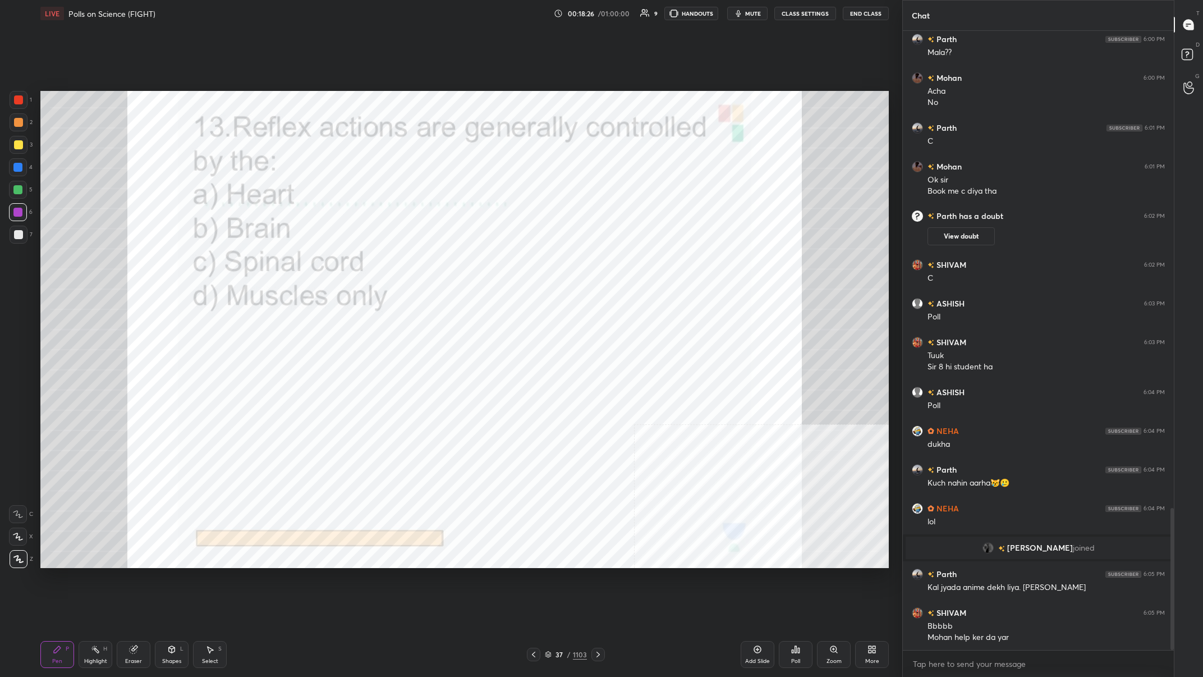
click at [402, 263] on div "37 / 1103" at bounding box center [566, 654] width 42 height 10
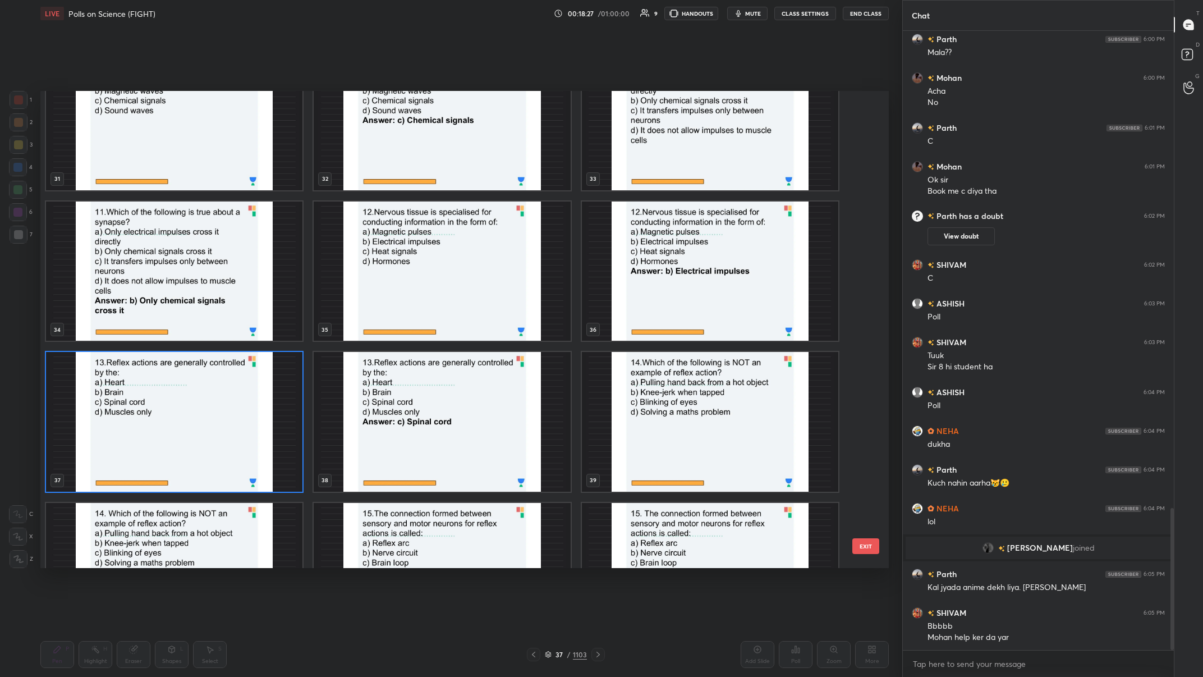
click at [204, 263] on img "grid" at bounding box center [174, 422] width 256 height 140
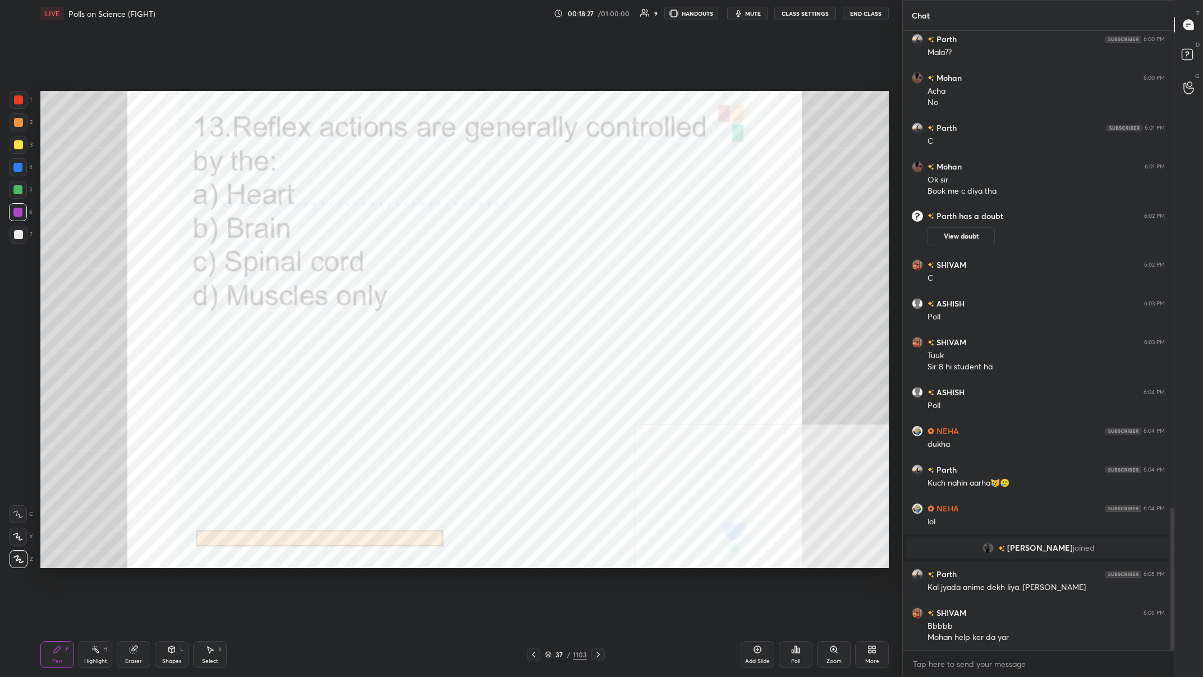
click at [204, 263] on img "grid" at bounding box center [174, 422] width 256 height 140
click at [402, 263] on div "Poll" at bounding box center [796, 654] width 34 height 27
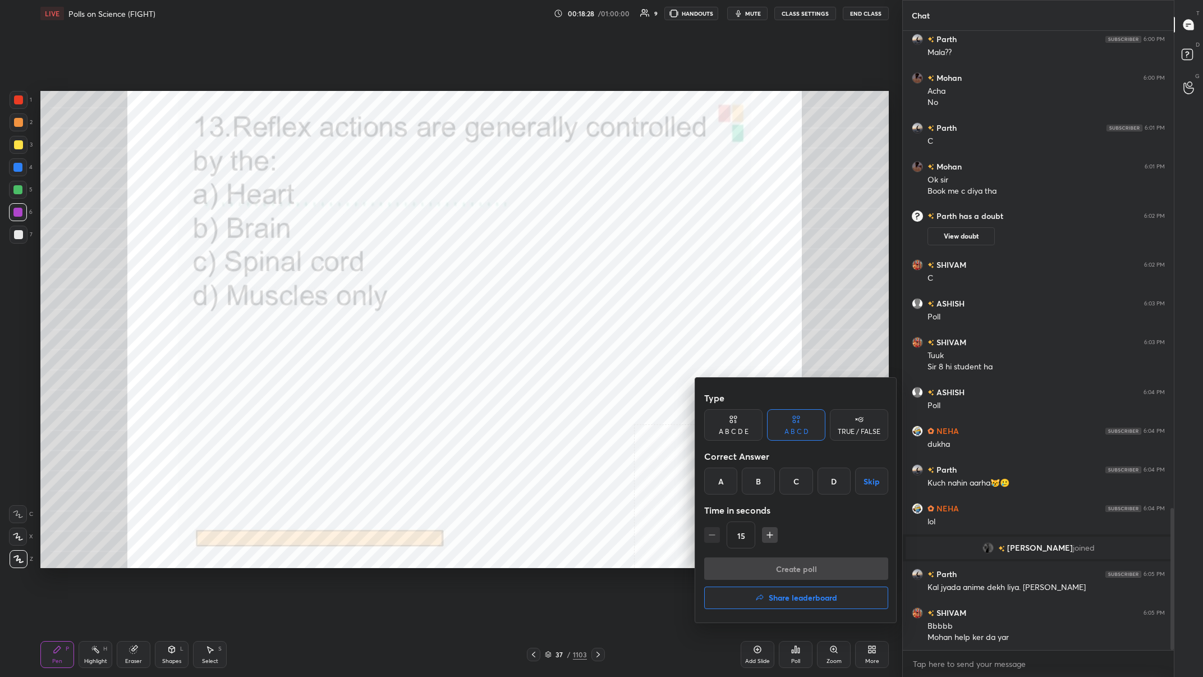
click at [402, 263] on div "C" at bounding box center [795, 480] width 33 height 27
drag, startPoint x: 815, startPoint y: 554, endPoint x: 813, endPoint y: 563, distance: 9.9
click at [402, 263] on div "Type A B C D E A B C D TRUE / FALSE Correct Answer A B C D Skip Time in seconds…" at bounding box center [796, 472] width 184 height 171
click at [402, 263] on button "Create poll" at bounding box center [796, 568] width 184 height 22
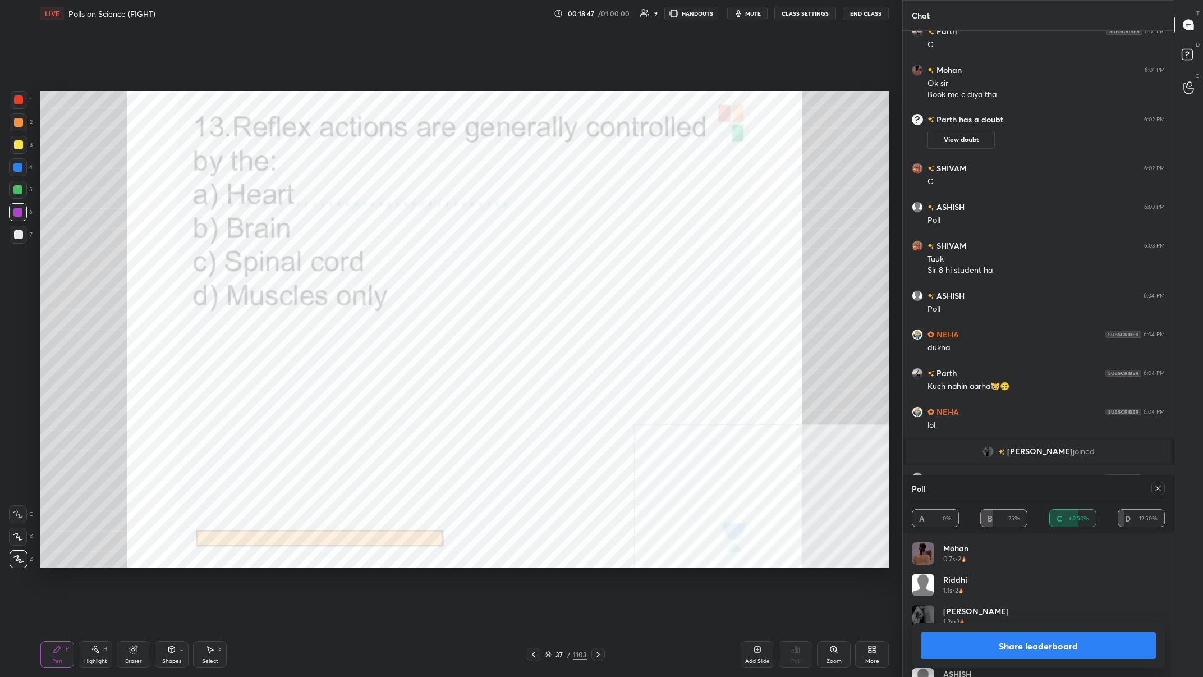
click at [402, 263] on button "Share leaderboard" at bounding box center [1038, 645] width 235 height 27
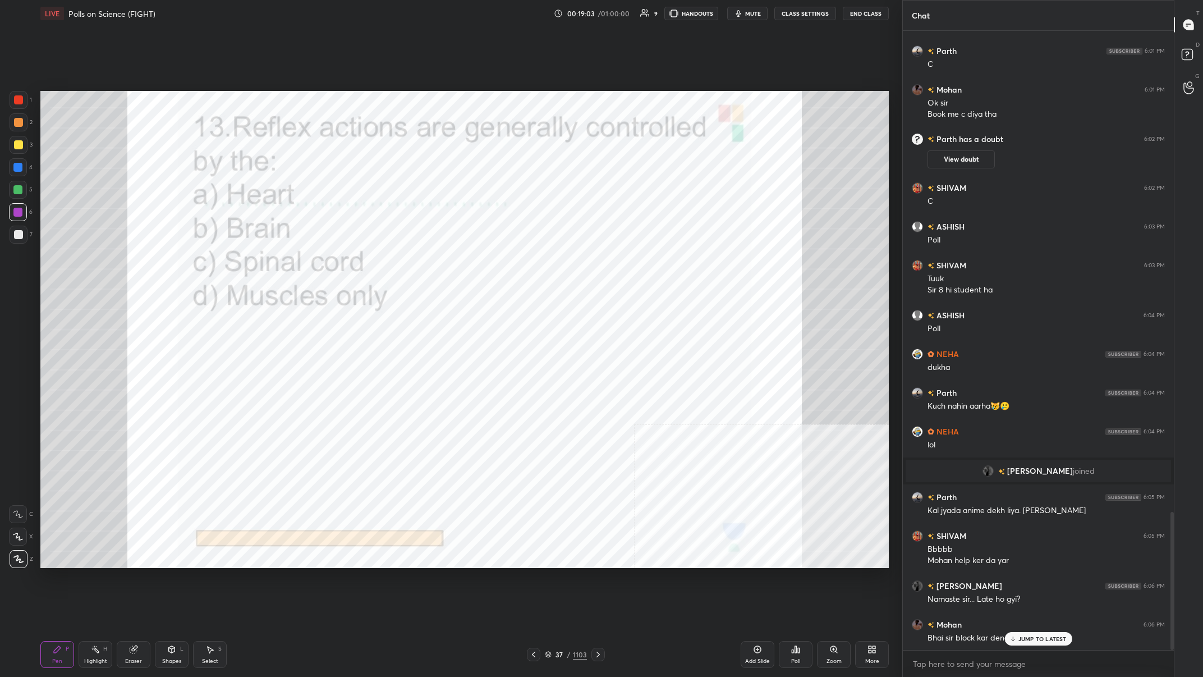
click at [402, 263] on p "JUMP TO LATEST" at bounding box center [1042, 638] width 48 height 7
click at [402, 263] on div "37 / 1103" at bounding box center [566, 654] width 42 height 10
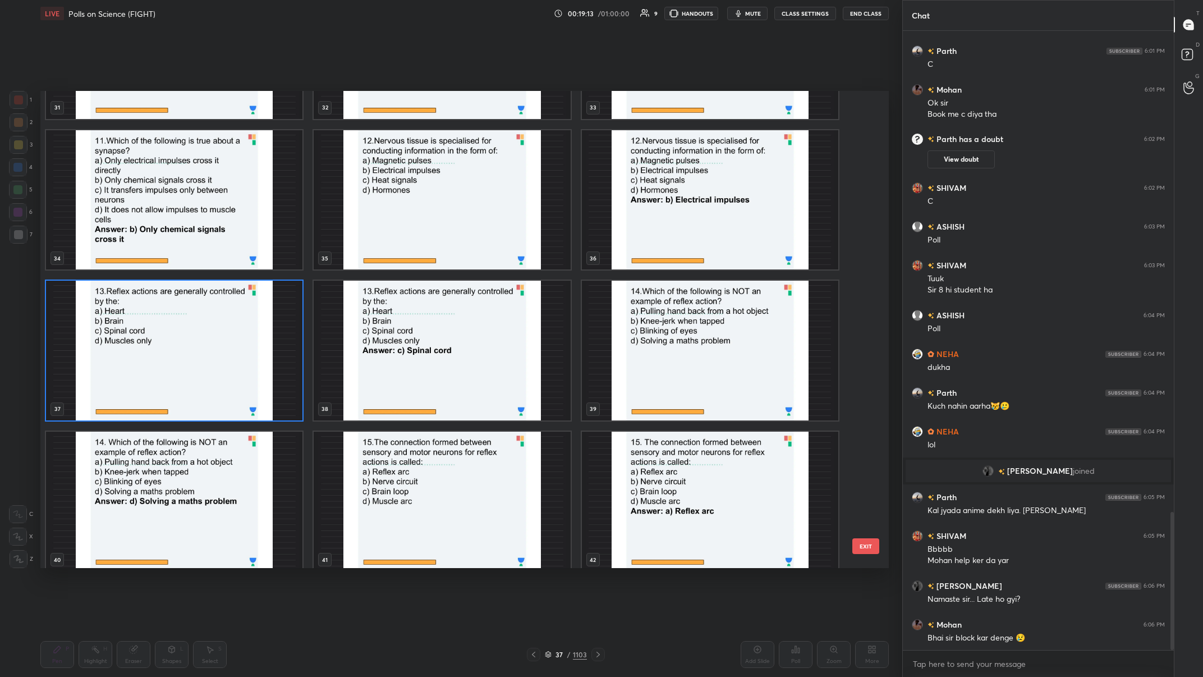
click at [402, 263] on img "grid" at bounding box center [710, 351] width 256 height 140
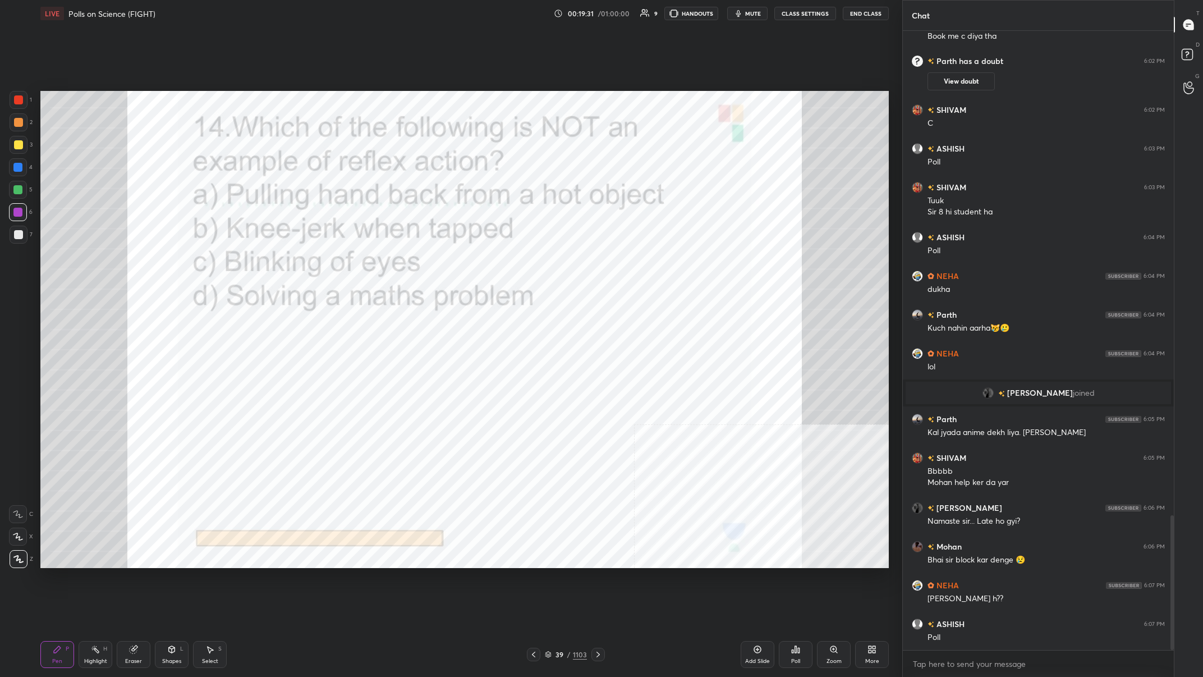
drag, startPoint x: 565, startPoint y: 654, endPoint x: 567, endPoint y: 608, distance: 46.7
click at [402, 263] on div "39 / 1103" at bounding box center [566, 654] width 42 height 10
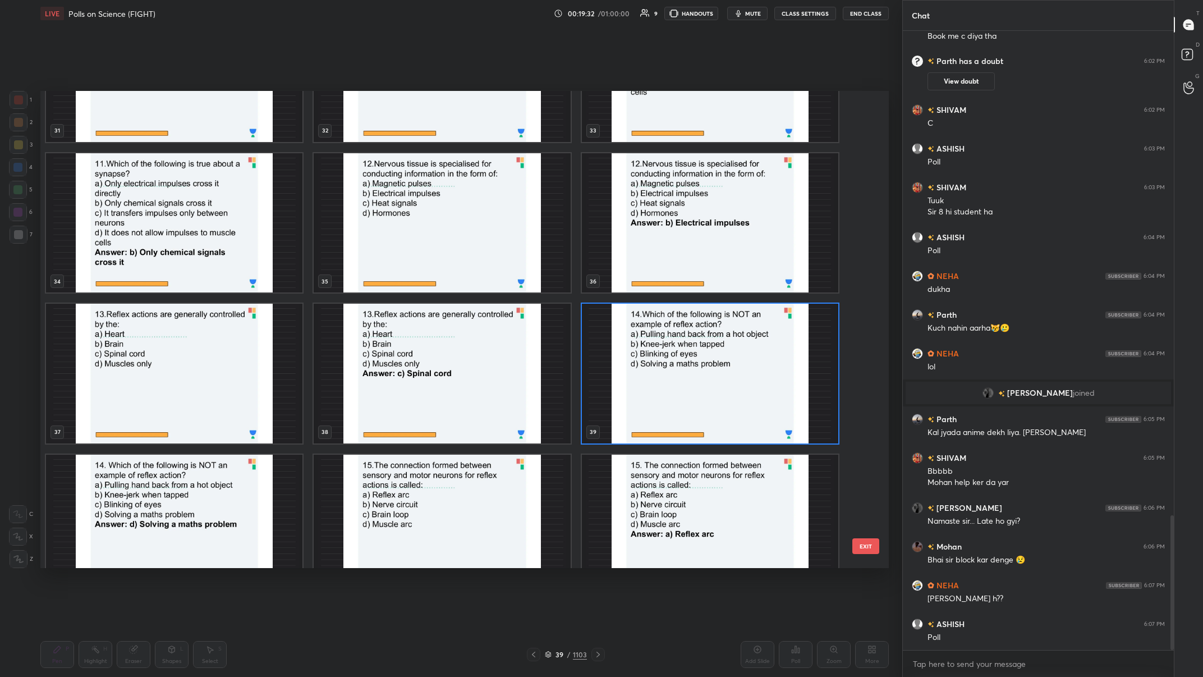
scroll to position [1624, 0]
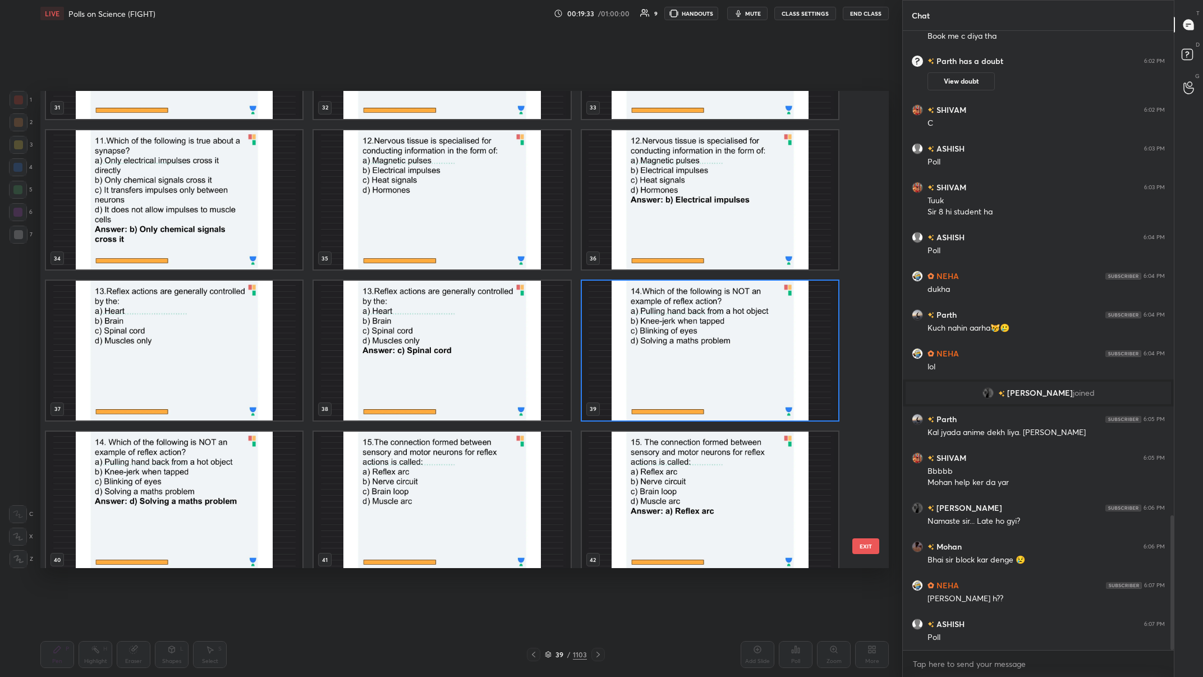
click at [402, 263] on img "grid" at bounding box center [710, 351] width 256 height 140
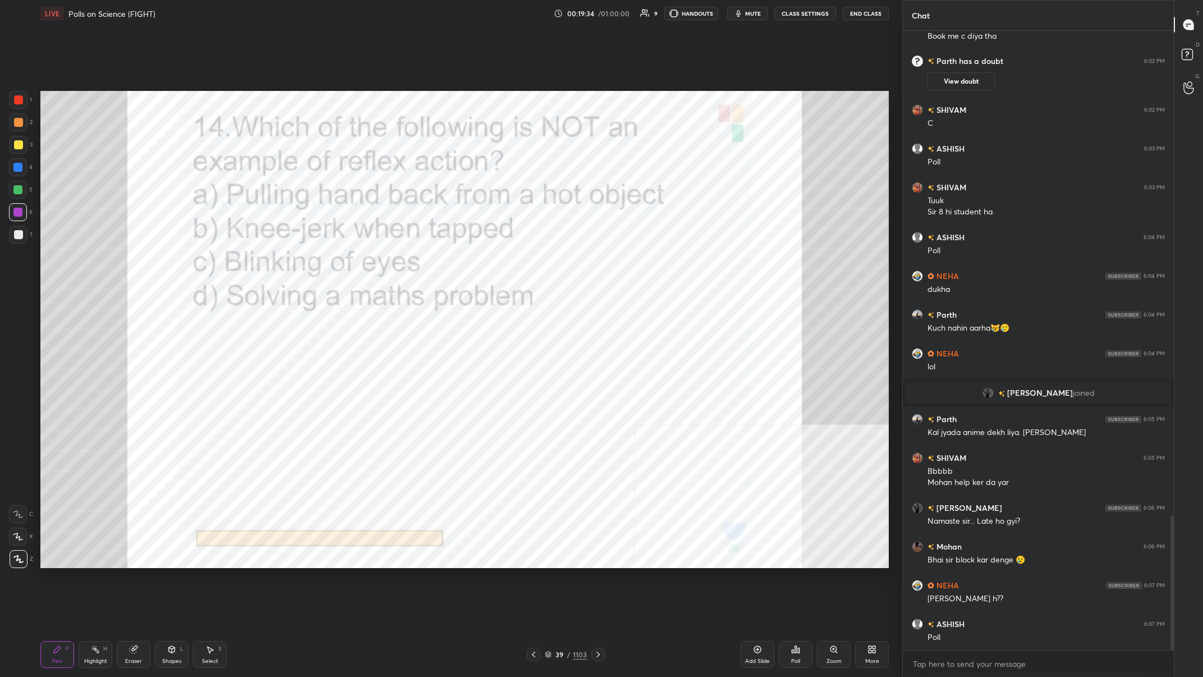
click at [402, 263] on div "Poll" at bounding box center [796, 654] width 34 height 27
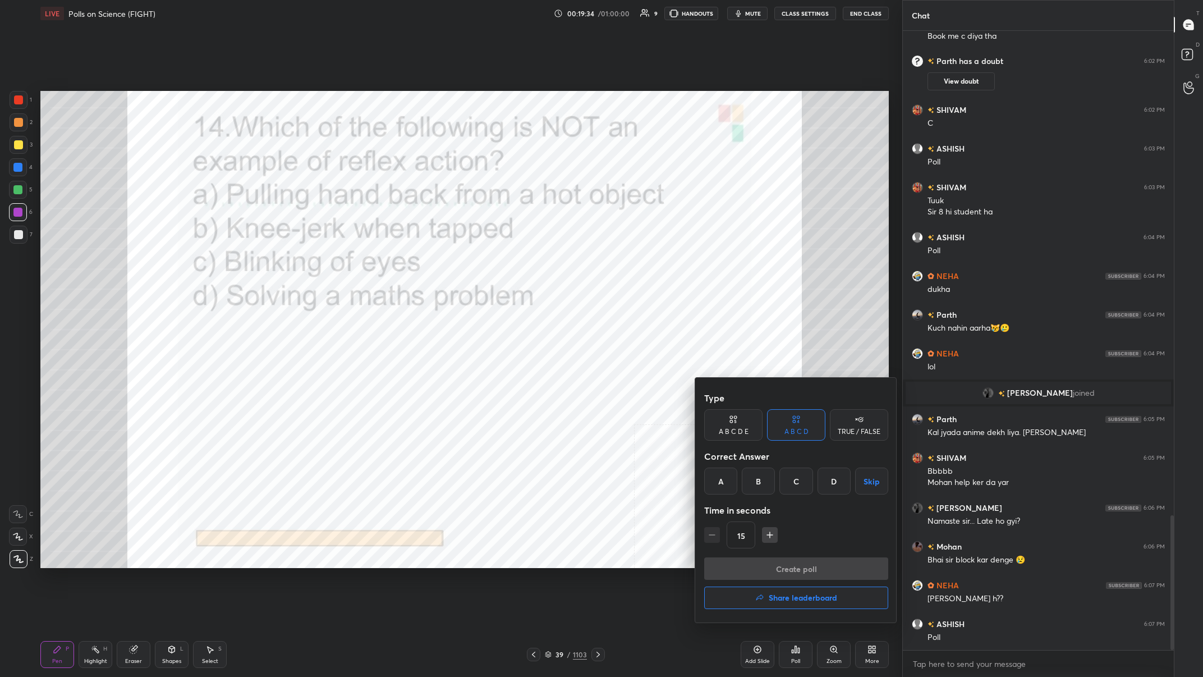
click at [402, 263] on div "D" at bounding box center [834, 480] width 33 height 27
click at [402, 263] on button "Create poll" at bounding box center [796, 568] width 184 height 22
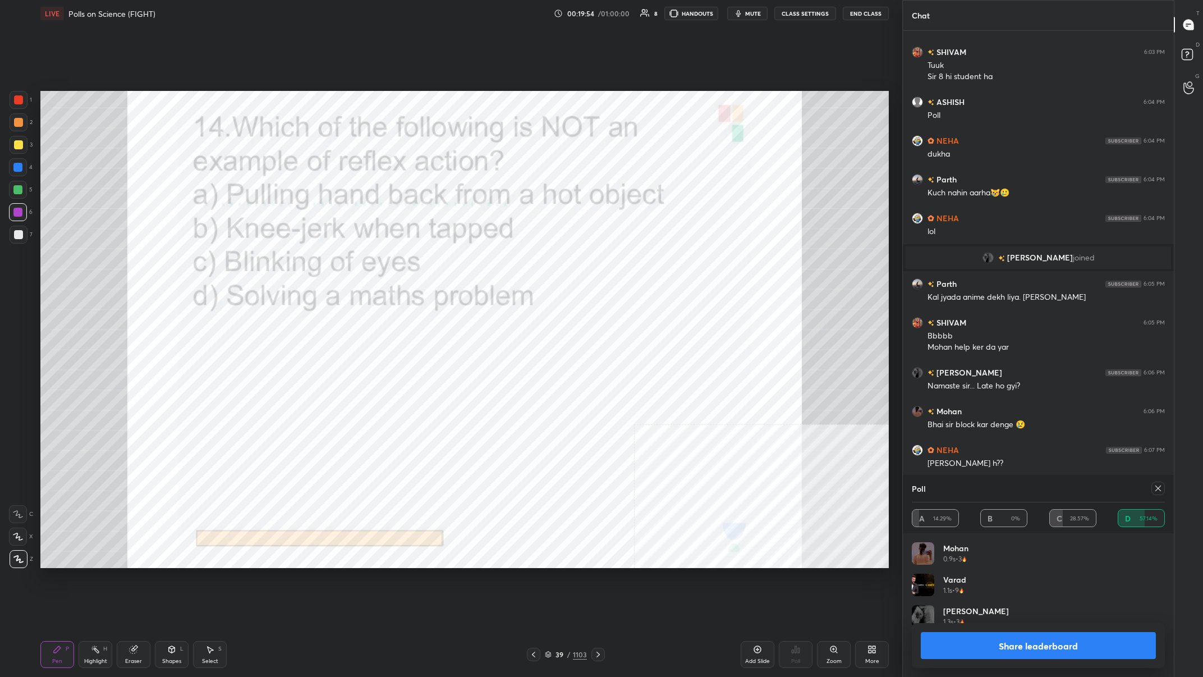
scroll to position [2403, 0]
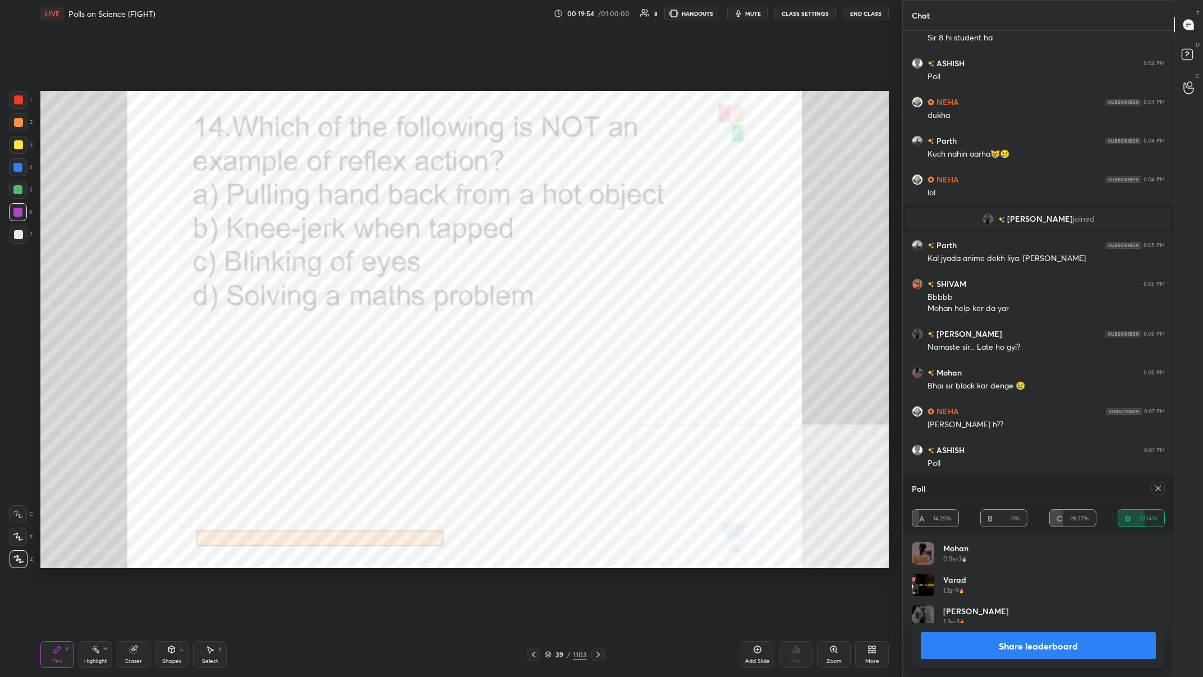
click at [402, 263] on button "Share leaderboard" at bounding box center [1038, 645] width 235 height 27
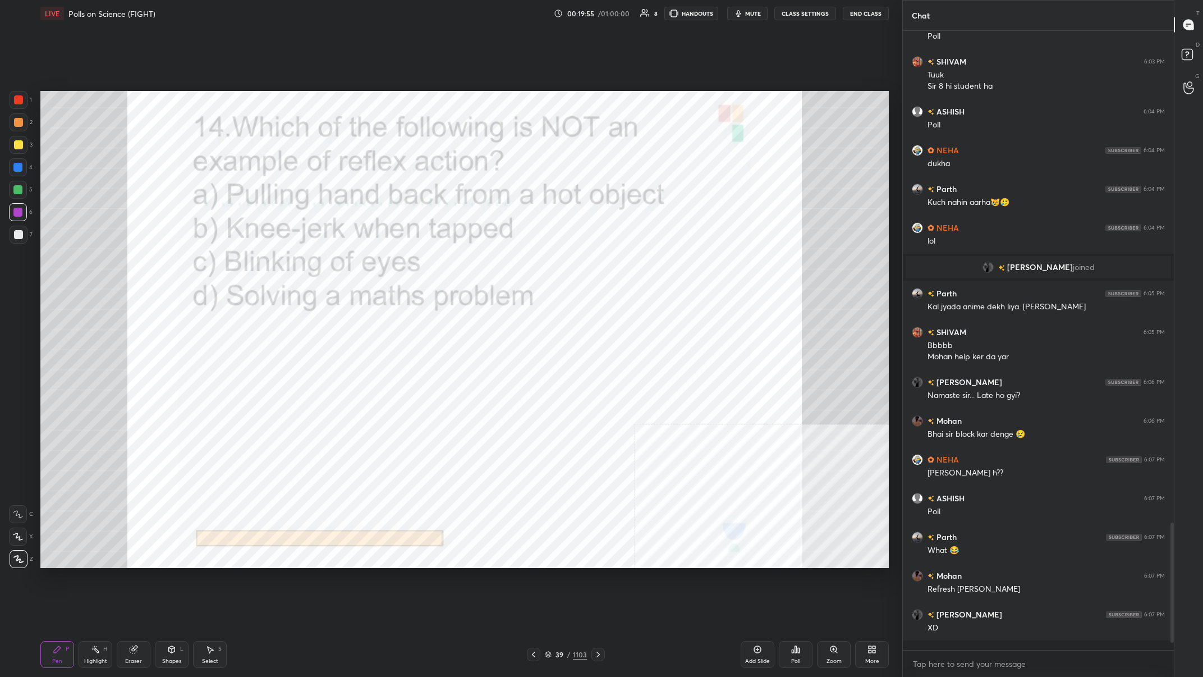
scroll to position [646, 271]
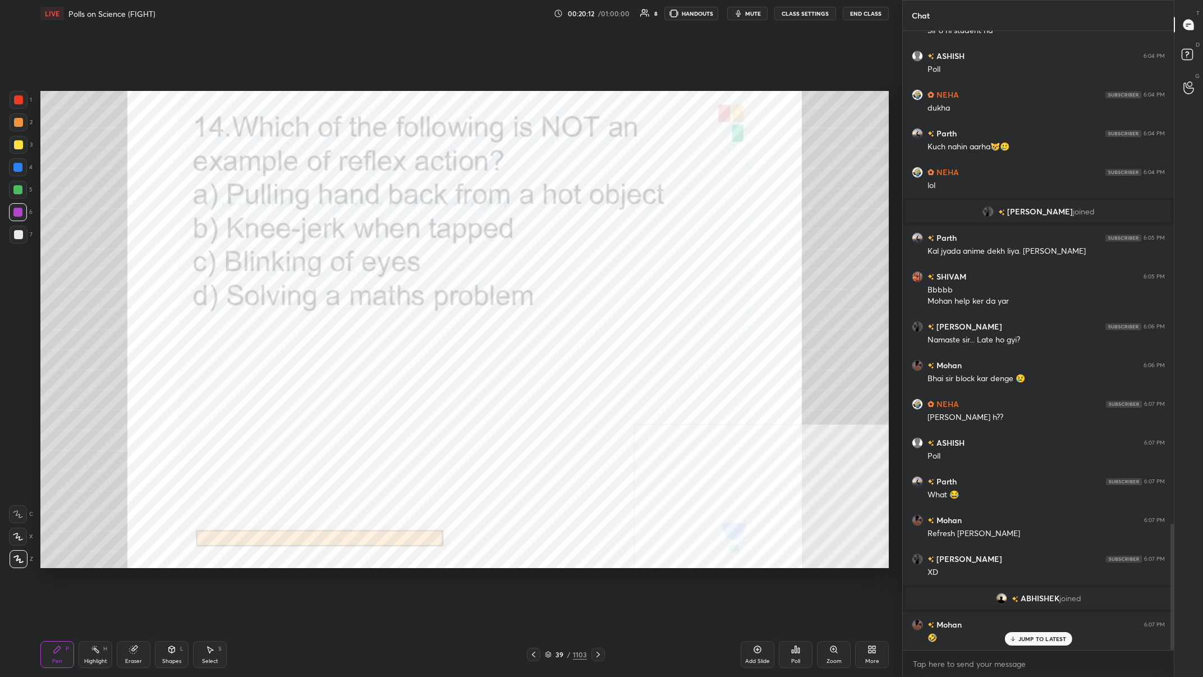
click at [402, 263] on div "1103" at bounding box center [580, 654] width 14 height 10
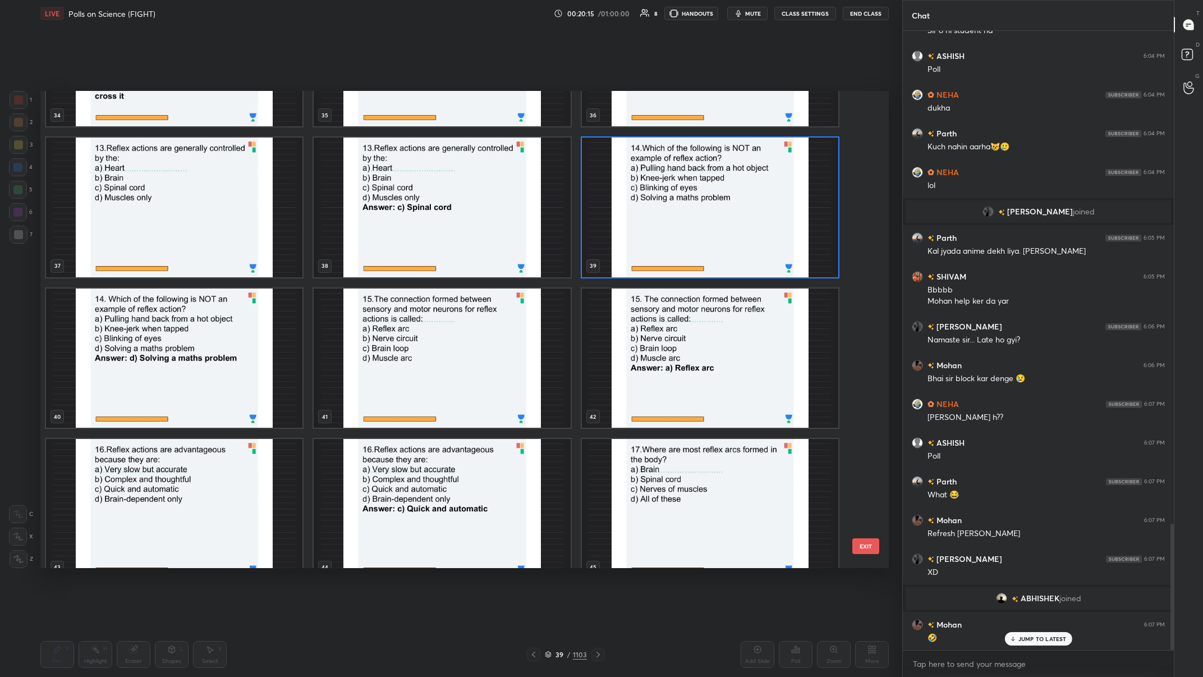
click at [402, 263] on img "grid" at bounding box center [442, 358] width 256 height 140
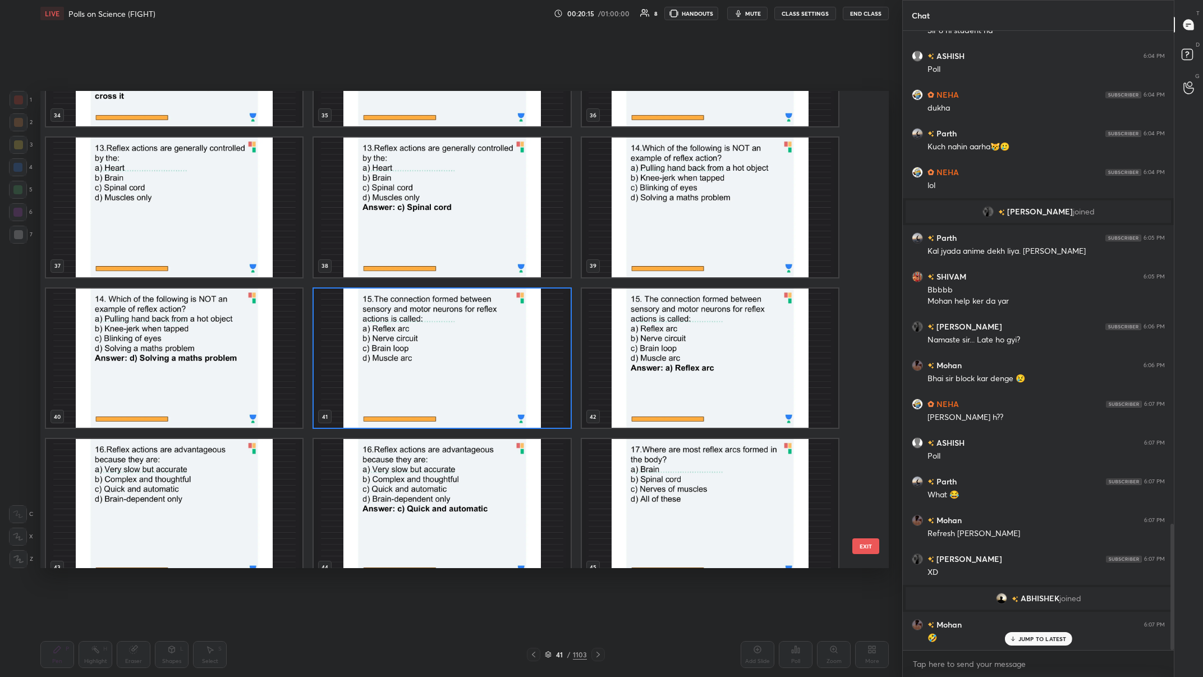
click at [402, 263] on img "grid" at bounding box center [442, 358] width 256 height 140
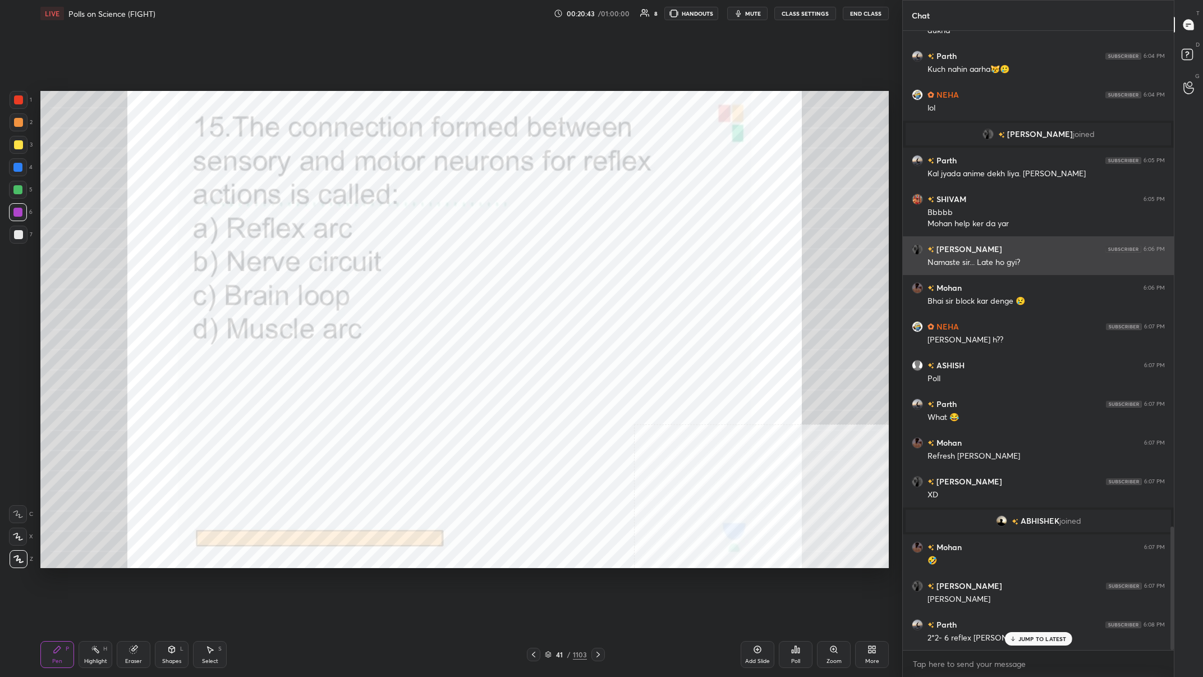
scroll to position [2527, 0]
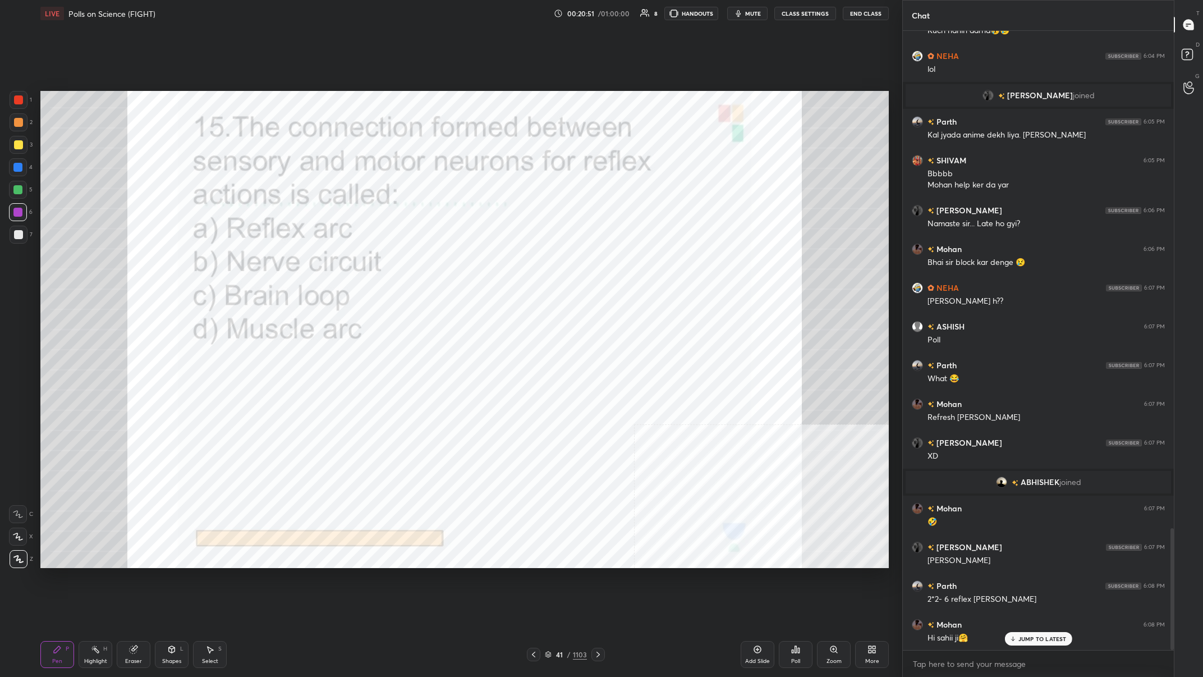
click at [402, 263] on div "41" at bounding box center [559, 654] width 11 height 7
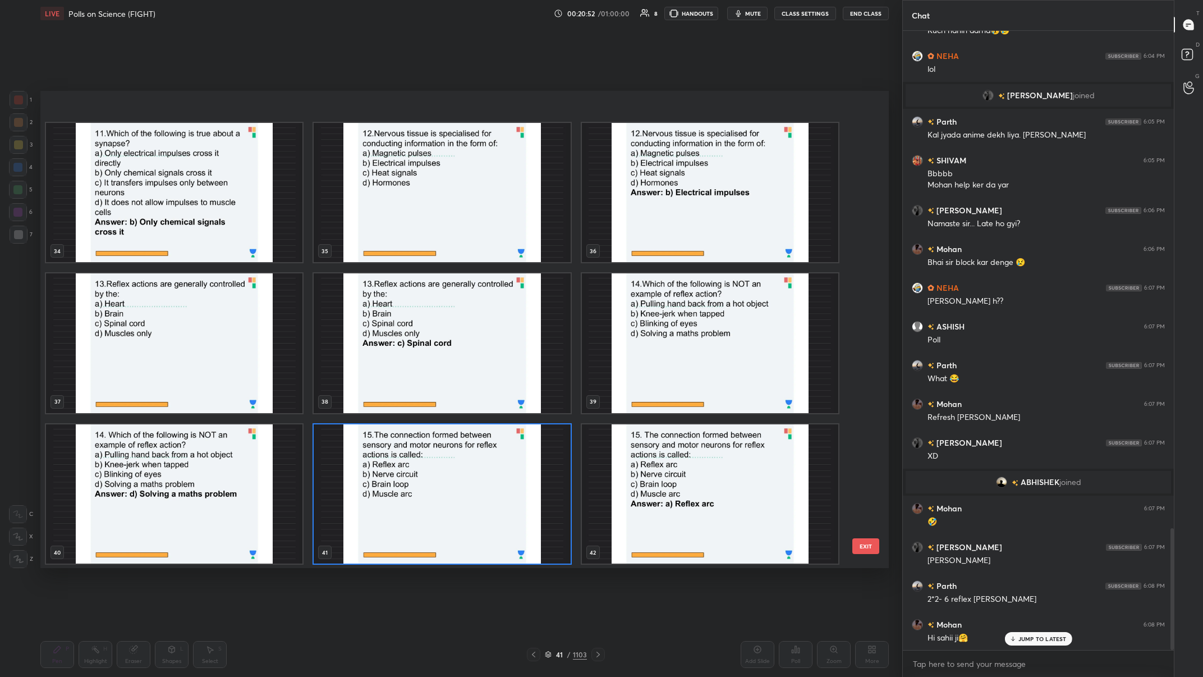
scroll to position [1703, 0]
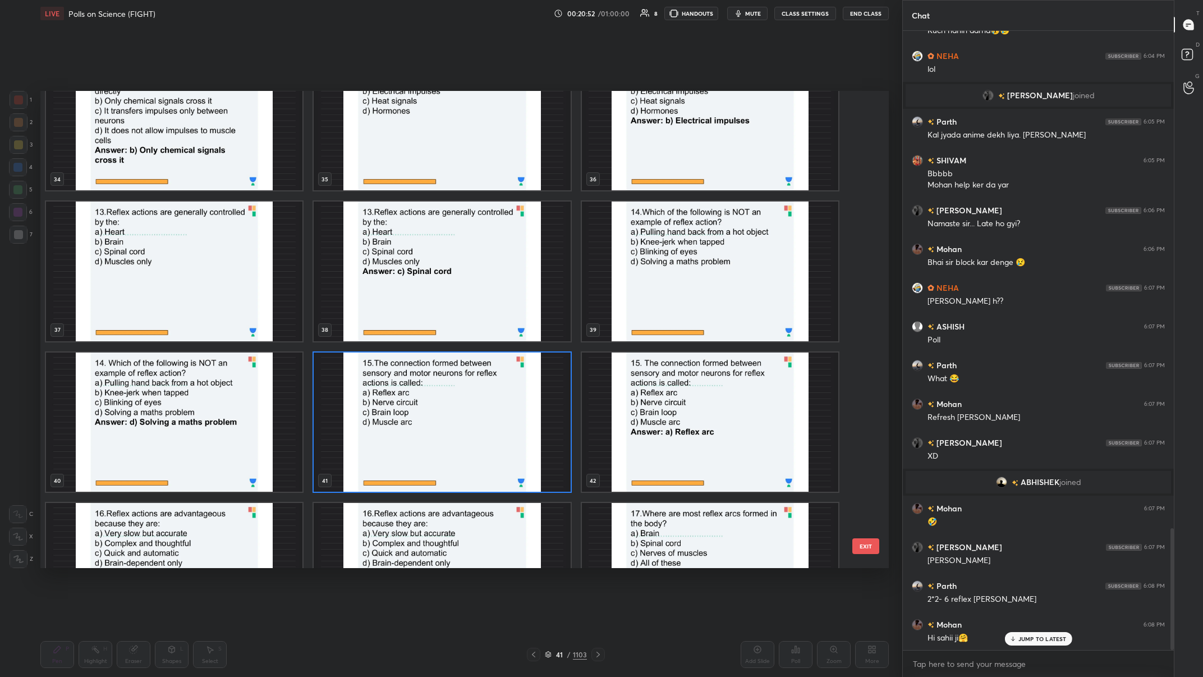
click at [402, 263] on img "grid" at bounding box center [442, 422] width 256 height 140
drag, startPoint x: 472, startPoint y: 447, endPoint x: 536, endPoint y: 437, distance: 64.8
click at [402, 263] on img "grid" at bounding box center [442, 422] width 256 height 140
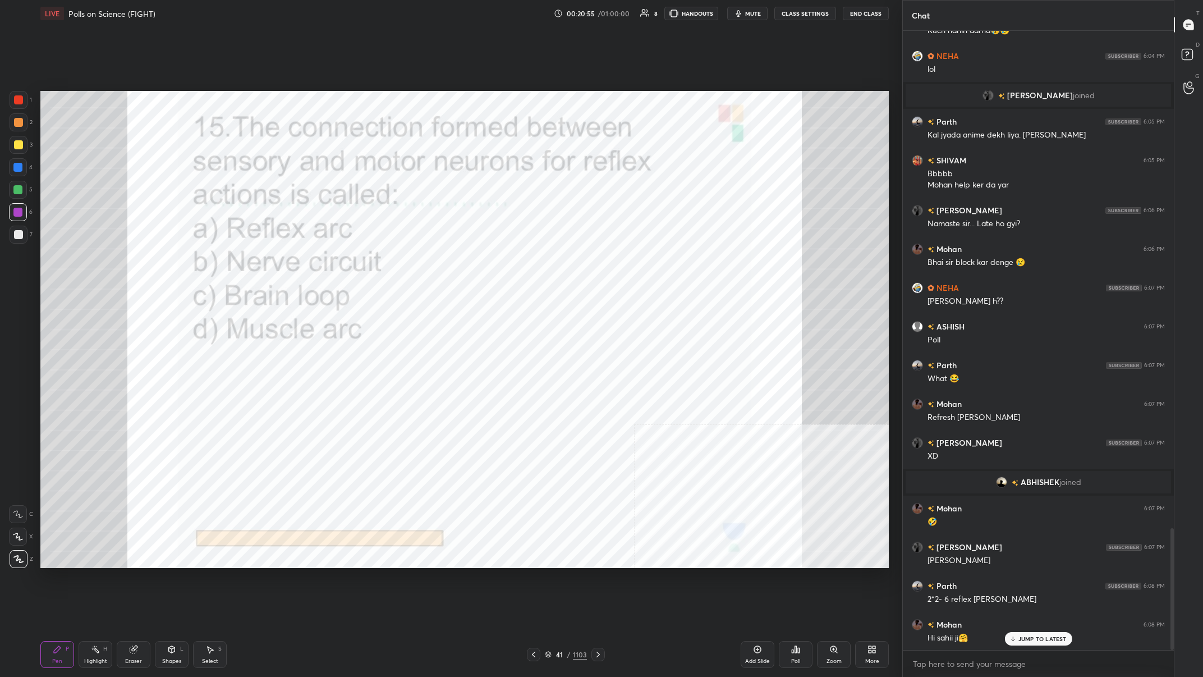
click at [402, 263] on icon at bounding box center [795, 649] width 9 height 9
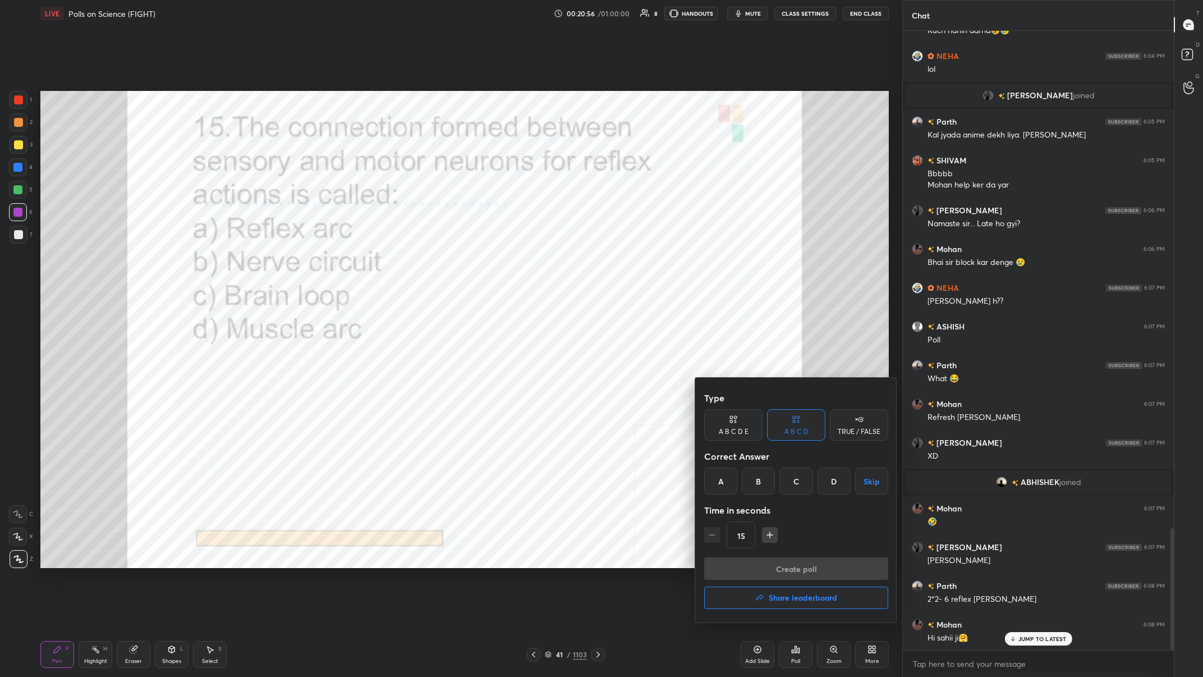
click at [402, 263] on div "A" at bounding box center [720, 480] width 33 height 27
click at [402, 263] on button "Create poll" at bounding box center [796, 568] width 184 height 22
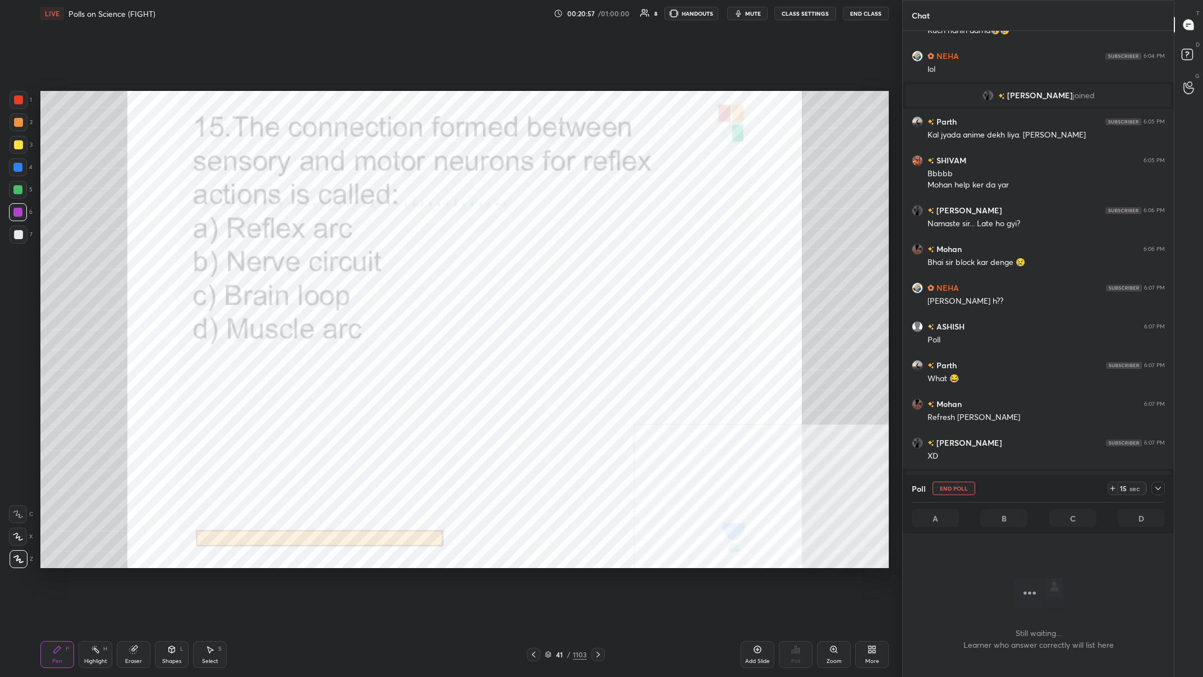
scroll to position [560, 271]
click at [402, 263] on div at bounding box center [1157, 487] width 13 height 13
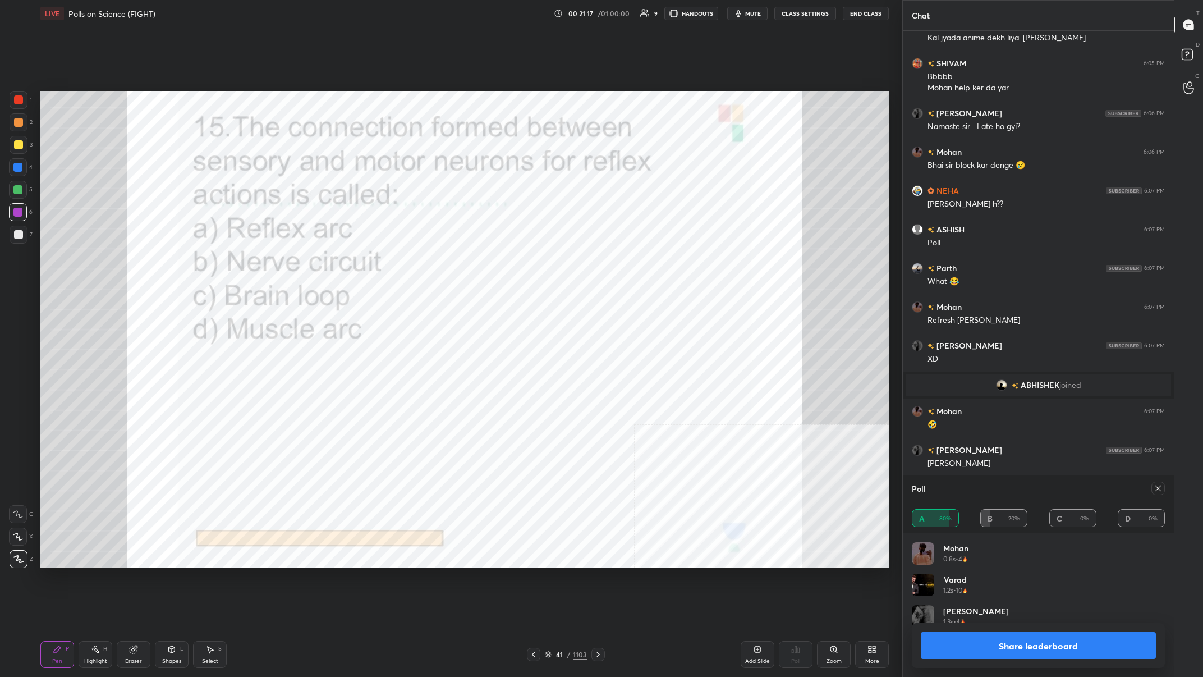
scroll to position [2663, 0]
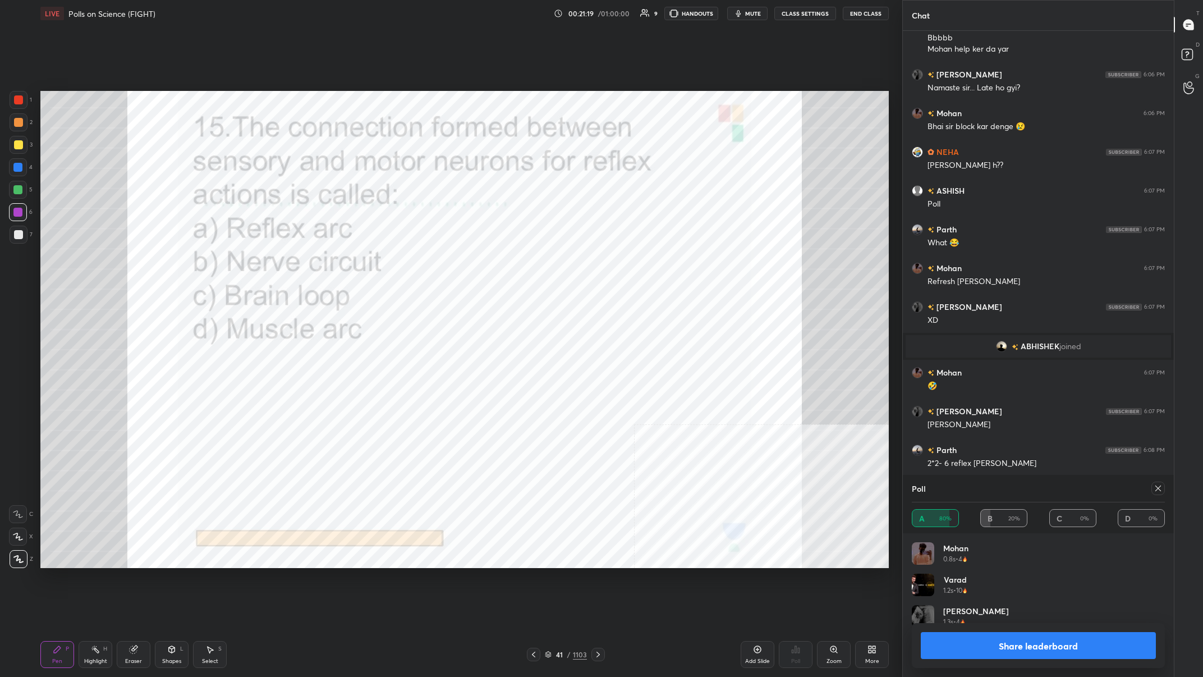
click at [402, 263] on button "Share leaderboard" at bounding box center [1038, 645] width 235 height 27
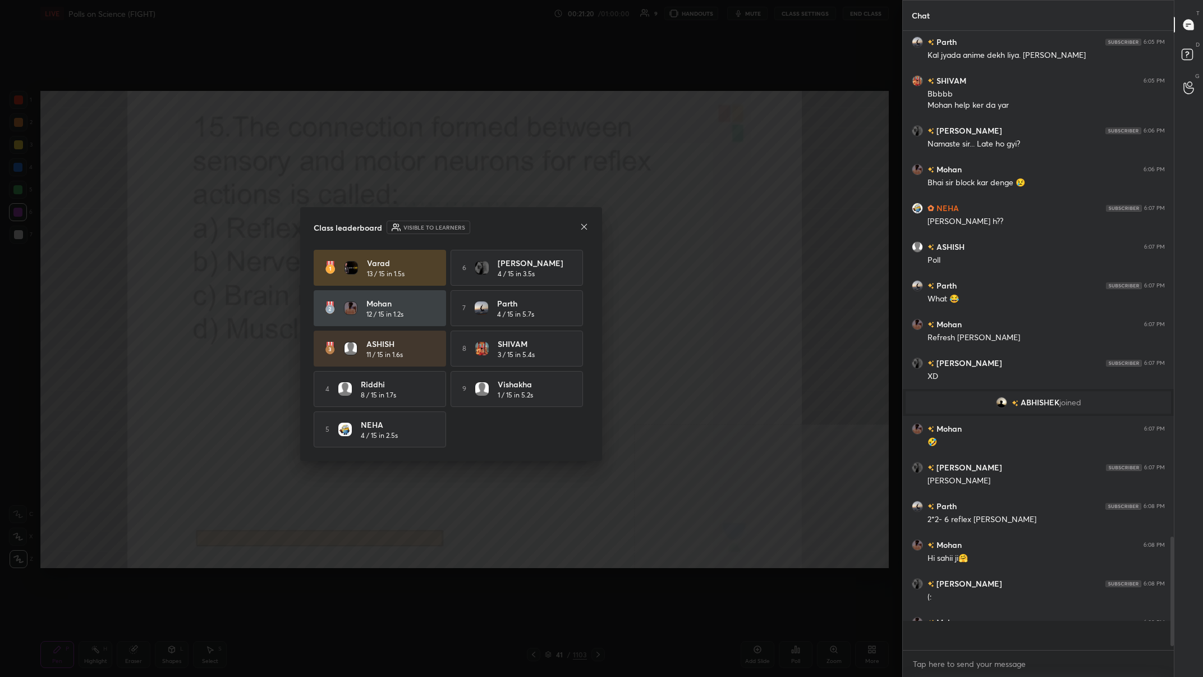
scroll to position [646, 271]
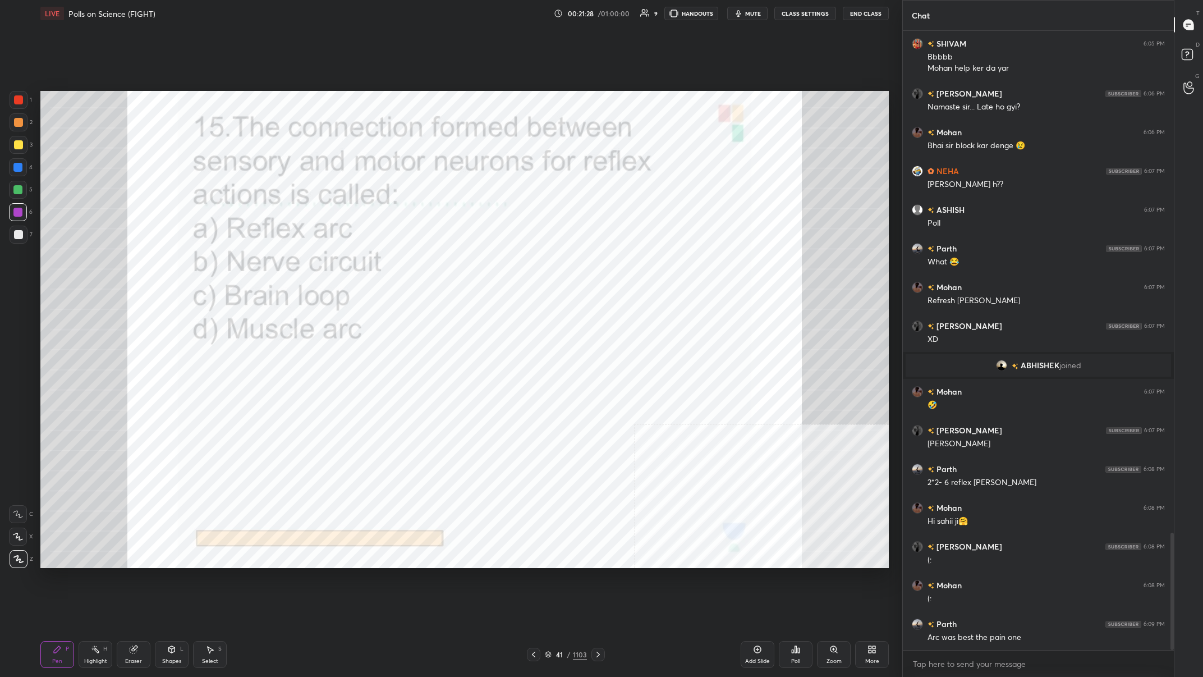
click at [402, 263] on div "1103" at bounding box center [580, 654] width 14 height 10
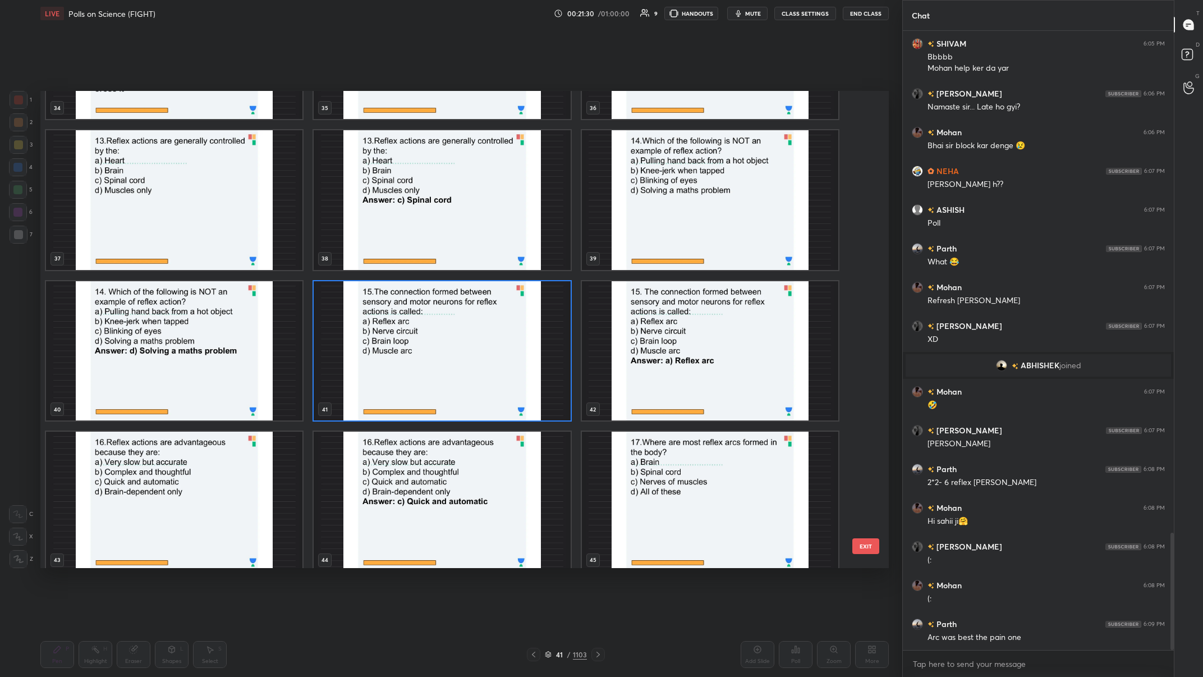
click at [200, 263] on img "grid" at bounding box center [174, 502] width 256 height 140
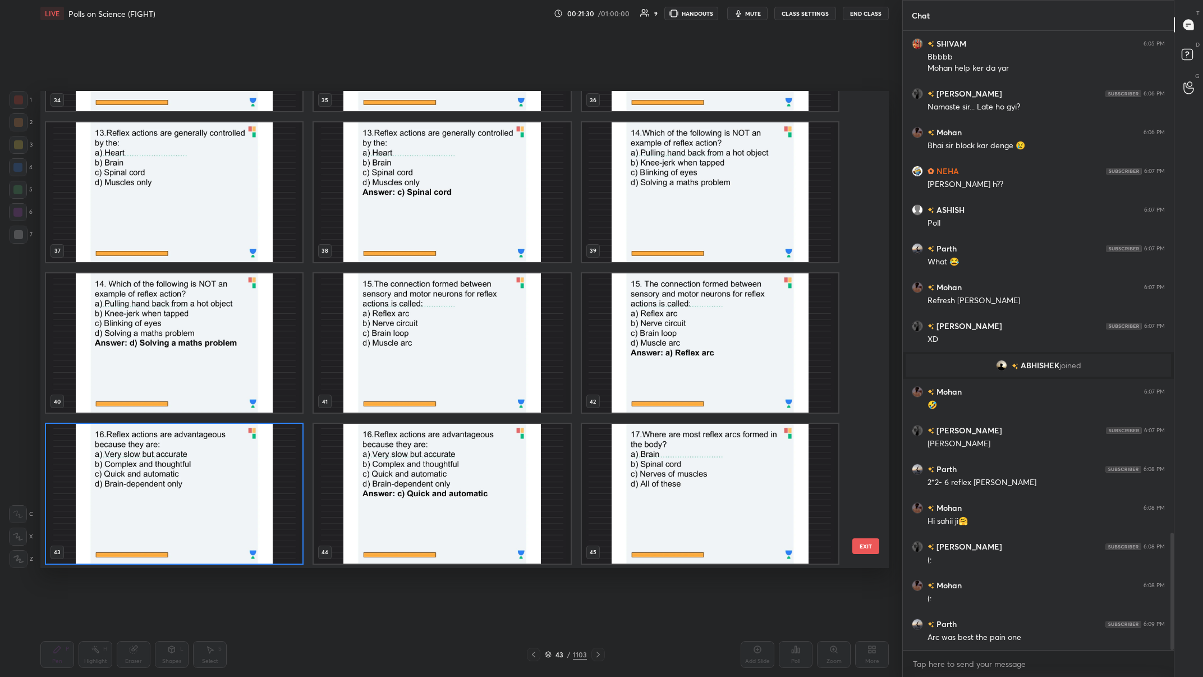
click at [174, 263] on img "grid" at bounding box center [174, 494] width 256 height 140
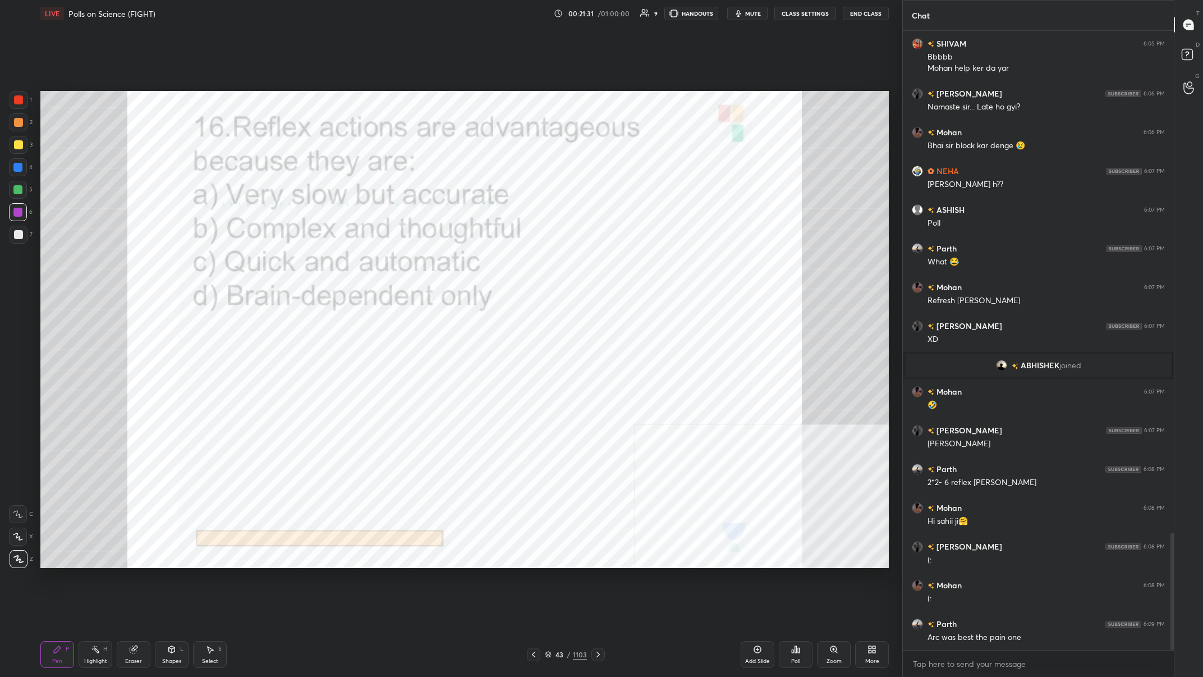
click at [174, 263] on img "grid" at bounding box center [174, 494] width 256 height 140
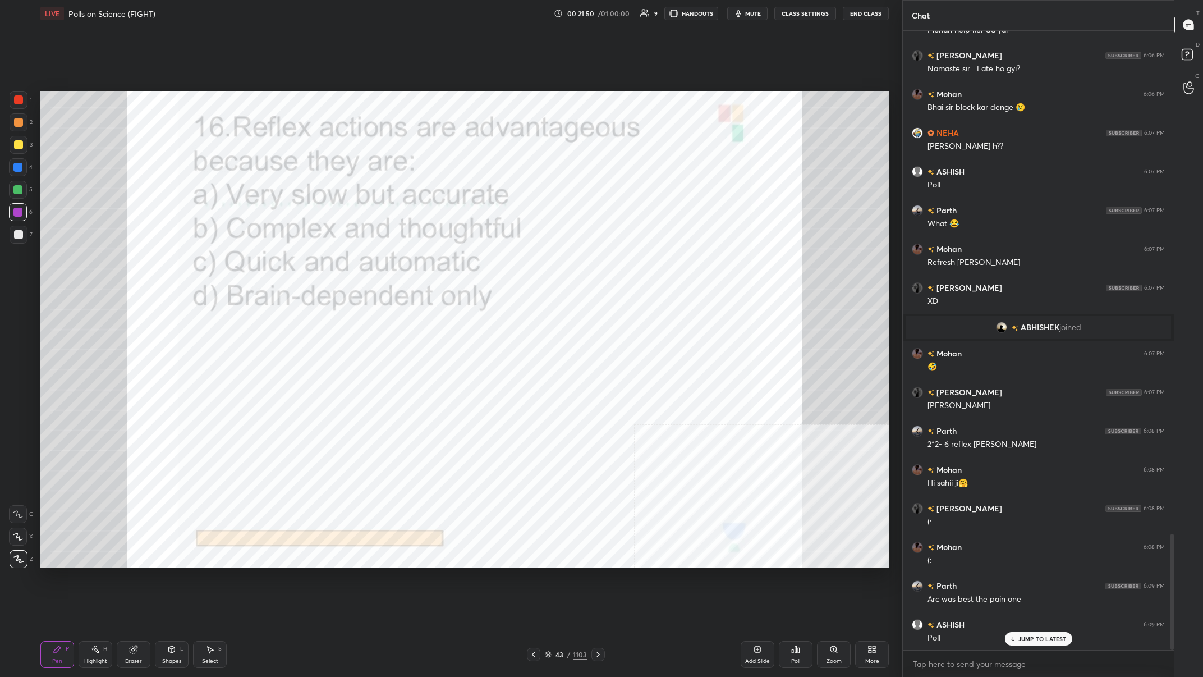
click at [402, 263] on div "43 / 1103" at bounding box center [566, 654] width 42 height 10
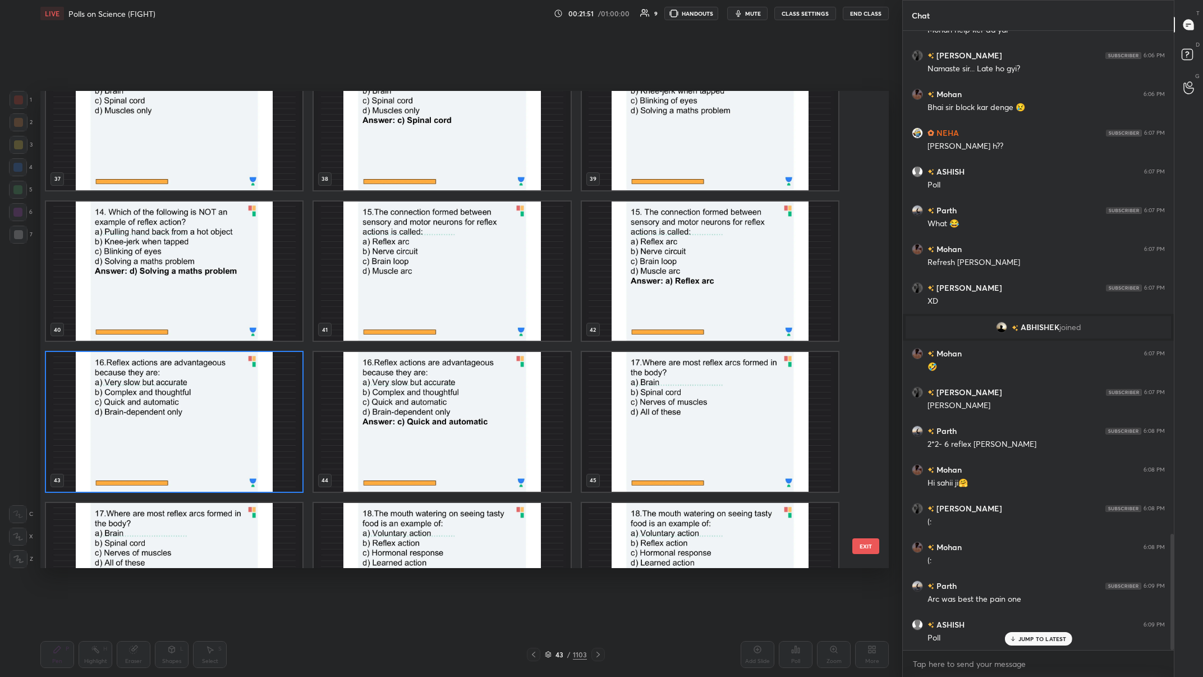
click at [253, 263] on img "grid" at bounding box center [174, 422] width 256 height 140
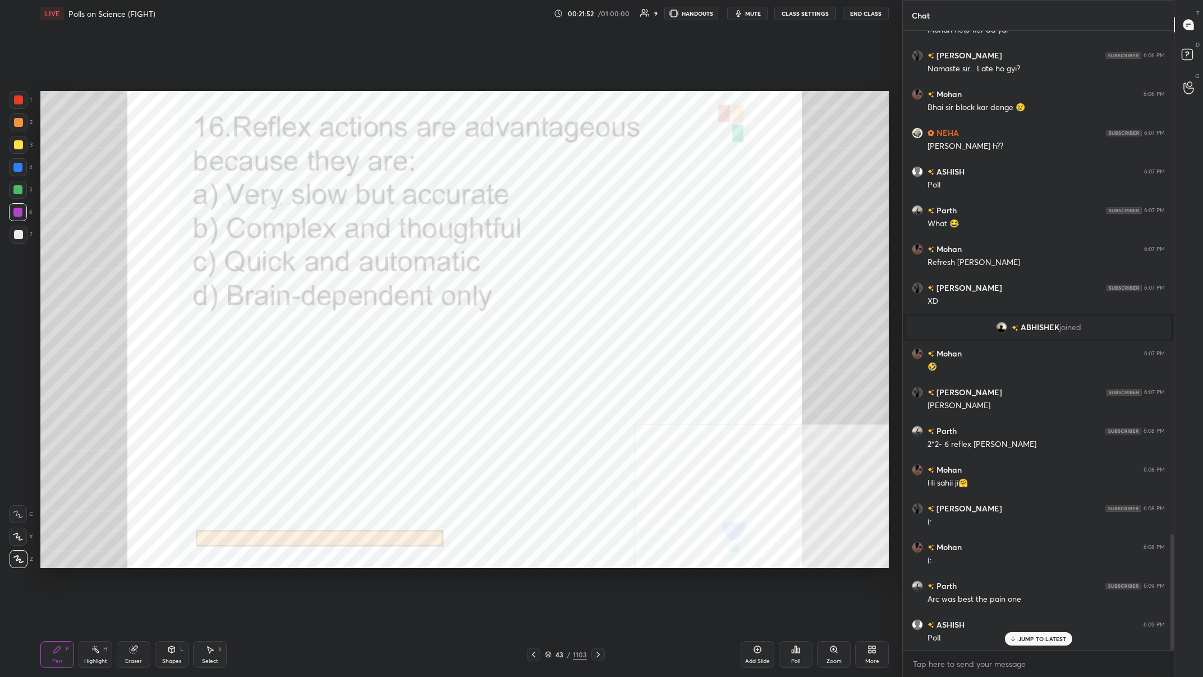
click at [402, 263] on div "Poll" at bounding box center [796, 654] width 34 height 27
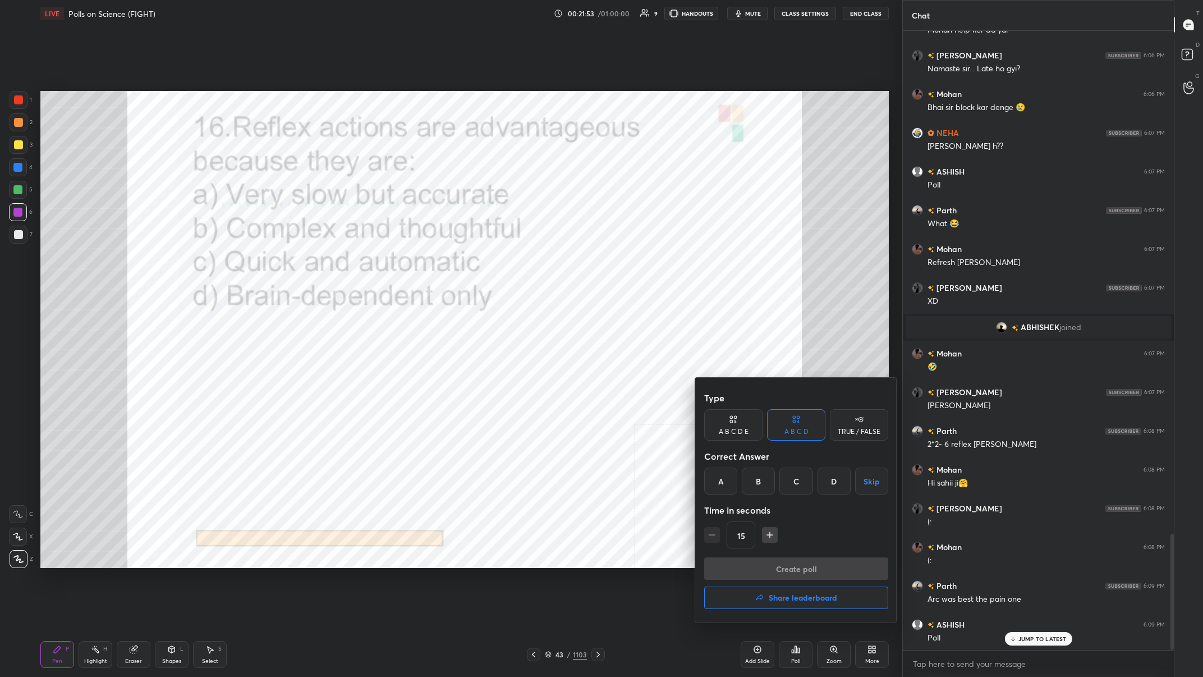
click at [402, 263] on div "C" at bounding box center [795, 480] width 33 height 27
click at [402, 263] on button "Create poll" at bounding box center [796, 568] width 184 height 22
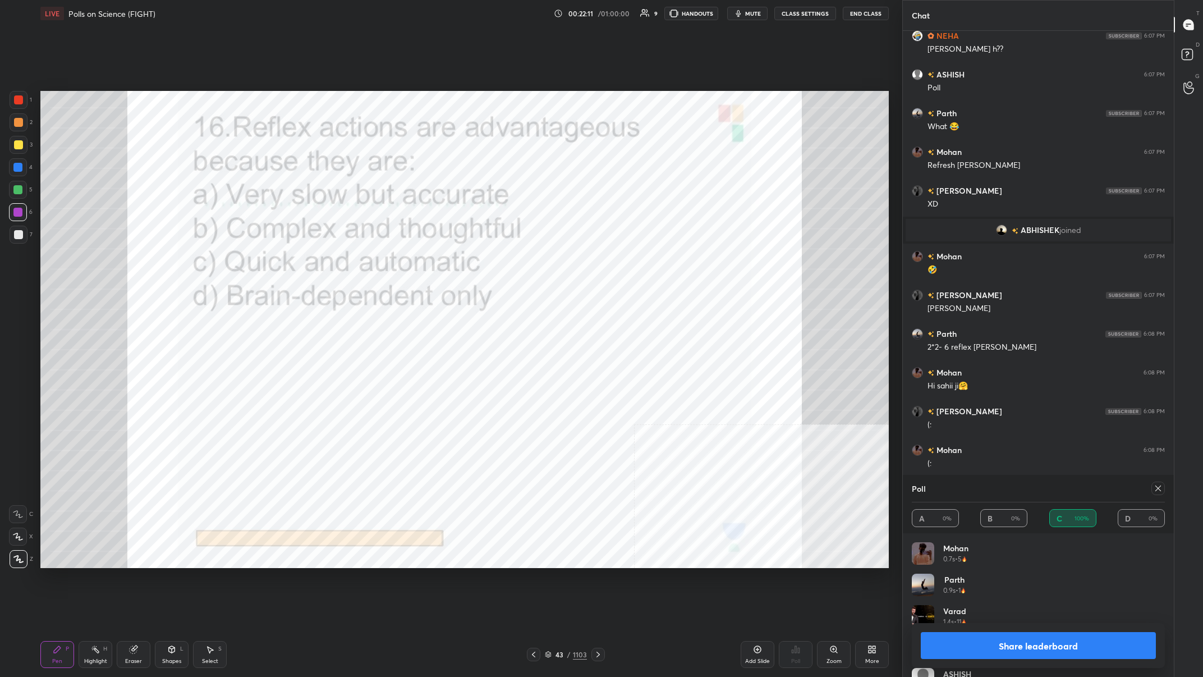
click at [402, 263] on button "Share leaderboard" at bounding box center [1038, 645] width 235 height 27
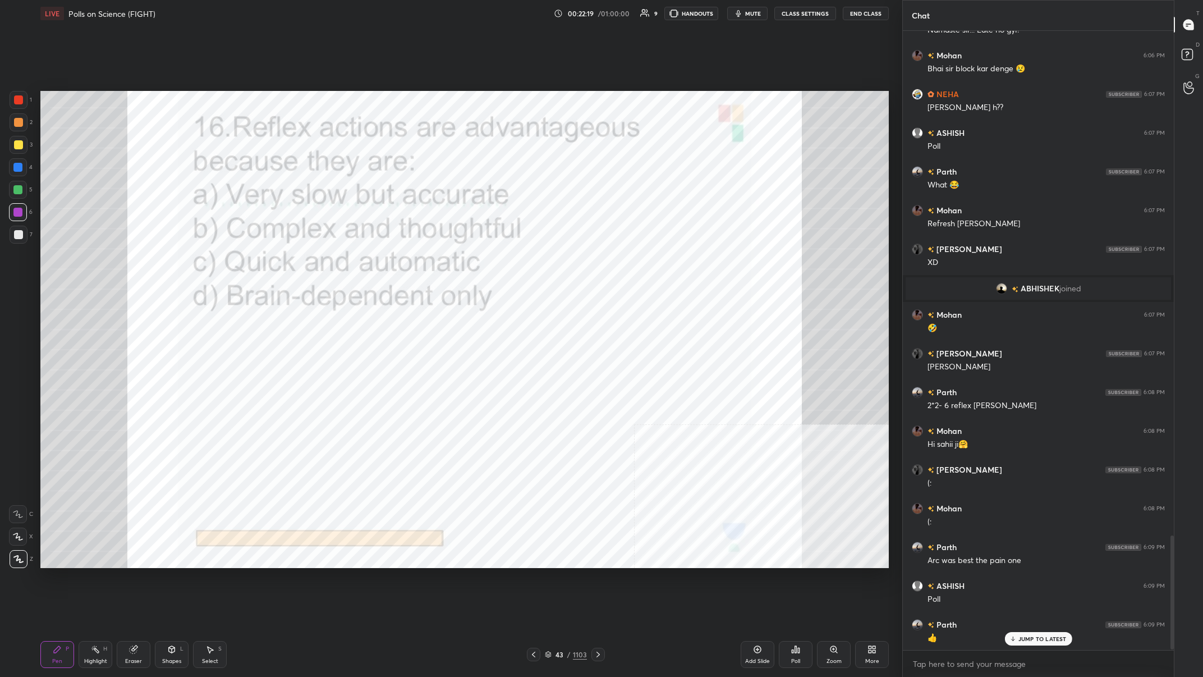
click at [402, 263] on div "43" at bounding box center [559, 654] width 11 height 7
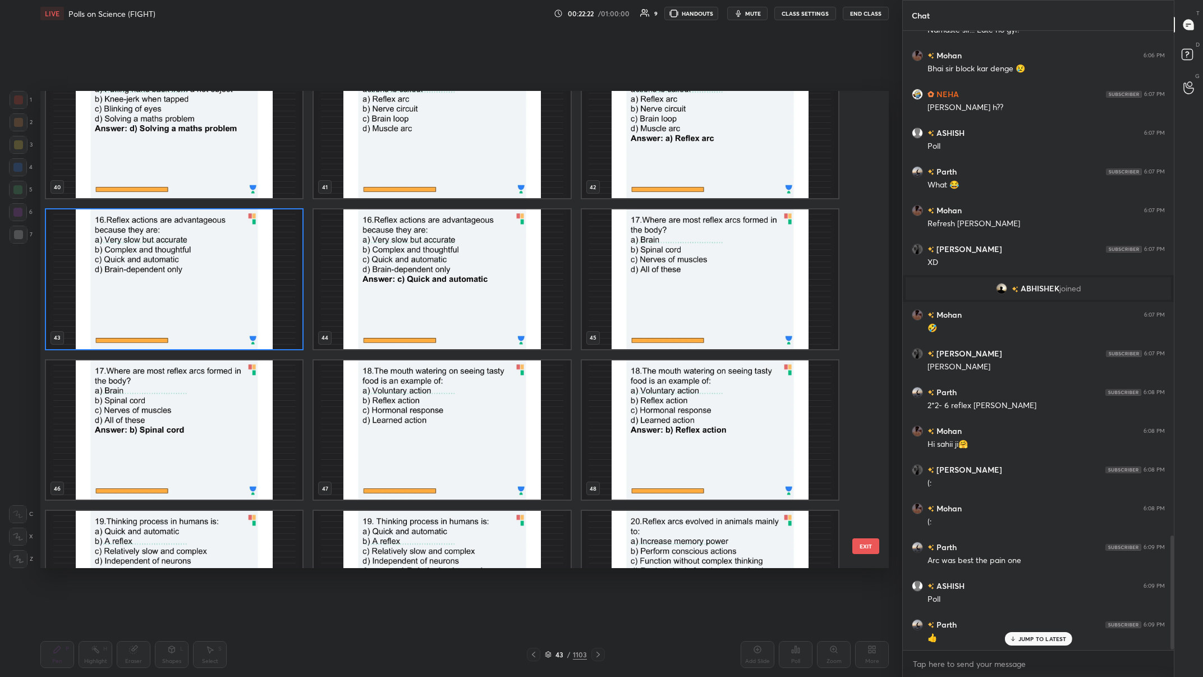
click at [402, 263] on img "grid" at bounding box center [710, 279] width 256 height 140
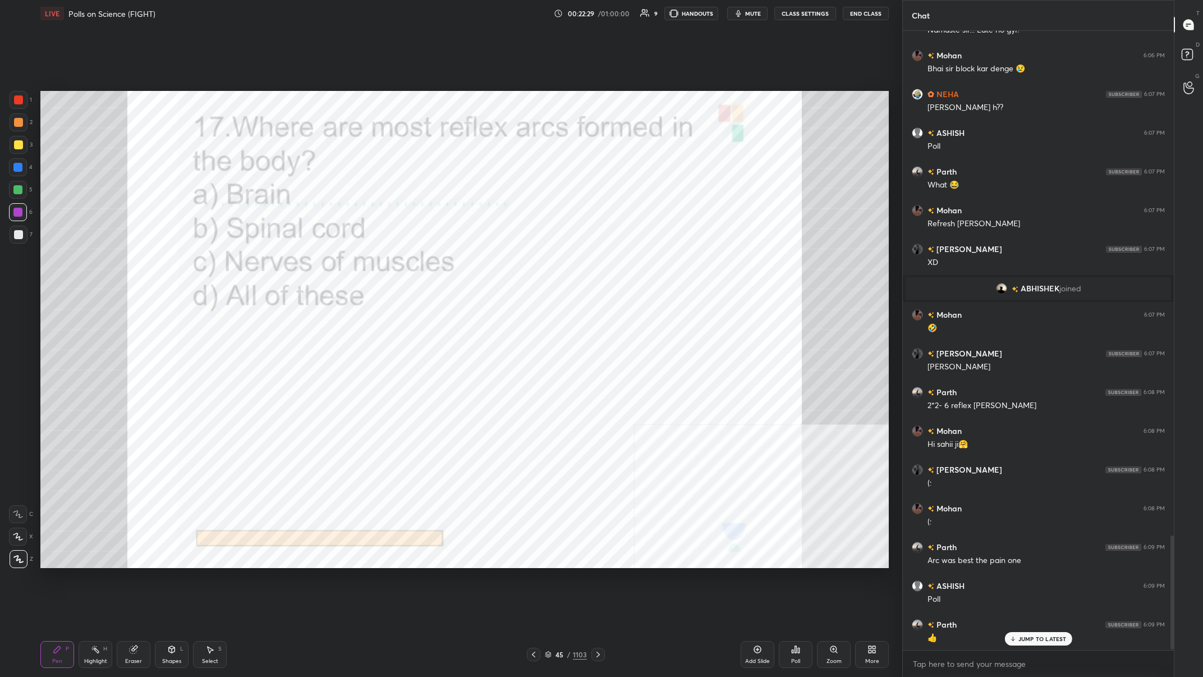
click at [402, 263] on div "45 / 1103" at bounding box center [566, 654] width 42 height 10
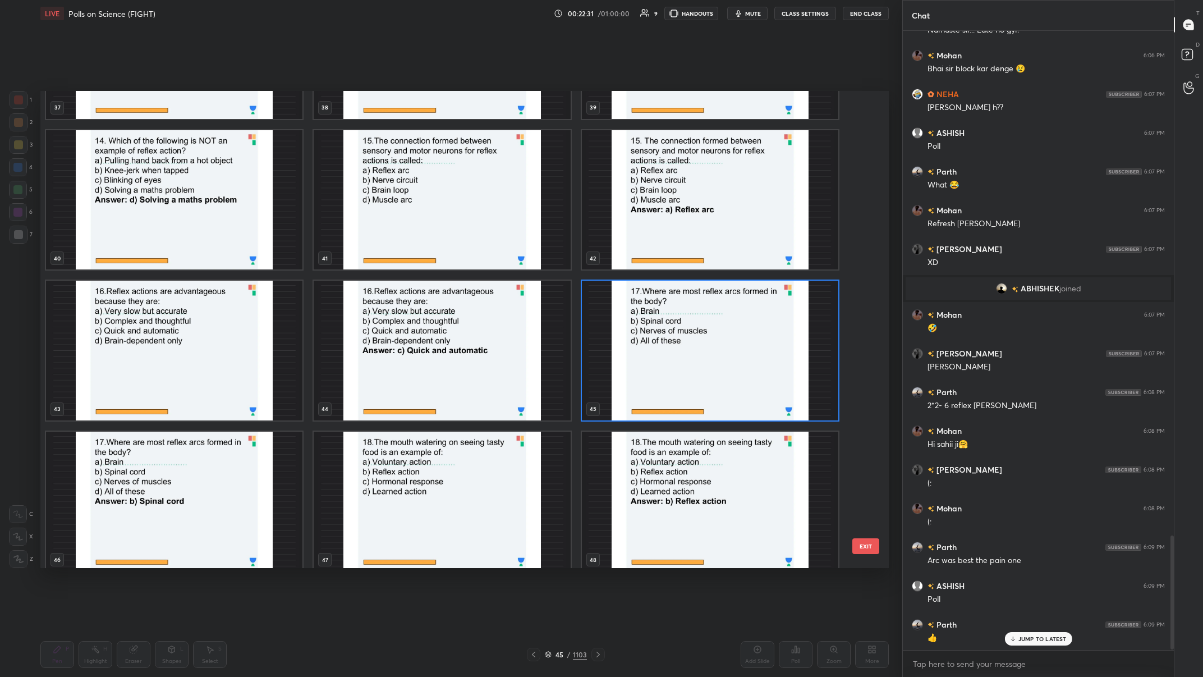
click at [402, 263] on img "grid" at bounding box center [710, 351] width 256 height 140
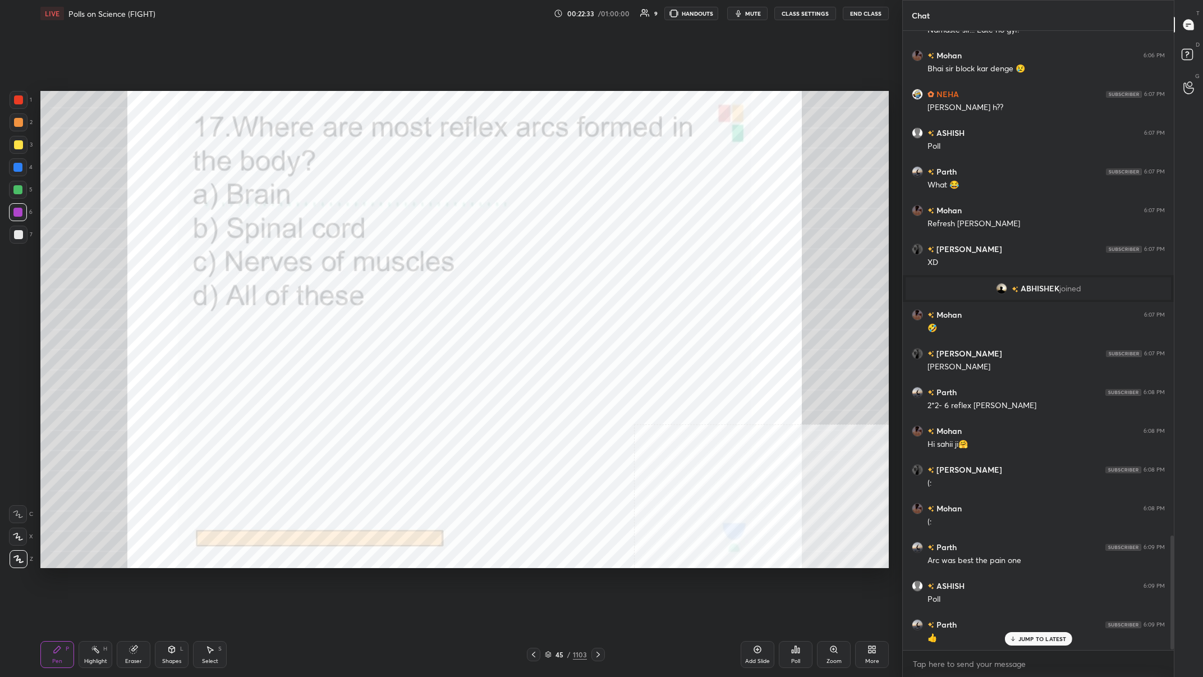
click at [402, 263] on icon at bounding box center [793, 651] width 2 height 3
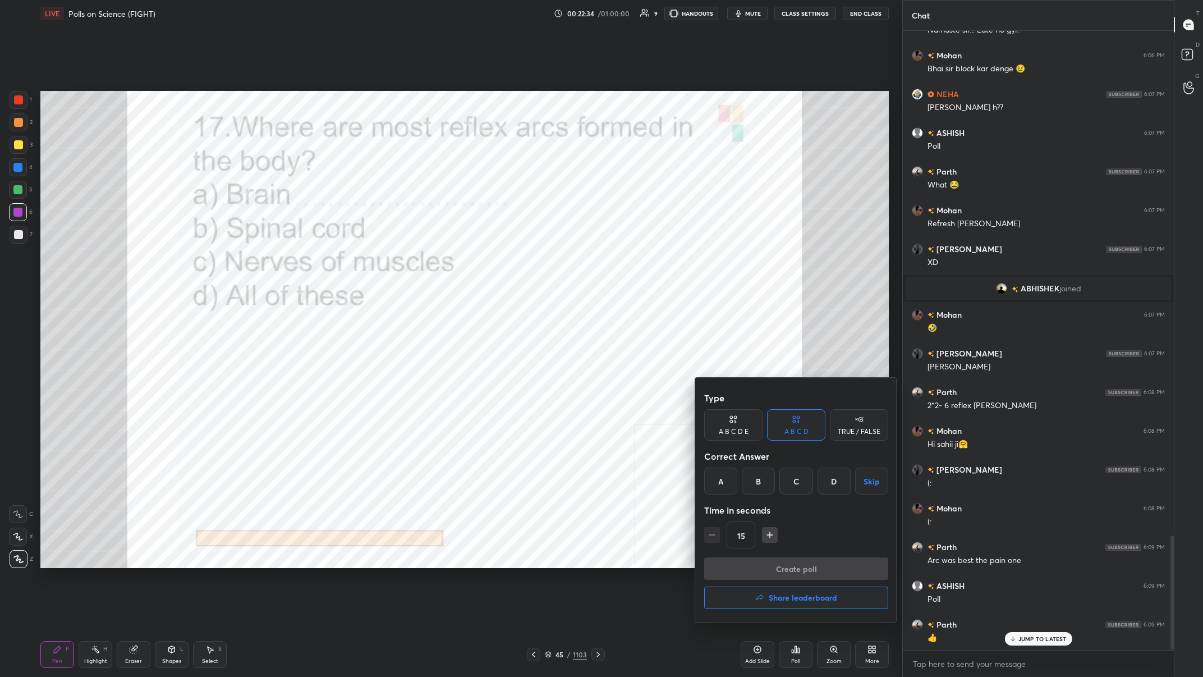
click at [402, 263] on div "B" at bounding box center [758, 480] width 33 height 27
click at [402, 263] on button "Create poll" at bounding box center [796, 568] width 184 height 22
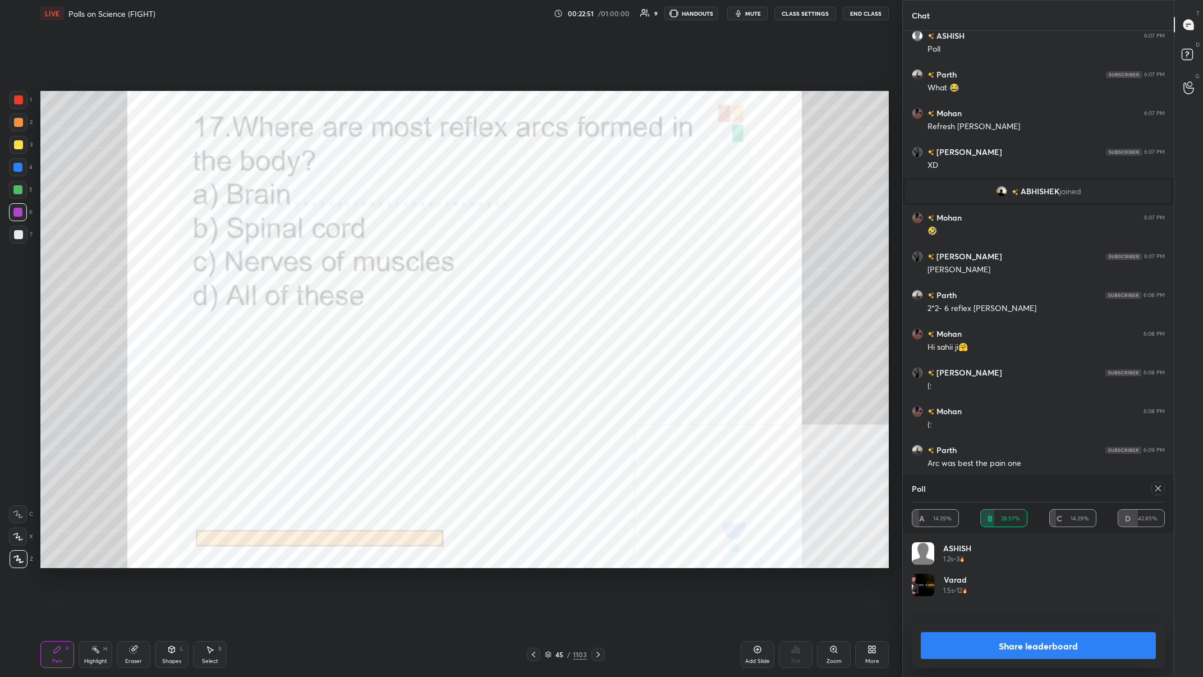
click at [402, 263] on button "Share leaderboard" at bounding box center [1038, 645] width 235 height 27
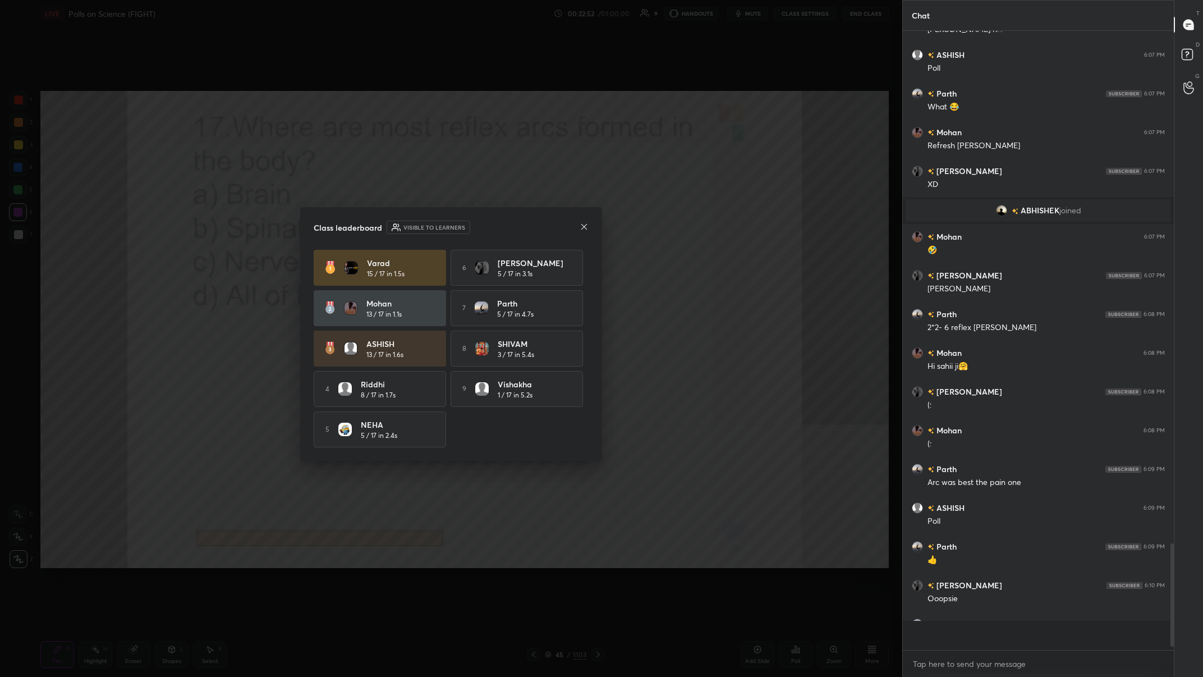
click at [383, 249] on div "Class leaderboard Visible to learners Varad 15 / 17 in 1.5s 6 SAHITHI 5 / 17 in…" at bounding box center [451, 334] width 302 height 254
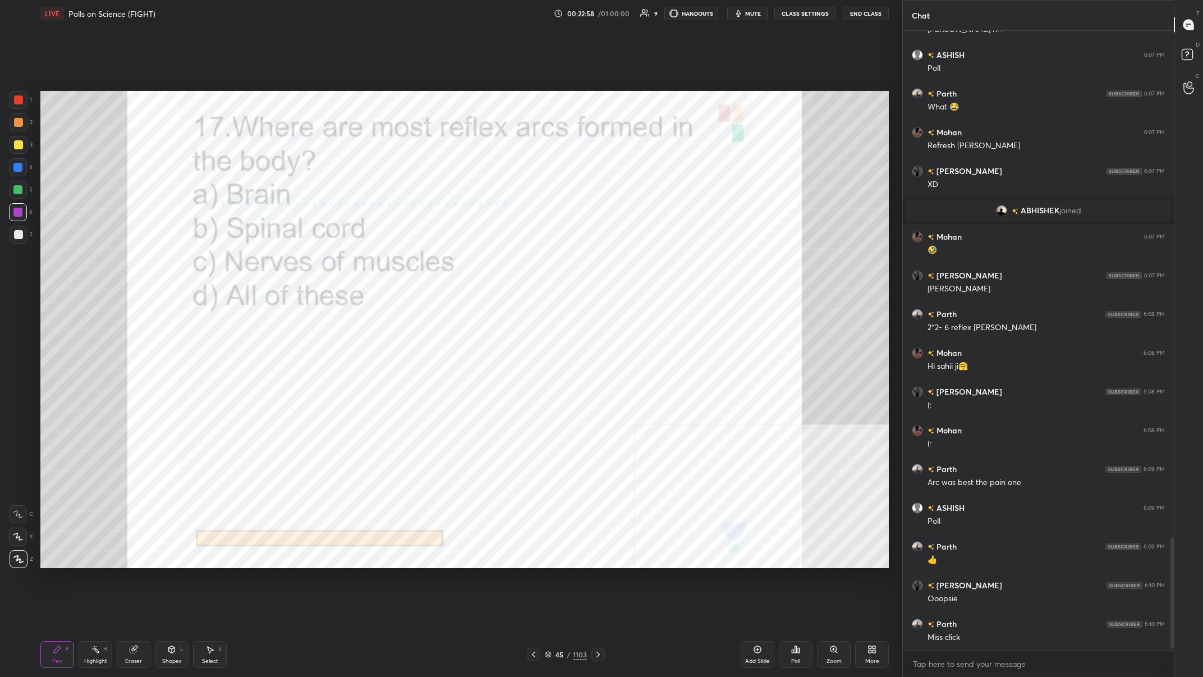
click at [402, 263] on div "45" at bounding box center [559, 654] width 11 height 7
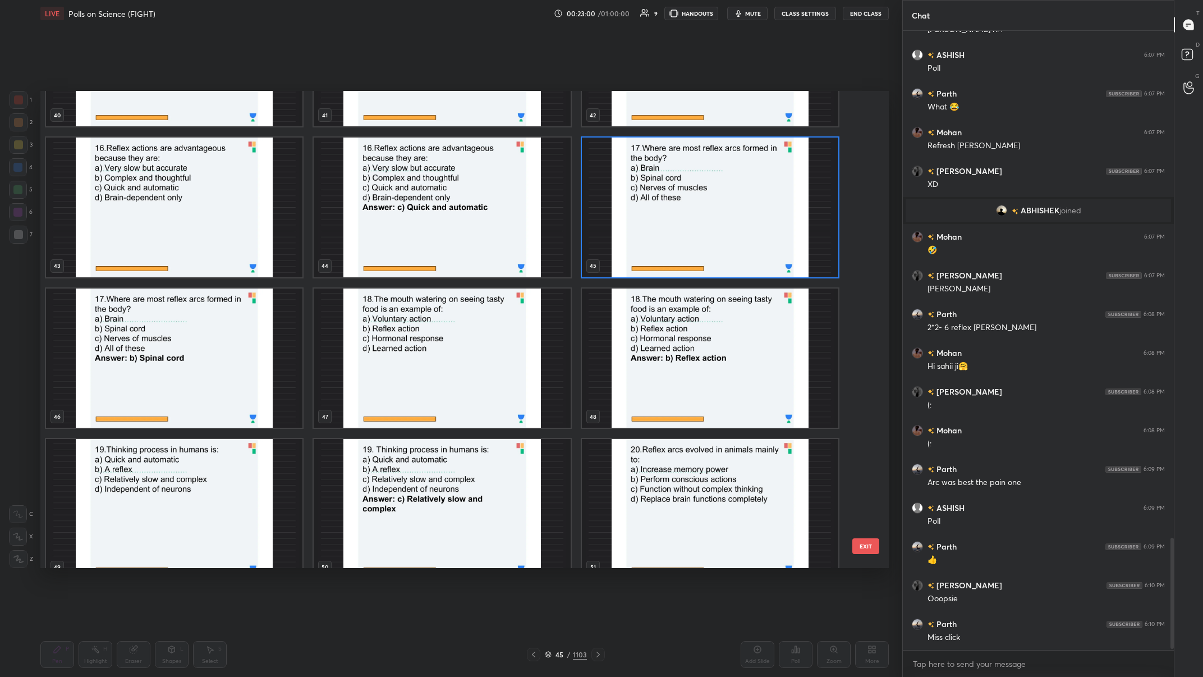
click at [402, 263] on img "grid" at bounding box center [442, 358] width 256 height 140
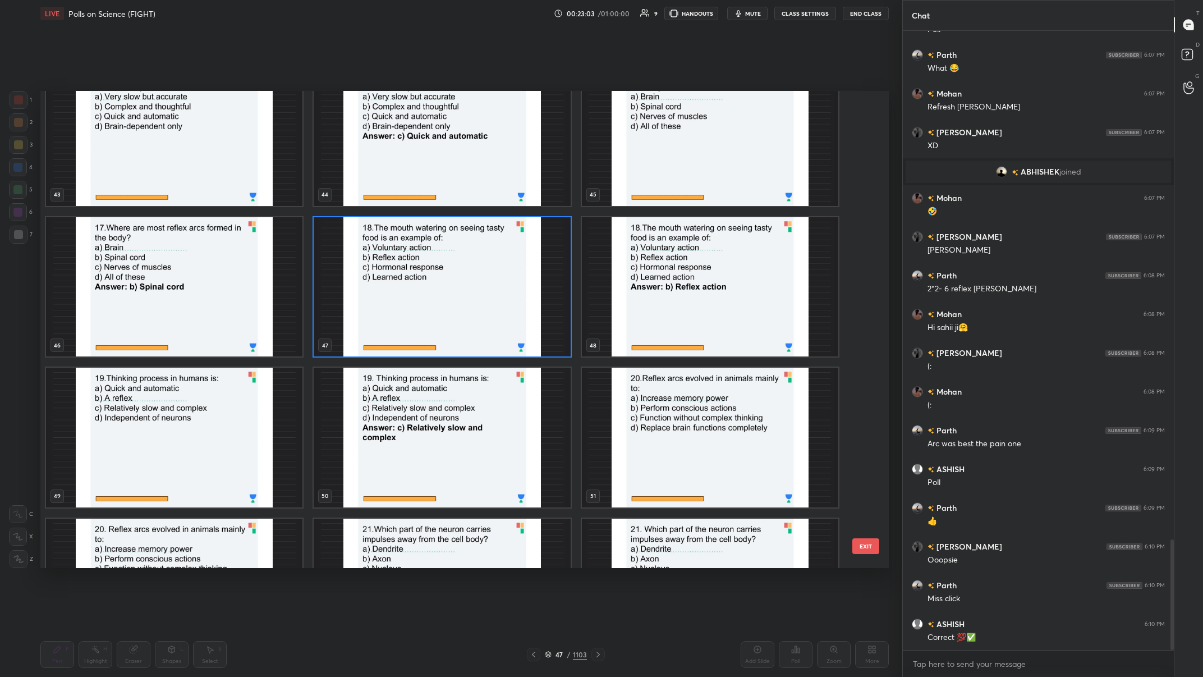
click at [402, 263] on img "grid" at bounding box center [442, 287] width 256 height 140
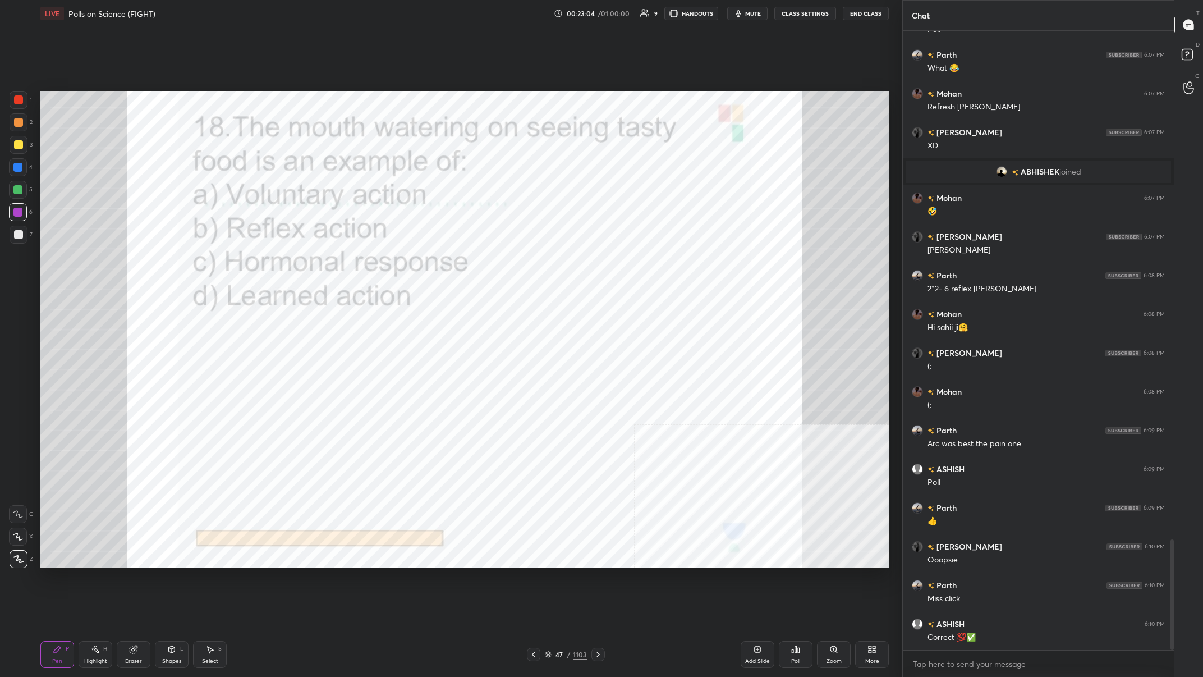
click at [402, 263] on img "grid" at bounding box center [442, 287] width 256 height 140
click at [402, 263] on div "47" at bounding box center [559, 654] width 11 height 7
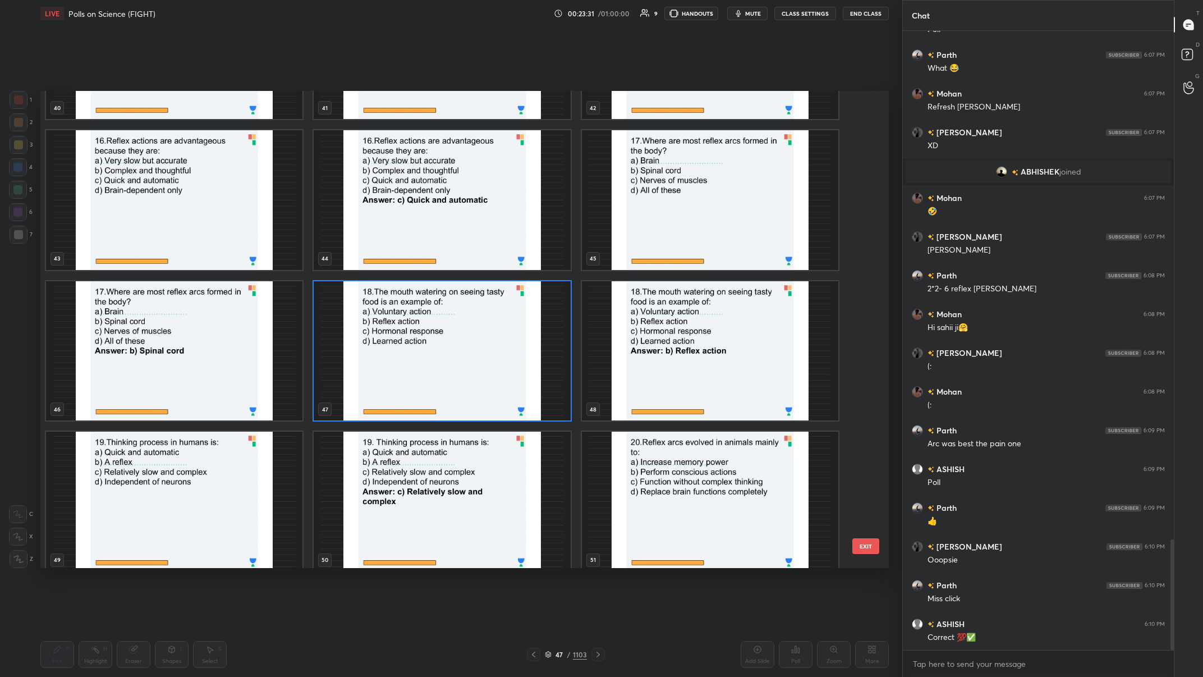
click at [402, 263] on img "grid" at bounding box center [442, 351] width 256 height 140
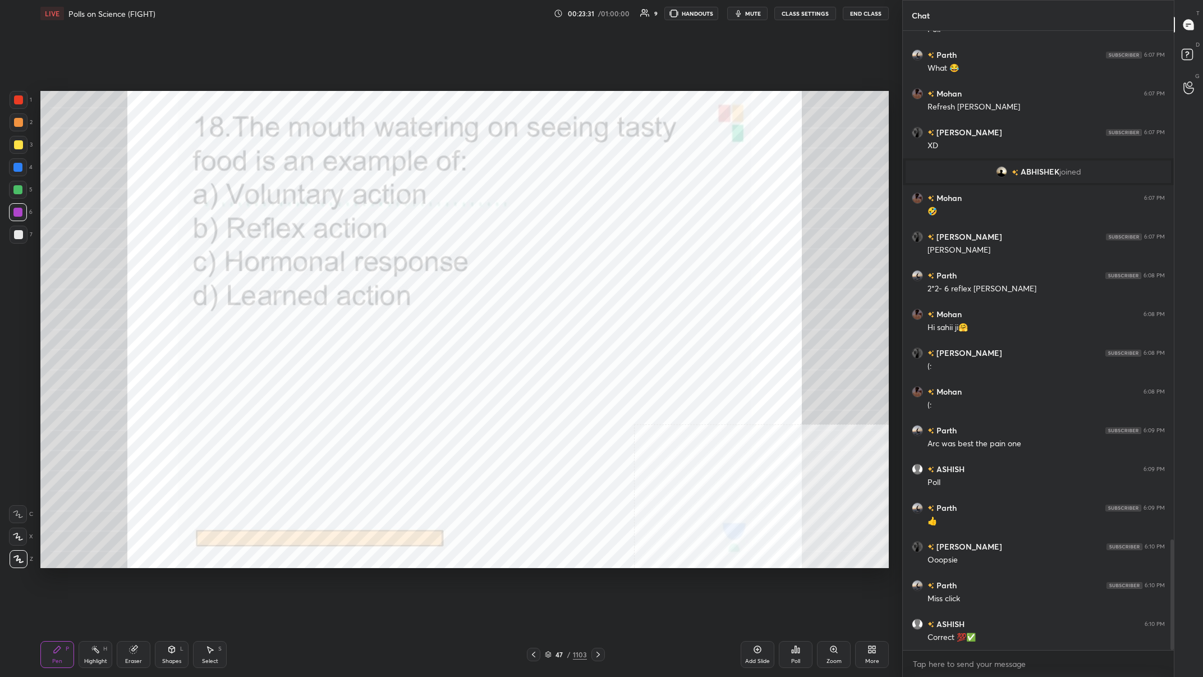
click at [402, 263] on img "grid" at bounding box center [442, 351] width 256 height 140
click at [402, 263] on div "Poll" at bounding box center [796, 654] width 34 height 27
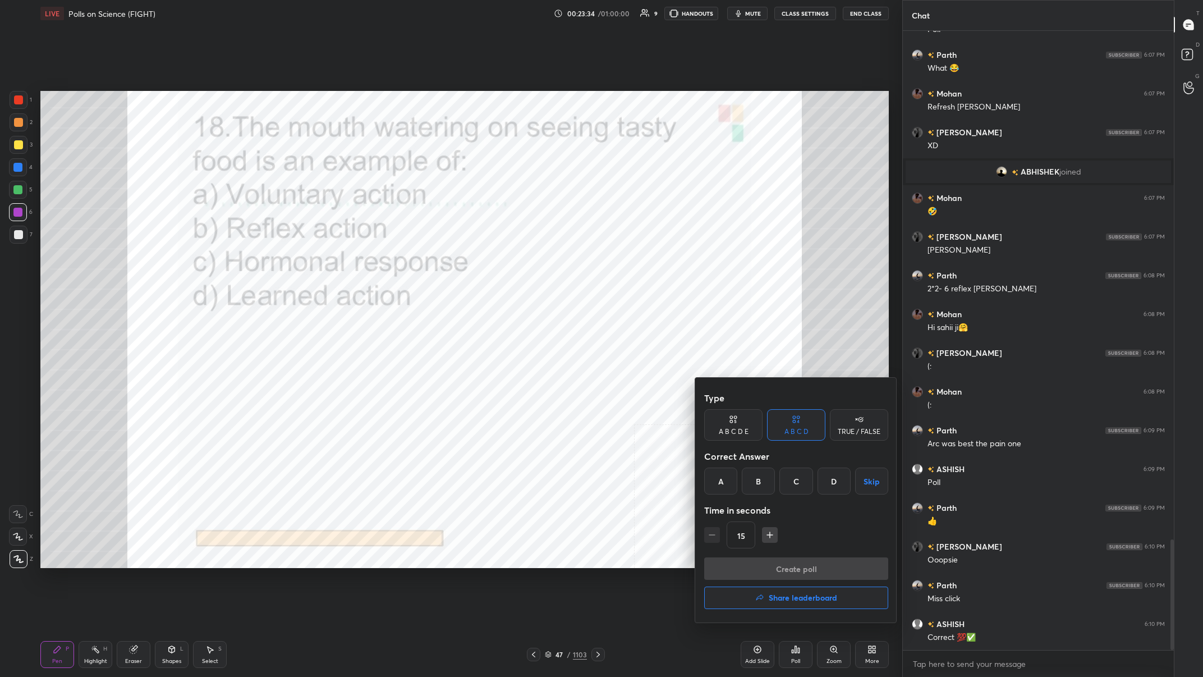
click at [402, 263] on div "B" at bounding box center [758, 480] width 33 height 27
click at [402, 263] on button "Create poll" at bounding box center [796, 568] width 184 height 22
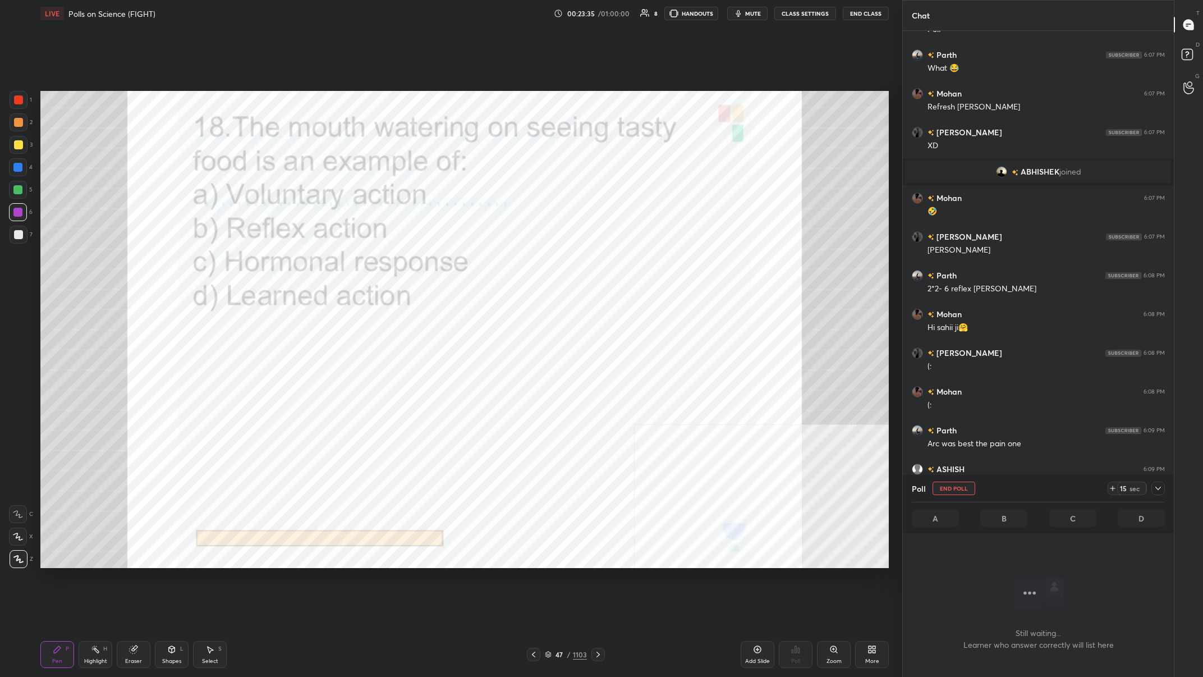
scroll to position [590, 271]
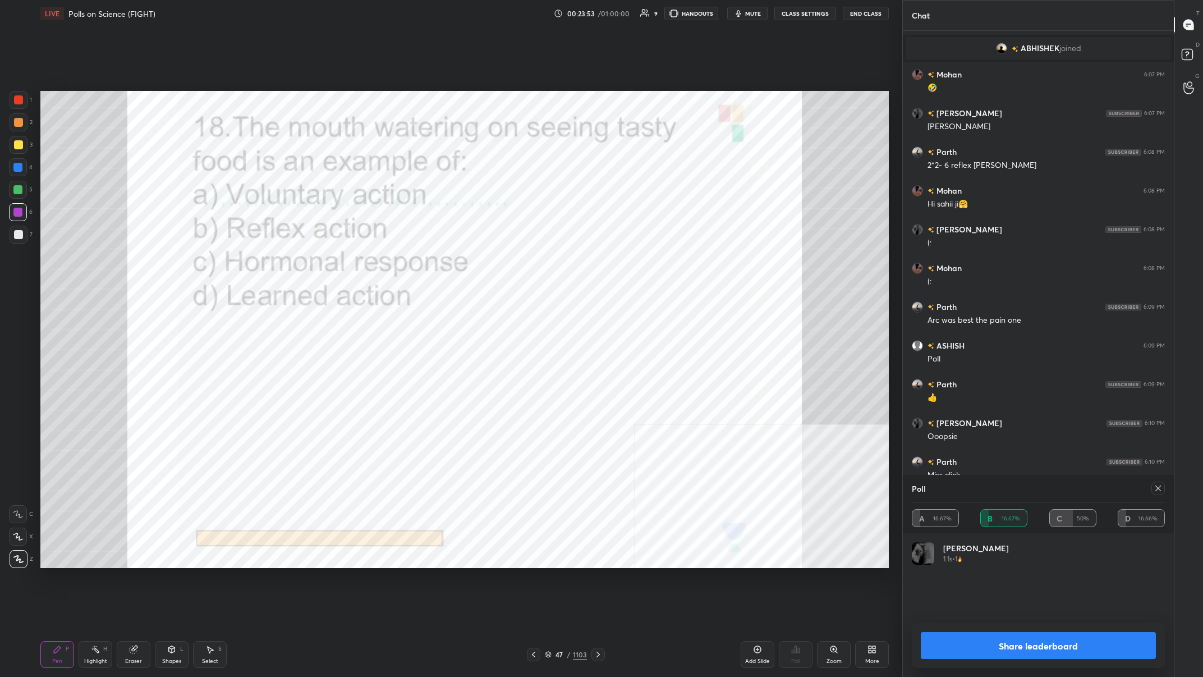
click at [402, 263] on button "Share leaderboard" at bounding box center [1038, 645] width 235 height 27
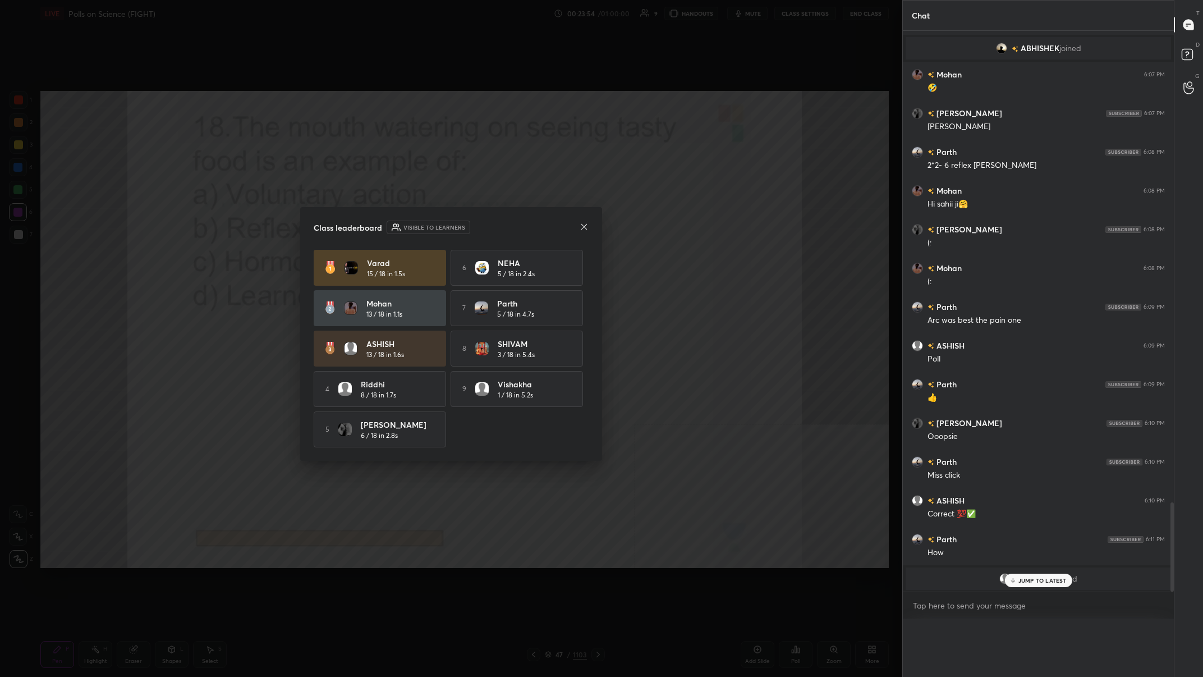
scroll to position [584, 271]
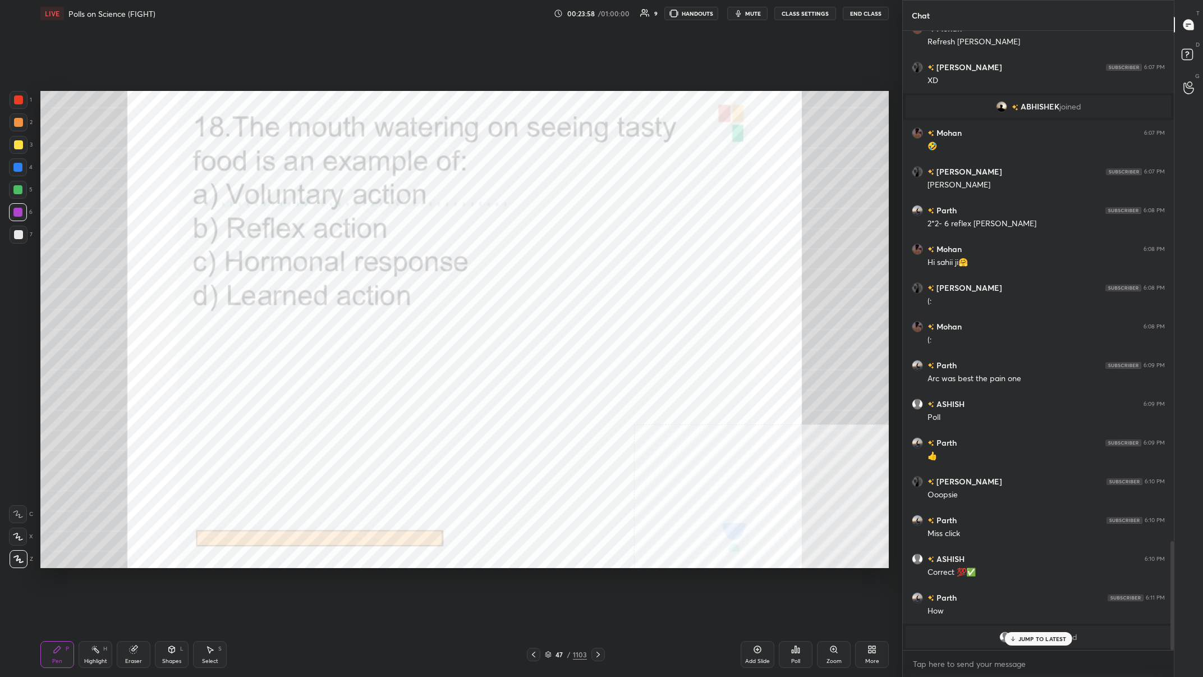
click at [402, 263] on div "/" at bounding box center [568, 654] width 3 height 7
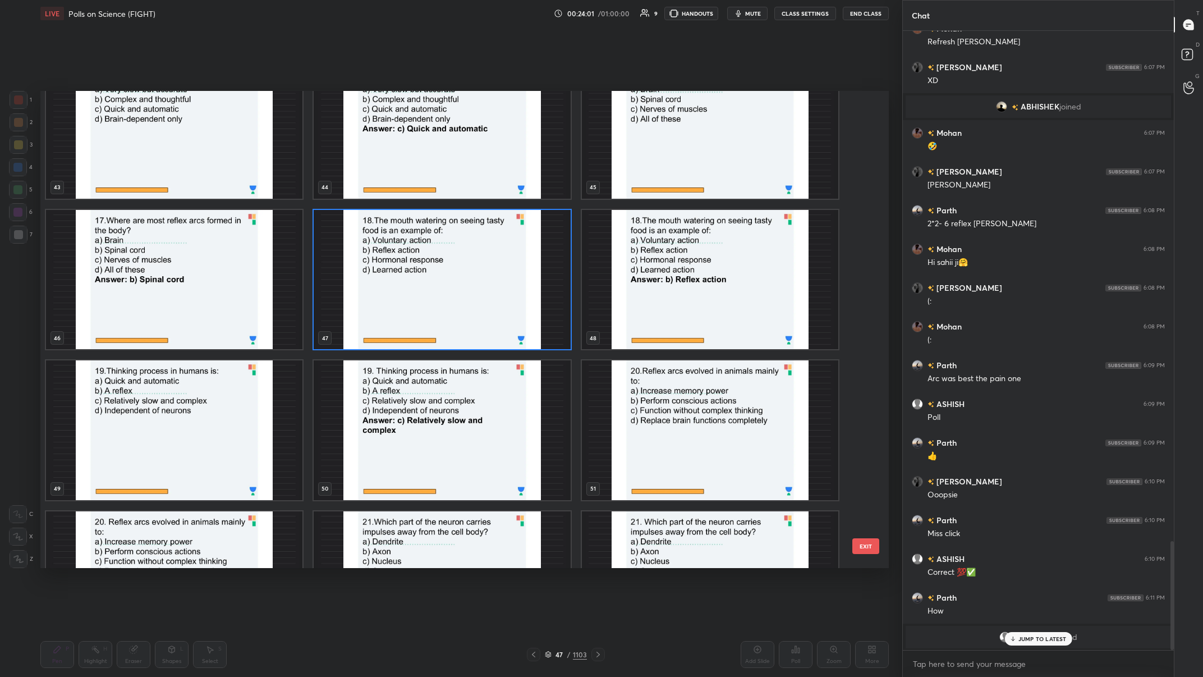
click at [198, 263] on img "grid" at bounding box center [174, 430] width 256 height 140
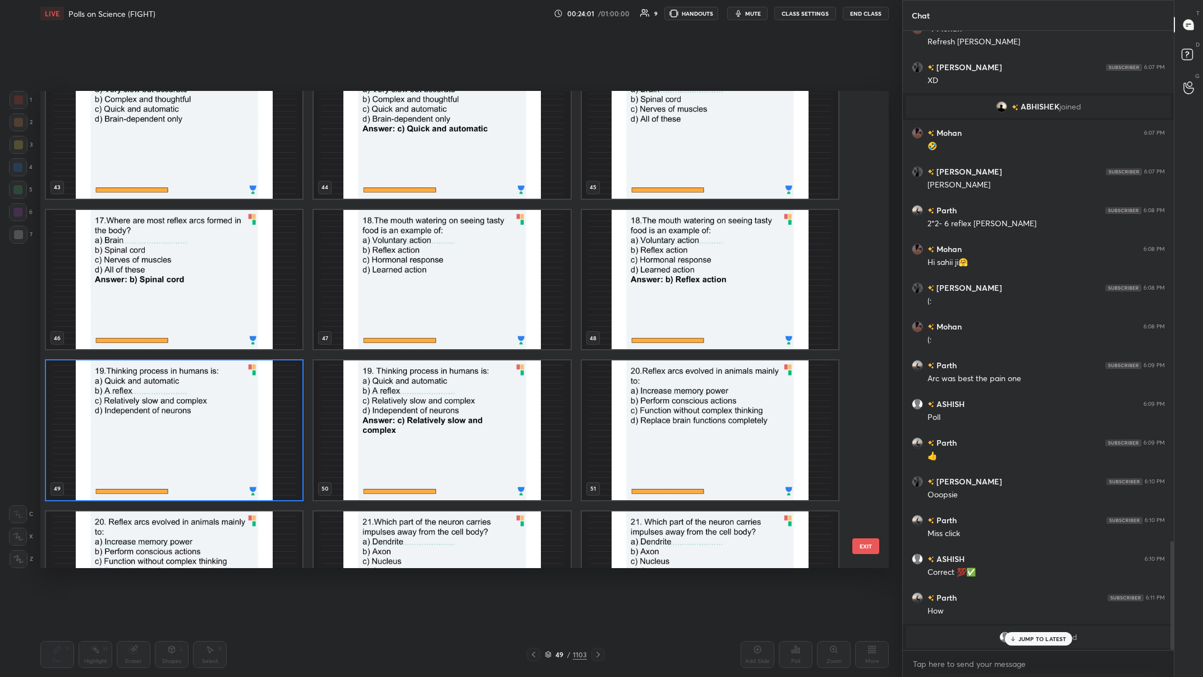
click at [199, 263] on img "grid" at bounding box center [174, 430] width 256 height 140
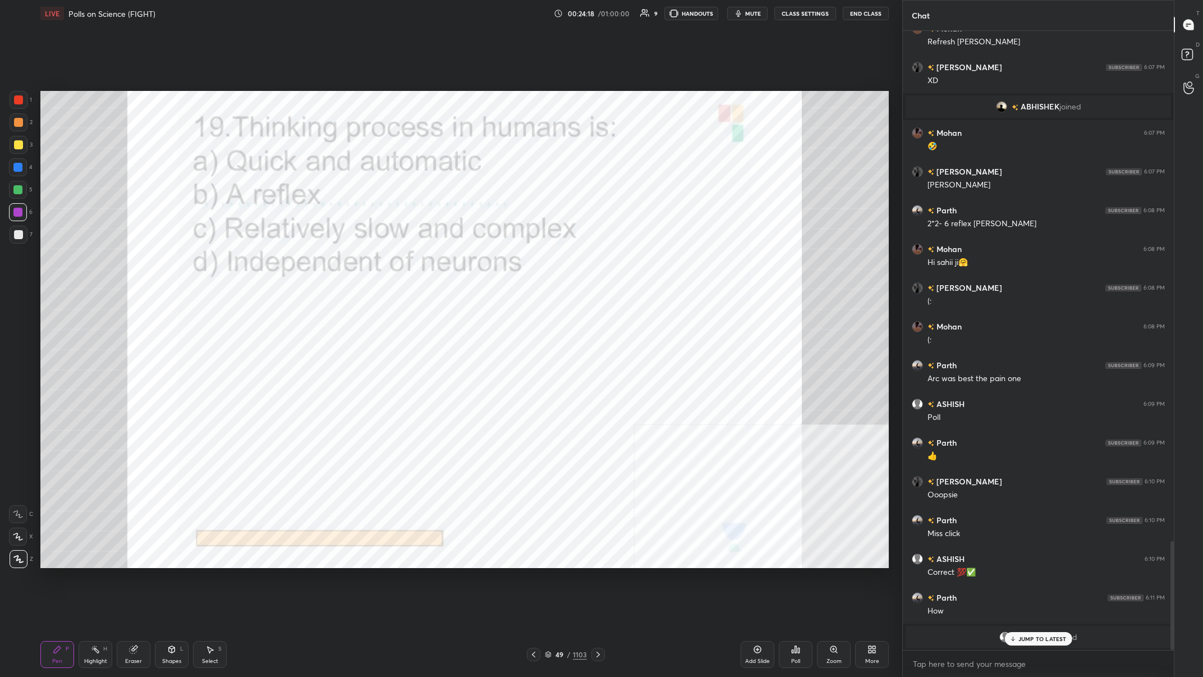
click at [402, 263] on div "49 / 1103" at bounding box center [566, 654] width 78 height 13
click at [402, 263] on div "49 / 1103" at bounding box center [566, 654] width 42 height 10
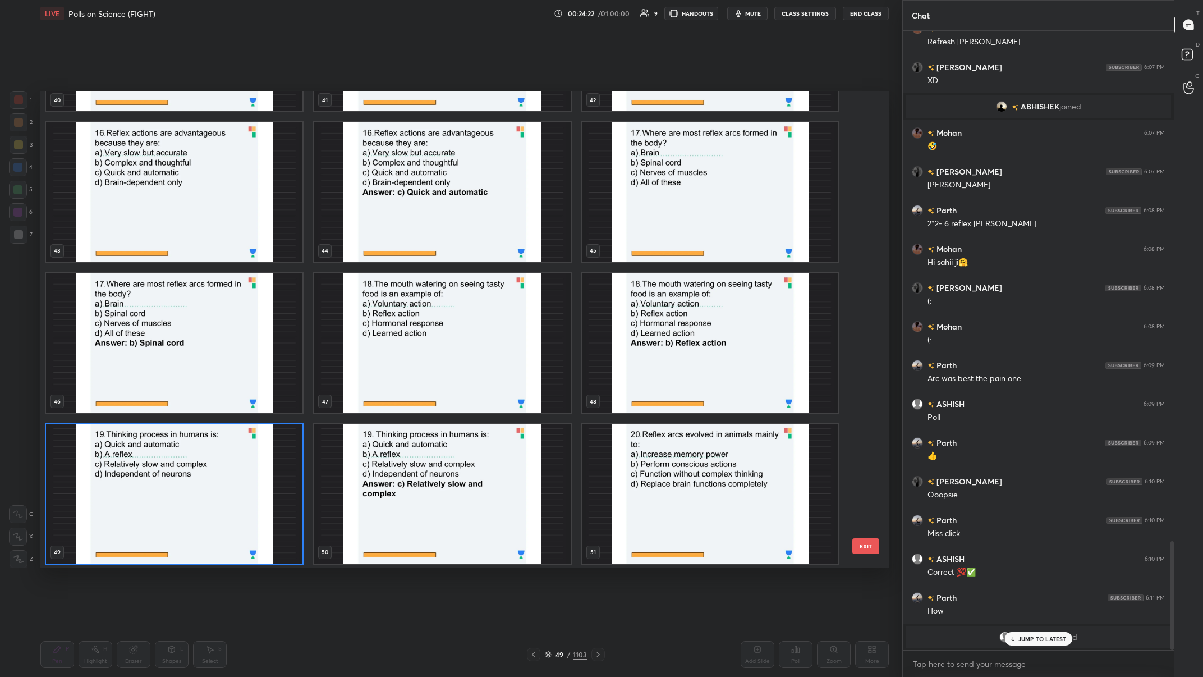
click at [249, 263] on img "grid" at bounding box center [174, 494] width 256 height 140
click at [256, 263] on img "grid" at bounding box center [174, 494] width 256 height 140
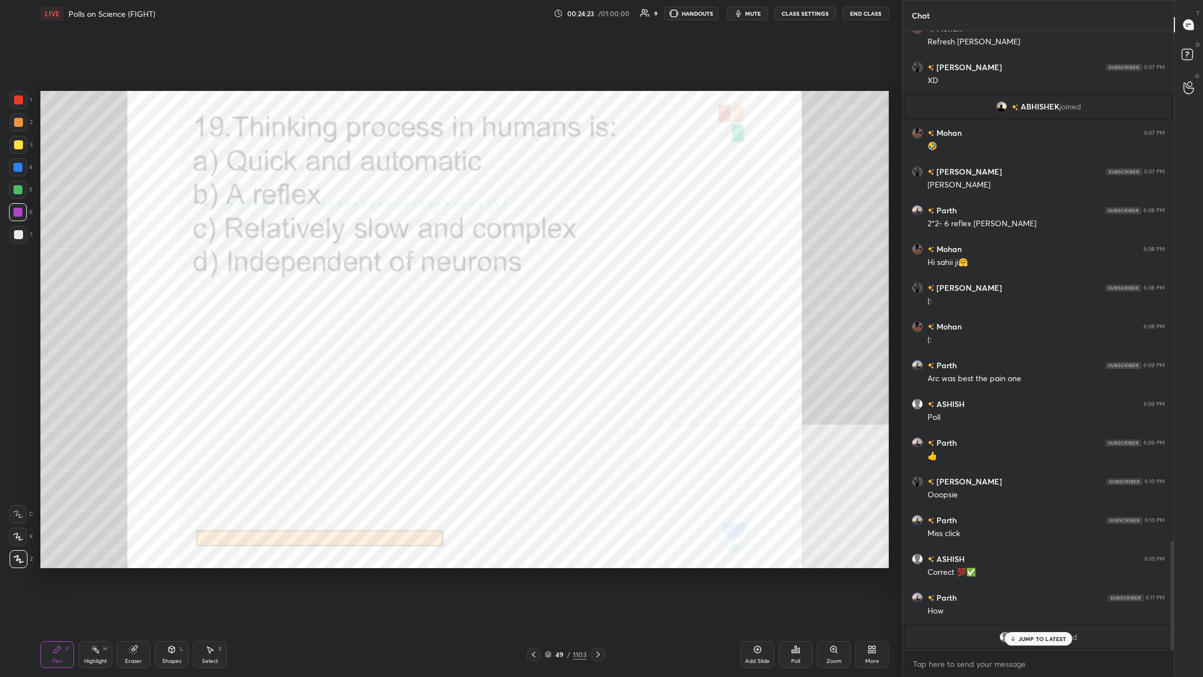
click at [402, 263] on div "Poll" at bounding box center [796, 654] width 34 height 27
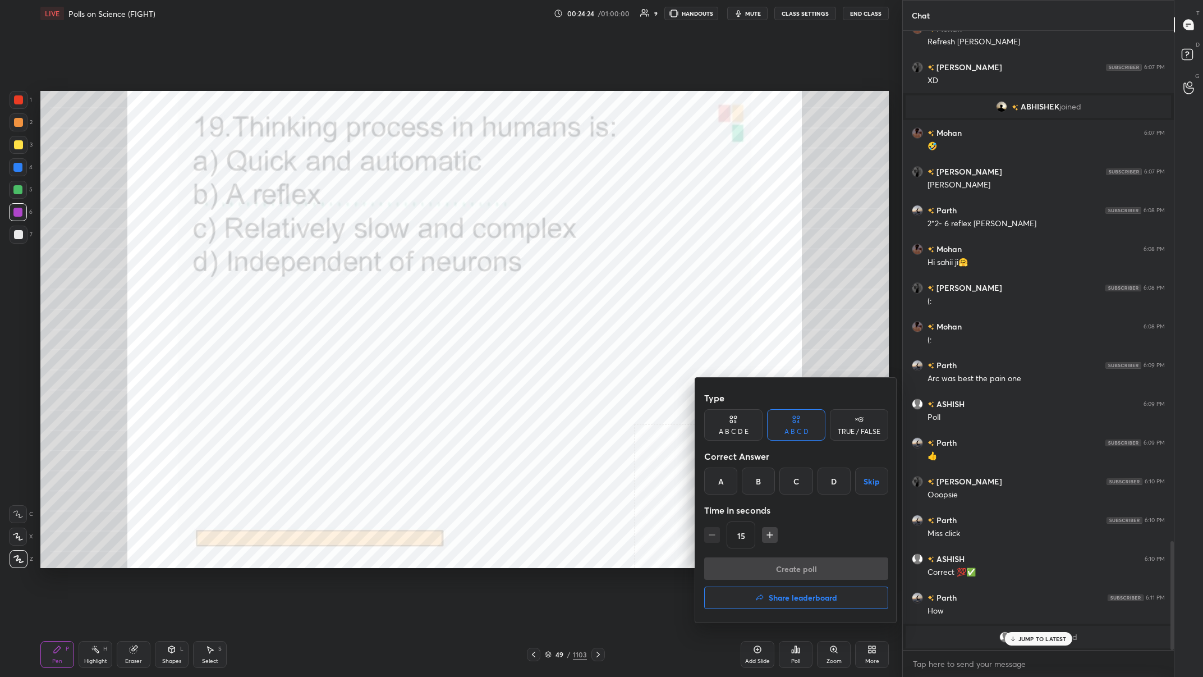
click at [402, 263] on div "C" at bounding box center [795, 480] width 33 height 27
click at [402, 263] on button "Create poll" at bounding box center [796, 568] width 184 height 22
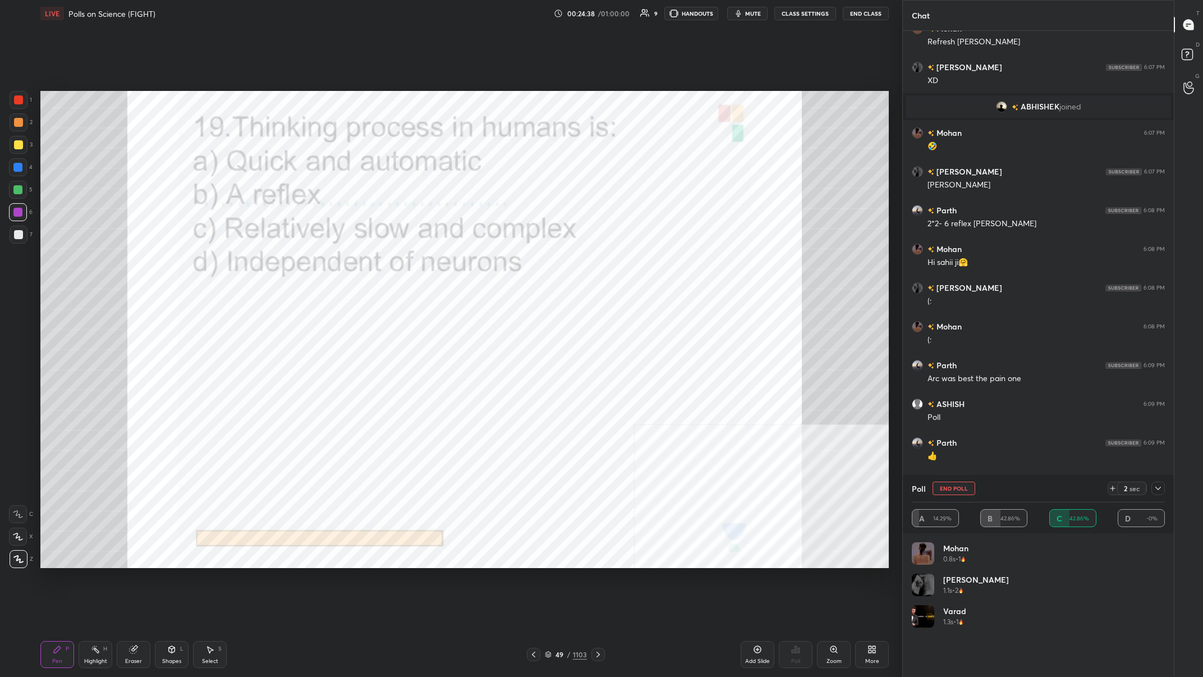
click at [402, 263] on div at bounding box center [1157, 487] width 13 height 13
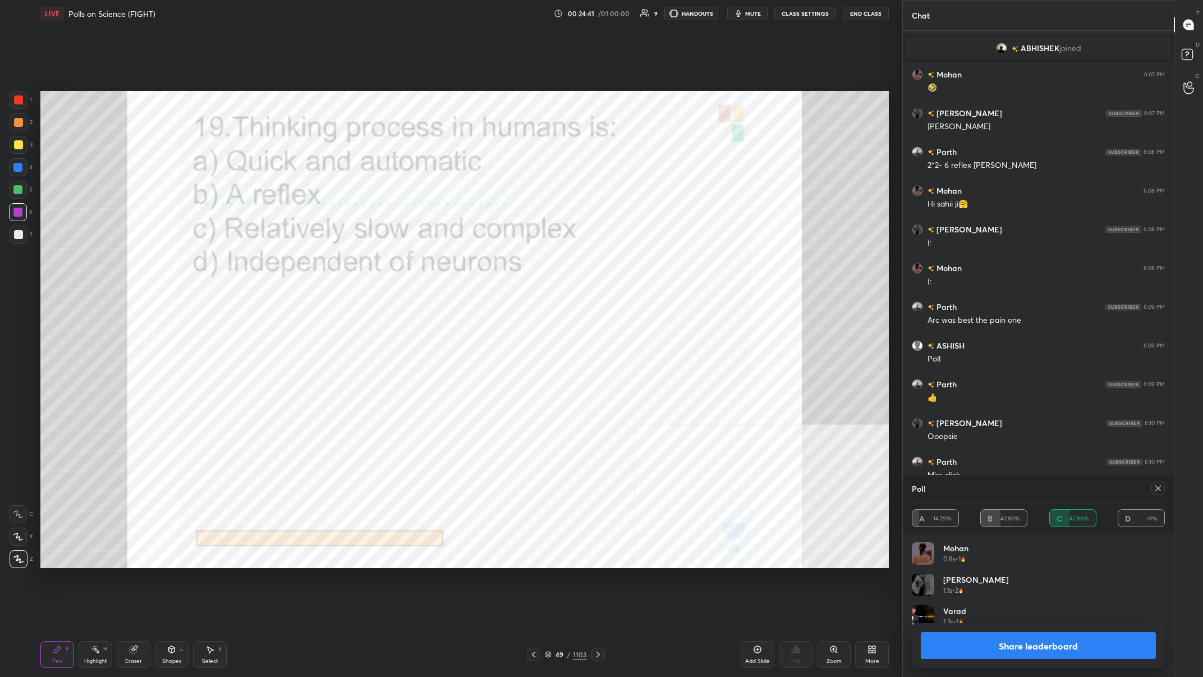
click at [402, 263] on button "Share leaderboard" at bounding box center [1038, 645] width 235 height 27
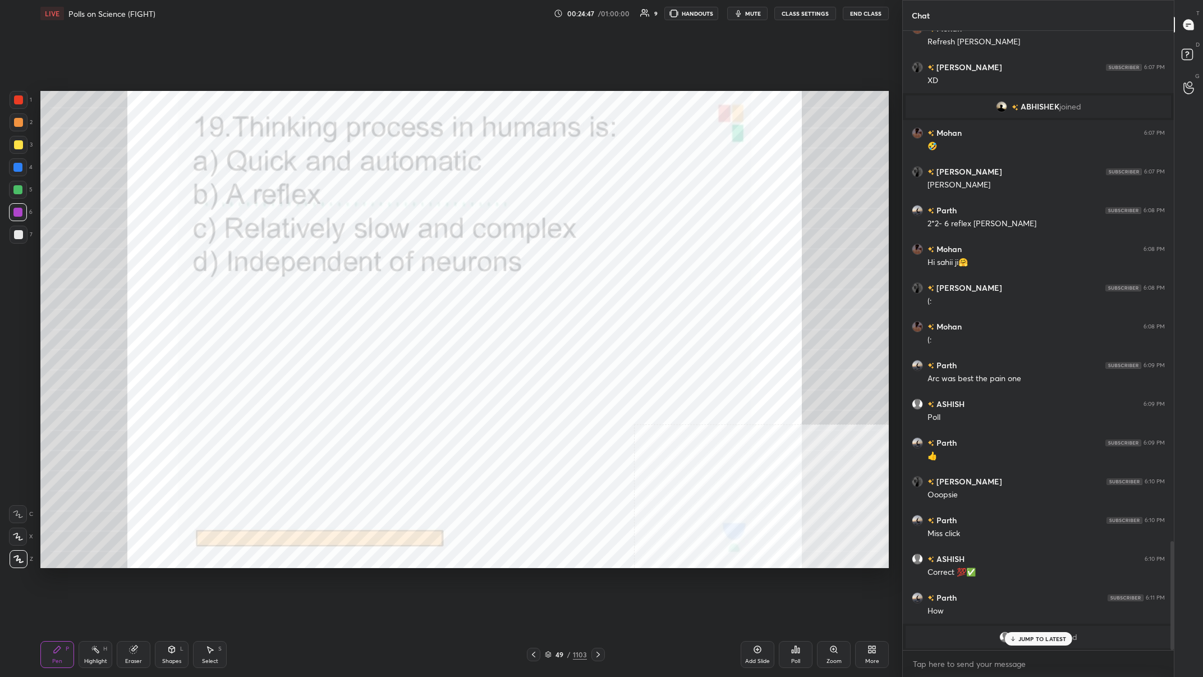
click at [402, 263] on div "/" at bounding box center [568, 654] width 3 height 7
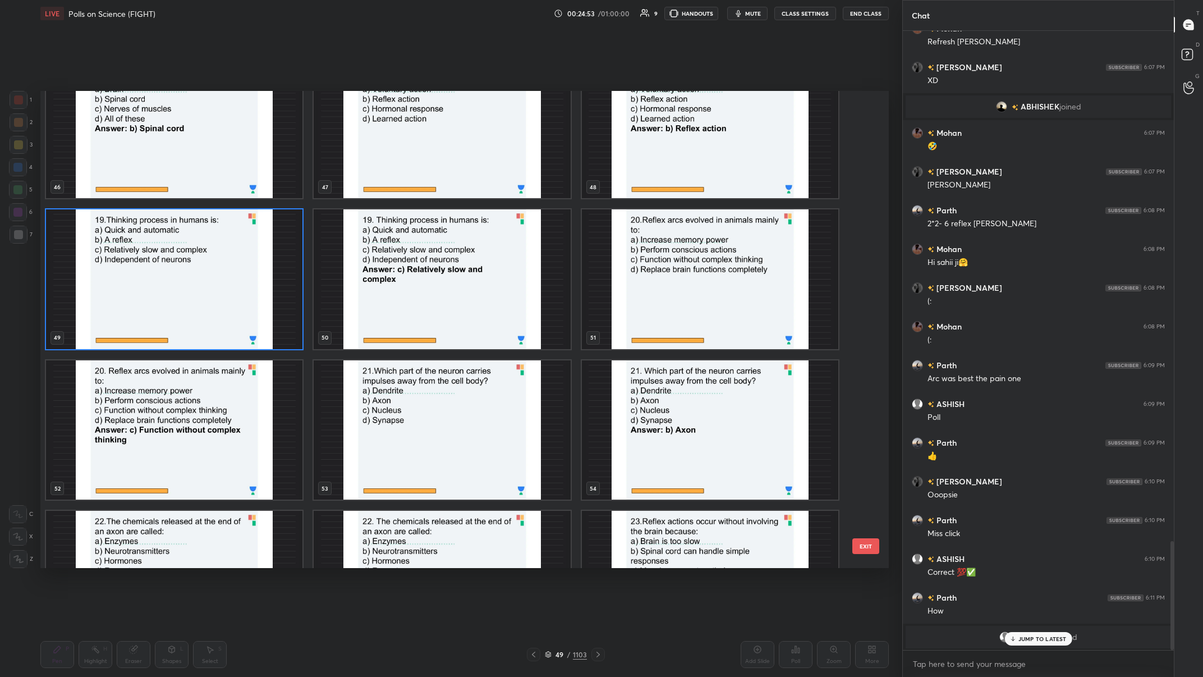
click at [402, 263] on img "grid" at bounding box center [710, 279] width 256 height 140
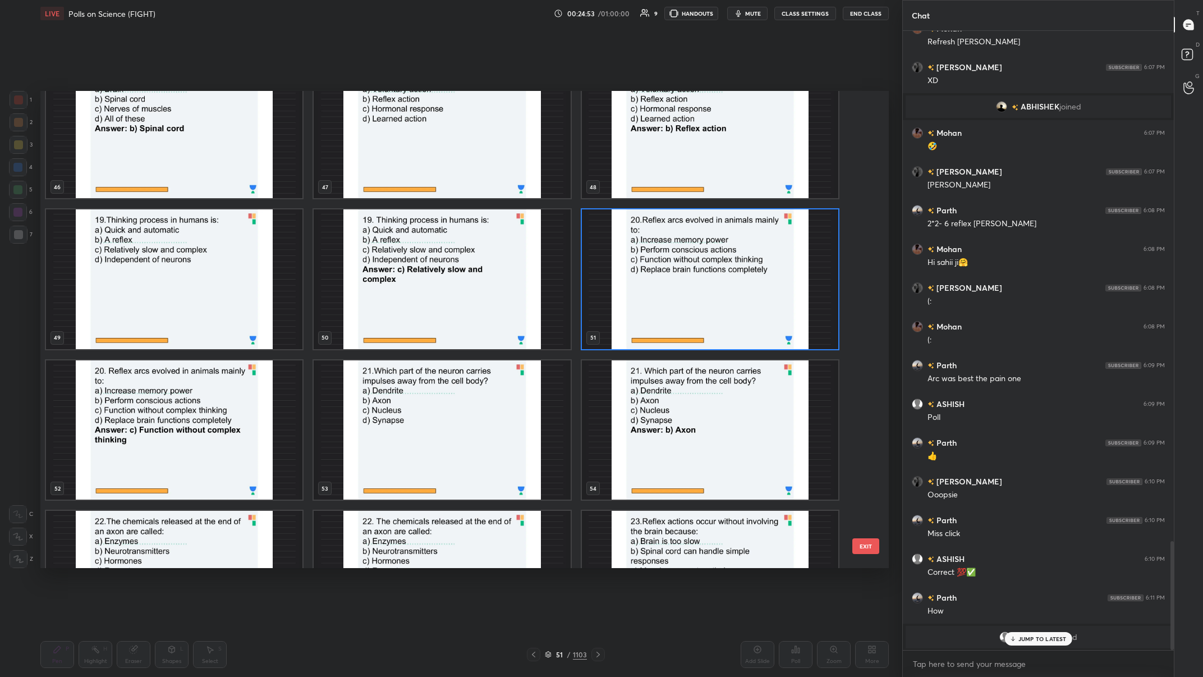
click at [402, 263] on img "grid" at bounding box center [710, 279] width 256 height 140
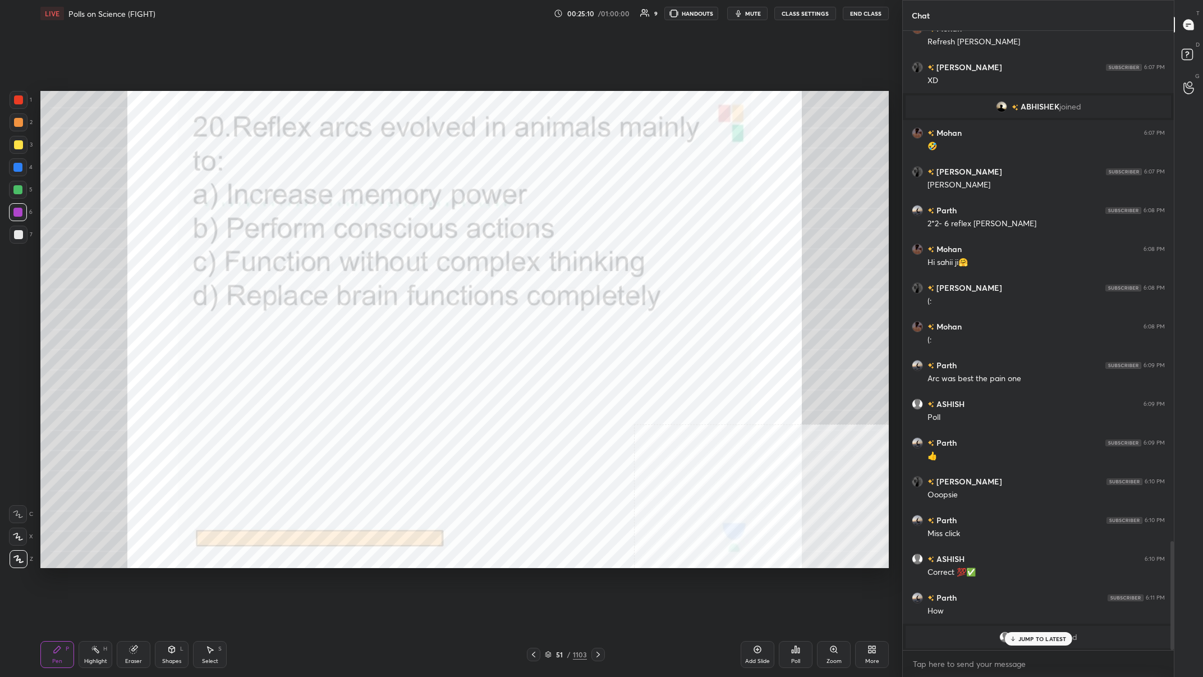
click at [402, 263] on div "51 / 1103" at bounding box center [566, 654] width 42 height 10
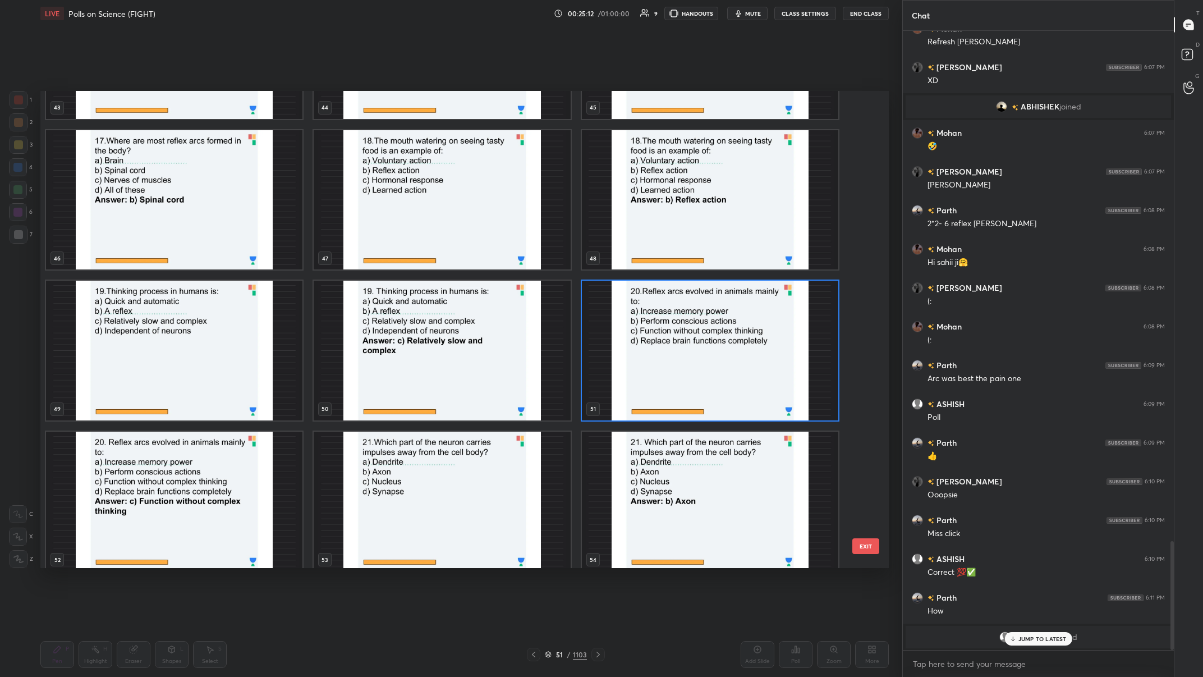
click at [402, 263] on img "grid" at bounding box center [710, 351] width 256 height 140
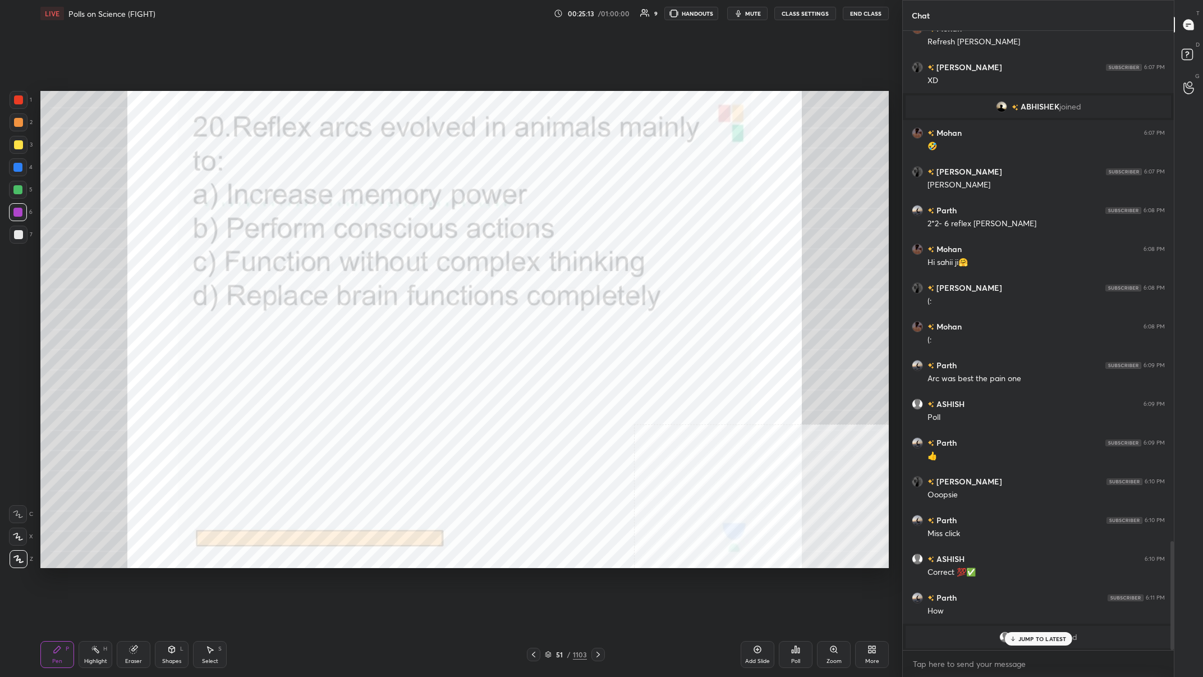
click at [402, 263] on img "grid" at bounding box center [710, 351] width 256 height 140
click at [402, 263] on div "Poll" at bounding box center [796, 654] width 34 height 27
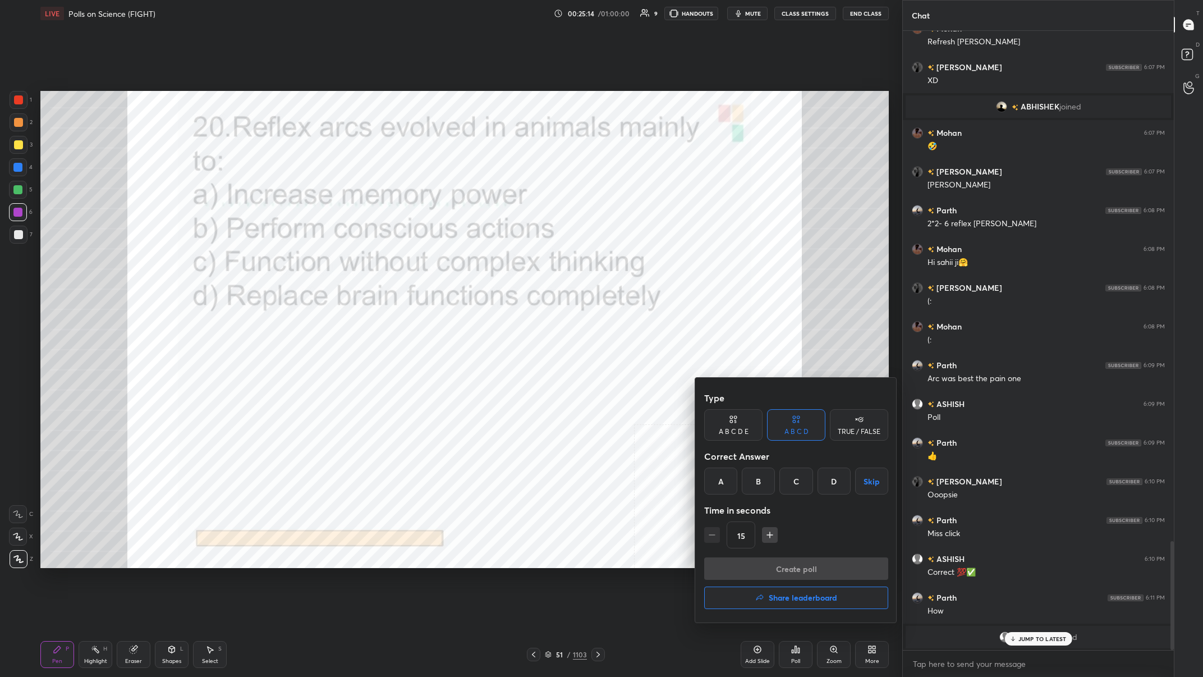
click at [402, 263] on div "C" at bounding box center [795, 480] width 33 height 27
click at [402, 263] on button "Create poll" at bounding box center [796, 568] width 184 height 22
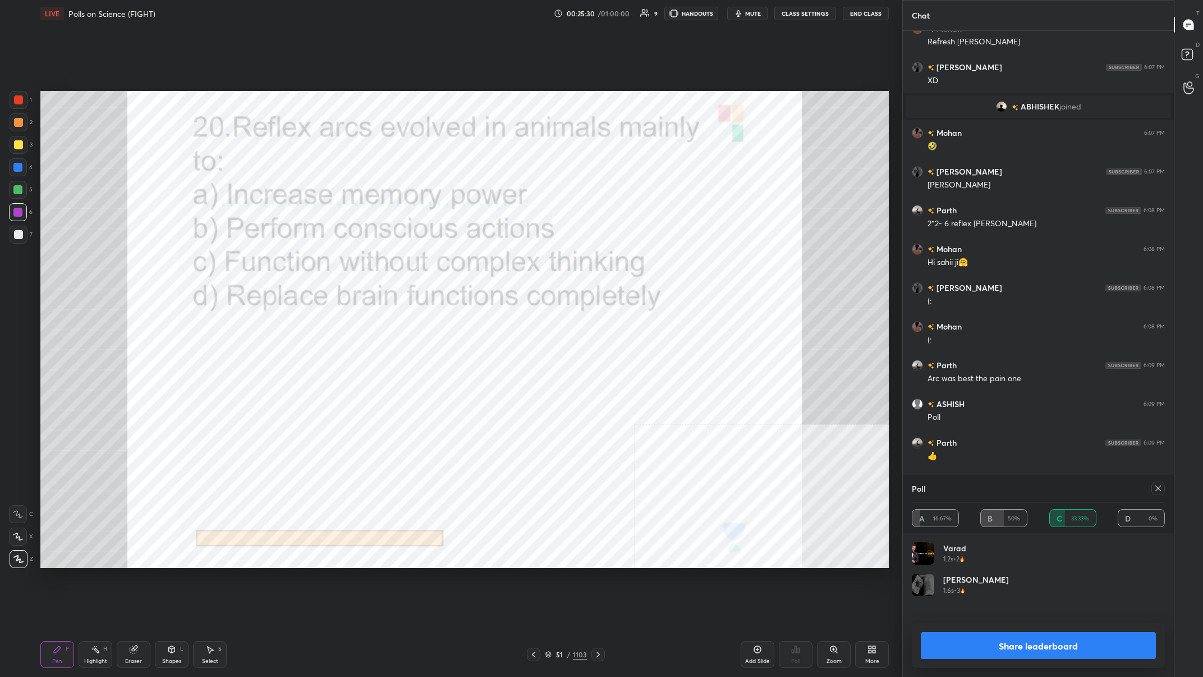
click at [402, 263] on button "Share leaderboard" at bounding box center [1038, 645] width 235 height 27
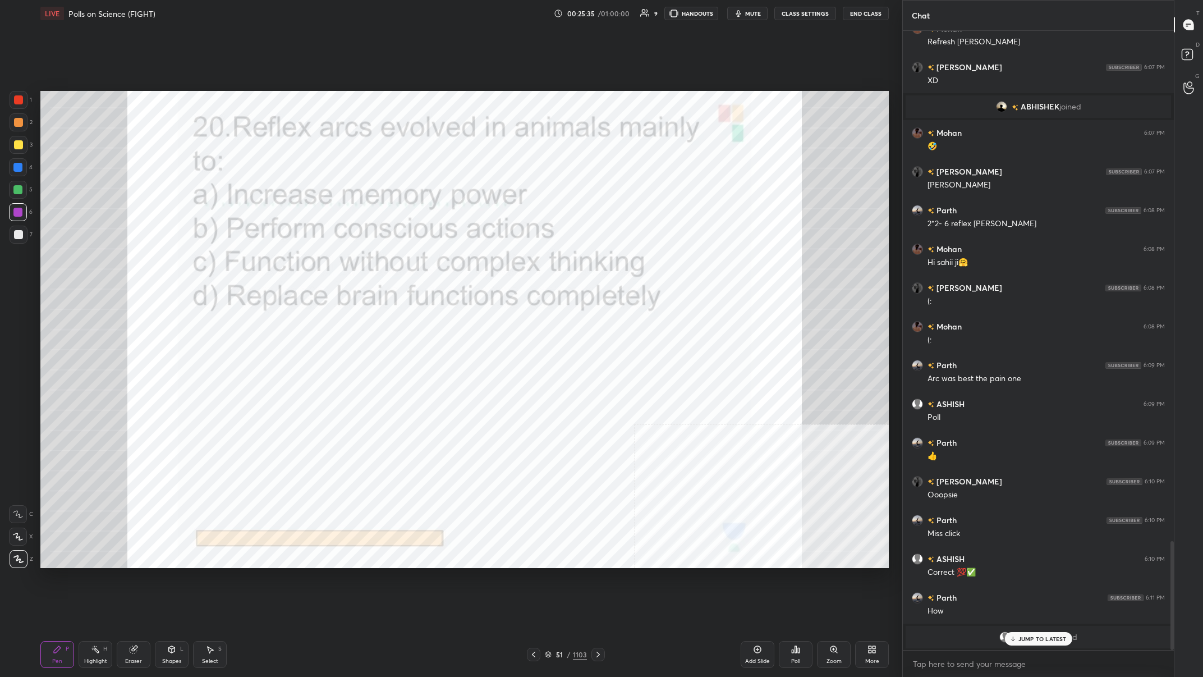
click at [402, 263] on div "51 / 1103" at bounding box center [566, 654] width 42 height 10
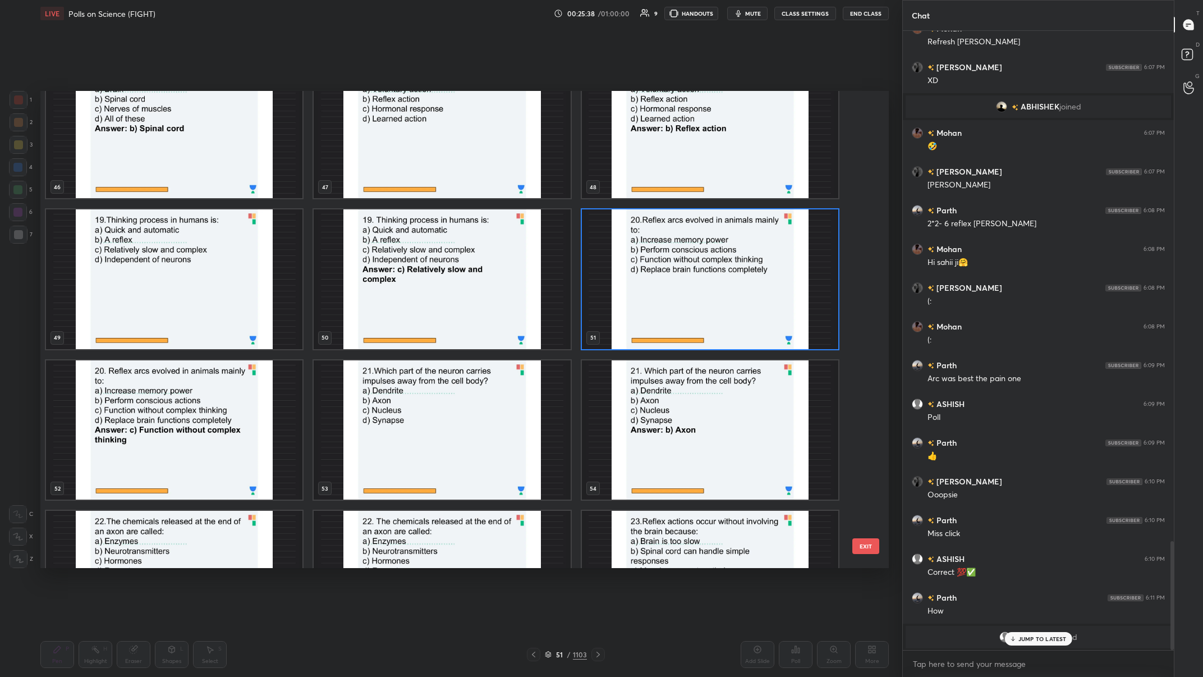
click at [402, 263] on img "grid" at bounding box center [442, 430] width 256 height 140
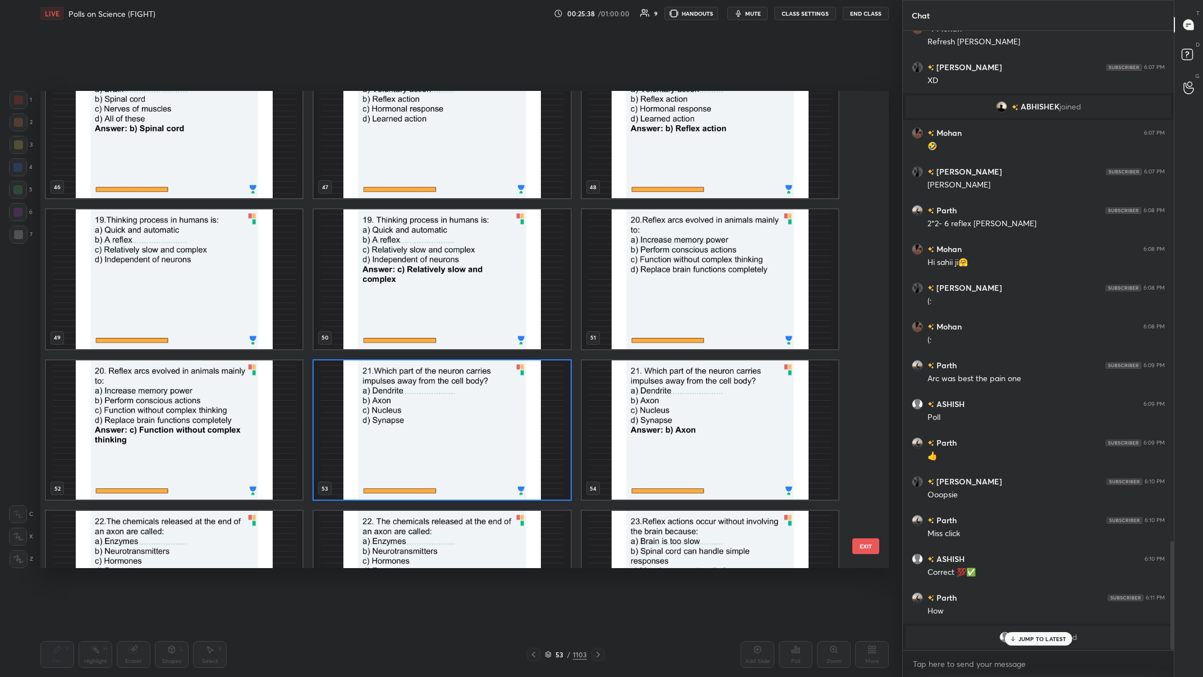
click at [402, 263] on img "grid" at bounding box center [442, 430] width 256 height 140
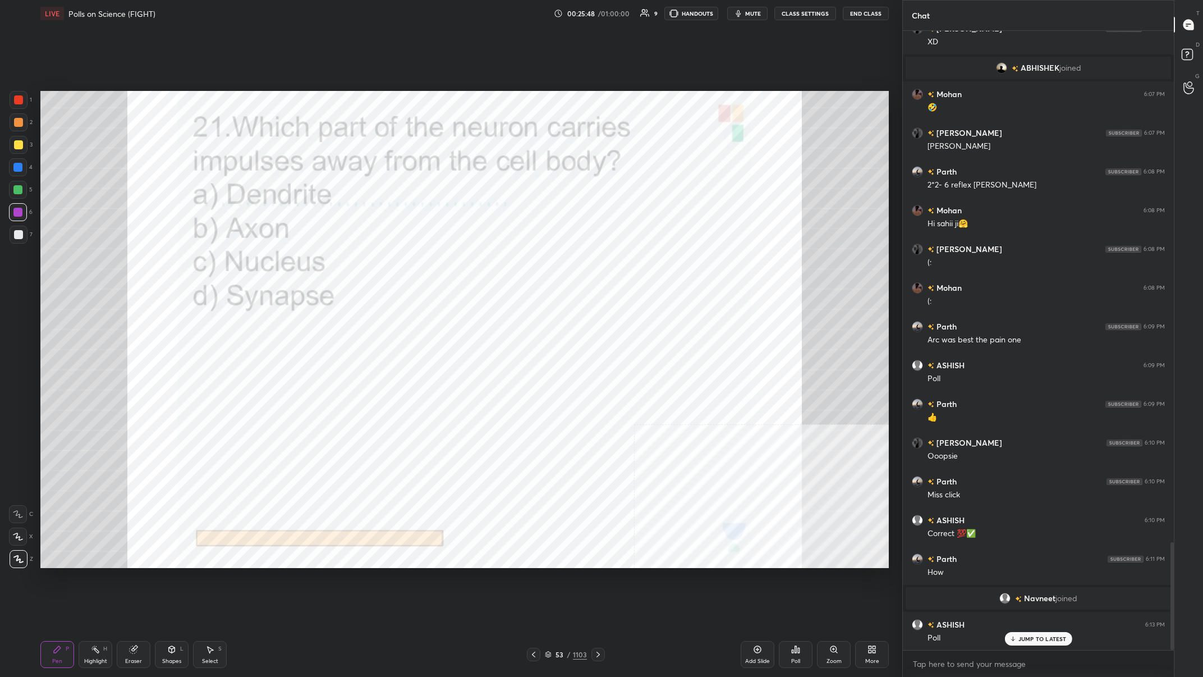
click at [402, 263] on div "/" at bounding box center [568, 654] width 3 height 7
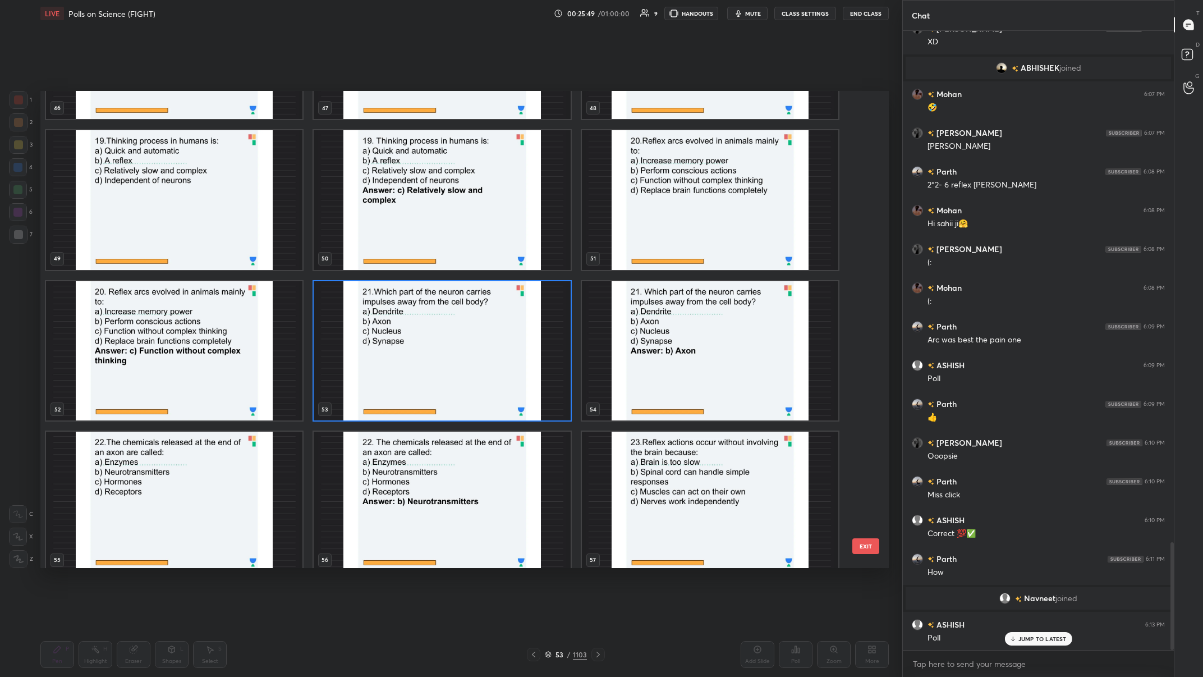
click at [402, 263] on img "grid" at bounding box center [442, 351] width 256 height 140
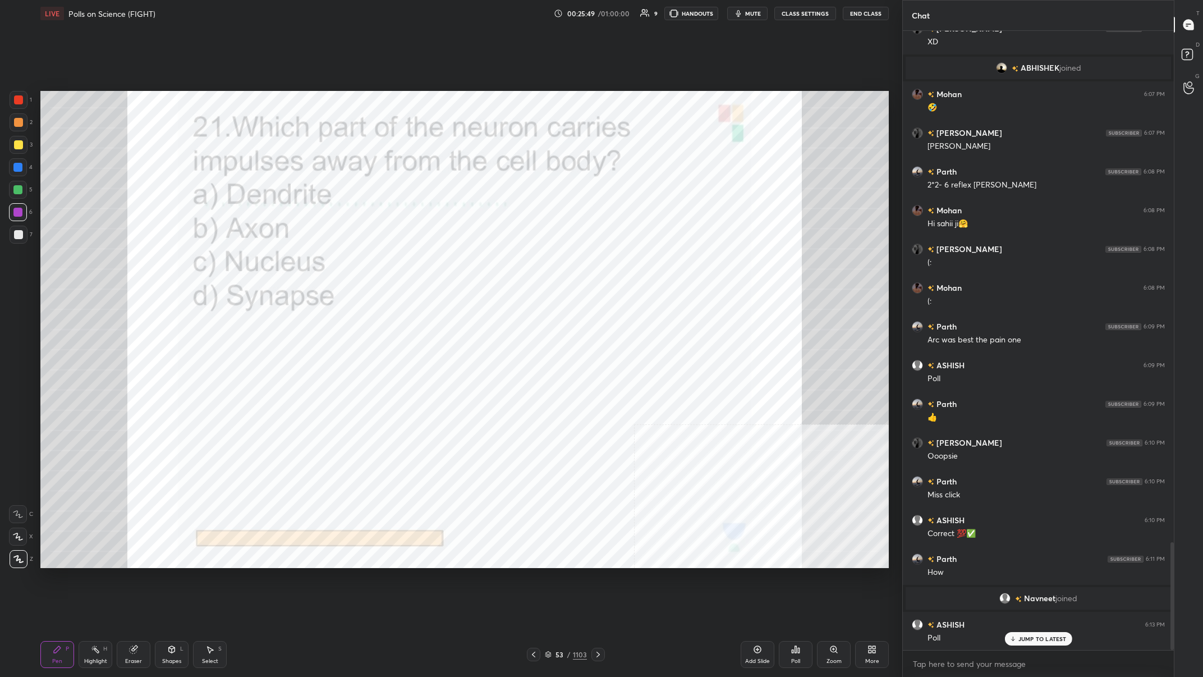
click at [402, 263] on img "grid" at bounding box center [442, 351] width 256 height 140
click at [402, 263] on icon at bounding box center [795, 649] width 9 height 9
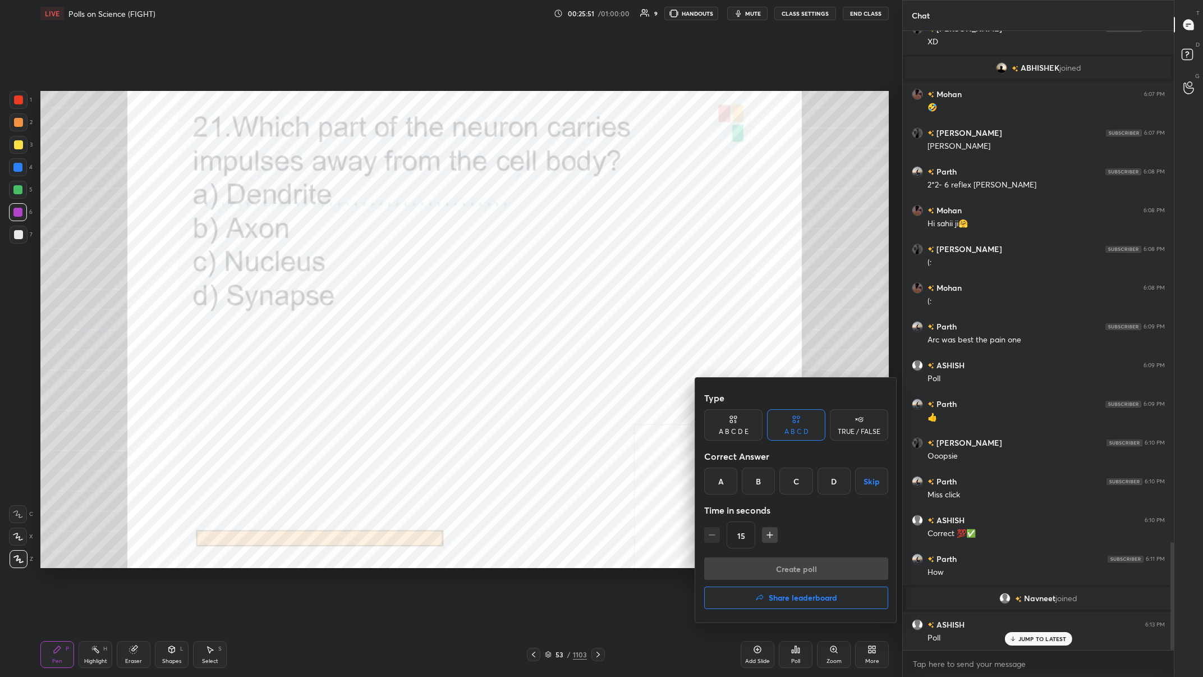
click at [402, 263] on div "B" at bounding box center [758, 480] width 33 height 27
click at [402, 263] on button "Create poll" at bounding box center [796, 568] width 184 height 22
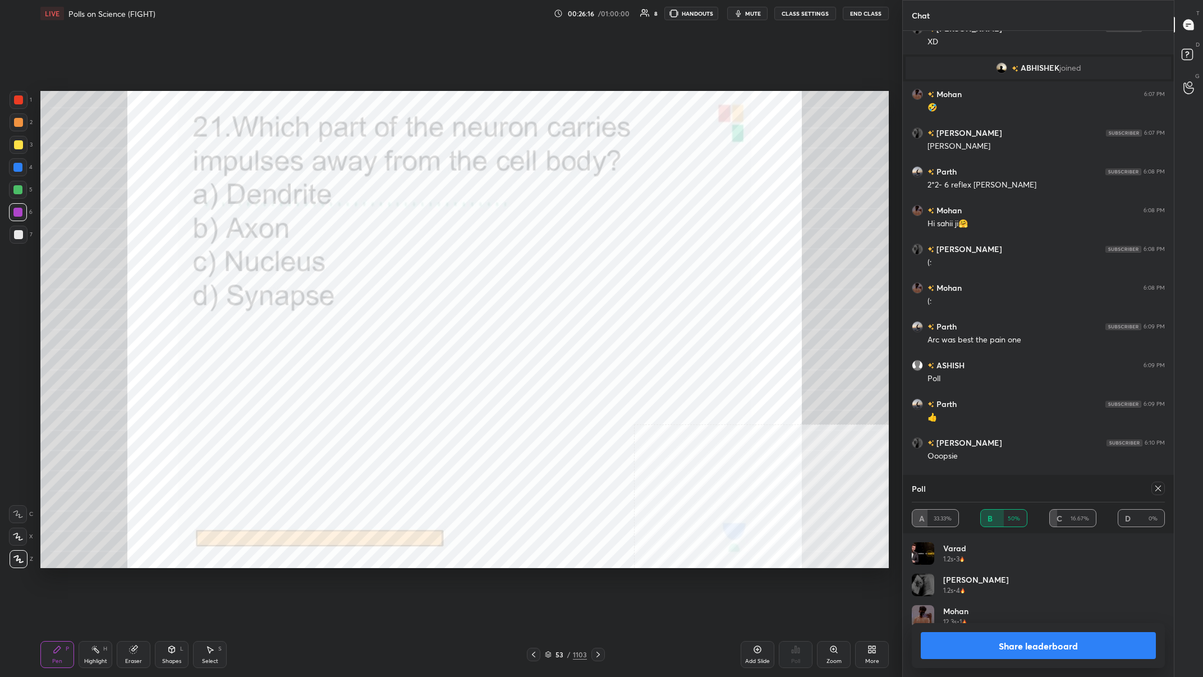
click at [402, 263] on button "Share leaderboard" at bounding box center [1038, 645] width 235 height 27
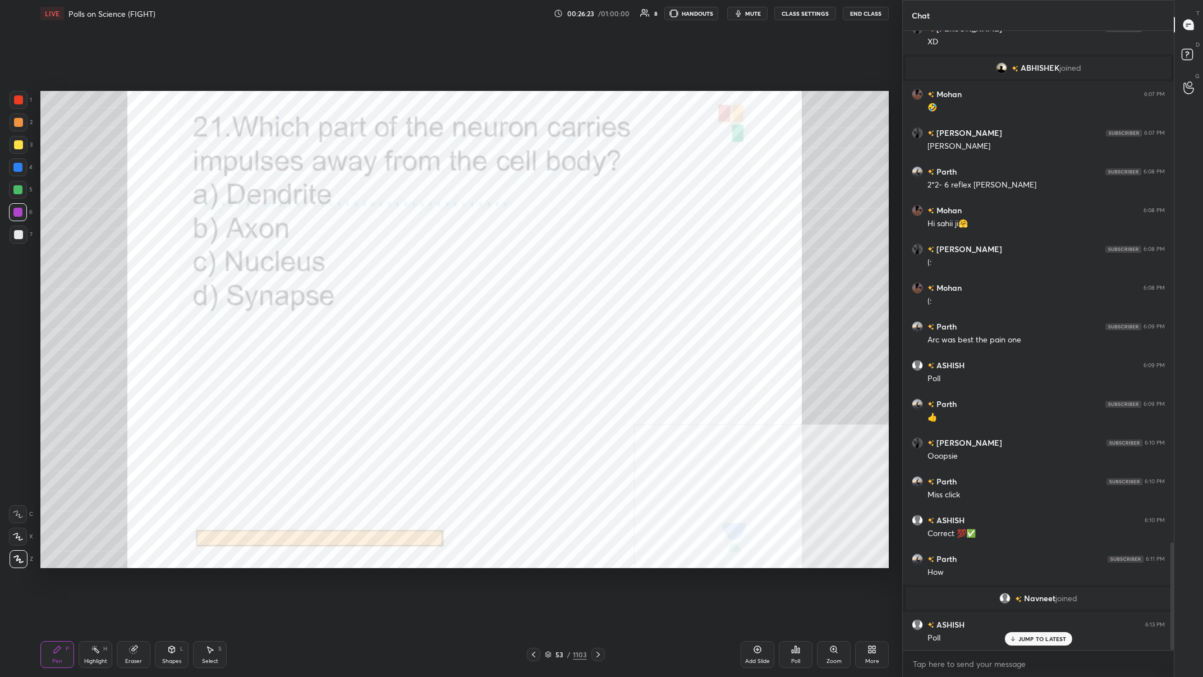
click at [402, 263] on div "53" at bounding box center [559, 654] width 11 height 7
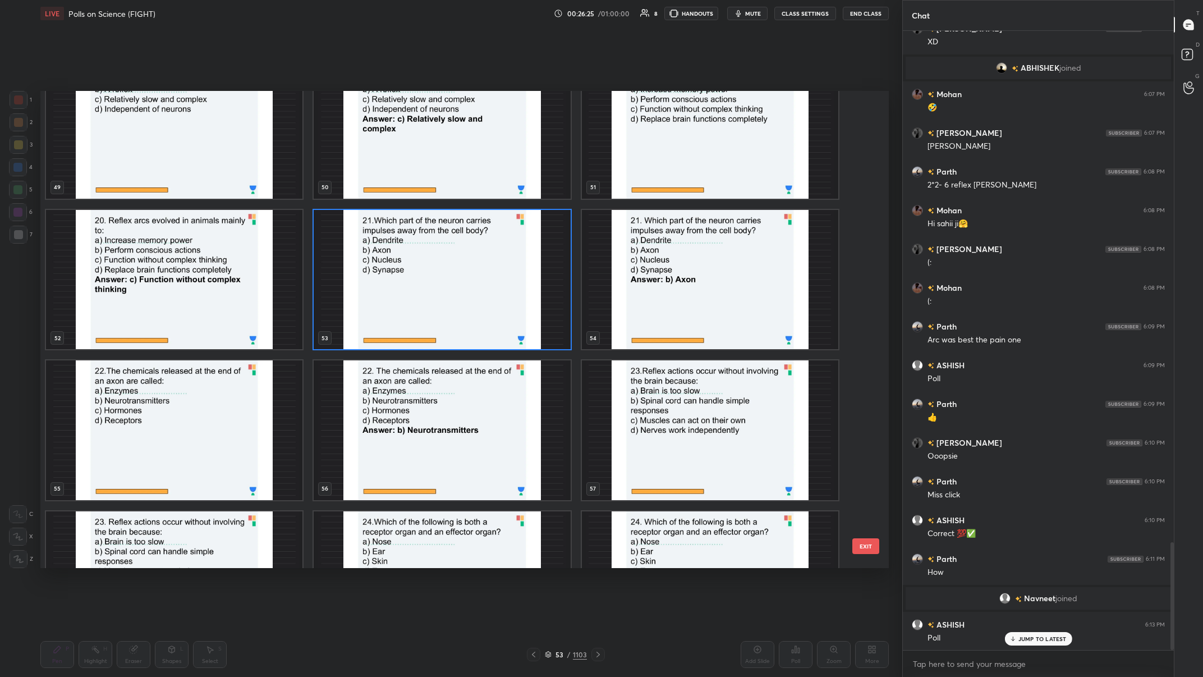
click at [199, 263] on img "grid" at bounding box center [174, 430] width 256 height 140
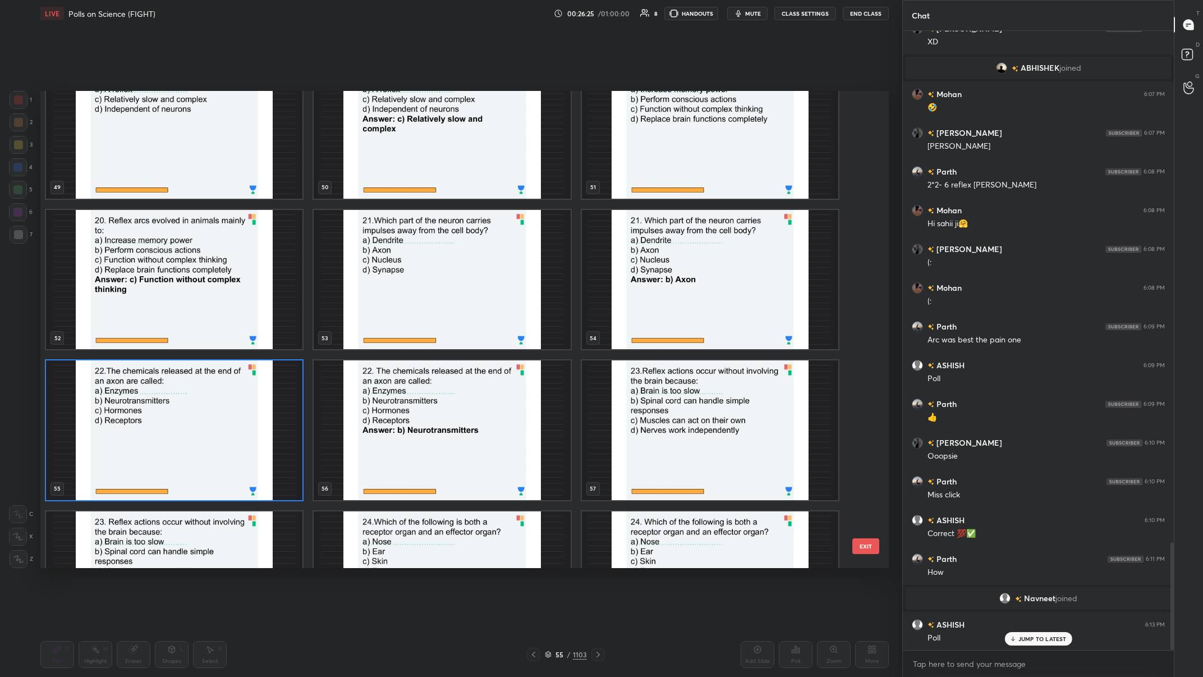
click at [199, 263] on img "grid" at bounding box center [174, 430] width 256 height 140
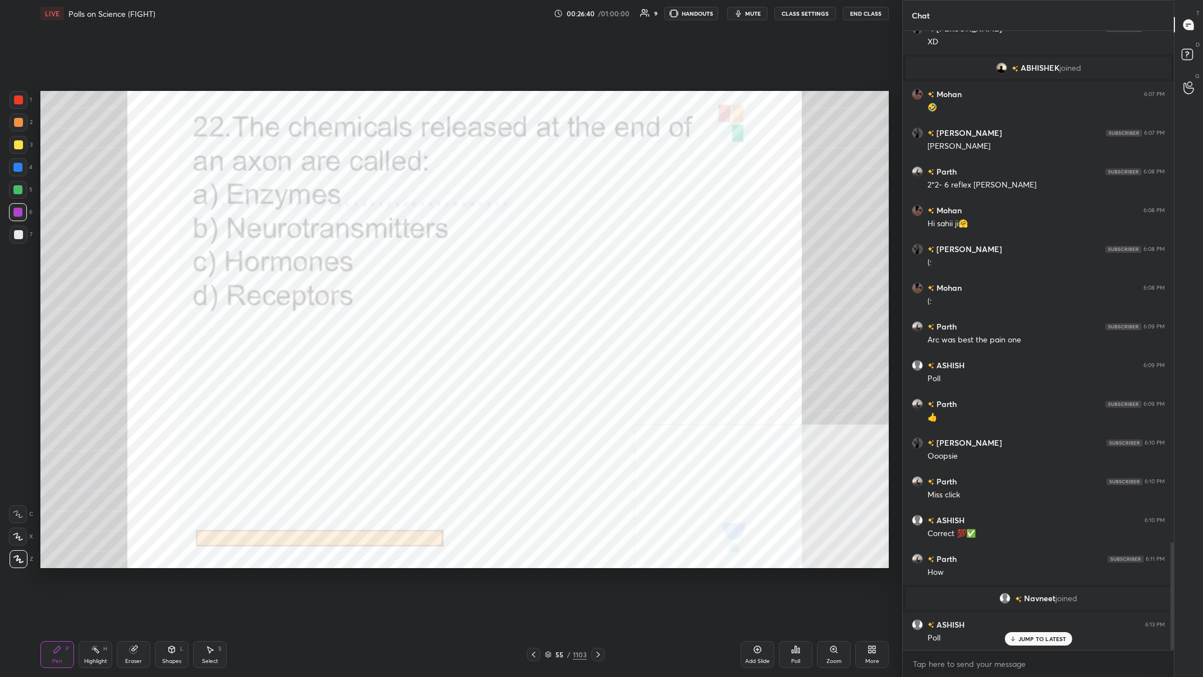
click at [402, 263] on div "55 / 1103" at bounding box center [566, 654] width 42 height 10
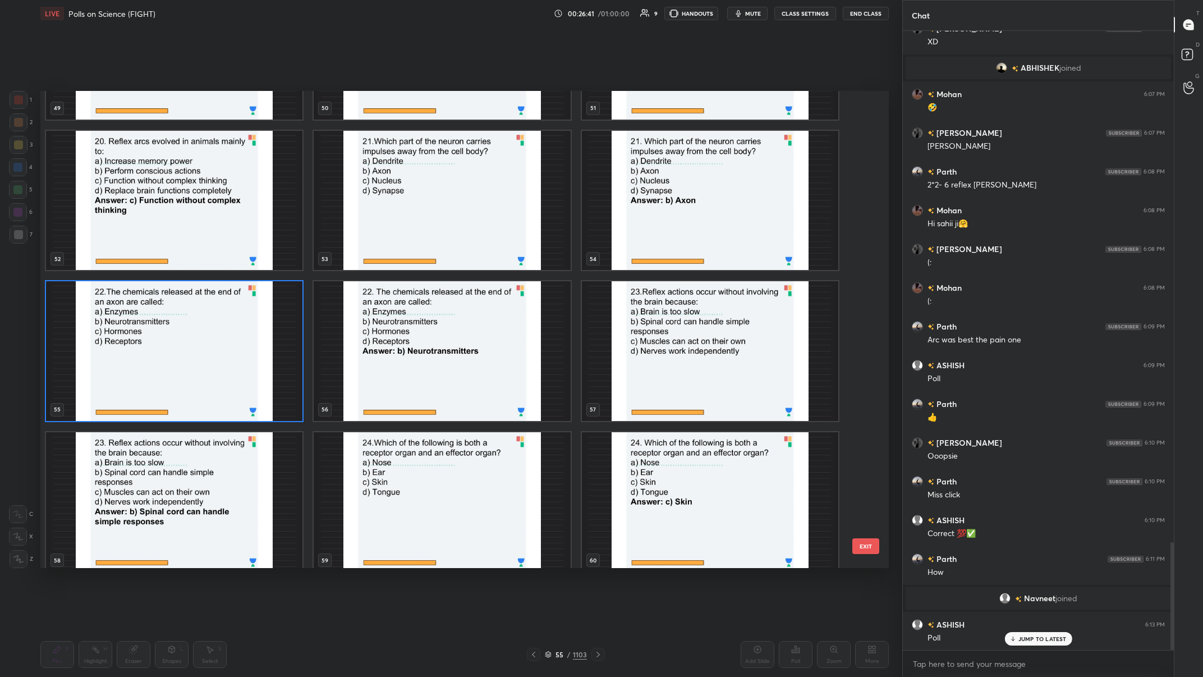
click at [208, 263] on img "grid" at bounding box center [174, 351] width 256 height 140
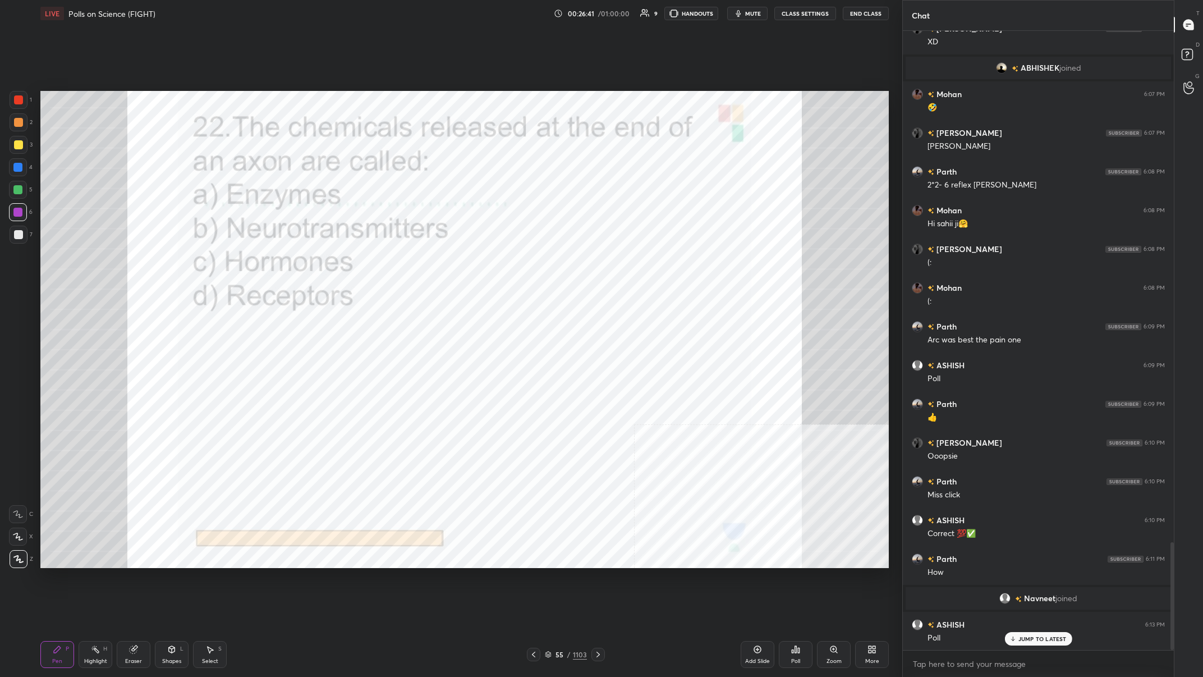
click at [208, 263] on img "grid" at bounding box center [174, 351] width 256 height 140
click at [402, 263] on div "Poll" at bounding box center [796, 654] width 34 height 27
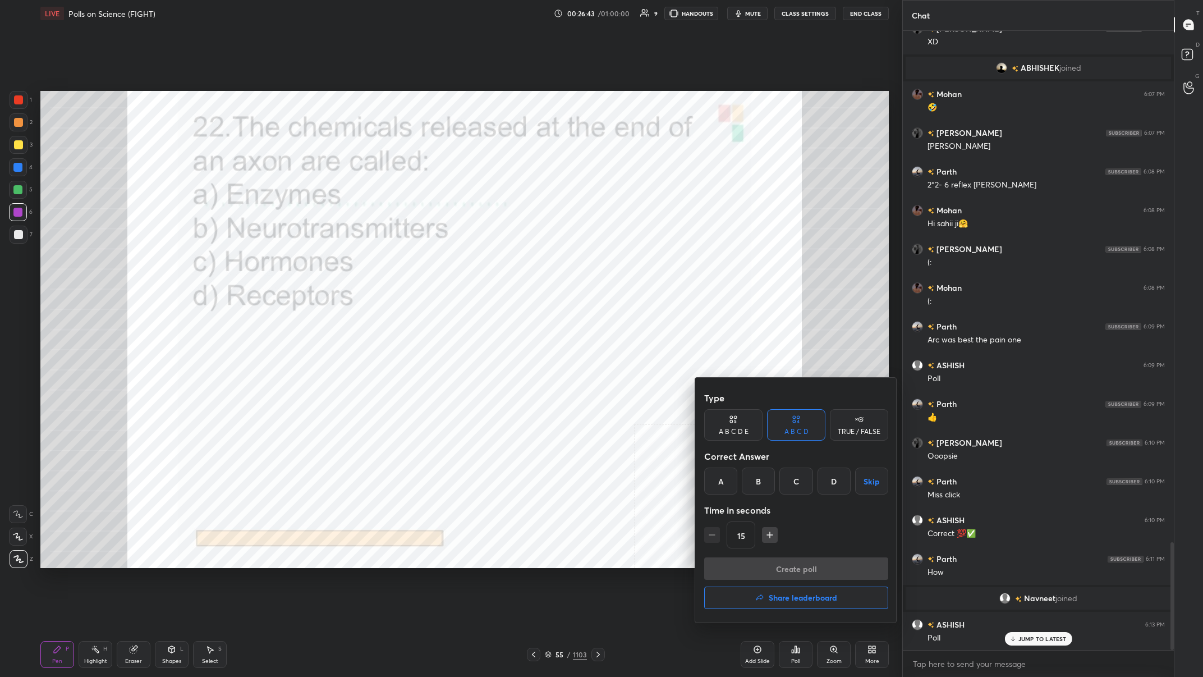
click at [402, 263] on div "B" at bounding box center [758, 480] width 33 height 27
click at [402, 263] on button "Create poll" at bounding box center [796, 568] width 184 height 22
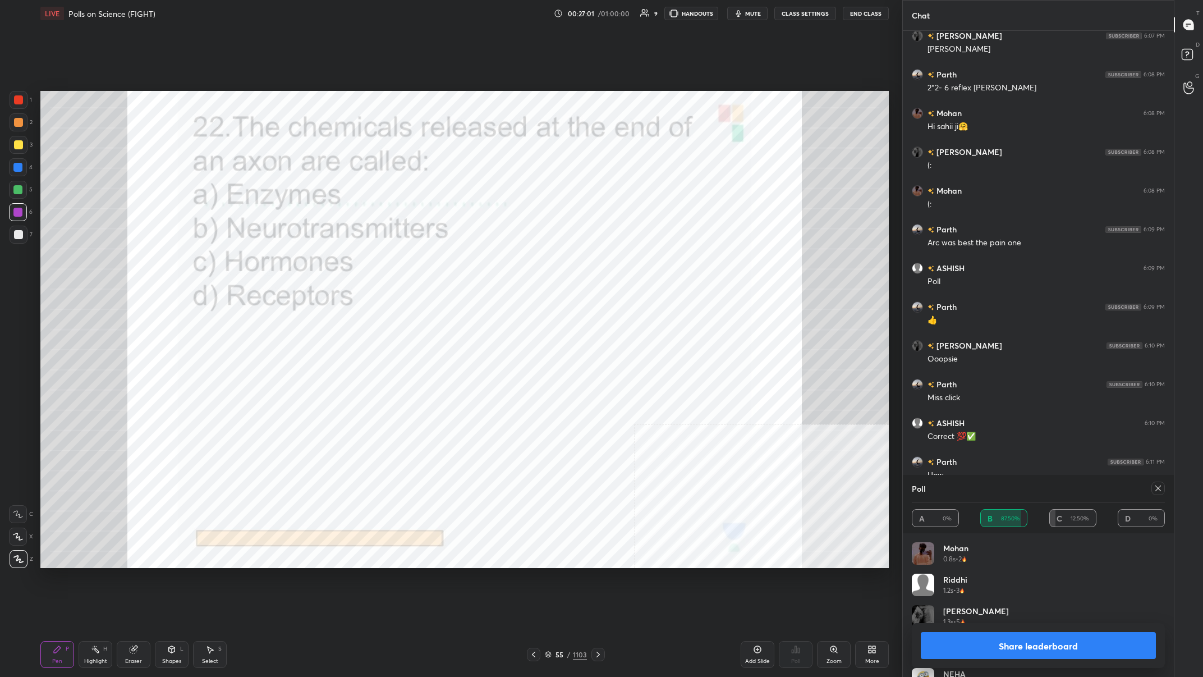
click at [402, 263] on button "Share leaderboard" at bounding box center [1038, 645] width 235 height 27
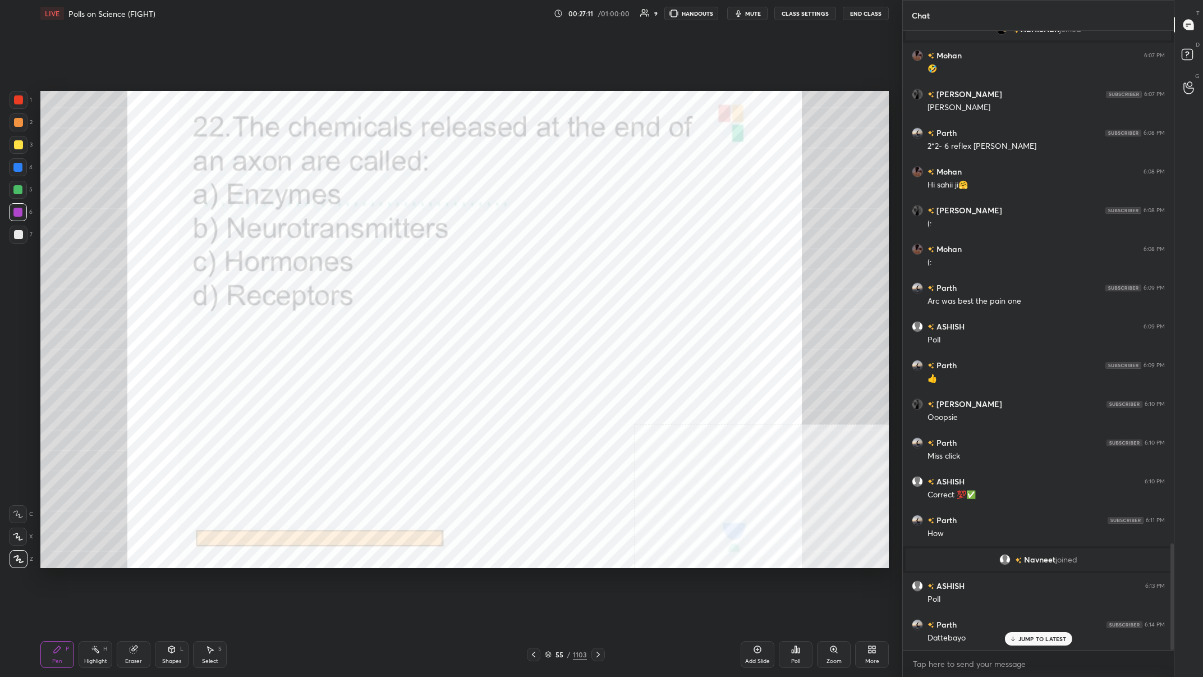
click at [402, 263] on div "55 / 1103" at bounding box center [566, 654] width 42 height 10
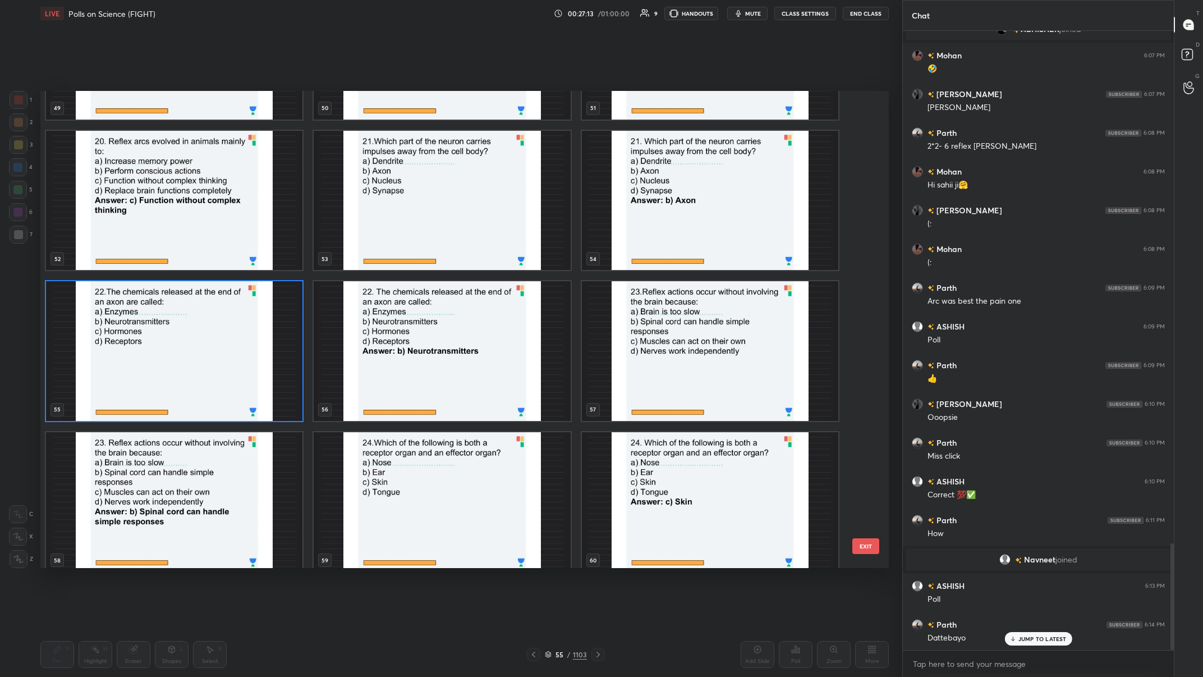
click at [402, 263] on img "grid" at bounding box center [710, 351] width 256 height 140
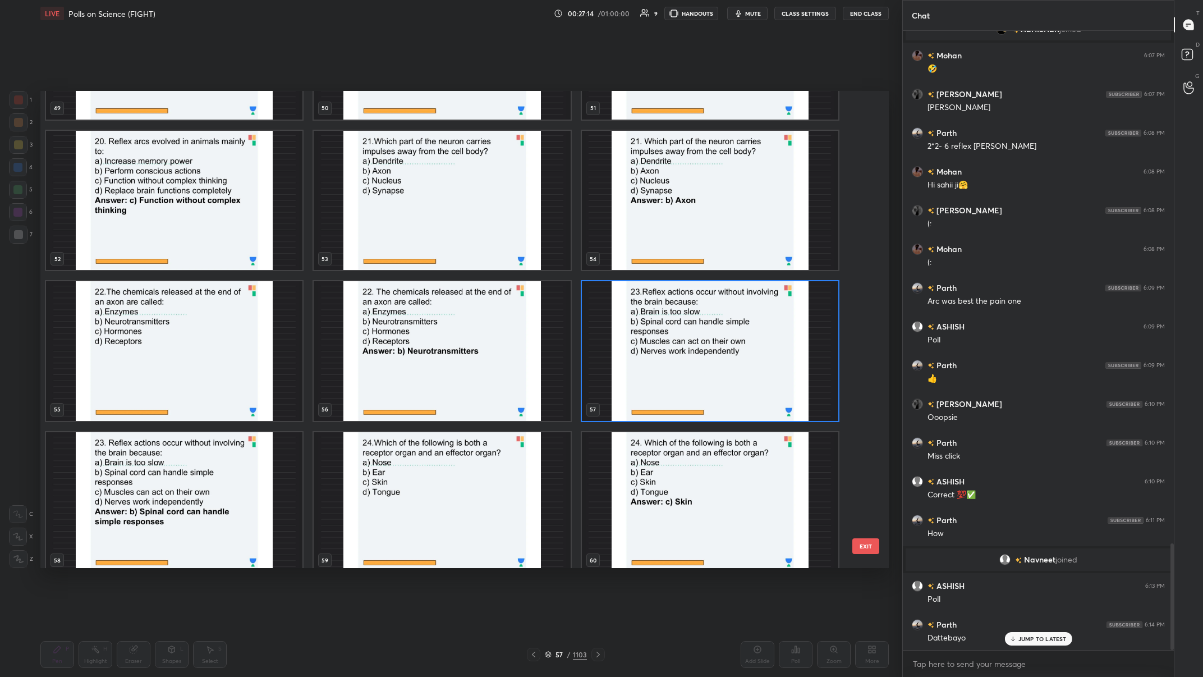
click at [402, 263] on img "grid" at bounding box center [710, 351] width 256 height 140
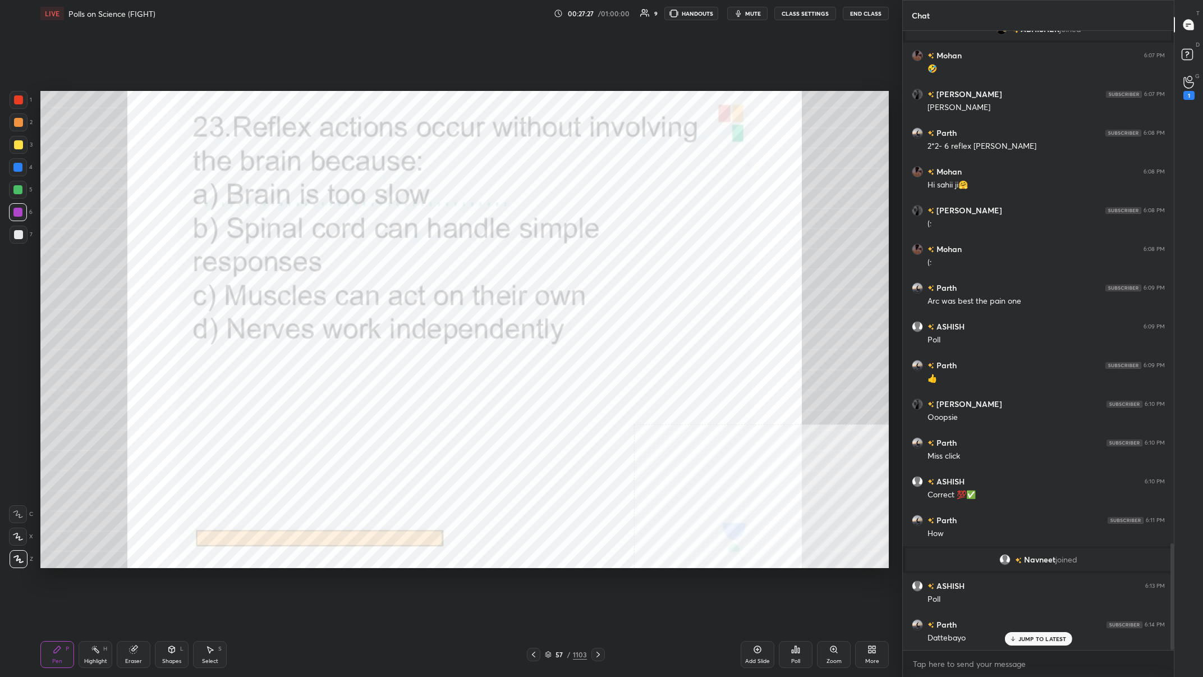
click at [402, 263] on div "57" at bounding box center [559, 654] width 11 height 7
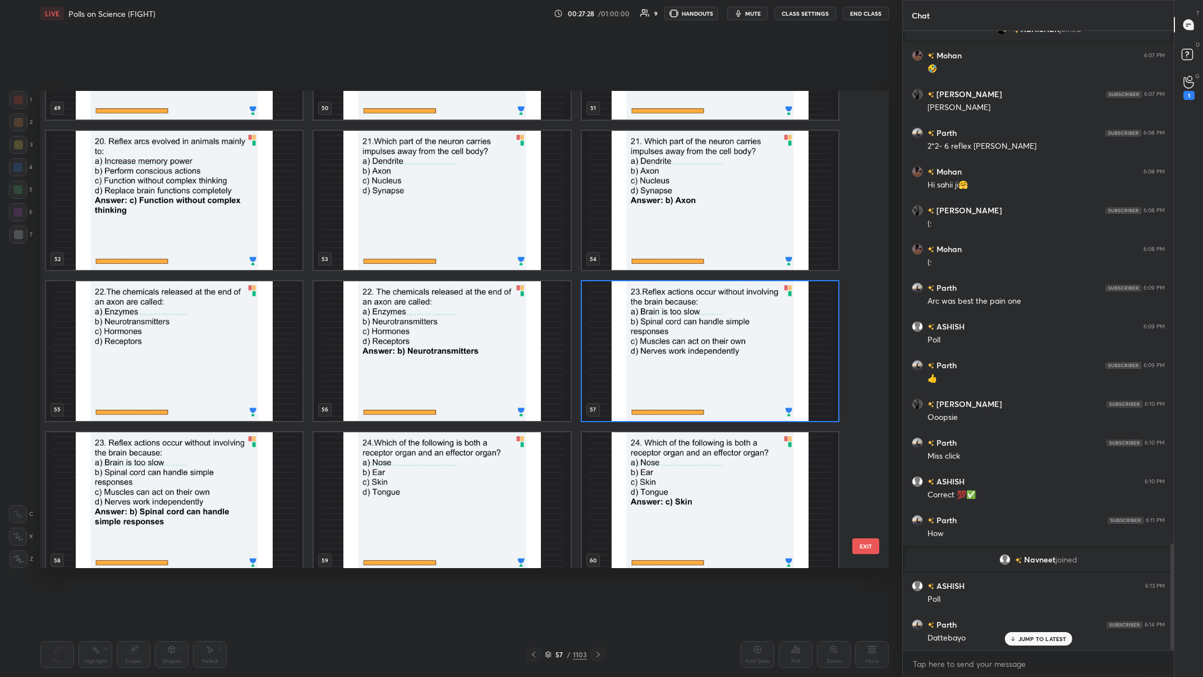
click at [402, 263] on img "grid" at bounding box center [710, 351] width 256 height 140
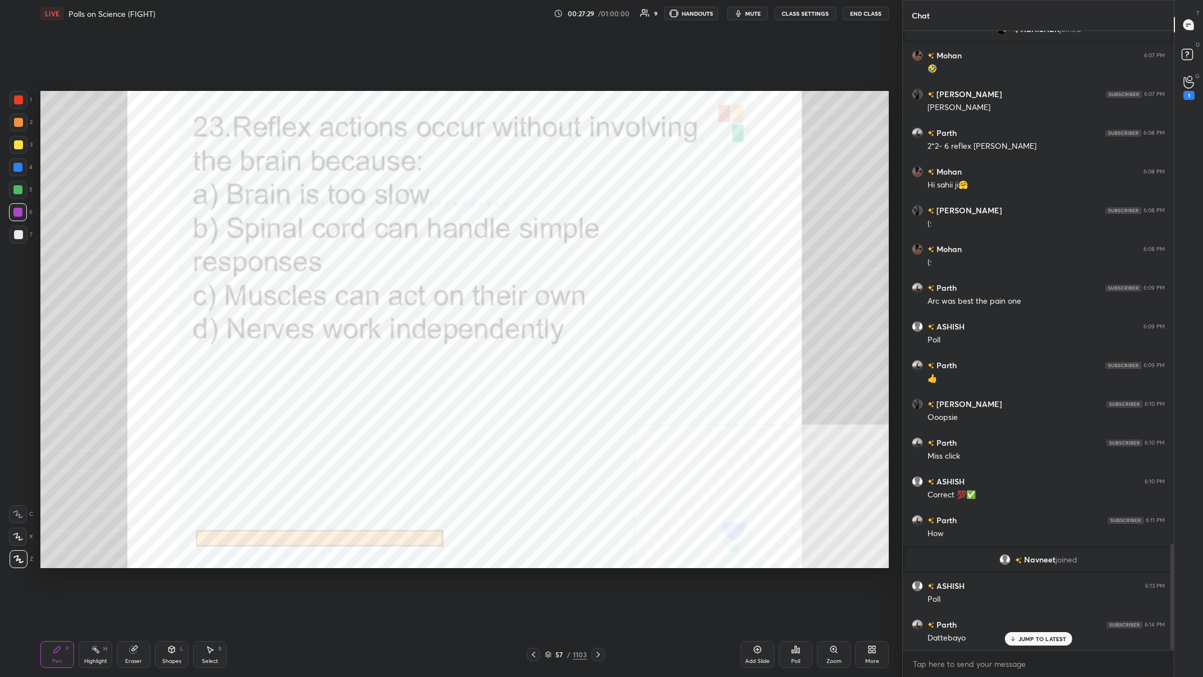
click at [402, 263] on div "Poll" at bounding box center [796, 654] width 34 height 27
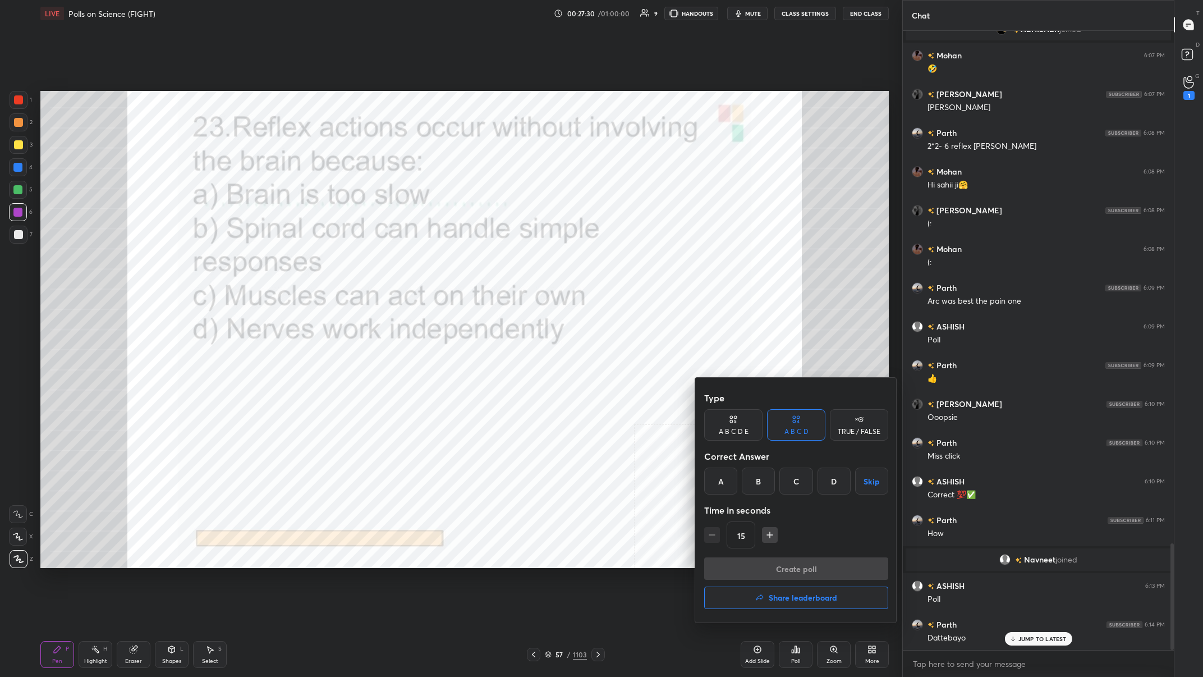
click at [402, 263] on div "B" at bounding box center [758, 480] width 33 height 27
click at [402, 263] on button "Create poll" at bounding box center [796, 568] width 184 height 22
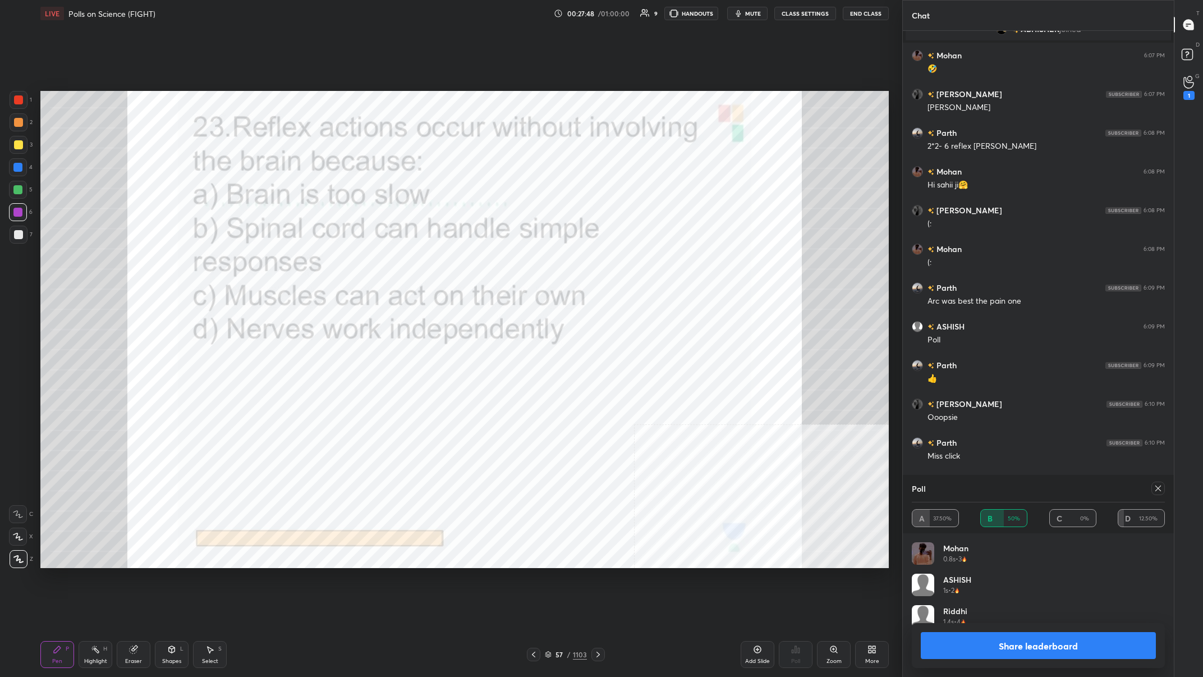
click at [402, 263] on button "Share leaderboard" at bounding box center [1038, 645] width 235 height 27
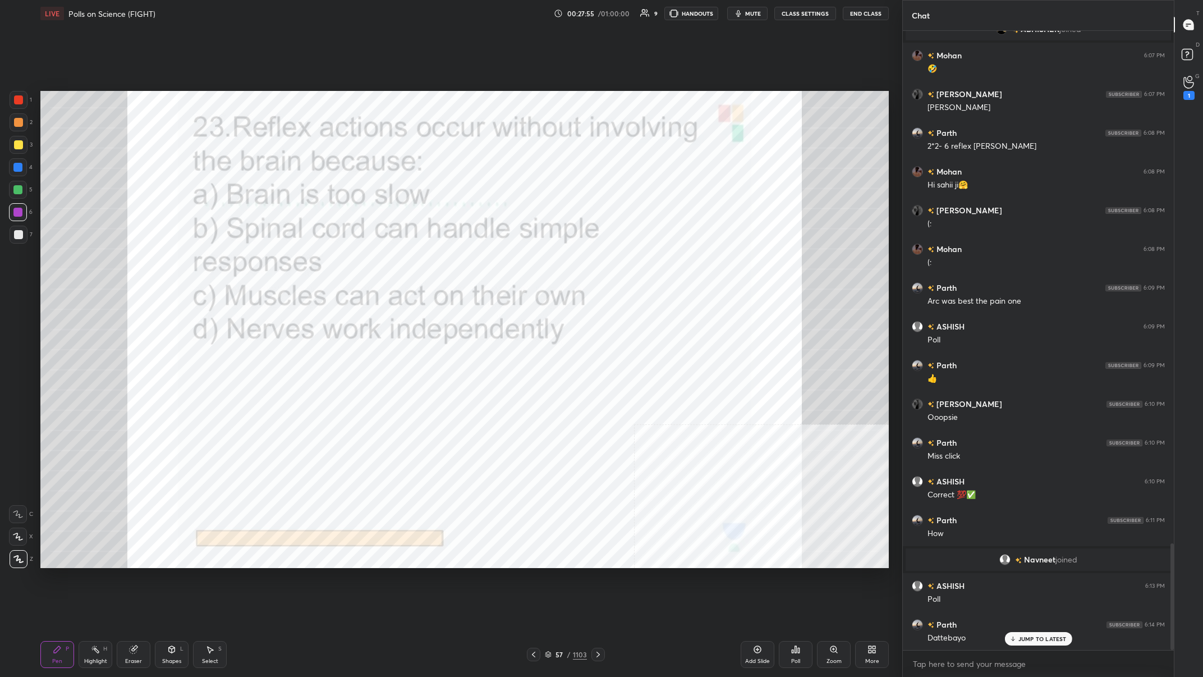
click at [402, 263] on div "1103" at bounding box center [580, 654] width 14 height 10
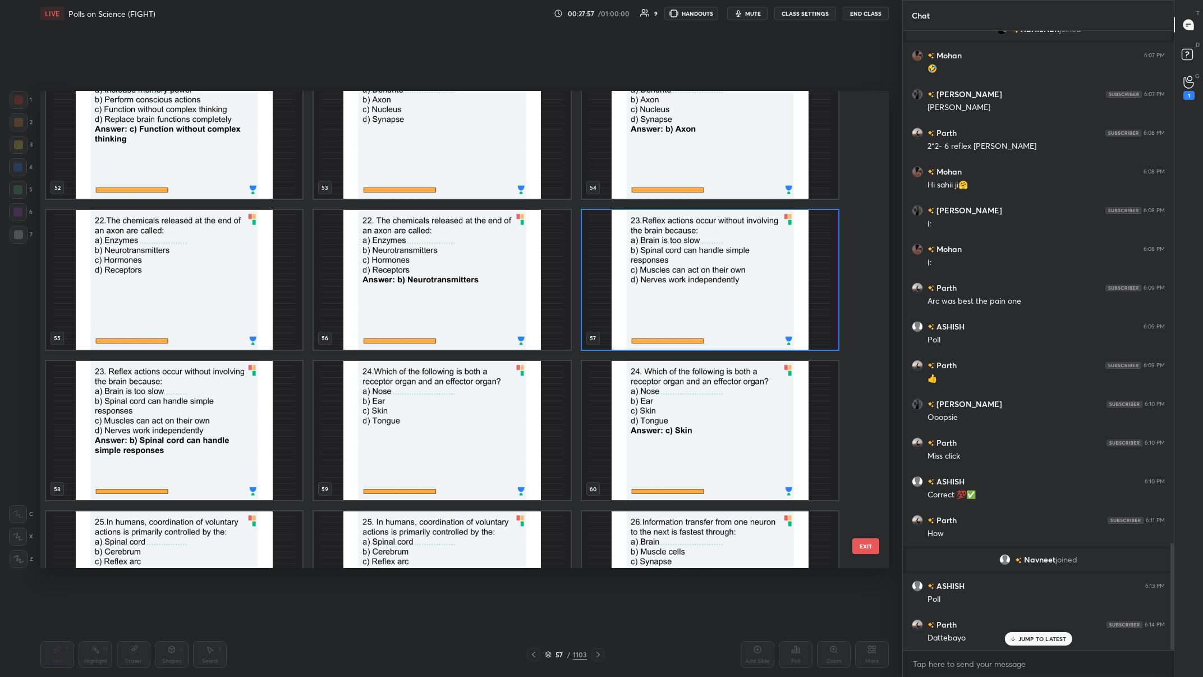
click at [402, 263] on img "grid" at bounding box center [442, 430] width 256 height 140
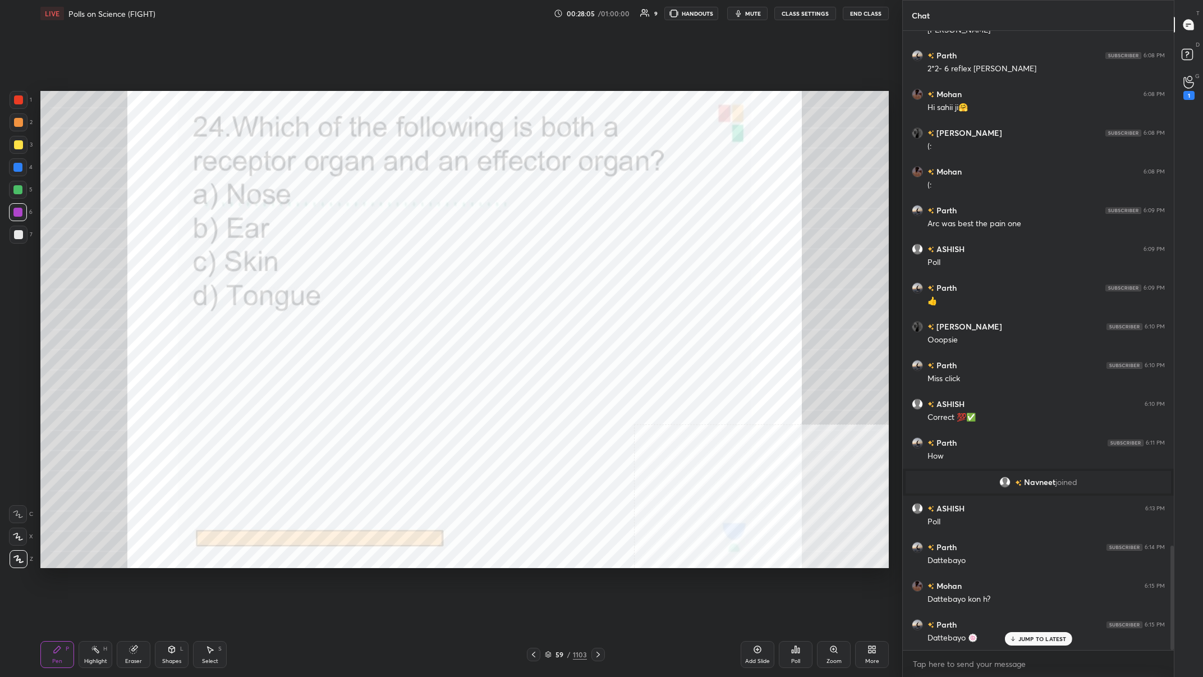
click at [402, 263] on div "59" at bounding box center [559, 654] width 11 height 7
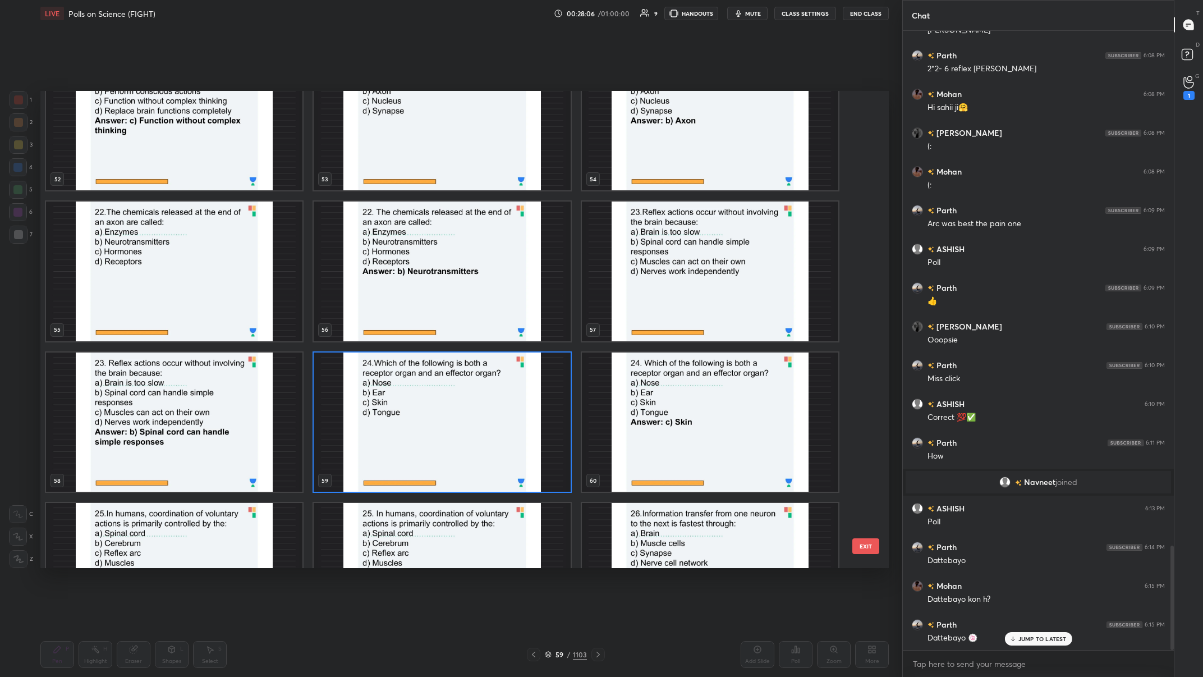
click at [402, 263] on img "grid" at bounding box center [442, 422] width 256 height 140
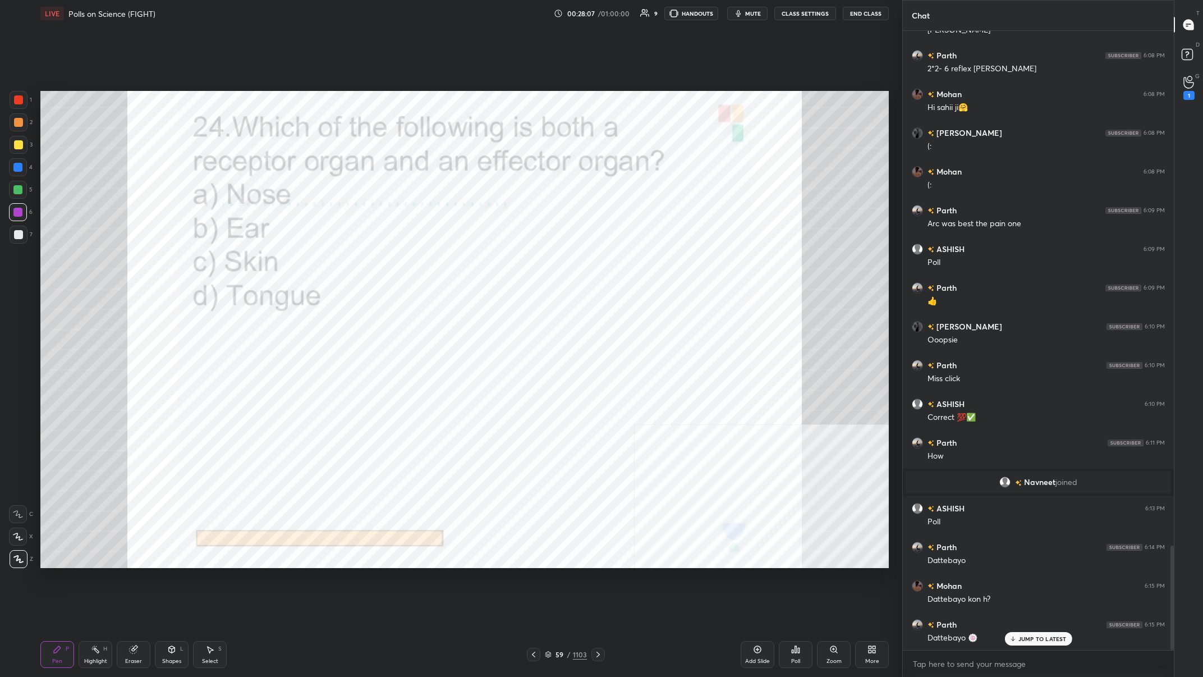
click at [402, 263] on div "Poll" at bounding box center [796, 654] width 34 height 27
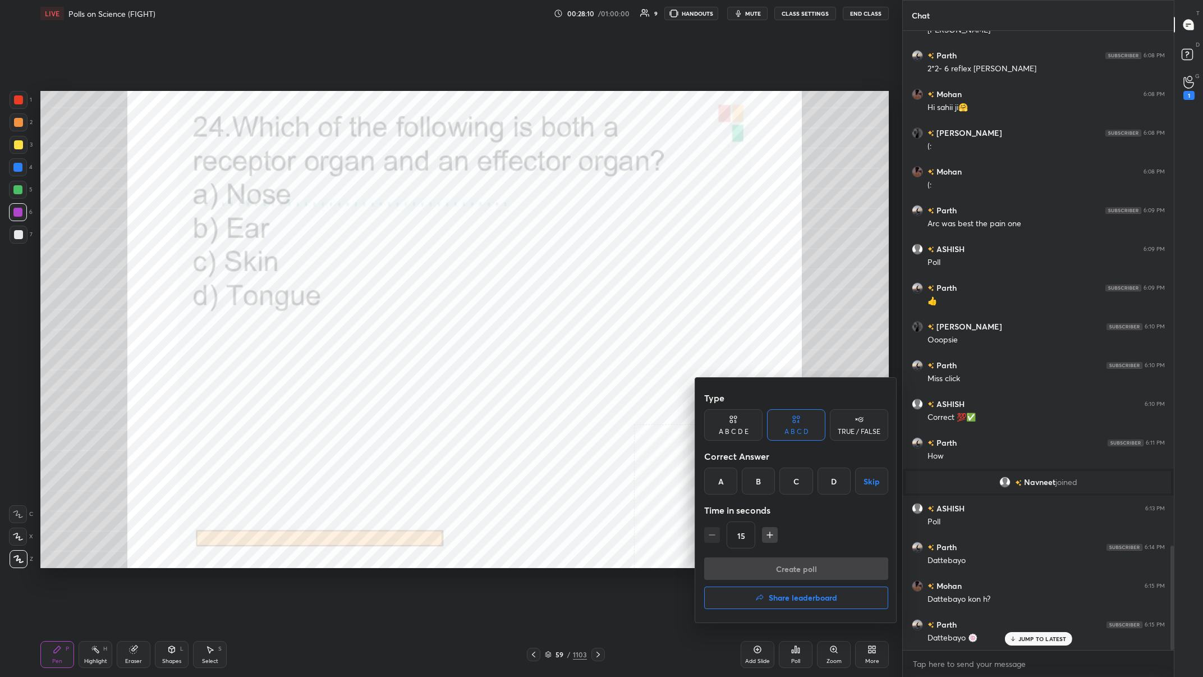
click at [402, 263] on div "C" at bounding box center [795, 480] width 33 height 27
click at [402, 263] on button "Create poll" at bounding box center [796, 568] width 184 height 22
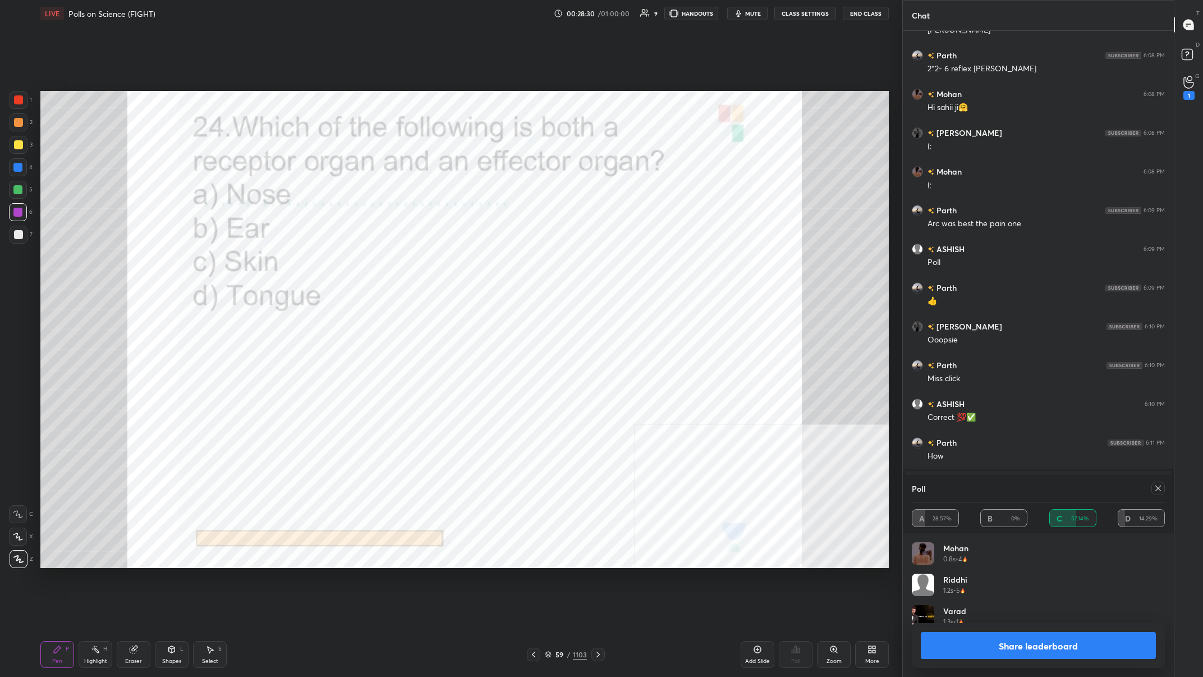
click at [402, 263] on button "Share leaderboard" at bounding box center [1038, 645] width 235 height 27
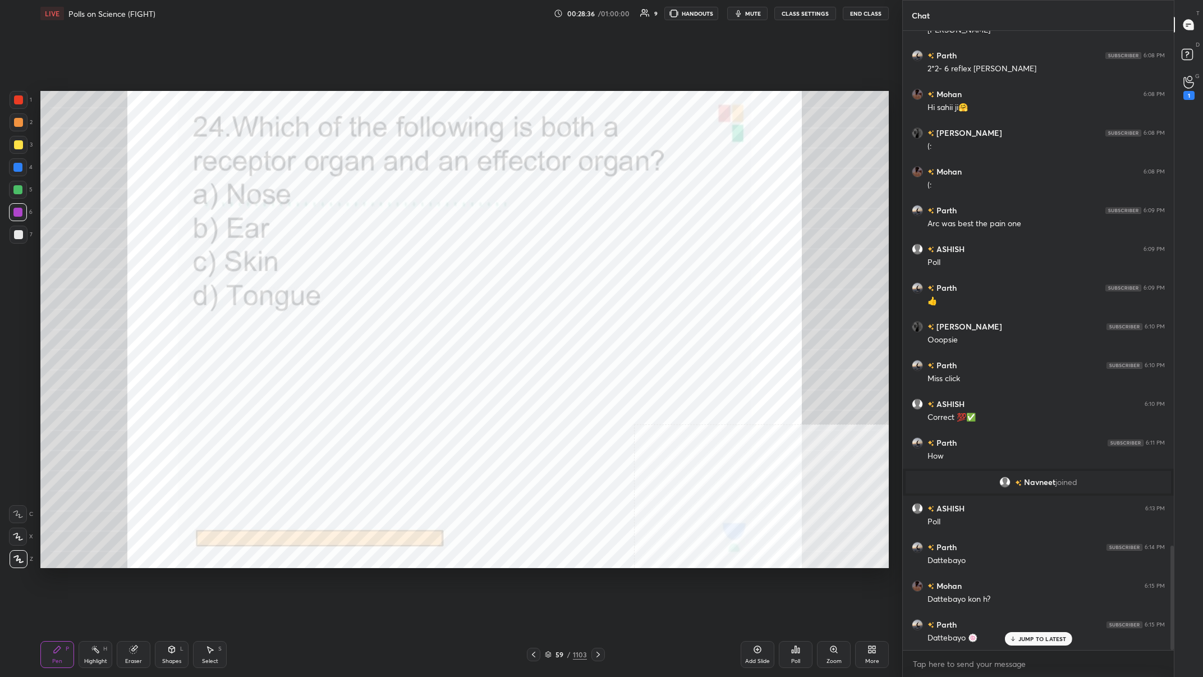
click at [402, 263] on div "/" at bounding box center [568, 654] width 3 height 7
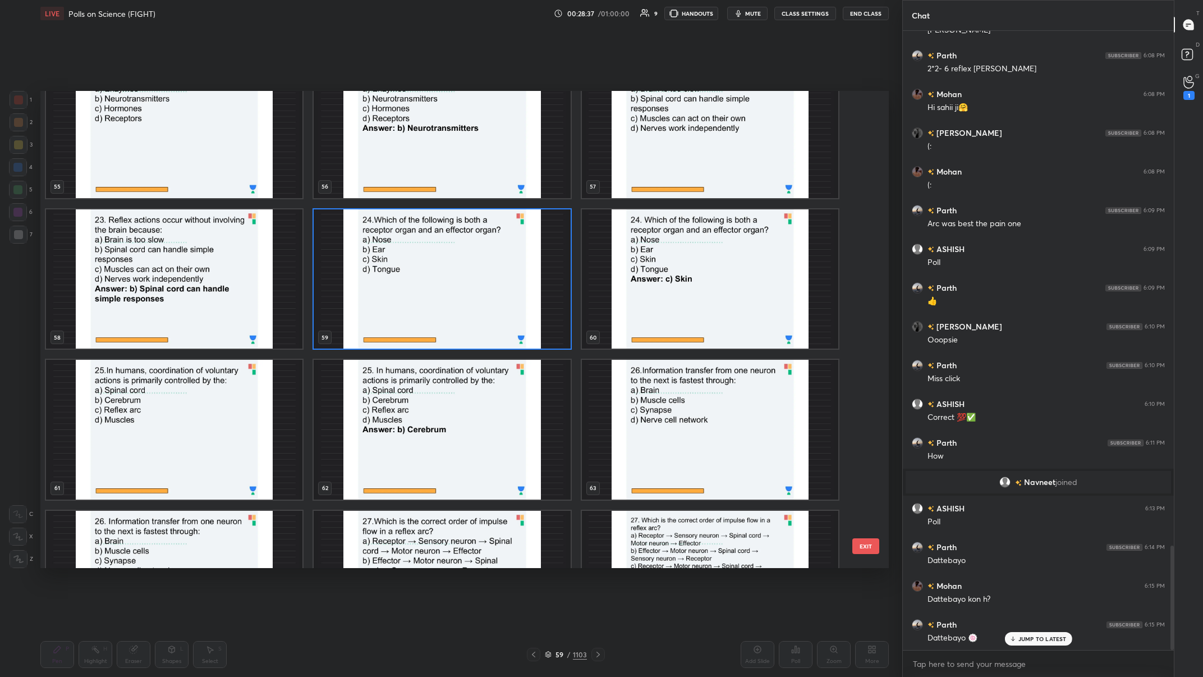
click at [205, 263] on img "grid" at bounding box center [174, 430] width 256 height 140
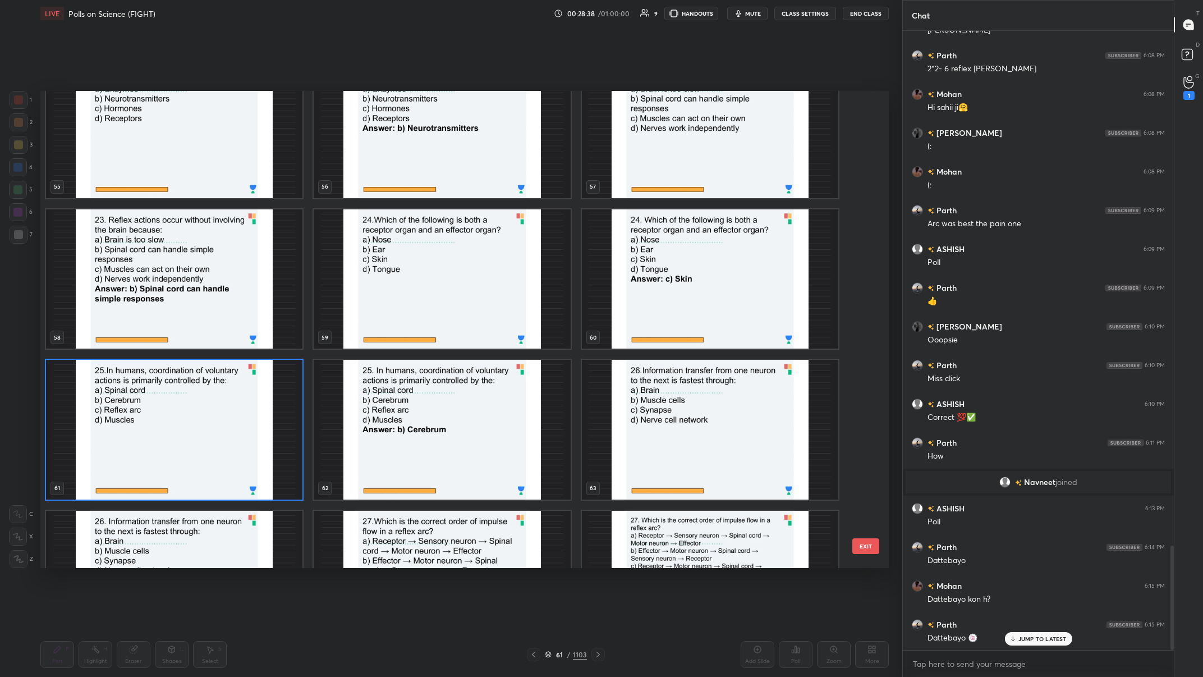
click at [205, 263] on img "grid" at bounding box center [174, 430] width 256 height 140
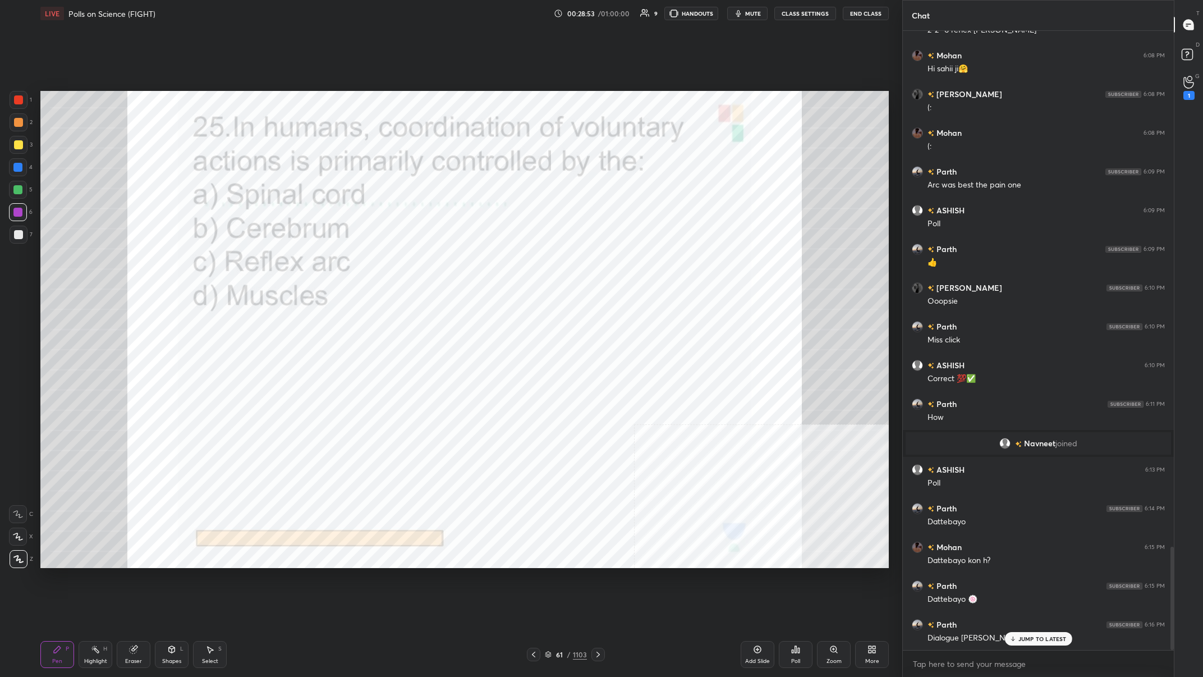
click at [402, 263] on div "61" at bounding box center [559, 654] width 11 height 7
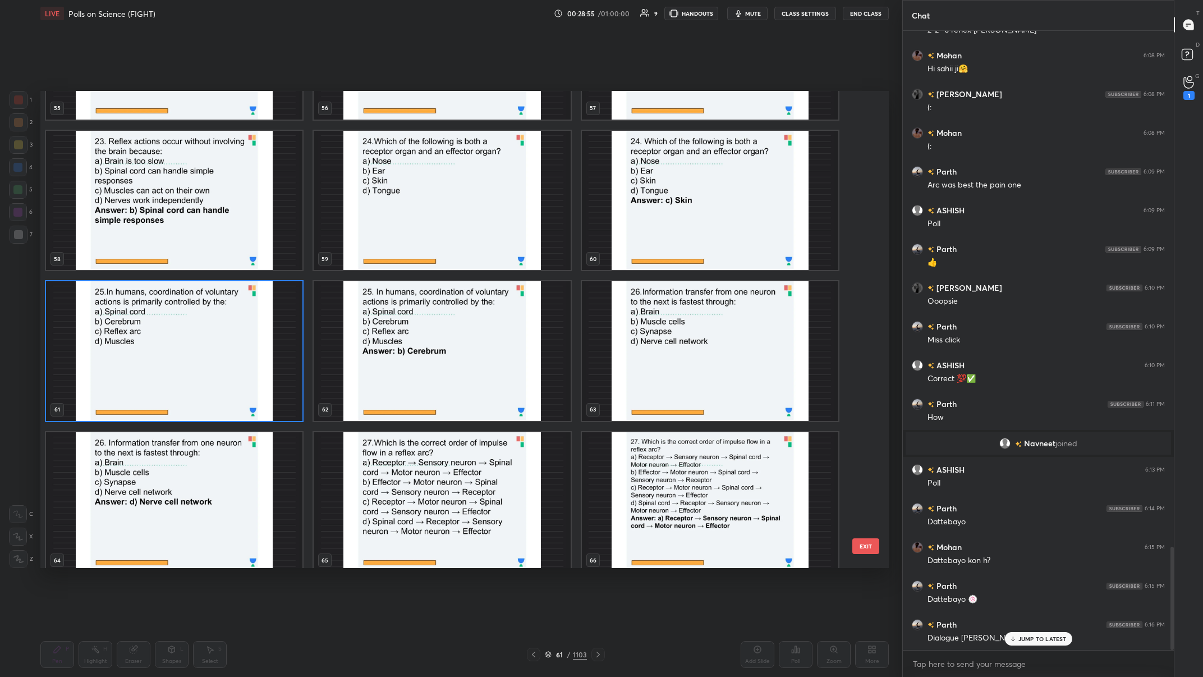
click at [166, 263] on img "grid" at bounding box center [174, 351] width 256 height 140
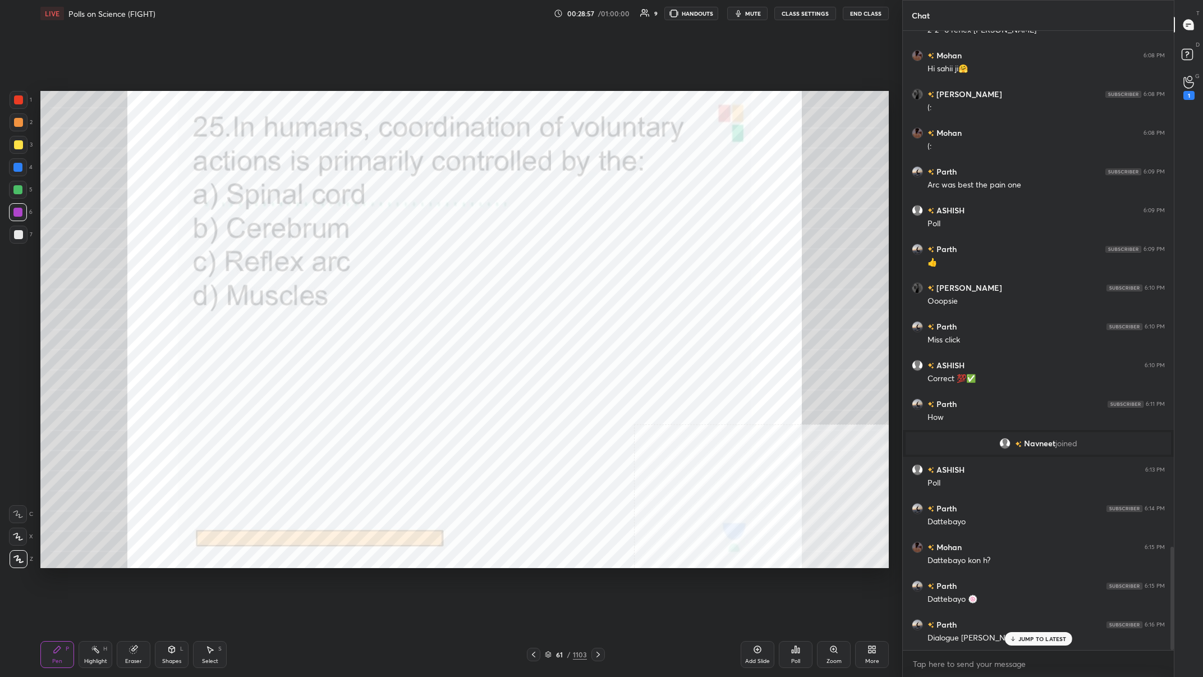
click at [402, 263] on div "Poll" at bounding box center [796, 654] width 34 height 27
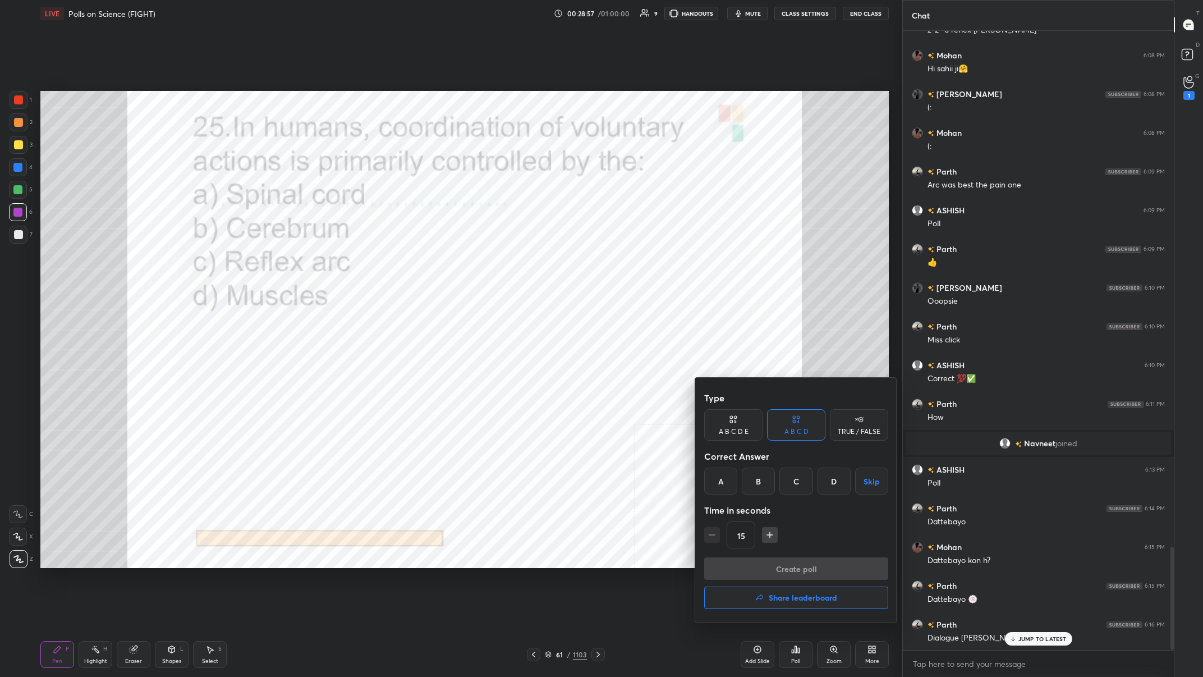
click at [402, 263] on div "B" at bounding box center [758, 480] width 33 height 27
click at [402, 263] on button "Create poll" at bounding box center [796, 568] width 184 height 22
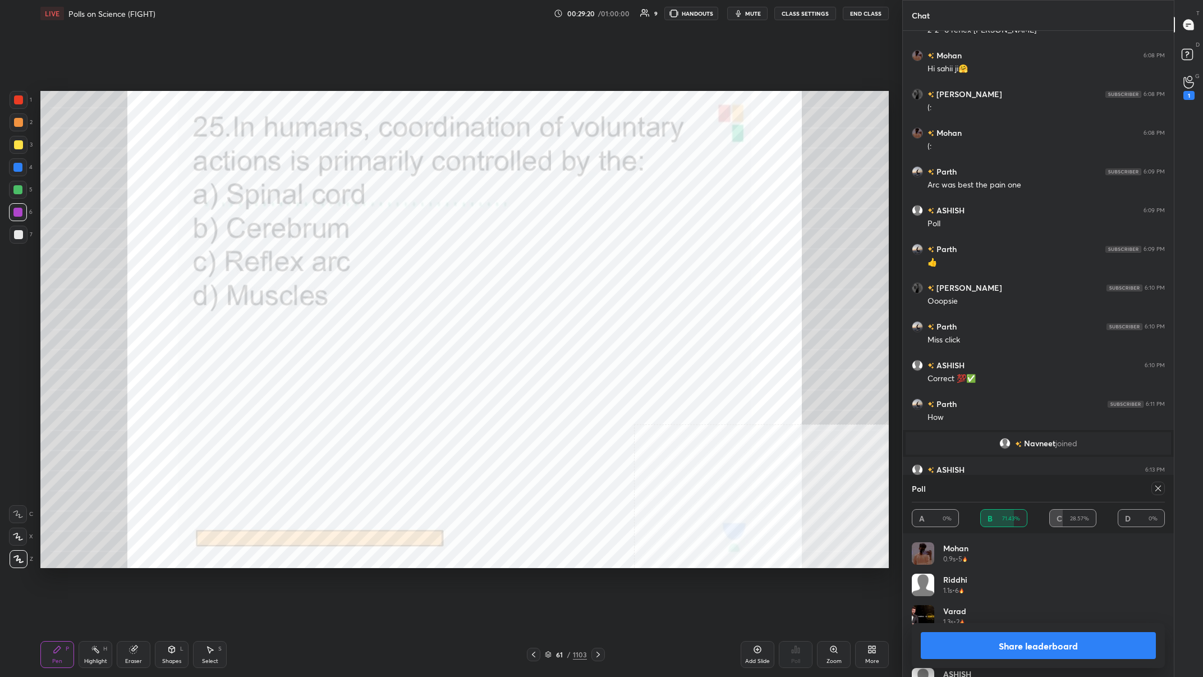
click at [402, 263] on button "Share leaderboard" at bounding box center [1038, 645] width 235 height 27
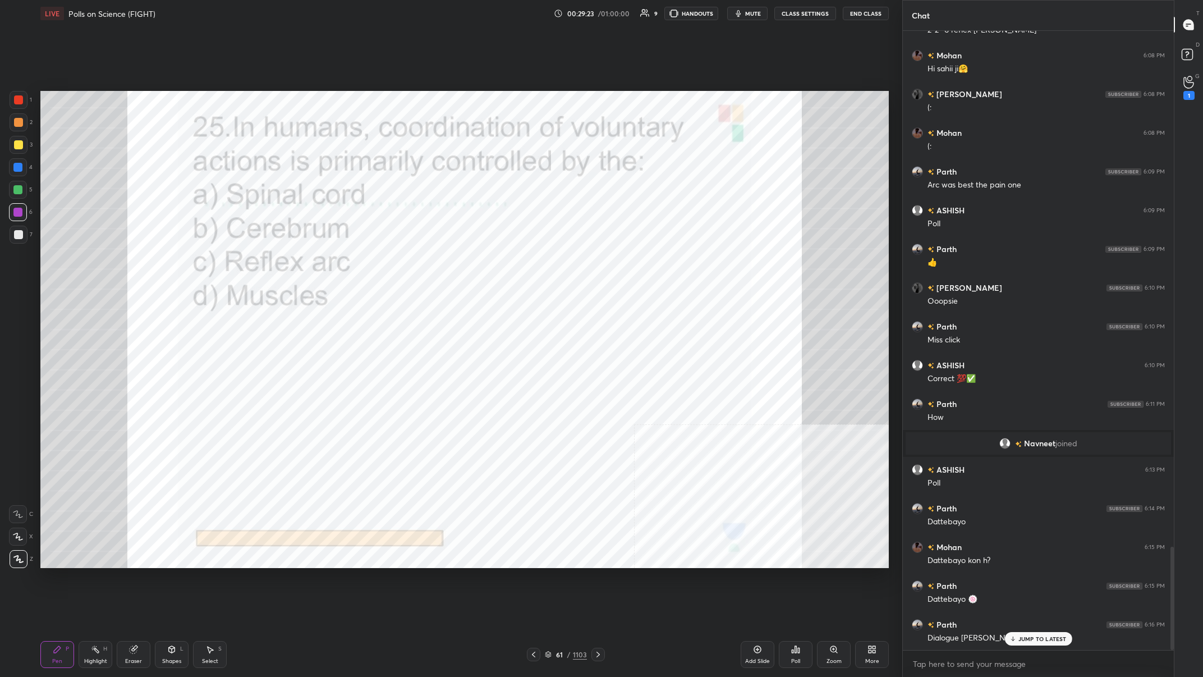
click at [402, 263] on div "61 / 1103" at bounding box center [566, 654] width 42 height 10
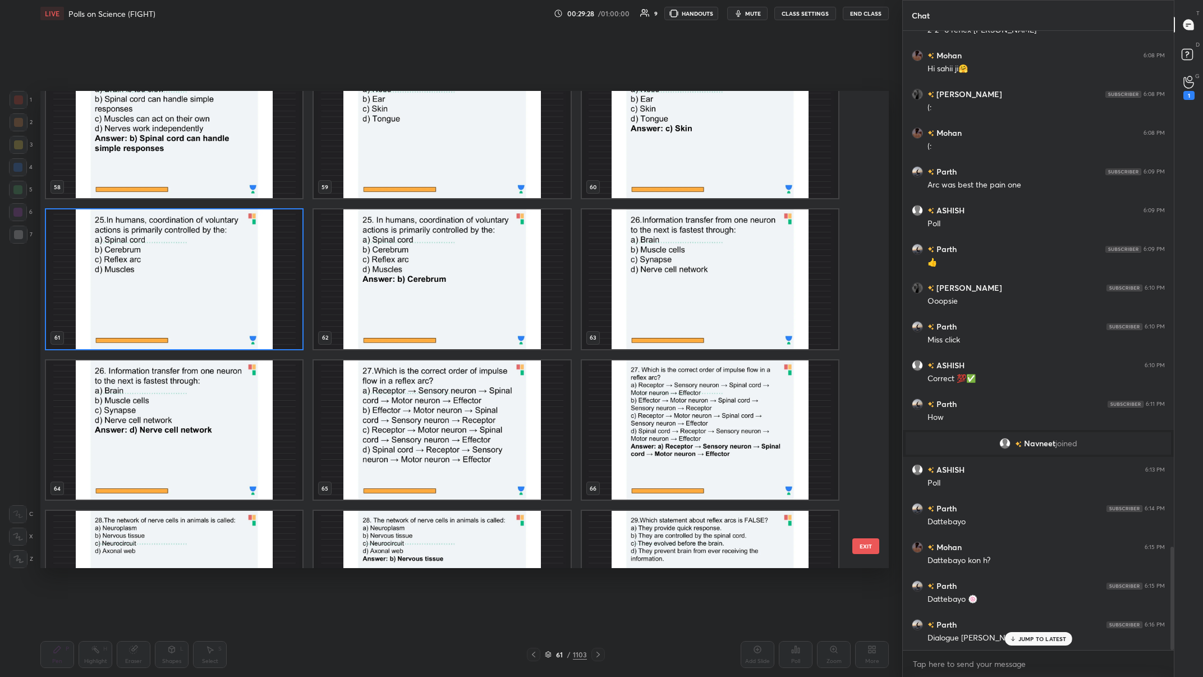
click at [402, 263] on img "grid" at bounding box center [710, 279] width 256 height 140
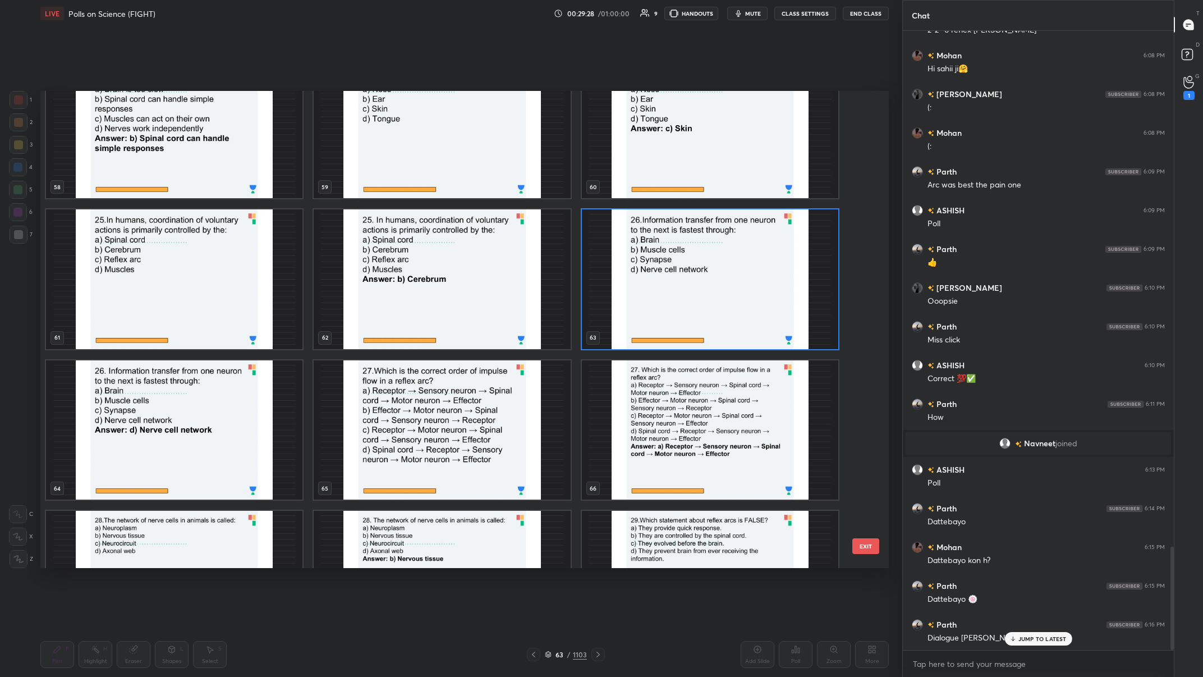
click at [402, 263] on img "grid" at bounding box center [710, 279] width 256 height 140
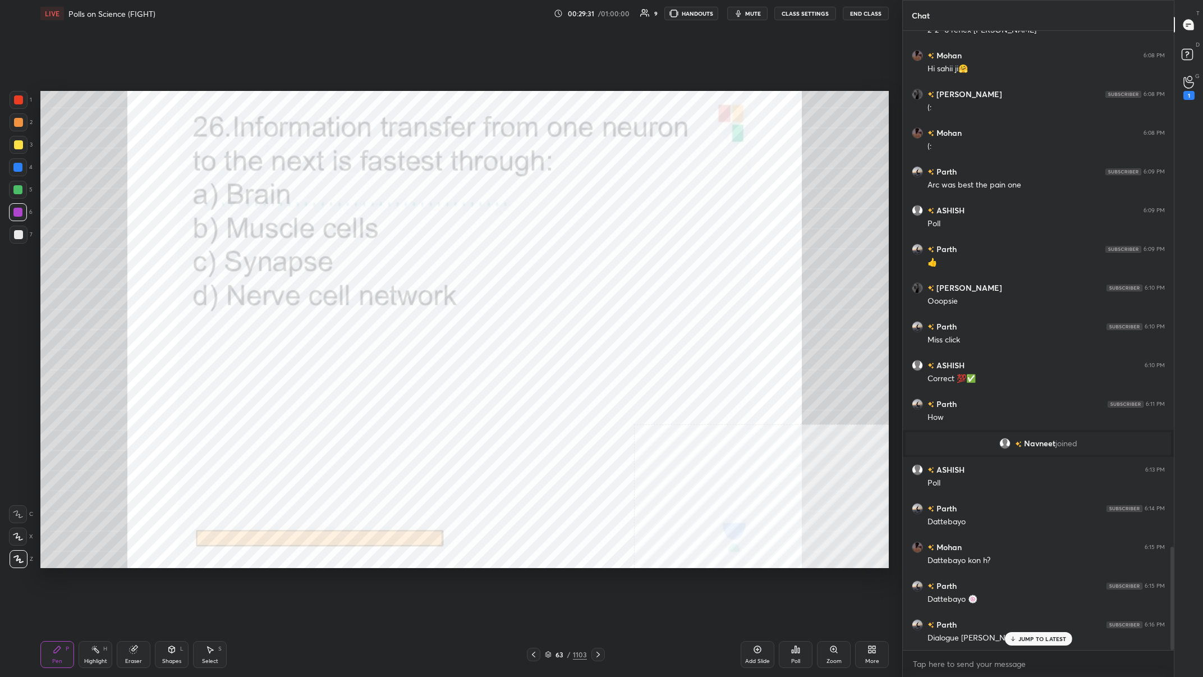
click at [402, 263] on div "63 / 1103" at bounding box center [566, 654] width 42 height 10
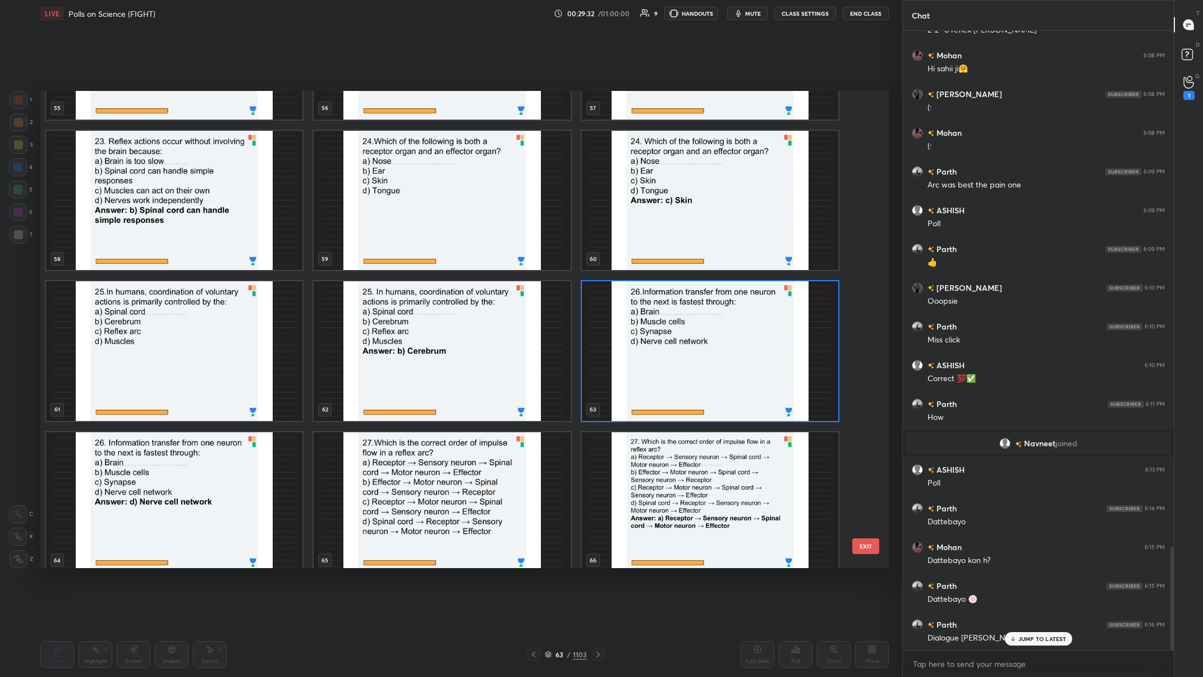
click at [402, 263] on img "grid" at bounding box center [710, 351] width 256 height 140
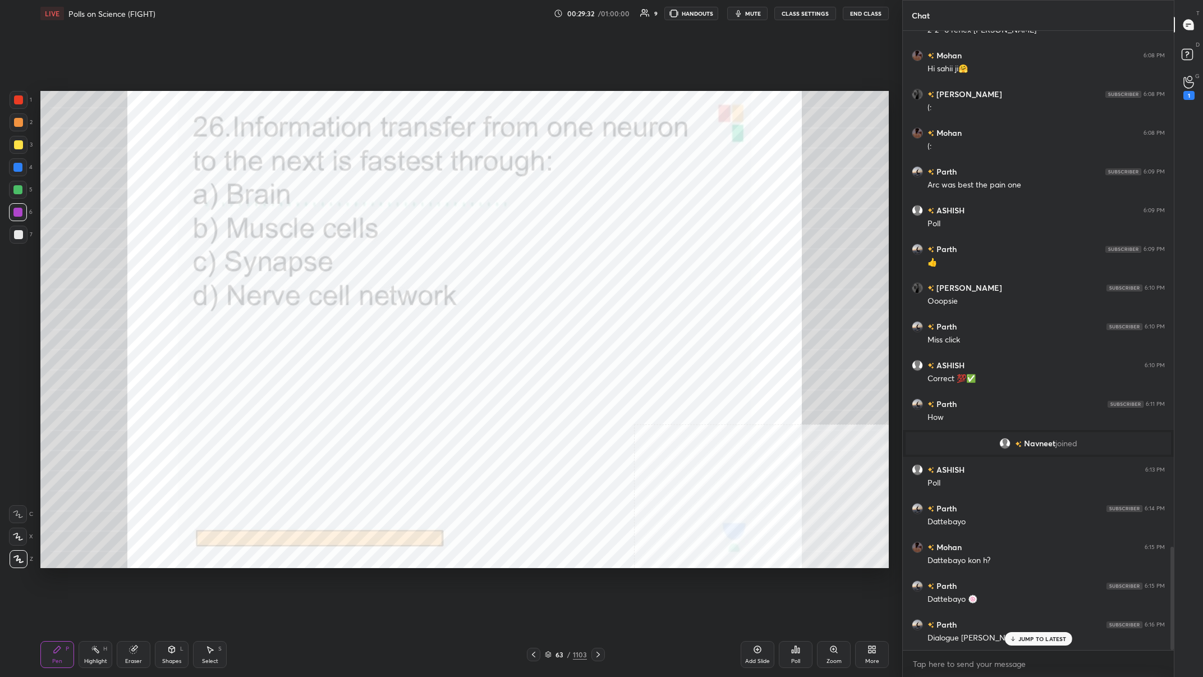
click at [402, 263] on img "grid" at bounding box center [710, 351] width 256 height 140
click at [402, 263] on p "JUMP TO LATEST" at bounding box center [1042, 638] width 48 height 7
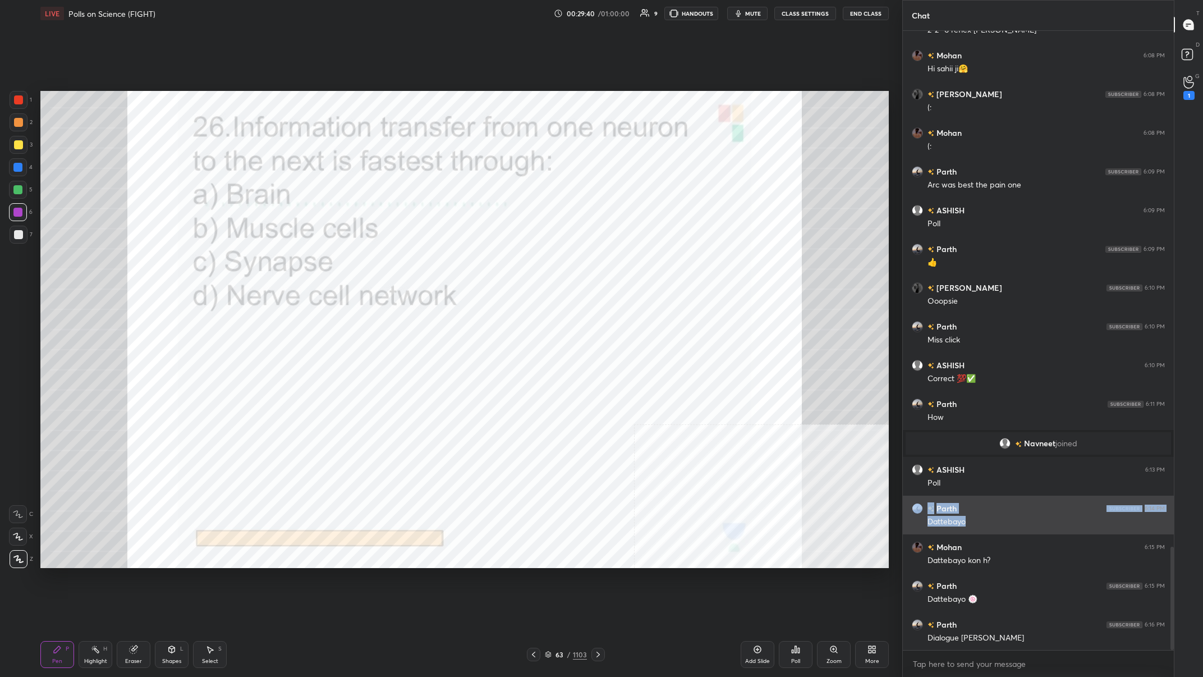
drag, startPoint x: 925, startPoint y: 525, endPoint x: 967, endPoint y: 520, distance: 42.5
click at [402, 263] on div "Parth 6:14 PM Dattebayo" at bounding box center [1038, 514] width 271 height 39
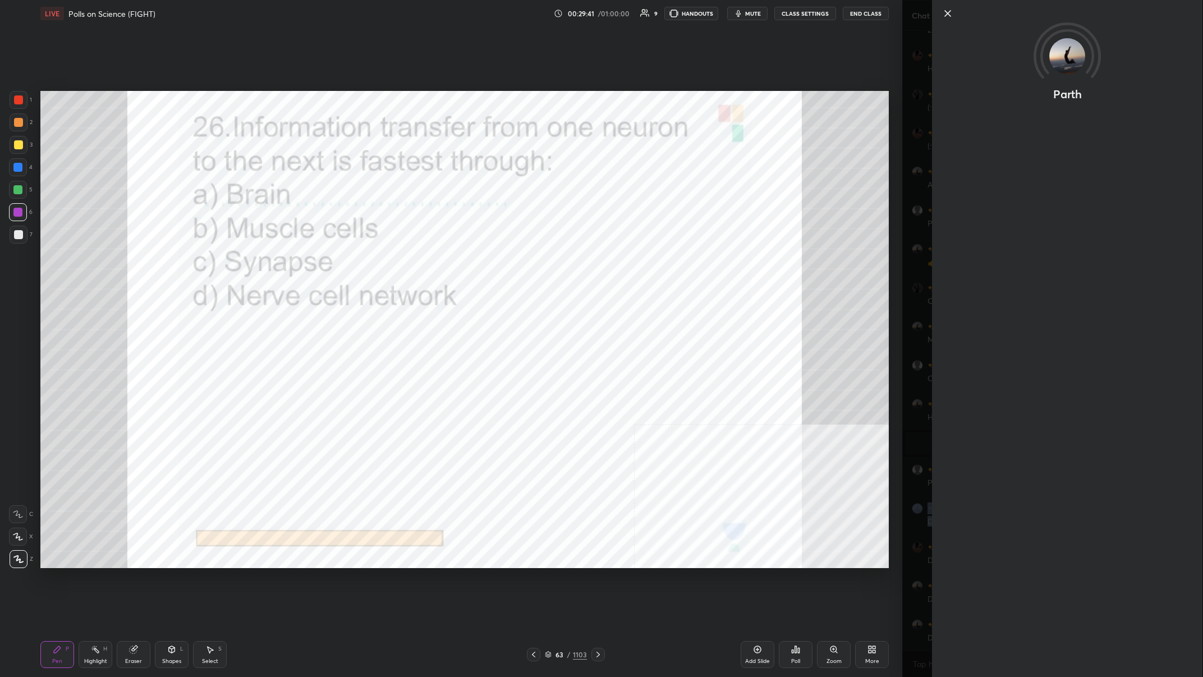
copy div "Parth 6:14 PM Dattebayo"
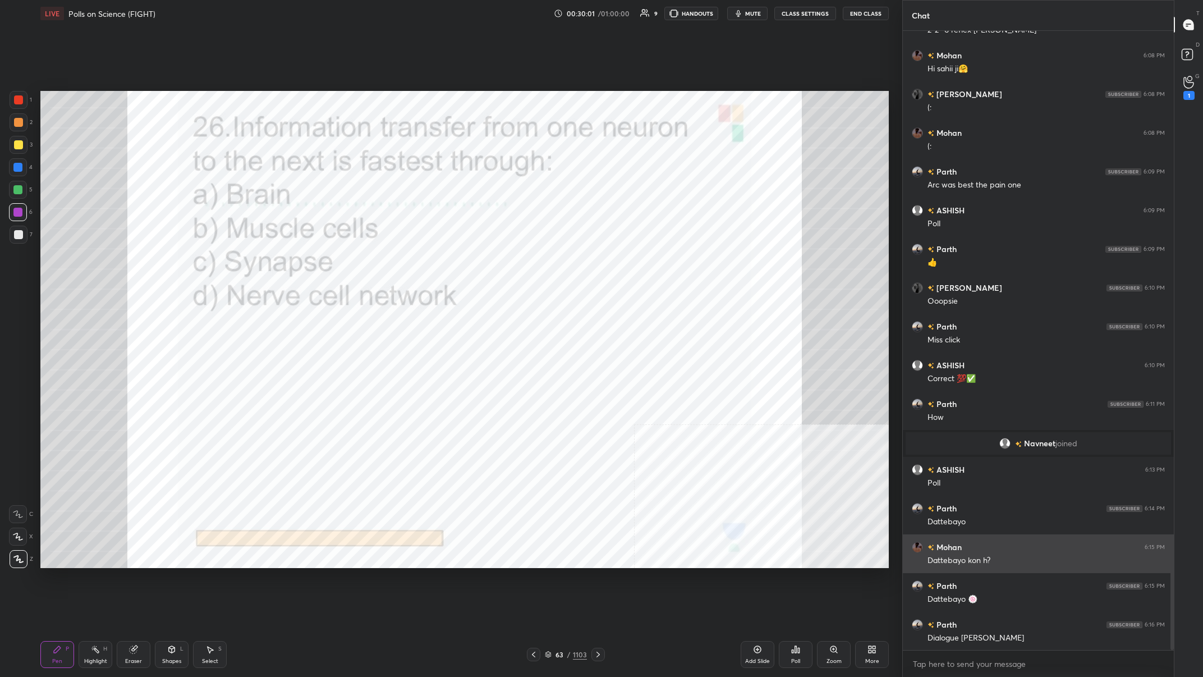
click at [402, 263] on div "Mohan 6:15 PM" at bounding box center [1038, 547] width 253 height 12
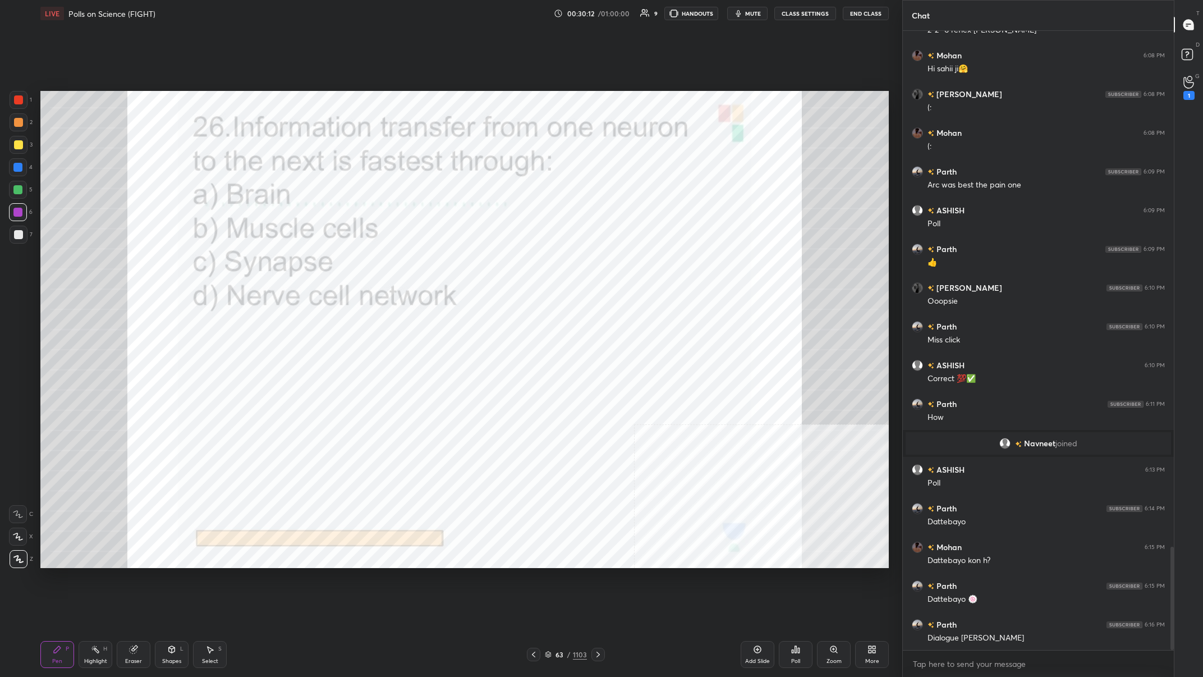
scroll to position [3135, 0]
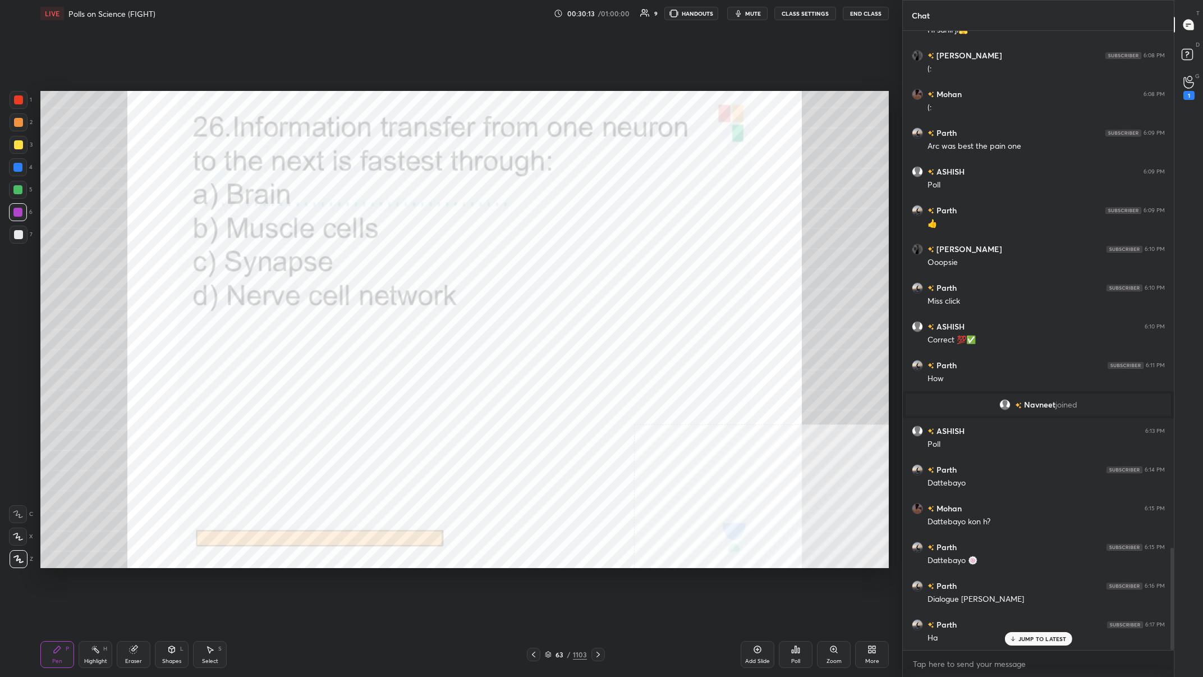
click at [402, 263] on div "63" at bounding box center [559, 654] width 11 height 7
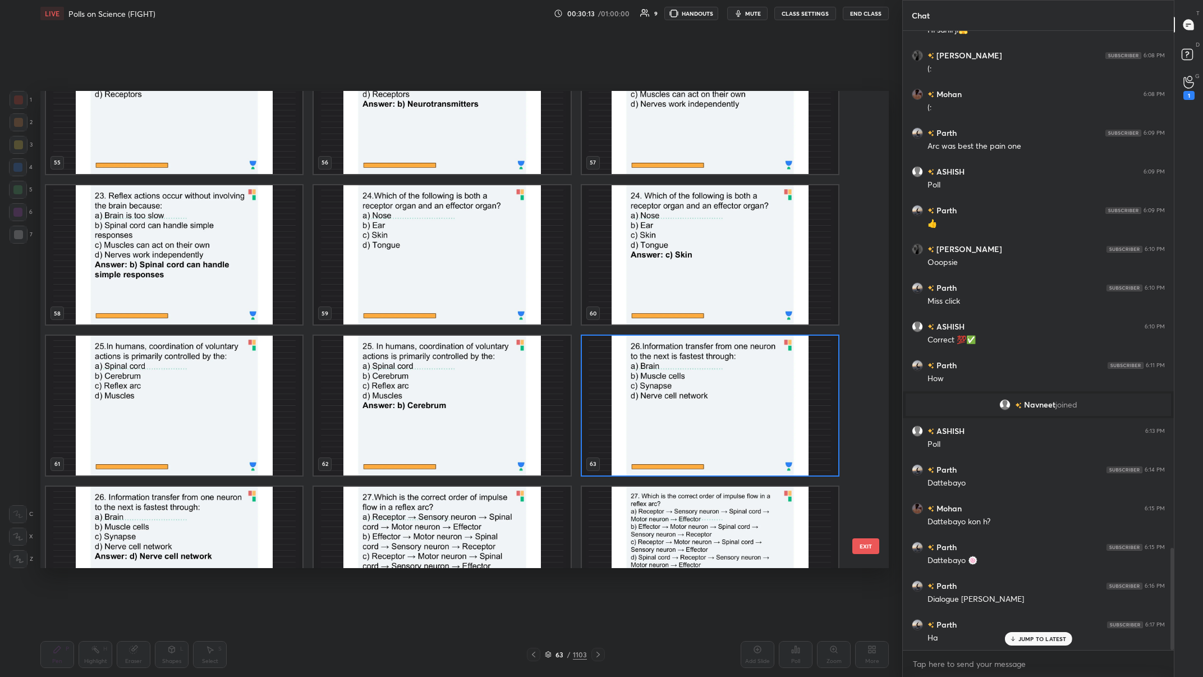
scroll to position [2829, 0]
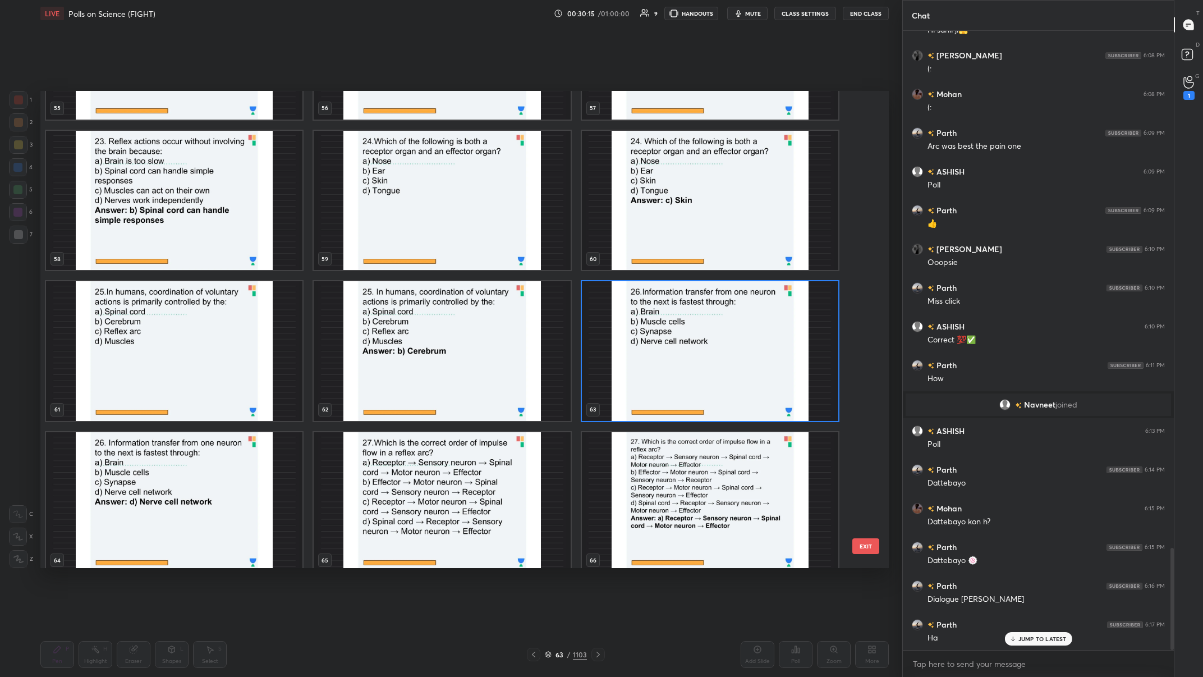
click at [402, 263] on img "grid" at bounding box center [710, 351] width 256 height 140
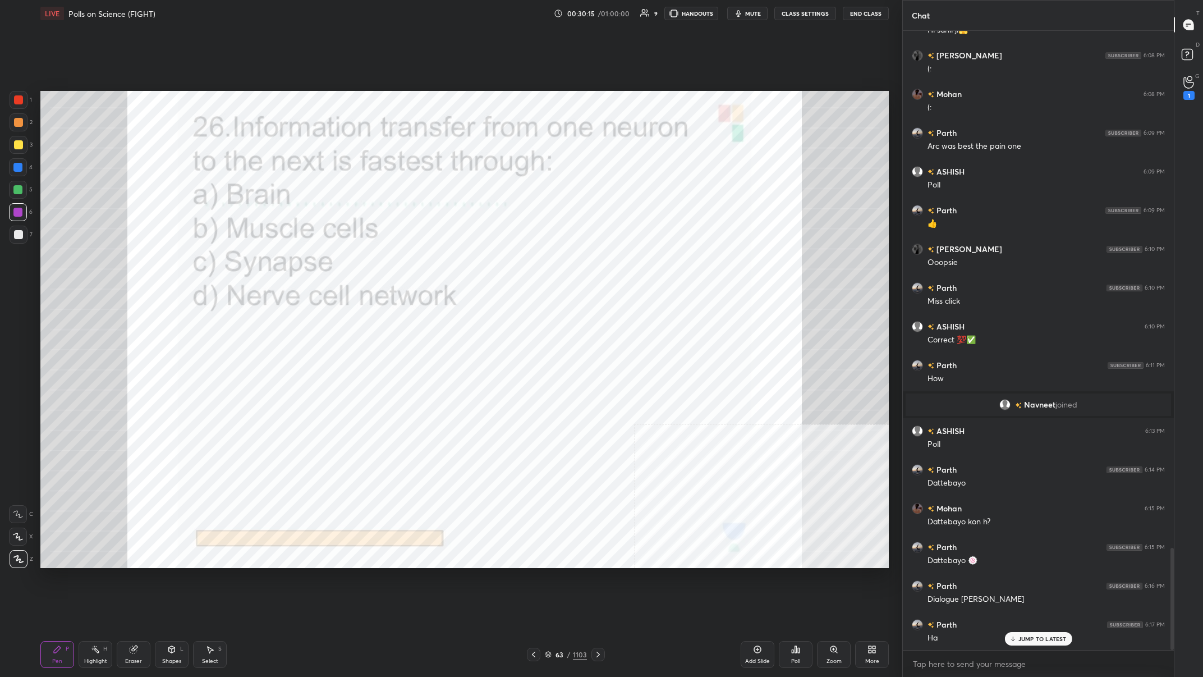
click at [402, 263] on img "grid" at bounding box center [710, 351] width 256 height 140
click at [402, 263] on div "Poll" at bounding box center [796, 654] width 34 height 27
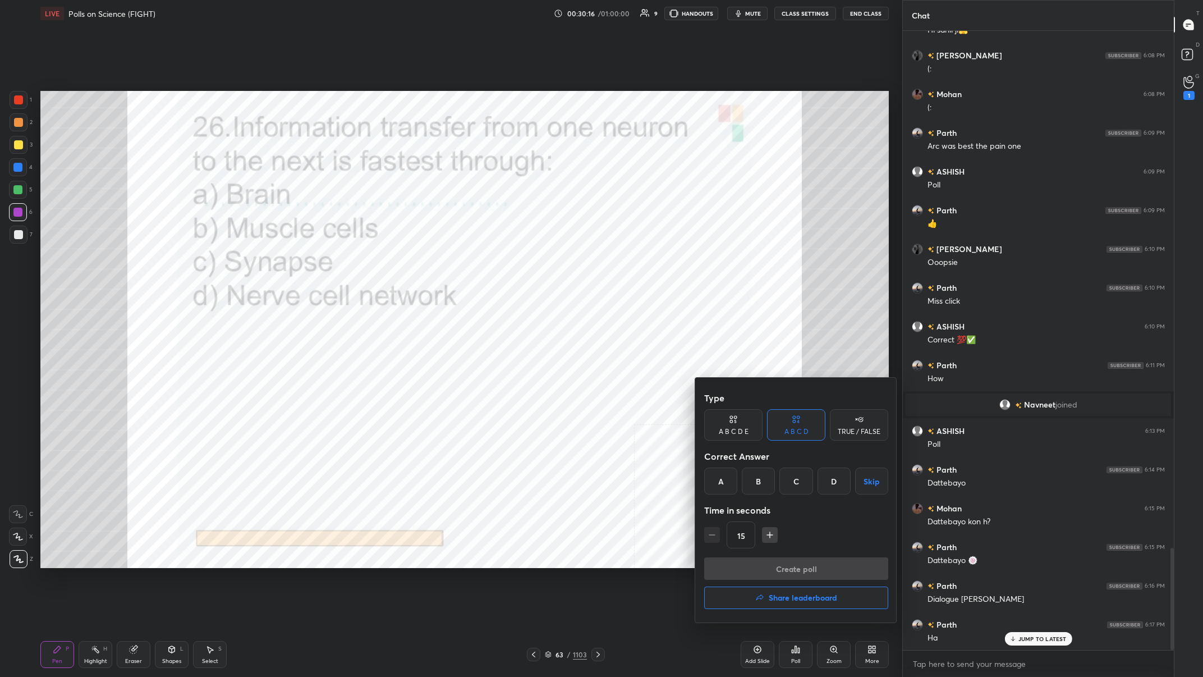
click at [402, 263] on div "D" at bounding box center [834, 480] width 33 height 27
click at [402, 263] on button "Create poll" at bounding box center [796, 568] width 184 height 22
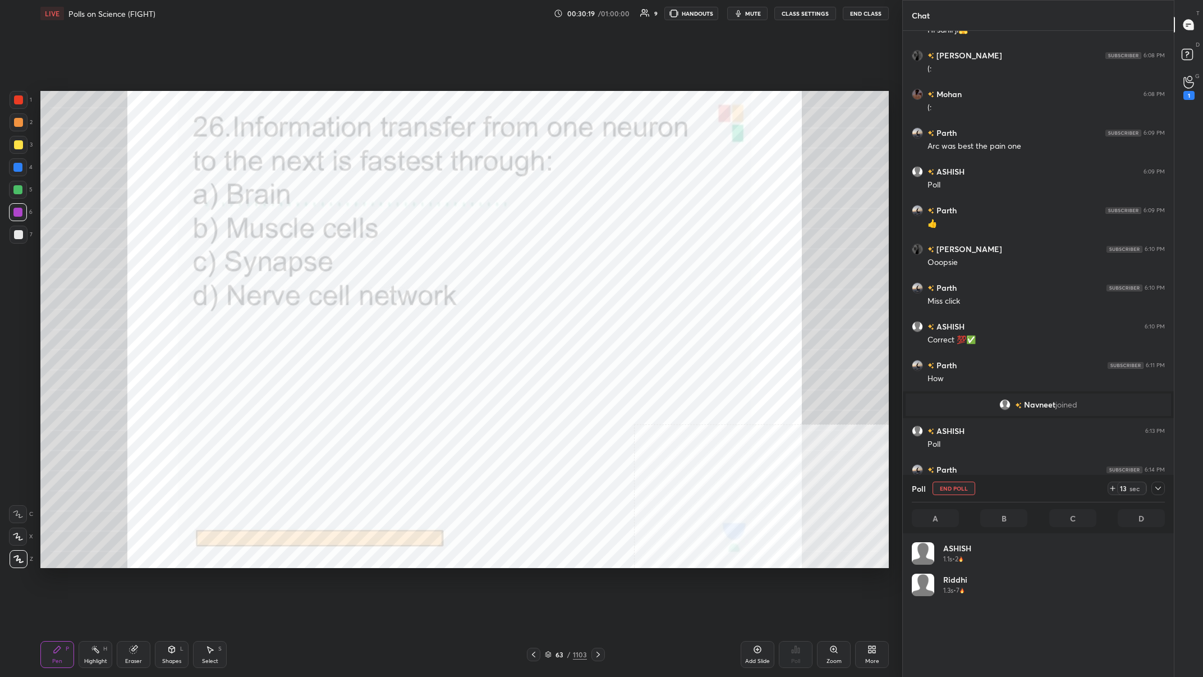
scroll to position [1, 1]
click at [402, 263] on icon at bounding box center [1158, 488] width 9 height 9
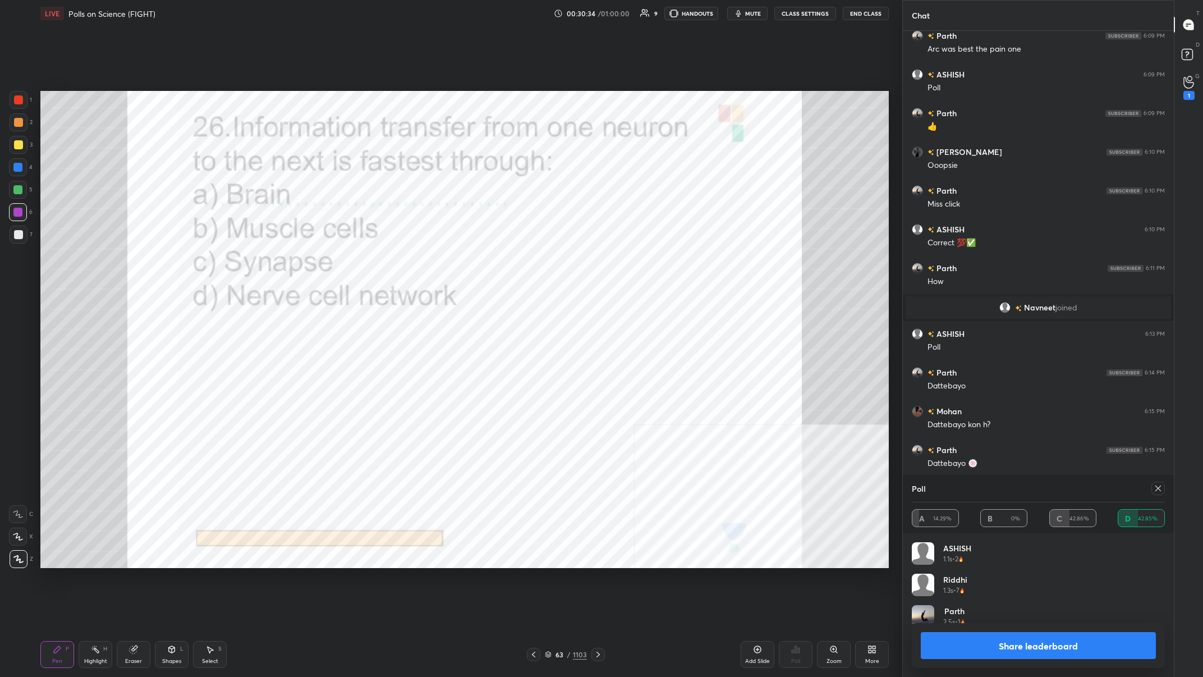
scroll to position [3271, 0]
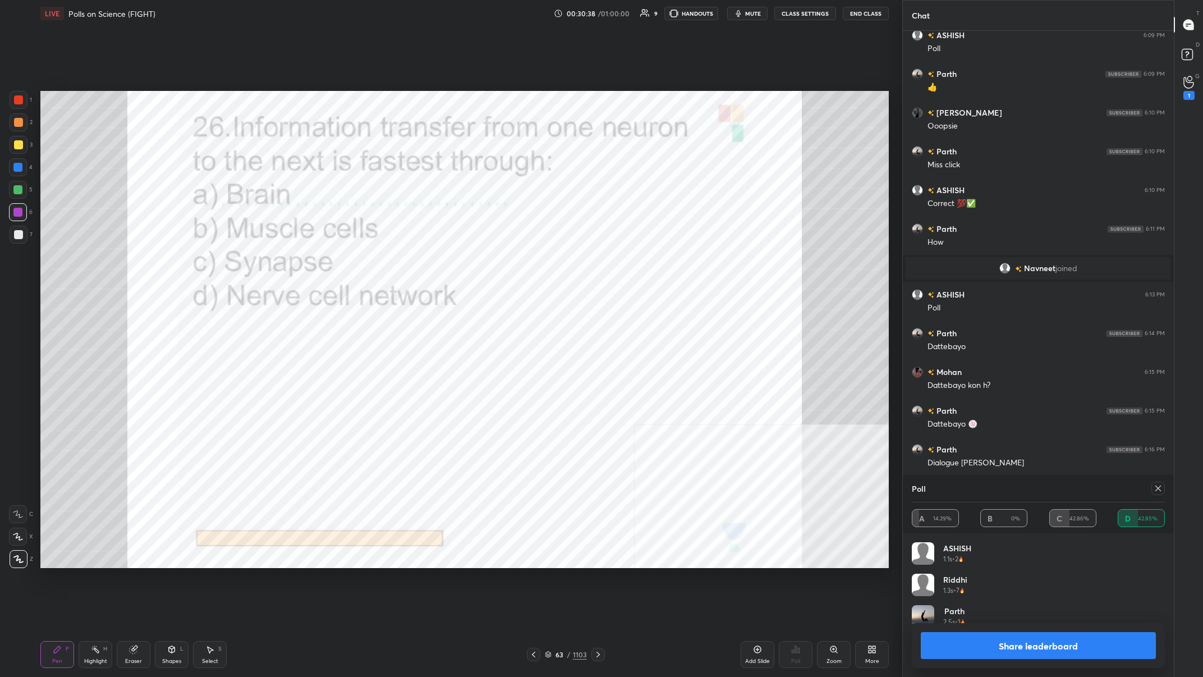
click at [402, 263] on button "Share leaderboard" at bounding box center [1038, 645] width 235 height 27
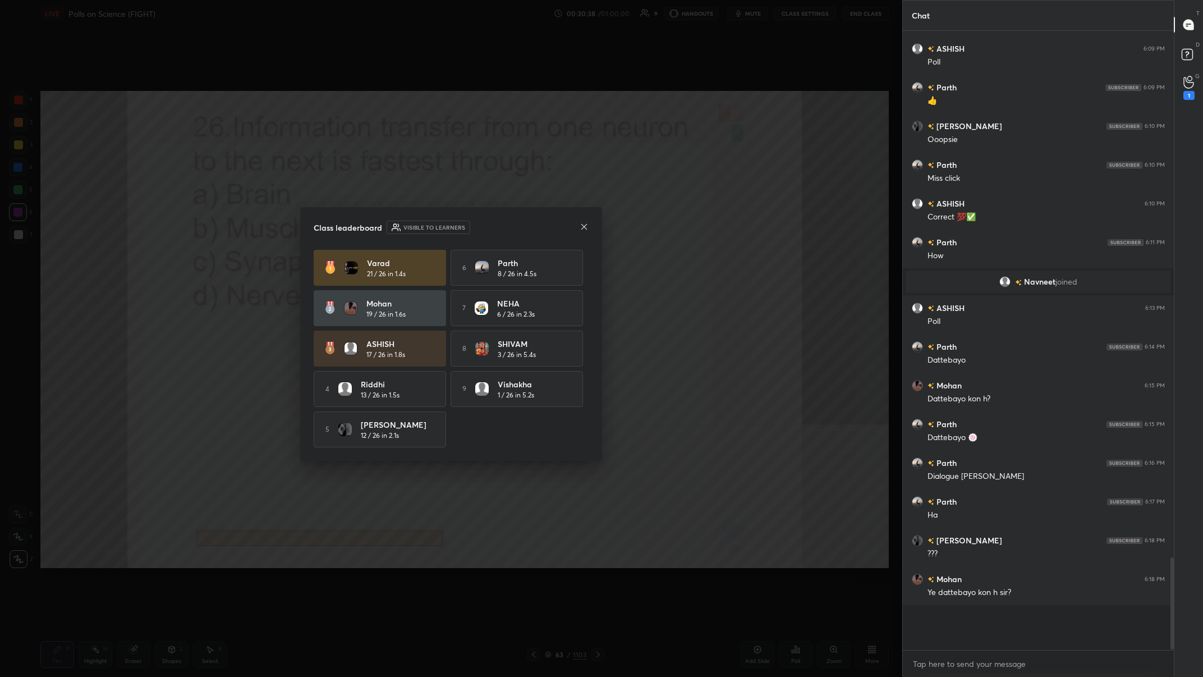
scroll to position [0, 1]
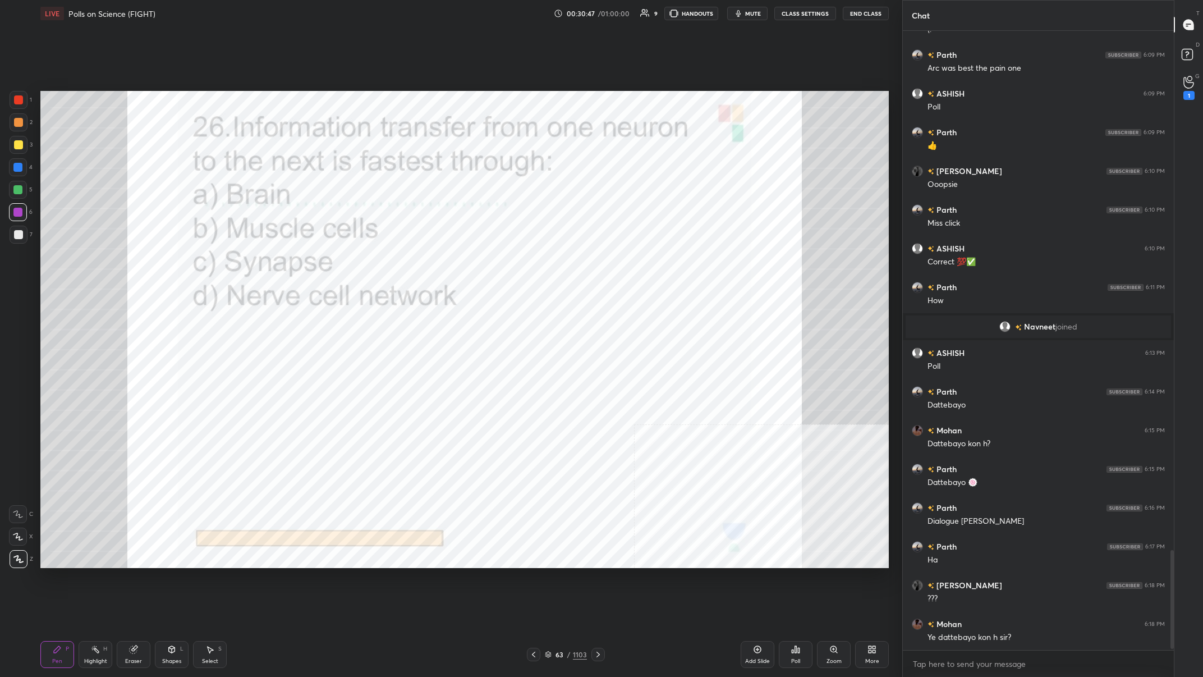
click at [402, 263] on div "63" at bounding box center [559, 654] width 11 height 7
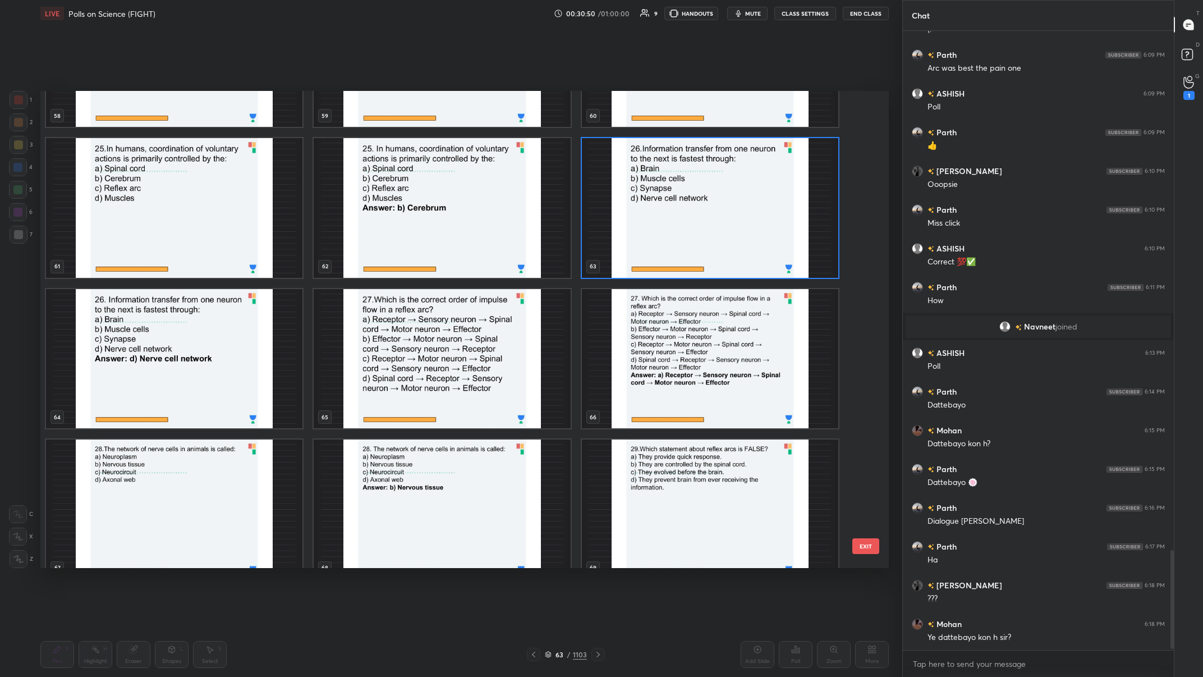
click at [402, 263] on img "grid" at bounding box center [442, 358] width 256 height 140
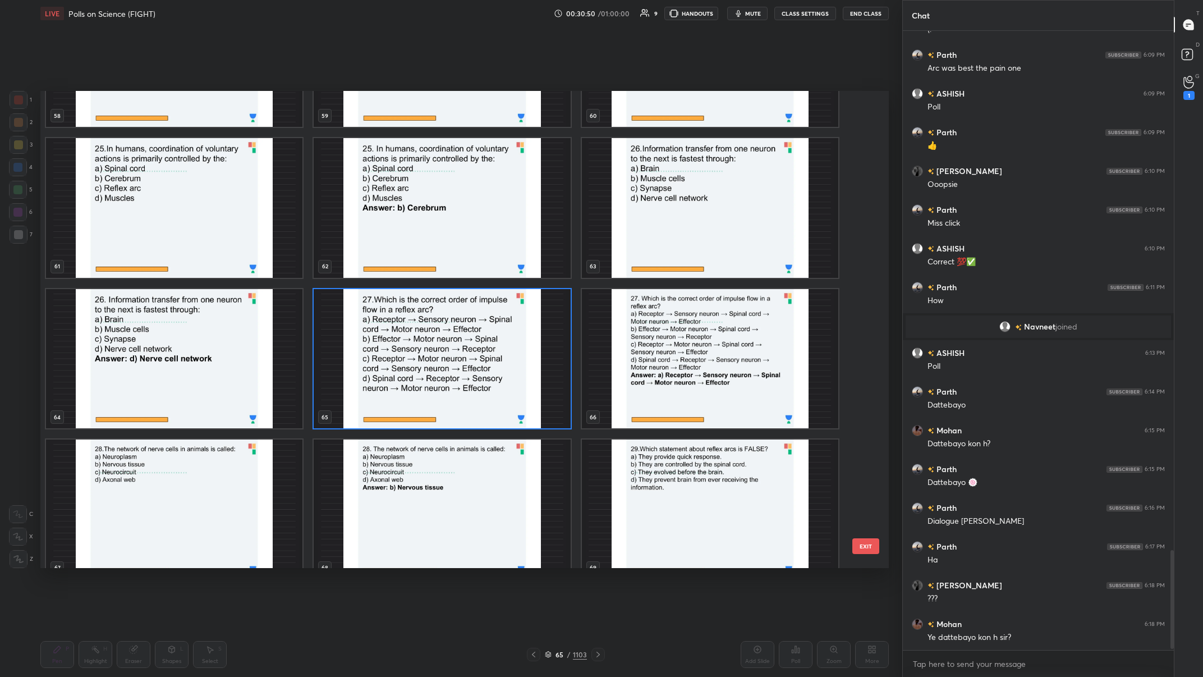
click at [402, 263] on img "grid" at bounding box center [442, 358] width 256 height 140
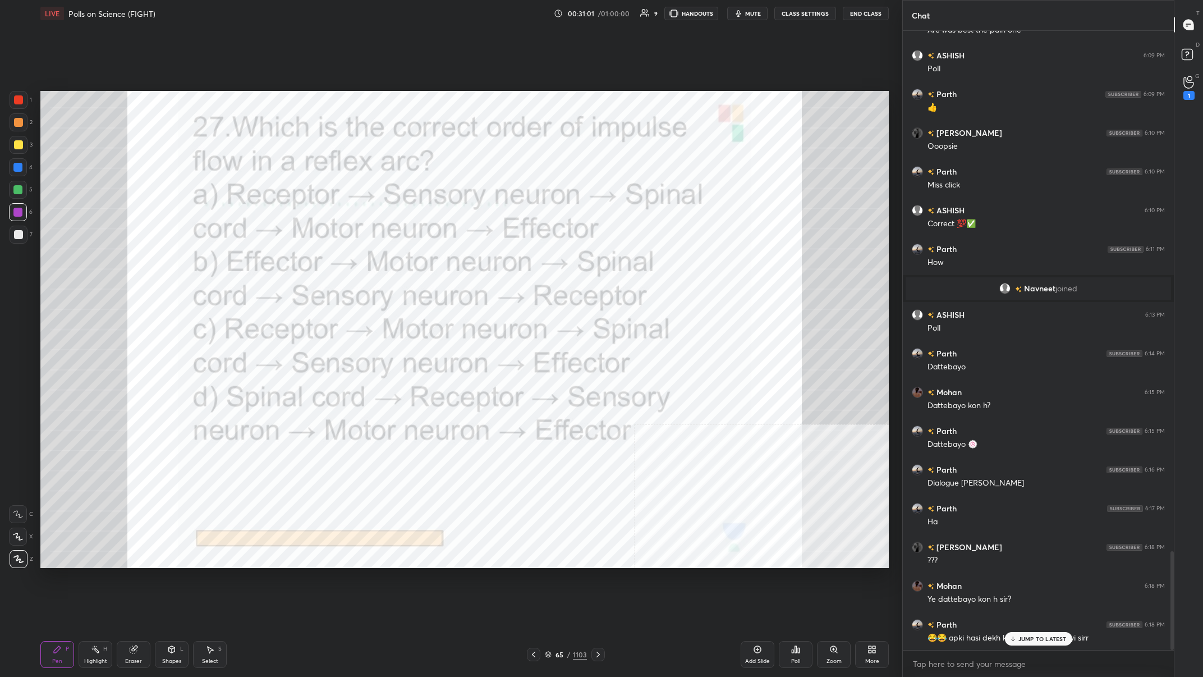
click at [402, 263] on p "JUMP TO LATEST" at bounding box center [1042, 638] width 48 height 7
click at [402, 263] on div "65" at bounding box center [559, 654] width 11 height 7
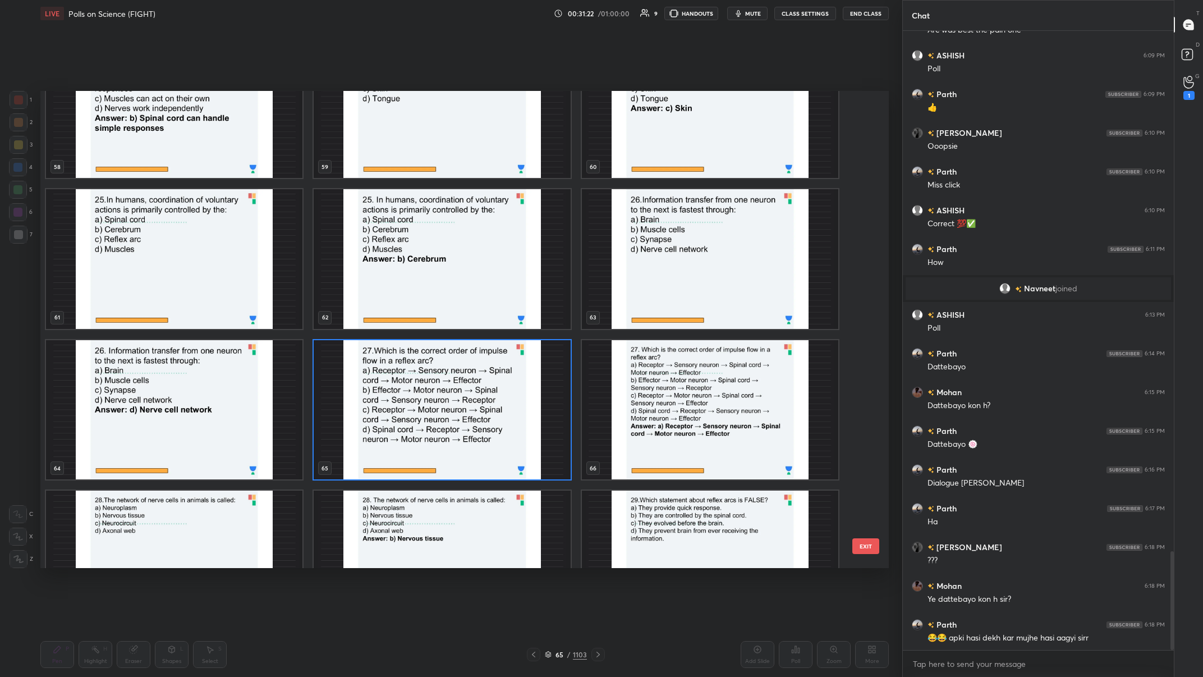
scroll to position [2980, 0]
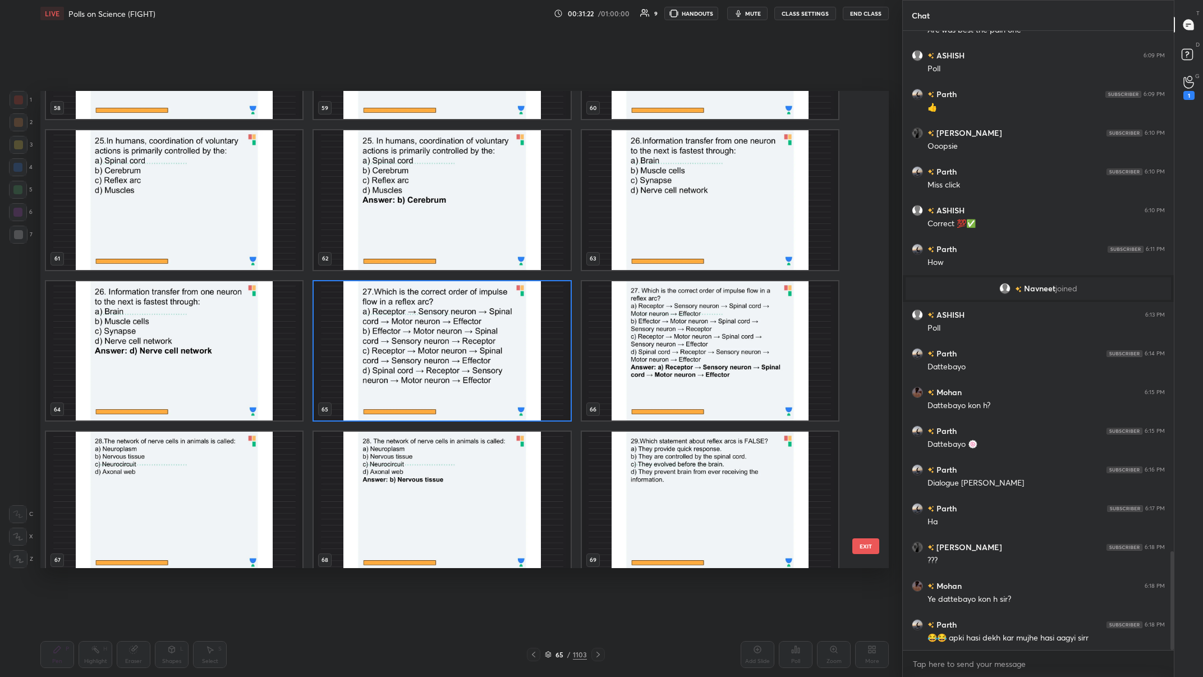
click at [402, 263] on img "grid" at bounding box center [442, 351] width 256 height 140
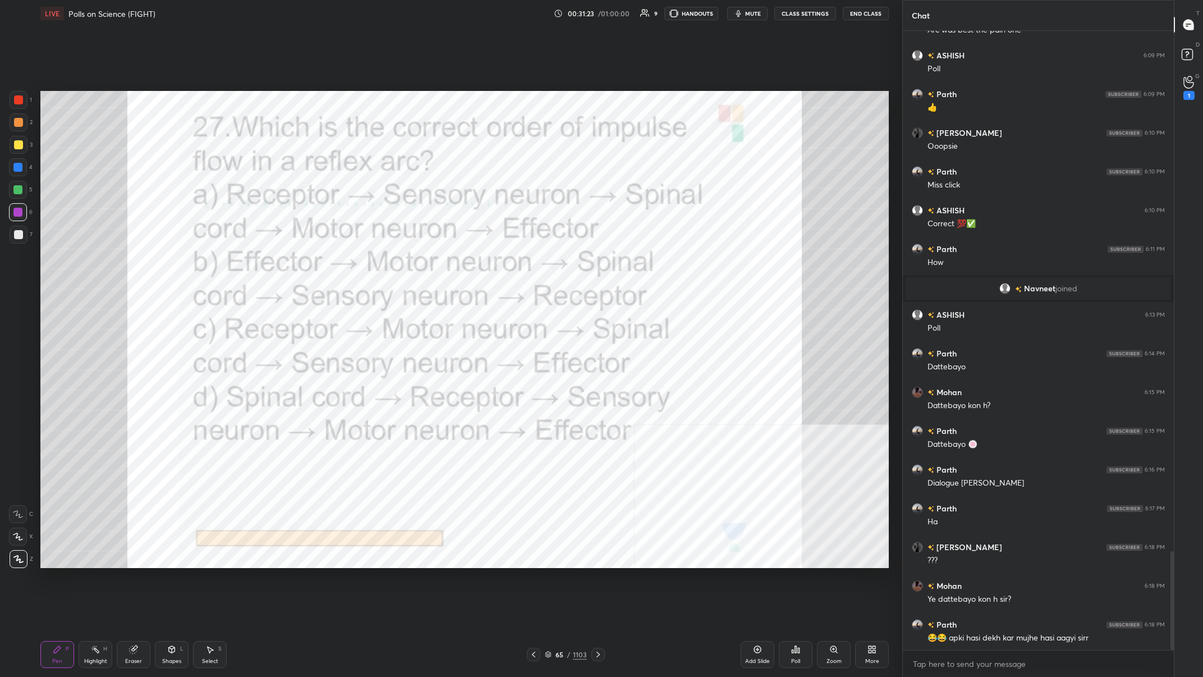
click at [402, 263] on icon at bounding box center [793, 651] width 2 height 3
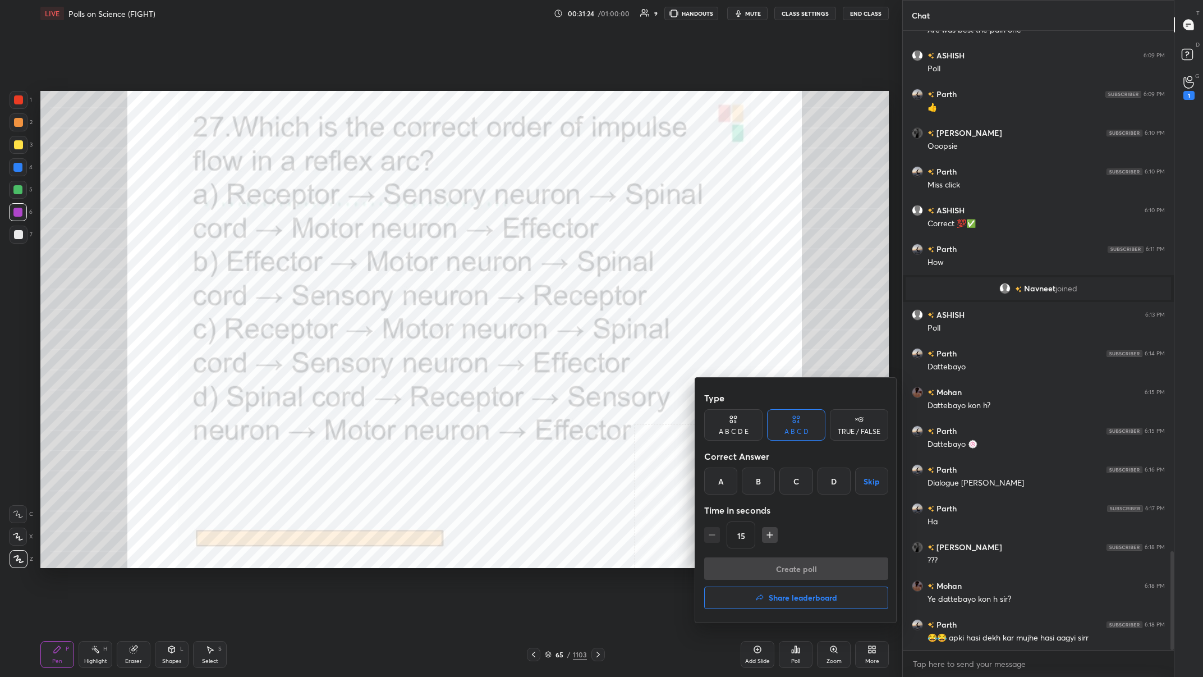
click at [402, 263] on div "A" at bounding box center [720, 480] width 33 height 27
click at [402, 263] on div at bounding box center [601, 338] width 1203 height 677
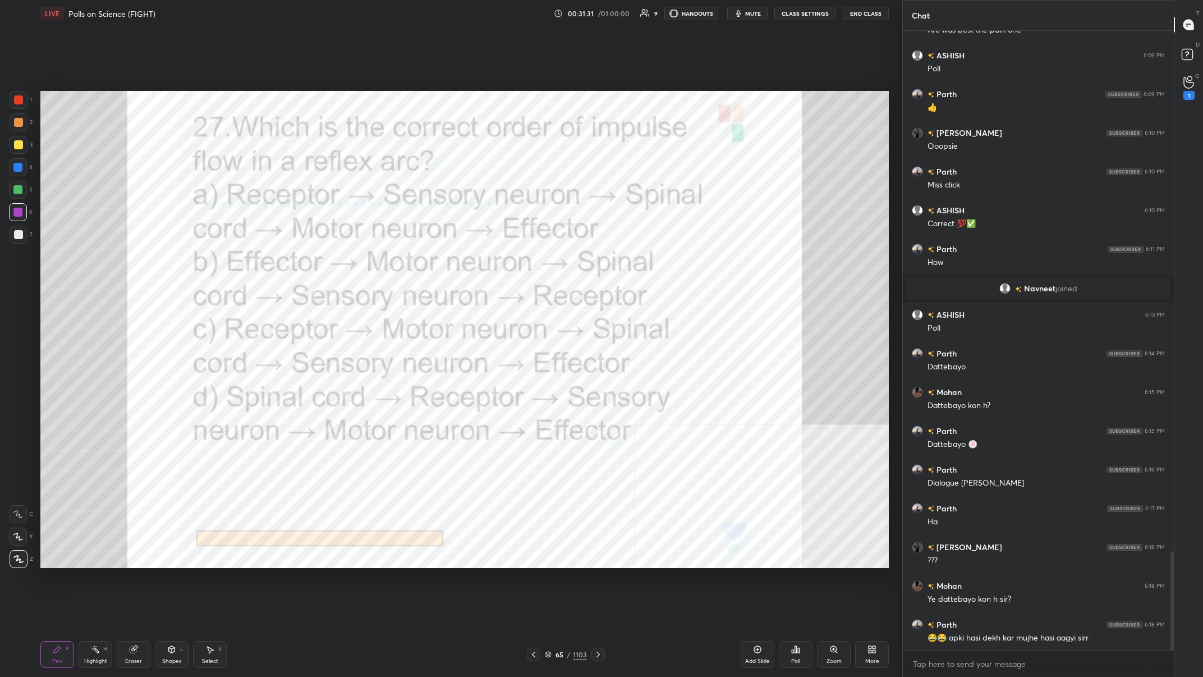
click at [402, 263] on div "65 / 1103" at bounding box center [566, 654] width 42 height 10
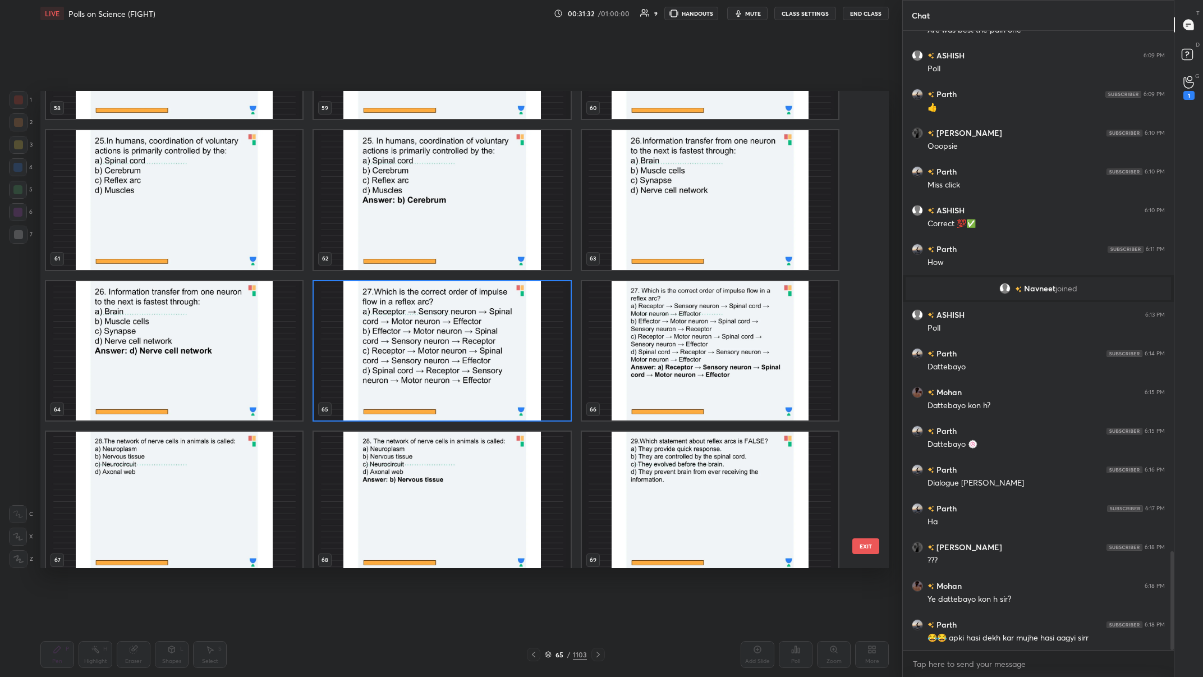
click at [402, 263] on img "grid" at bounding box center [442, 351] width 256 height 140
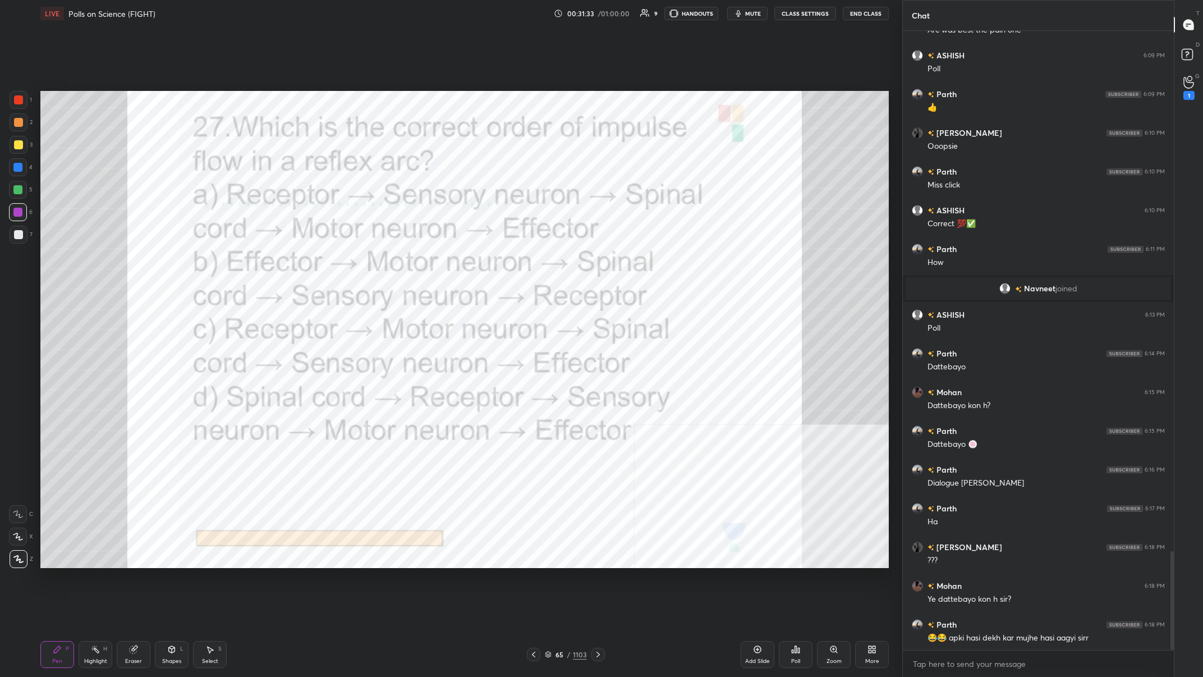
click at [402, 263] on div "Poll" at bounding box center [796, 654] width 34 height 63
click at [402, 263] on div "Poll" at bounding box center [796, 654] width 34 height 27
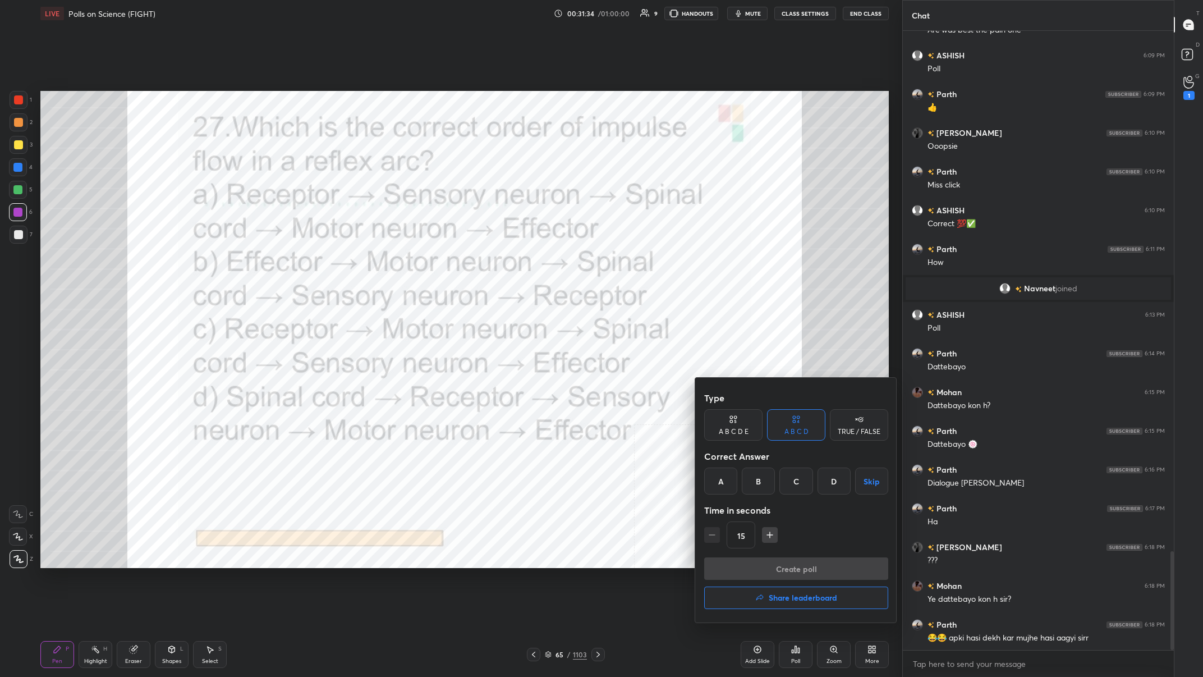
click at [402, 263] on div "A" at bounding box center [720, 480] width 33 height 27
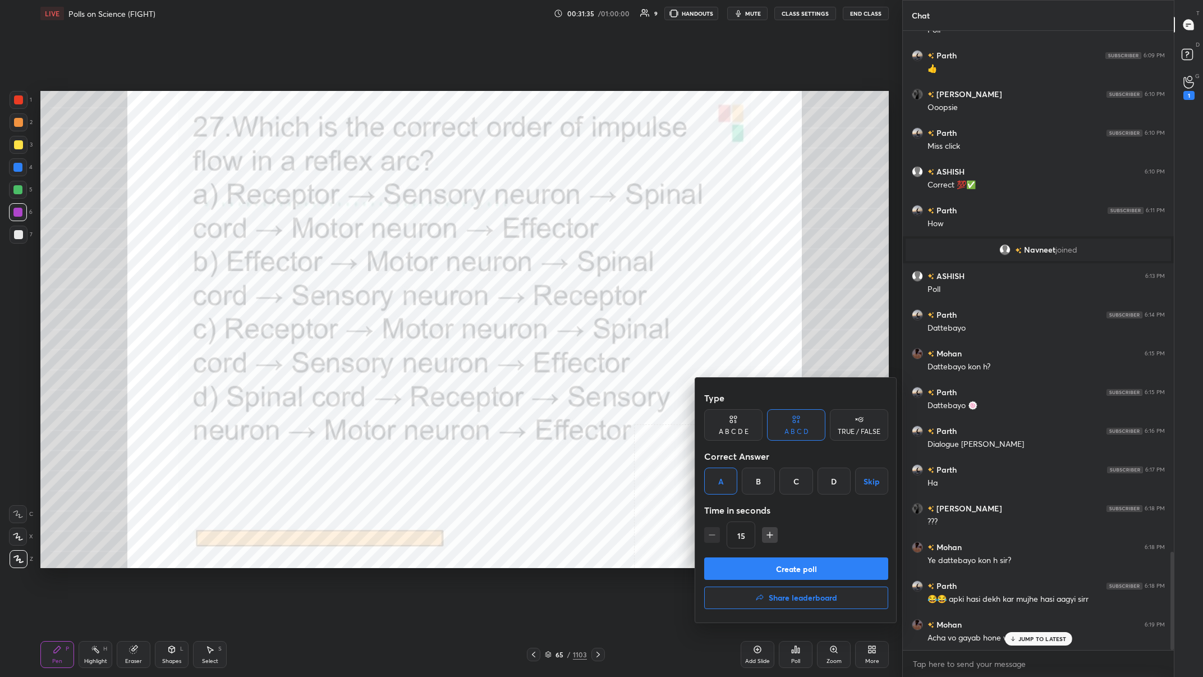
click at [402, 263] on button "Create poll" at bounding box center [796, 568] width 184 height 22
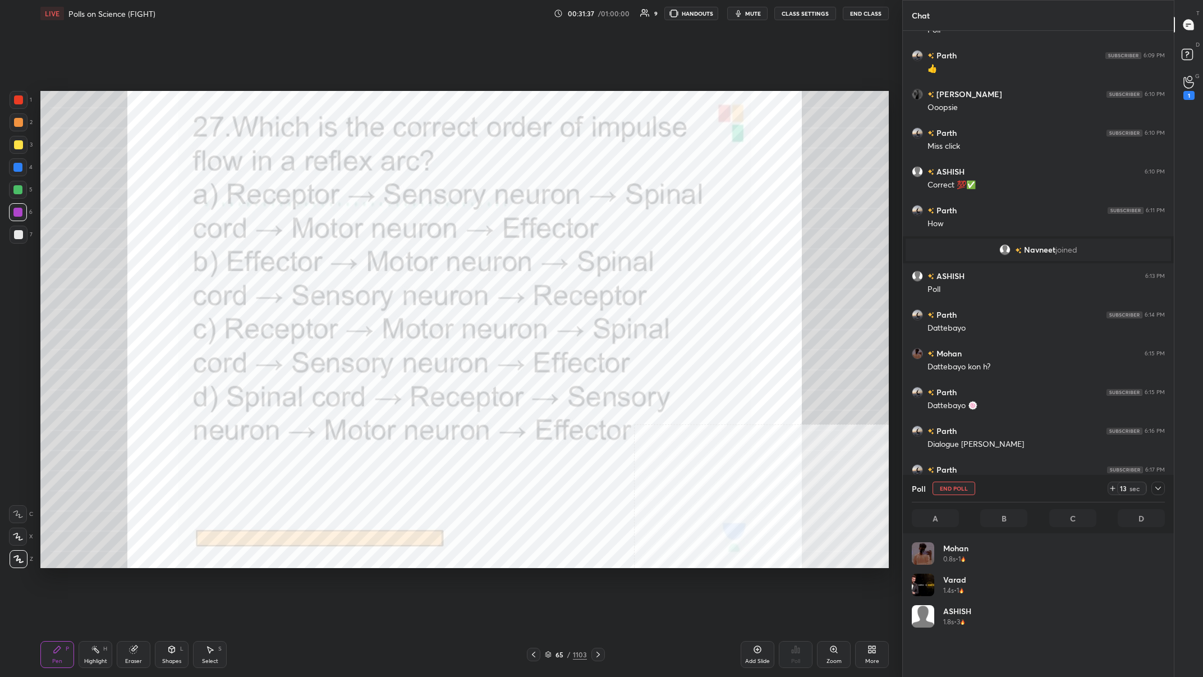
scroll to position [135, 253]
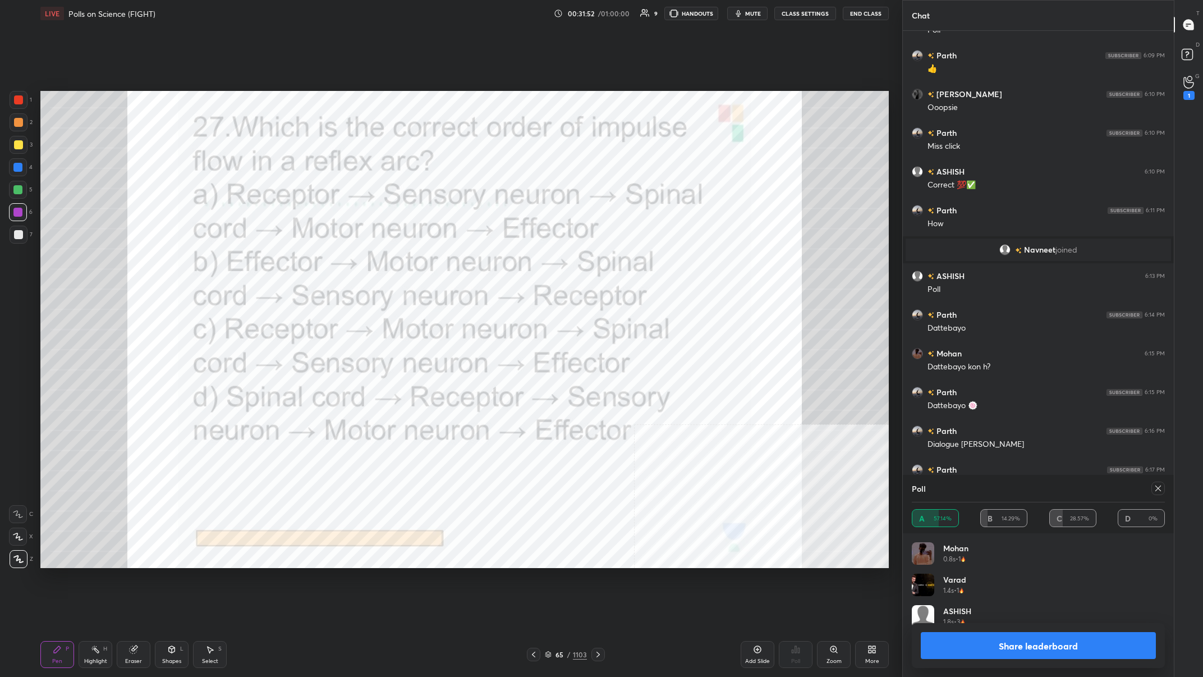
click at [402, 263] on div "Share leaderboard" at bounding box center [1038, 645] width 253 height 45
click at [402, 263] on button "Share leaderboard" at bounding box center [1038, 645] width 235 height 27
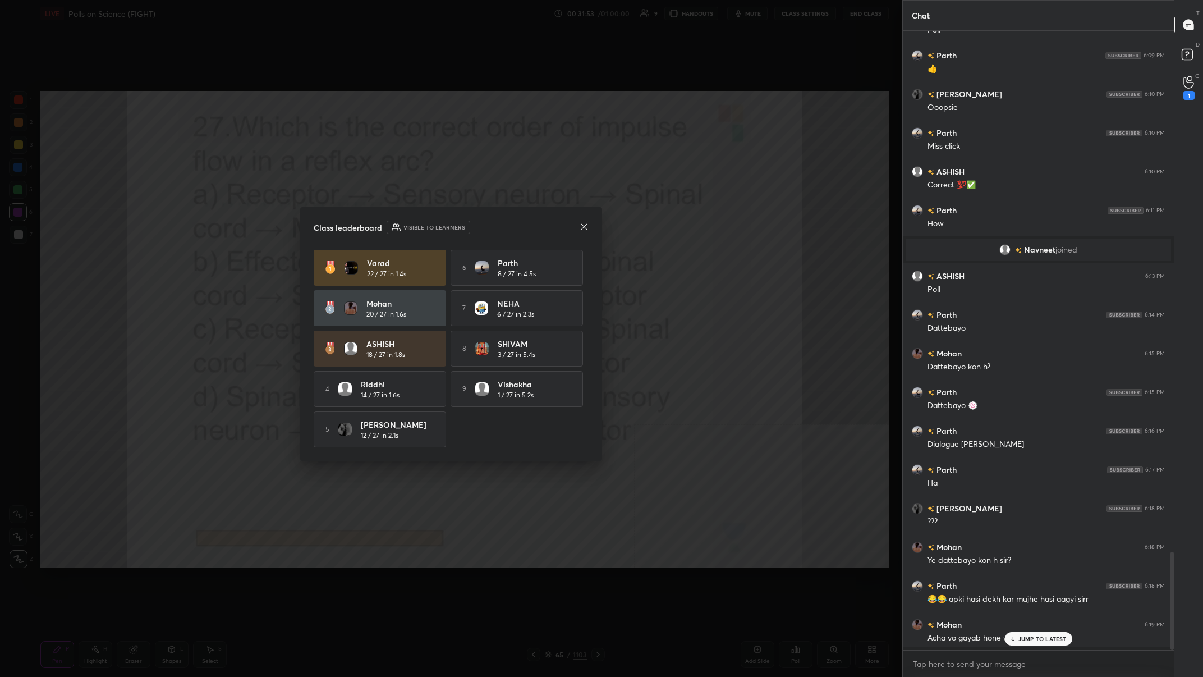
scroll to position [644, 271]
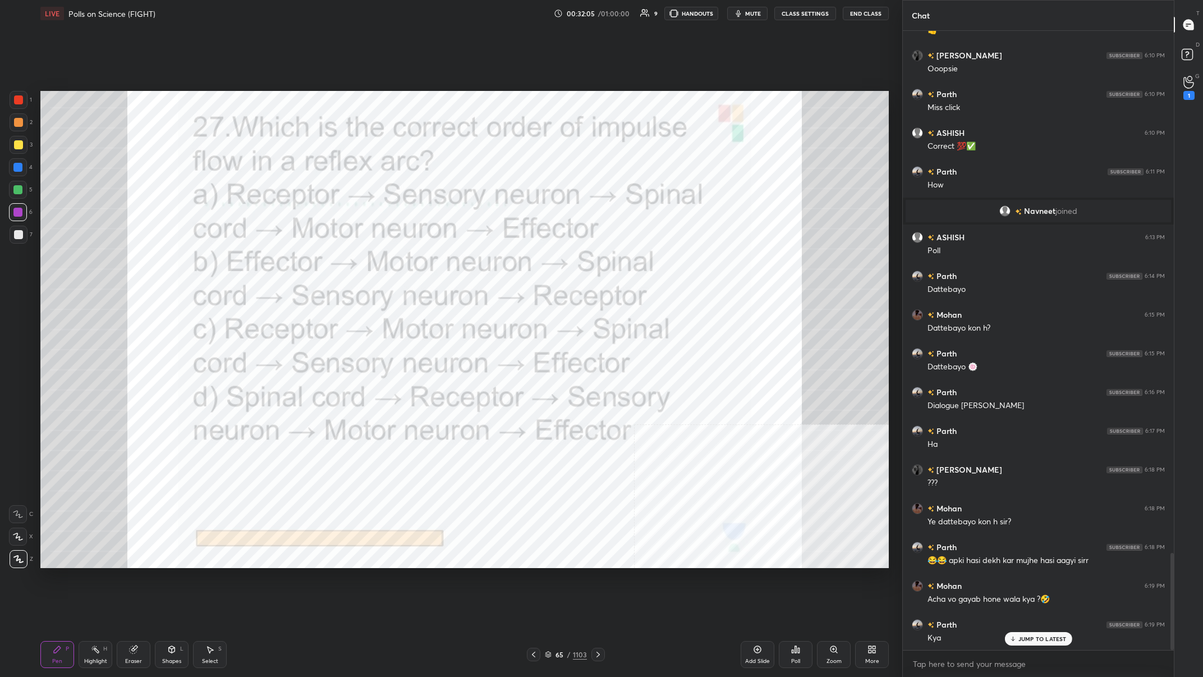
click at [402, 263] on div "65 / 1103" at bounding box center [566, 654] width 42 height 10
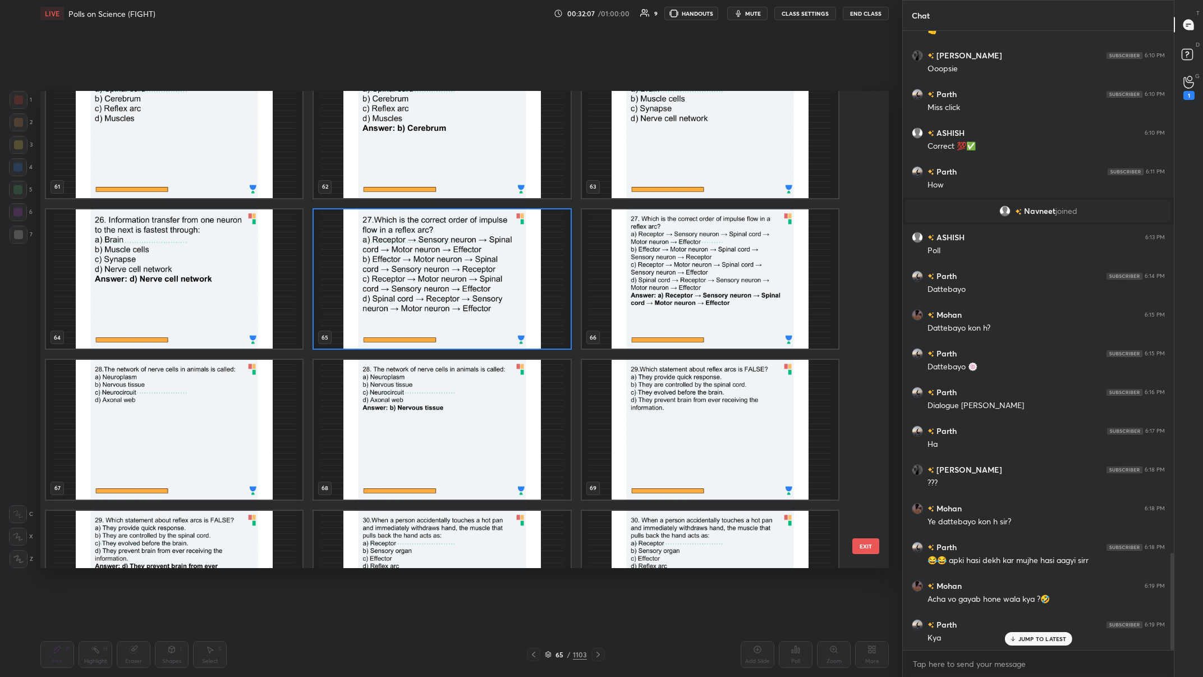
click at [117, 263] on img "grid" at bounding box center [174, 430] width 256 height 140
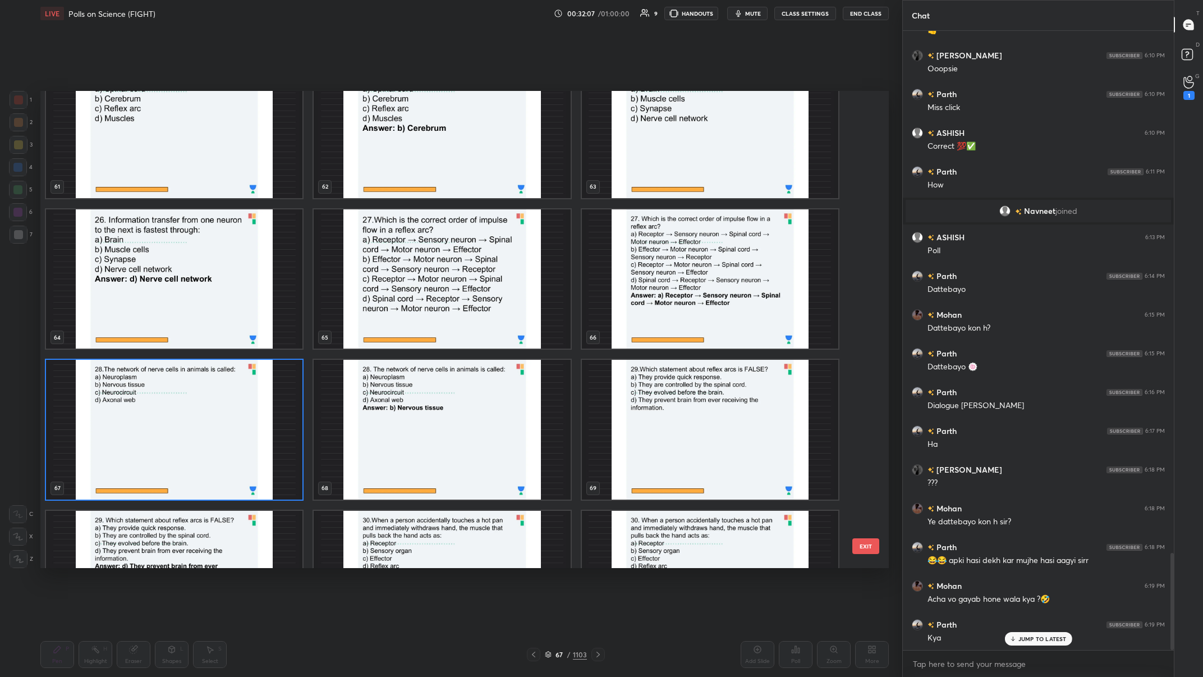
click at [117, 263] on img "grid" at bounding box center [174, 430] width 256 height 140
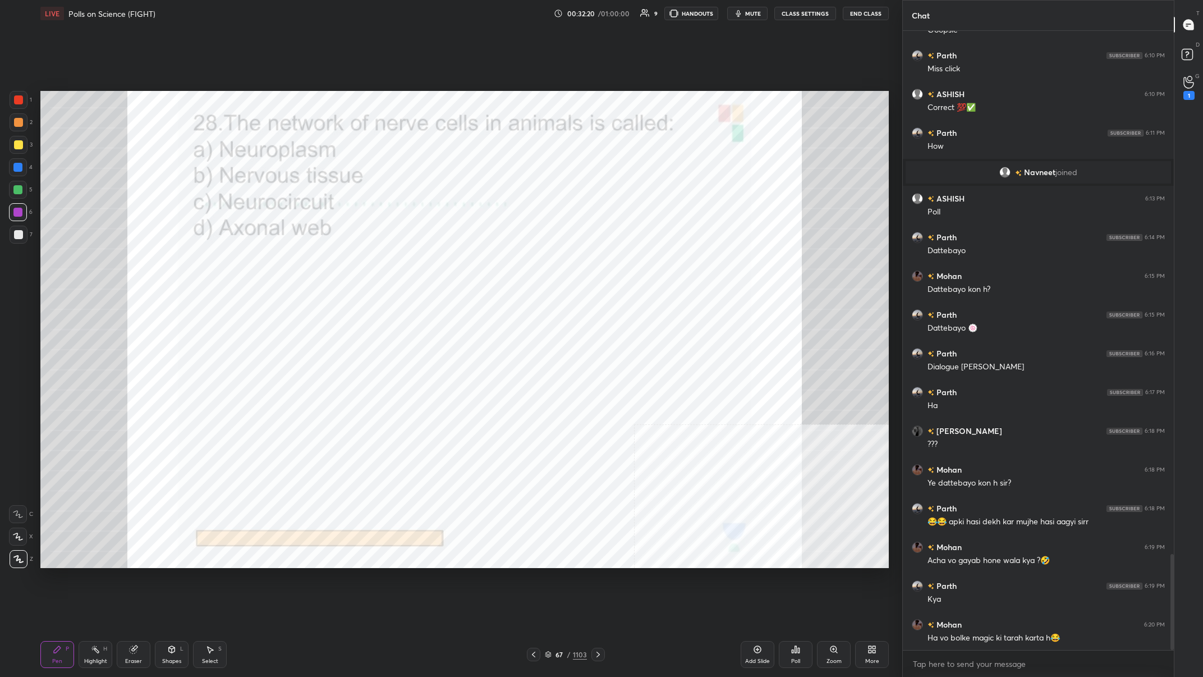
click at [402, 263] on div "1103" at bounding box center [580, 654] width 14 height 10
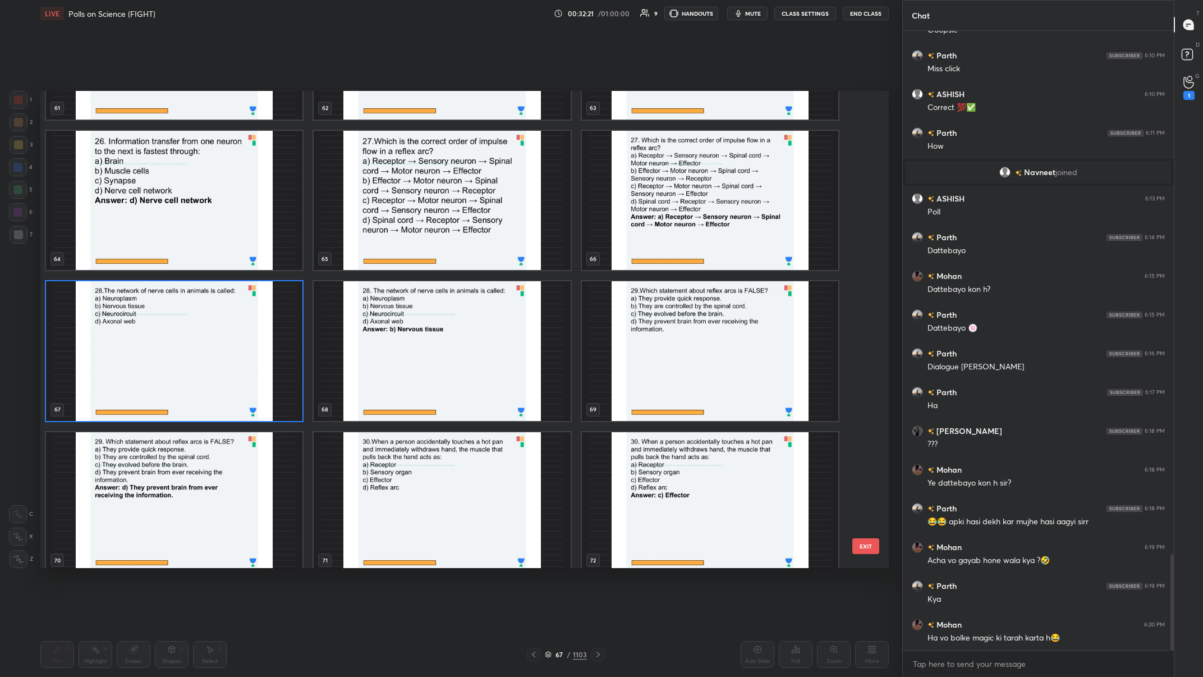
click at [256, 263] on img "grid" at bounding box center [174, 351] width 256 height 140
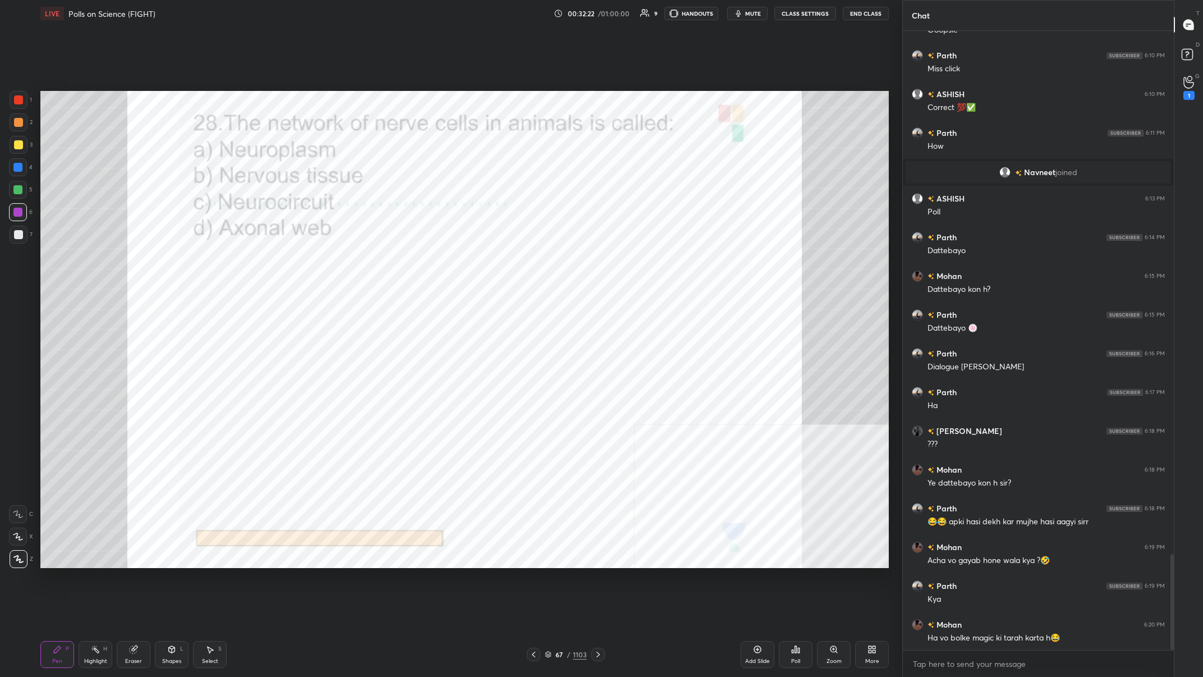
click at [256, 263] on img "grid" at bounding box center [174, 351] width 256 height 140
click at [402, 263] on div "Poll" at bounding box center [796, 654] width 34 height 27
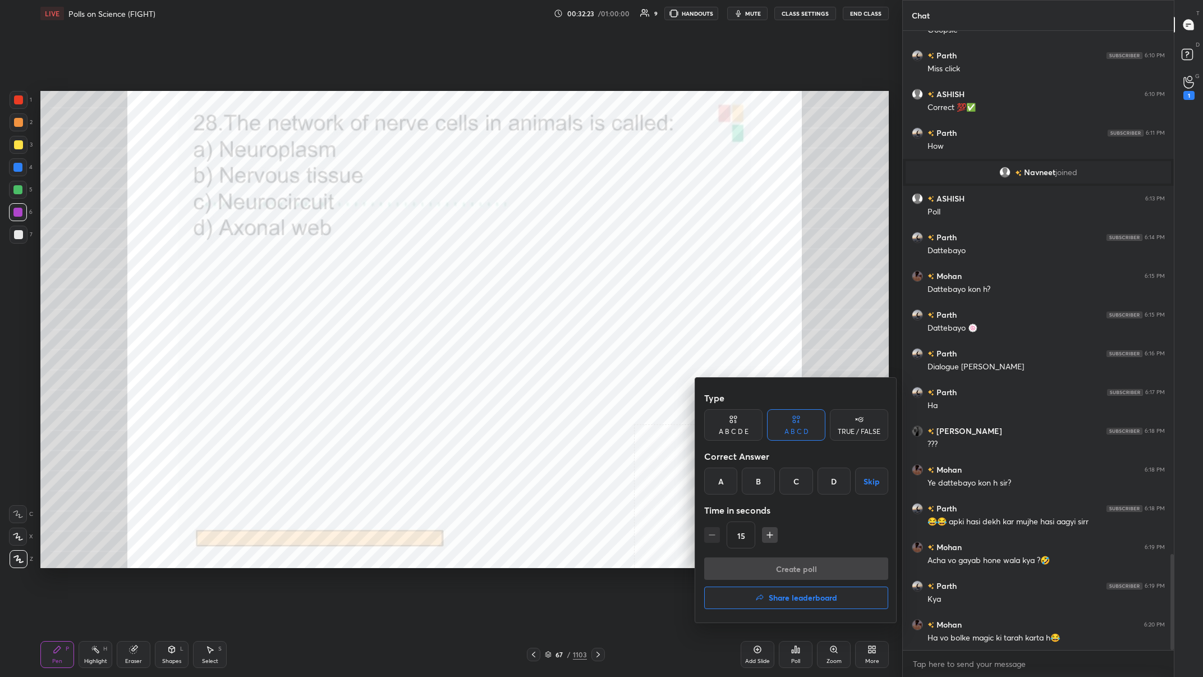
click at [402, 263] on div "B" at bounding box center [758, 480] width 33 height 27
click at [402, 263] on button "Create poll" at bounding box center [796, 568] width 184 height 22
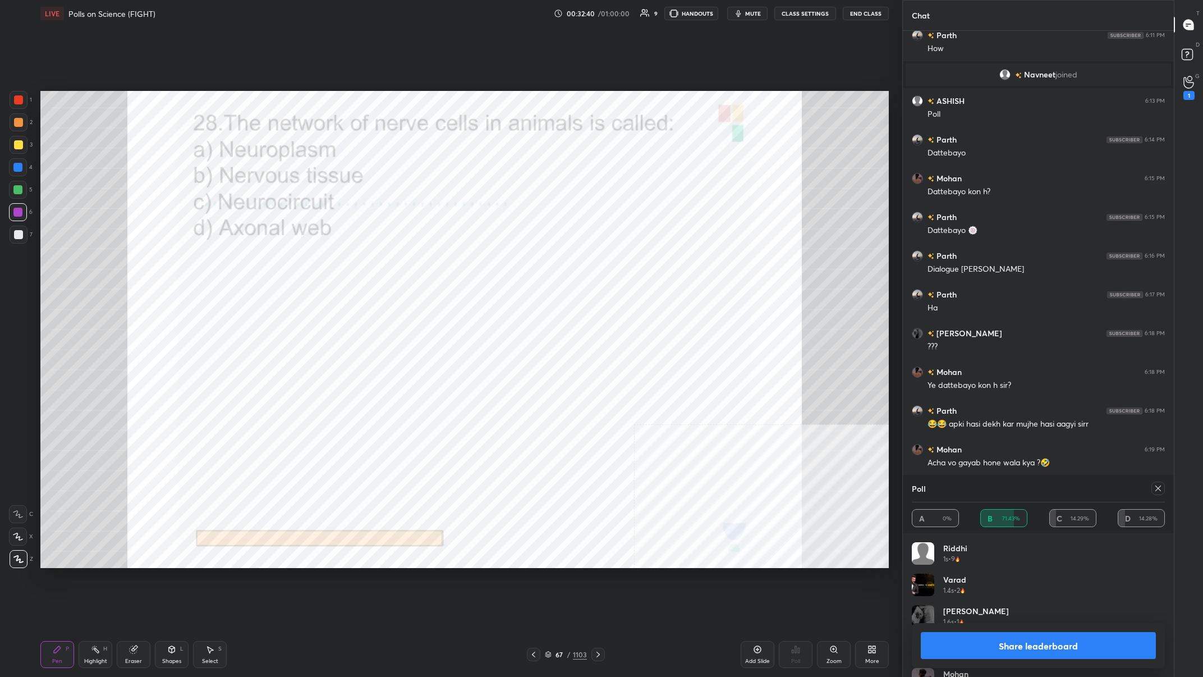
click at [402, 263] on button "Share leaderboard" at bounding box center [1038, 645] width 235 height 27
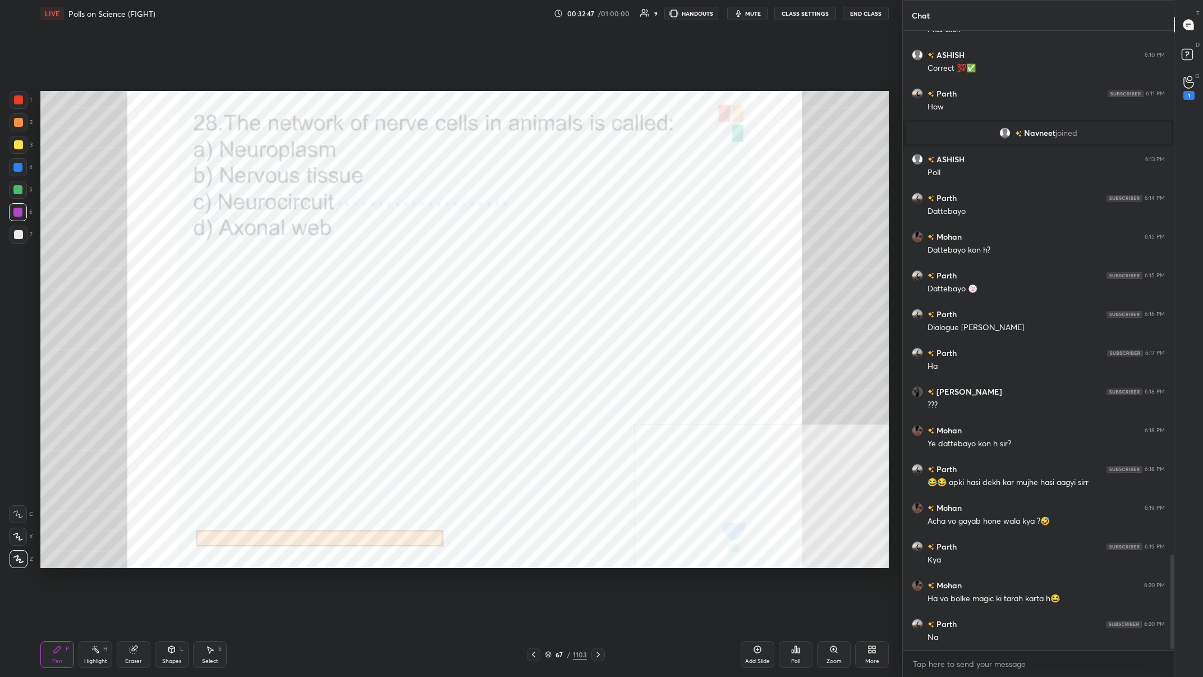
click at [402, 263] on div "Pen P Highlight H Eraser Shapes L Select S 67 / 1103 Add Slide Poll Zoom More" at bounding box center [464, 654] width 848 height 45
click at [402, 263] on div "67" at bounding box center [559, 654] width 11 height 7
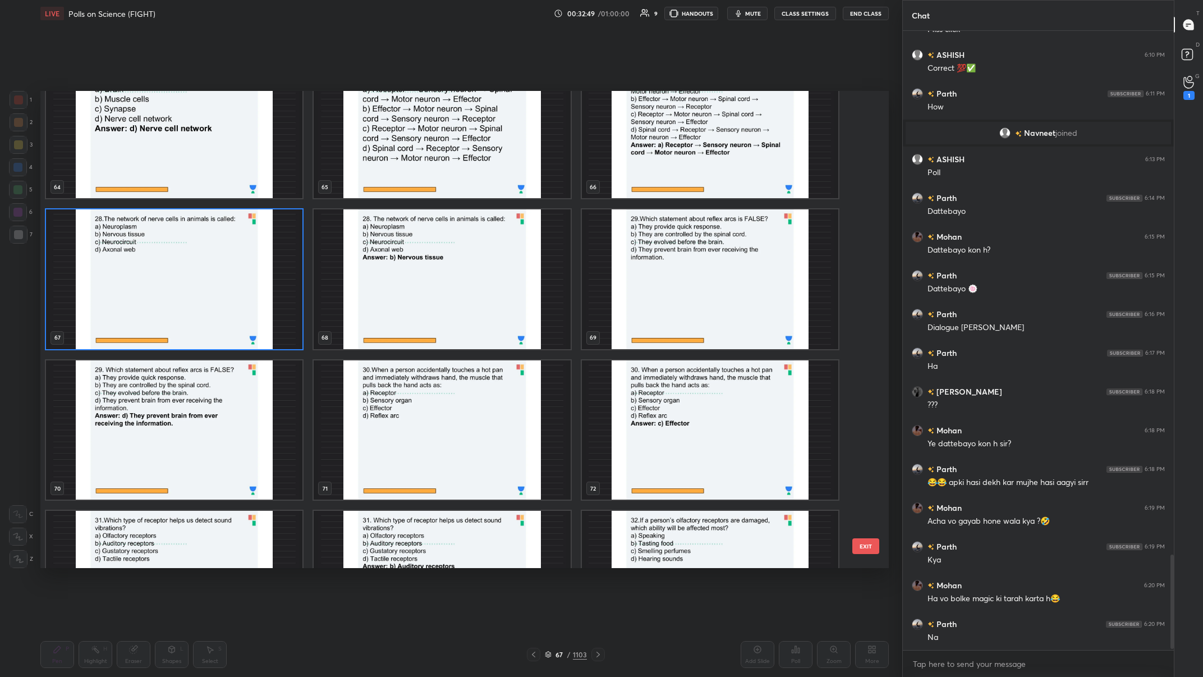
click at [402, 263] on img "grid" at bounding box center [710, 279] width 256 height 140
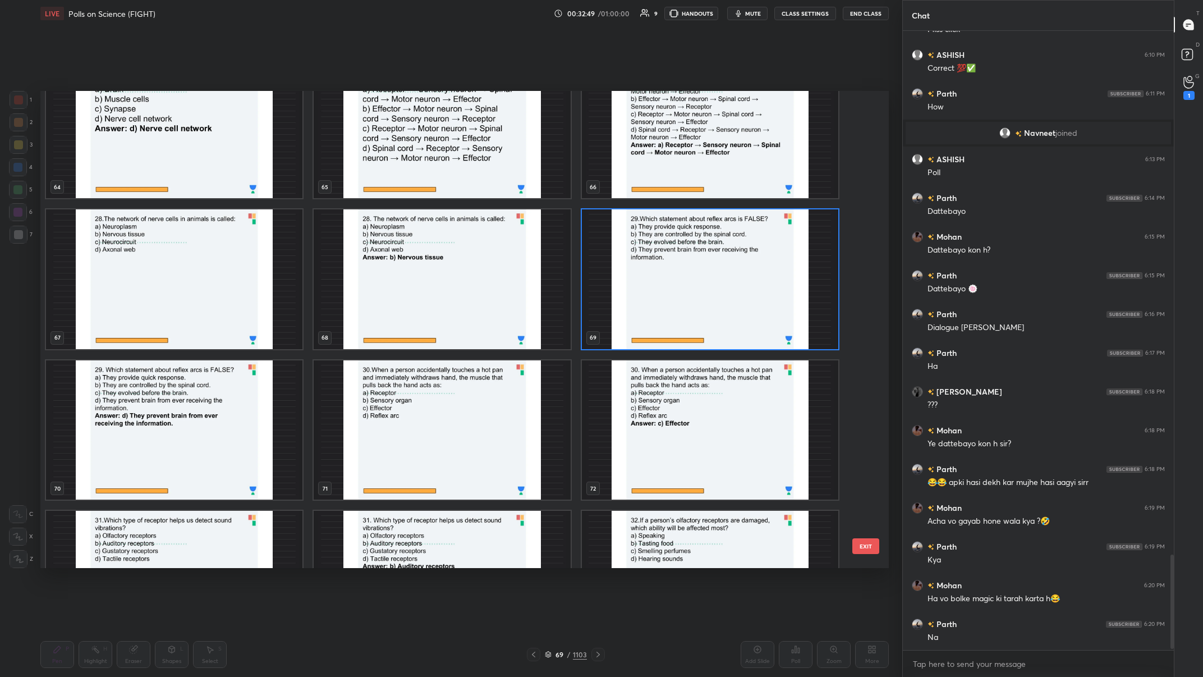
click at [402, 263] on img "grid" at bounding box center [710, 279] width 256 height 140
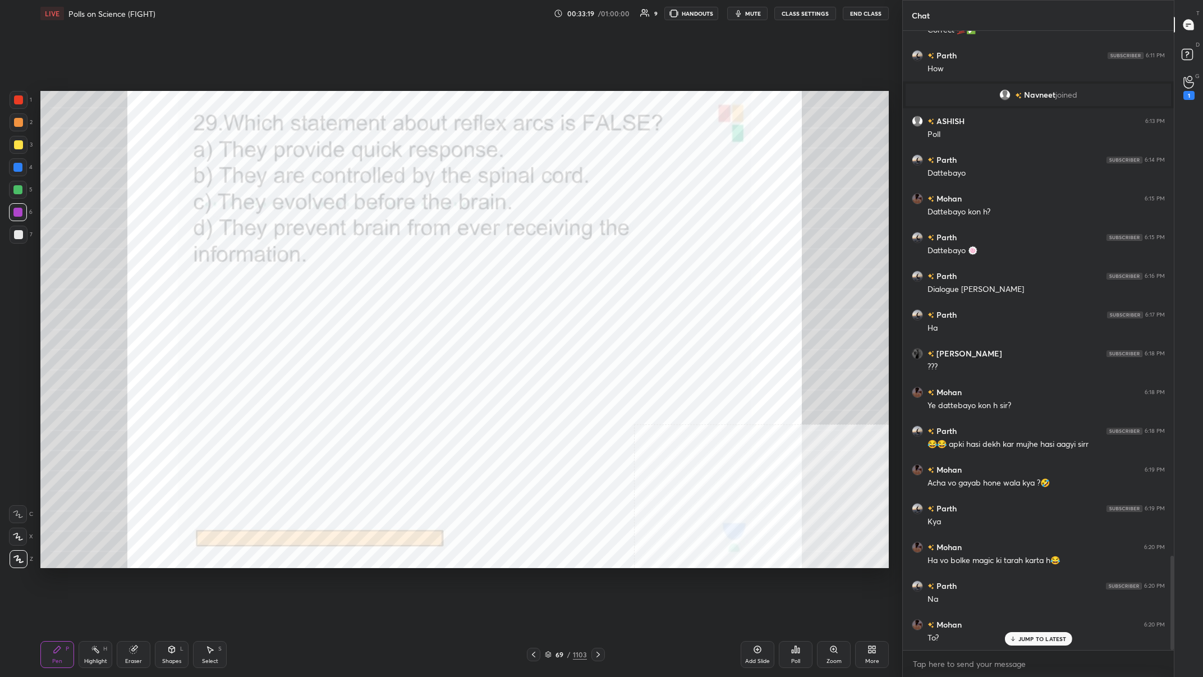
click at [402, 263] on div "/" at bounding box center [568, 654] width 3 height 7
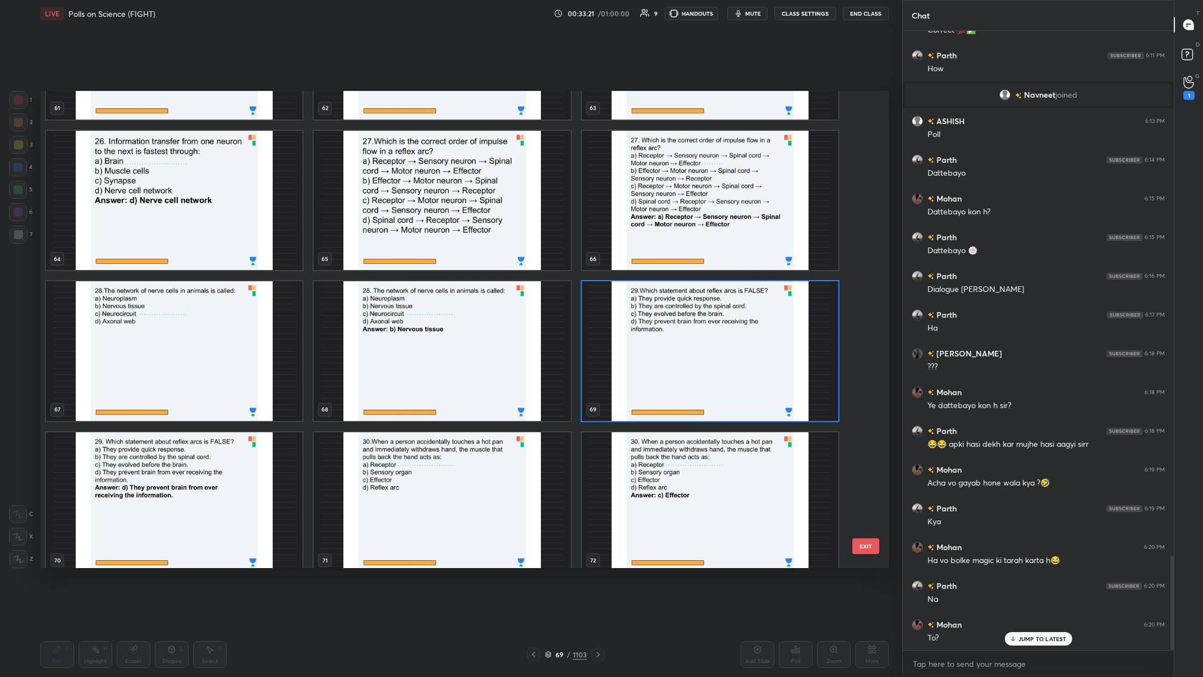
click at [402, 263] on img "grid" at bounding box center [710, 351] width 256 height 140
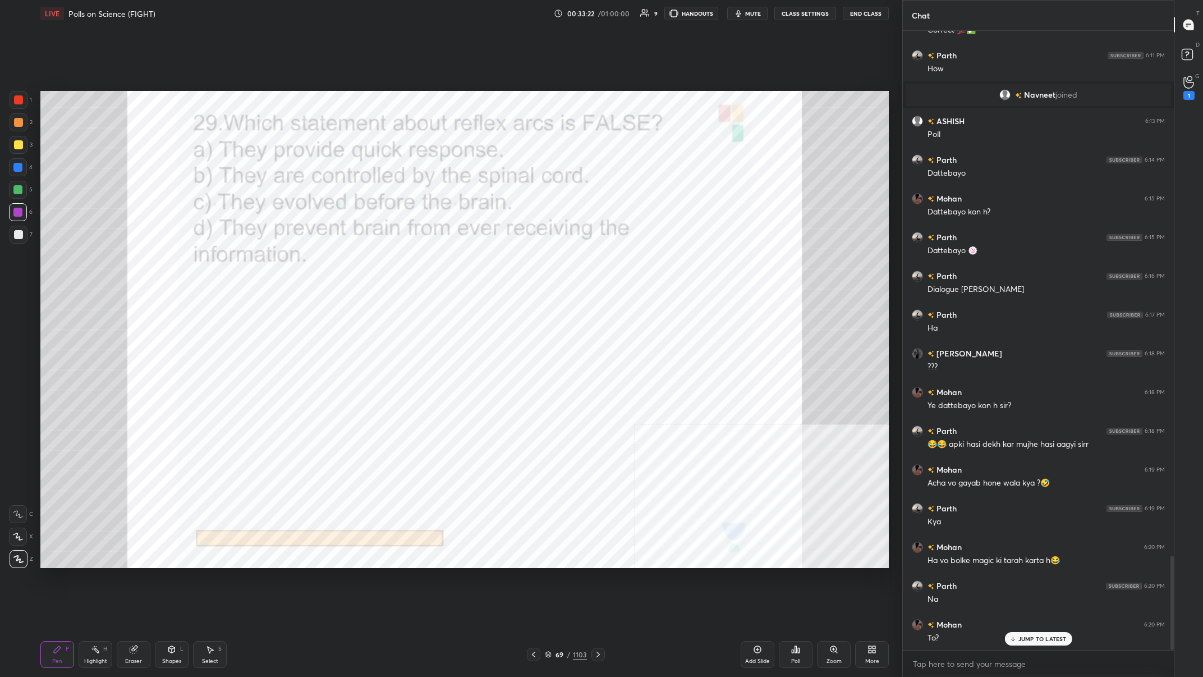
click at [402, 263] on div "Poll" at bounding box center [796, 654] width 34 height 27
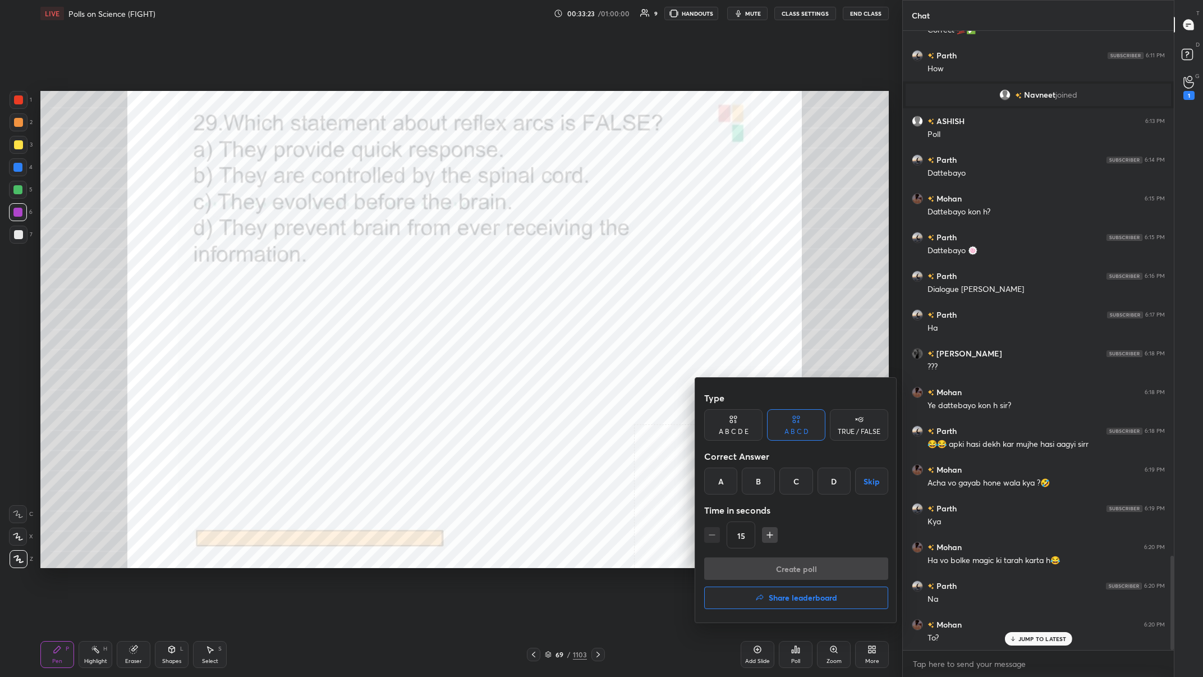
click at [402, 263] on div "D" at bounding box center [834, 480] width 33 height 27
click at [402, 263] on button "Create poll" at bounding box center [796, 568] width 184 height 22
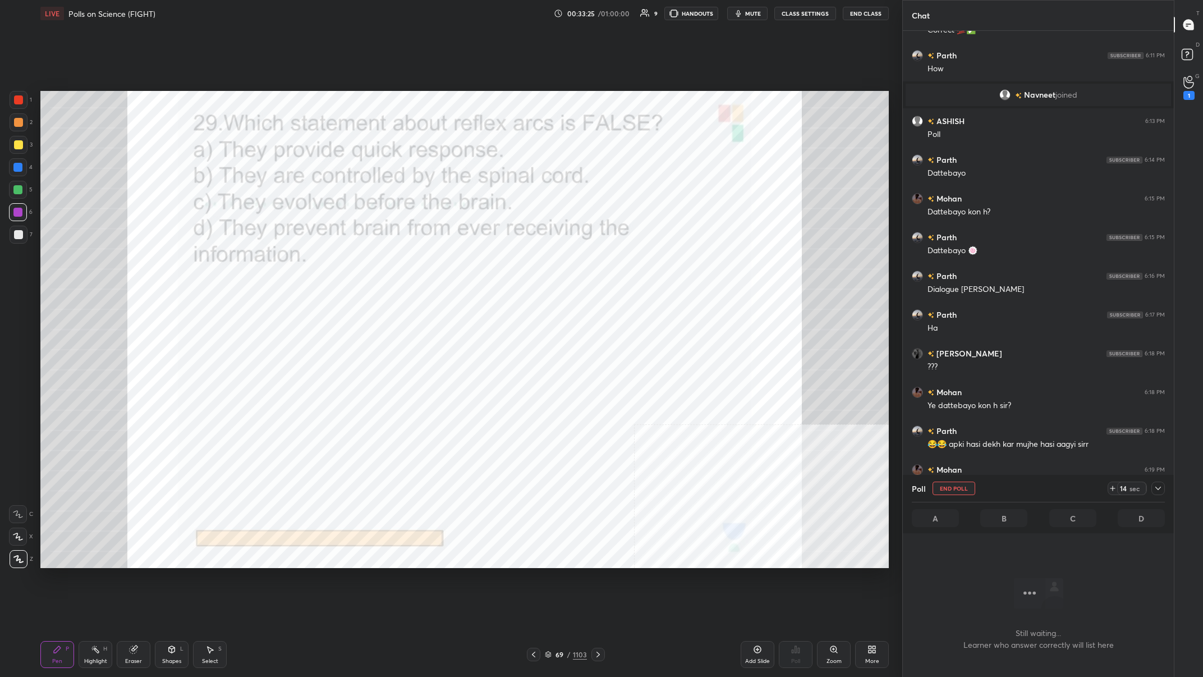
click at [402, 263] on icon at bounding box center [1158, 488] width 9 height 9
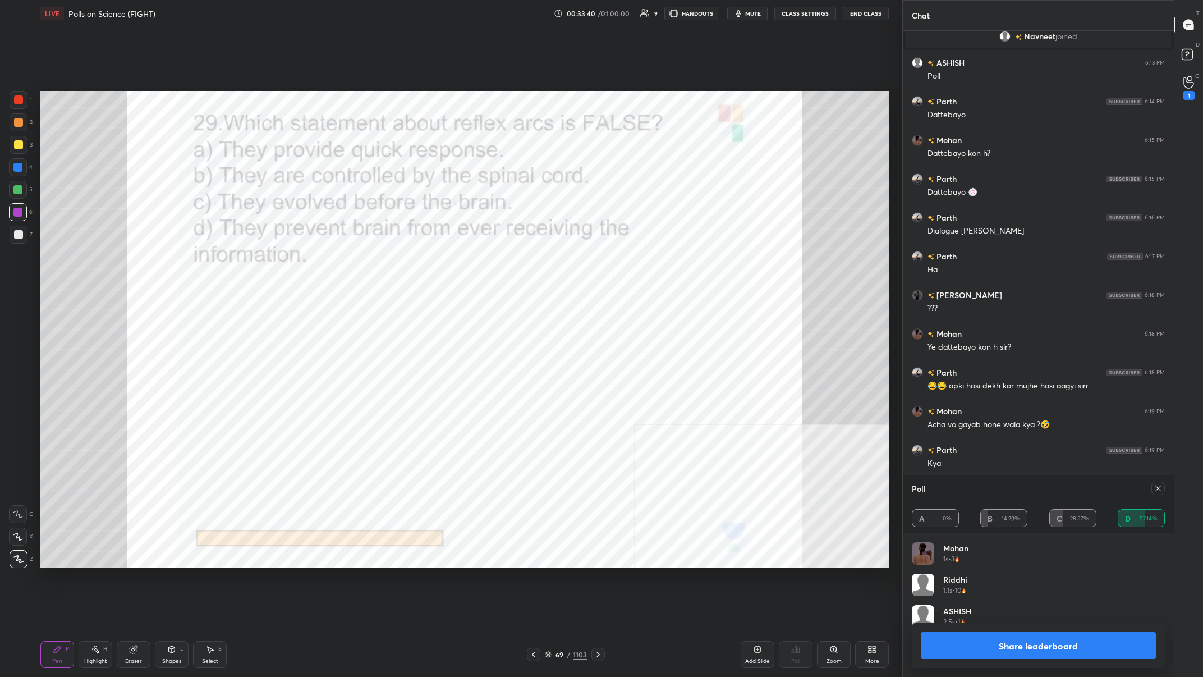
click at [402, 263] on button "Share leaderboard" at bounding box center [1038, 645] width 235 height 27
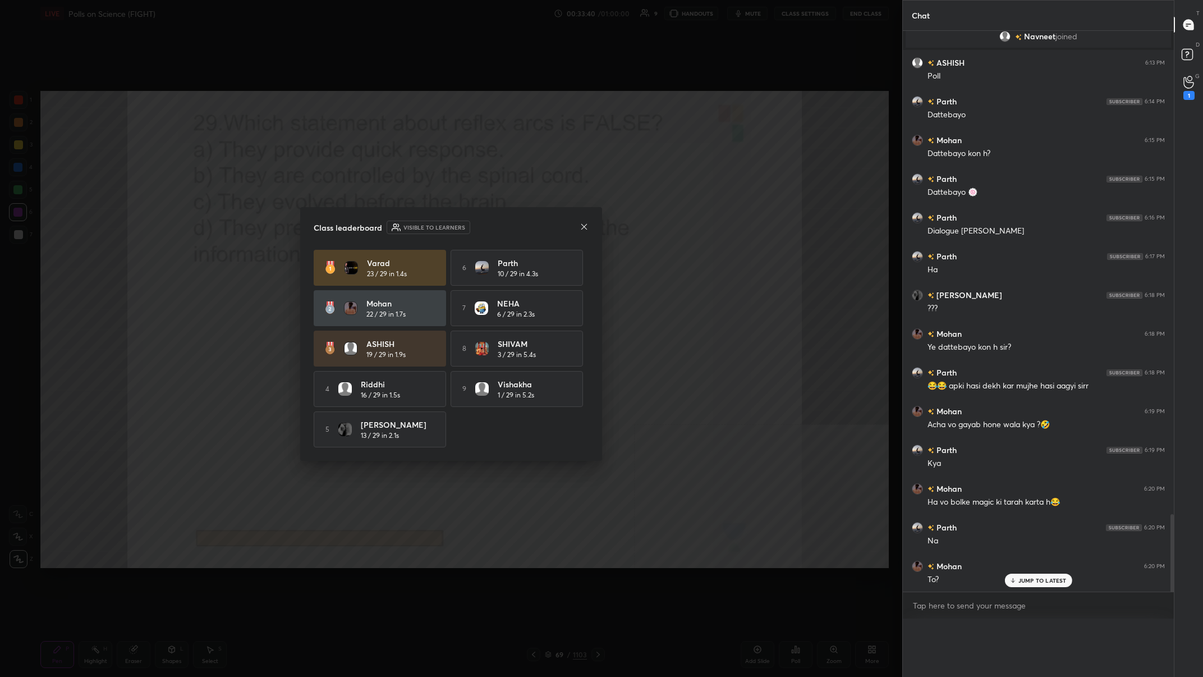
scroll to position [0, 1]
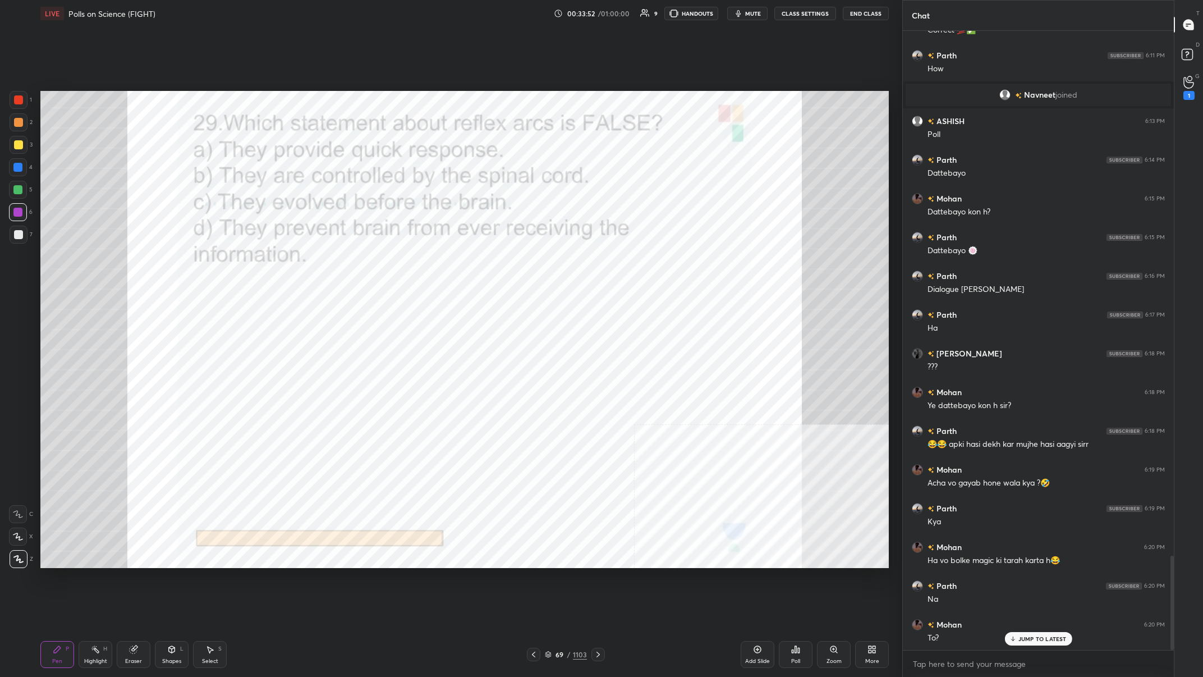
click at [402, 263] on div "69 / 1103" at bounding box center [566, 654] width 42 height 10
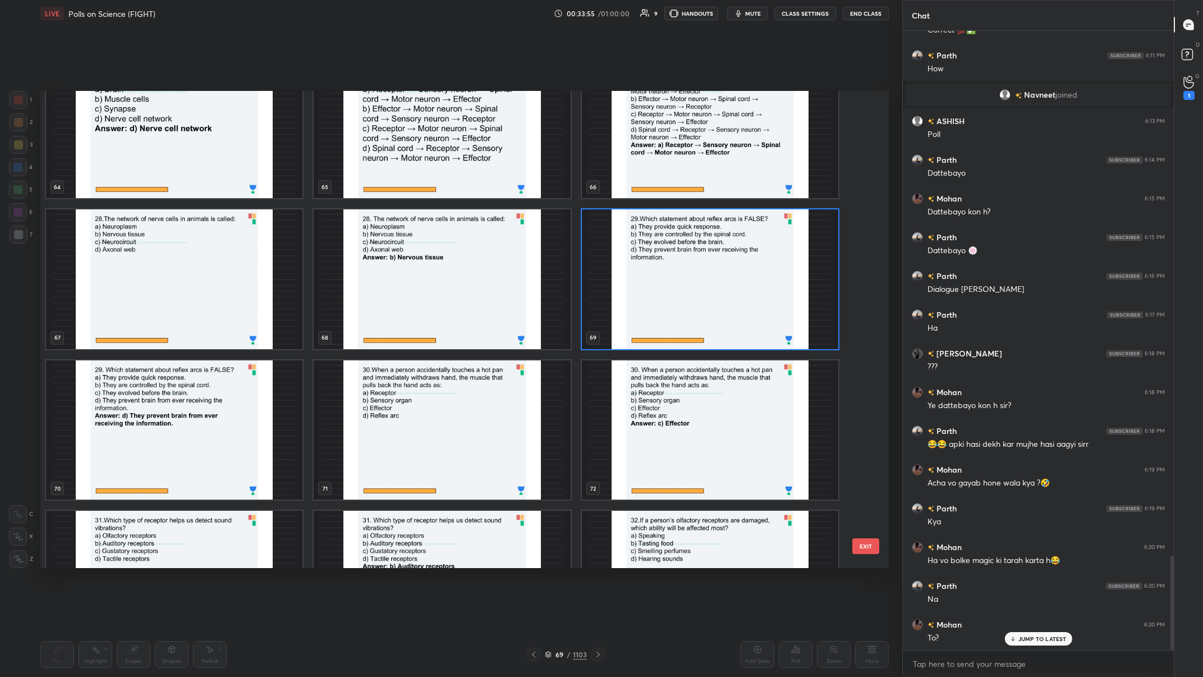
click at [402, 263] on img "grid" at bounding box center [442, 430] width 256 height 140
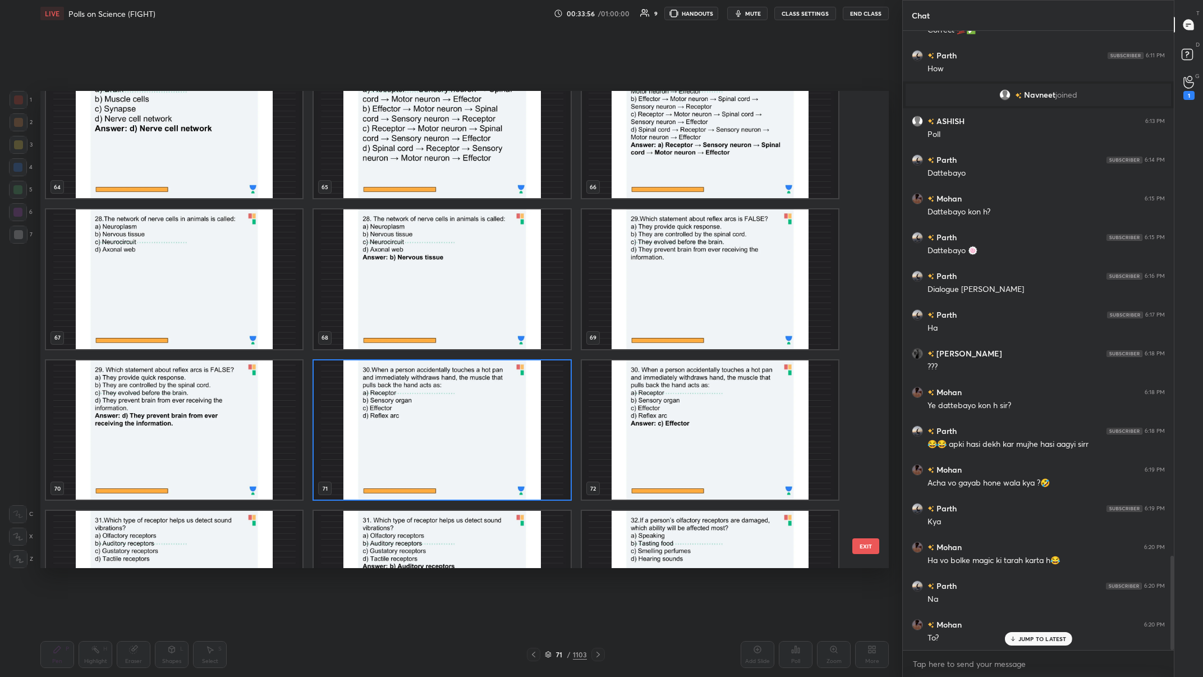
click at [402, 263] on img "grid" at bounding box center [442, 430] width 256 height 140
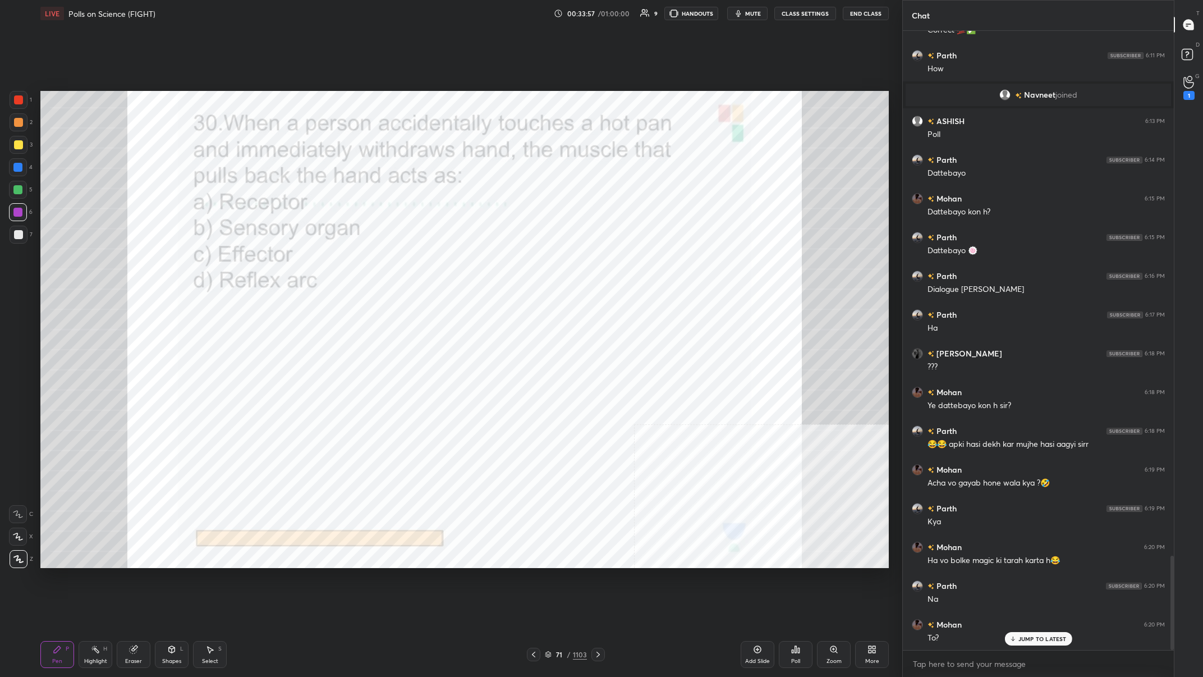
click at [402, 263] on img "grid" at bounding box center [442, 430] width 256 height 140
click at [402, 263] on div "1103" at bounding box center [580, 654] width 14 height 10
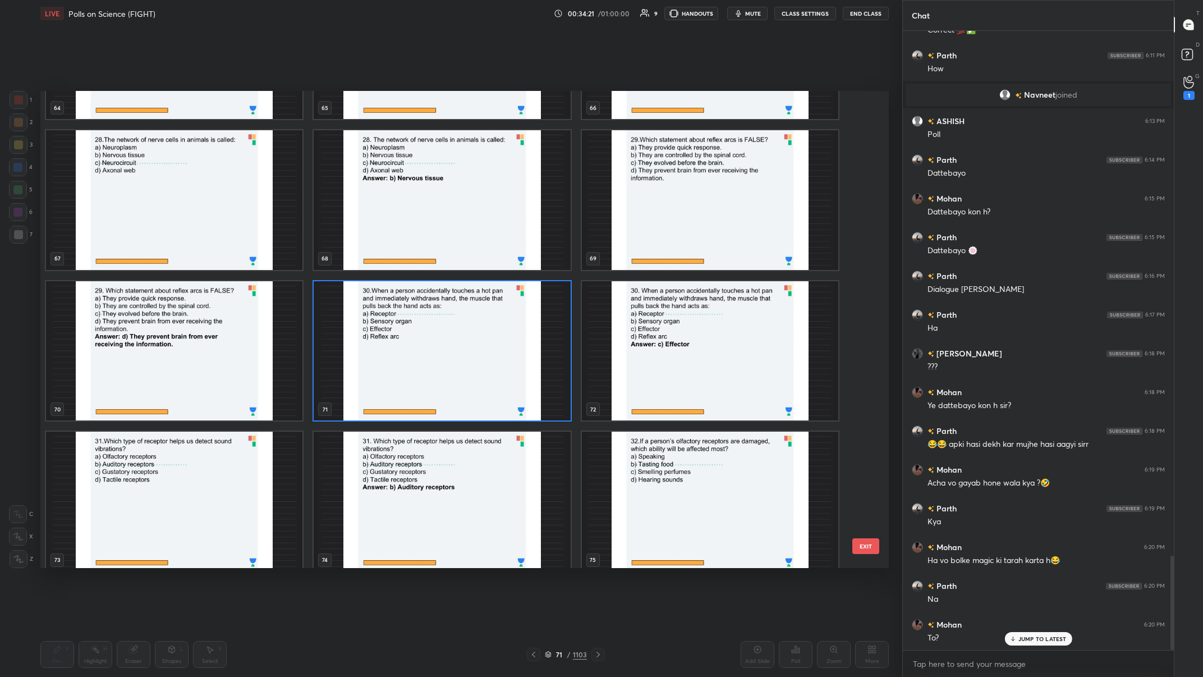
click at [402, 263] on img "grid" at bounding box center [442, 351] width 256 height 140
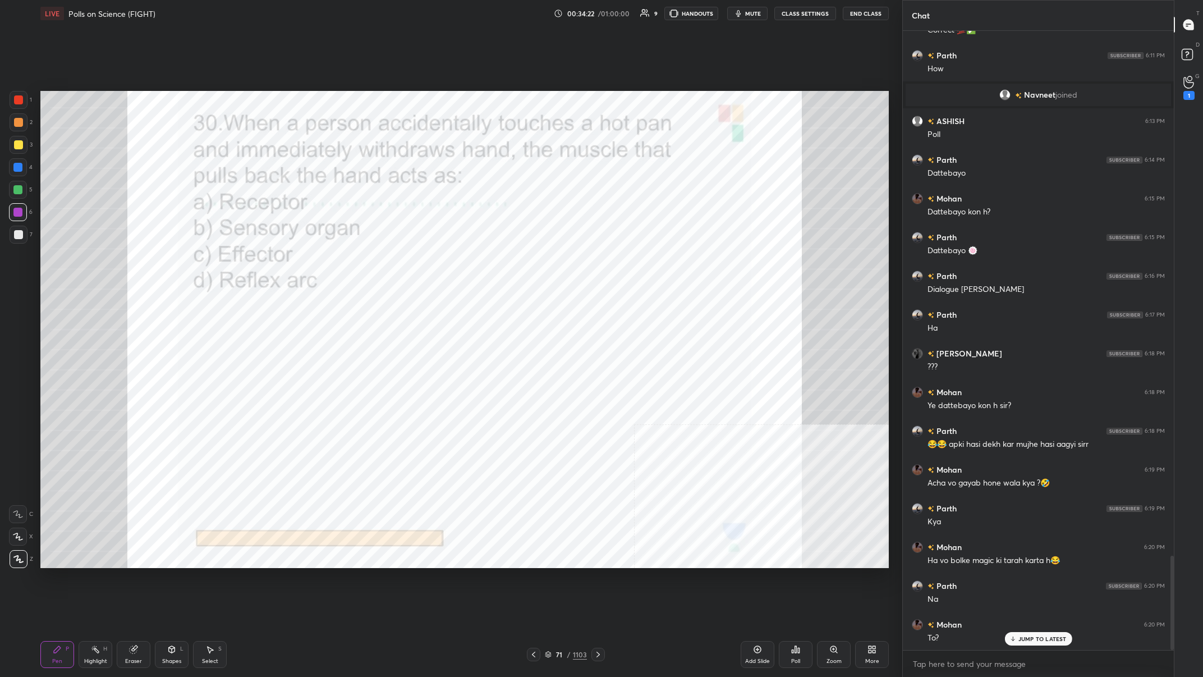
click at [402, 263] on icon at bounding box center [796, 649] width 2 height 7
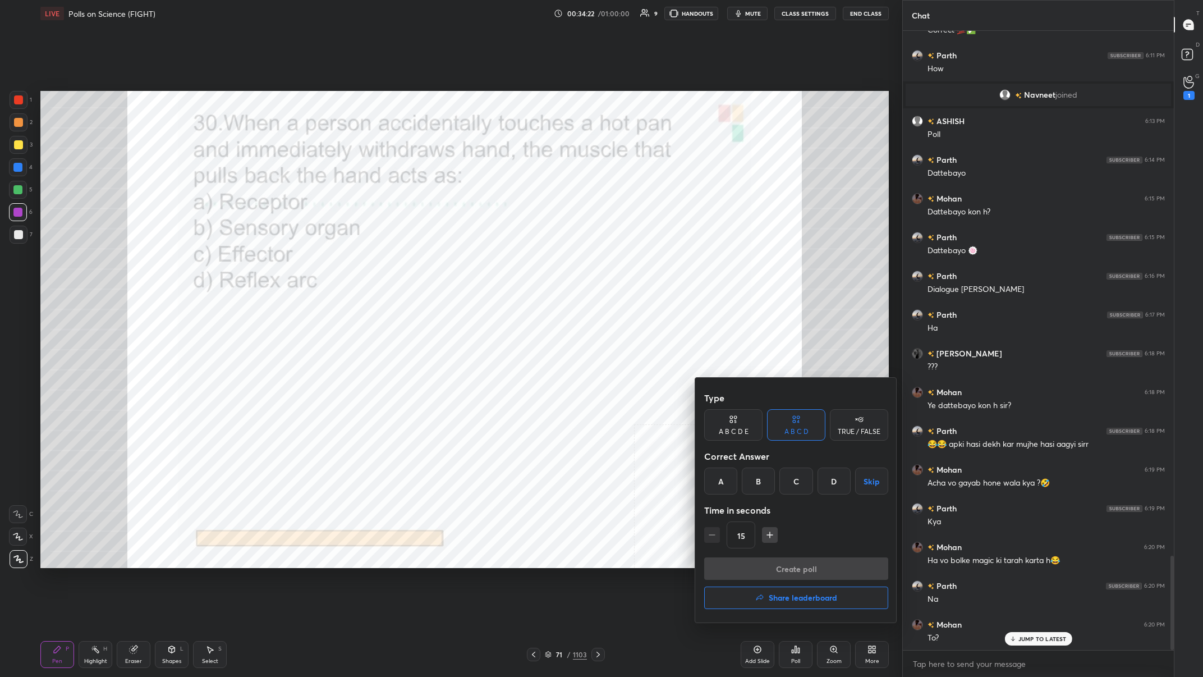
click at [402, 263] on div "C" at bounding box center [795, 480] width 33 height 27
click at [402, 263] on button "Create poll" at bounding box center [796, 568] width 184 height 22
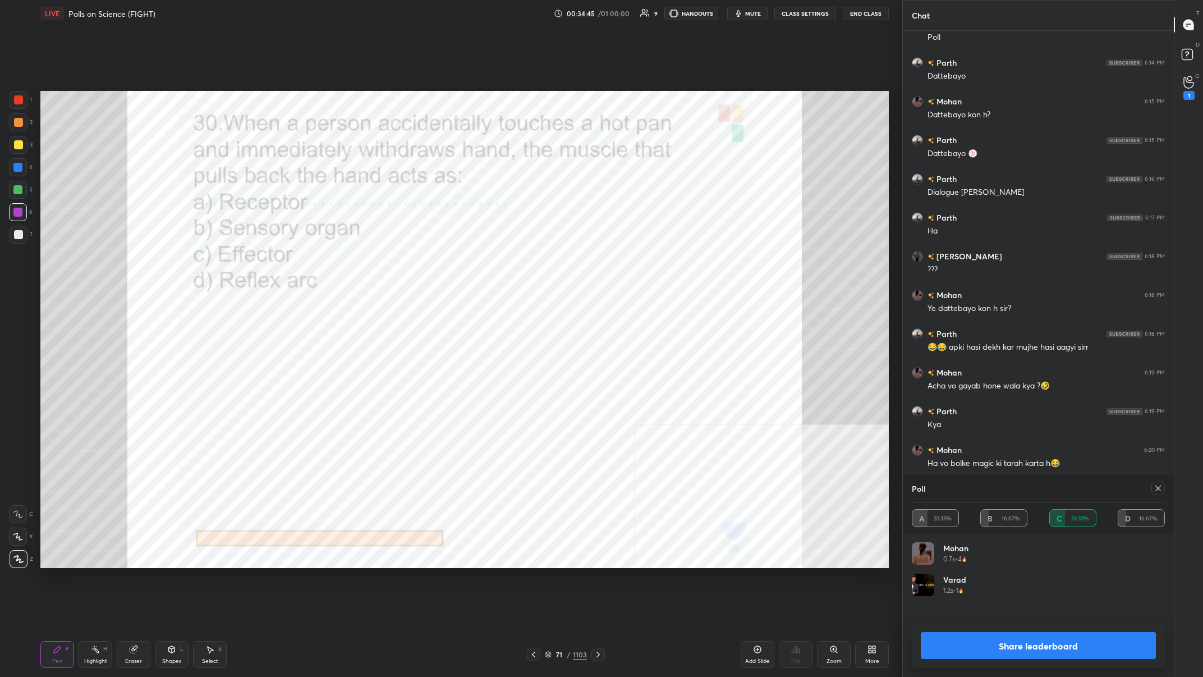
click at [402, 263] on button "Share leaderboard" at bounding box center [1038, 645] width 235 height 27
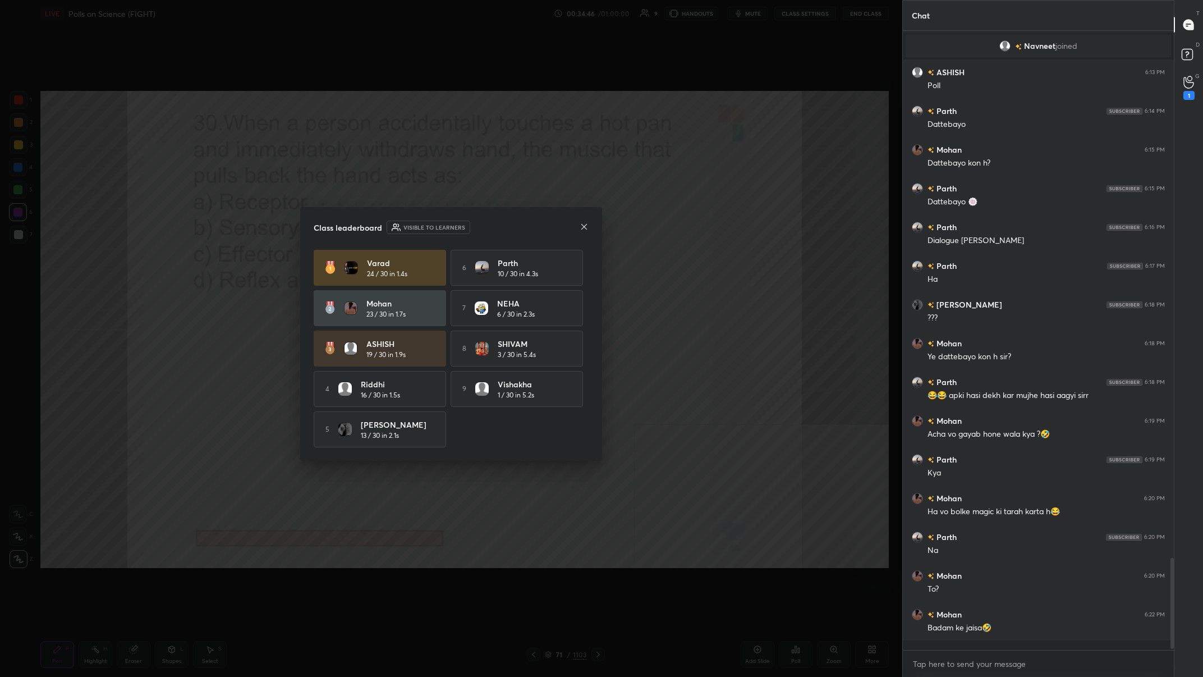
scroll to position [3485, 0]
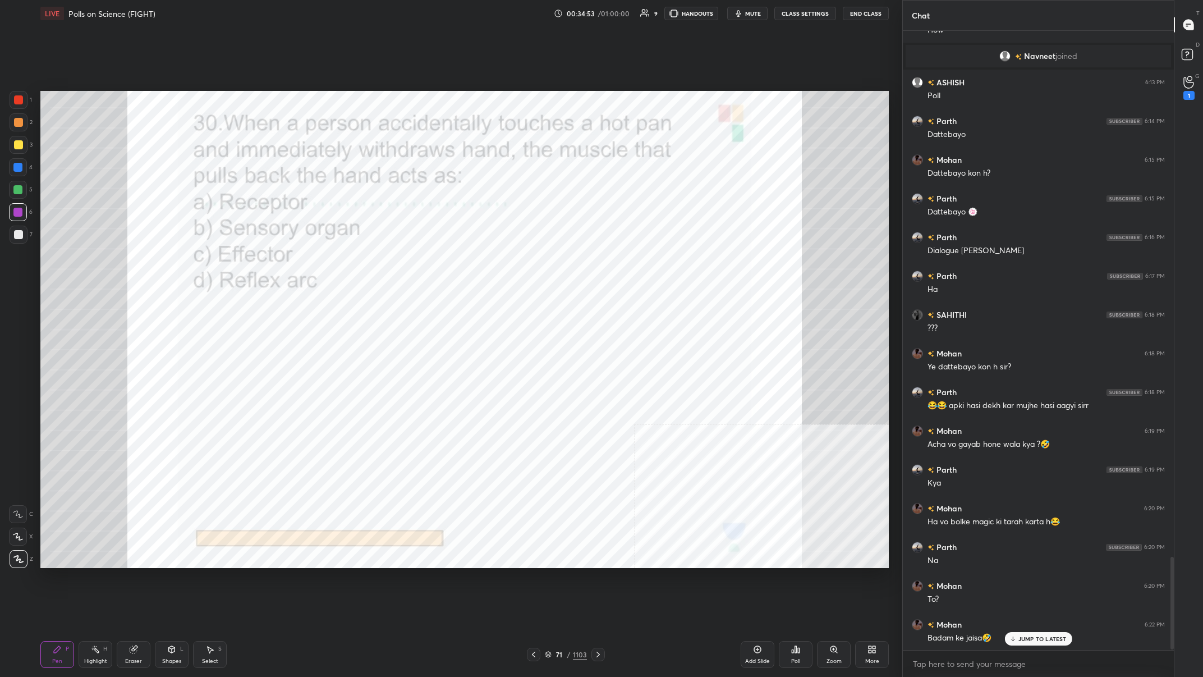
click at [402, 263] on div "71 / 1103" at bounding box center [566, 654] width 42 height 10
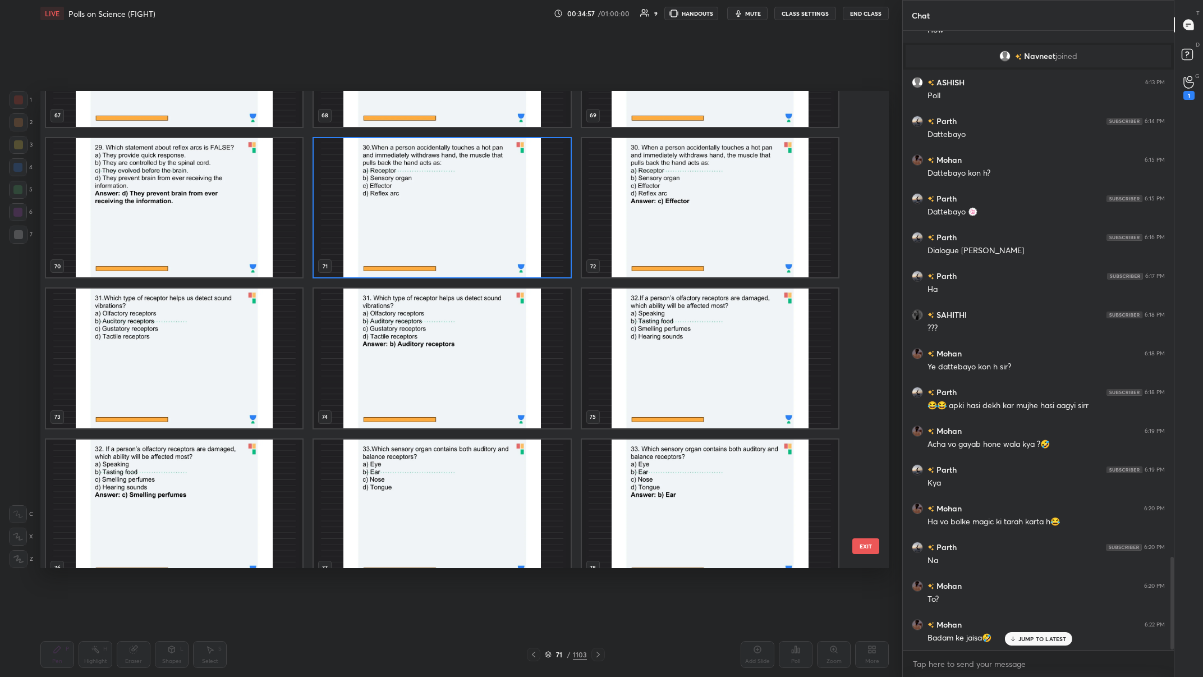
click at [203, 263] on img "grid" at bounding box center [174, 358] width 256 height 140
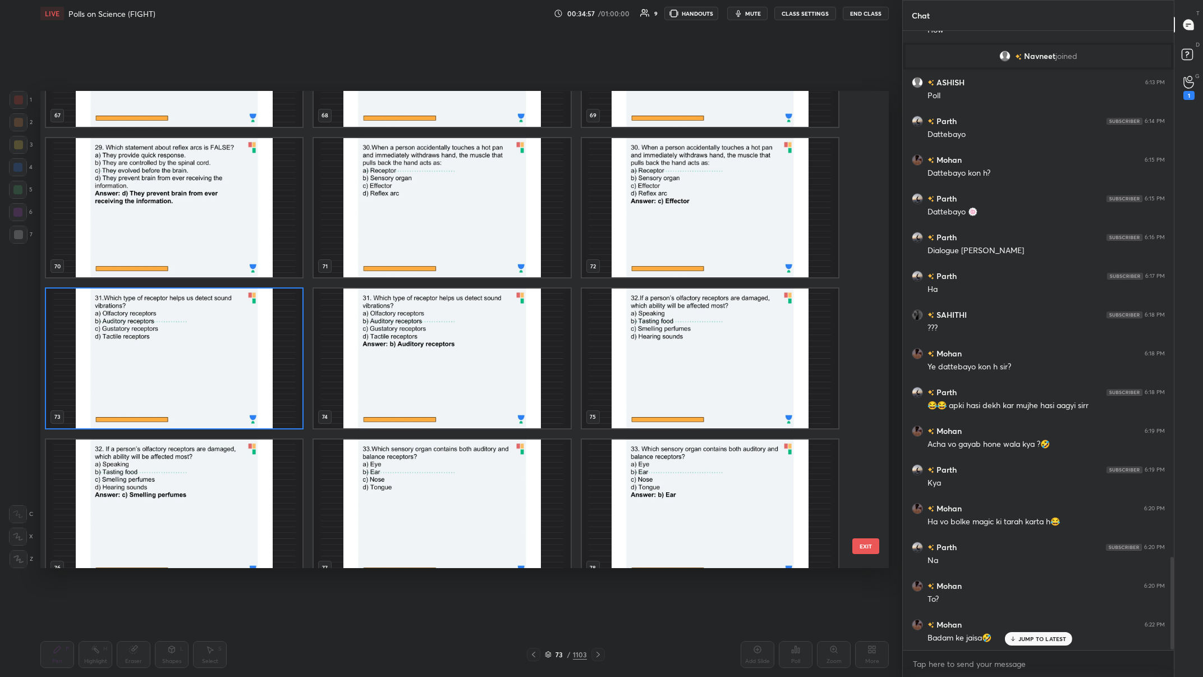
click at [203, 263] on img "grid" at bounding box center [174, 358] width 256 height 140
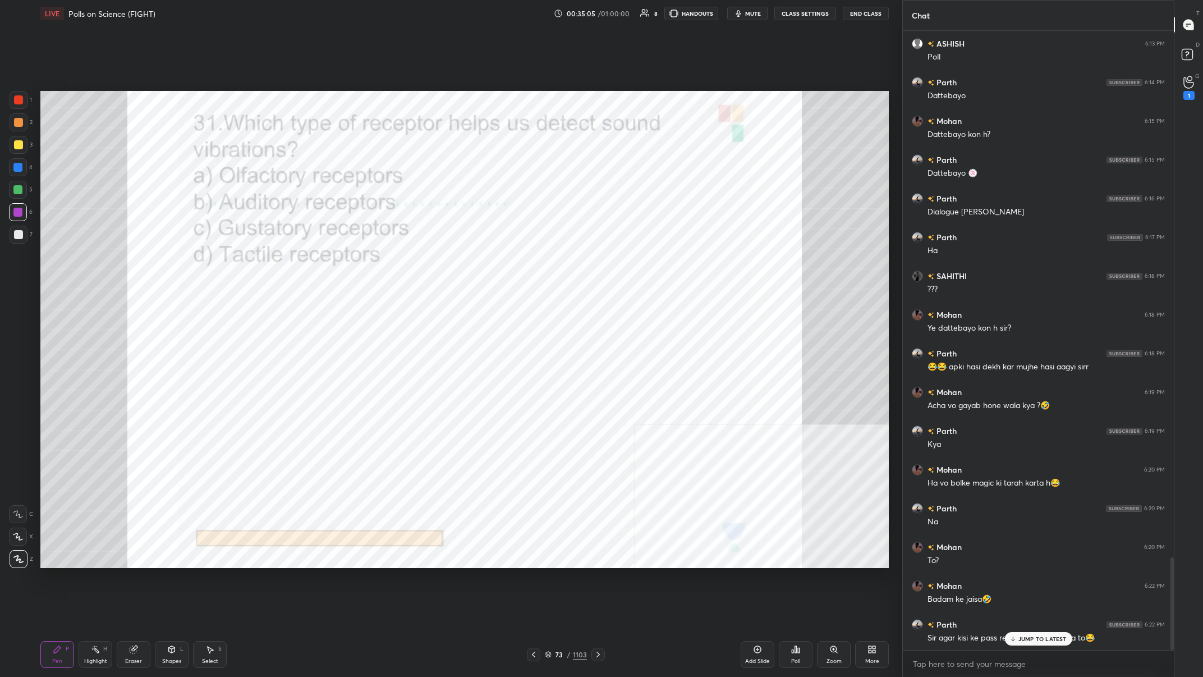
click at [402, 263] on p "JUMP TO LATEST" at bounding box center [1042, 638] width 48 height 7
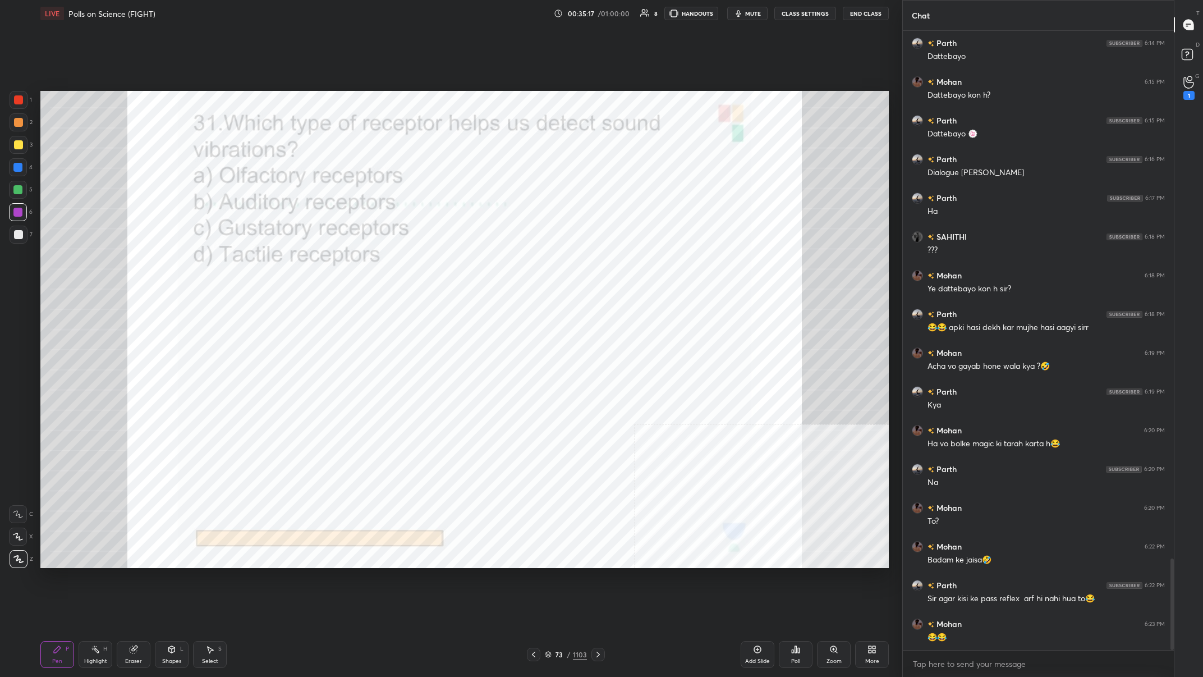
click at [402, 263] on div "73 / 1103" at bounding box center [566, 654] width 42 height 10
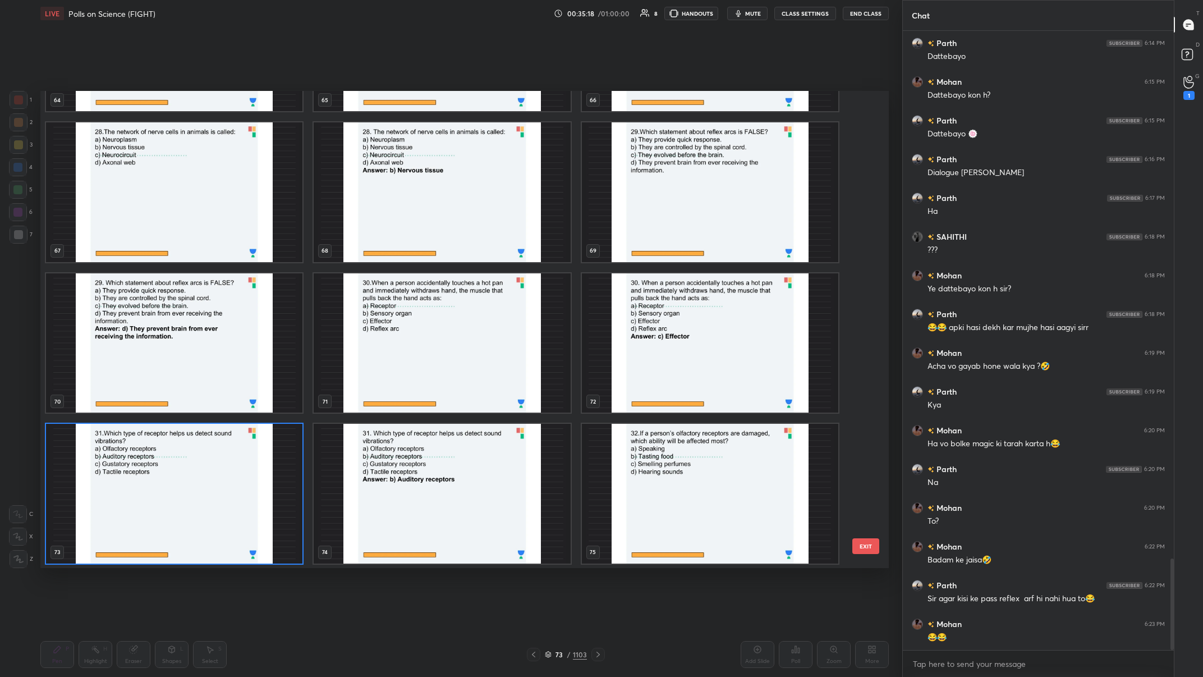
click at [274, 263] on img "grid" at bounding box center [174, 494] width 256 height 140
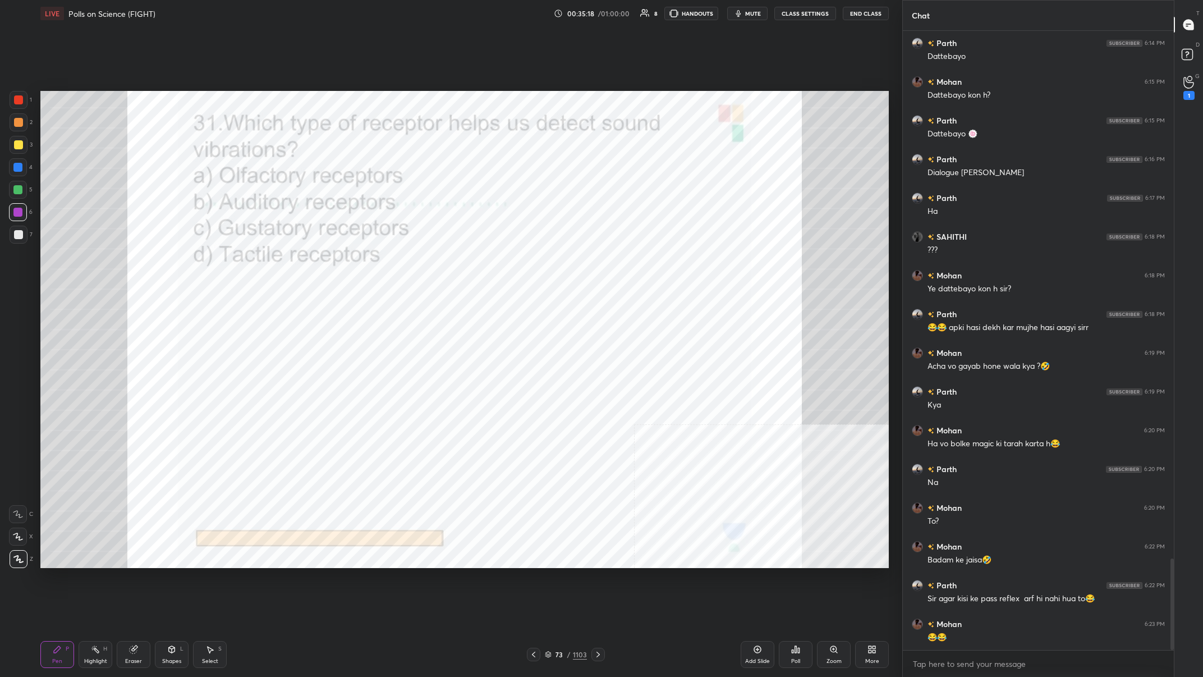
click at [269, 263] on img "grid" at bounding box center [174, 494] width 256 height 140
click at [402, 263] on div "Poll" at bounding box center [796, 654] width 34 height 27
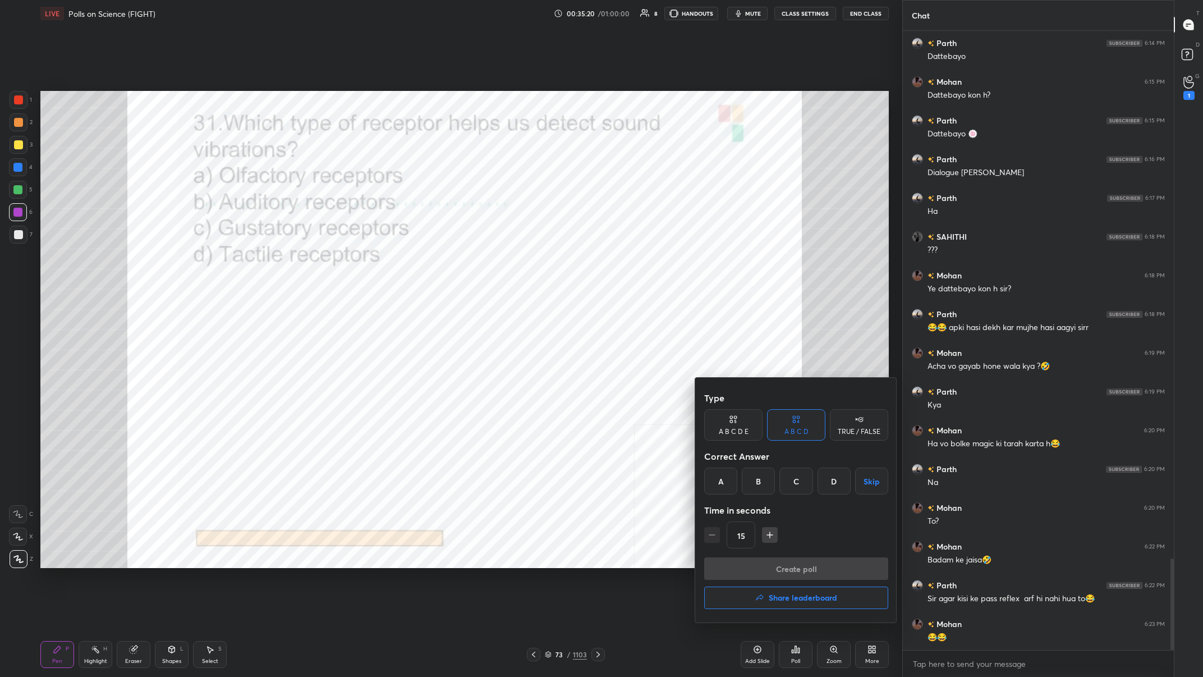
click at [402, 263] on div "B" at bounding box center [758, 480] width 33 height 27
click at [402, 263] on button "Create poll" at bounding box center [796, 568] width 184 height 22
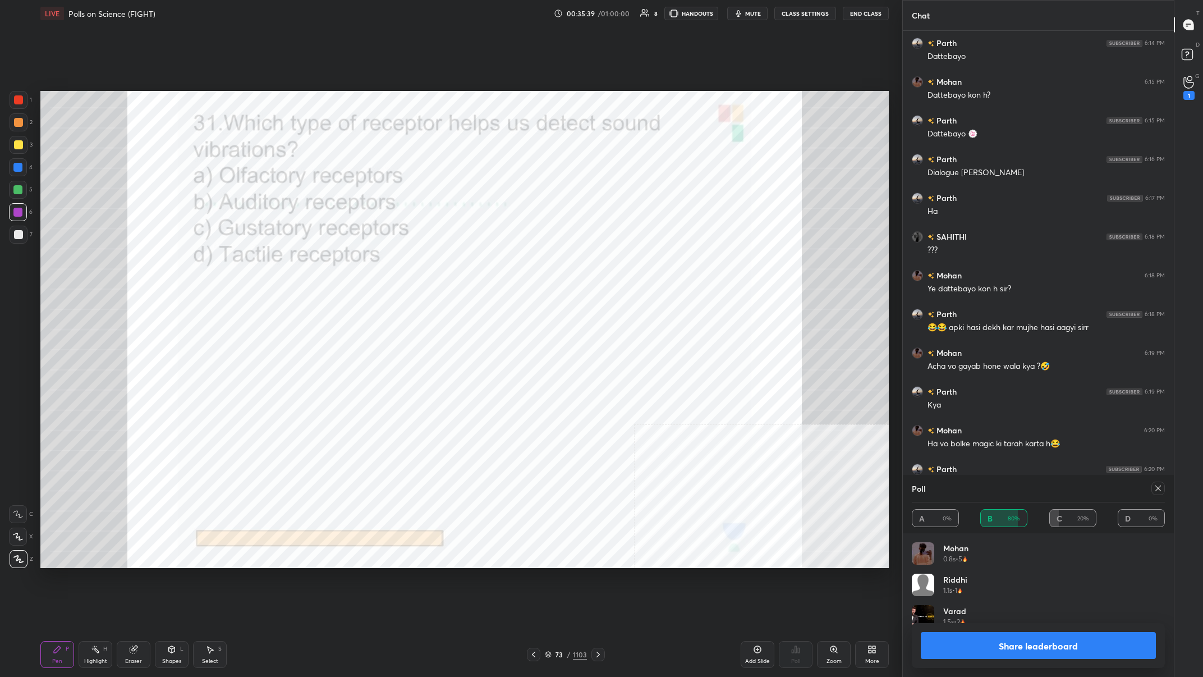
click at [402, 263] on button "Share leaderboard" at bounding box center [1038, 645] width 235 height 27
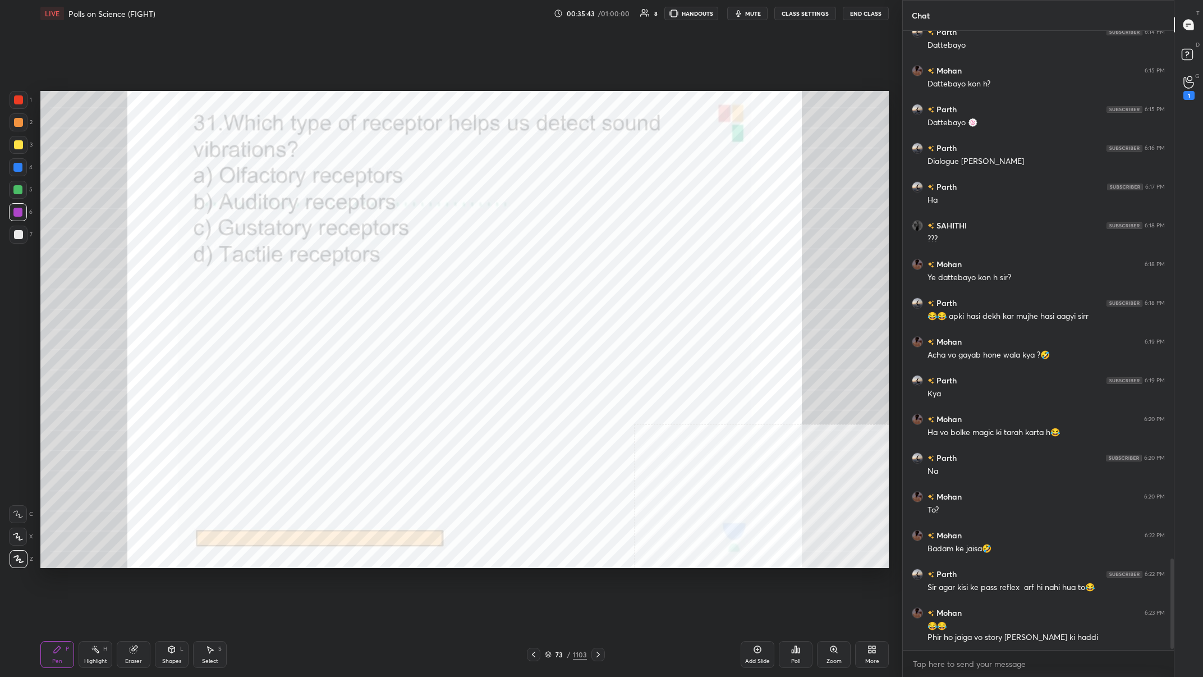
click at [402, 263] on div "73" at bounding box center [559, 654] width 11 height 7
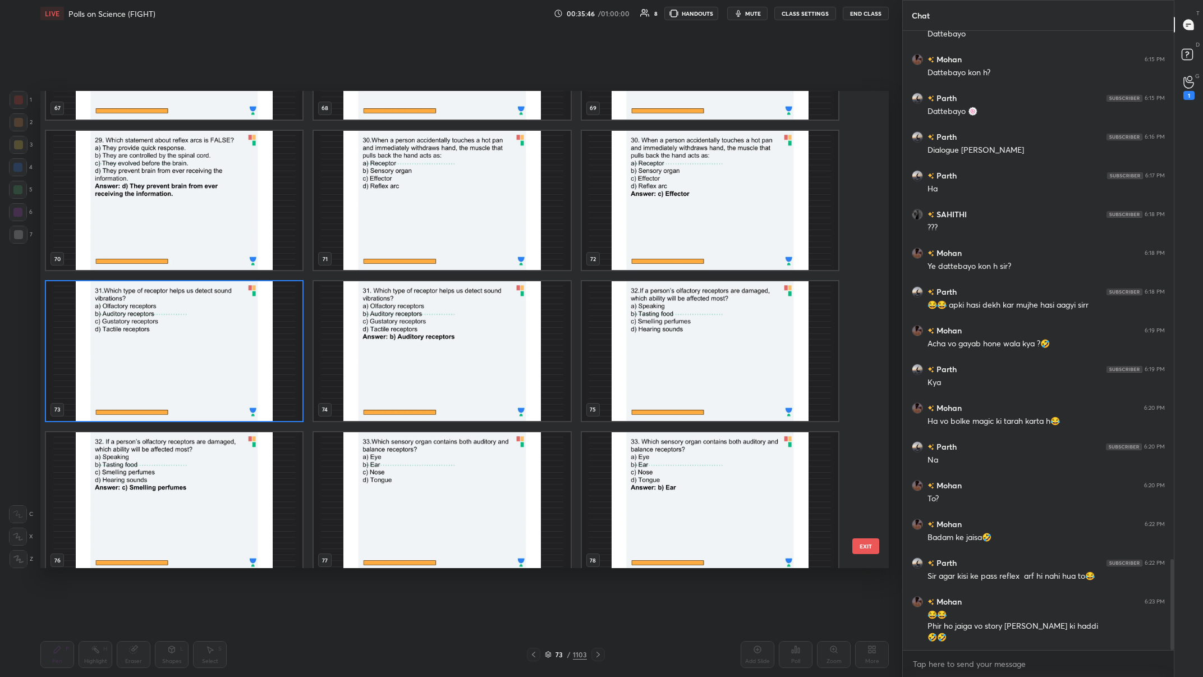
click at [402, 263] on img "grid" at bounding box center [710, 351] width 256 height 140
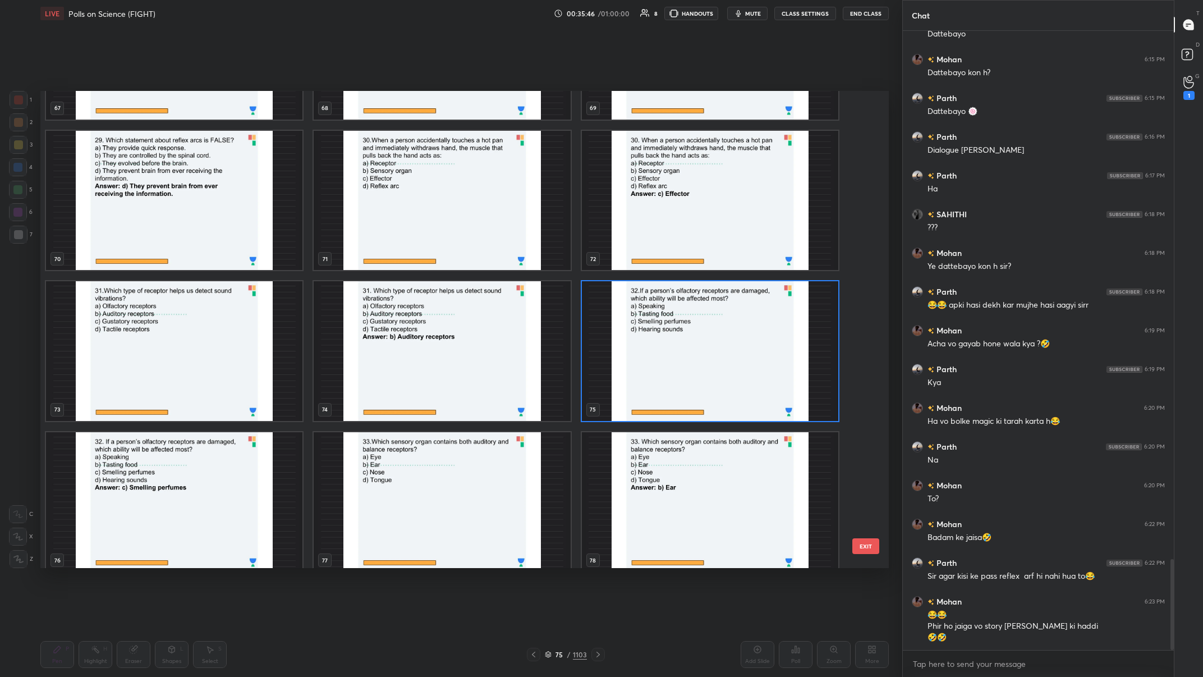
click at [402, 263] on img "grid" at bounding box center [710, 351] width 256 height 140
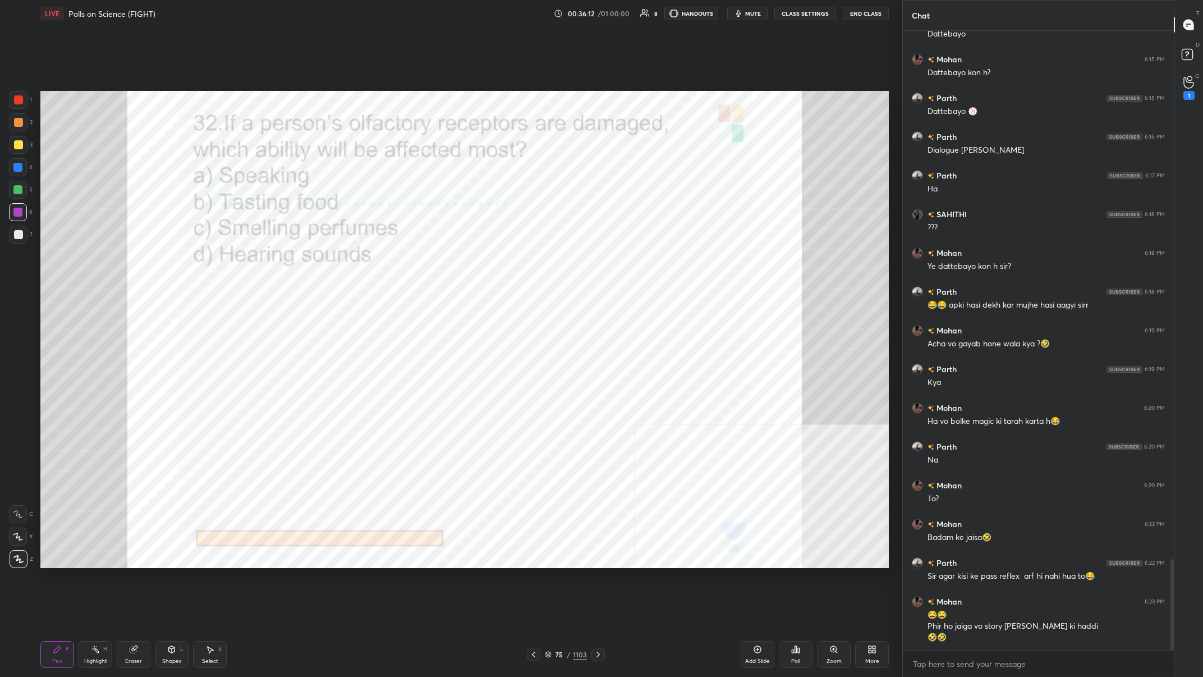
click at [402, 263] on div "75" at bounding box center [559, 654] width 11 height 7
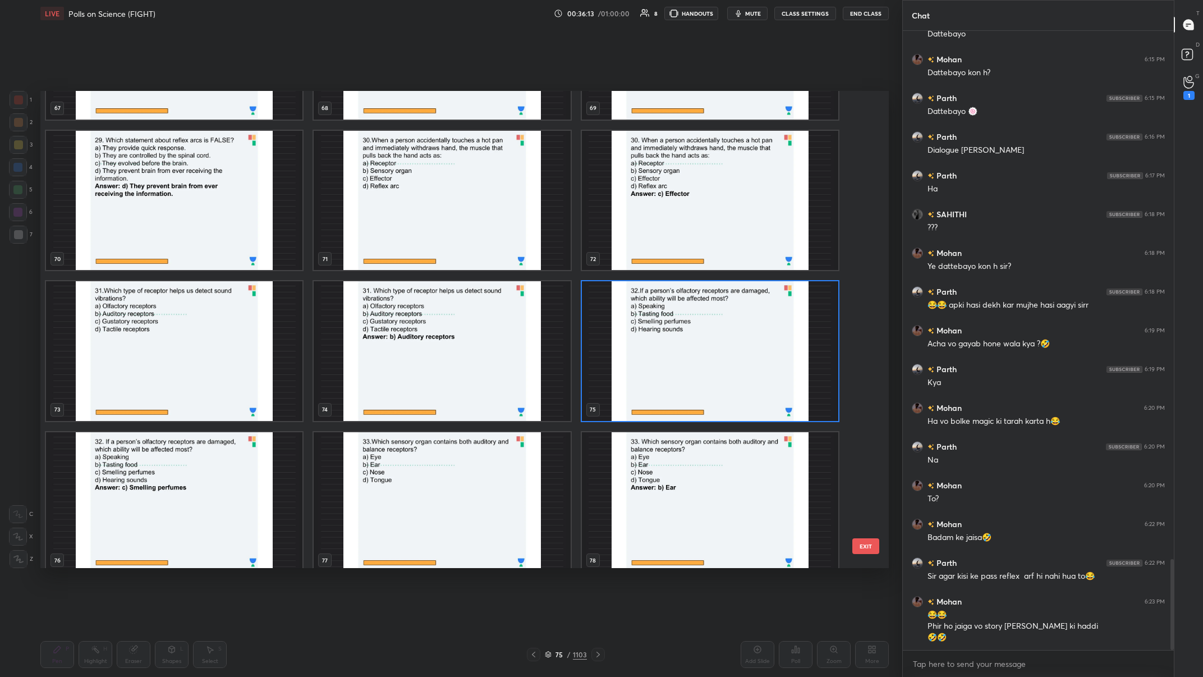
click at [402, 263] on img "grid" at bounding box center [710, 351] width 256 height 140
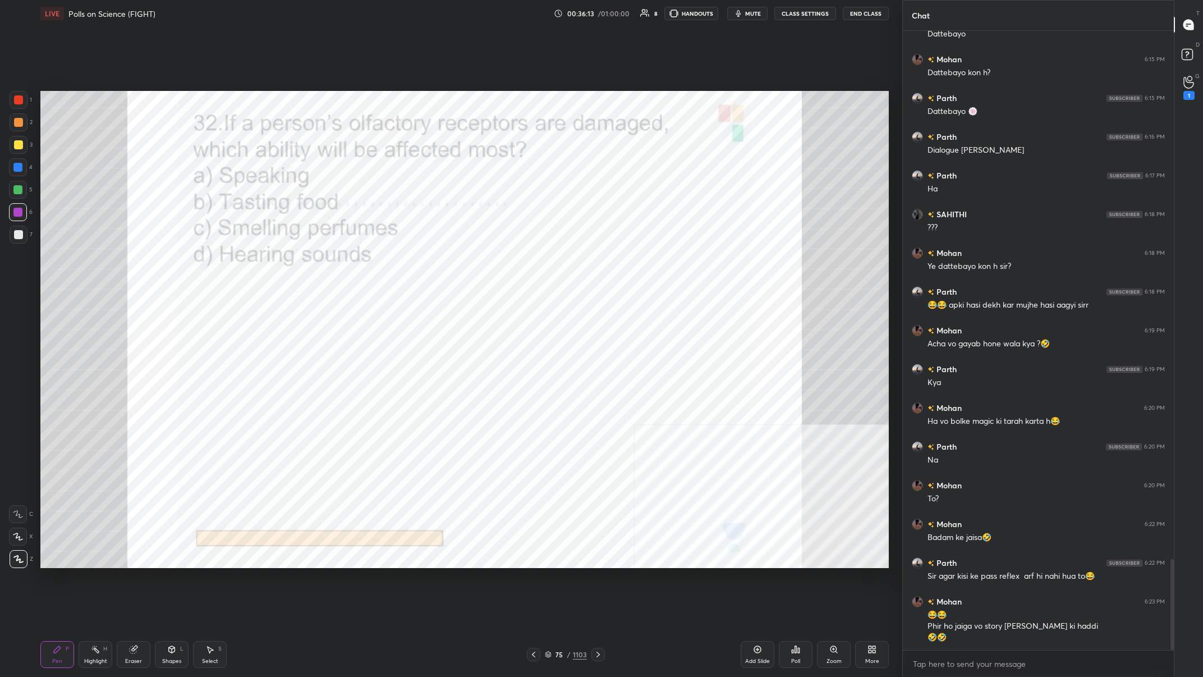
click at [402, 263] on img "grid" at bounding box center [710, 351] width 256 height 140
click at [402, 263] on div "Poll" at bounding box center [796, 654] width 34 height 27
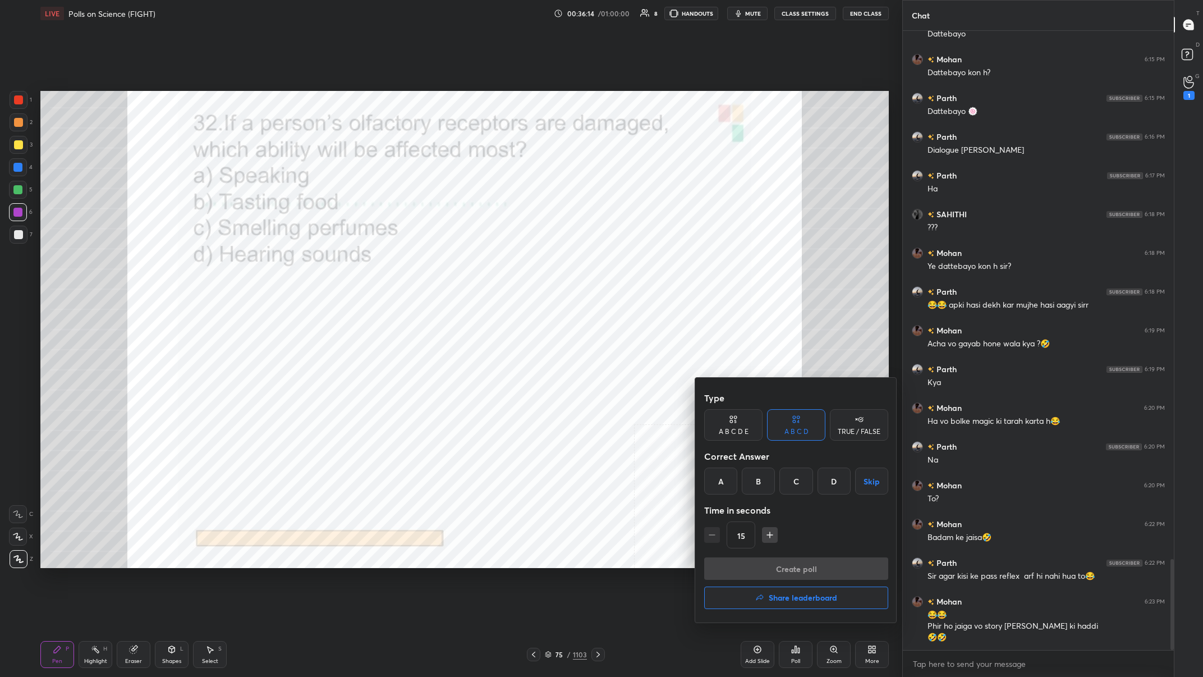
click at [402, 263] on div "C" at bounding box center [795, 480] width 33 height 27
click at [402, 263] on button "Create poll" at bounding box center [796, 568] width 184 height 22
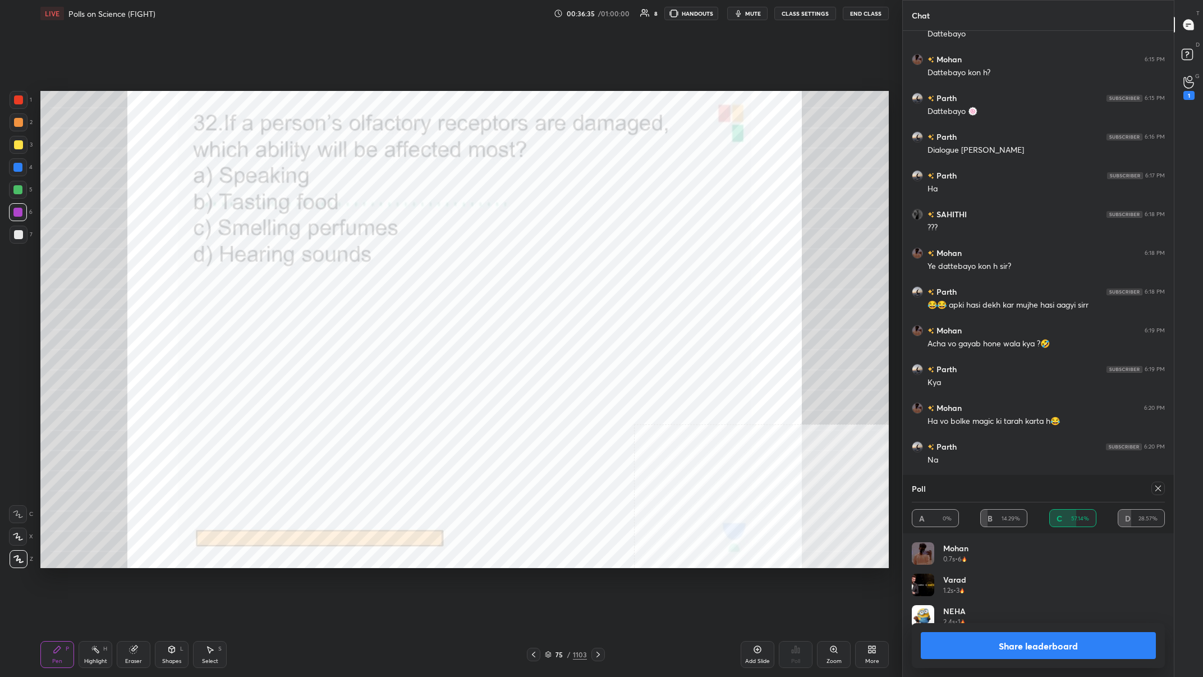
click at [402, 263] on div "Share leaderboard" at bounding box center [1038, 645] width 253 height 45
click at [402, 263] on button "Share leaderboard" at bounding box center [1038, 645] width 235 height 27
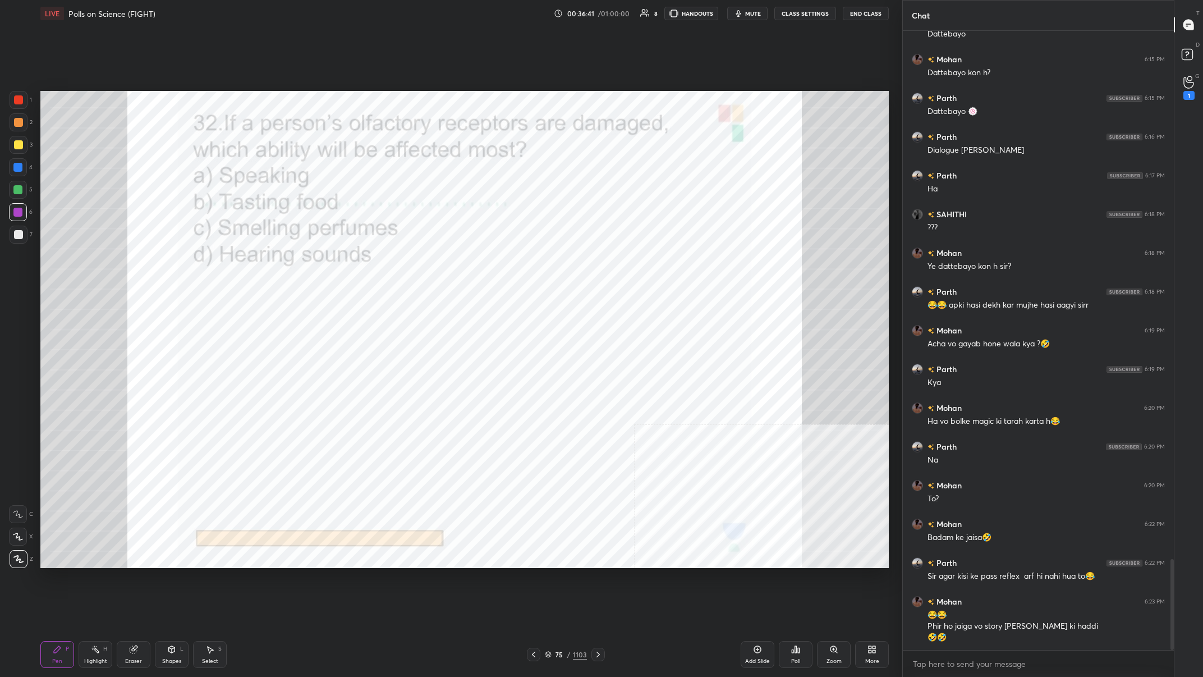
click at [402, 263] on div "75" at bounding box center [559, 654] width 11 height 7
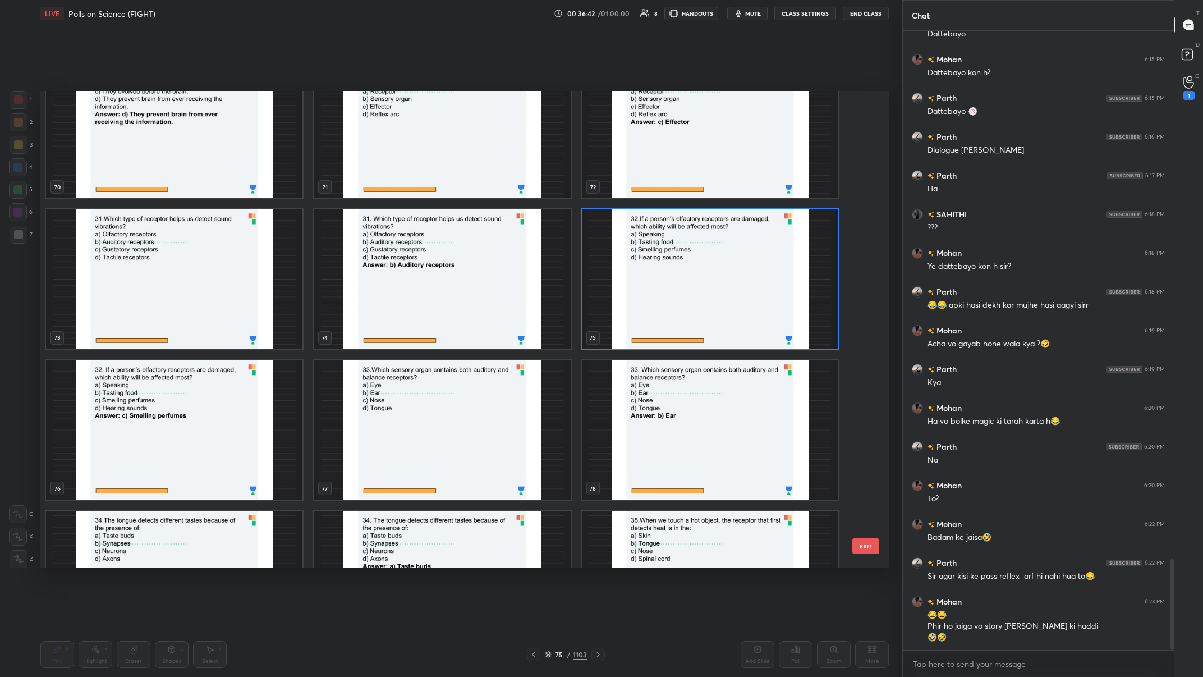
click at [402, 263] on img "grid" at bounding box center [442, 430] width 256 height 140
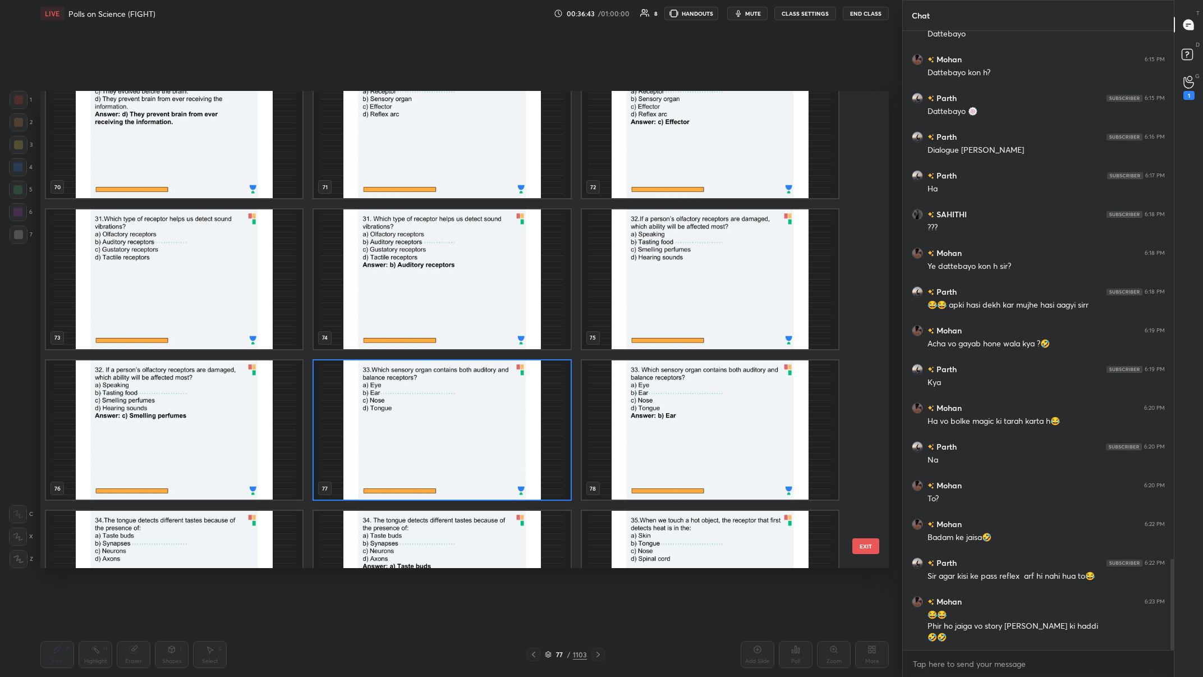
click at [402, 263] on img "grid" at bounding box center [442, 430] width 256 height 140
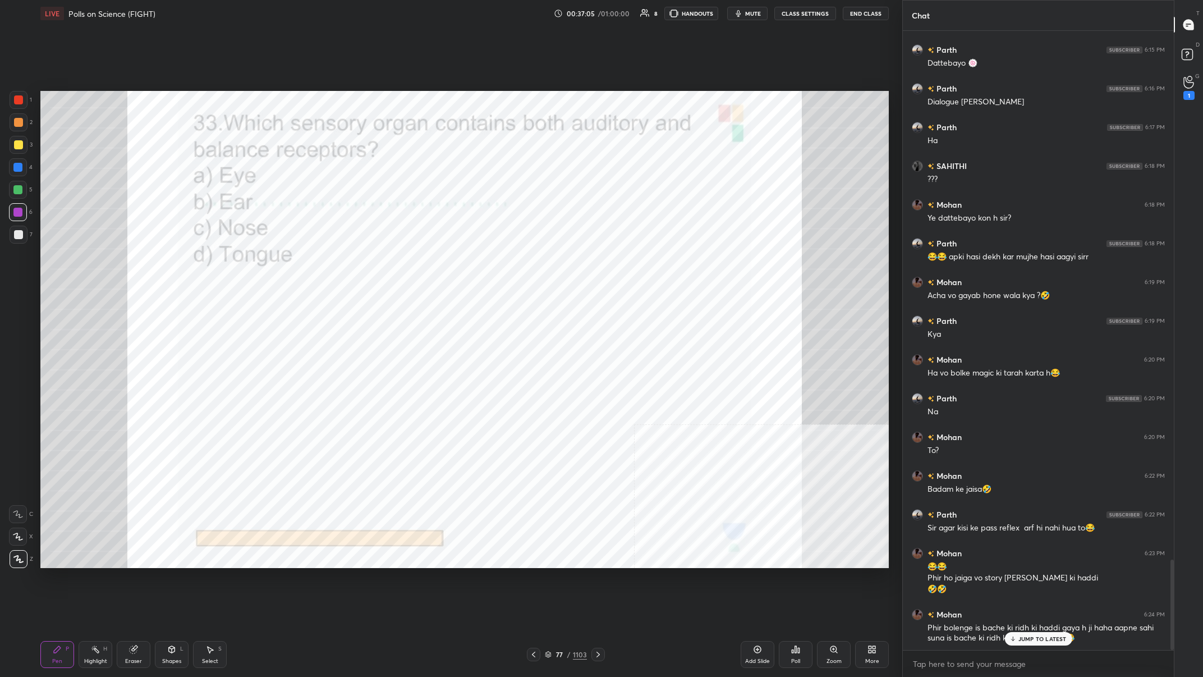
click at [402, 263] on div "/" at bounding box center [568, 654] width 3 height 7
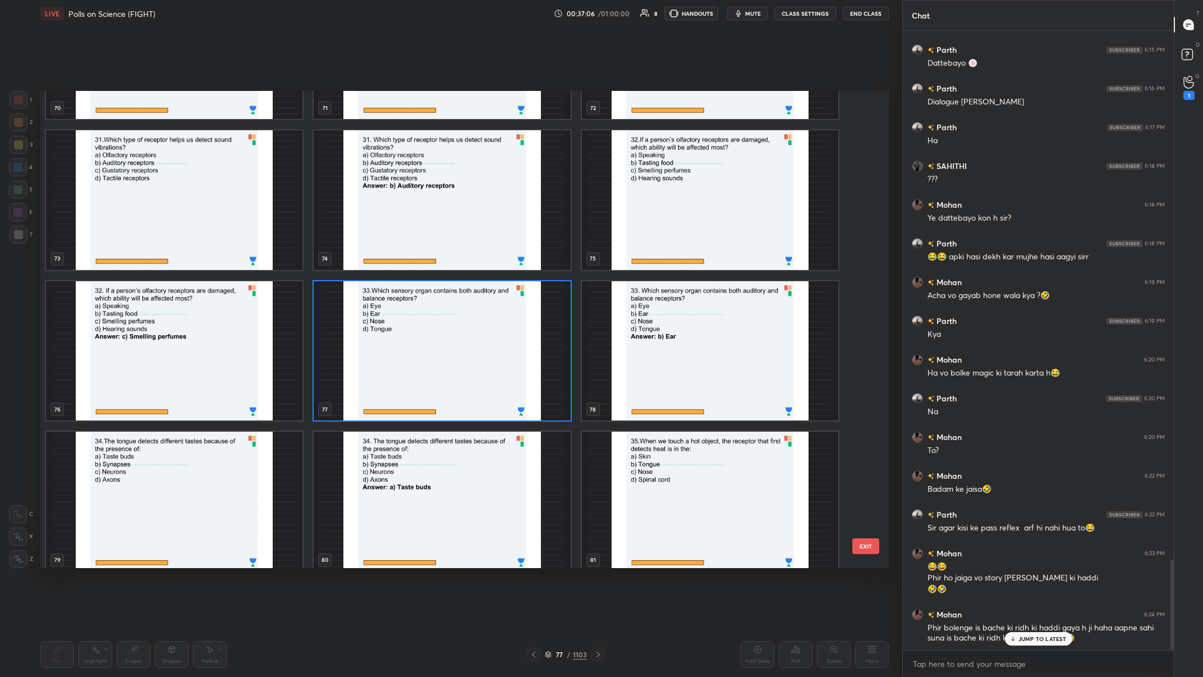
click at [402, 263] on img "grid" at bounding box center [442, 351] width 256 height 140
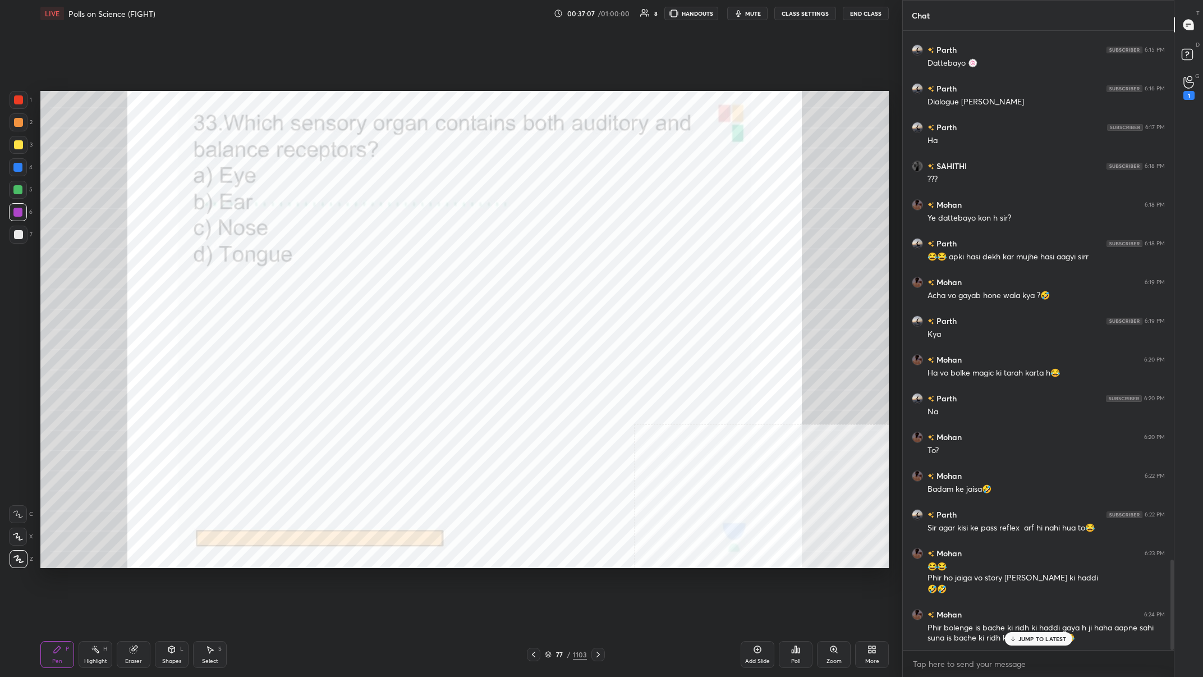
click at [402, 263] on div "Poll" at bounding box center [796, 654] width 34 height 27
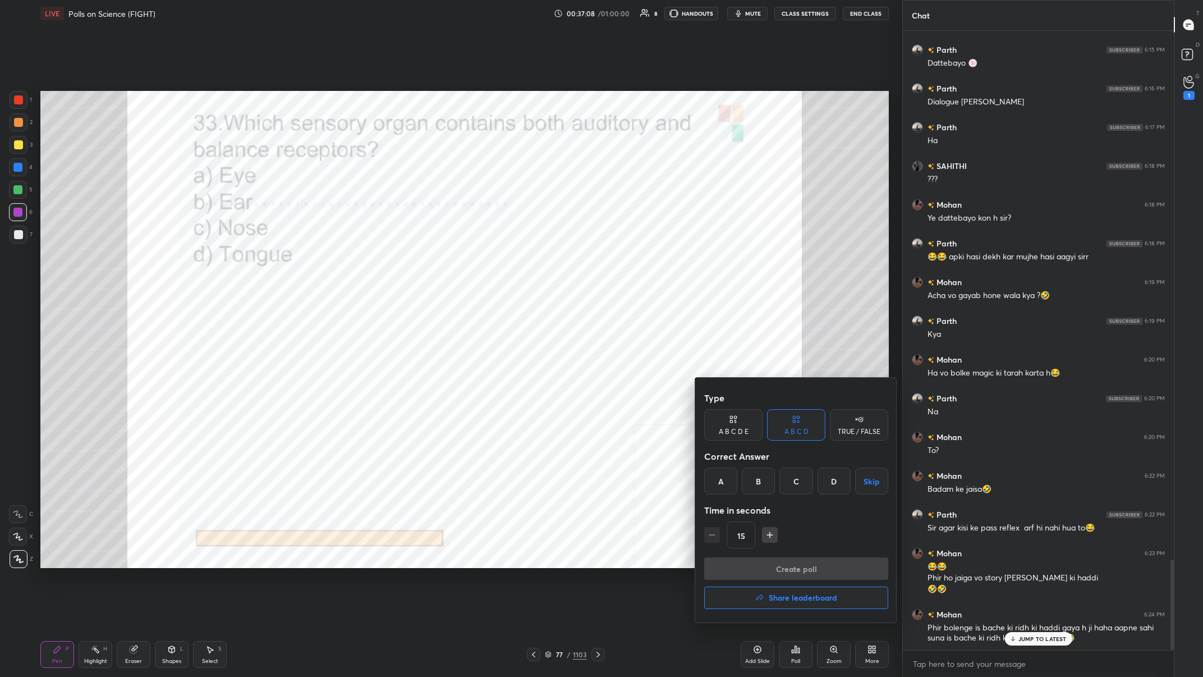
click at [402, 263] on div "B" at bounding box center [758, 480] width 33 height 27
click at [402, 263] on button "Create poll" at bounding box center [796, 568] width 184 height 22
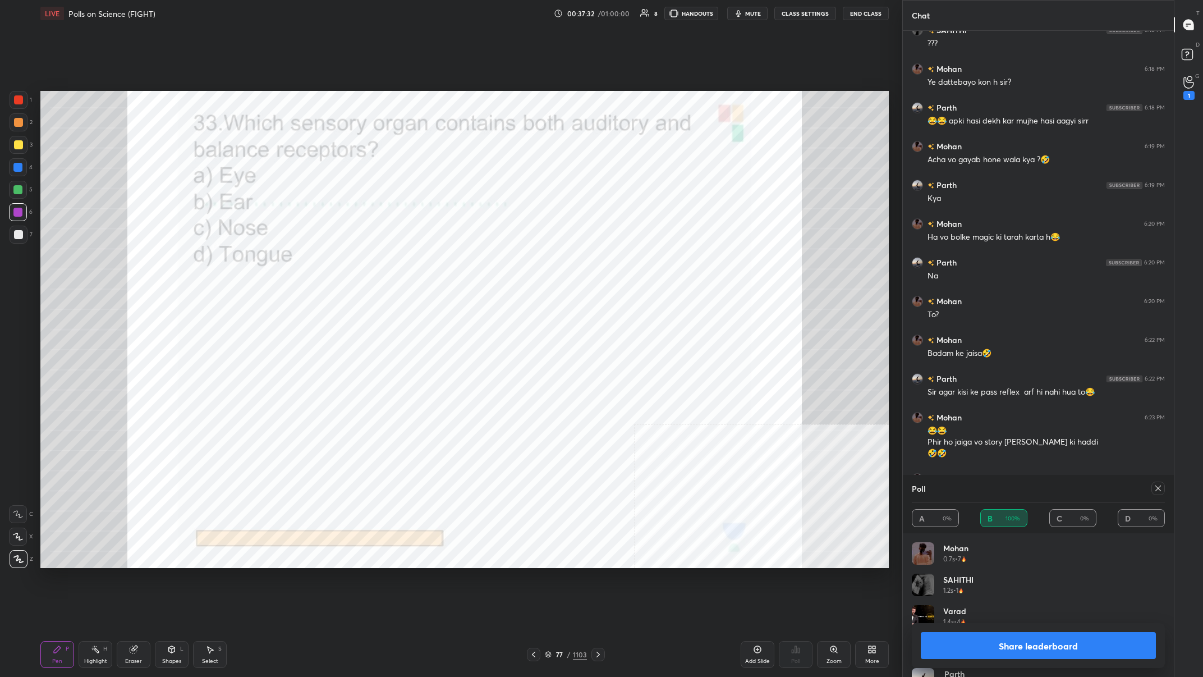
click at [402, 263] on div "Share leaderboard" at bounding box center [1038, 645] width 253 height 45
click at [402, 263] on button "Share leaderboard" at bounding box center [1038, 645] width 235 height 27
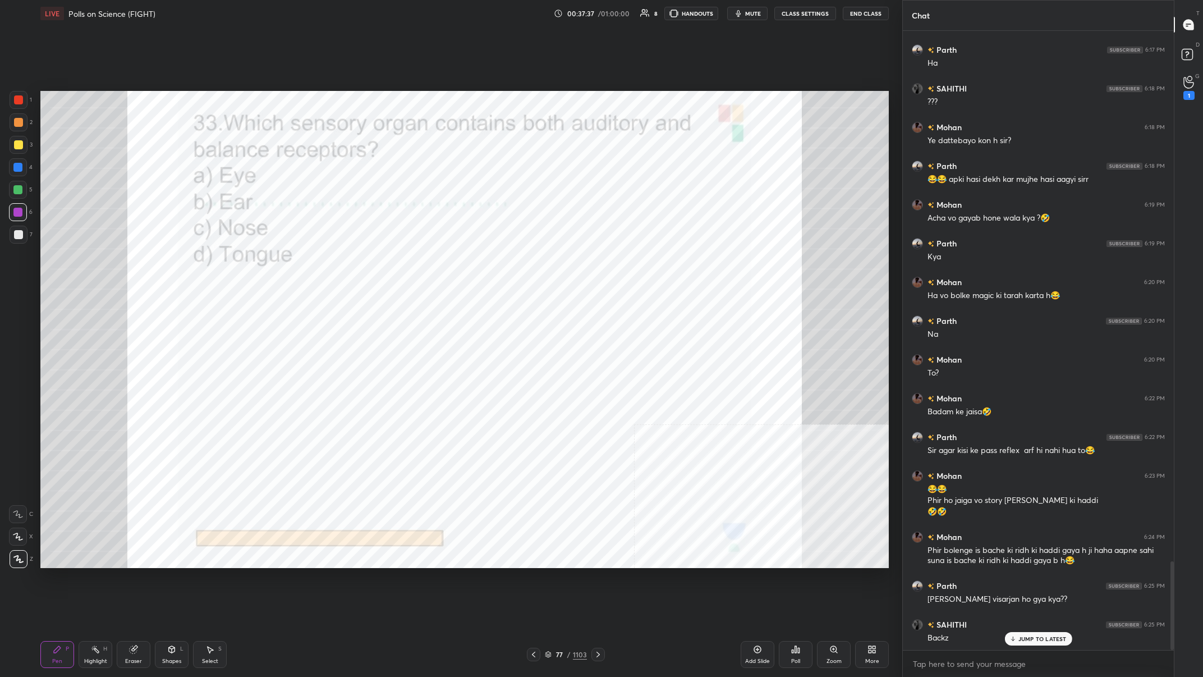
click at [402, 263] on div "1103" at bounding box center [580, 654] width 14 height 10
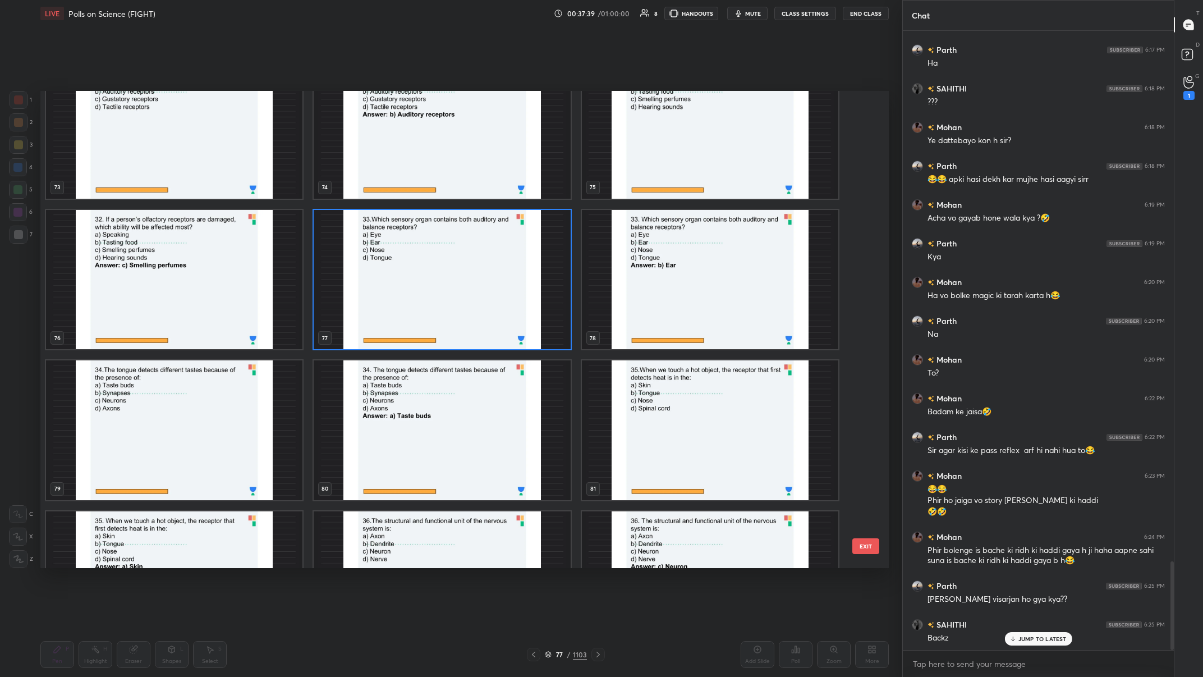
click at [183, 263] on img "grid" at bounding box center [174, 430] width 256 height 140
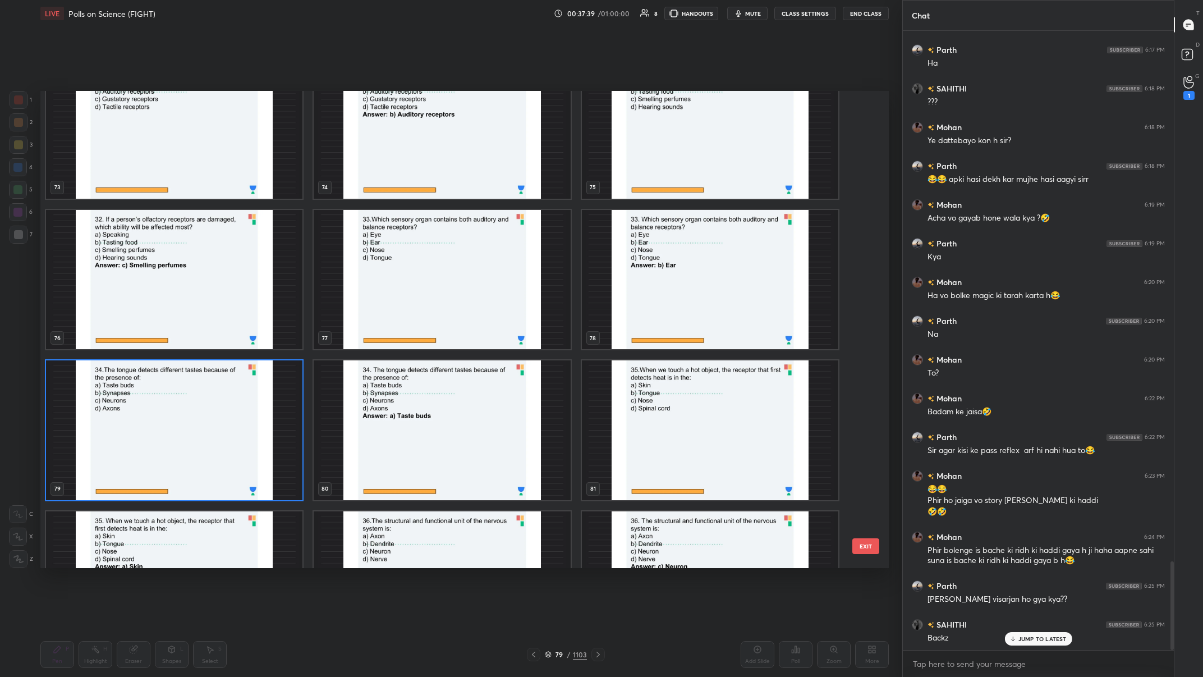
click at [183, 263] on img "grid" at bounding box center [174, 430] width 256 height 140
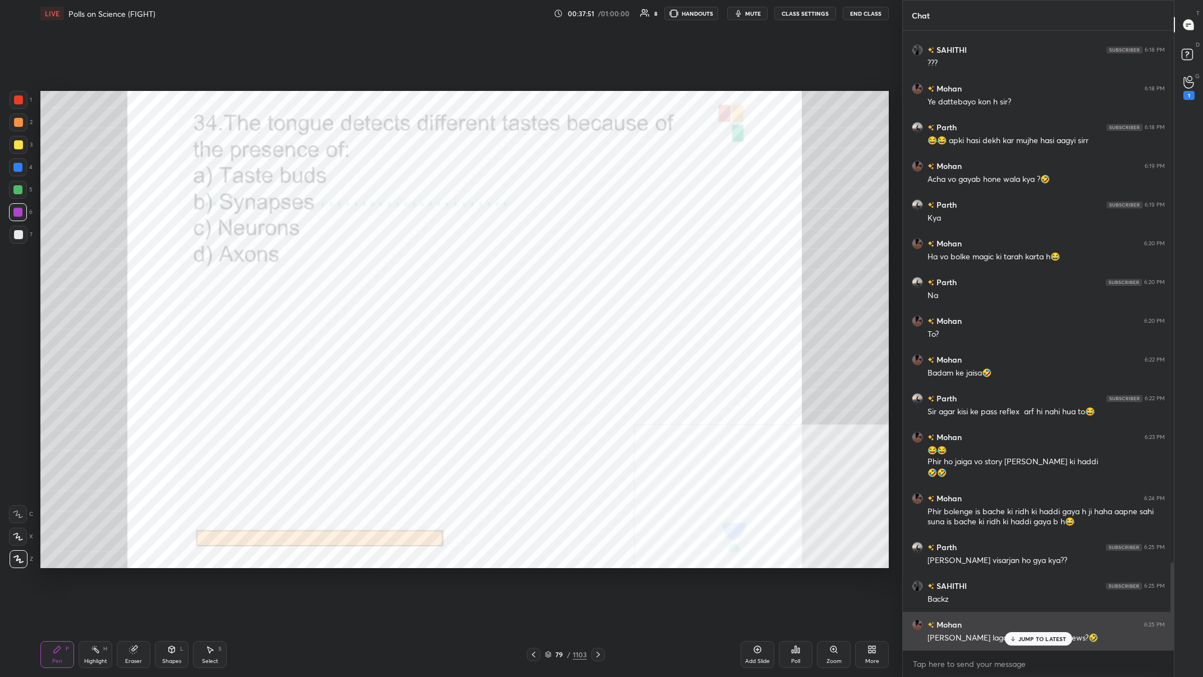
click at [402, 263] on div "Mohan 6:25 PM [PERSON_NAME] laga aaj ka breaking news?🤣" at bounding box center [1038, 631] width 271 height 39
click at [402, 263] on div "JUMP TO LATEST" at bounding box center [1037, 638] width 67 height 13
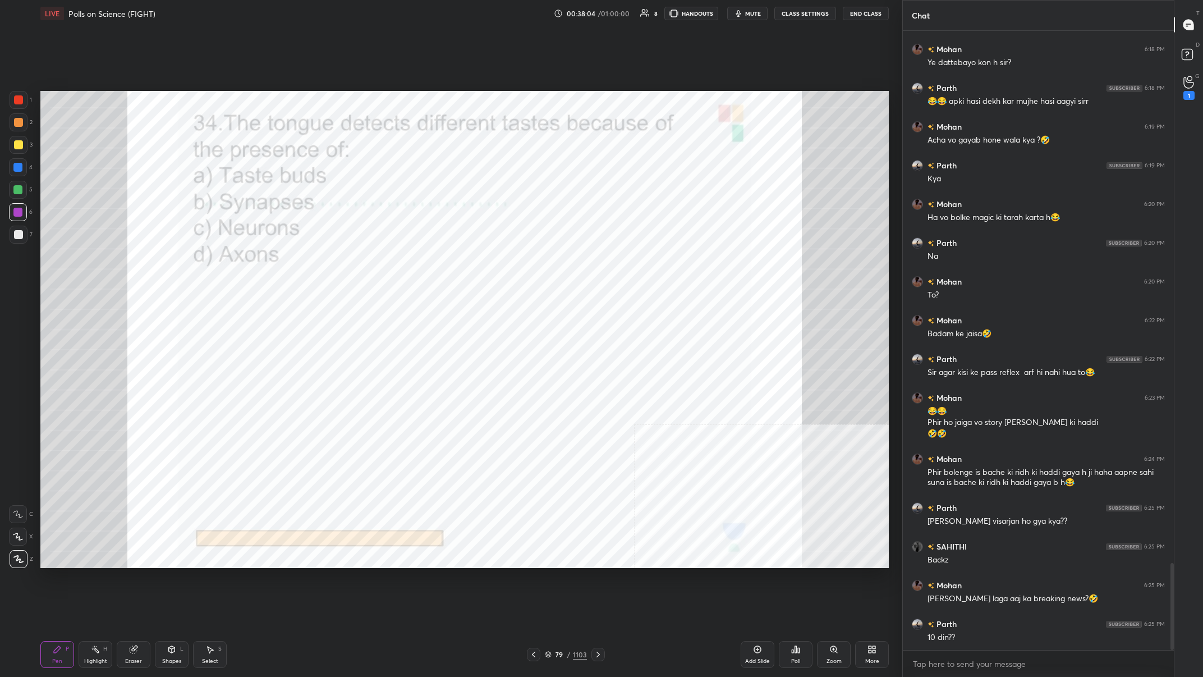
click at [402, 263] on div "79 / 1103" at bounding box center [566, 654] width 42 height 10
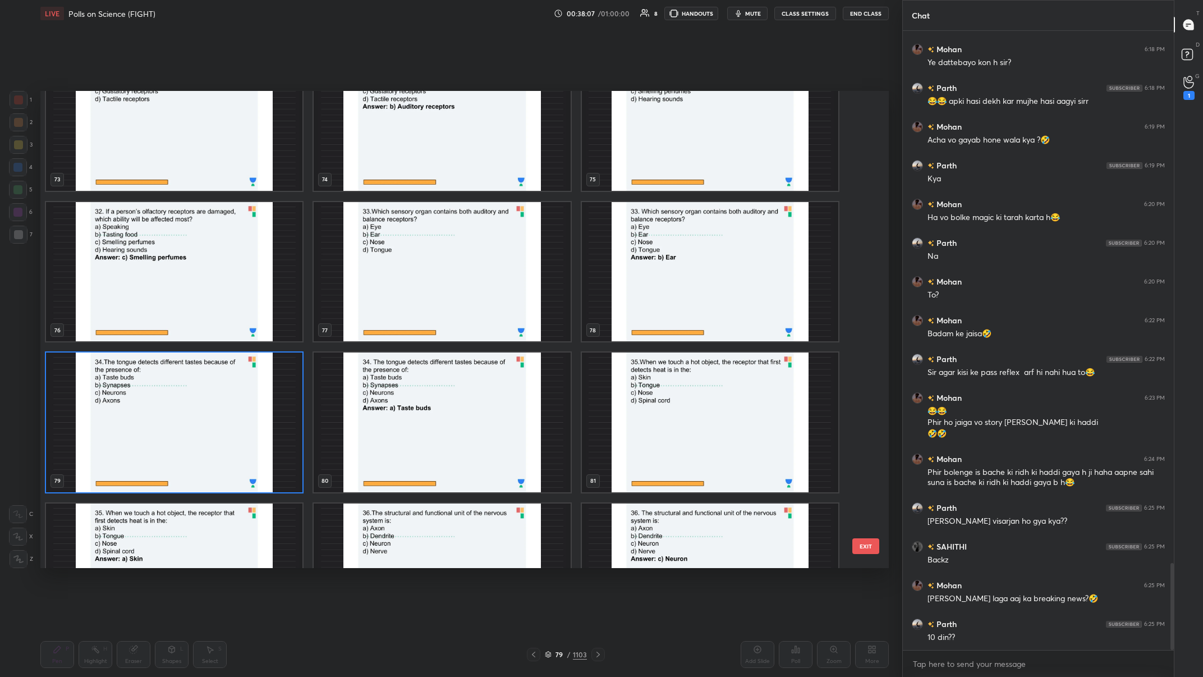
click at [155, 263] on img "grid" at bounding box center [174, 422] width 256 height 140
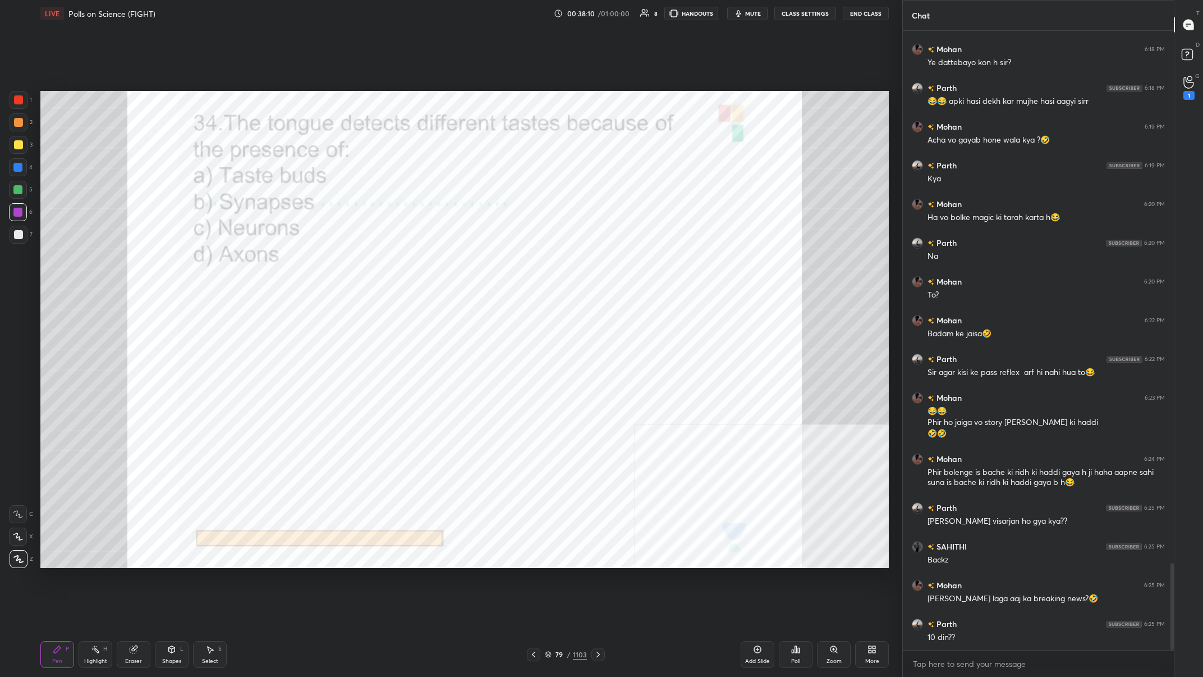
click at [402, 263] on div "79" at bounding box center [559, 654] width 11 height 7
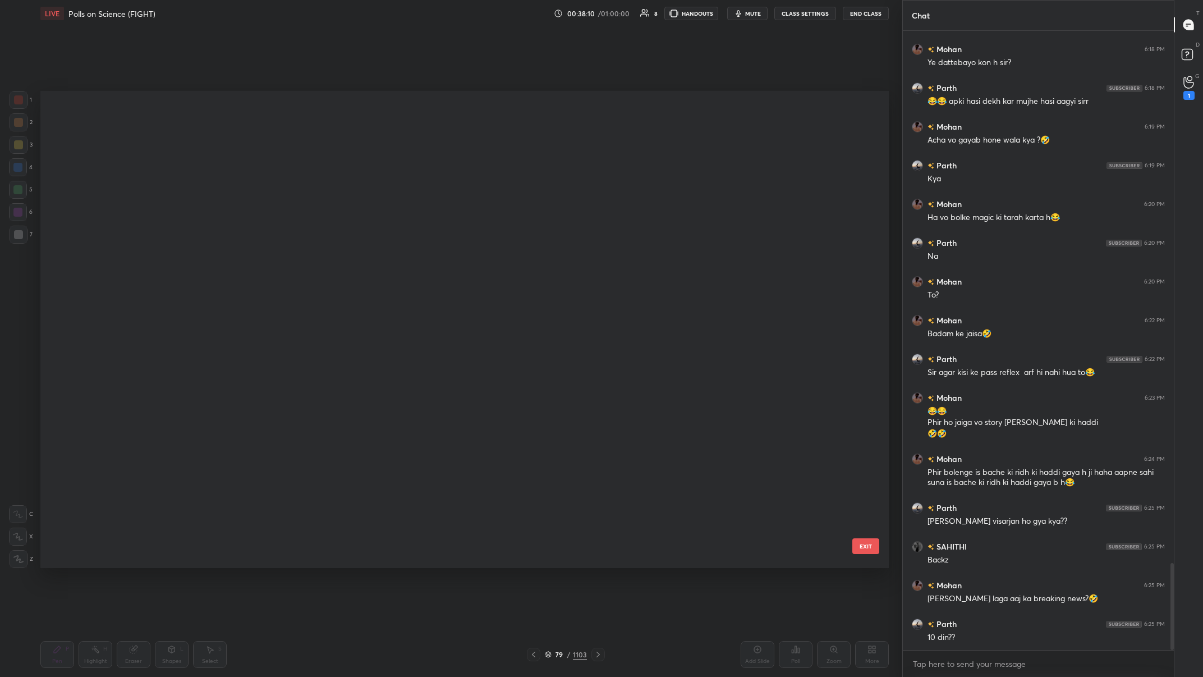
scroll to position [3590, 0]
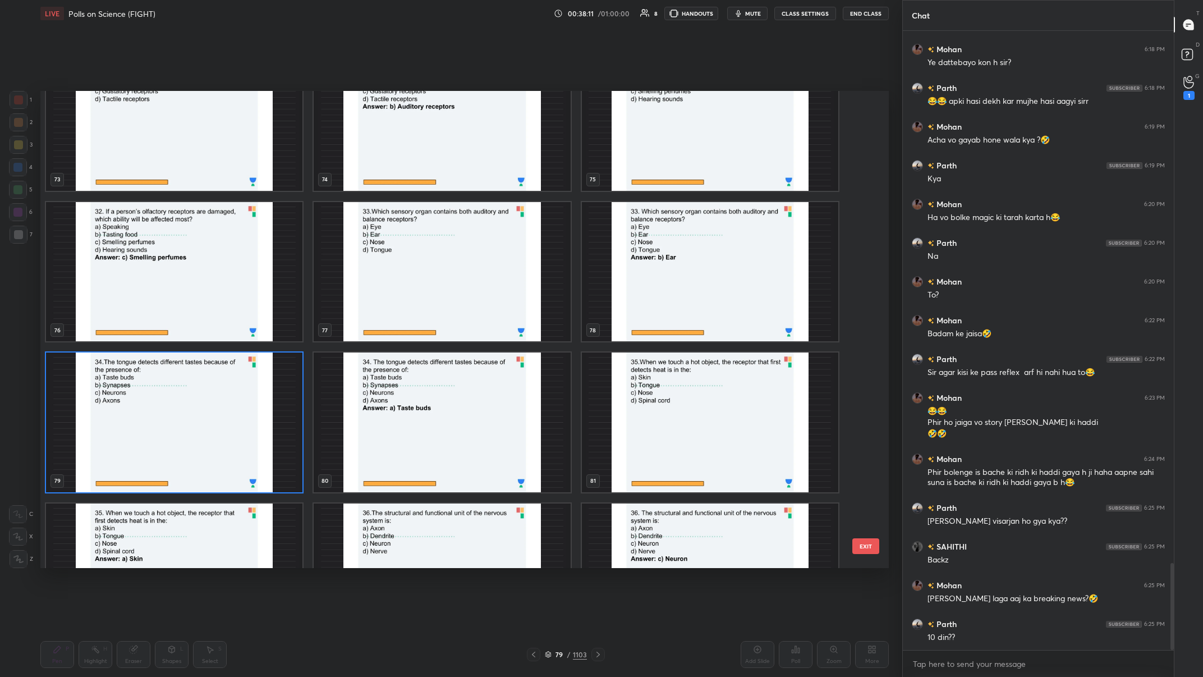
click at [241, 263] on div "73 74 75 76 77 78 79 80 81 82 83 84 85 86 87" at bounding box center [454, 330] width 829 height 478
click at [241, 263] on img "grid" at bounding box center [174, 422] width 256 height 140
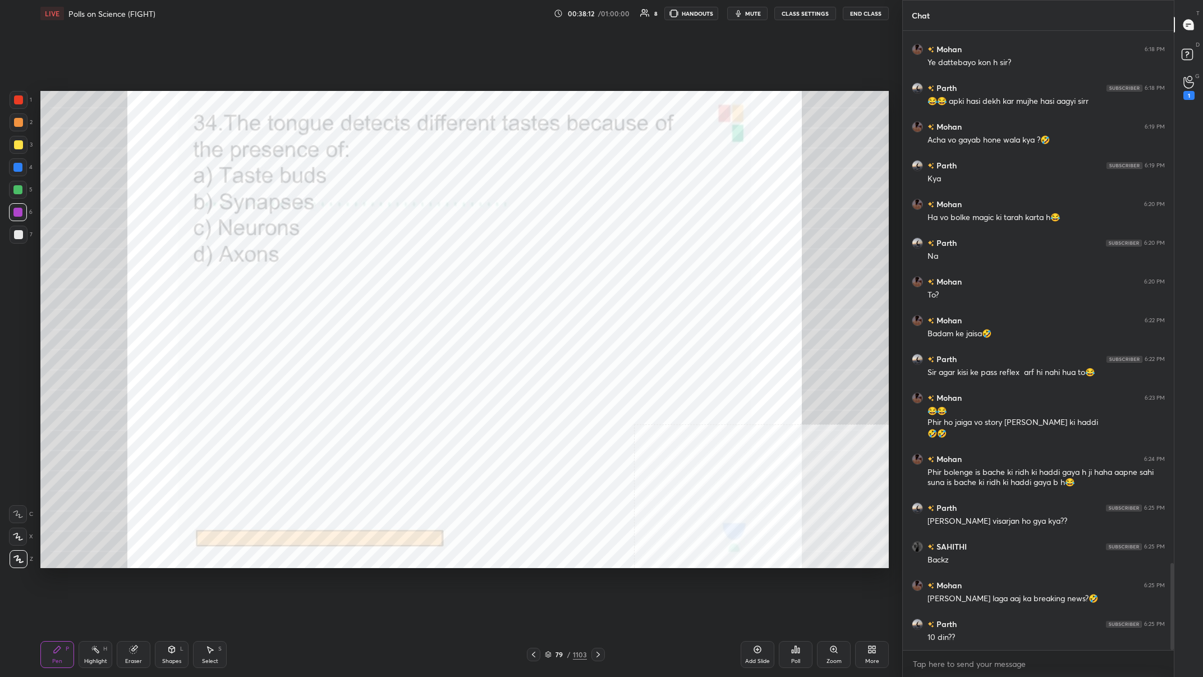
click at [402, 263] on icon at bounding box center [795, 649] width 9 height 9
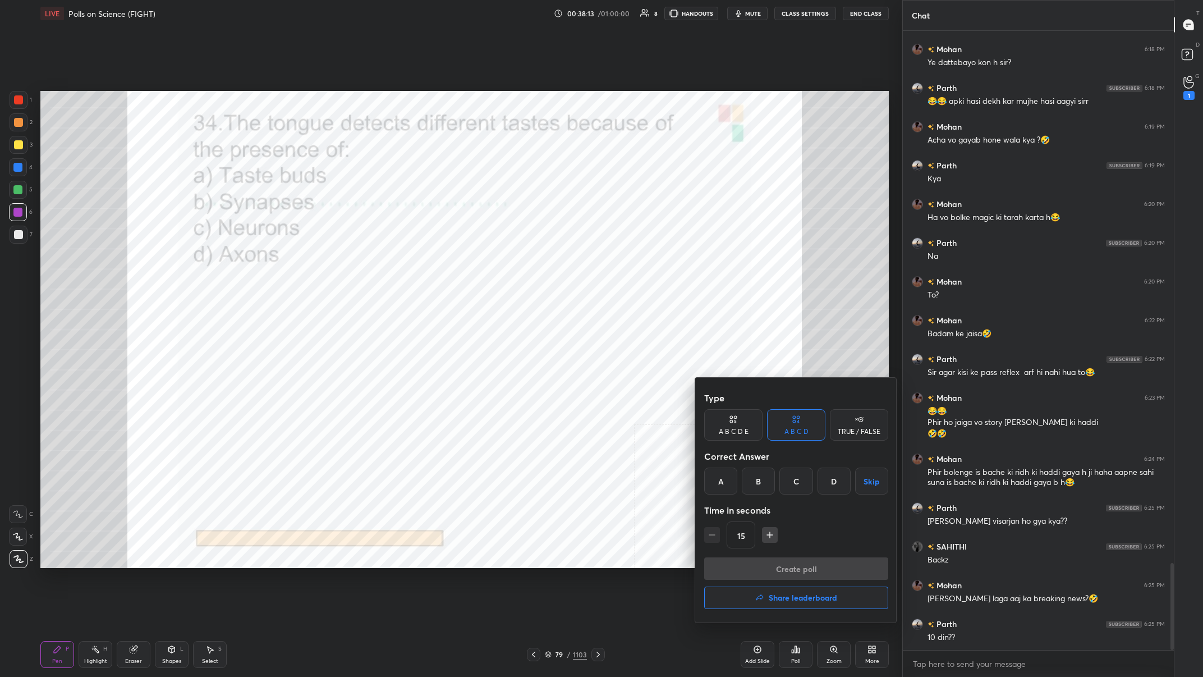
click at [402, 263] on div "A" at bounding box center [720, 480] width 33 height 27
click at [402, 263] on button "Create poll" at bounding box center [796, 568] width 184 height 22
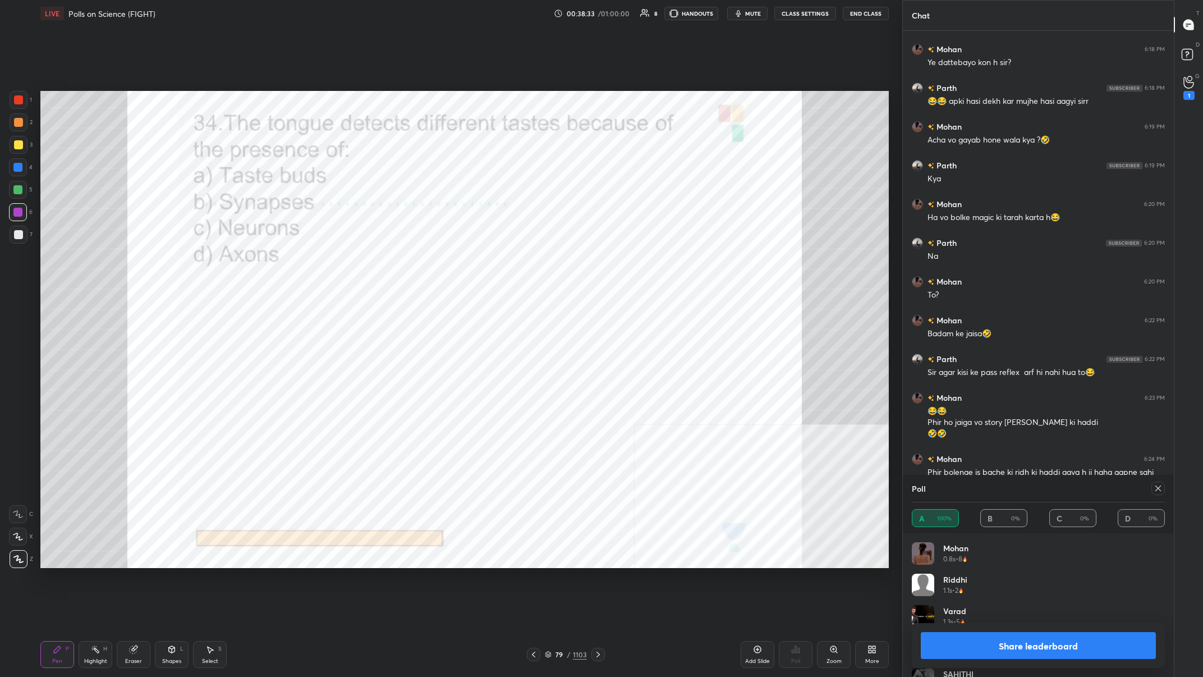
scroll to position [3884, 0]
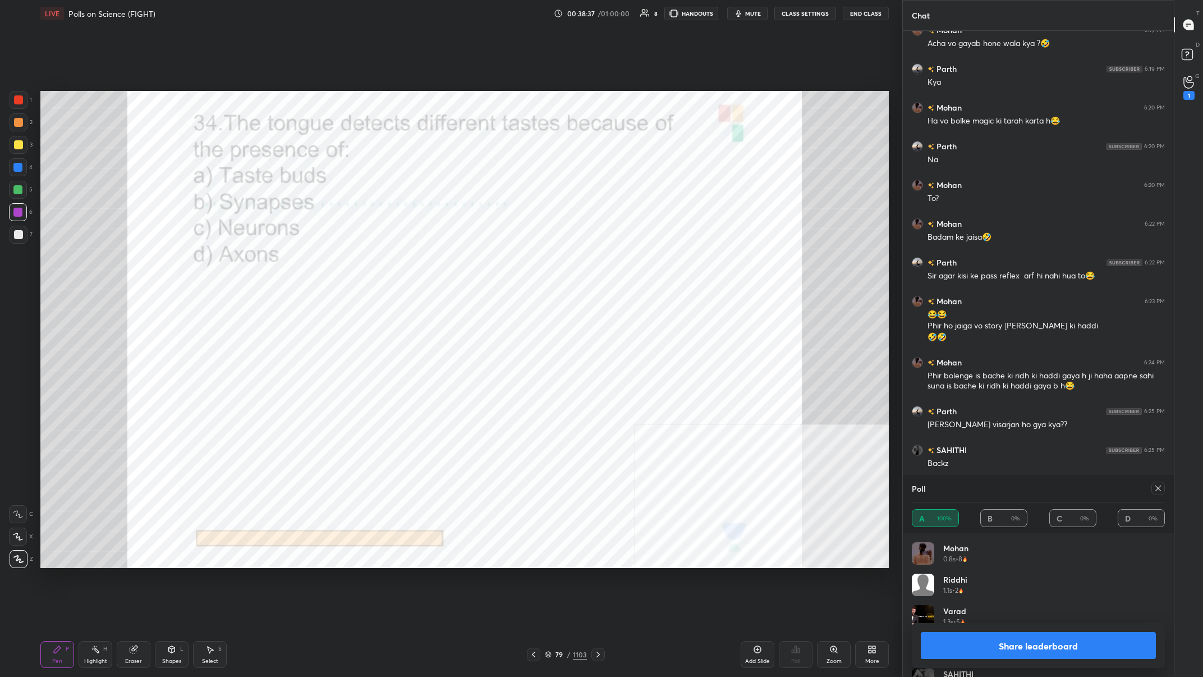
click at [402, 263] on button "Share leaderboard" at bounding box center [1038, 645] width 235 height 27
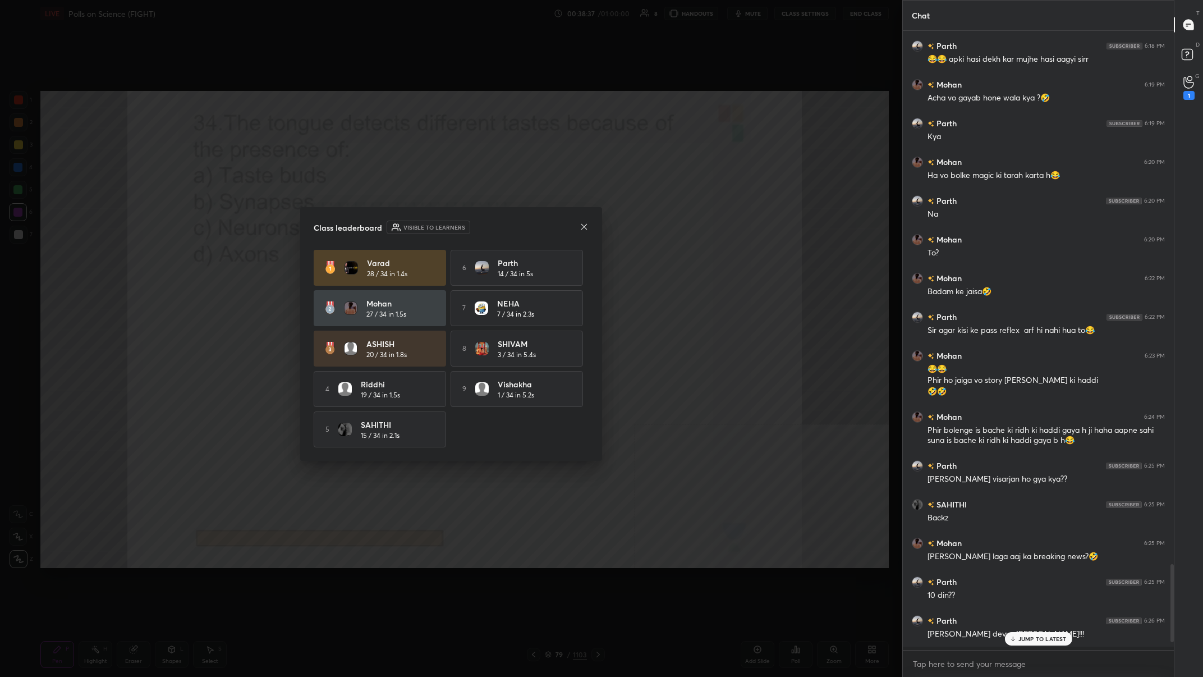
scroll to position [3827, 0]
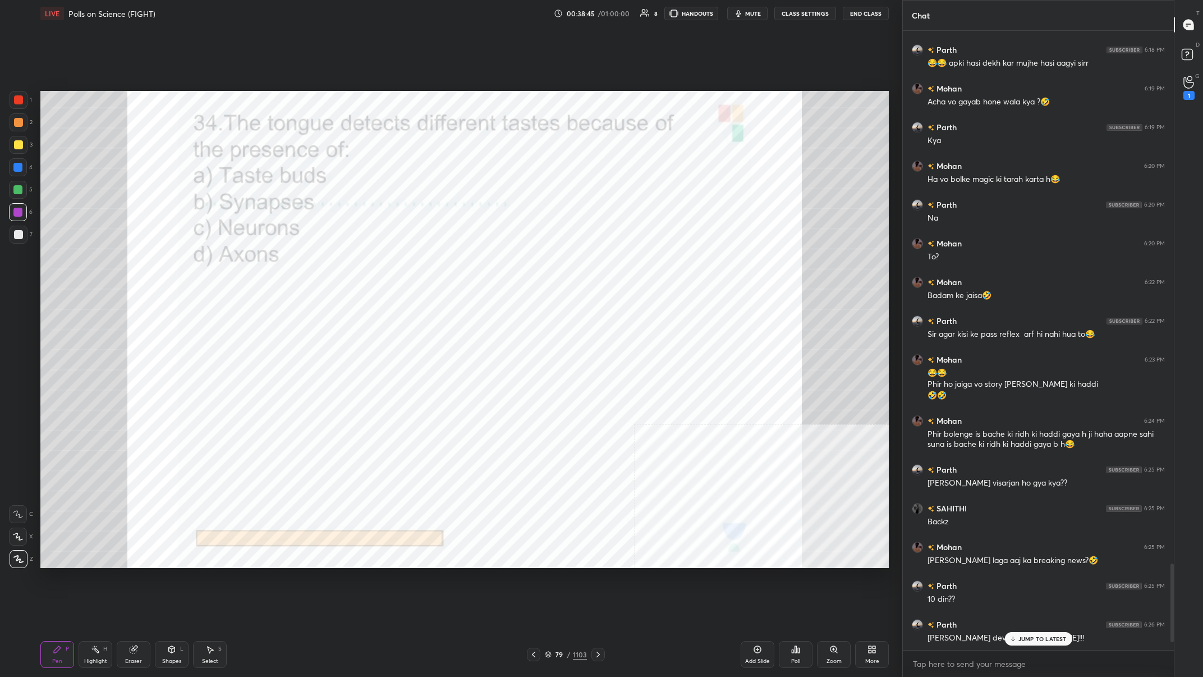
click at [402, 263] on div "79 / 1103" at bounding box center [566, 654] width 42 height 10
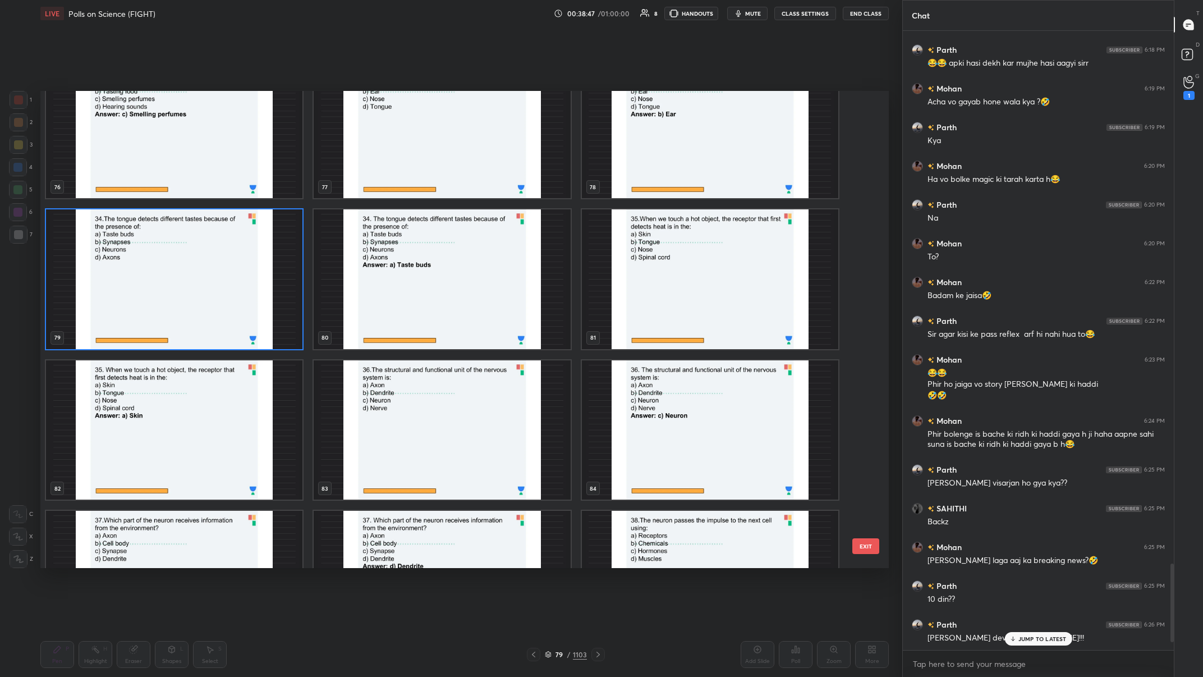
click at [402, 263] on img "grid" at bounding box center [710, 279] width 256 height 140
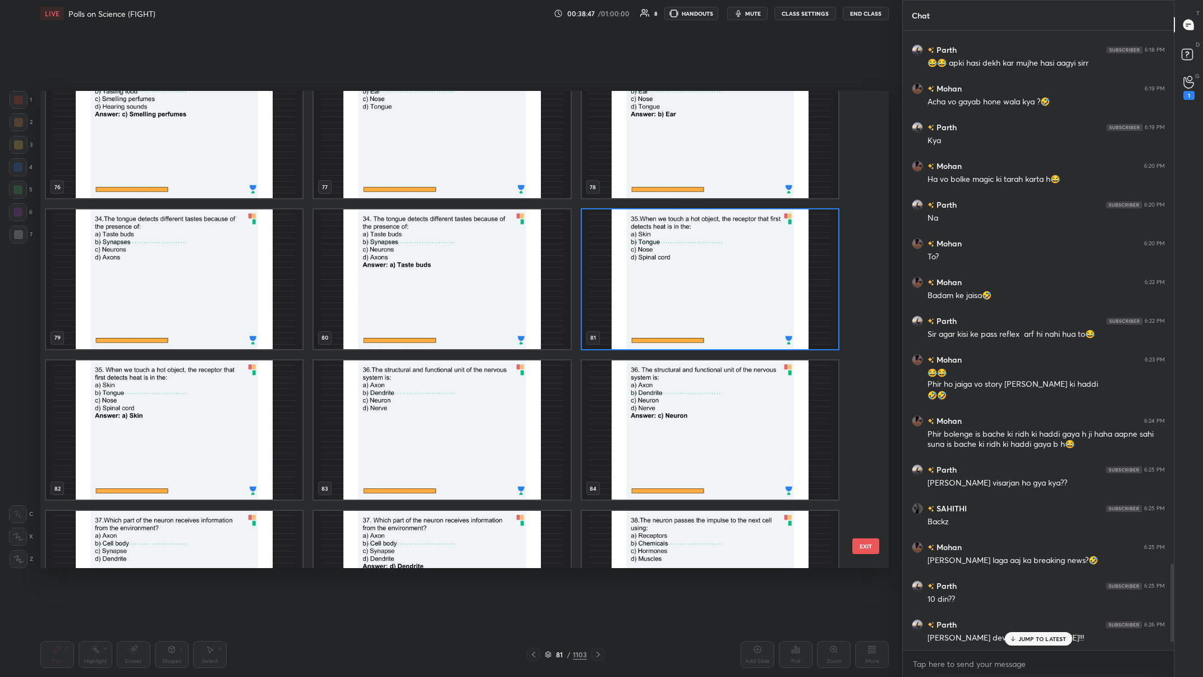
click at [402, 263] on img "grid" at bounding box center [710, 279] width 256 height 140
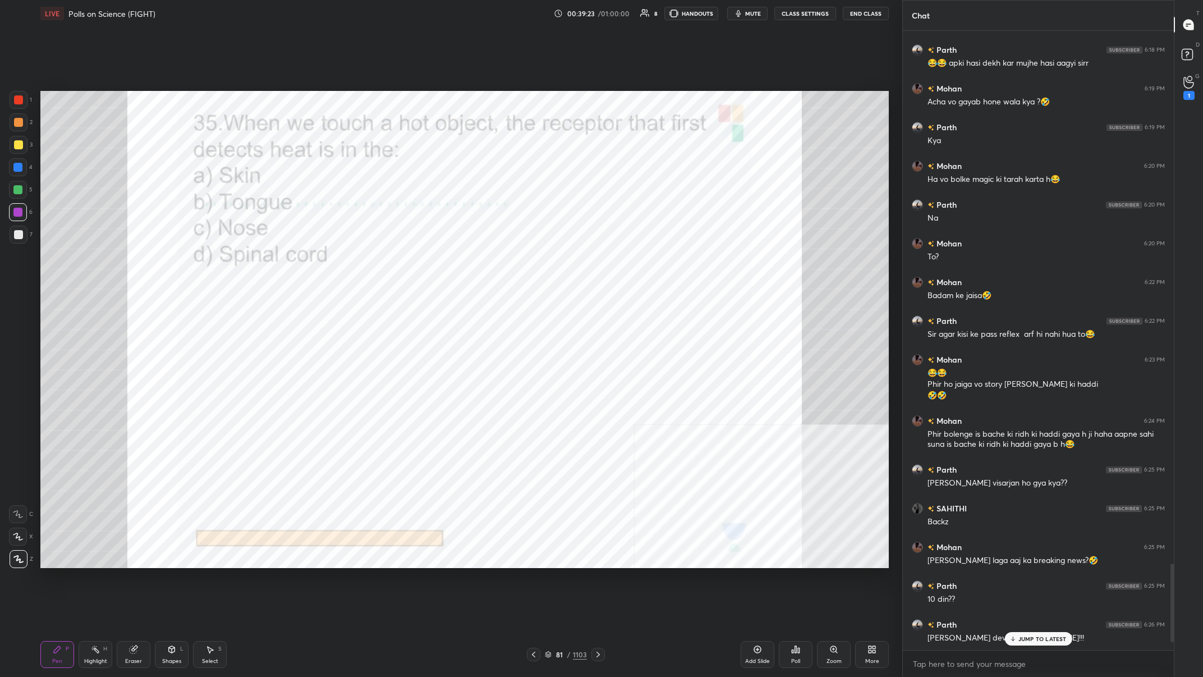
click at [402, 263] on div "81 / 1103" at bounding box center [566, 654] width 42 height 10
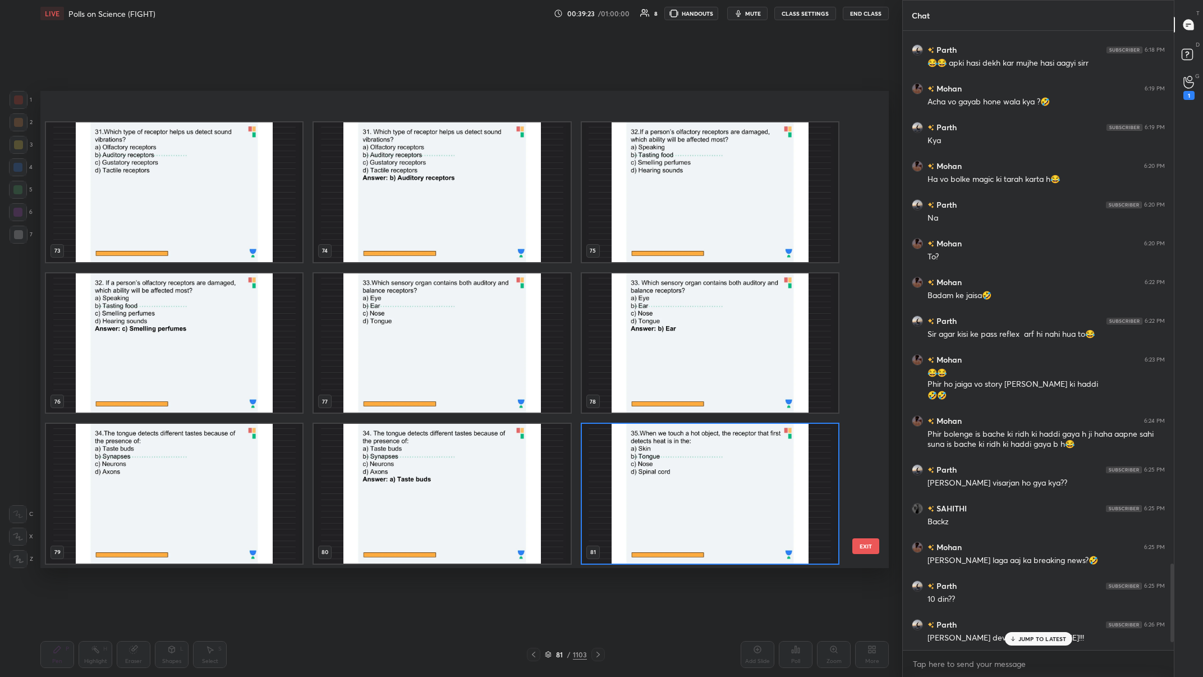
scroll to position [3733, 0]
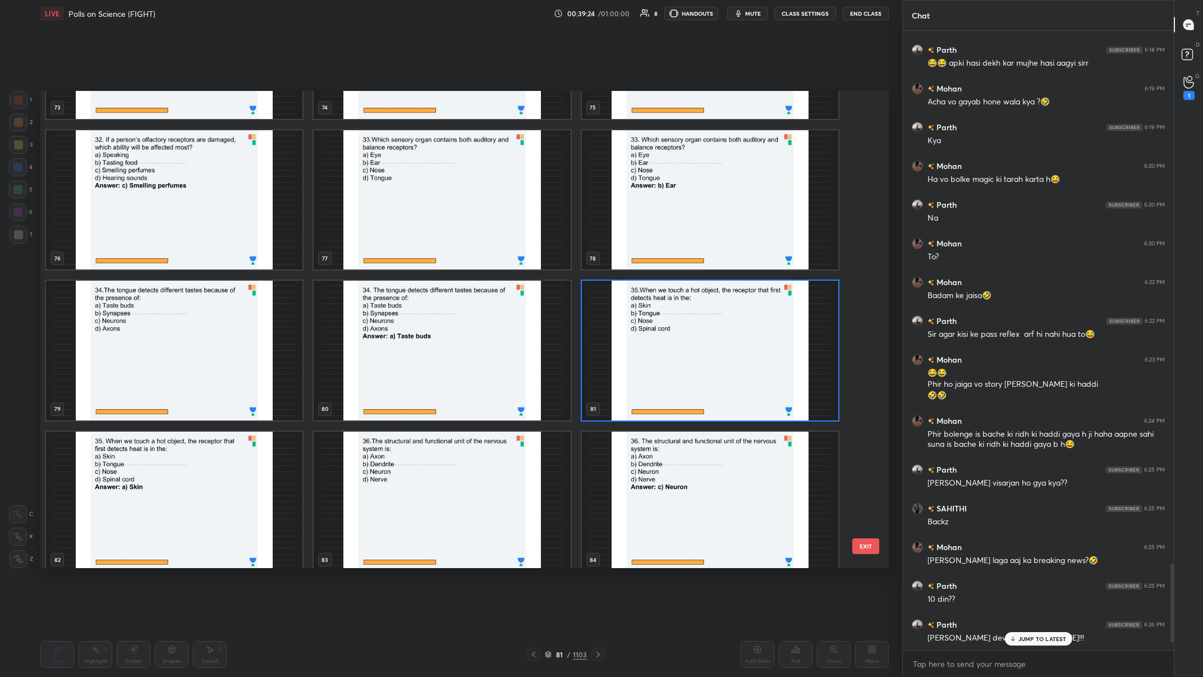
click at [402, 263] on img "grid" at bounding box center [710, 351] width 256 height 140
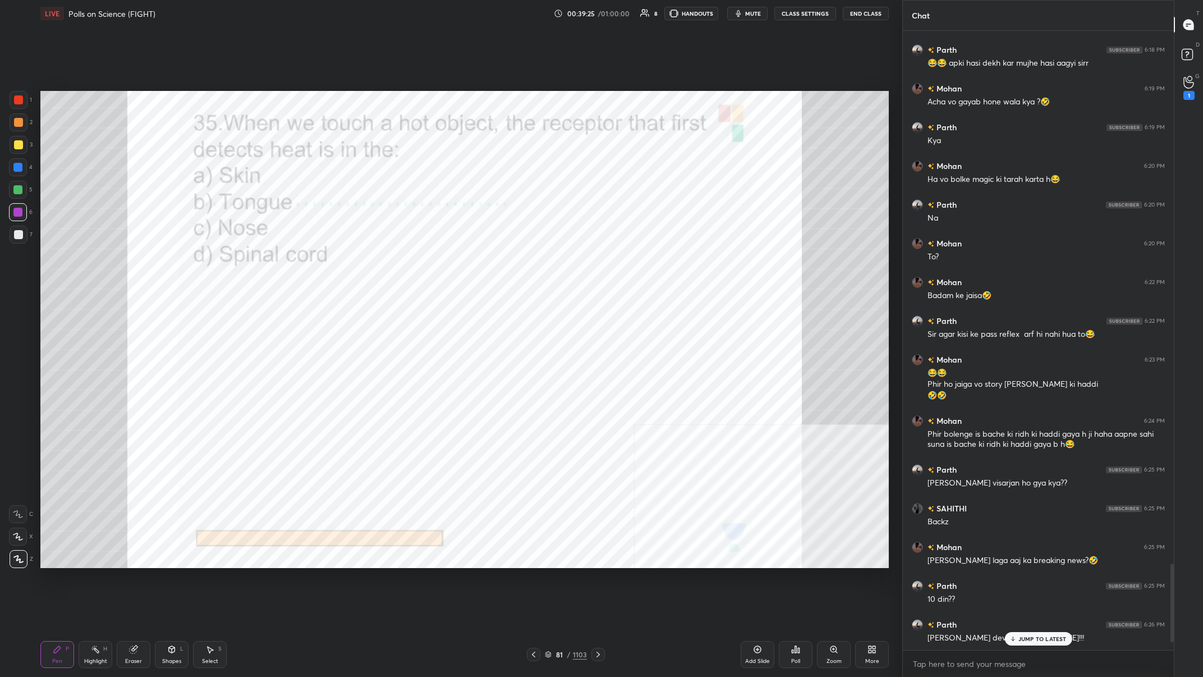
click at [402, 263] on icon at bounding box center [799, 650] width 2 height 5
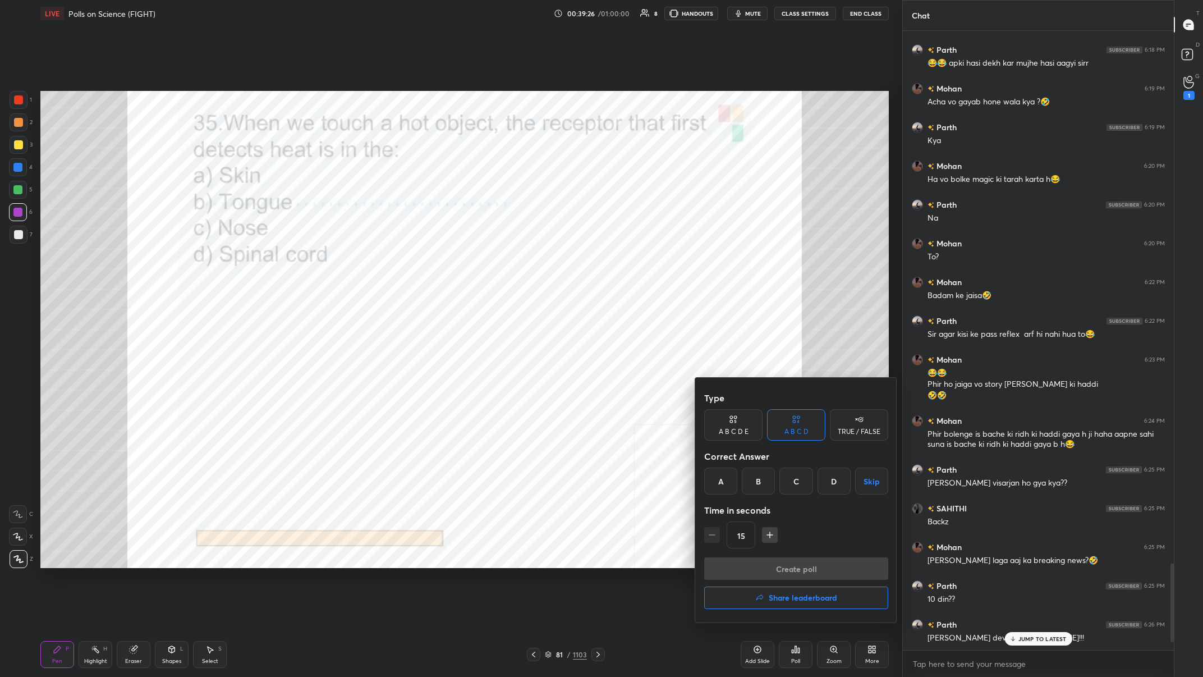
click at [402, 263] on div "A" at bounding box center [720, 480] width 33 height 27
click at [402, 263] on button "Create poll" at bounding box center [796, 568] width 184 height 22
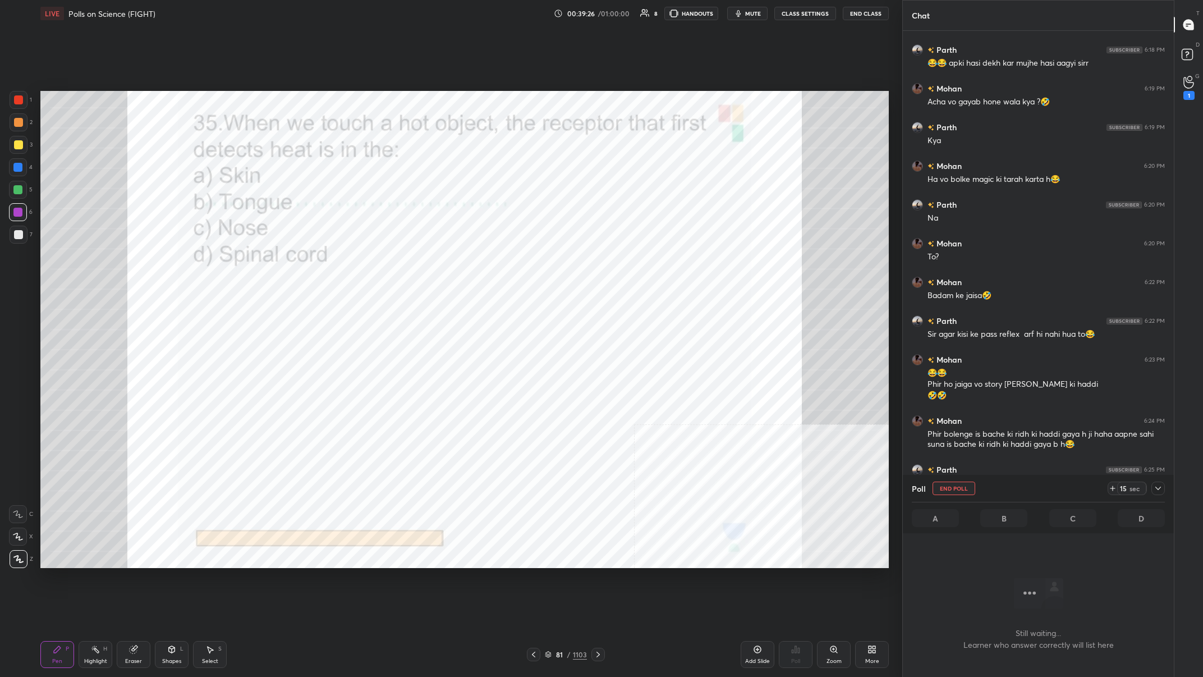
scroll to position [1, 1]
click at [402, 263] on icon at bounding box center [1158, 488] width 9 height 9
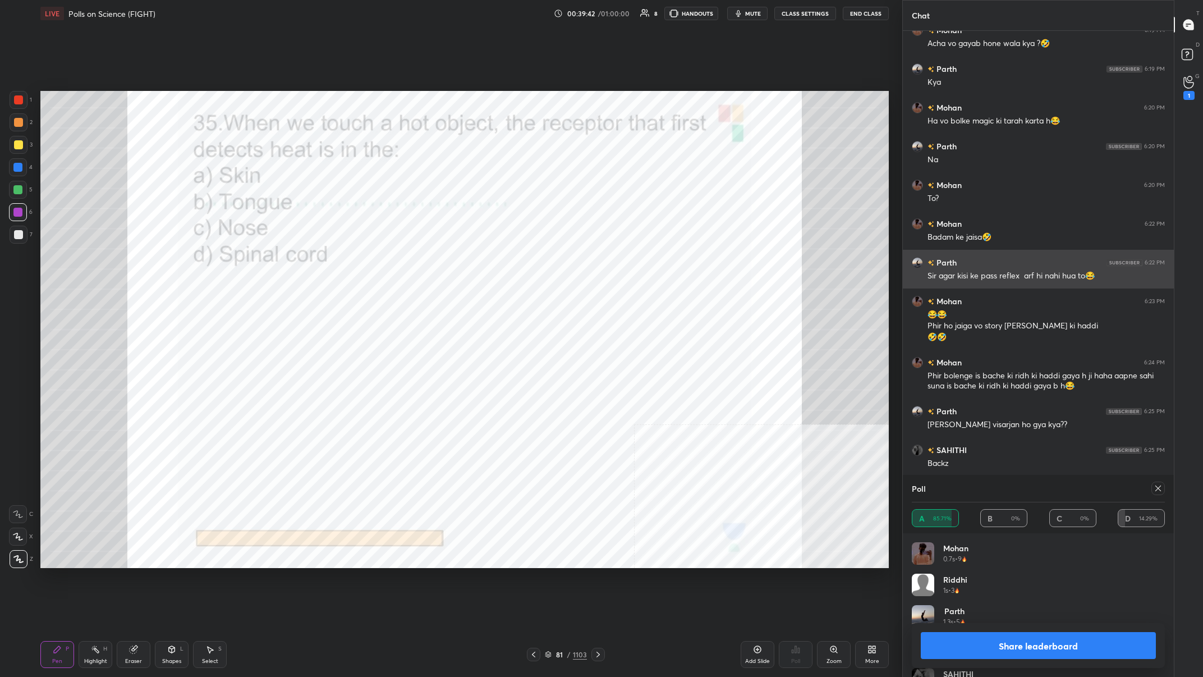
scroll to position [135, 253]
click at [402, 263] on button "Share leaderboard" at bounding box center [1038, 645] width 235 height 27
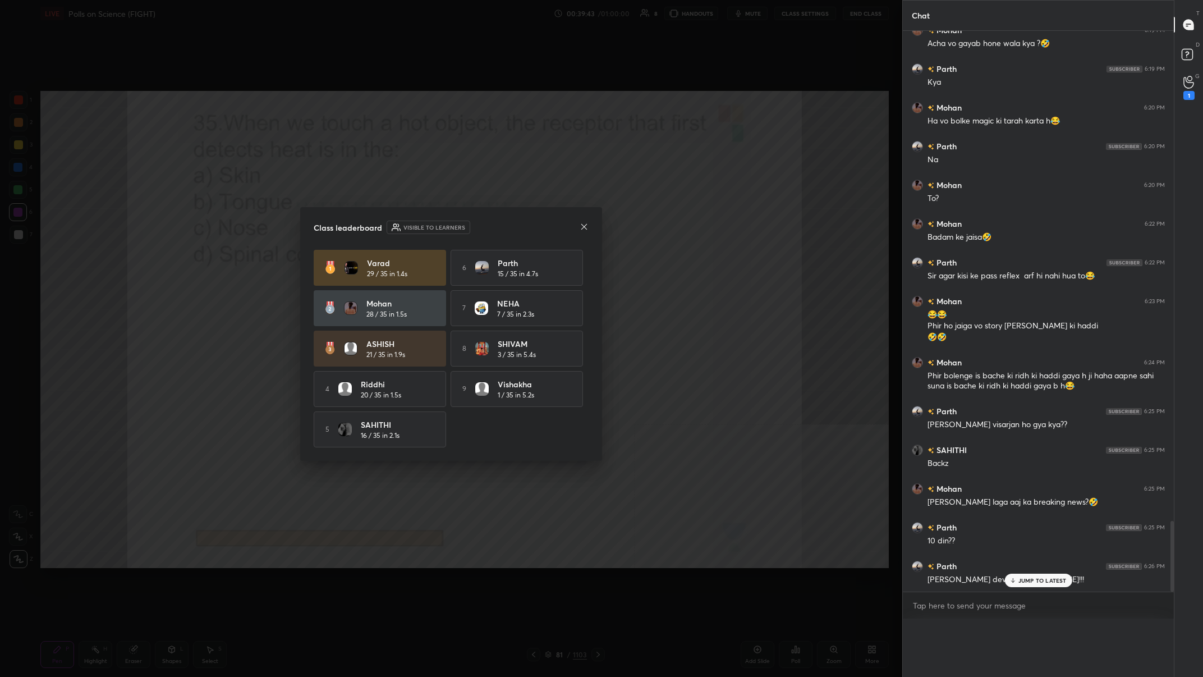
scroll to position [0, 1]
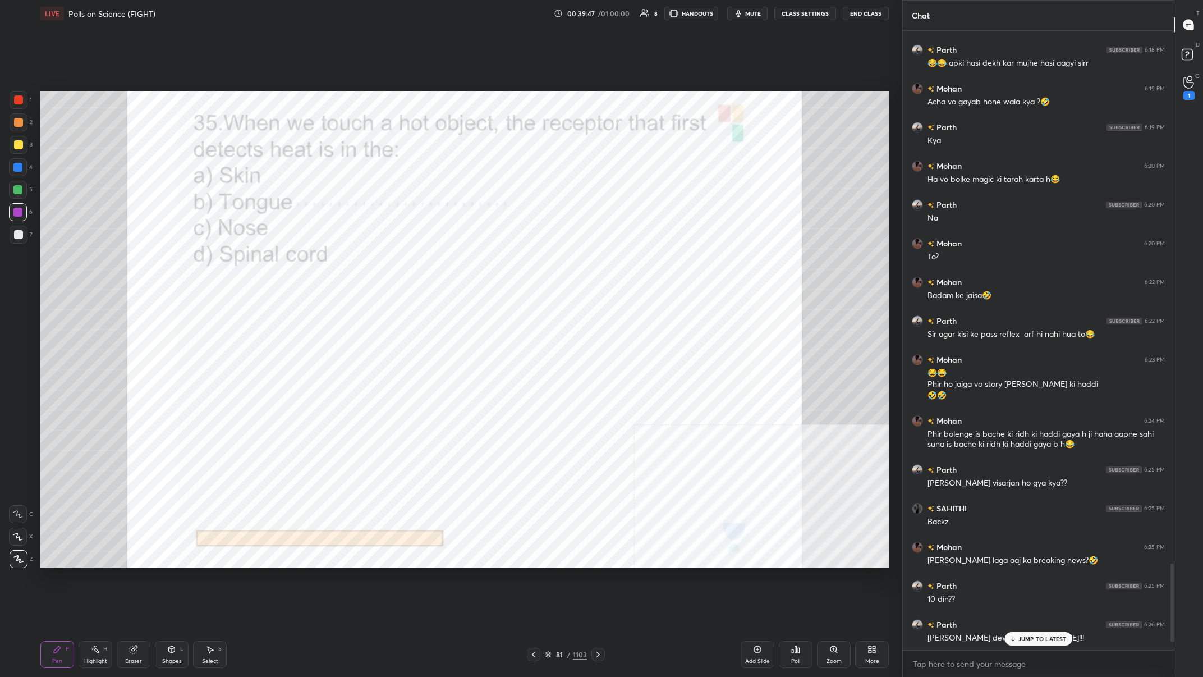
click at [402, 263] on div "81" at bounding box center [559, 654] width 11 height 7
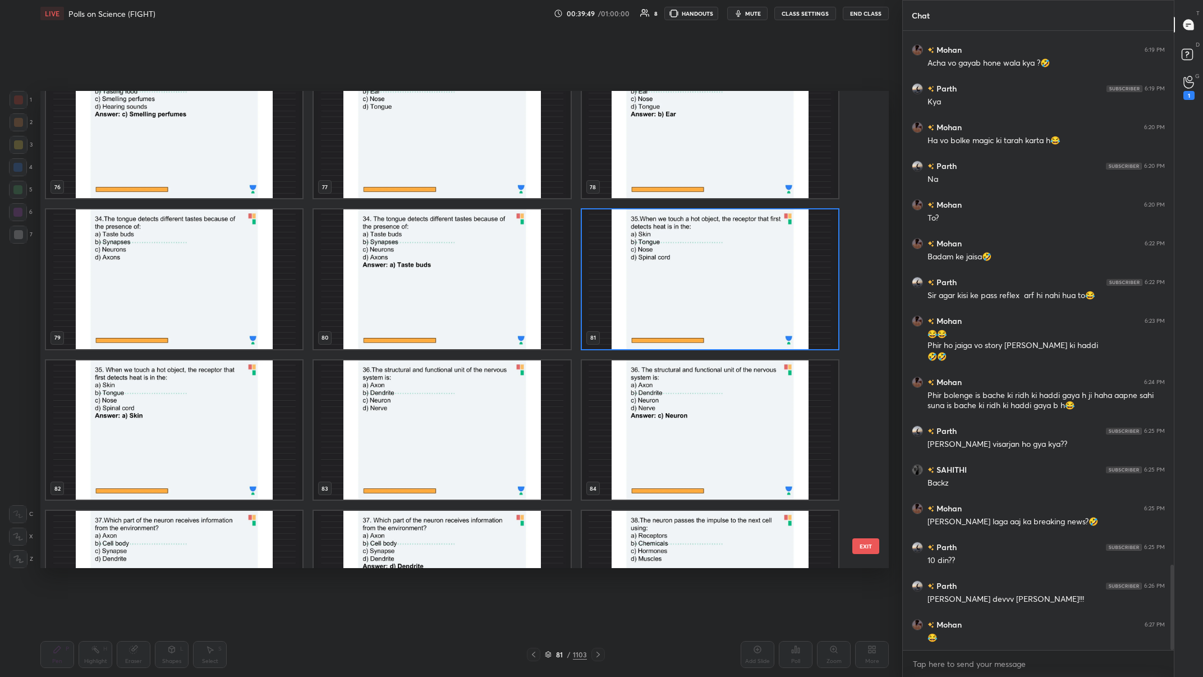
click at [402, 263] on img "grid" at bounding box center [442, 430] width 256 height 140
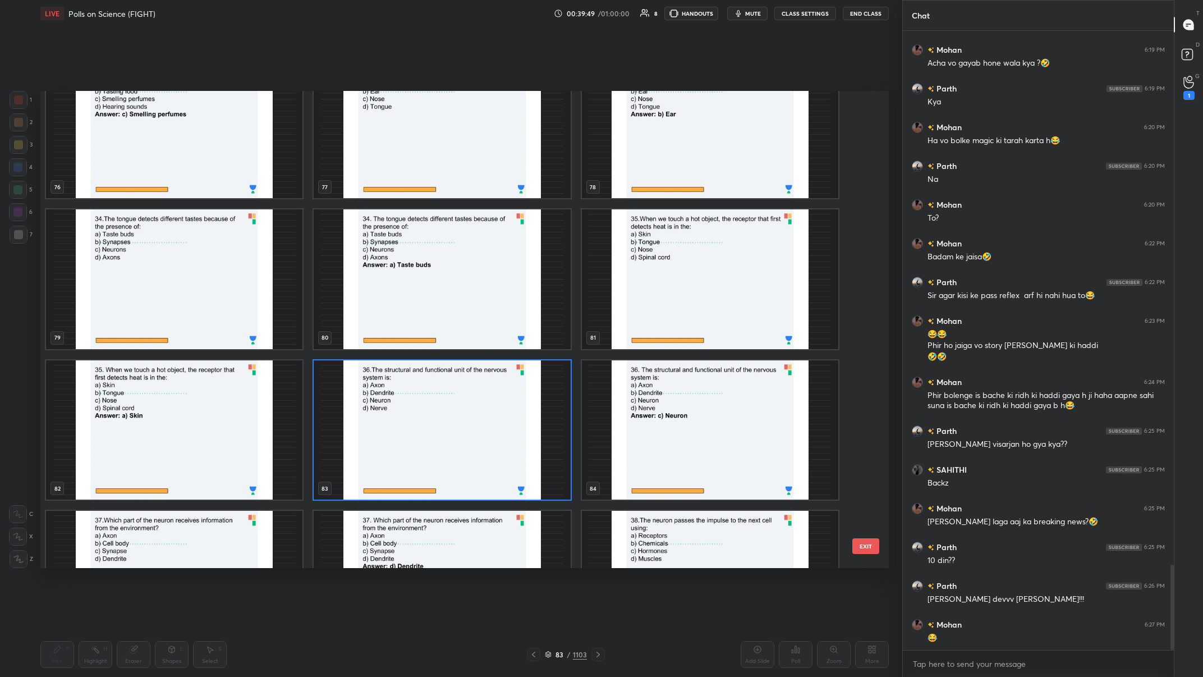
click at [402, 263] on img "grid" at bounding box center [442, 430] width 256 height 140
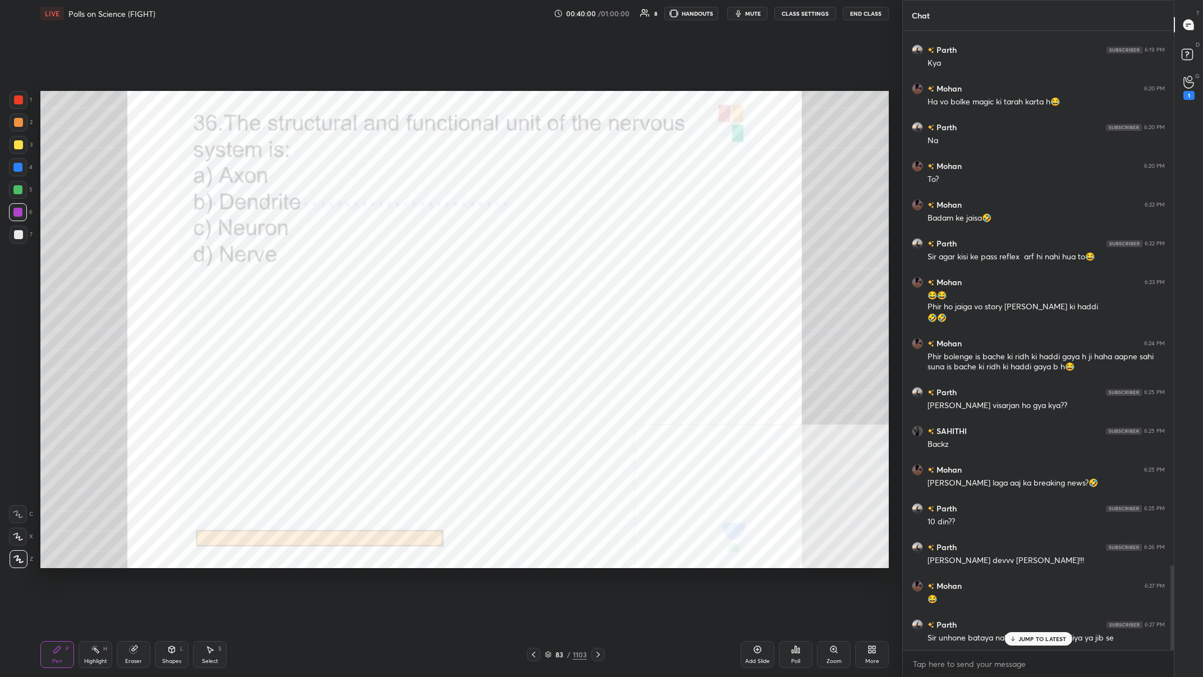
click at [402, 263] on div "/" at bounding box center [568, 654] width 3 height 7
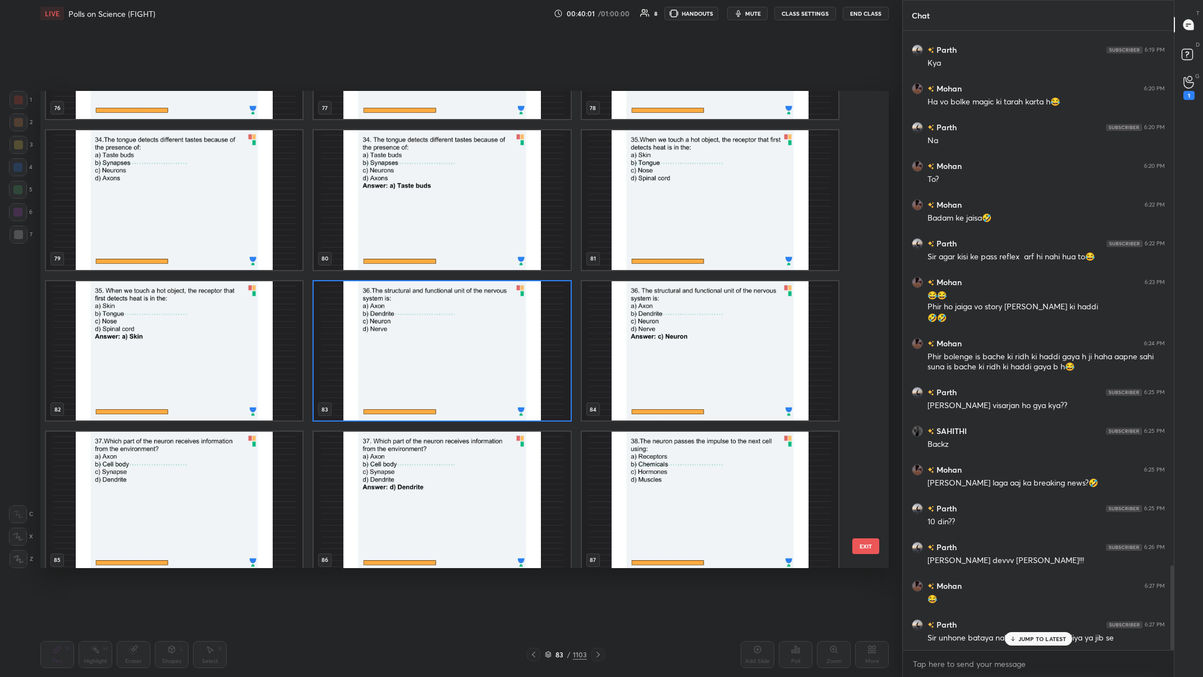
click at [402, 263] on img "grid" at bounding box center [442, 351] width 256 height 140
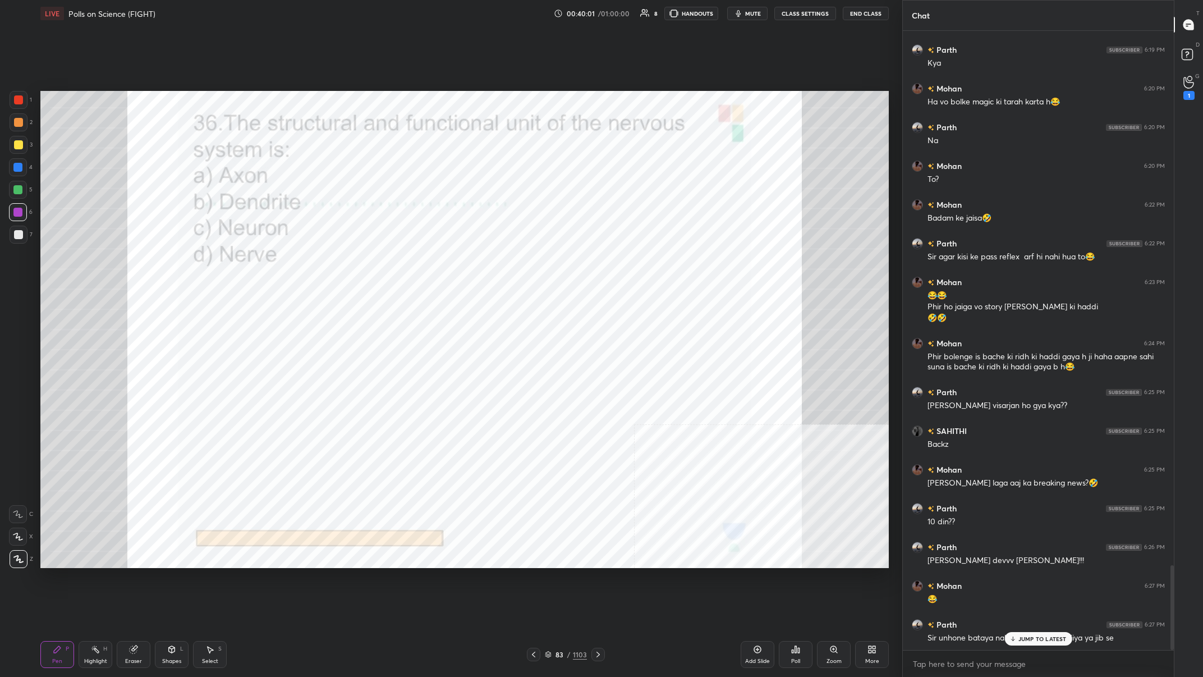
click at [402, 263] on img "grid" at bounding box center [442, 351] width 256 height 140
click at [402, 263] on div "Poll" at bounding box center [796, 654] width 34 height 27
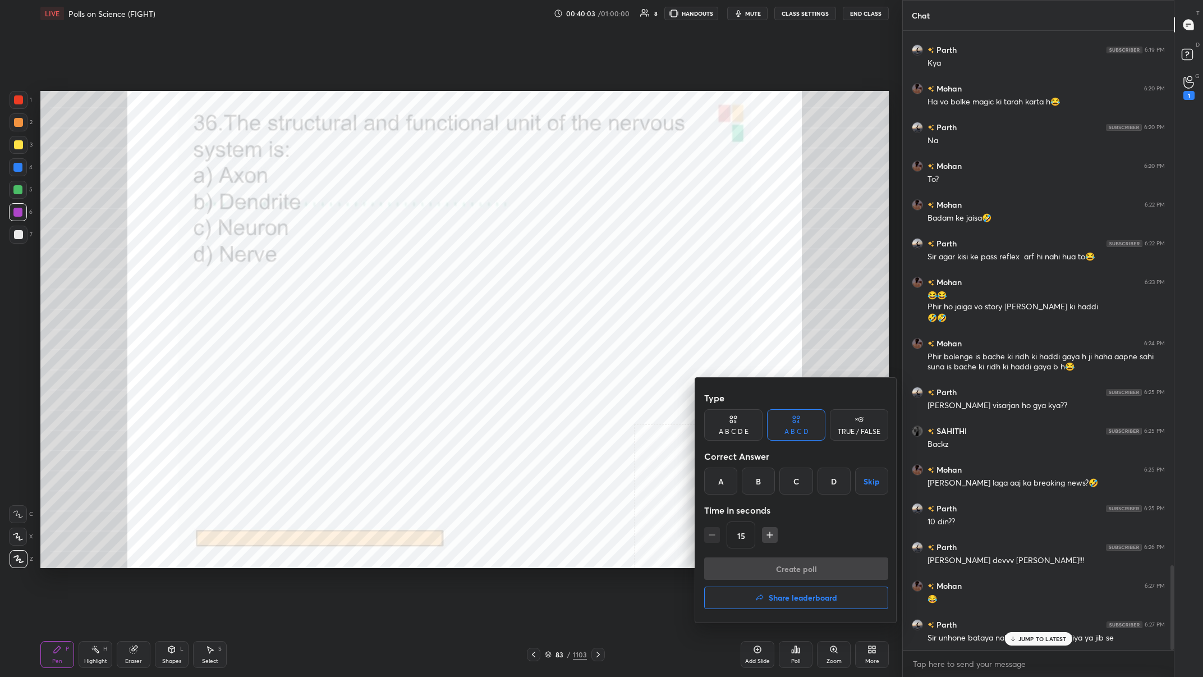
click at [402, 263] on div "C" at bounding box center [795, 480] width 33 height 27
click at [402, 263] on button "Create poll" at bounding box center [796, 568] width 184 height 22
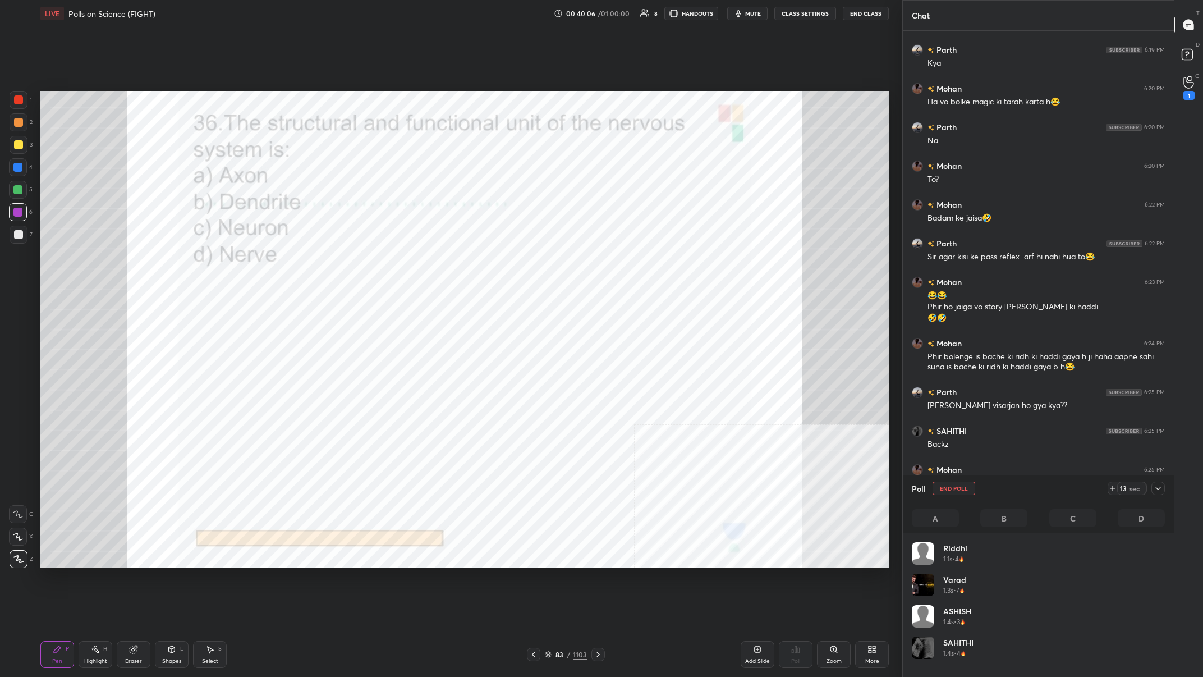
click at [402, 263] on icon at bounding box center [1158, 488] width 9 height 9
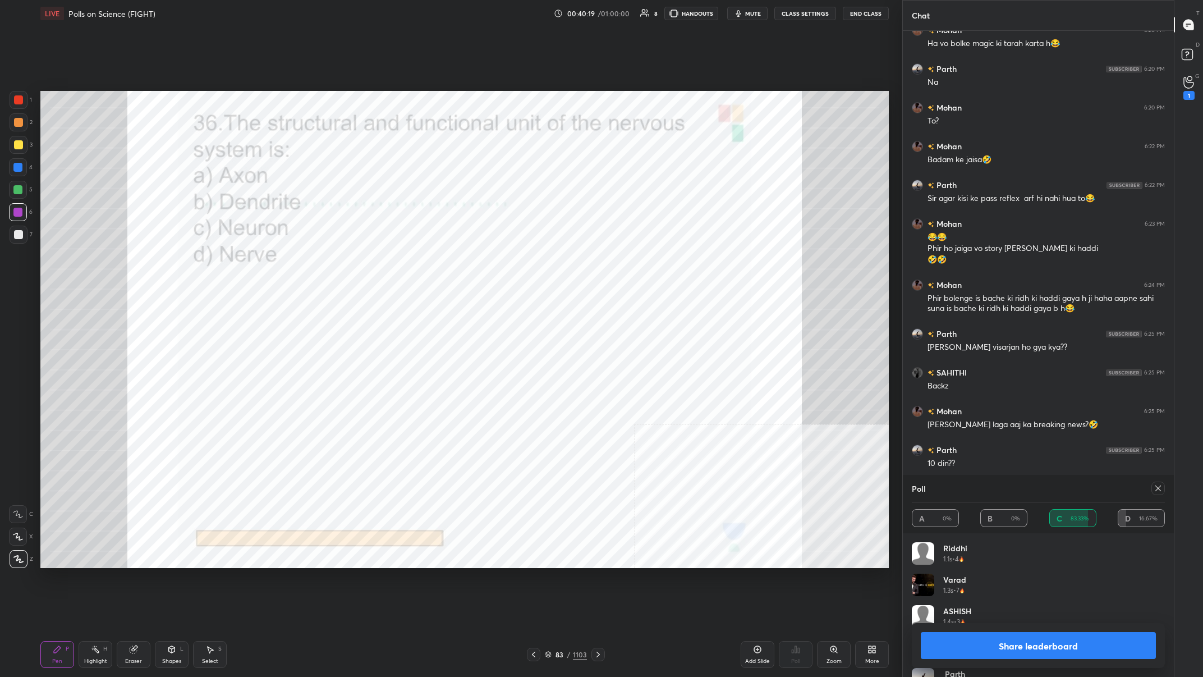
click at [402, 263] on button "Share leaderboard" at bounding box center [1038, 645] width 235 height 27
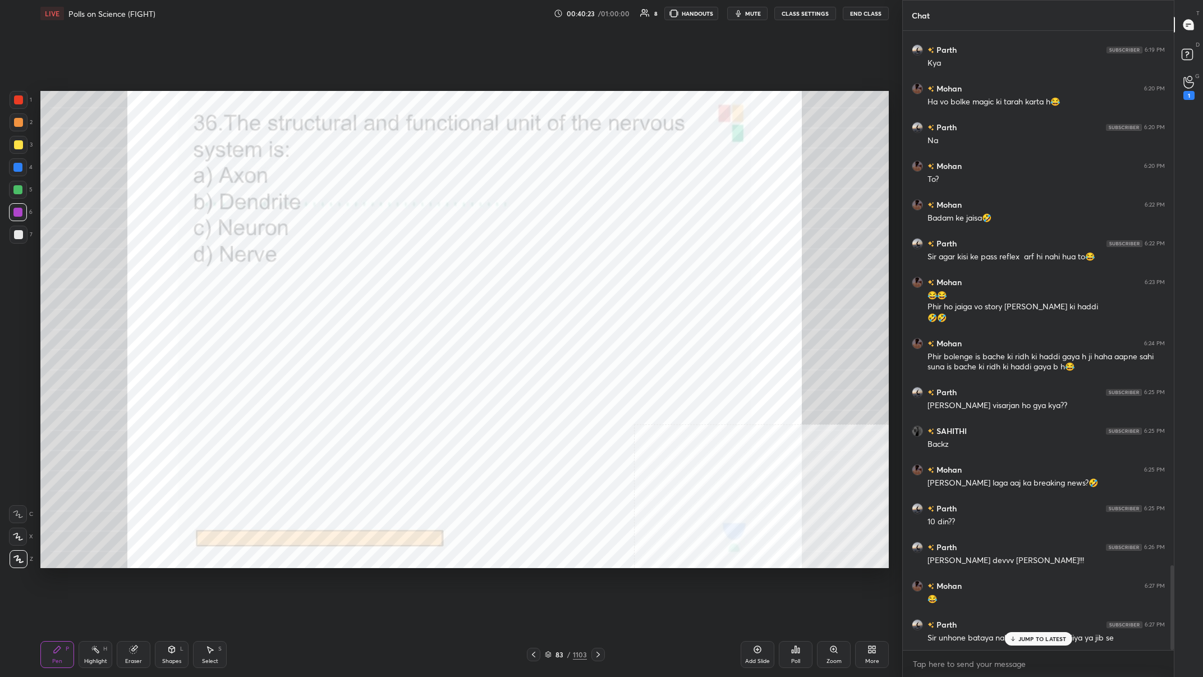
click at [402, 263] on div "83 / 1103" at bounding box center [566, 654] width 42 height 10
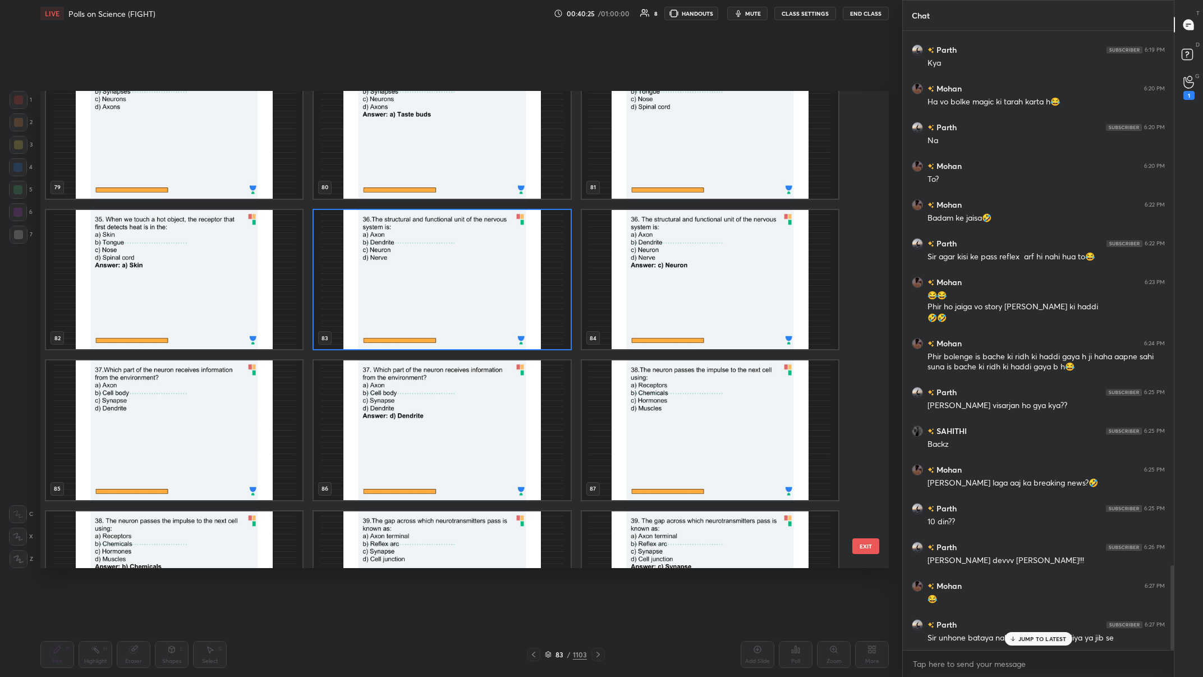
click at [144, 263] on img "grid" at bounding box center [174, 430] width 256 height 140
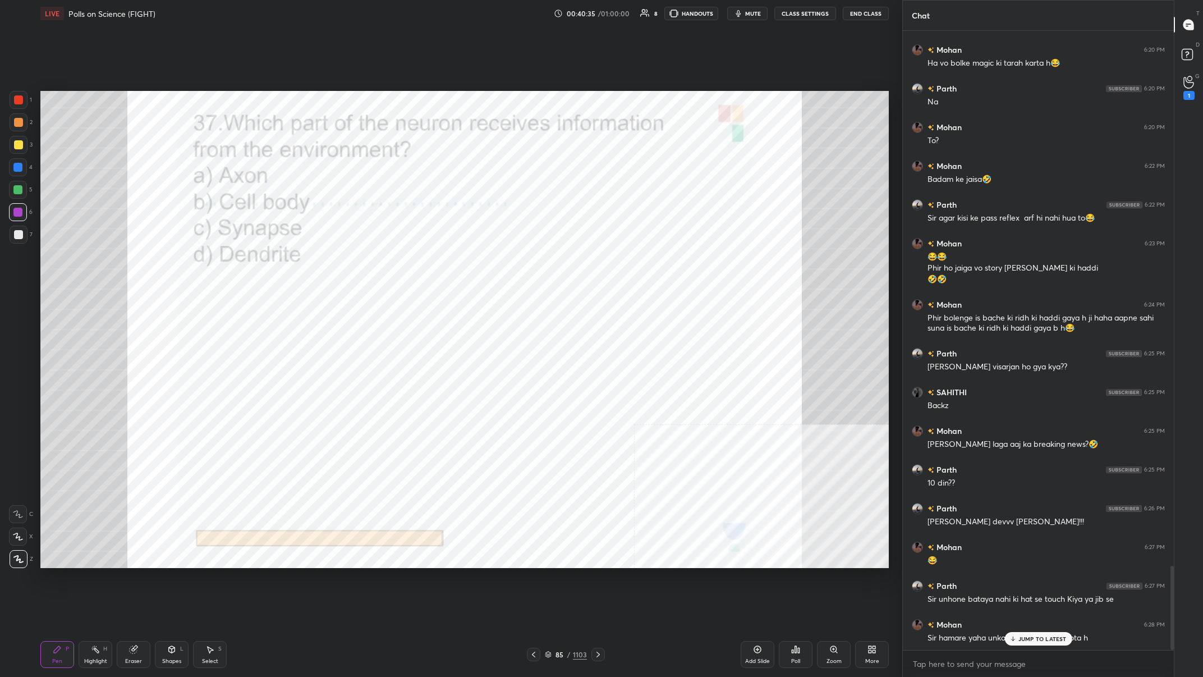
click at [402, 263] on div "85 / 1103" at bounding box center [566, 654] width 42 height 10
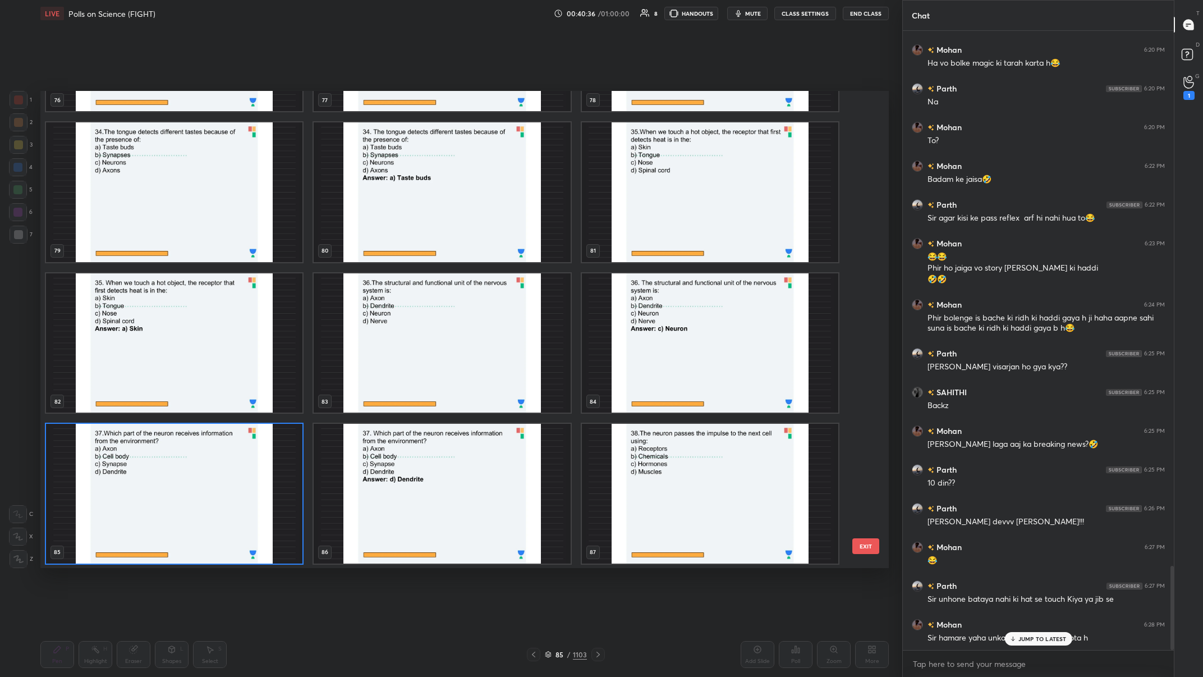
click at [210, 263] on img "grid" at bounding box center [174, 494] width 256 height 140
click at [215, 263] on img "grid" at bounding box center [174, 494] width 256 height 140
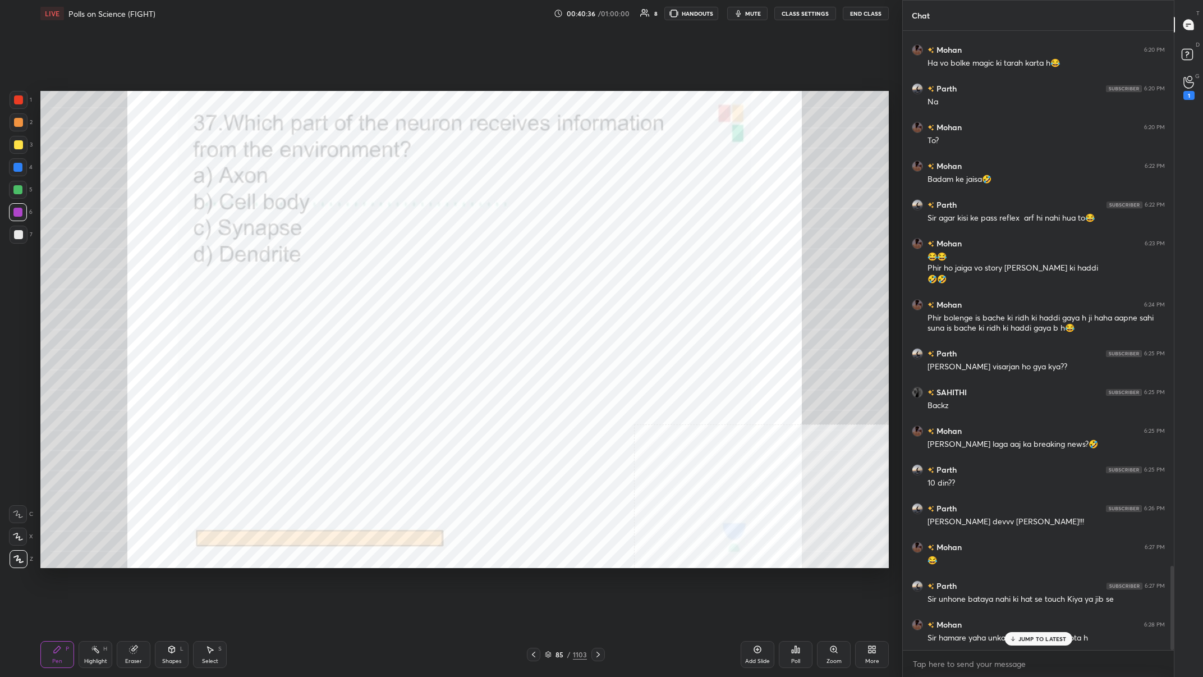
click at [402, 263] on div "Poll" at bounding box center [796, 654] width 34 height 27
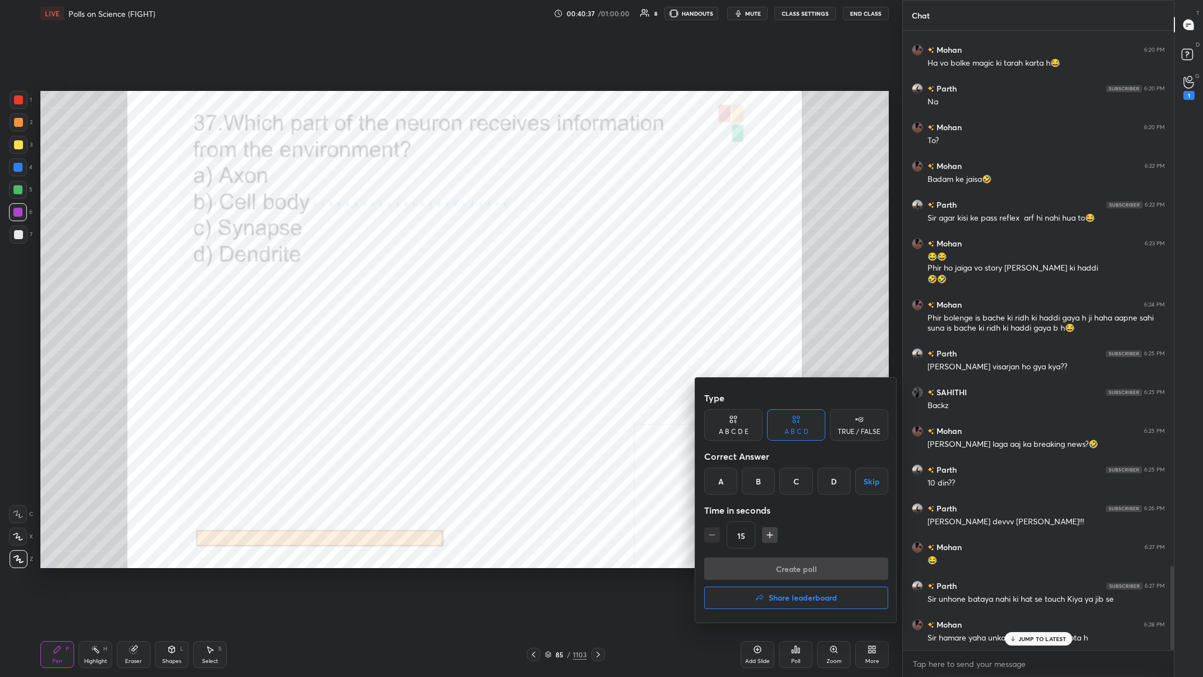
click at [402, 263] on div "D" at bounding box center [834, 480] width 33 height 27
click at [402, 263] on button "Create poll" at bounding box center [796, 568] width 184 height 22
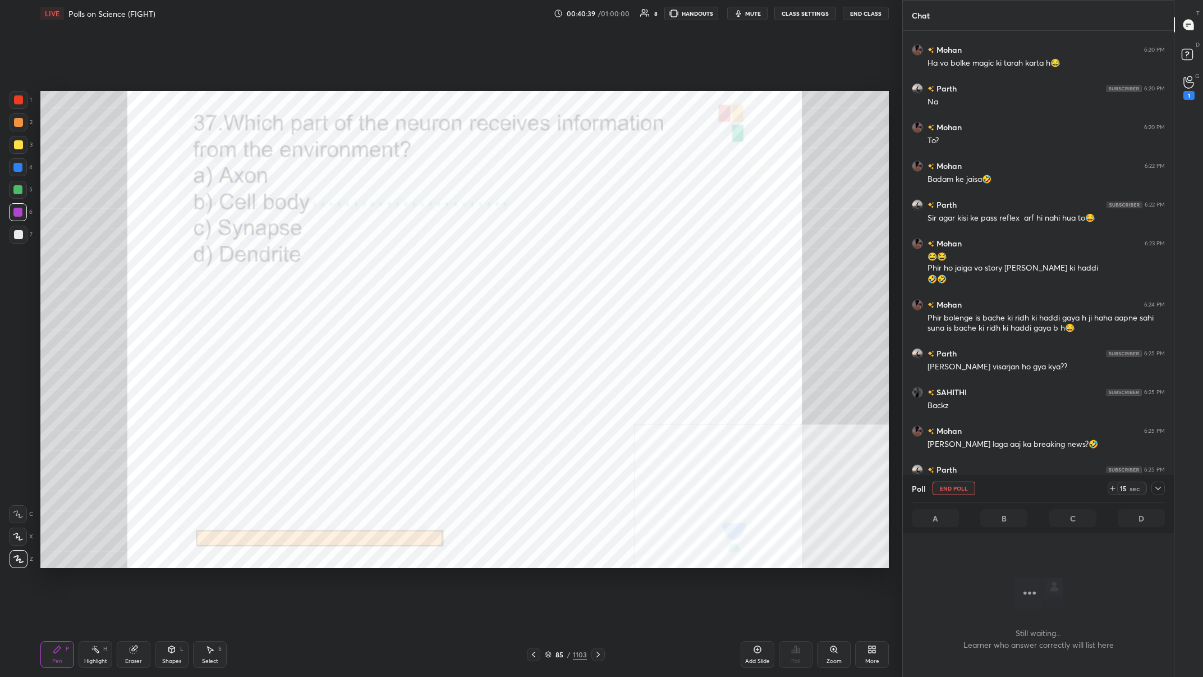
click at [402, 263] on icon at bounding box center [1158, 488] width 9 height 9
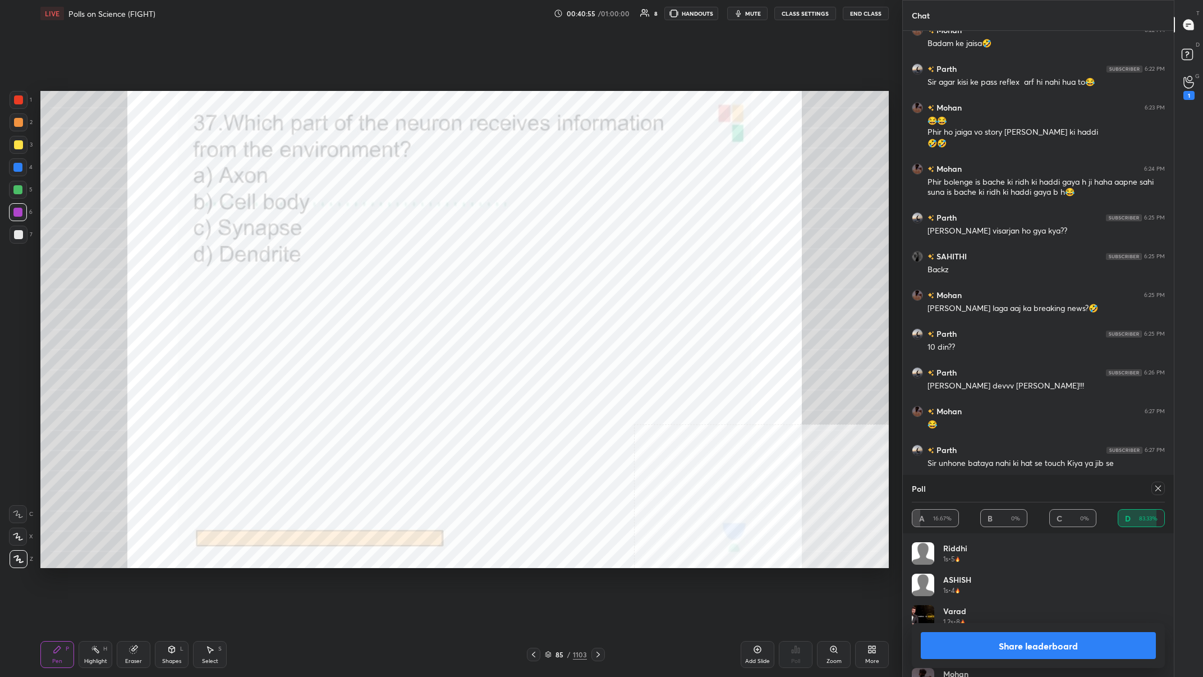
click at [402, 263] on button "Share leaderboard" at bounding box center [1038, 645] width 235 height 27
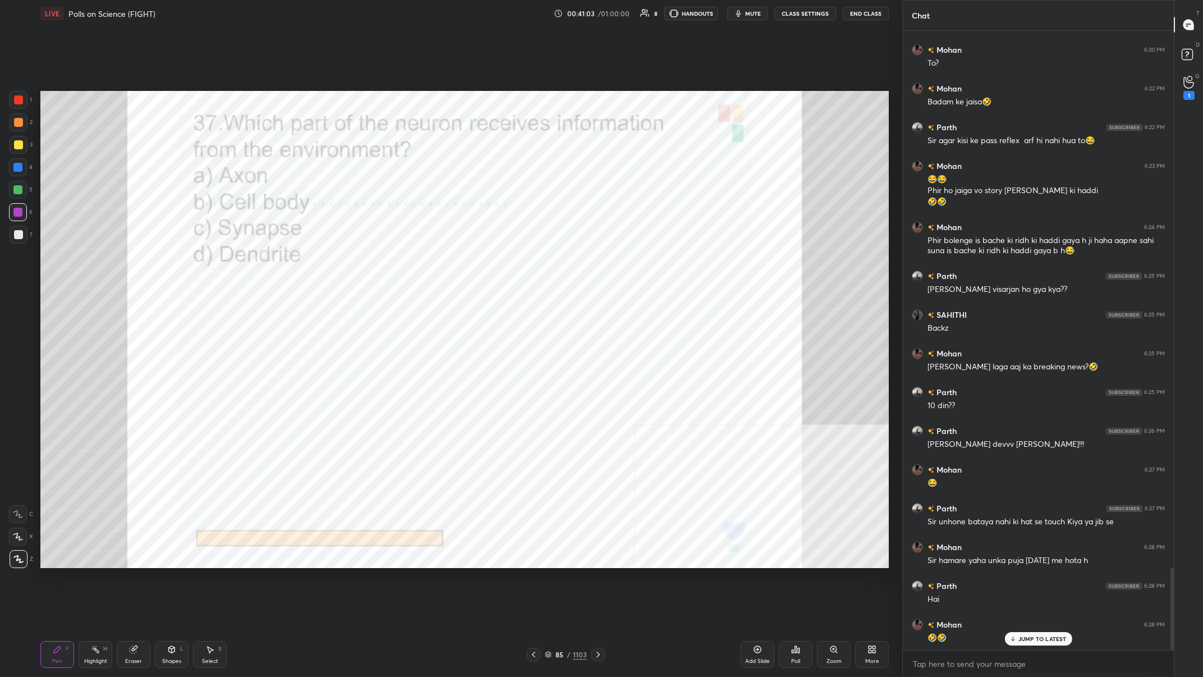
click at [402, 263] on div "Pen P Highlight H Eraser Shapes L Select S 85 / 1103 Add Slide Poll Zoom More" at bounding box center [464, 654] width 848 height 45
click at [402, 263] on div "85 / 1103" at bounding box center [566, 654] width 42 height 10
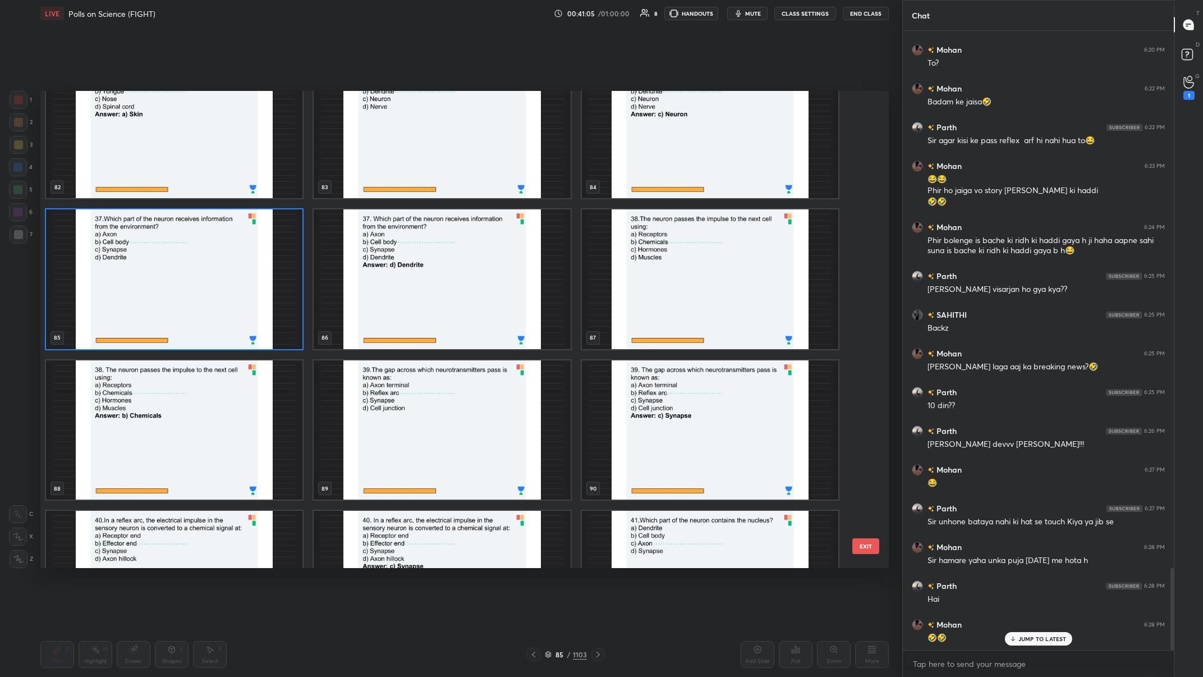
click at [402, 263] on img "grid" at bounding box center [710, 279] width 256 height 140
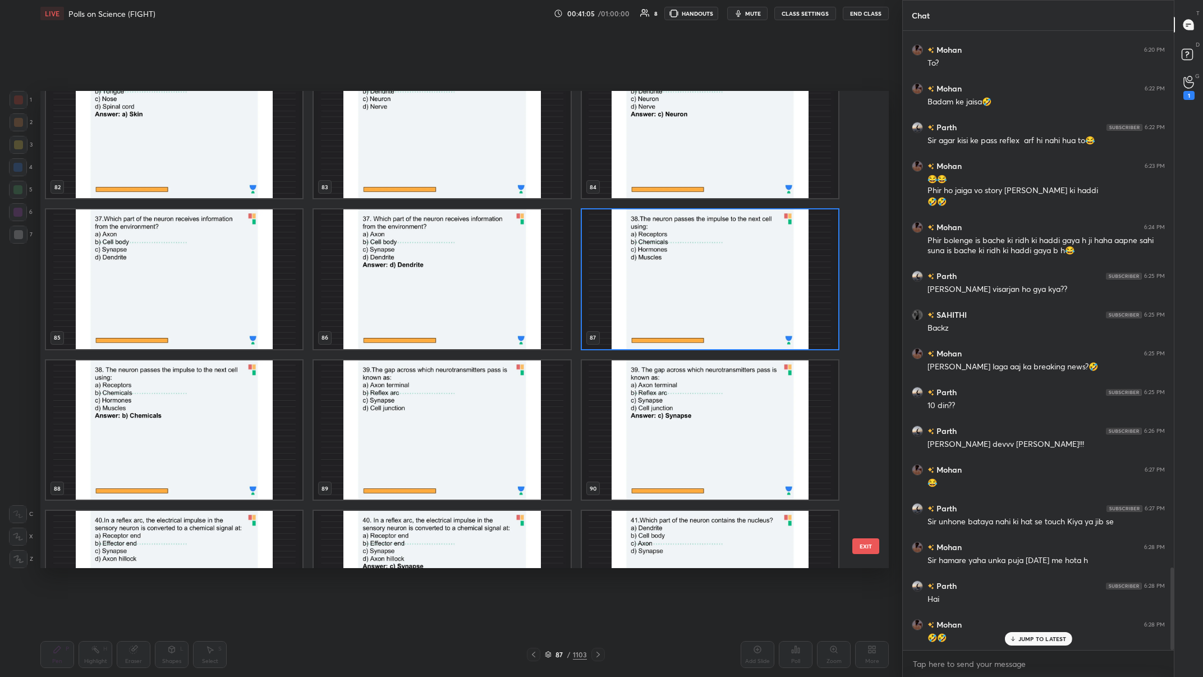
click at [402, 263] on img "grid" at bounding box center [710, 279] width 256 height 140
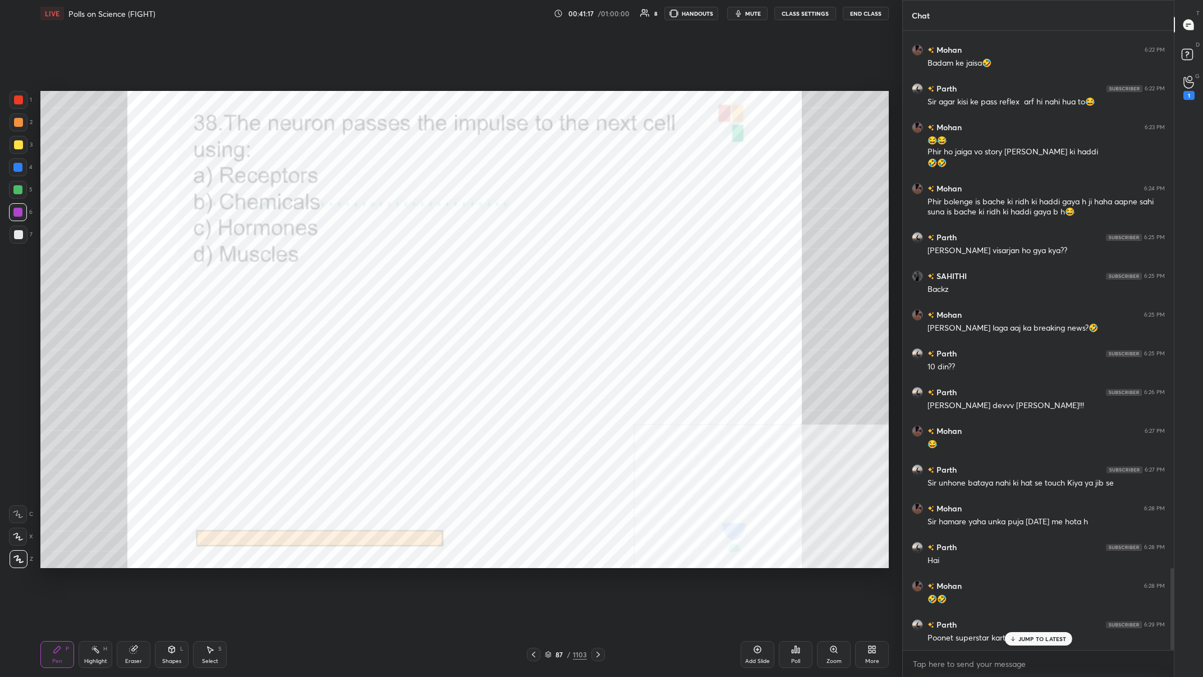
drag, startPoint x: 568, startPoint y: 654, endPoint x: 569, endPoint y: 579, distance: 74.6
click at [402, 263] on div "/" at bounding box center [568, 654] width 3 height 7
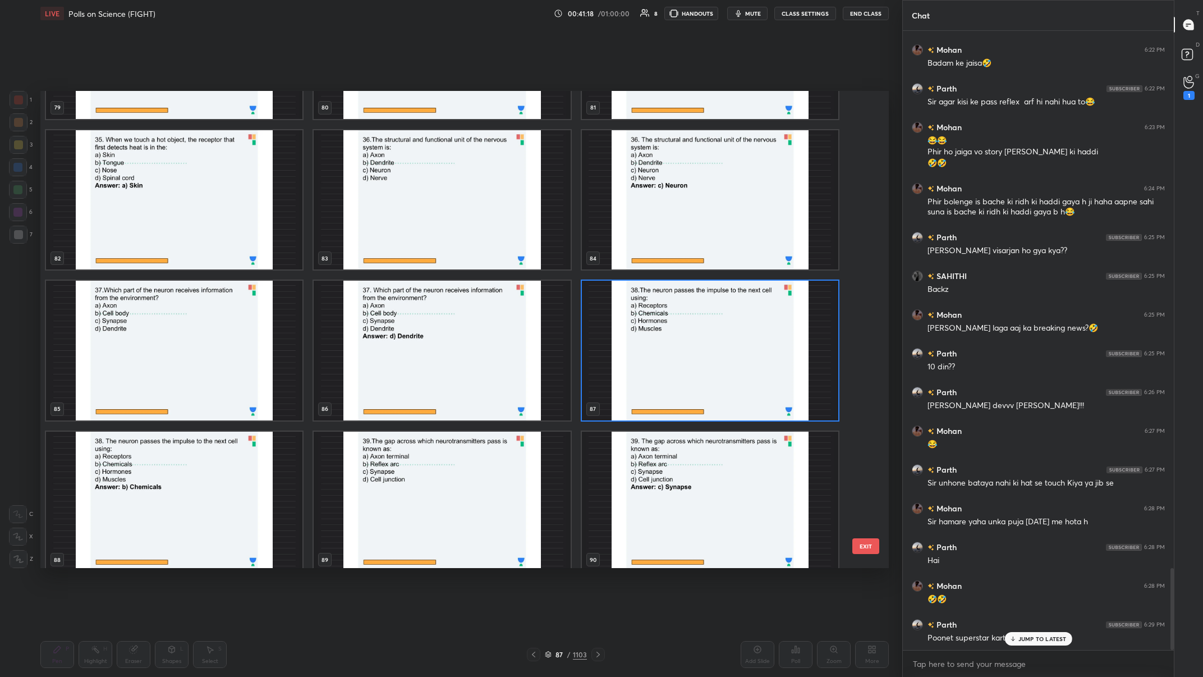
click at [402, 263] on img "grid" at bounding box center [710, 351] width 256 height 140
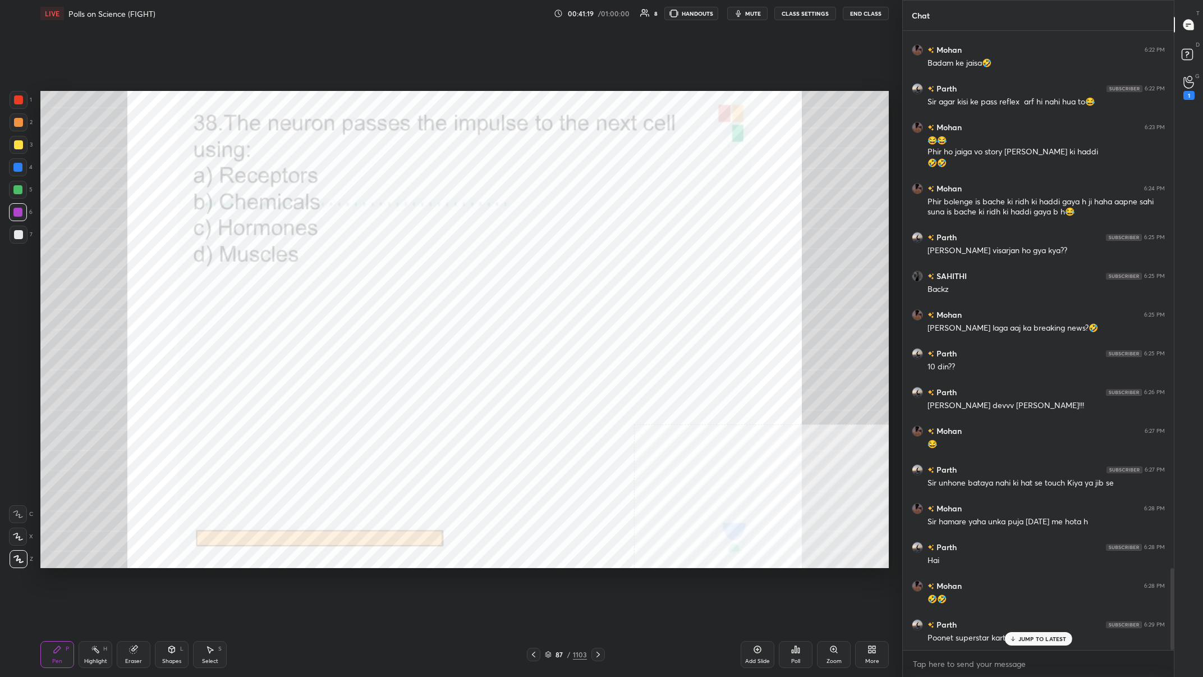
click at [402, 263] on div "Poll" at bounding box center [796, 654] width 34 height 27
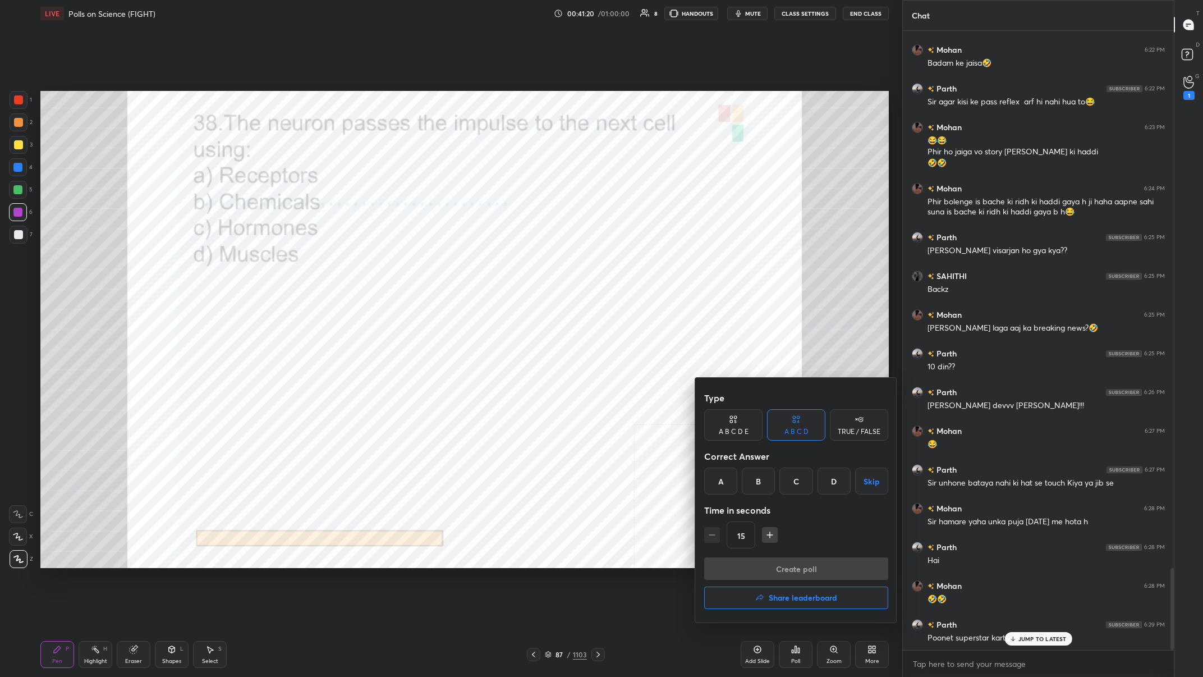
click at [402, 263] on div "B" at bounding box center [758, 480] width 33 height 27
click at [402, 263] on button "Create poll" at bounding box center [796, 568] width 184 height 22
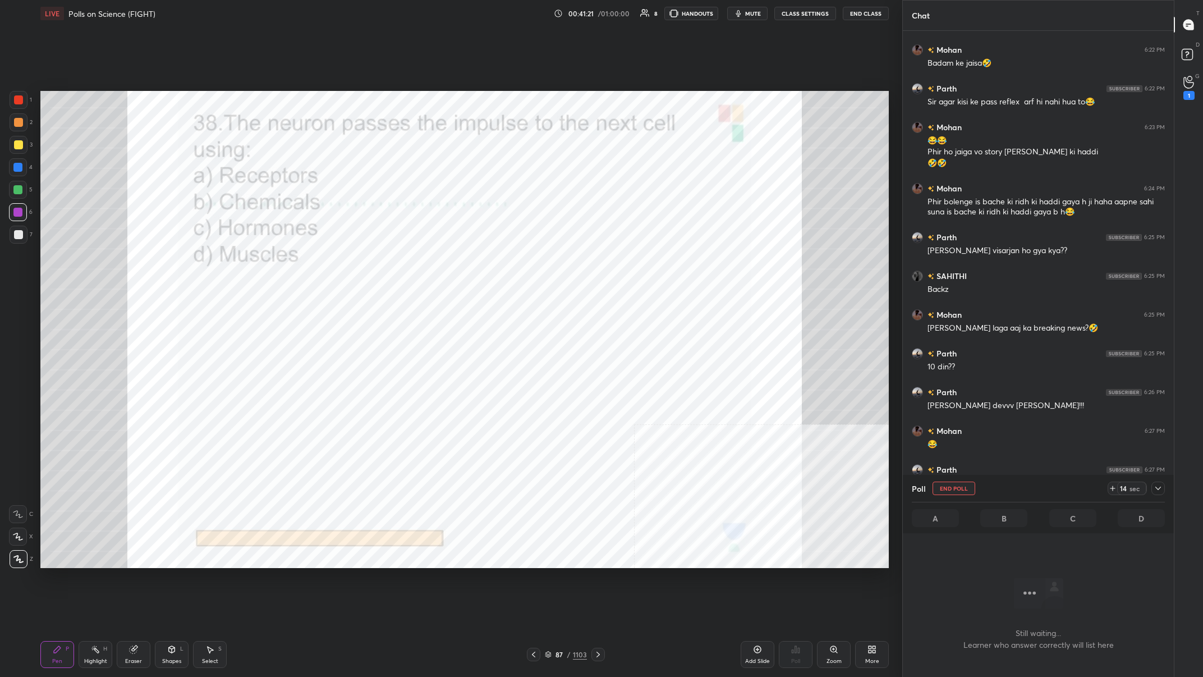
click at [402, 263] on icon at bounding box center [1158, 488] width 9 height 9
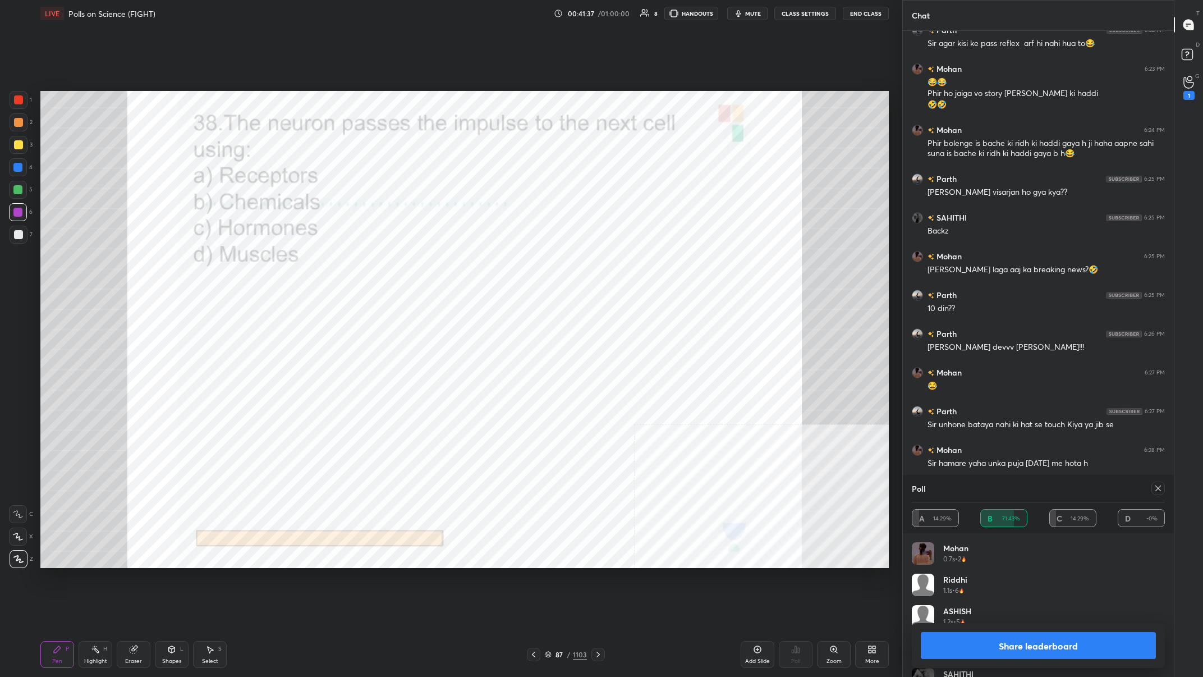
click at [402, 263] on button "Share leaderboard" at bounding box center [1038, 645] width 235 height 27
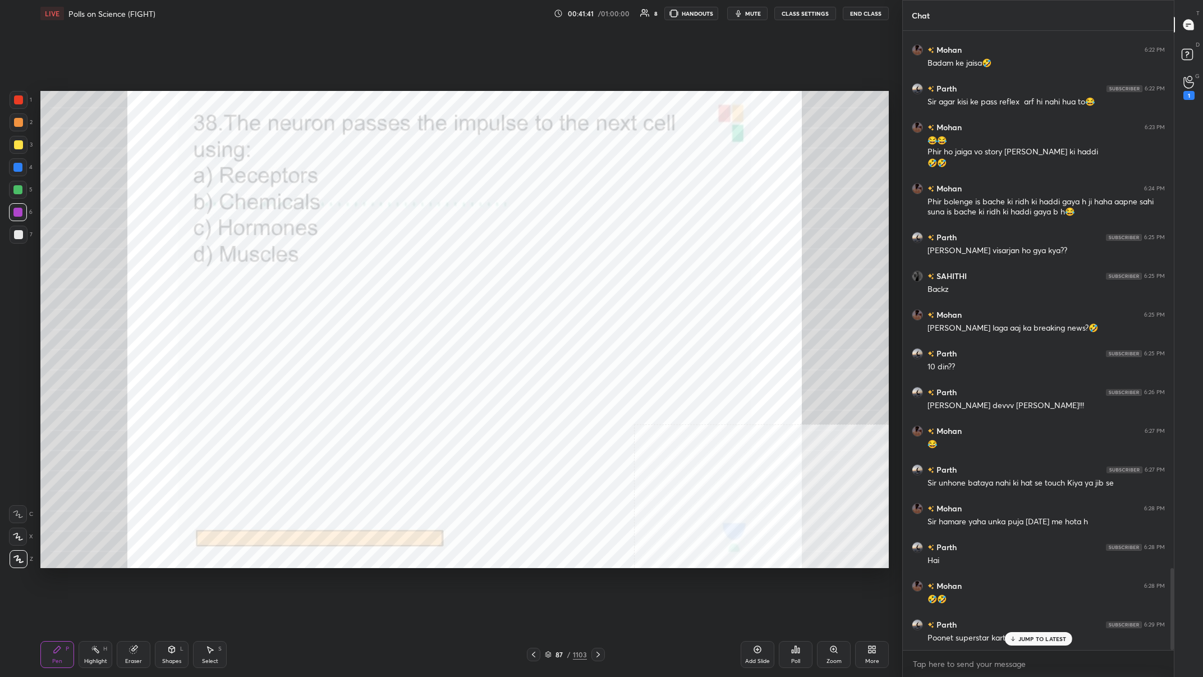
click at [402, 263] on div "/" at bounding box center [568, 654] width 3 height 7
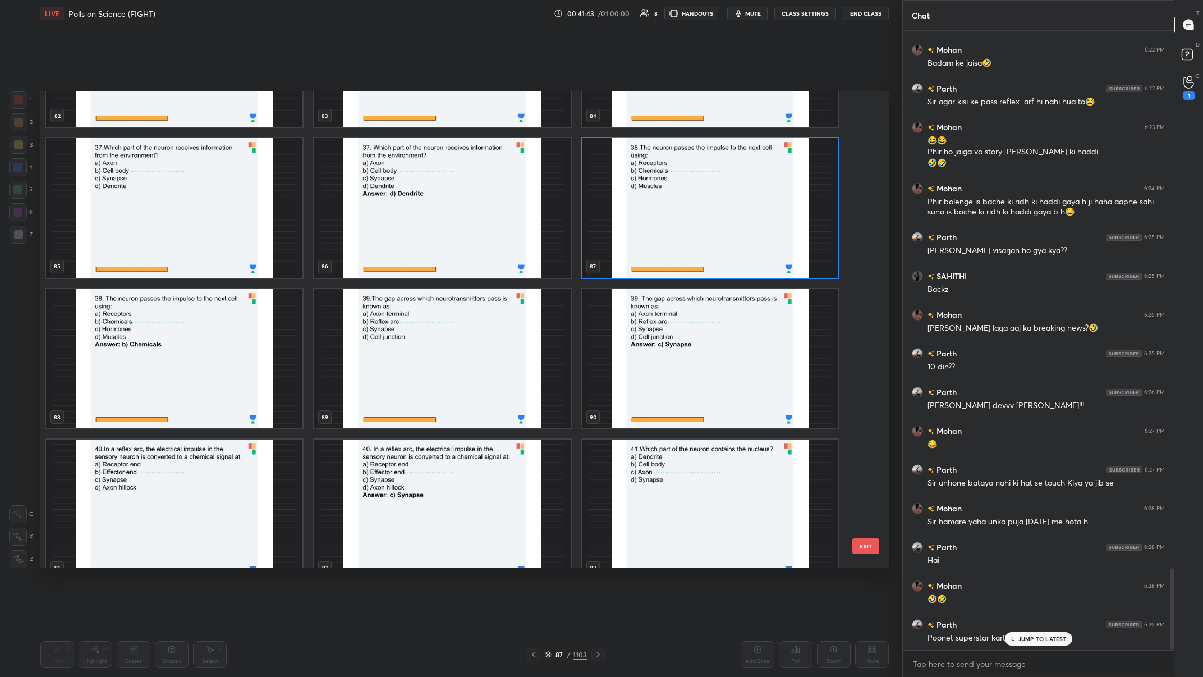
click at [402, 263] on img "grid" at bounding box center [442, 358] width 256 height 140
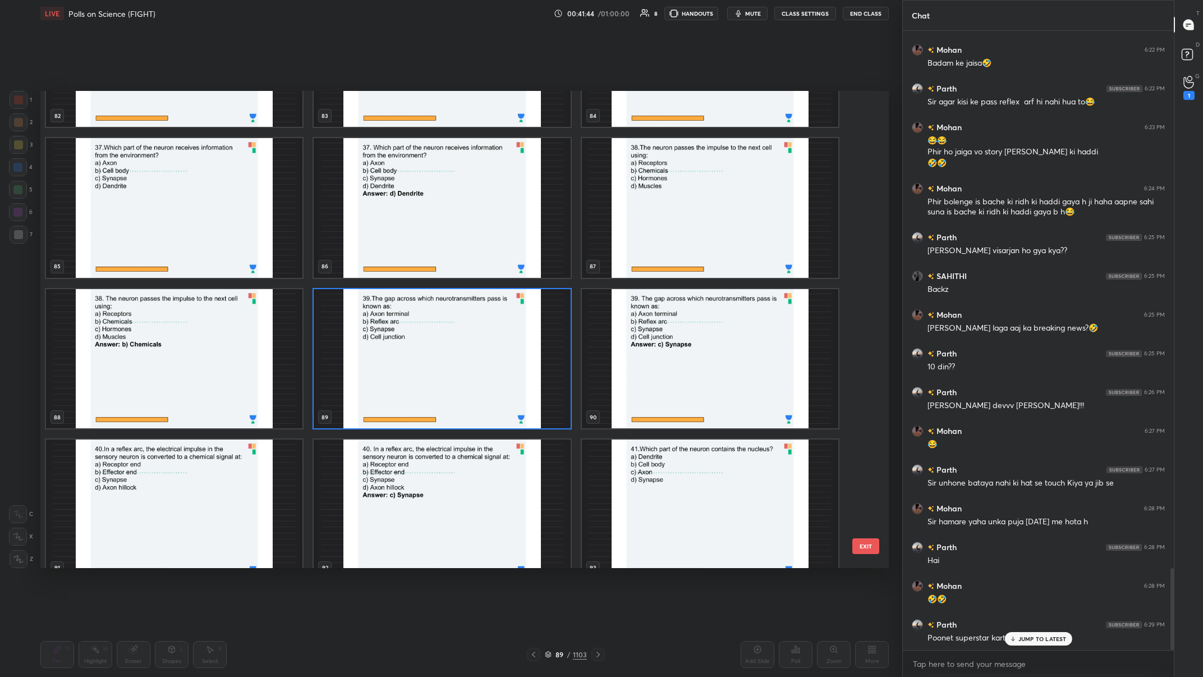
click at [402, 263] on img "grid" at bounding box center [442, 358] width 256 height 140
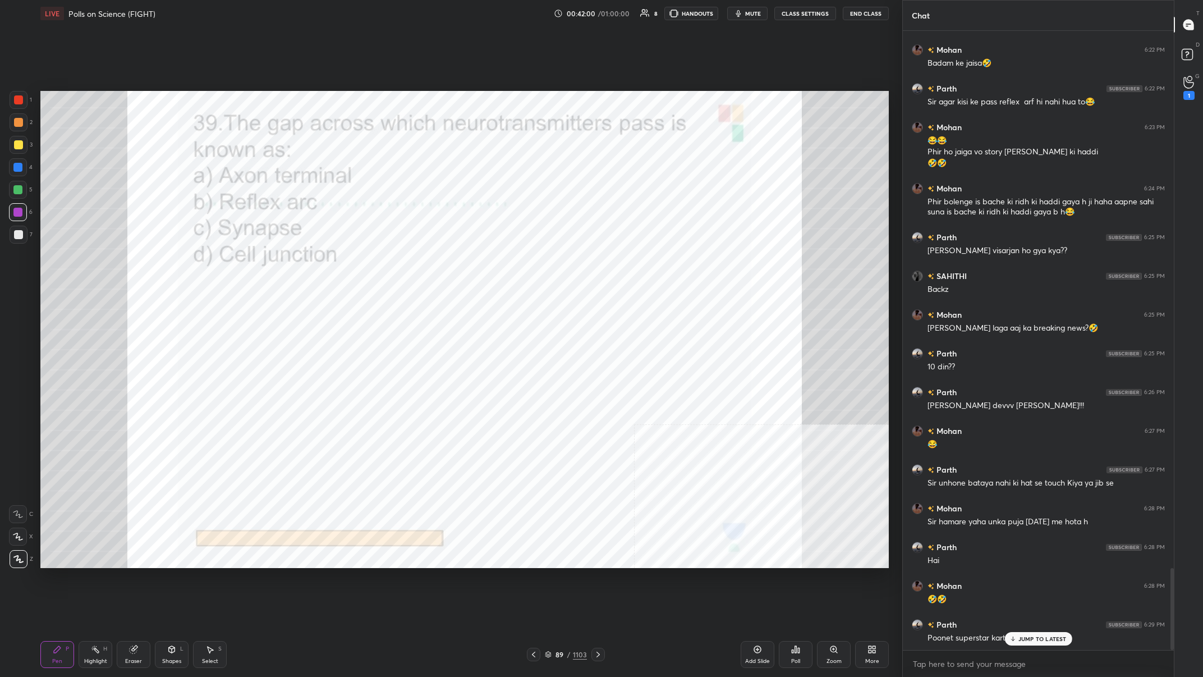
click at [402, 263] on p "JUMP TO LATEST" at bounding box center [1042, 638] width 48 height 7
click at [402, 263] on div "1103" at bounding box center [580, 654] width 14 height 10
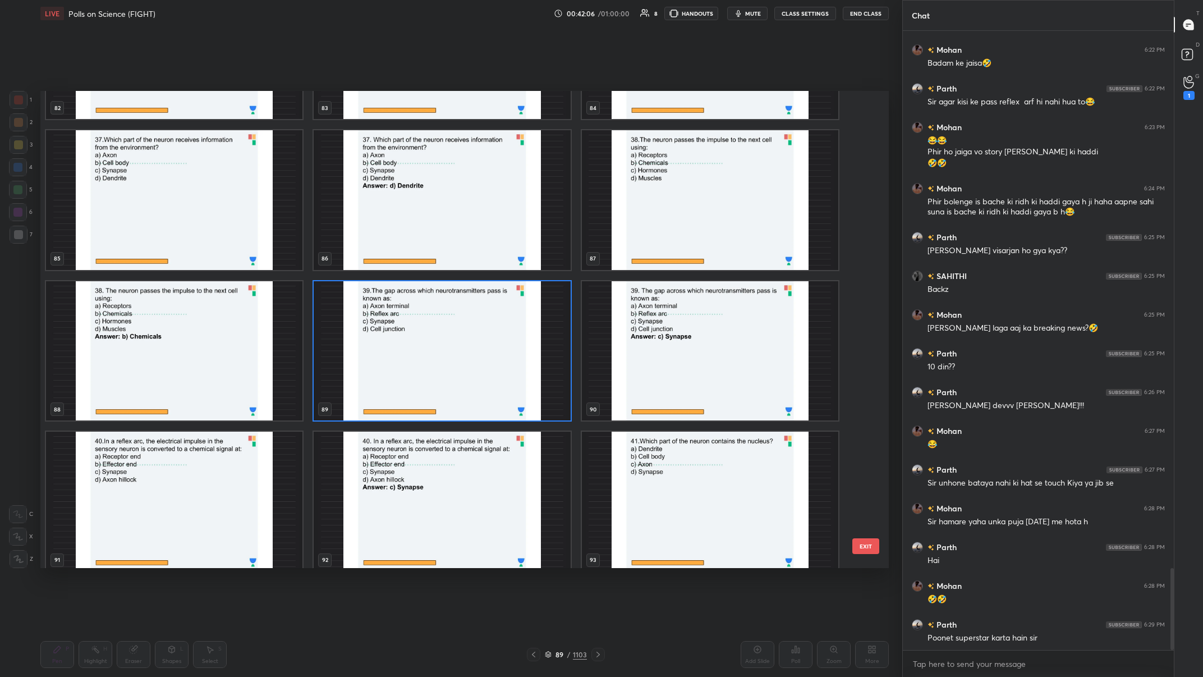
click at [402, 263] on img "grid" at bounding box center [442, 351] width 256 height 140
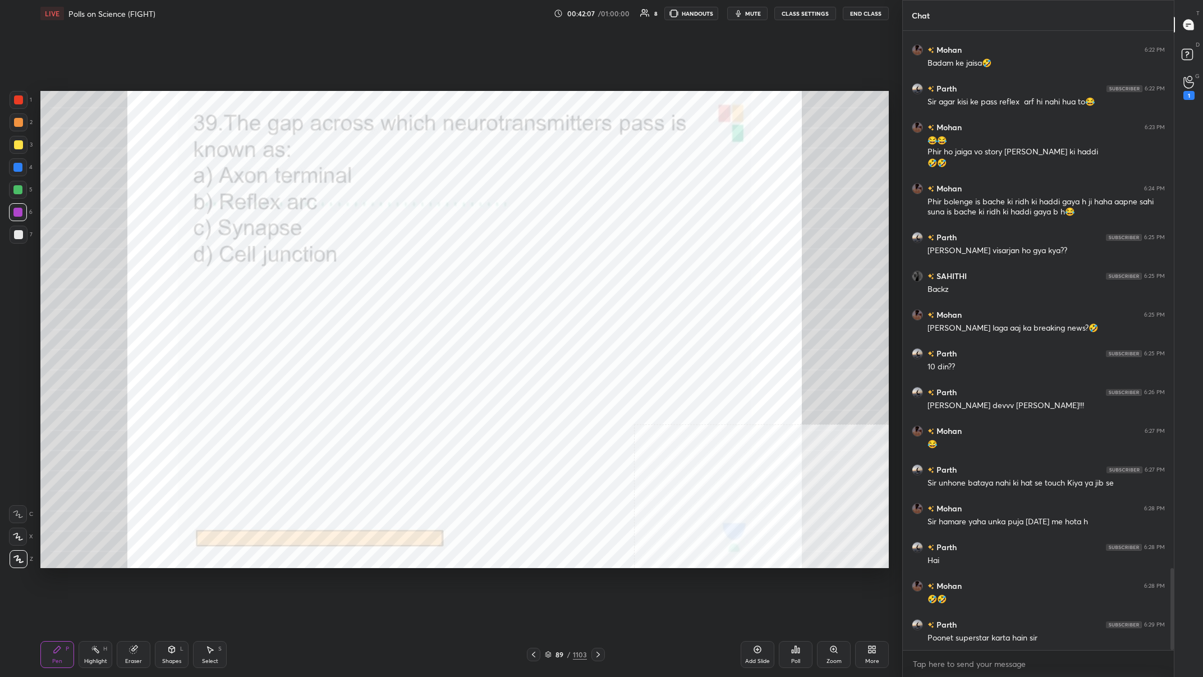
click at [402, 263] on img "grid" at bounding box center [442, 351] width 256 height 140
drag, startPoint x: 581, startPoint y: 655, endPoint x: 581, endPoint y: 581, distance: 73.5
click at [402, 263] on div "1103" at bounding box center [580, 654] width 14 height 10
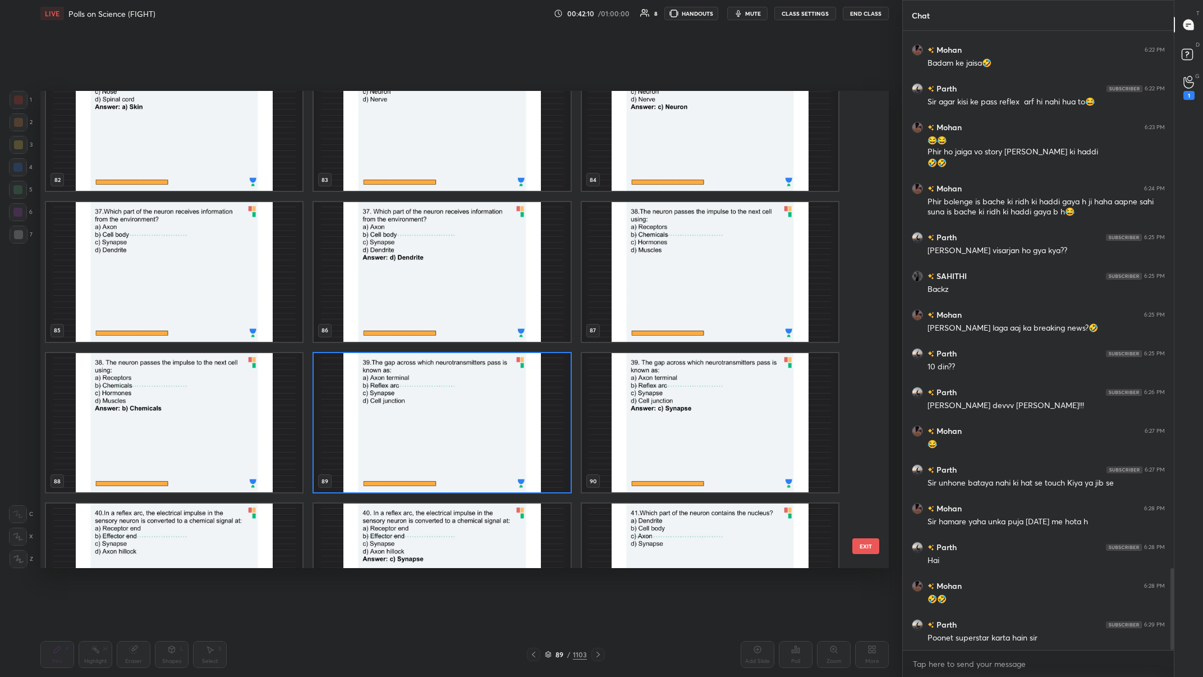
click at [402, 263] on img "grid" at bounding box center [442, 422] width 256 height 140
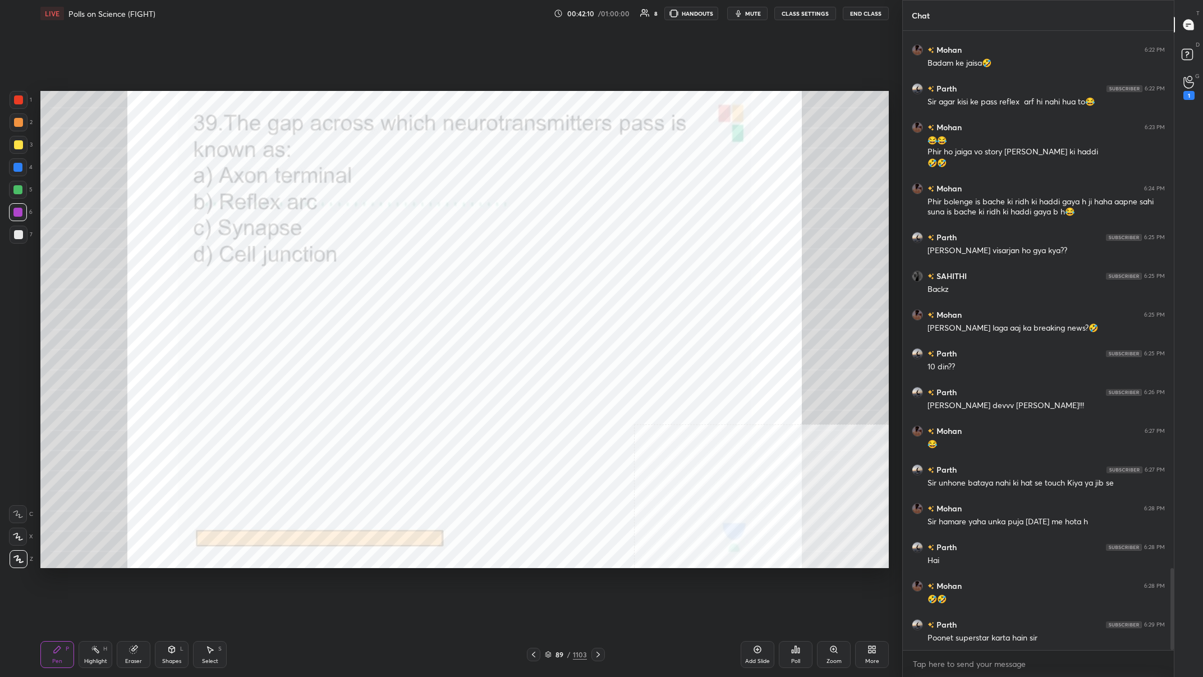
click at [402, 263] on img "grid" at bounding box center [442, 422] width 256 height 140
click at [402, 263] on icon at bounding box center [795, 649] width 9 height 9
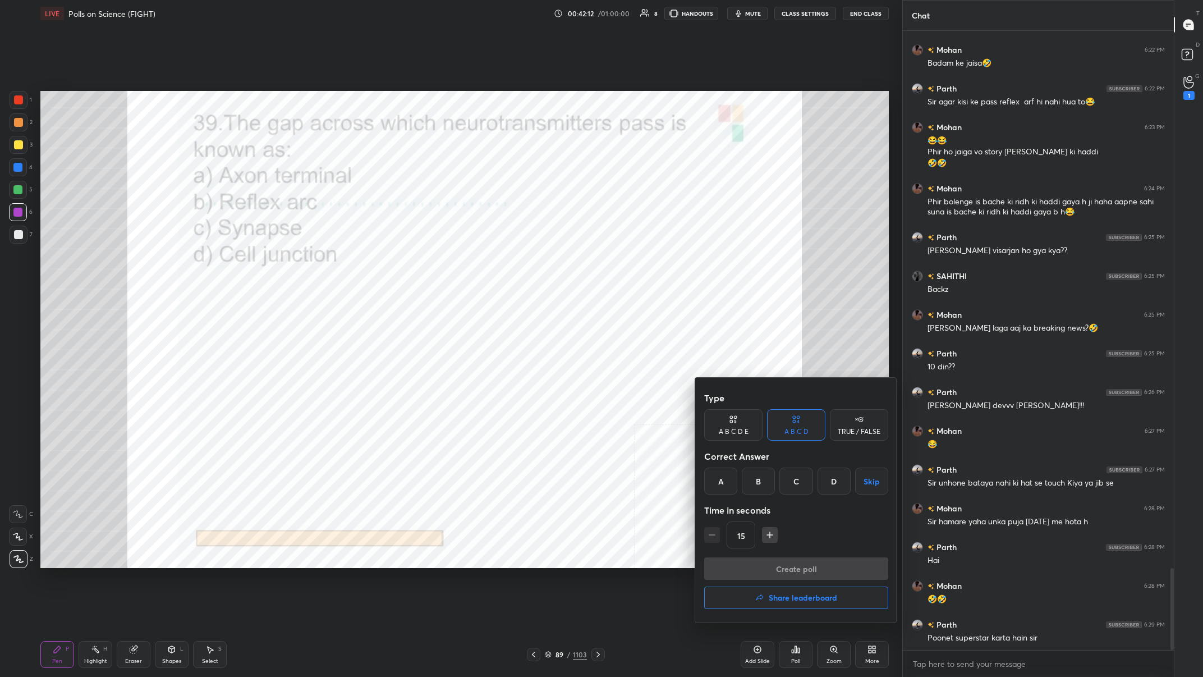
click at [402, 263] on div "C" at bounding box center [795, 480] width 33 height 27
click at [402, 263] on div "Type A B C D E A B C D TRUE / FALSE Correct Answer A B C D Skip Time in seconds…" at bounding box center [796, 472] width 184 height 171
click at [402, 263] on button "Create poll" at bounding box center [796, 568] width 184 height 22
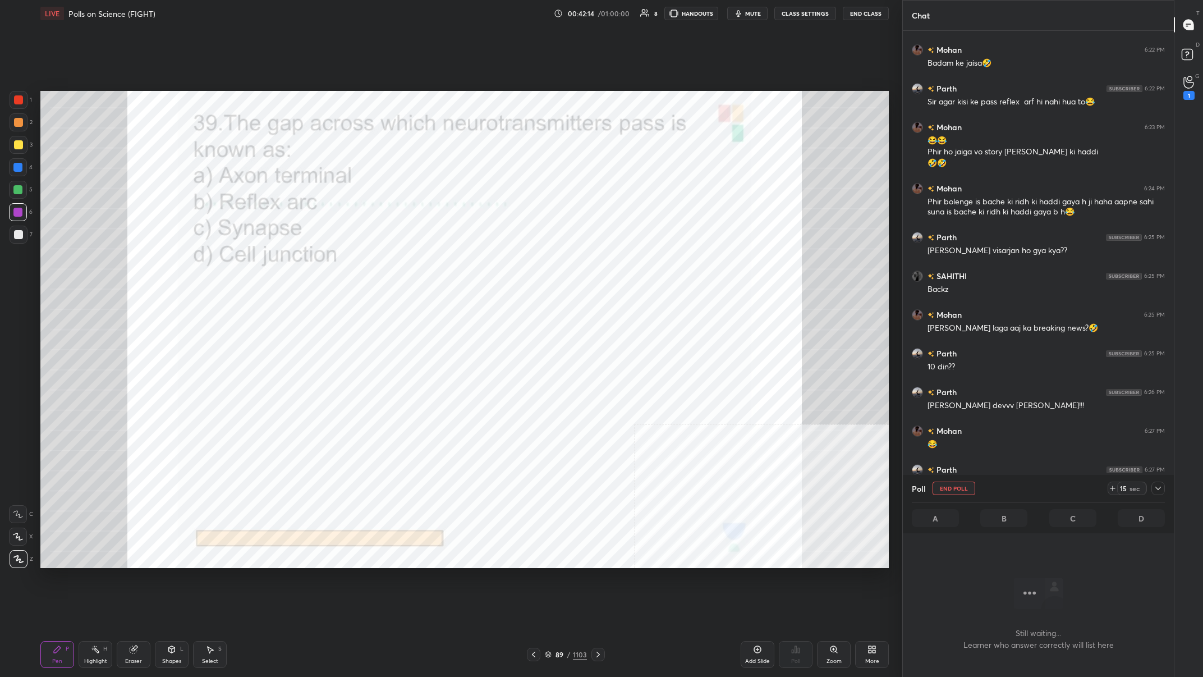
click at [402, 263] on icon at bounding box center [1158, 488] width 9 height 9
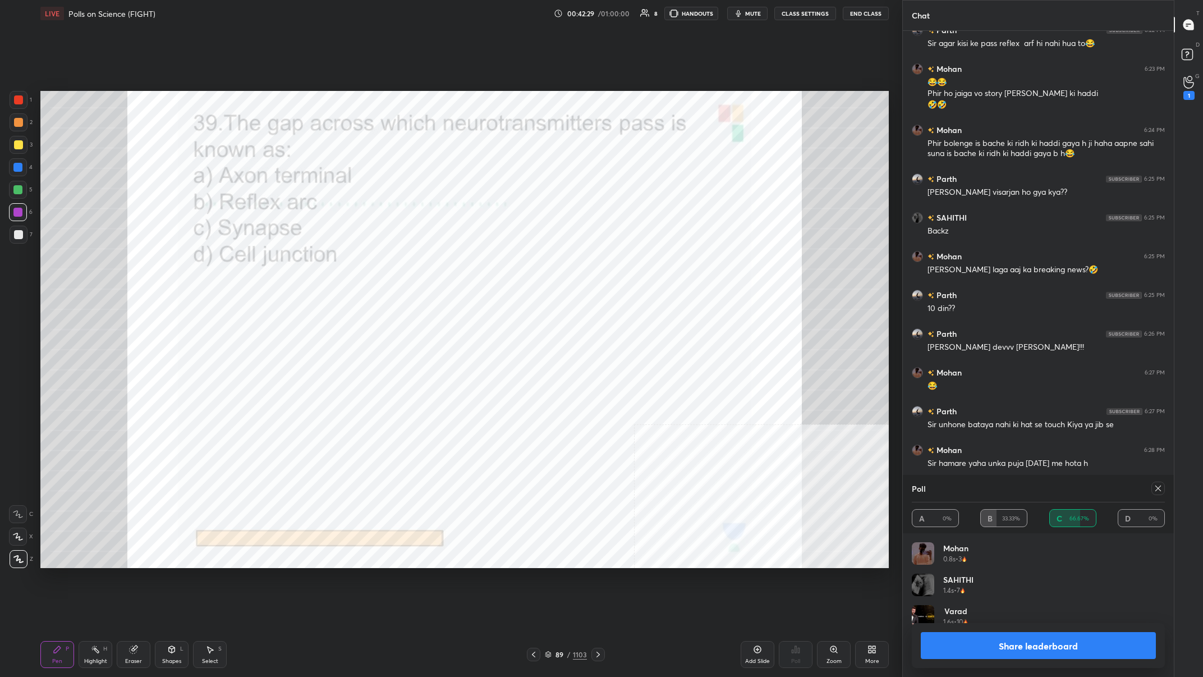
click at [402, 263] on button "Share leaderboard" at bounding box center [1038, 645] width 235 height 27
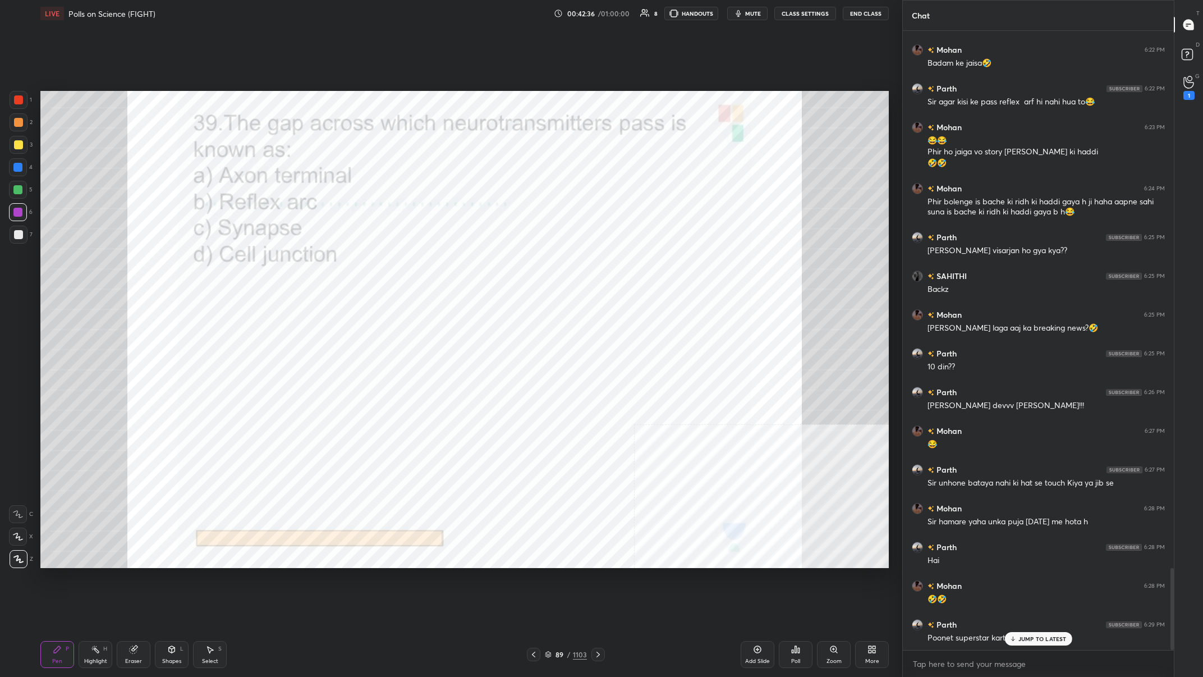
click at [402, 263] on div "1103" at bounding box center [580, 654] width 14 height 10
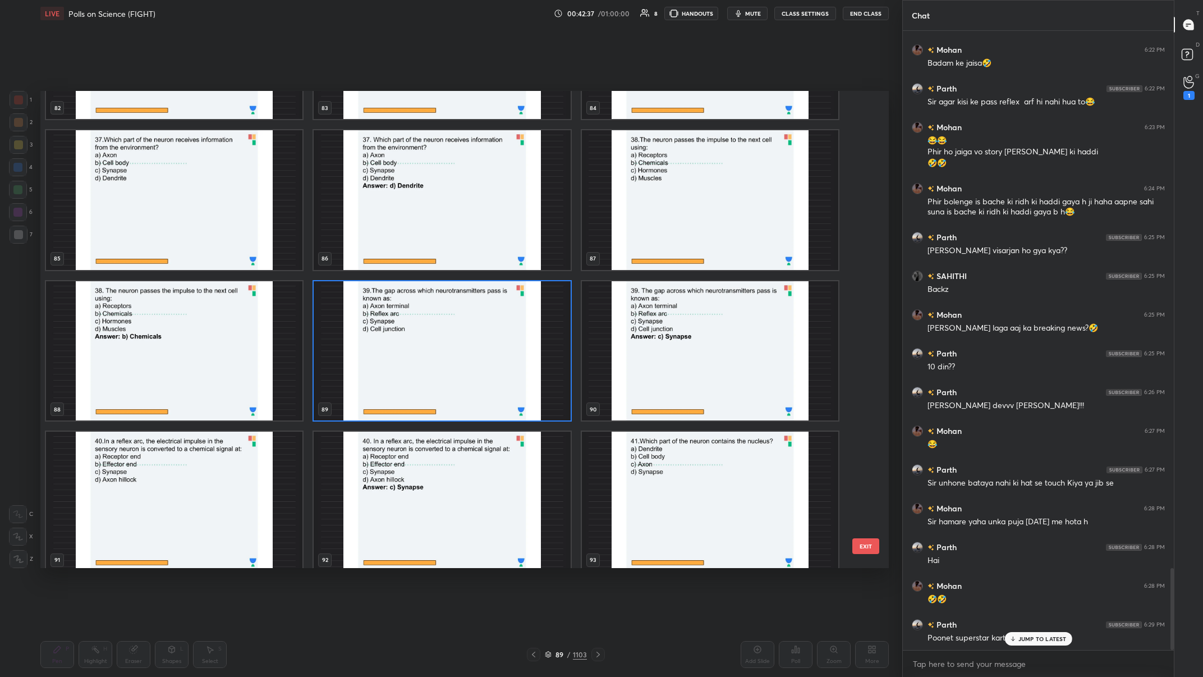
click at [192, 263] on img "grid" at bounding box center [174, 502] width 256 height 140
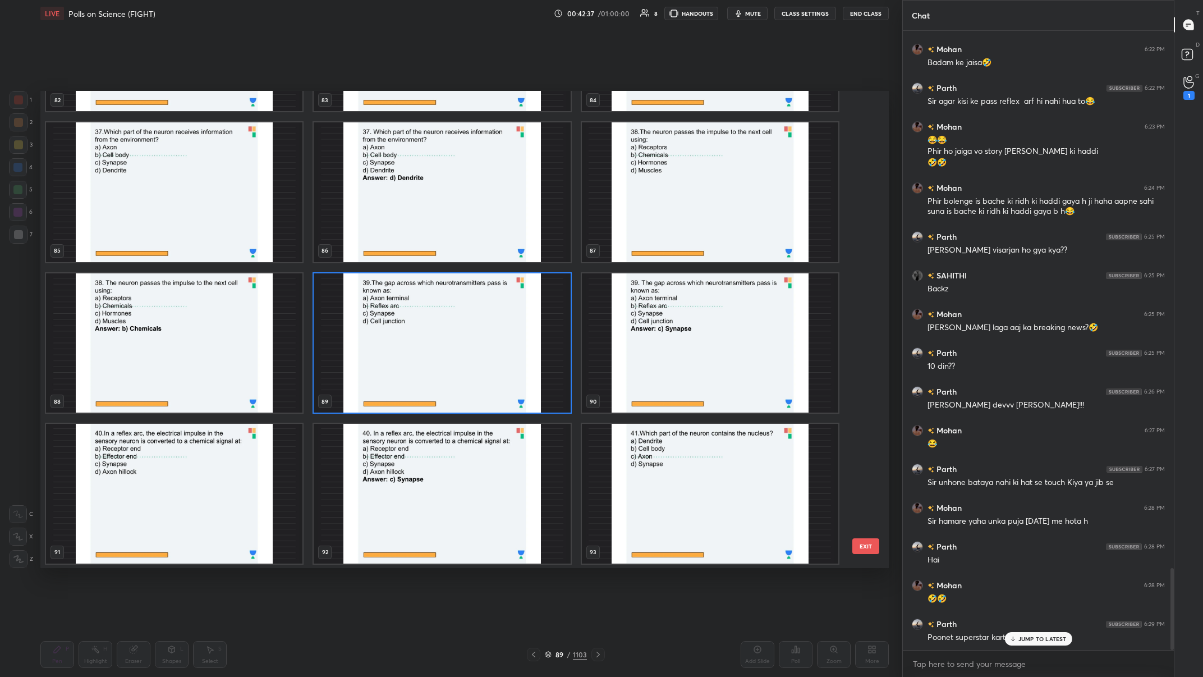
click at [192, 263] on div "82 83 84 85 86 87 88 89 90 91 92 93 94 95 96" at bounding box center [454, 330] width 829 height 478
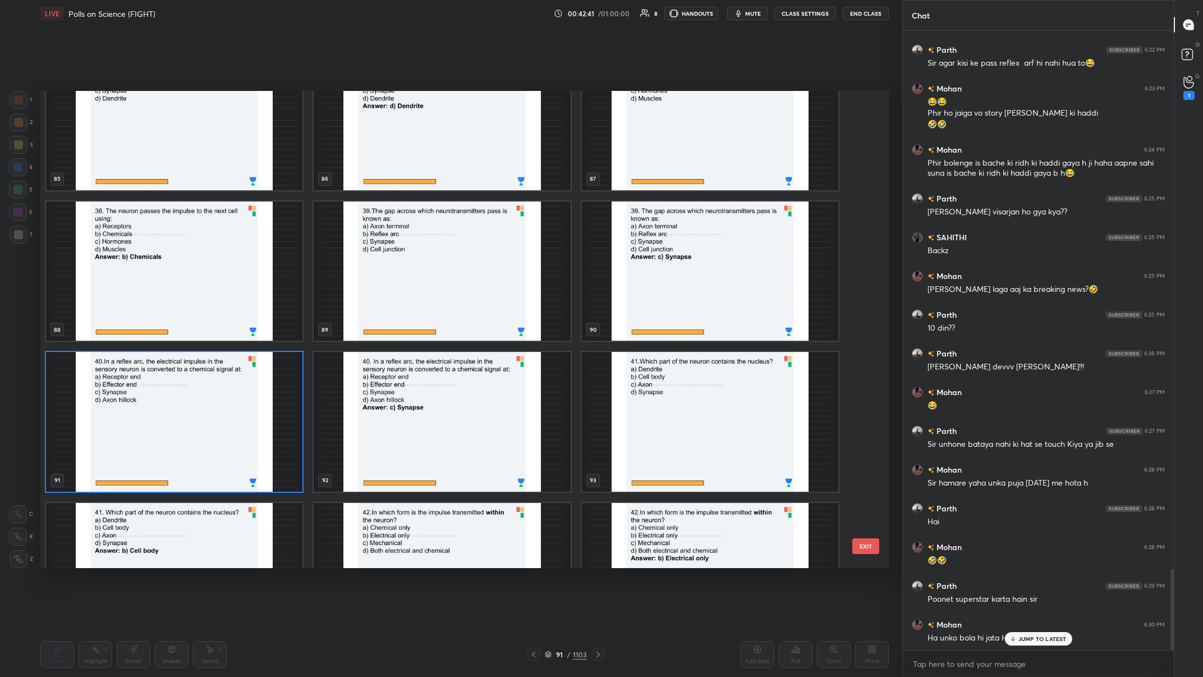
click at [210, 263] on img "grid" at bounding box center [174, 422] width 256 height 140
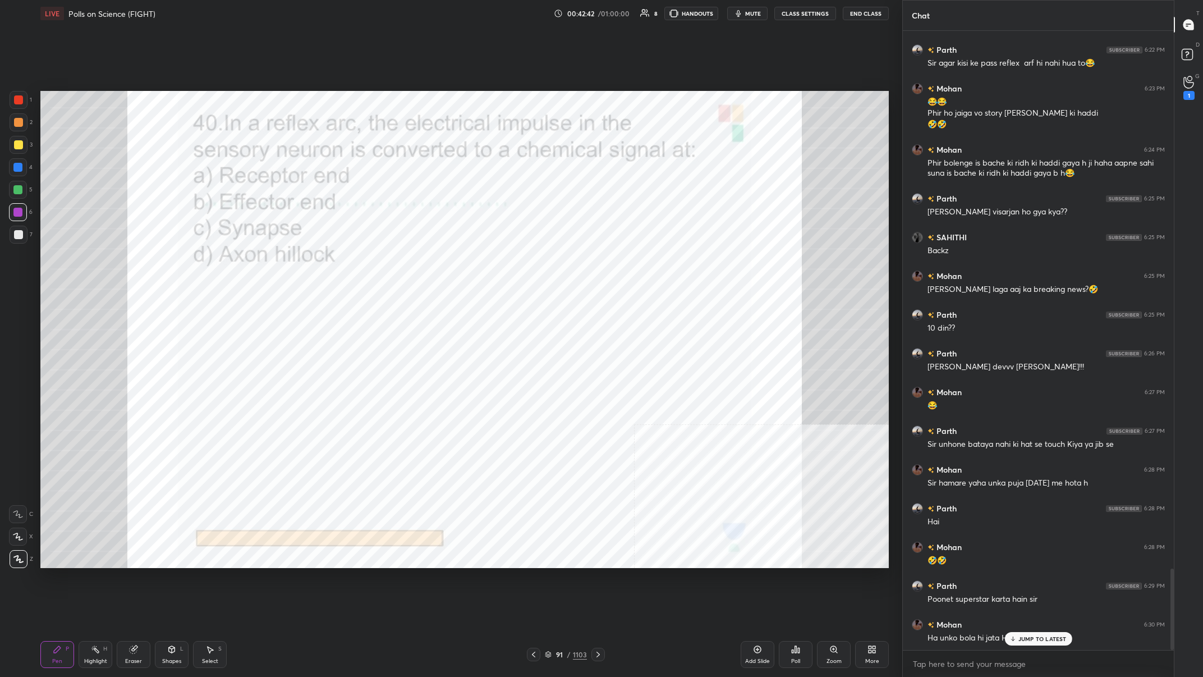
click at [210, 263] on img "grid" at bounding box center [174, 422] width 256 height 140
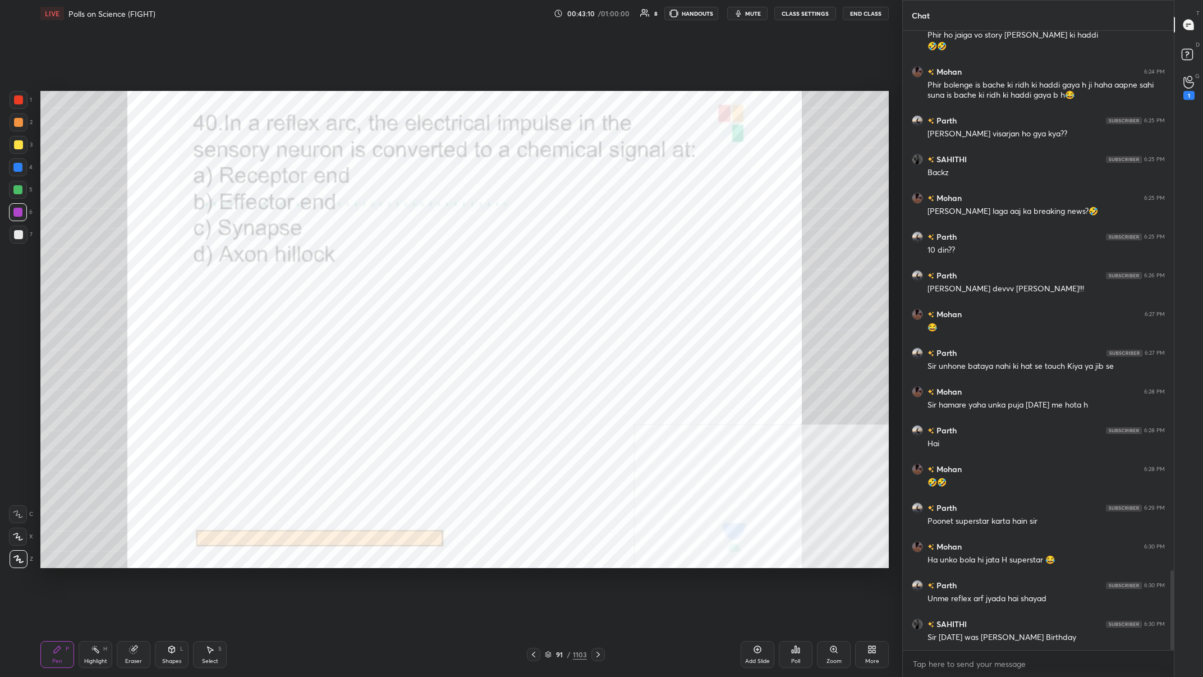
click at [402, 263] on div "91 / 1103" at bounding box center [566, 654] width 42 height 10
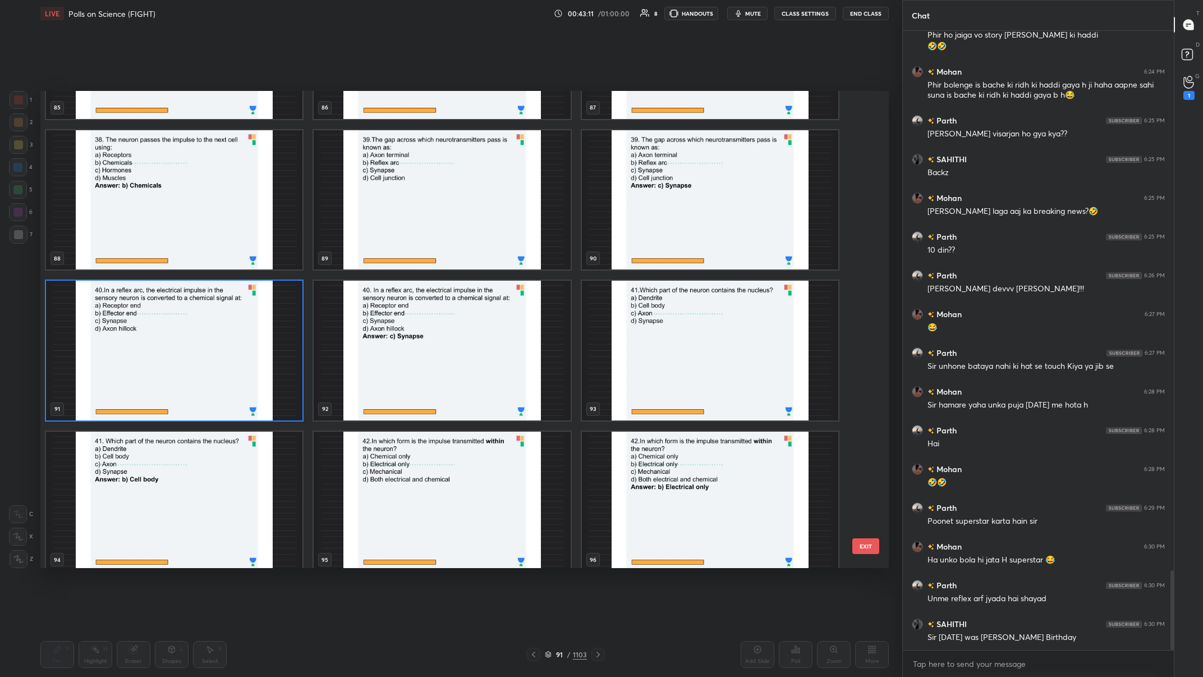
click at [210, 263] on img "grid" at bounding box center [174, 351] width 256 height 140
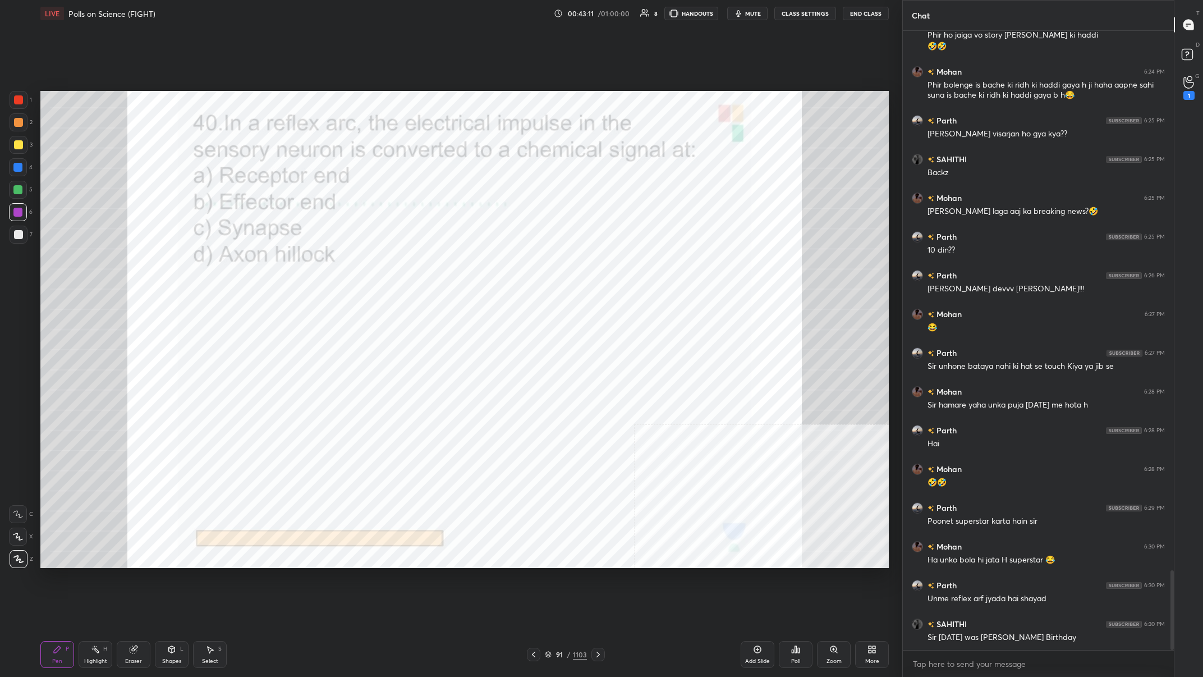
click at [402, 263] on icon at bounding box center [795, 649] width 9 height 9
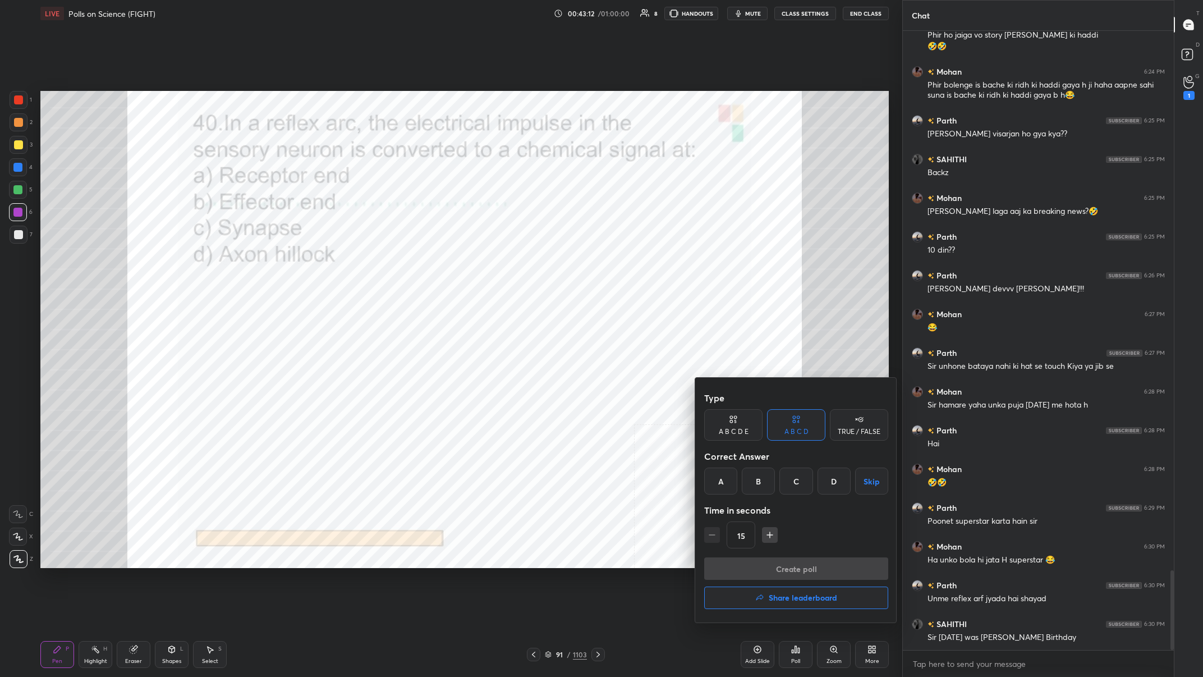
click at [402, 263] on div "C" at bounding box center [795, 480] width 33 height 27
click at [402, 263] on button "Create poll" at bounding box center [796, 568] width 184 height 22
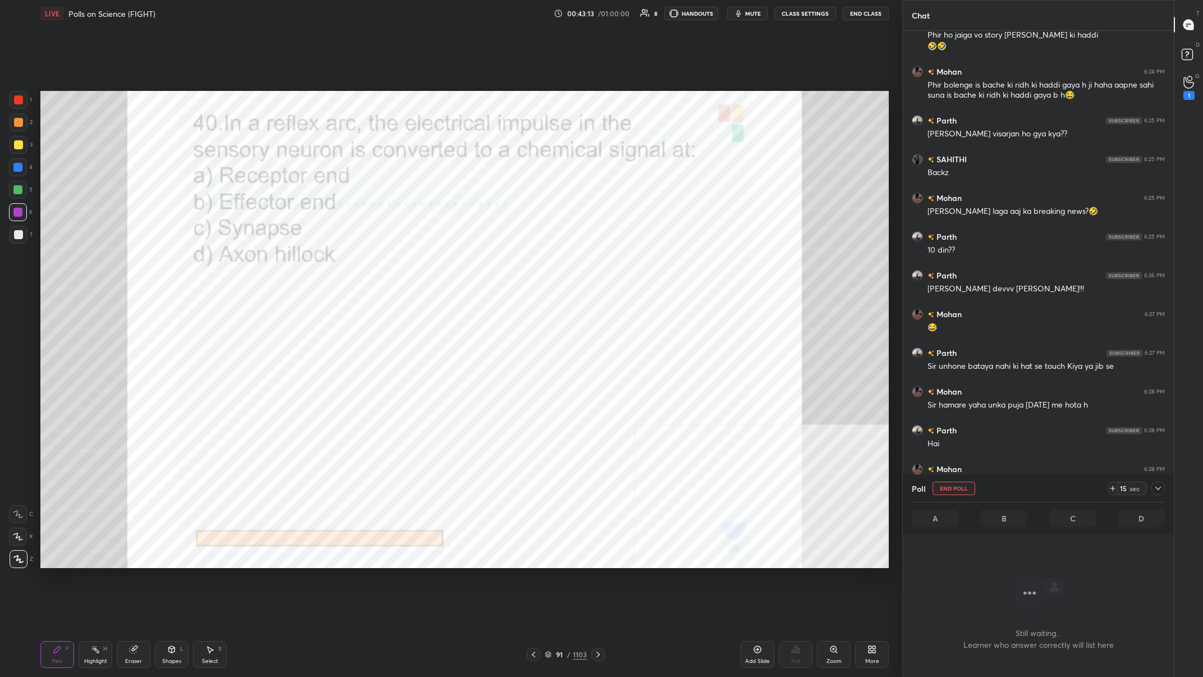
scroll to position [562, 271]
click at [402, 263] on icon at bounding box center [1158, 488] width 9 height 9
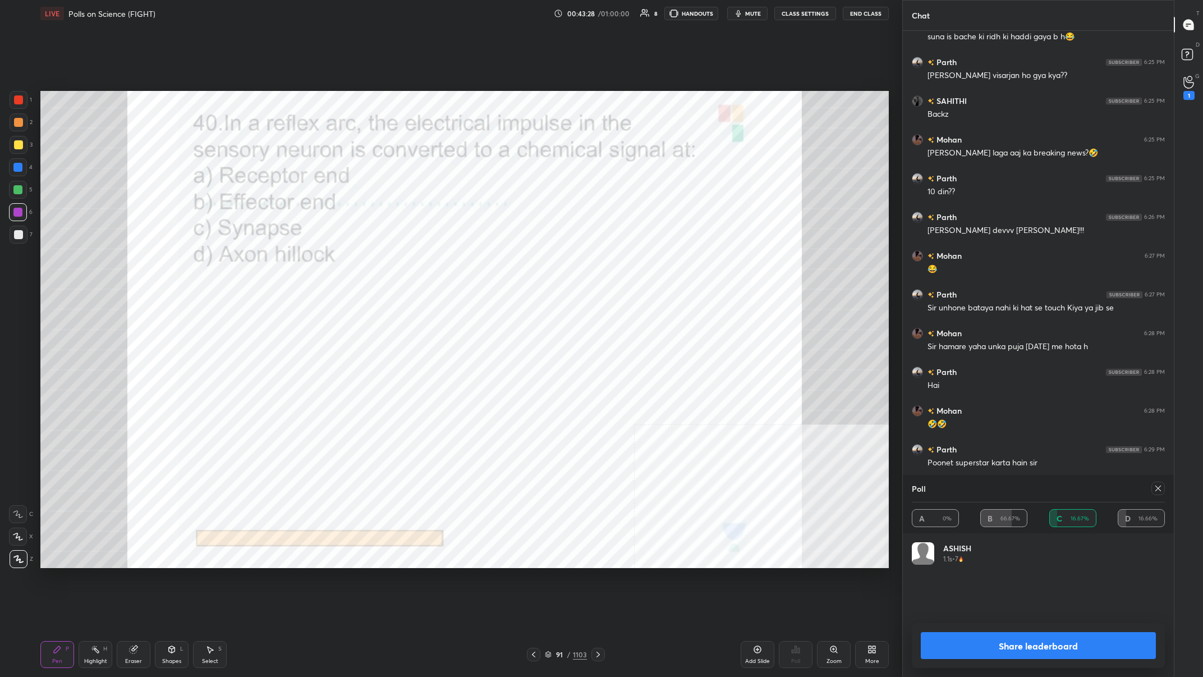
scroll to position [0, 1]
click at [402, 263] on button "Share leaderboard" at bounding box center [1038, 645] width 235 height 27
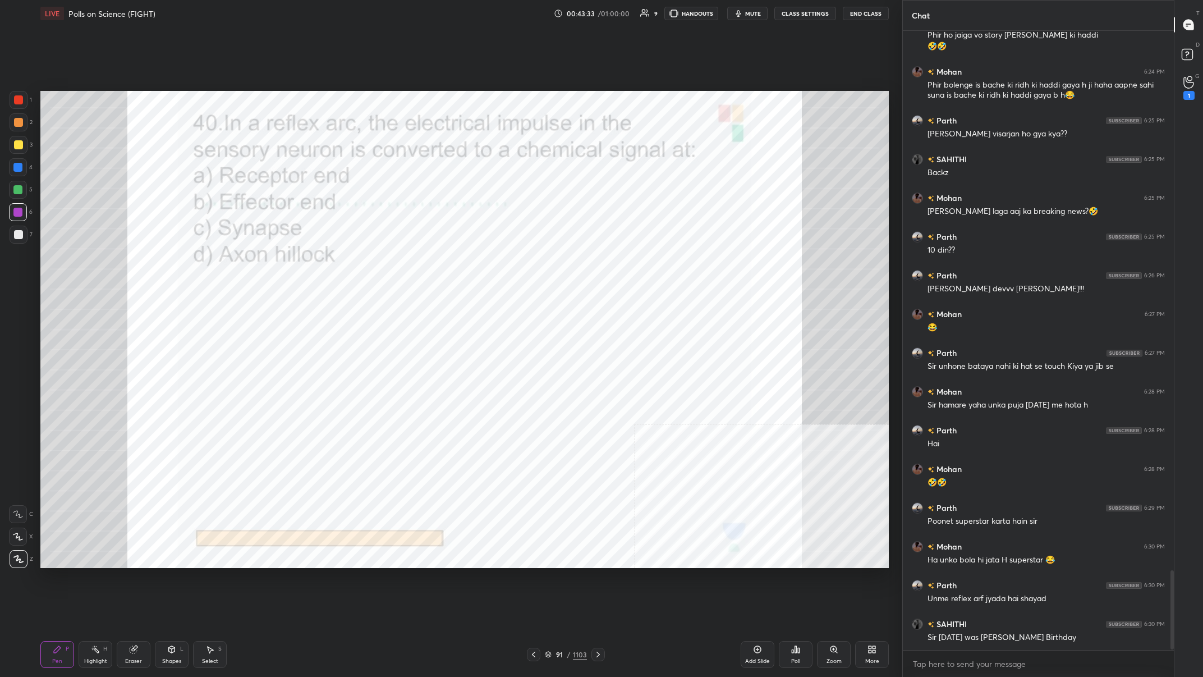
click at [402, 263] on div "91 / 1103" at bounding box center [566, 654] width 42 height 10
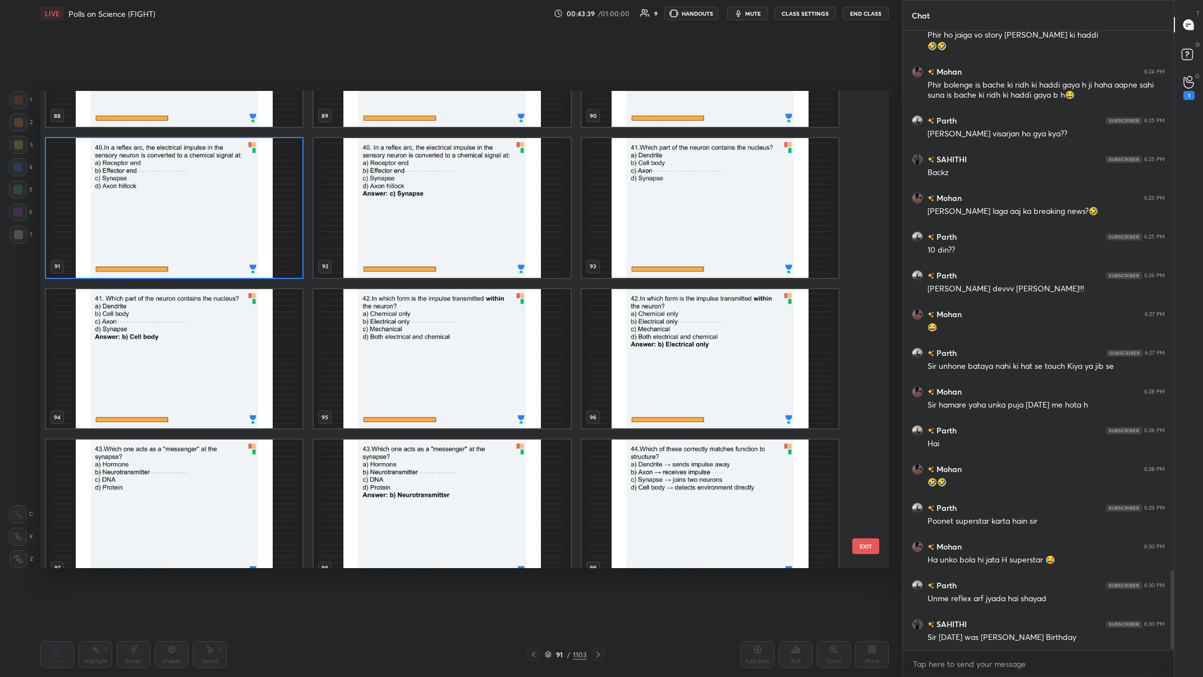
click at [402, 231] on img "grid" at bounding box center [710, 208] width 256 height 140
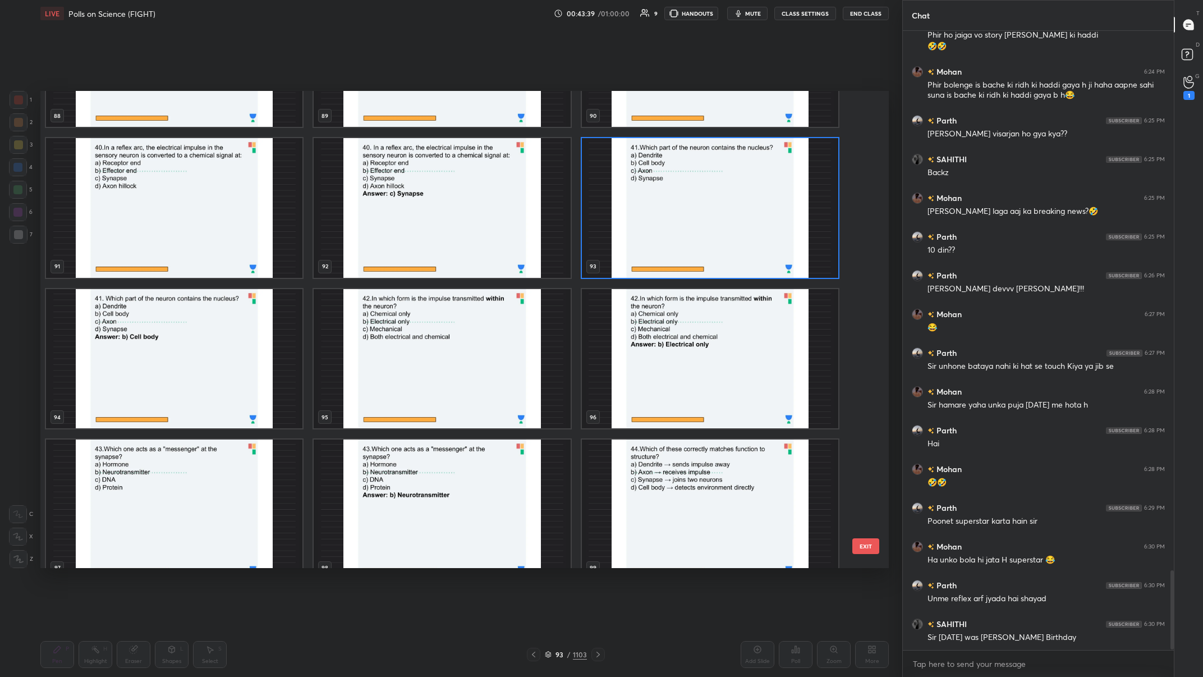
click at [402, 231] on img "grid" at bounding box center [710, 208] width 256 height 140
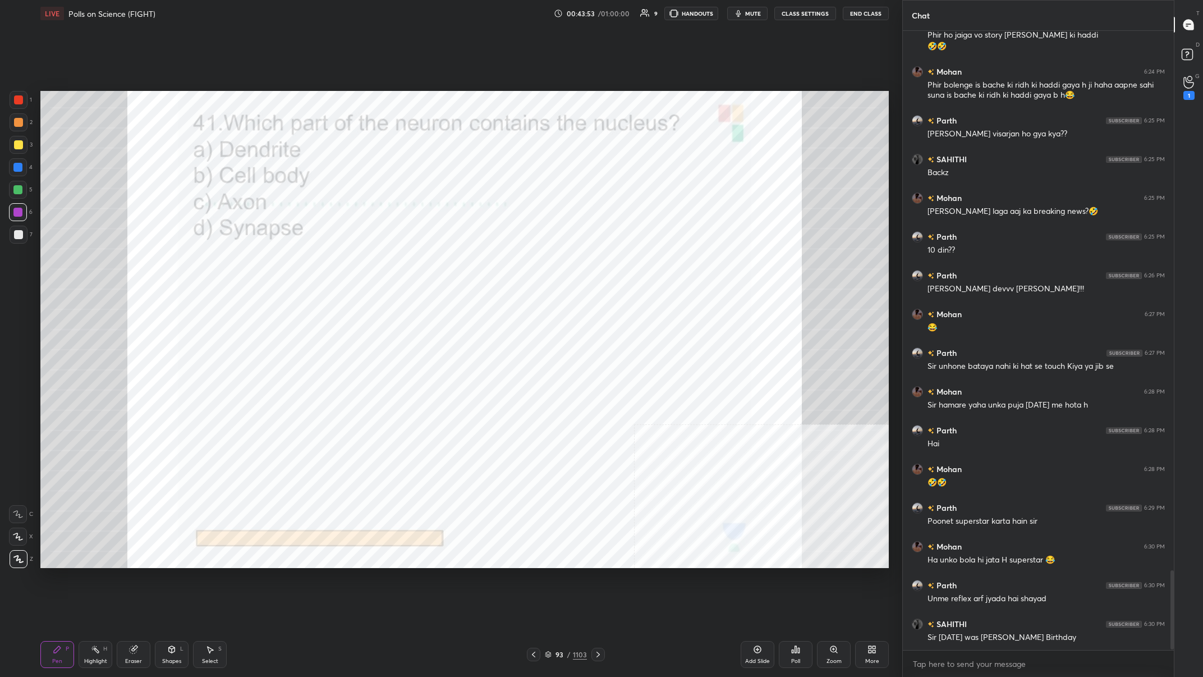
click at [402, 263] on div "93" at bounding box center [559, 654] width 11 height 7
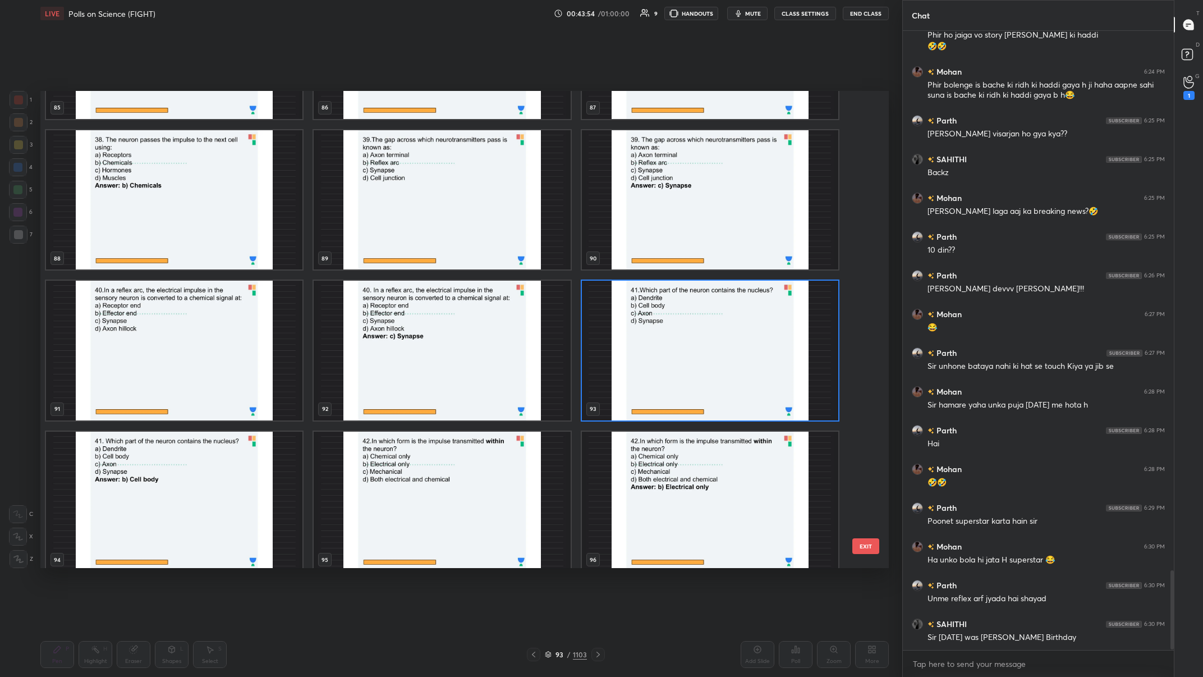
click at [402, 263] on img "grid" at bounding box center [710, 351] width 256 height 140
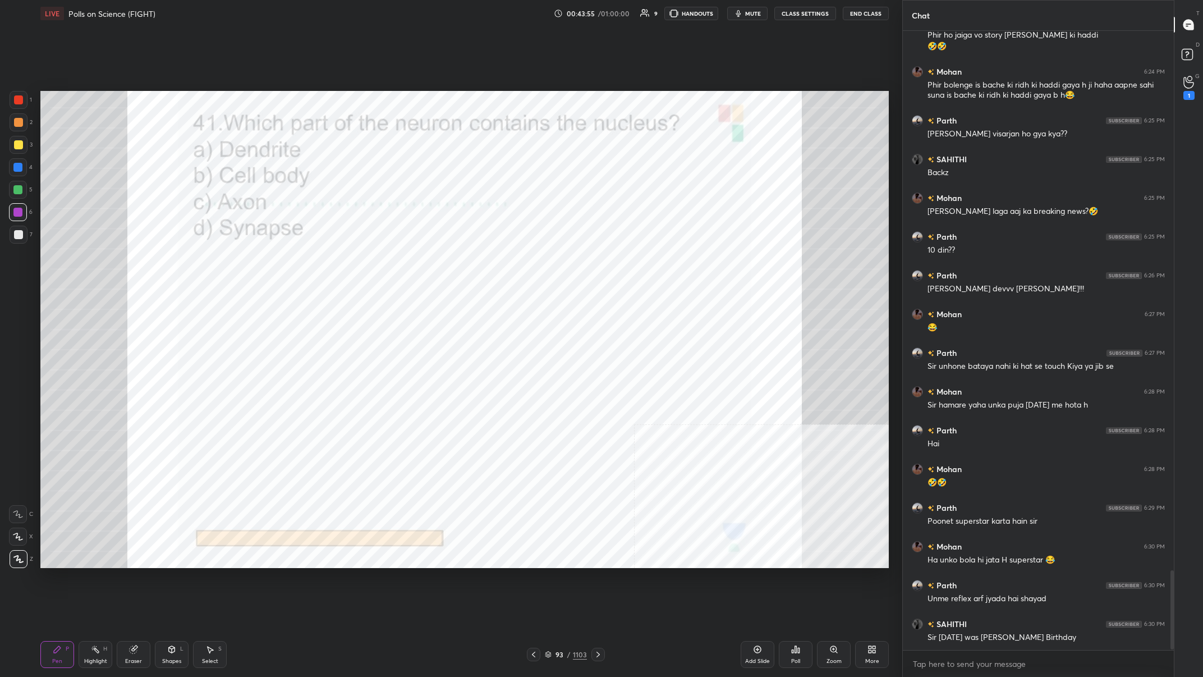
click at [402, 263] on img "grid" at bounding box center [710, 351] width 256 height 140
click at [402, 263] on div "Poll" at bounding box center [796, 654] width 34 height 27
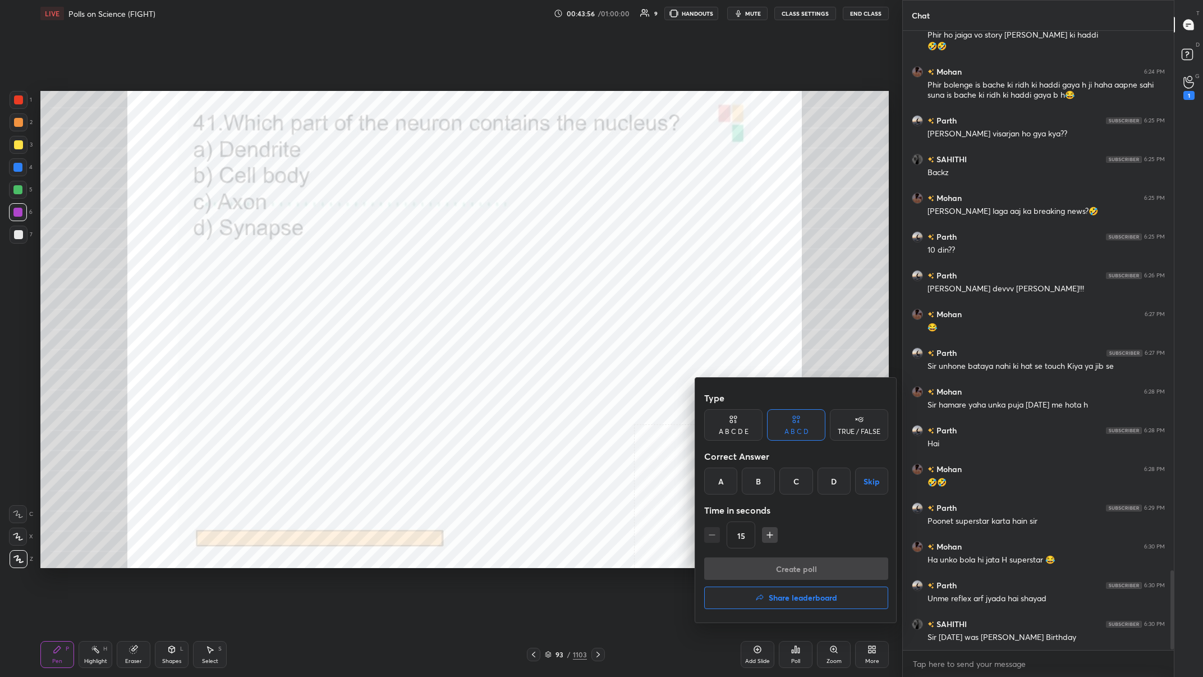
click at [402, 263] on div "B" at bounding box center [758, 480] width 33 height 27
click at [402, 263] on button "Create poll" at bounding box center [796, 568] width 184 height 22
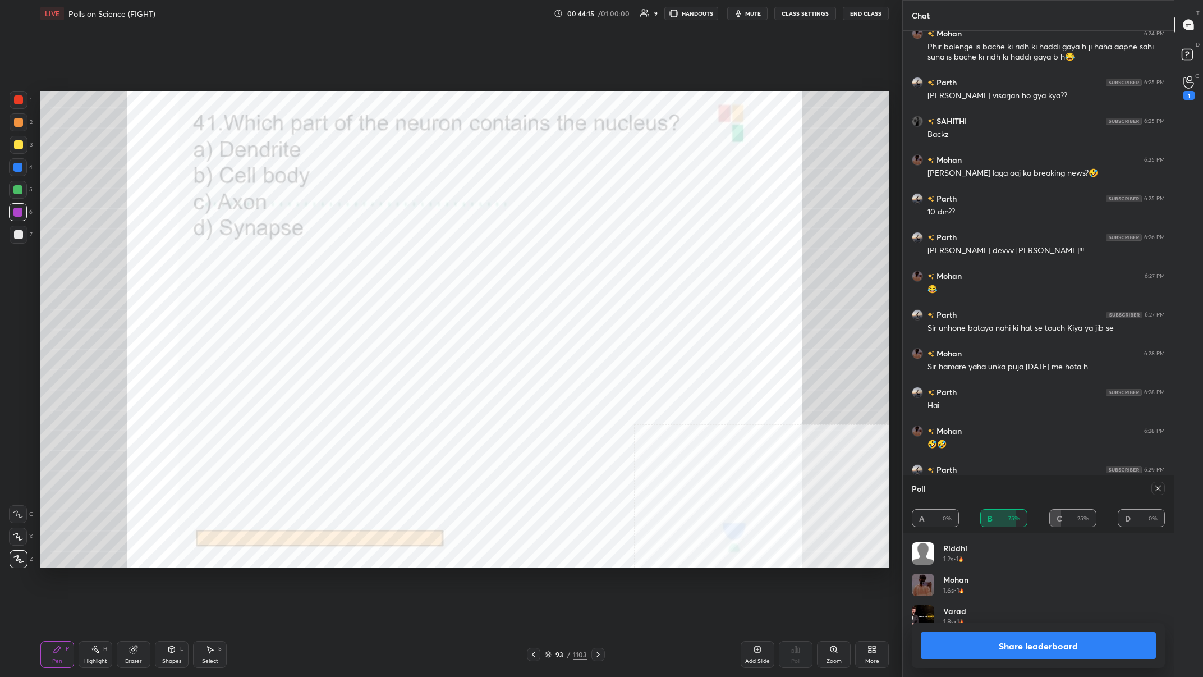
click at [402, 263] on button "Share leaderboard" at bounding box center [1038, 645] width 235 height 27
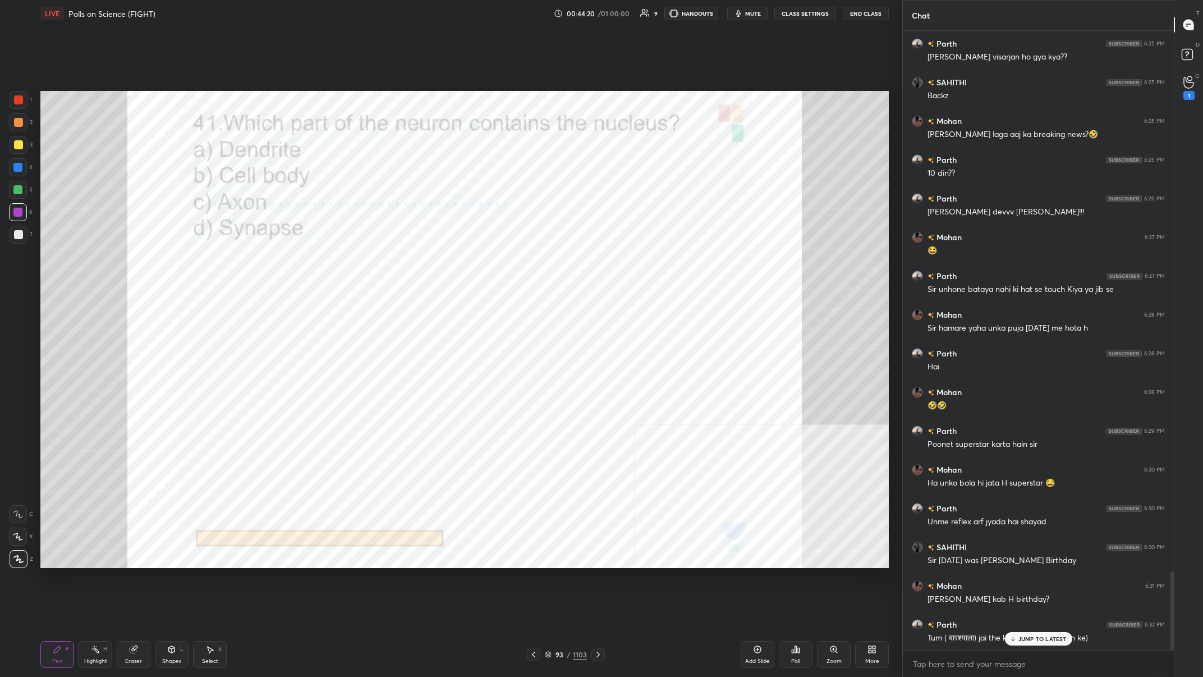
click at [402, 263] on div "93 / 1103" at bounding box center [566, 654] width 42 height 10
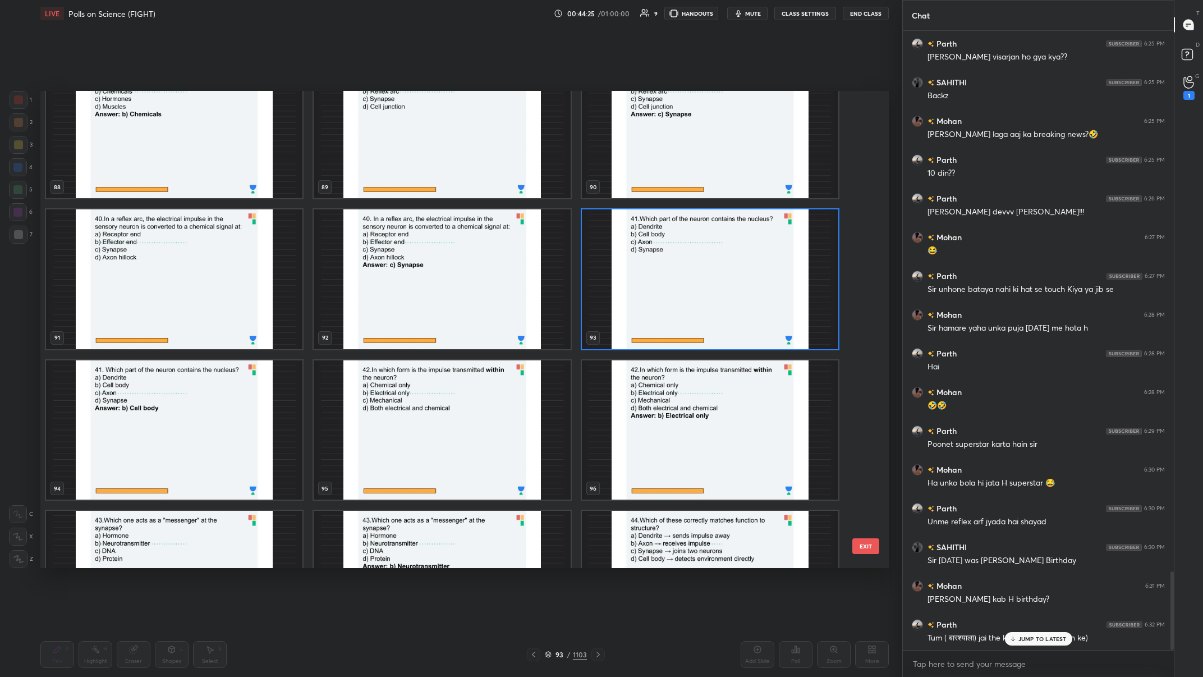
click at [402, 263] on img "grid" at bounding box center [442, 430] width 256 height 140
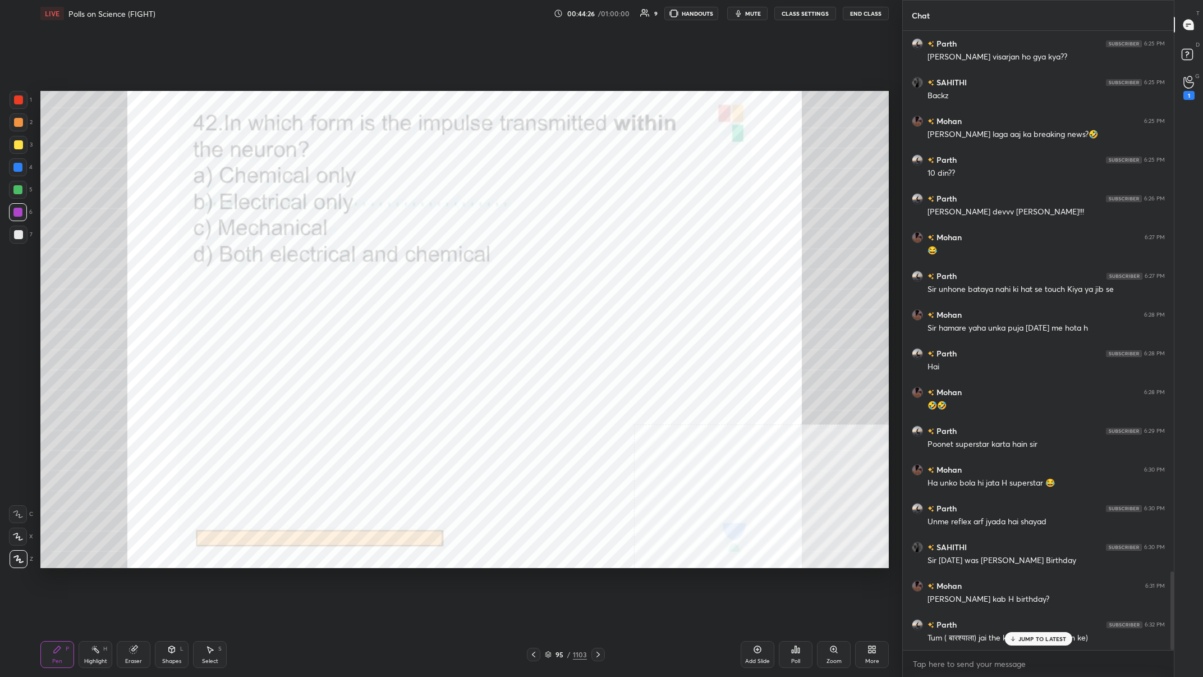
click at [402, 263] on p "JUMP TO LATEST" at bounding box center [1042, 638] width 48 height 7
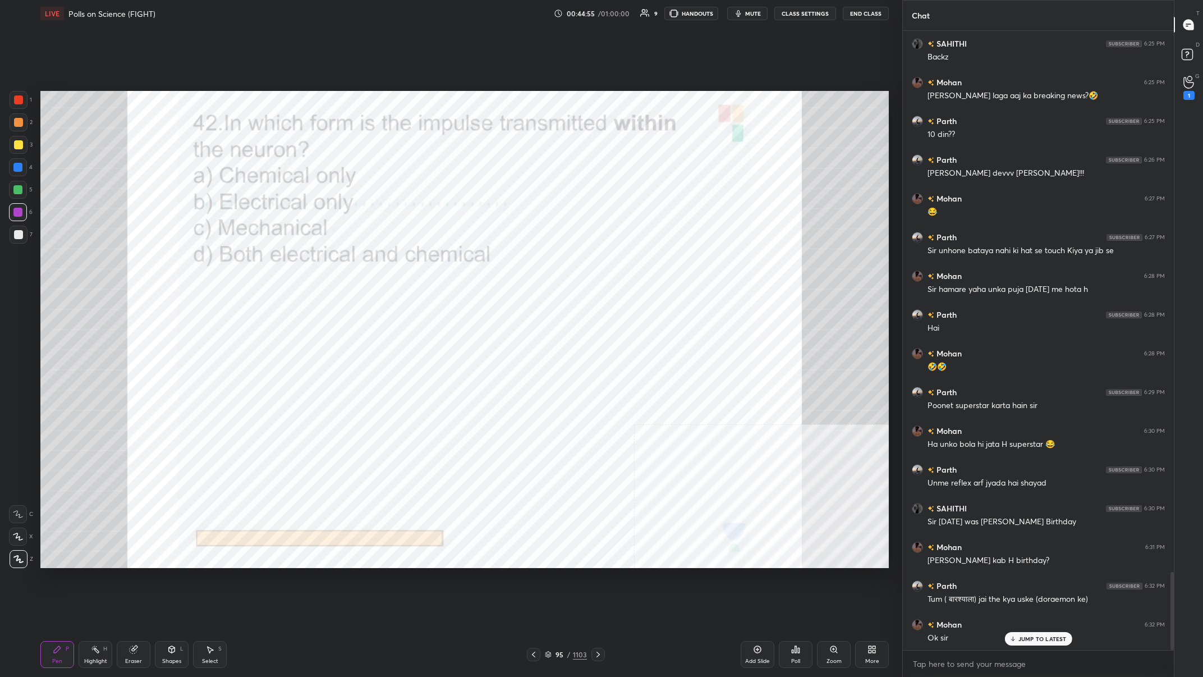
click at [402, 263] on div "95 / 1103" at bounding box center [566, 654] width 78 height 13
click at [402, 263] on div "1103" at bounding box center [580, 654] width 14 height 10
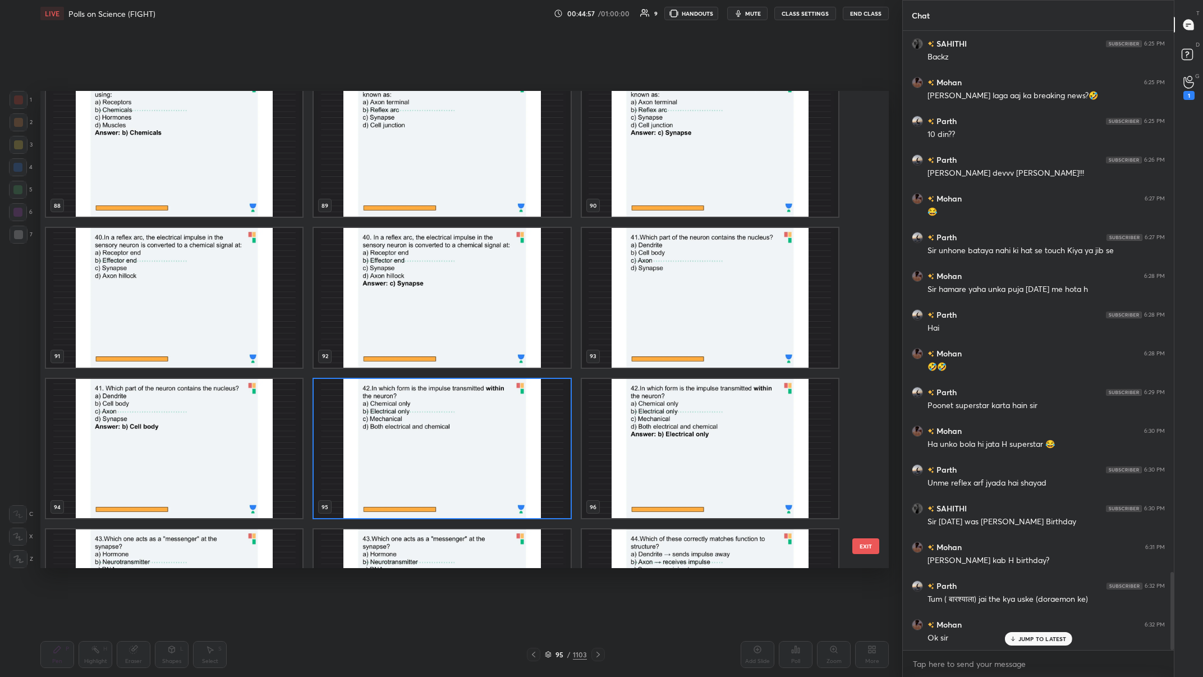
scroll to position [4415, 0]
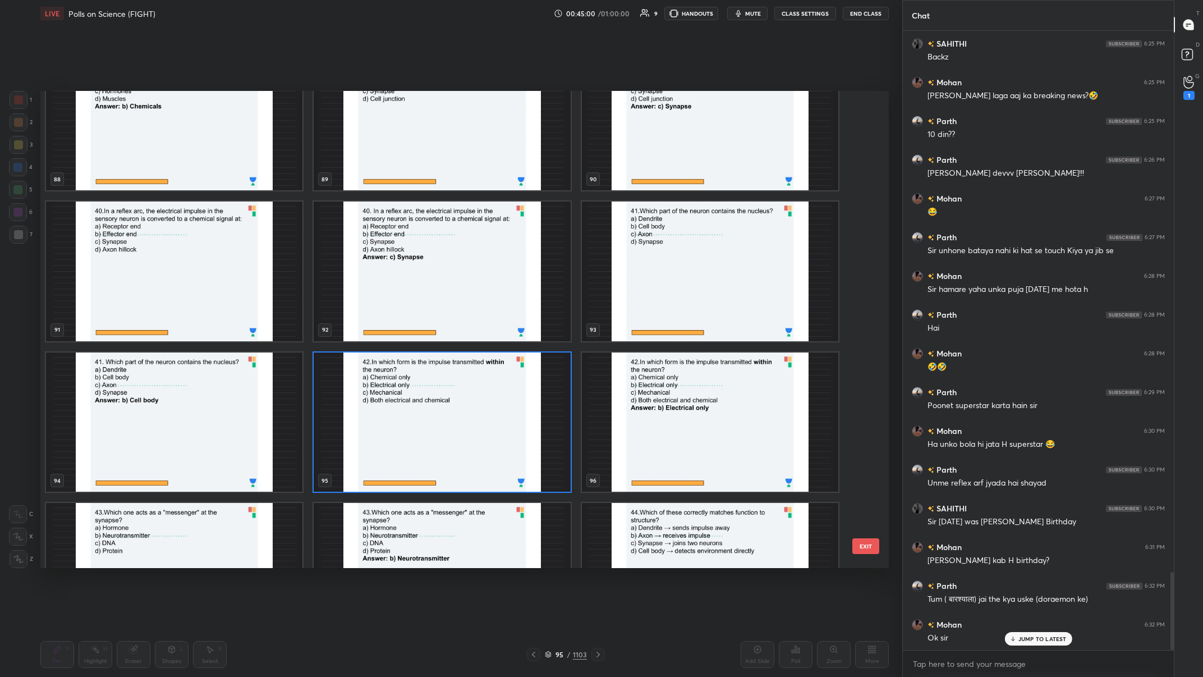
click at [402, 263] on img "grid" at bounding box center [442, 422] width 256 height 140
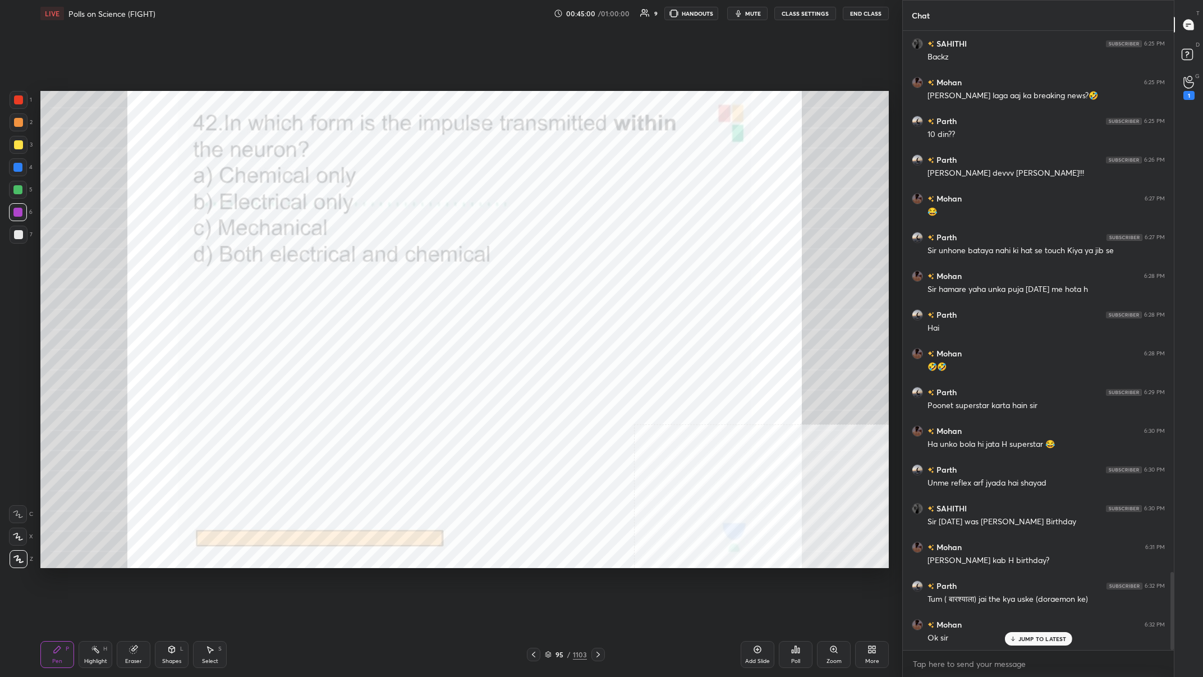
click at [402, 263] on img "grid" at bounding box center [442, 422] width 256 height 140
click at [402, 263] on div "1103" at bounding box center [580, 654] width 14 height 10
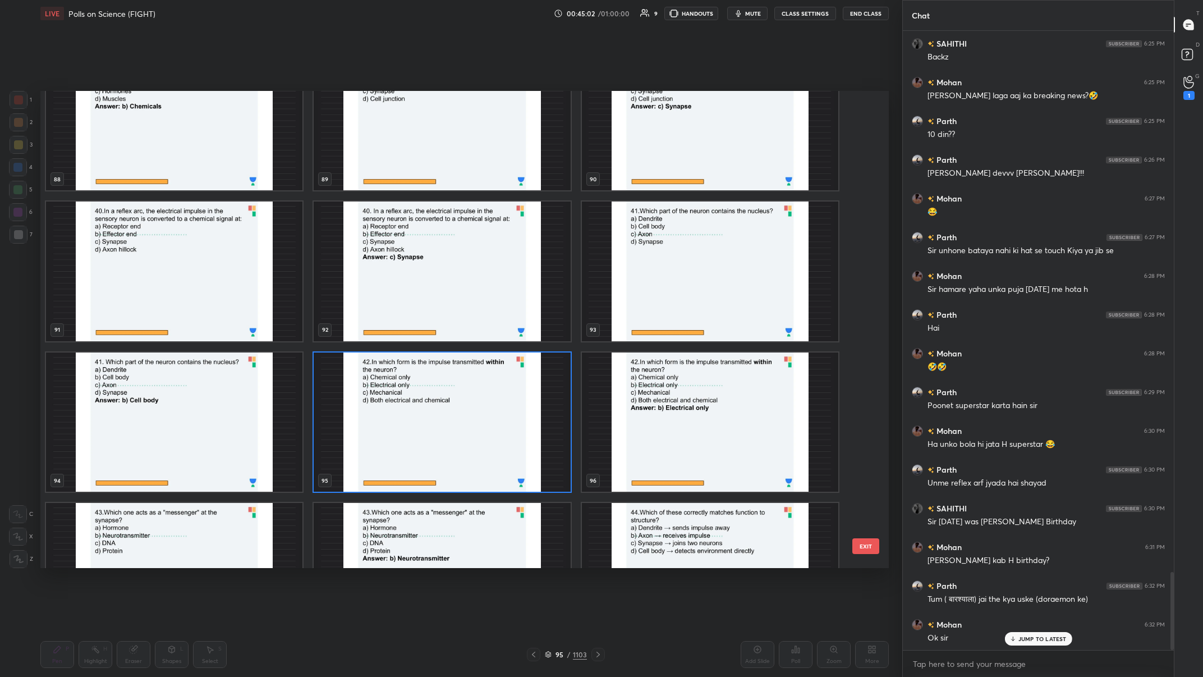
click at [402, 263] on div "88 89 90 91 92 93 94 95 96 97 98 99 100 101 102" at bounding box center [454, 330] width 829 height 478
click at [402, 263] on img "grid" at bounding box center [442, 422] width 256 height 140
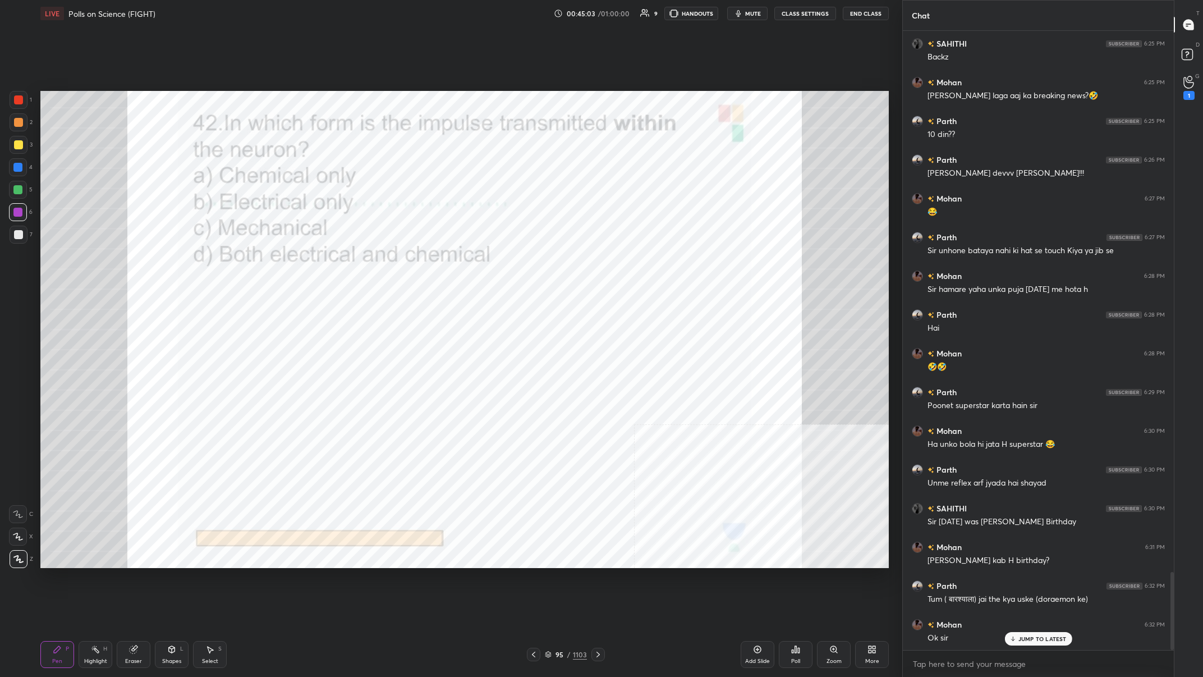
click at [402, 263] on div "Poll" at bounding box center [796, 654] width 34 height 27
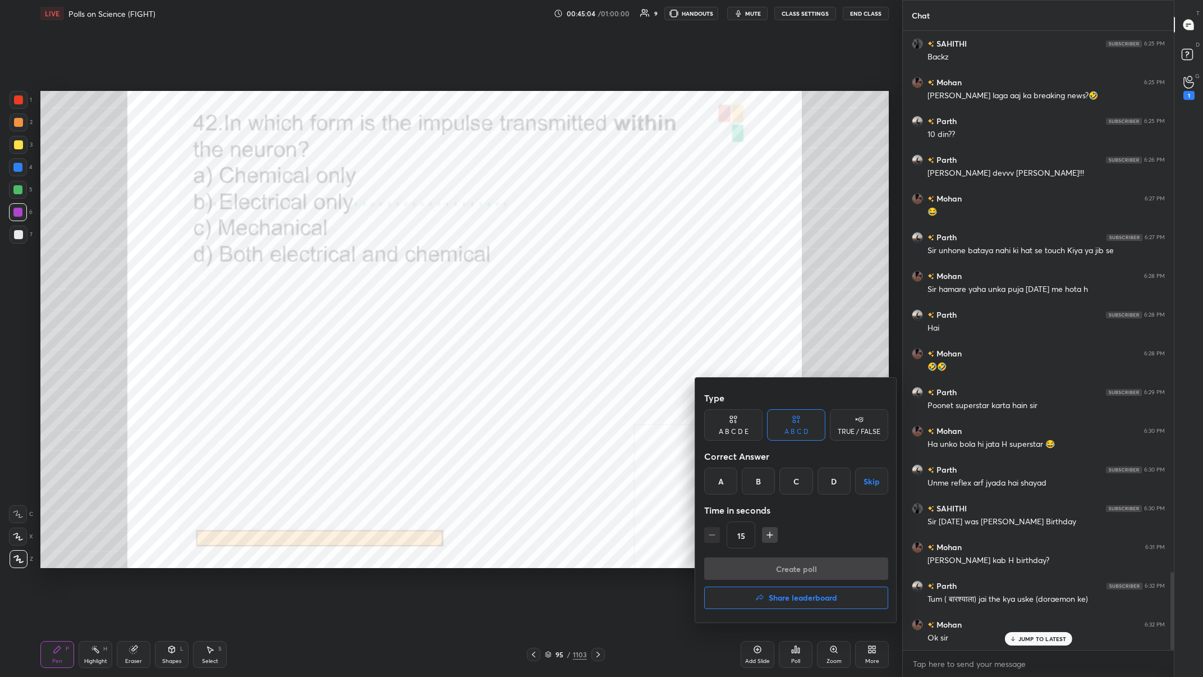
click at [402, 263] on div "B" at bounding box center [758, 480] width 33 height 27
click at [402, 263] on button "Create poll" at bounding box center [796, 568] width 184 height 22
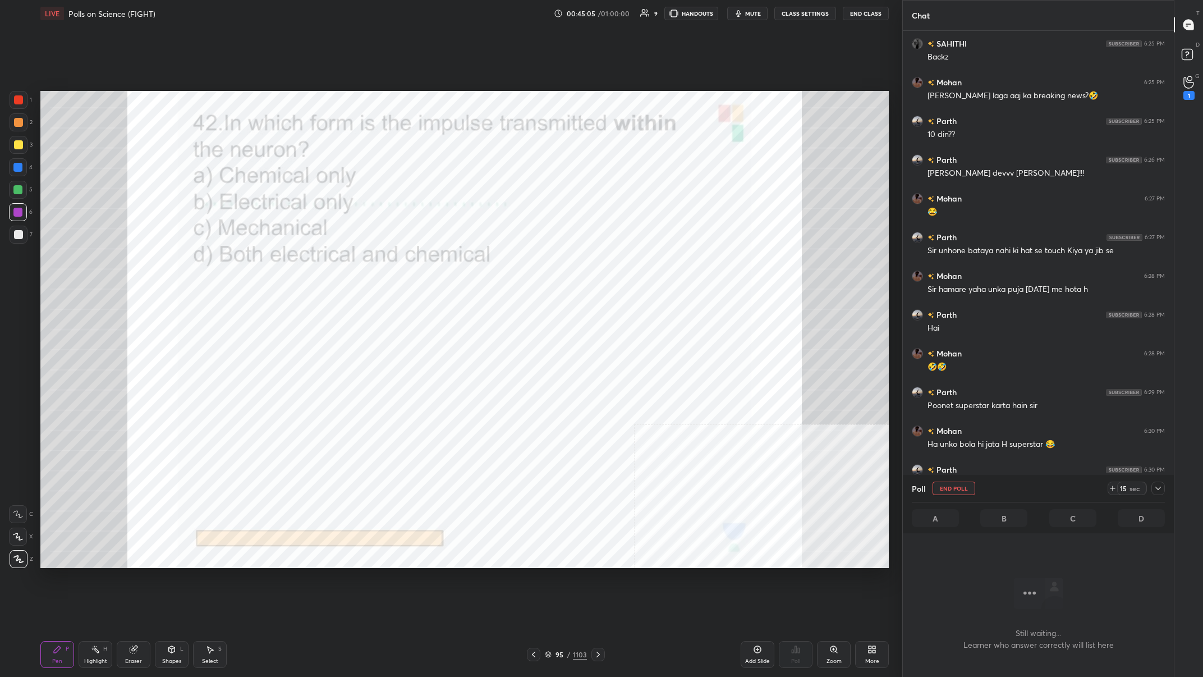
scroll to position [1, 1]
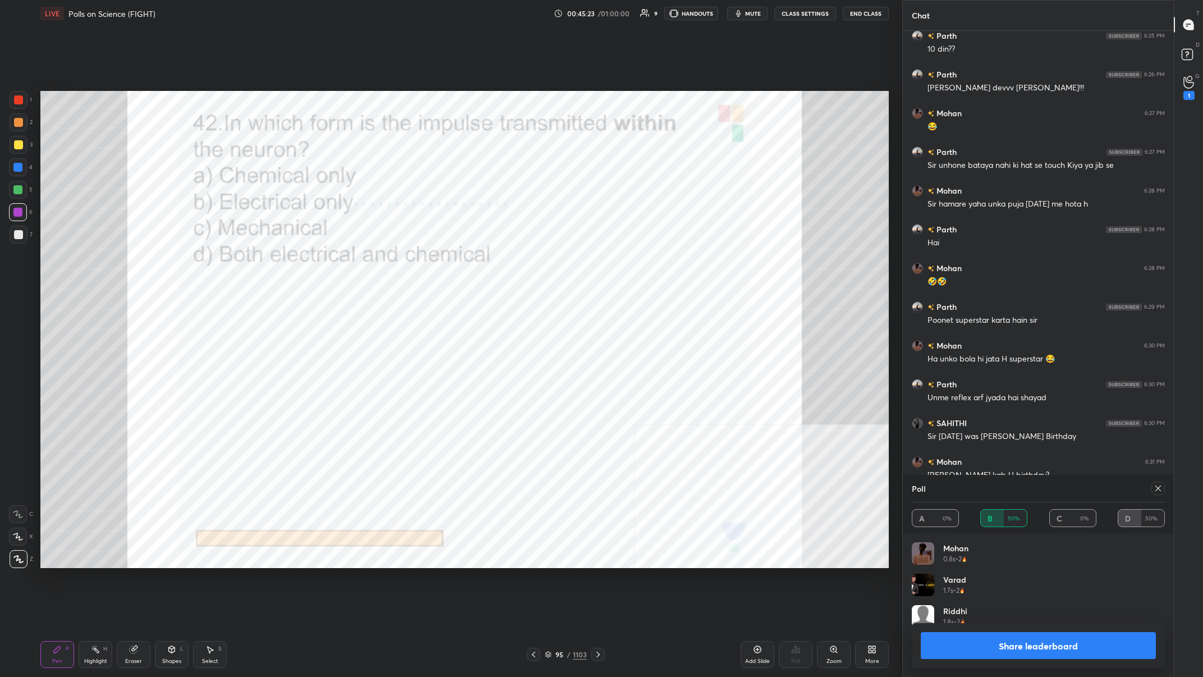
click at [402, 263] on button "Share leaderboard" at bounding box center [1038, 645] width 235 height 27
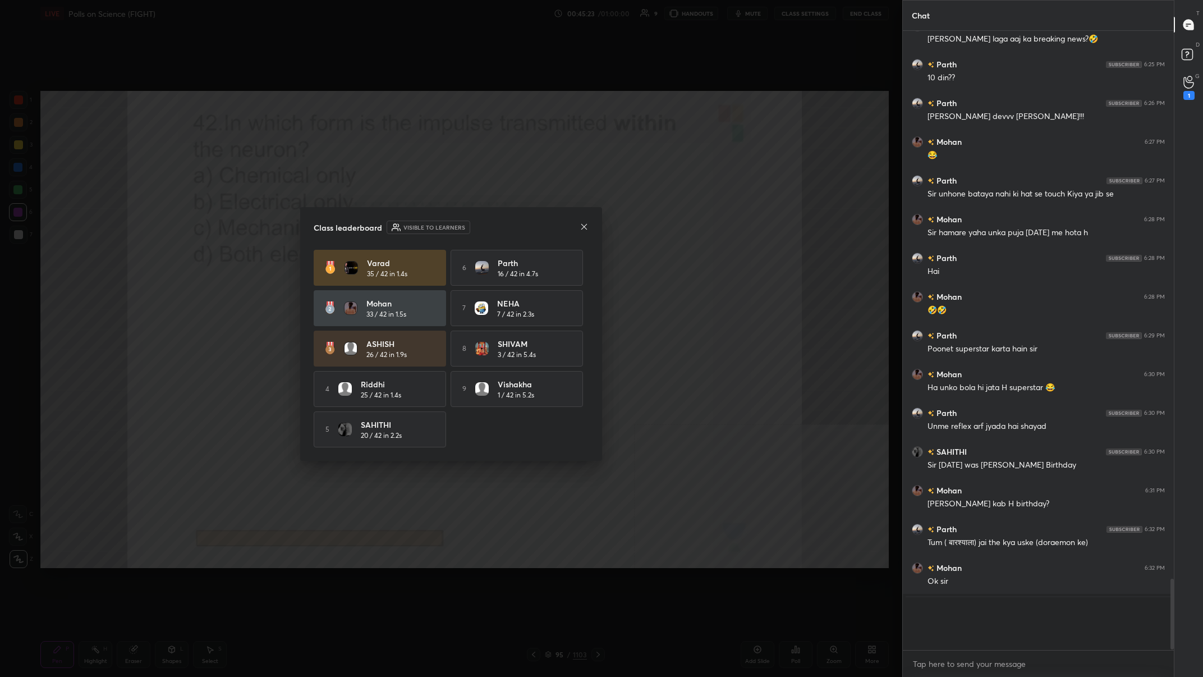
scroll to position [0, 1]
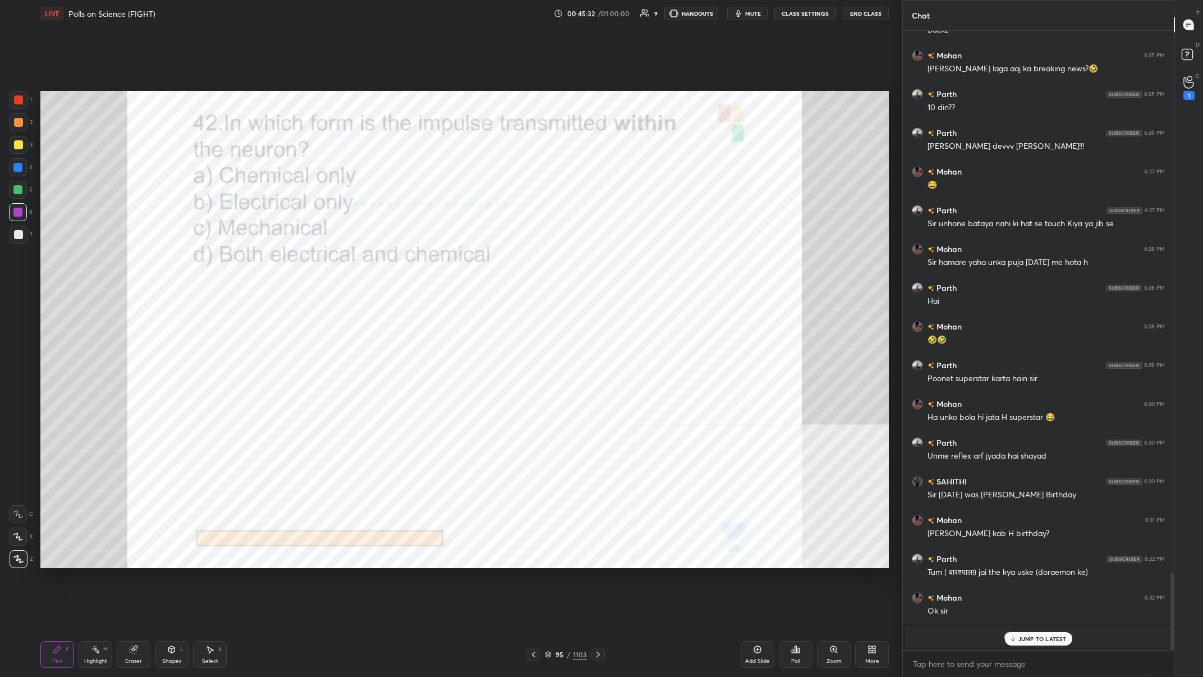
click at [402, 263] on div "95 / 1103" at bounding box center [566, 654] width 42 height 10
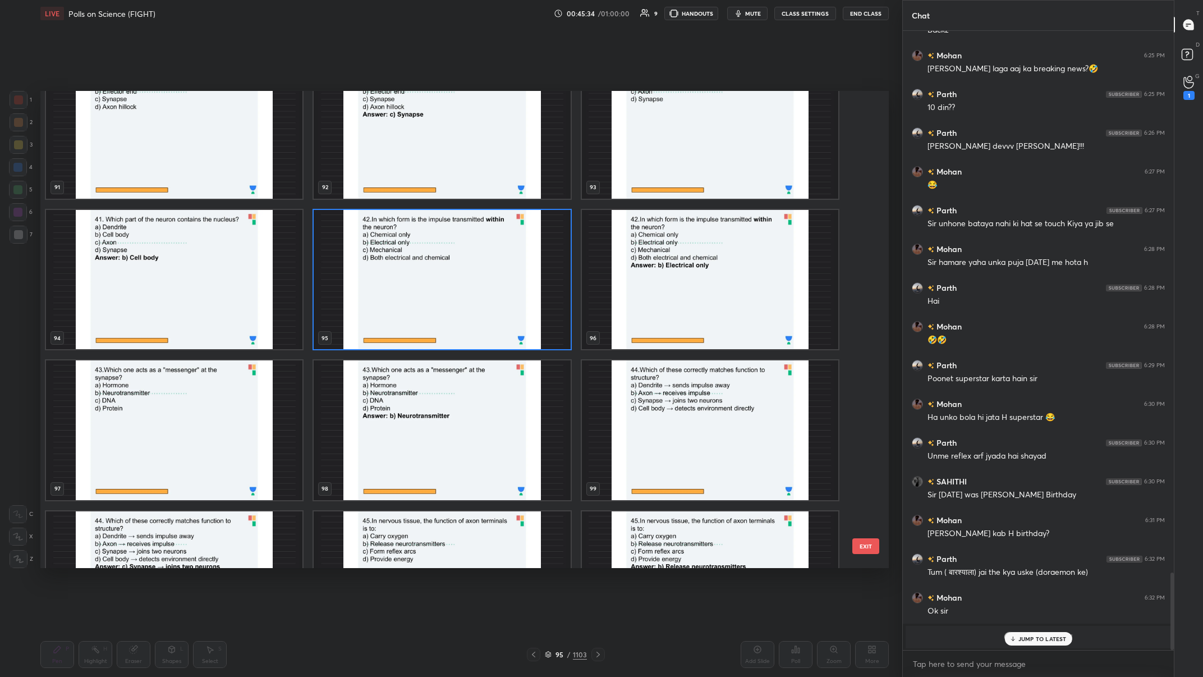
click at [150, 263] on img "grid" at bounding box center [174, 430] width 256 height 140
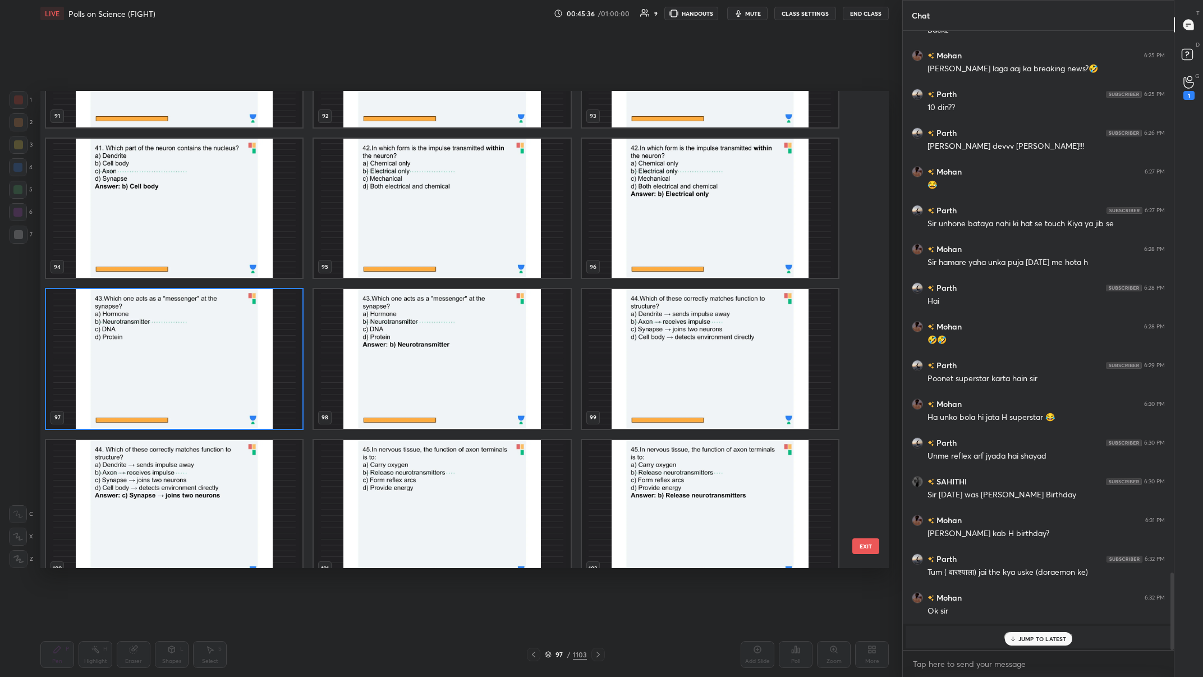
click at [192, 263] on img "grid" at bounding box center [174, 359] width 256 height 140
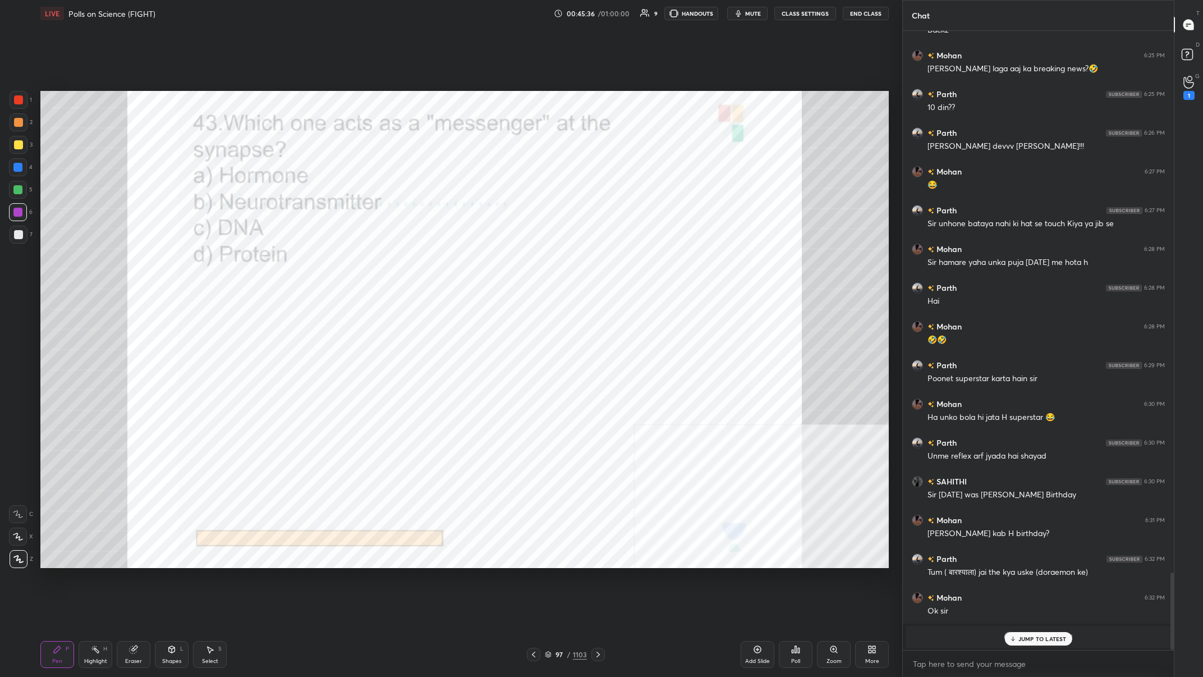
click at [192, 263] on img "grid" at bounding box center [174, 359] width 256 height 140
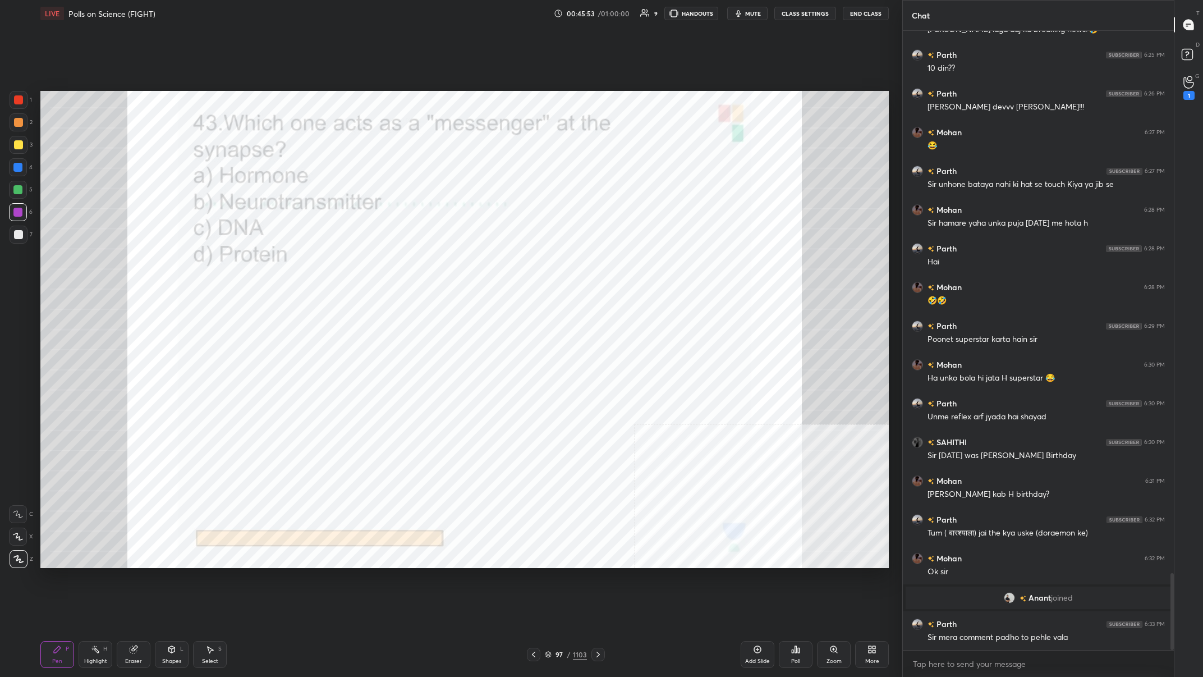
click at [402, 263] on div "97" at bounding box center [559, 654] width 11 height 7
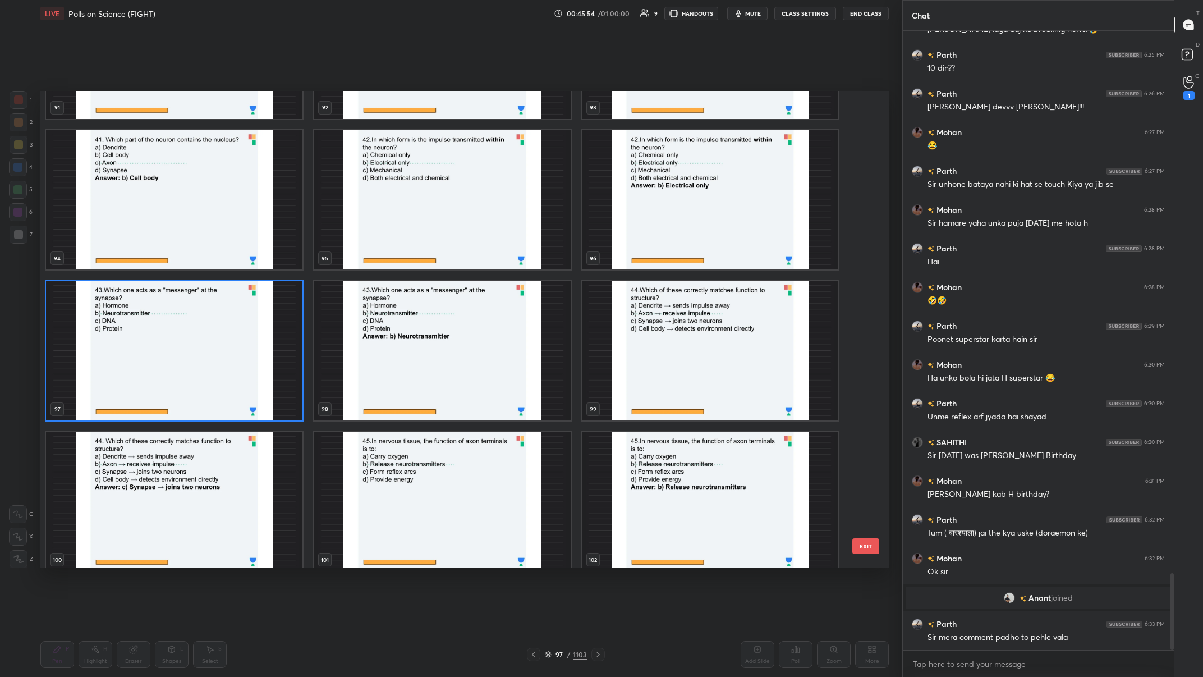
click at [218, 263] on img "grid" at bounding box center [174, 351] width 256 height 140
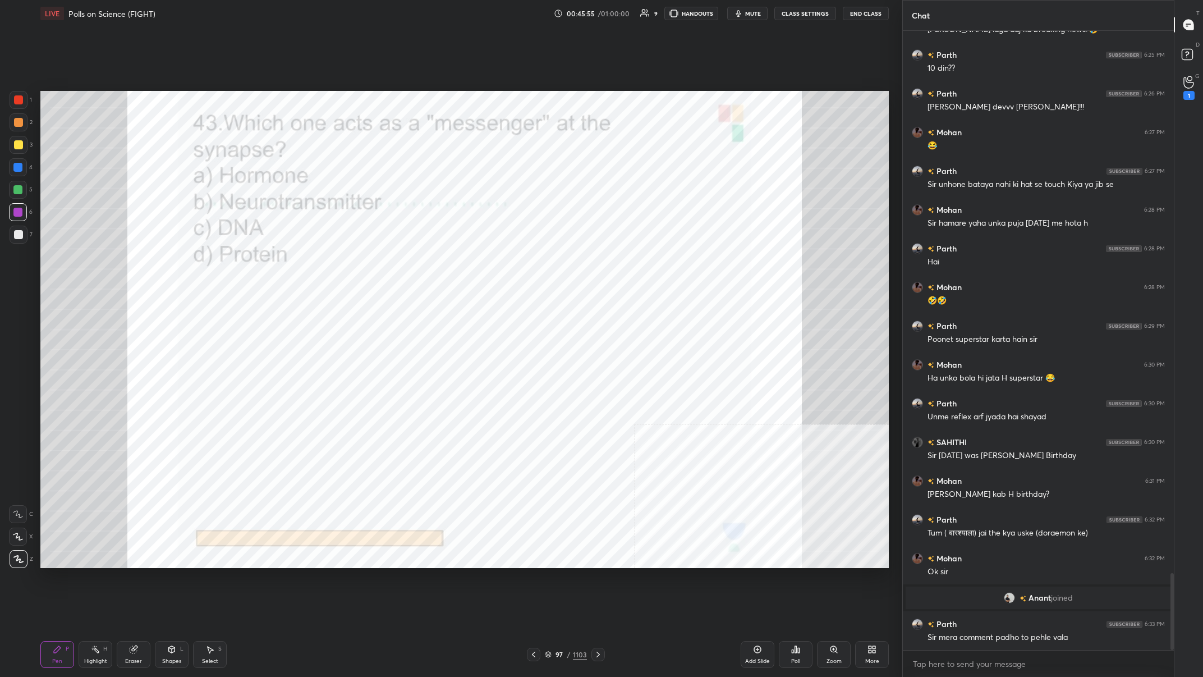
click at [218, 263] on img "grid" at bounding box center [174, 351] width 256 height 140
click at [402, 263] on div "Poll" at bounding box center [796, 654] width 34 height 27
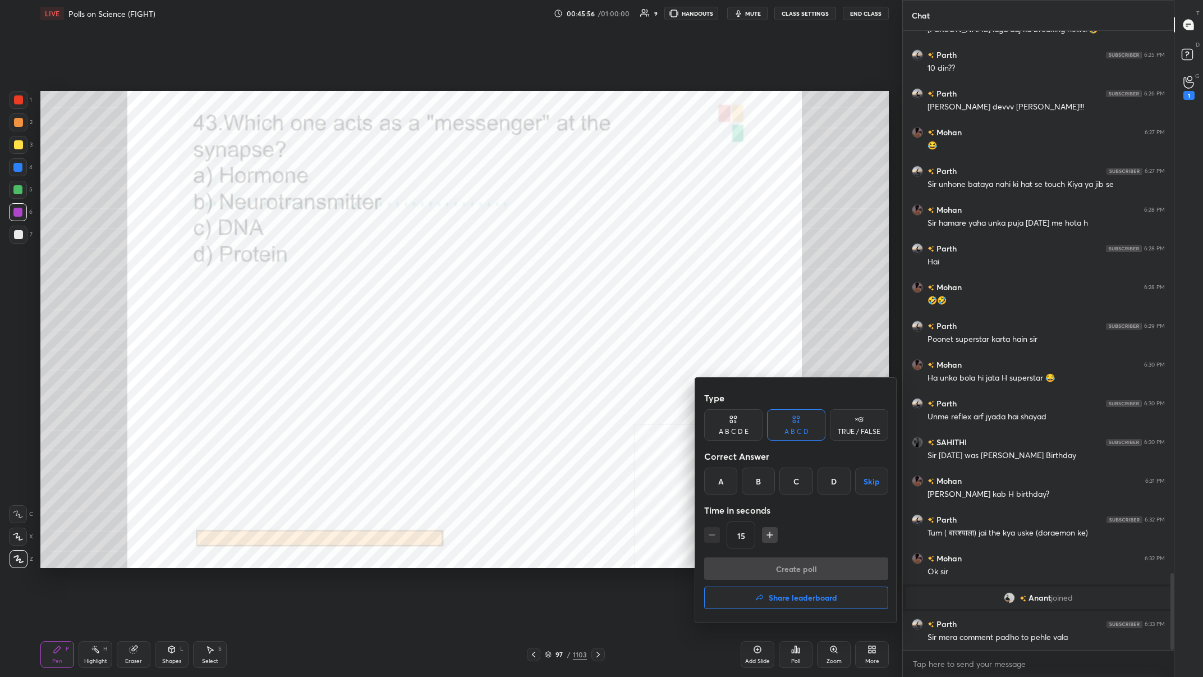
click at [402, 263] on div "B" at bounding box center [758, 480] width 33 height 27
click at [402, 263] on button "Create poll" at bounding box center [796, 568] width 184 height 22
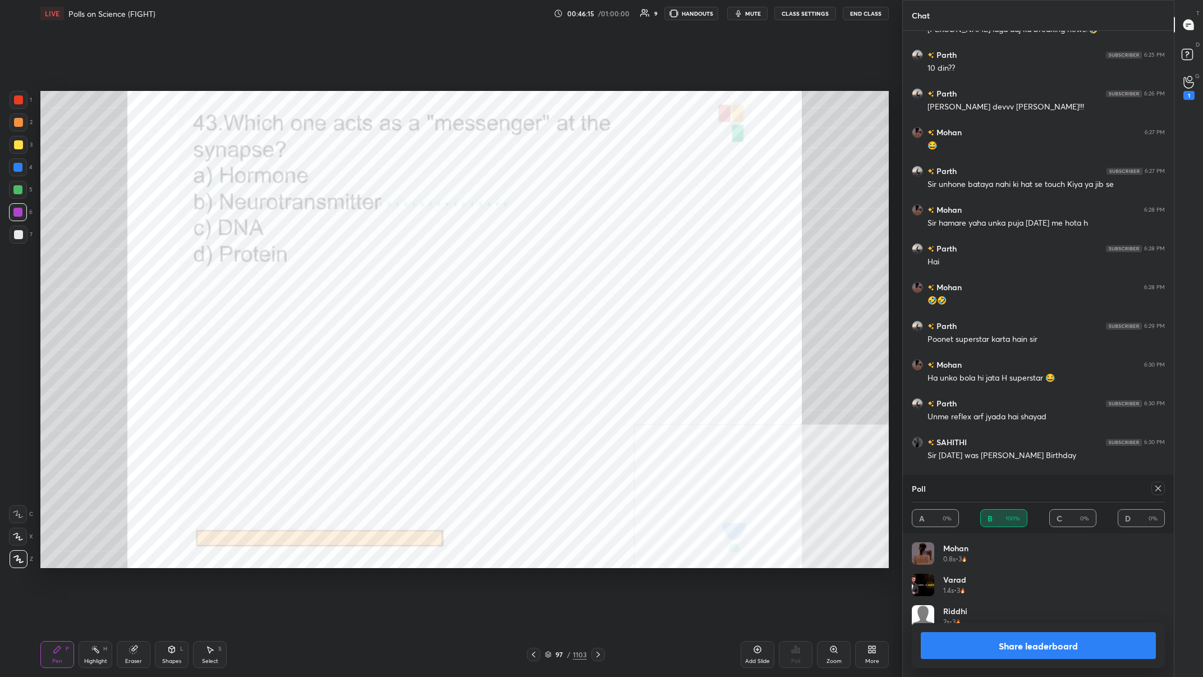
click at [402, 263] on button "Share leaderboard" at bounding box center [1038, 645] width 235 height 27
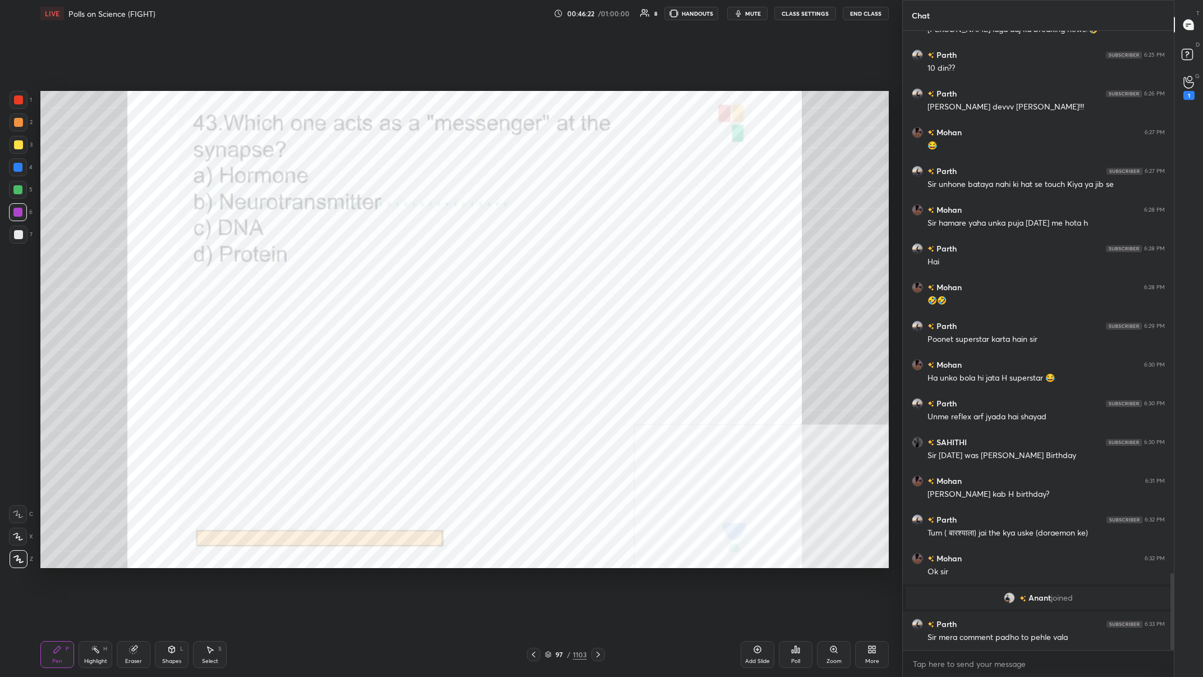
click at [402, 263] on div "97" at bounding box center [559, 654] width 11 height 7
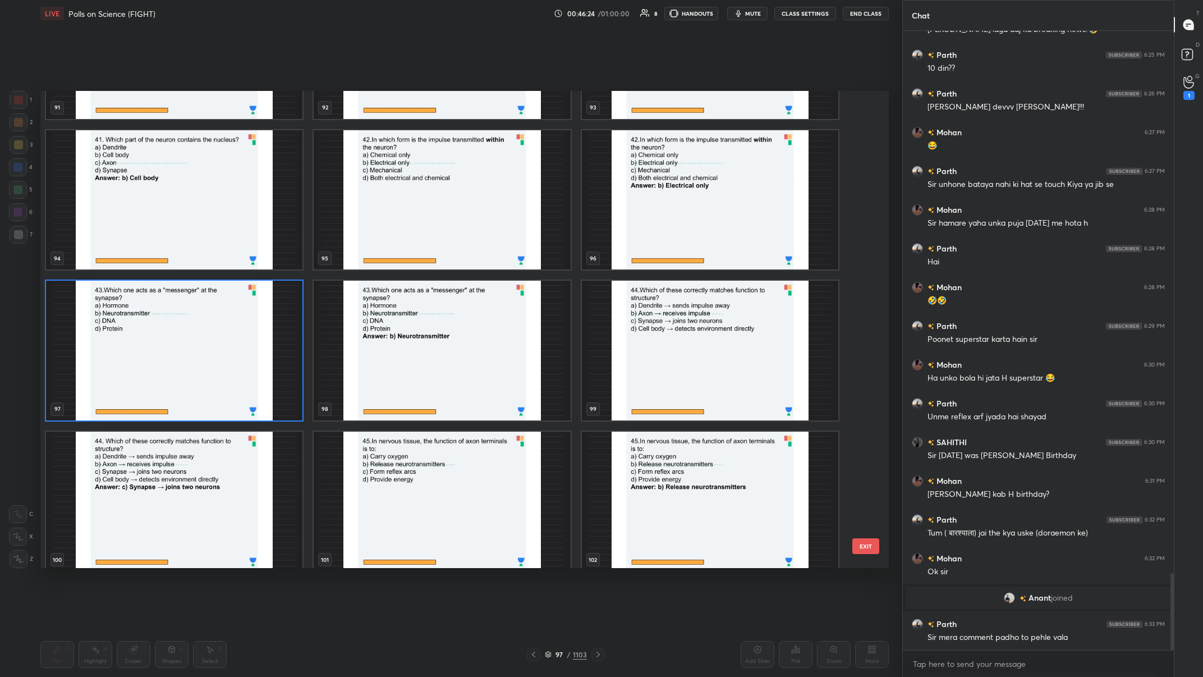
drag, startPoint x: 675, startPoint y: 361, endPoint x: 682, endPoint y: 359, distance: 7.6
click at [402, 263] on img "grid" at bounding box center [710, 351] width 256 height 140
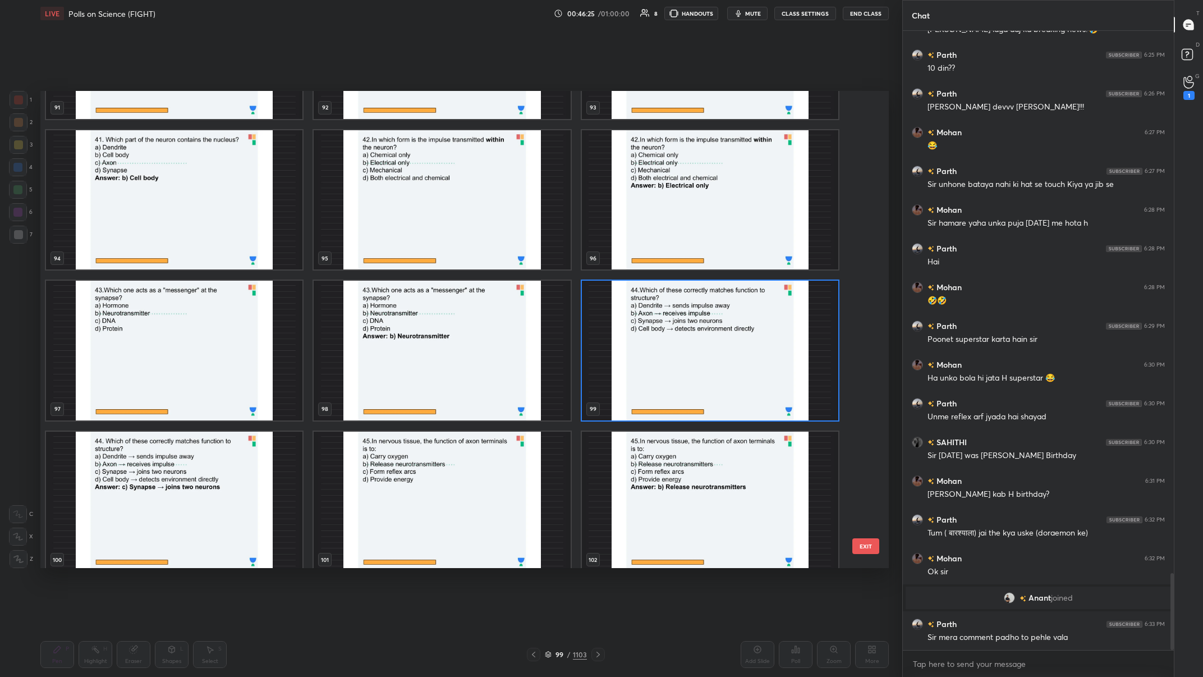
click at [402, 263] on img "grid" at bounding box center [710, 351] width 256 height 140
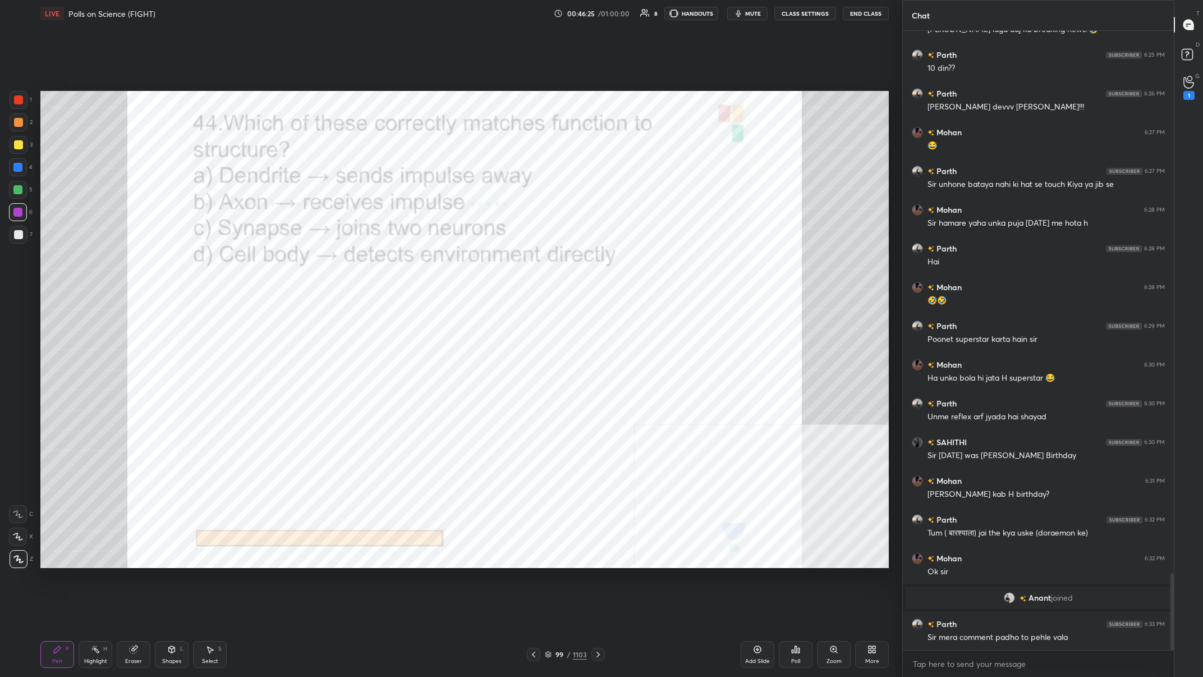
click at [402, 263] on img "grid" at bounding box center [710, 351] width 256 height 140
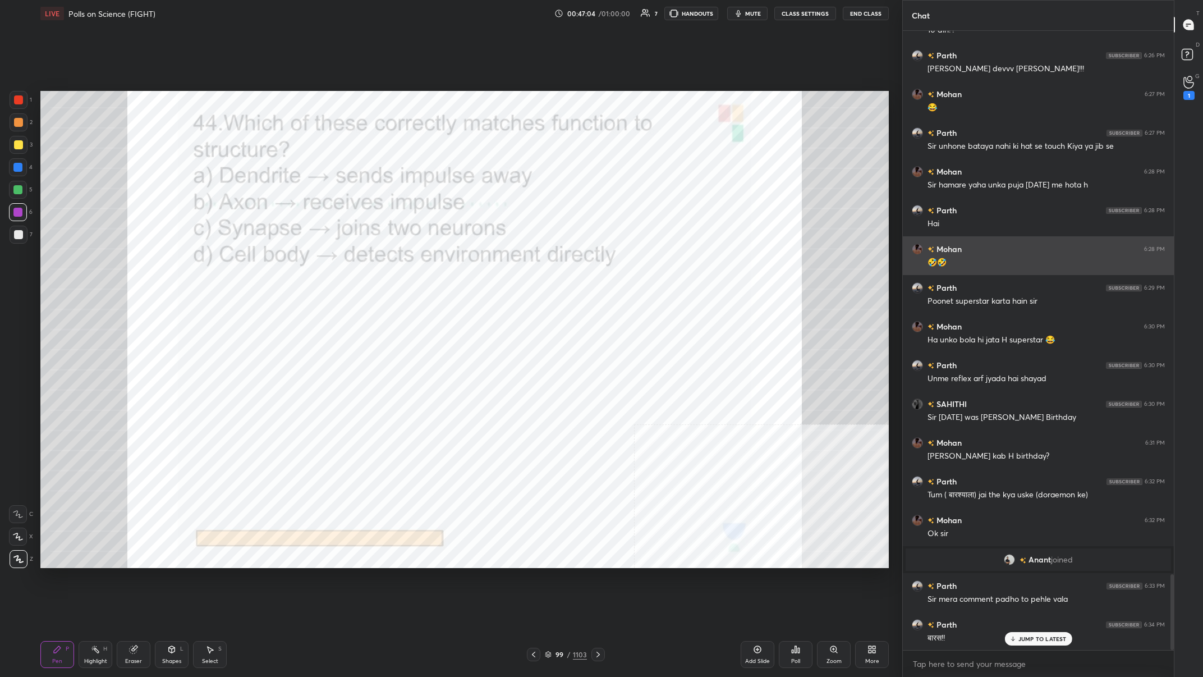
scroll to position [4433, 0]
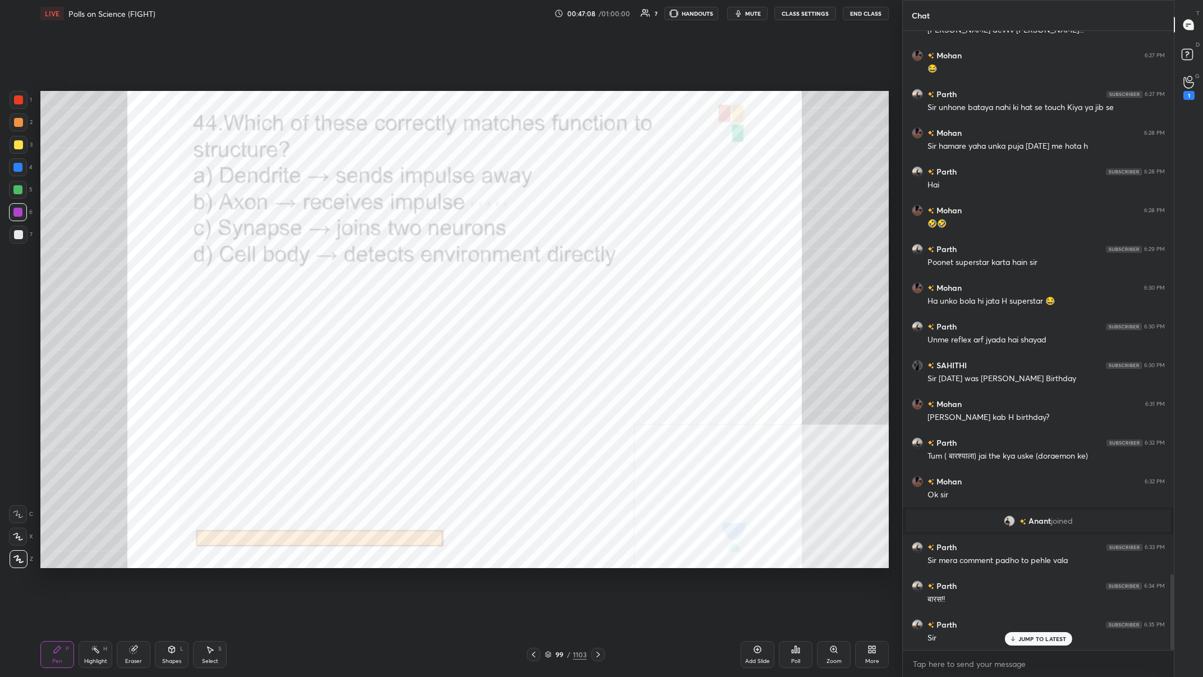
click at [402, 263] on div "99 / 1103" at bounding box center [566, 654] width 78 height 13
click at [402, 263] on div "Pen P Highlight H Eraser Shapes L Select S 99 / 1103 Add Slide Poll Zoom More" at bounding box center [464, 654] width 848 height 45
click at [402, 263] on div "99" at bounding box center [559, 654] width 11 height 7
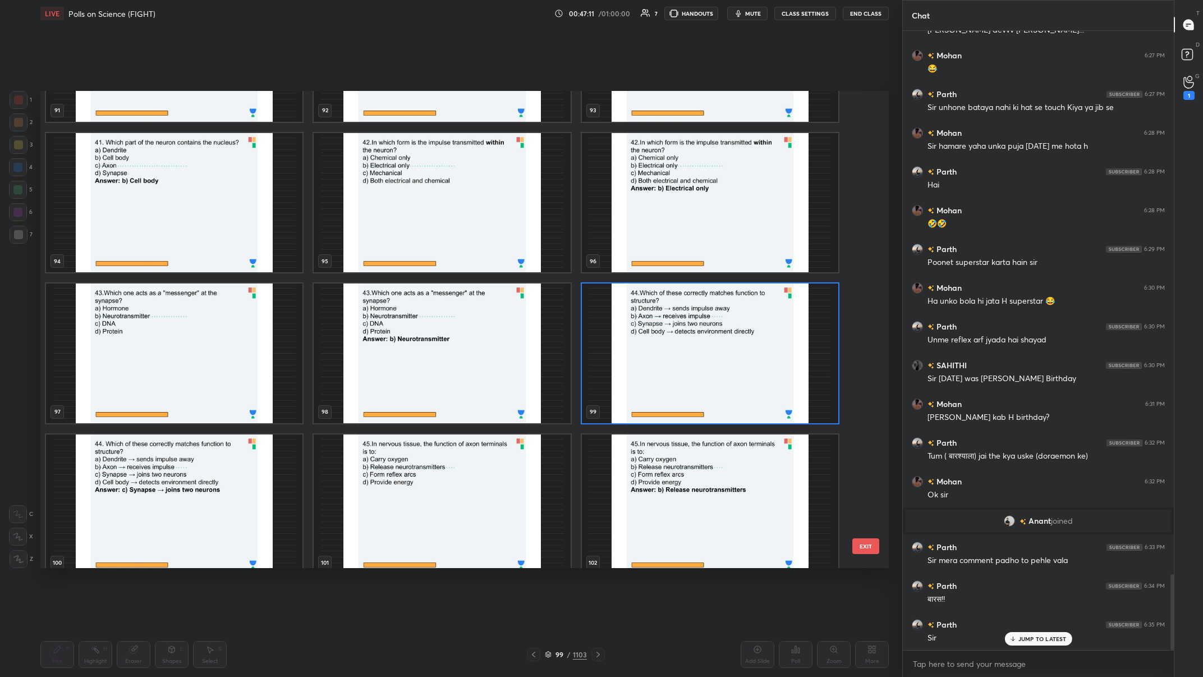
scroll to position [4637, 0]
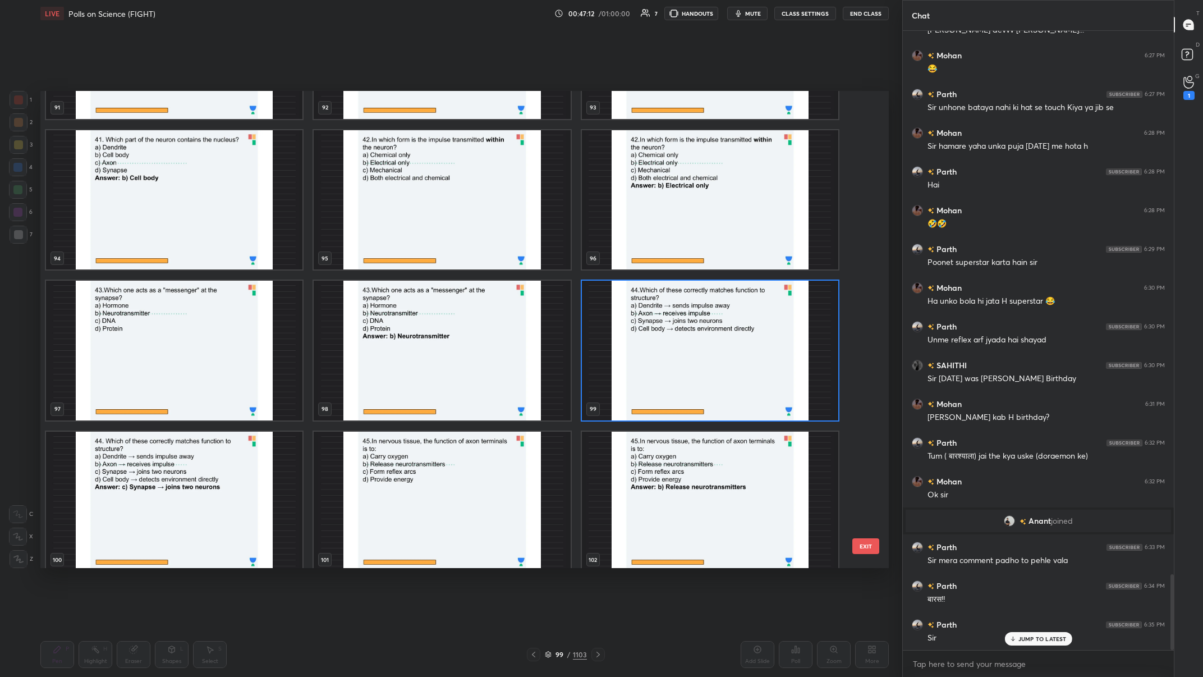
click at [402, 263] on img "grid" at bounding box center [710, 351] width 256 height 140
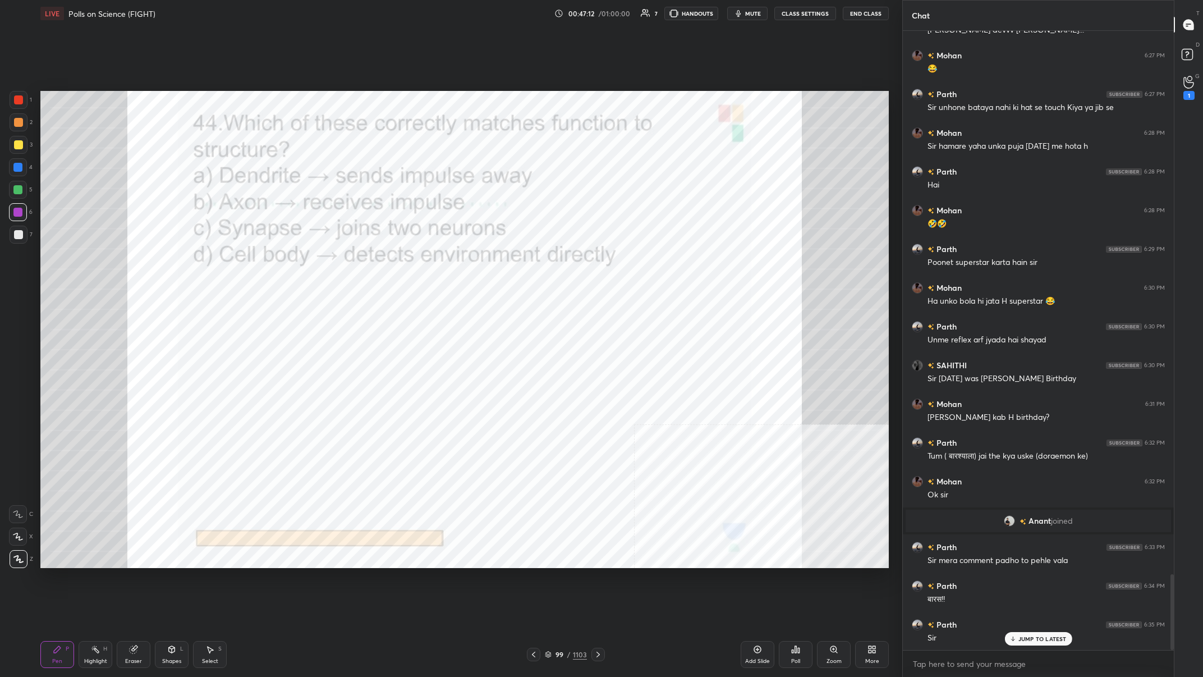
click at [402, 263] on img "grid" at bounding box center [710, 351] width 256 height 140
click at [402, 263] on div "Poll" at bounding box center [796, 654] width 34 height 27
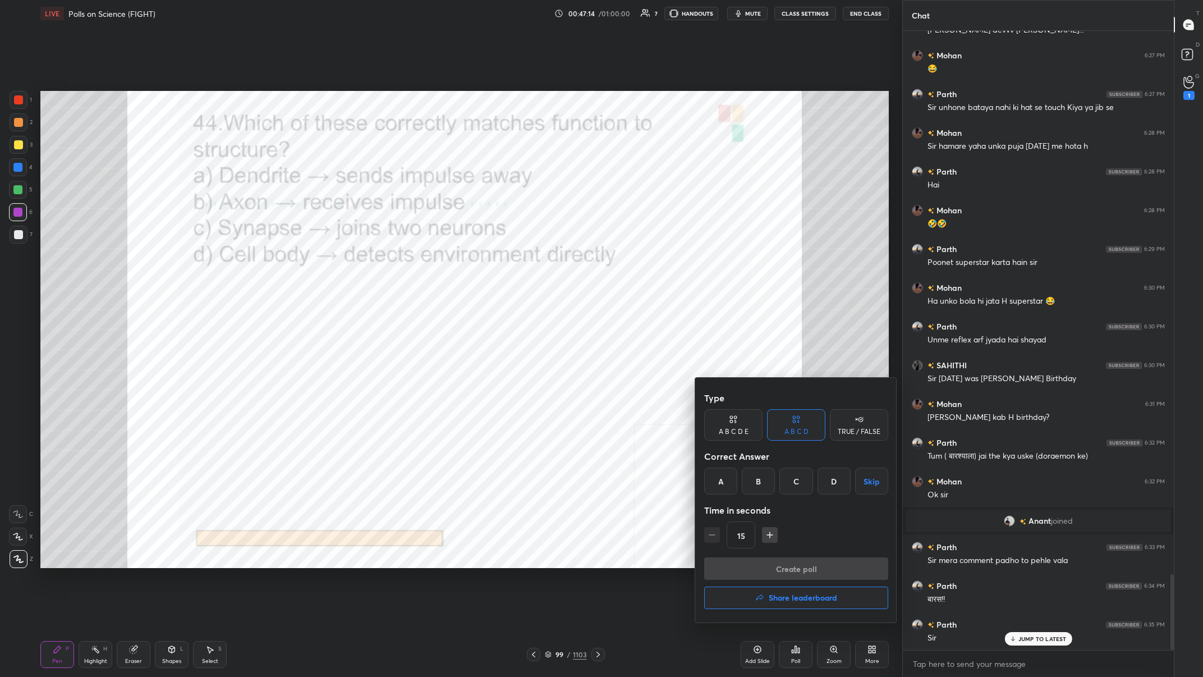
click at [402, 263] on div "C" at bounding box center [795, 480] width 33 height 27
drag, startPoint x: 806, startPoint y: 565, endPoint x: 898, endPoint y: 527, distance: 99.4
click at [402, 263] on button "Create poll" at bounding box center [796, 568] width 184 height 22
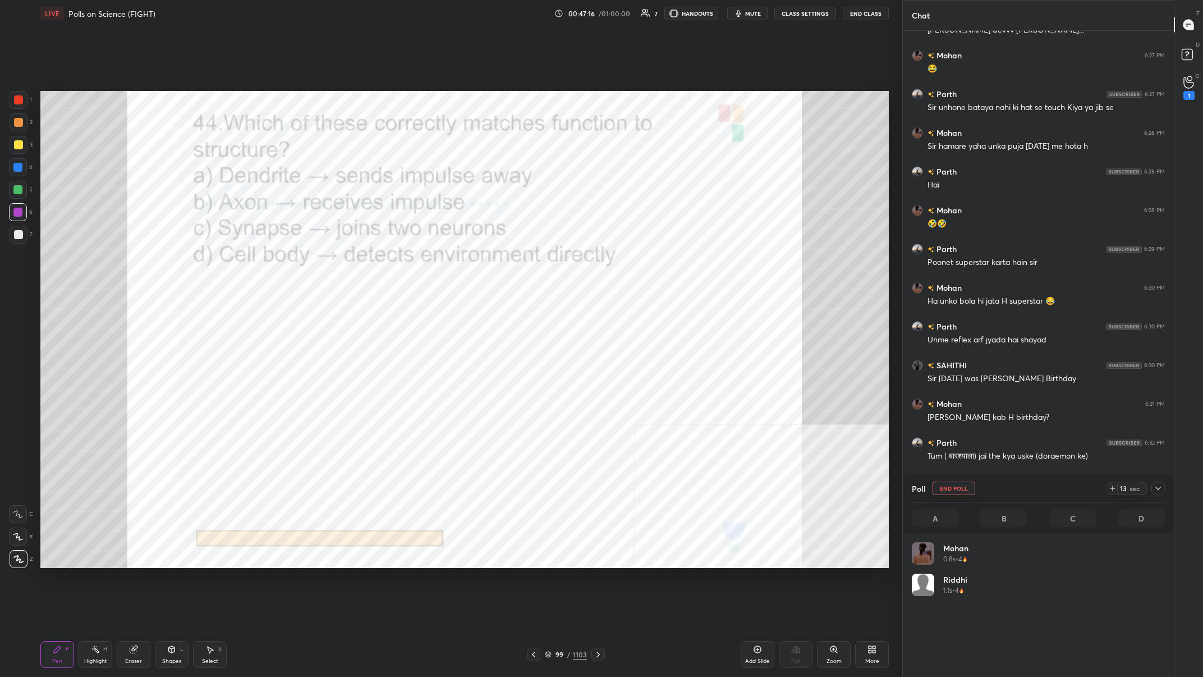
scroll to position [135, 253]
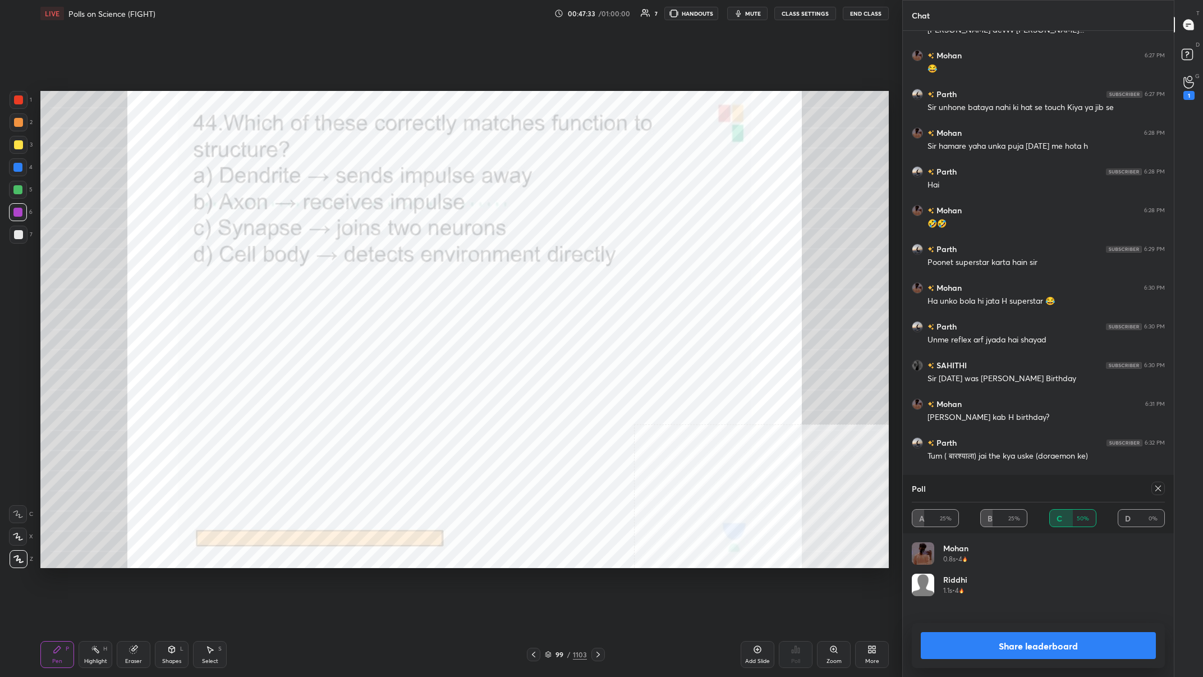
click at [402, 263] on div "Share leaderboard" at bounding box center [1038, 645] width 253 height 45
click at [402, 263] on button "Share leaderboard" at bounding box center [1038, 645] width 235 height 27
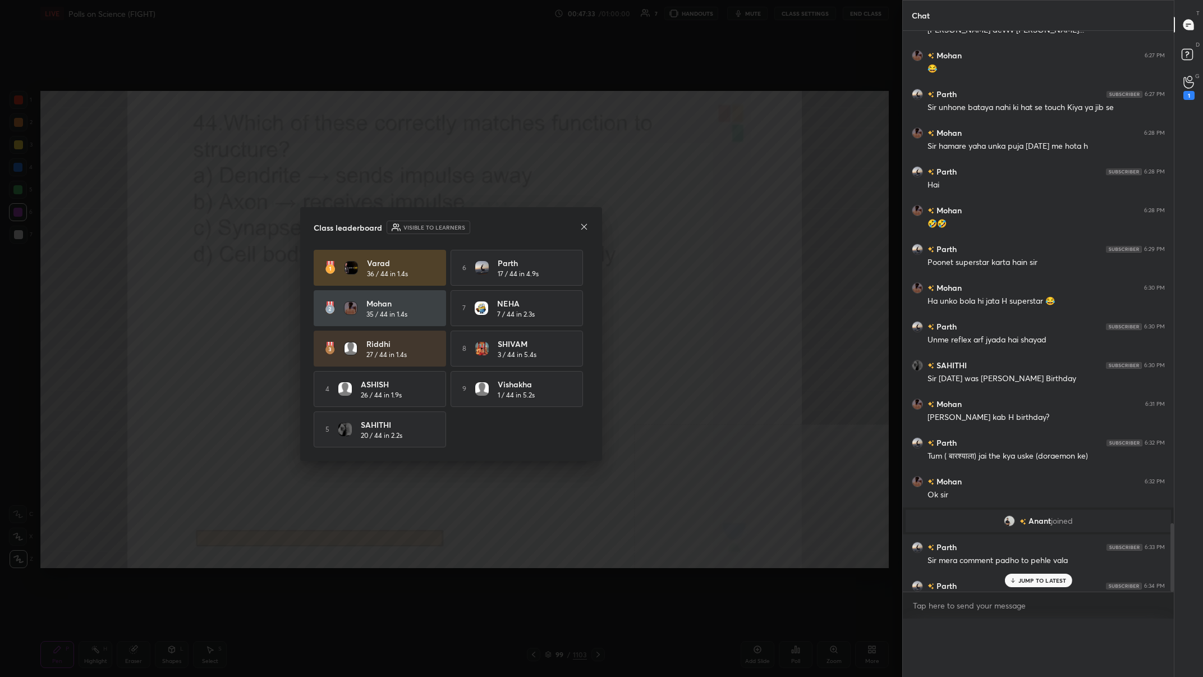
scroll to position [0, 0]
drag, startPoint x: 355, startPoint y: 352, endPoint x: 253, endPoint y: 296, distance: 116.8
click at [354, 263] on img at bounding box center [350, 348] width 13 height 13
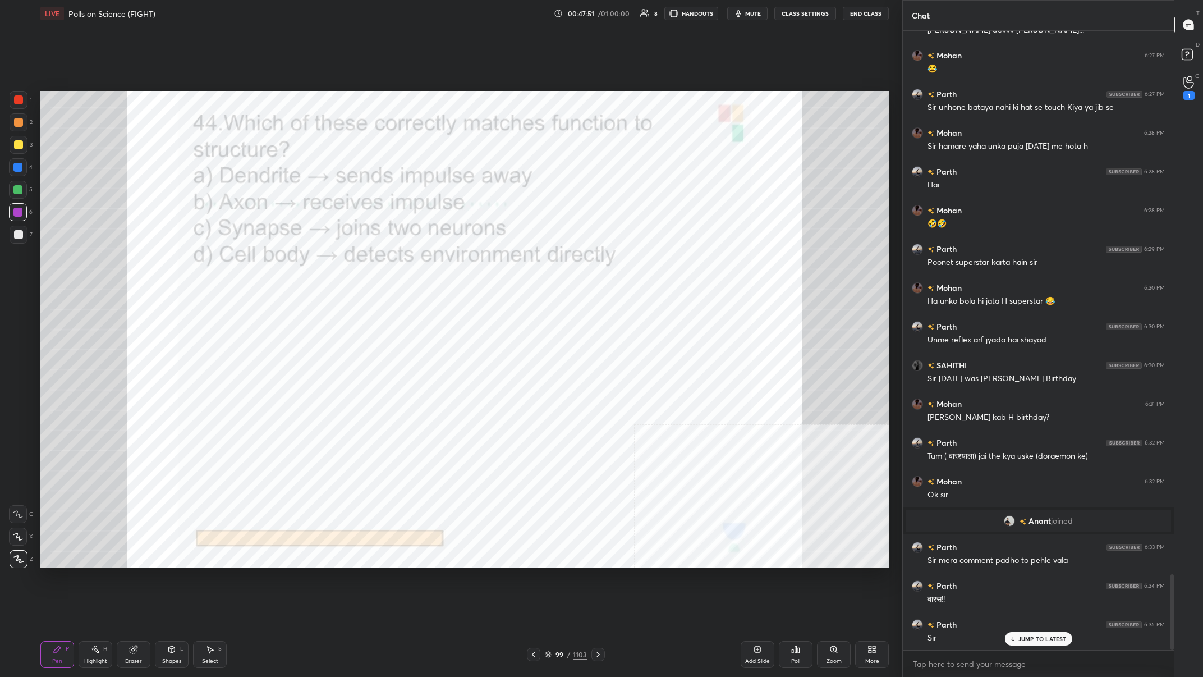
click at [402, 263] on div "99" at bounding box center [559, 654] width 11 height 7
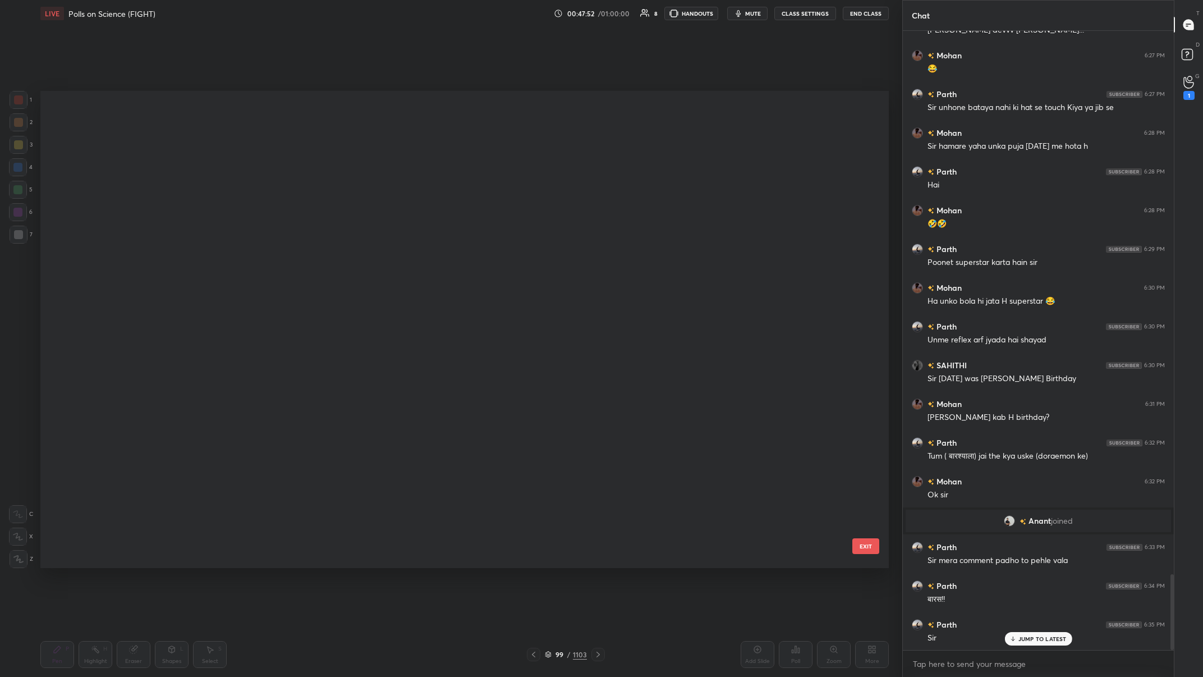
scroll to position [4494, 0]
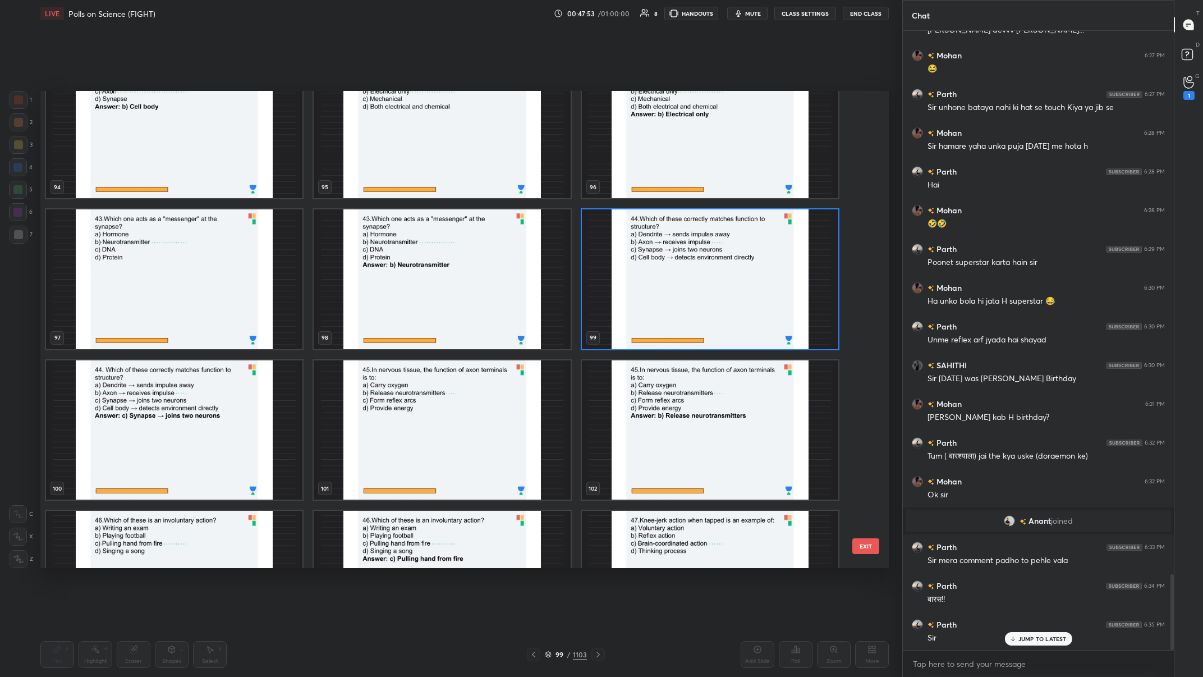
click at [402, 263] on img "grid" at bounding box center [442, 430] width 256 height 140
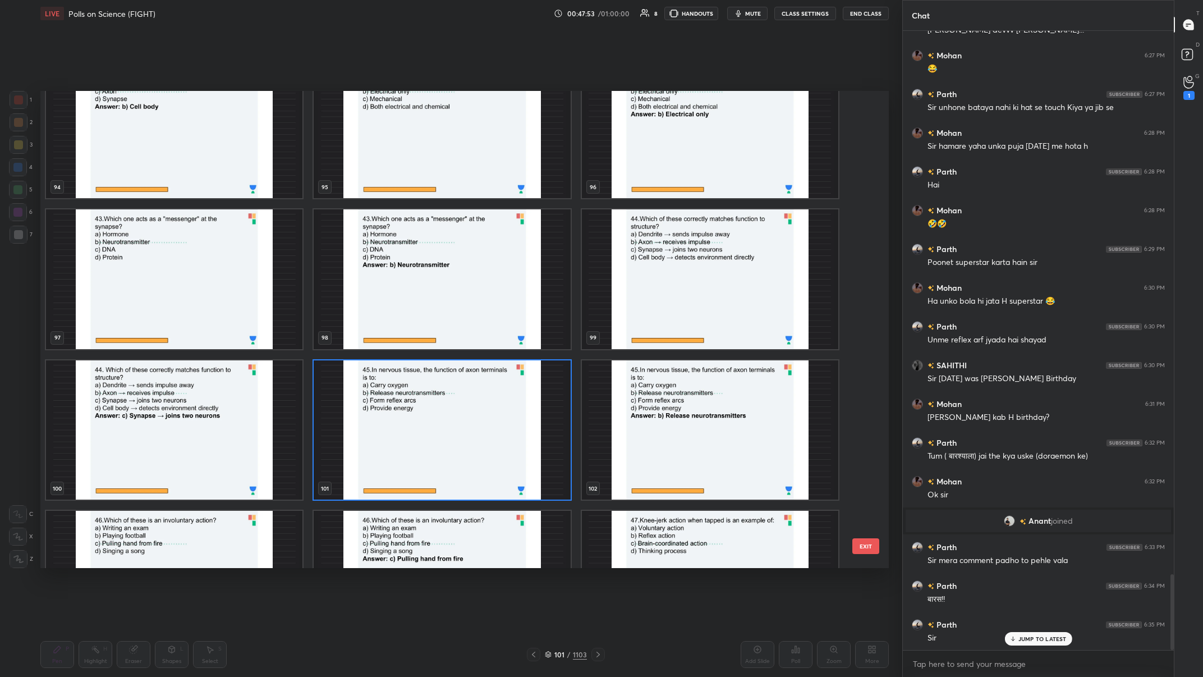
click at [402, 263] on img "grid" at bounding box center [442, 430] width 256 height 140
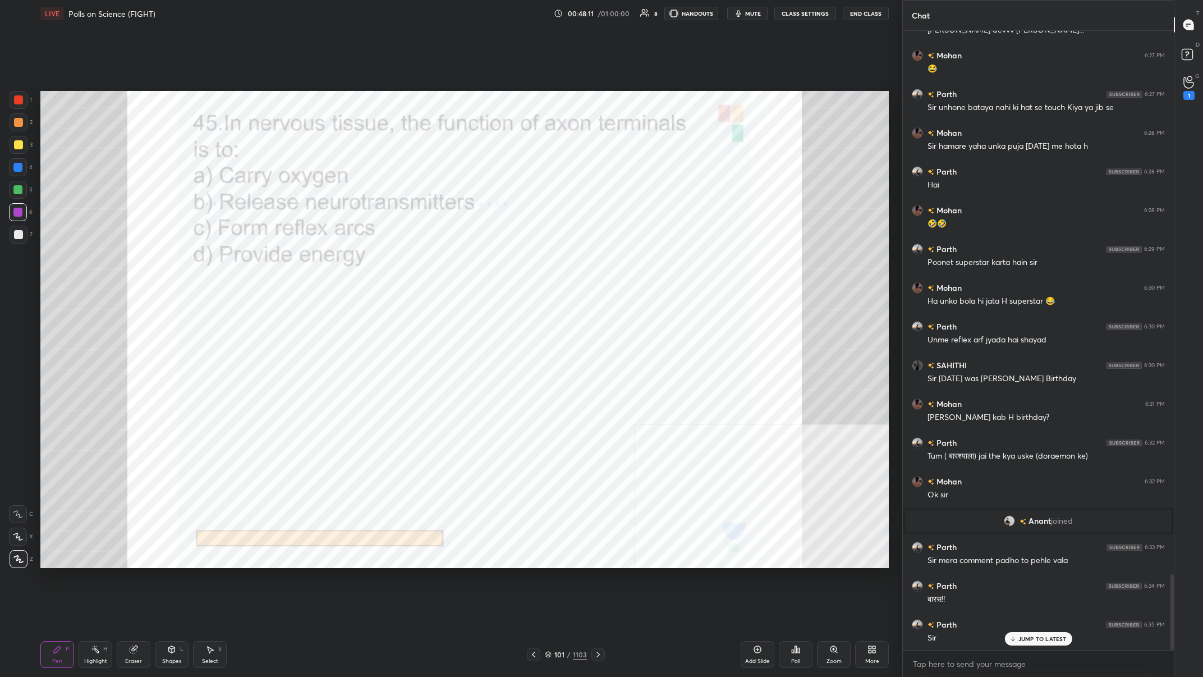
click at [402, 263] on div "101 / 1103" at bounding box center [566, 654] width 42 height 10
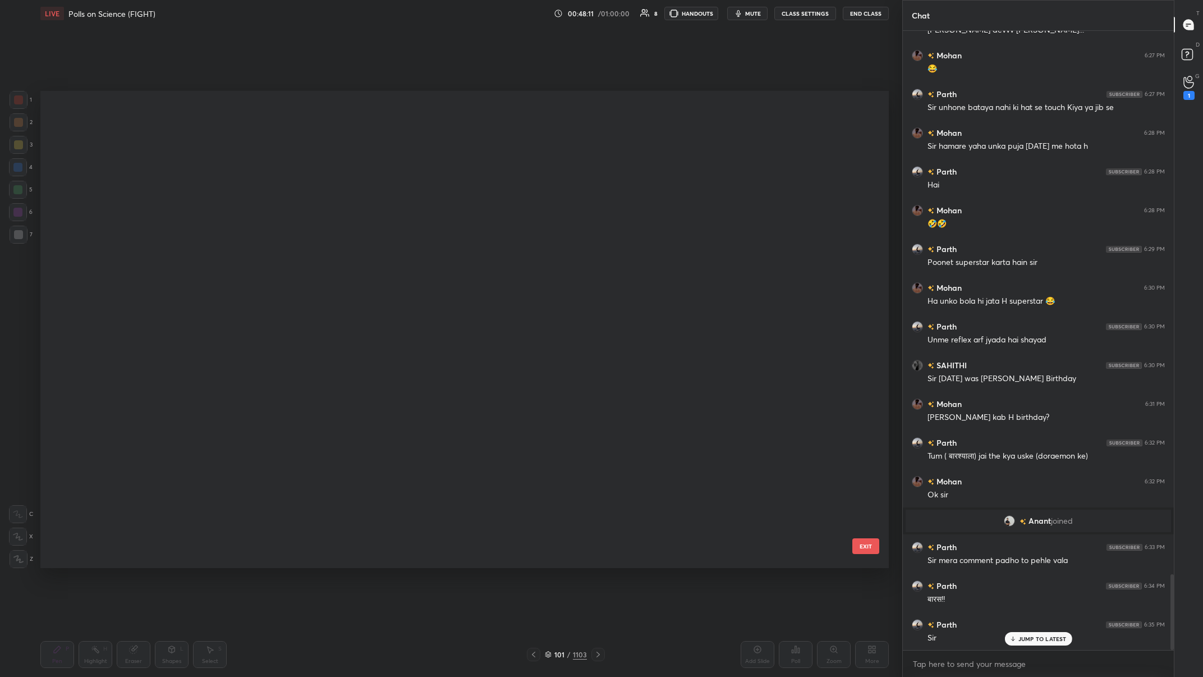
scroll to position [477, 848]
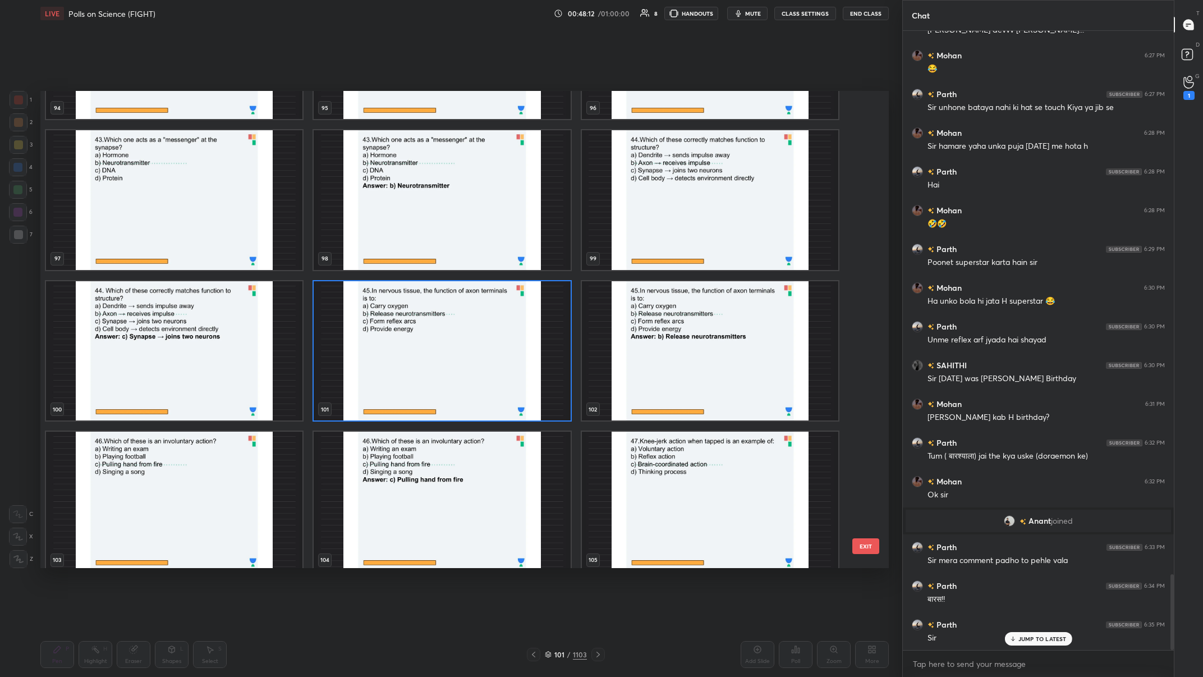
click at [402, 263] on img "grid" at bounding box center [442, 351] width 256 height 140
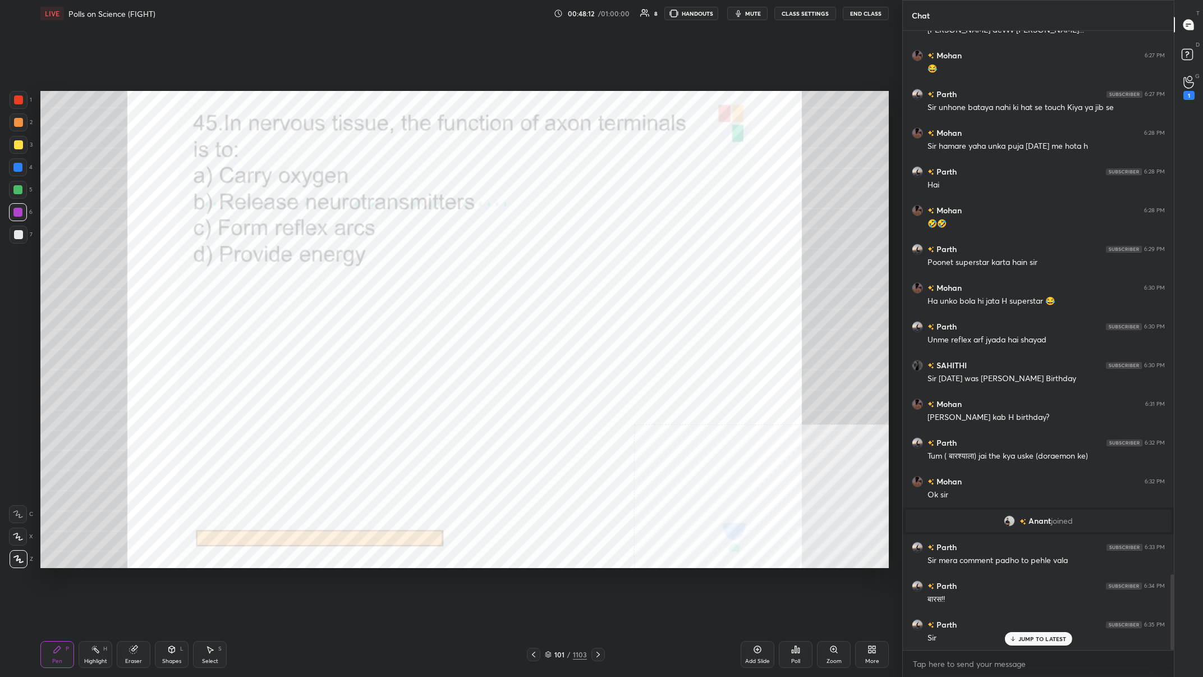
click at [402, 263] on img "grid" at bounding box center [442, 351] width 256 height 140
click at [402, 263] on icon at bounding box center [796, 649] width 2 height 7
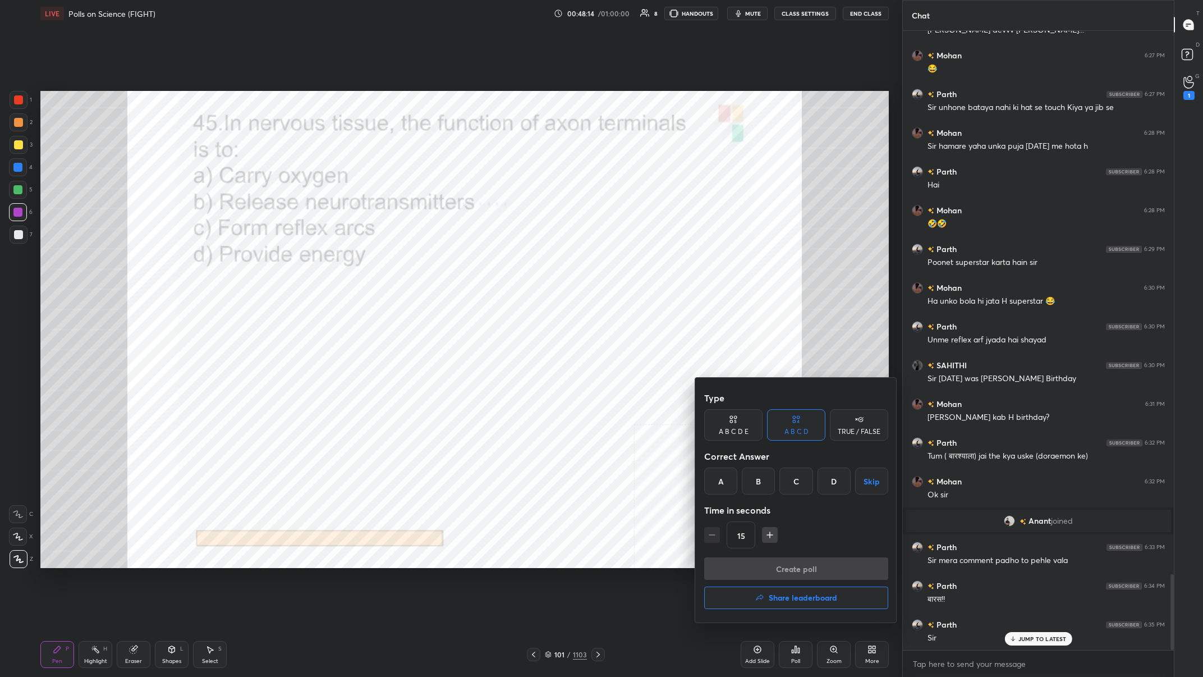
drag, startPoint x: 763, startPoint y: 489, endPoint x: 784, endPoint y: 527, distance: 43.7
click at [402, 263] on div "B" at bounding box center [758, 480] width 33 height 27
click at [402, 263] on button "Create poll" at bounding box center [796, 568] width 184 height 22
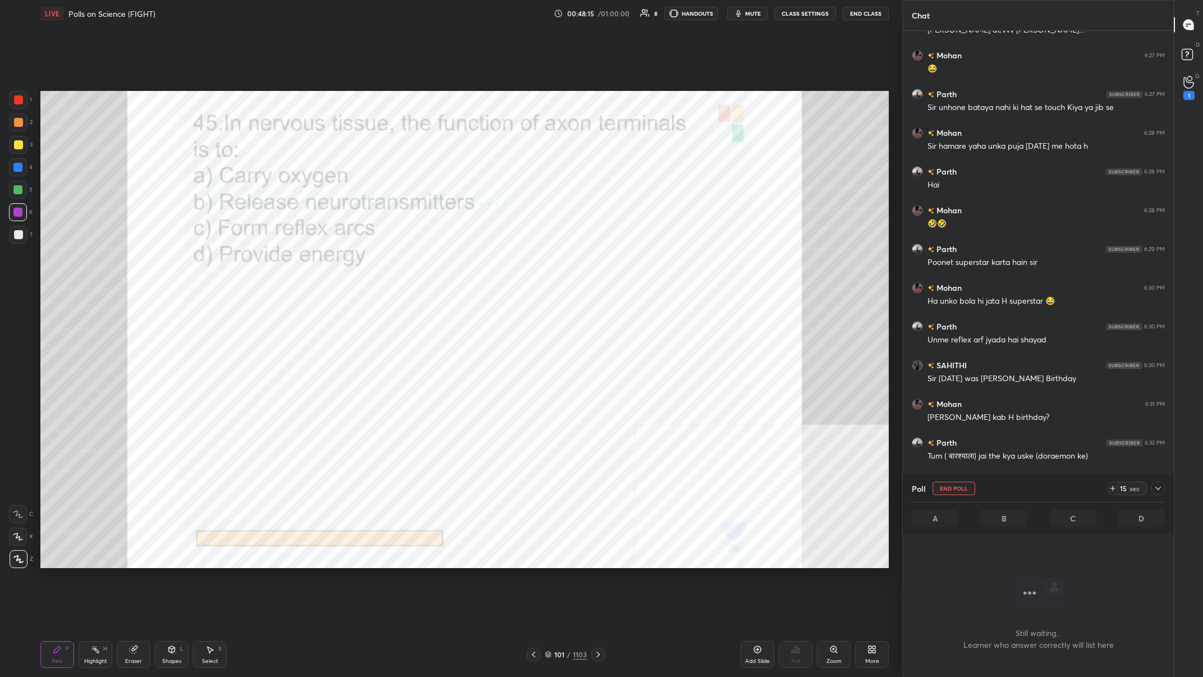
scroll to position [560, 271]
click at [402, 263] on div "14 sec" at bounding box center [1136, 487] width 57 height 13
click at [402, 263] on icon at bounding box center [1158, 488] width 9 height 9
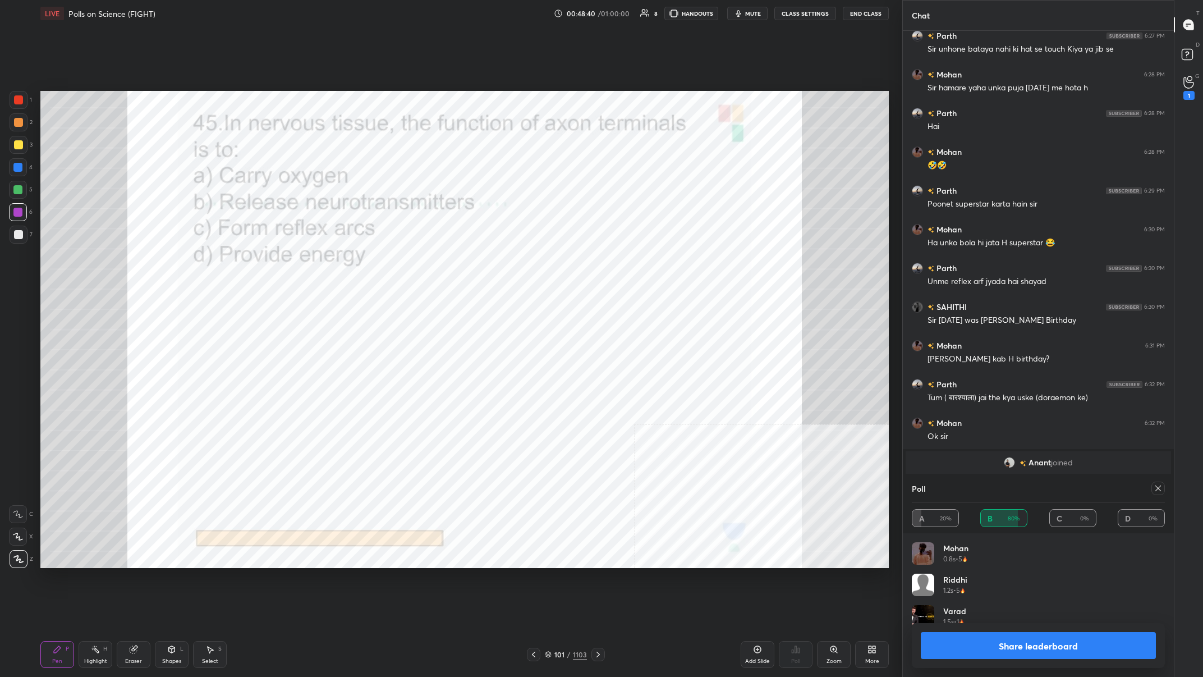
scroll to position [4530, 0]
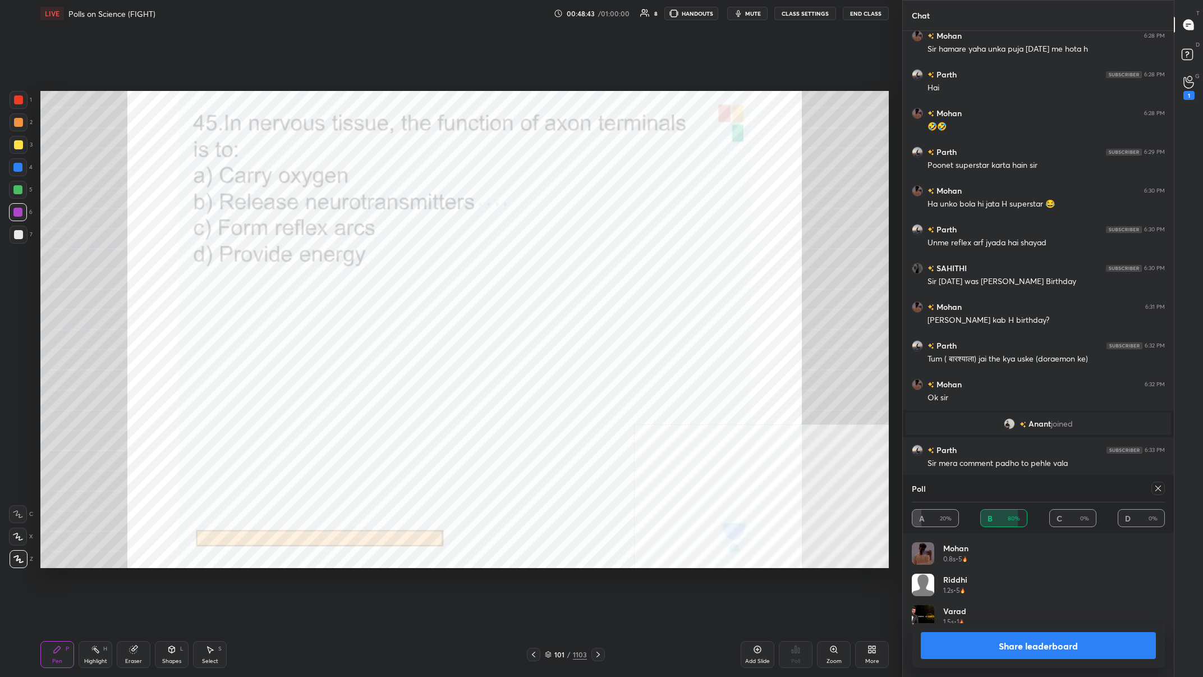
click at [402, 263] on button "Share leaderboard" at bounding box center [1038, 645] width 235 height 27
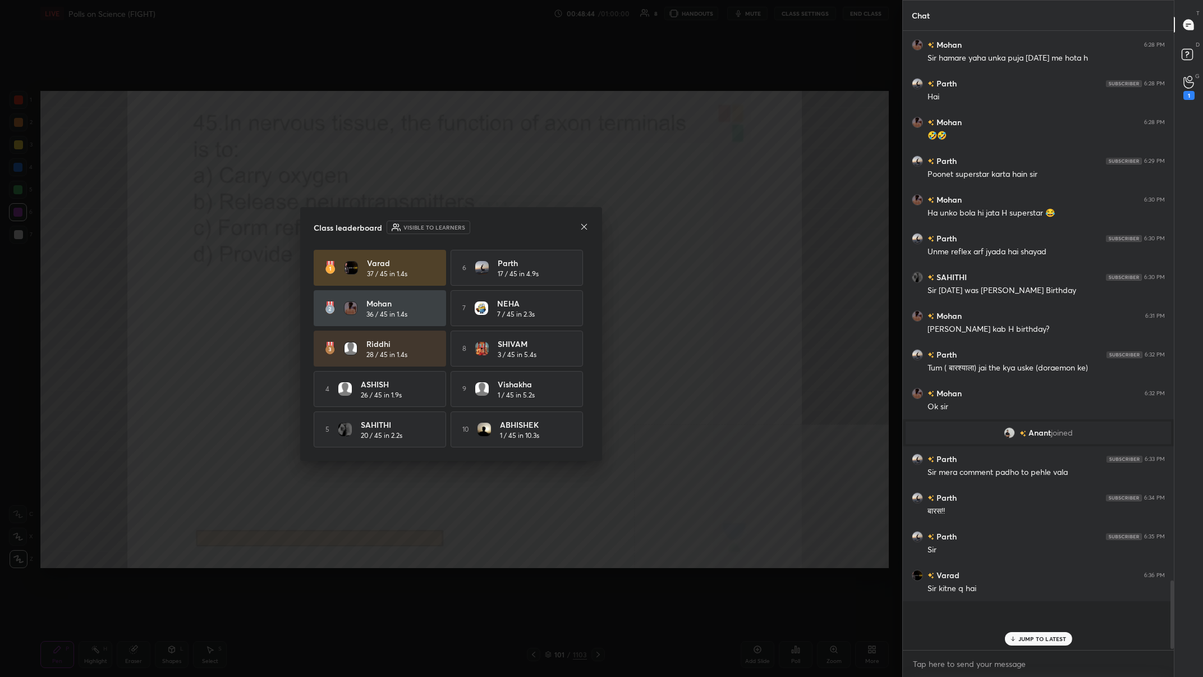
scroll to position [613, 271]
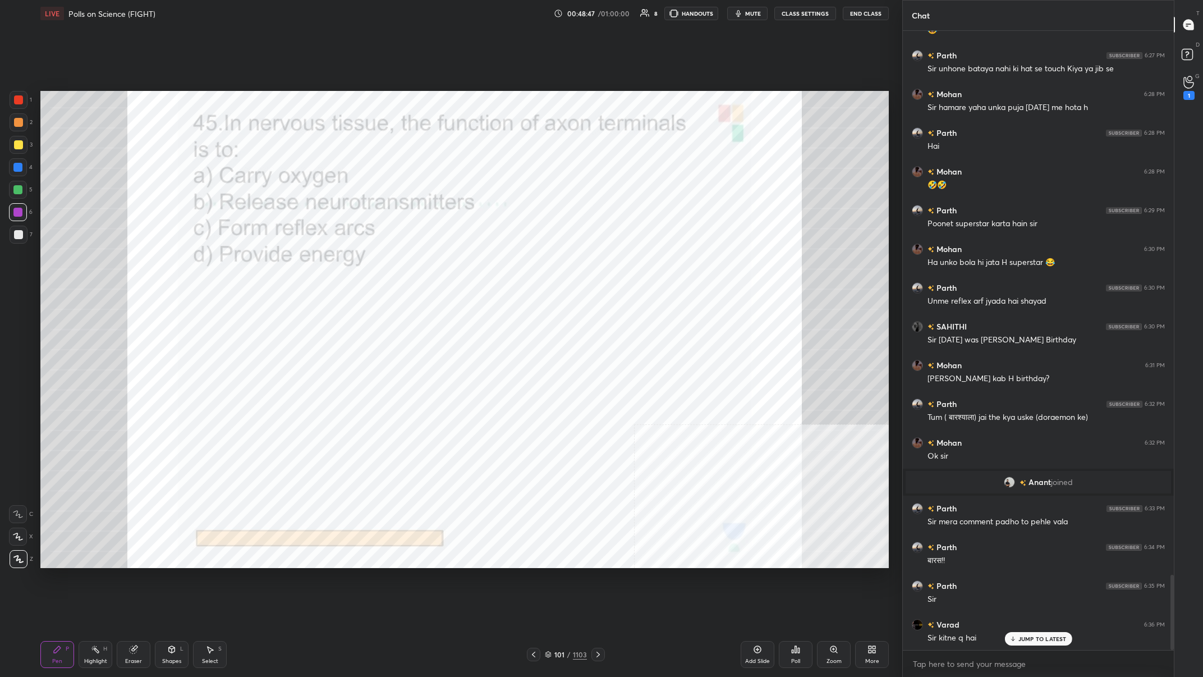
click at [402, 263] on div "101 / 1103" at bounding box center [566, 654] width 42 height 10
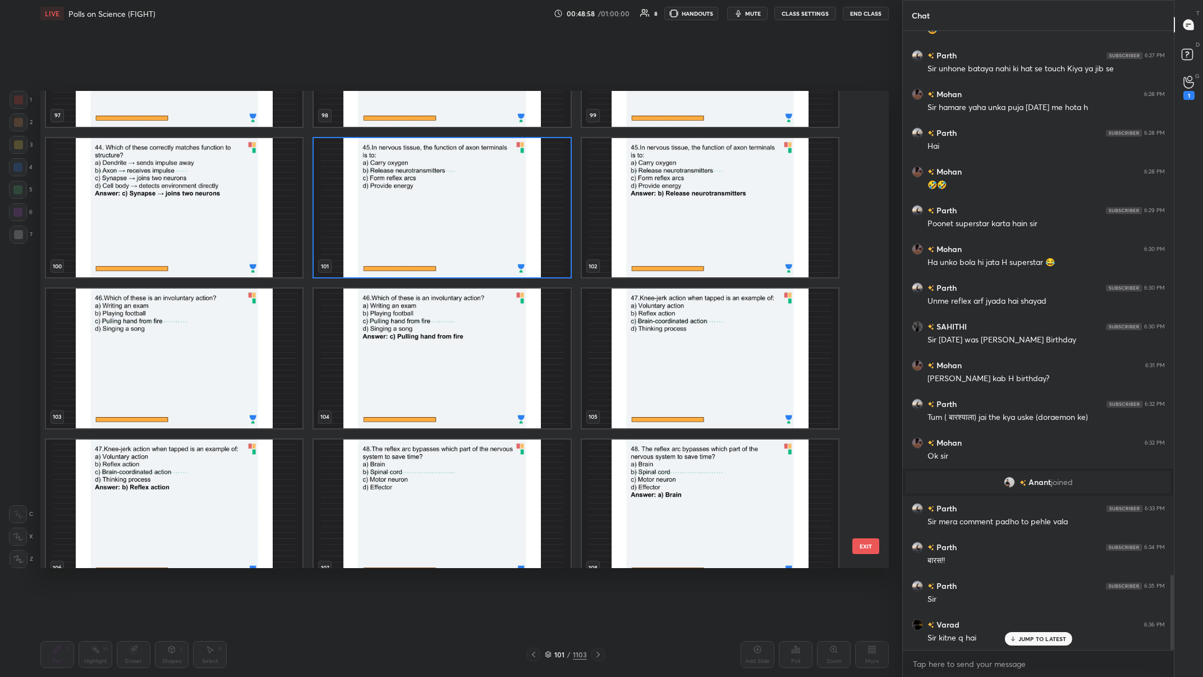
click at [381, 249] on img "grid" at bounding box center [442, 207] width 256 height 140
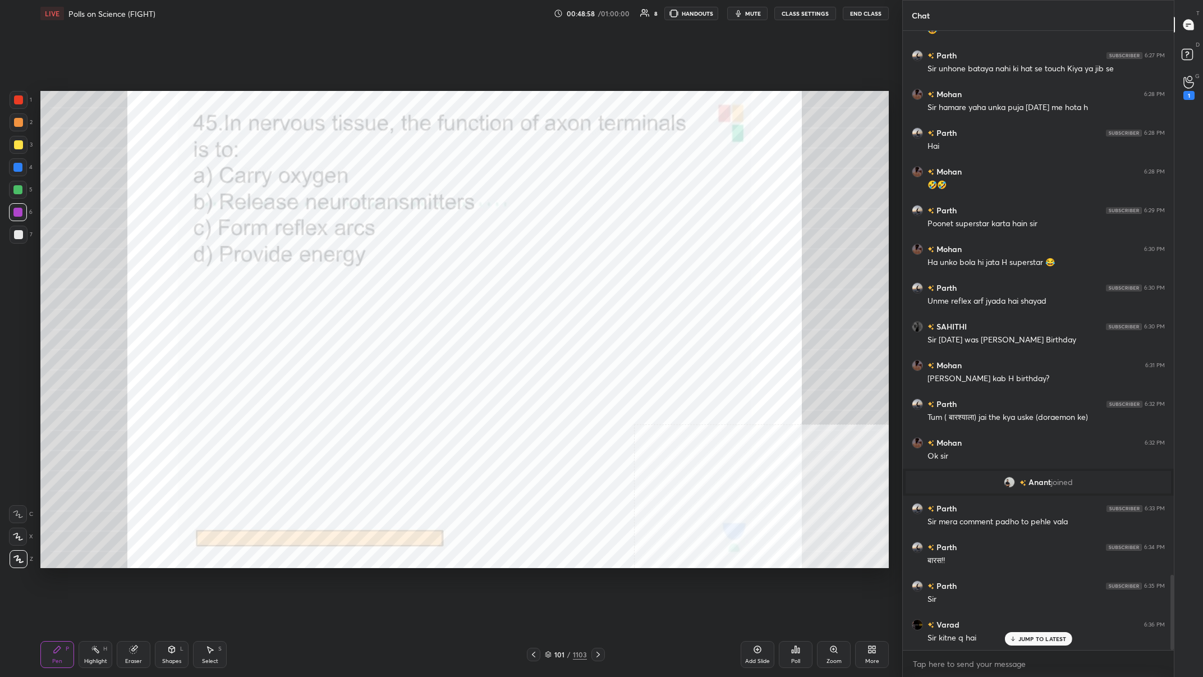
click at [381, 249] on img "grid" at bounding box center [442, 207] width 256 height 140
click at [402, 263] on div "101 / 1103" at bounding box center [566, 654] width 42 height 10
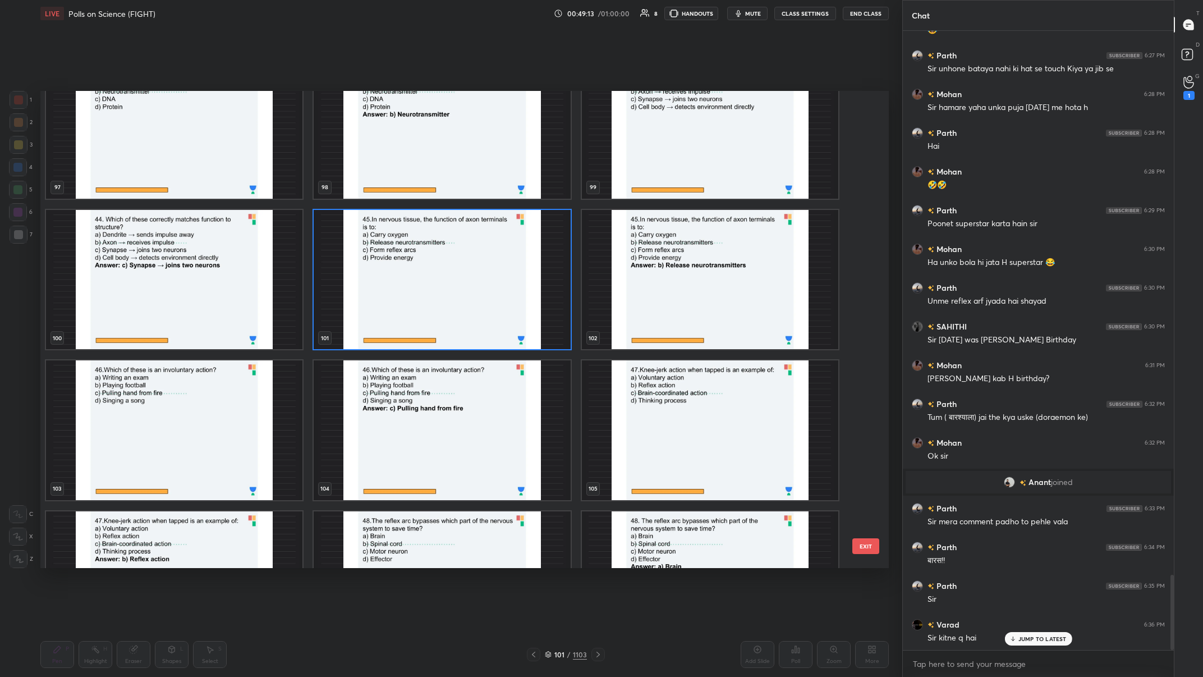
click at [216, 263] on img "grid" at bounding box center [174, 430] width 256 height 140
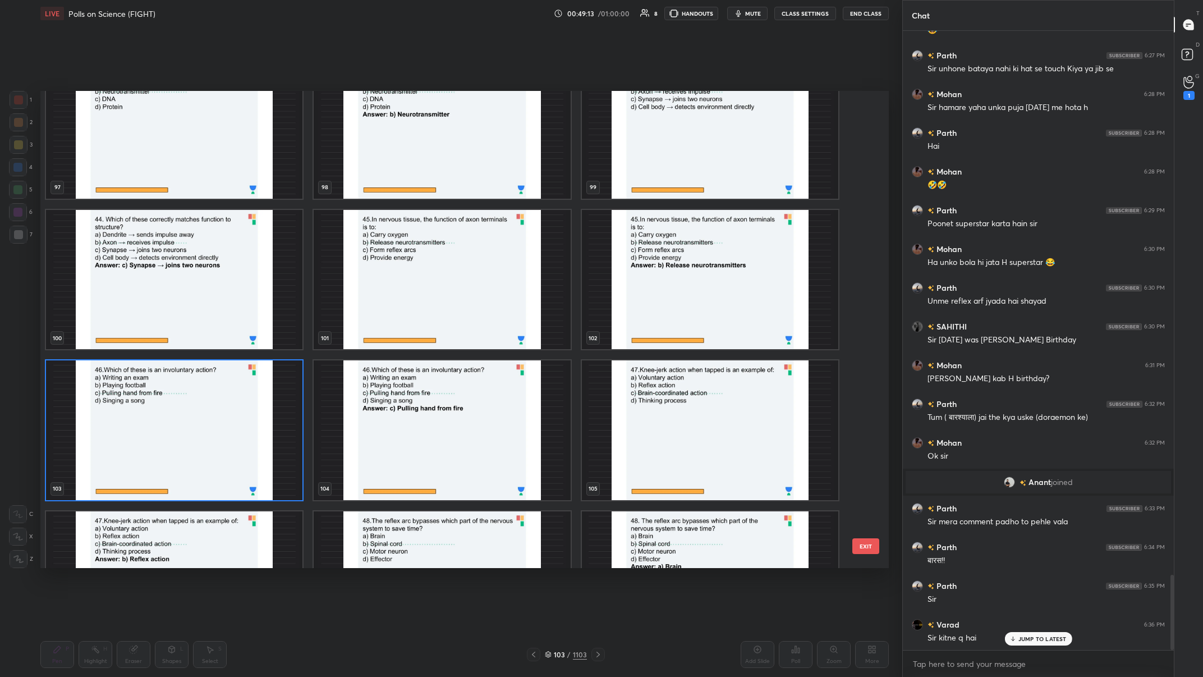
click at [216, 263] on img "grid" at bounding box center [174, 430] width 256 height 140
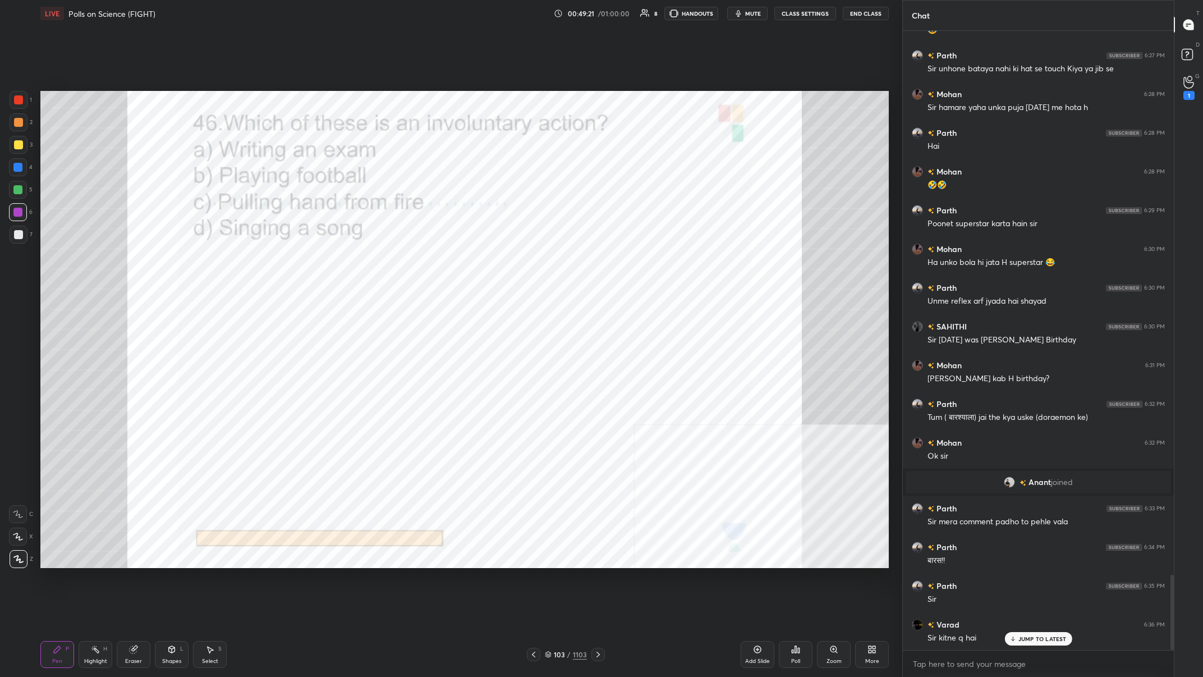
click at [402, 263] on div "JUMP TO LATEST" at bounding box center [1037, 638] width 67 height 13
click at [402, 263] on div "/" at bounding box center [568, 654] width 3 height 7
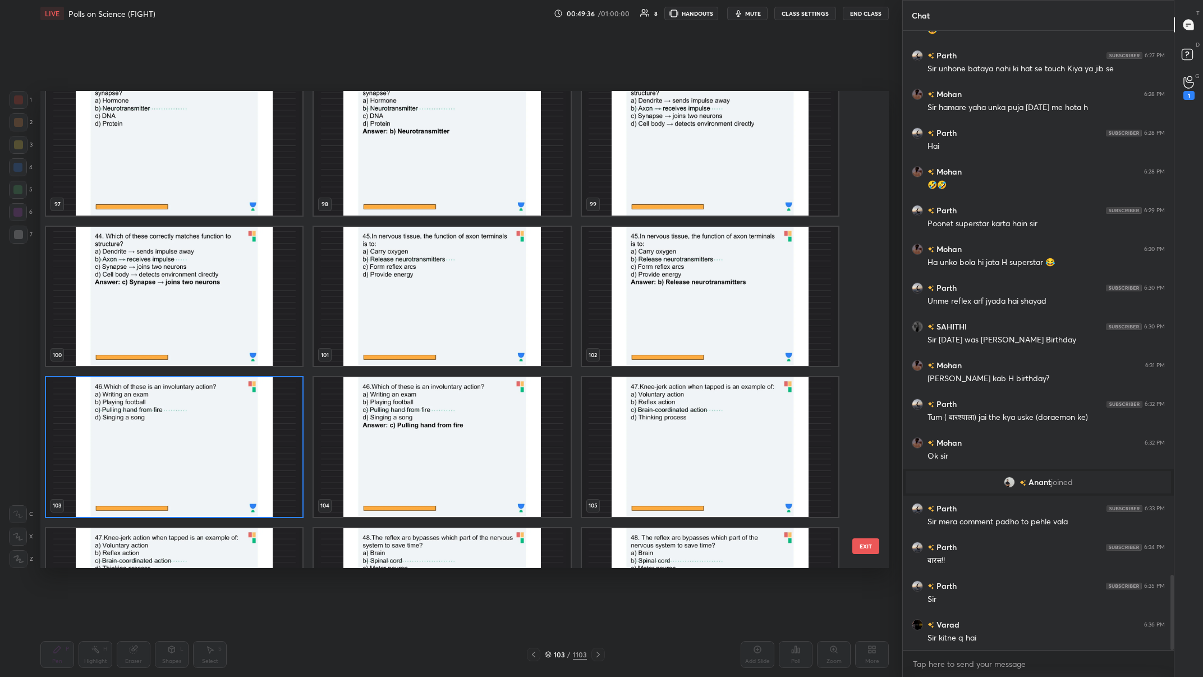
scroll to position [4867, 0]
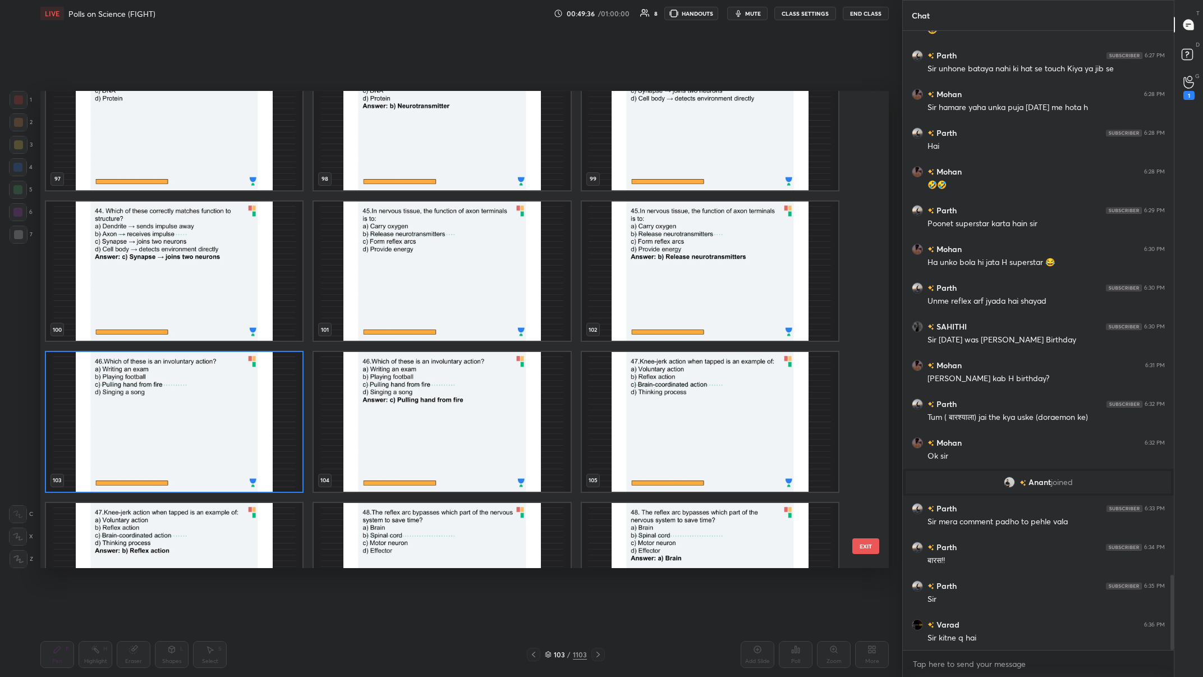
click at [218, 263] on img "grid" at bounding box center [174, 422] width 256 height 140
drag, startPoint x: 218, startPoint y: 409, endPoint x: 660, endPoint y: 510, distance: 453.7
click at [223, 263] on img "grid" at bounding box center [174, 422] width 256 height 140
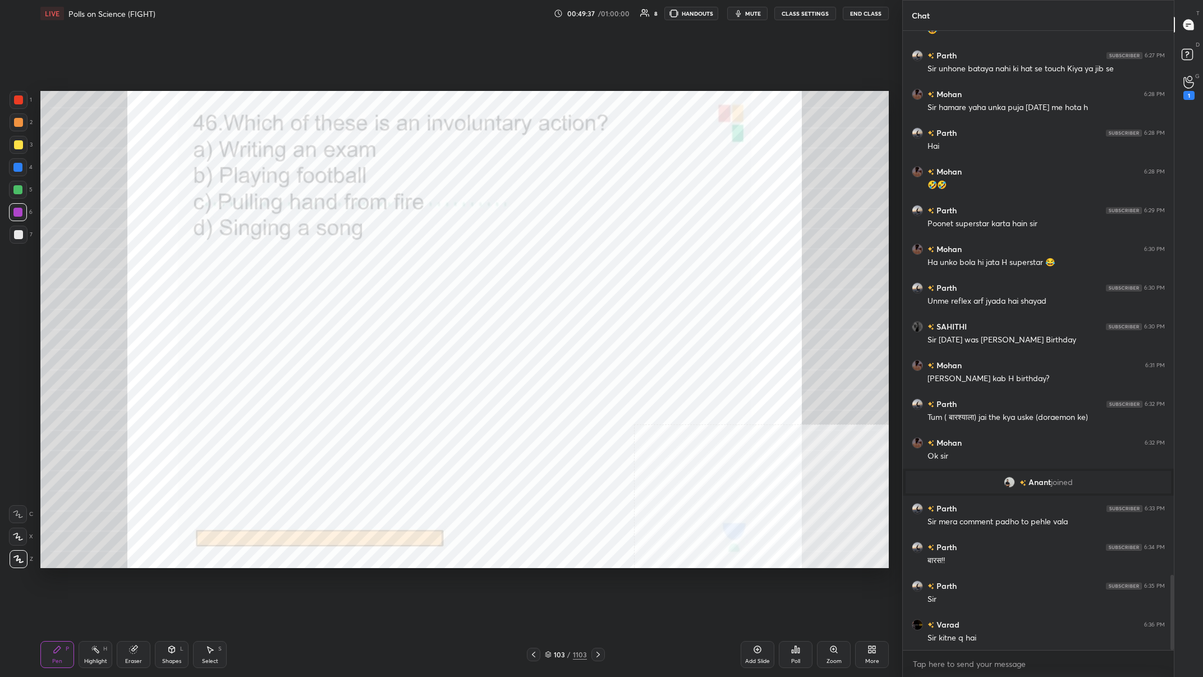
click at [402, 263] on div "Poll" at bounding box center [796, 654] width 34 height 27
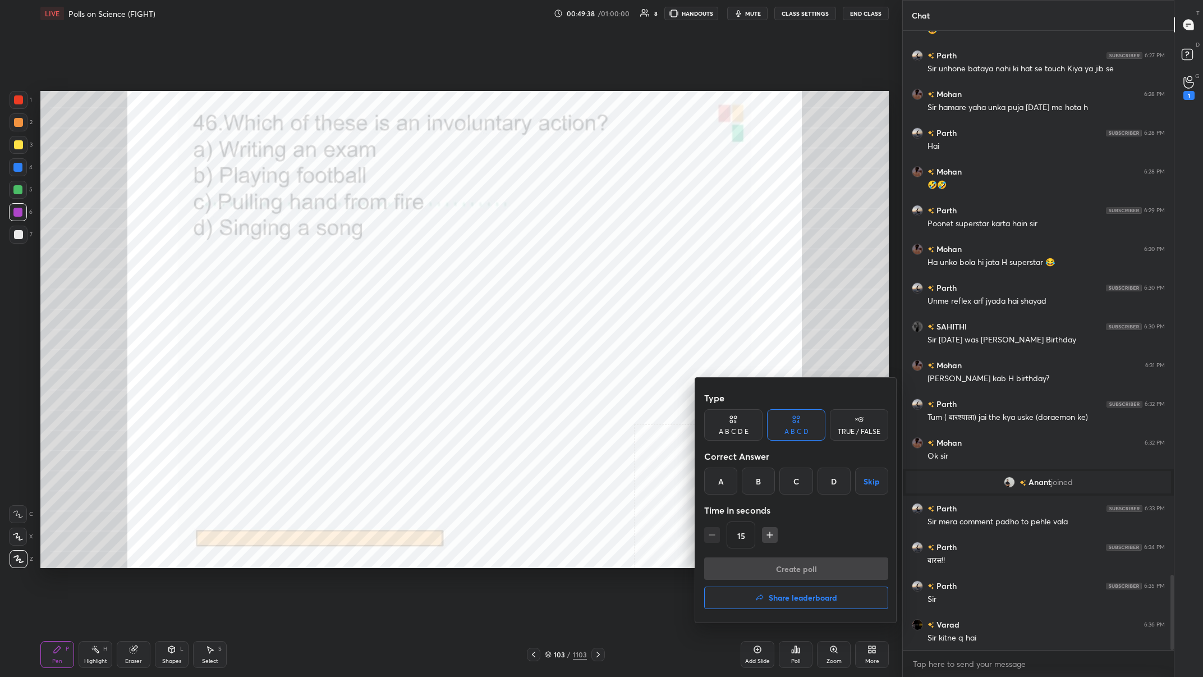
click at [402, 263] on div "C" at bounding box center [795, 480] width 33 height 27
click at [402, 263] on button "Create poll" at bounding box center [796, 568] width 184 height 22
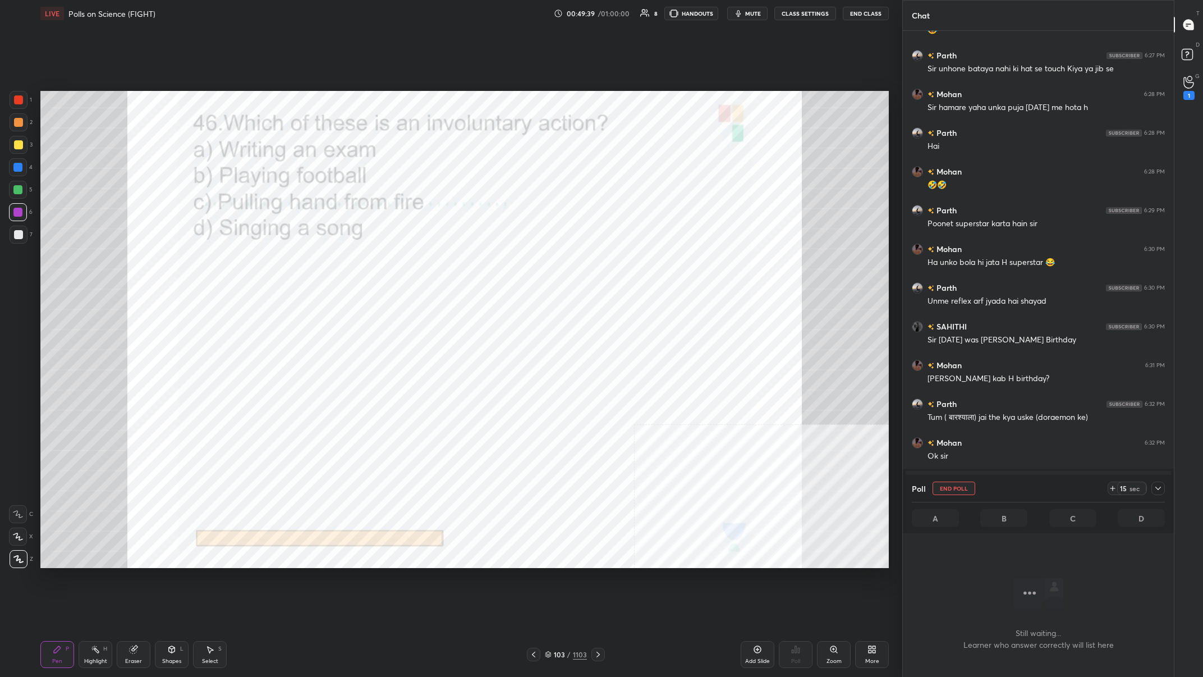
scroll to position [1, 1]
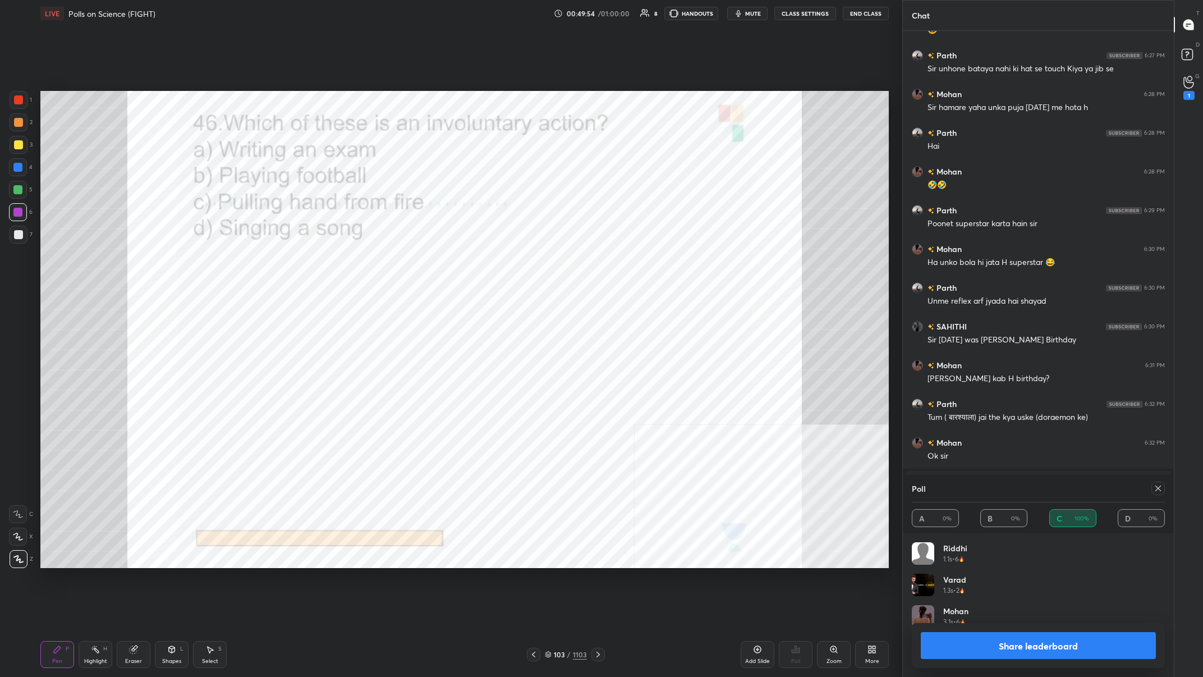
click at [402, 263] on button "Share leaderboard" at bounding box center [1038, 645] width 235 height 27
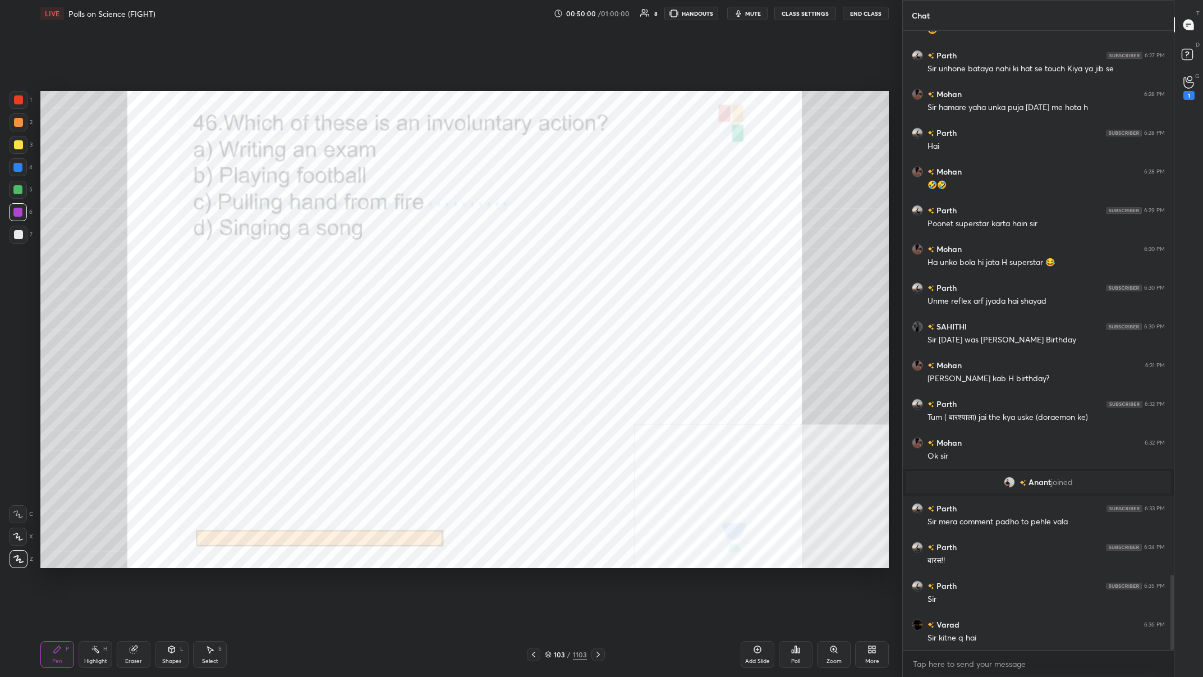
click at [402, 263] on div "103 / 1103" at bounding box center [566, 654] width 42 height 10
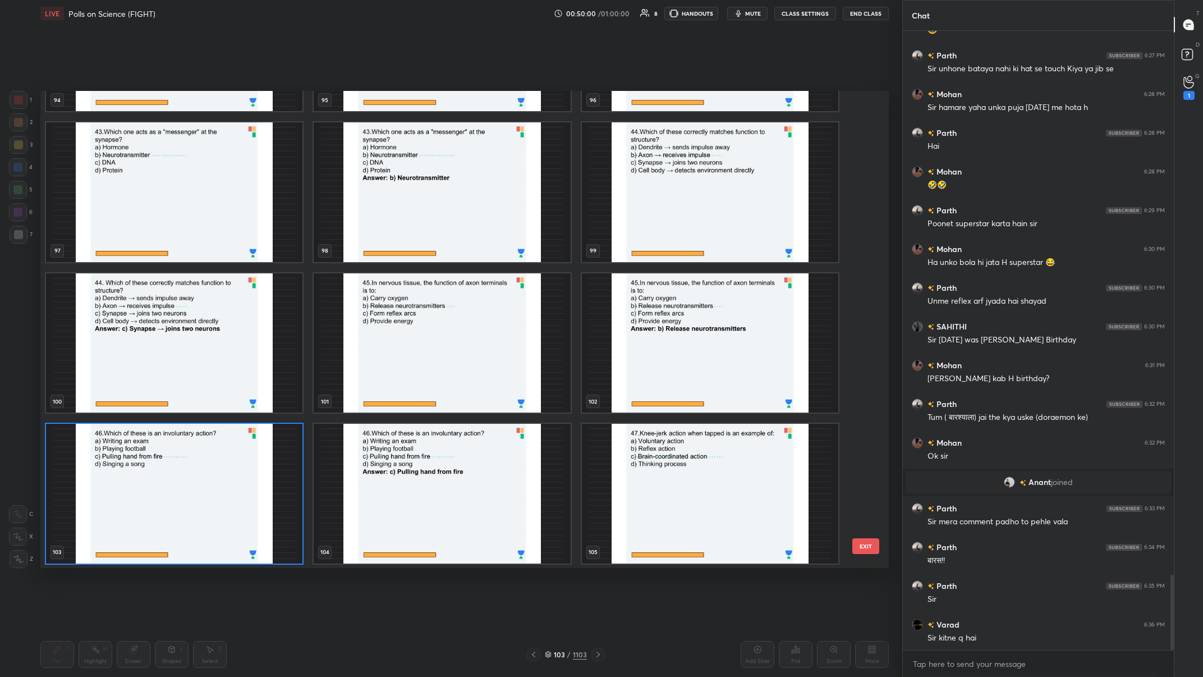
scroll to position [1, 0]
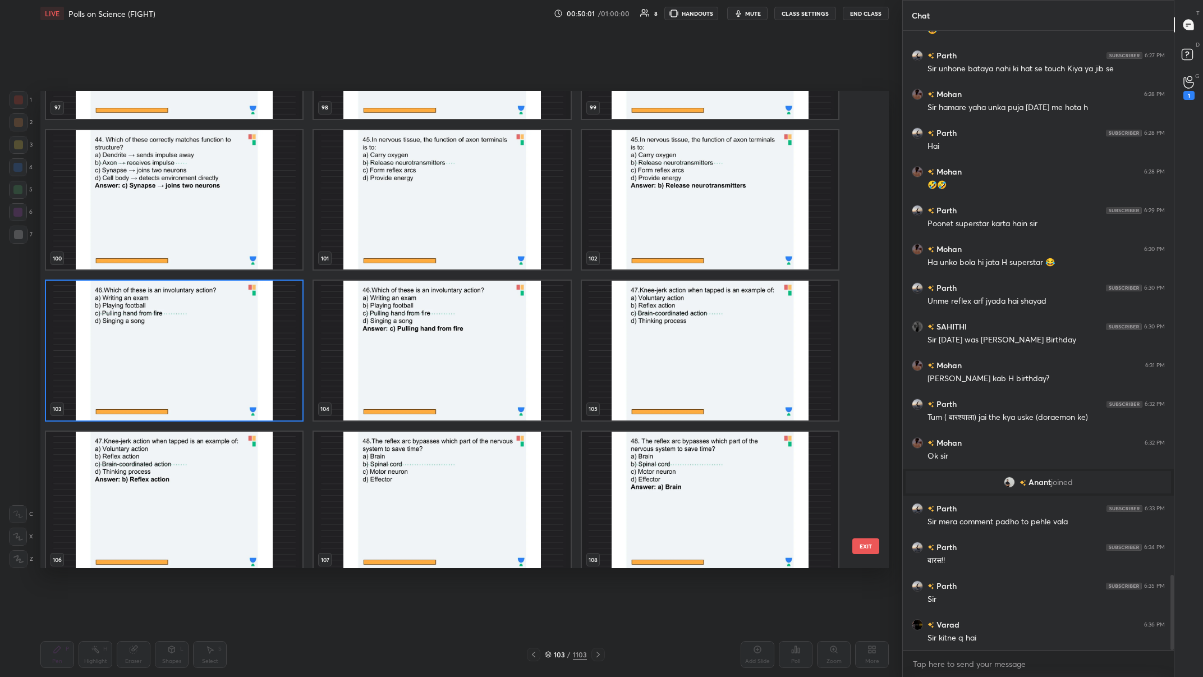
click at [402, 263] on img "grid" at bounding box center [710, 351] width 256 height 140
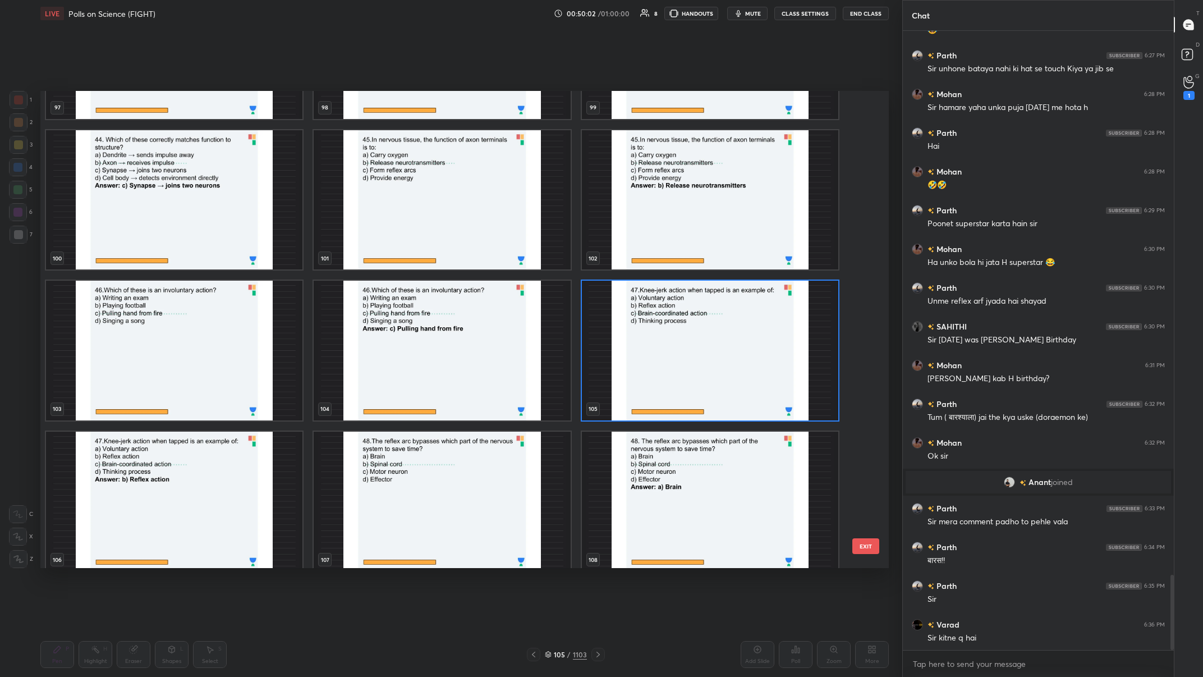
click at [402, 263] on img "grid" at bounding box center [710, 351] width 256 height 140
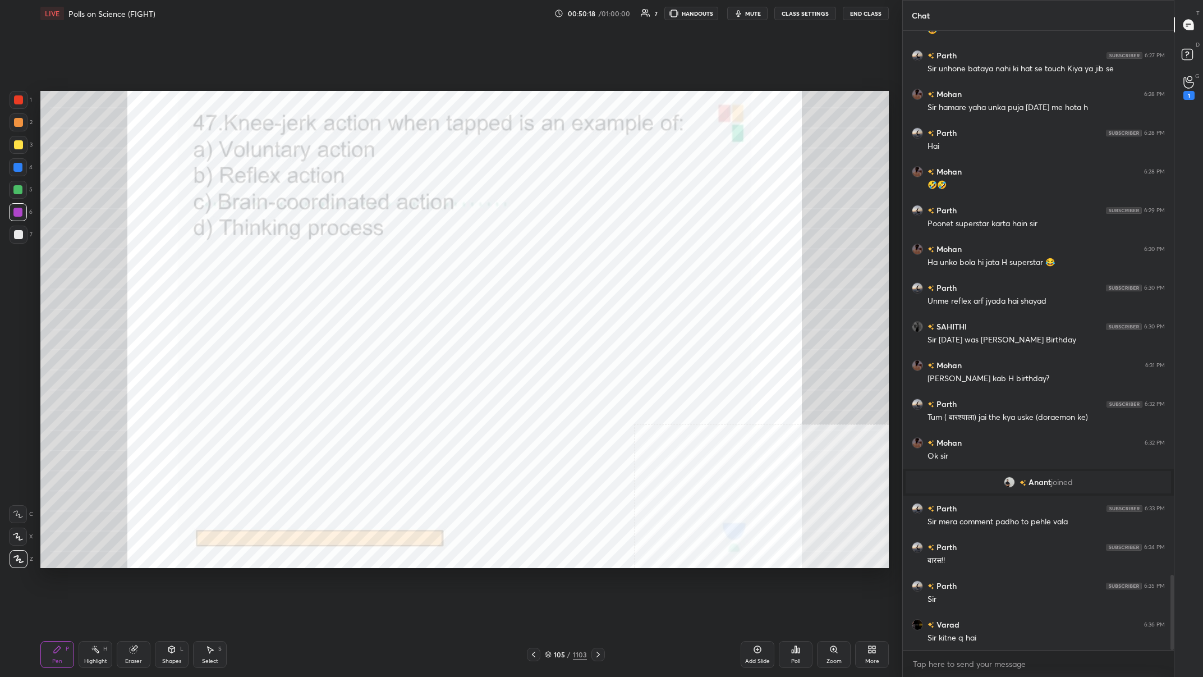
click at [402, 263] on div "105 / 1103" at bounding box center [566, 654] width 42 height 10
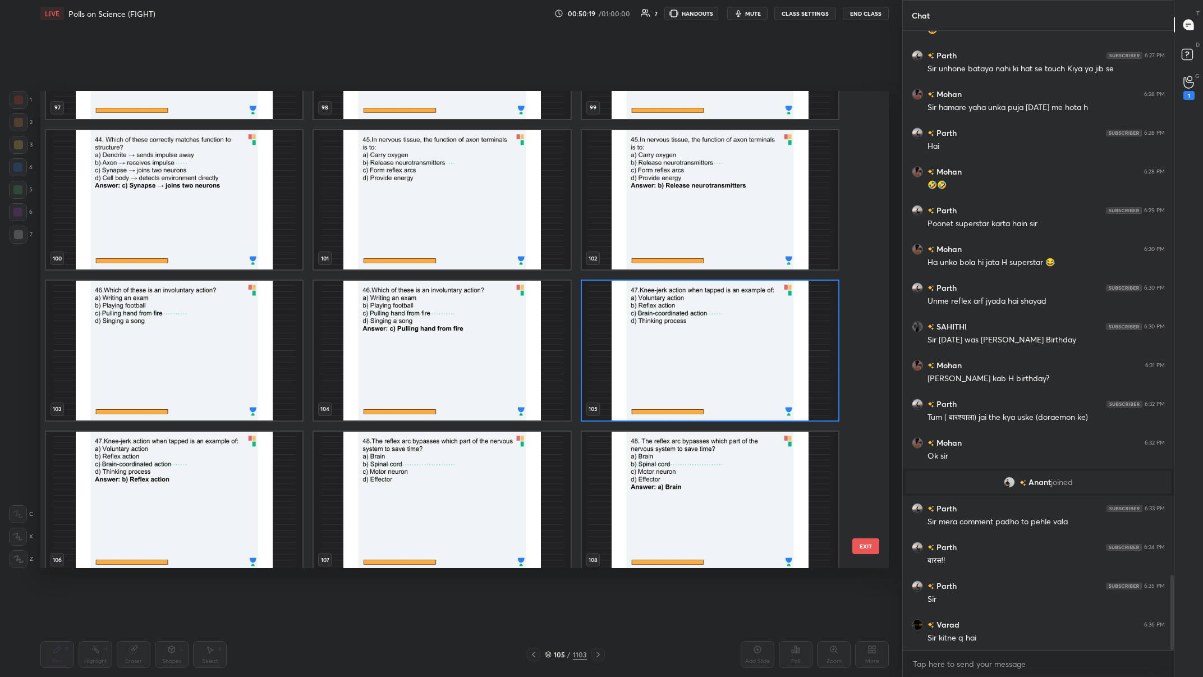
click at [402, 263] on img "grid" at bounding box center [710, 351] width 256 height 140
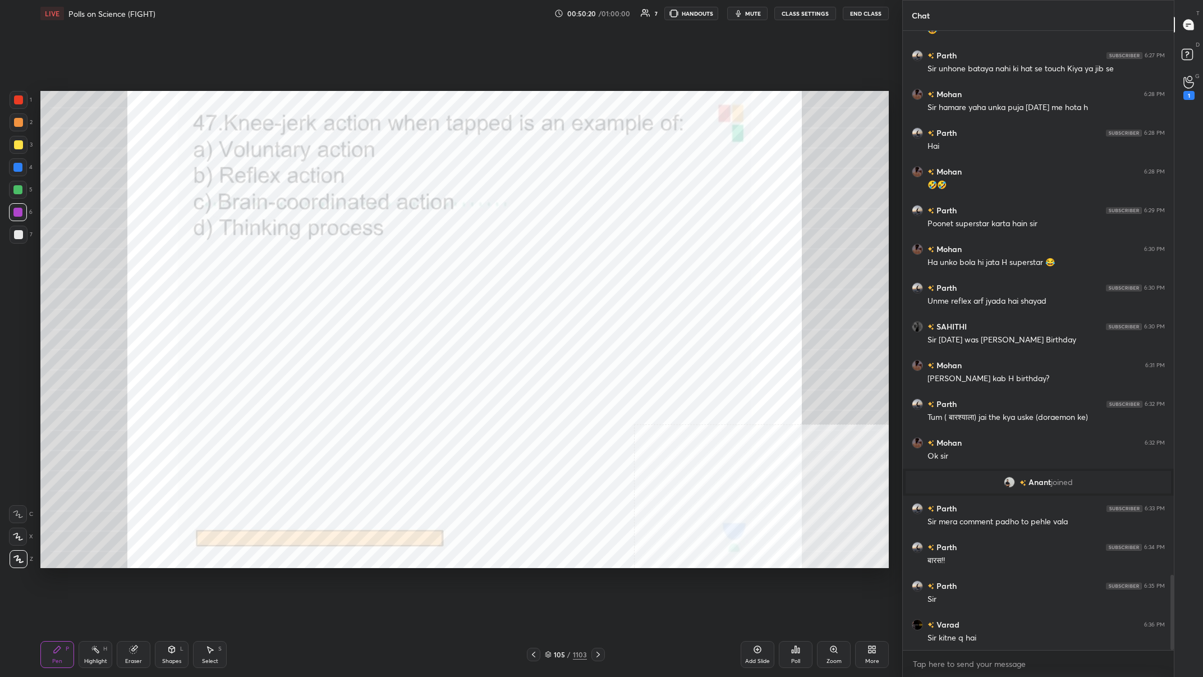
click at [402, 263] on img "grid" at bounding box center [710, 351] width 256 height 140
click at [402, 263] on icon at bounding box center [799, 650] width 2 height 5
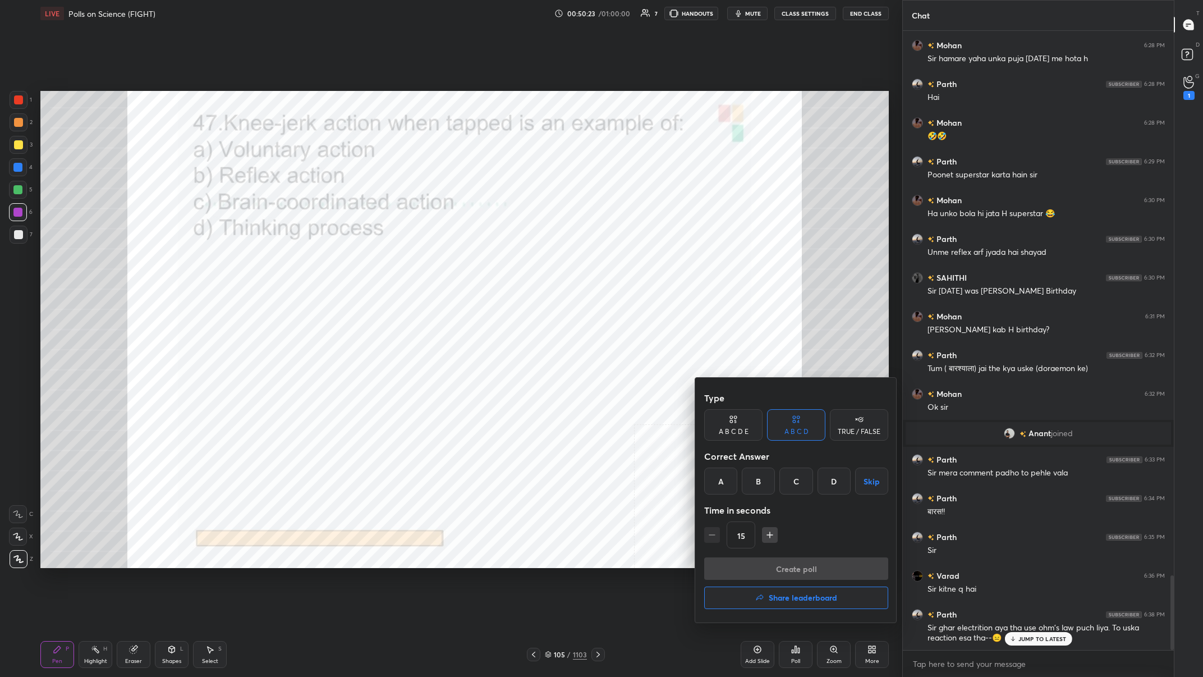
click at [402, 263] on div "B" at bounding box center [758, 480] width 33 height 27
click at [402, 263] on button "Create poll" at bounding box center [796, 568] width 184 height 22
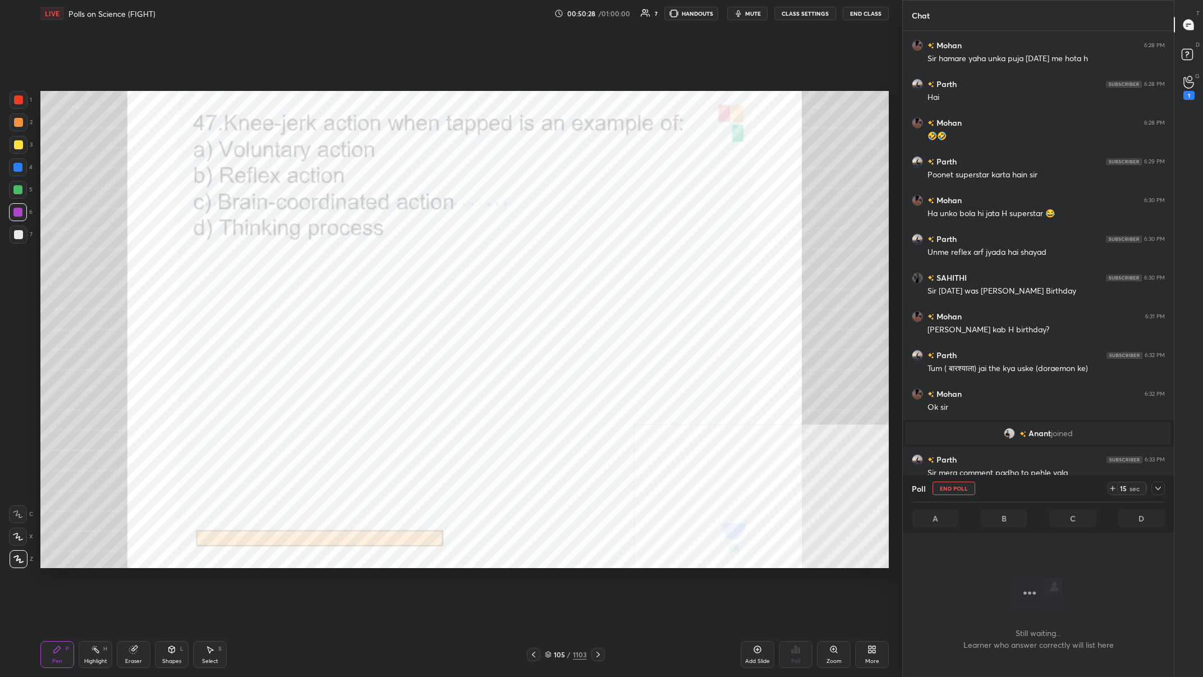
click at [402, 263] on icon at bounding box center [1158, 488] width 9 height 9
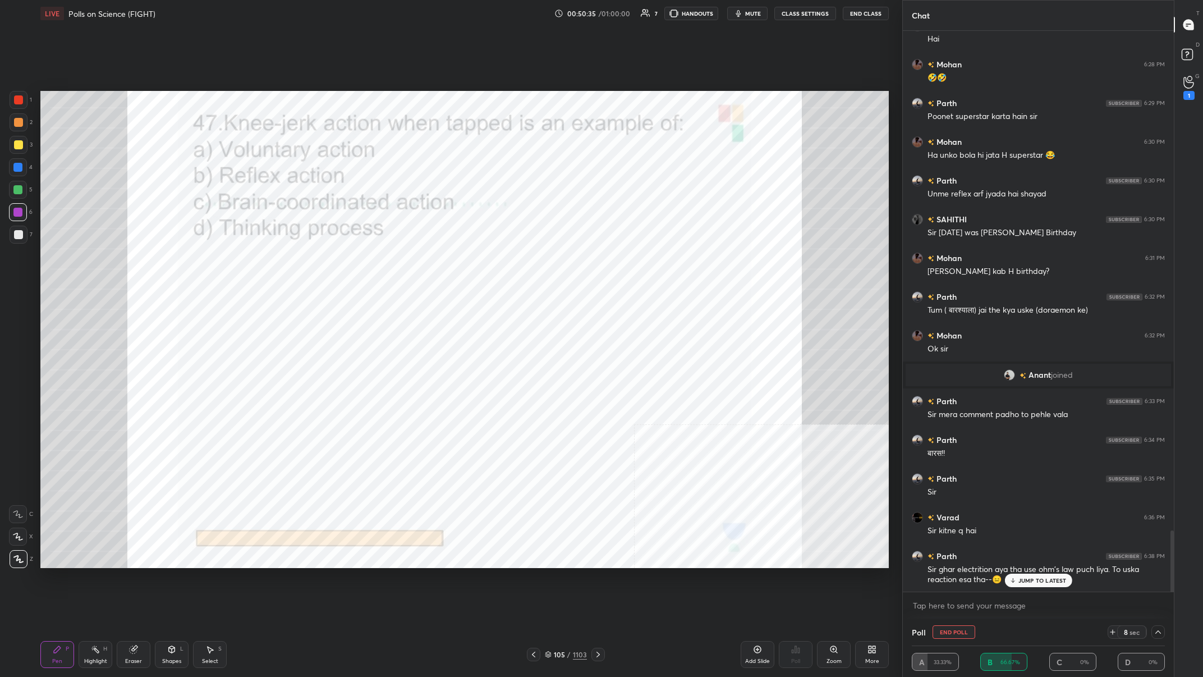
click at [402, 263] on p "JUMP TO LATEST" at bounding box center [1042, 580] width 48 height 7
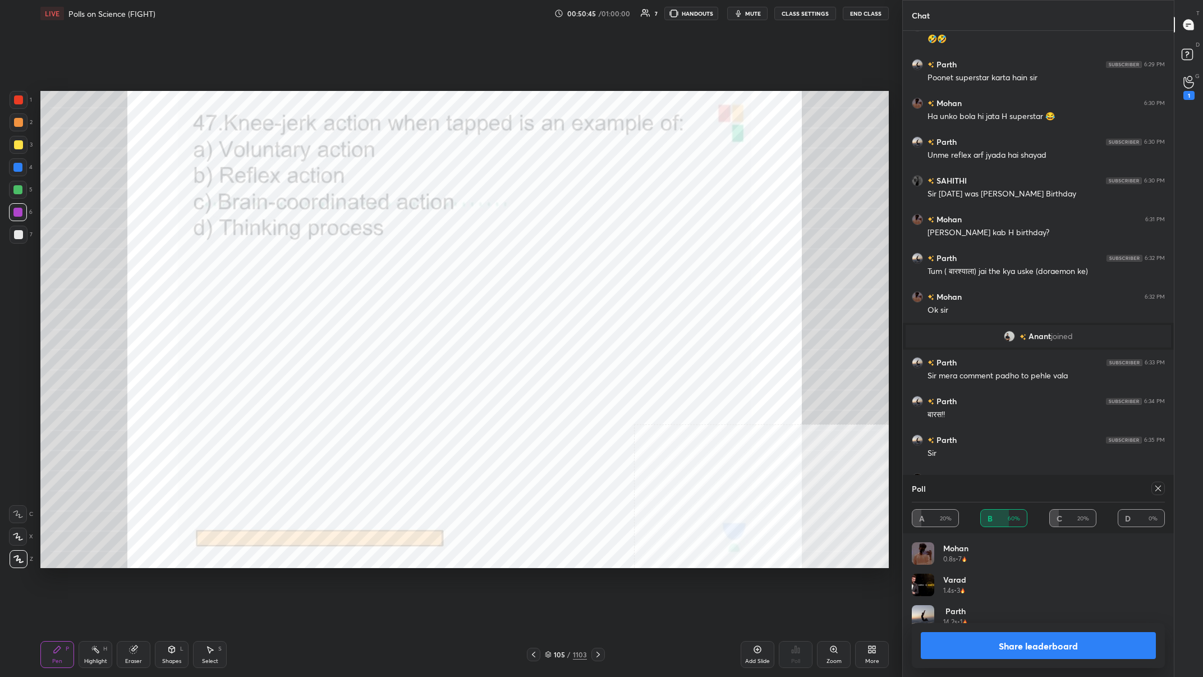
click at [402, 263] on button "Share leaderboard" at bounding box center [1038, 645] width 235 height 27
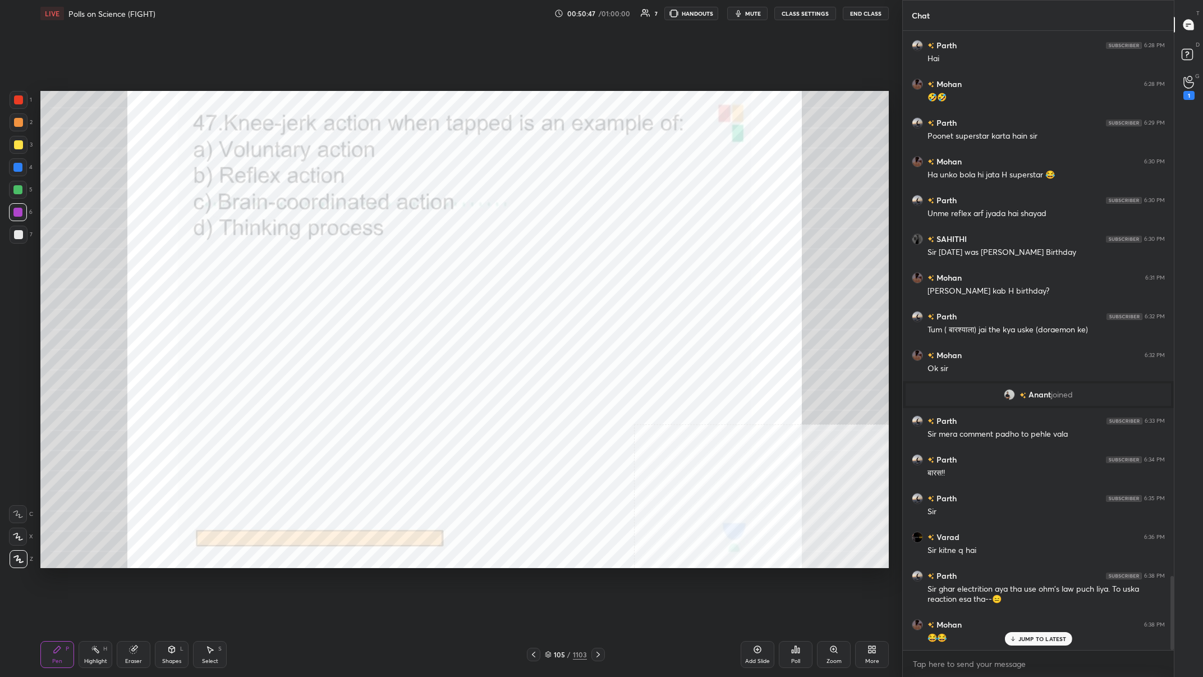
click at [402, 263] on div "Add Slide" at bounding box center [758, 654] width 34 height 27
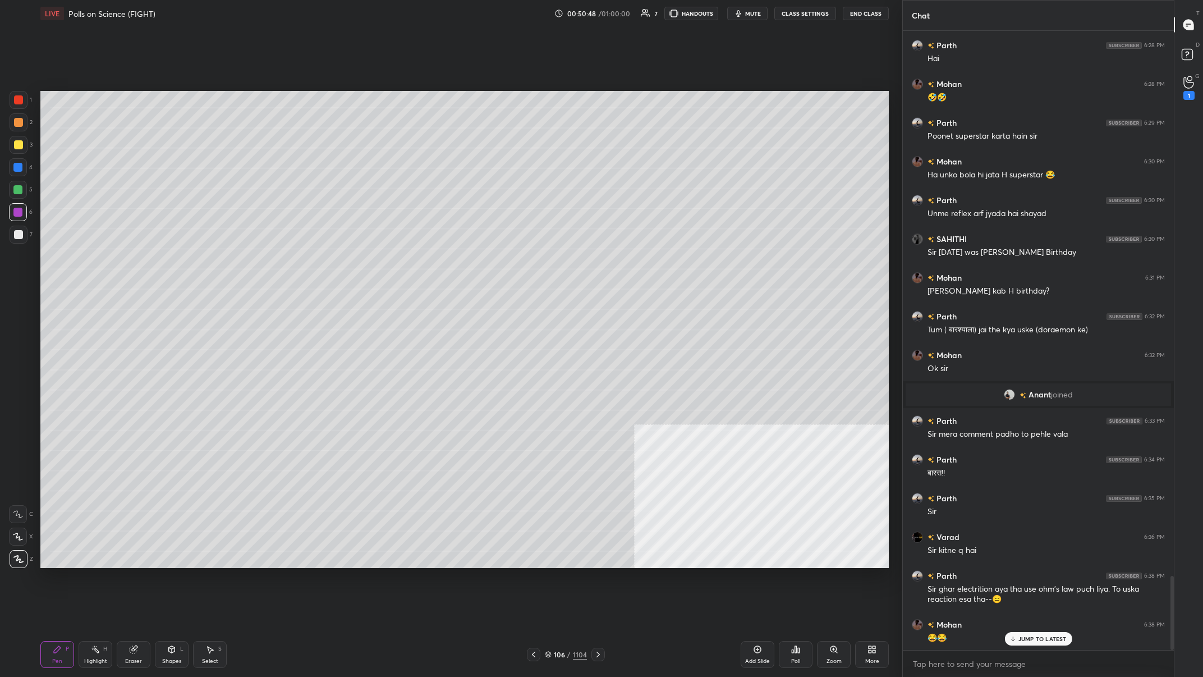
click at [29, 146] on div "3" at bounding box center [21, 145] width 23 height 18
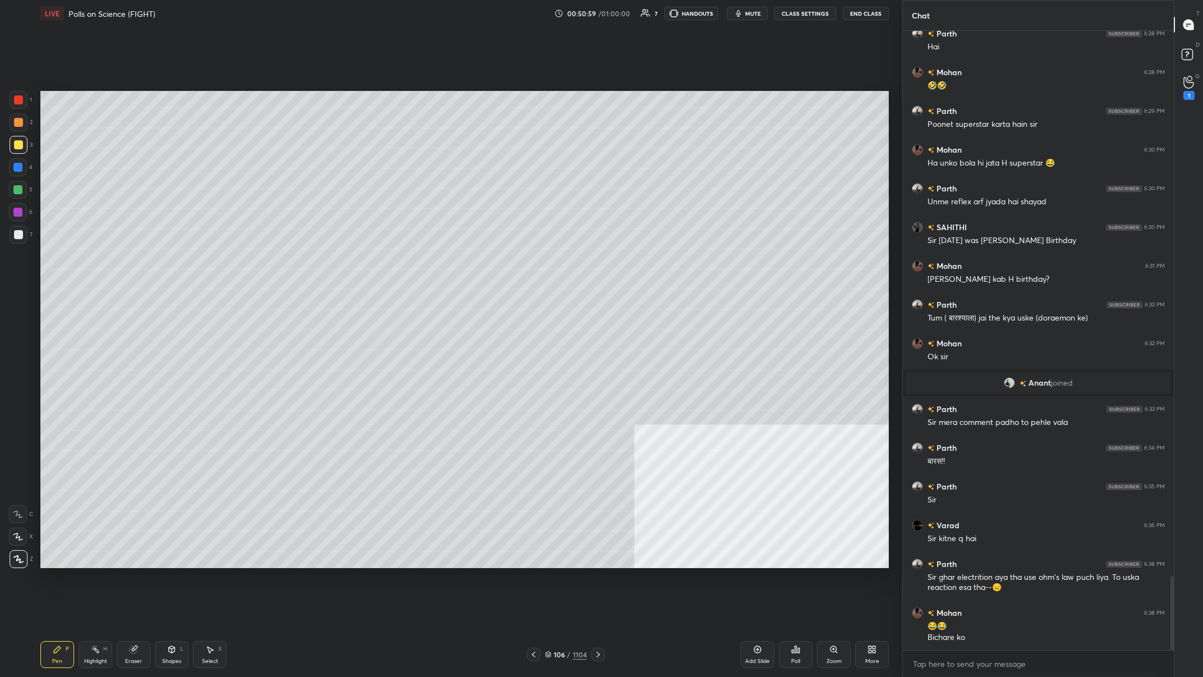
click at [16, 168] on div at bounding box center [17, 167] width 9 height 9
click at [18, 144] on div at bounding box center [18, 144] width 9 height 9
click at [18, 170] on div at bounding box center [17, 167] width 9 height 9
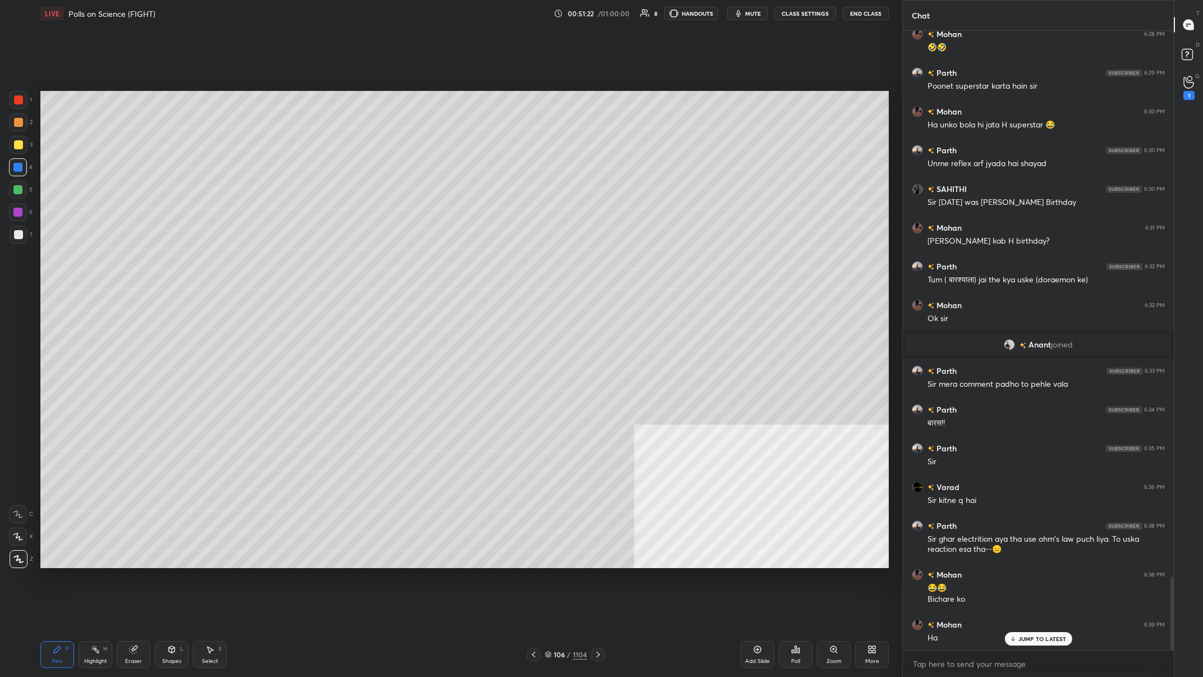
click at [22, 151] on div at bounding box center [19, 145] width 18 height 18
click at [21, 154] on div at bounding box center [19, 145] width 18 height 18
click at [19, 171] on div at bounding box center [17, 167] width 9 height 9
click at [23, 101] on div at bounding box center [19, 100] width 18 height 18
click at [29, 241] on div "7" at bounding box center [21, 235] width 23 height 18
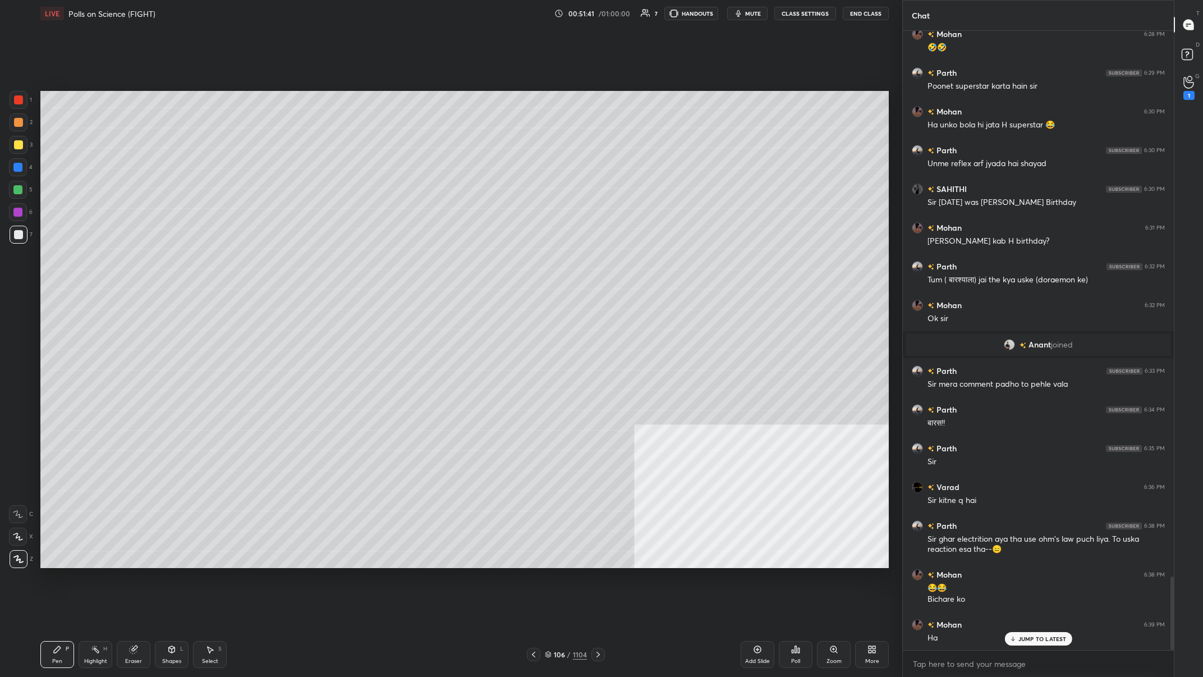
click at [20, 114] on div at bounding box center [19, 122] width 18 height 18
click at [25, 105] on div at bounding box center [19, 100] width 18 height 18
click at [15, 232] on div at bounding box center [18, 234] width 9 height 9
click at [86, 263] on div "Highlight H" at bounding box center [96, 654] width 34 height 27
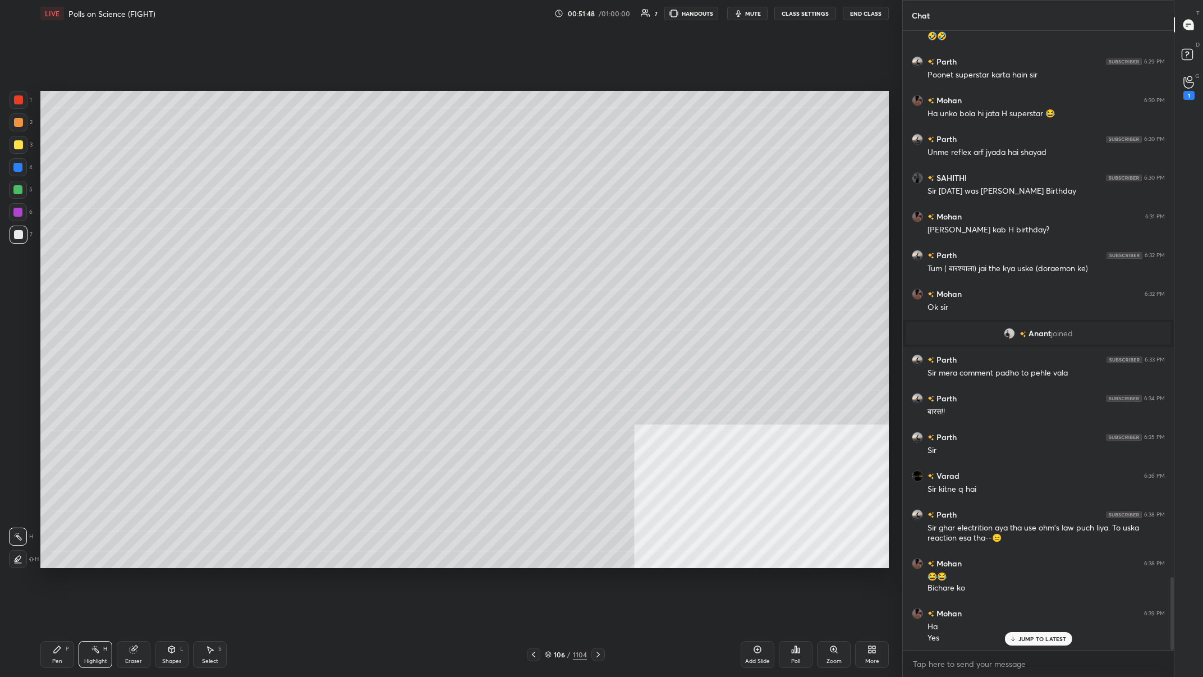
scroll to position [4659, 0]
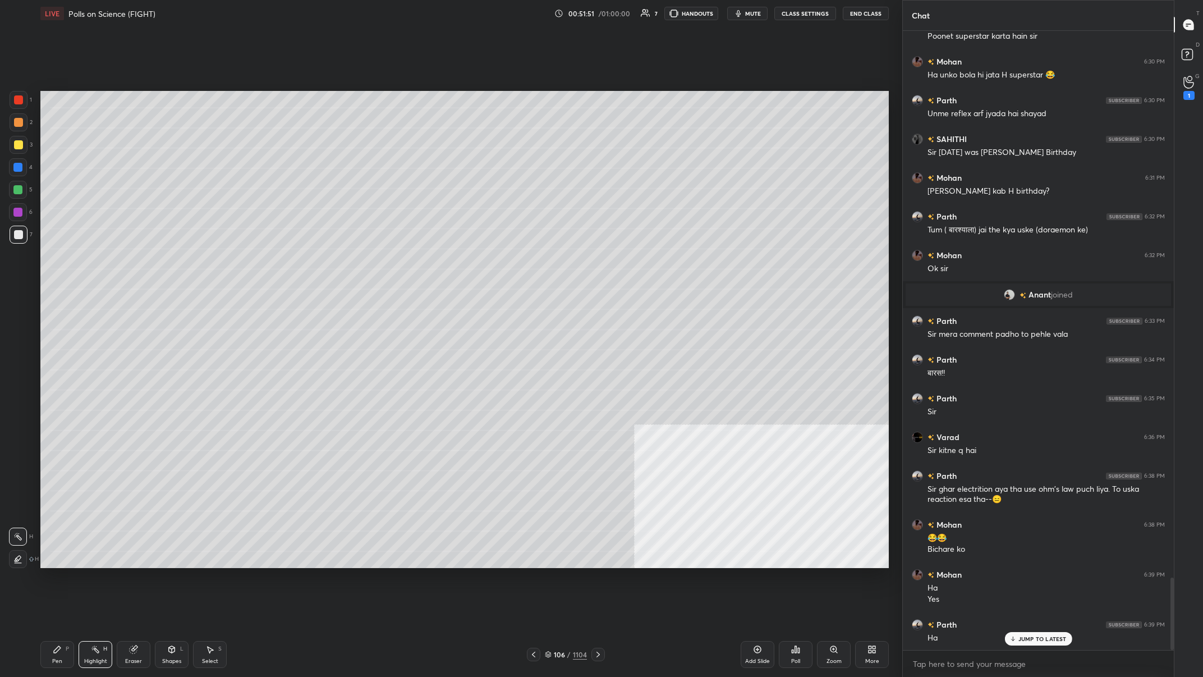
click at [65, 263] on div "Pen P" at bounding box center [57, 654] width 34 height 27
click at [66, 263] on div "P" at bounding box center [67, 649] width 3 height 6
click at [10, 192] on div at bounding box center [18, 190] width 18 height 18
click at [22, 129] on div at bounding box center [19, 122] width 18 height 18
click at [105, 263] on div "H" at bounding box center [105, 649] width 4 height 6
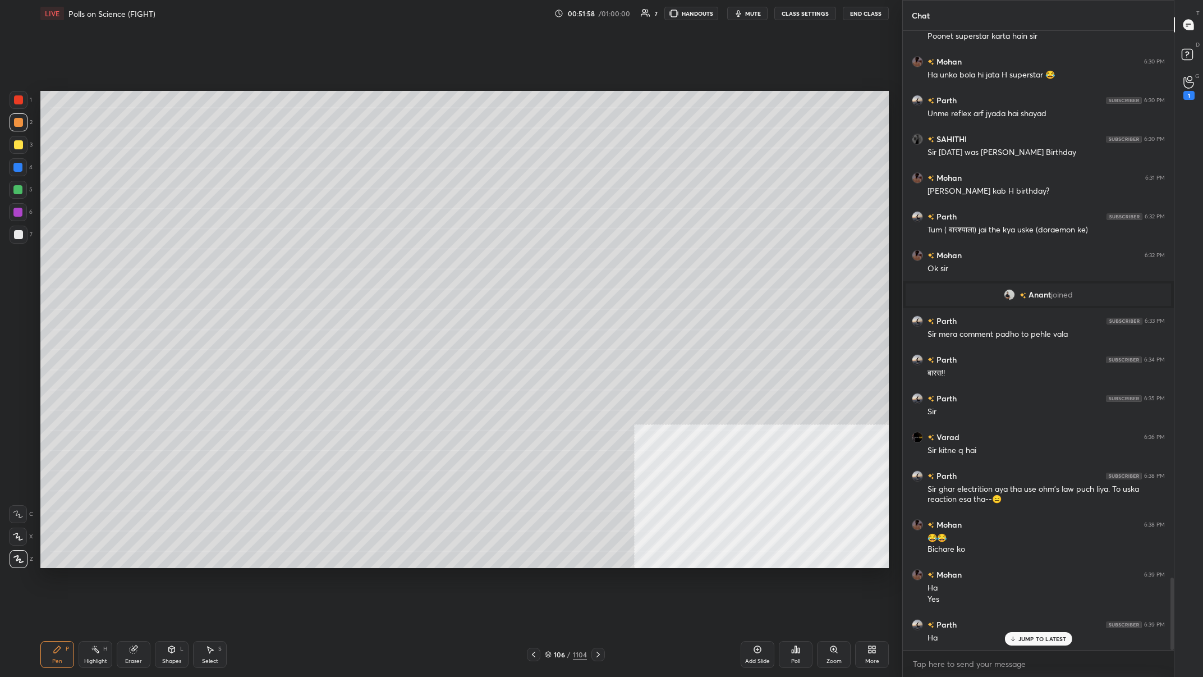
click at [105, 263] on div "H" at bounding box center [105, 649] width 4 height 6
click at [53, 263] on div "Pen P" at bounding box center [57, 654] width 34 height 27
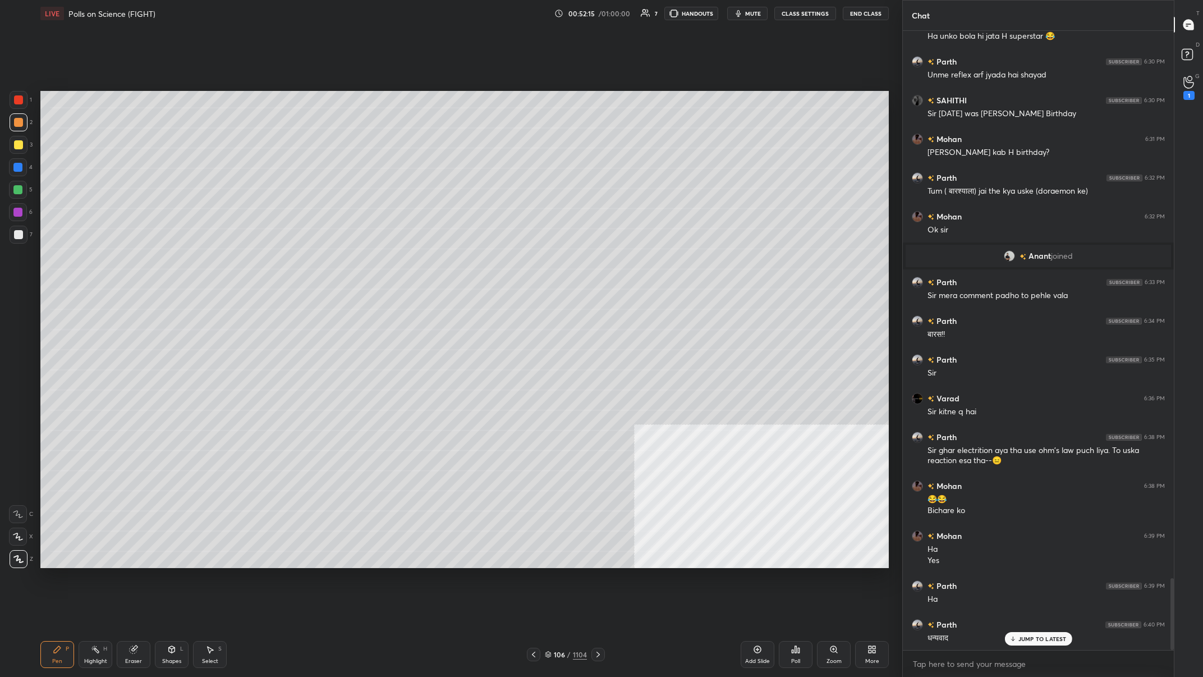
scroll to position [4709, 0]
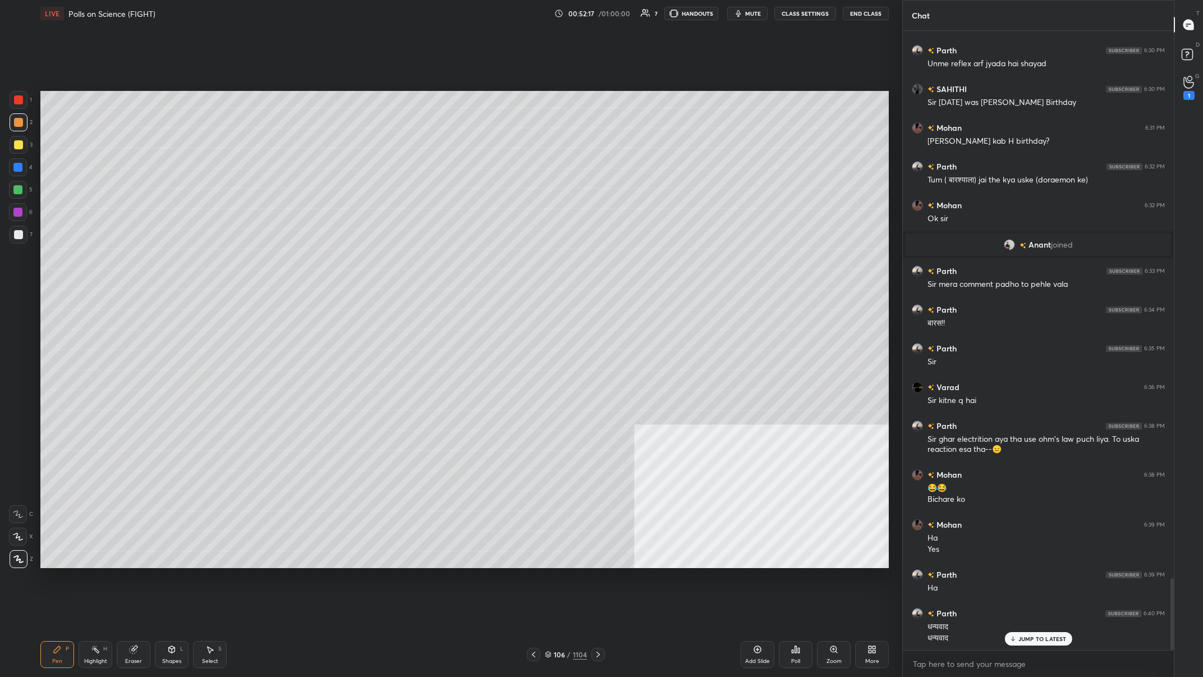
click at [26, 99] on div at bounding box center [19, 100] width 18 height 18
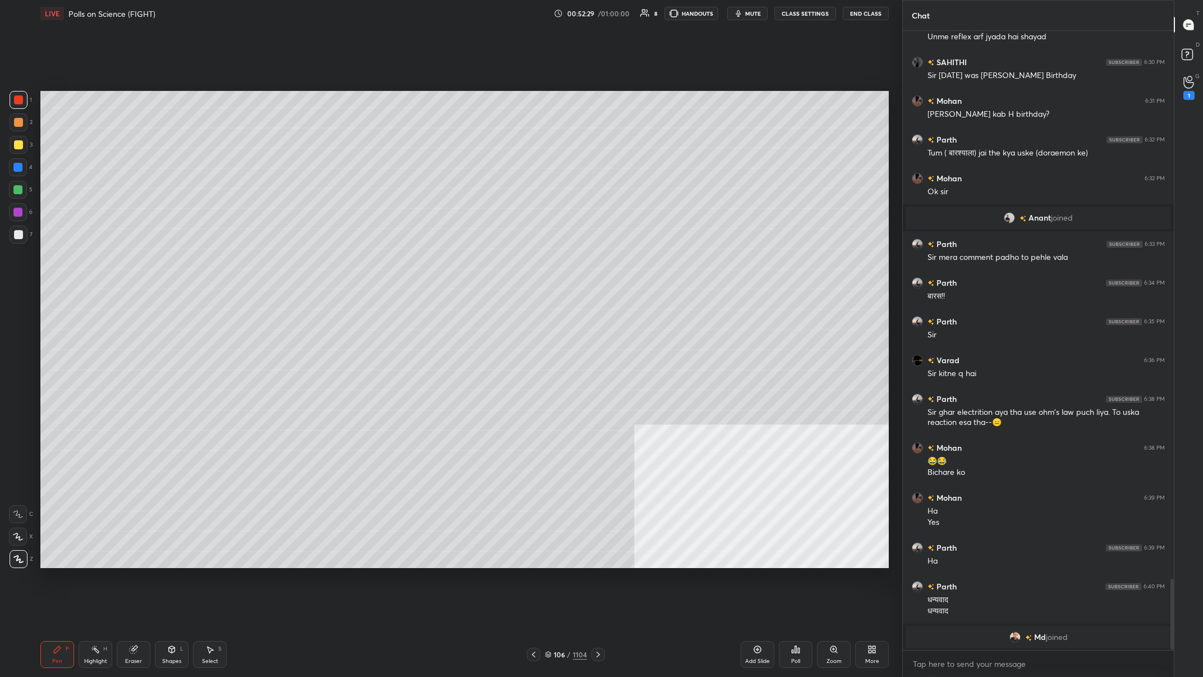
scroll to position [4775, 0]
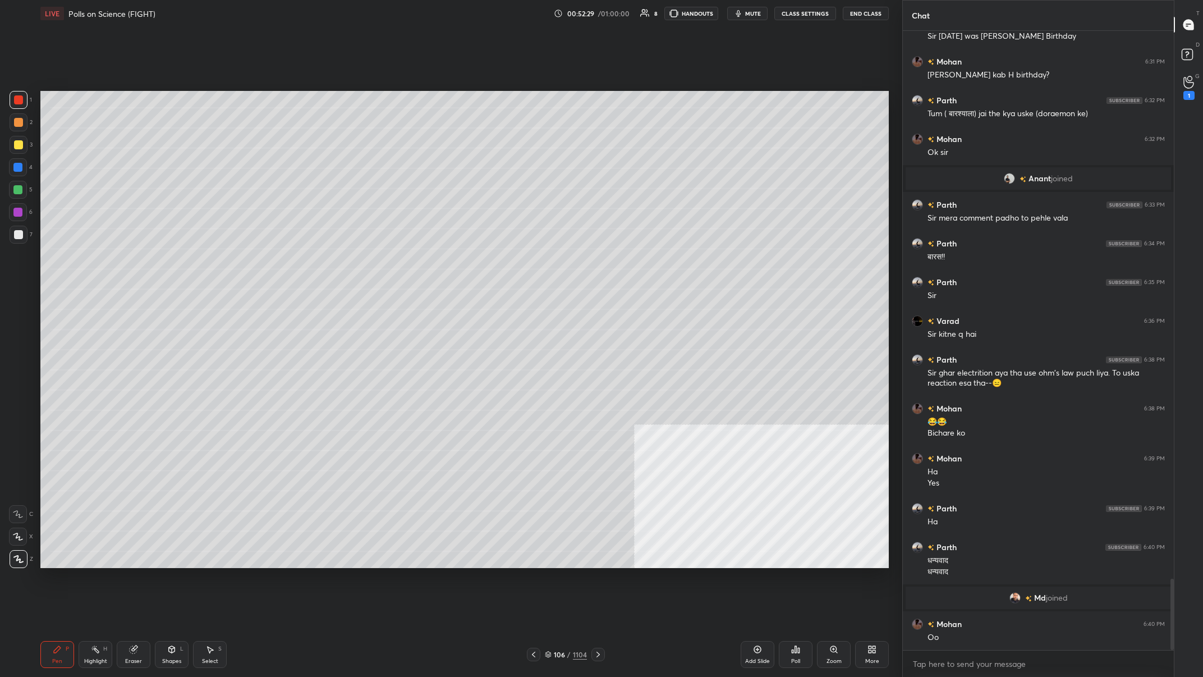
click at [402, 263] on div "1104" at bounding box center [580, 654] width 14 height 10
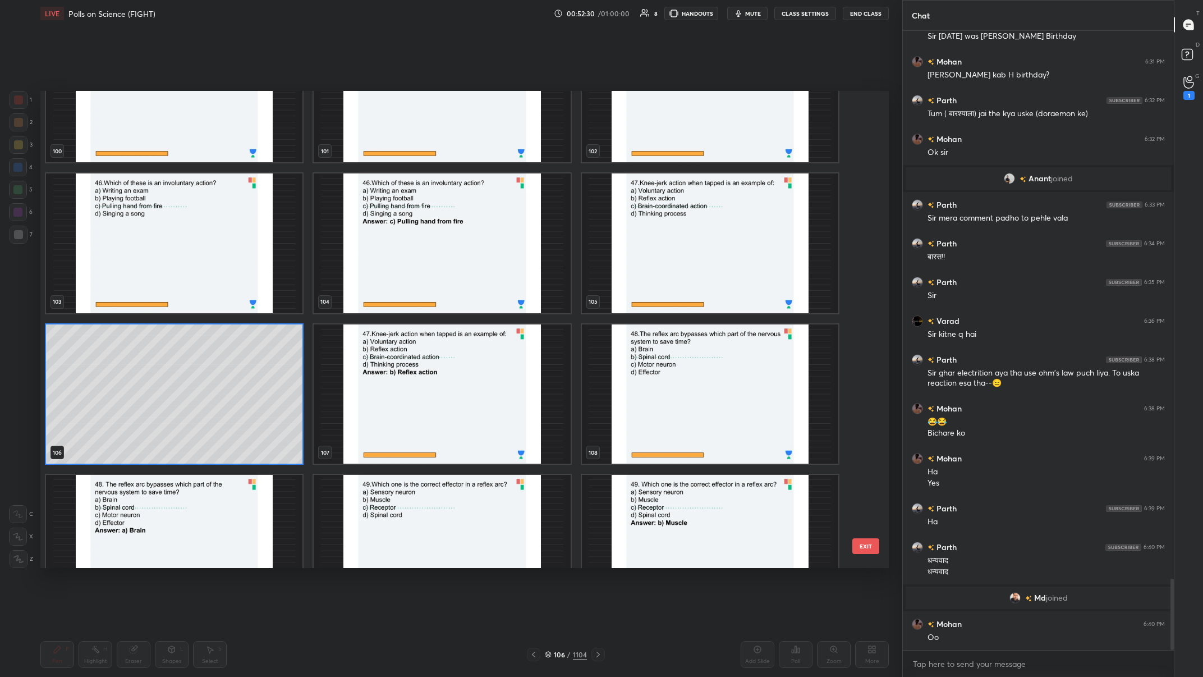
scroll to position [5160, 0]
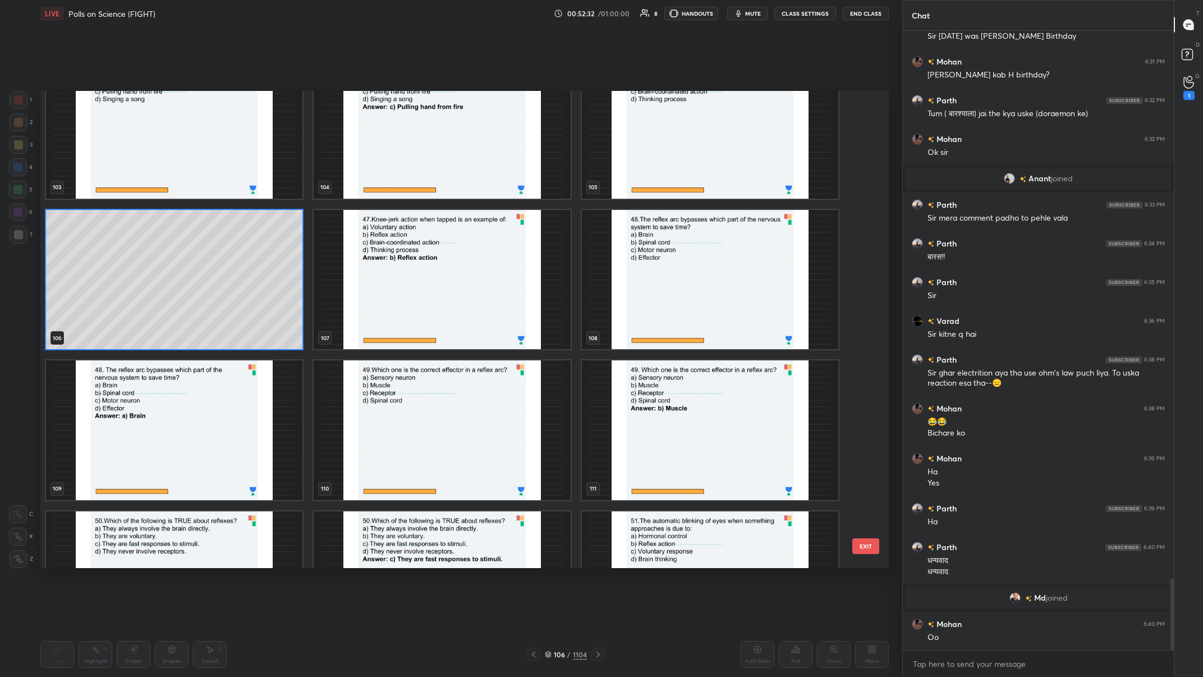
click at [402, 263] on img "grid" at bounding box center [710, 279] width 256 height 140
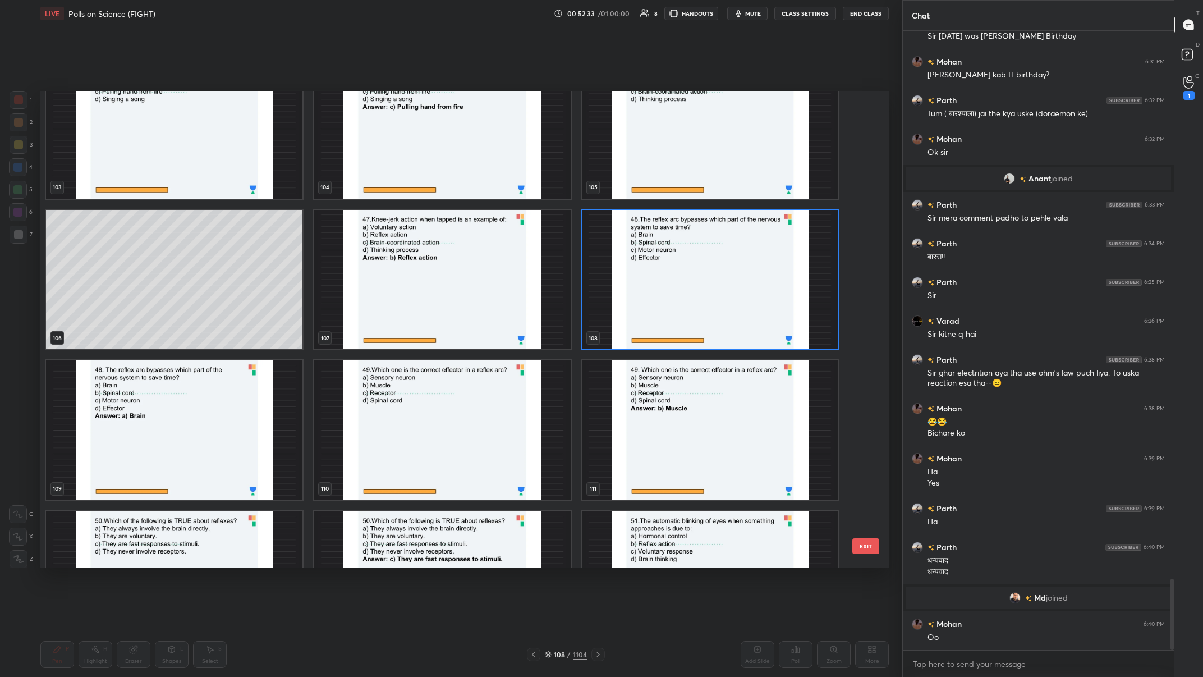
click at [402, 263] on img "grid" at bounding box center [710, 279] width 256 height 140
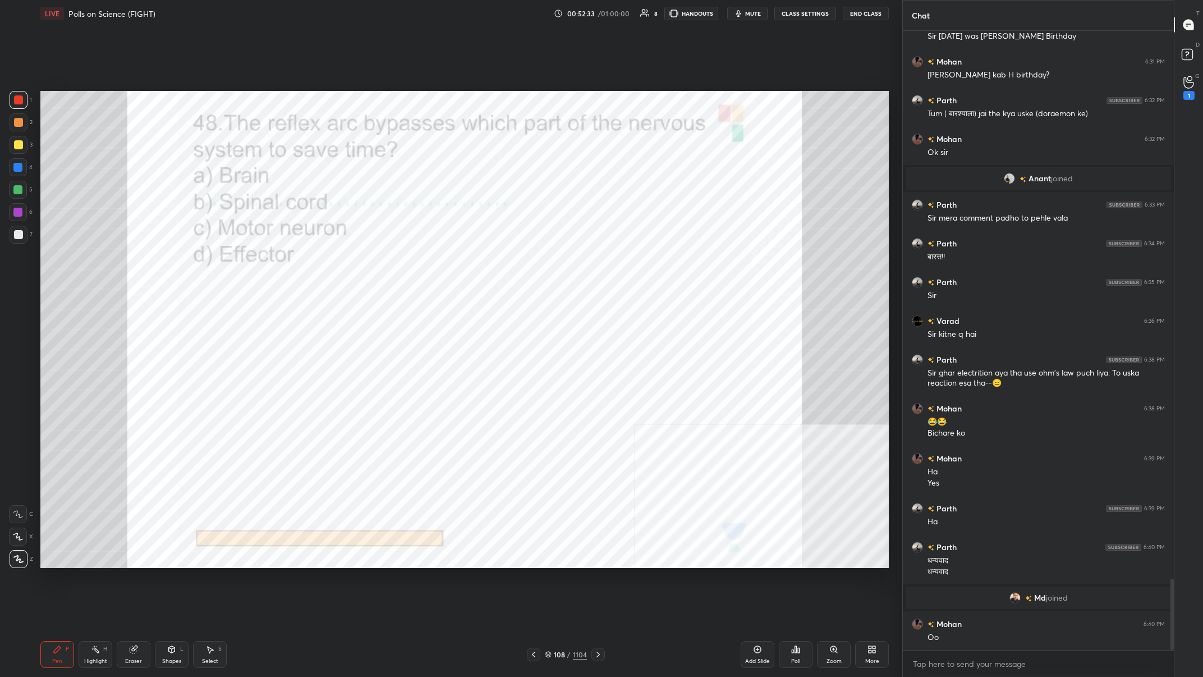
click at [402, 263] on img "grid" at bounding box center [710, 279] width 256 height 140
click at [402, 263] on div "Add Slide Poll Zoom More" at bounding box center [815, 654] width 148 height 63
click at [402, 263] on div "Poll" at bounding box center [796, 654] width 34 height 27
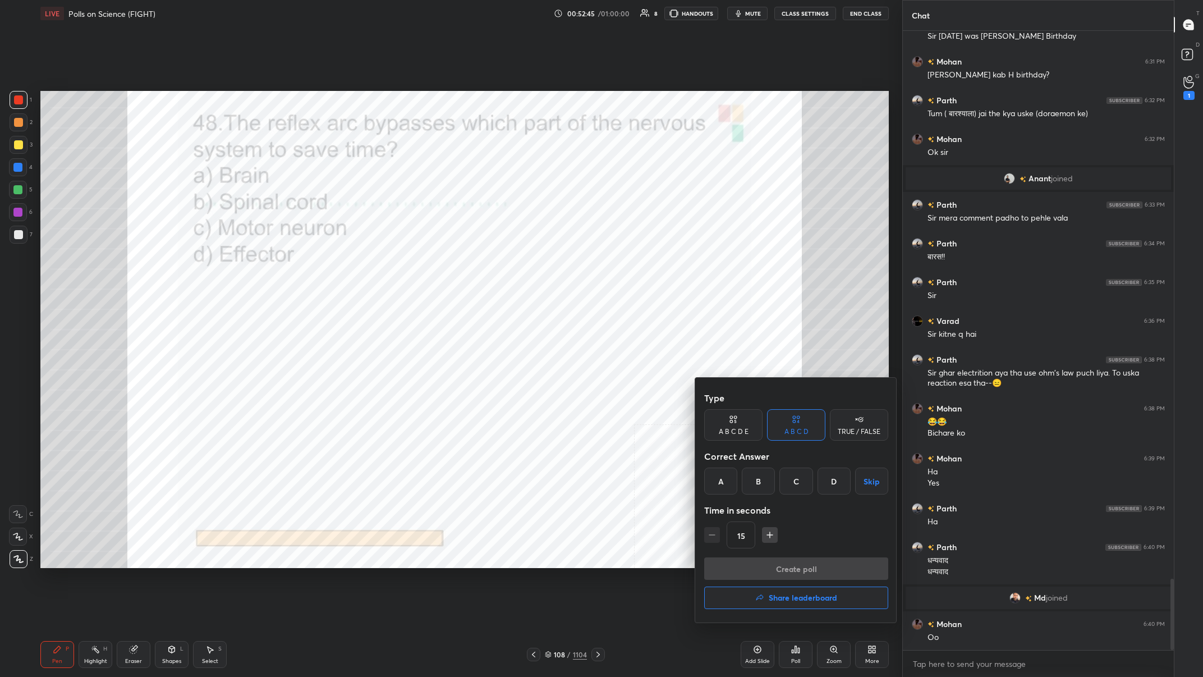
click at [402, 263] on div "A" at bounding box center [720, 480] width 33 height 27
click at [402, 263] on button "Create poll" at bounding box center [796, 568] width 184 height 22
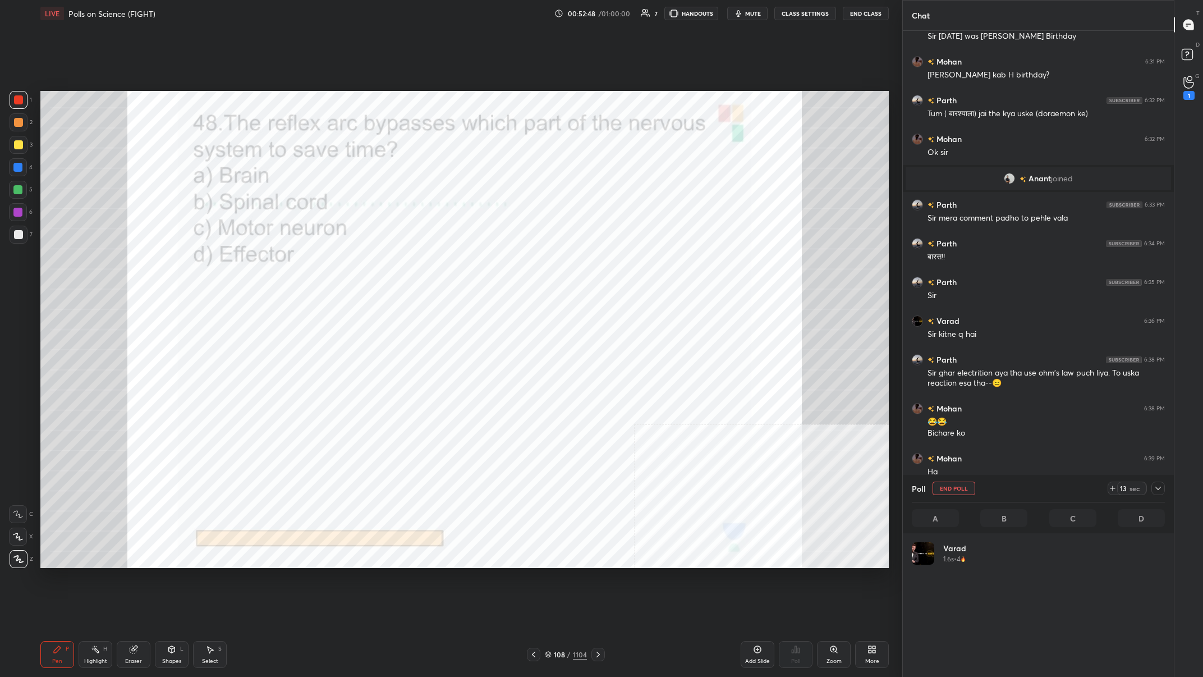
scroll to position [135, 253]
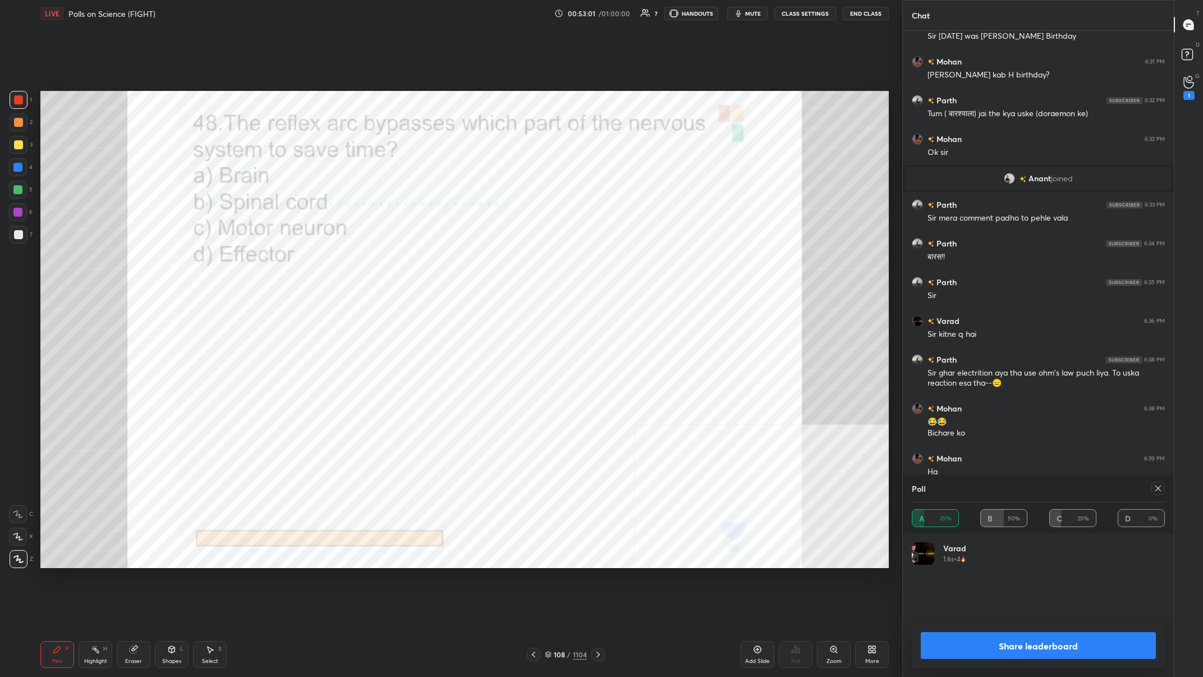
drag, startPoint x: 1067, startPoint y: 651, endPoint x: 1072, endPoint y: 646, distance: 7.2
click at [402, 263] on button "Share leaderboard" at bounding box center [1038, 645] width 235 height 27
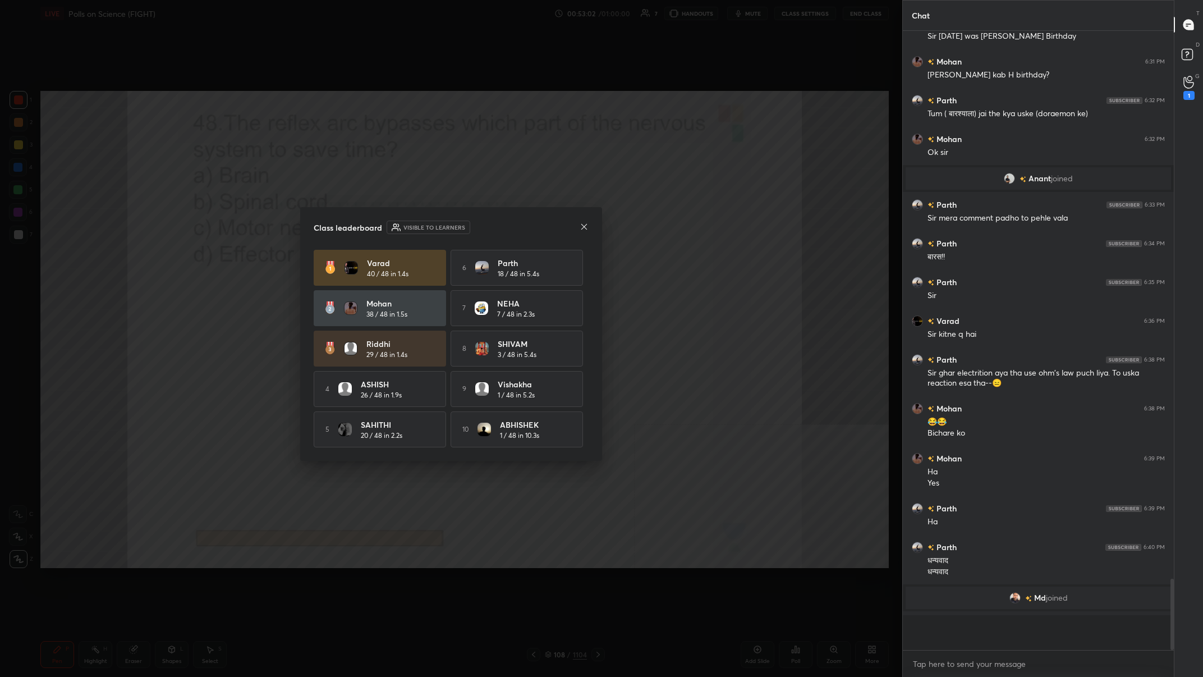
scroll to position [1, 1]
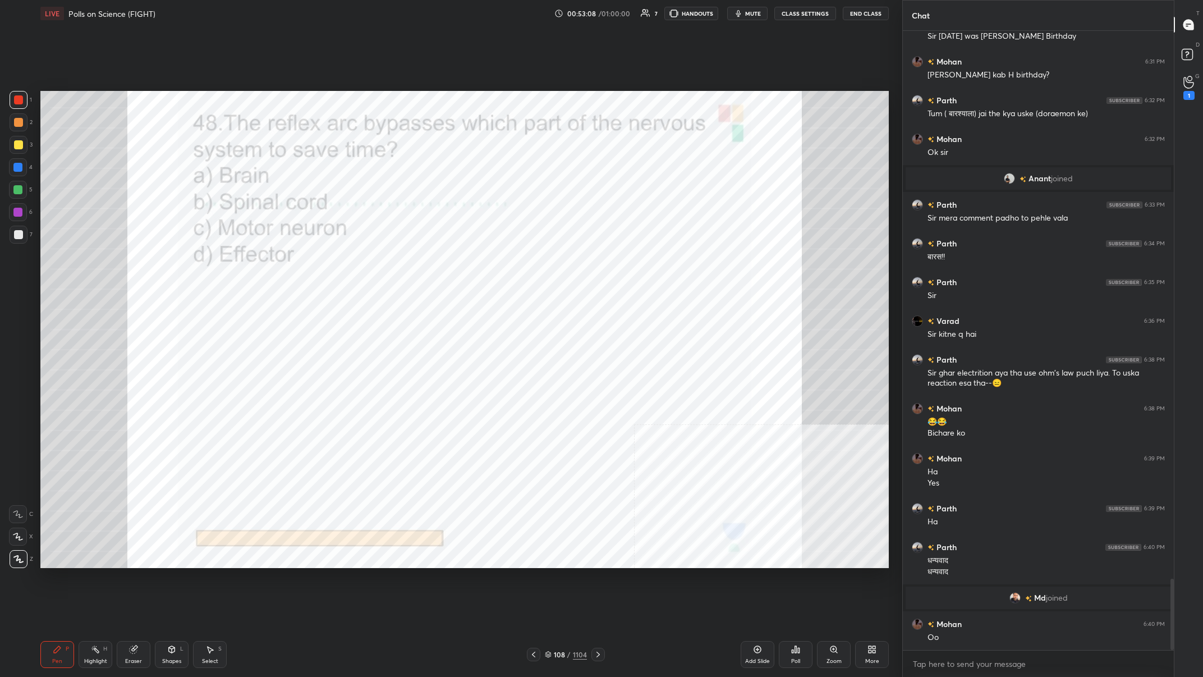
click at [402, 263] on div "108" at bounding box center [559, 654] width 11 height 7
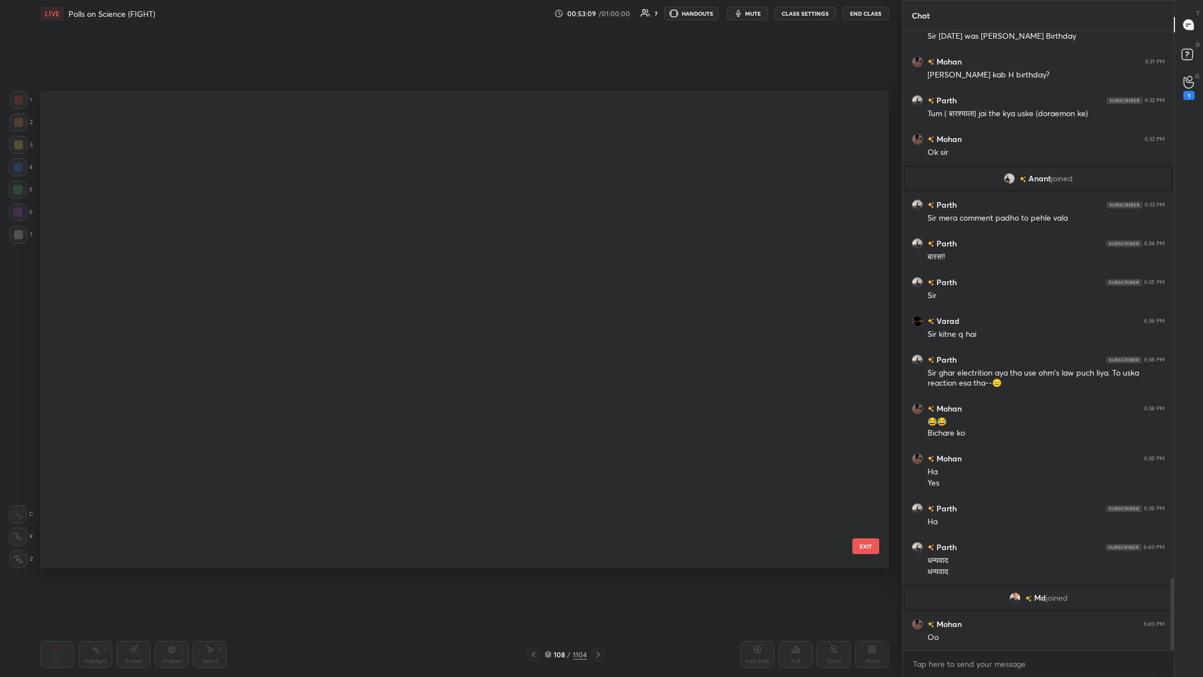
scroll to position [477, 848]
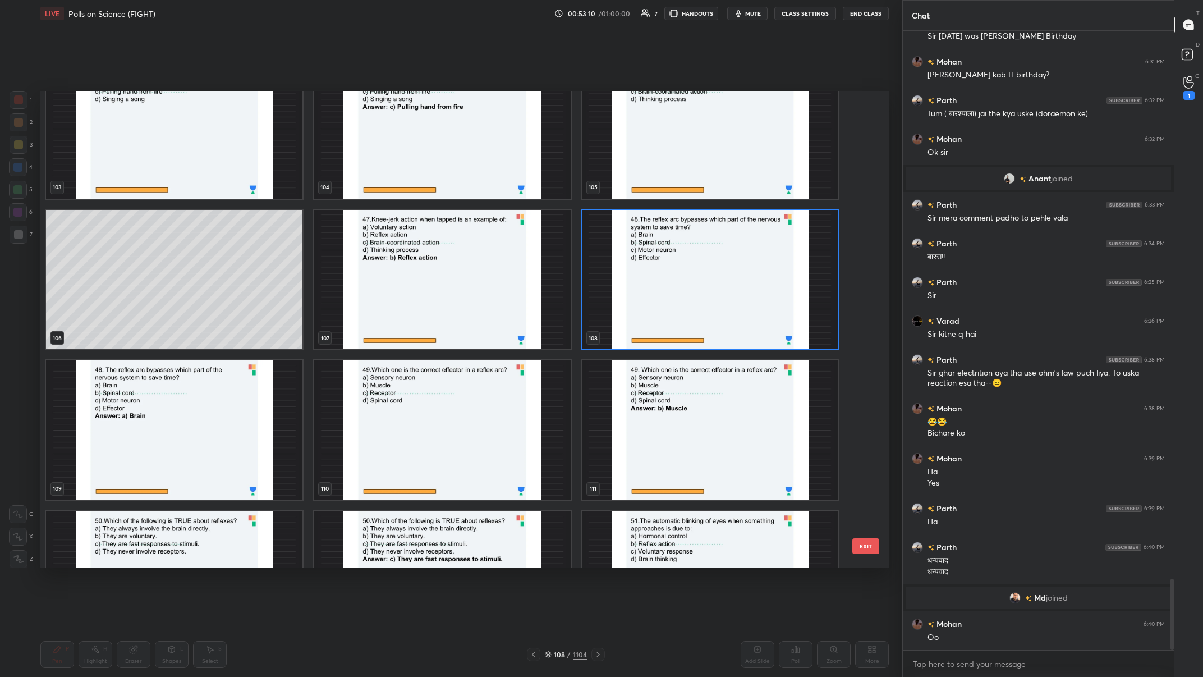
click at [402, 263] on img "grid" at bounding box center [442, 430] width 256 height 140
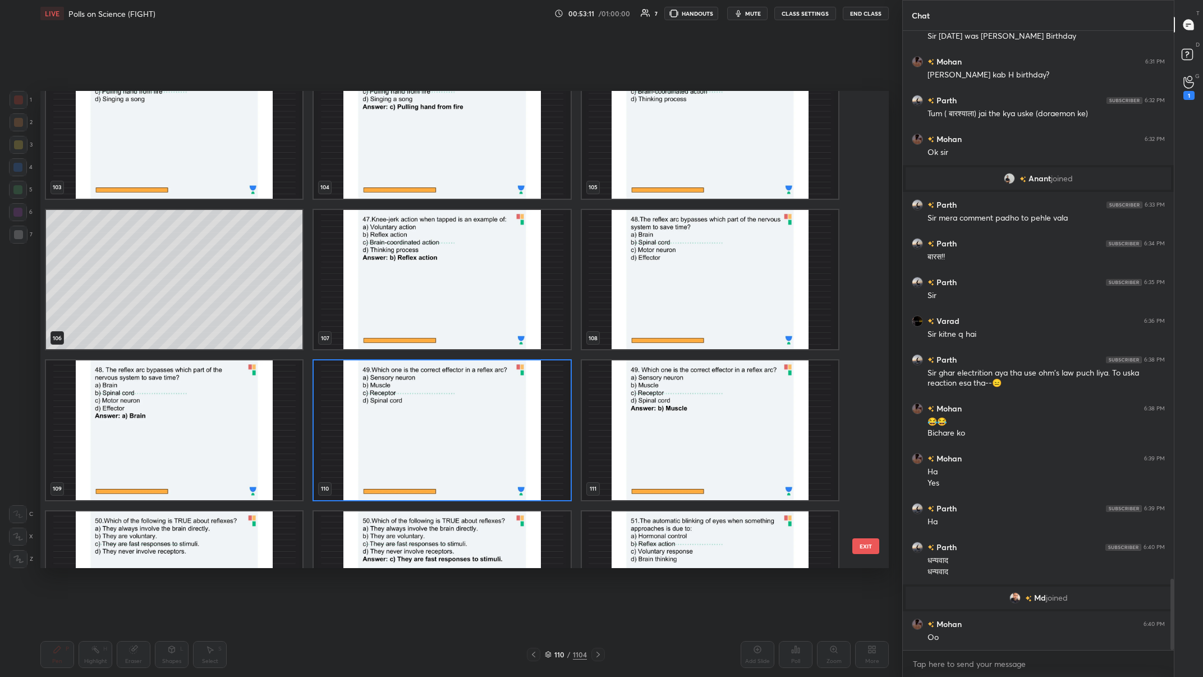
click at [402, 263] on img "grid" at bounding box center [442, 430] width 256 height 140
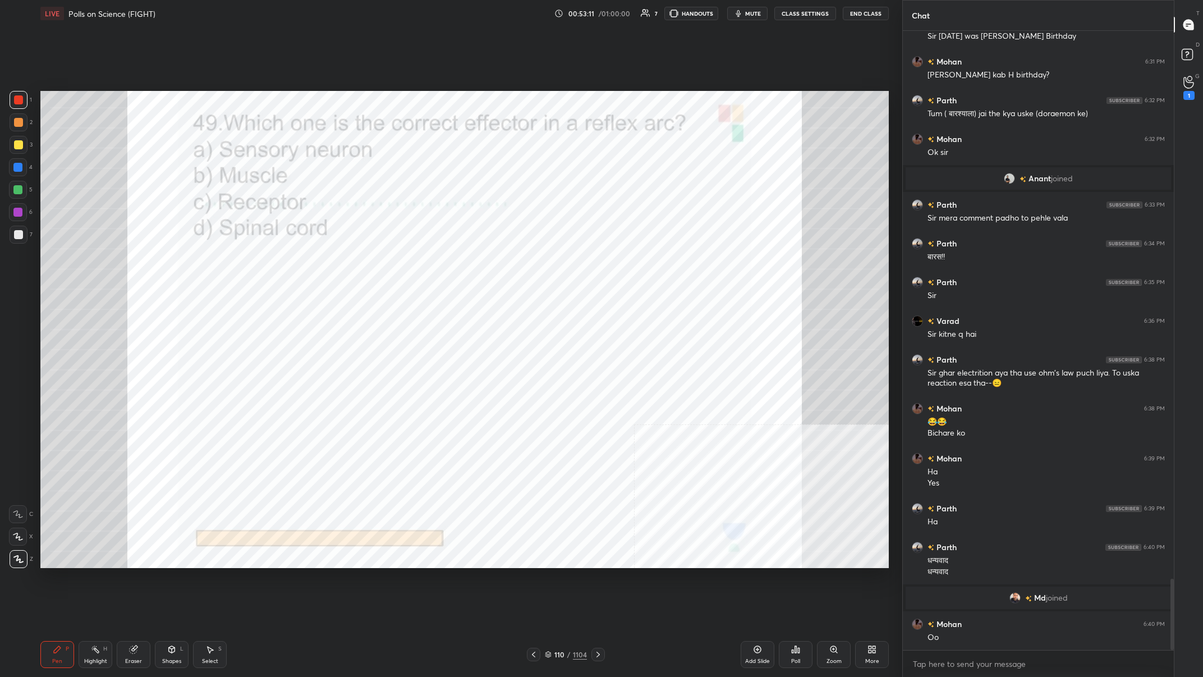
click at [402, 263] on div "grid" at bounding box center [1029, 598] width 9 height 12
click at [402, 263] on div "110 / 1104" at bounding box center [566, 654] width 78 height 13
click at [402, 263] on div "110" at bounding box center [559, 654] width 11 height 7
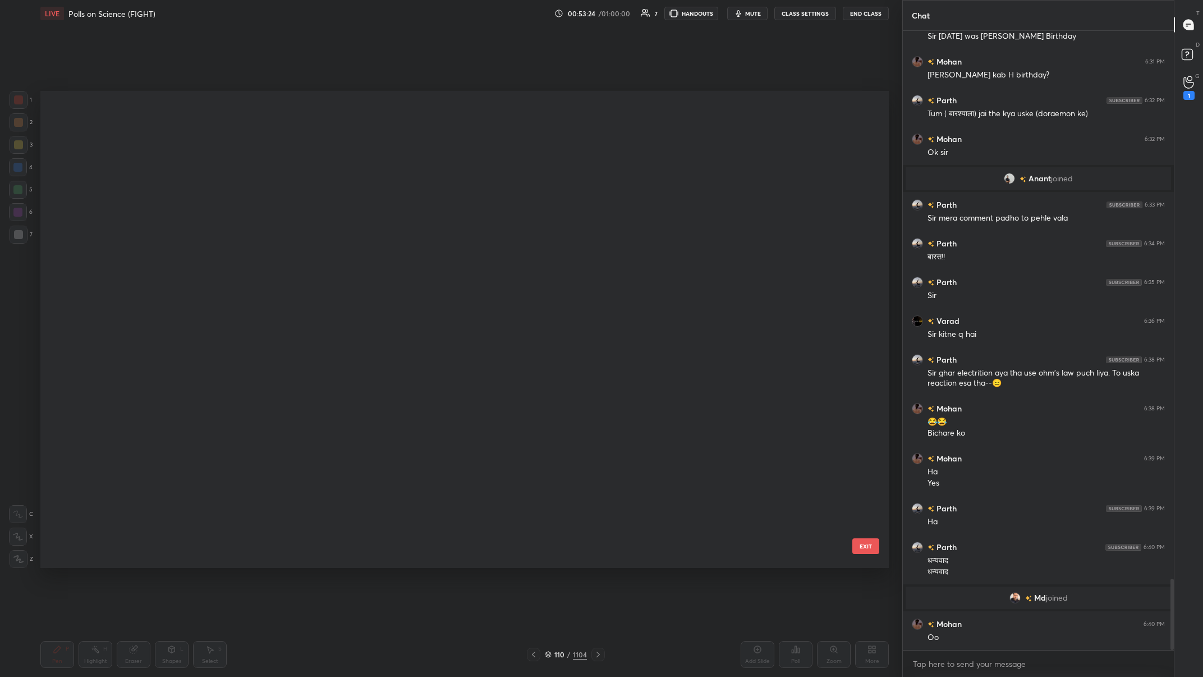
scroll to position [5097, 0]
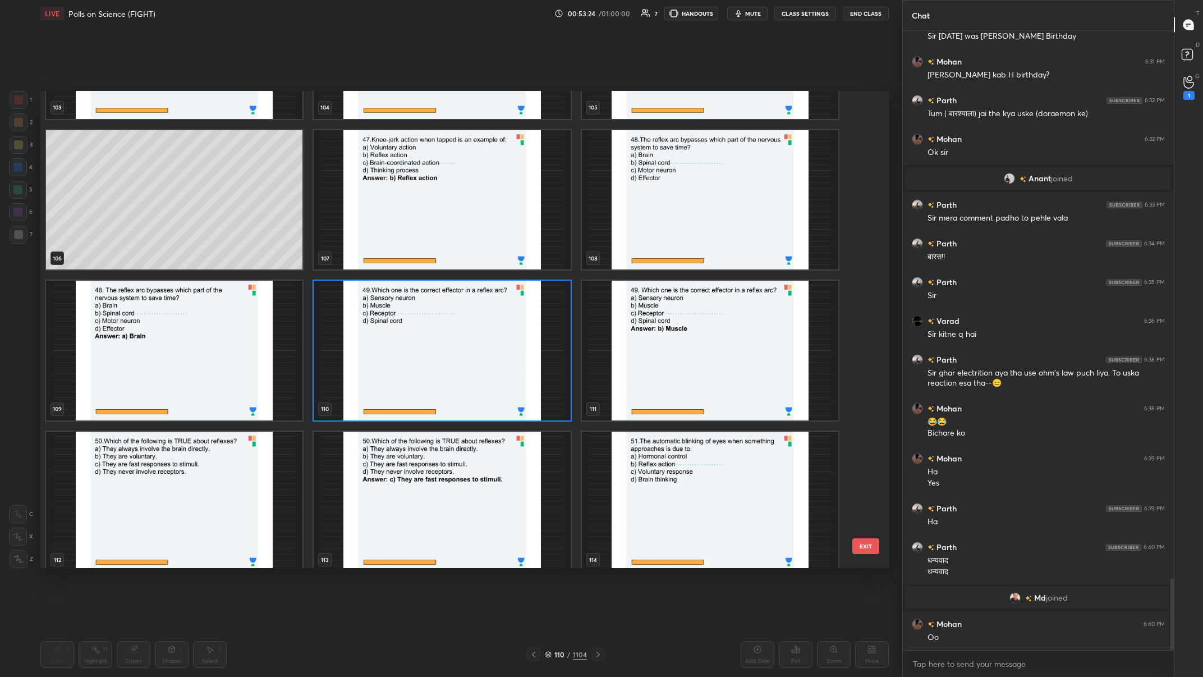
click at [402, 263] on img "grid" at bounding box center [442, 351] width 256 height 140
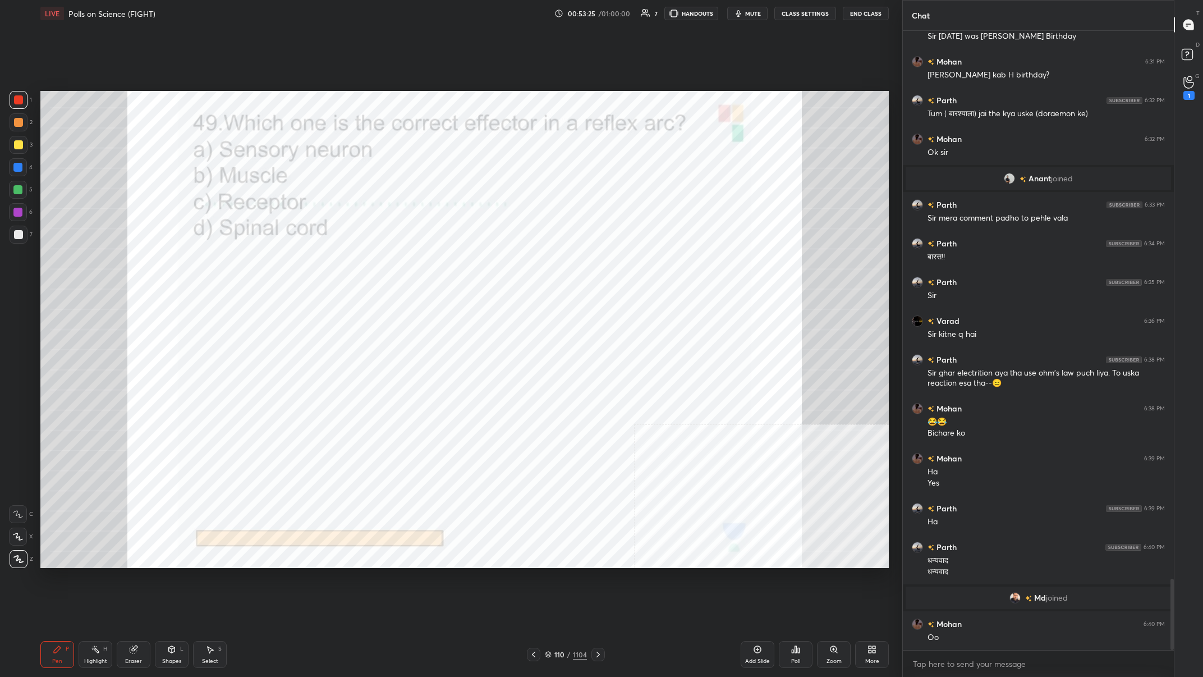
click at [402, 263] on div "Poll" at bounding box center [796, 654] width 34 height 27
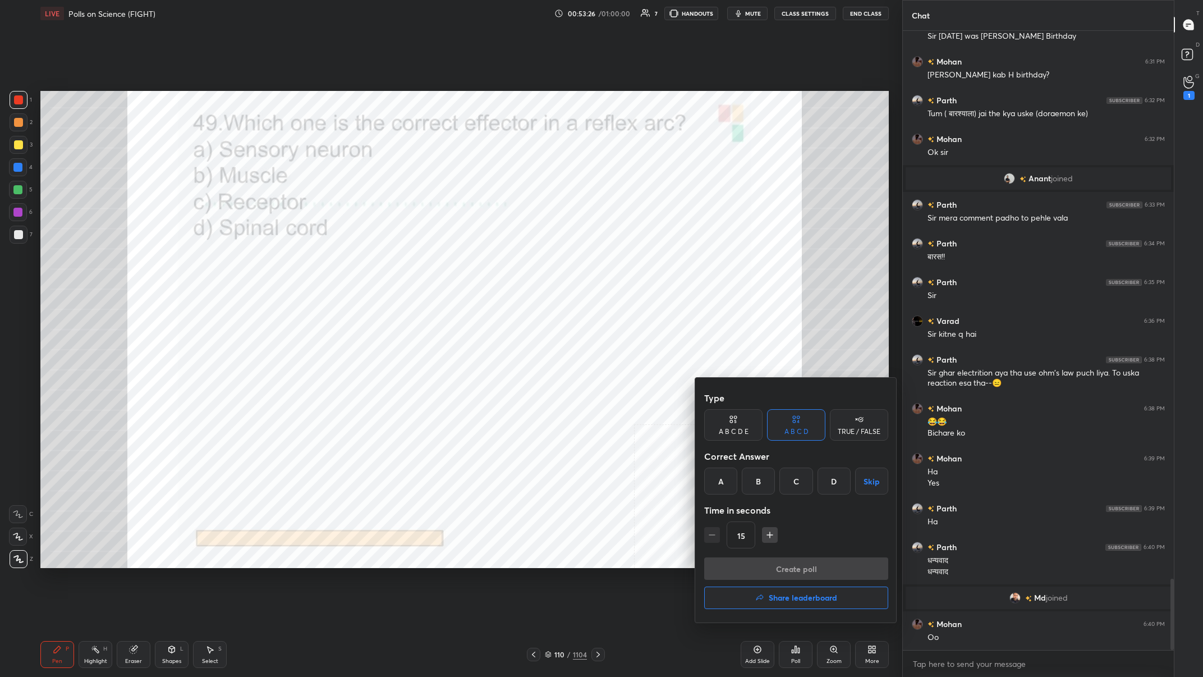
click at [402, 263] on div "B" at bounding box center [758, 480] width 33 height 27
click at [402, 263] on button "Create poll" at bounding box center [796, 568] width 184 height 22
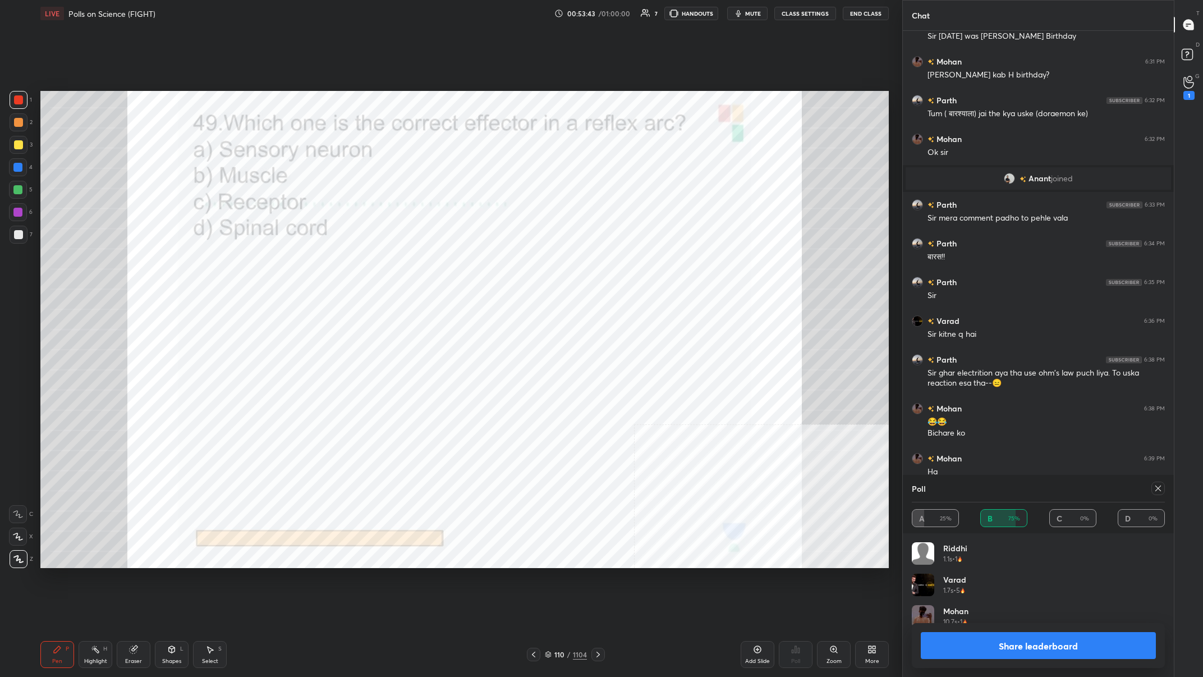
click at [402, 263] on div "Share leaderboard" at bounding box center [1038, 645] width 253 height 45
click at [402, 263] on button "Share leaderboard" at bounding box center [1038, 645] width 235 height 27
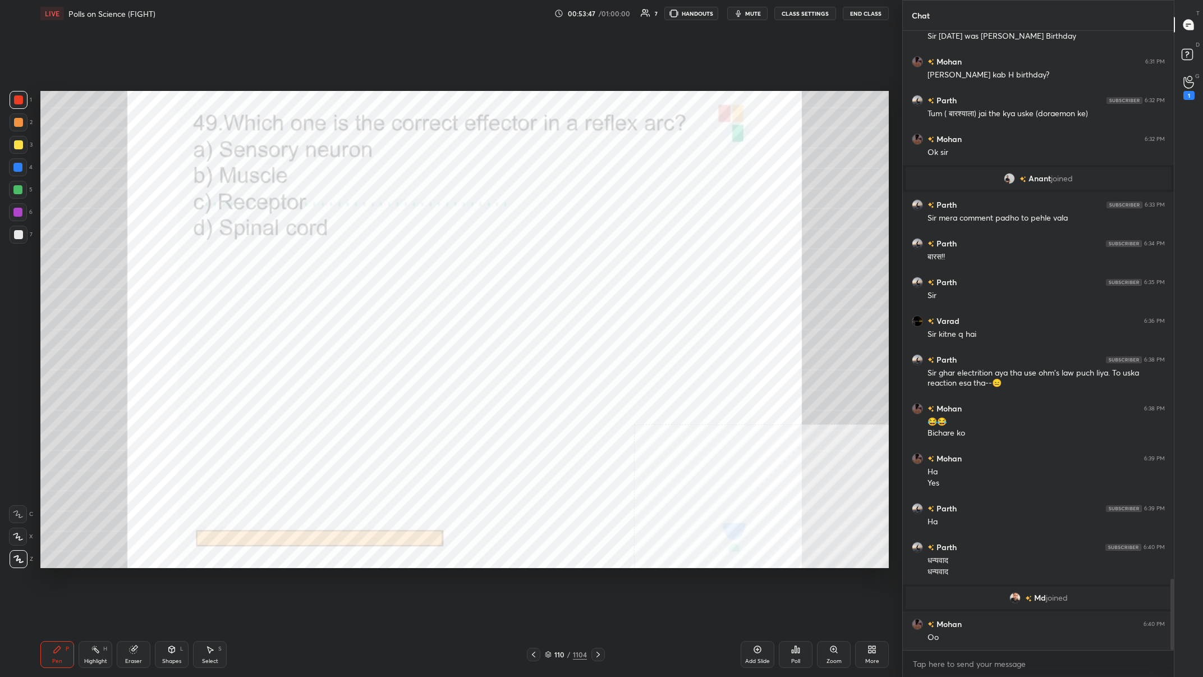
click at [402, 263] on div "110 / 1104" at bounding box center [566, 654] width 42 height 10
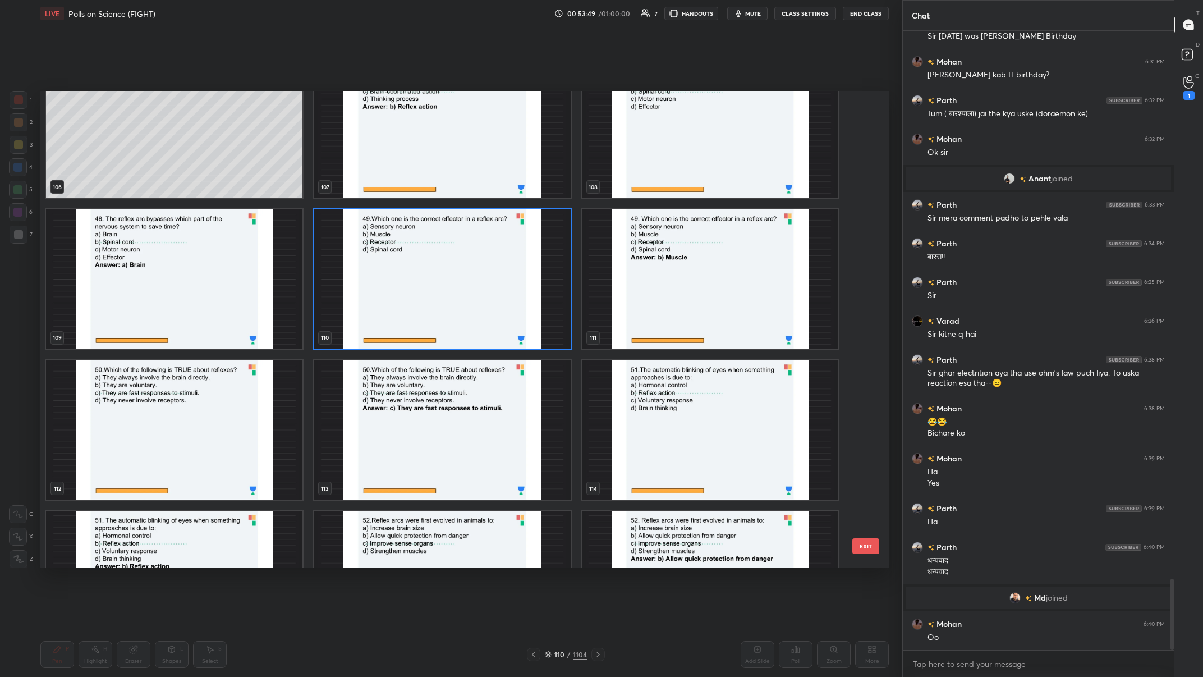
click at [222, 263] on img "grid" at bounding box center [174, 430] width 256 height 140
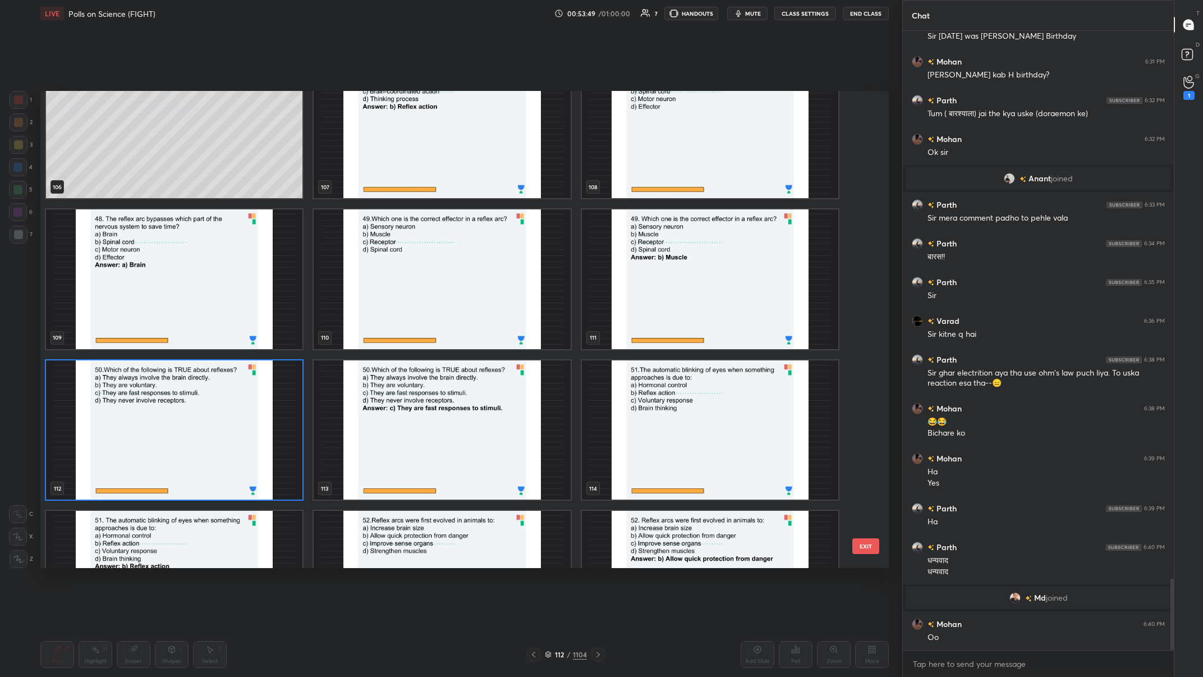
click at [222, 263] on img "grid" at bounding box center [174, 430] width 256 height 140
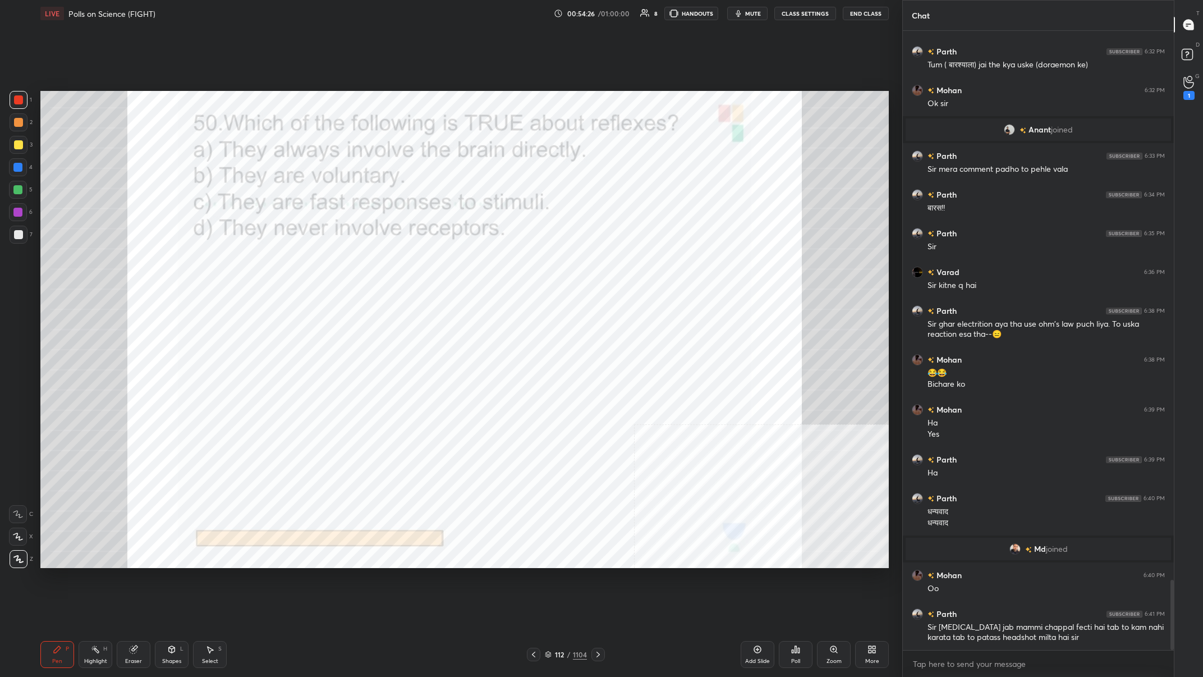
scroll to position [4851, 0]
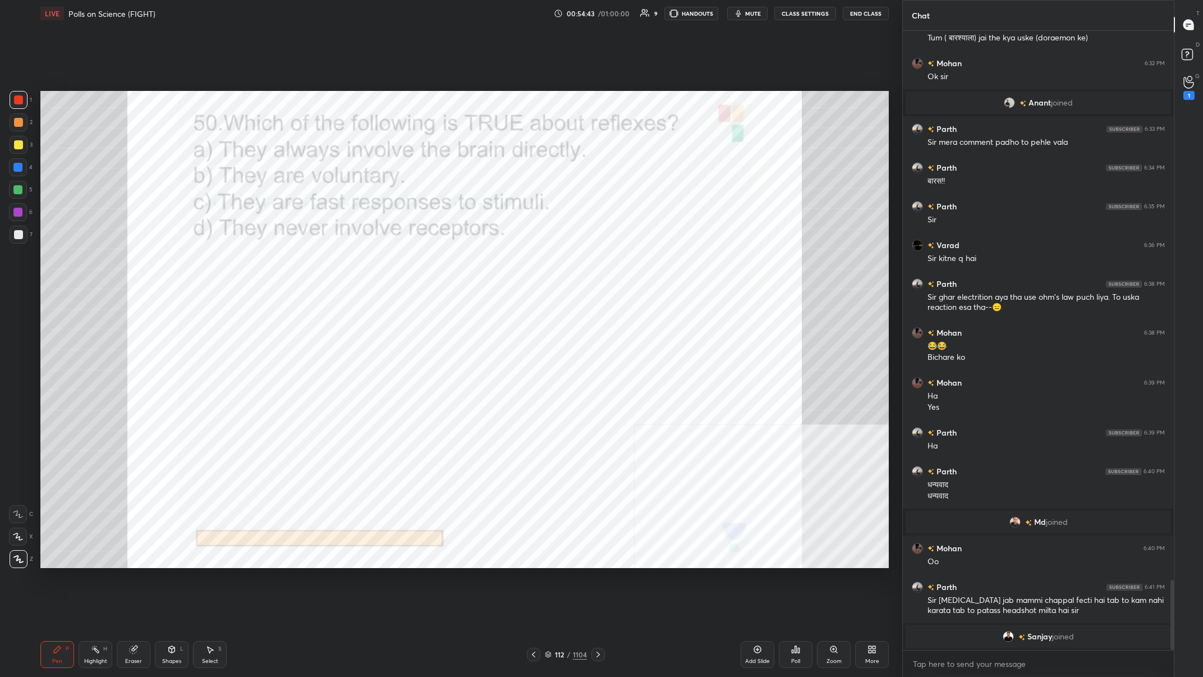
click at [402, 263] on div "112 / 1104" at bounding box center [566, 654] width 42 height 10
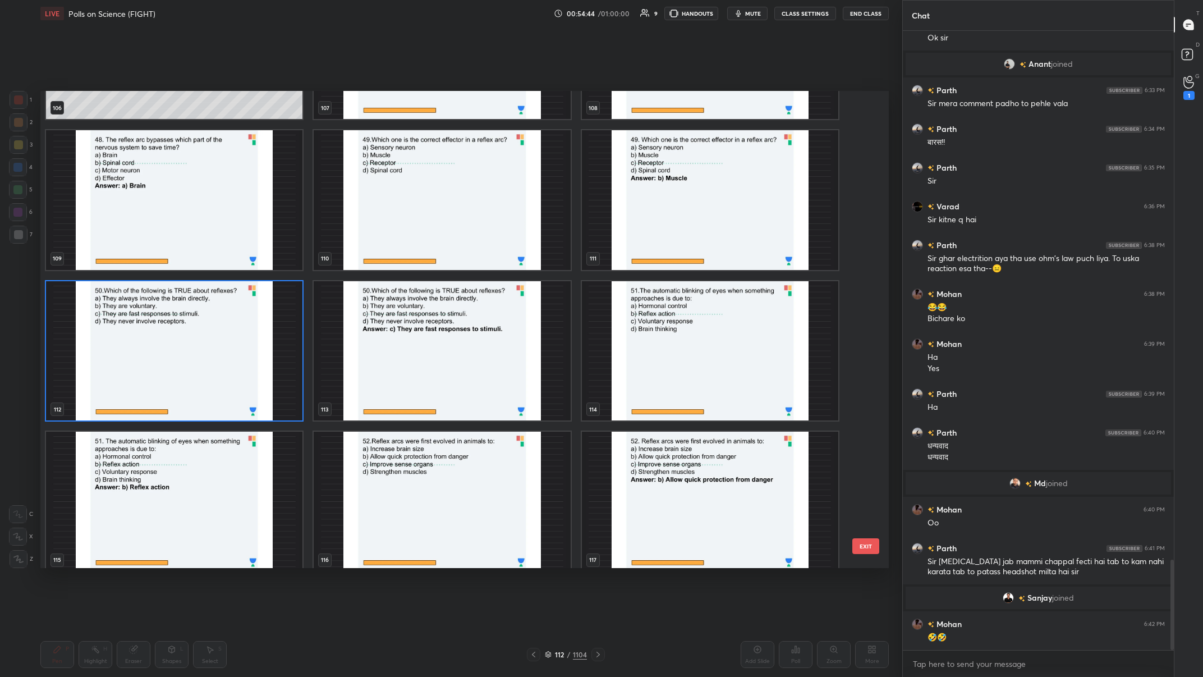
scroll to position [3626, 0]
click at [227, 263] on img "grid" at bounding box center [174, 351] width 256 height 140
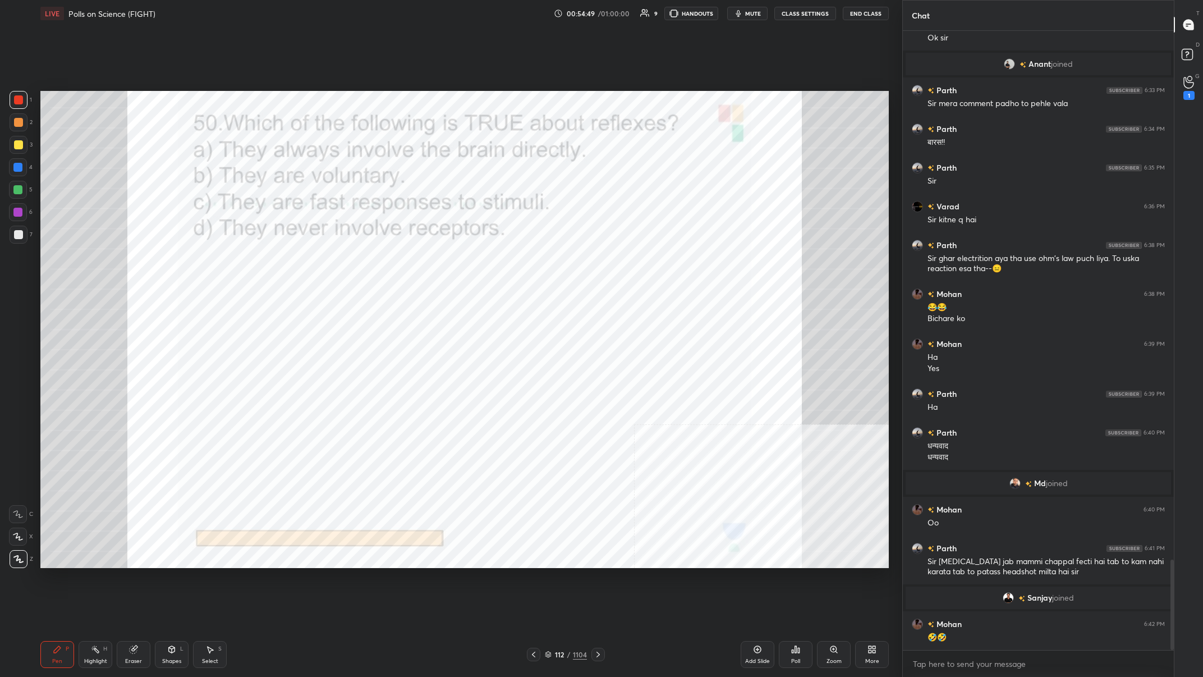
scroll to position [0, 0]
click at [402, 263] on icon at bounding box center [796, 649] width 2 height 7
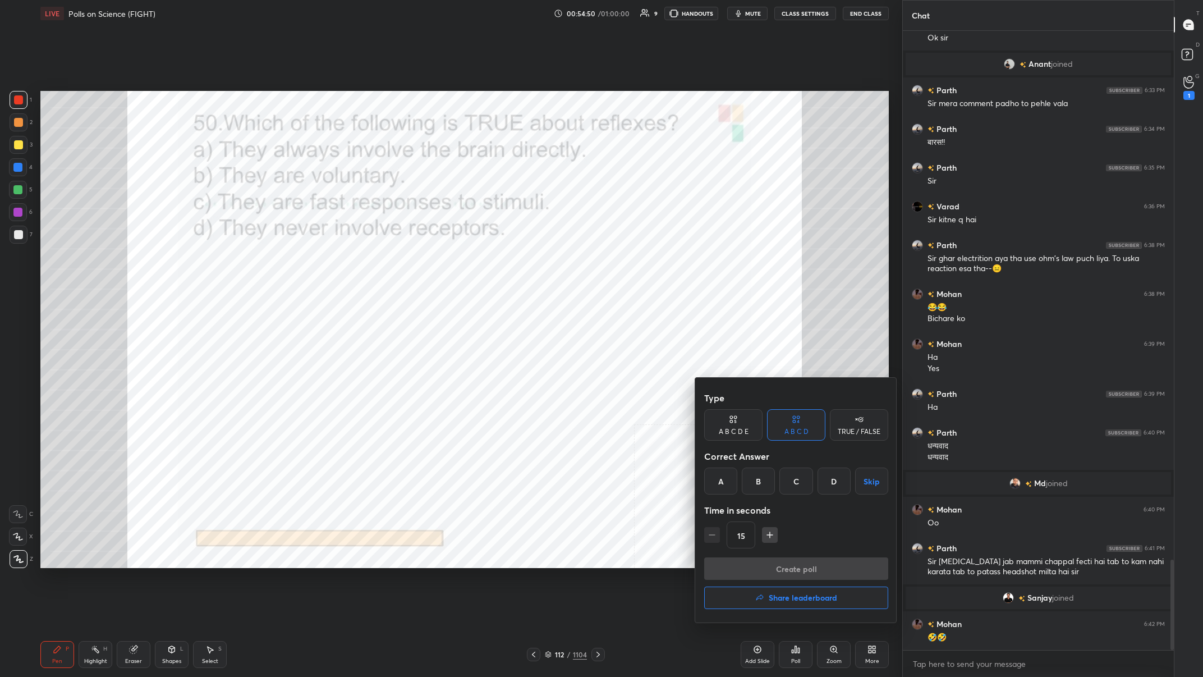
click at [402, 263] on div "C" at bounding box center [795, 480] width 33 height 27
click at [402, 263] on div "Type A B C D E A B C D TRUE / FALSE Correct Answer A B C D Skip Time in seconds…" at bounding box center [796, 472] width 184 height 171
click at [402, 263] on button "Create poll" at bounding box center [796, 568] width 184 height 22
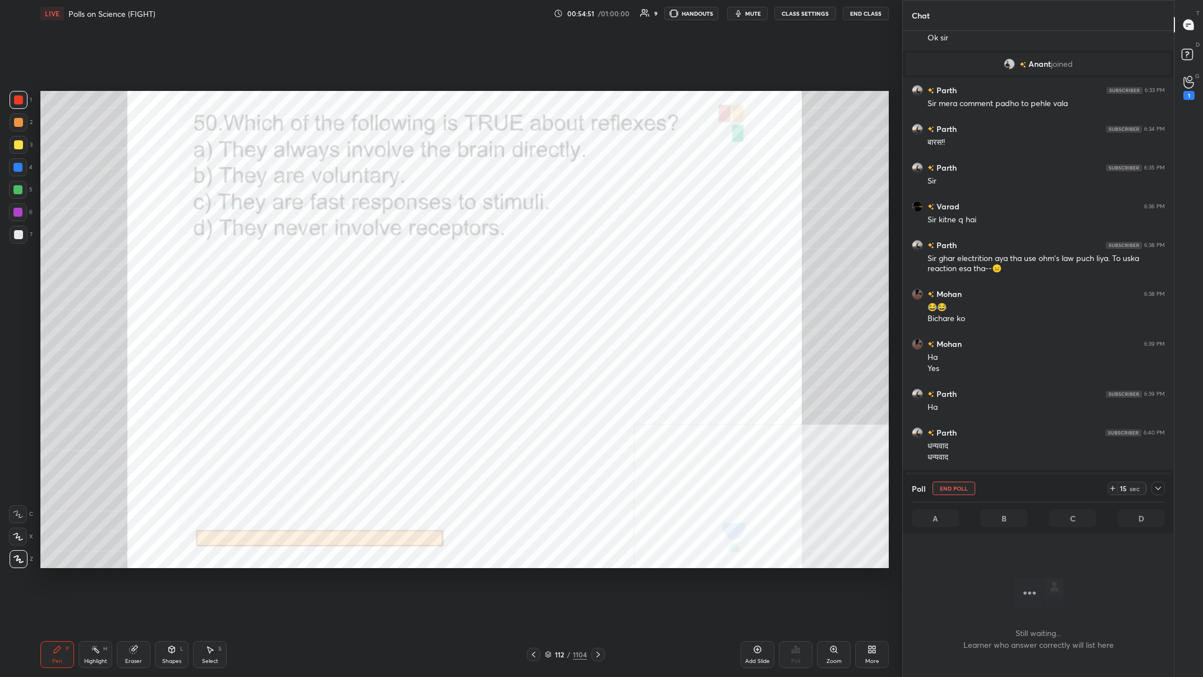
scroll to position [560, 271]
click at [402, 263] on icon at bounding box center [1158, 488] width 9 height 9
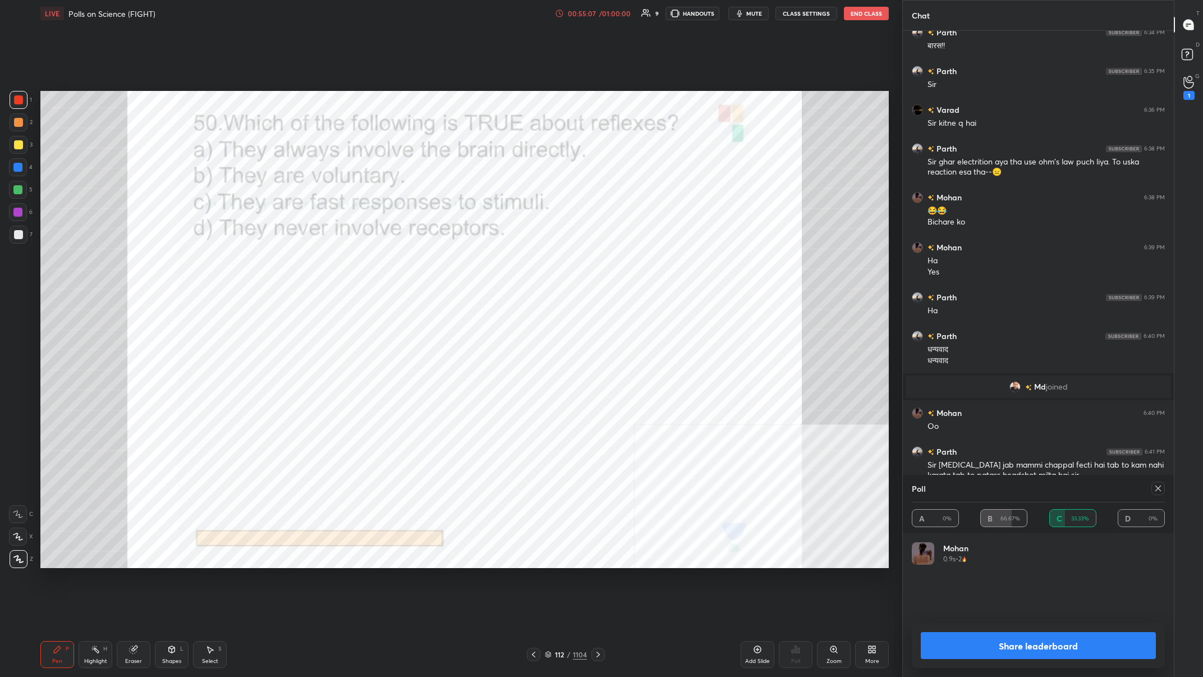
scroll to position [3761, 0]
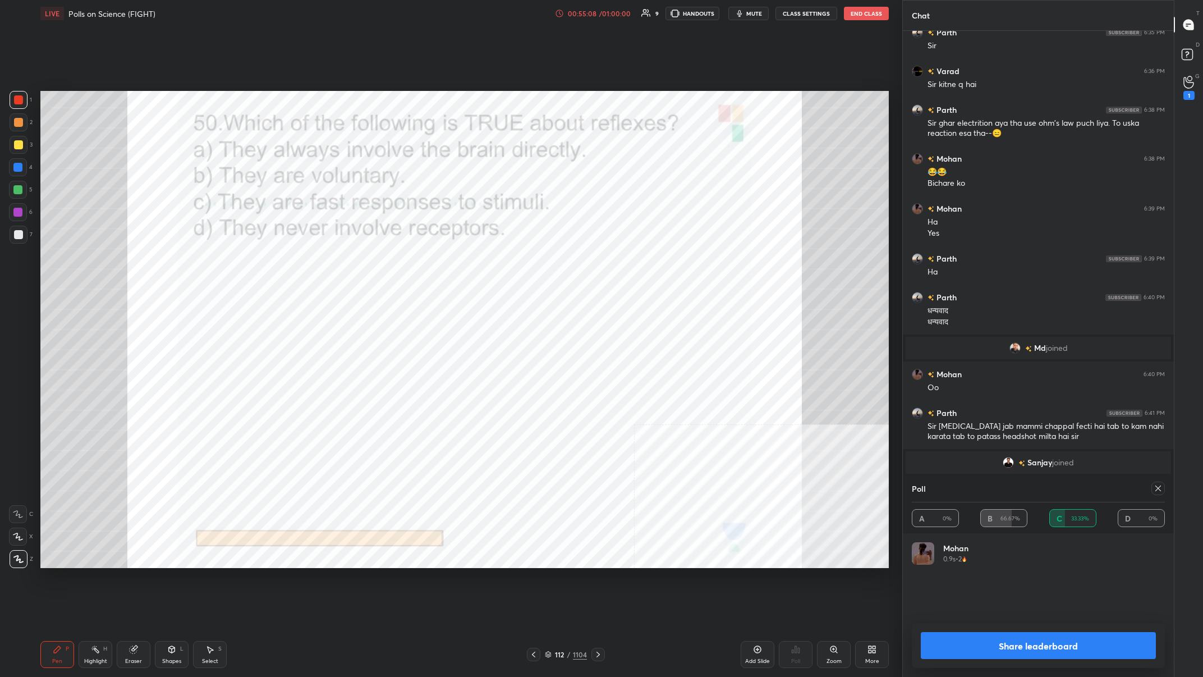
click at [402, 263] on button "Share leaderboard" at bounding box center [1038, 645] width 235 height 27
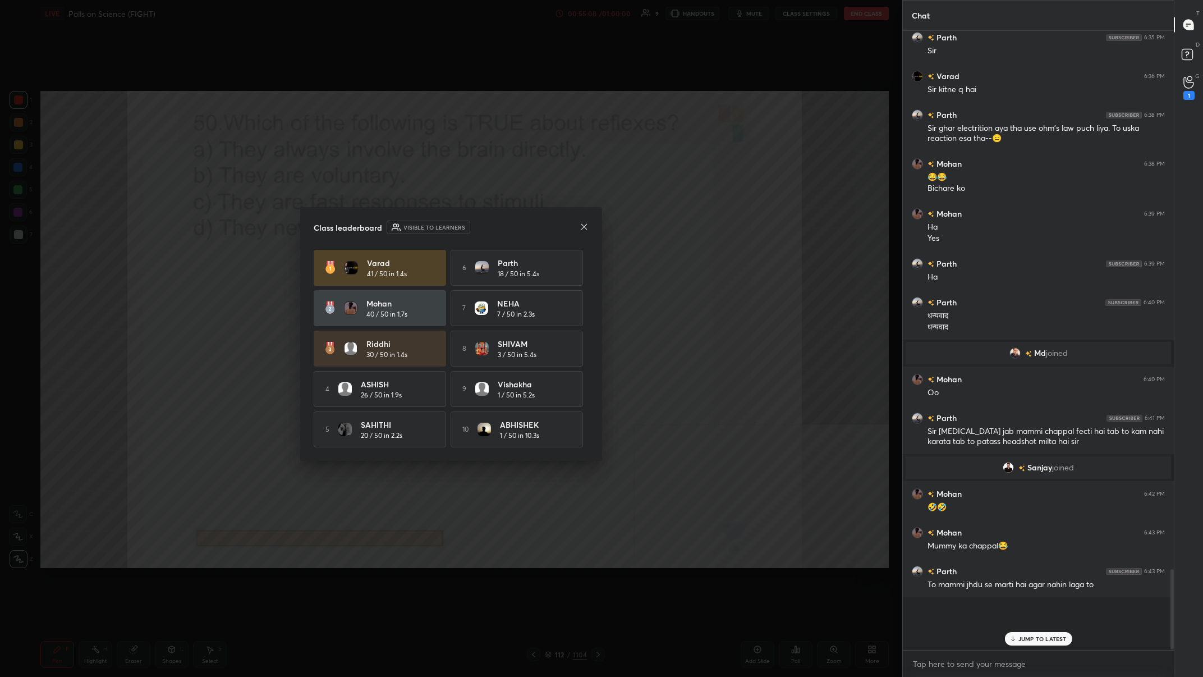
scroll to position [0, 1]
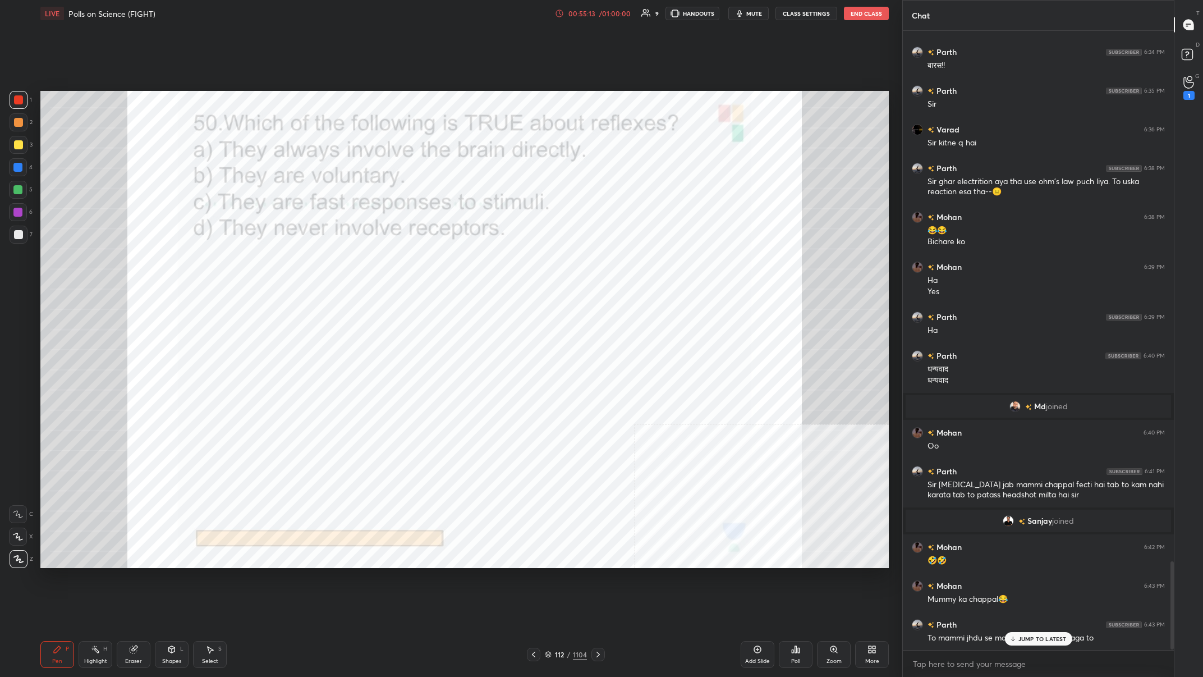
click at [402, 263] on div "112" at bounding box center [559, 654] width 11 height 7
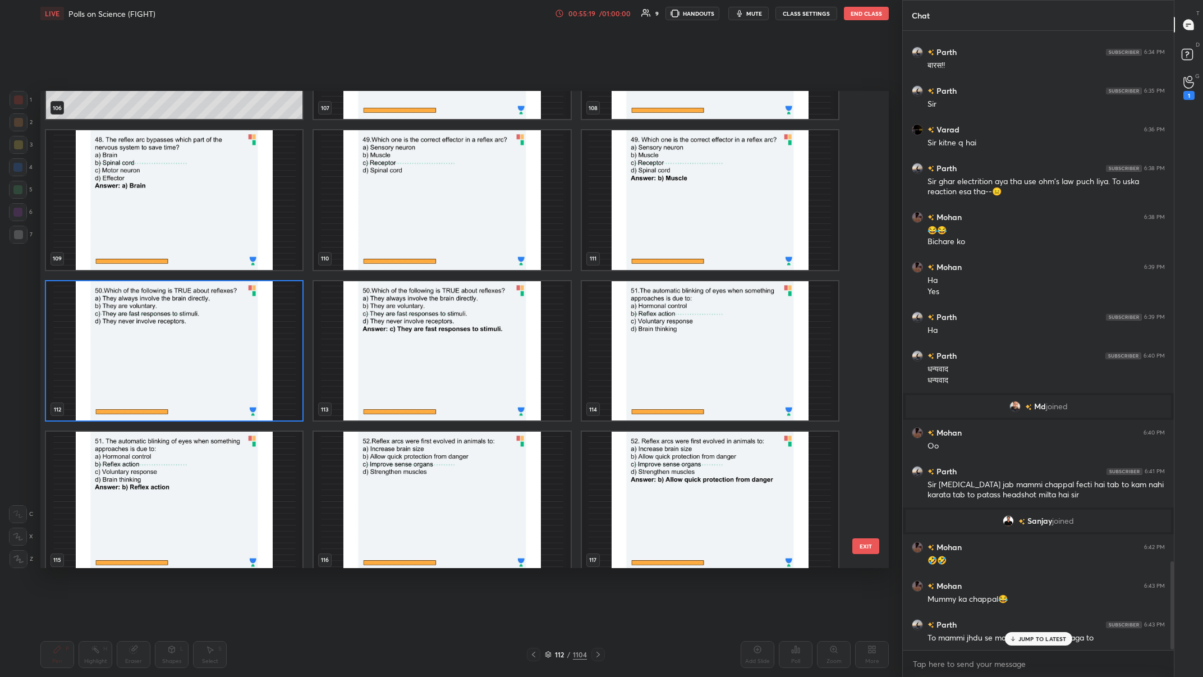
click at [402, 263] on img "grid" at bounding box center [710, 351] width 256 height 140
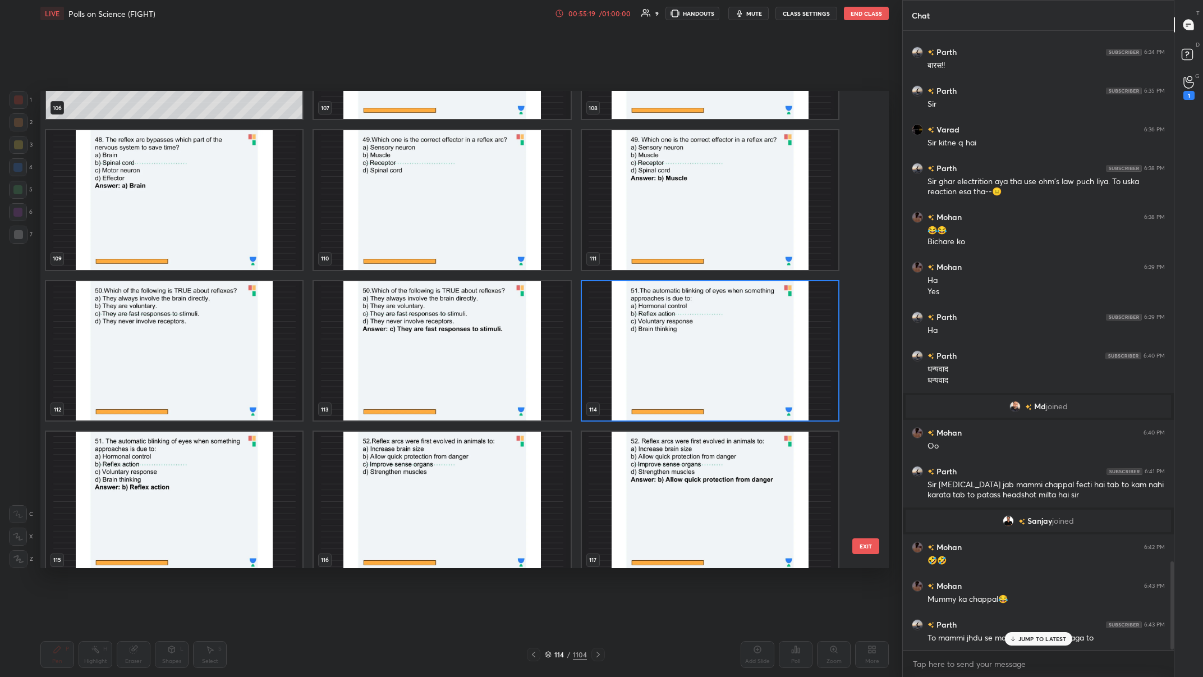
click at [402, 263] on img "grid" at bounding box center [710, 351] width 256 height 140
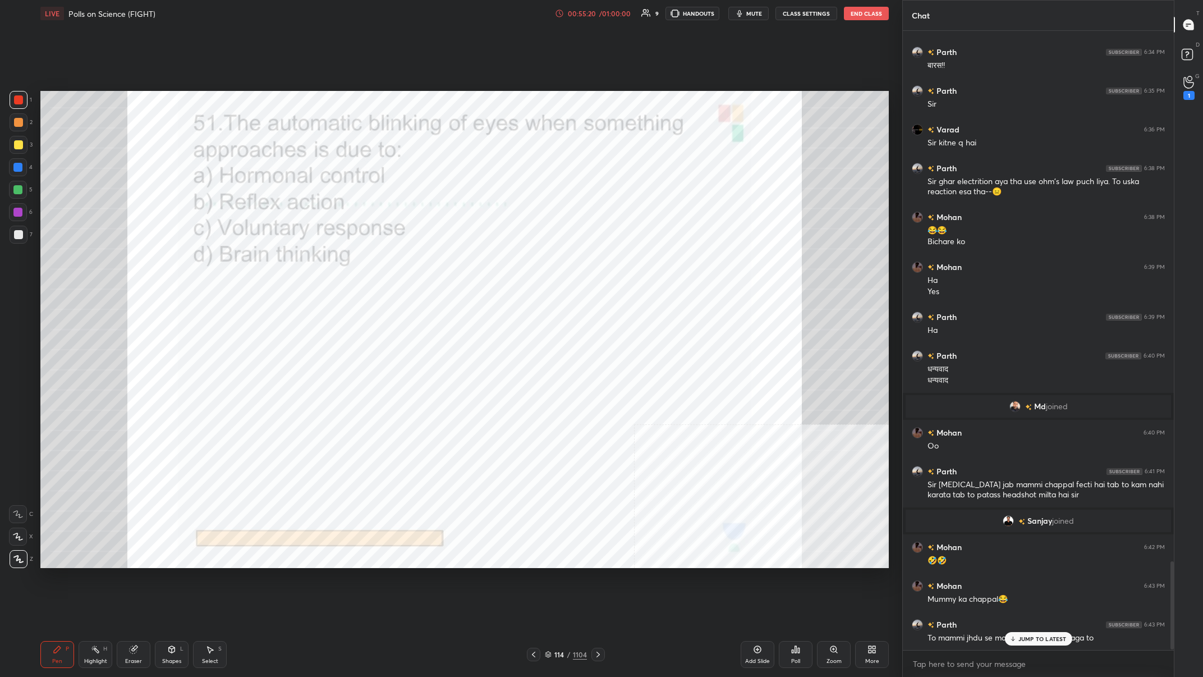
click at [402, 263] on p "JUMP TO LATEST" at bounding box center [1042, 638] width 48 height 7
click at [402, 263] on div "1104" at bounding box center [580, 654] width 14 height 10
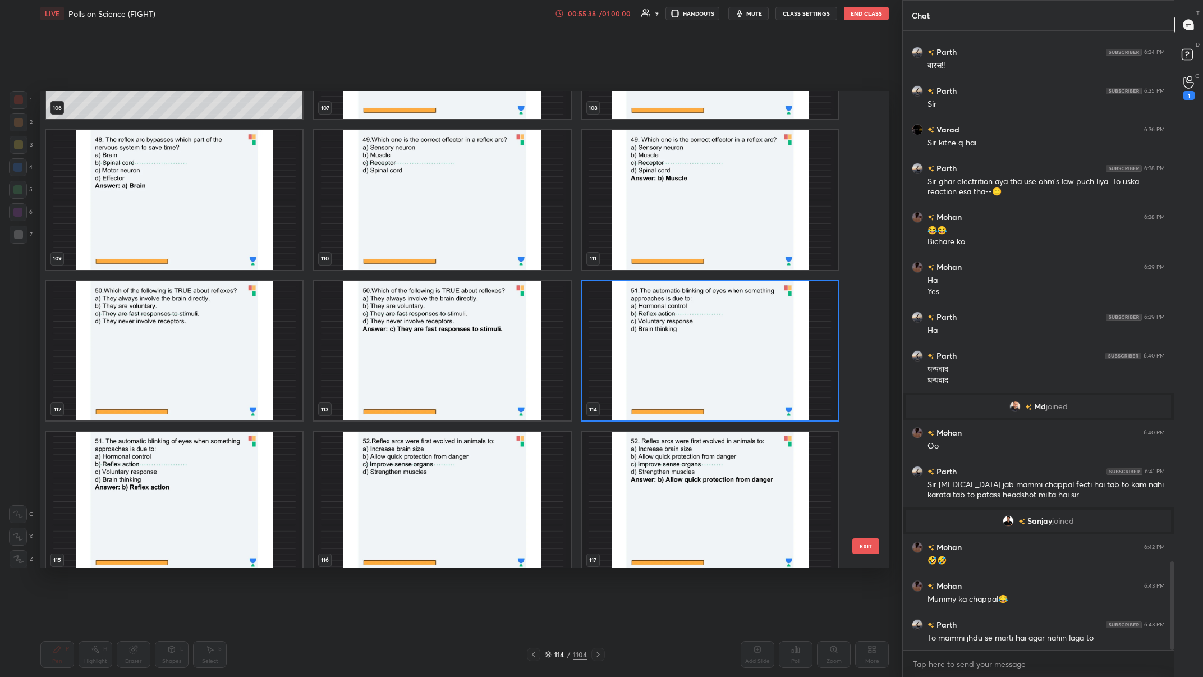
click at [402, 263] on img "grid" at bounding box center [710, 351] width 256 height 140
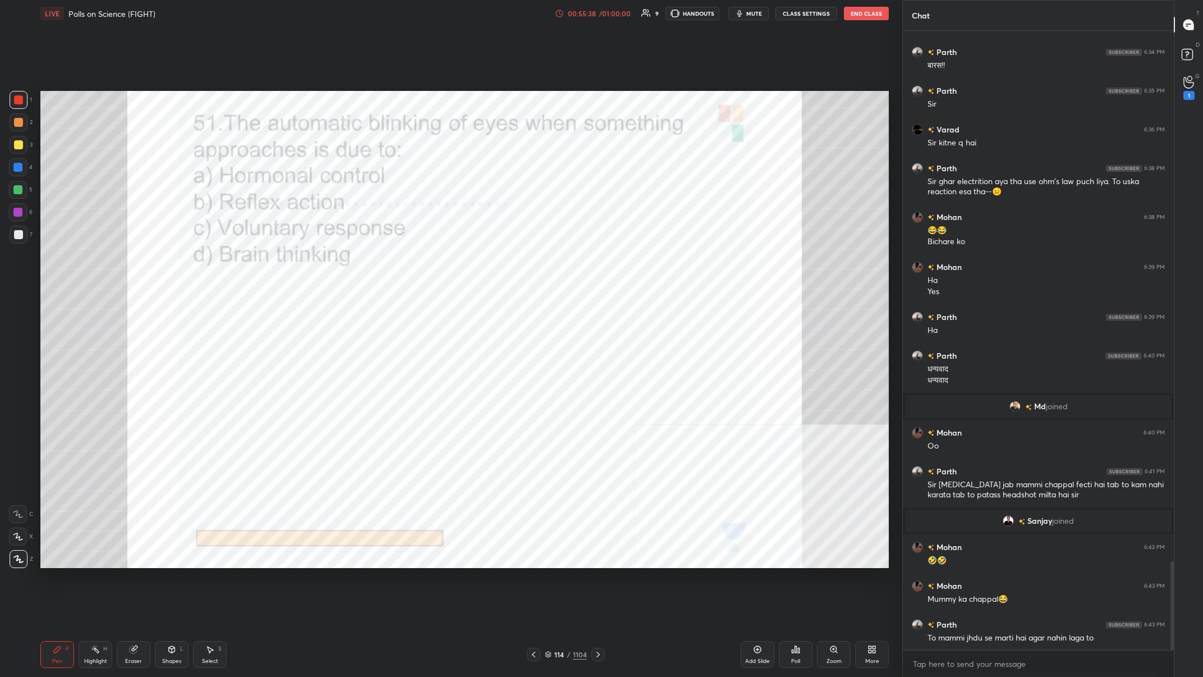
click at [402, 263] on img "grid" at bounding box center [710, 351] width 256 height 140
click at [402, 263] on icon at bounding box center [795, 649] width 9 height 9
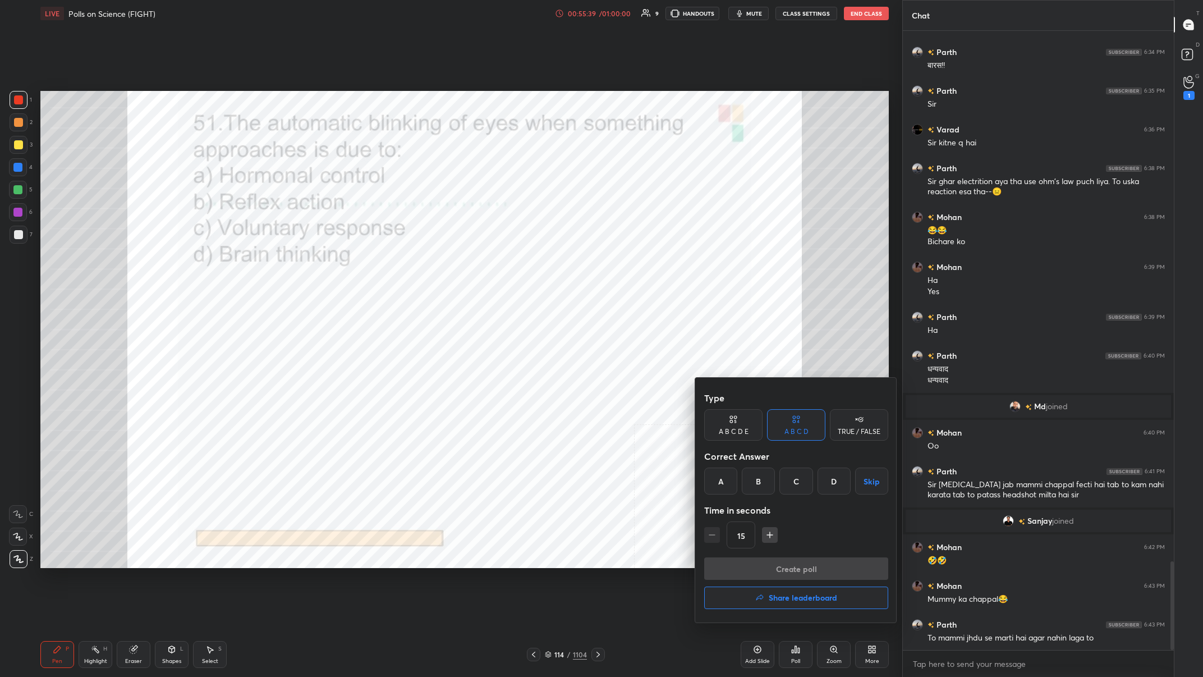
click at [402, 263] on div "B" at bounding box center [758, 480] width 33 height 27
click at [402, 263] on button "Create poll" at bounding box center [796, 568] width 184 height 22
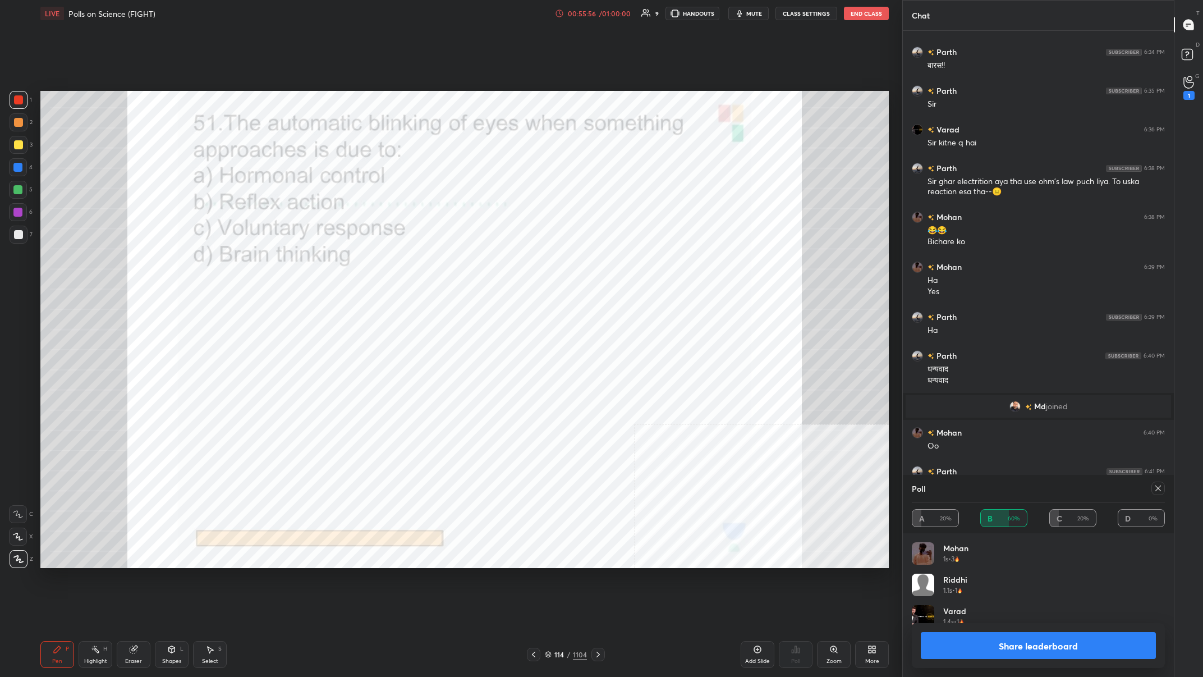
click at [402, 263] on button "Share leaderboard" at bounding box center [1038, 645] width 235 height 27
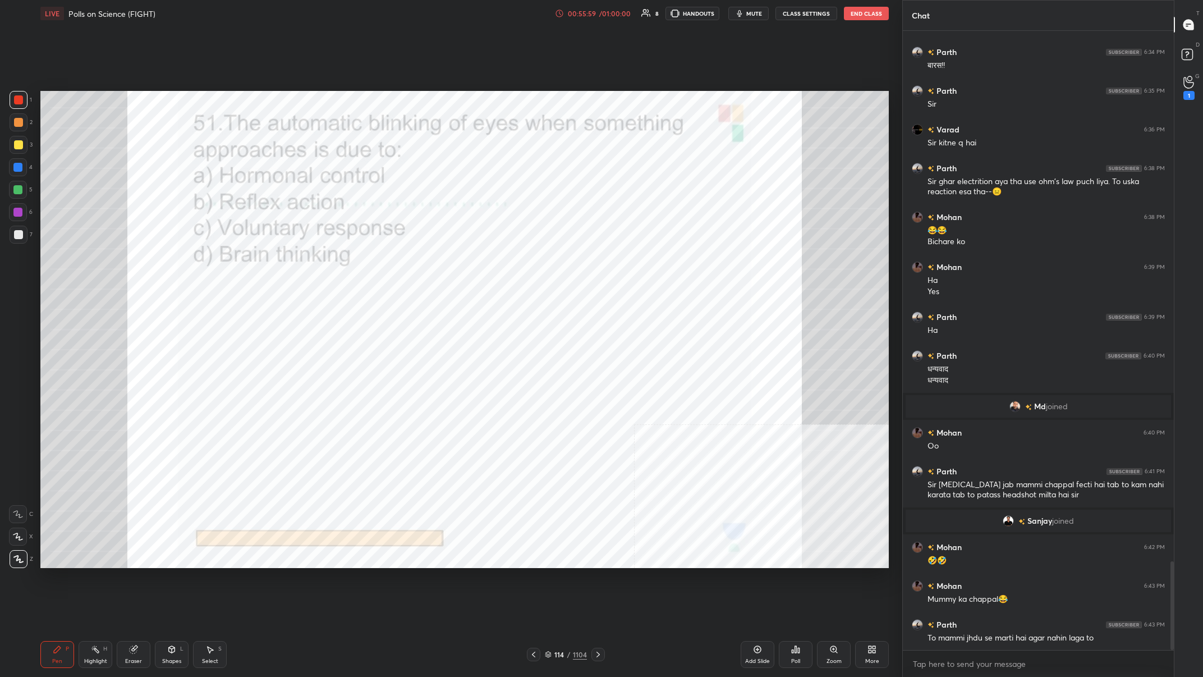
click at [402, 263] on div "/" at bounding box center [568, 654] width 3 height 7
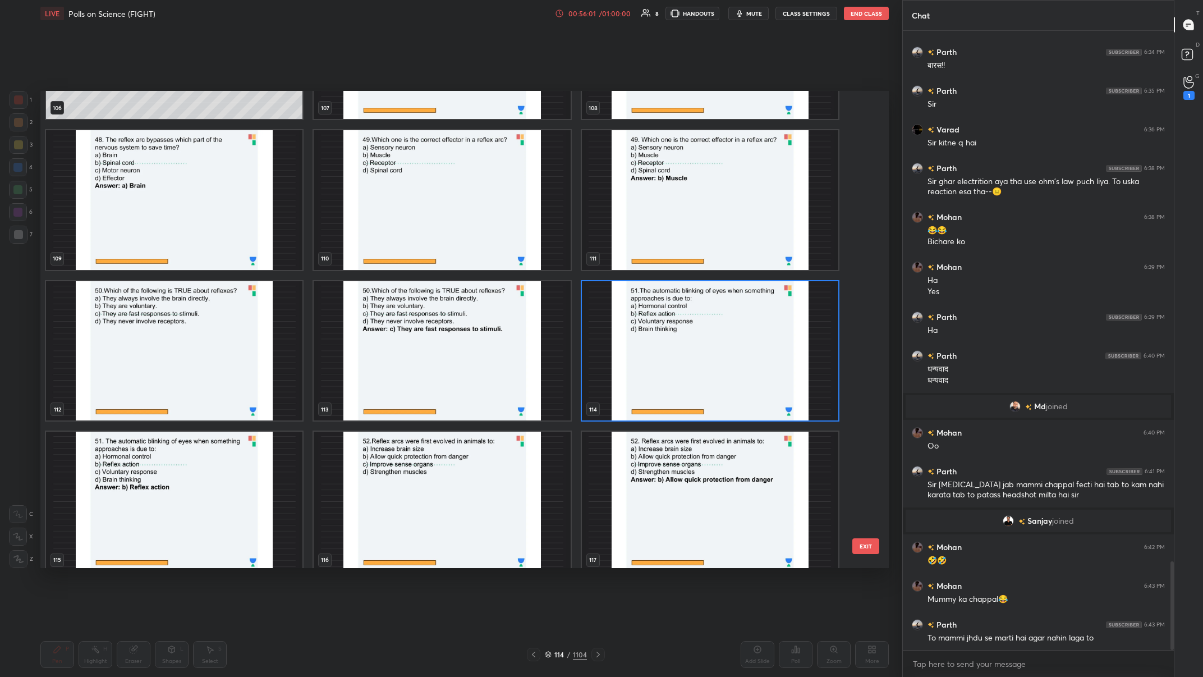
click at [402, 263] on img "grid" at bounding box center [710, 351] width 256 height 140
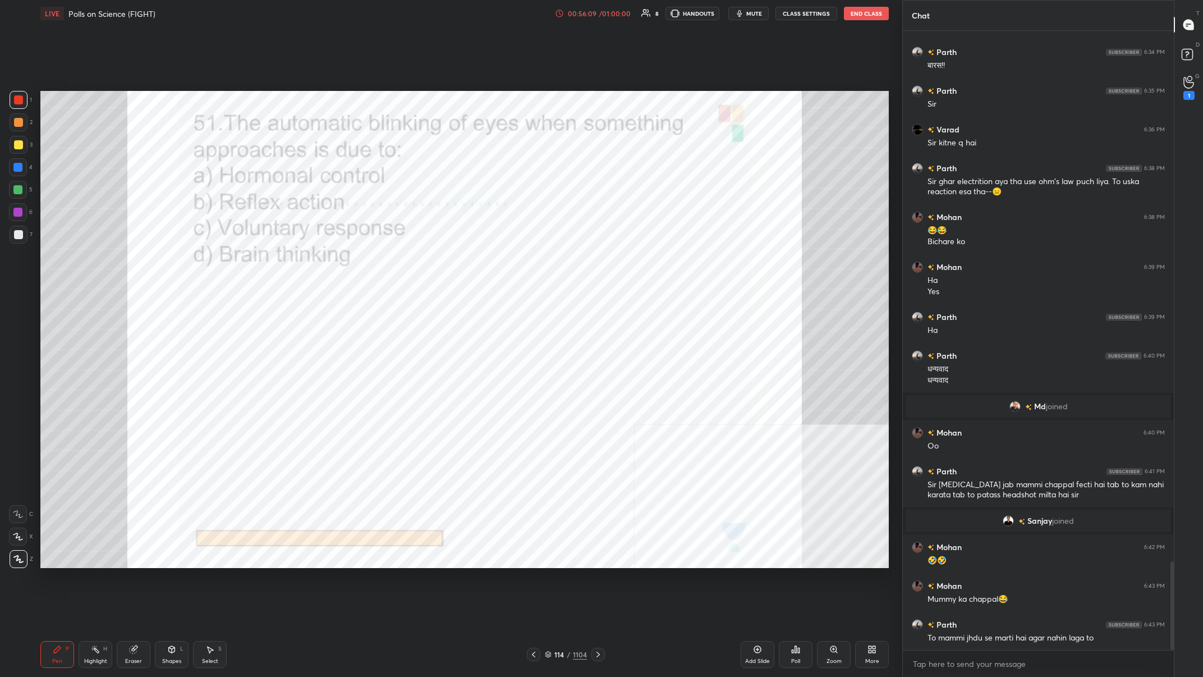
click at [402, 263] on div "/" at bounding box center [568, 654] width 3 height 7
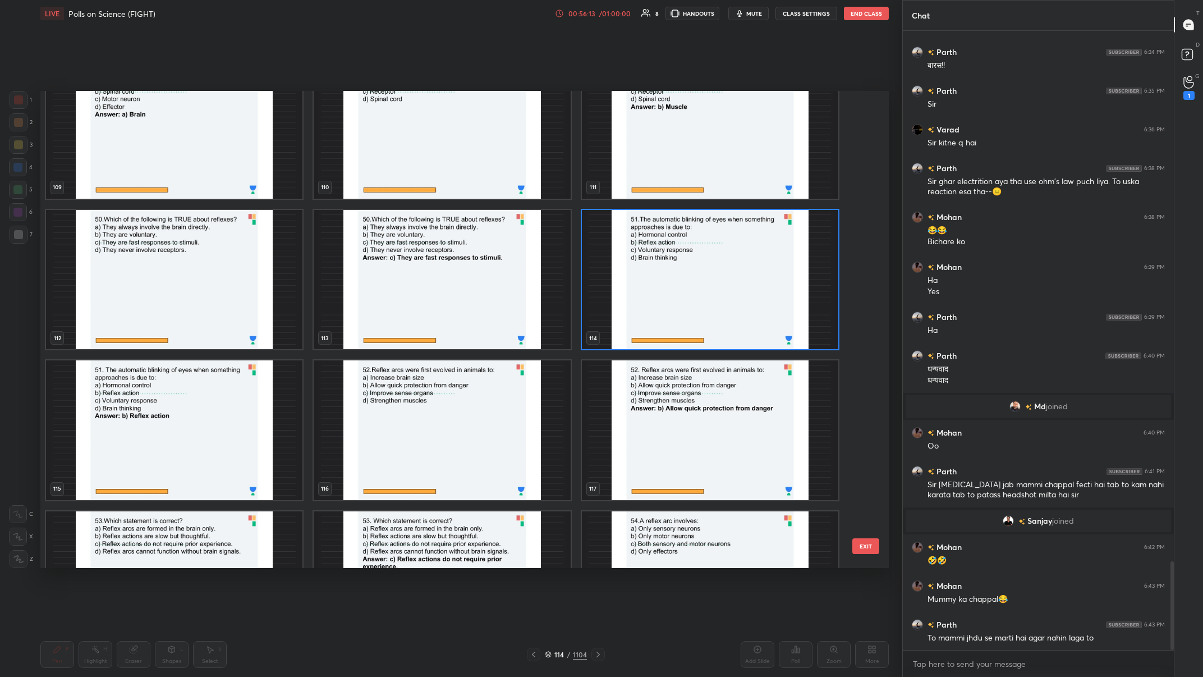
click at [402, 263] on img "grid" at bounding box center [442, 430] width 256 height 140
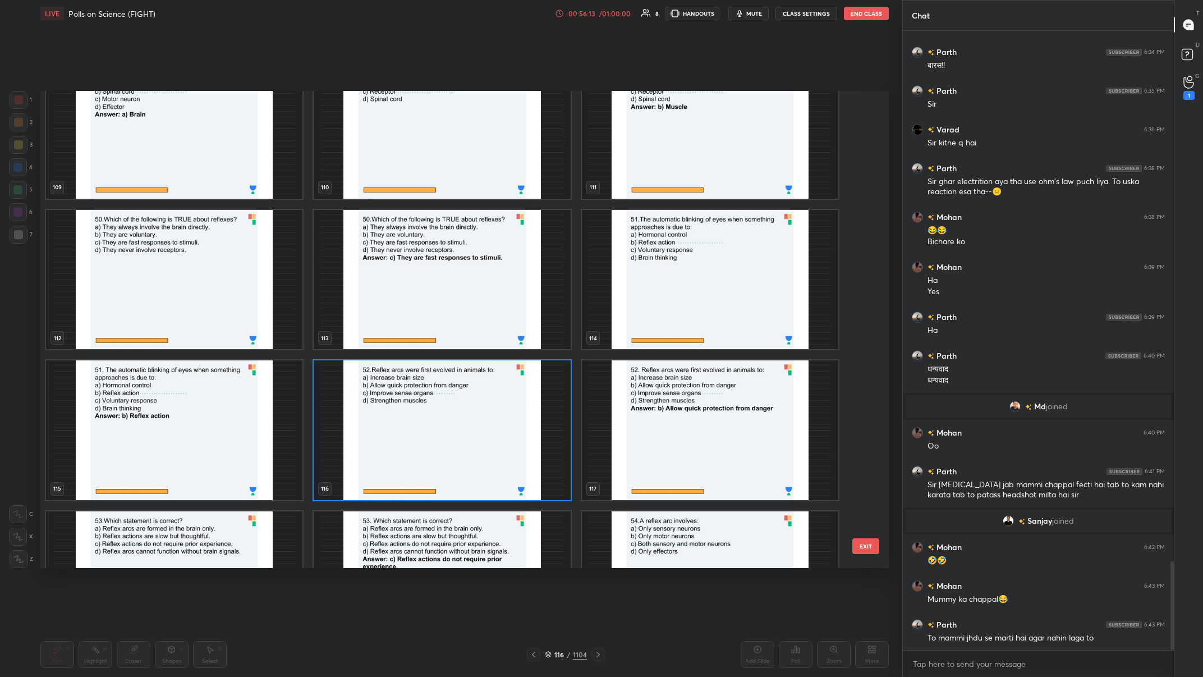
click at [402, 263] on img "grid" at bounding box center [442, 430] width 256 height 140
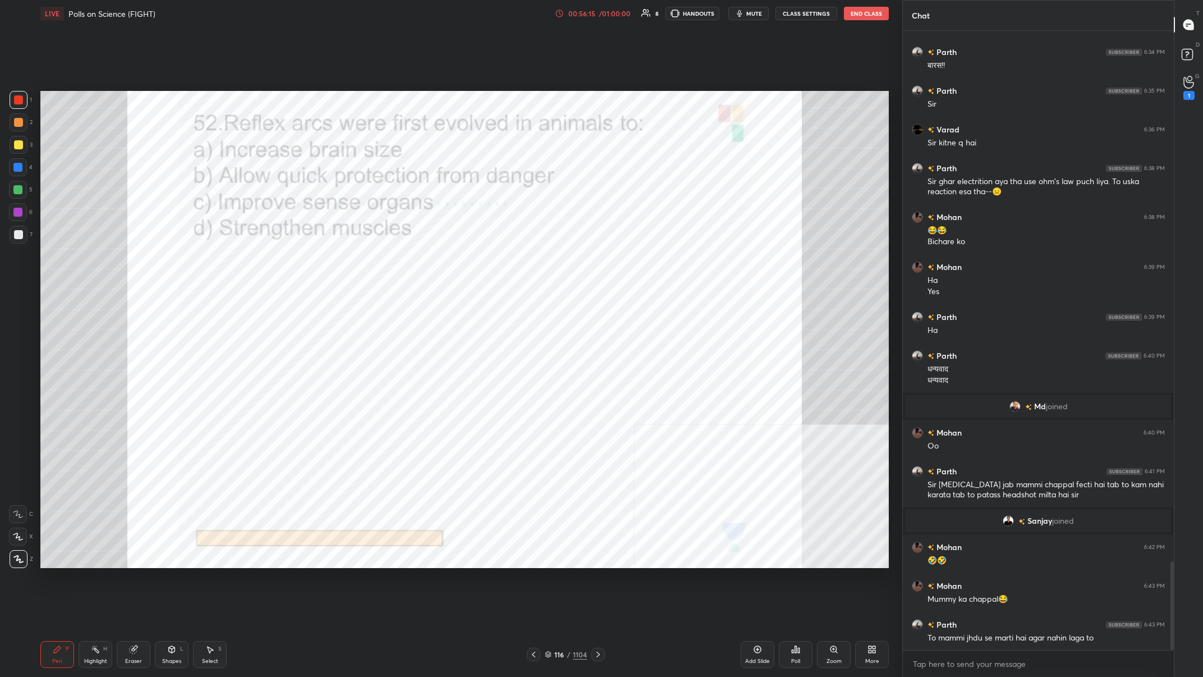
click at [402, 263] on div "More" at bounding box center [872, 654] width 34 height 27
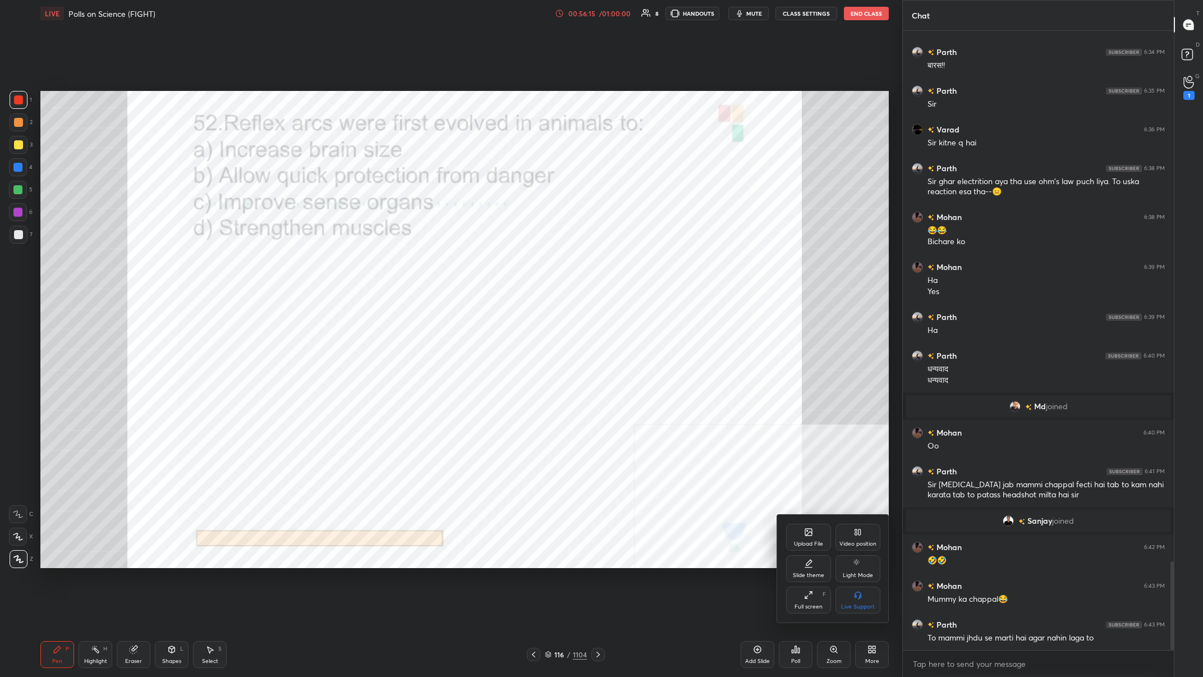
click at [402, 263] on div at bounding box center [601, 338] width 1203 height 677
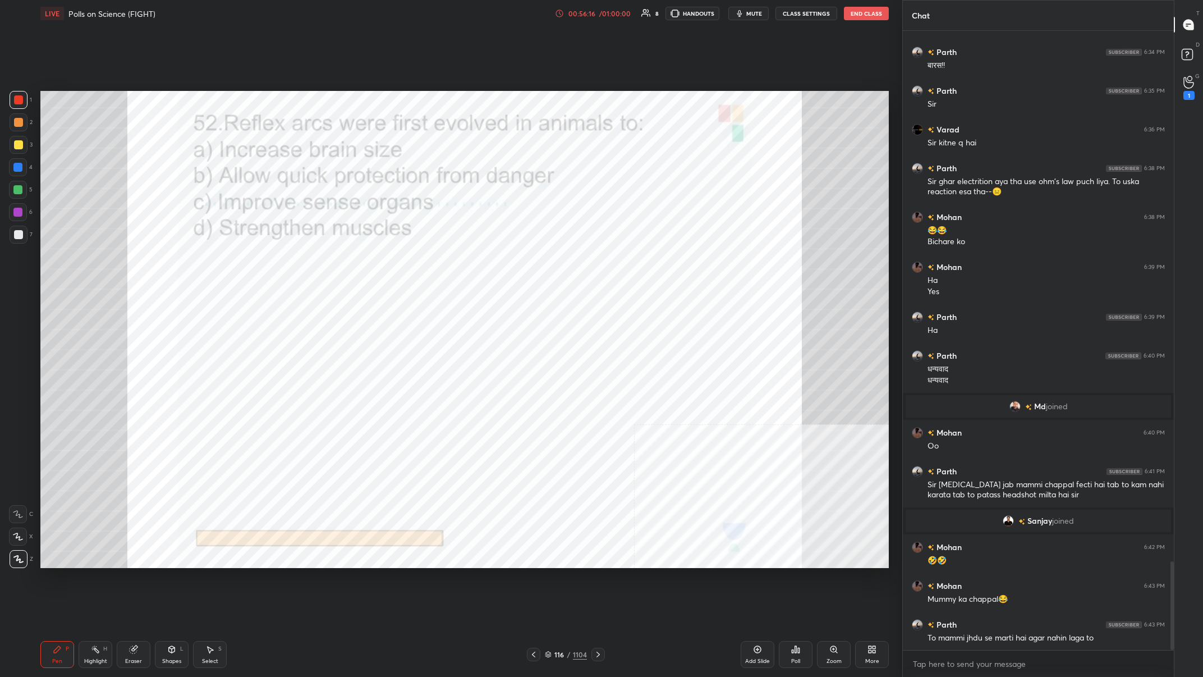
click at [402, 263] on div "More" at bounding box center [872, 654] width 34 height 27
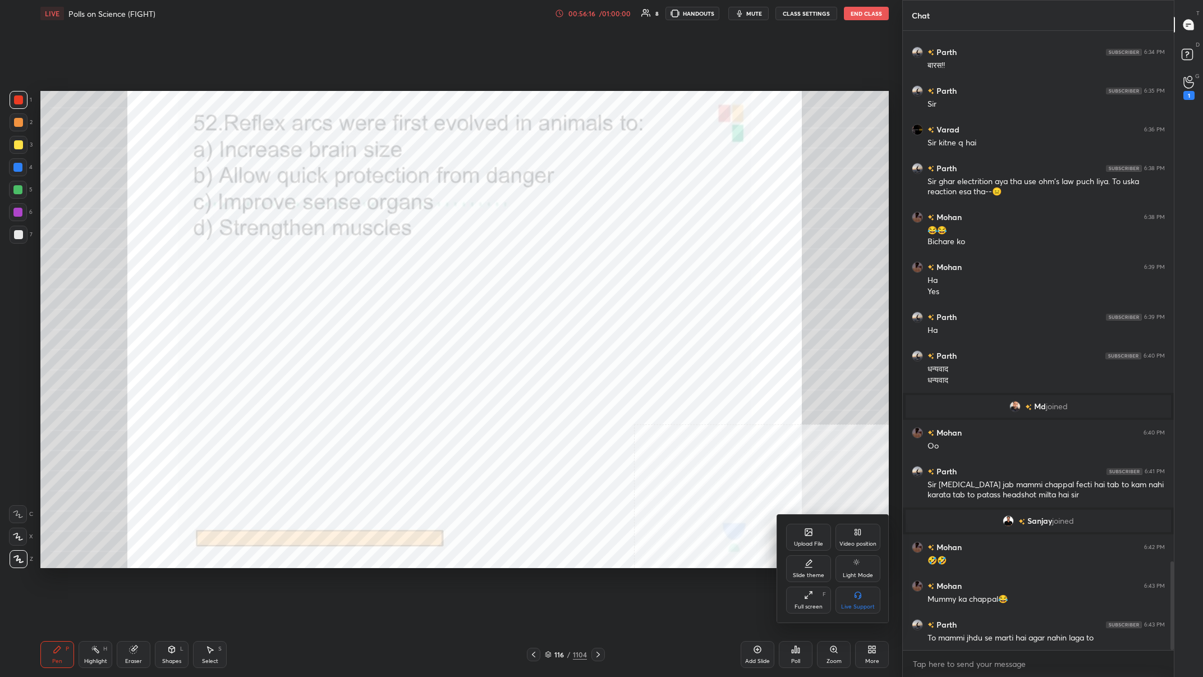
click at [402, 263] on div "Upload File" at bounding box center [808, 537] width 45 height 27
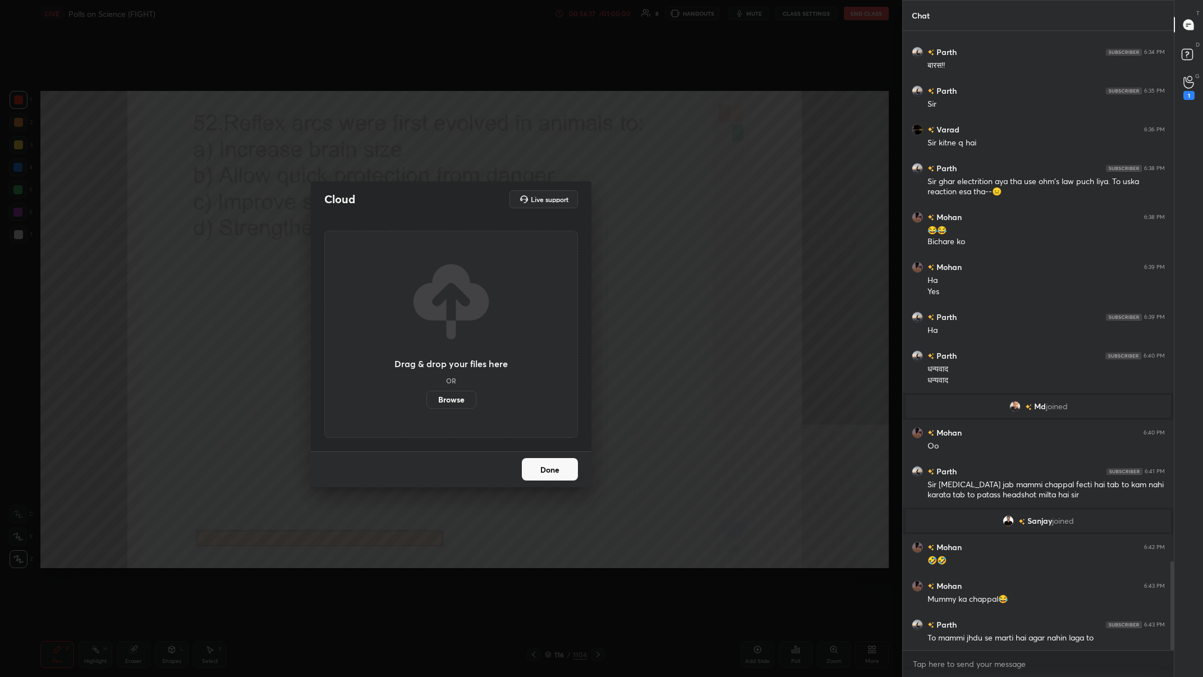
click at [402, 263] on div "Drag & drop your files here OR Browse" at bounding box center [450, 333] width 113 height 149
click at [402, 263] on div "Drag & drop your files here OR Browse" at bounding box center [451, 334] width 254 height 207
click at [402, 263] on label "Browse" at bounding box center [451, 400] width 50 height 18
click at [402, 263] on input "Browse" at bounding box center [426, 400] width 0 height 18
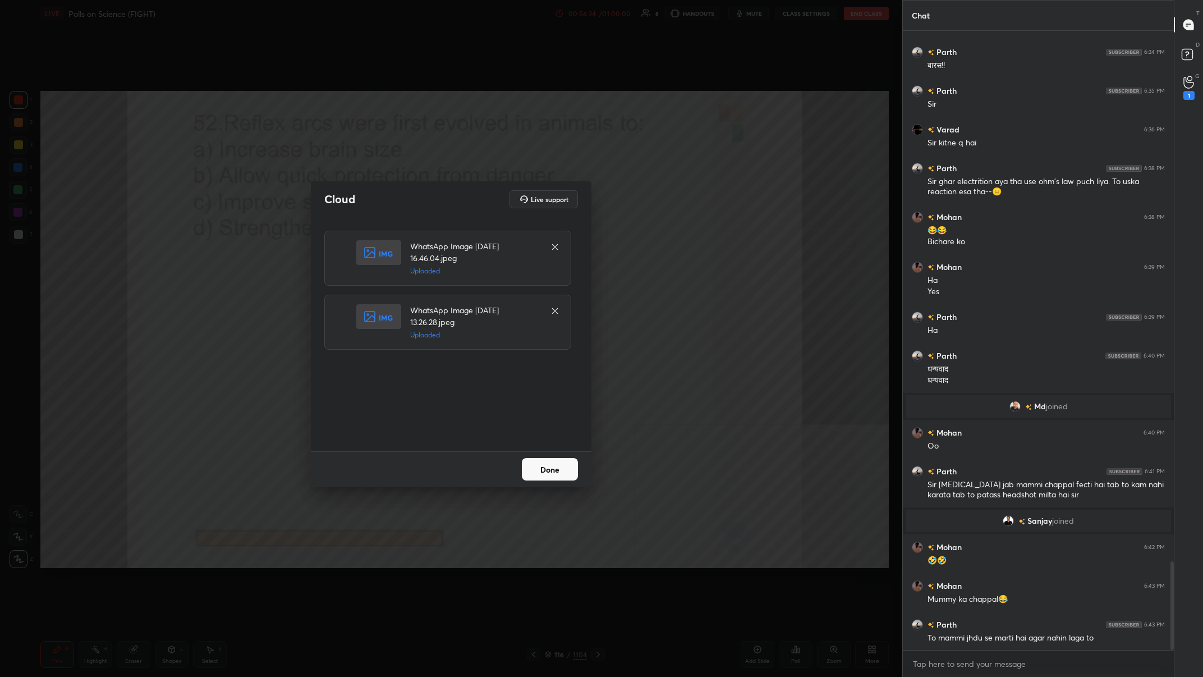
click at [402, 263] on button "Done" at bounding box center [550, 469] width 56 height 22
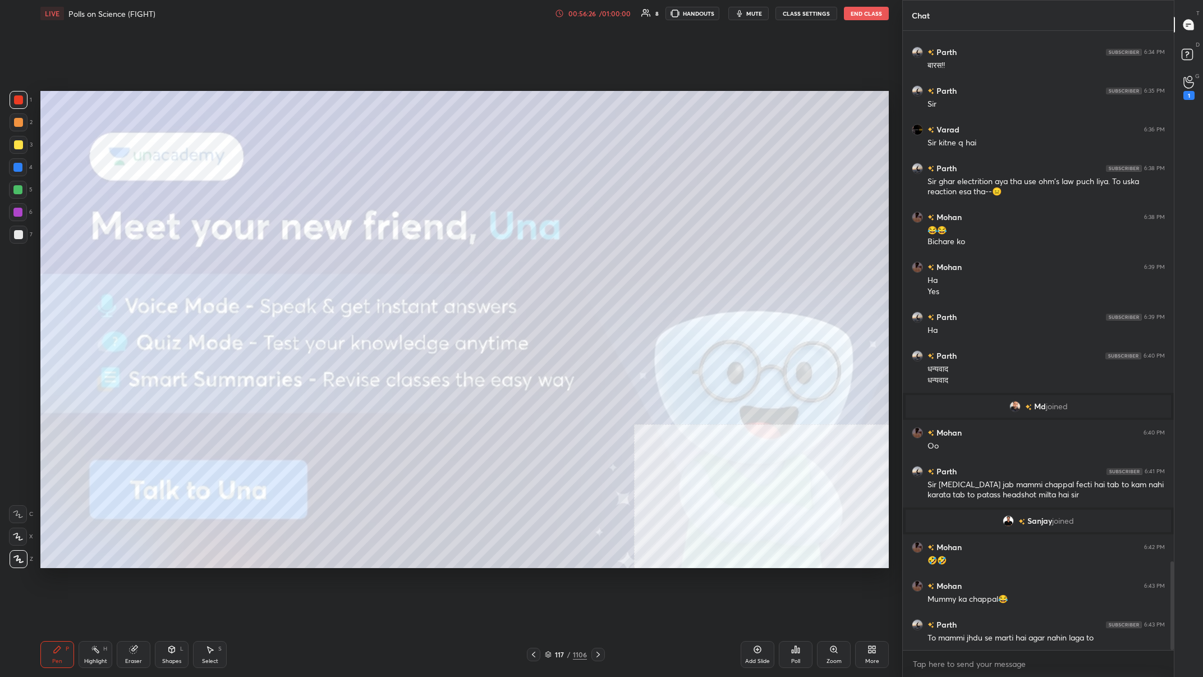
click at [22, 144] on div at bounding box center [18, 144] width 9 height 9
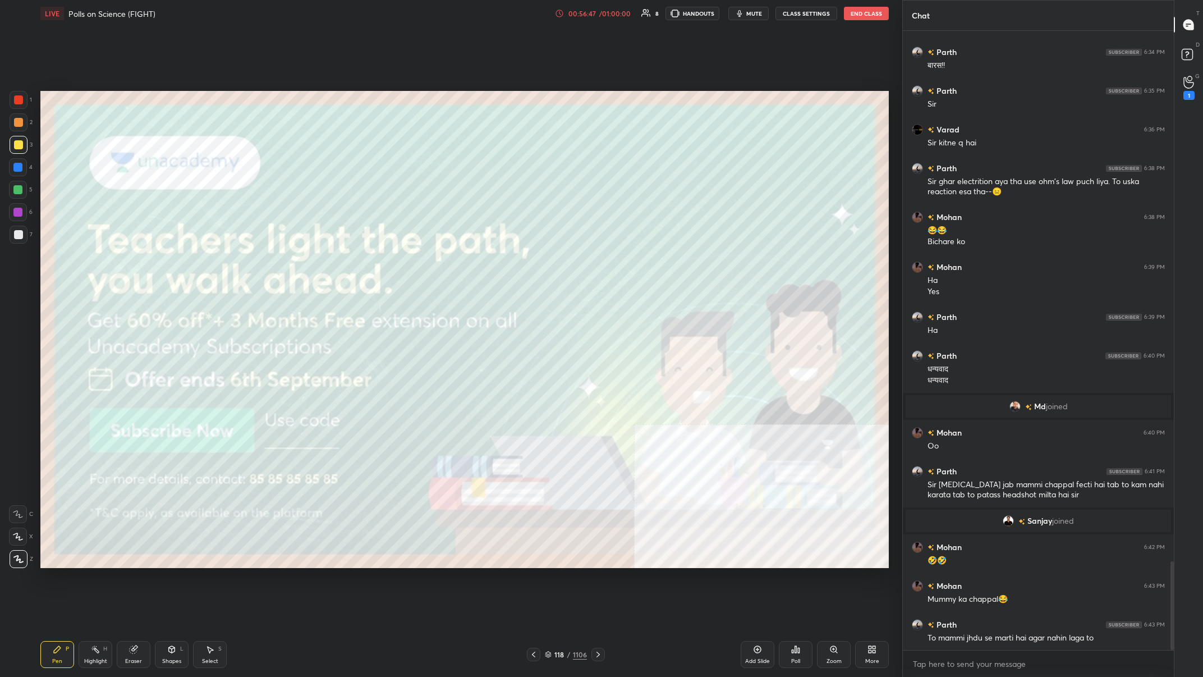
click at [20, 107] on div at bounding box center [19, 100] width 18 height 18
click at [16, 165] on div at bounding box center [17, 167] width 9 height 9
click at [17, 154] on div at bounding box center [19, 145] width 18 height 18
click at [402, 263] on div "/" at bounding box center [568, 654] width 3 height 7
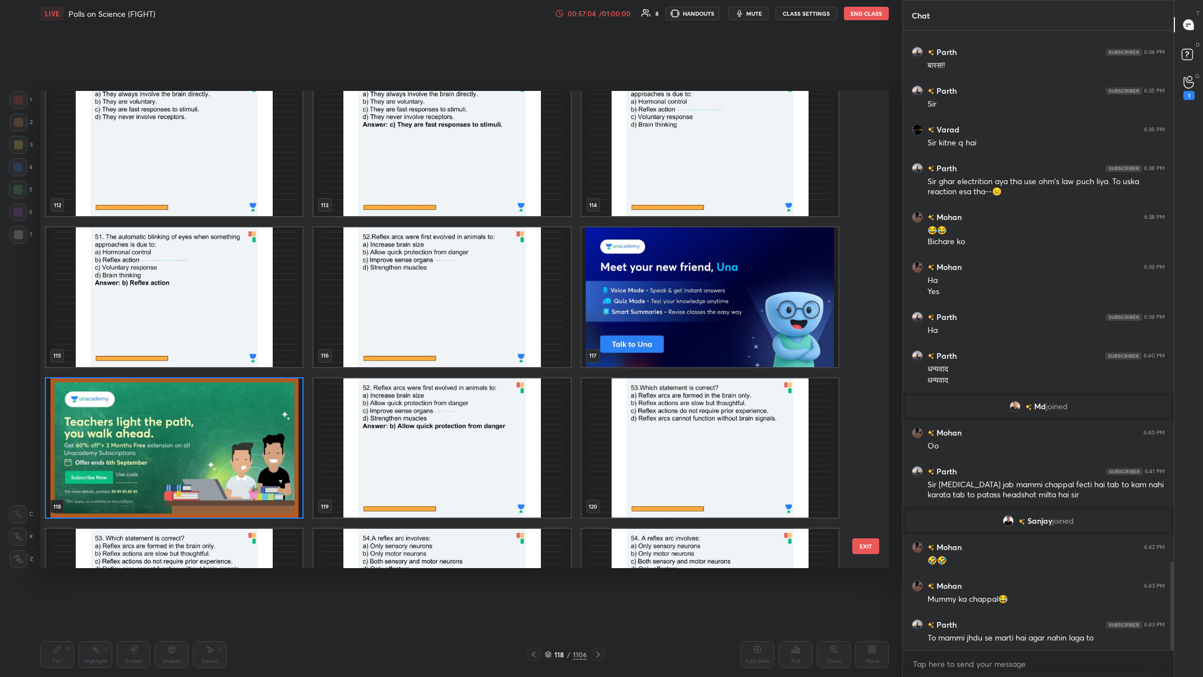
scroll to position [5621, 0]
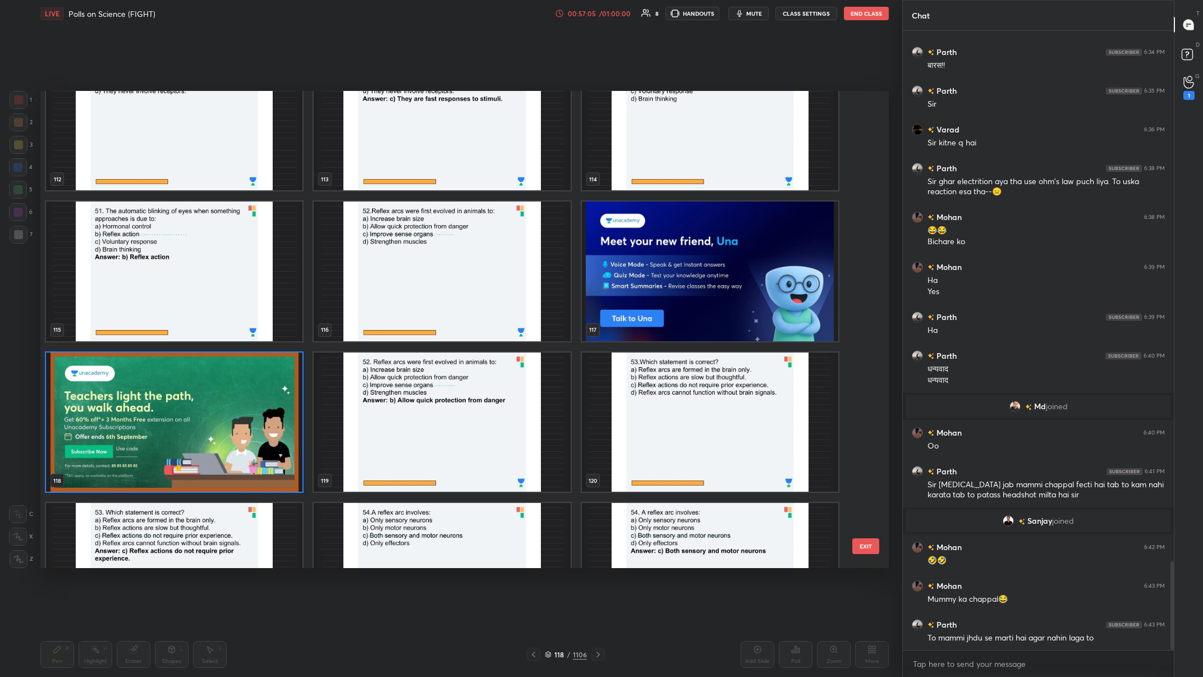
click at [162, 263] on img "grid" at bounding box center [174, 422] width 256 height 140
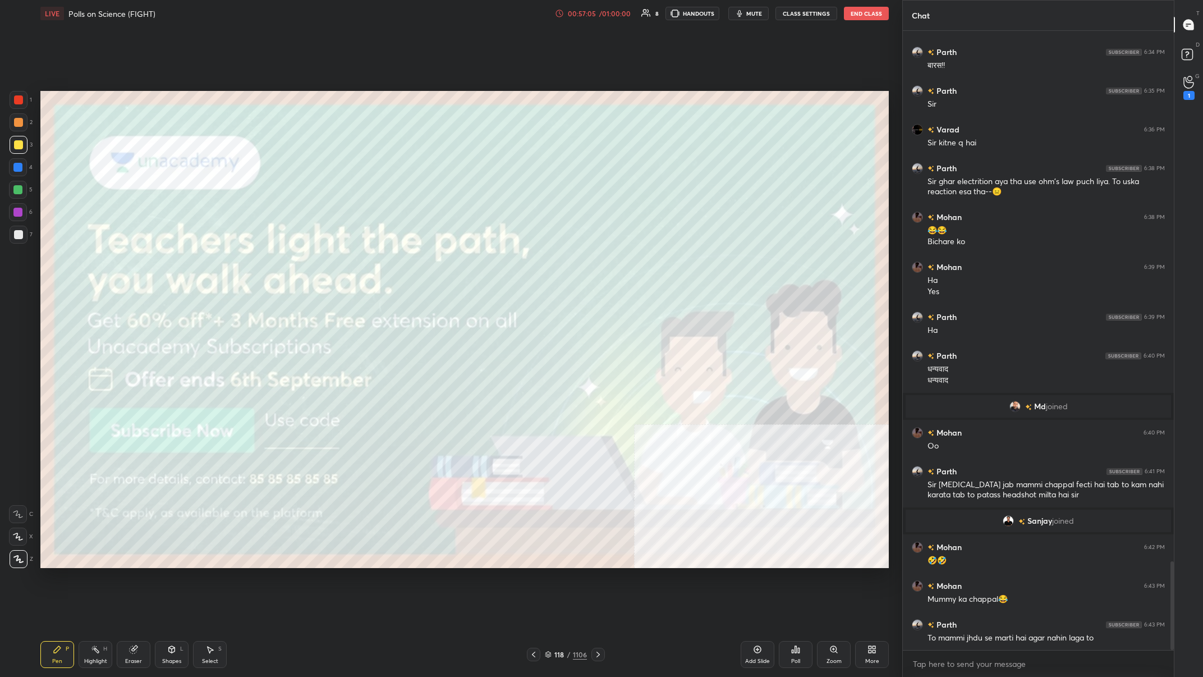
click at [162, 263] on img "grid" at bounding box center [174, 422] width 256 height 140
drag, startPoint x: 572, startPoint y: 655, endPoint x: 566, endPoint y: 636, distance: 20.2
click at [402, 263] on div "118 / 1106" at bounding box center [566, 654] width 42 height 10
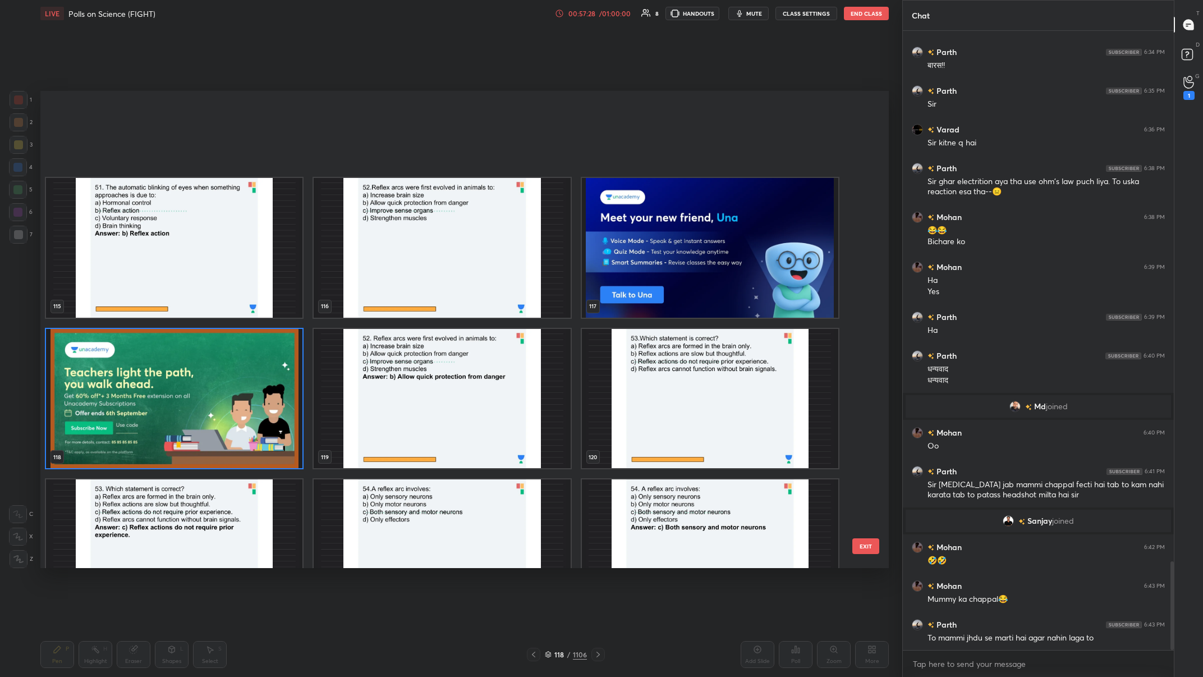
scroll to position [5764, 0]
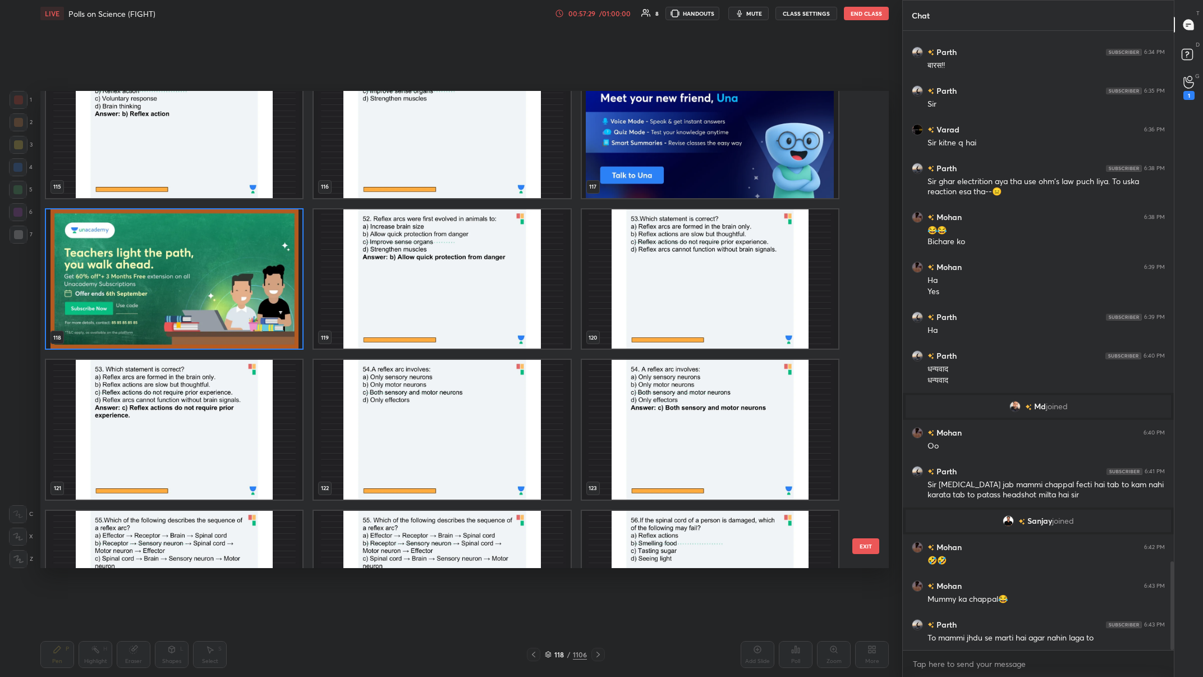
click at [402, 263] on img "grid" at bounding box center [710, 279] width 256 height 140
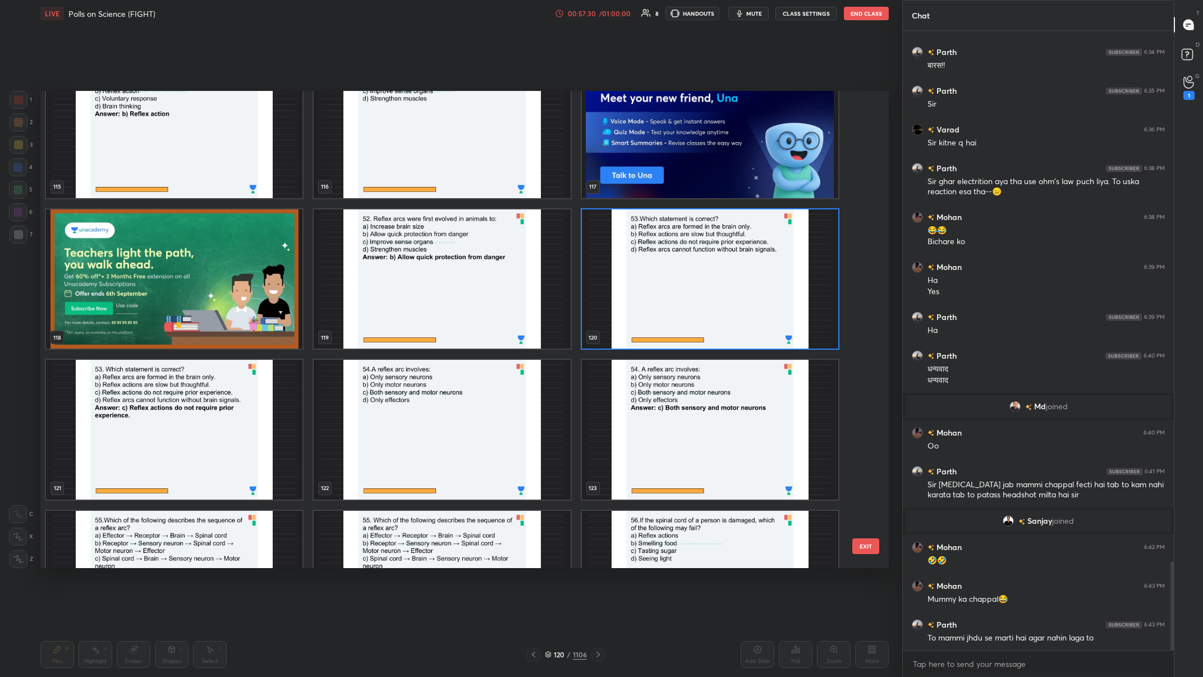
click at [402, 263] on img "grid" at bounding box center [710, 279] width 256 height 140
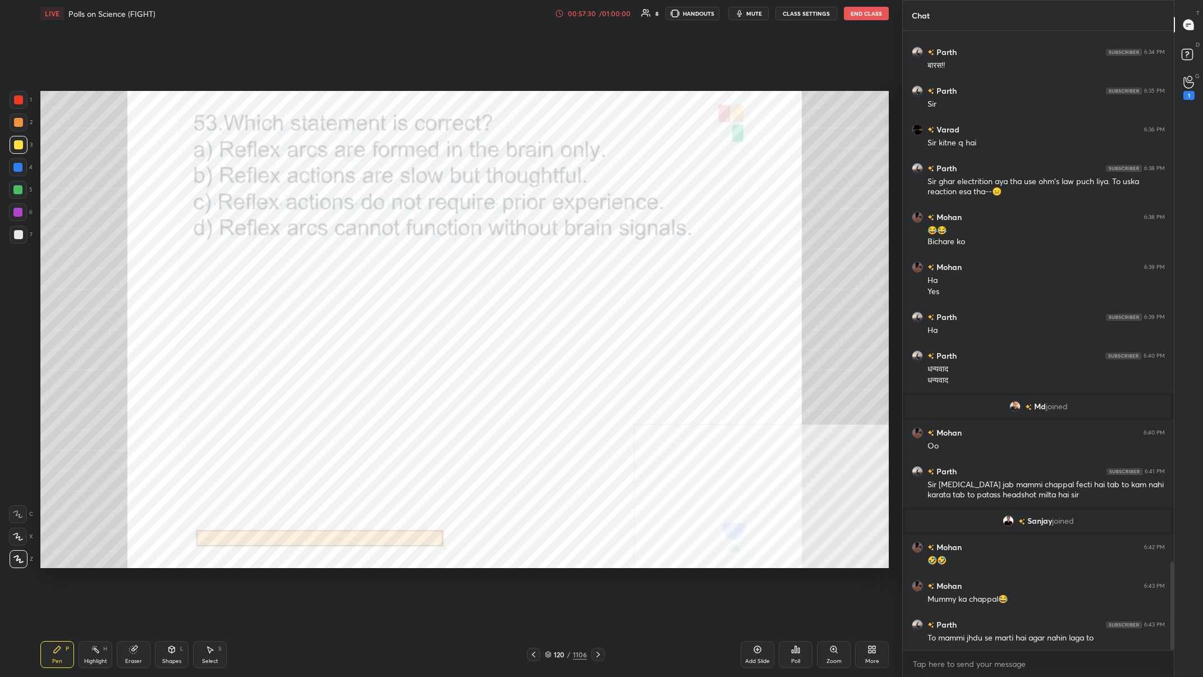
click at [402, 263] on img "grid" at bounding box center [710, 279] width 256 height 140
click at [402, 263] on div "120" at bounding box center [559, 654] width 11 height 7
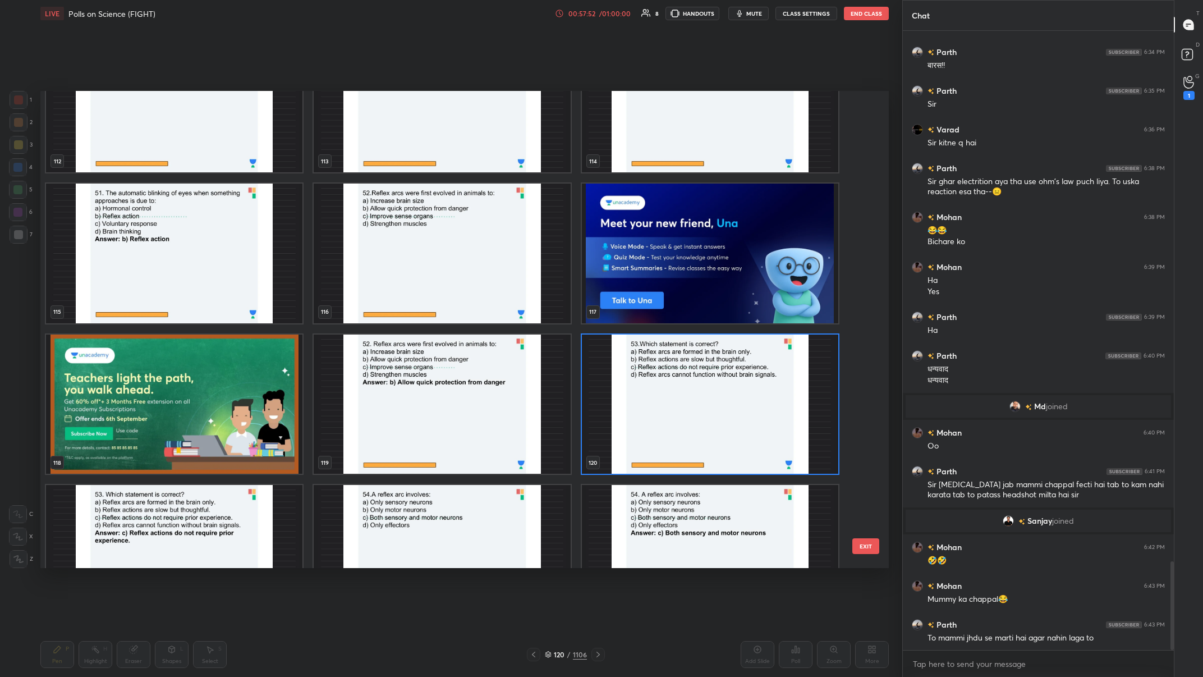
scroll to position [5692, 0]
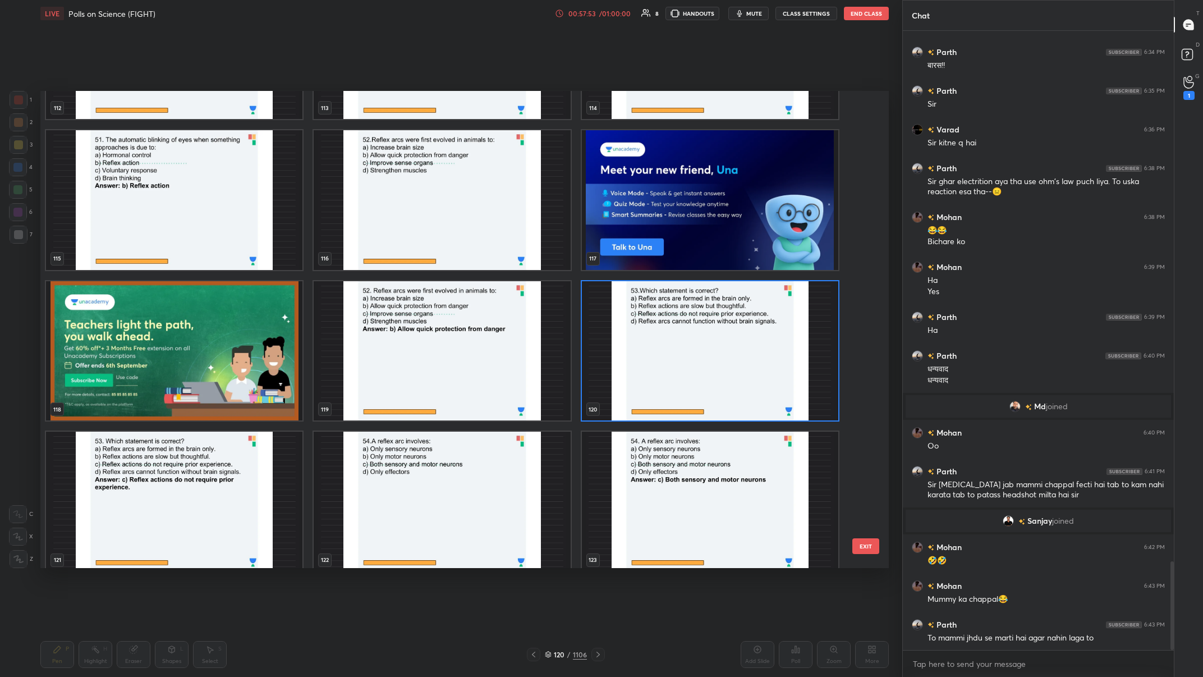
click at [402, 263] on img "grid" at bounding box center [710, 351] width 256 height 140
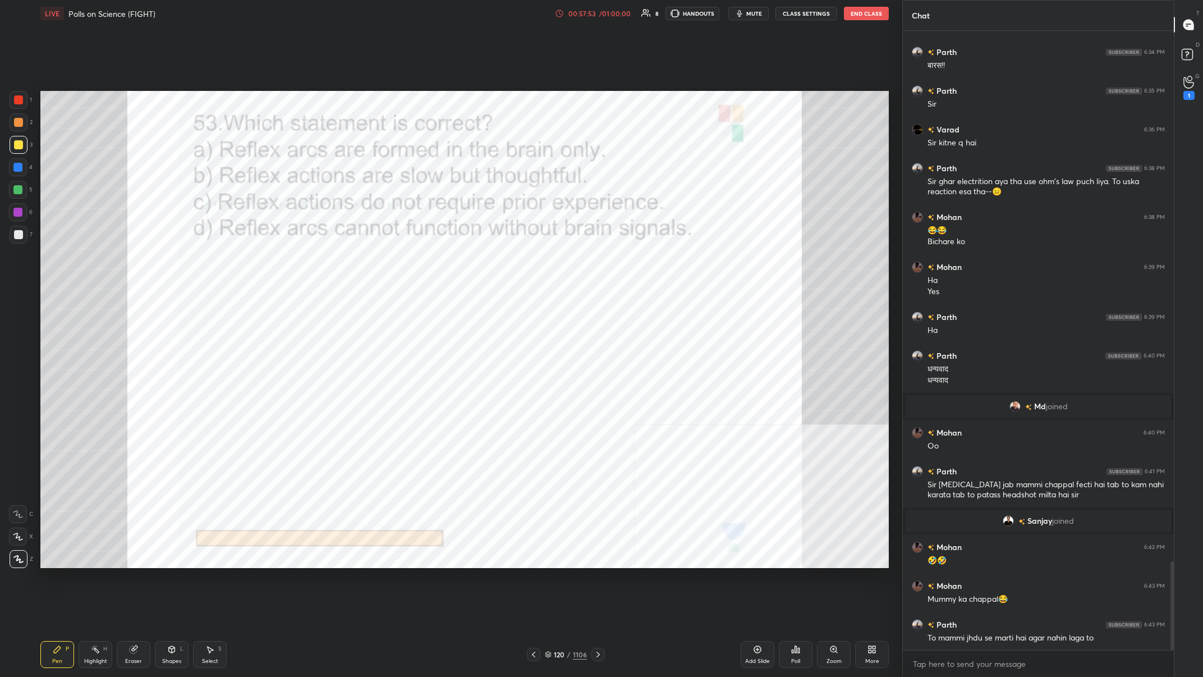
click at [402, 263] on img "grid" at bounding box center [710, 351] width 256 height 140
click at [402, 263] on icon at bounding box center [796, 649] width 2 height 7
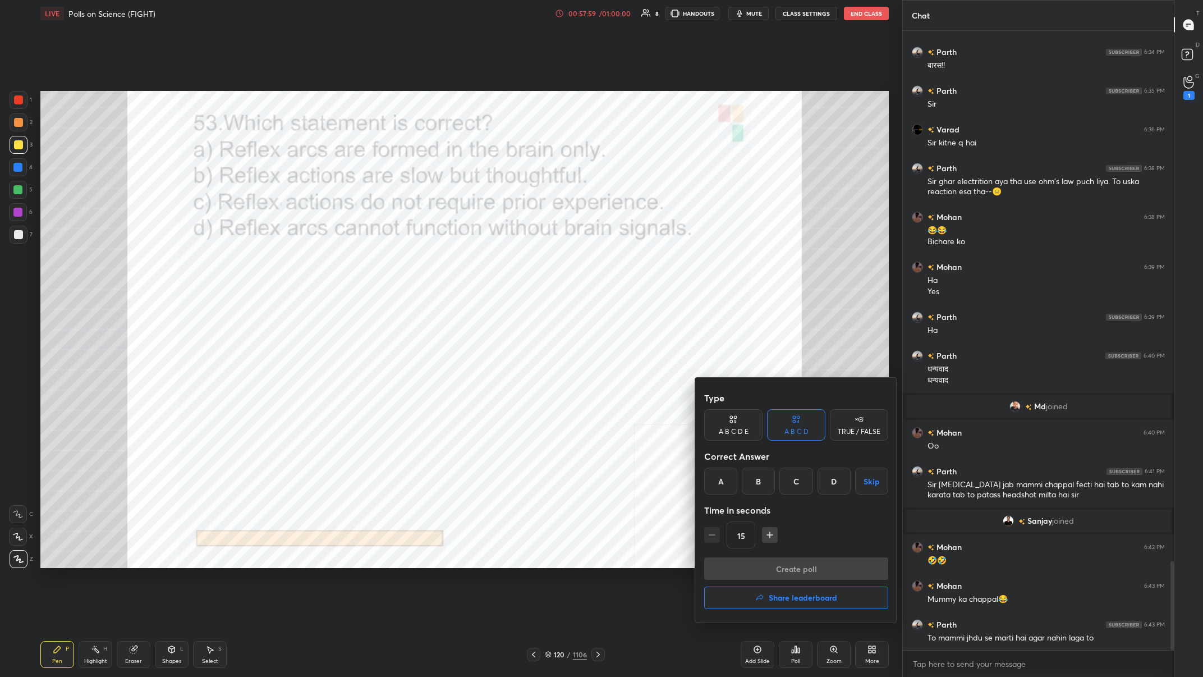
click at [402, 263] on div "C" at bounding box center [795, 480] width 33 height 27
click at [402, 263] on div at bounding box center [601, 338] width 1203 height 677
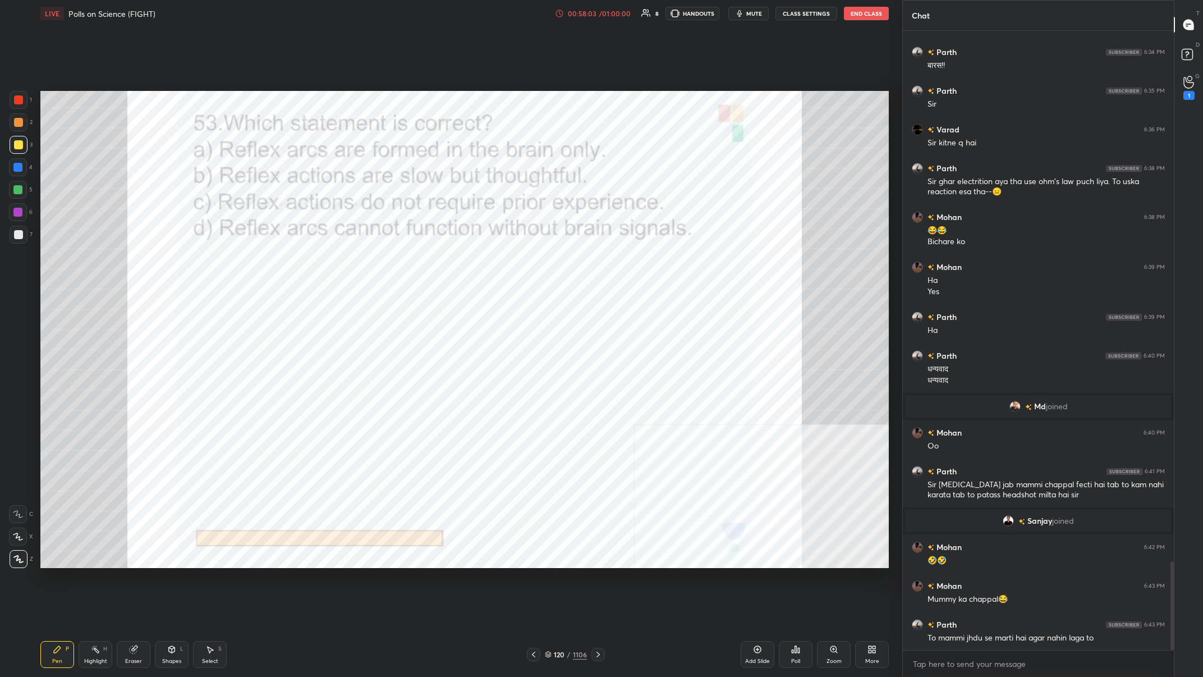
click at [402, 263] on div "grid" at bounding box center [1011, 520] width 16 height 11
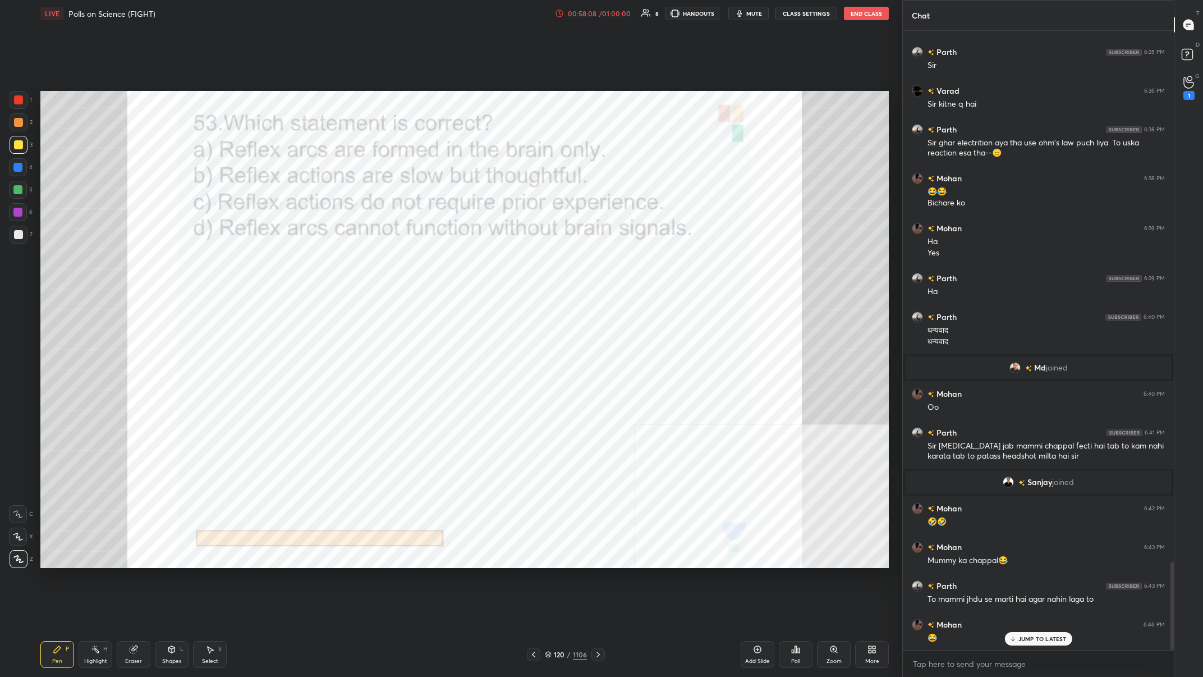
click at [402, 263] on div "120" at bounding box center [559, 654] width 11 height 7
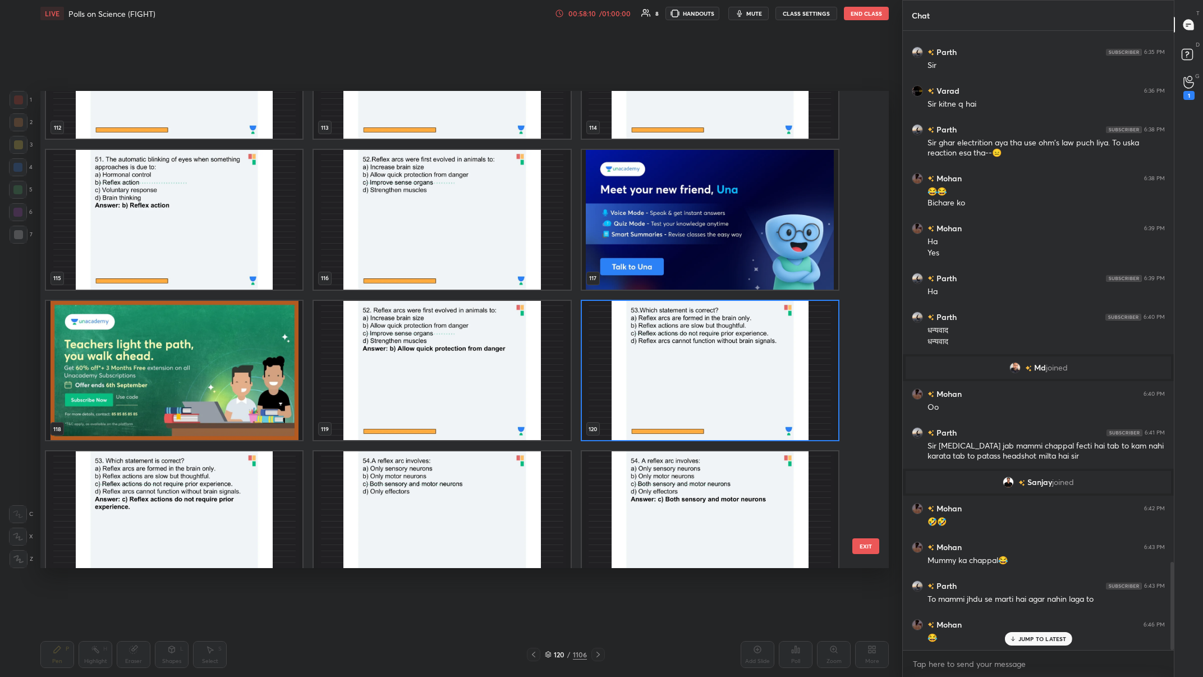
scroll to position [5692, 0]
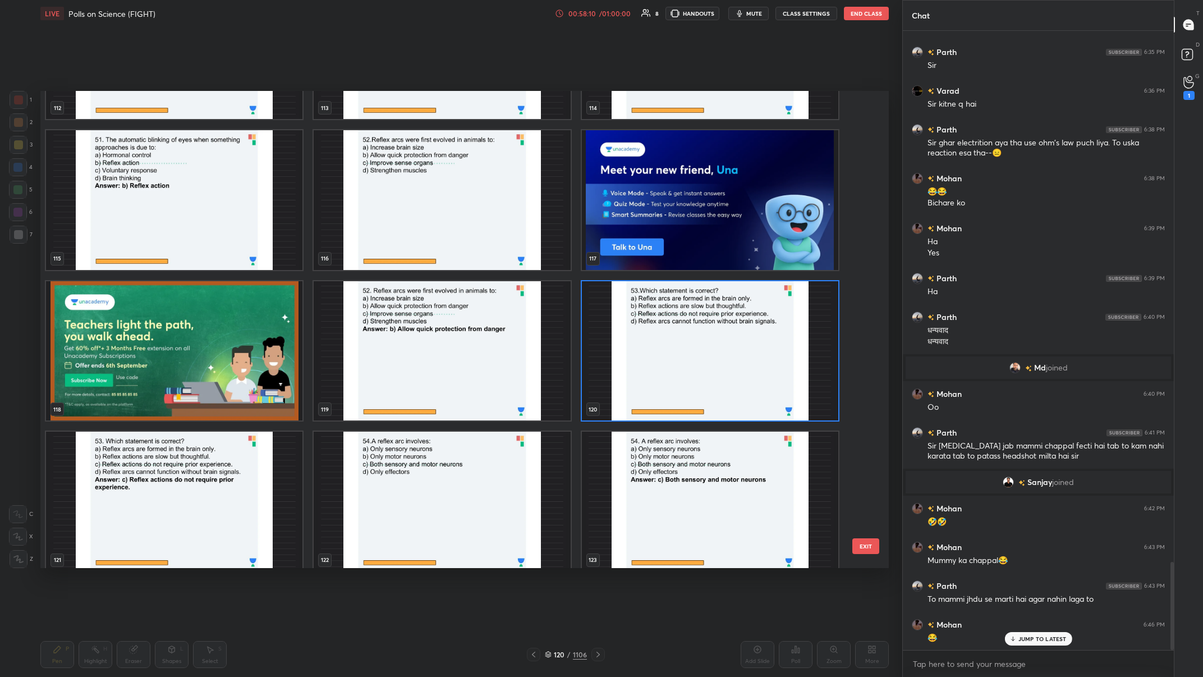
click at [402, 263] on img "grid" at bounding box center [710, 351] width 256 height 140
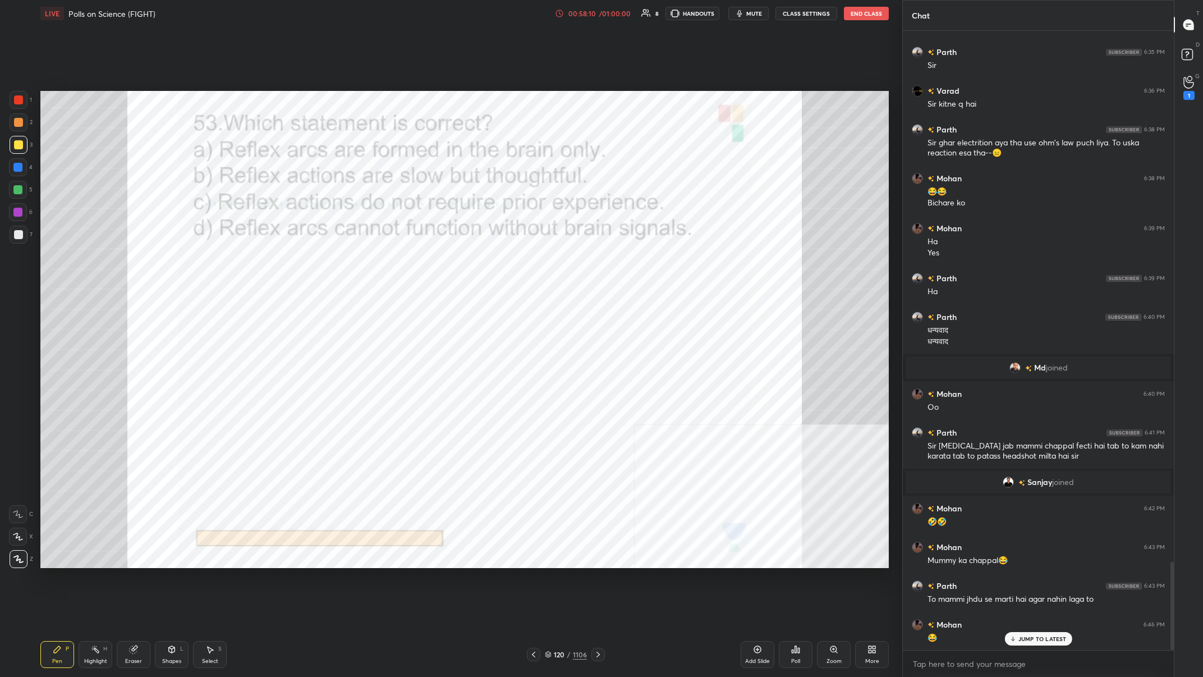
click at [402, 263] on img "grid" at bounding box center [710, 351] width 256 height 140
click at [402, 263] on div "Poll" at bounding box center [796, 654] width 34 height 27
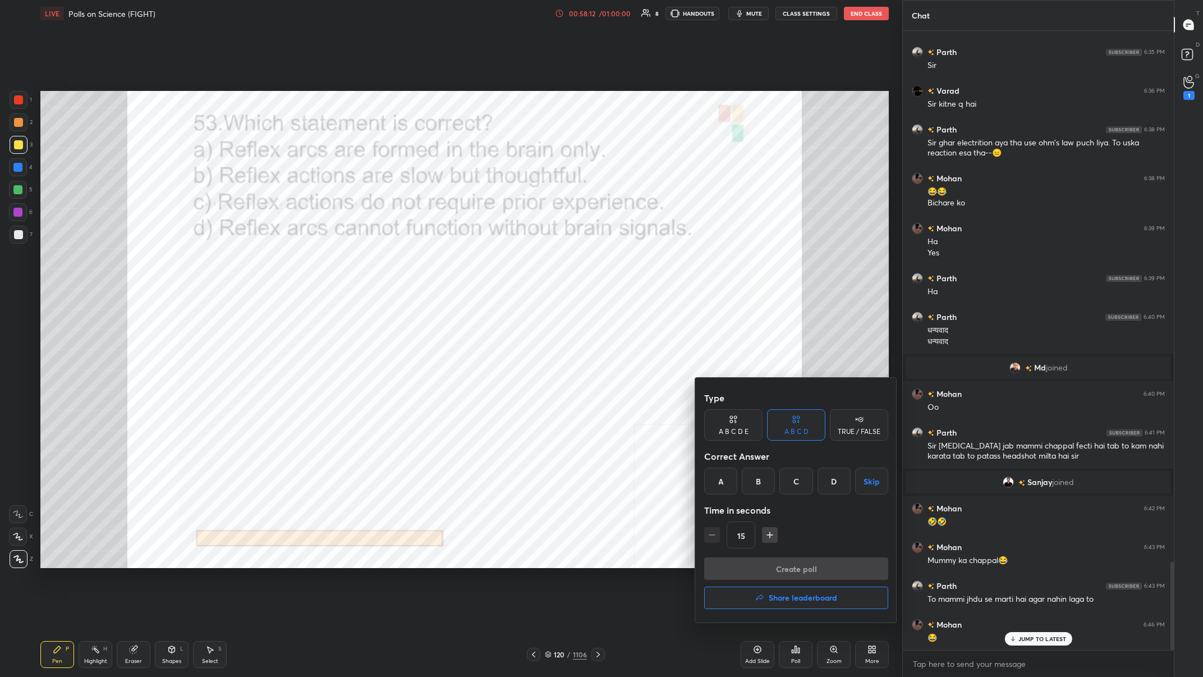
click at [402, 263] on div "C" at bounding box center [795, 480] width 33 height 27
click at [402, 263] on button "Create poll" at bounding box center [796, 568] width 184 height 22
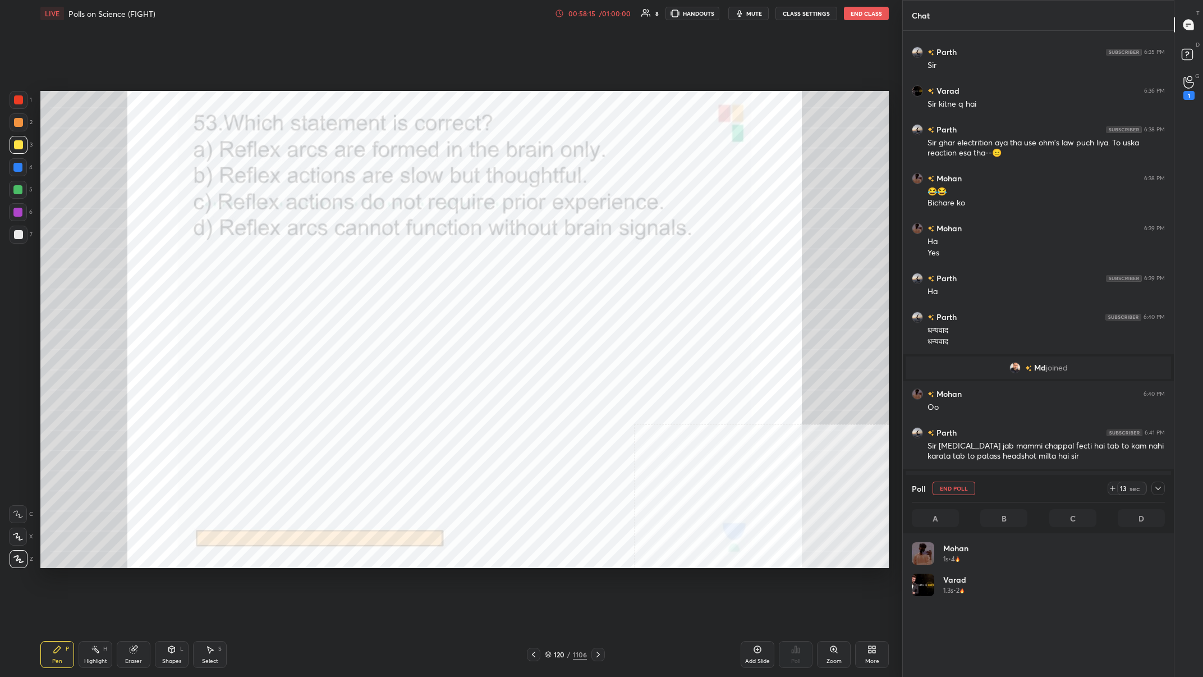
scroll to position [135, 253]
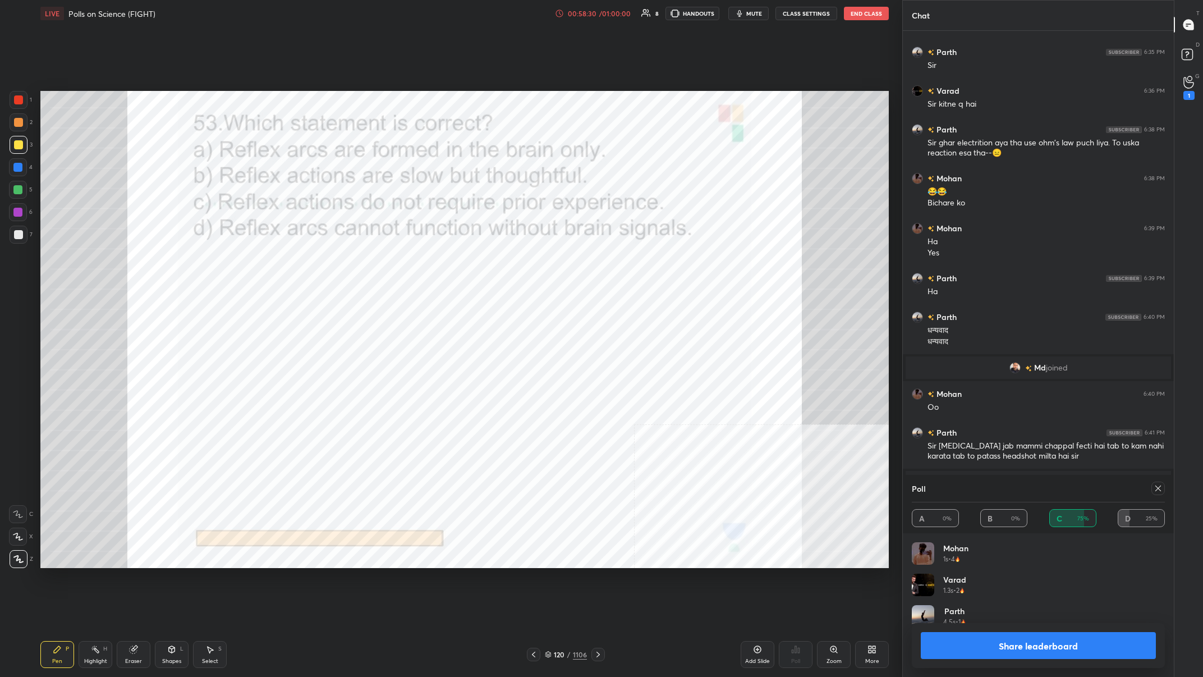
click at [402, 263] on button "Share leaderboard" at bounding box center [1038, 645] width 235 height 27
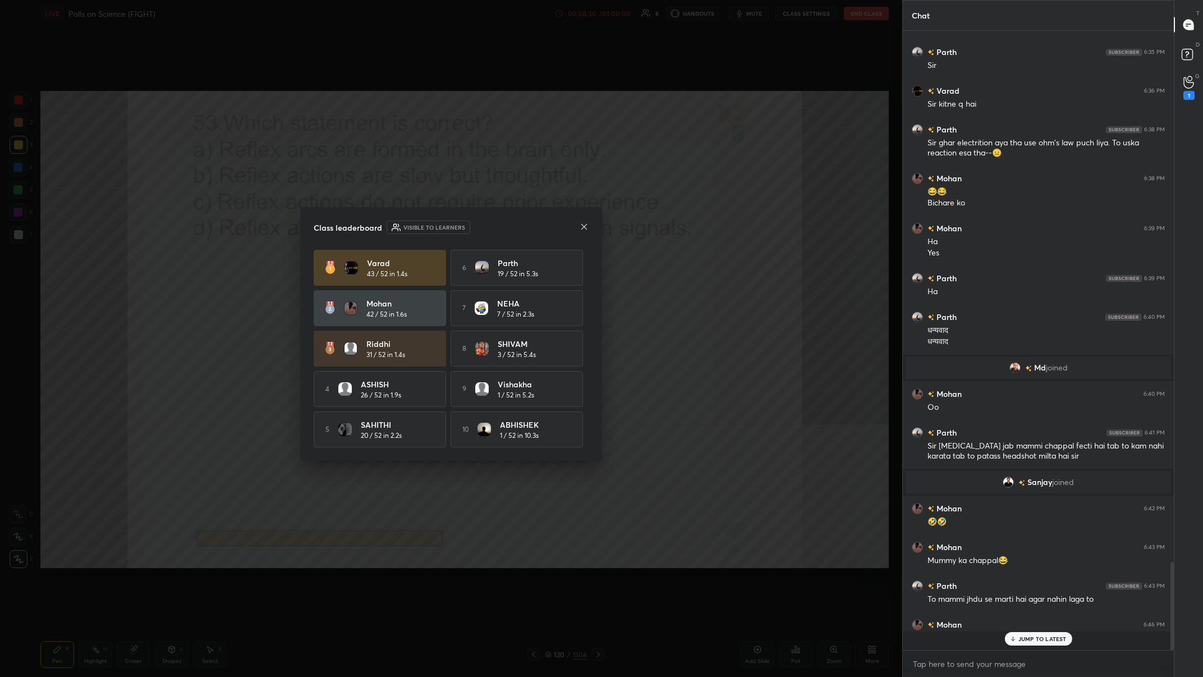
scroll to position [636, 271]
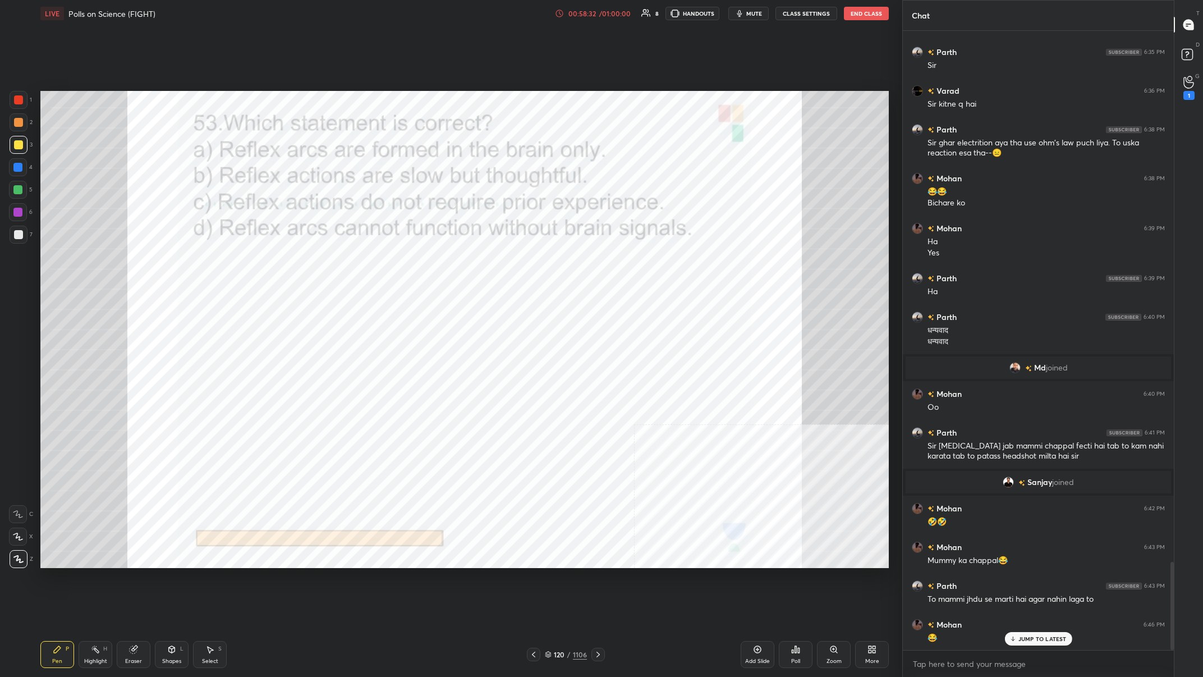
click at [15, 95] on div at bounding box center [19, 100] width 18 height 18
click at [402, 263] on div "1106" at bounding box center [580, 654] width 14 height 10
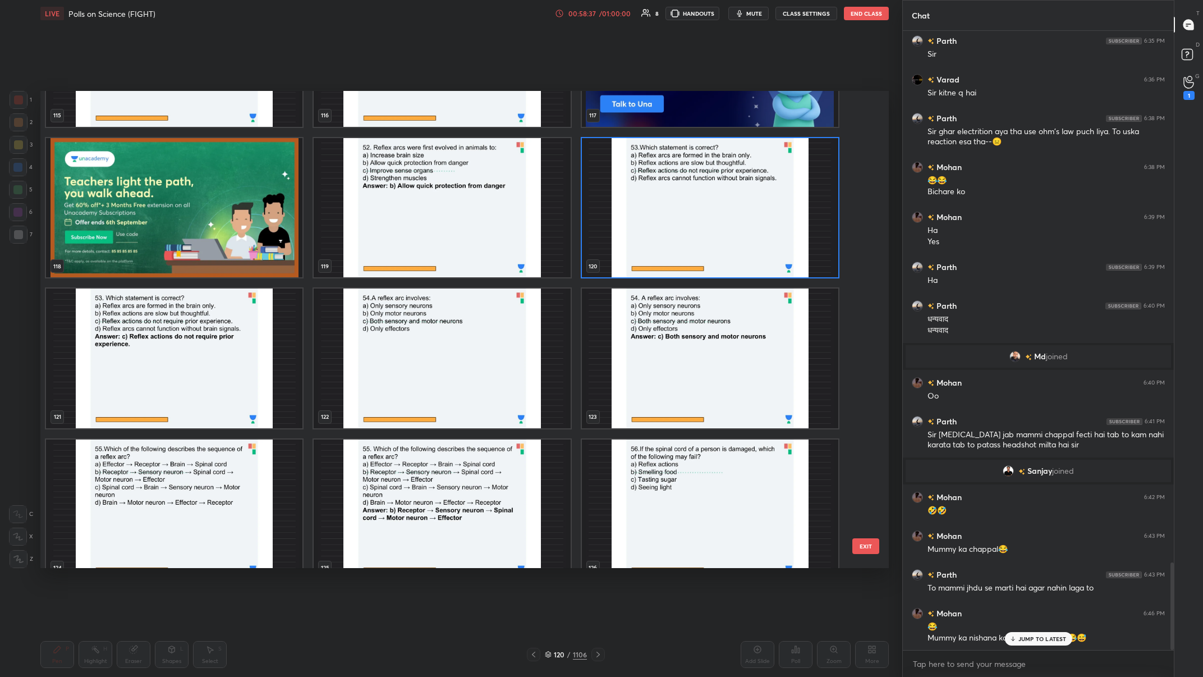
click at [402, 263] on img "grid" at bounding box center [442, 358] width 256 height 140
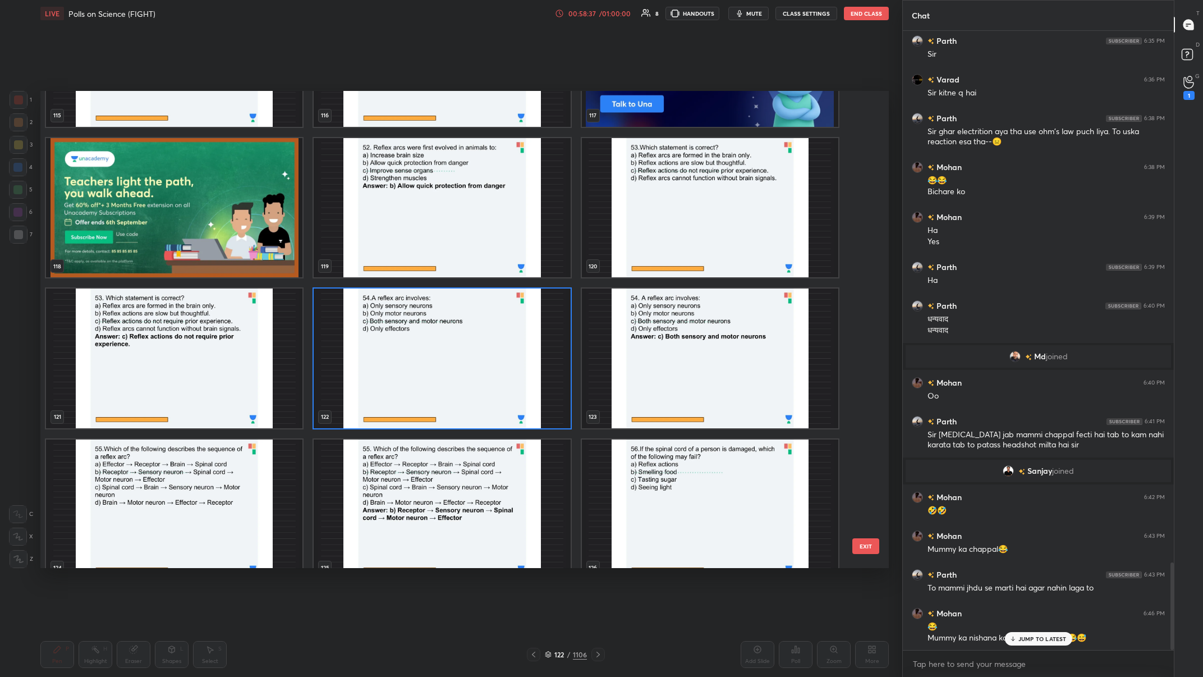
click at [402, 263] on img "grid" at bounding box center [442, 358] width 256 height 140
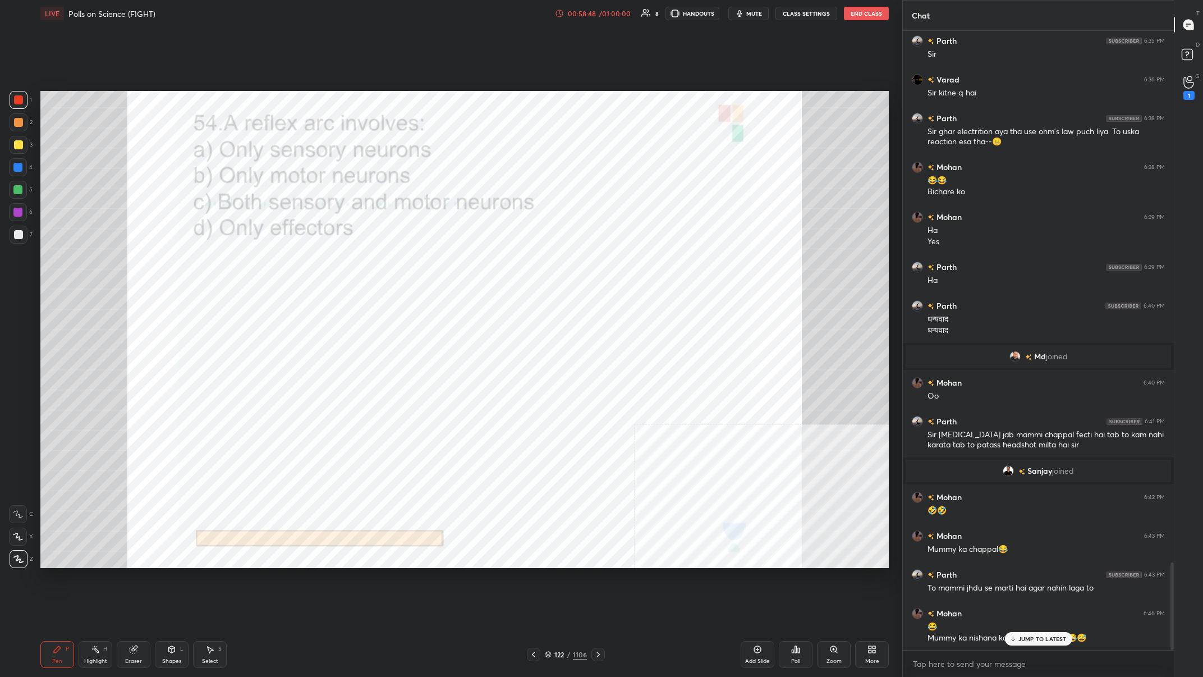
click at [402, 263] on div "122 / 1106" at bounding box center [566, 654] width 42 height 10
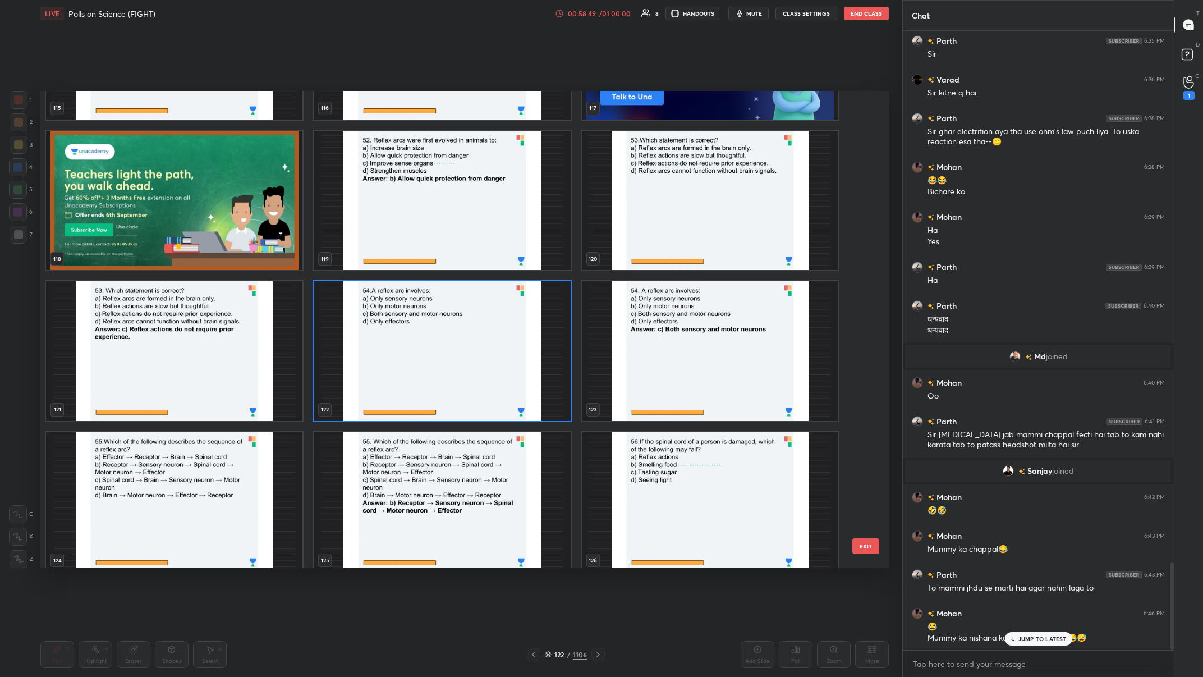
click at [402, 263] on img "grid" at bounding box center [442, 351] width 256 height 140
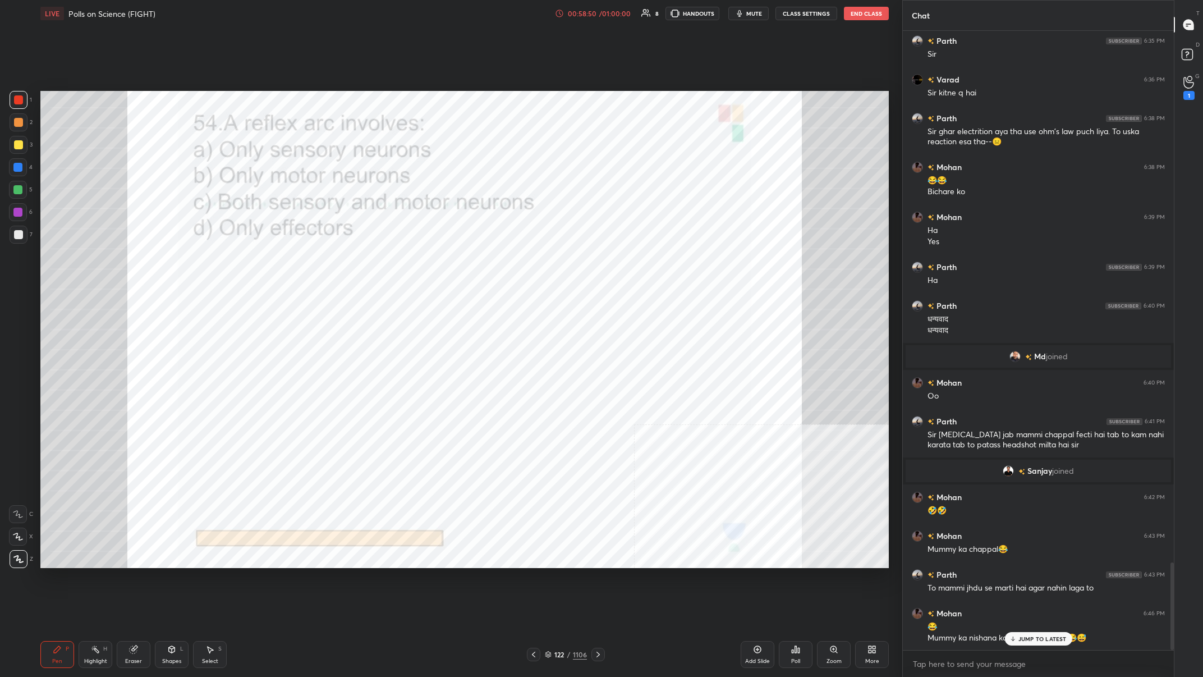
click at [402, 263] on div "Poll" at bounding box center [796, 654] width 34 height 27
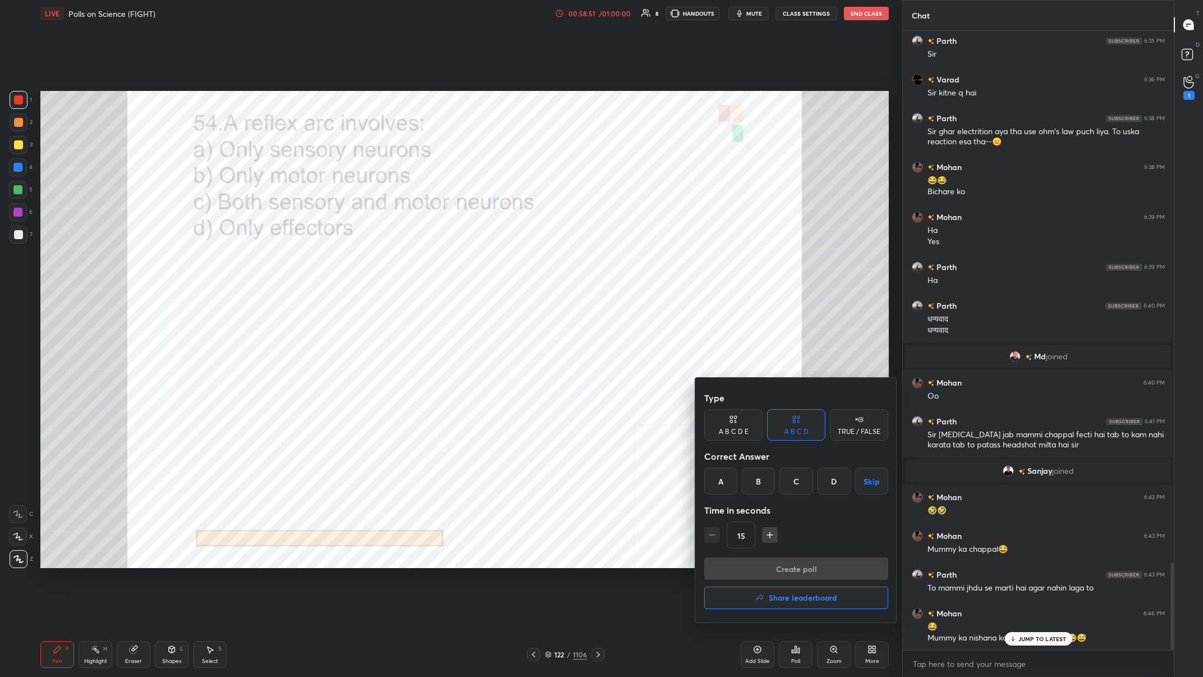
click at [402, 263] on div "C" at bounding box center [795, 480] width 33 height 27
click at [402, 263] on button "Create poll" at bounding box center [796, 568] width 184 height 22
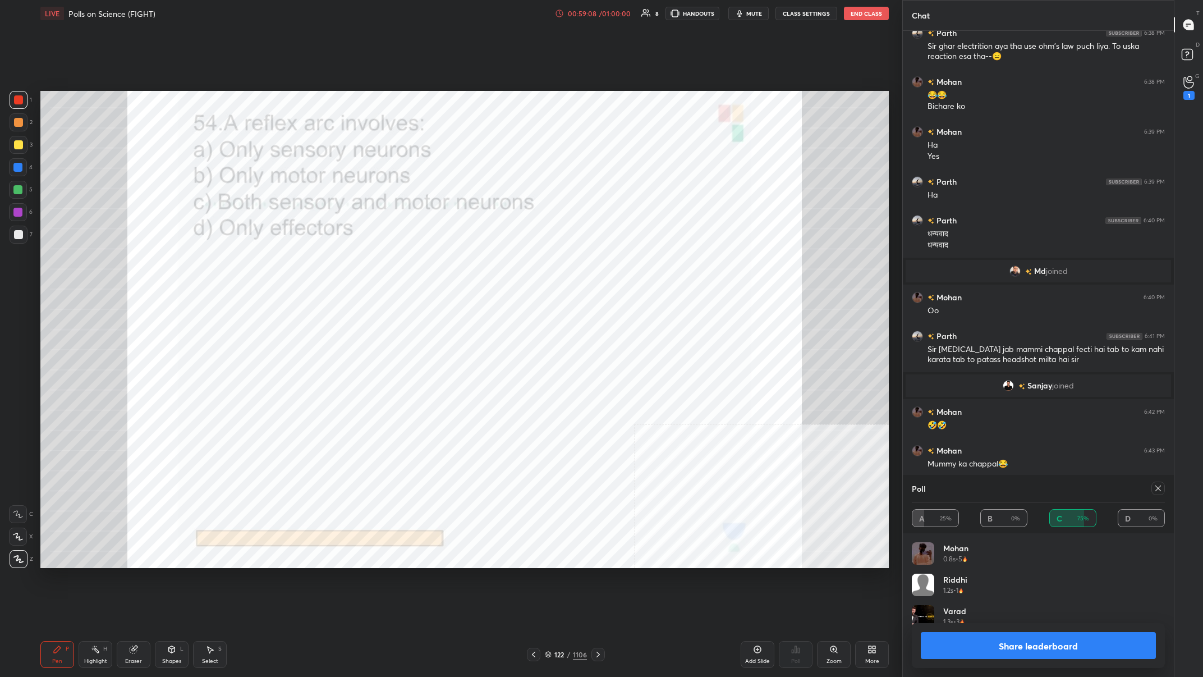
click at [402, 263] on button "Share leaderboard" at bounding box center [1038, 645] width 235 height 27
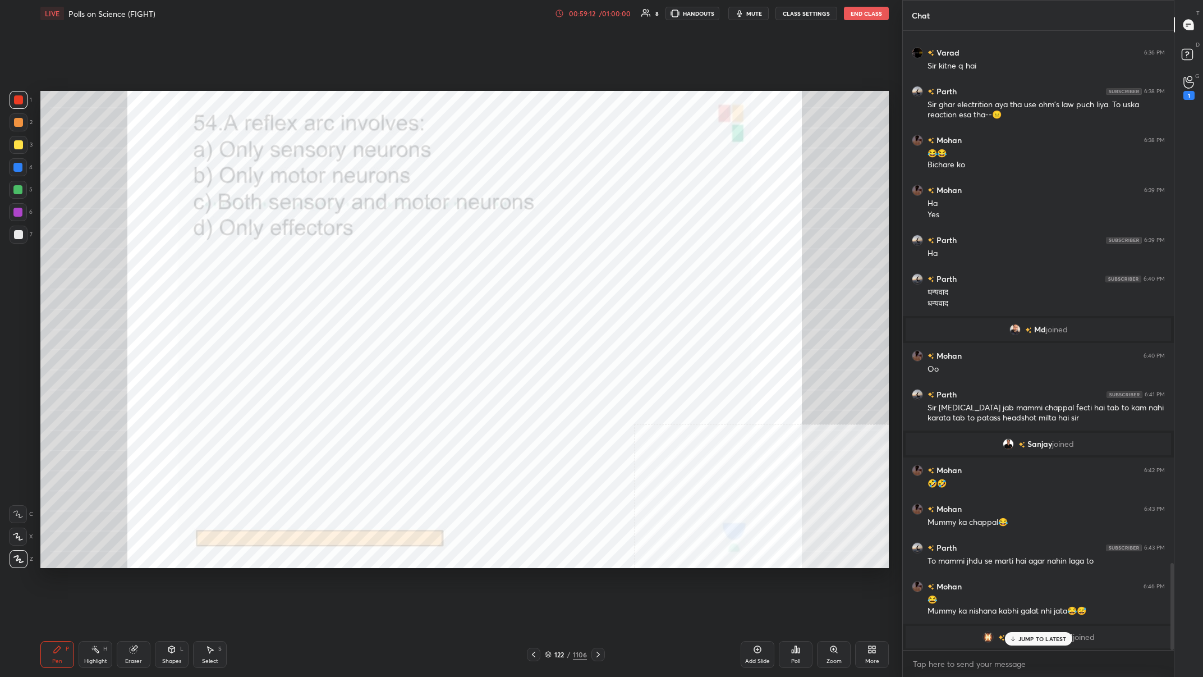
click at [402, 263] on div "/" at bounding box center [568, 654] width 3 height 7
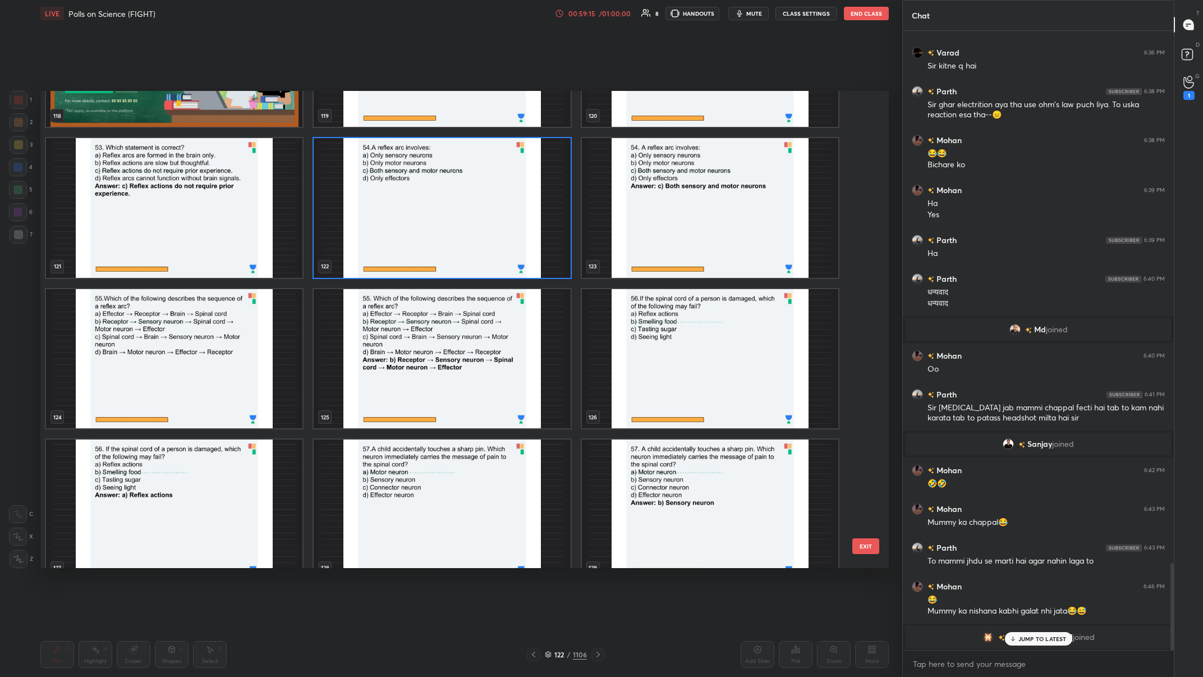
click at [141, 263] on img "grid" at bounding box center [174, 358] width 256 height 140
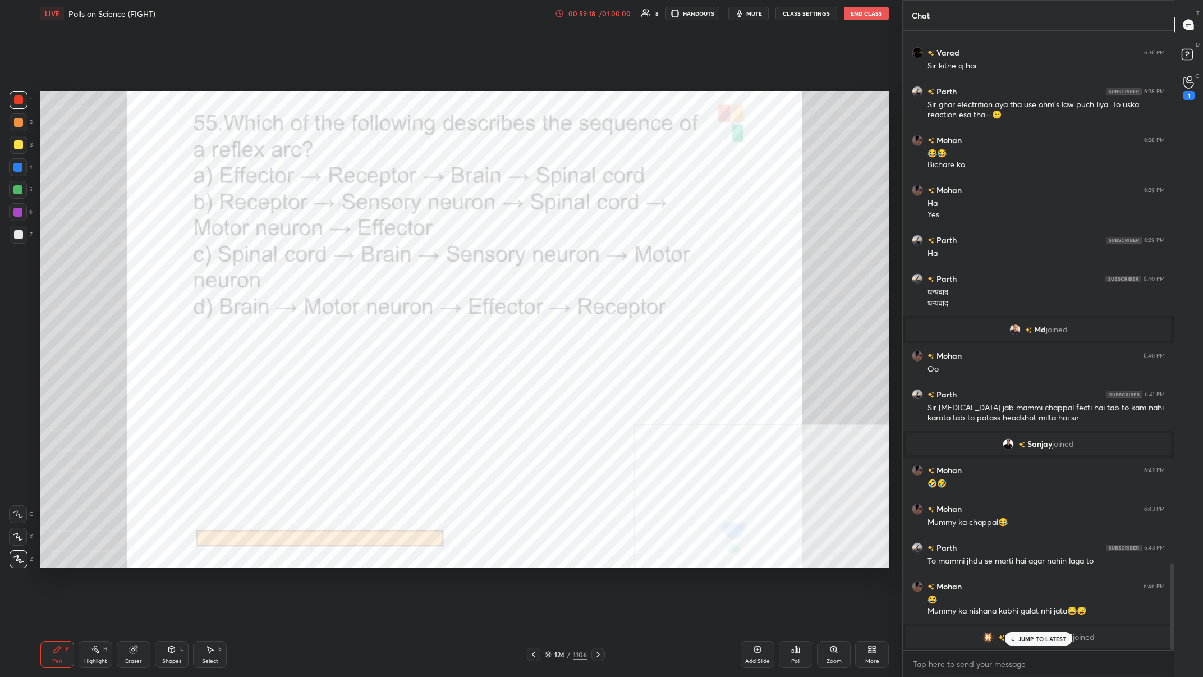
click at [402, 263] on div "1106" at bounding box center [580, 654] width 14 height 10
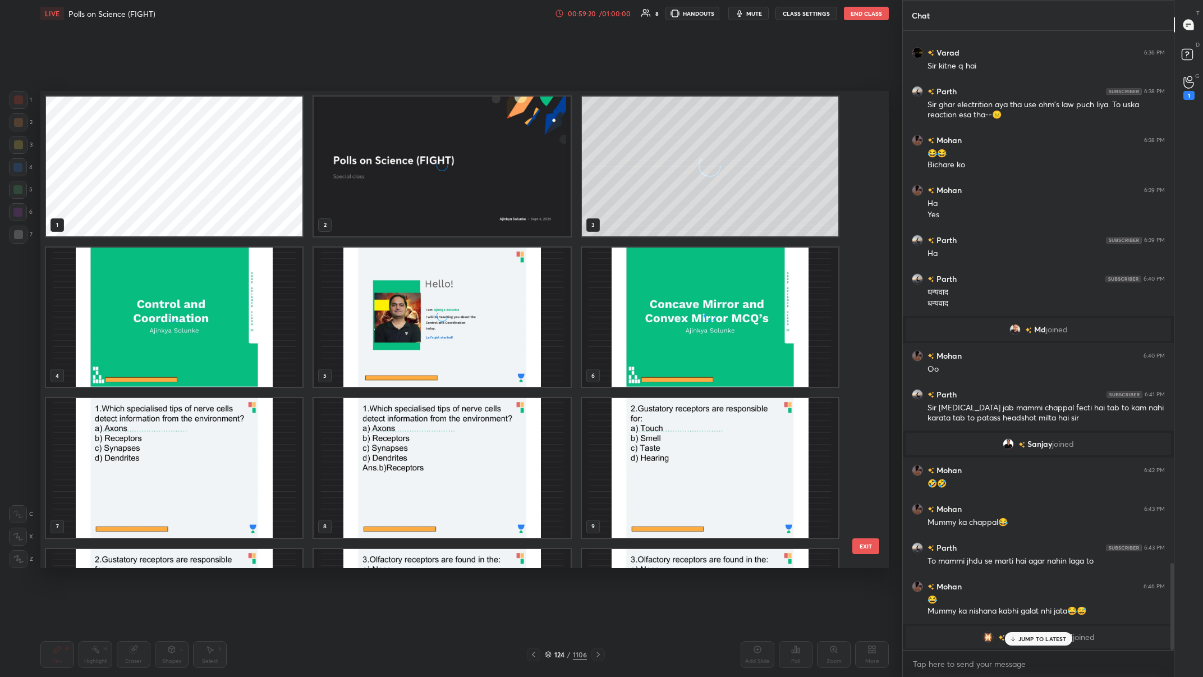
drag, startPoint x: 861, startPoint y: 157, endPoint x: 864, endPoint y: 82, distance: 74.1
click at [402, 82] on div "Setting up your live class 1 2 3 4 5 6 7 8 9 10 11 12 EXIT Poll for secs No cor…" at bounding box center [464, 329] width 857 height 605
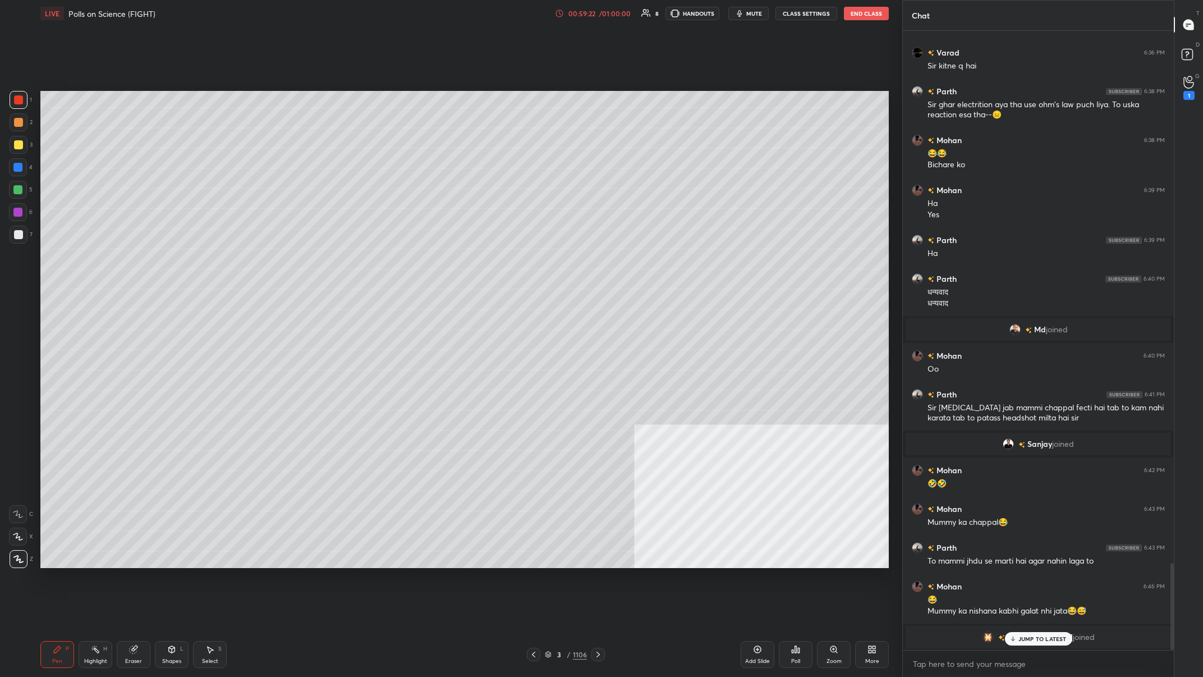
click at [402, 263] on div "Poll" at bounding box center [796, 654] width 34 height 27
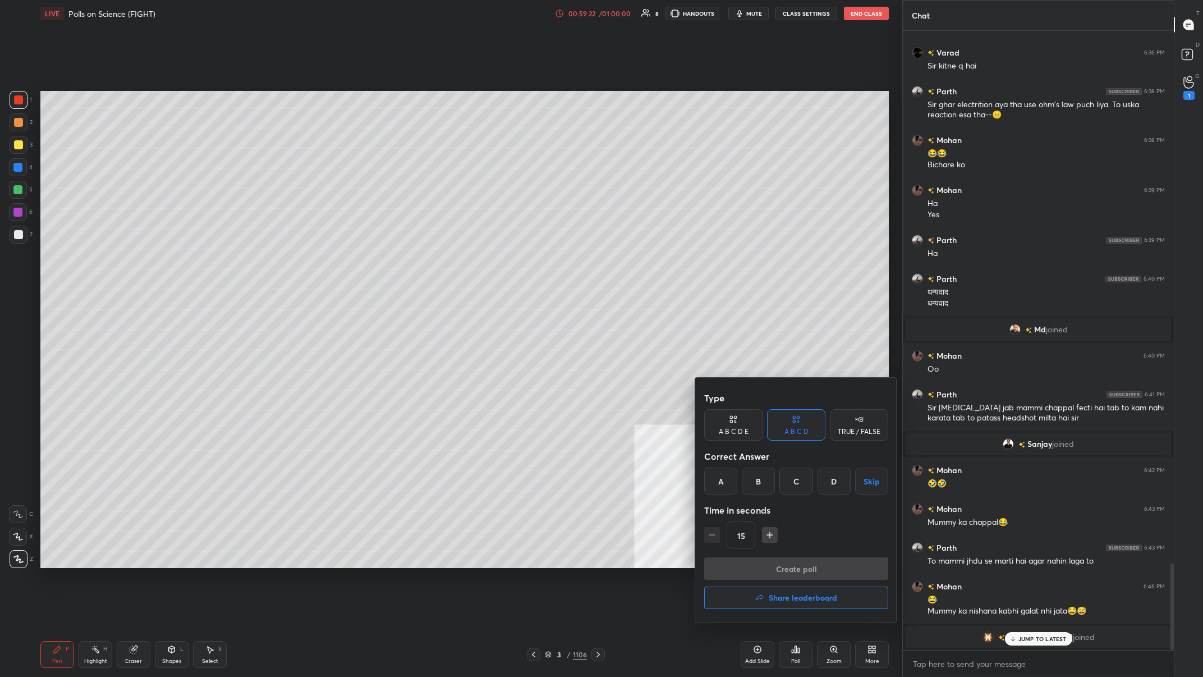
click at [402, 263] on div "Create poll Share leaderboard" at bounding box center [796, 585] width 184 height 56
click at [402, 263] on button "Share leaderboard" at bounding box center [796, 597] width 184 height 22
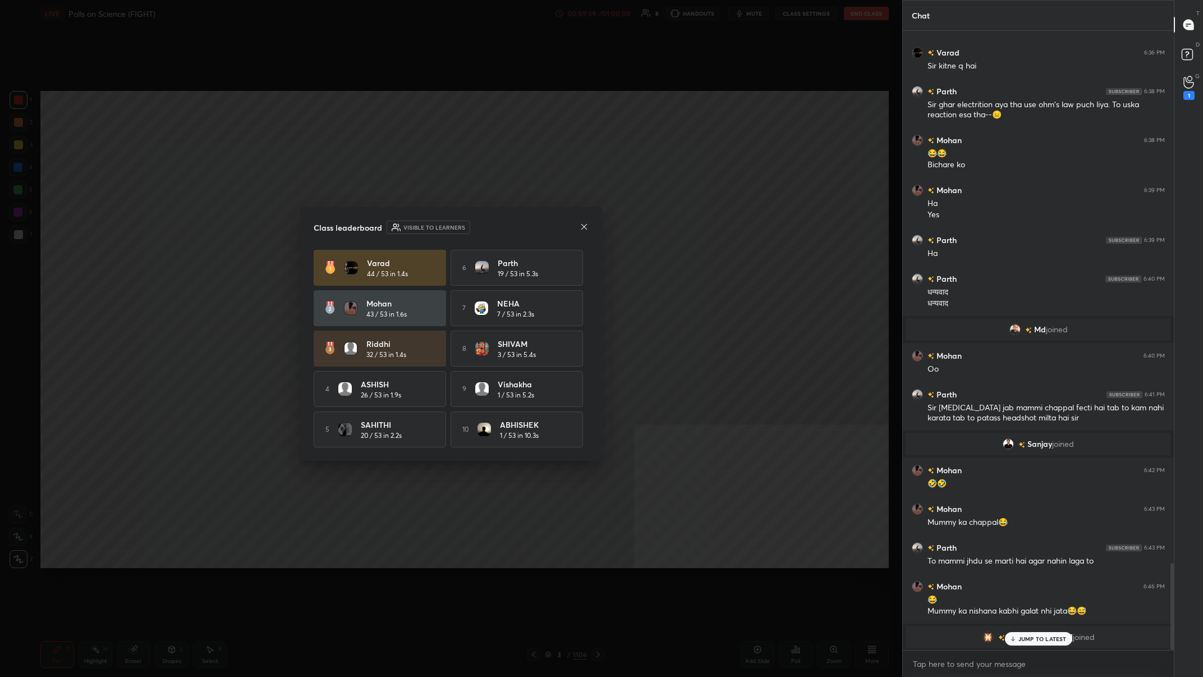
click at [402, 235] on div "Class leaderboard Visible to learners Varad 44 / 53 in 1.4s 6 Parth 19 / 53 in …" at bounding box center [451, 334] width 302 height 254
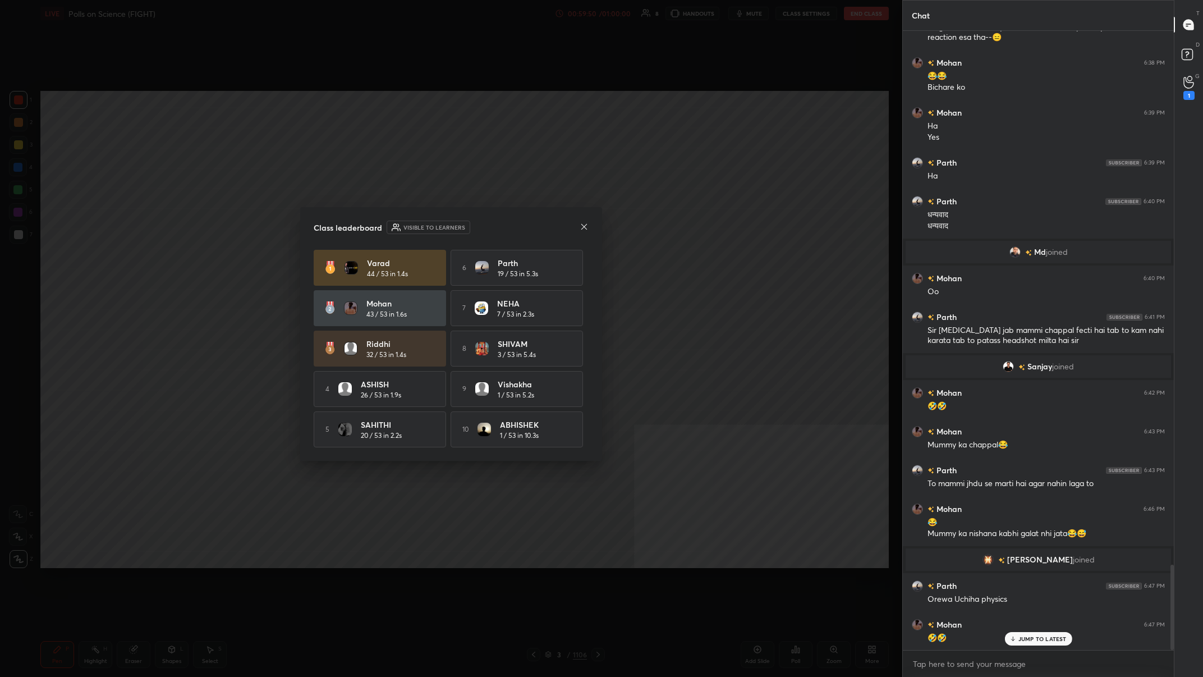
click at [402, 231] on div "Class leaderboard Visible to learners" at bounding box center [451, 227] width 275 height 13
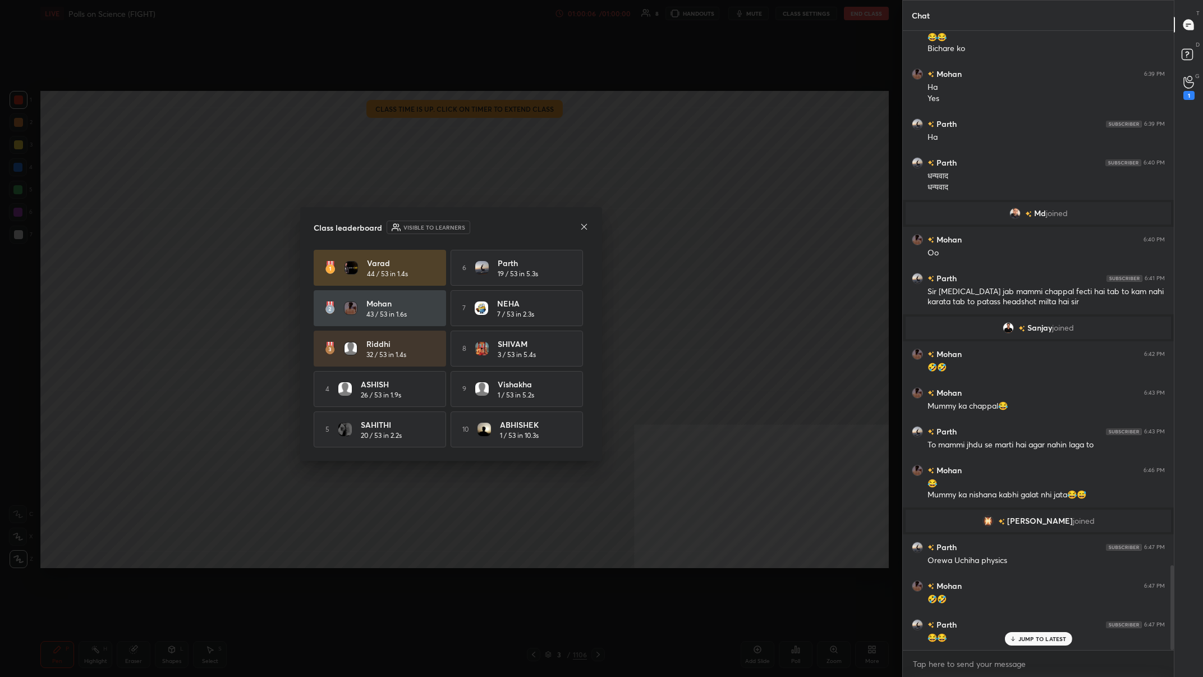
click at [402, 229] on div "Class leaderboard Visible to learners" at bounding box center [451, 227] width 275 height 13
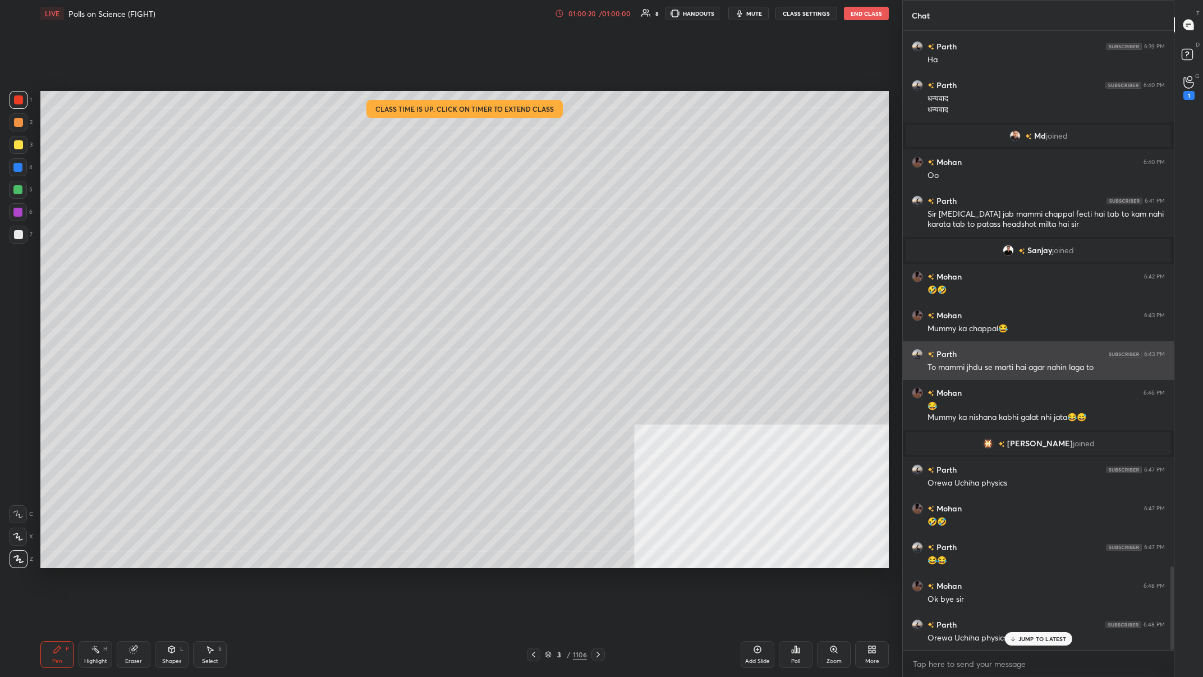
scroll to position [4013, 0]
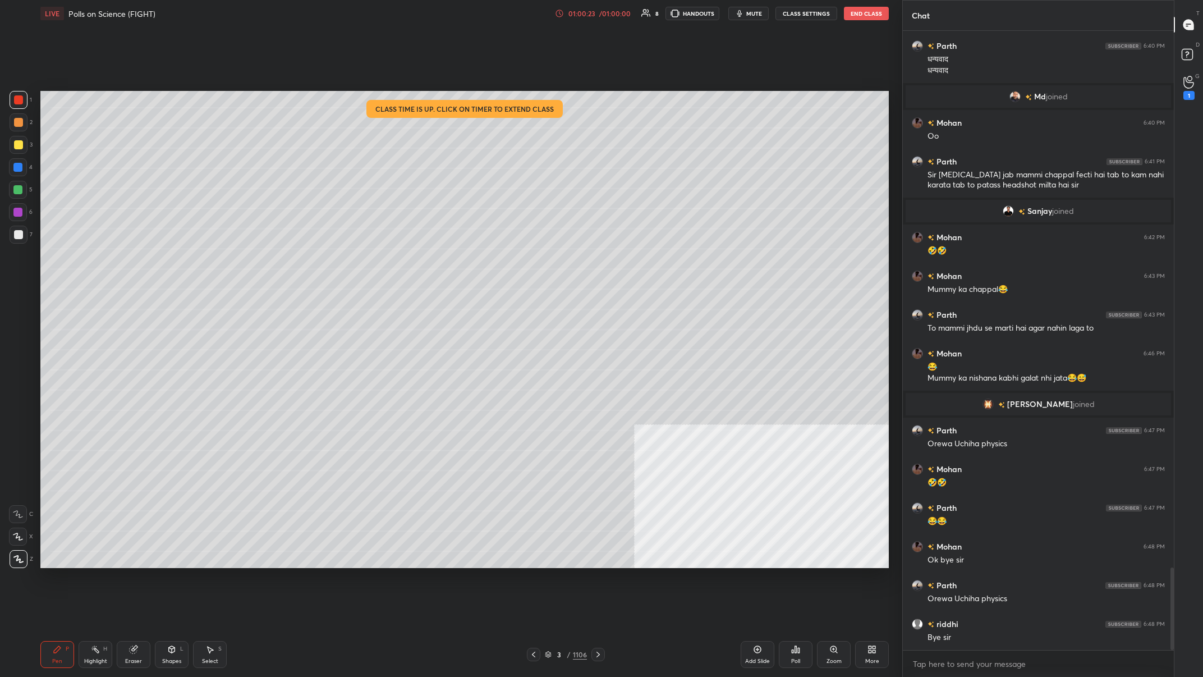
click at [402, 263] on icon at bounding box center [795, 649] width 9 height 9
click at [402, 19] on button "End Class" at bounding box center [866, 13] width 45 height 13
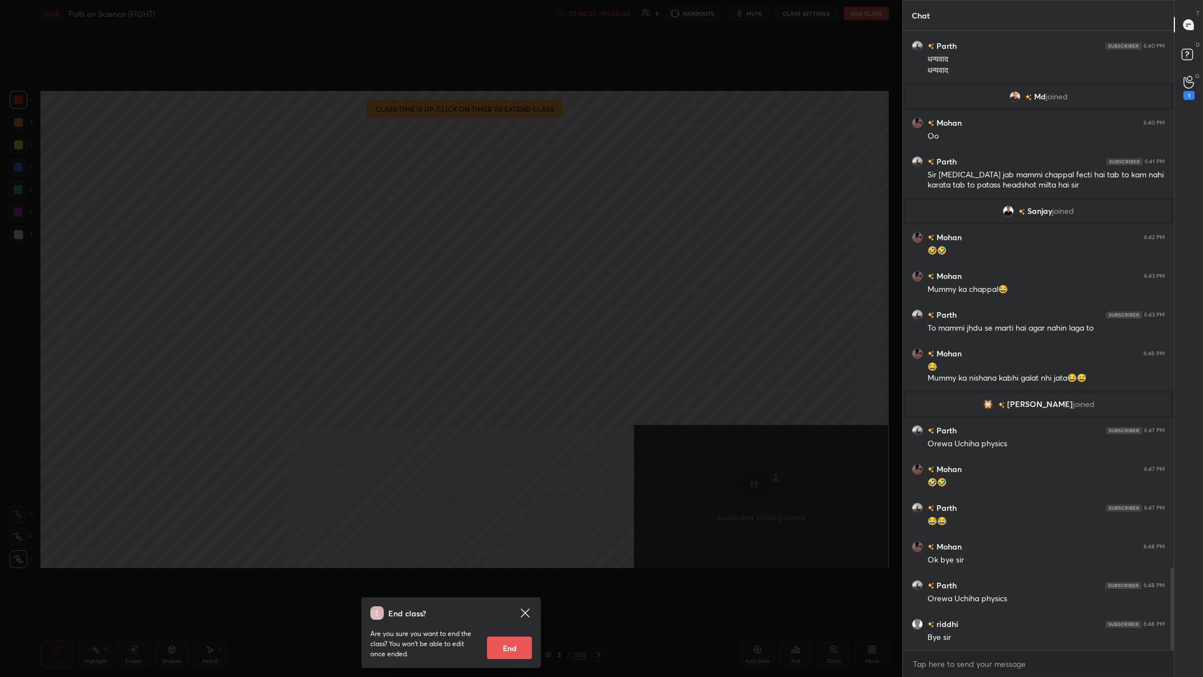
click at [402, 263] on button "End" at bounding box center [509, 647] width 45 height 22
type textarea "x"
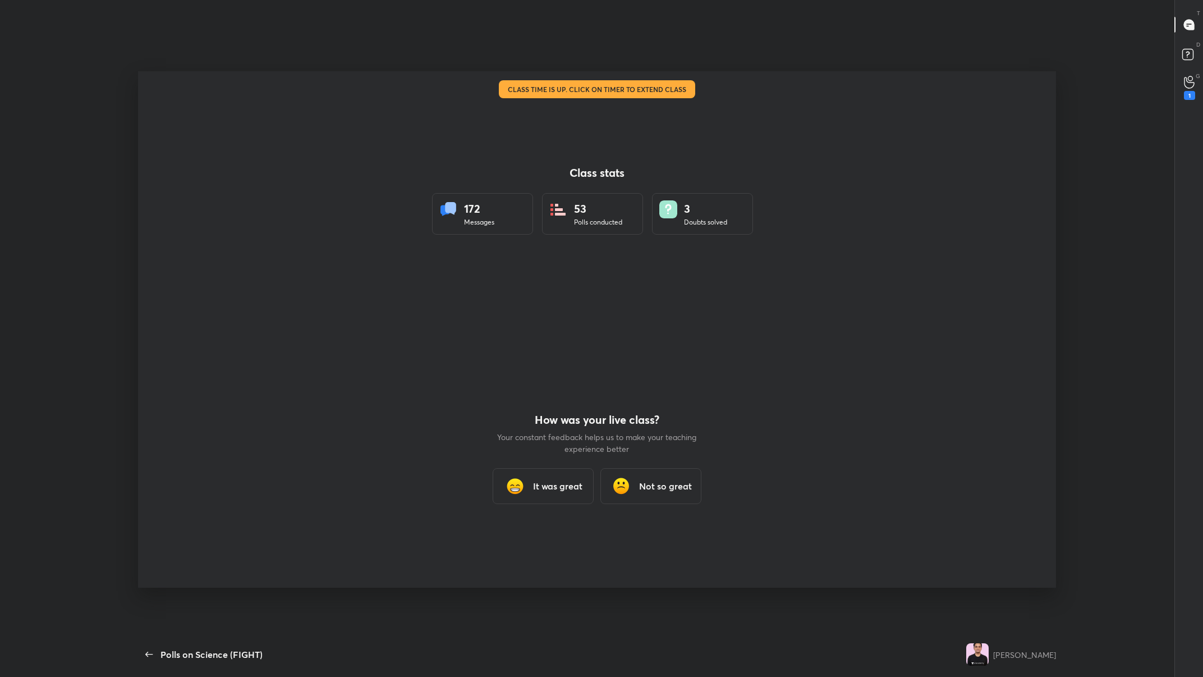
scroll to position [0, 0]
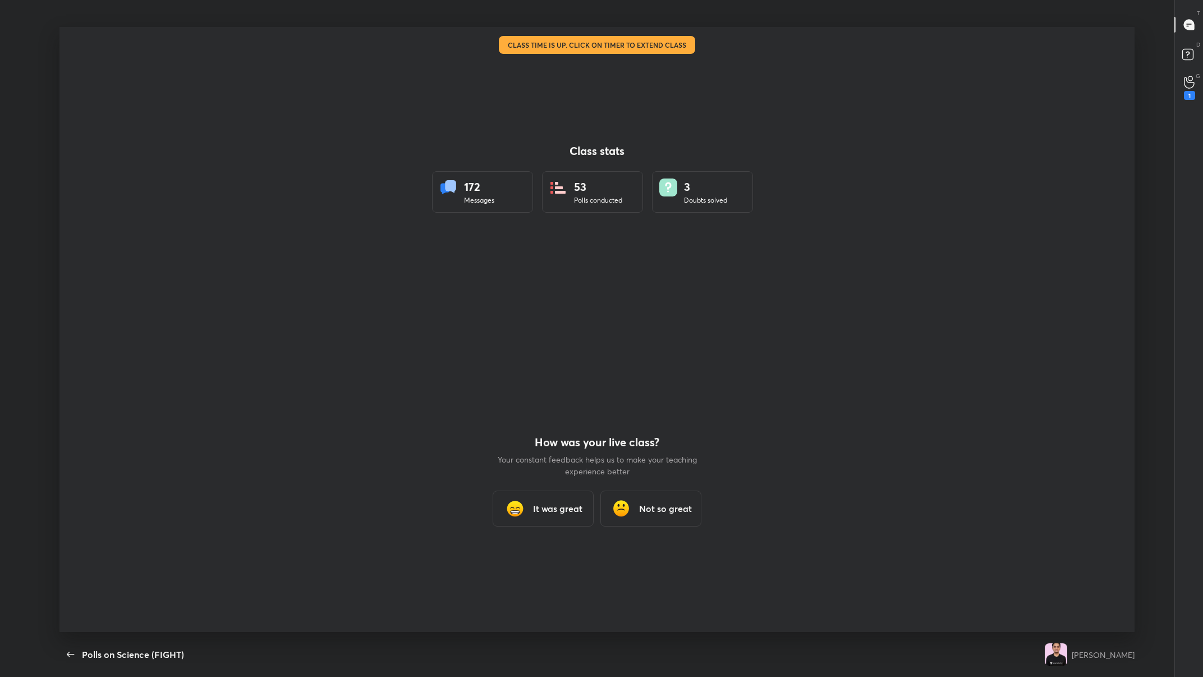
click at [402, 150] on div "Class stats 172 Messages 53 Polls conducted 3 Doubts solved How was your live c…" at bounding box center [596, 329] width 1075 height 605
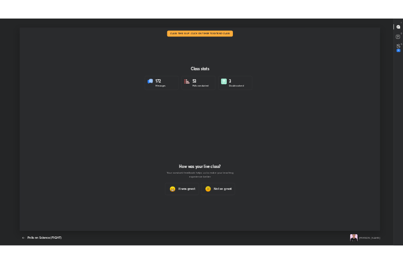
scroll to position [192, 393]
